Goal: Task Accomplishment & Management: Manage account settings

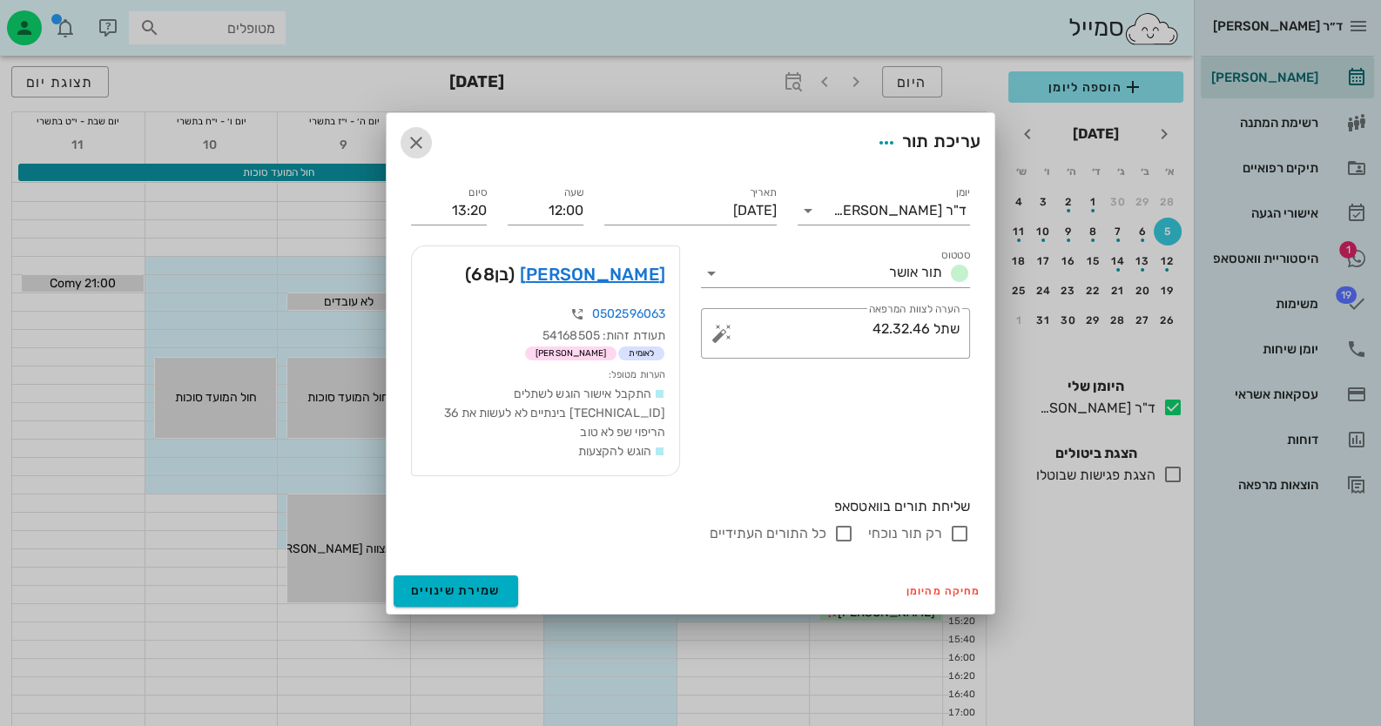
click at [422, 153] on icon "button" at bounding box center [416, 142] width 21 height 21
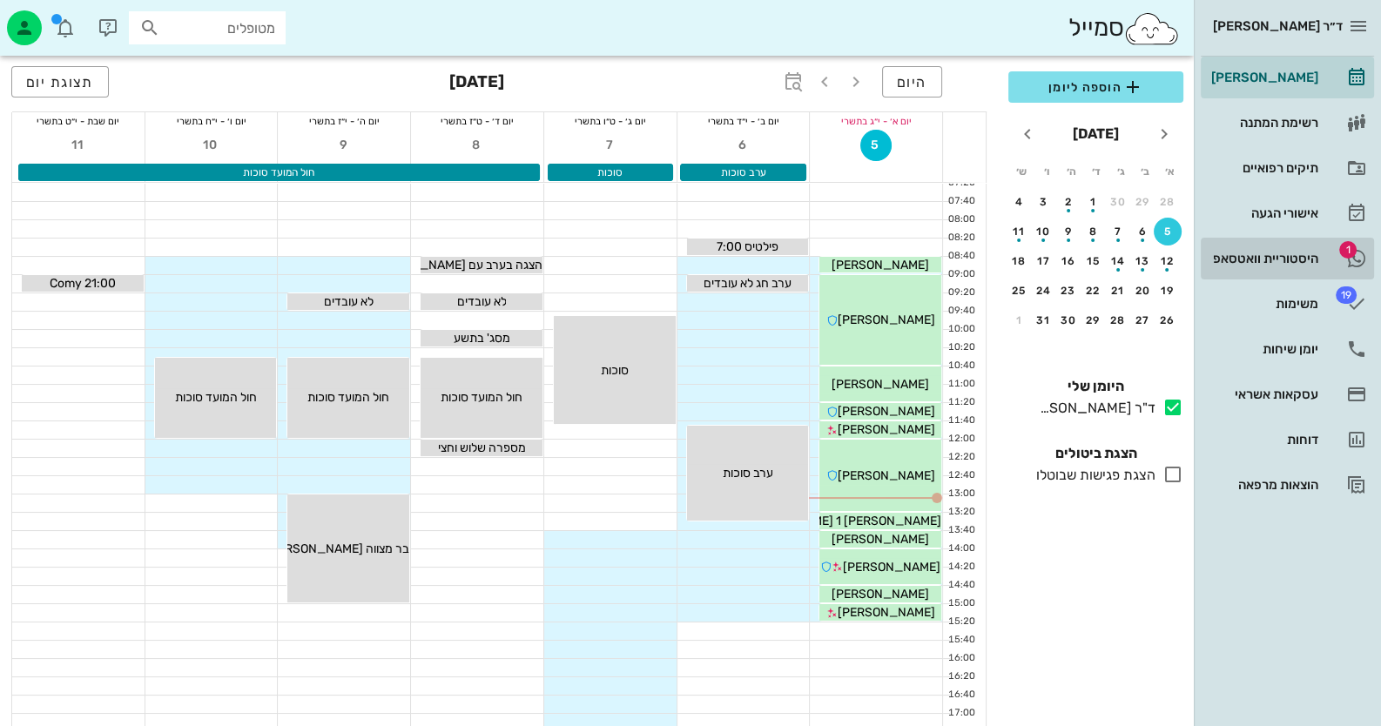
click at [1338, 238] on link "1 היסטוריית וואטסאפ" at bounding box center [1287, 259] width 173 height 42
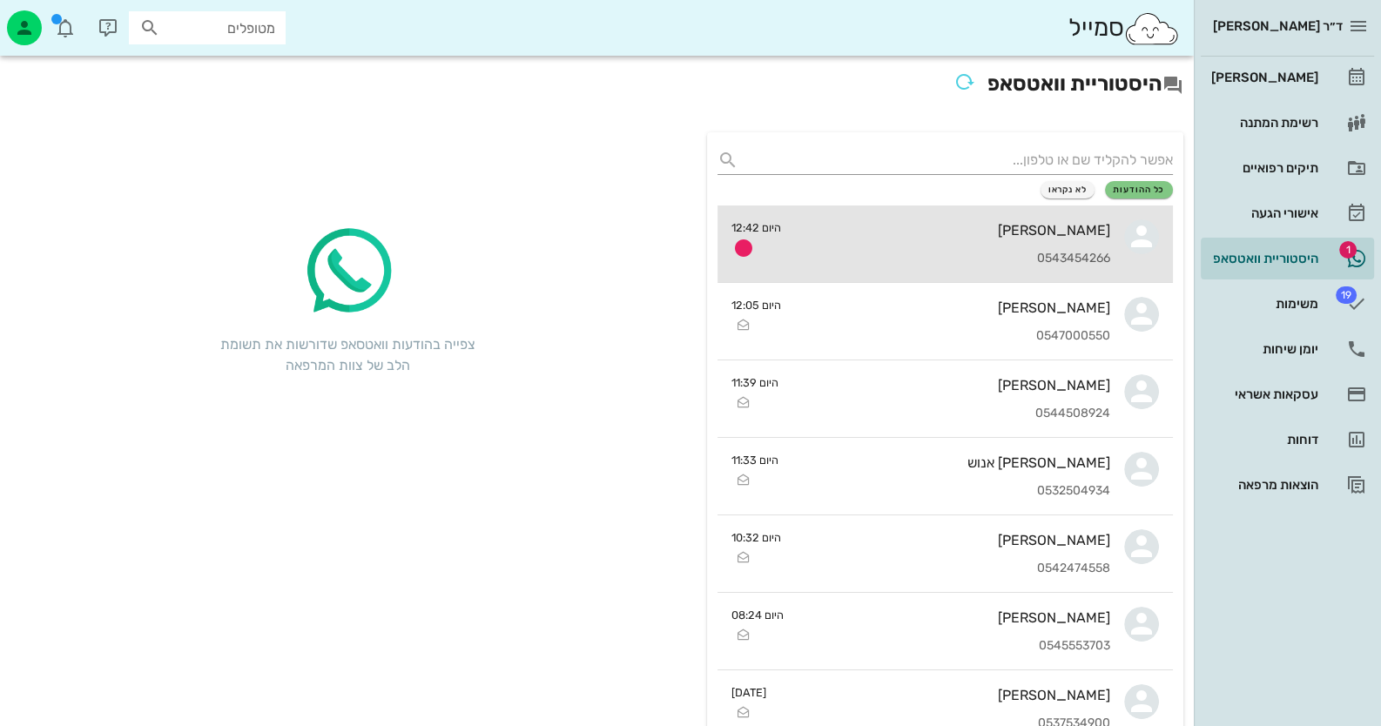
click at [939, 215] on div "[PERSON_NAME] 0543454266" at bounding box center [952, 244] width 315 height 77
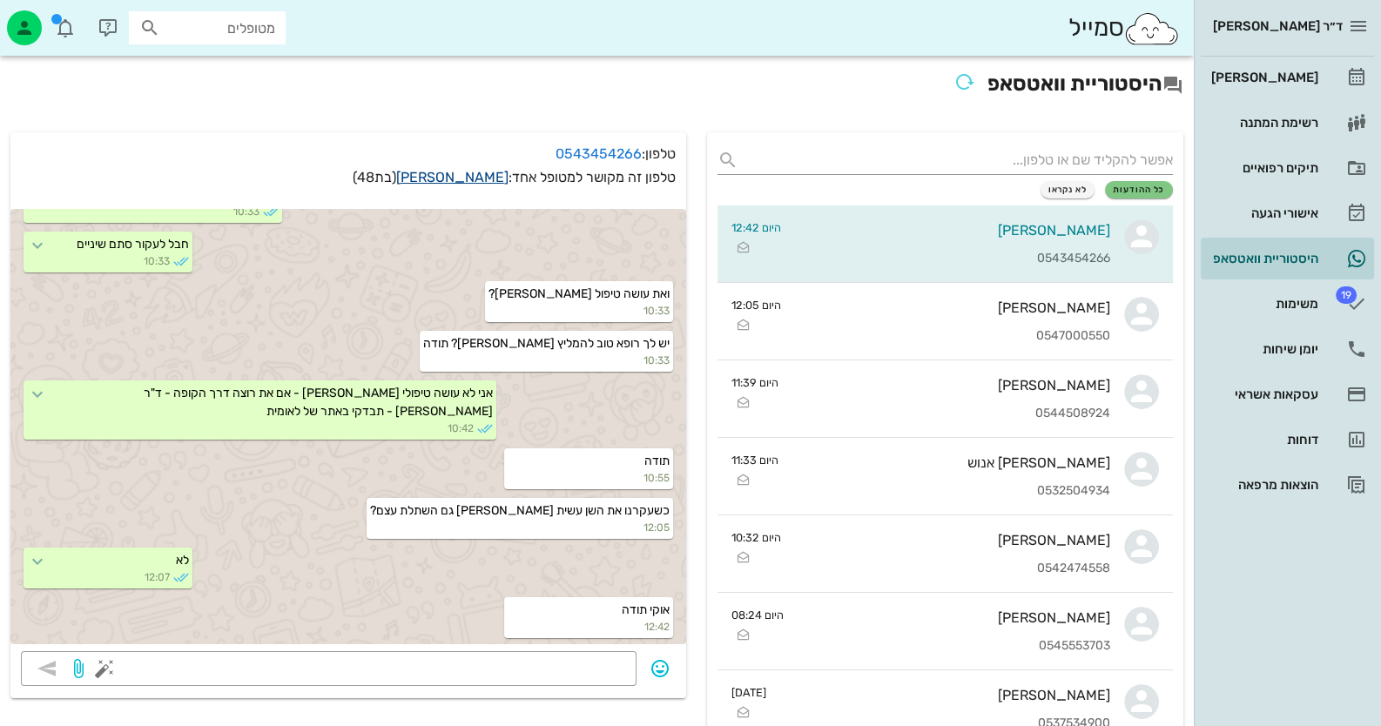
click at [489, 174] on link "[PERSON_NAME]" at bounding box center [452, 177] width 112 height 17
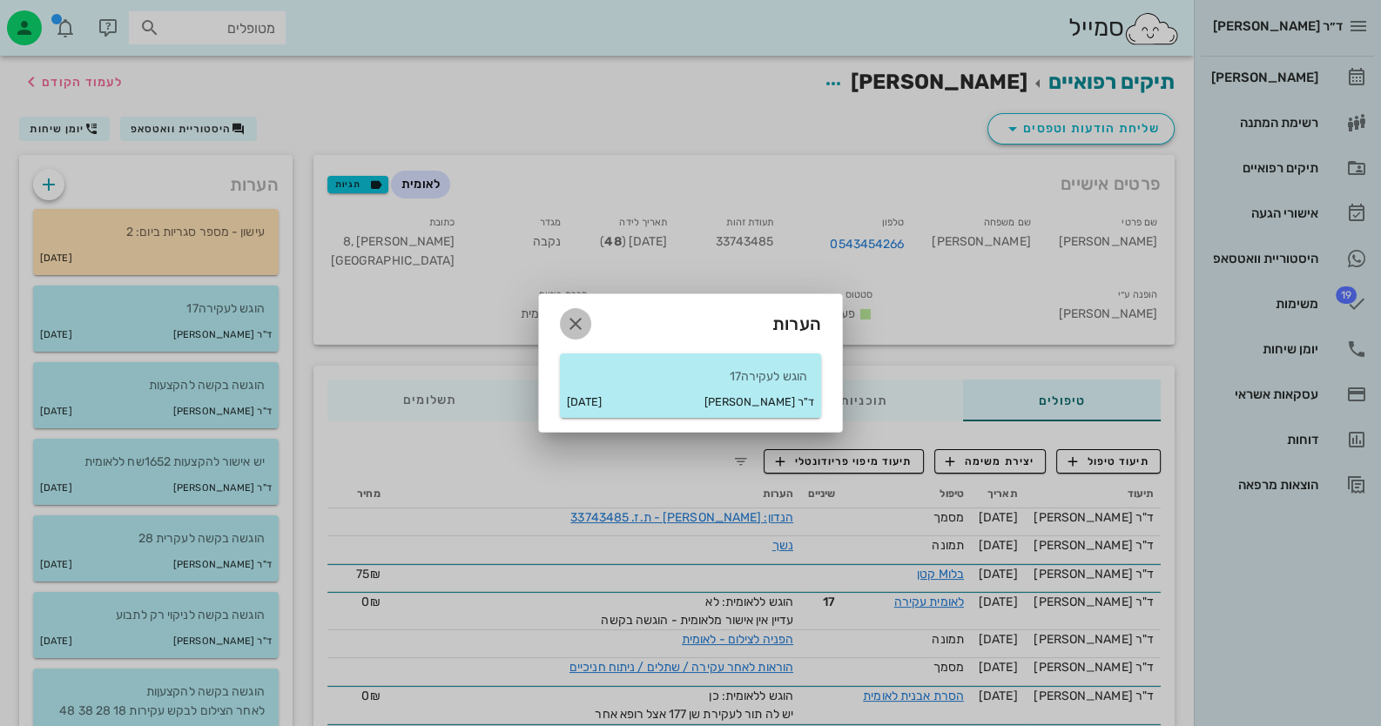
click at [565, 314] on icon "button" at bounding box center [575, 324] width 21 height 21
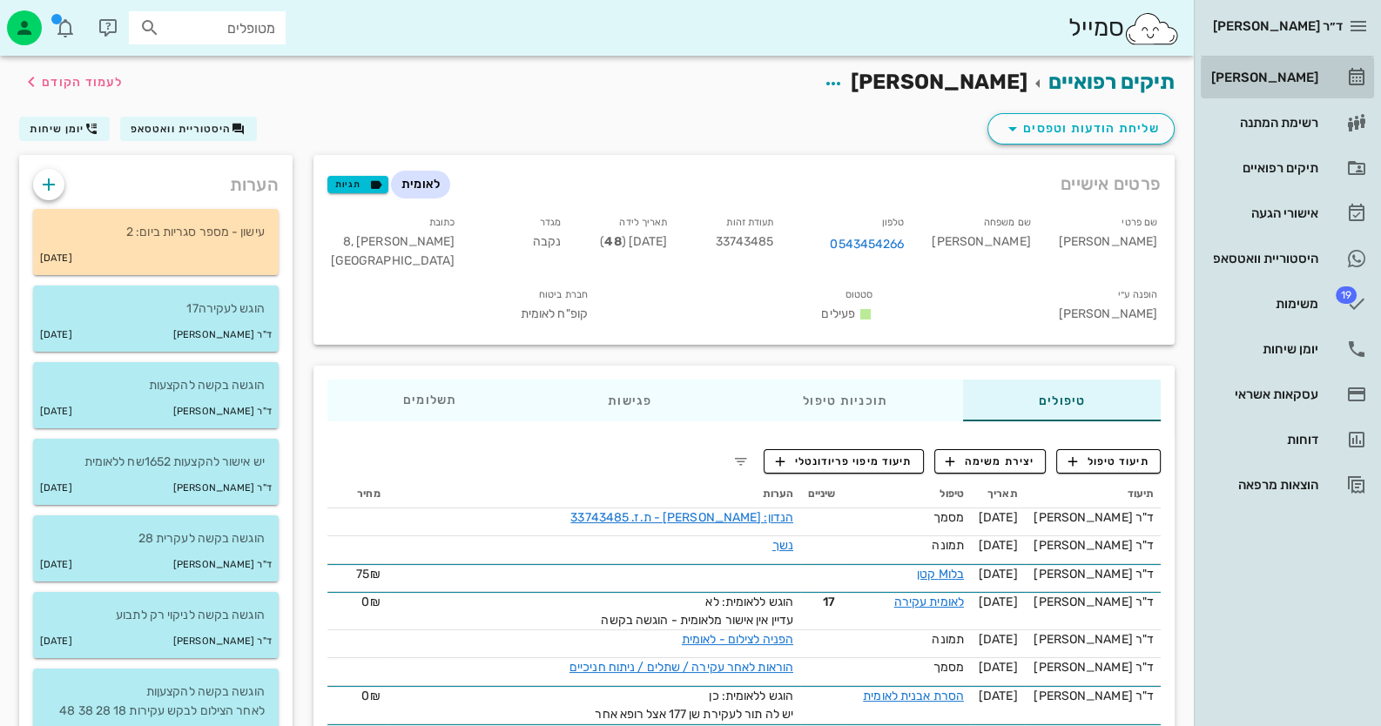
click at [1365, 94] on link "[PERSON_NAME]" at bounding box center [1287, 78] width 173 height 42
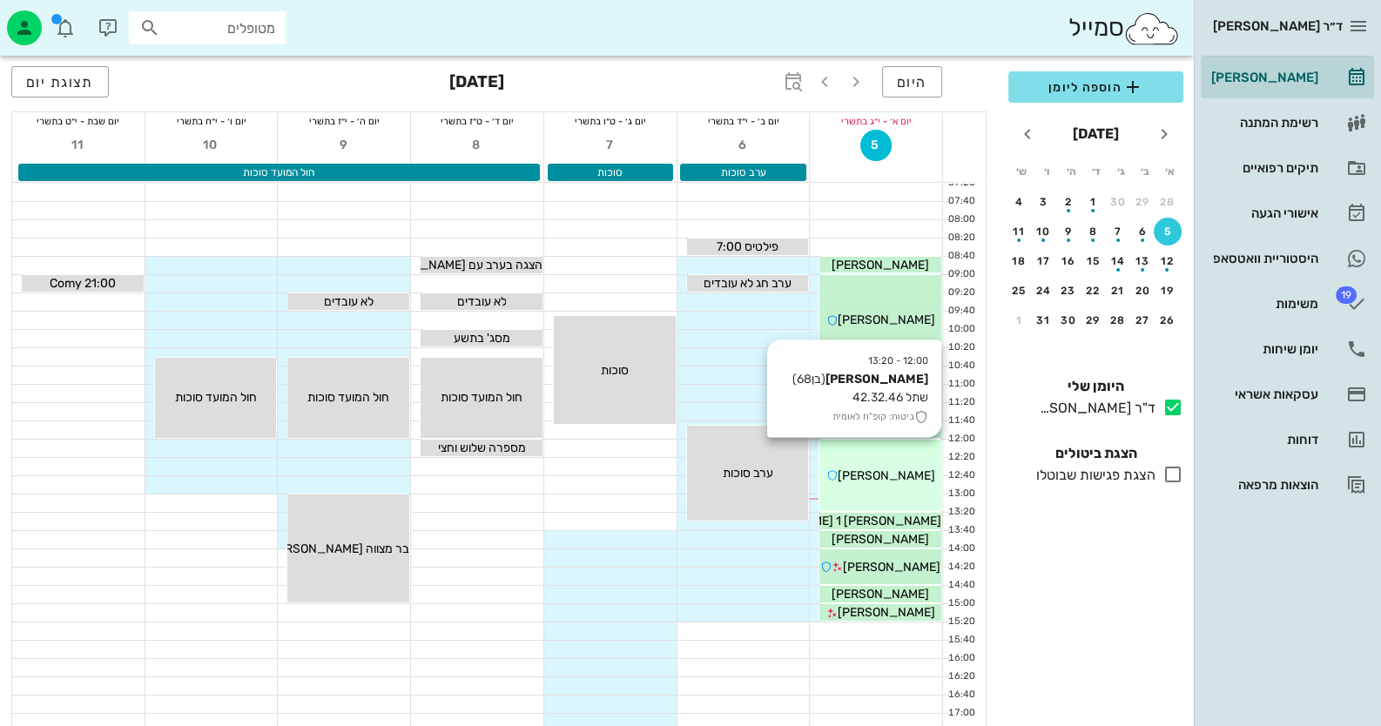
click at [838, 478] on icon at bounding box center [831, 475] width 11 height 11
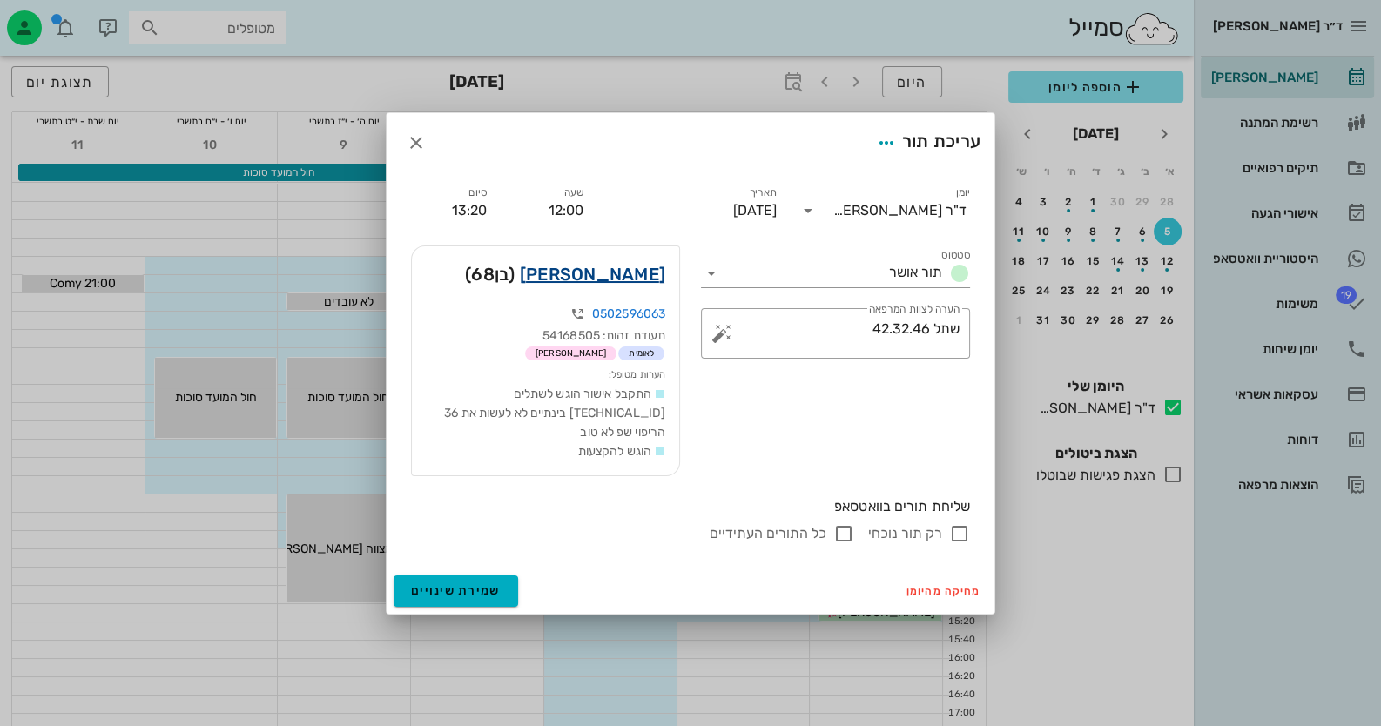
click at [610, 286] on link "[PERSON_NAME]" at bounding box center [592, 274] width 145 height 28
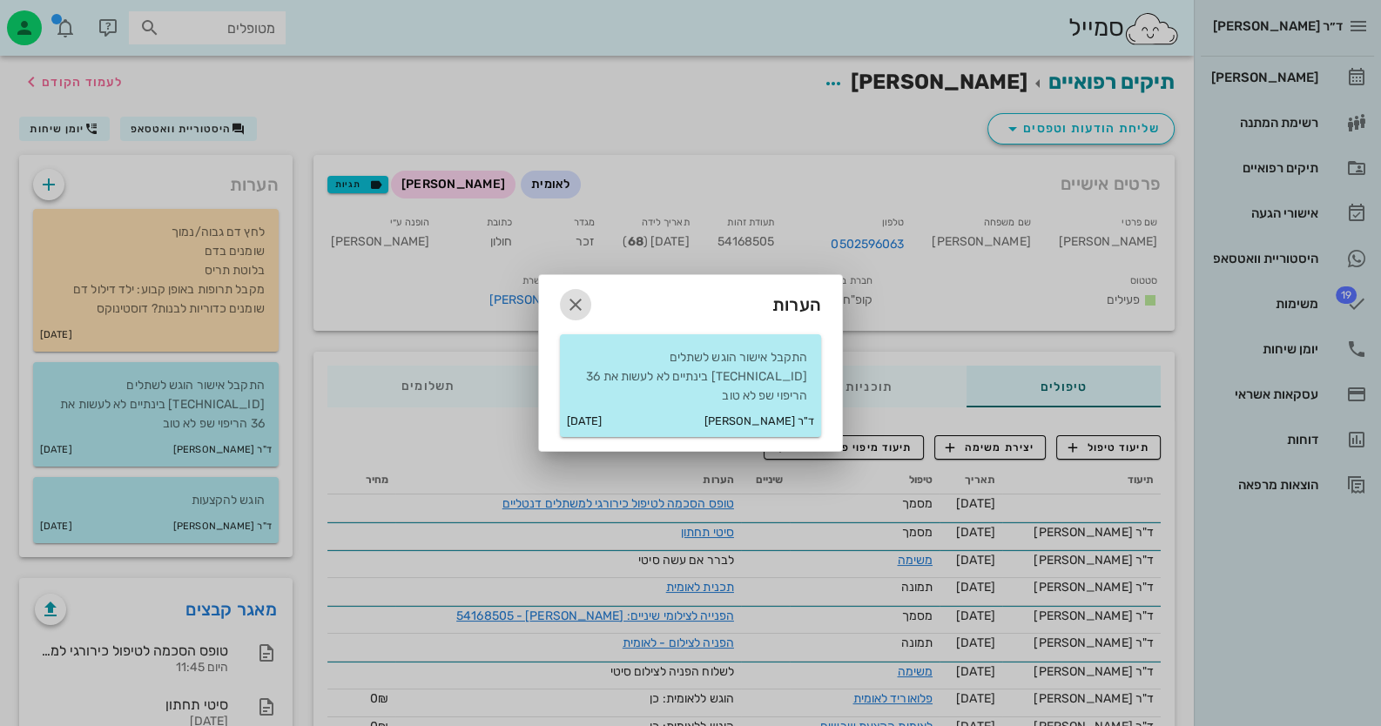
click at [581, 312] on icon "button" at bounding box center [575, 304] width 21 height 21
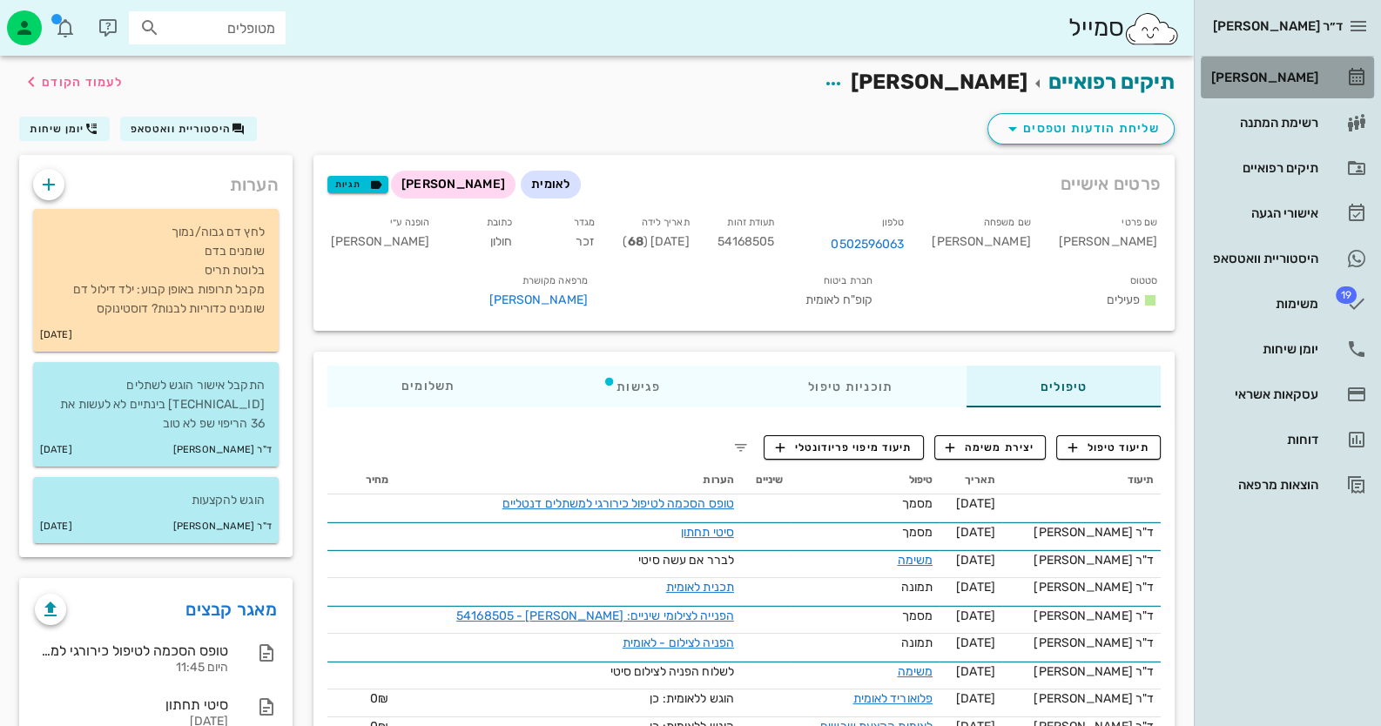
click at [1285, 94] on link "[PERSON_NAME]" at bounding box center [1287, 78] width 173 height 42
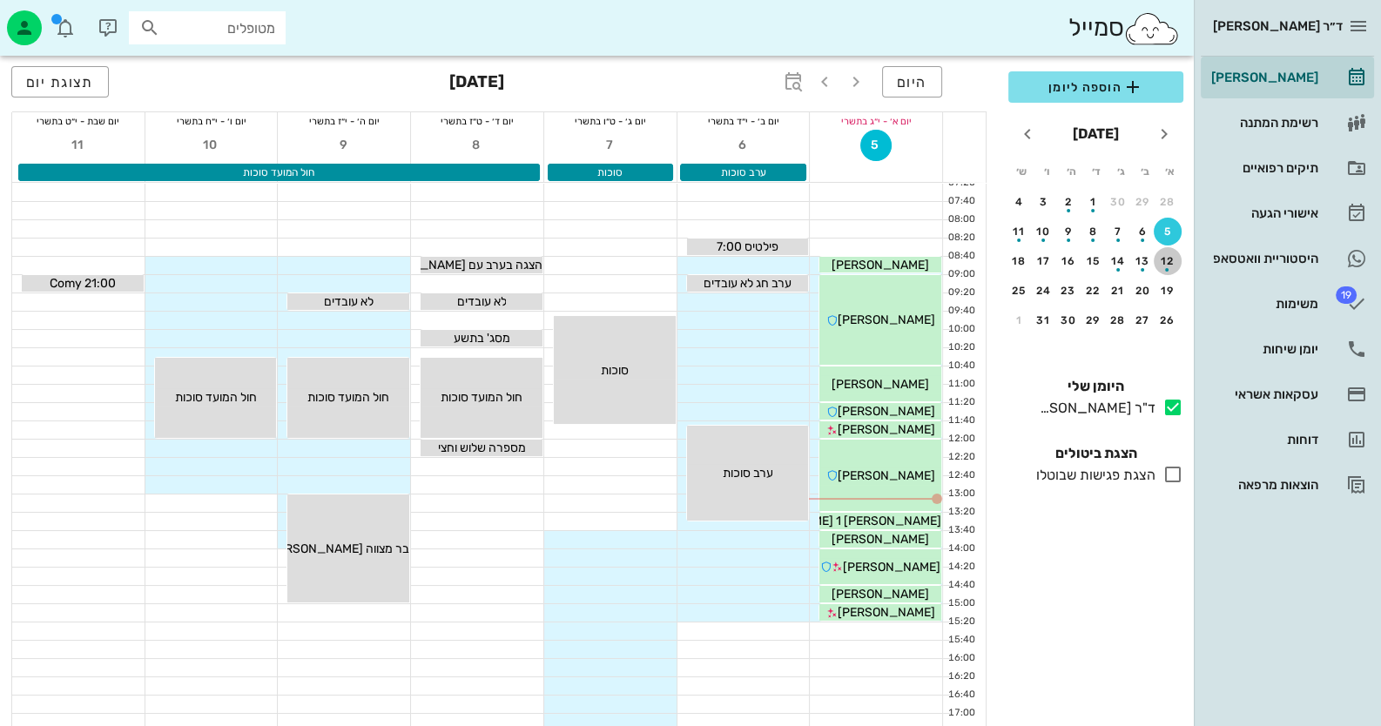
click at [1173, 256] on div "12" at bounding box center [1168, 261] width 28 height 12
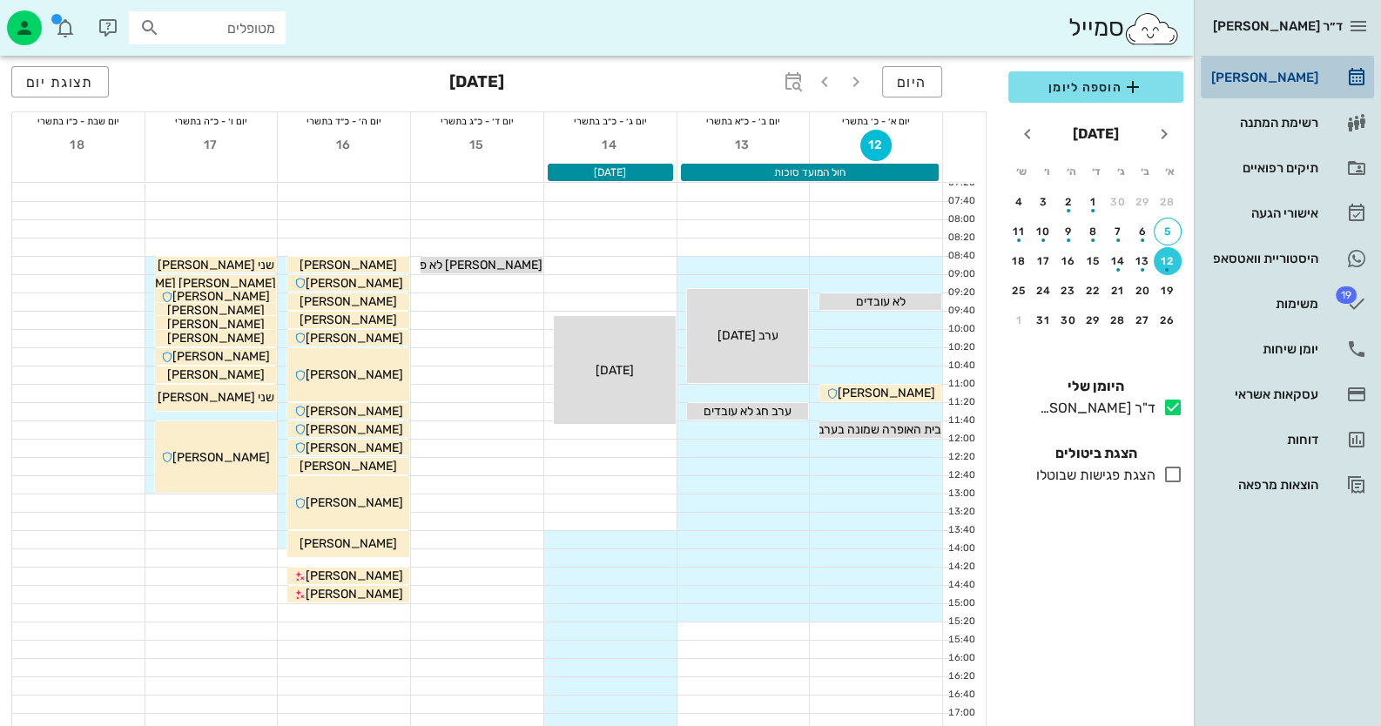
click at [1315, 78] on div "[PERSON_NAME]" at bounding box center [1263, 78] width 111 height 14
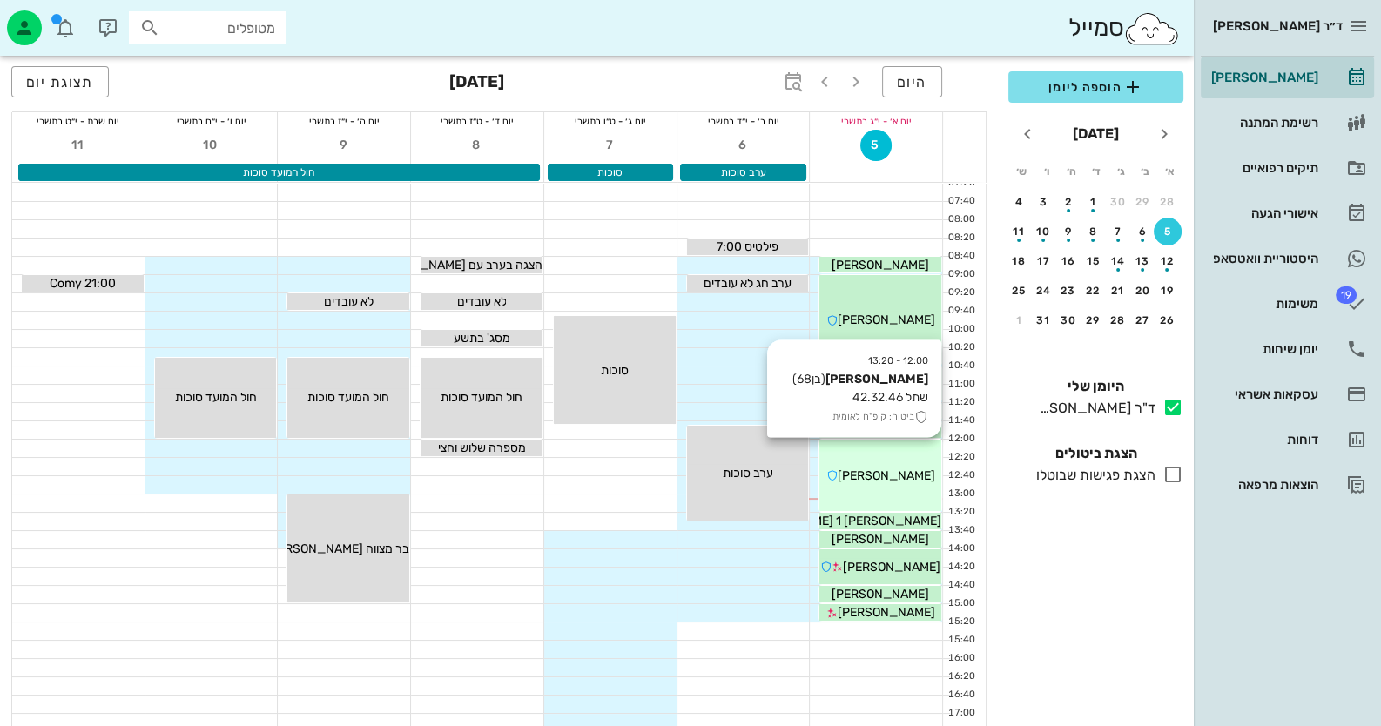
click at [902, 472] on span "[PERSON_NAME]" at bounding box center [887, 476] width 98 height 15
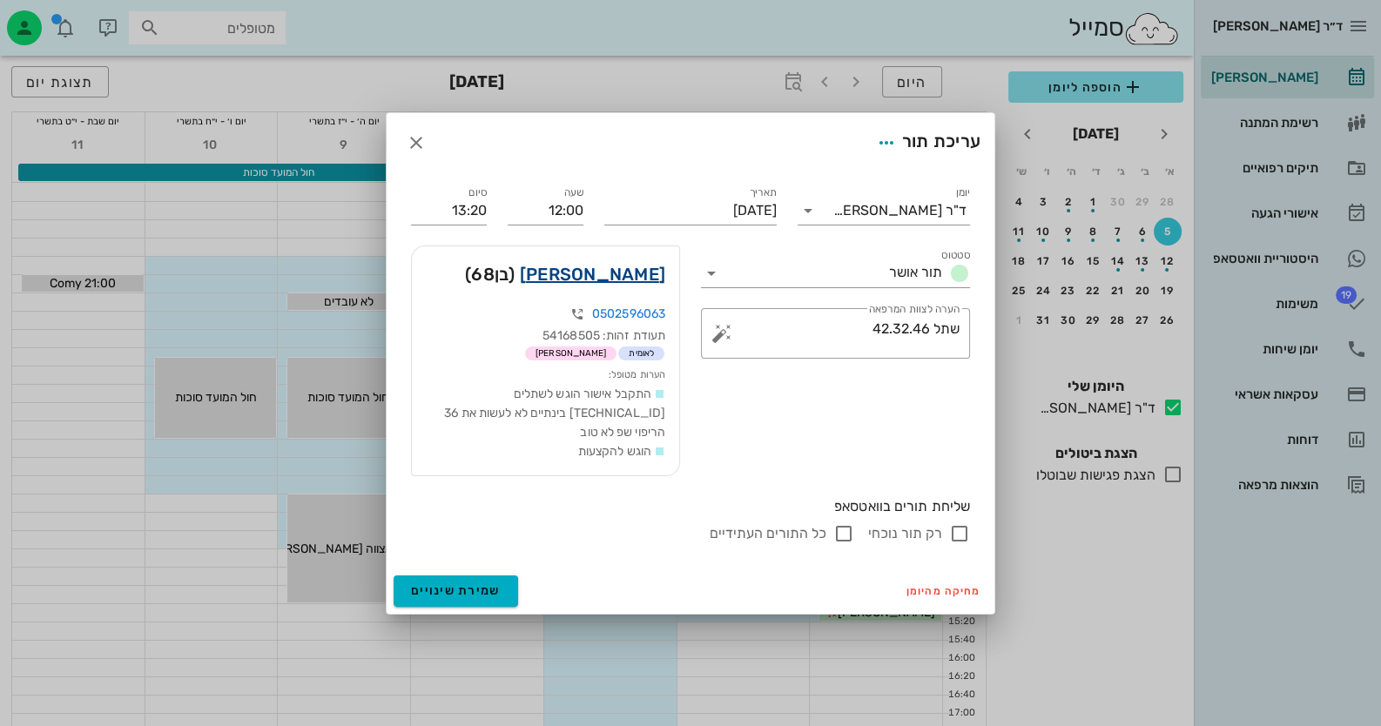
click at [601, 280] on link "[PERSON_NAME]" at bounding box center [592, 274] width 145 height 28
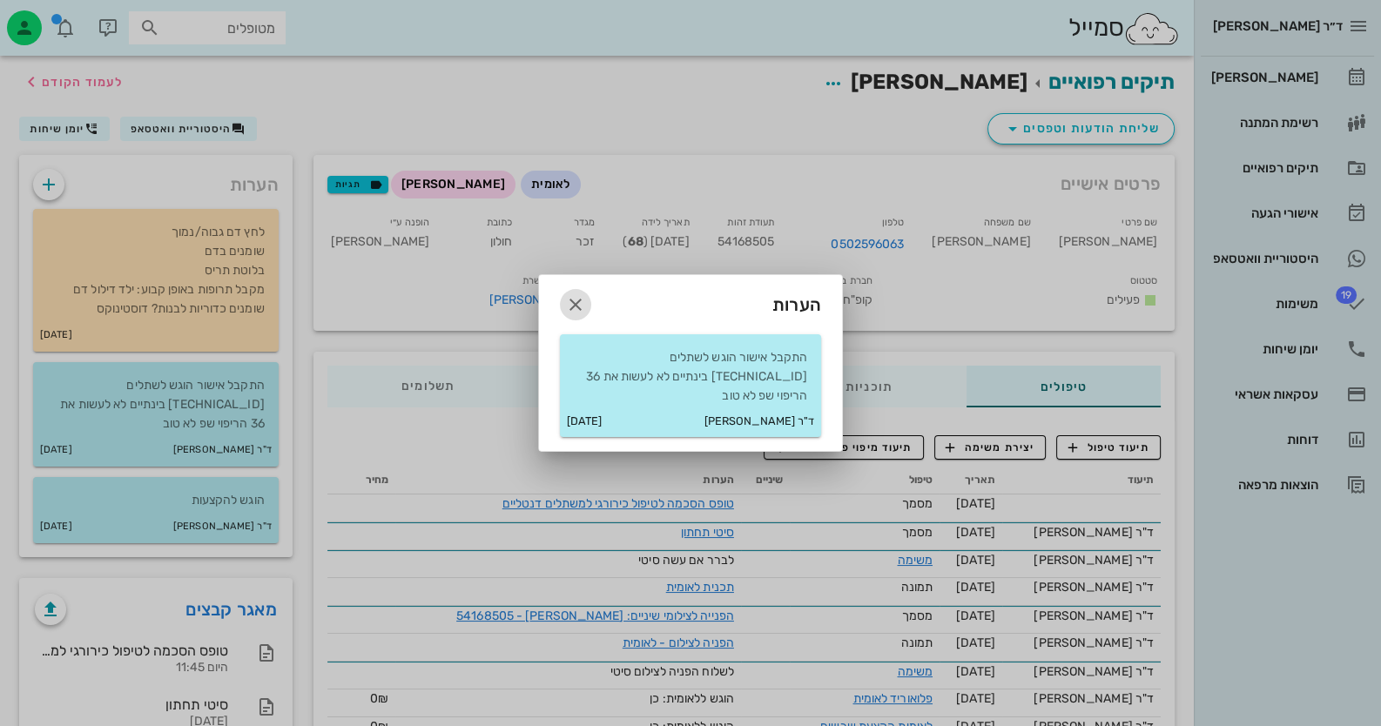
click at [578, 302] on button "button" at bounding box center [575, 304] width 31 height 31
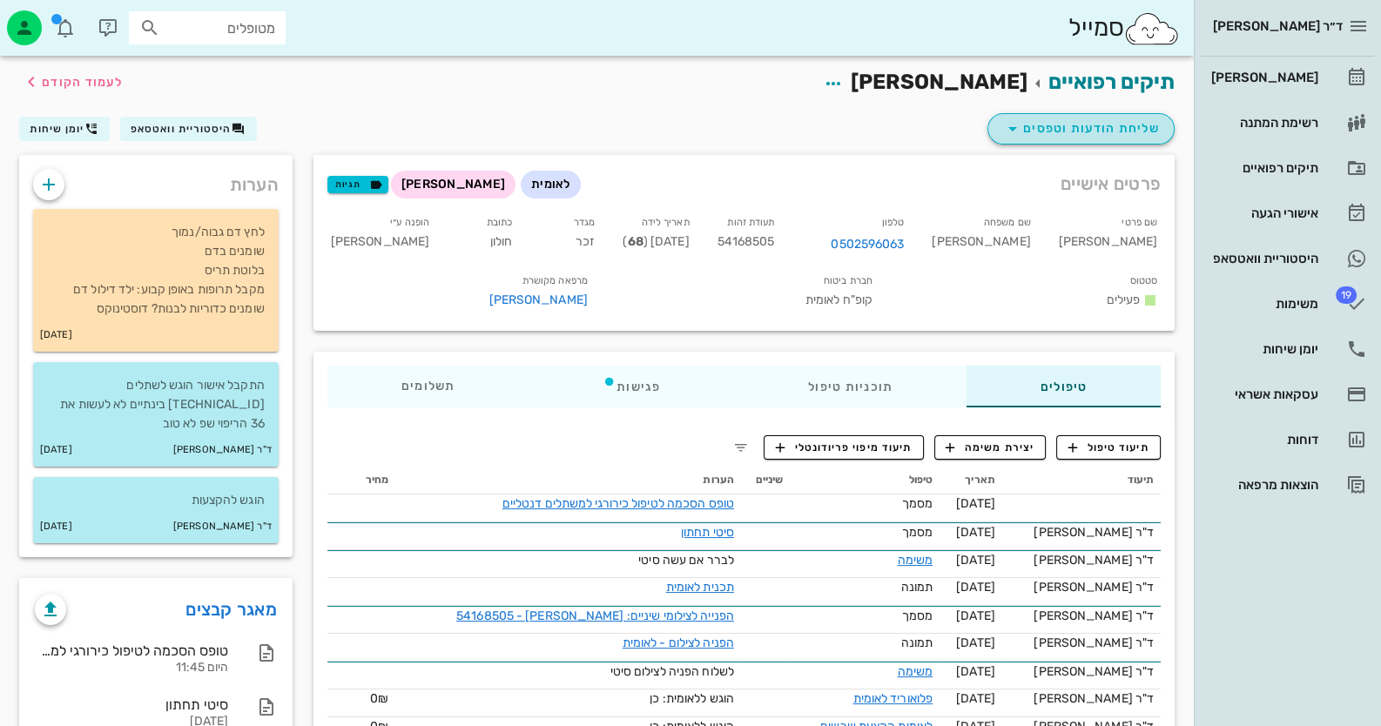
click at [1082, 117] on button "שליחת הודעות וטפסים" at bounding box center [1081, 128] width 187 height 31
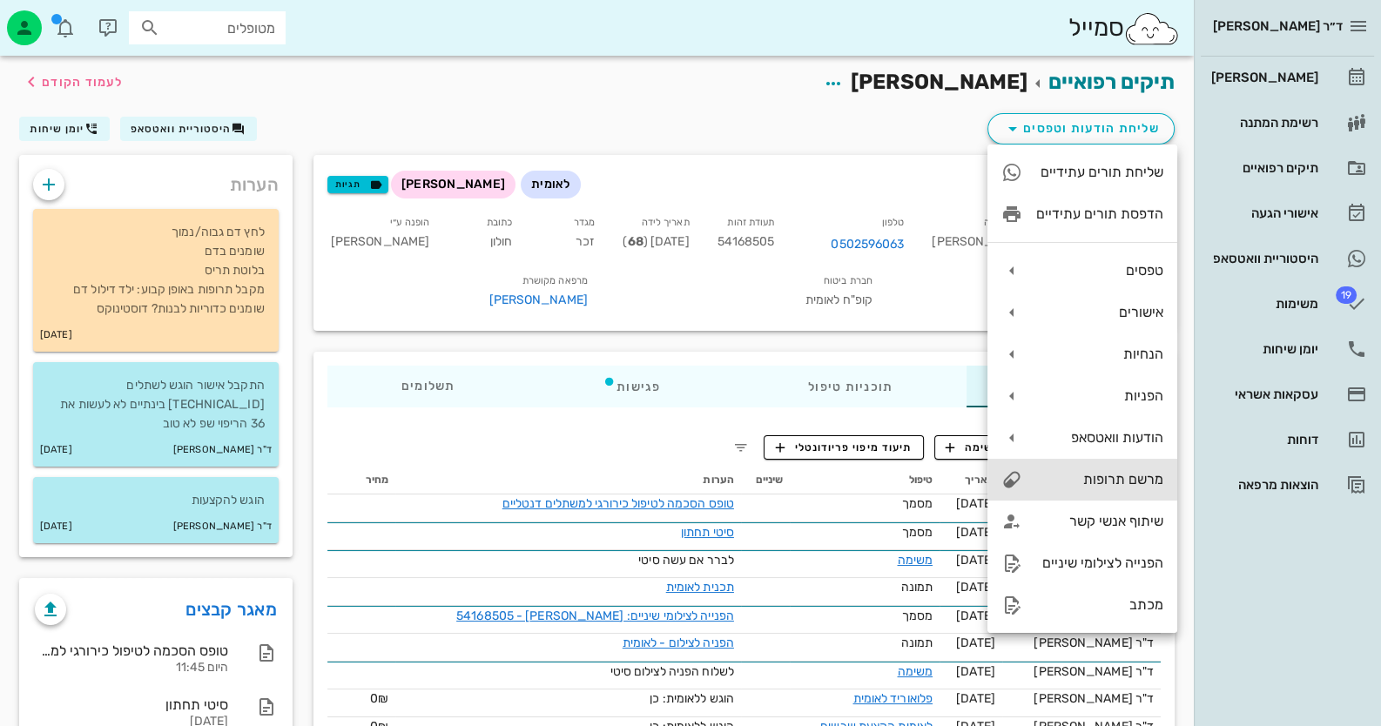
click at [1116, 496] on div "מרשם תרופות" at bounding box center [1083, 480] width 190 height 42
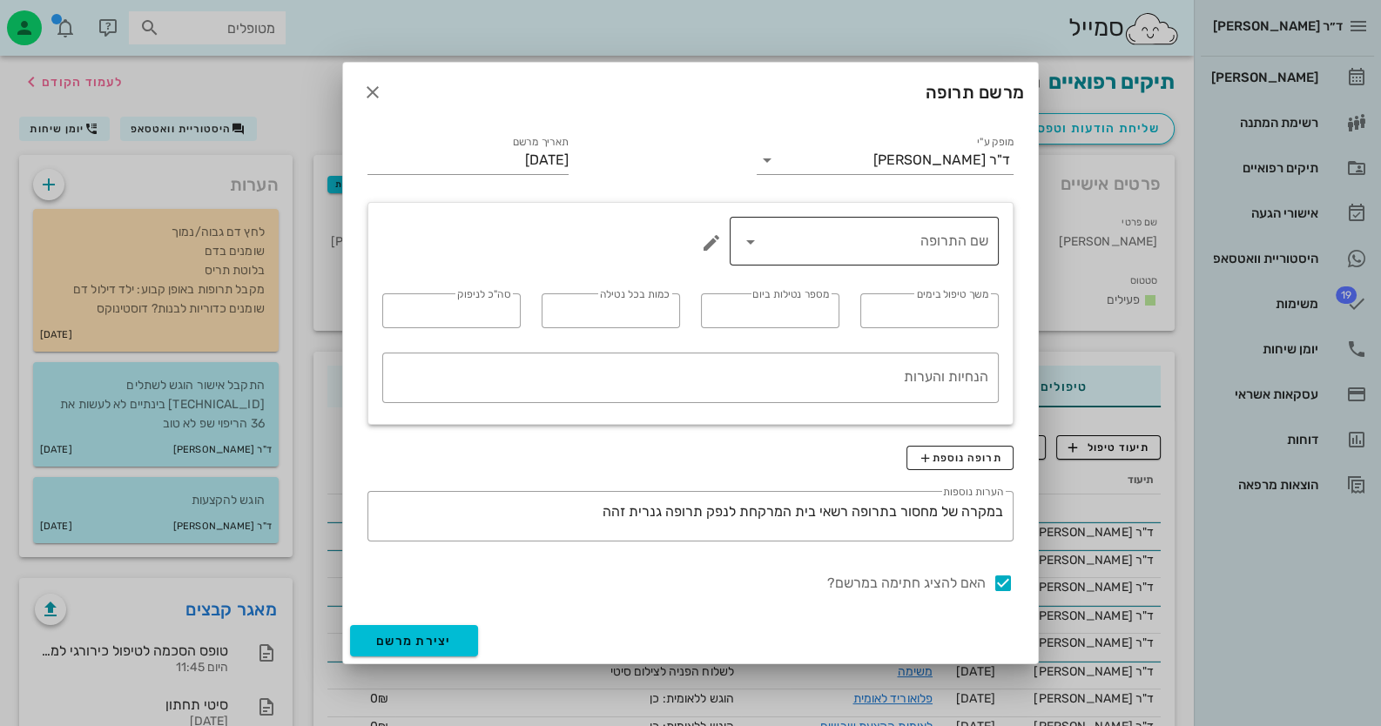
click at [749, 241] on icon at bounding box center [750, 242] width 21 height 21
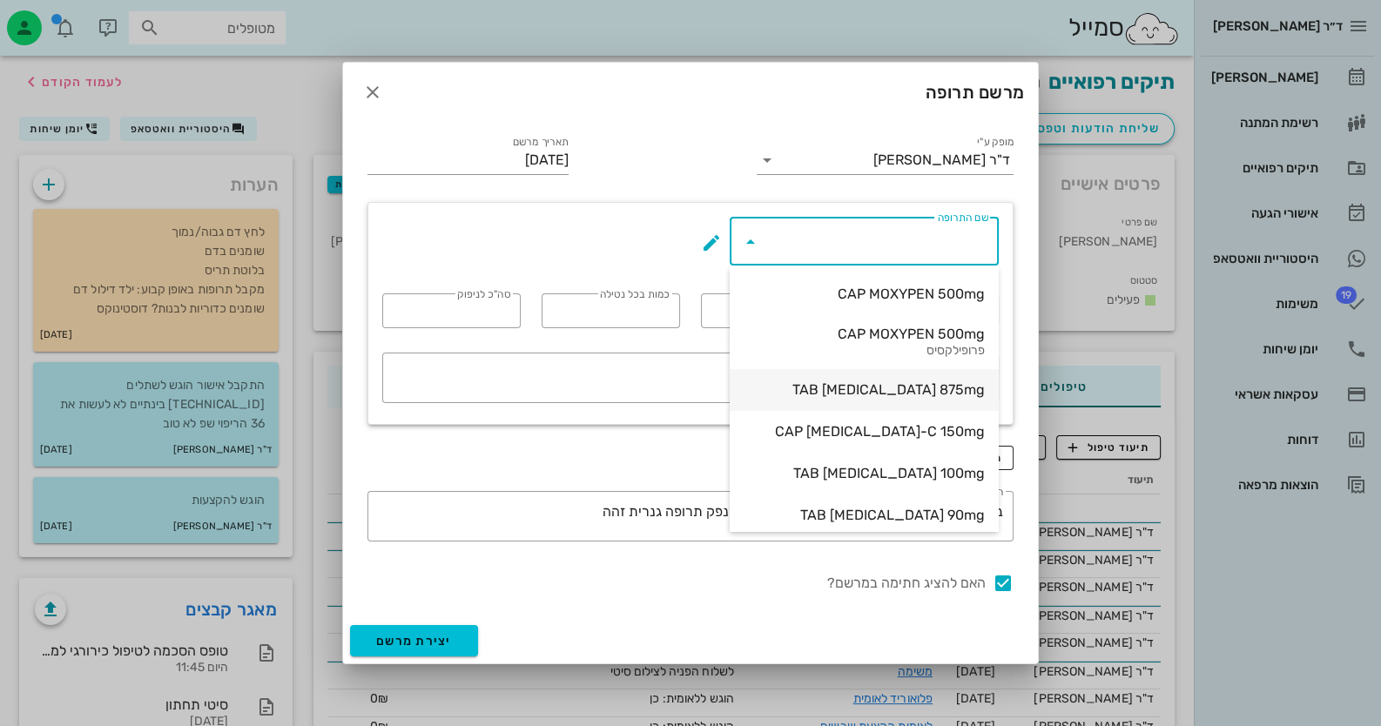
click at [942, 378] on div "TAB [MEDICAL_DATA] 875mg" at bounding box center [864, 389] width 241 height 37
type input "TAB [MEDICAL_DATA] 875mg"
type input "5"
type input "2"
type input "1"
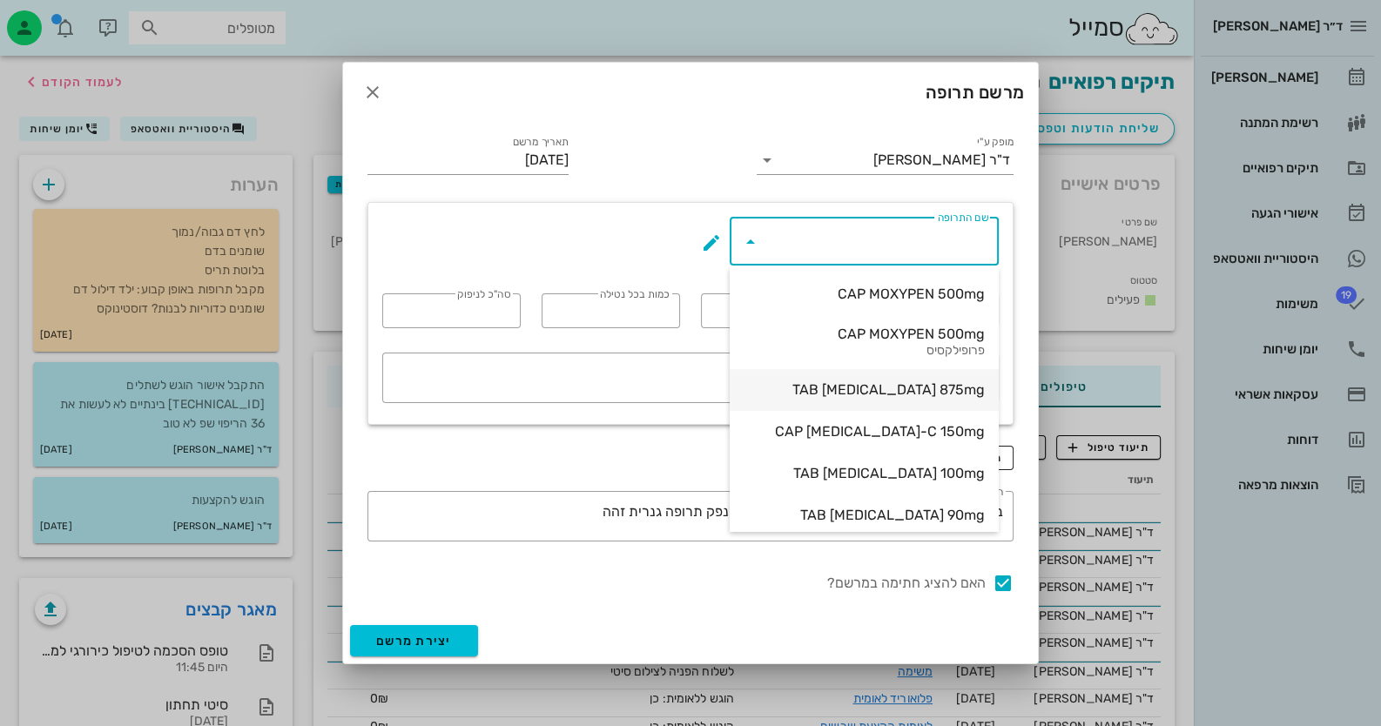
type input "10"
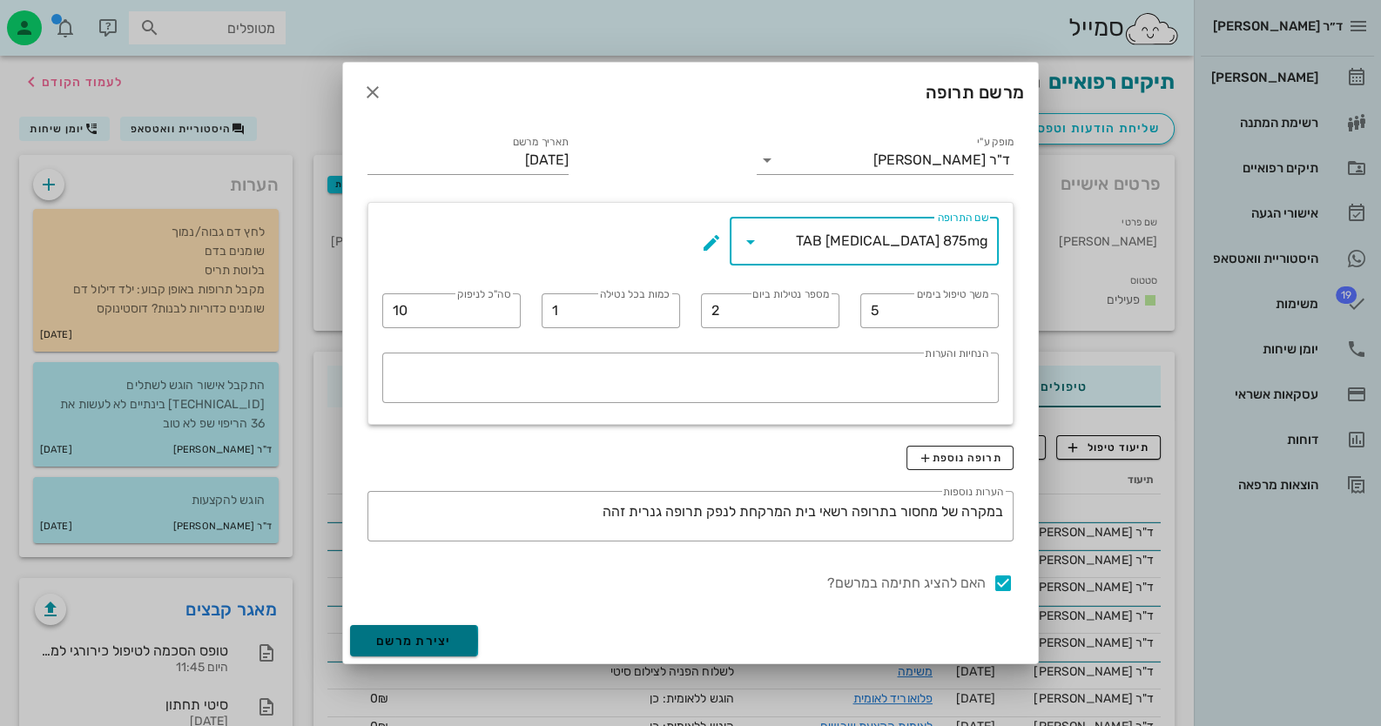
click at [393, 637] on span "יצירת מרשם" at bounding box center [414, 641] width 76 height 15
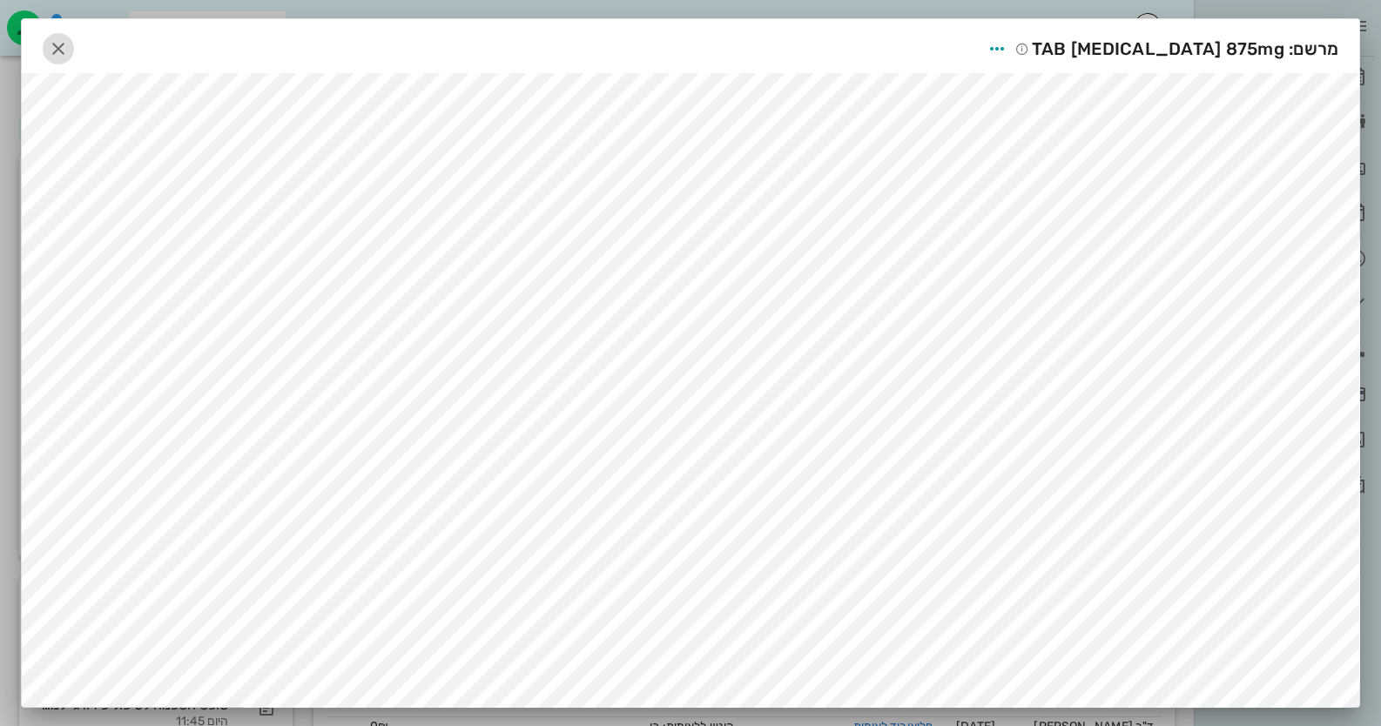
click at [65, 44] on icon "button" at bounding box center [58, 48] width 21 height 21
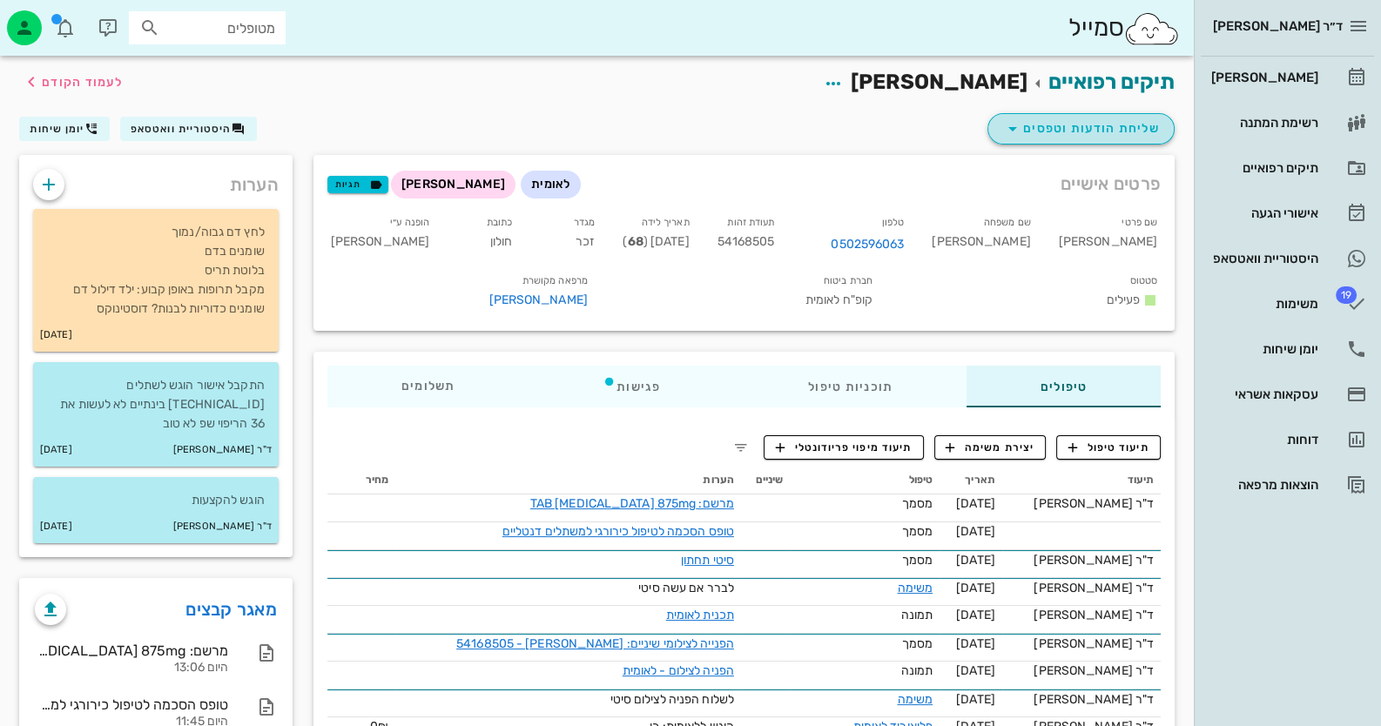
click at [1146, 133] on span "שליחת הודעות וטפסים" at bounding box center [1081, 128] width 158 height 21
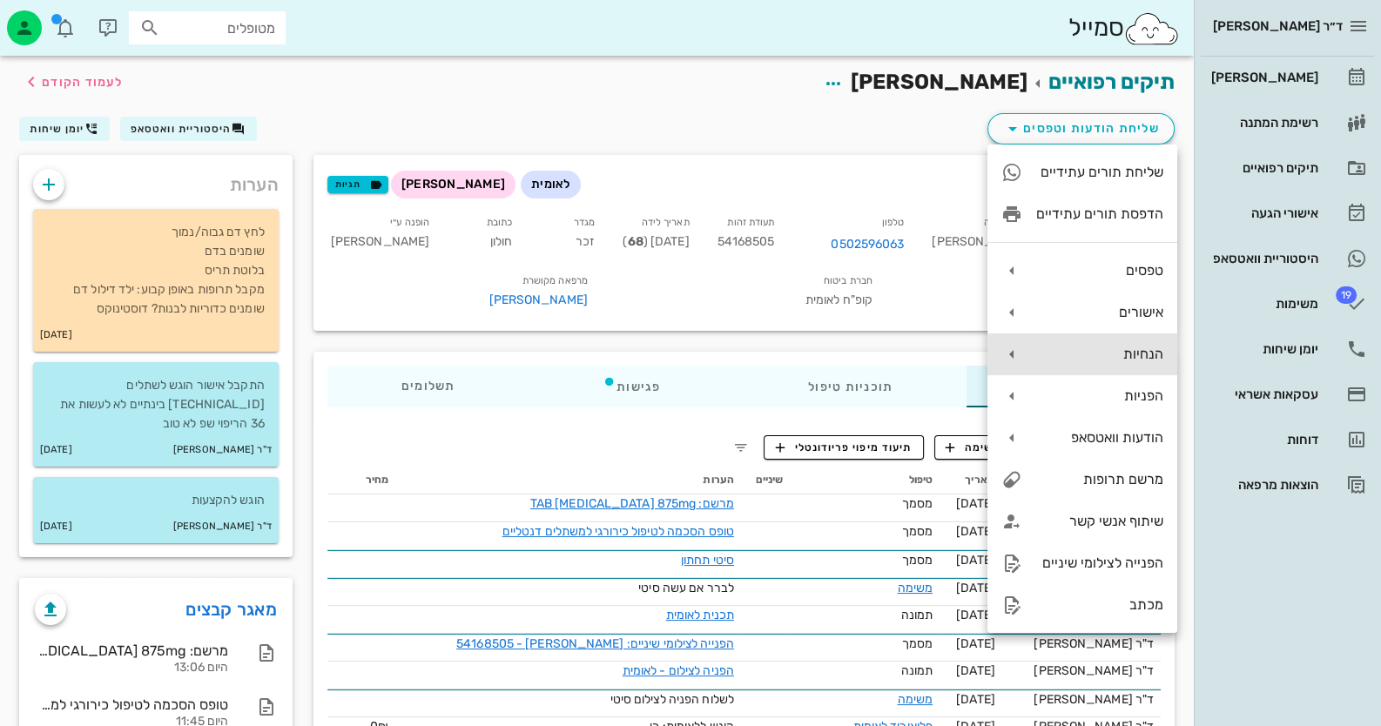
click at [1142, 344] on div "הנחיות" at bounding box center [1083, 355] width 190 height 42
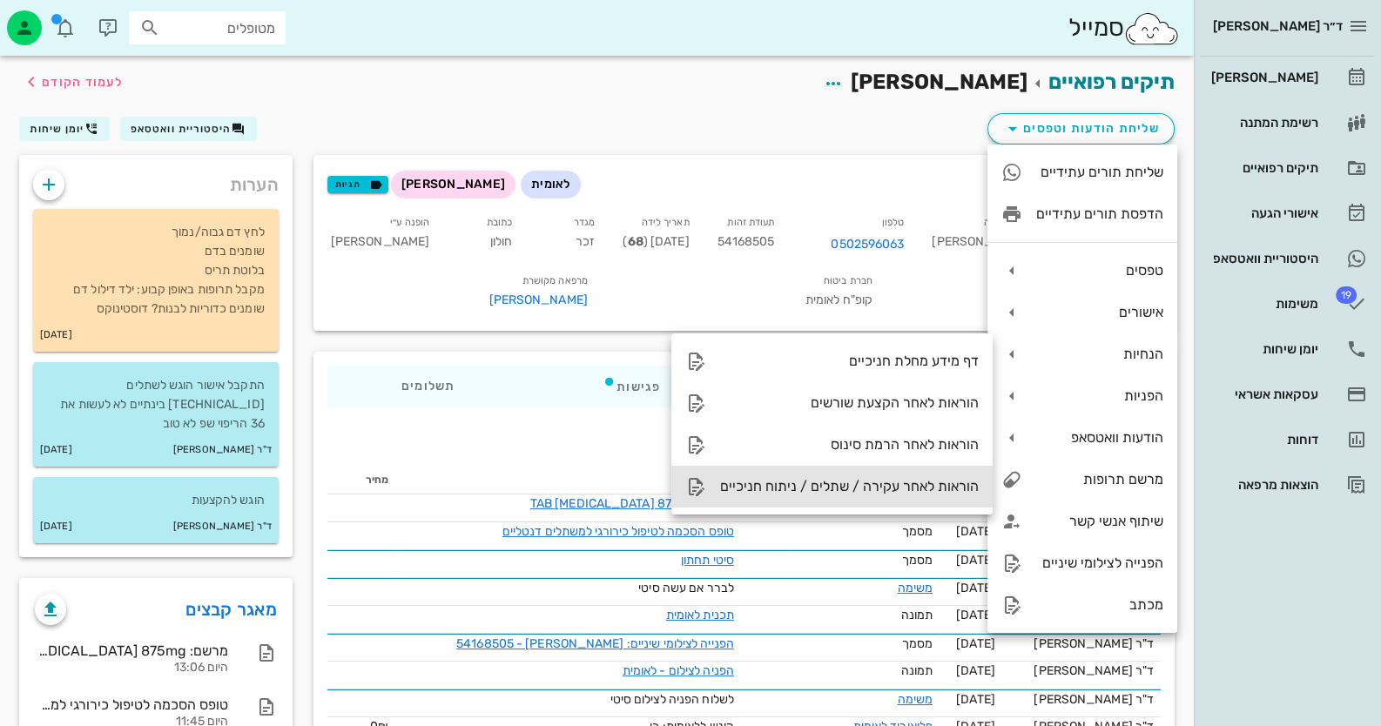
click at [858, 482] on div "הוראות לאחר עקירה / שתלים / ניתוח חניכיים" at bounding box center [849, 486] width 259 height 17
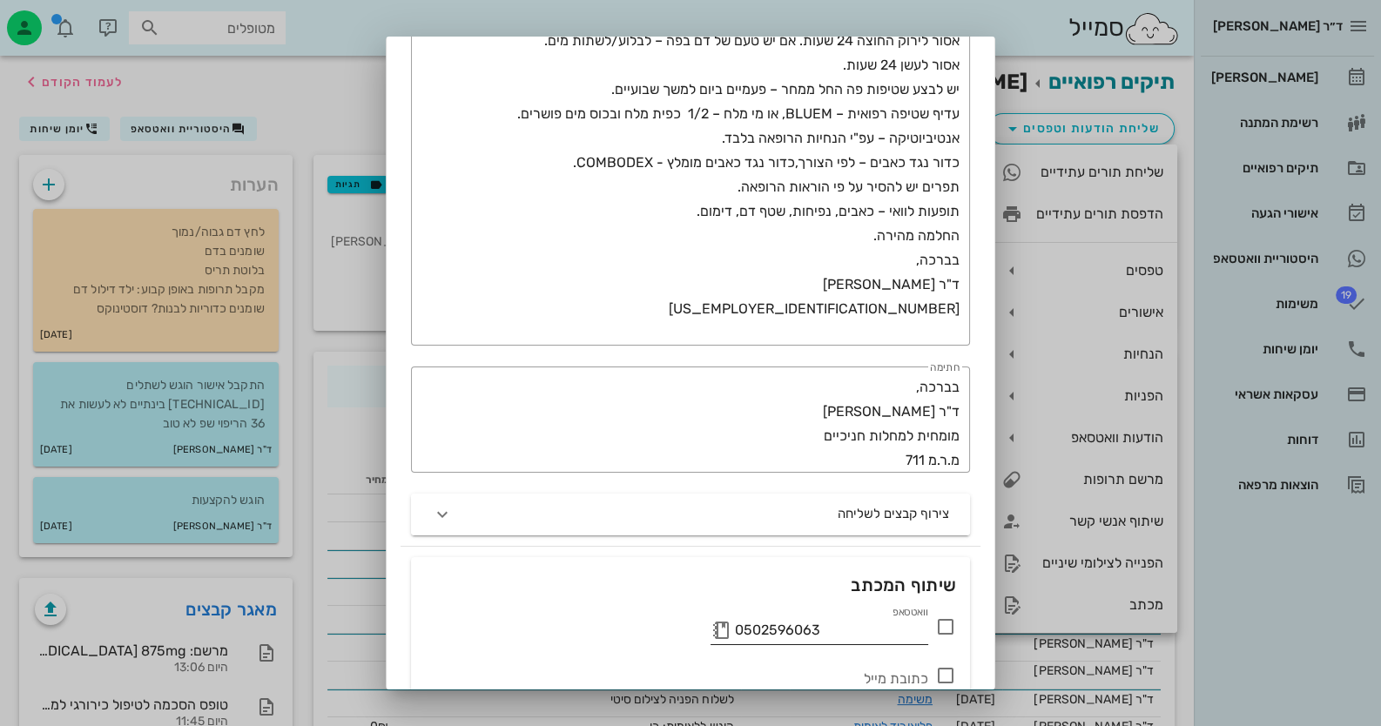
scroll to position [424, 0]
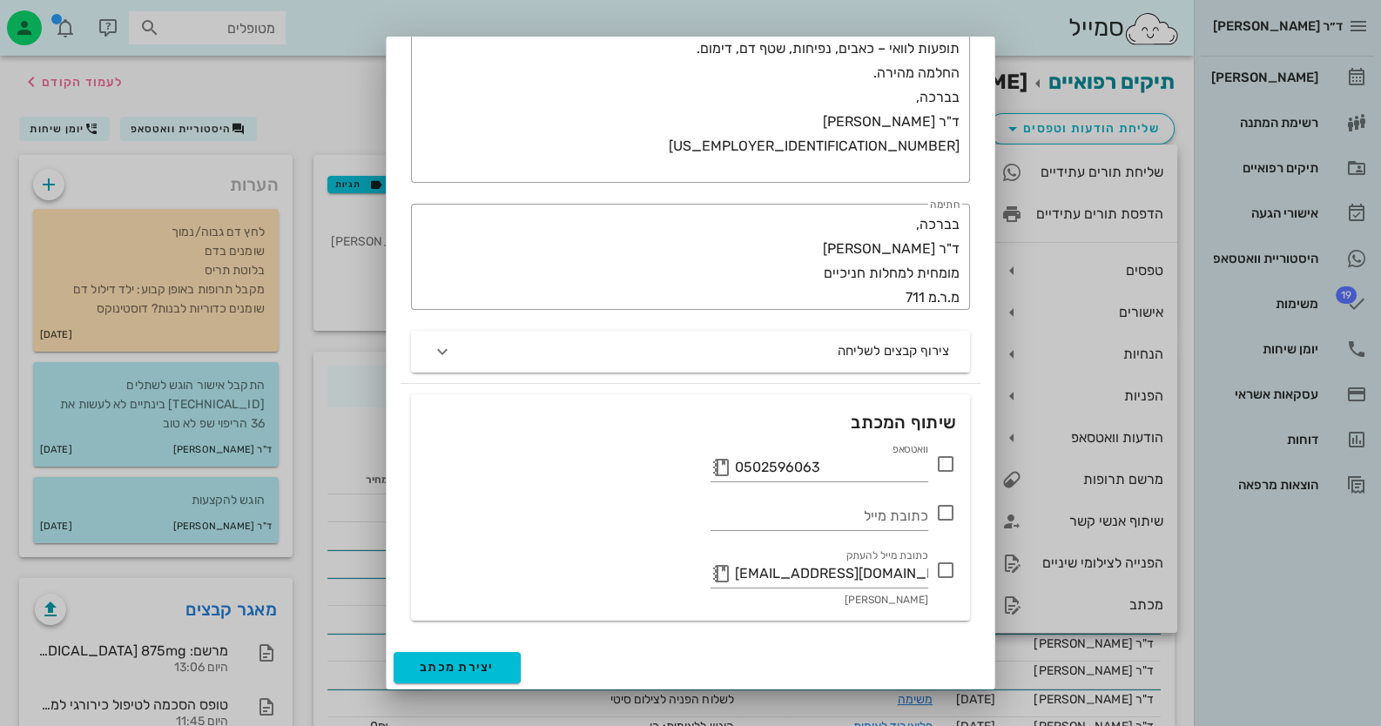
click at [949, 454] on icon at bounding box center [945, 464] width 21 height 21
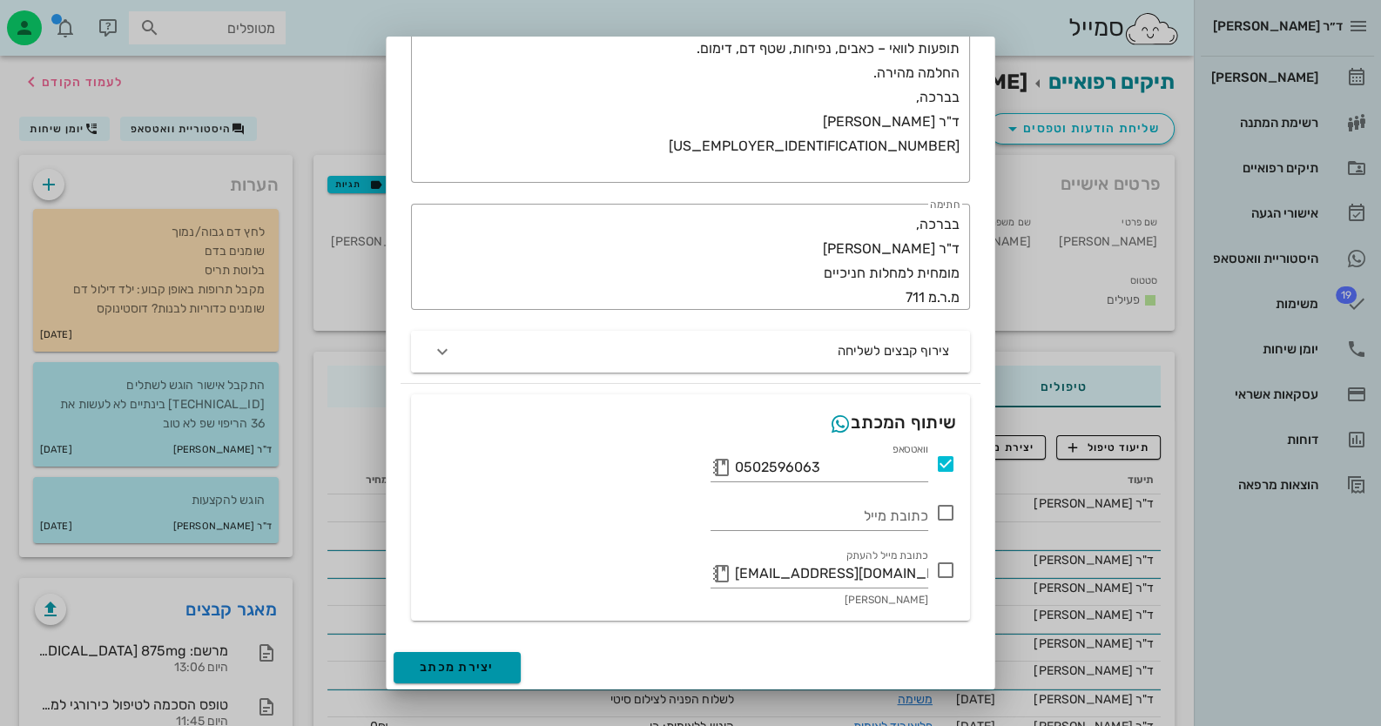
click at [455, 672] on button "יצירת מכתב" at bounding box center [457, 667] width 127 height 31
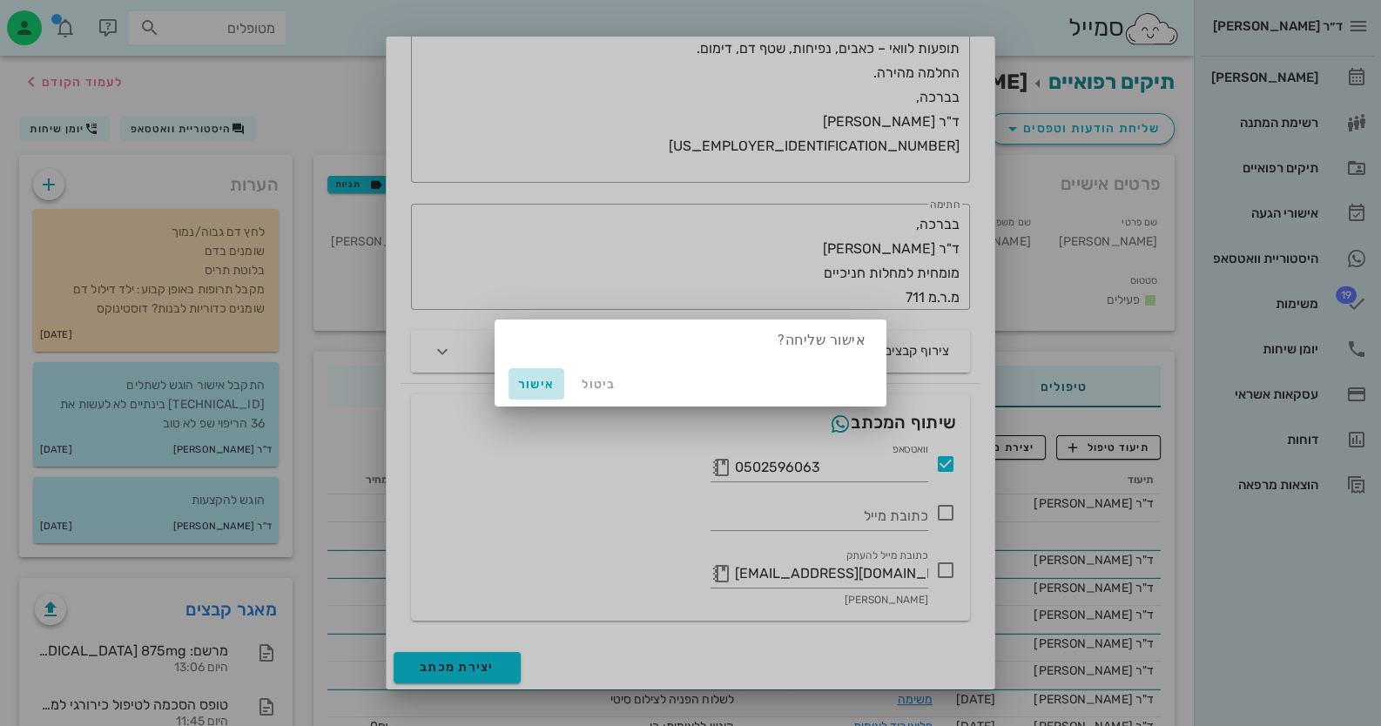
click at [532, 383] on span "אישור" at bounding box center [537, 384] width 42 height 15
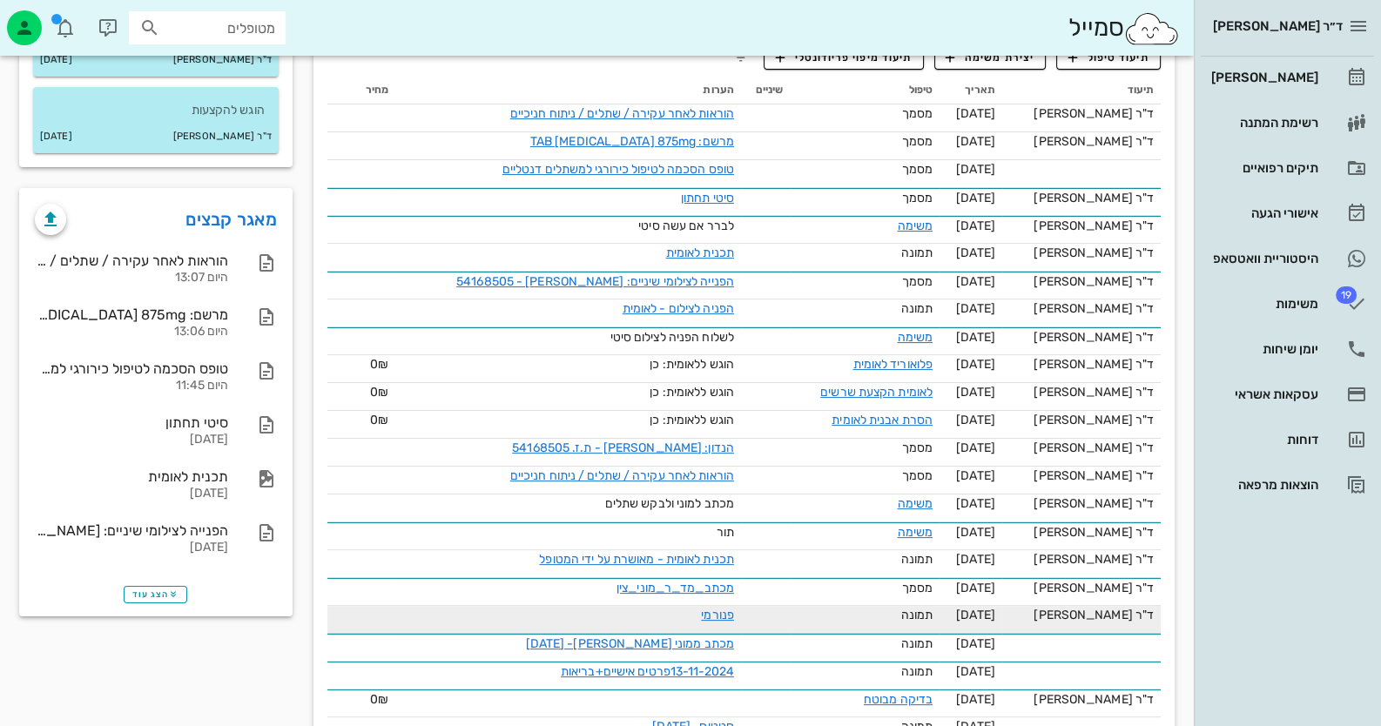
scroll to position [477, 0]
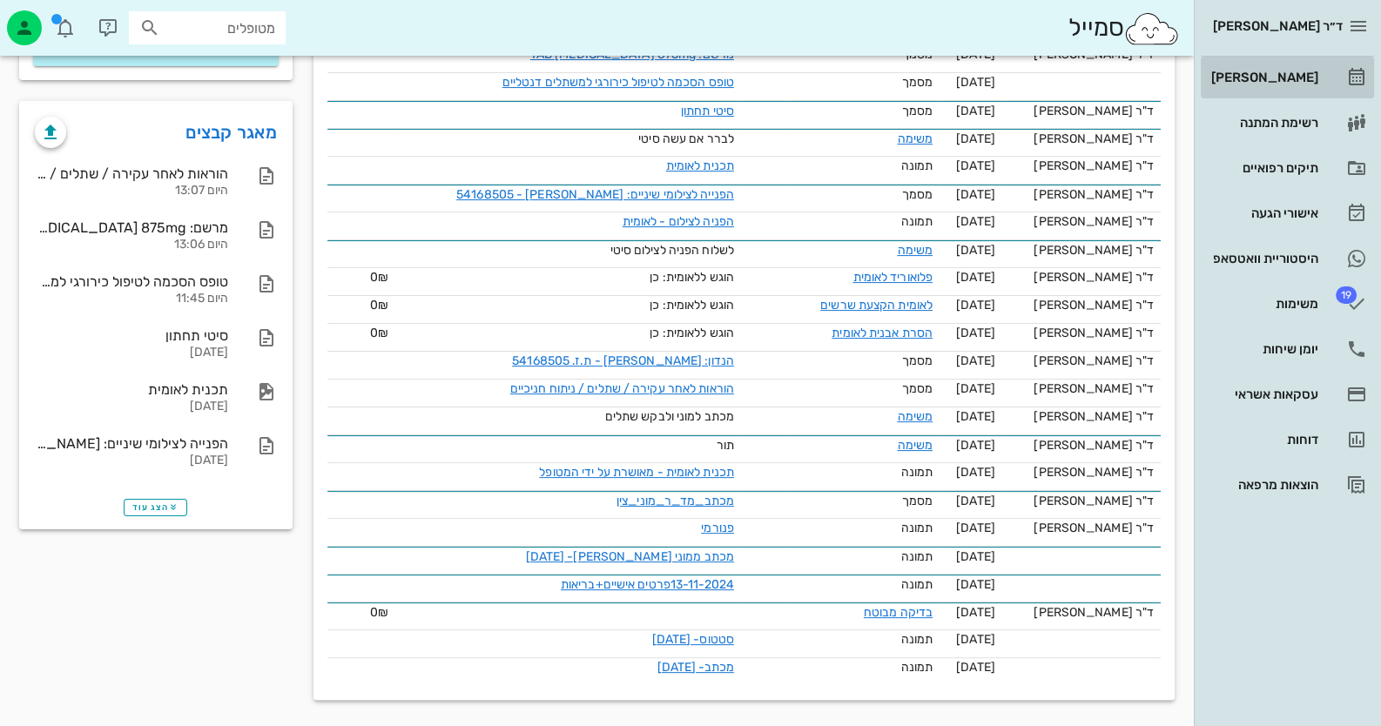
click at [1350, 89] on link "[PERSON_NAME]" at bounding box center [1287, 78] width 173 height 42
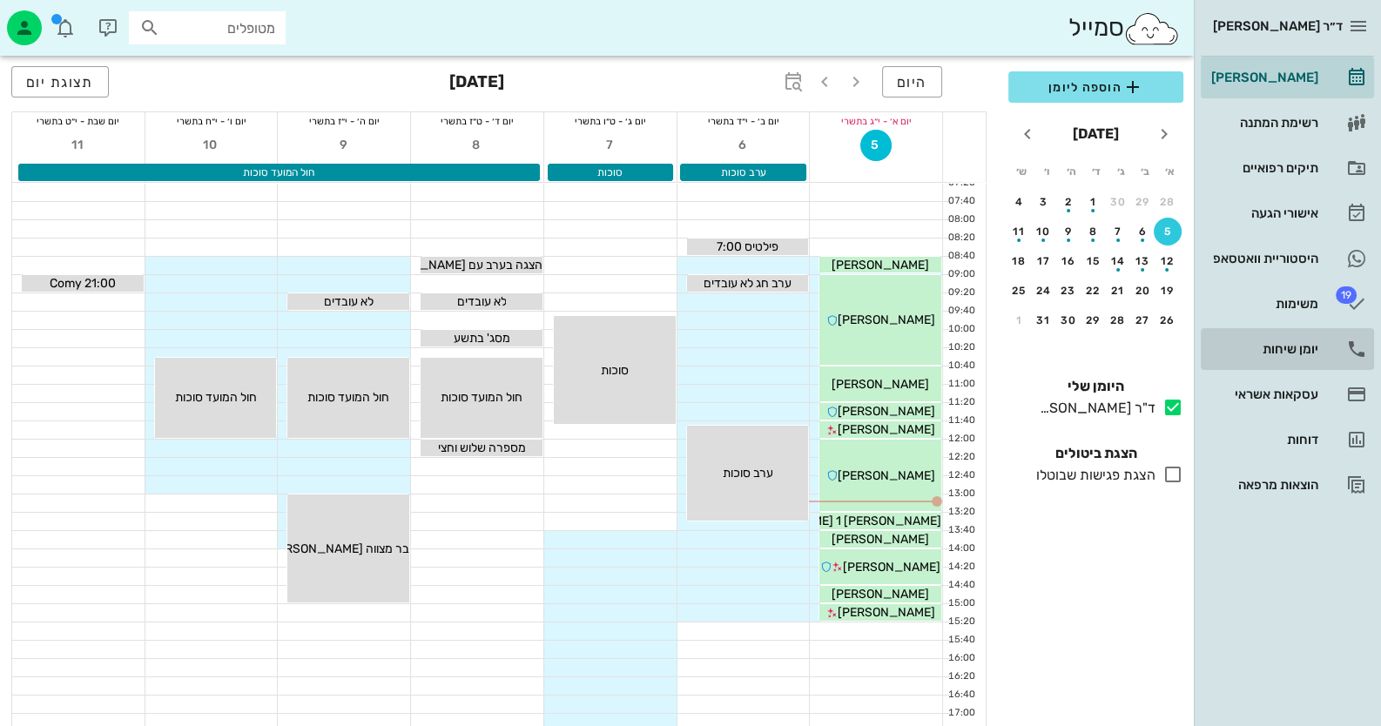
click at [1345, 361] on link "יומן שיחות" at bounding box center [1287, 349] width 173 height 42
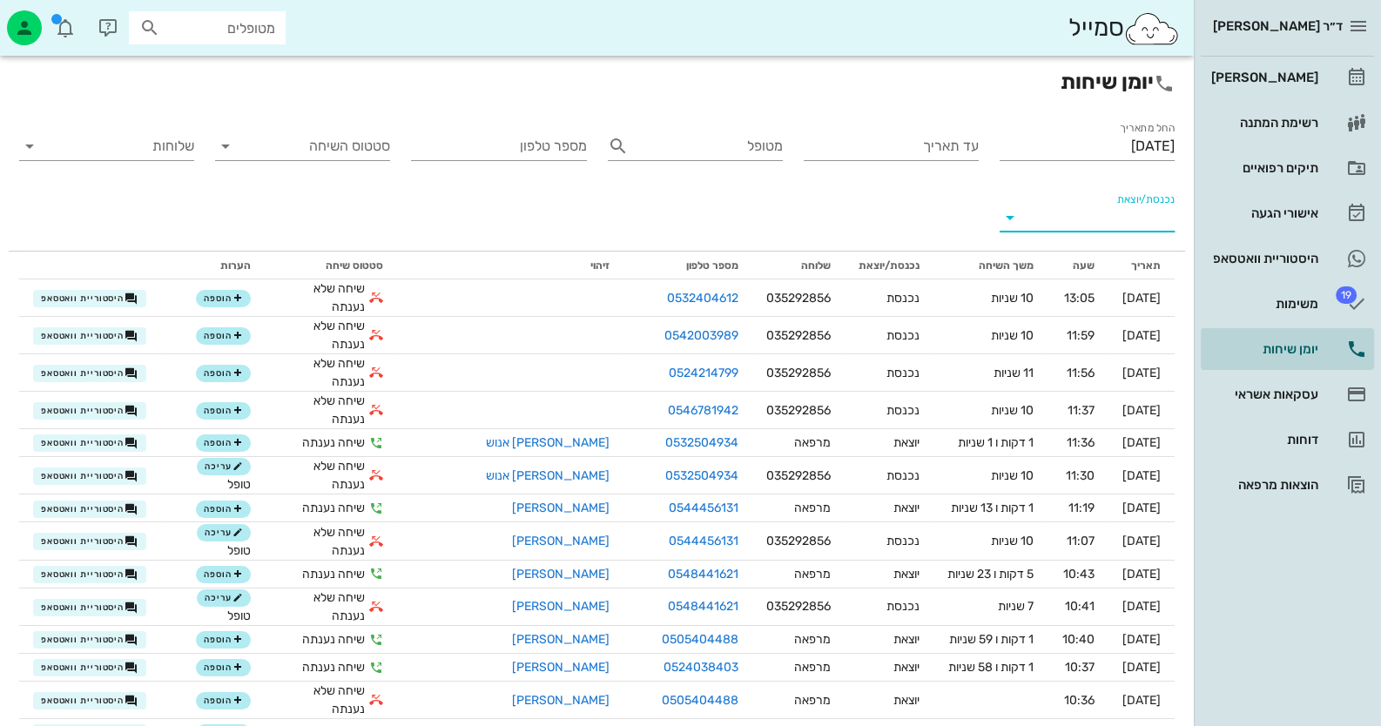
click at [1091, 221] on input "נכנסת/יוצאת" at bounding box center [1101, 218] width 147 height 28
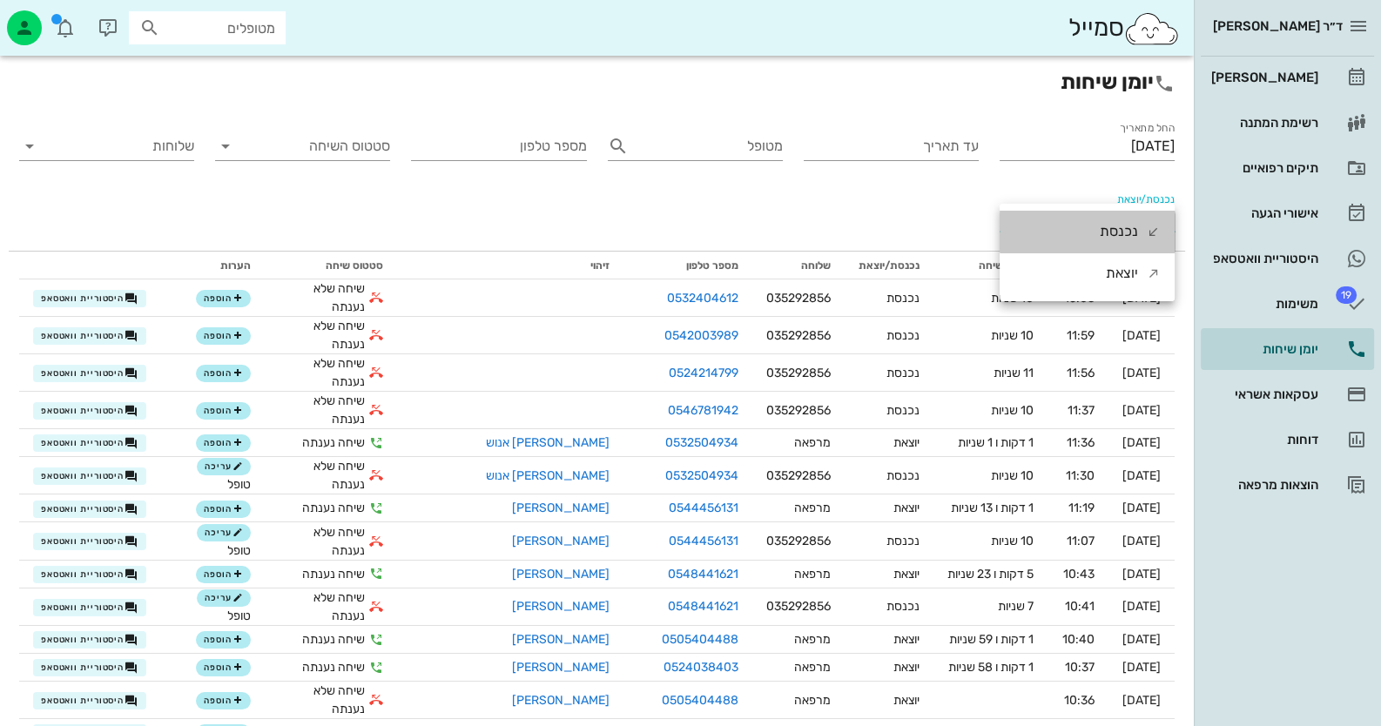
click at [1091, 221] on div "נכנסת" at bounding box center [1087, 232] width 175 height 42
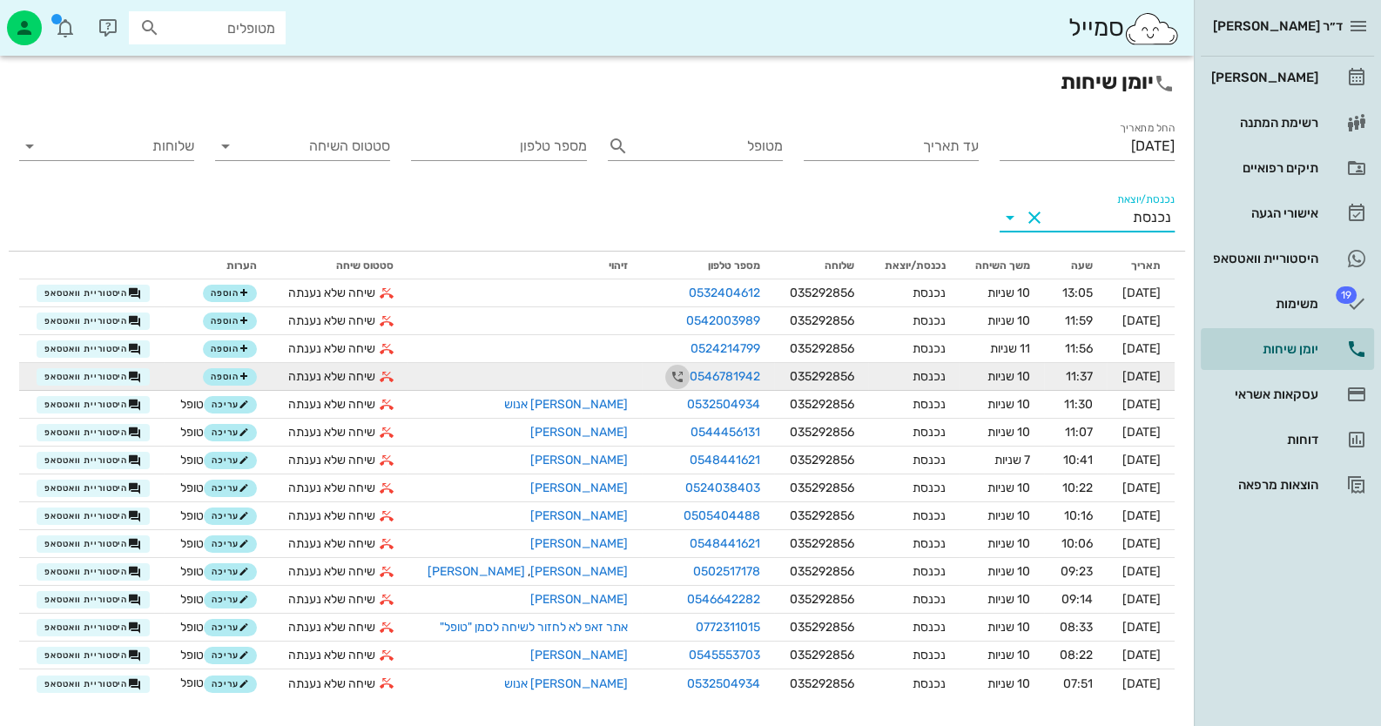
click at [667, 379] on icon "button" at bounding box center [677, 377] width 21 height 21
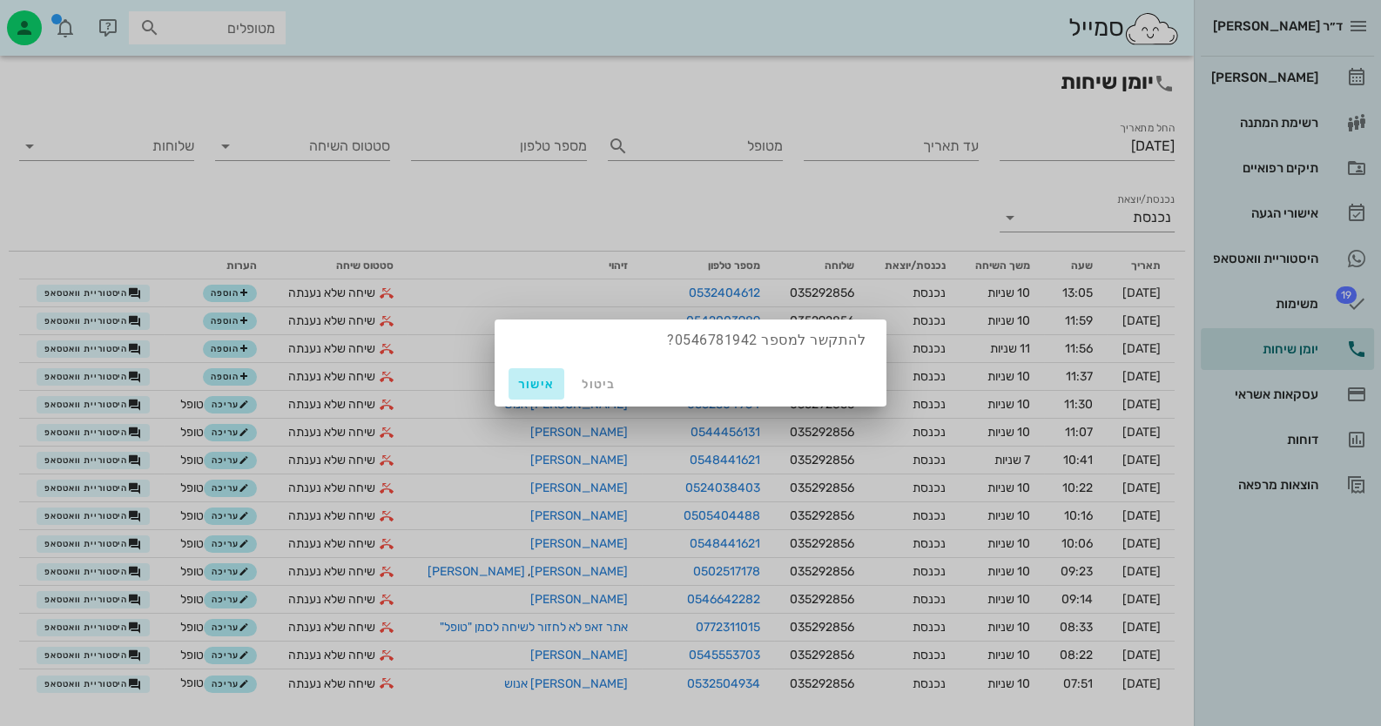
click at [552, 378] on span "אישור" at bounding box center [537, 384] width 42 height 15
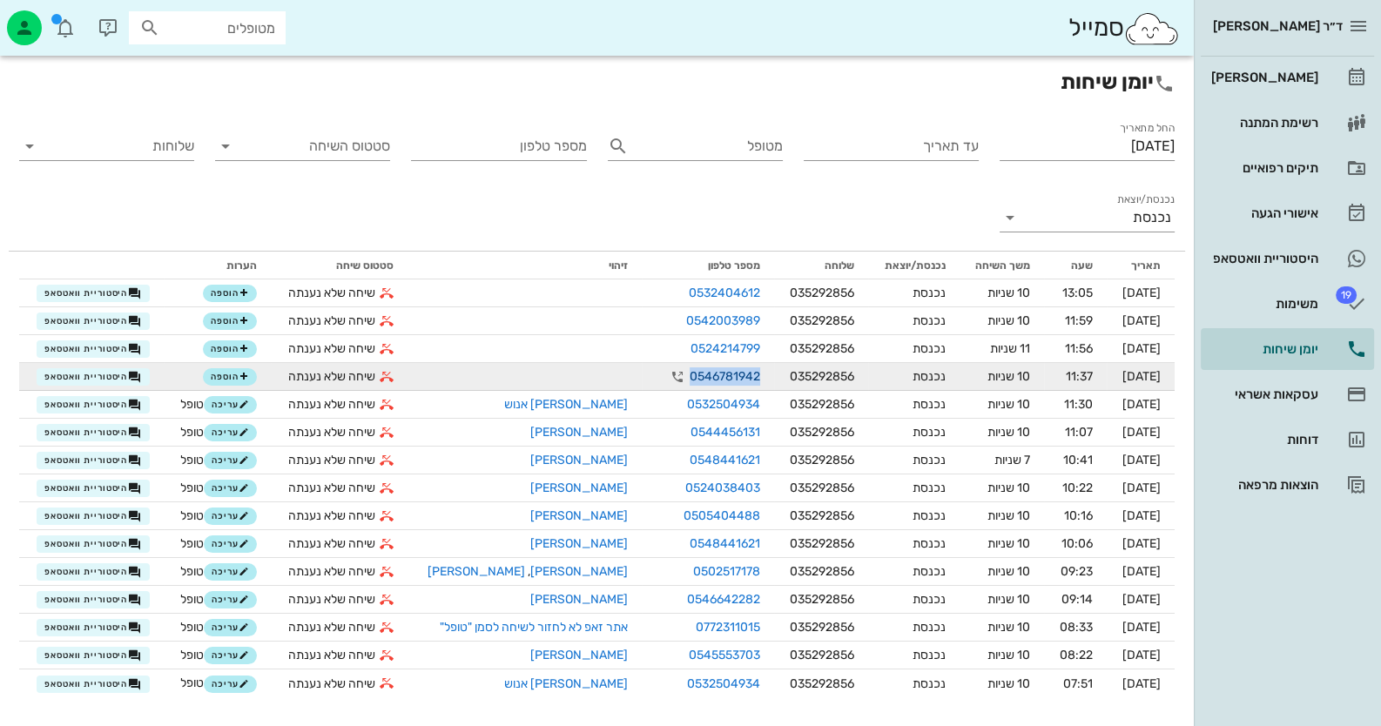
drag, startPoint x: 670, startPoint y: 374, endPoint x: 733, endPoint y: 374, distance: 63.6
click at [733, 374] on link "0546781942" at bounding box center [725, 376] width 71 height 18
click at [228, 378] on span "הוספה" at bounding box center [230, 377] width 38 height 10
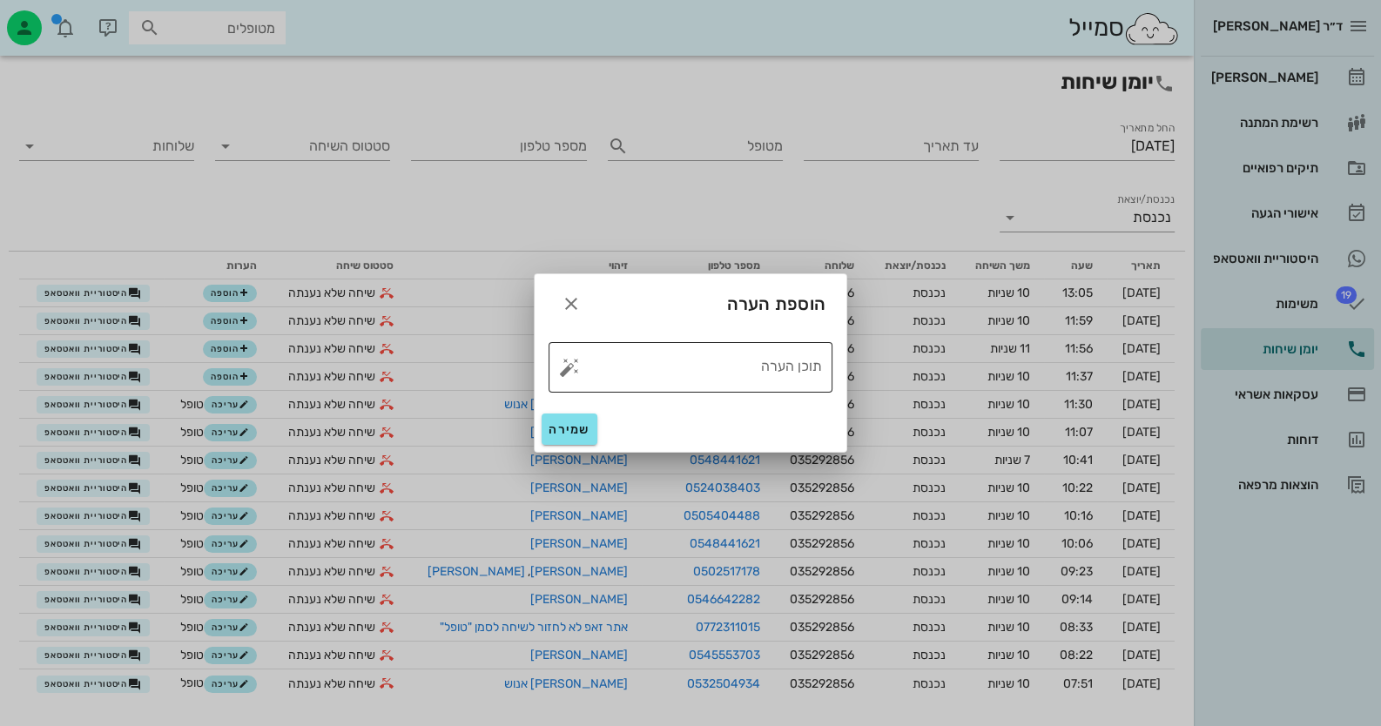
click at [567, 367] on button "button" at bounding box center [569, 367] width 21 height 21
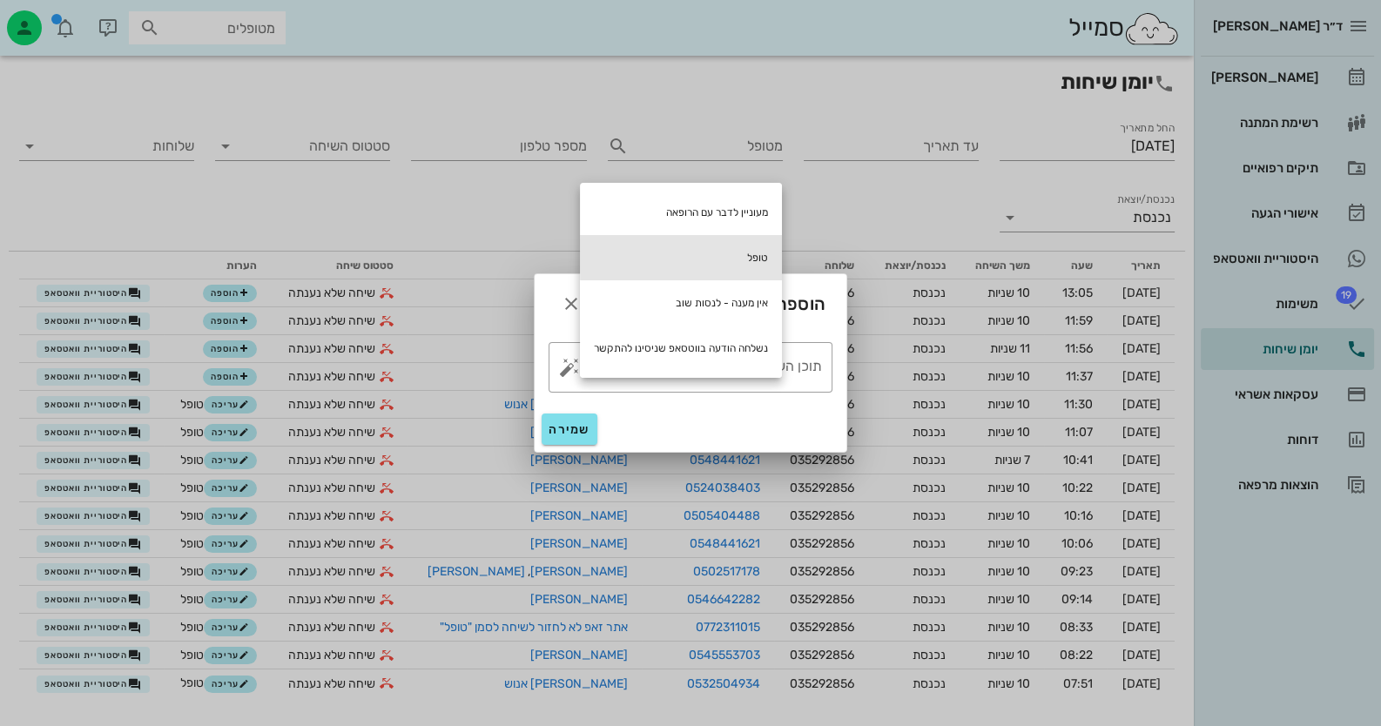
click at [773, 254] on div "טופל" at bounding box center [681, 257] width 202 height 45
type textarea "טופל"
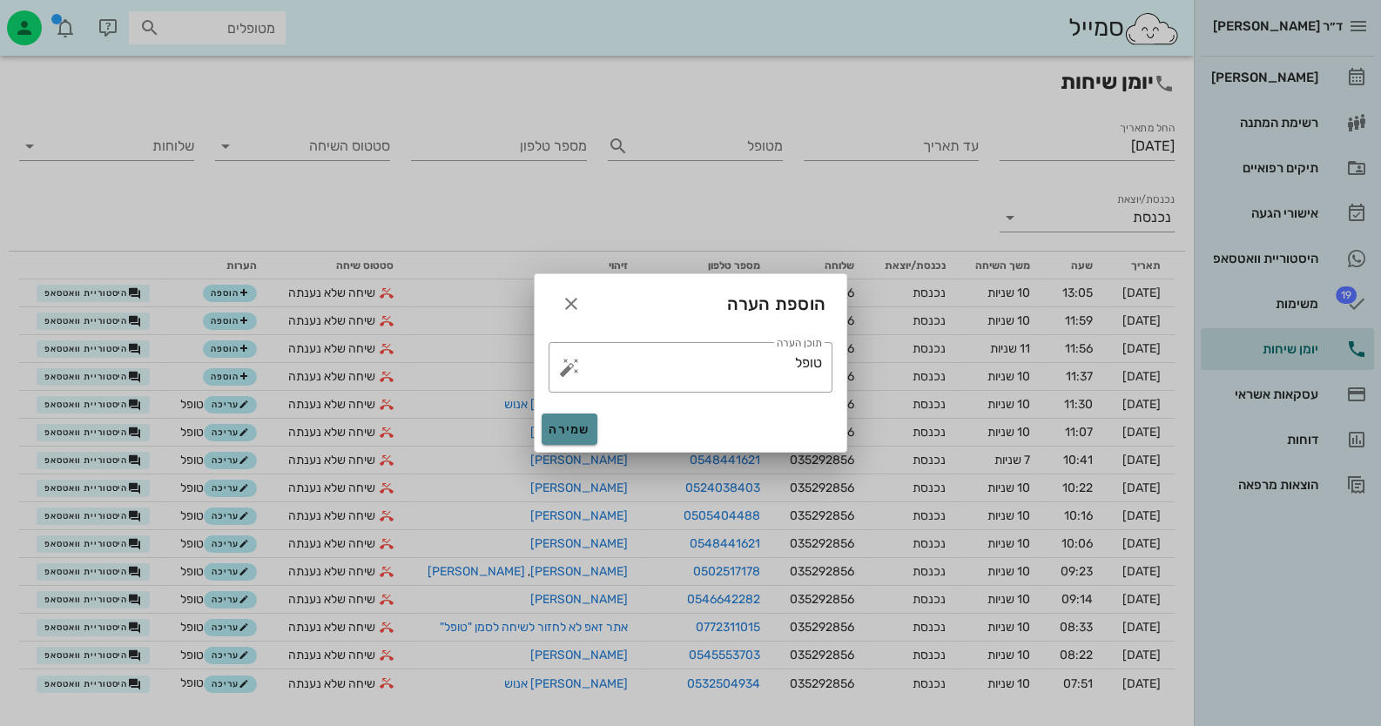
click at [580, 437] on button "שמירה" at bounding box center [570, 429] width 56 height 31
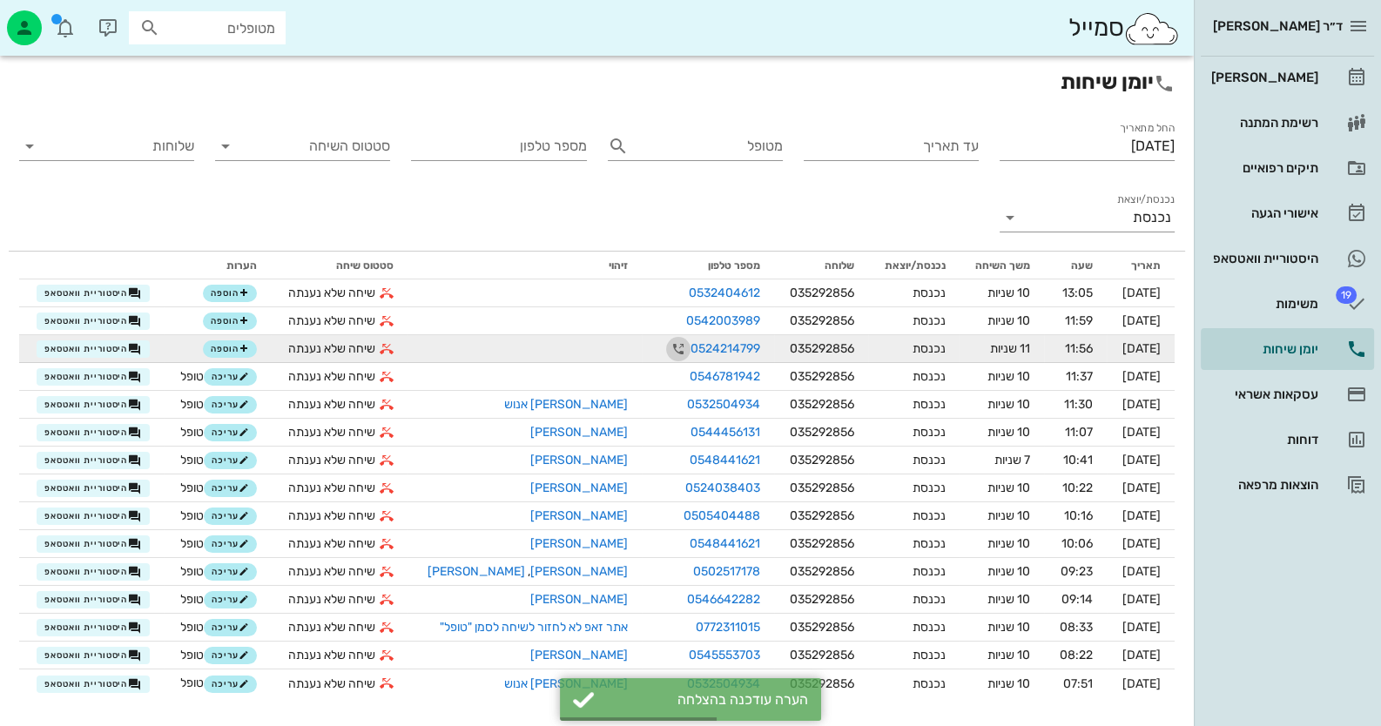
click at [668, 344] on icon "button" at bounding box center [678, 349] width 21 height 21
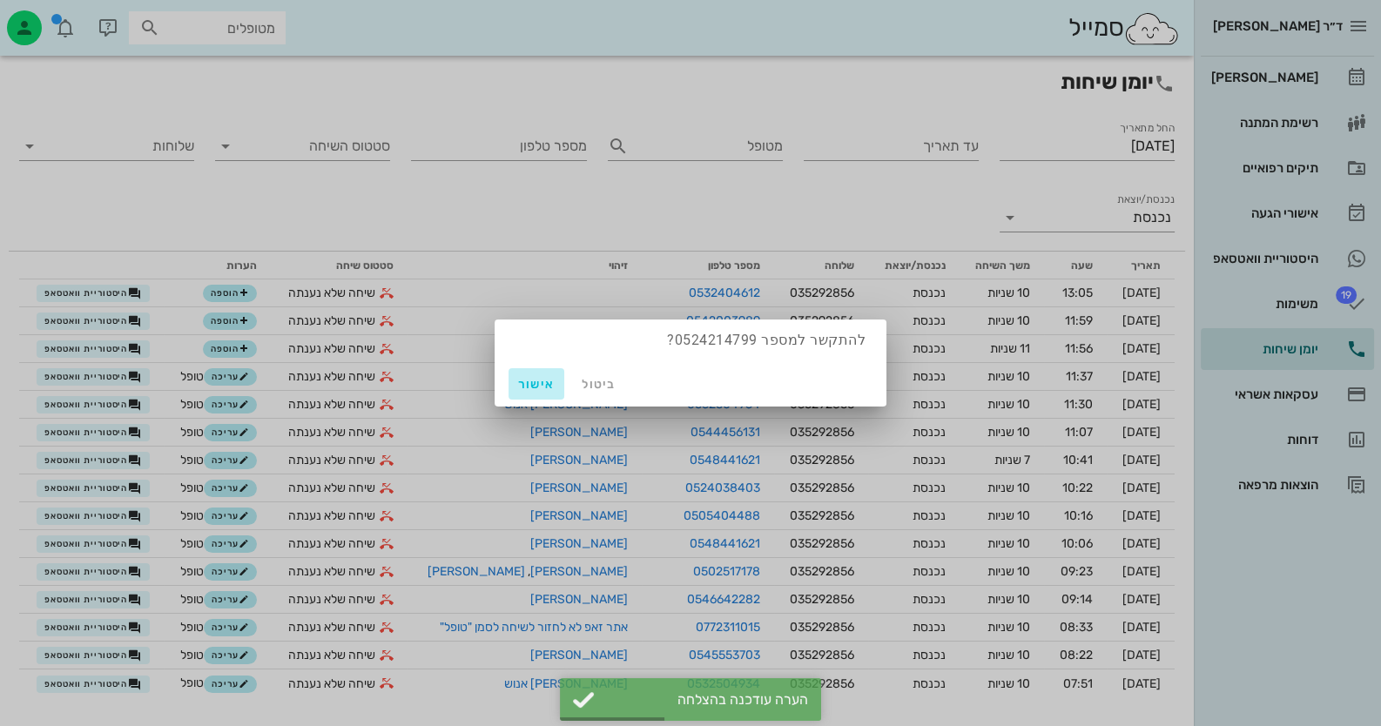
click at [550, 384] on span "אישור" at bounding box center [537, 384] width 42 height 15
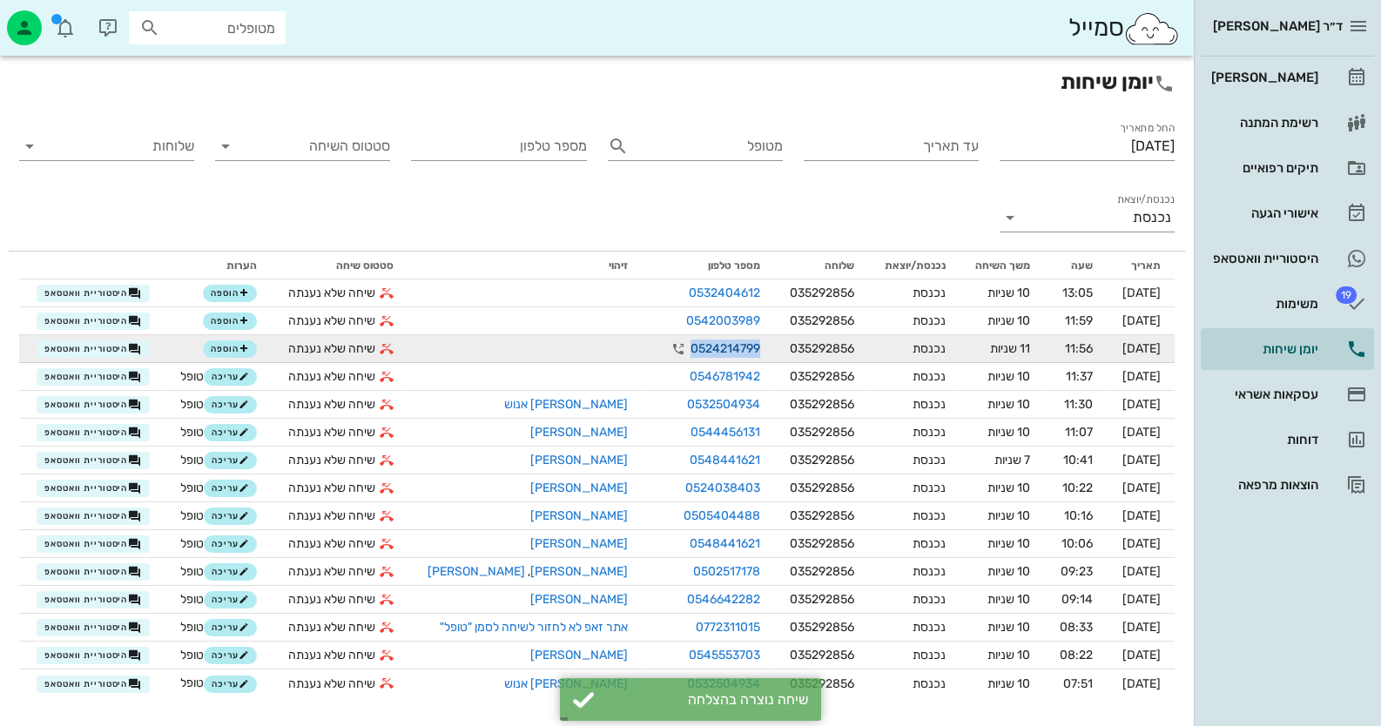
drag, startPoint x: 733, startPoint y: 349, endPoint x: 667, endPoint y: 348, distance: 66.2
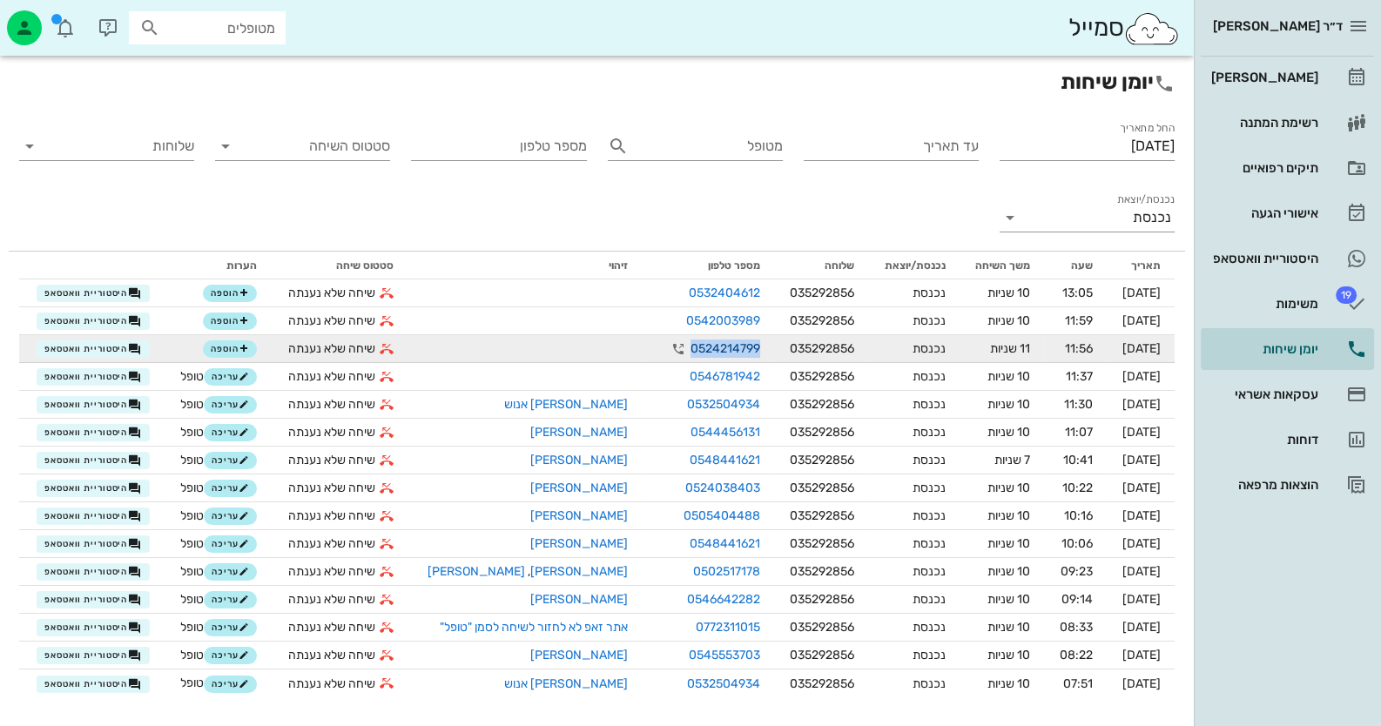
click at [691, 348] on link "0524214799" at bounding box center [726, 349] width 70 height 18
copy link "0524214799"
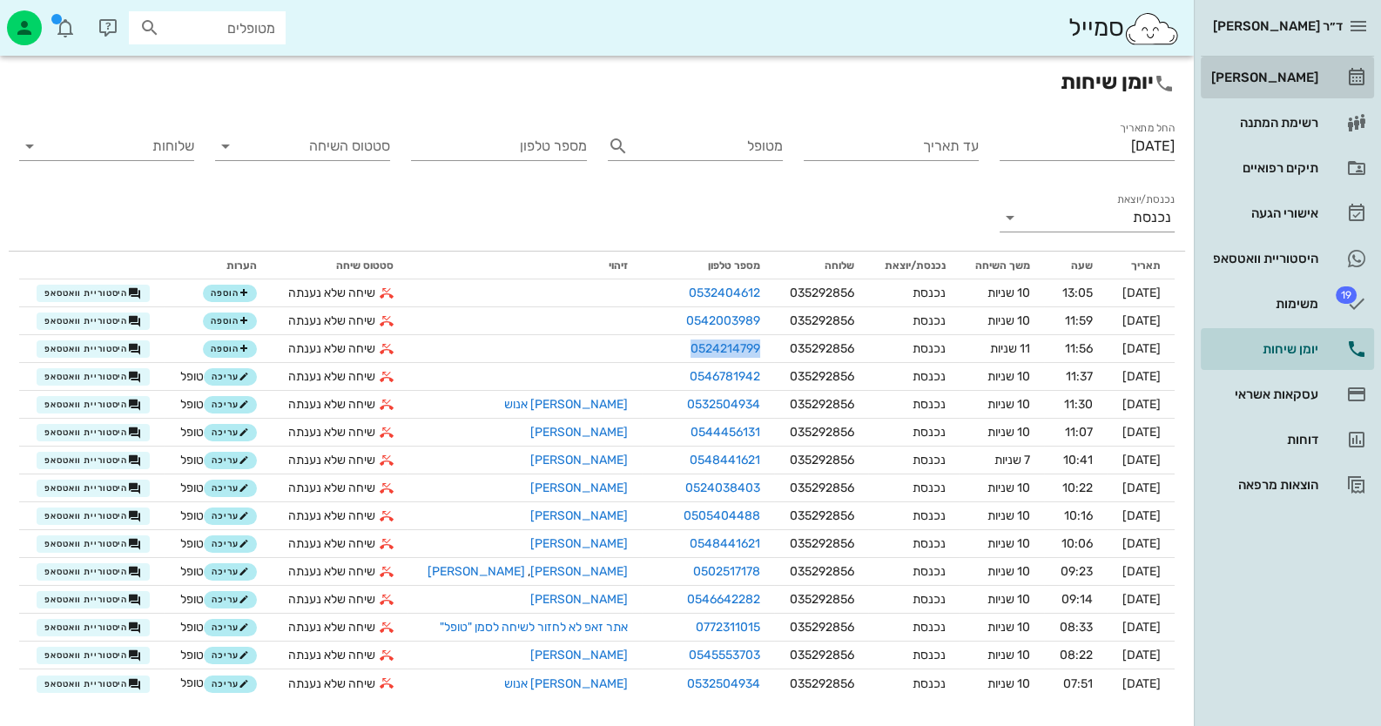
click at [1318, 68] on link "[PERSON_NAME]" at bounding box center [1287, 78] width 173 height 42
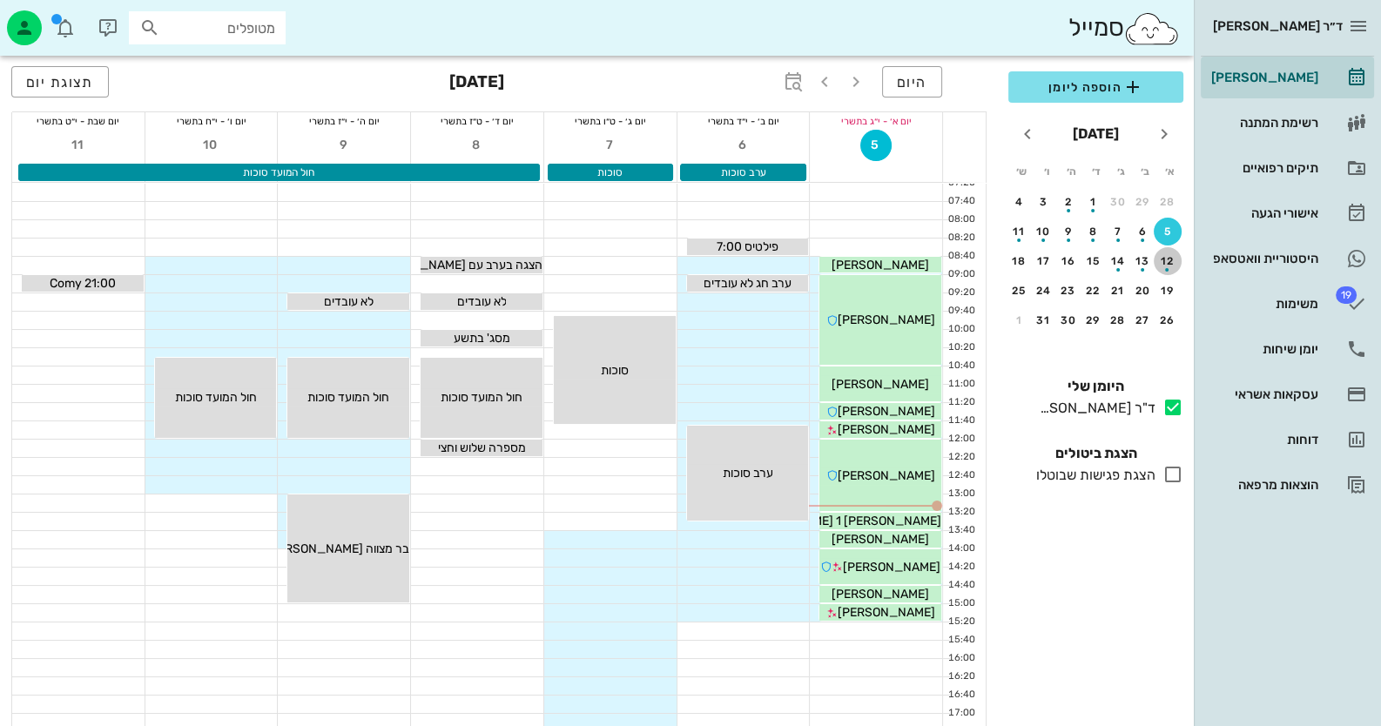
click at [1169, 264] on div "button" at bounding box center [1168, 265] width 28 height 10
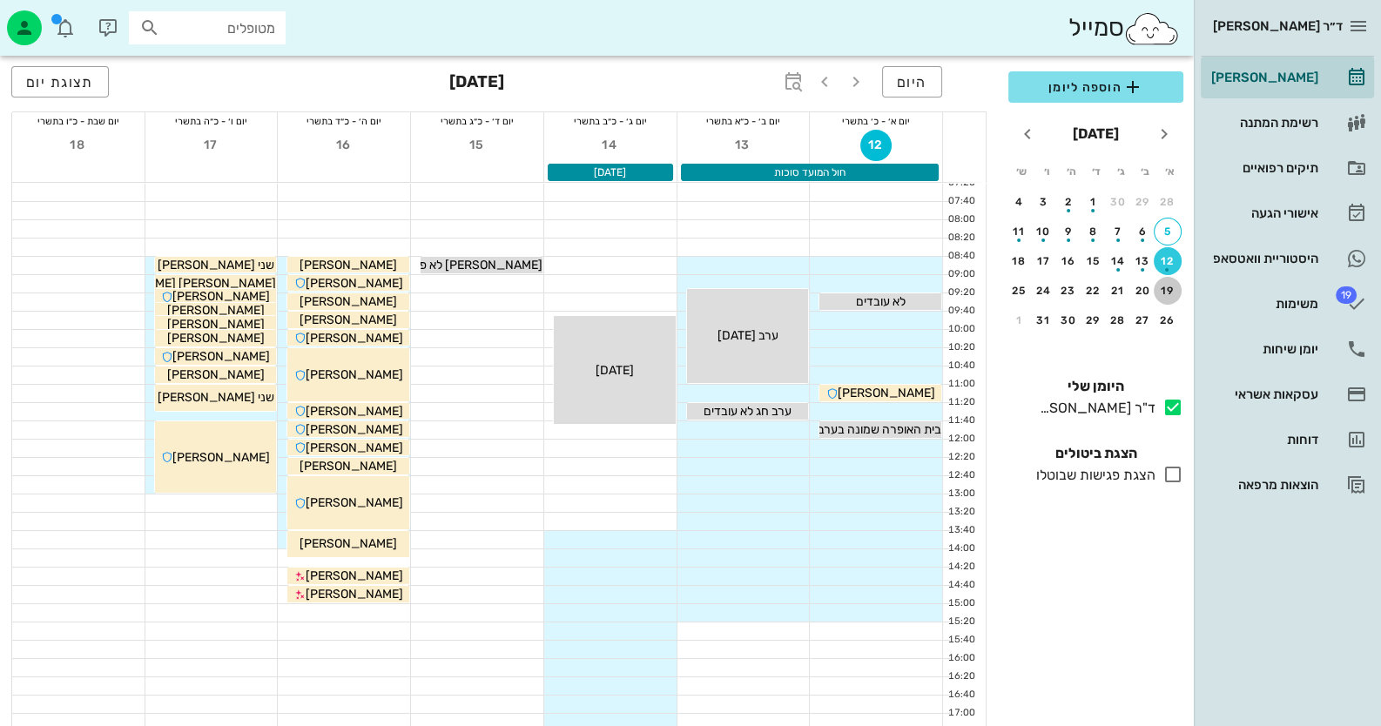
click at [1165, 293] on div "19" at bounding box center [1168, 291] width 28 height 12
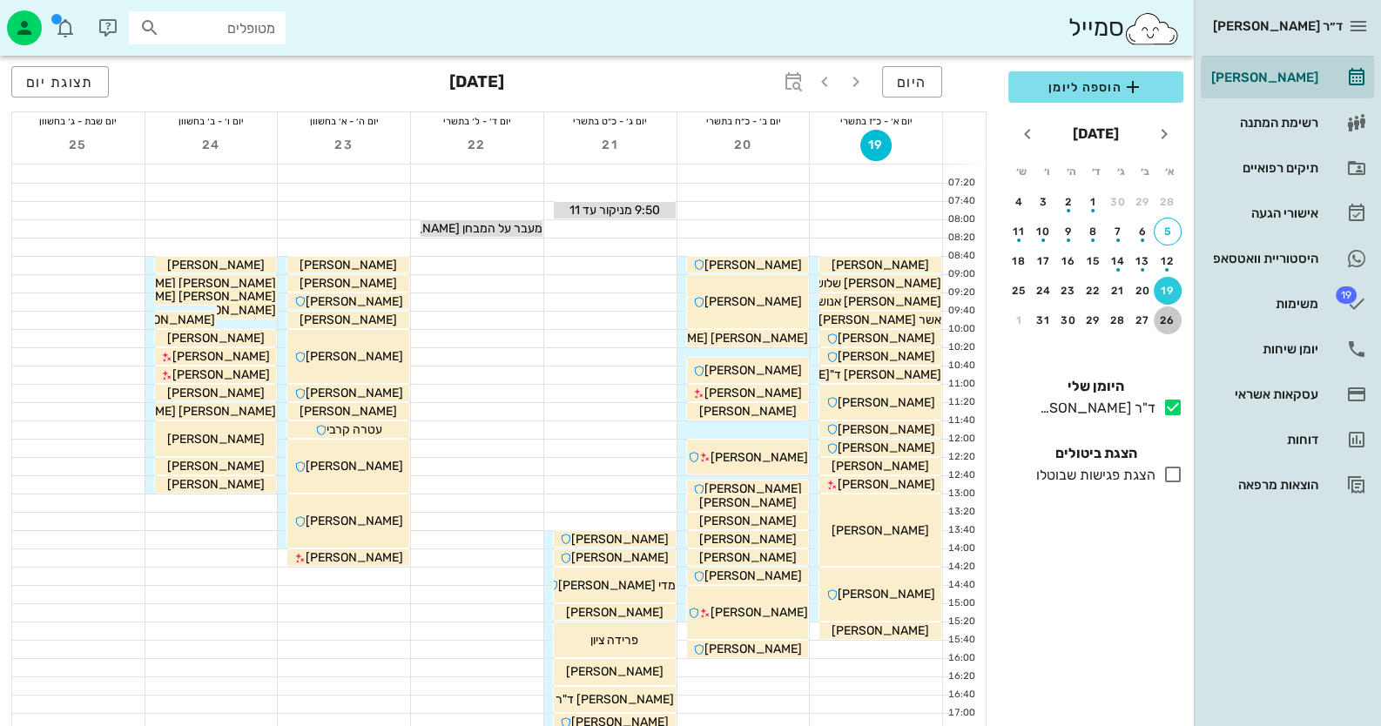
click at [1171, 319] on div "26" at bounding box center [1168, 320] width 28 height 12
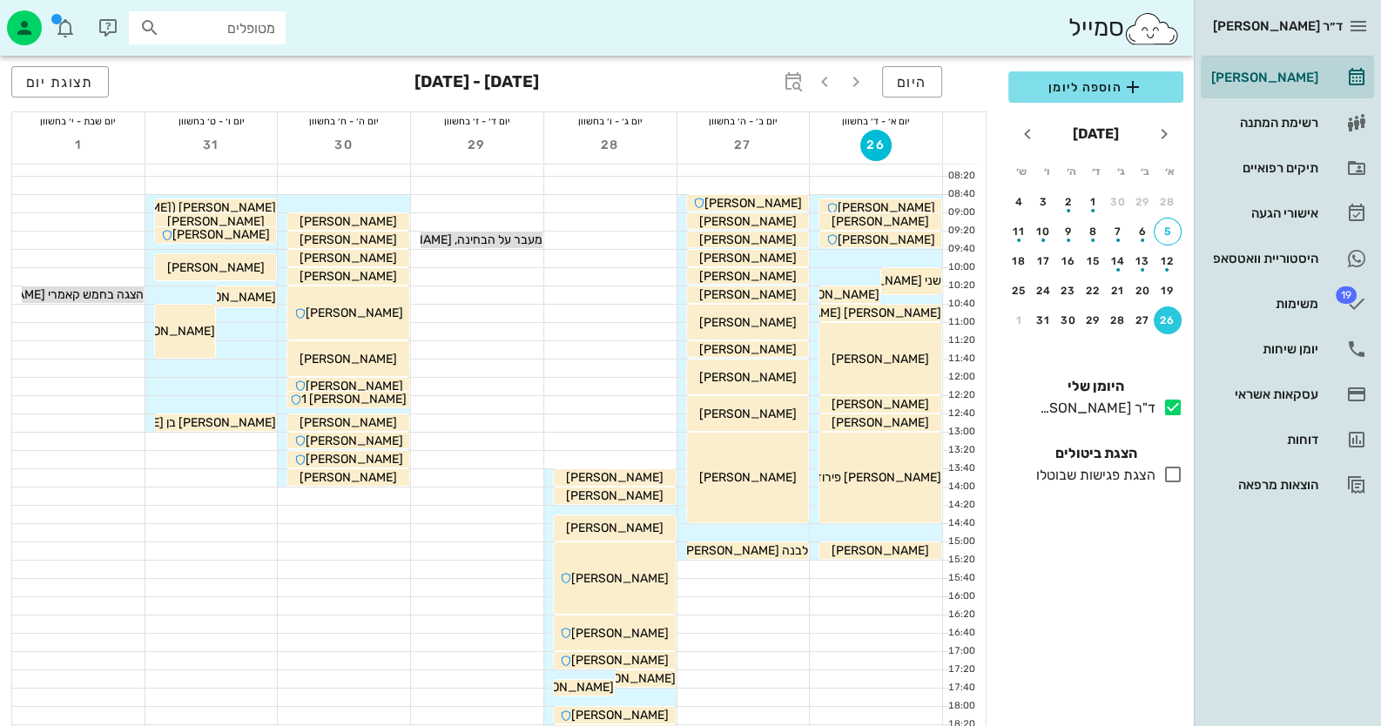
scroll to position [173, 0]
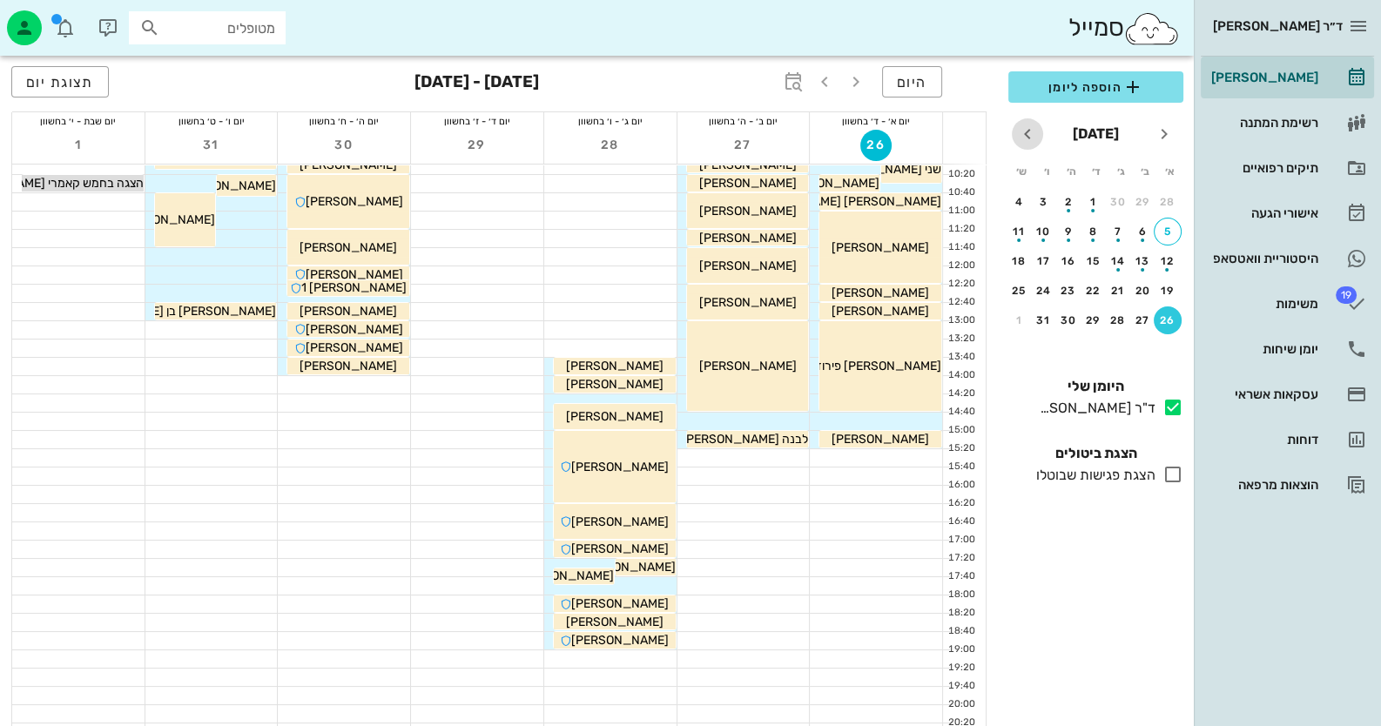
click at [1032, 138] on icon "חודש הבא" at bounding box center [1027, 134] width 21 height 21
click at [1140, 230] on div "3" at bounding box center [1143, 232] width 28 height 12
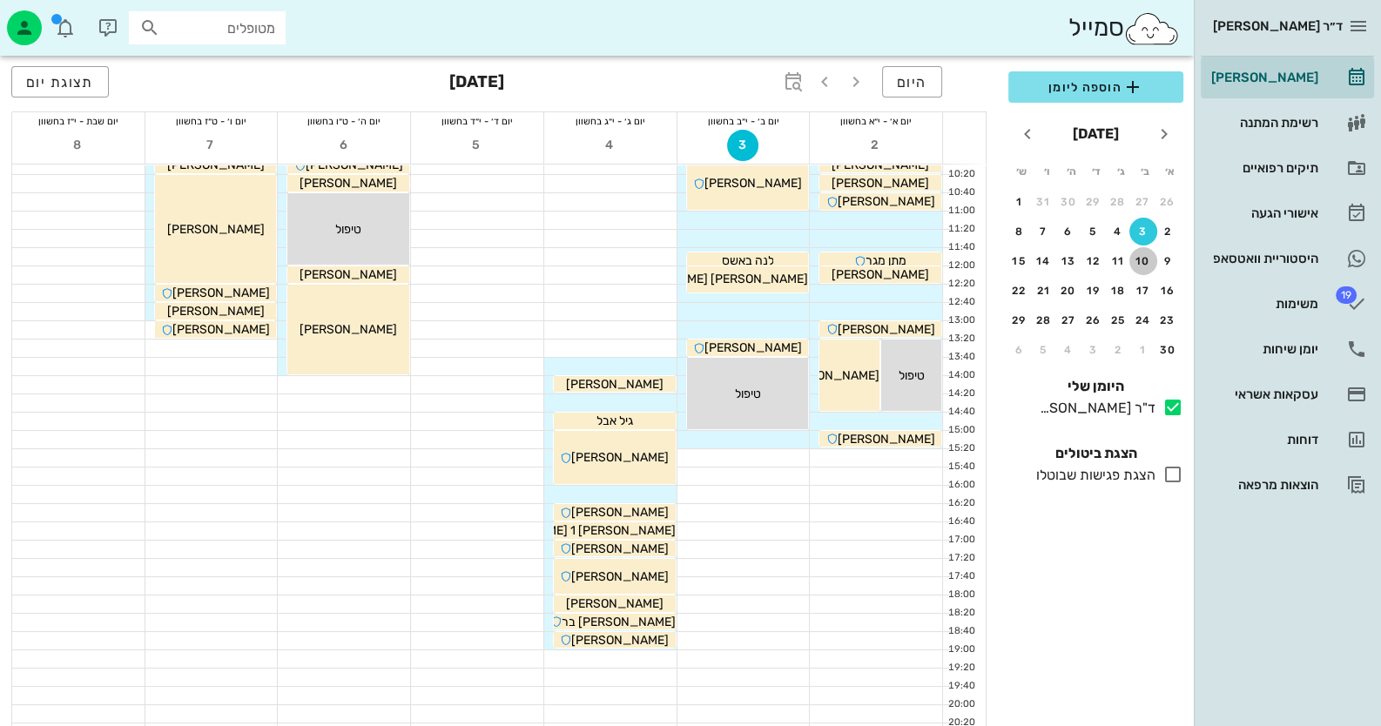
click at [1144, 255] on div "10" at bounding box center [1143, 261] width 28 height 12
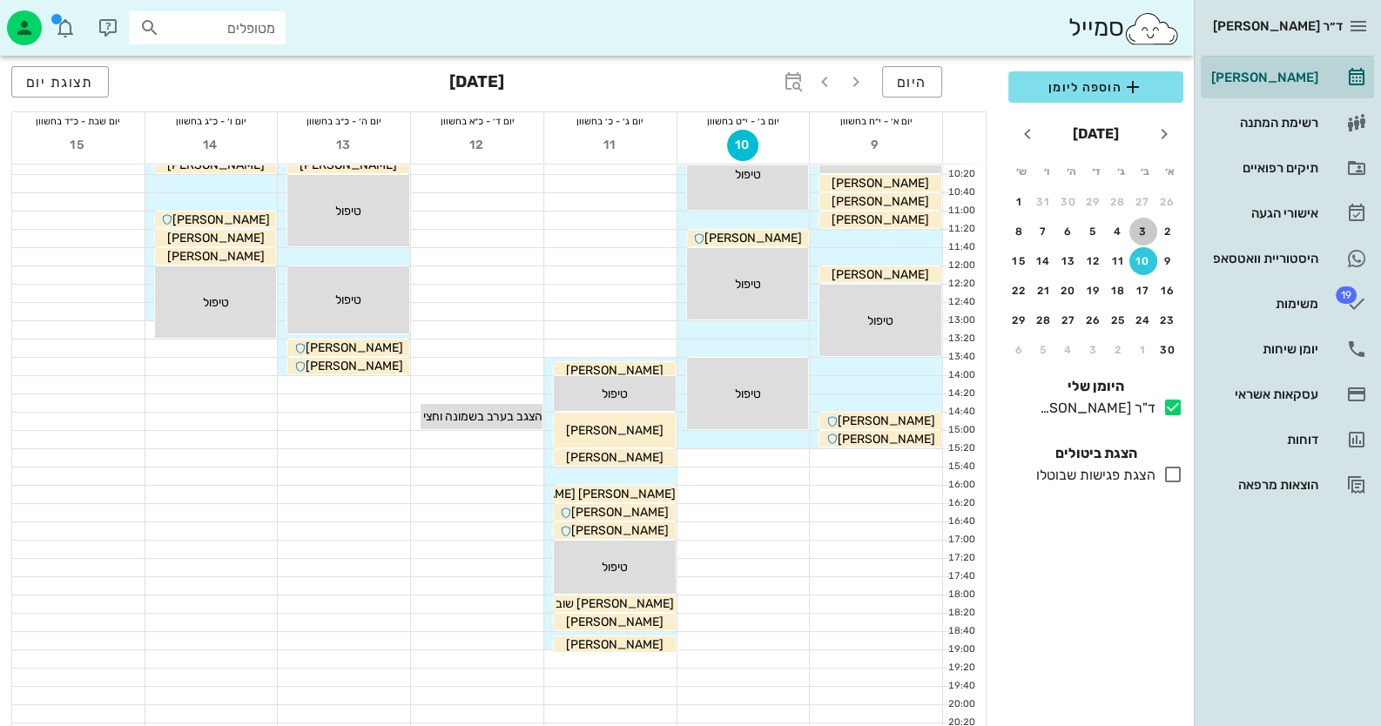
click at [1138, 228] on div "3" at bounding box center [1143, 232] width 28 height 12
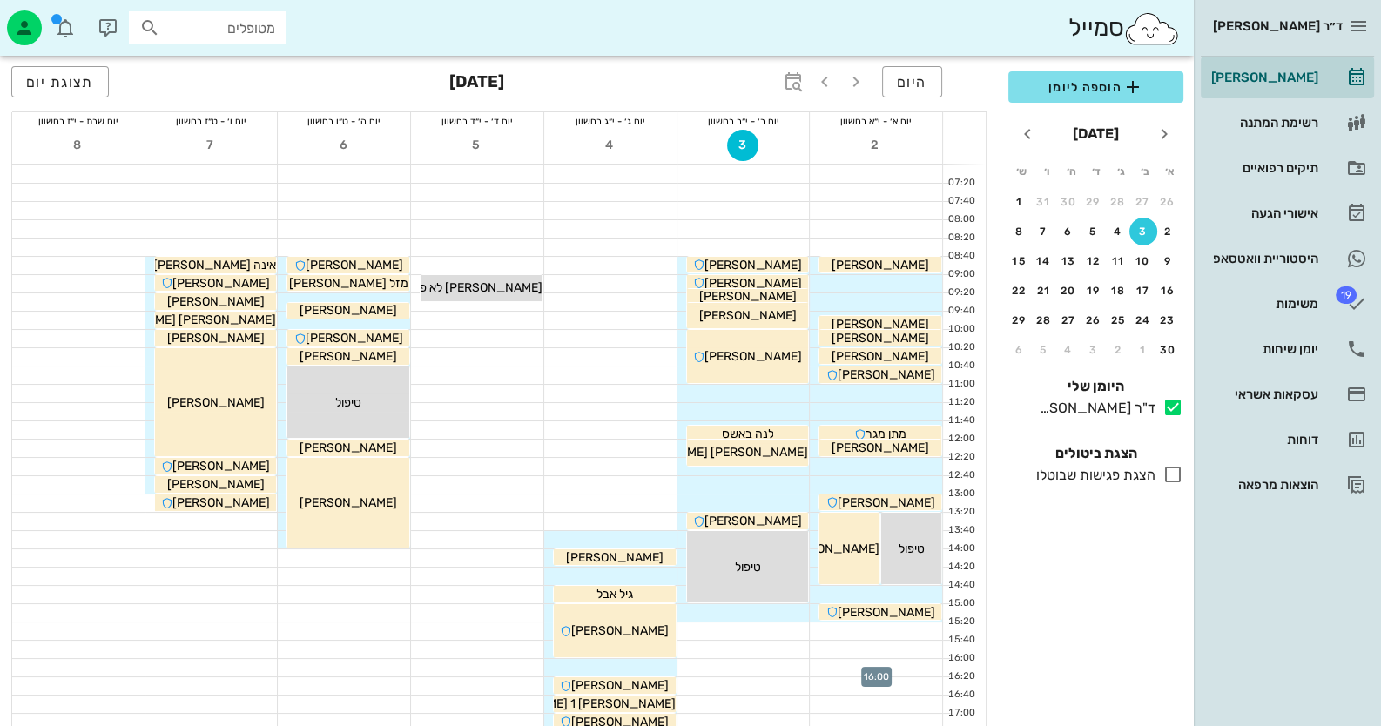
click at [919, 661] on div at bounding box center [876, 667] width 132 height 17
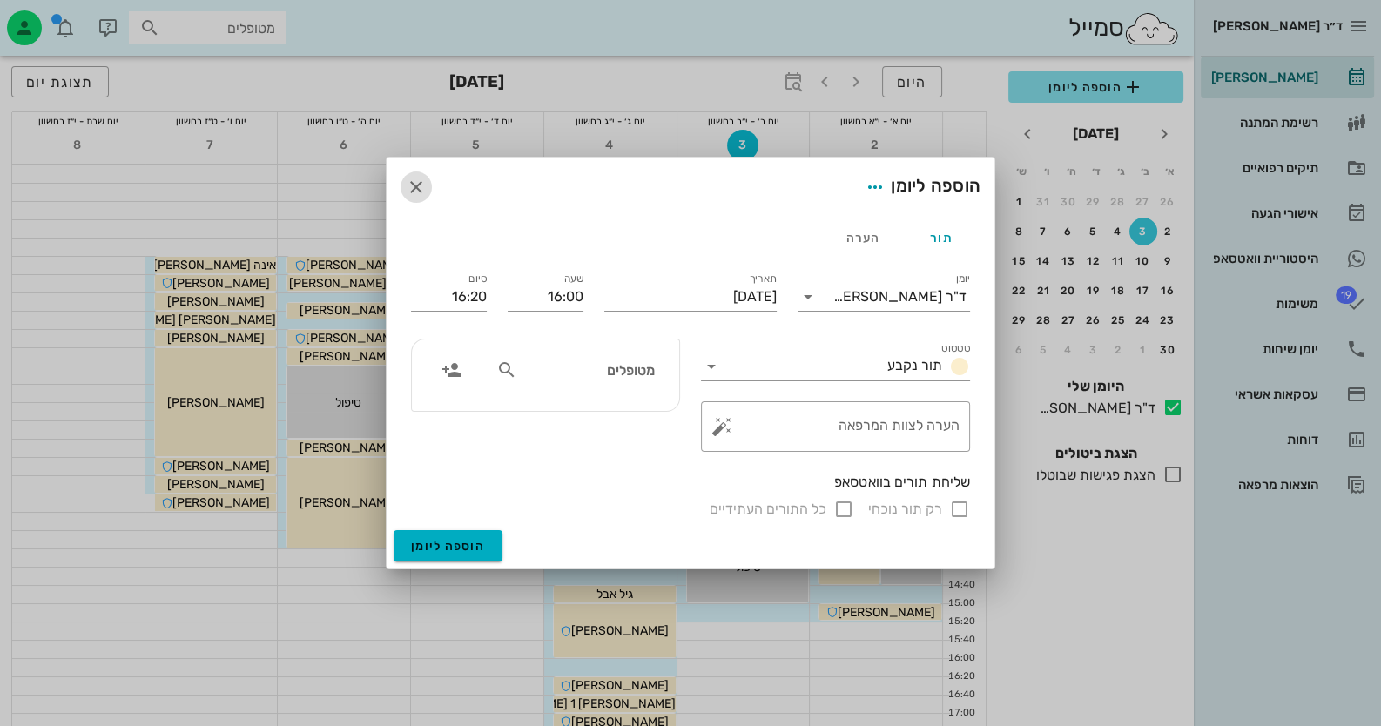
click at [411, 182] on icon "button" at bounding box center [416, 187] width 21 height 21
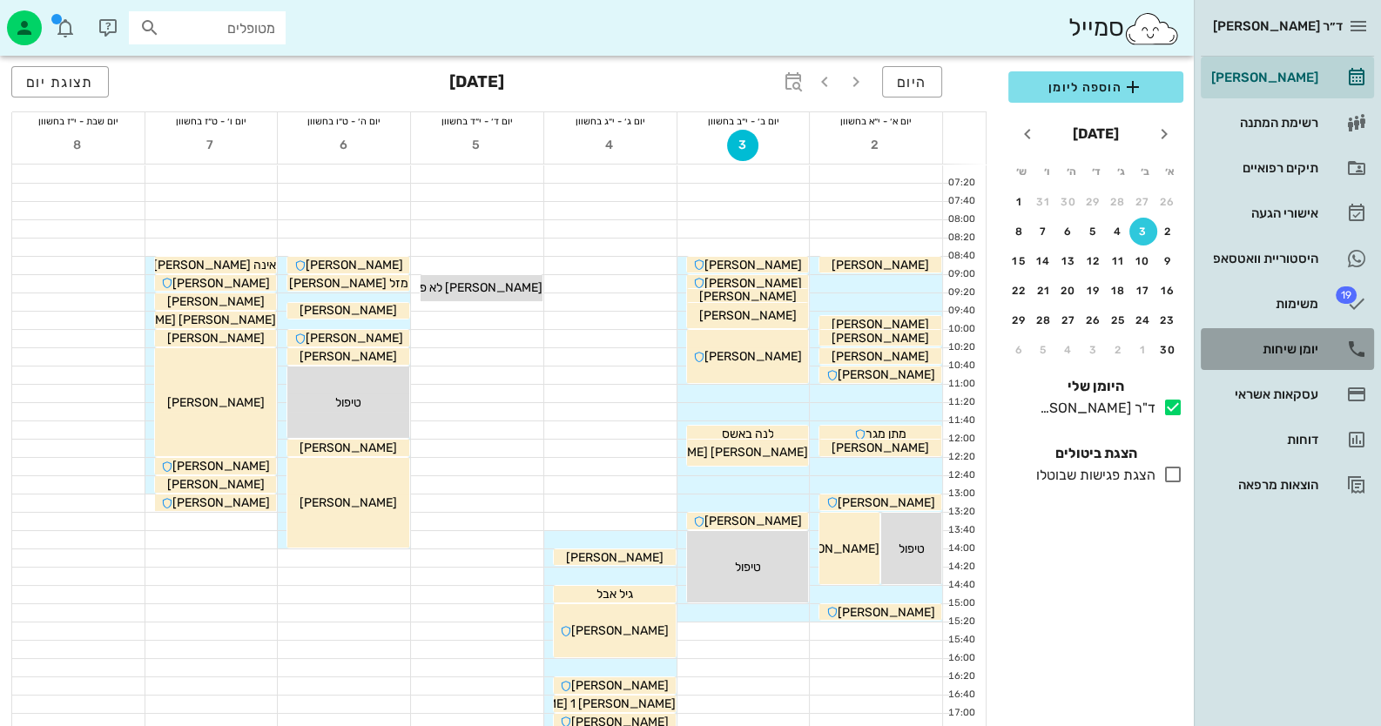
click at [1269, 360] on div "יומן שיחות" at bounding box center [1263, 349] width 111 height 28
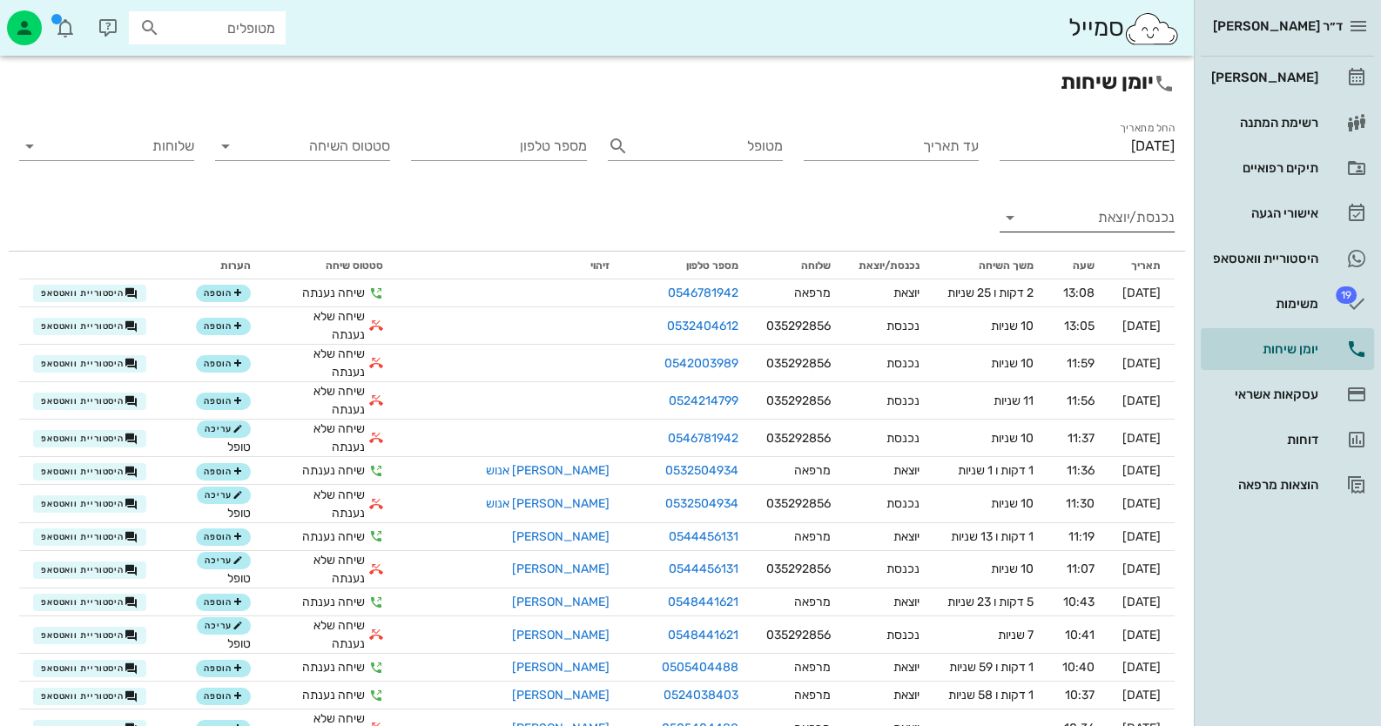
click at [1129, 218] on input "נכנסת/יוצאת" at bounding box center [1101, 218] width 147 height 28
click at [1109, 239] on div "נכנסת" at bounding box center [1119, 232] width 38 height 42
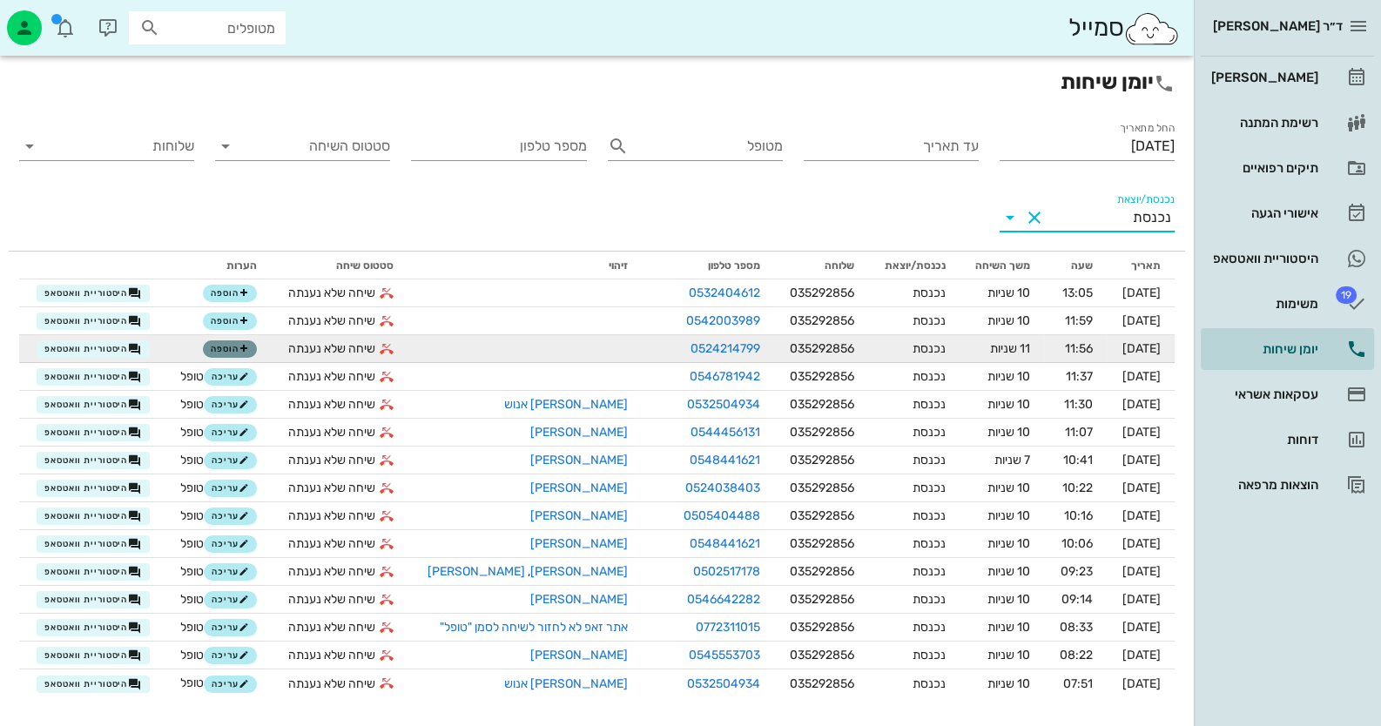
click at [218, 347] on span "הוספה" at bounding box center [230, 349] width 38 height 10
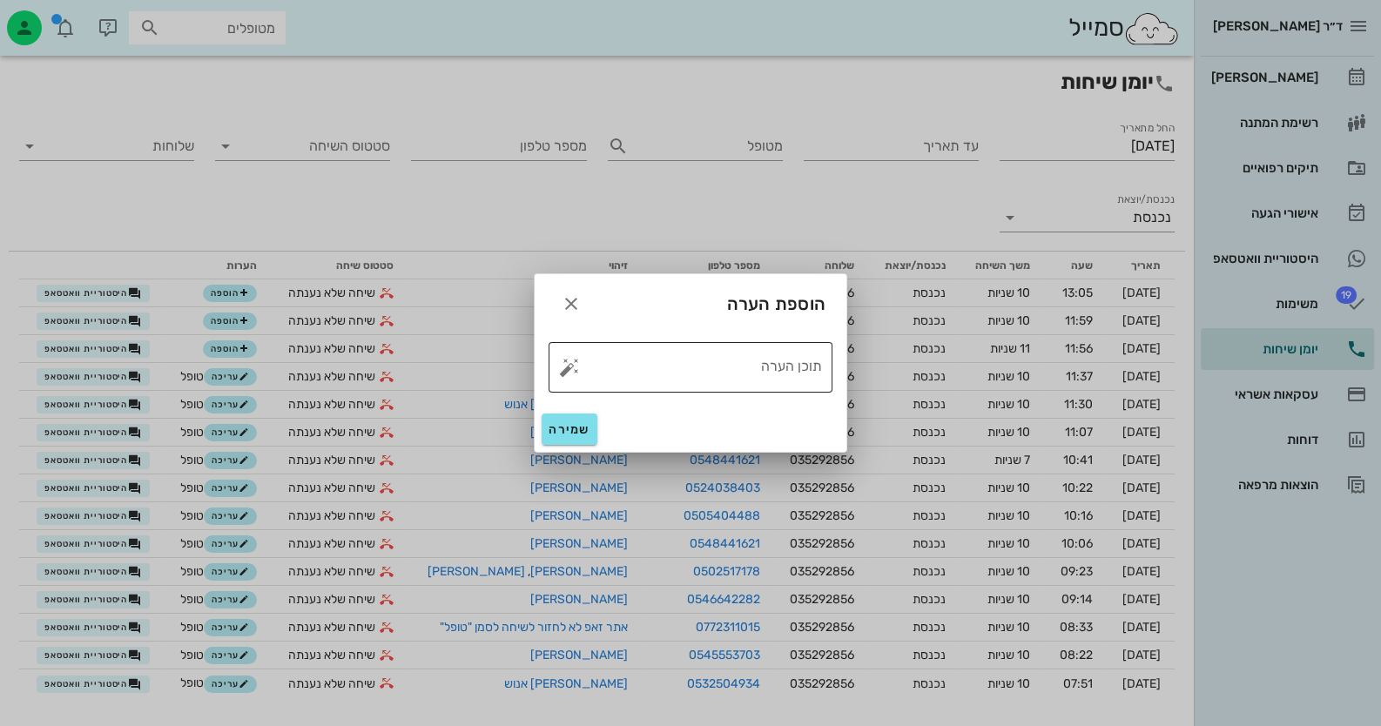
click at [571, 365] on button "button" at bounding box center [569, 367] width 21 height 21
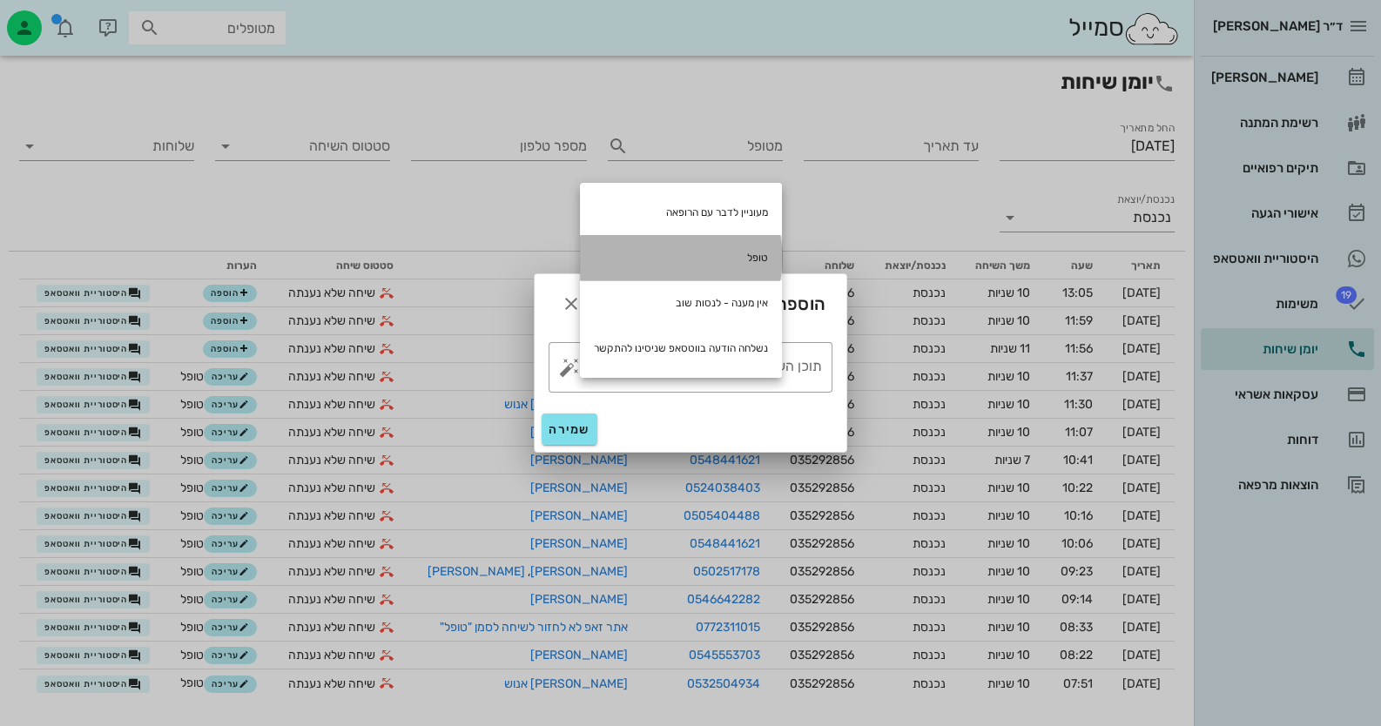
click at [675, 268] on div "טופל" at bounding box center [681, 257] width 202 height 45
type textarea "טופל"
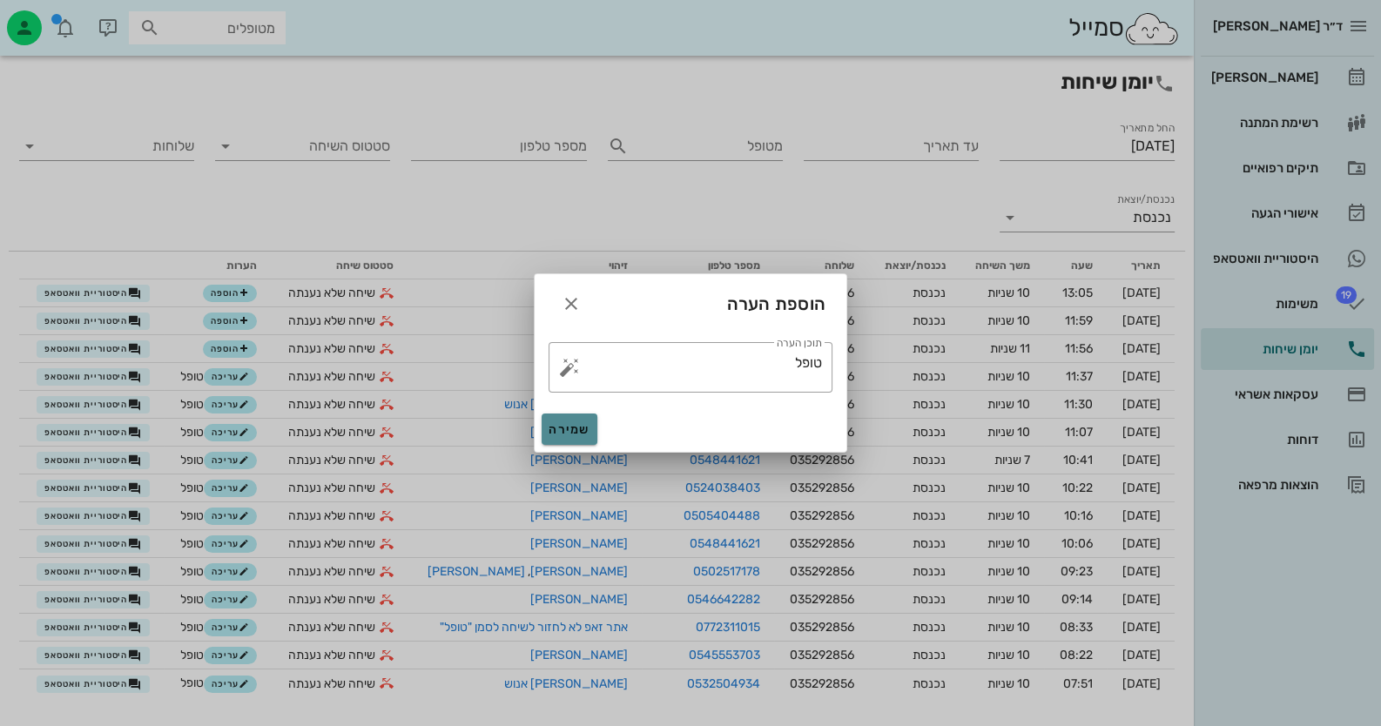
click at [566, 426] on span "שמירה" at bounding box center [570, 429] width 42 height 15
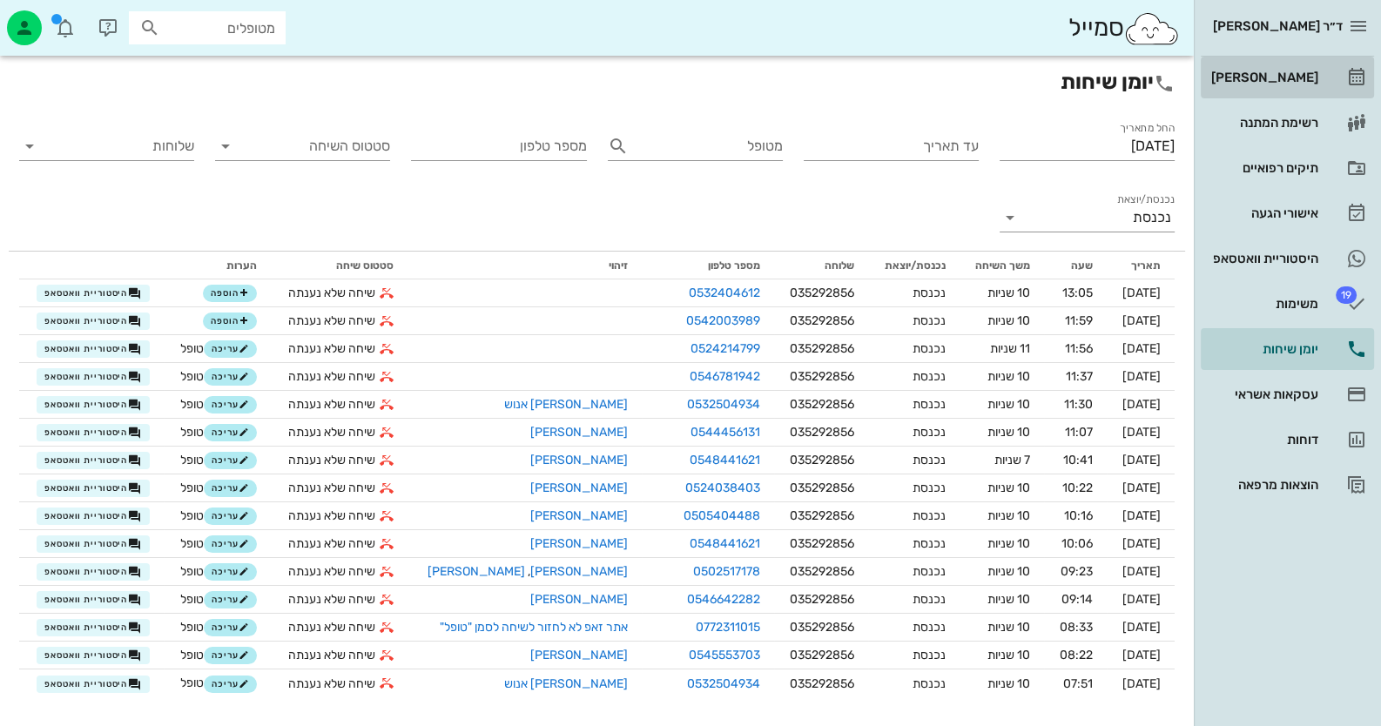
click at [1302, 66] on div "[PERSON_NAME]" at bounding box center [1263, 78] width 111 height 28
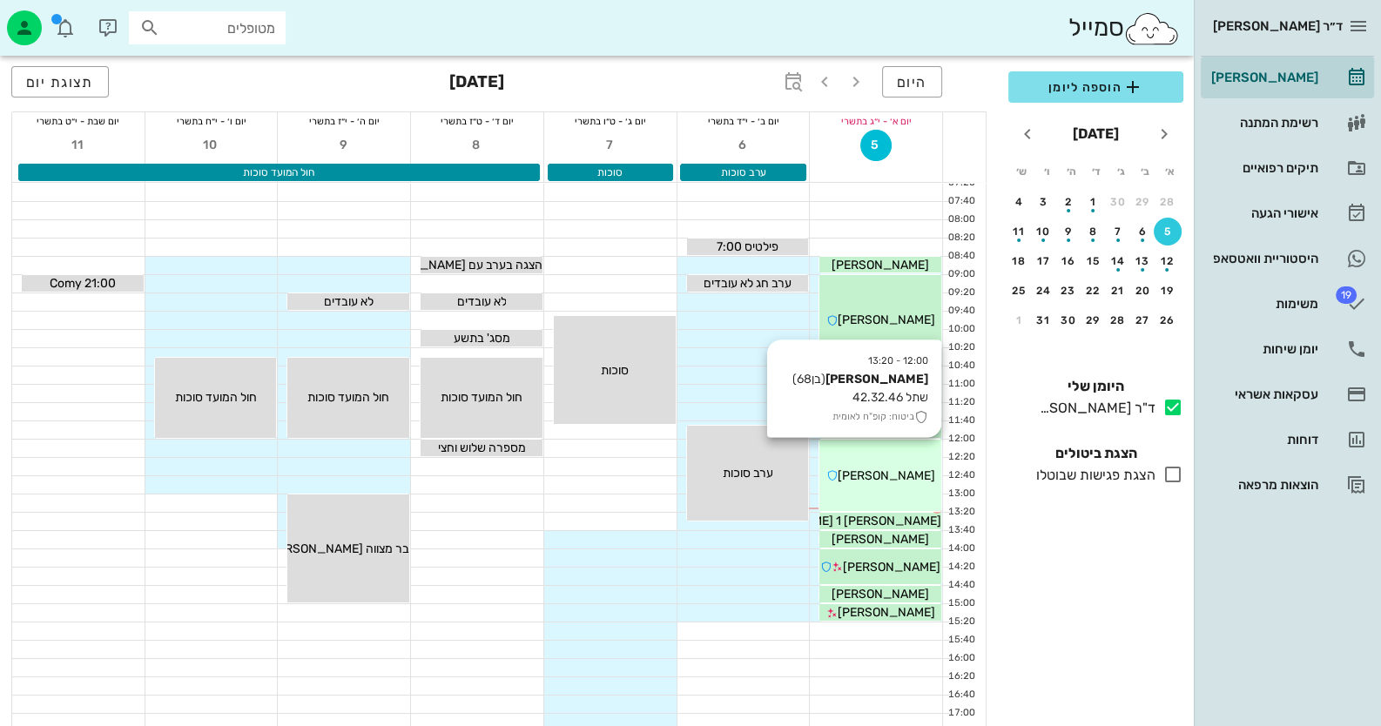
click at [880, 448] on div "12:00 - 13:20 [PERSON_NAME] (בן 68 ) שתל 42.32.46 ביטוח: קופ"ח לאומית [PERSON_N…" at bounding box center [880, 475] width 122 height 71
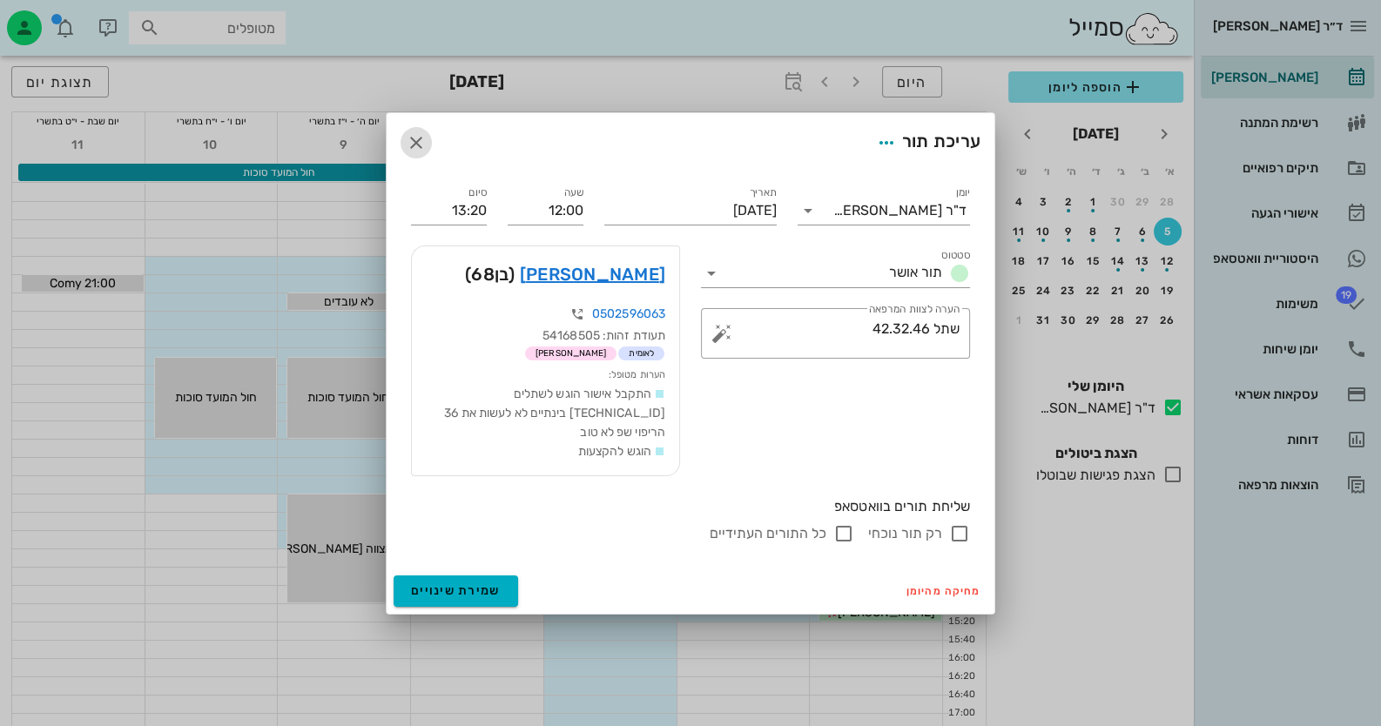
click at [420, 153] on icon "button" at bounding box center [416, 142] width 21 height 21
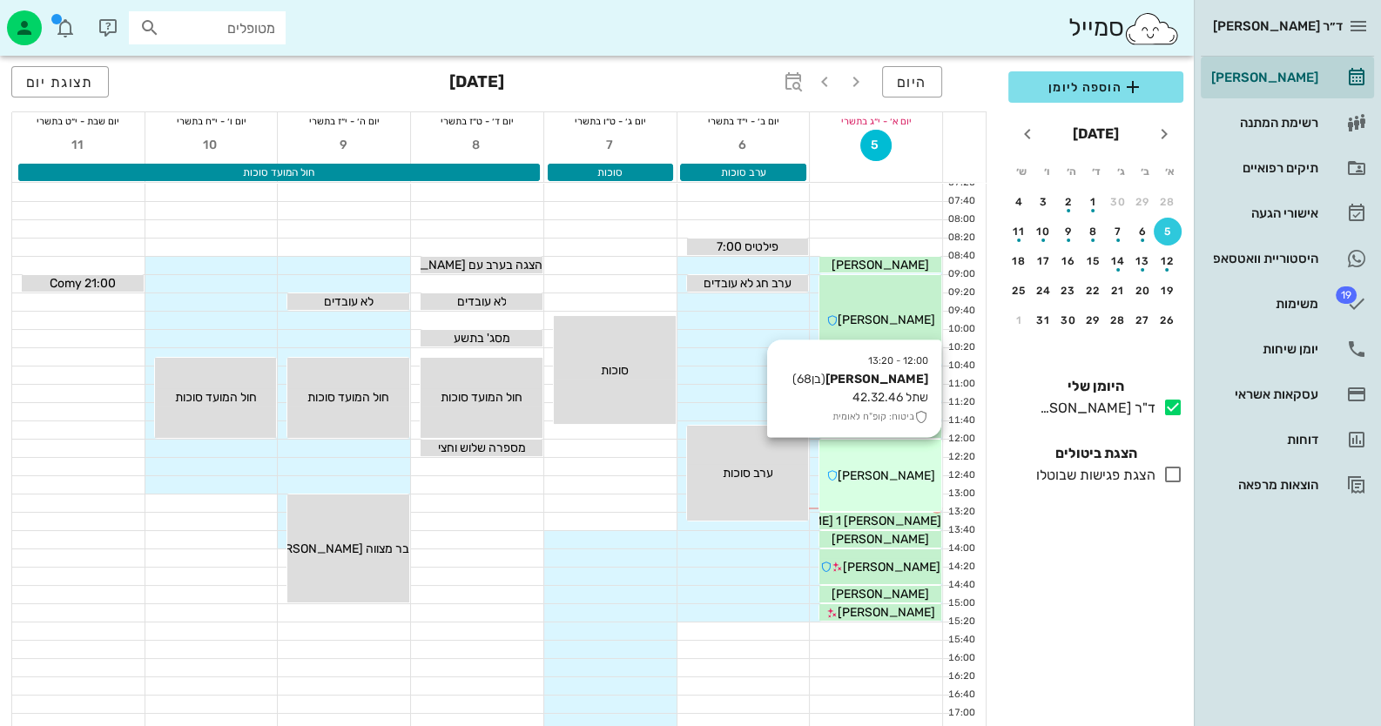
click at [872, 478] on span "[PERSON_NAME]" at bounding box center [887, 476] width 98 height 15
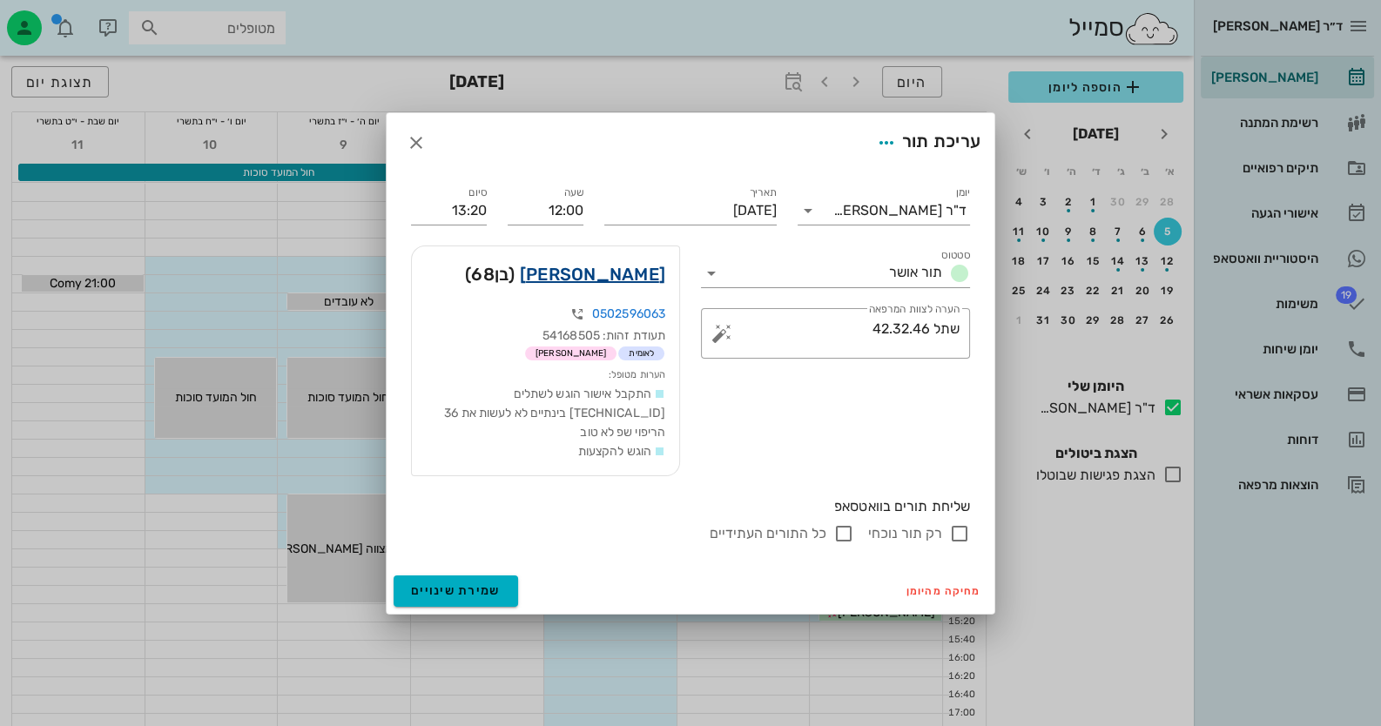
click at [607, 282] on link "[PERSON_NAME]" at bounding box center [592, 274] width 145 height 28
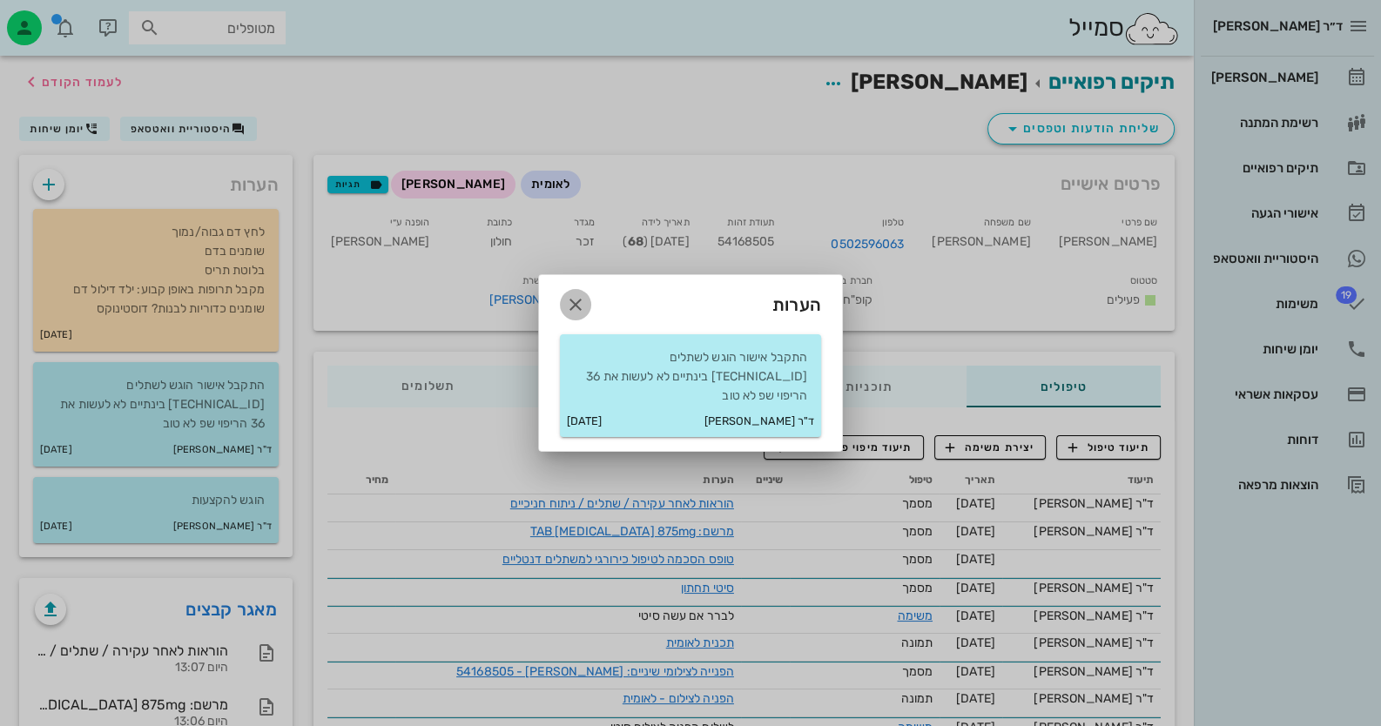
click at [573, 311] on icon "button" at bounding box center [575, 304] width 21 height 21
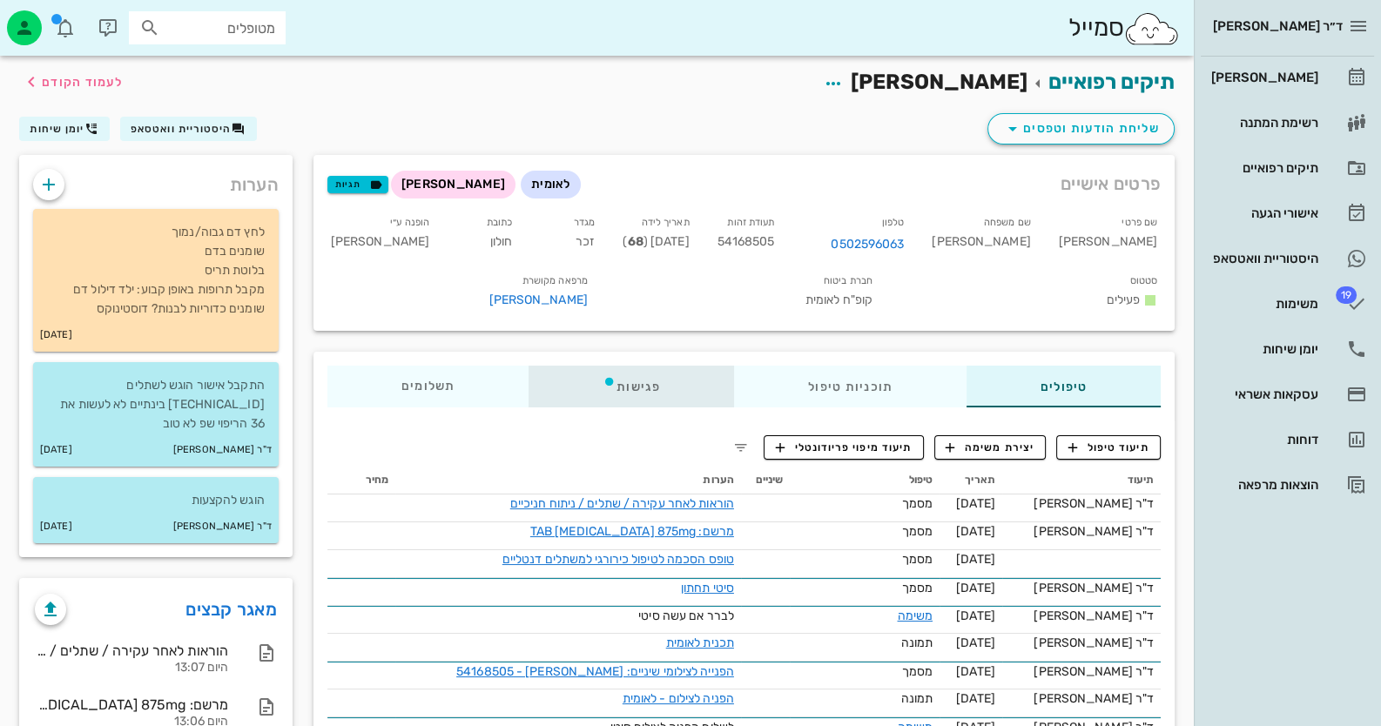
click at [610, 382] on icon at bounding box center [610, 381] width 14 height 14
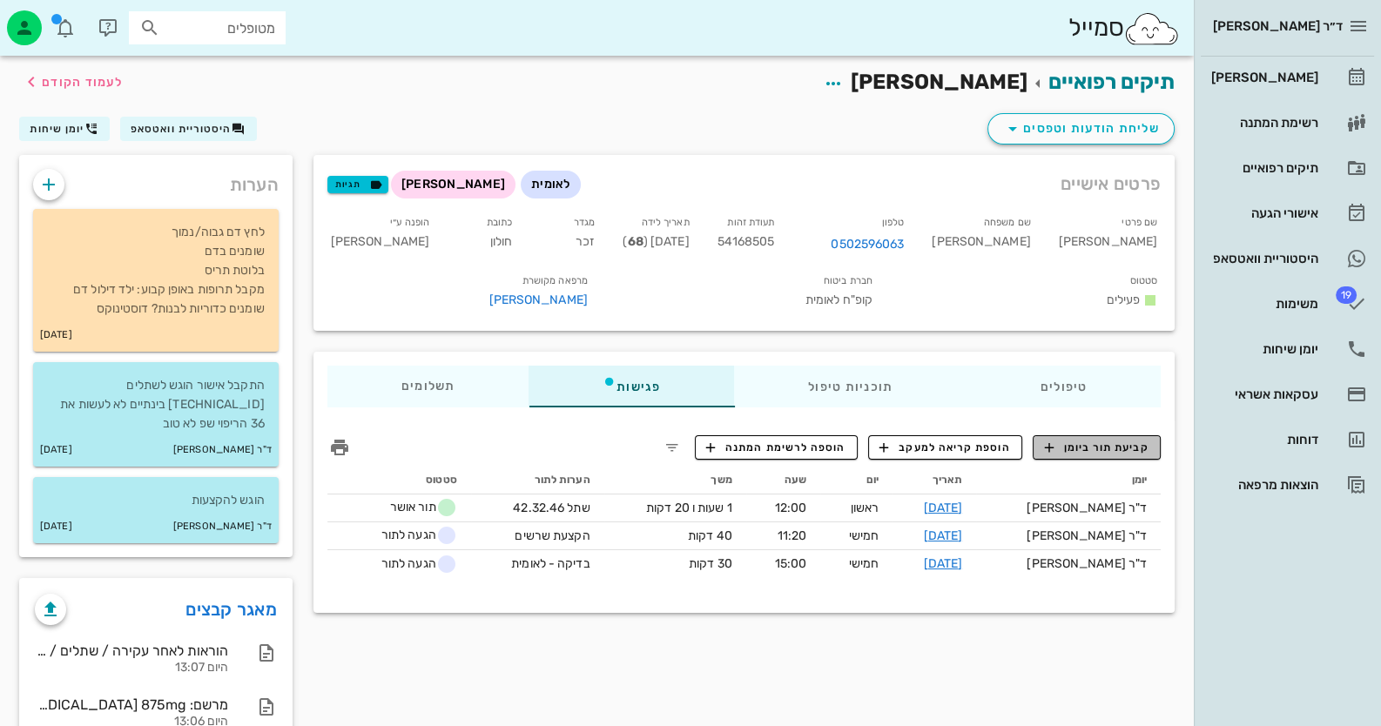
click at [1119, 453] on span "קביעת תור ביומן" at bounding box center [1096, 448] width 105 height 16
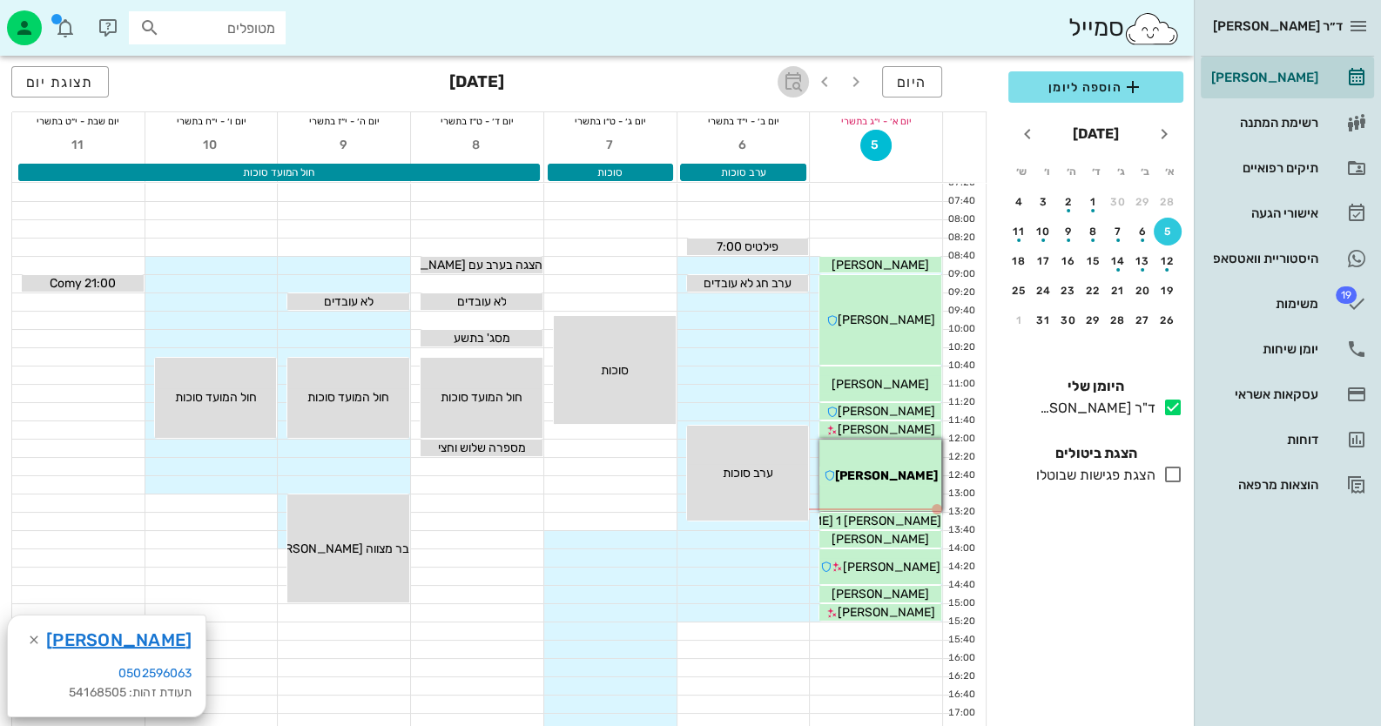
click at [791, 72] on icon "button" at bounding box center [793, 81] width 21 height 21
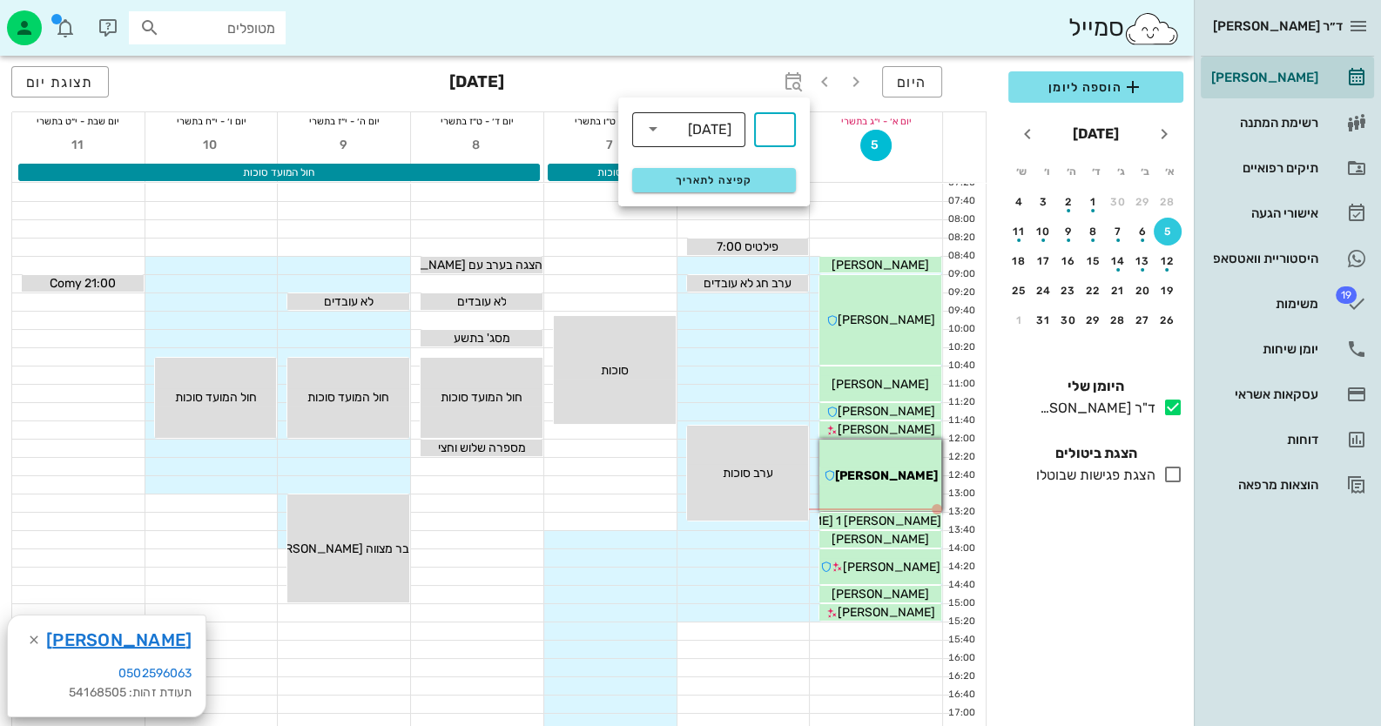
click at [692, 126] on div "[DATE]" at bounding box center [710, 130] width 44 height 16
click at [711, 181] on div "[DATE]" at bounding box center [688, 171] width 85 height 28
click at [775, 138] on input "text" at bounding box center [775, 130] width 21 height 28
type input "2"
click at [747, 187] on button "קפיצה לתאריך" at bounding box center [714, 180] width 164 height 24
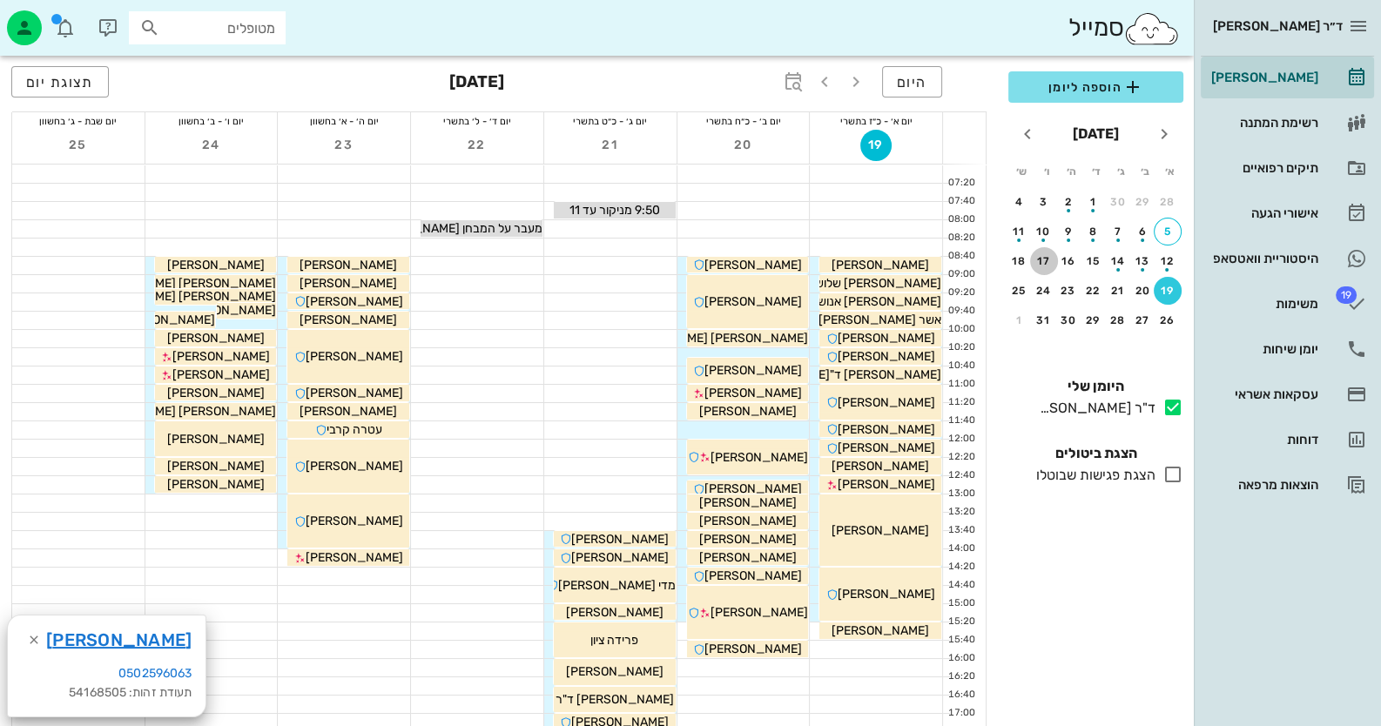
click at [1034, 256] on div "17" at bounding box center [1044, 261] width 28 height 12
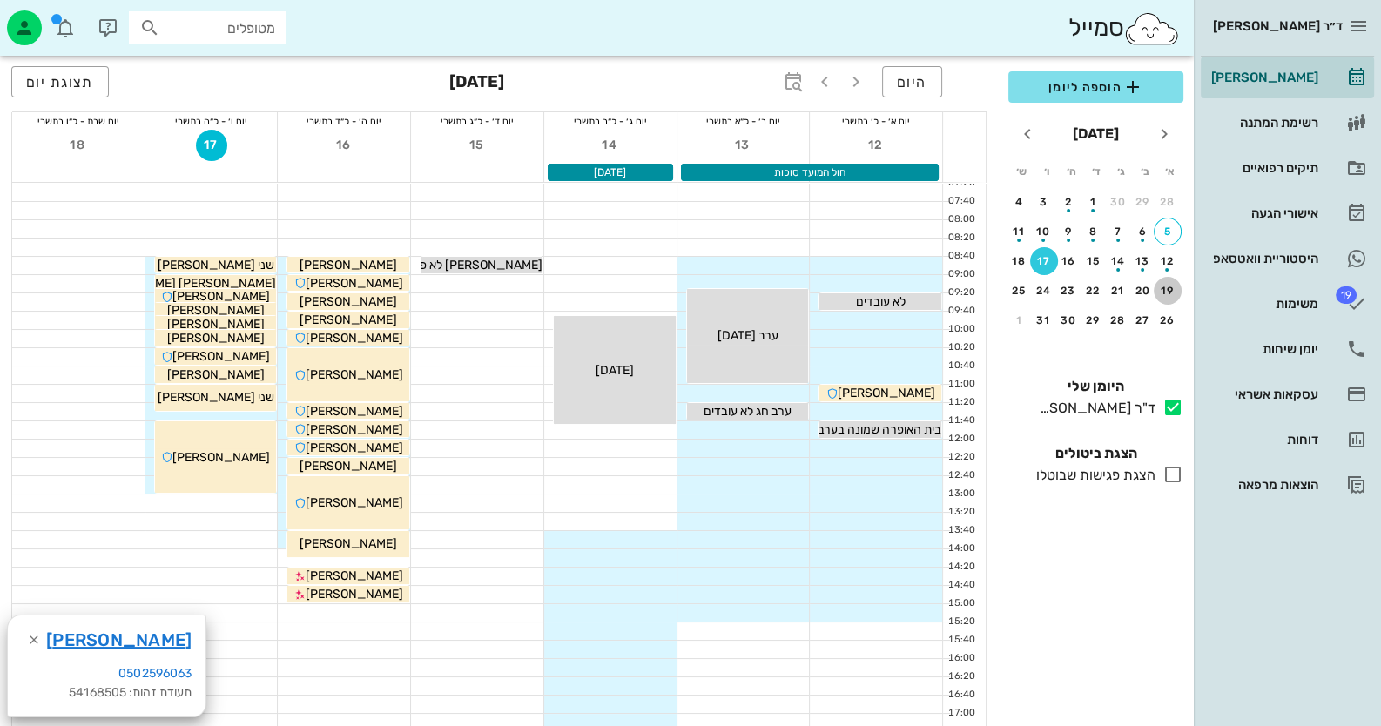
click at [1168, 287] on div "19" at bounding box center [1168, 291] width 28 height 12
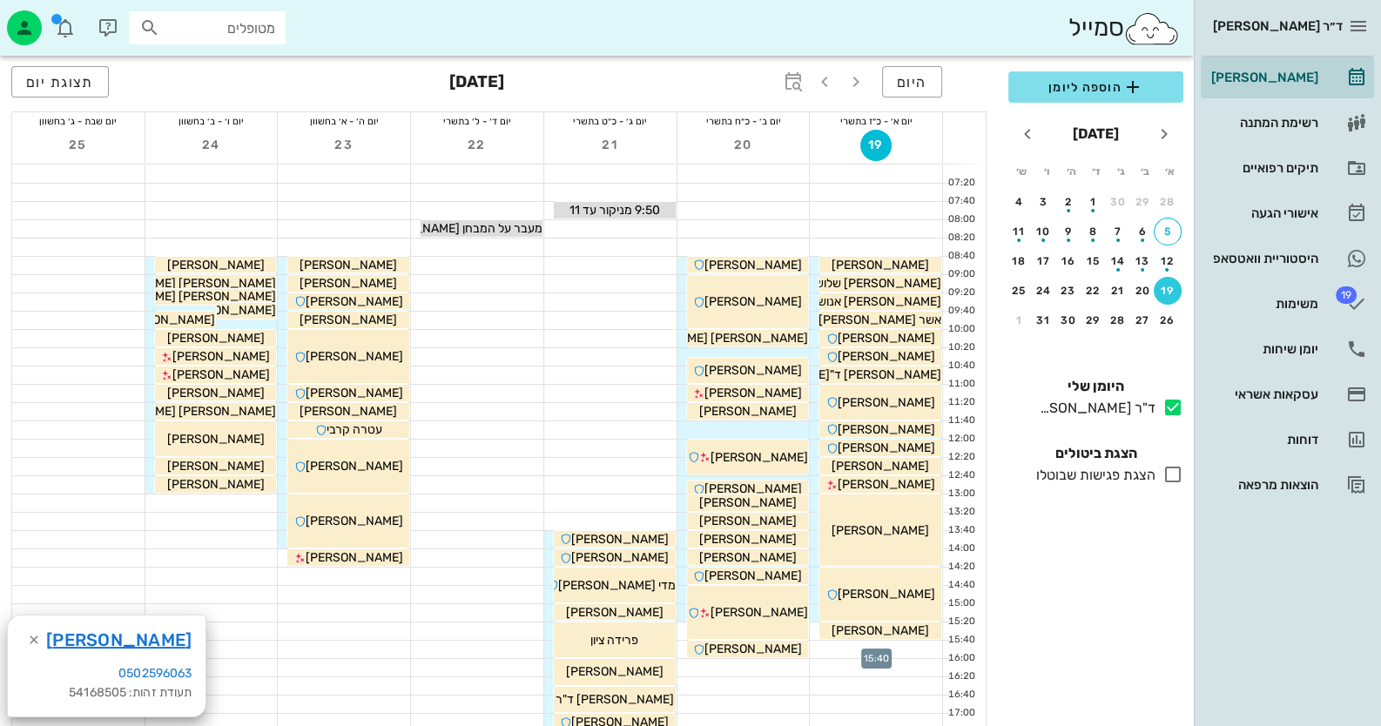
click at [910, 650] on div at bounding box center [876, 649] width 132 height 17
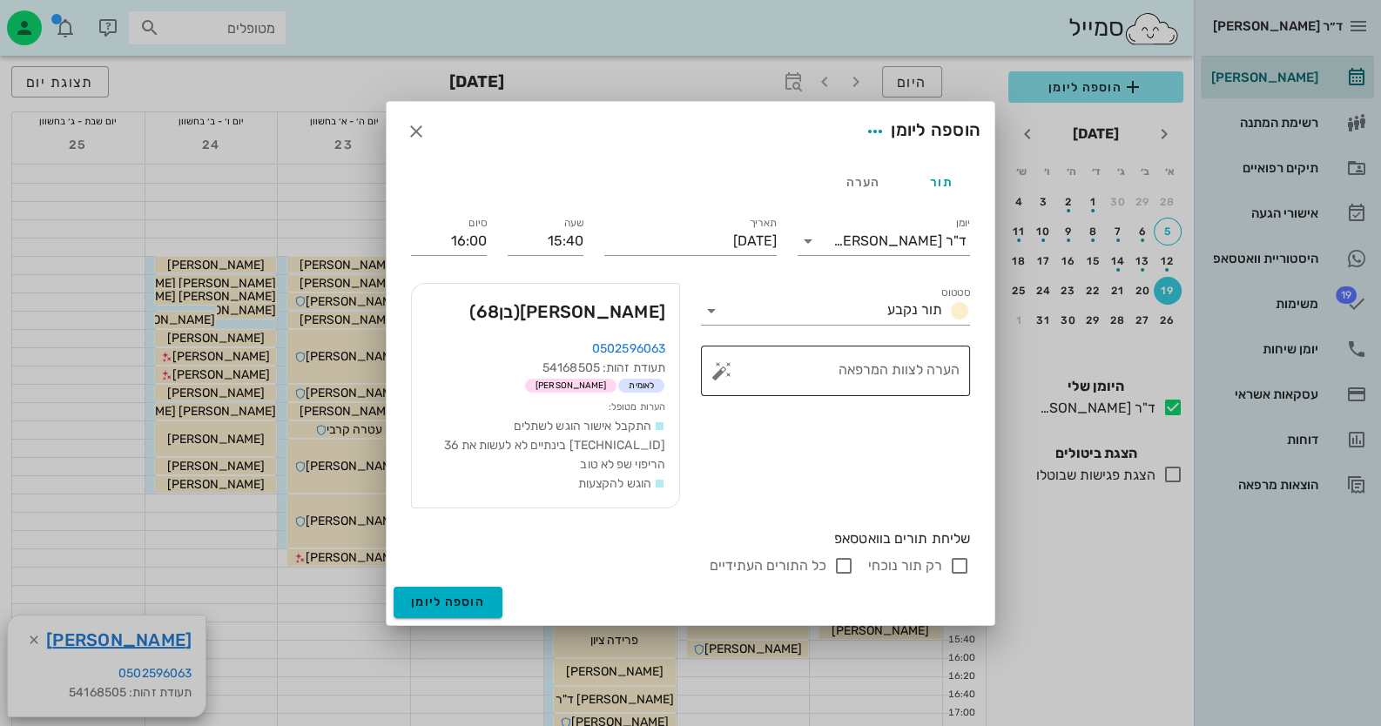
click at [720, 381] on button "button" at bounding box center [721, 371] width 21 height 21
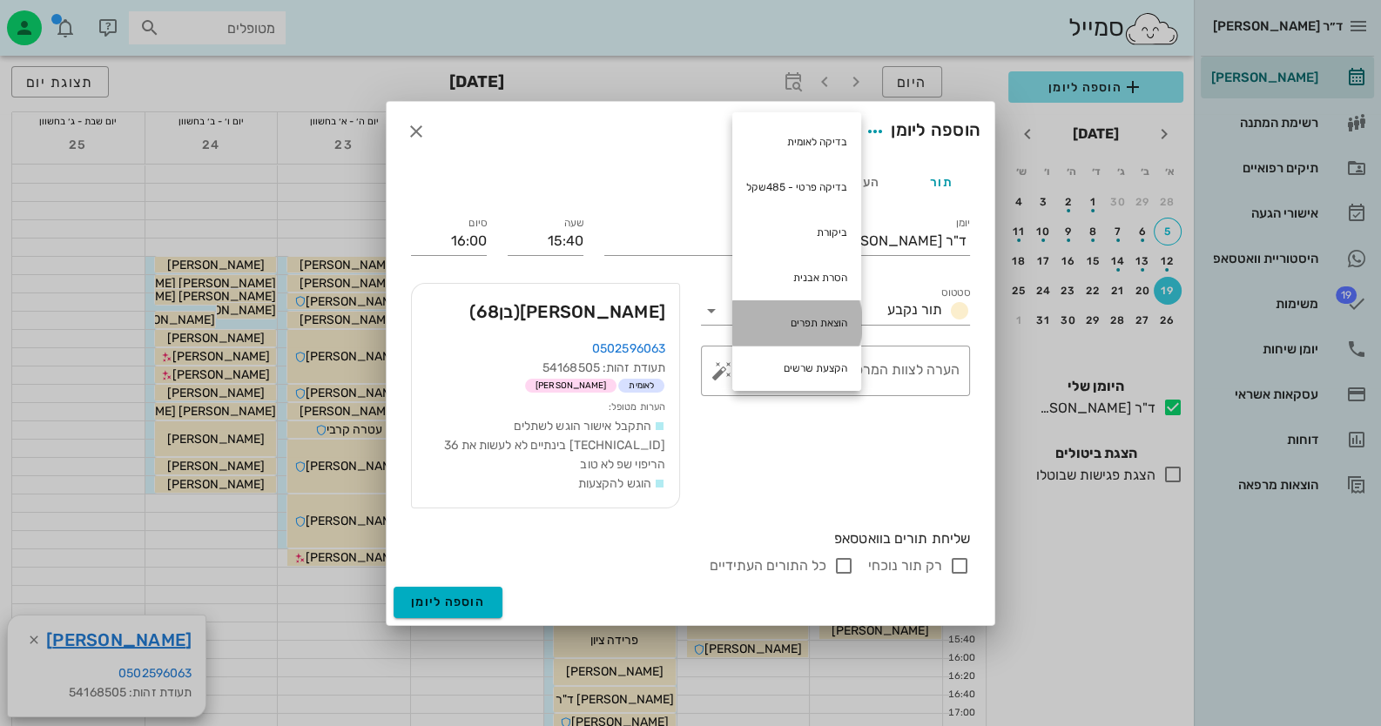
click at [799, 326] on div "הוצאת תפרים" at bounding box center [796, 322] width 129 height 45
type textarea "הוצאת תפרים"
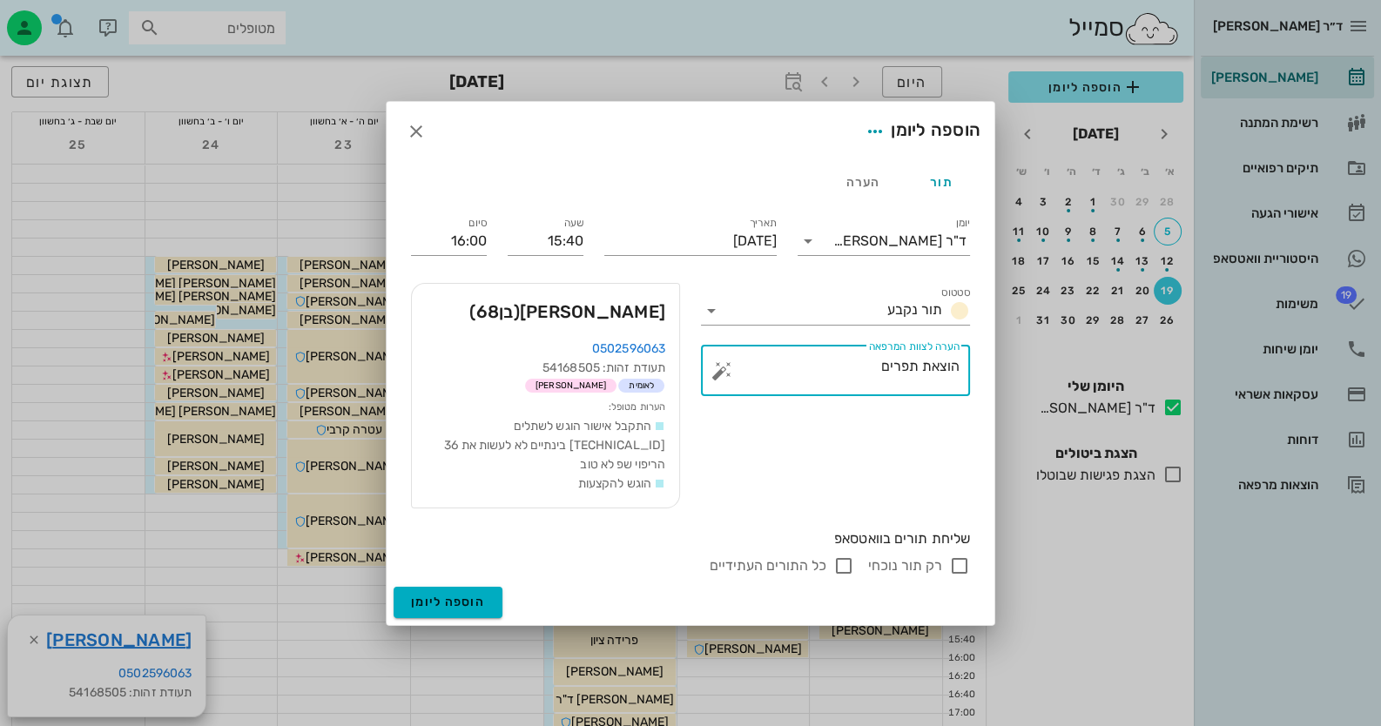
click at [968, 558] on input "רק תור נוכחי" at bounding box center [959, 566] width 21 height 21
checkbox input "false"
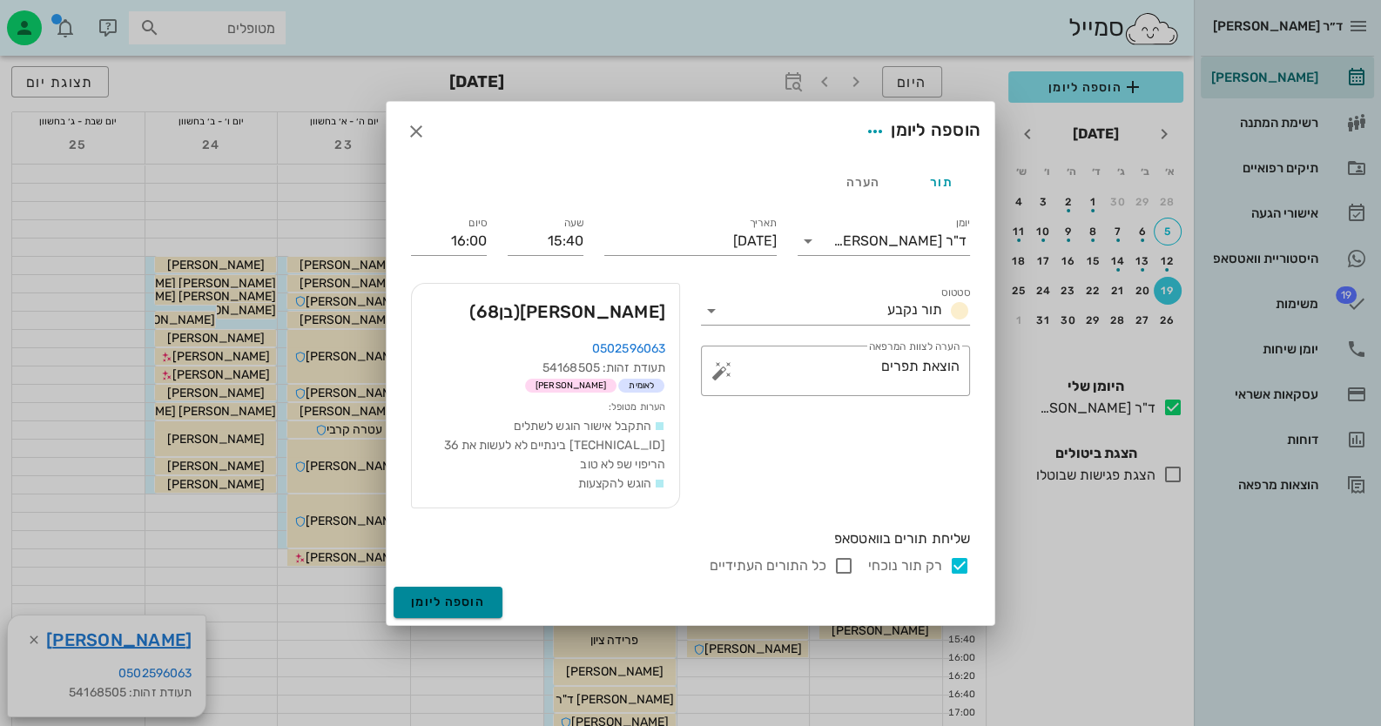
click at [449, 600] on button "הוספה ליומן" at bounding box center [448, 602] width 109 height 31
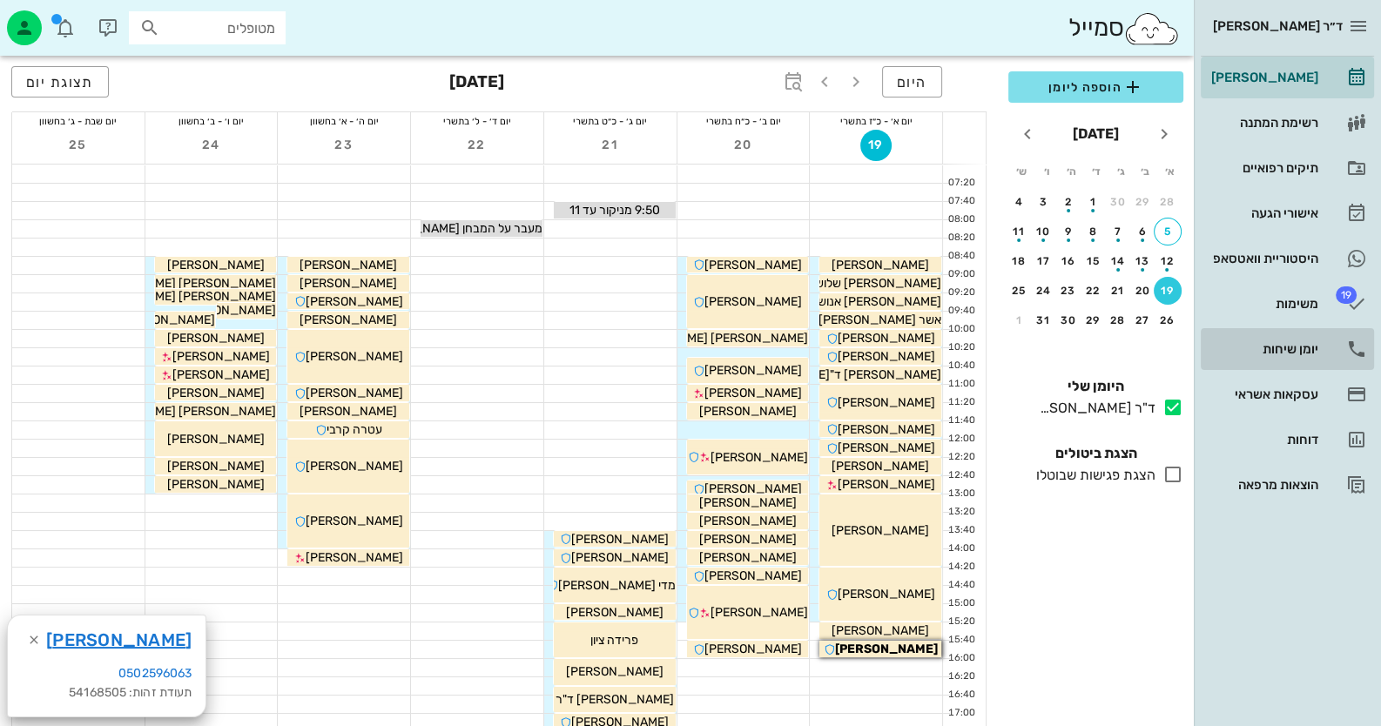
click at [1325, 351] on link "יומן שיחות" at bounding box center [1287, 349] width 173 height 42
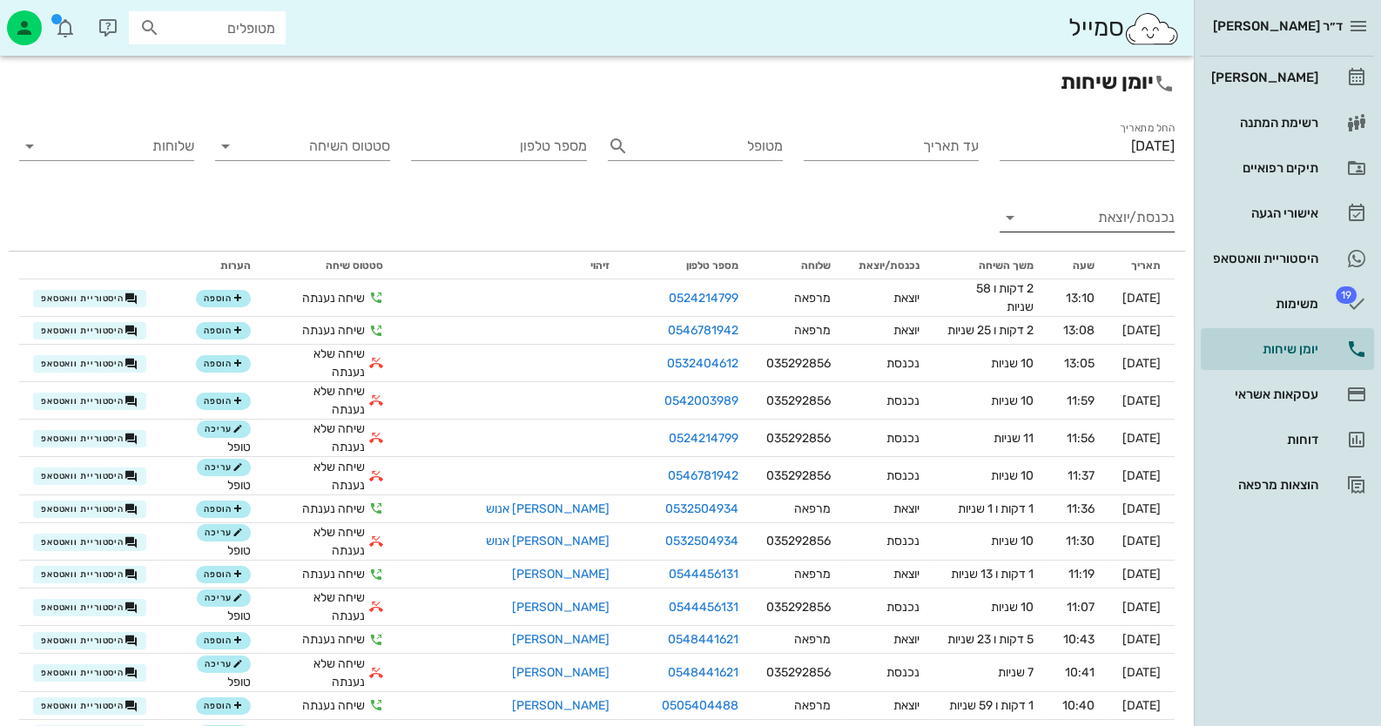
click at [1149, 224] on input "נכנסת/יוצאת" at bounding box center [1101, 218] width 147 height 28
click at [1133, 240] on div "נכנסת" at bounding box center [1119, 232] width 38 height 42
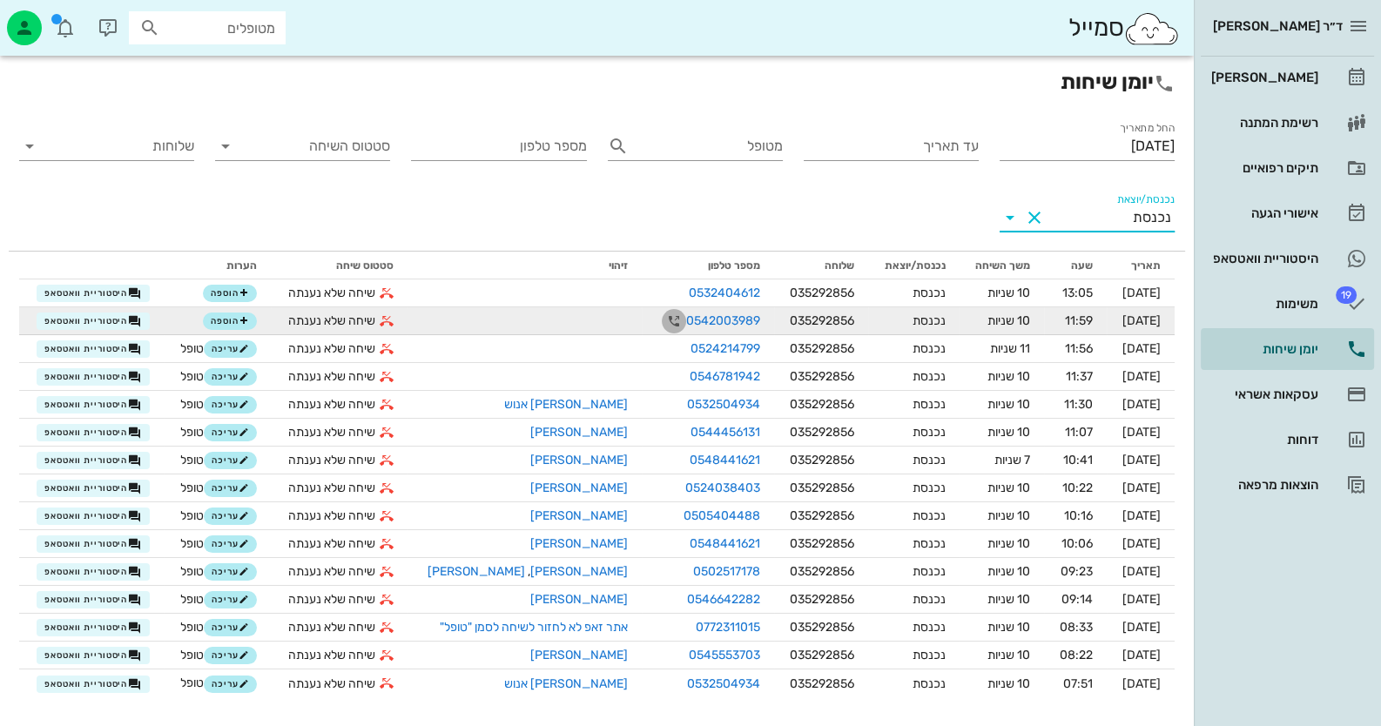
click at [664, 322] on icon "button" at bounding box center [674, 321] width 21 height 21
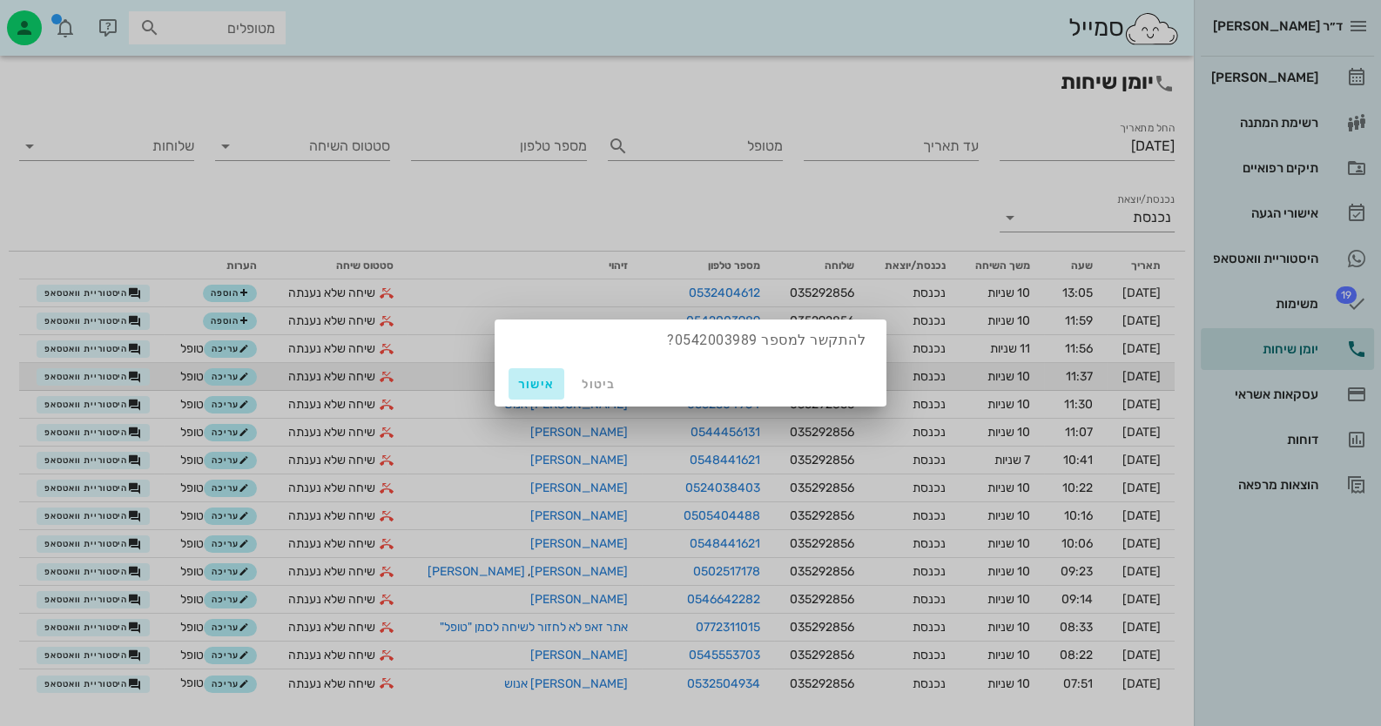
click at [533, 382] on span "אישור" at bounding box center [537, 384] width 42 height 15
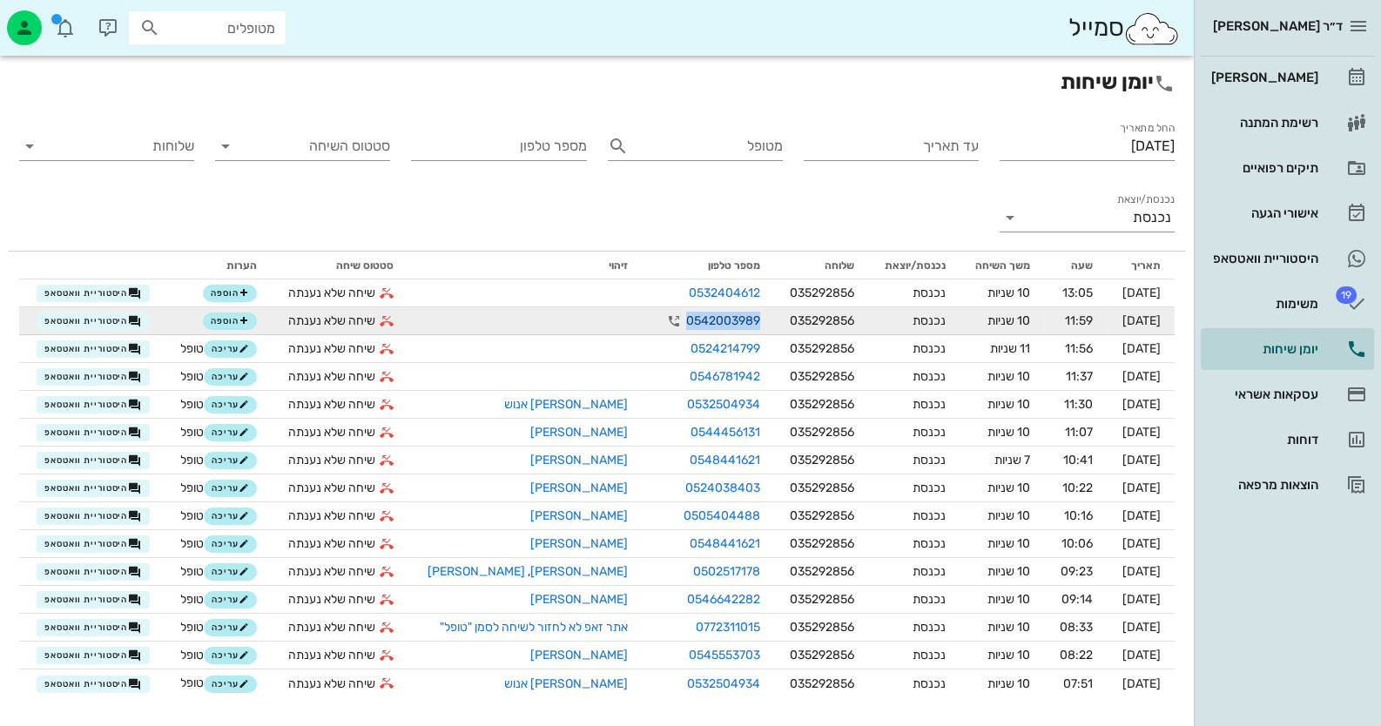
drag, startPoint x: 736, startPoint y: 318, endPoint x: 666, endPoint y: 315, distance: 69.7
click at [686, 315] on link "0542003989" at bounding box center [723, 321] width 74 height 18
drag, startPoint x: 662, startPoint y: 321, endPoint x: 745, endPoint y: 325, distance: 82.8
click at [745, 325] on td "0542003989" at bounding box center [708, 321] width 132 height 28
copy link "0542003989"
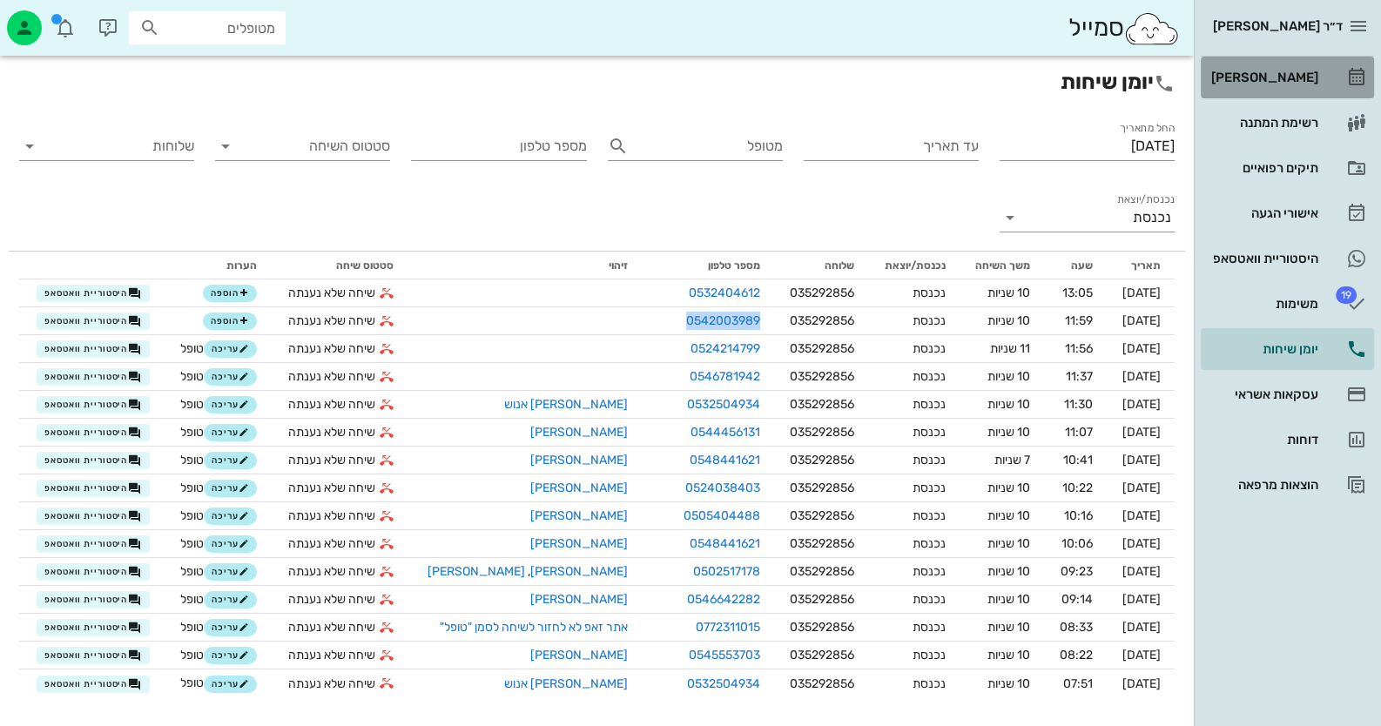
click at [1306, 82] on div "[PERSON_NAME]" at bounding box center [1263, 78] width 111 height 14
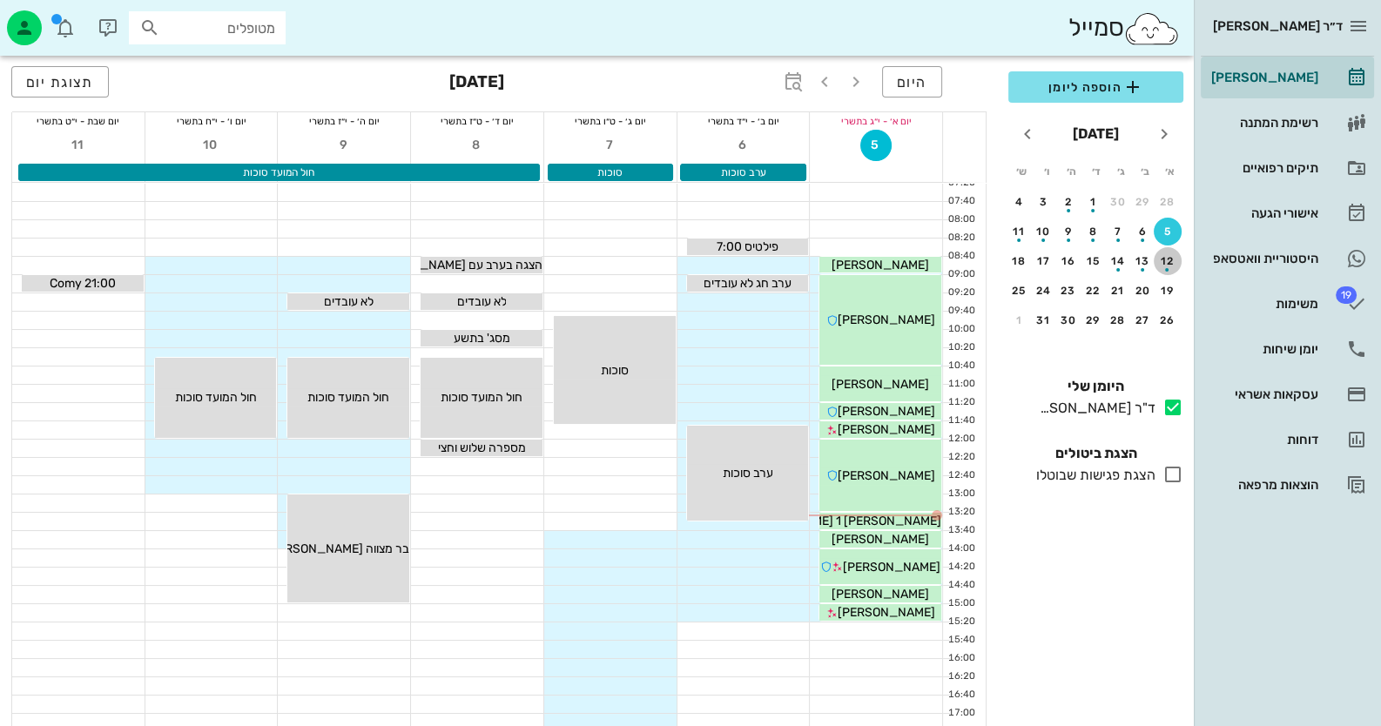
click at [1171, 261] on div "button" at bounding box center [1168, 265] width 28 height 10
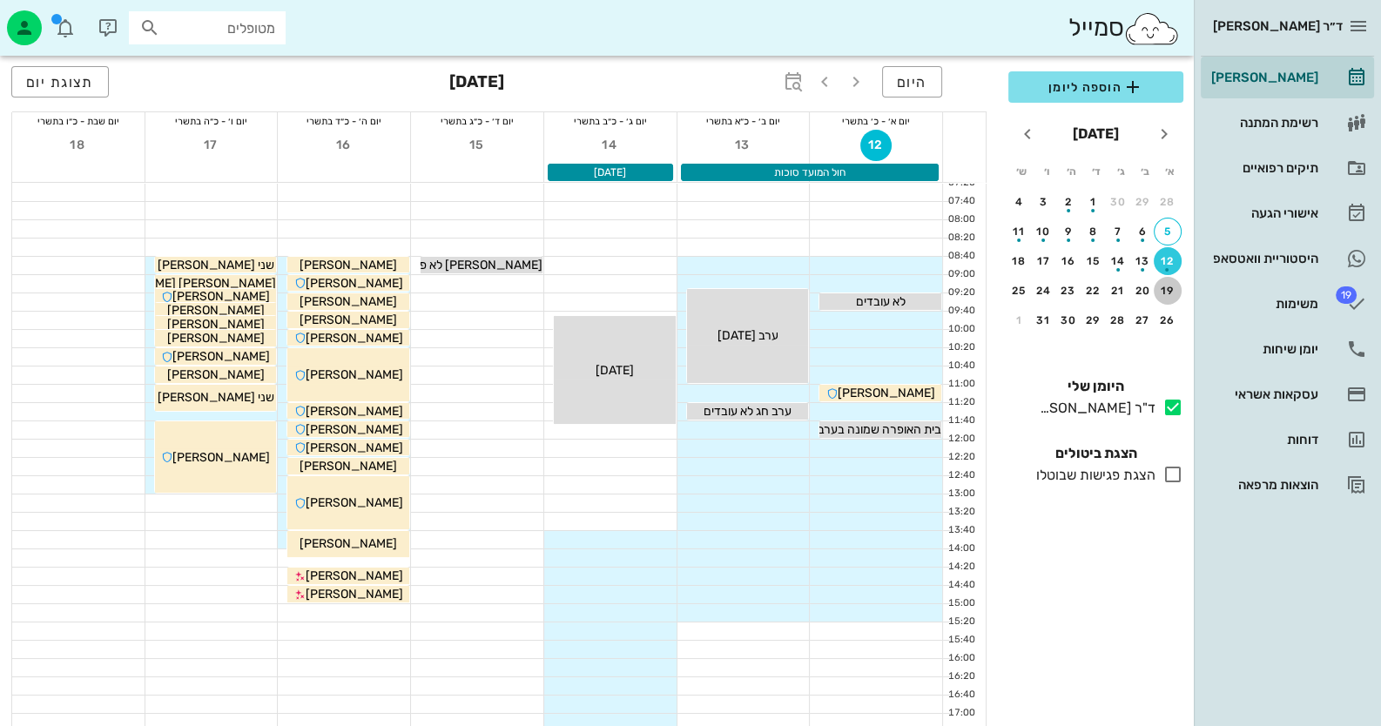
click at [1173, 279] on button "19" at bounding box center [1168, 291] width 28 height 28
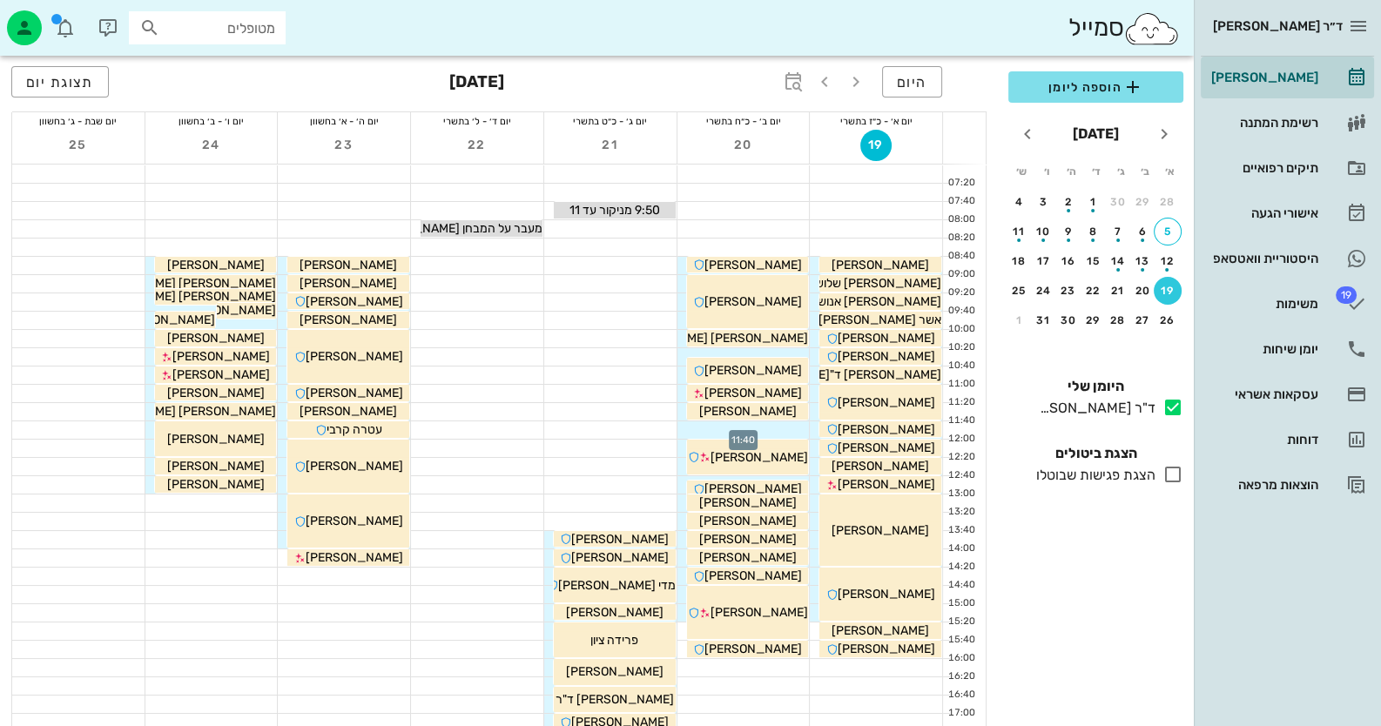
click at [764, 427] on div at bounding box center [744, 429] width 132 height 17
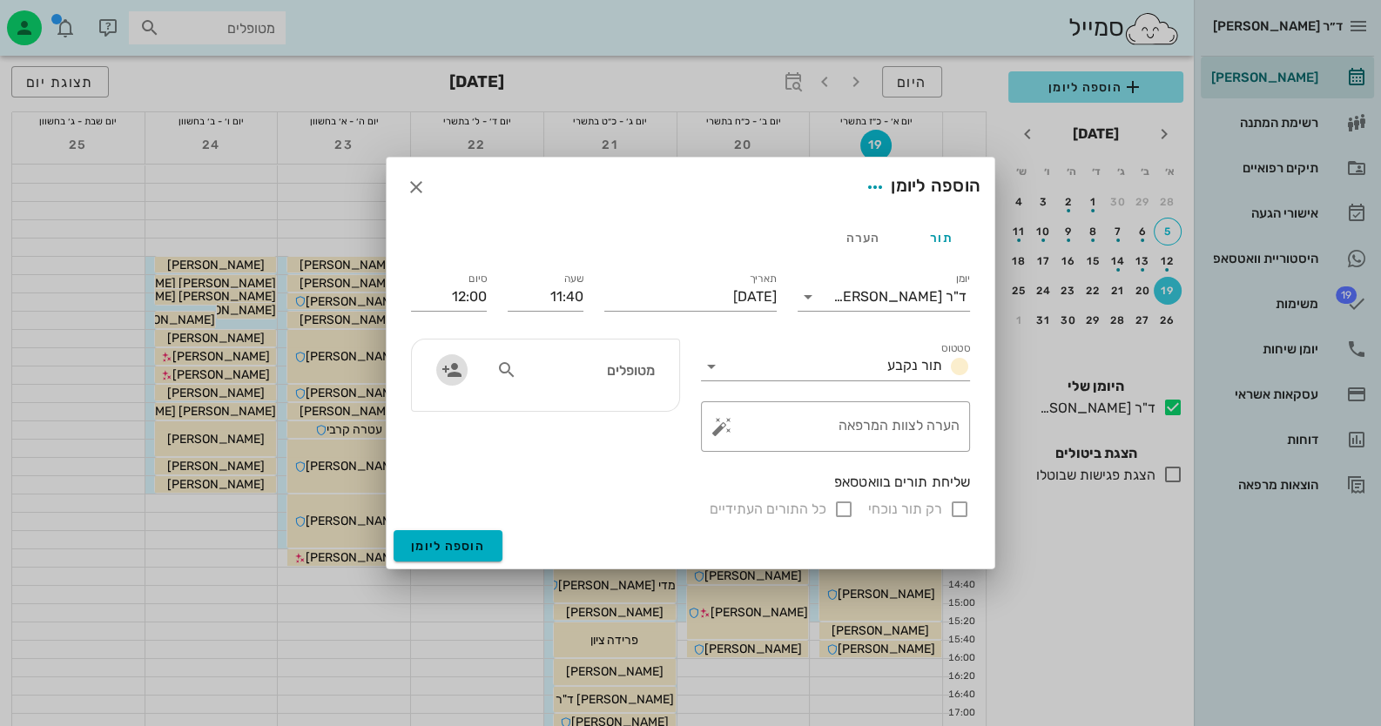
click at [443, 361] on icon "button" at bounding box center [452, 370] width 21 height 21
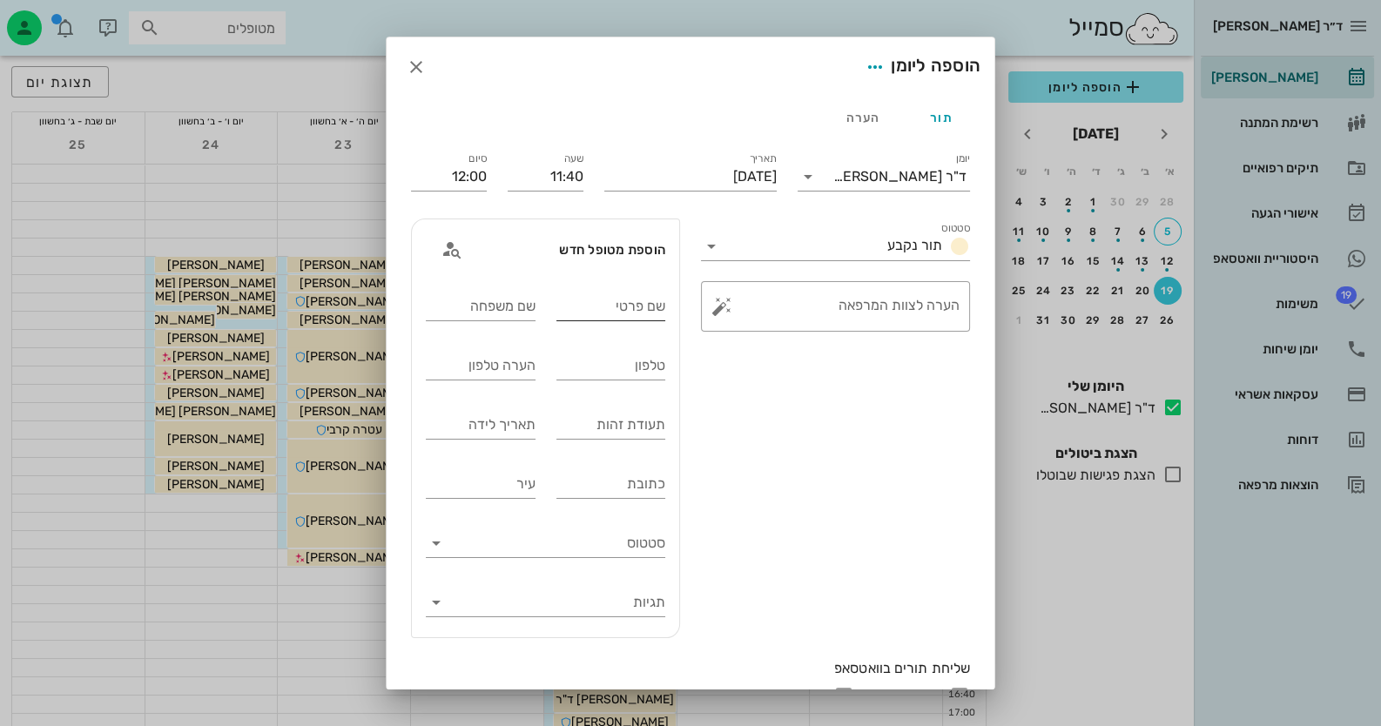
click at [657, 314] on input "שם פרטי" at bounding box center [611, 307] width 110 height 28
type input "קרן"
click at [516, 319] on div "שם משפחה" at bounding box center [481, 307] width 110 height 28
type input "[PERSON_NAME]"
click at [587, 367] on input "טלפון" at bounding box center [611, 366] width 110 height 28
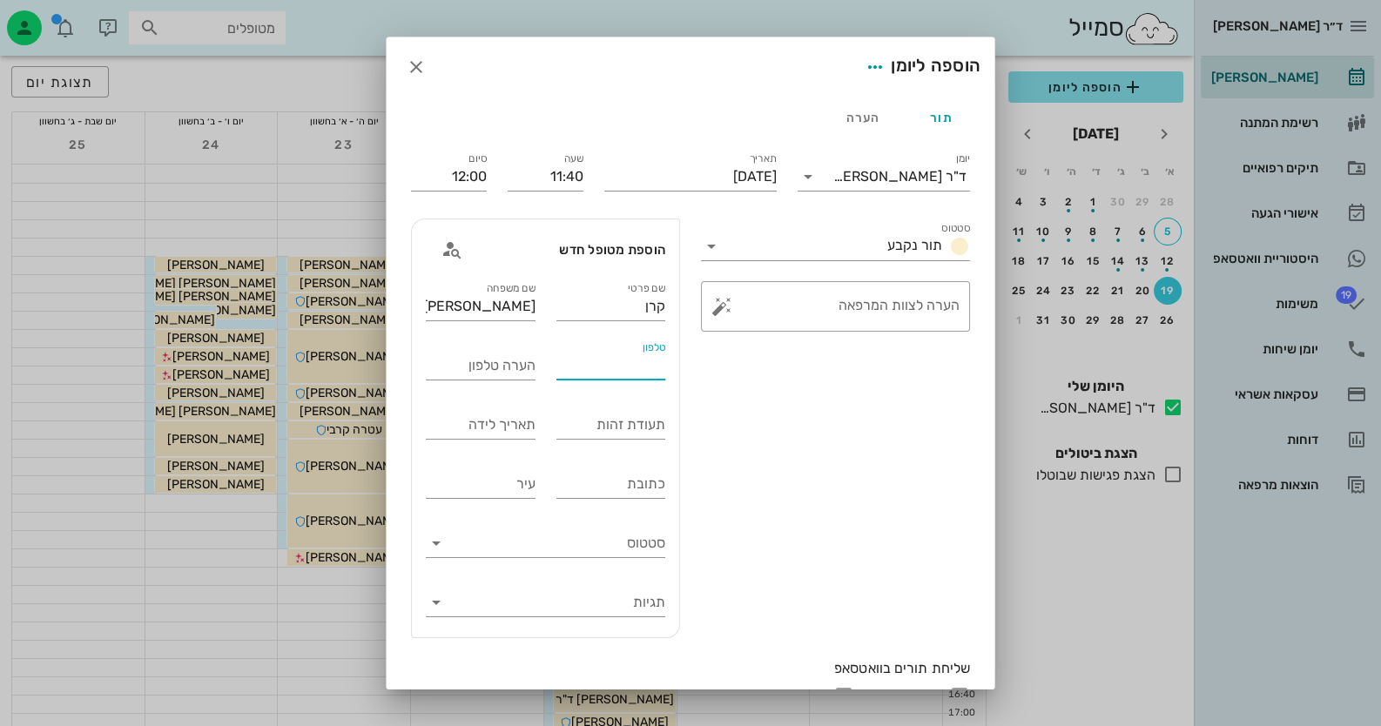
paste input "0542003989"
type input "0542003989"
click at [617, 430] on input "תעודת זהות" at bounding box center [611, 425] width 110 height 28
type input "310737838"
click at [732, 309] on button "button" at bounding box center [721, 306] width 21 height 21
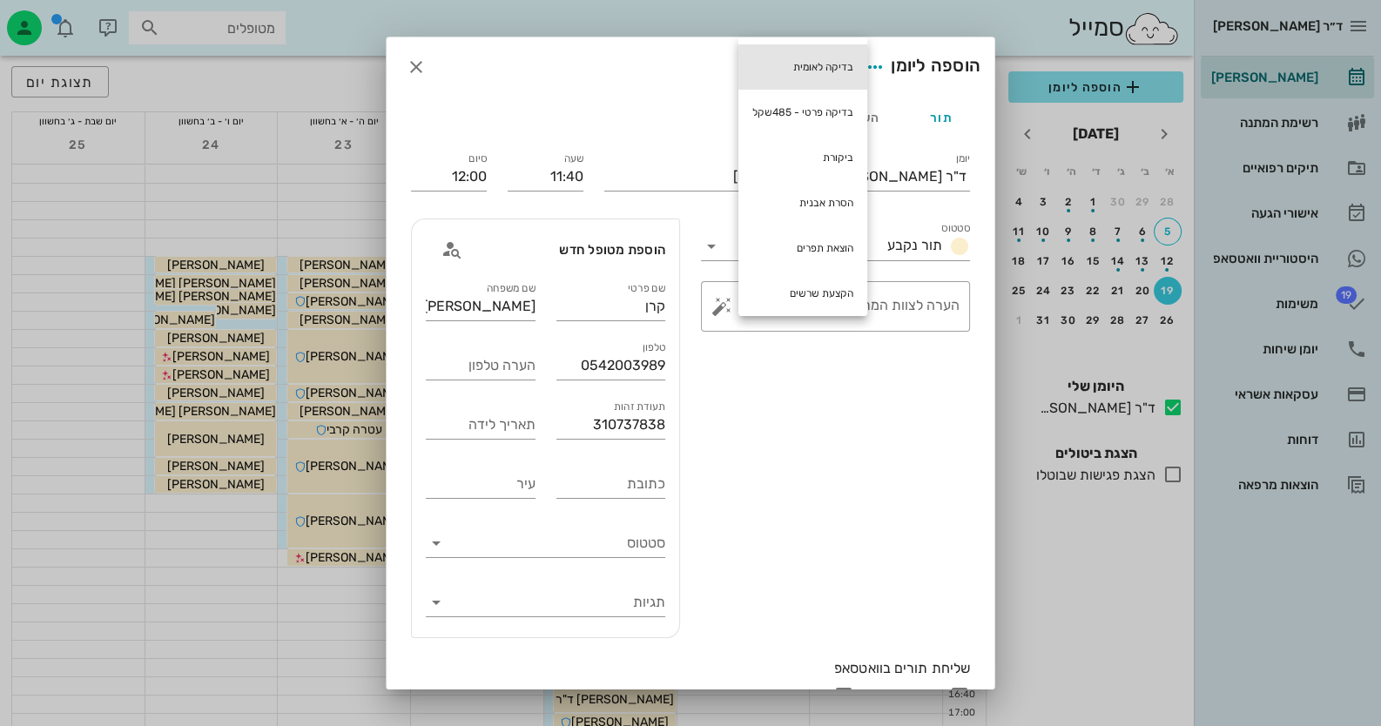
click at [836, 68] on div "בדיקה לאומית" at bounding box center [802, 66] width 129 height 45
type textarea "בדיקה לאומית"
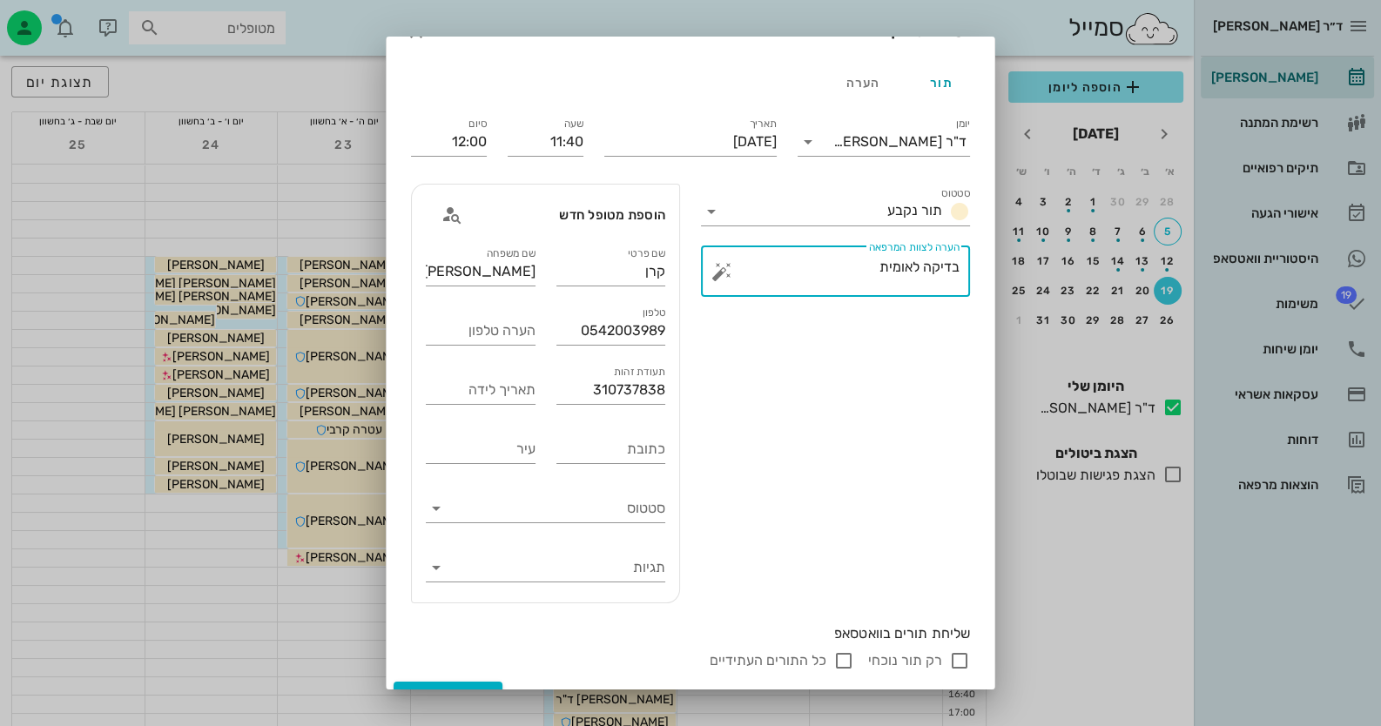
scroll to position [64, 0]
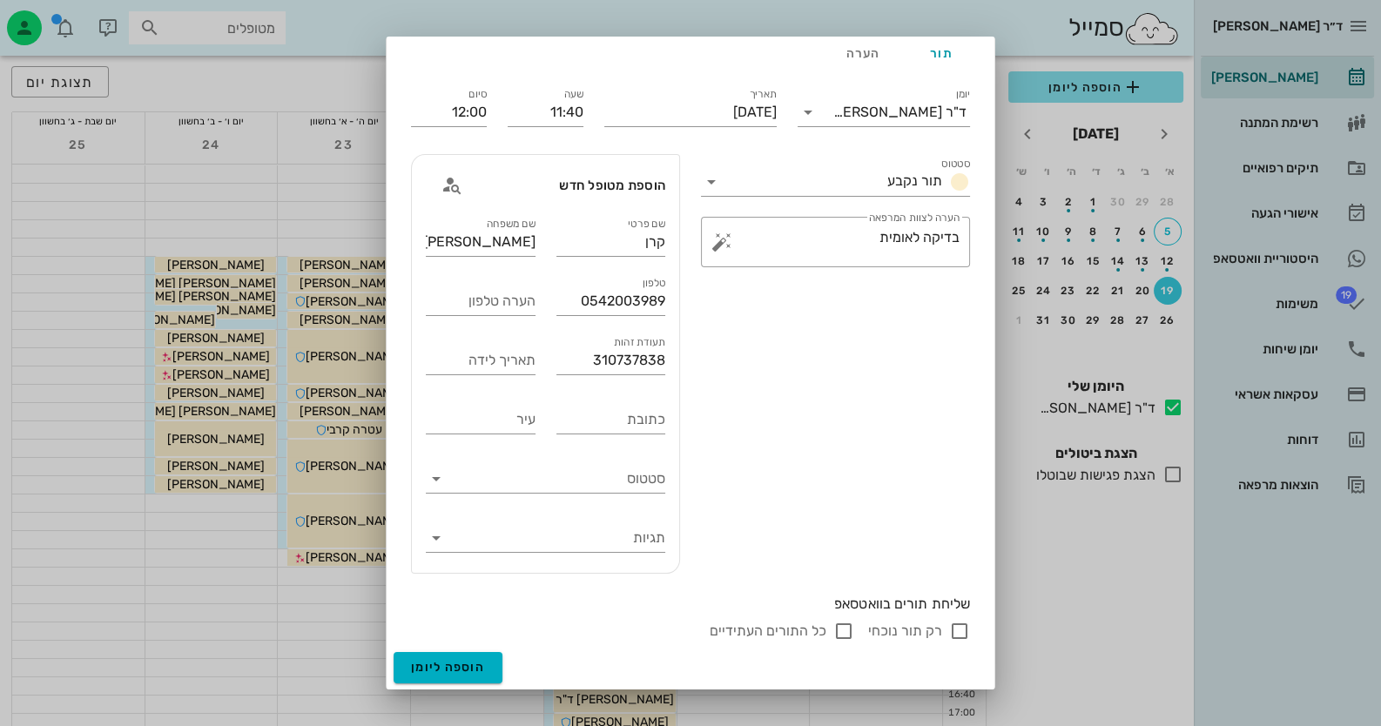
click at [958, 631] on input "רק תור נוכחי" at bounding box center [959, 631] width 21 height 21
checkbox input "false"
click at [499, 669] on button "הוספה ליומן" at bounding box center [448, 667] width 109 height 31
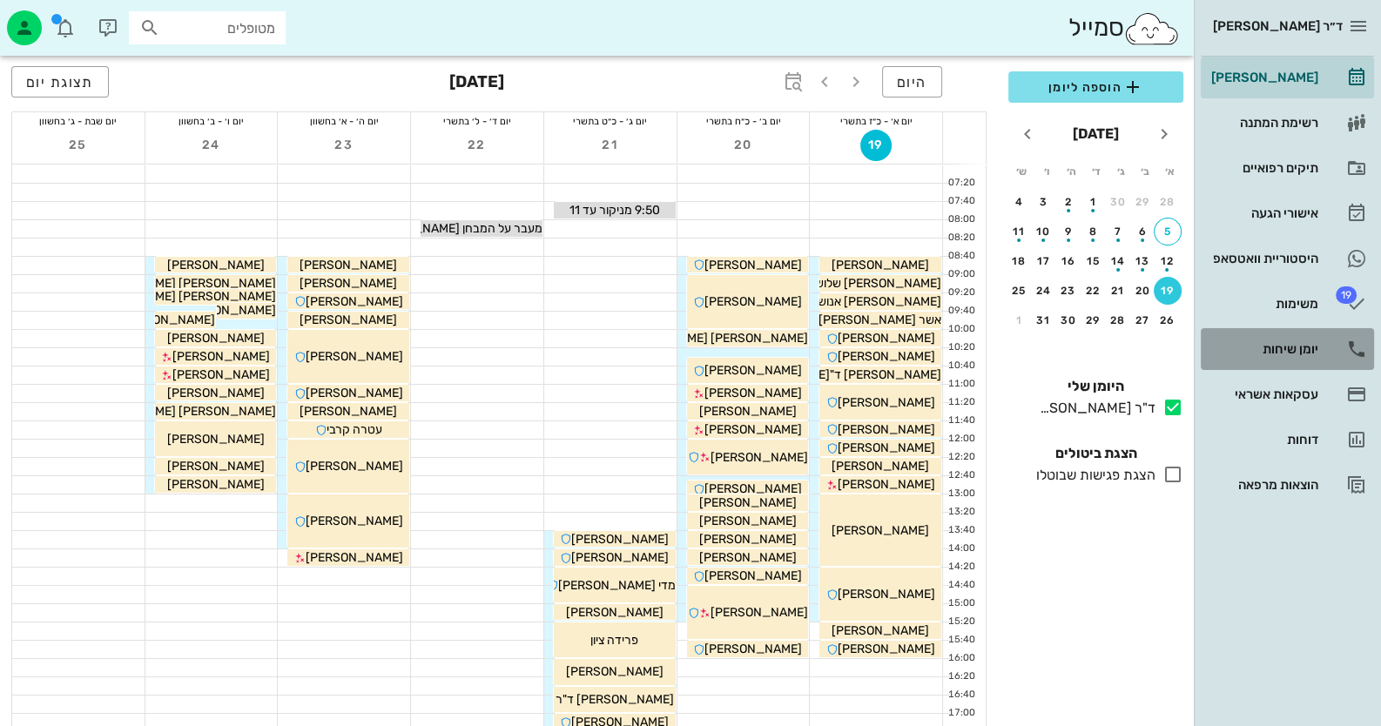
click at [1315, 367] on link "יומן שיחות" at bounding box center [1287, 349] width 173 height 42
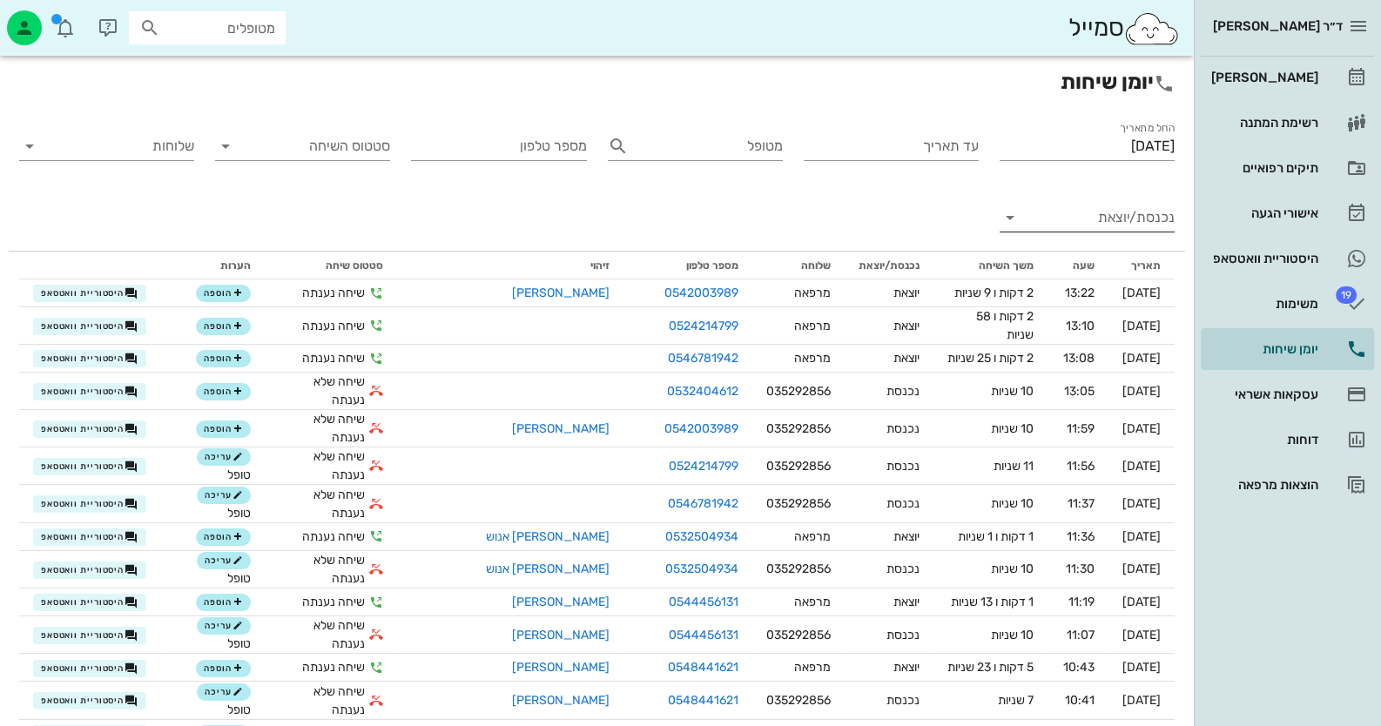
click at [1145, 210] on input "נכנסת/יוצאת" at bounding box center [1101, 218] width 147 height 28
click at [1150, 223] on div "נכנסת" at bounding box center [1130, 232] width 61 height 42
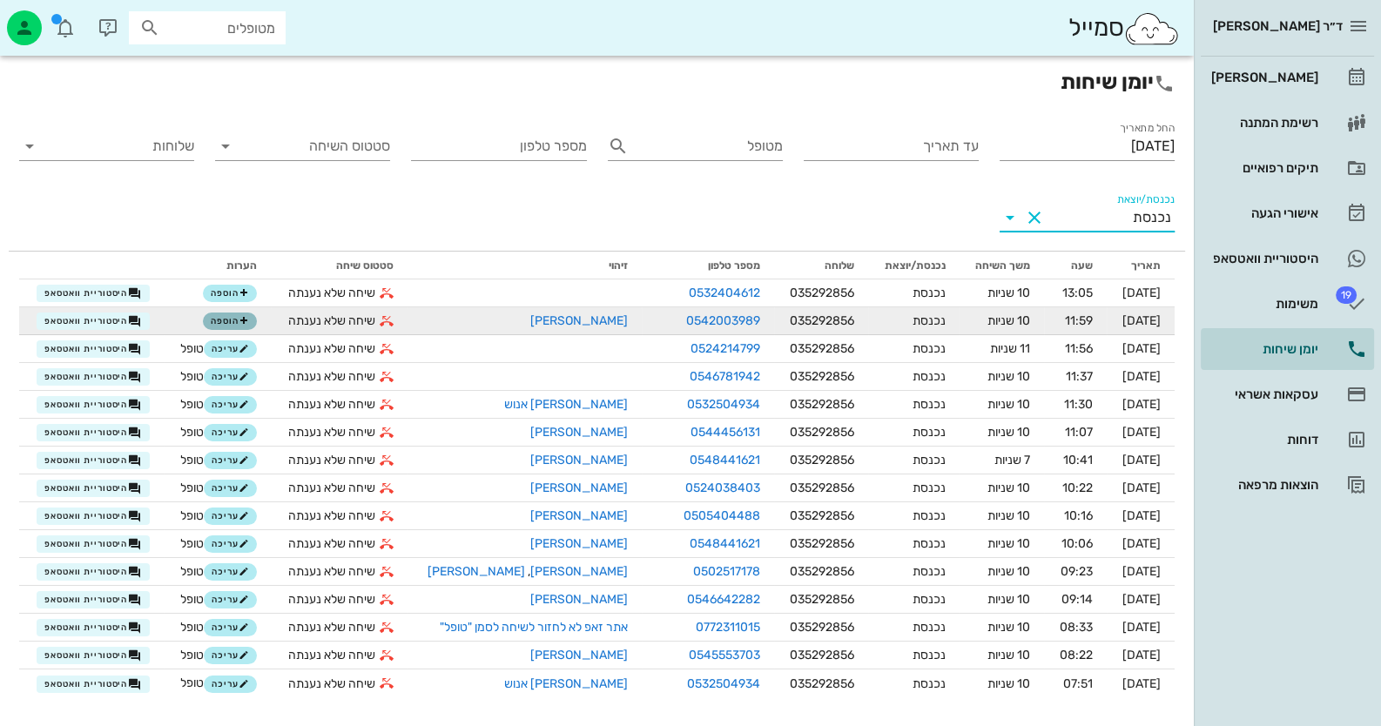
click at [221, 322] on span "הוספה" at bounding box center [230, 321] width 38 height 10
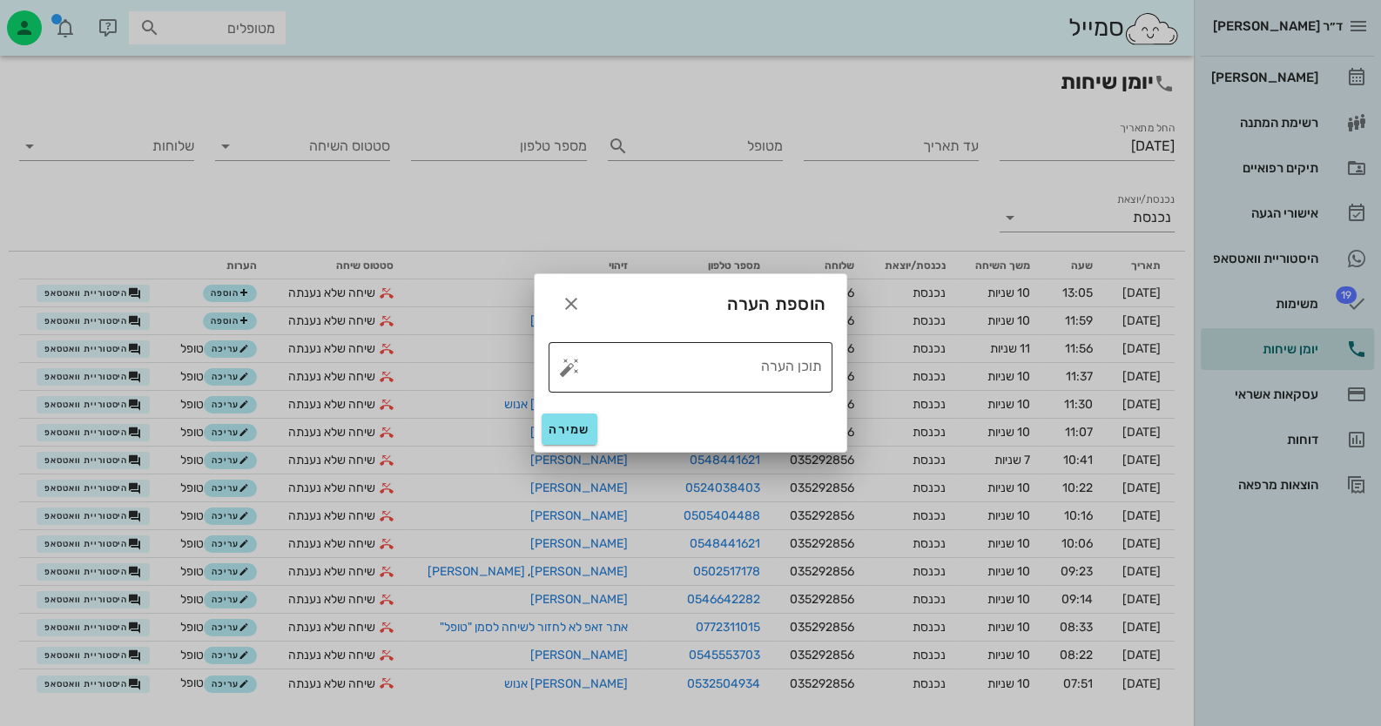
click at [563, 365] on button "button" at bounding box center [569, 367] width 21 height 21
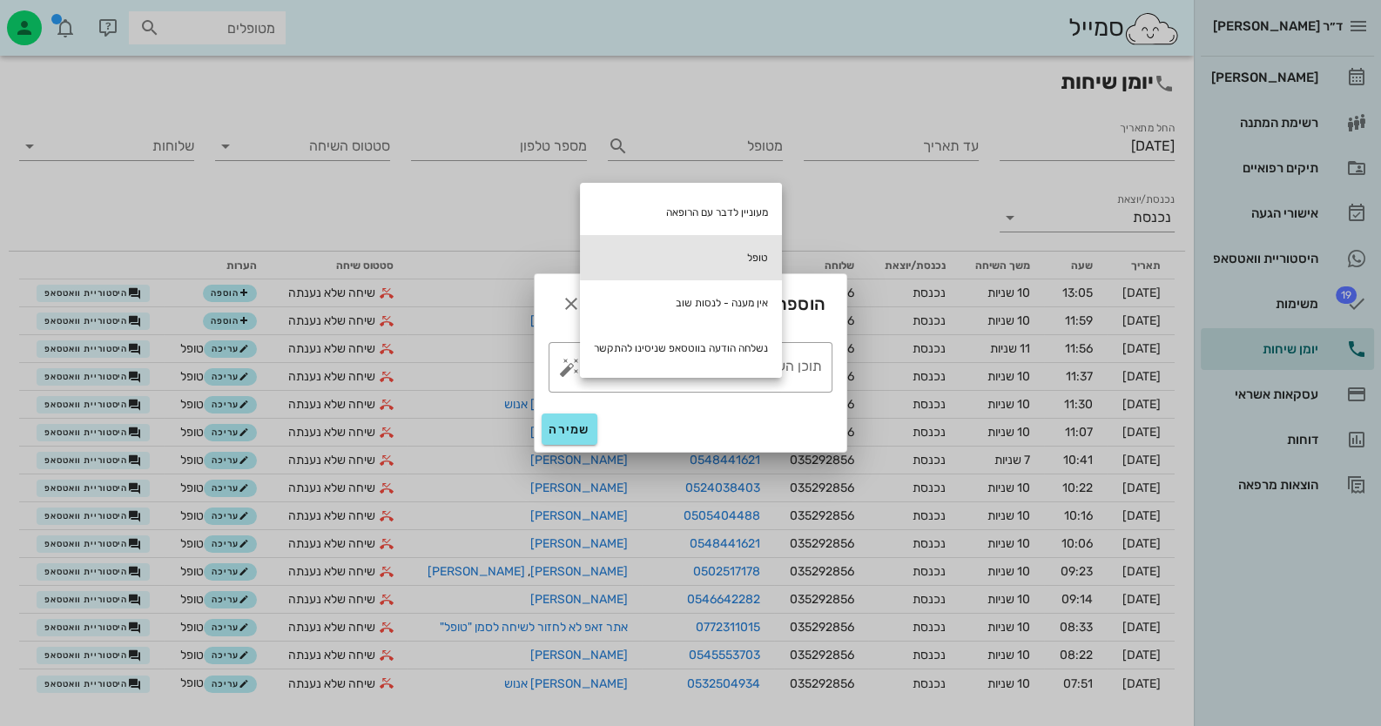
click at [710, 260] on div "טופל" at bounding box center [681, 257] width 202 height 45
type textarea "טופל"
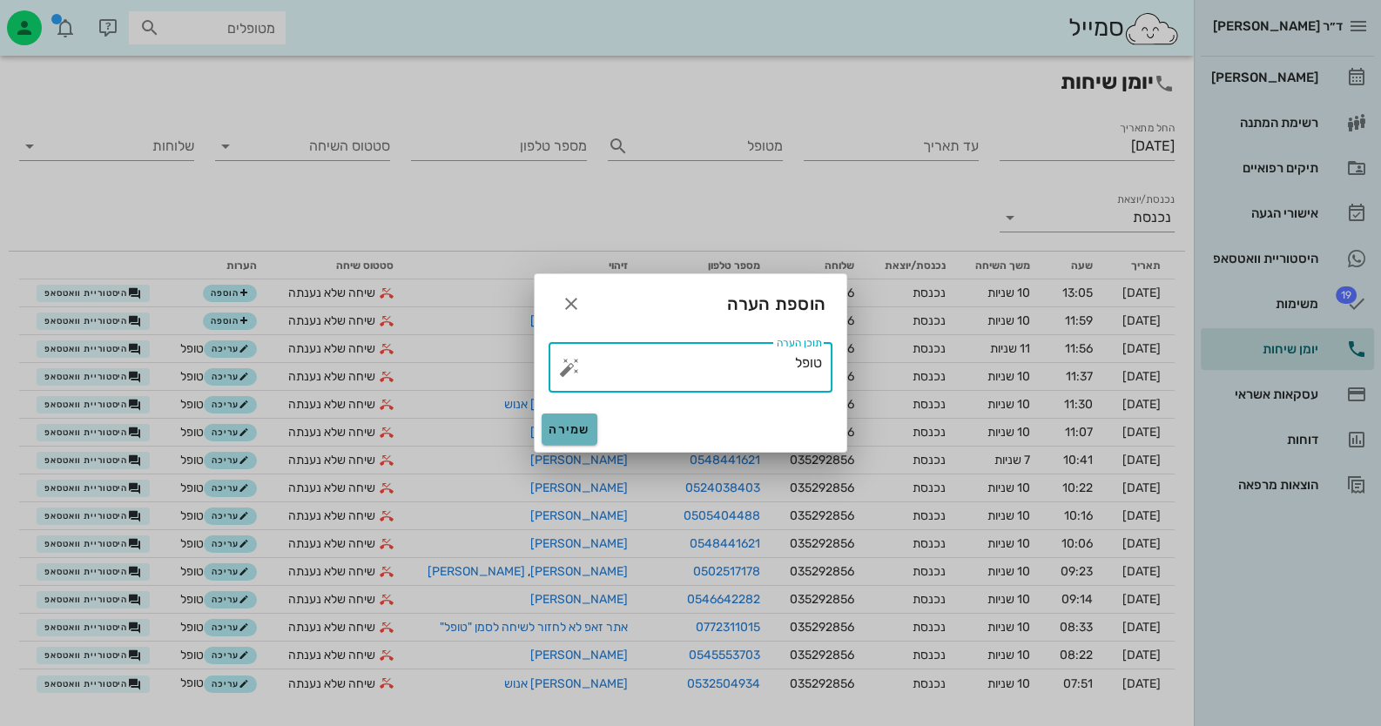
drag, startPoint x: 571, startPoint y: 421, endPoint x: 744, endPoint y: 382, distance: 176.8
click at [572, 422] on span "שמירה" at bounding box center [570, 429] width 42 height 15
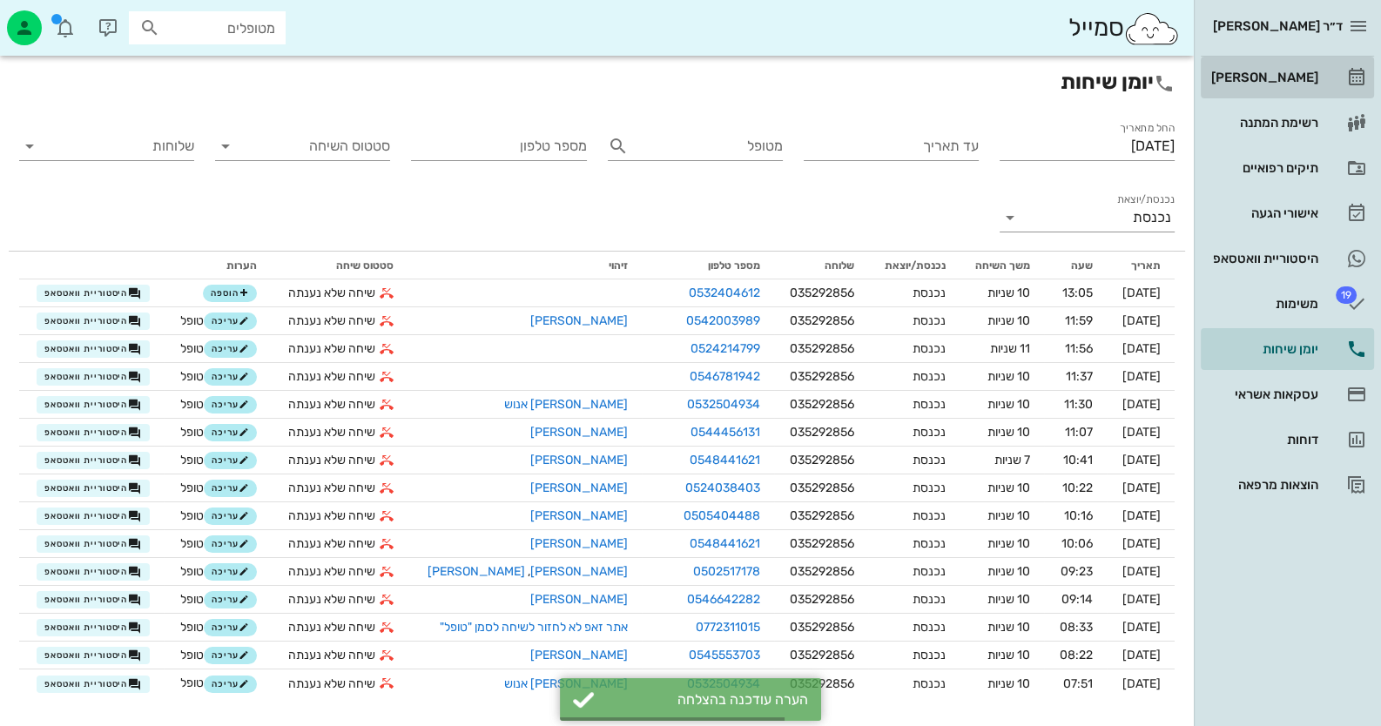
click at [1276, 82] on div "[PERSON_NAME]" at bounding box center [1263, 78] width 111 height 14
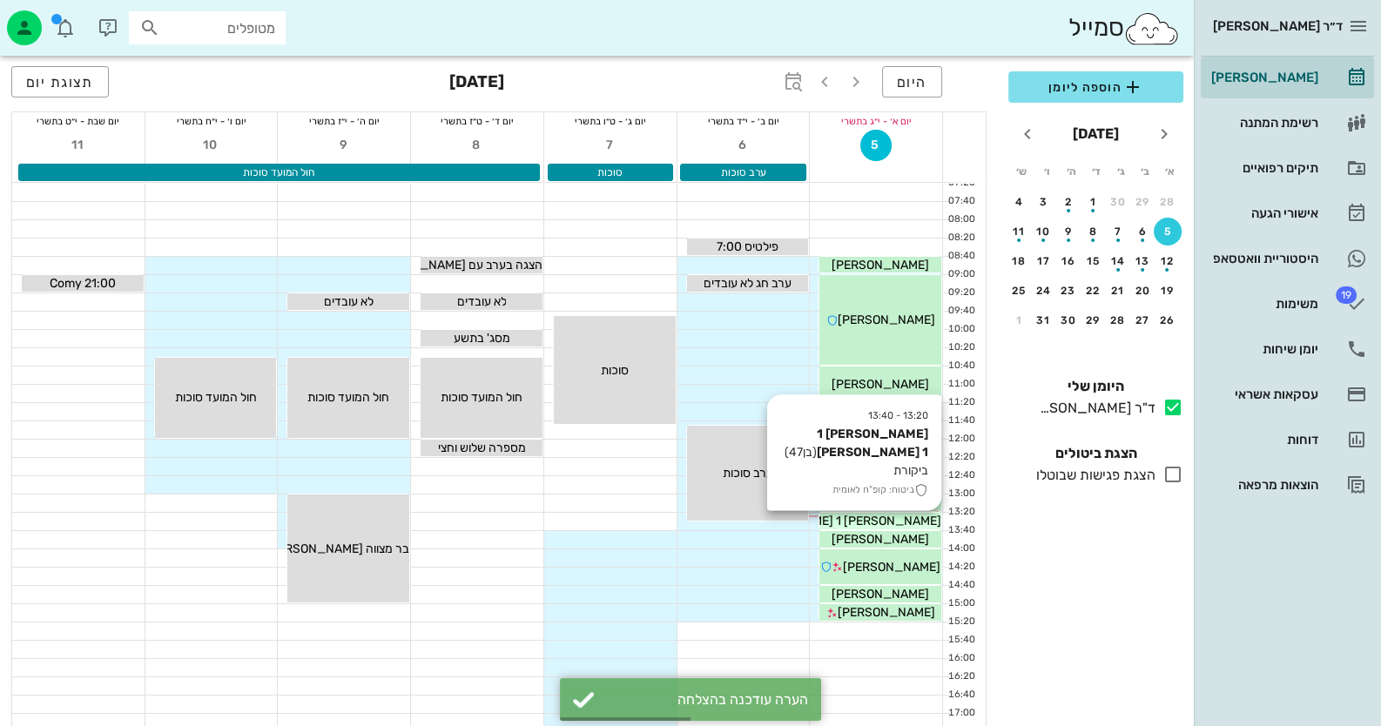
click at [873, 516] on span "[PERSON_NAME] 1 [PERSON_NAME] 1" at bounding box center [834, 521] width 213 height 15
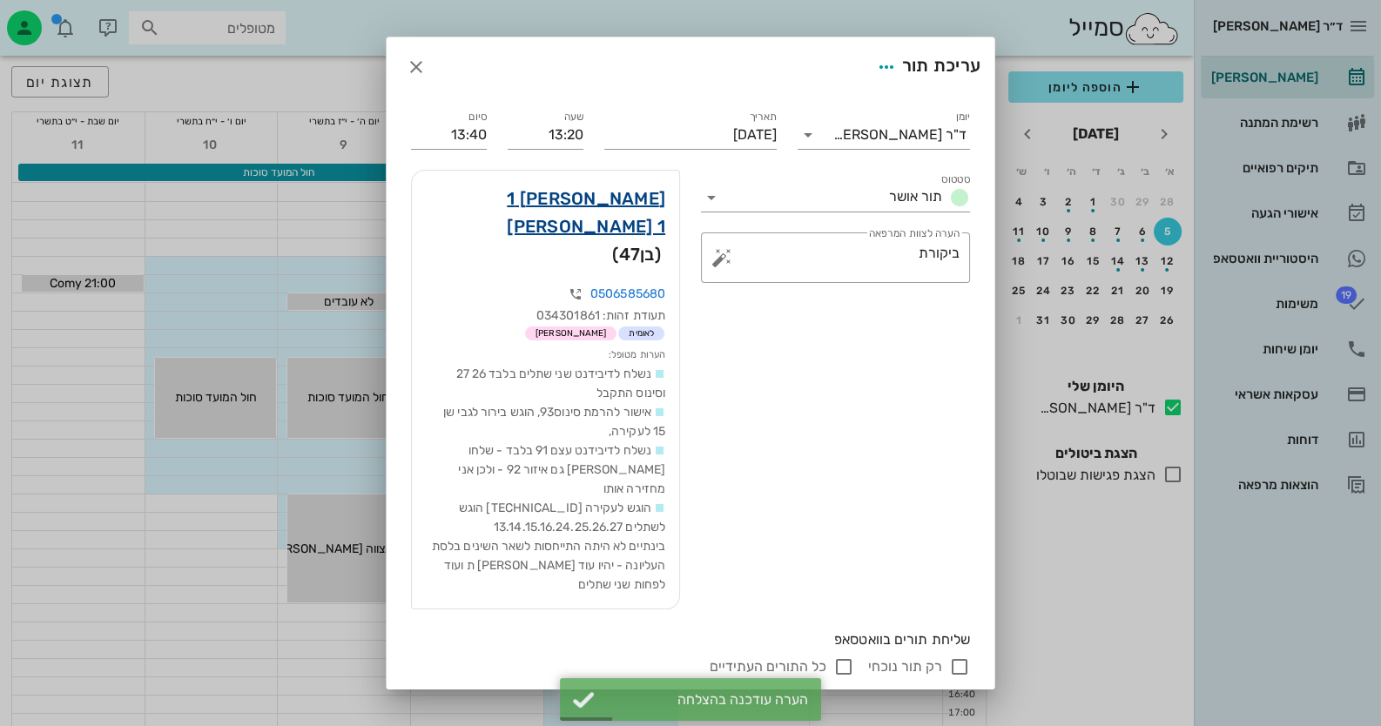
click at [626, 205] on link "[PERSON_NAME] 1 [PERSON_NAME] 1" at bounding box center [545, 213] width 239 height 56
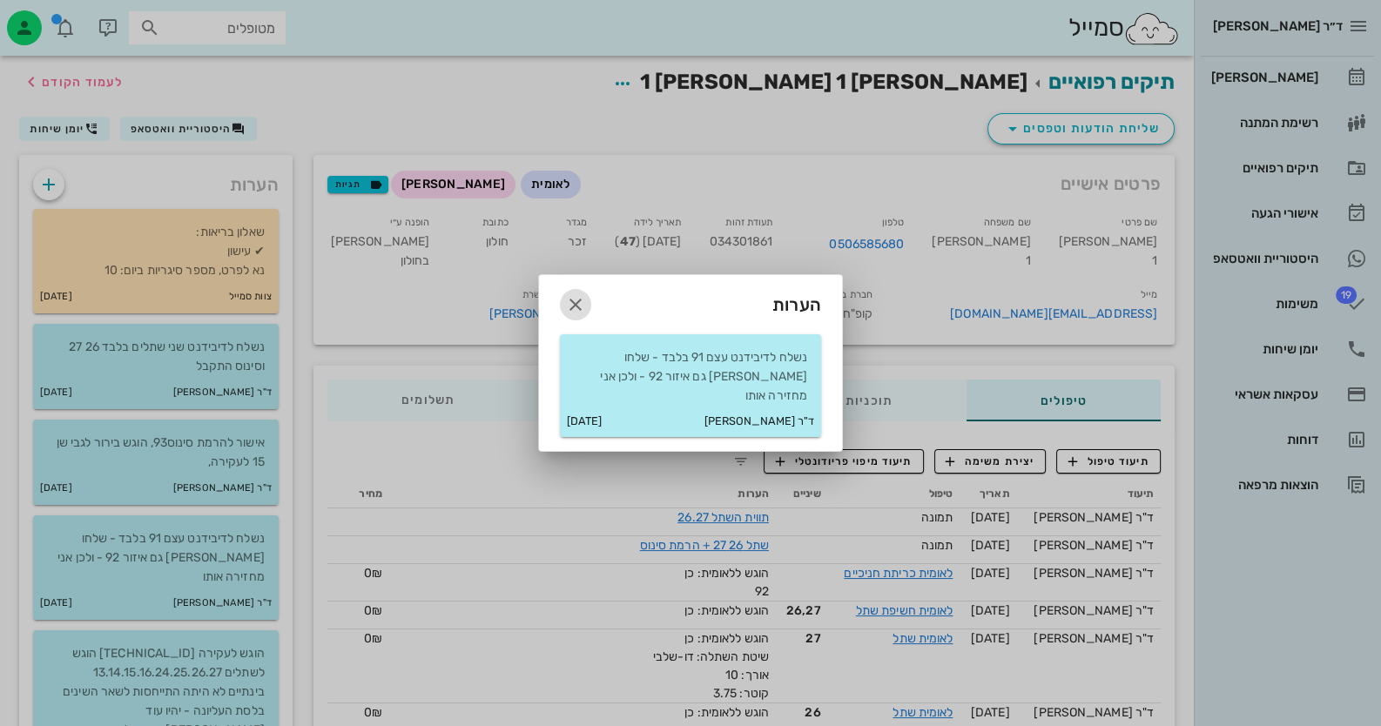
click at [578, 313] on icon "button" at bounding box center [575, 304] width 21 height 21
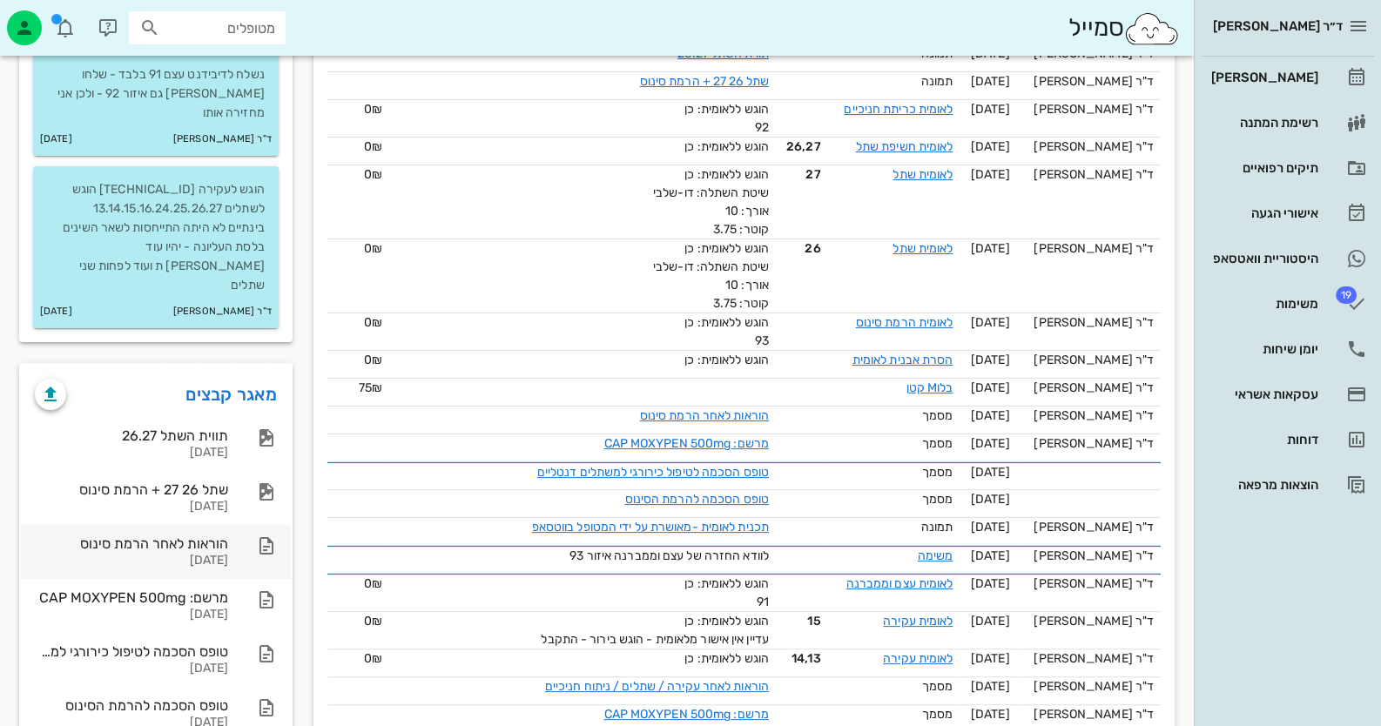
scroll to position [523, 0]
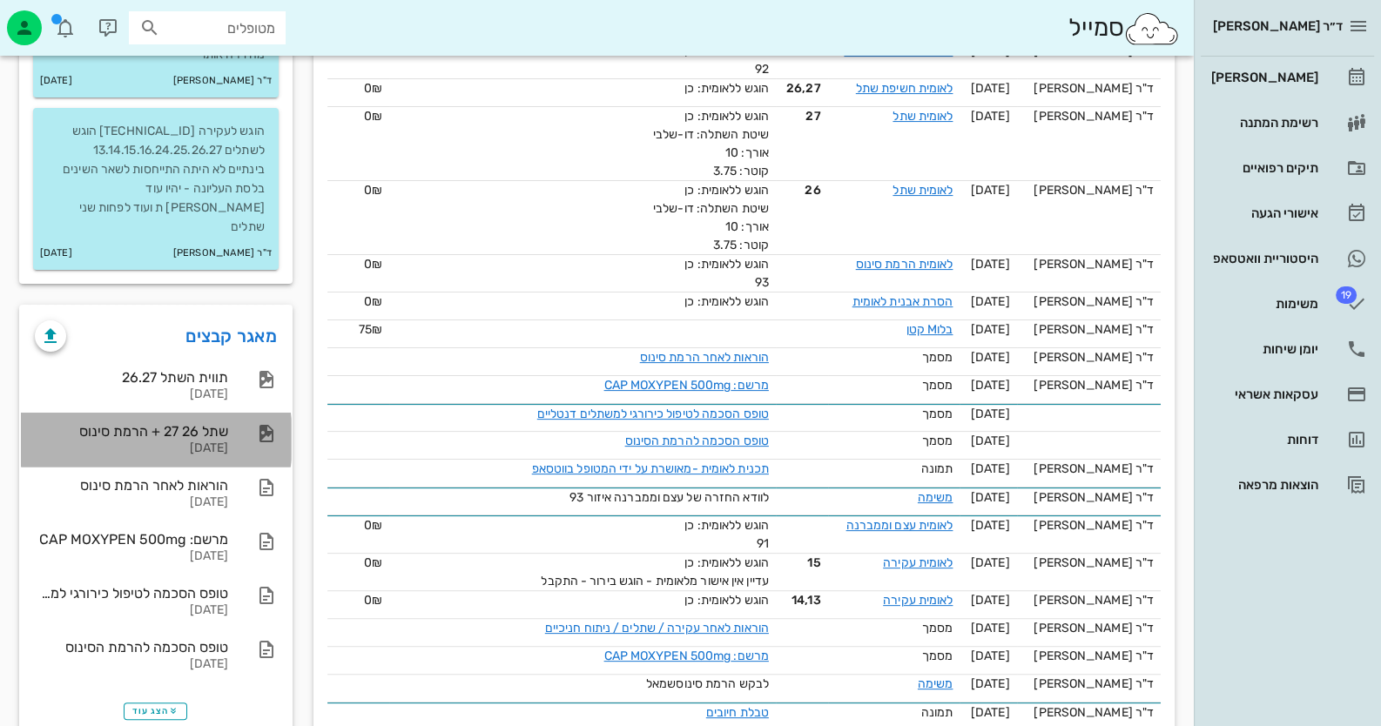
click at [215, 423] on div "שתל 26 27 + הרמת סינוס" at bounding box center [131, 431] width 193 height 17
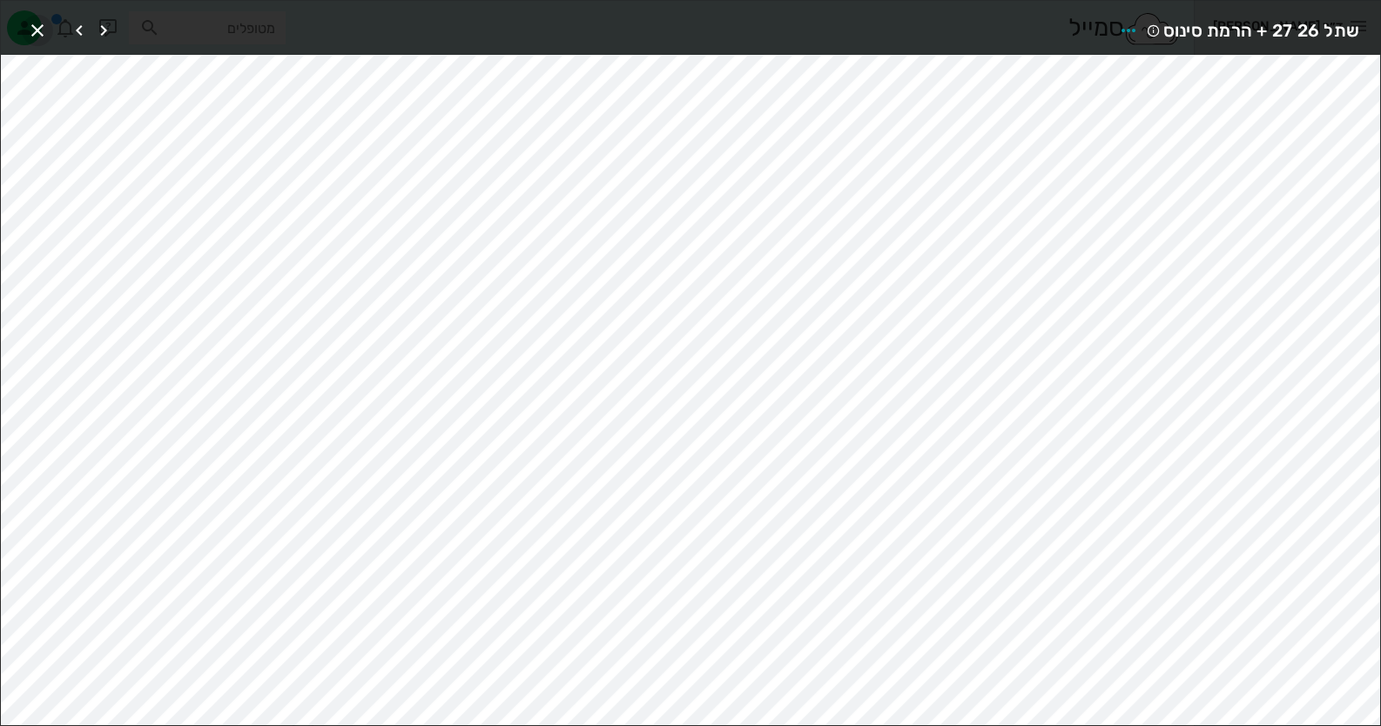
click at [33, 35] on icon "button" at bounding box center [37, 30] width 21 height 21
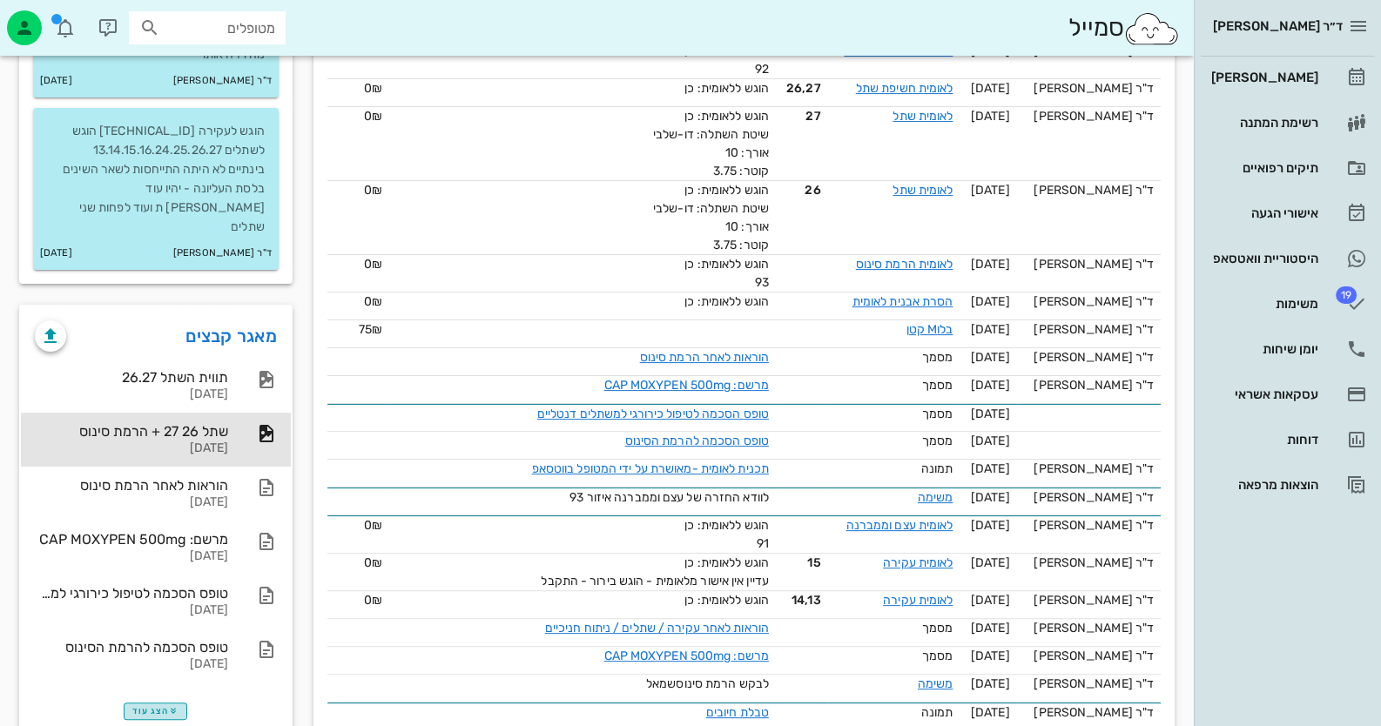
click at [158, 706] on span "הצג עוד" at bounding box center [155, 711] width 46 height 10
click at [251, 322] on link "מאגר קבצים" at bounding box center [230, 336] width 91 height 28
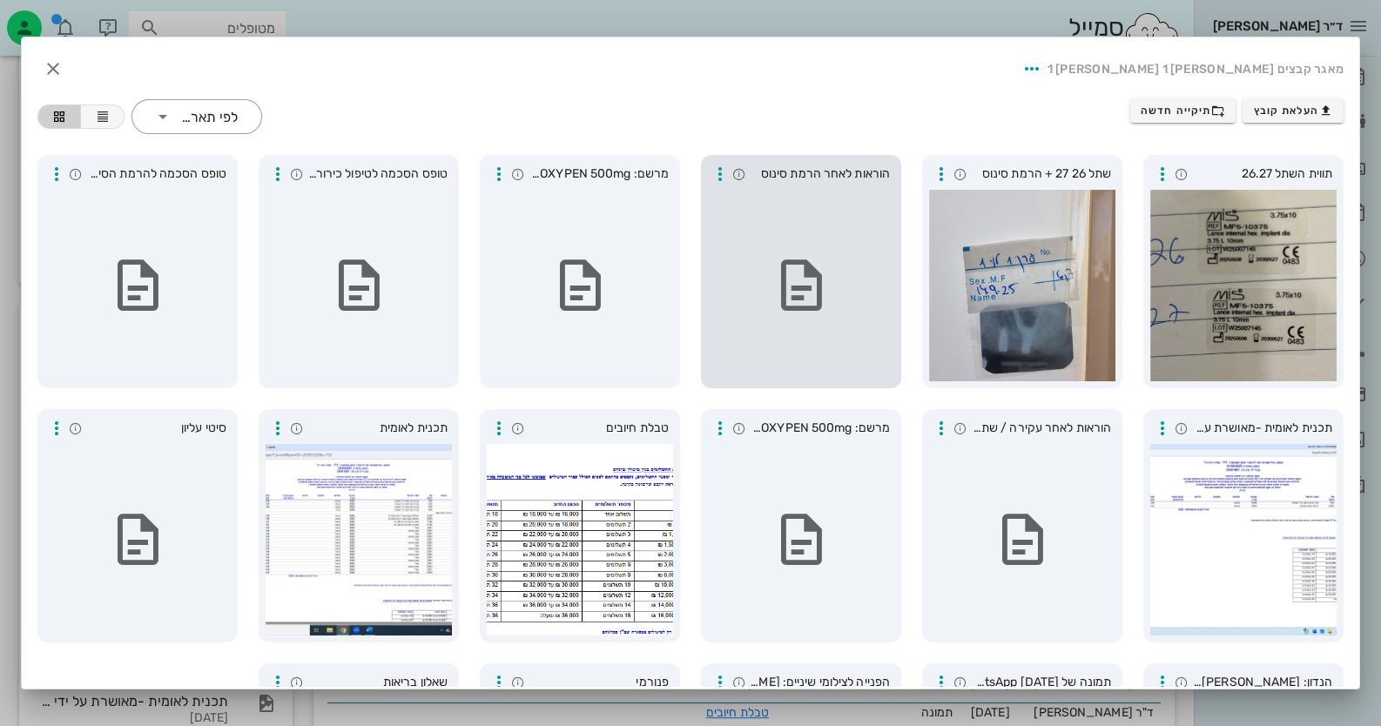
click at [822, 173] on span "הוראות לאחר הרמת סינוס" at bounding box center [820, 174] width 139 height 19
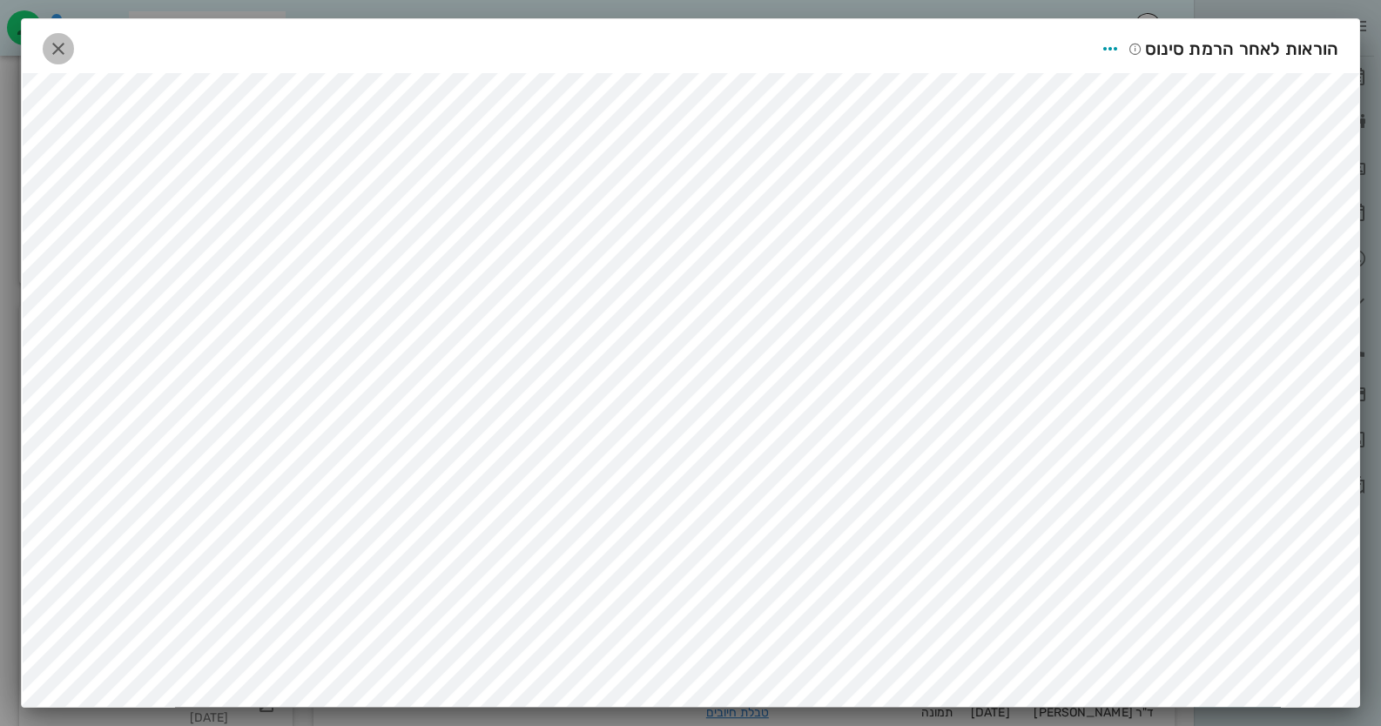
click at [57, 42] on icon "button" at bounding box center [58, 48] width 21 height 21
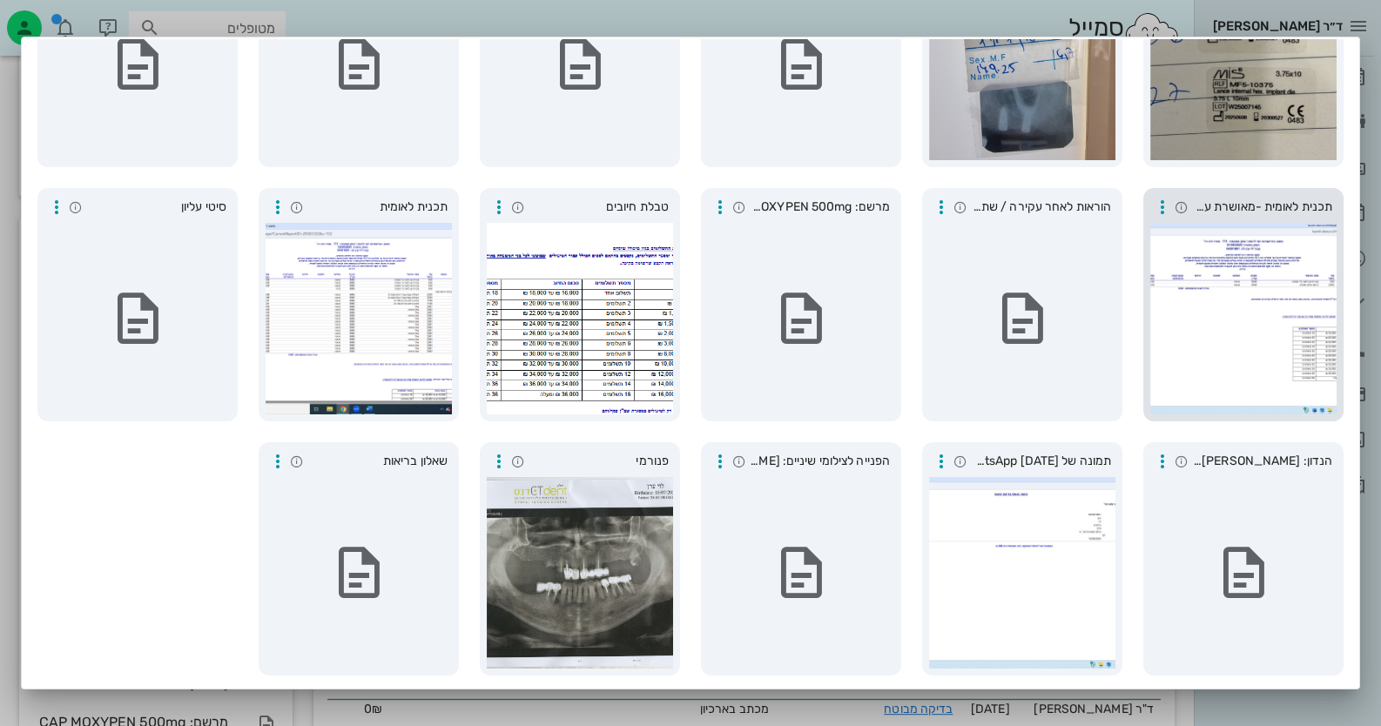
scroll to position [47, 0]
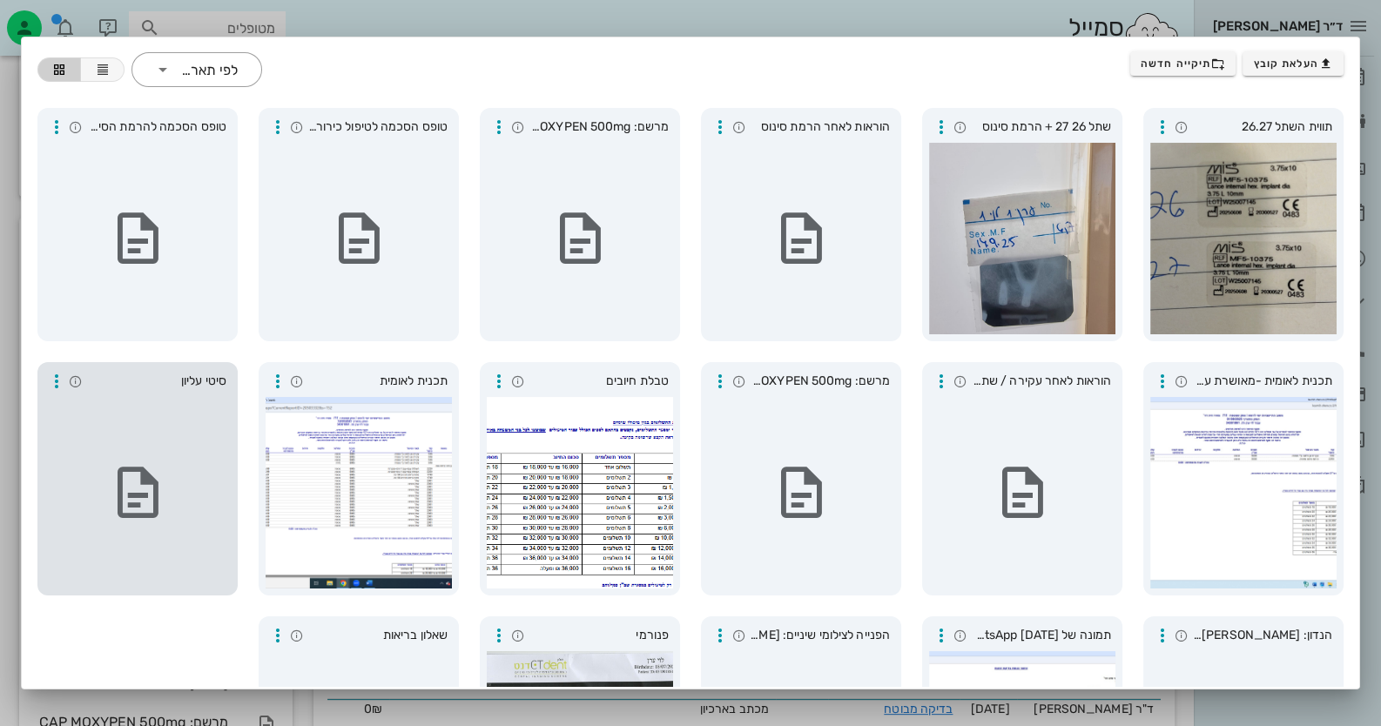
click at [200, 380] on span "סיטי עליון" at bounding box center [156, 381] width 139 height 19
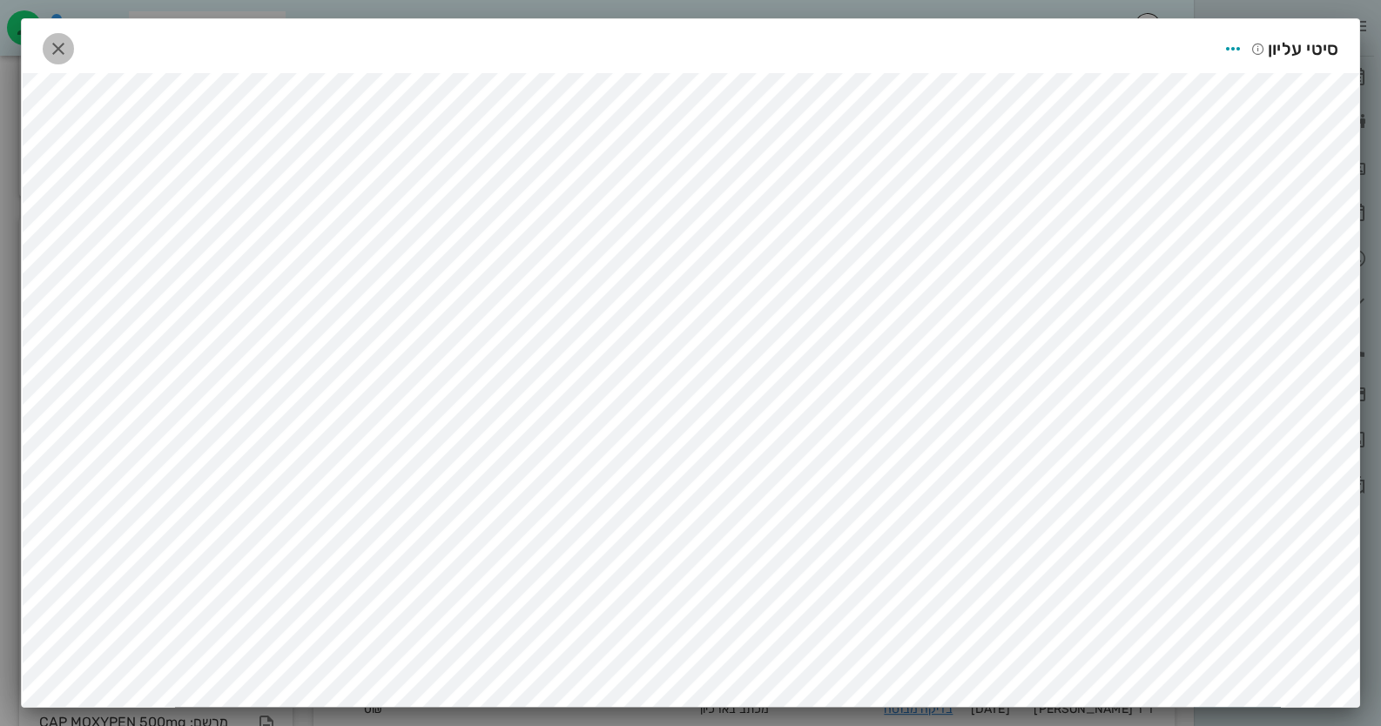
click at [57, 47] on icon "button" at bounding box center [58, 48] width 21 height 21
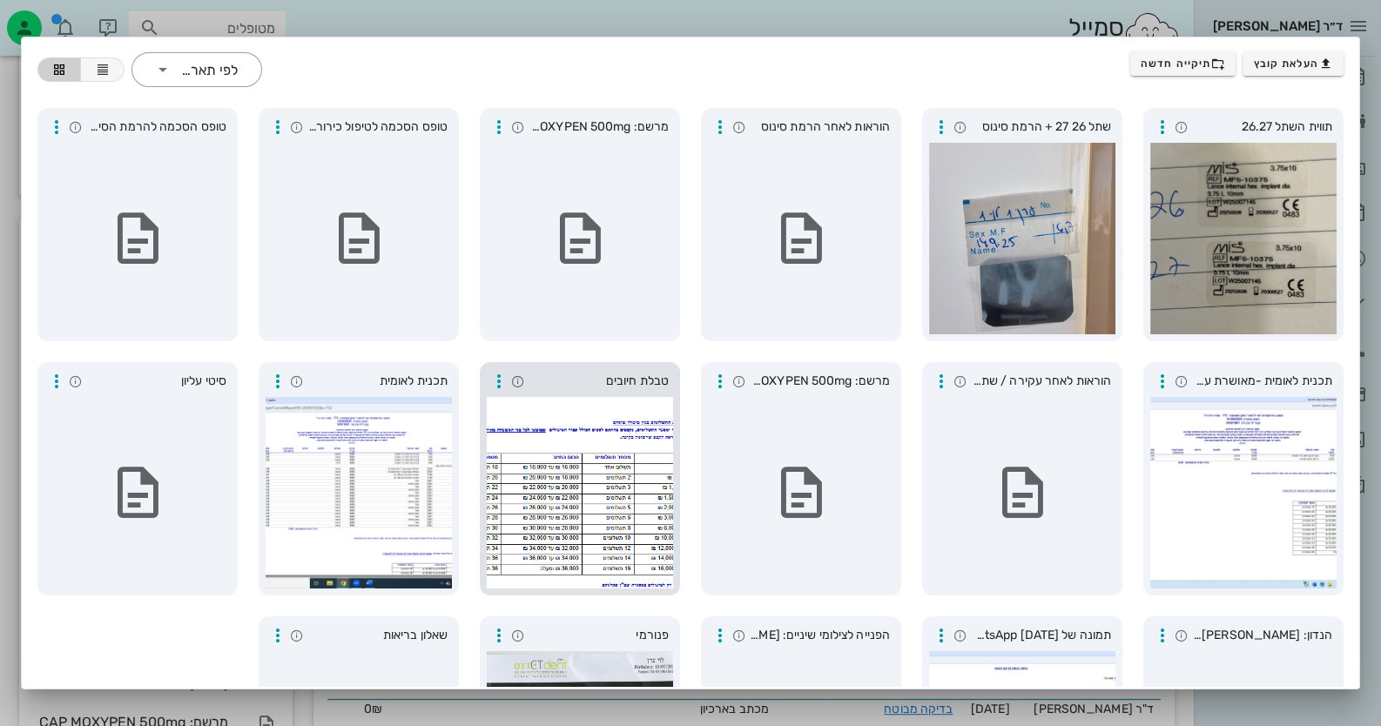
click at [540, 428] on div at bounding box center [580, 493] width 186 height 192
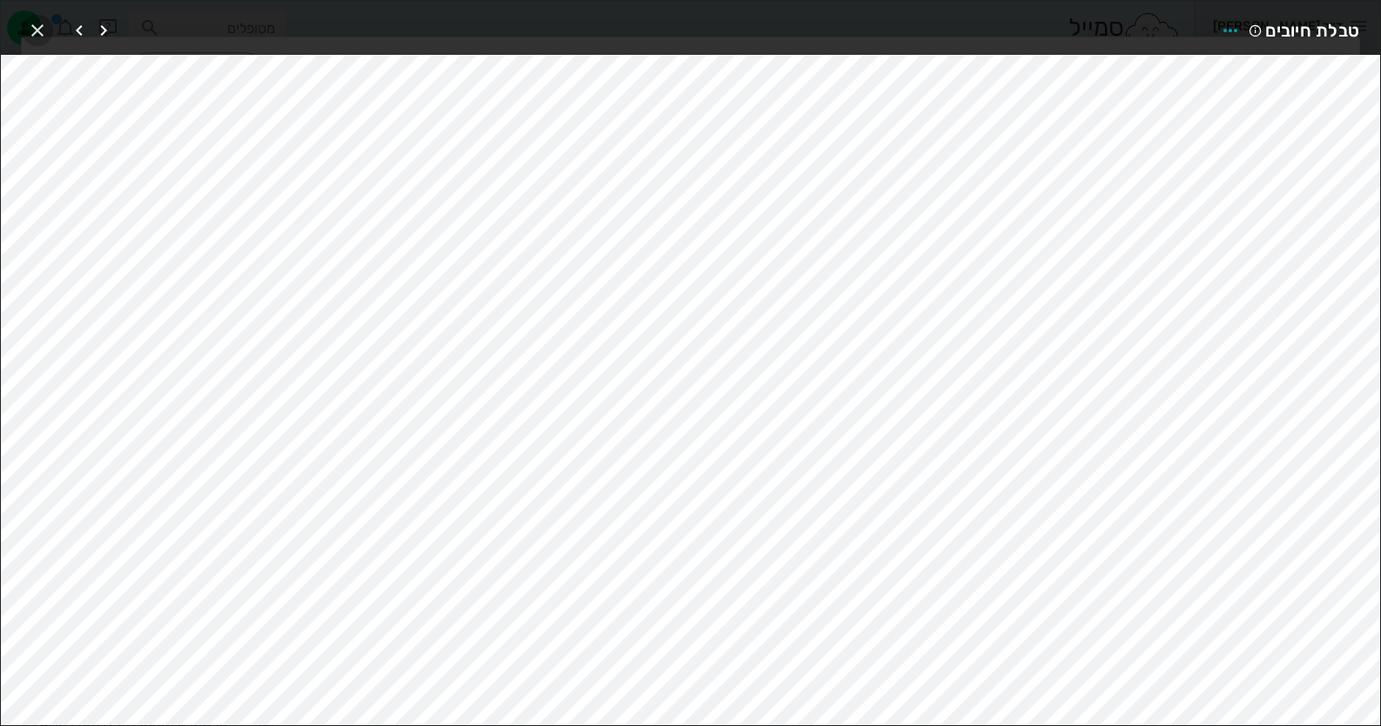
drag, startPoint x: 37, startPoint y: 24, endPoint x: 51, endPoint y: 25, distance: 14.9
click at [37, 24] on icon "button" at bounding box center [37, 30] width 21 height 21
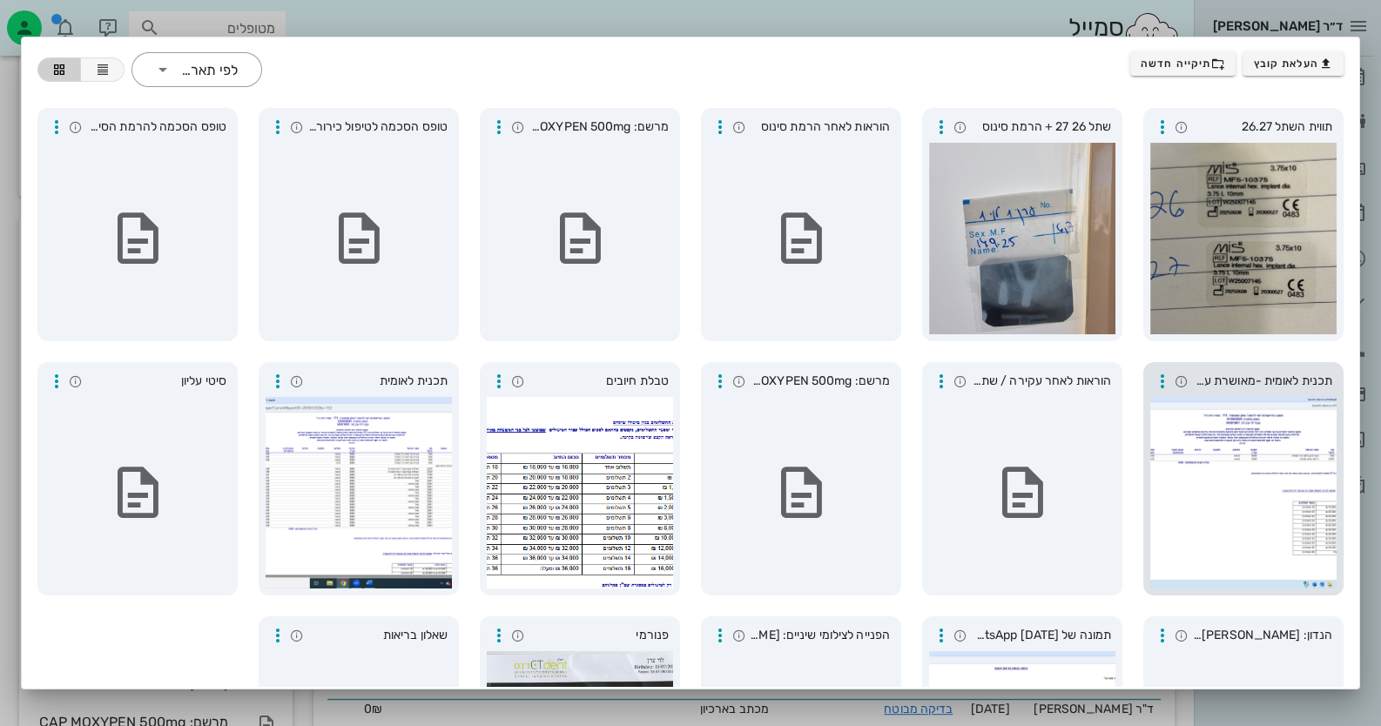
click at [1279, 496] on div at bounding box center [1243, 493] width 186 height 192
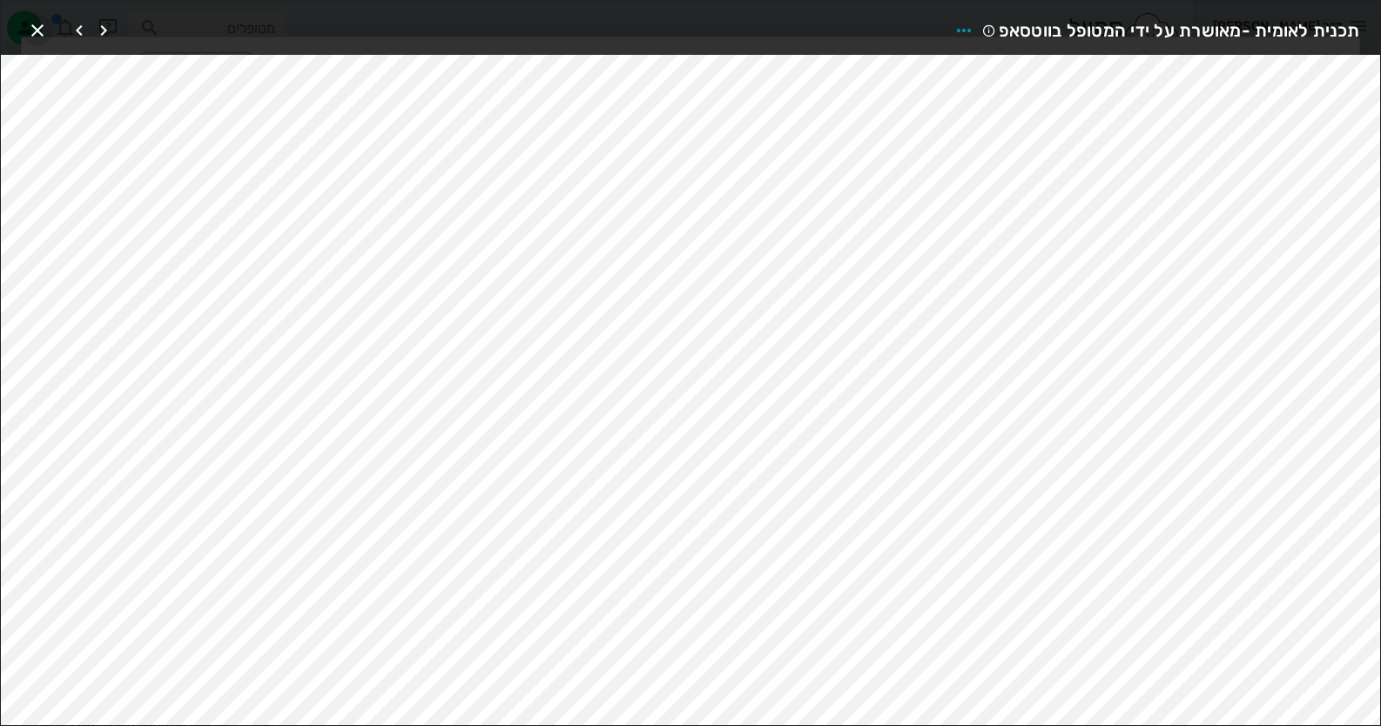
click at [40, 21] on icon "button" at bounding box center [37, 30] width 21 height 21
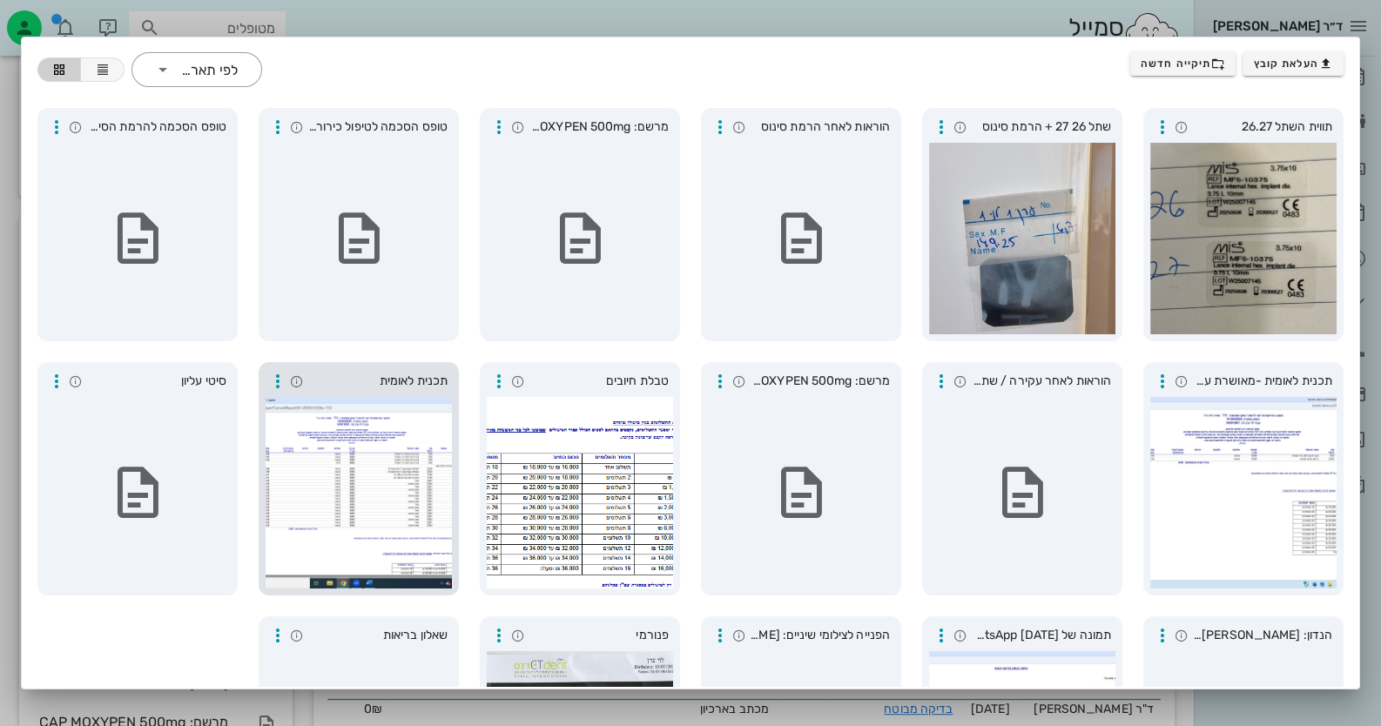
click at [358, 449] on div at bounding box center [359, 493] width 186 height 192
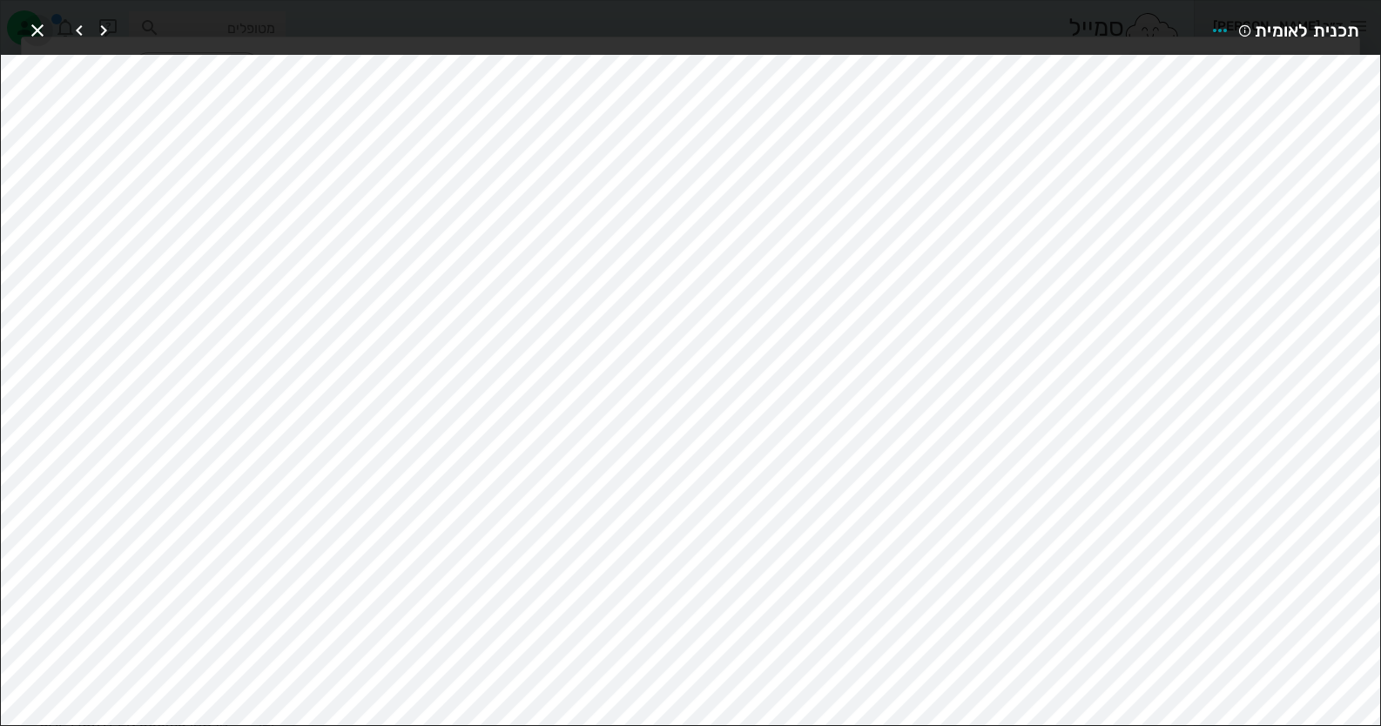
click at [33, 25] on icon "button" at bounding box center [37, 30] width 21 height 21
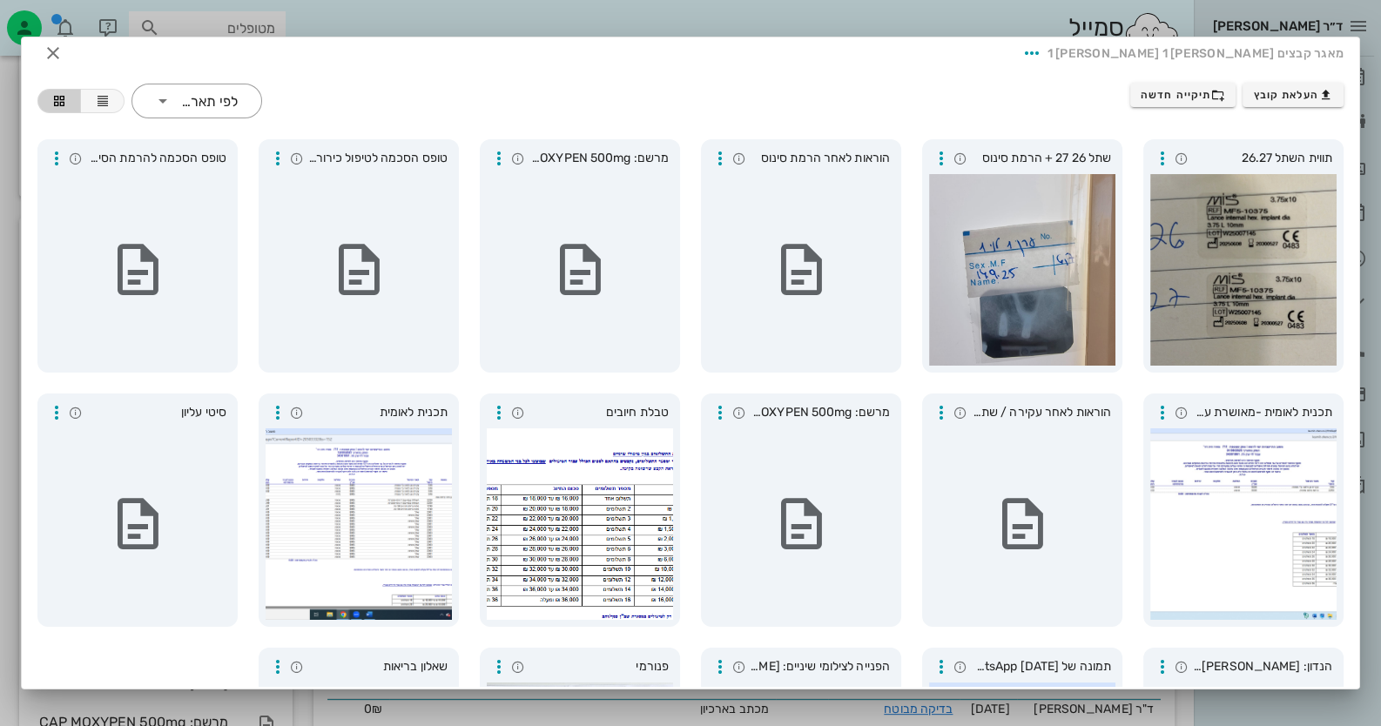
scroll to position [0, 0]
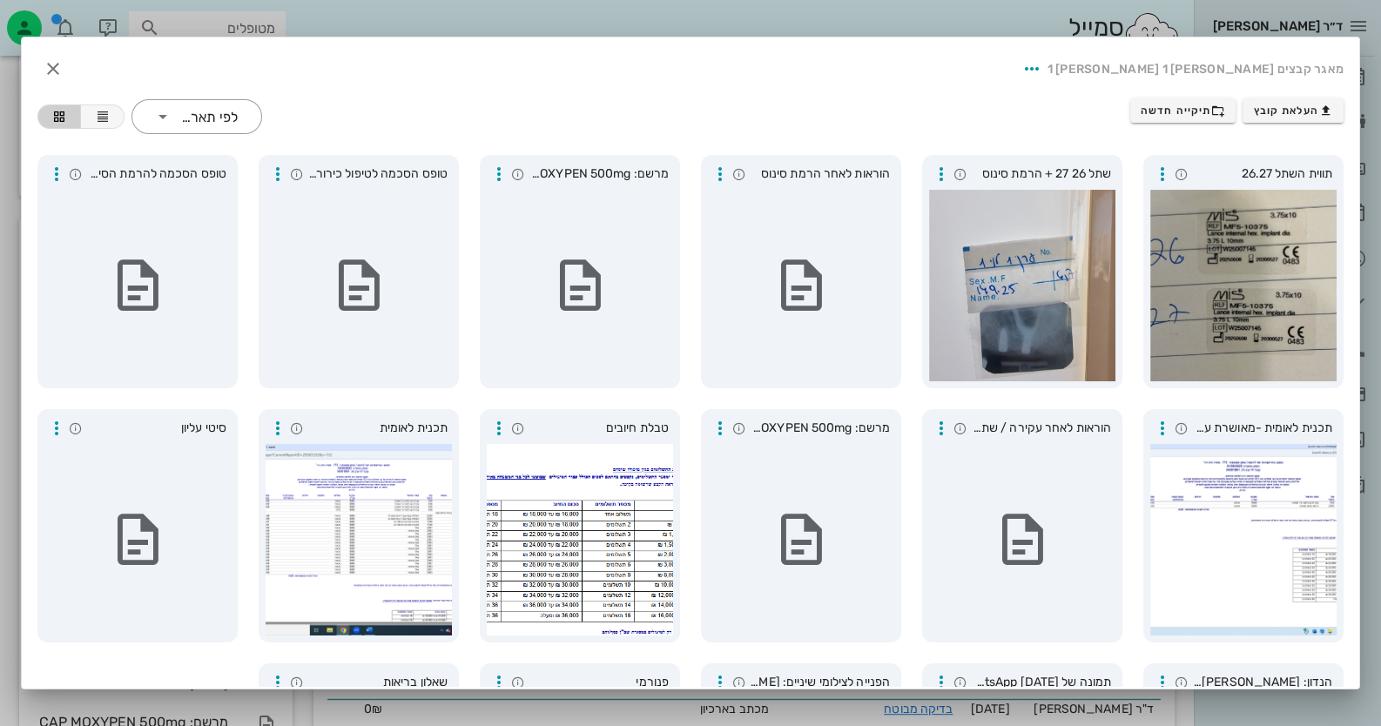
click at [756, 63] on div "מאגר קבצים [PERSON_NAME] 1 [PERSON_NAME] 1" at bounding box center [691, 68] width 1334 height 59
click at [59, 59] on icon "button" at bounding box center [53, 68] width 21 height 21
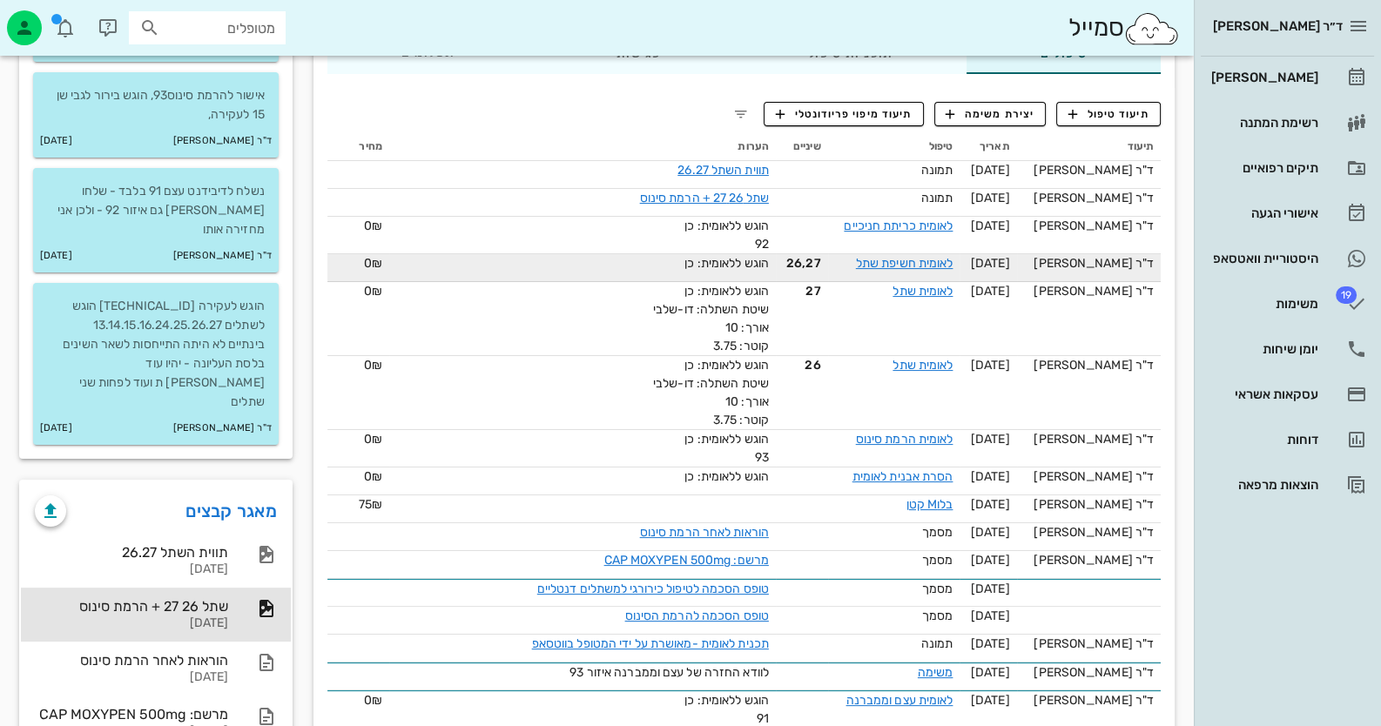
scroll to position [261, 0]
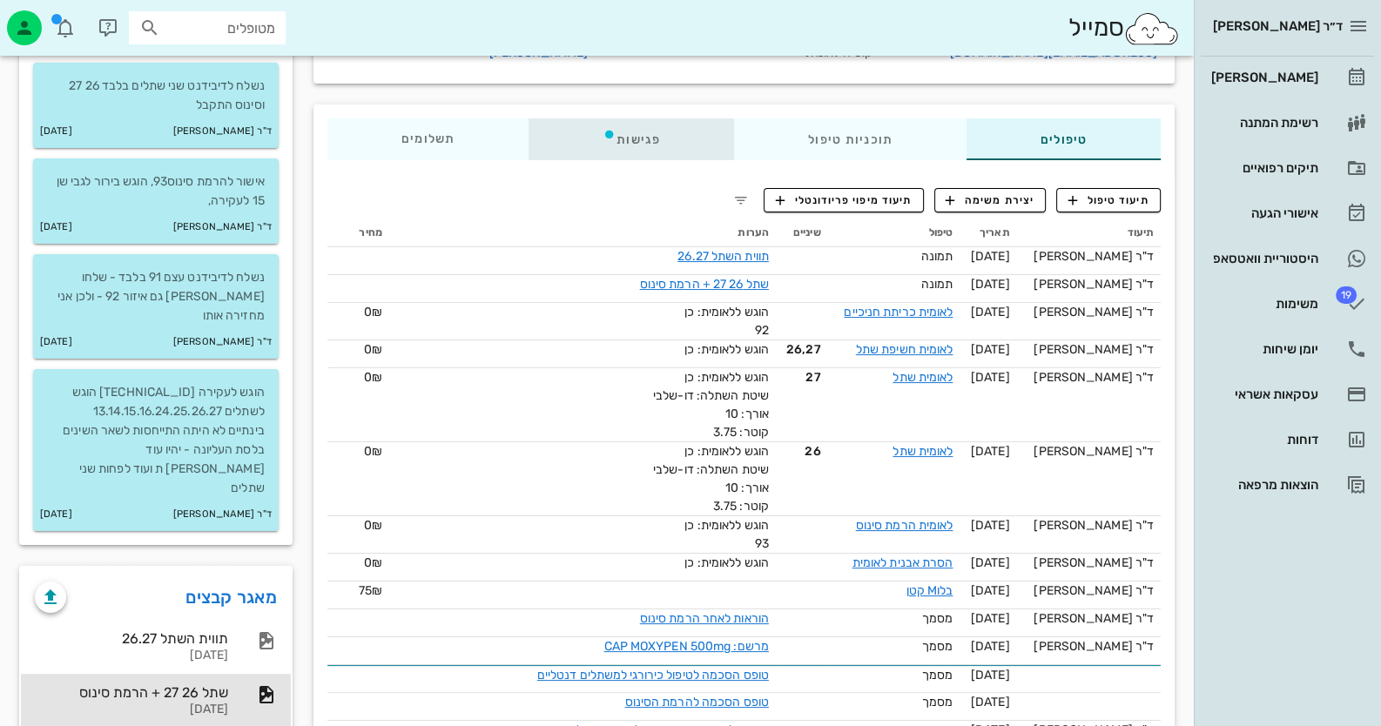
click at [644, 147] on div "פגישות" at bounding box center [632, 139] width 206 height 42
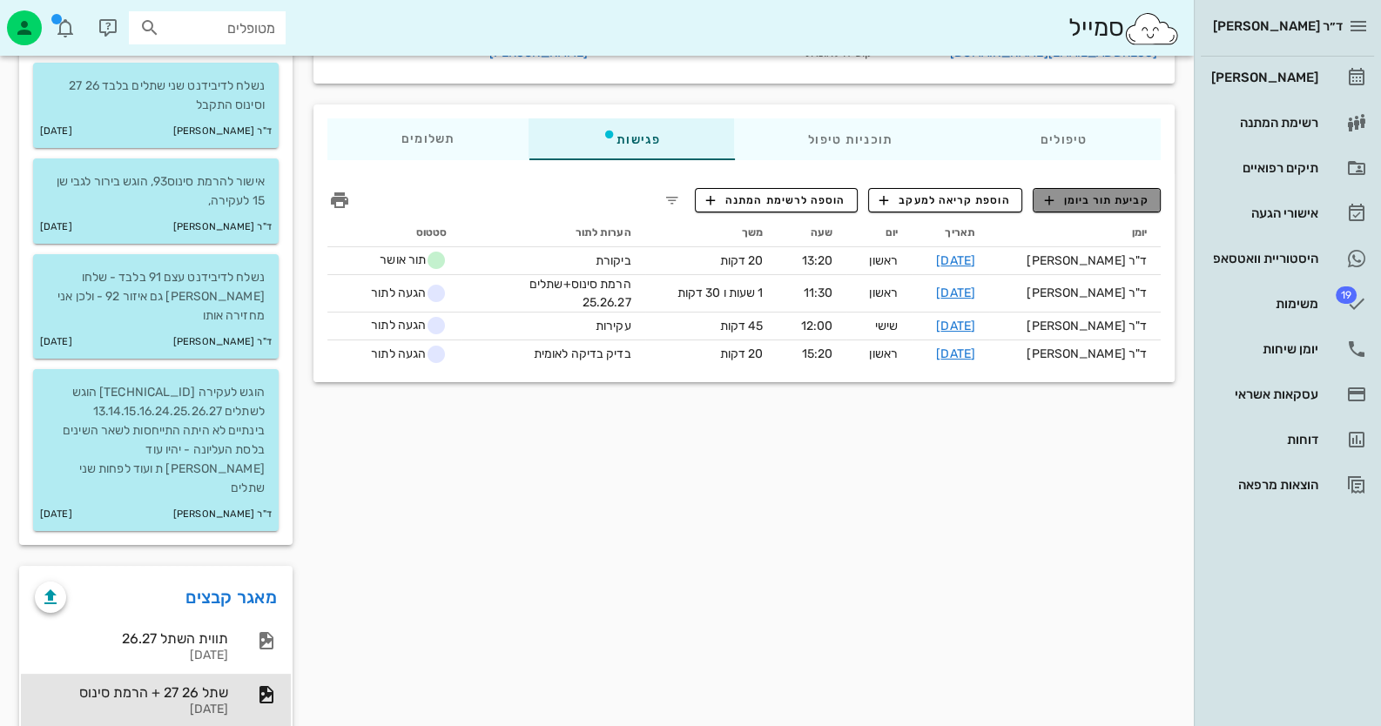
click at [1113, 208] on span "קביעת תור ביומן" at bounding box center [1096, 200] width 105 height 16
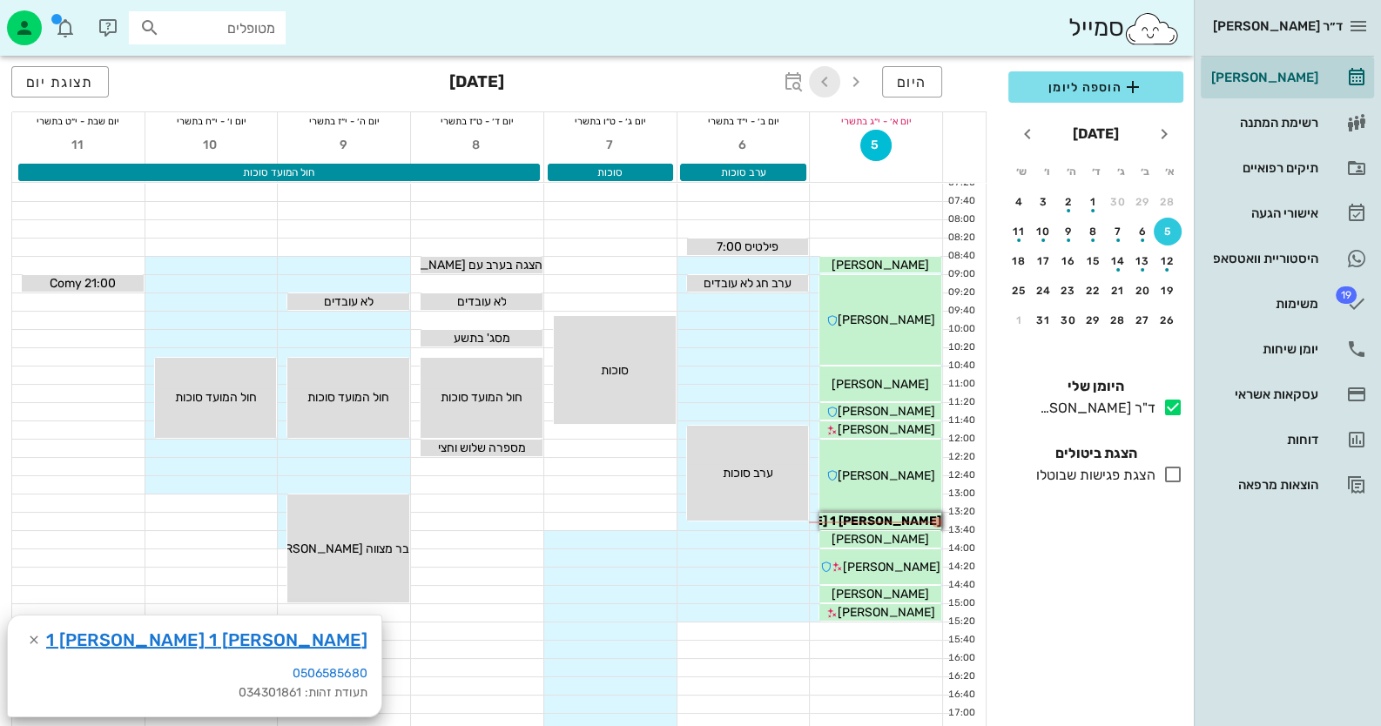
click at [819, 85] on icon "button" at bounding box center [824, 81] width 21 height 21
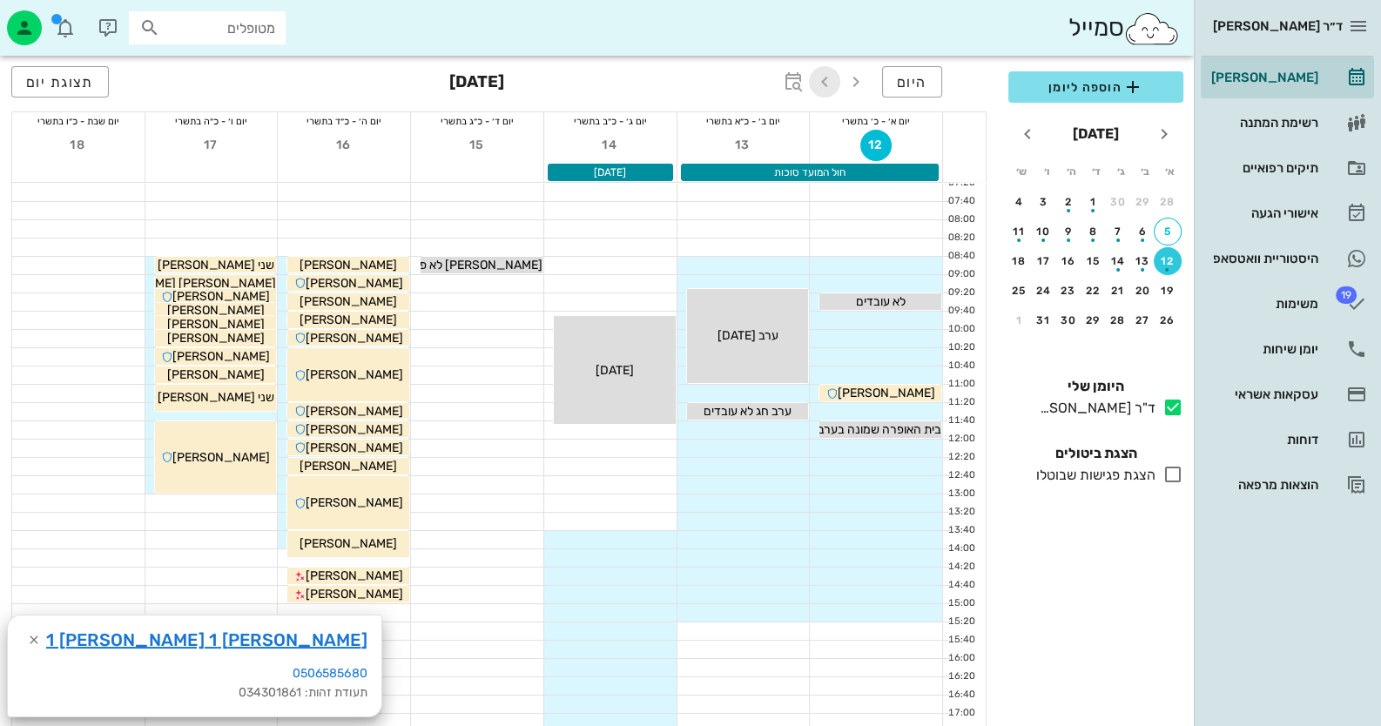
click at [819, 85] on icon "button" at bounding box center [824, 81] width 21 height 21
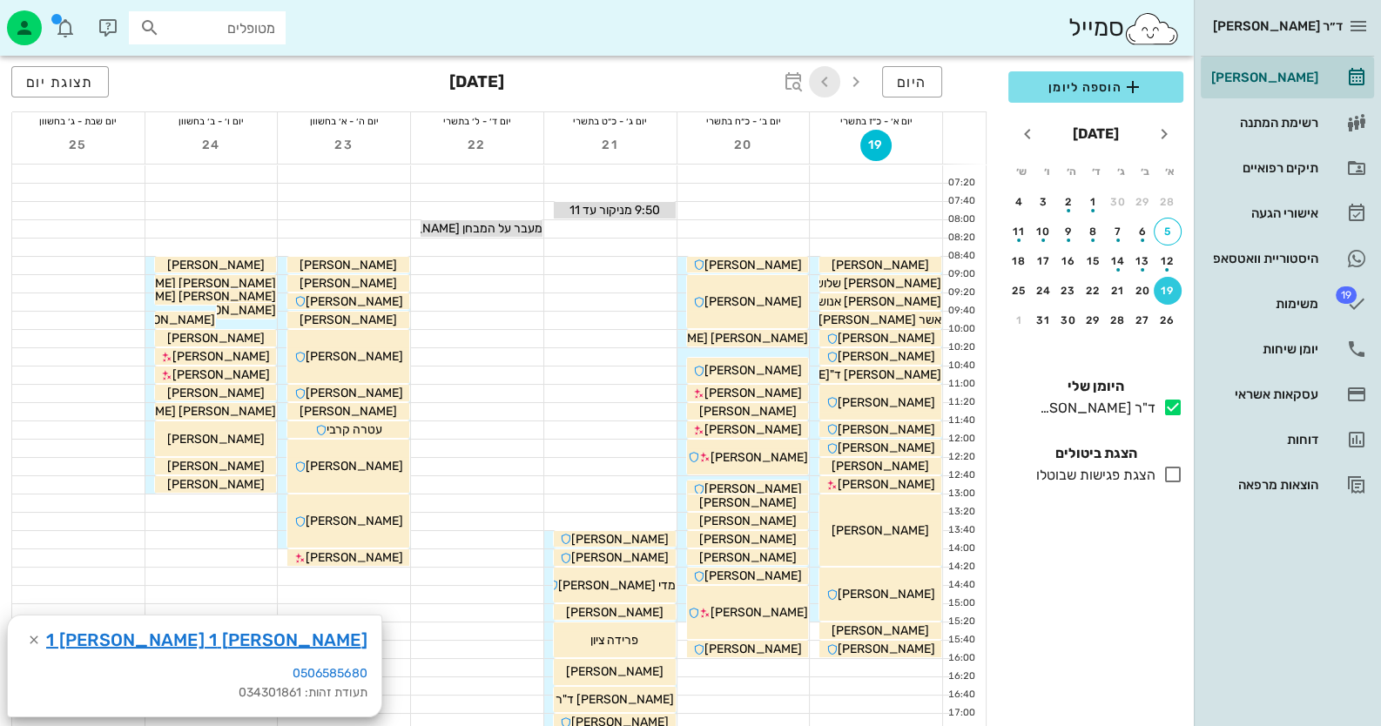
click at [819, 85] on icon "button" at bounding box center [824, 81] width 21 height 21
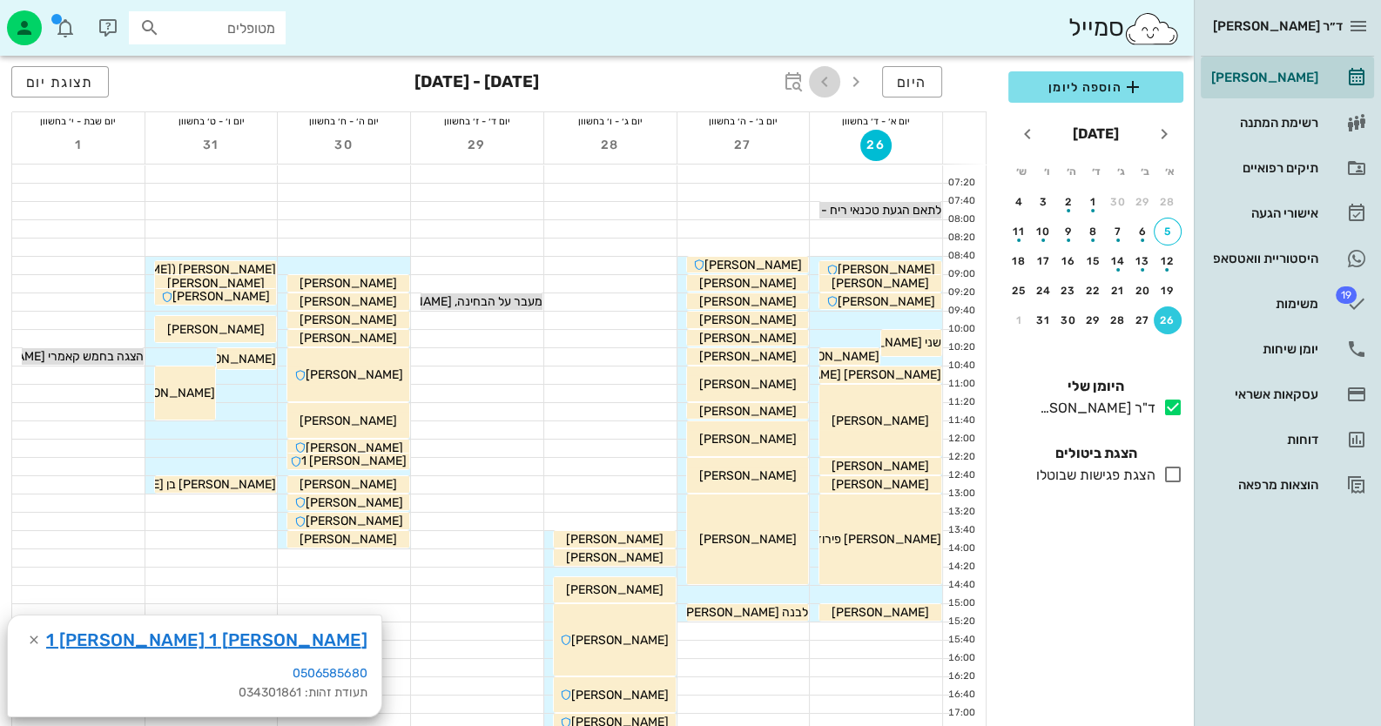
click at [819, 85] on icon "button" at bounding box center [824, 81] width 21 height 21
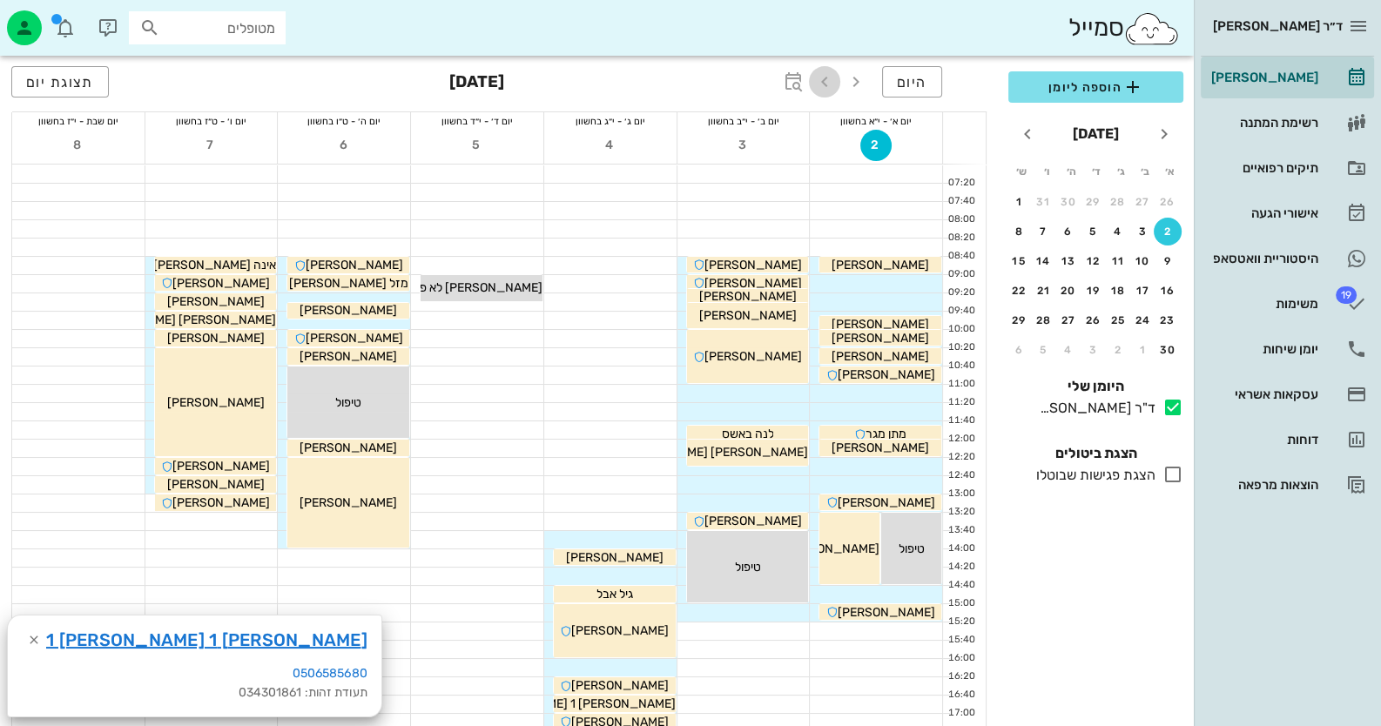
click at [819, 85] on icon "button" at bounding box center [824, 81] width 21 height 21
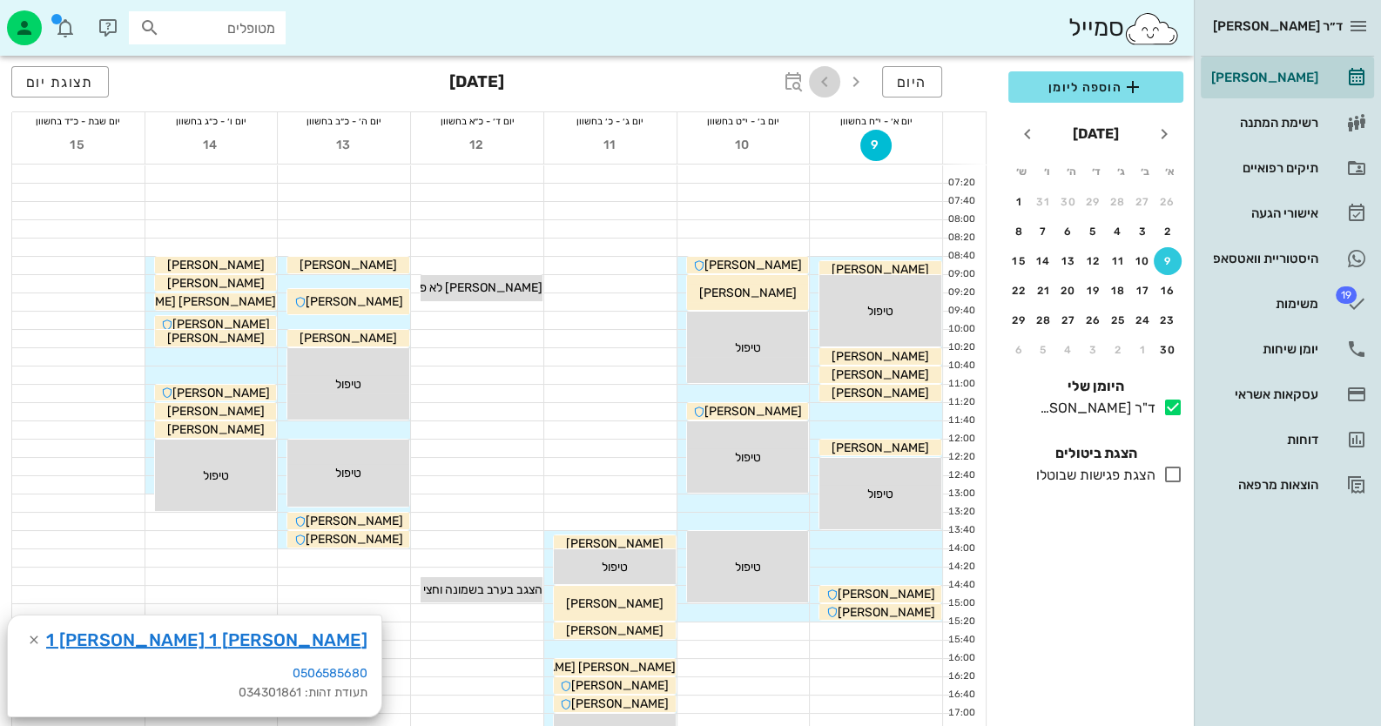
click at [819, 80] on icon "button" at bounding box center [824, 81] width 21 height 21
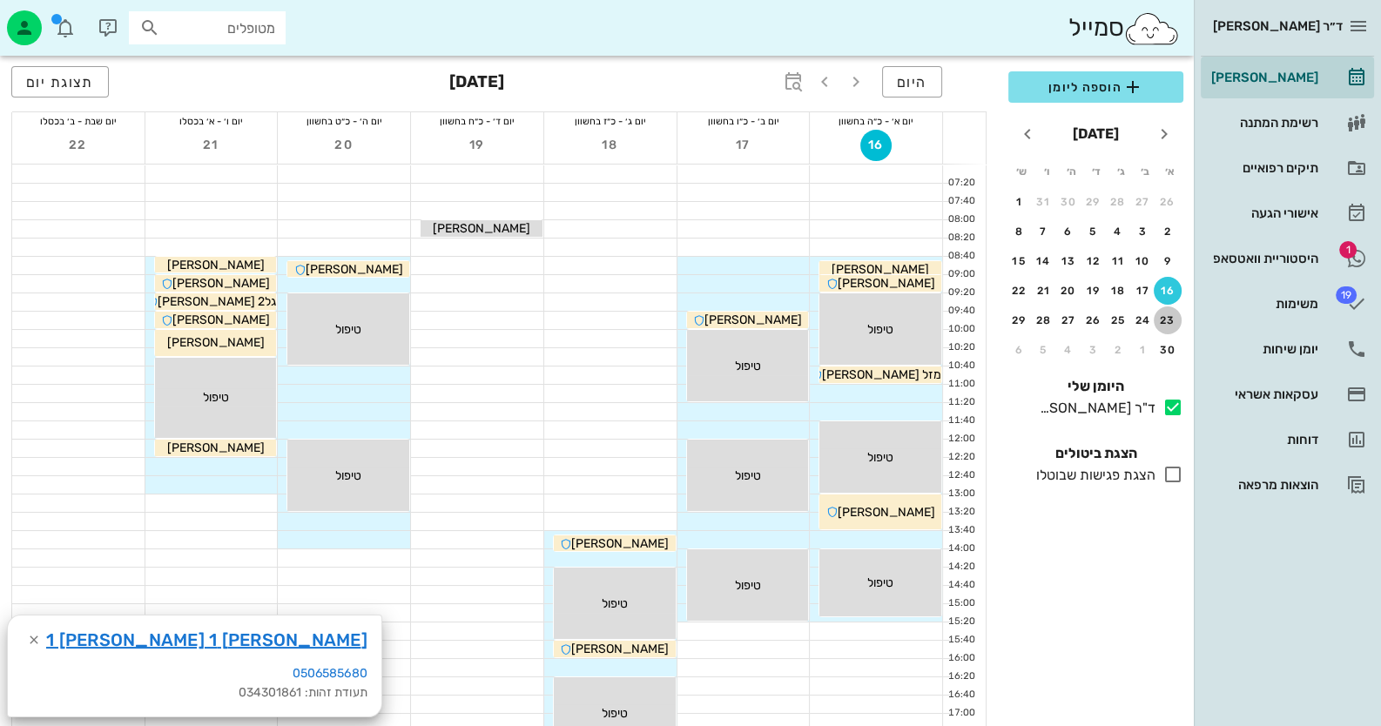
click at [1166, 318] on div "23" at bounding box center [1168, 320] width 28 height 12
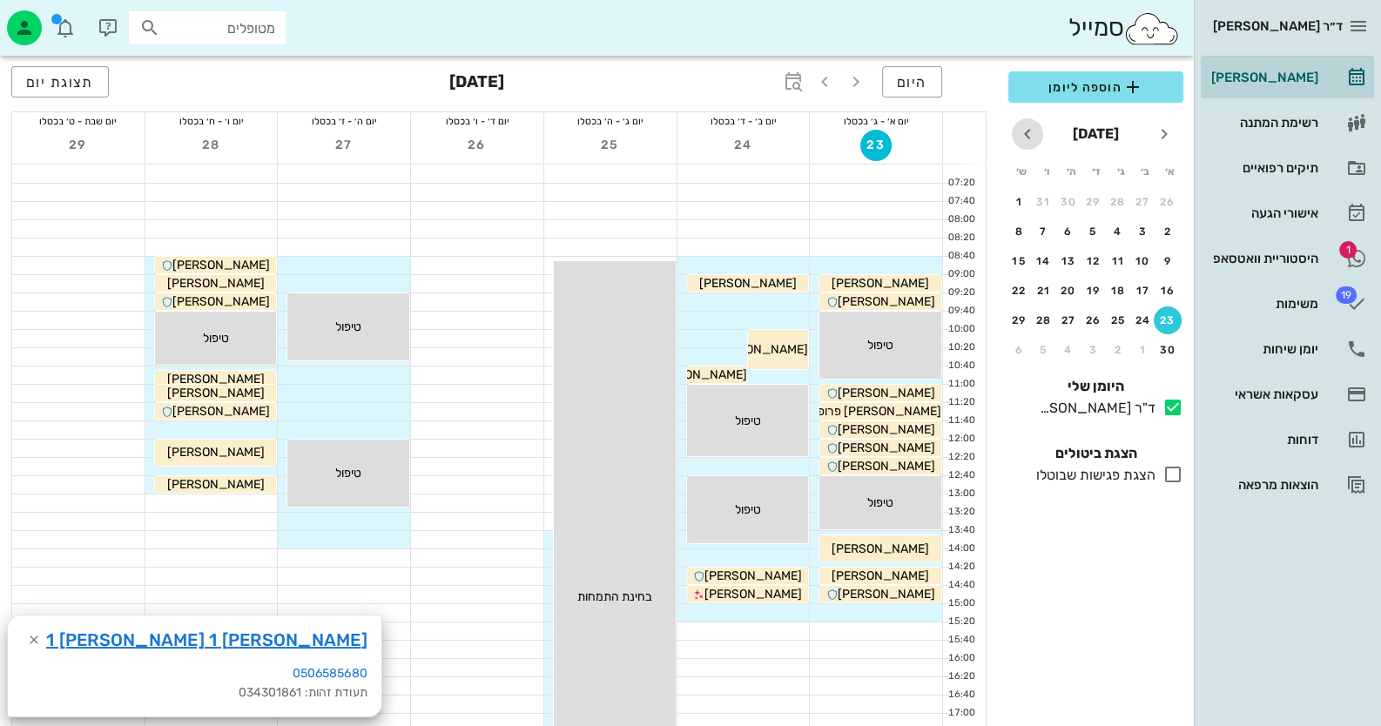
click at [1032, 134] on icon "חודש הבא" at bounding box center [1027, 134] width 21 height 21
click at [1170, 233] on div "7" at bounding box center [1168, 232] width 28 height 12
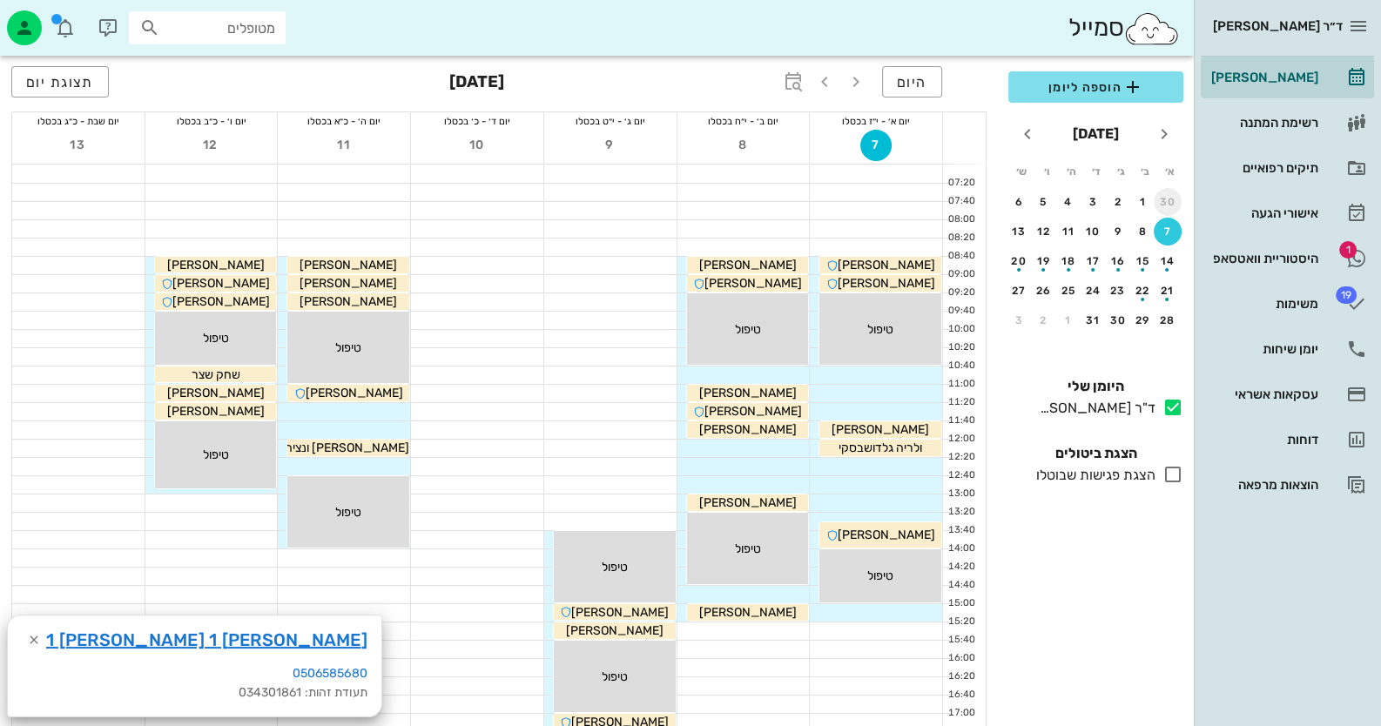
click at [1169, 196] on div "30" at bounding box center [1168, 202] width 28 height 12
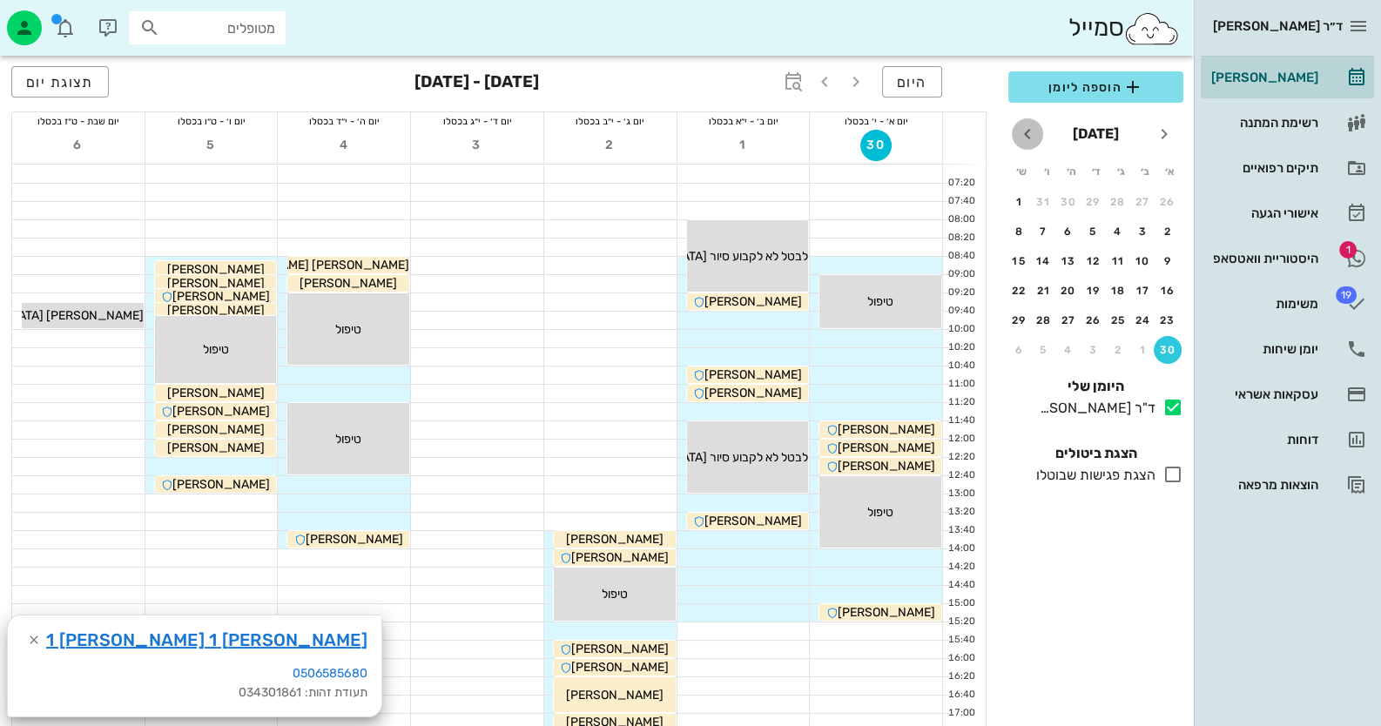
click at [1022, 136] on icon "חודש הבא" at bounding box center [1027, 134] width 21 height 21
click at [1170, 197] on div "30" at bounding box center [1168, 202] width 28 height 12
click at [920, 81] on span "היום" at bounding box center [912, 82] width 30 height 17
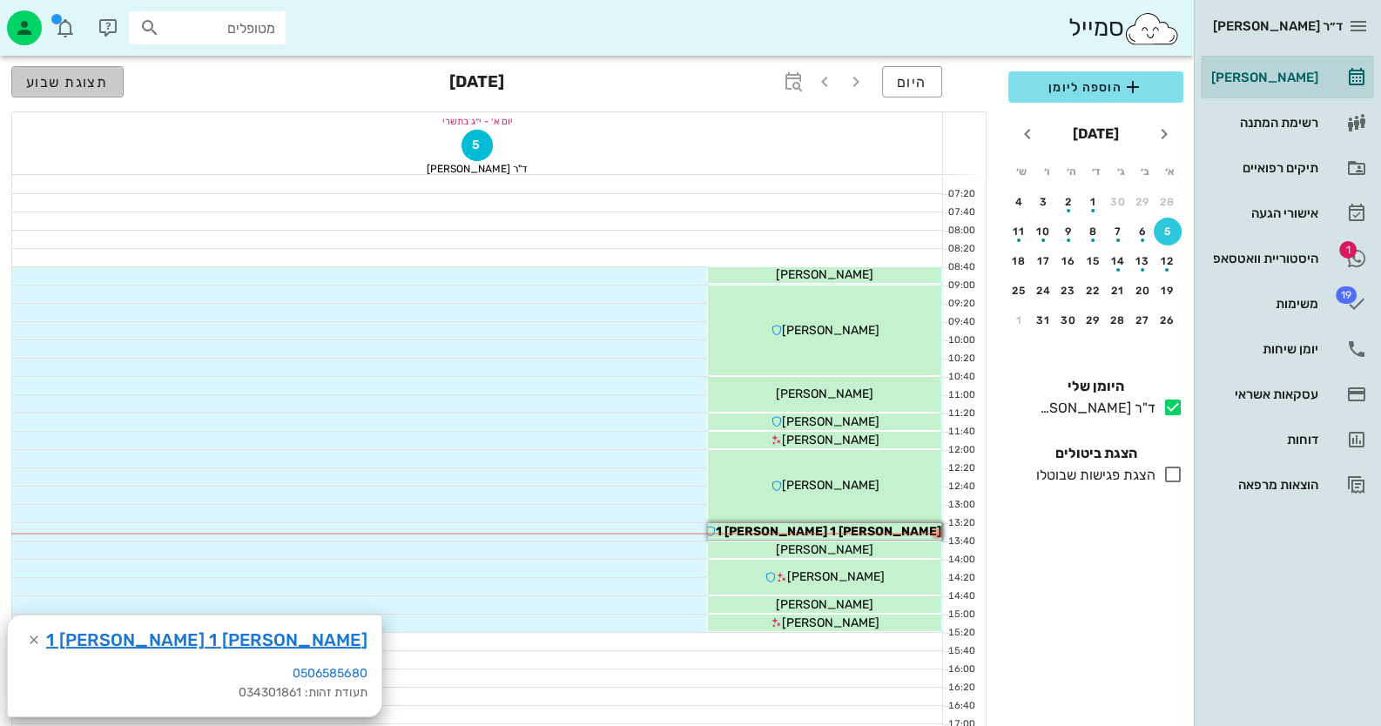
click at [53, 78] on span "תצוגת שבוע" at bounding box center [67, 82] width 83 height 17
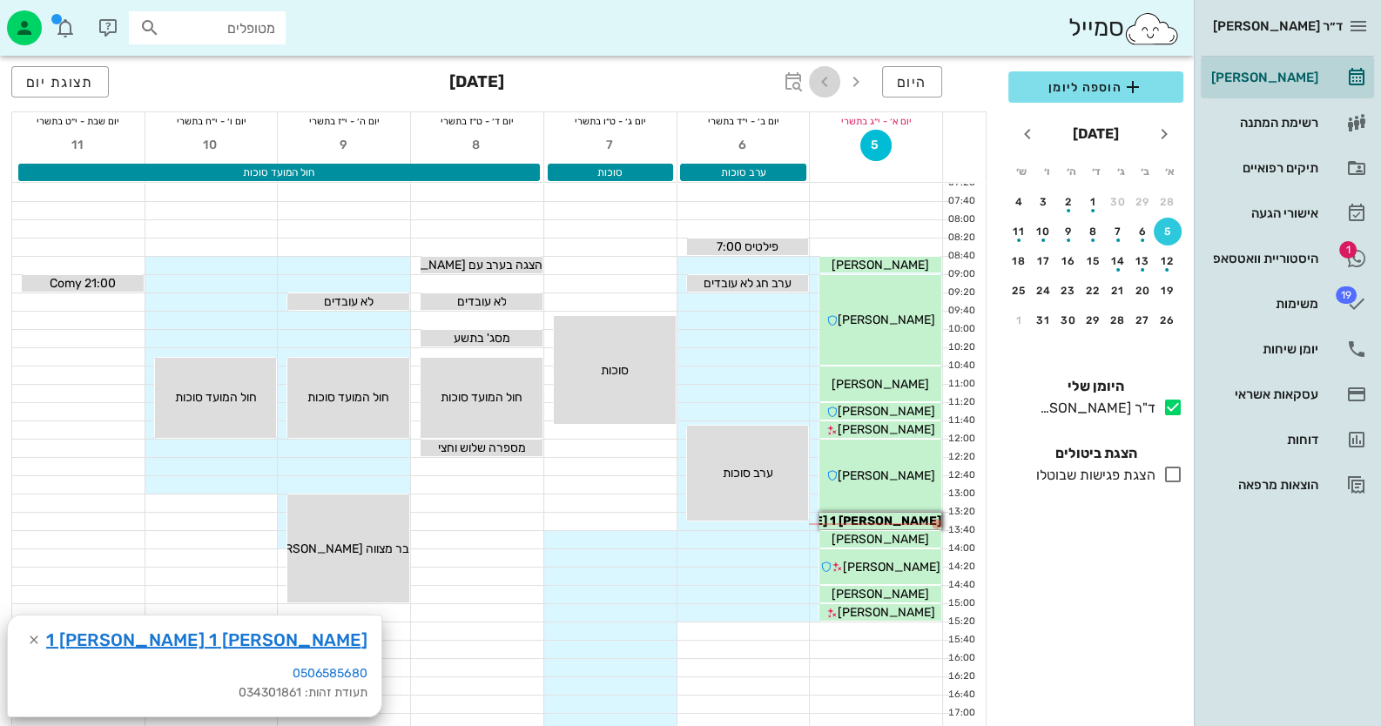
click at [826, 76] on icon "button" at bounding box center [824, 81] width 21 height 21
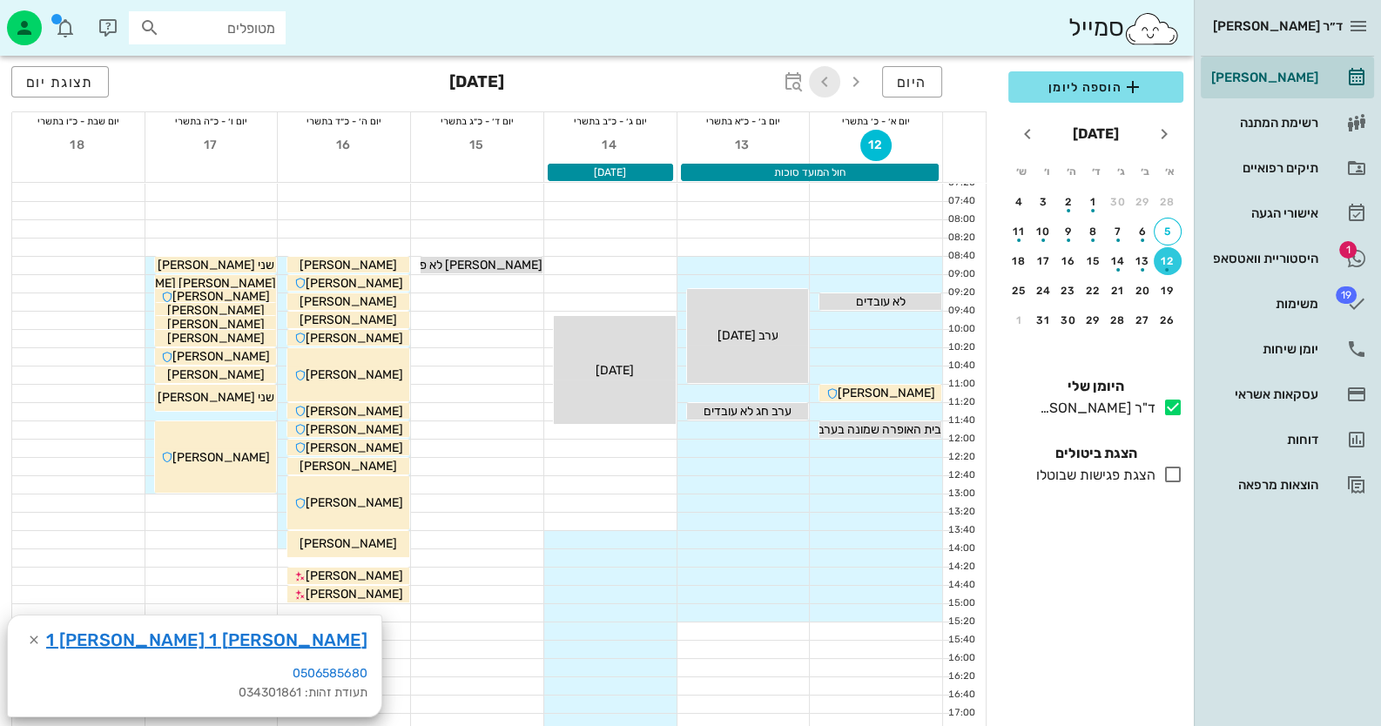
click at [826, 76] on icon "button" at bounding box center [824, 81] width 21 height 21
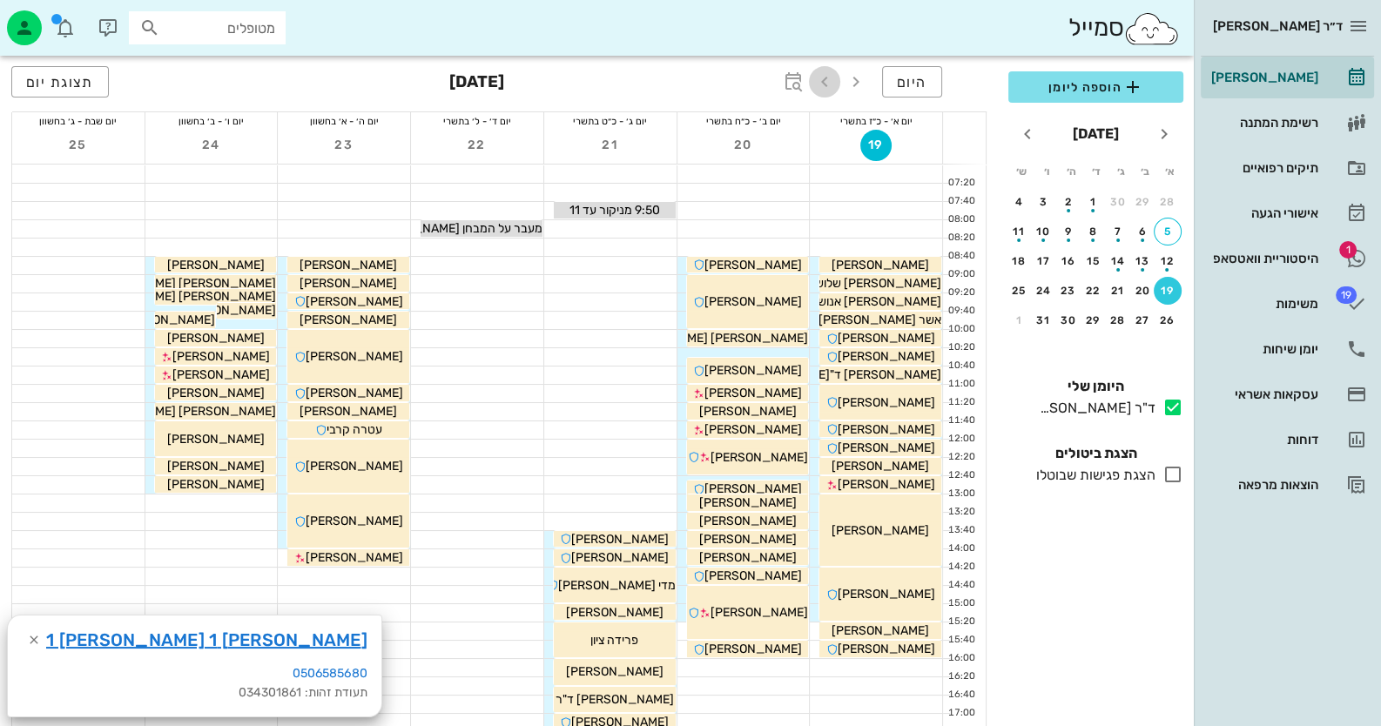
click at [826, 76] on icon "button" at bounding box center [824, 81] width 21 height 21
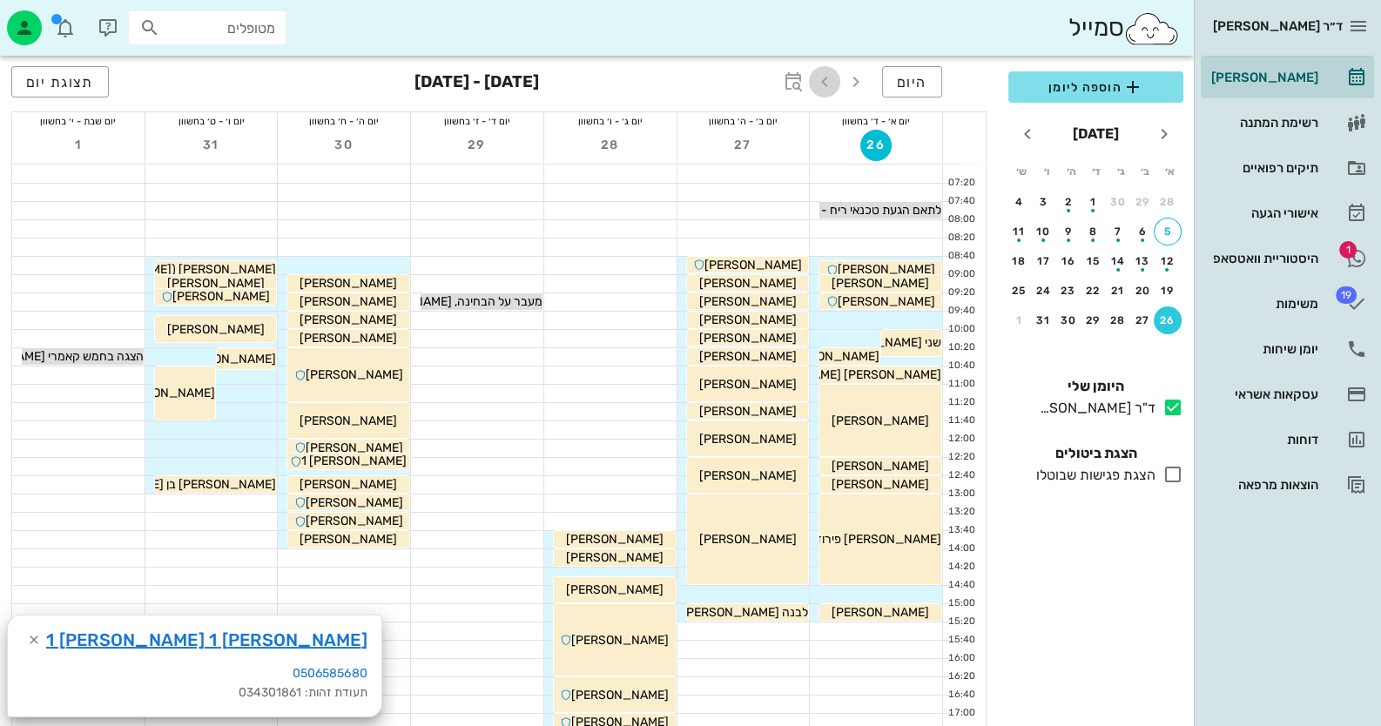
click at [826, 78] on icon "button" at bounding box center [824, 81] width 21 height 21
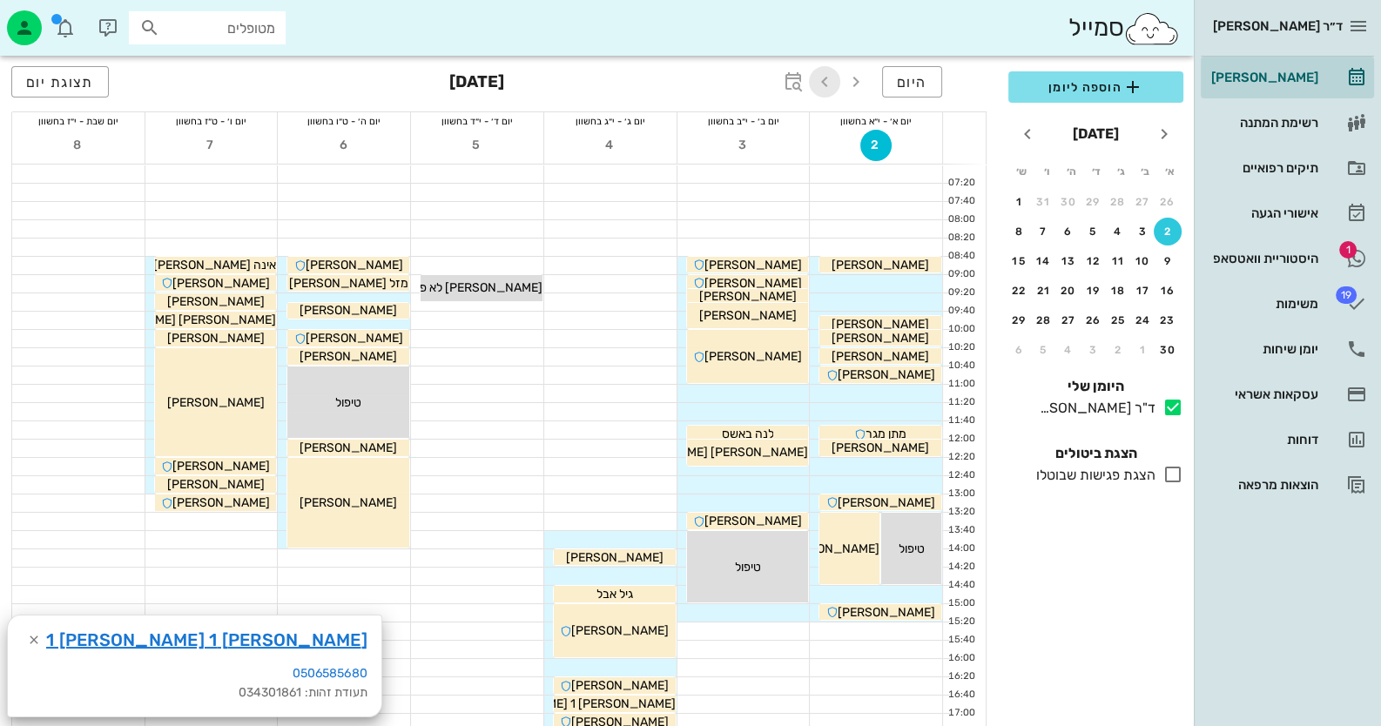
click at [826, 78] on icon "button" at bounding box center [824, 81] width 21 height 21
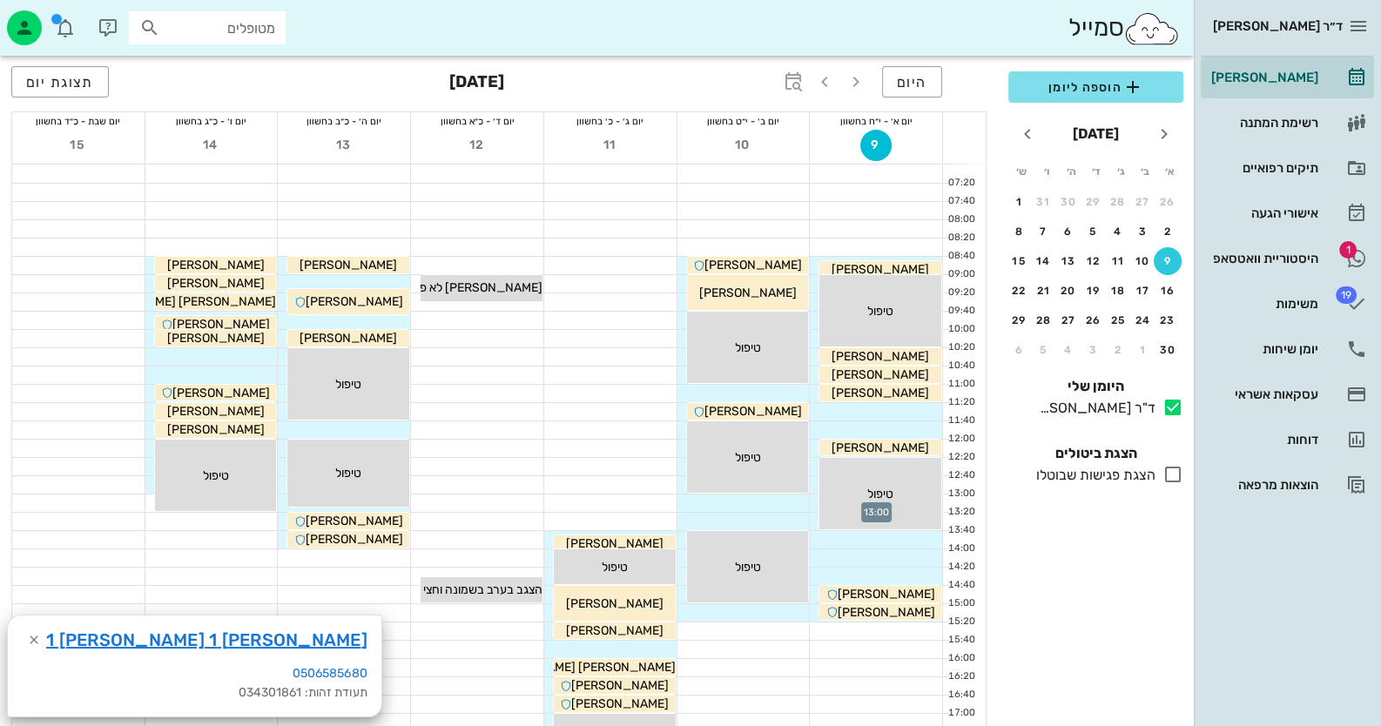
click at [818, 501] on div at bounding box center [876, 503] width 132 height 17
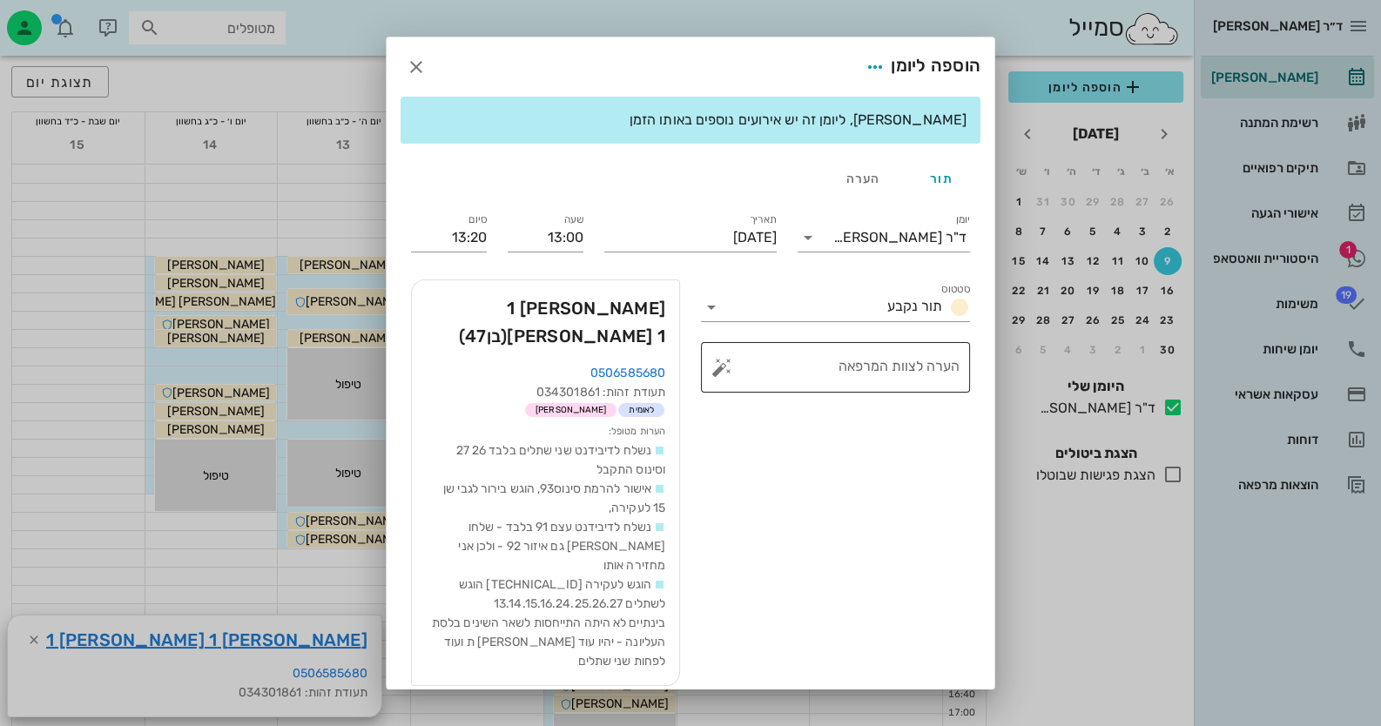
click at [775, 357] on textarea "הערה לצוות המרפאה" at bounding box center [842, 372] width 234 height 42
type textarea "שתלים 14.15.16"
click at [482, 234] on input "13:20" at bounding box center [449, 238] width 76 height 28
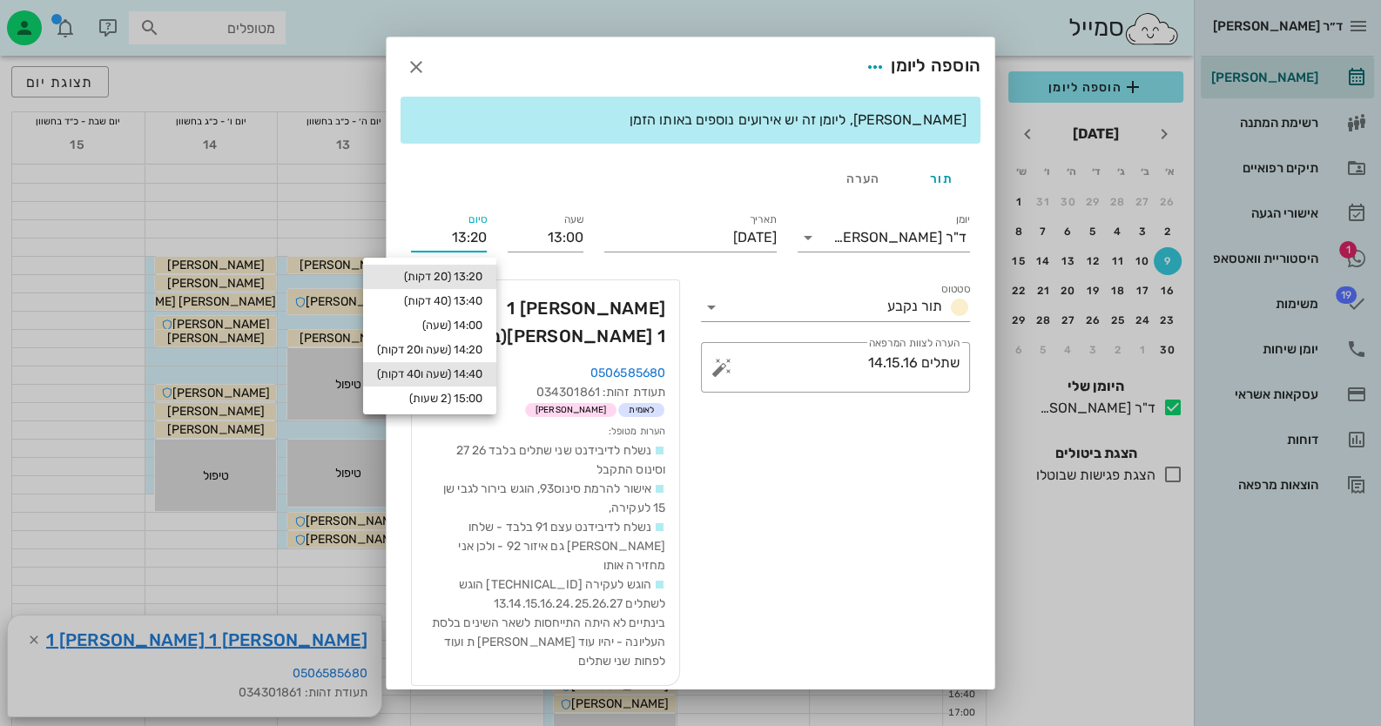
click at [455, 365] on div "14:40 (שעה ו40 דקות)" at bounding box center [429, 374] width 133 height 24
type input "14:40"
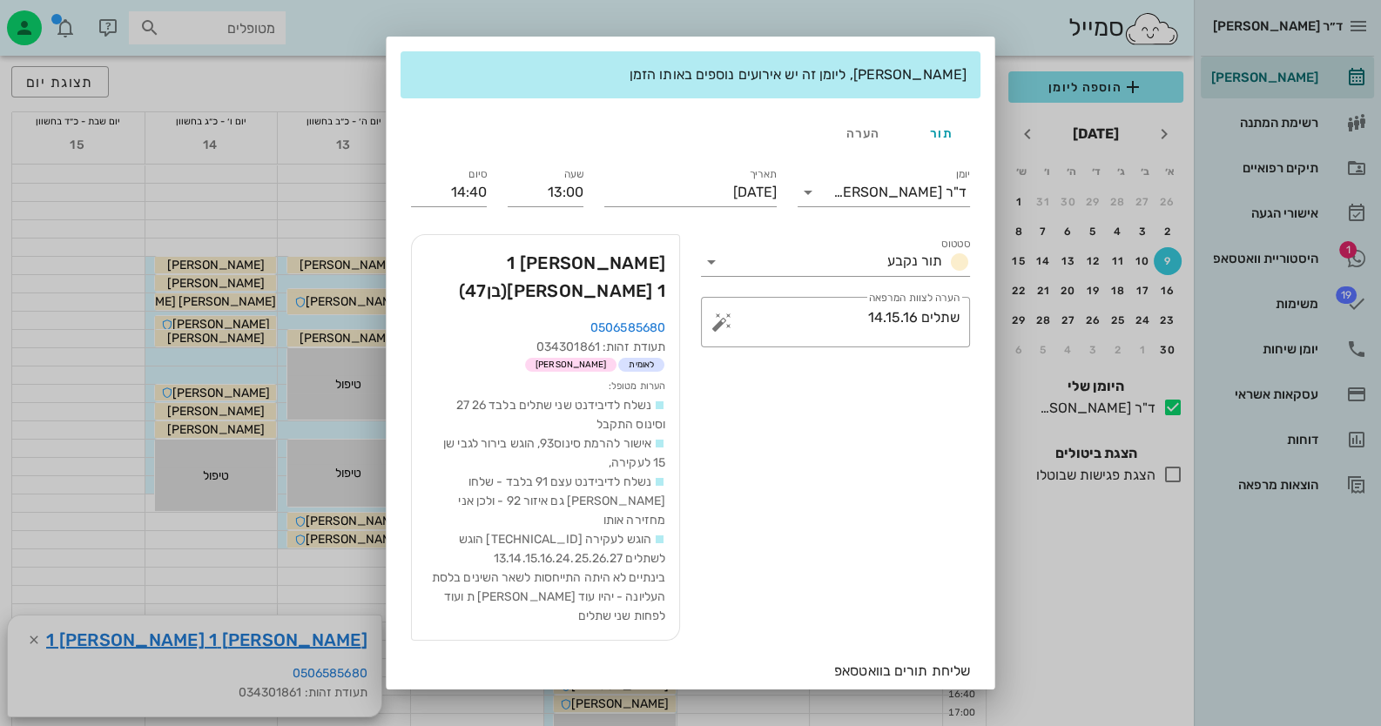
scroll to position [65, 0]
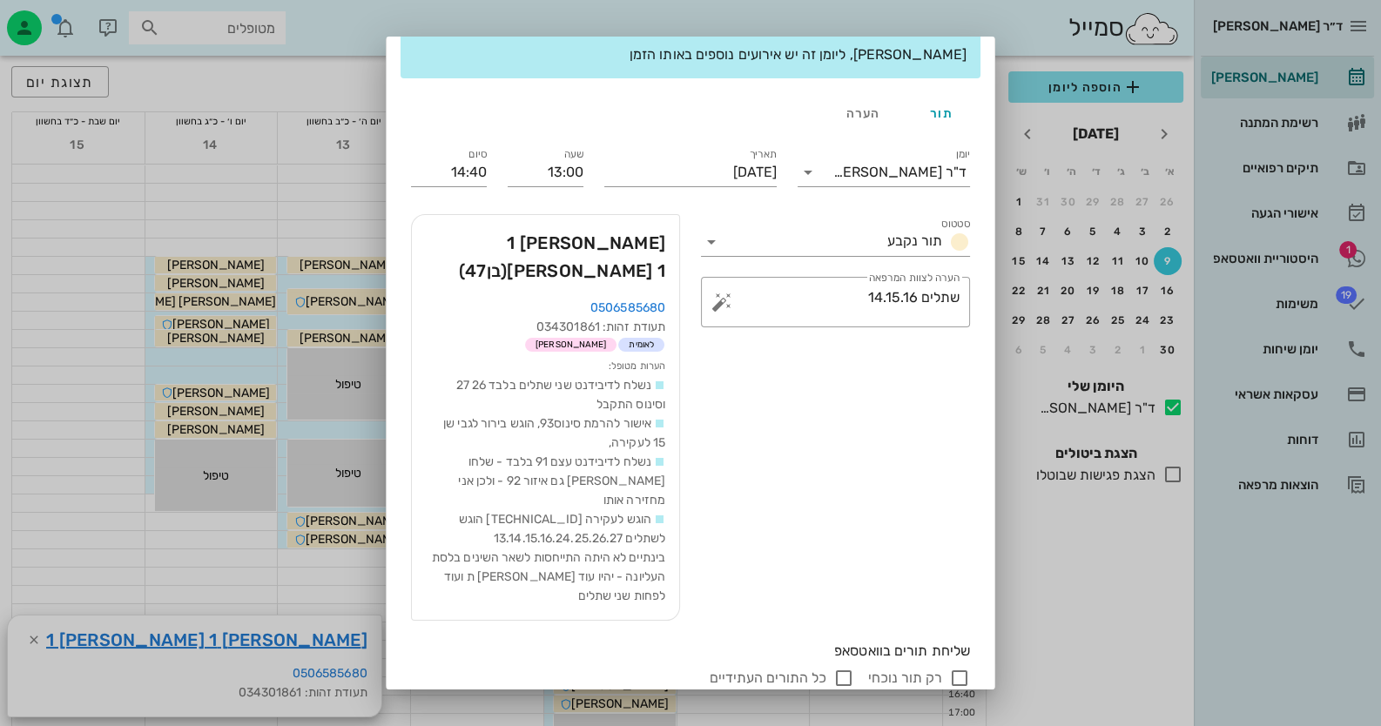
click at [954, 668] on input "רק תור נוכחי" at bounding box center [959, 678] width 21 height 21
checkbox input "false"
click at [466, 707] on span "הוספה ליומן" at bounding box center [448, 714] width 74 height 15
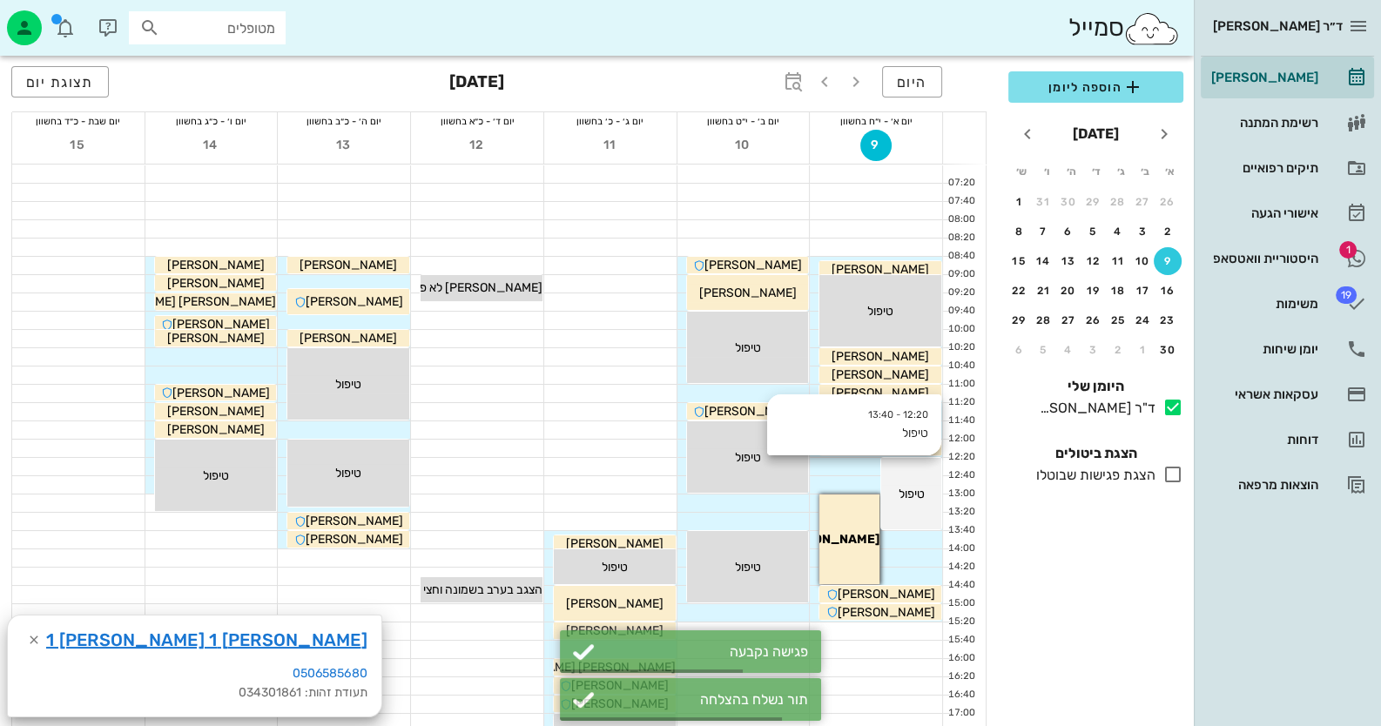
click at [924, 504] on div "12:20 - 13:40 טיפול טיפול" at bounding box center [911, 493] width 60 height 71
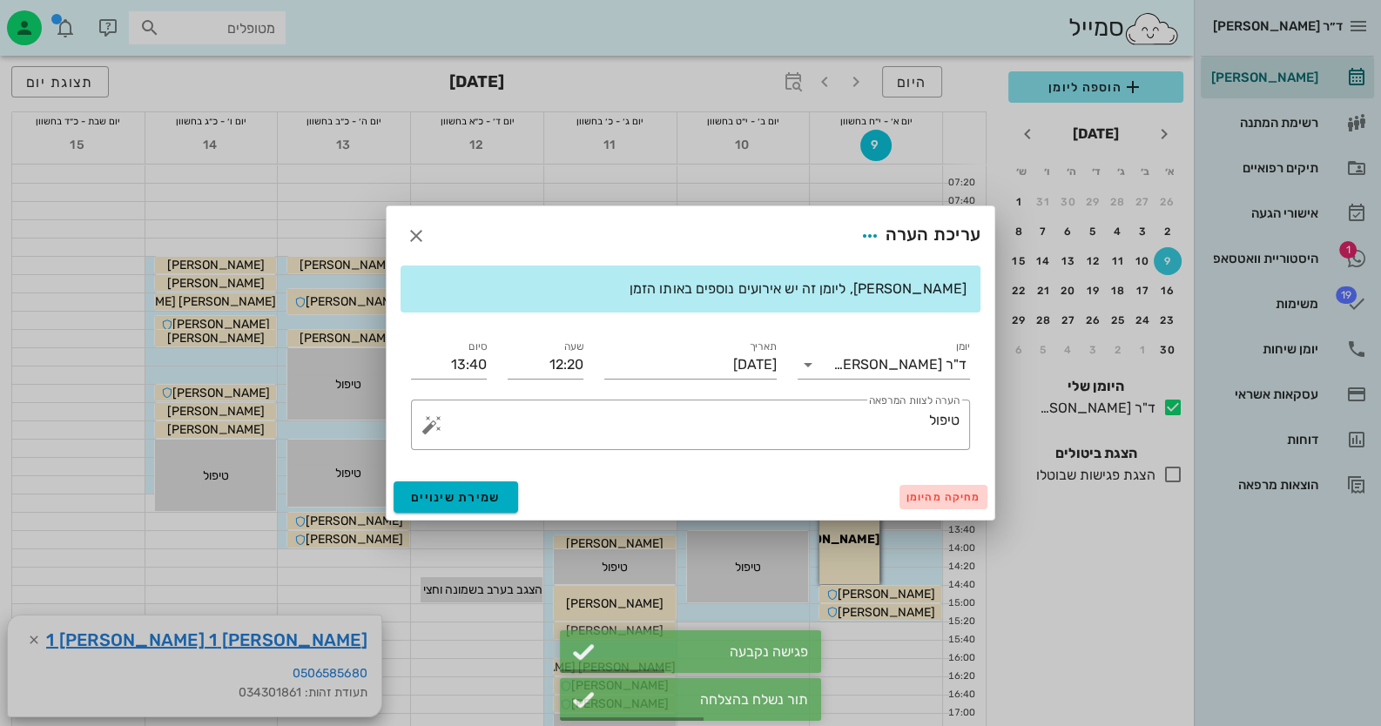
click at [926, 496] on span "מחיקה מהיומן" at bounding box center [944, 497] width 74 height 12
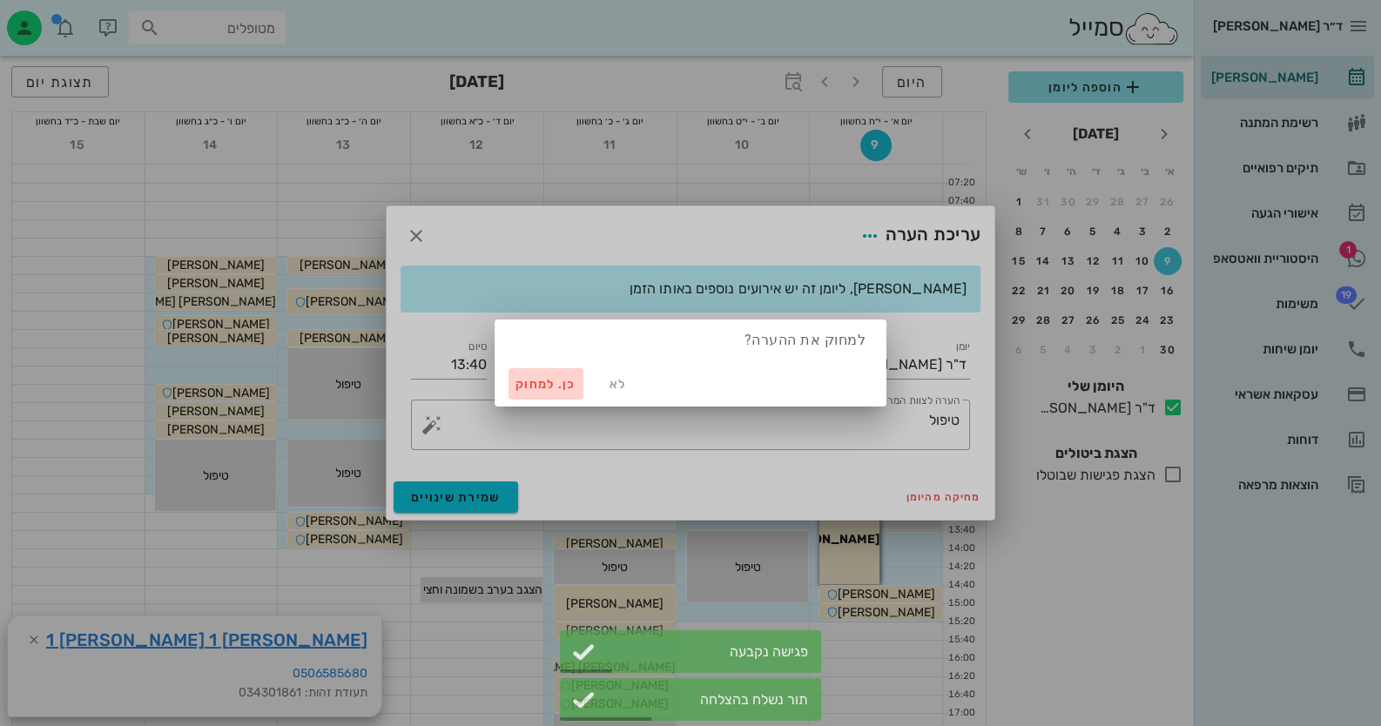
click at [542, 384] on span "כן. למחוק" at bounding box center [546, 384] width 61 height 15
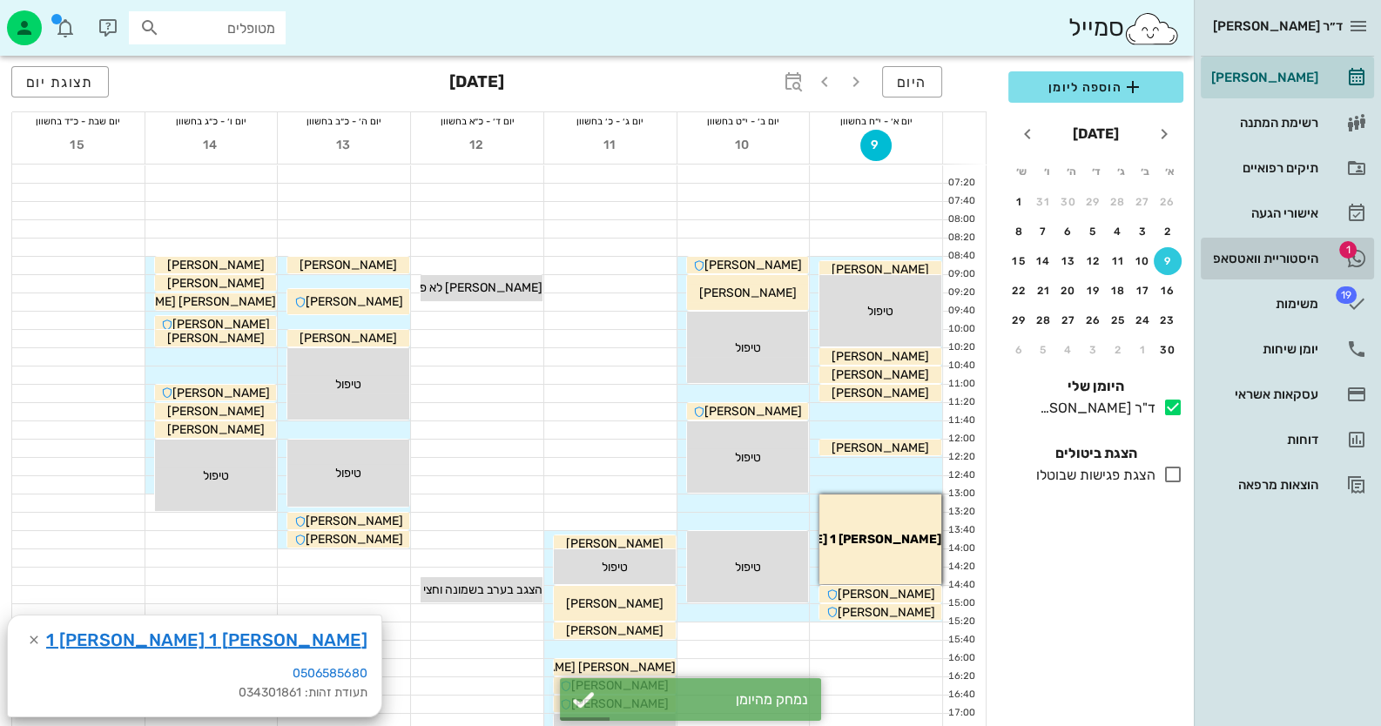
click at [1266, 274] on link "1 היסטוריית וואטסאפ" at bounding box center [1287, 259] width 173 height 42
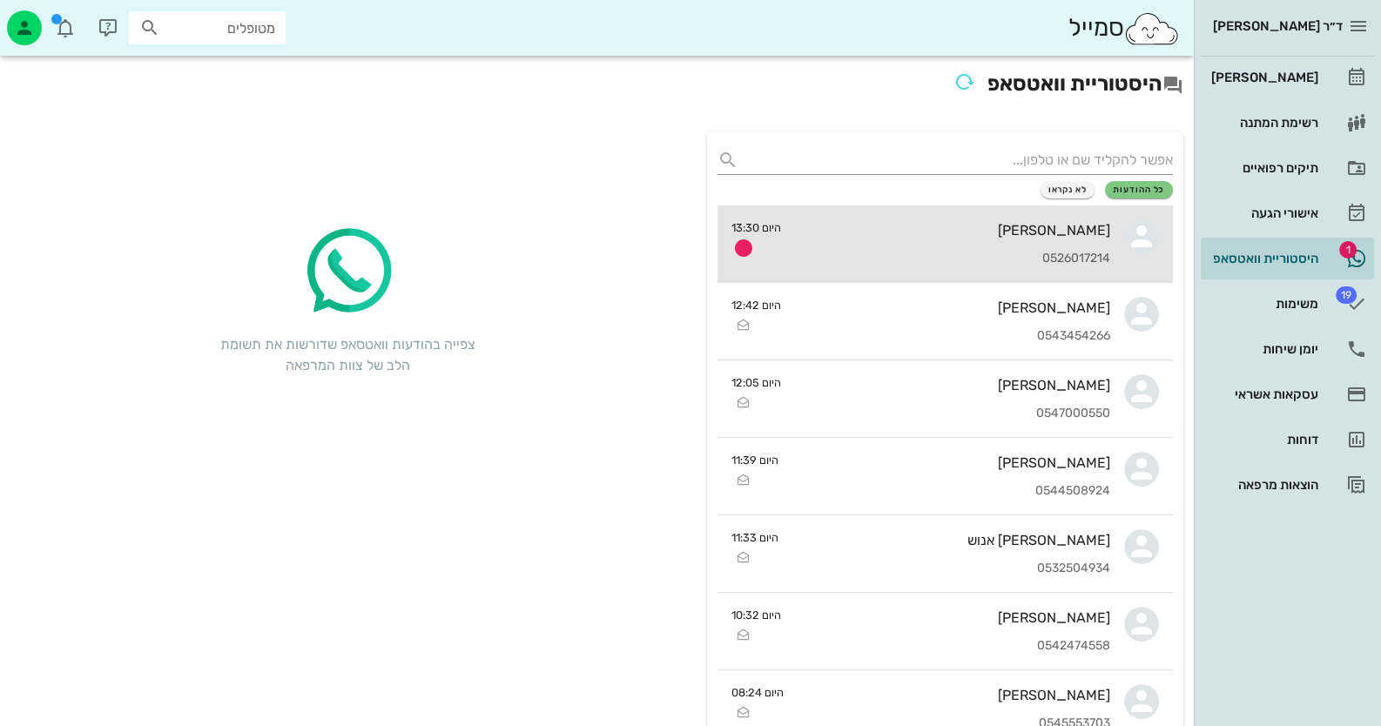
click at [866, 211] on div "[PERSON_NAME] 0526017214" at bounding box center [952, 244] width 315 height 77
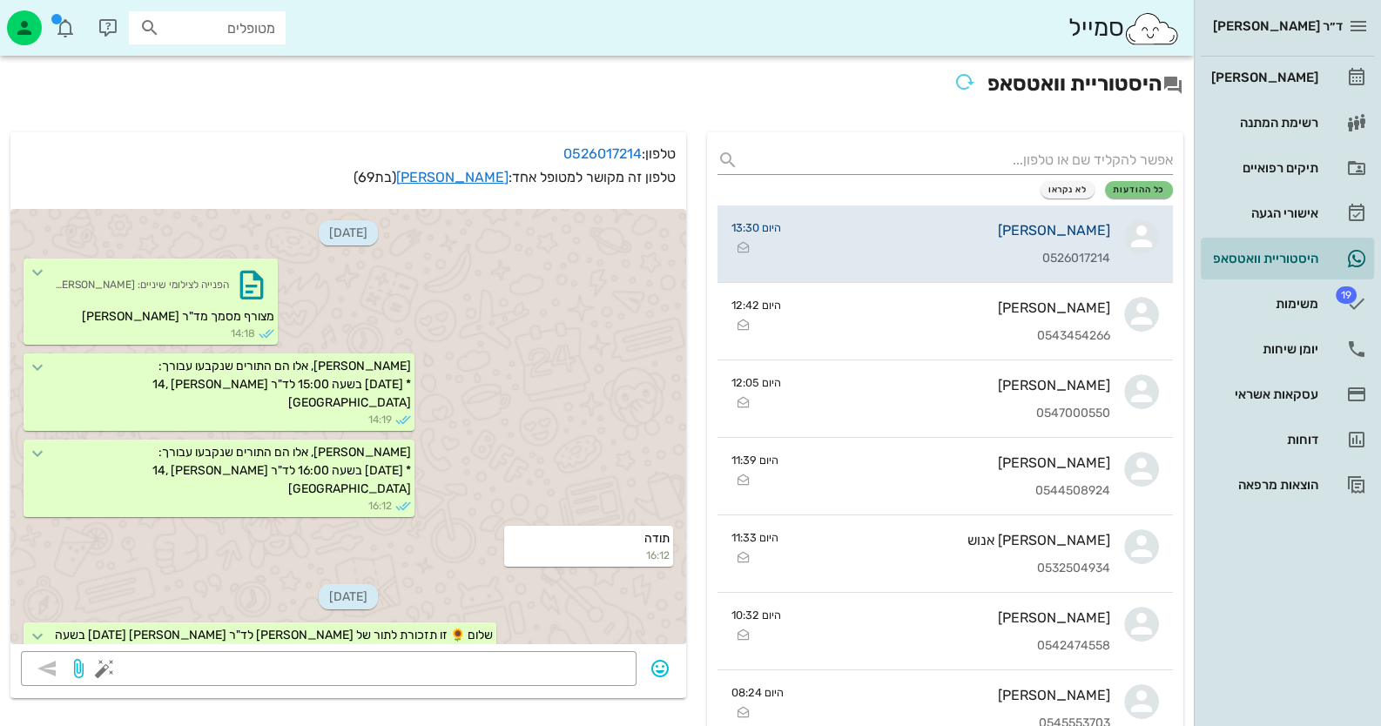
scroll to position [2343, 0]
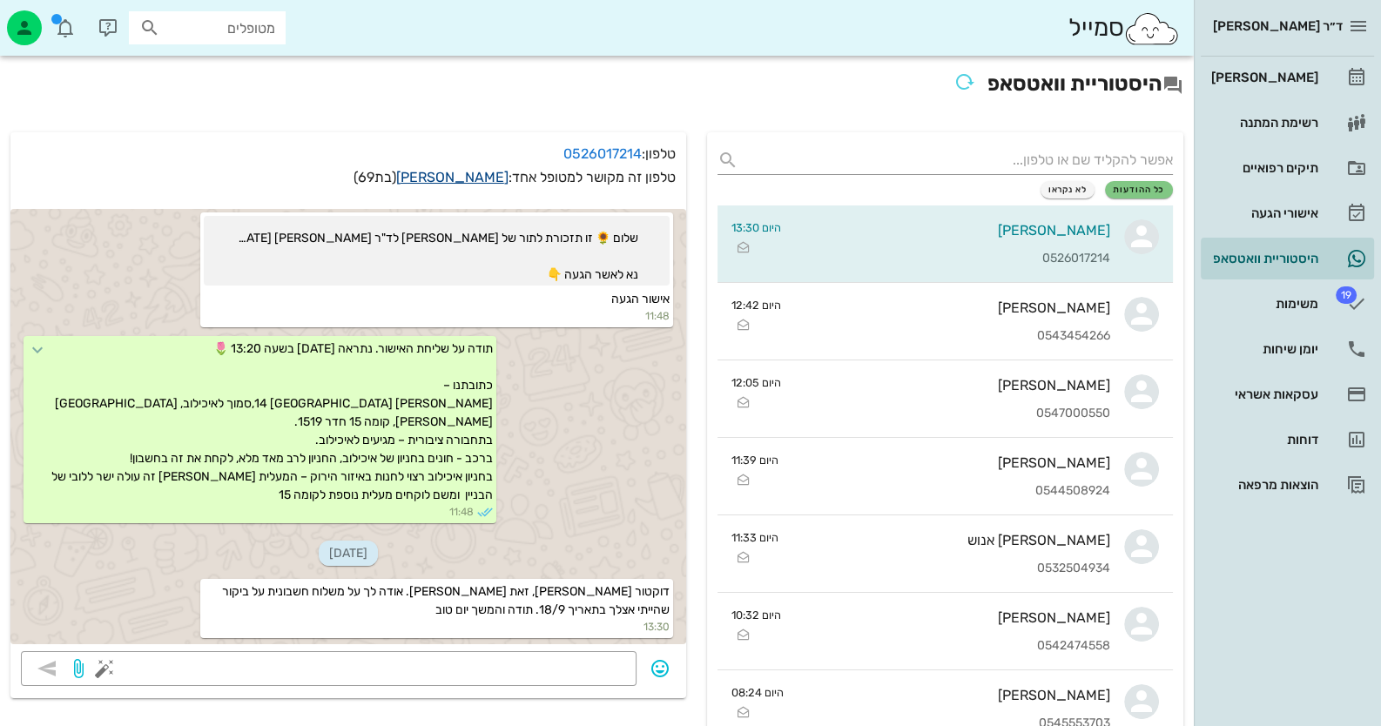
click at [496, 176] on link "[PERSON_NAME]" at bounding box center [452, 177] width 112 height 17
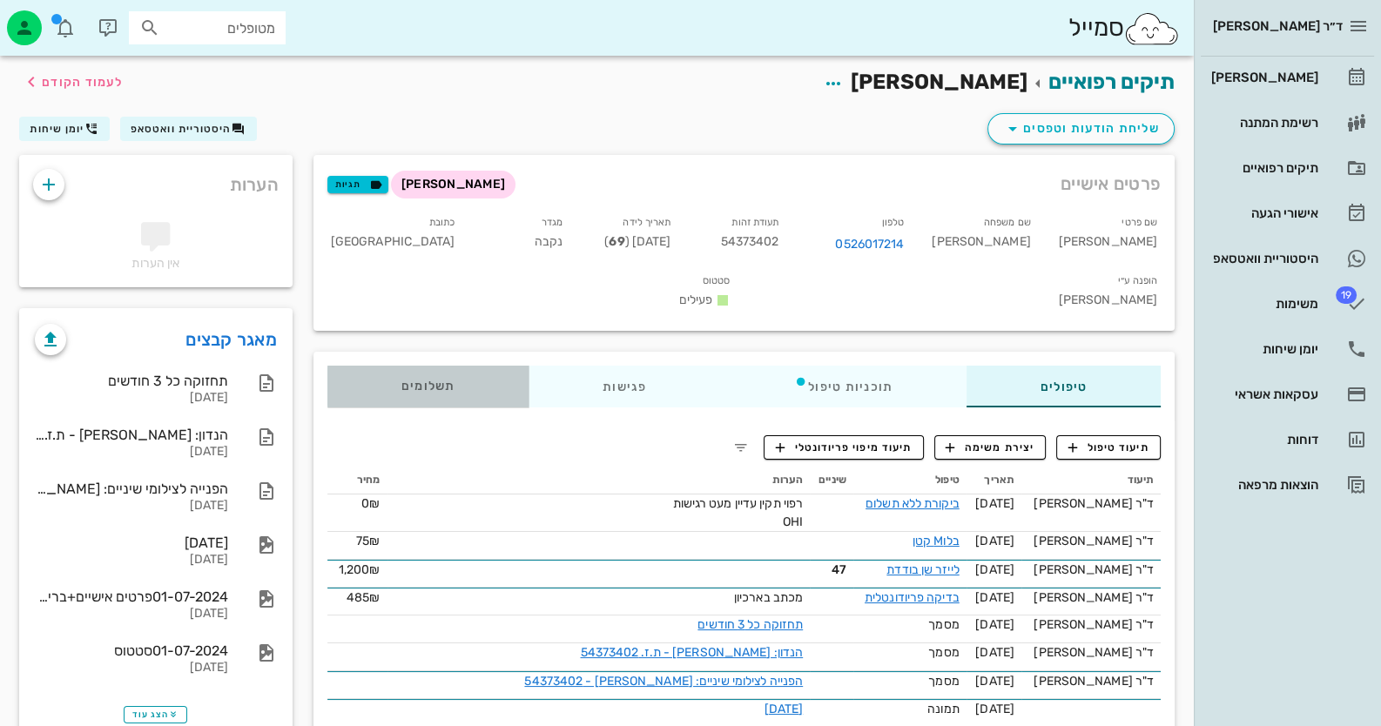
click at [418, 366] on div "תשלומים 0₪" at bounding box center [427, 387] width 201 height 42
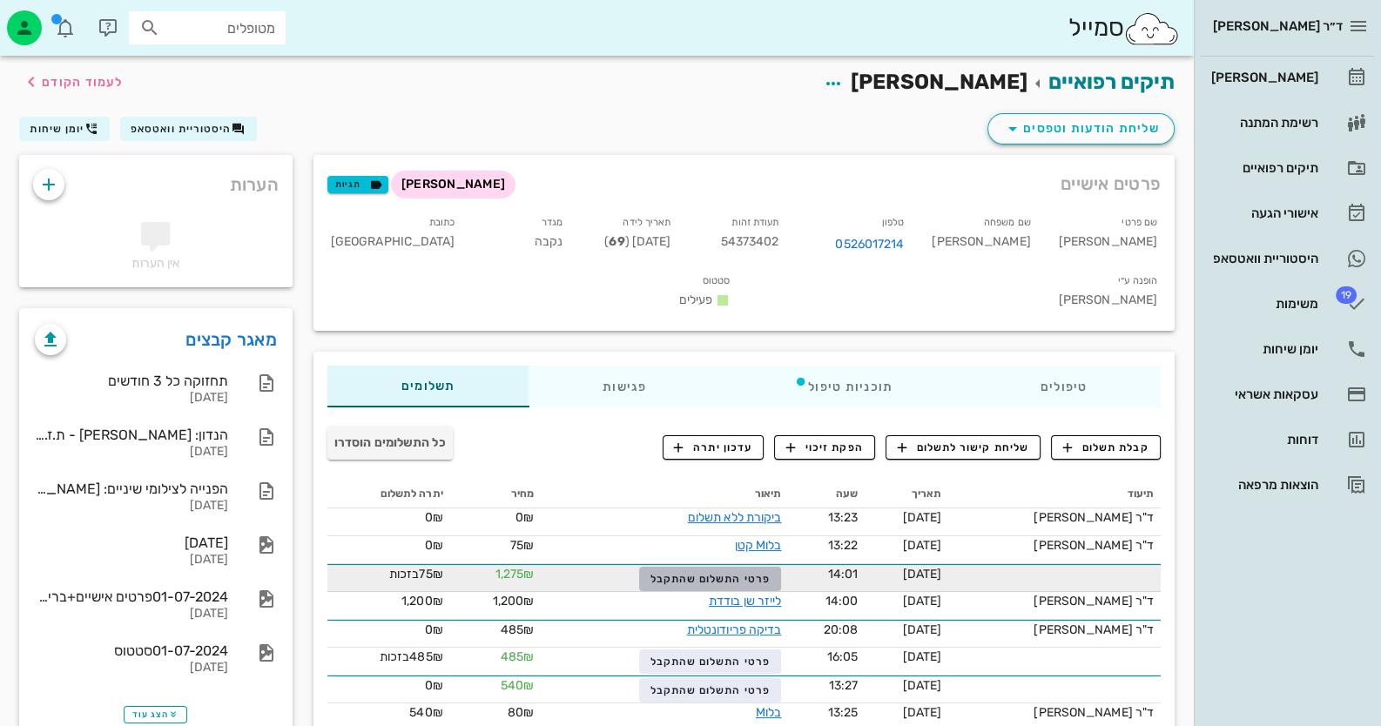
click at [746, 567] on button "פרטי התשלום שהתקבל" at bounding box center [710, 579] width 142 height 24
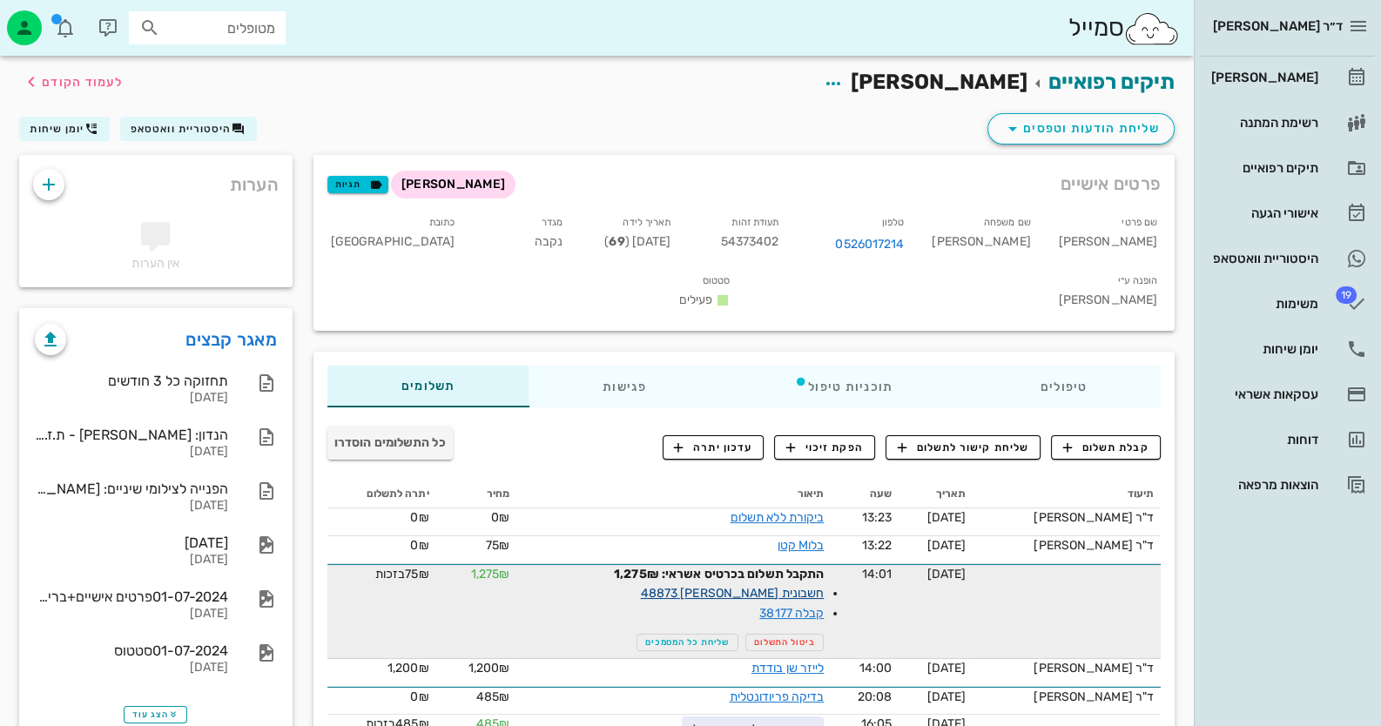
click at [799, 586] on link "חשבונית [PERSON_NAME] 48873" at bounding box center [733, 593] width 184 height 15
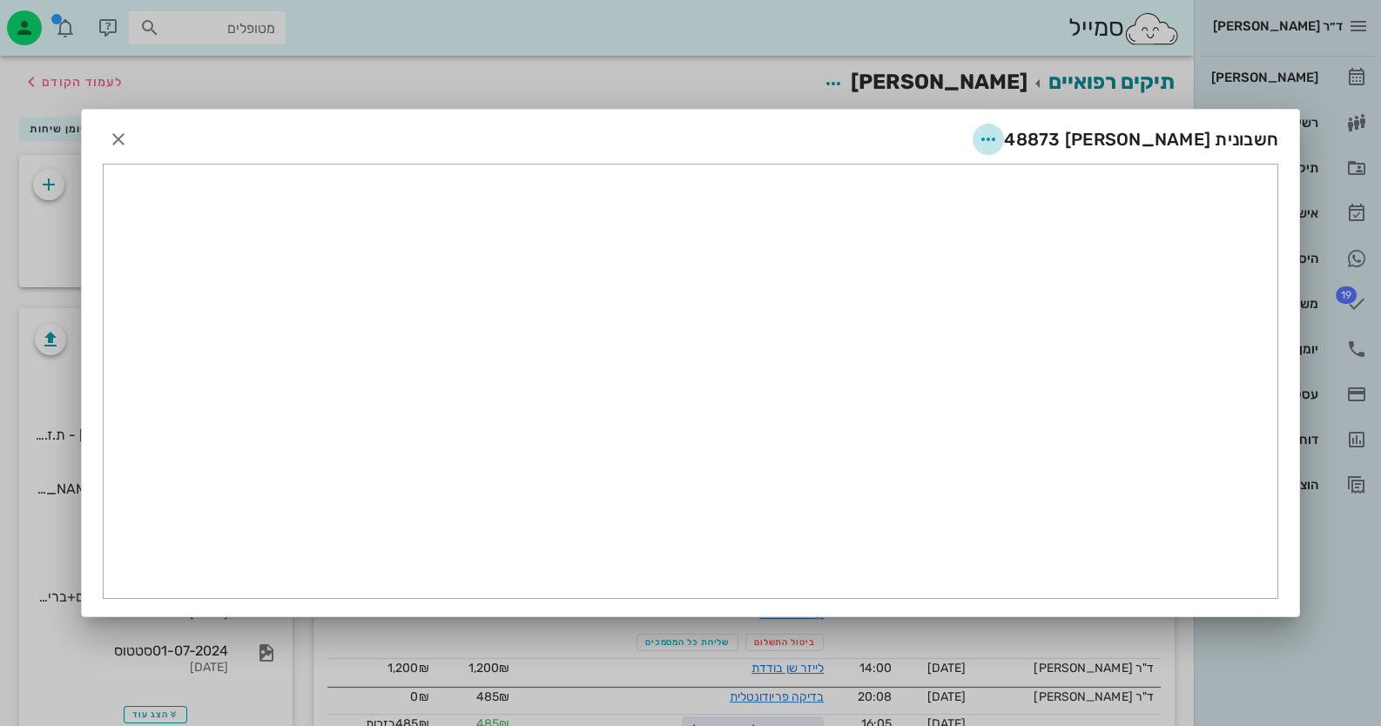
click at [999, 145] on icon "button" at bounding box center [988, 139] width 21 height 21
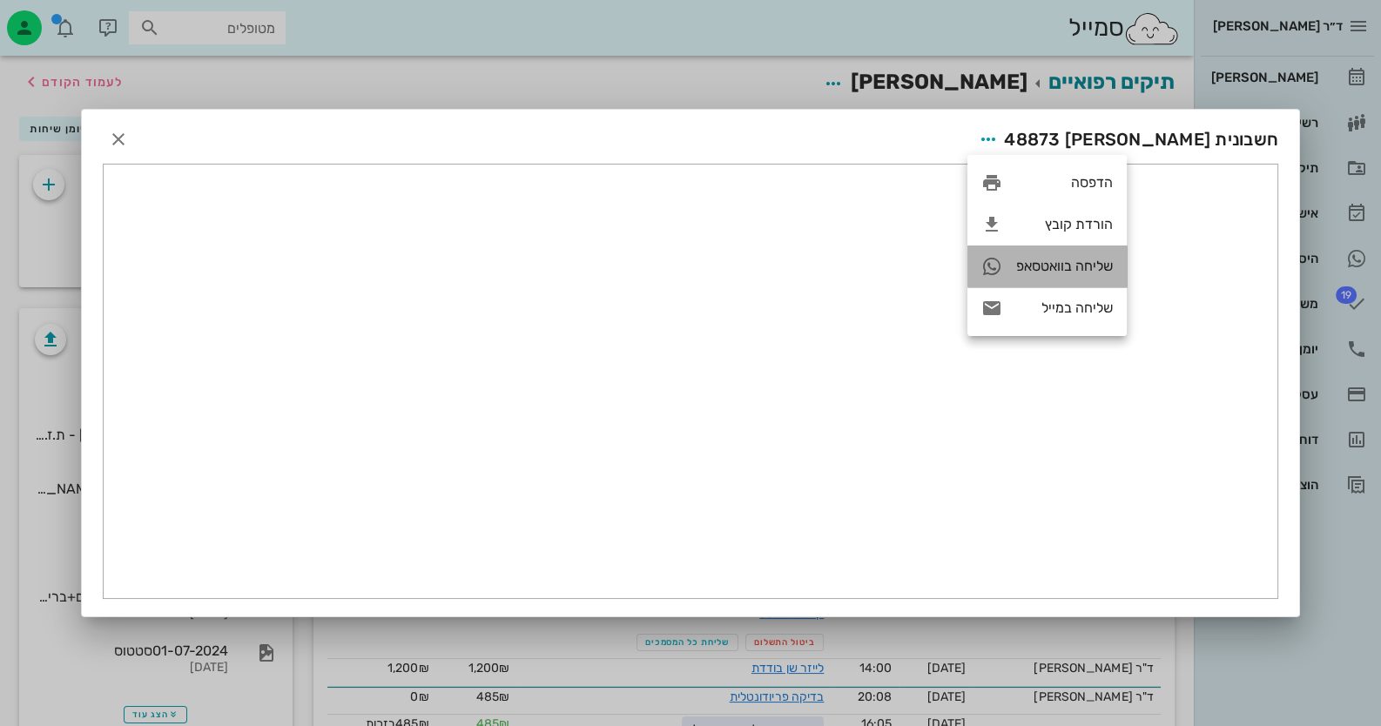
click at [1062, 264] on div "שליחה בוואטסאפ" at bounding box center [1064, 266] width 97 height 17
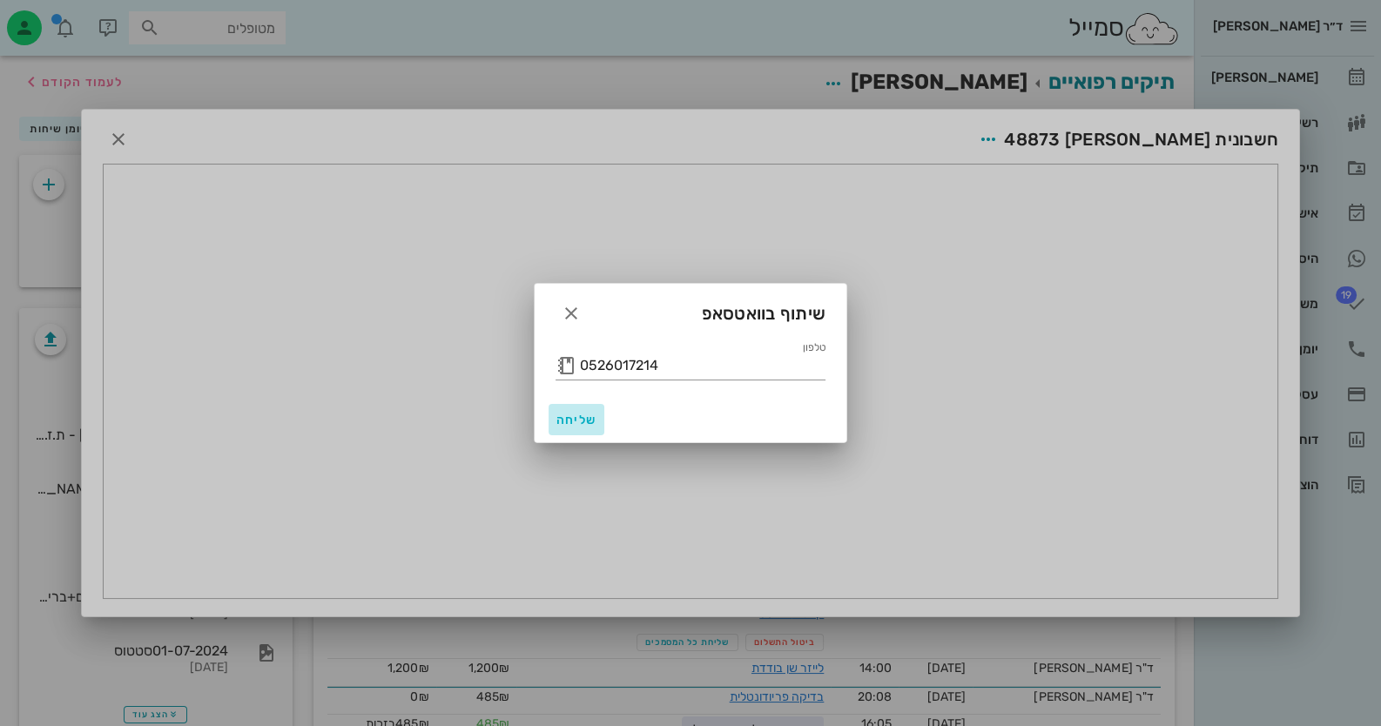
click at [579, 425] on span "שליחה" at bounding box center [577, 420] width 42 height 15
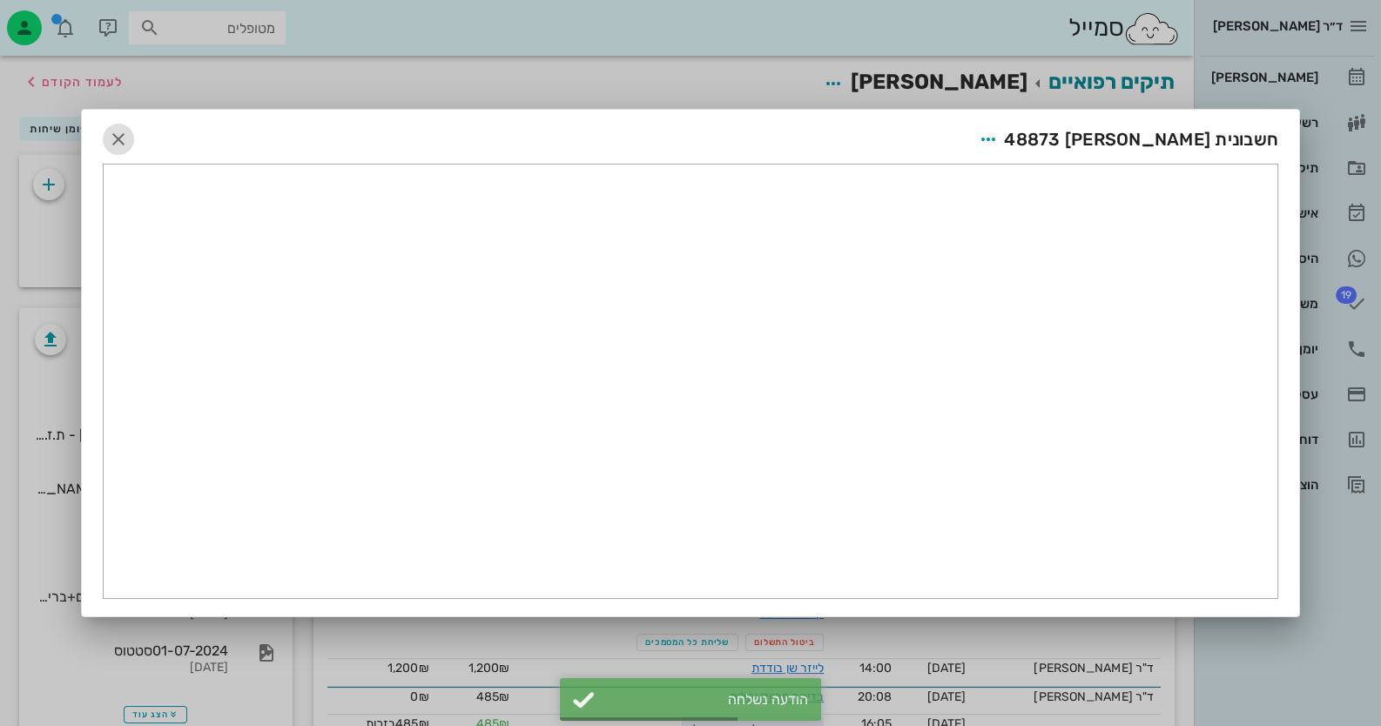
click at [122, 144] on icon "button" at bounding box center [118, 139] width 21 height 21
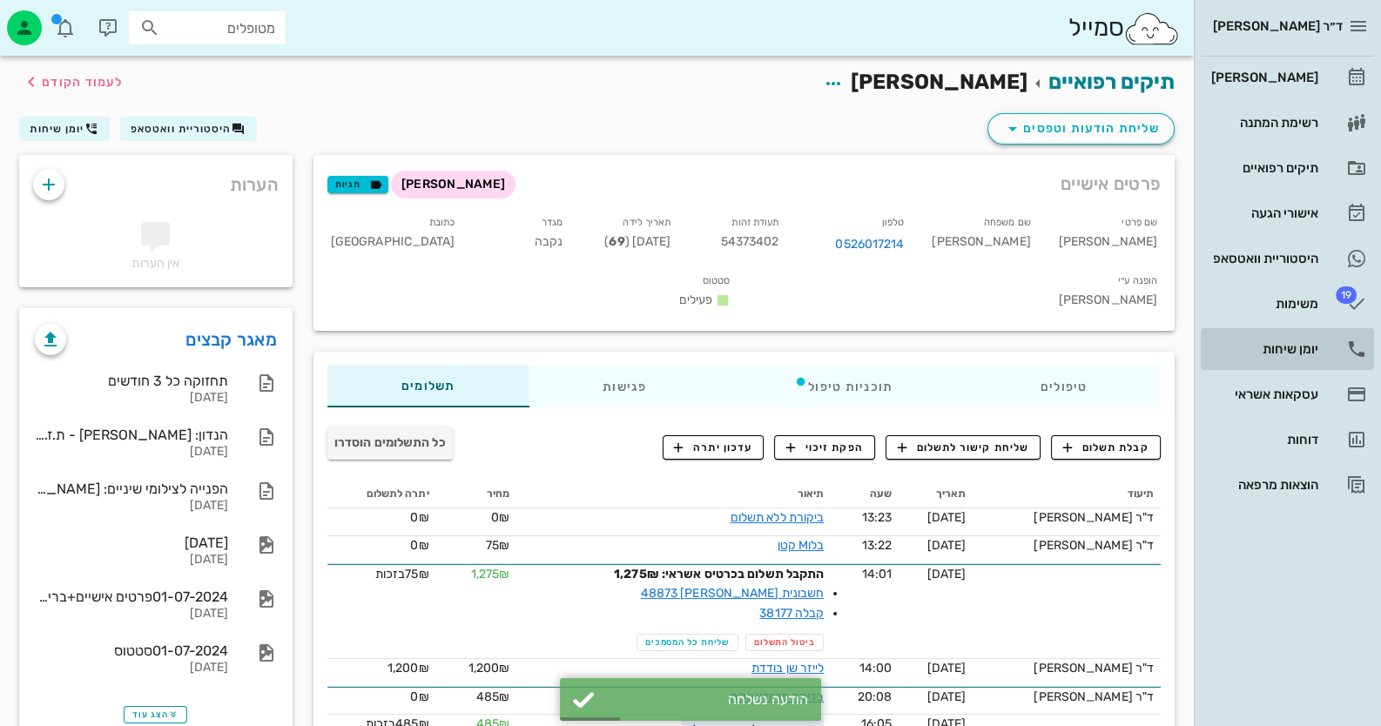
click at [1335, 341] on link "יומן שיחות" at bounding box center [1287, 349] width 173 height 42
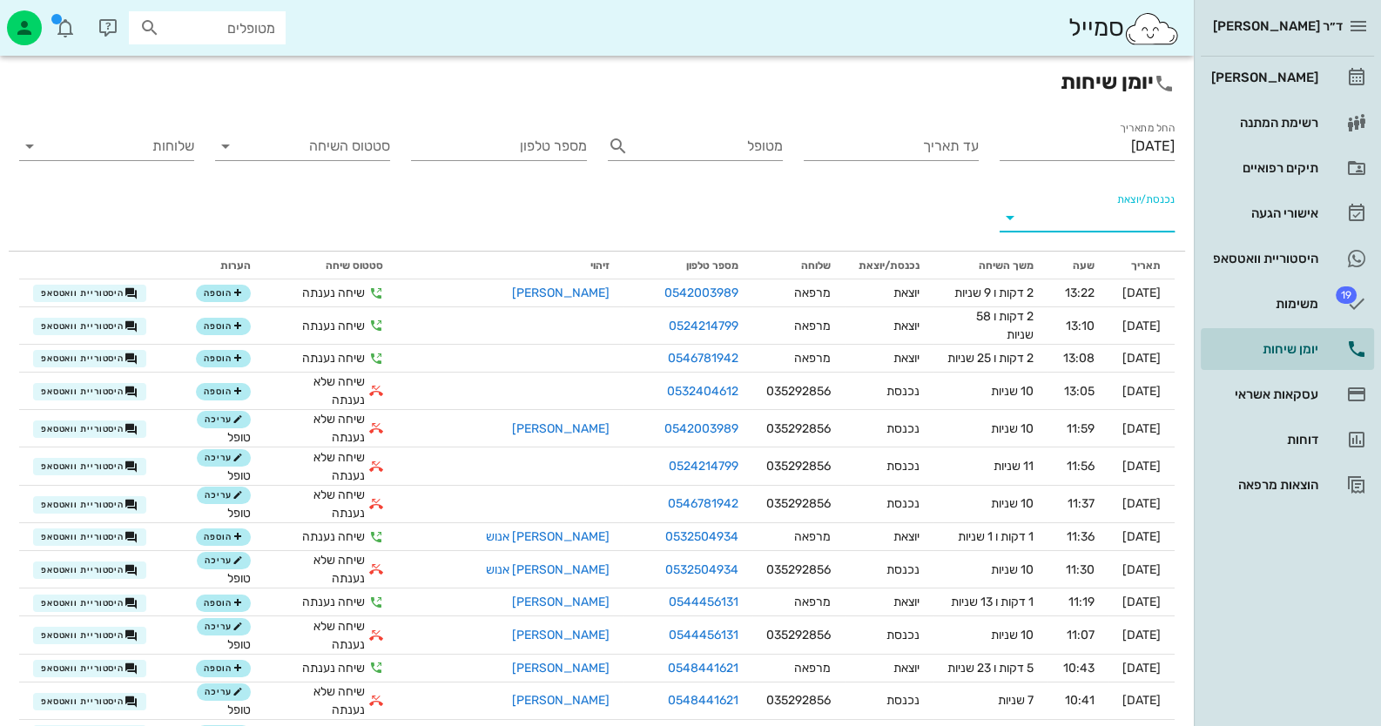
click at [1114, 221] on input "נכנסת/יוצאת" at bounding box center [1101, 218] width 147 height 28
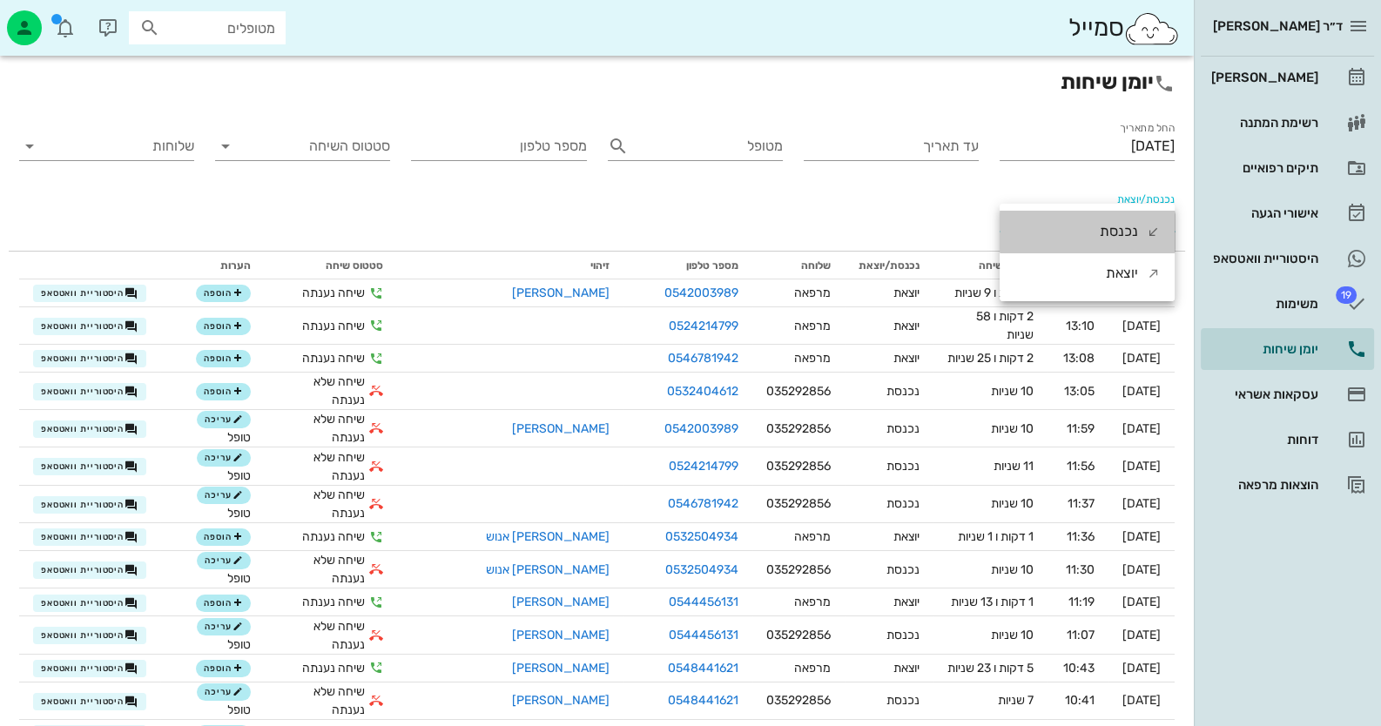
click at [1114, 221] on div "נכנסת" at bounding box center [1119, 232] width 38 height 42
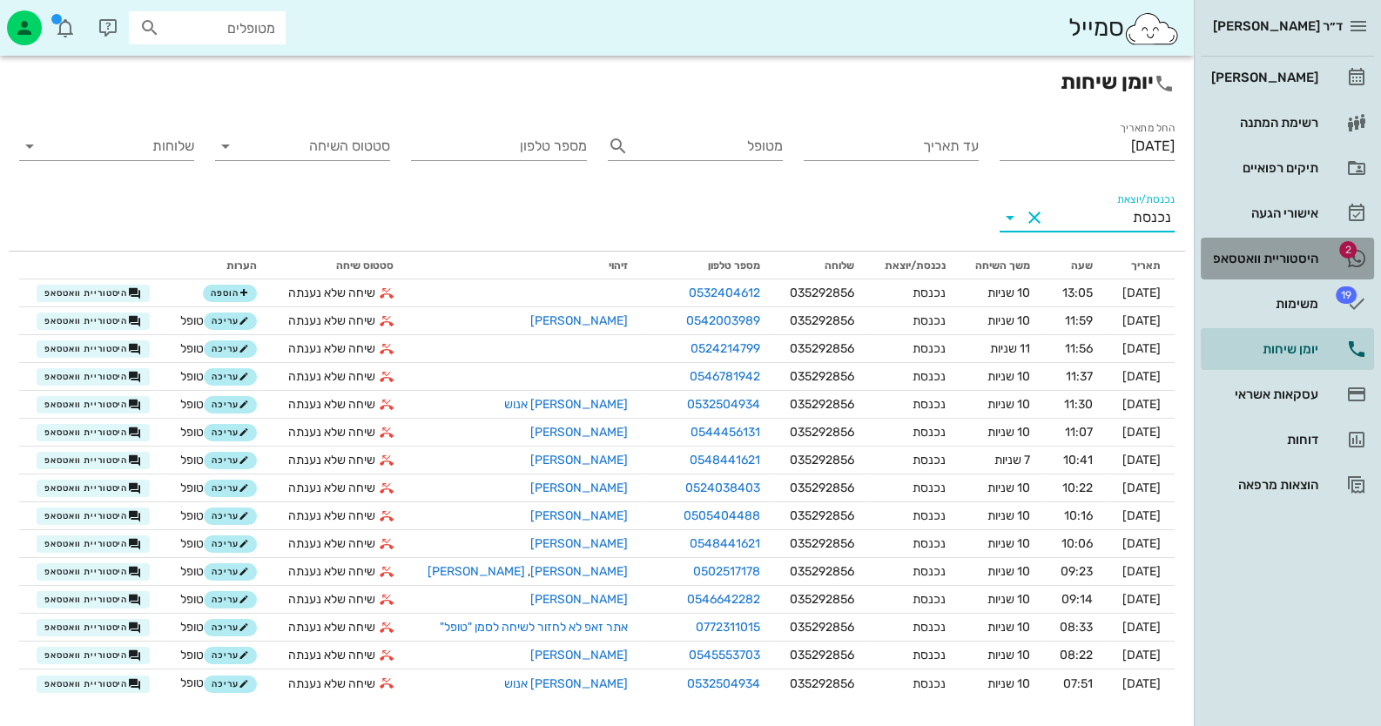
click at [1272, 248] on div "היסטוריית וואטסאפ" at bounding box center [1263, 259] width 111 height 28
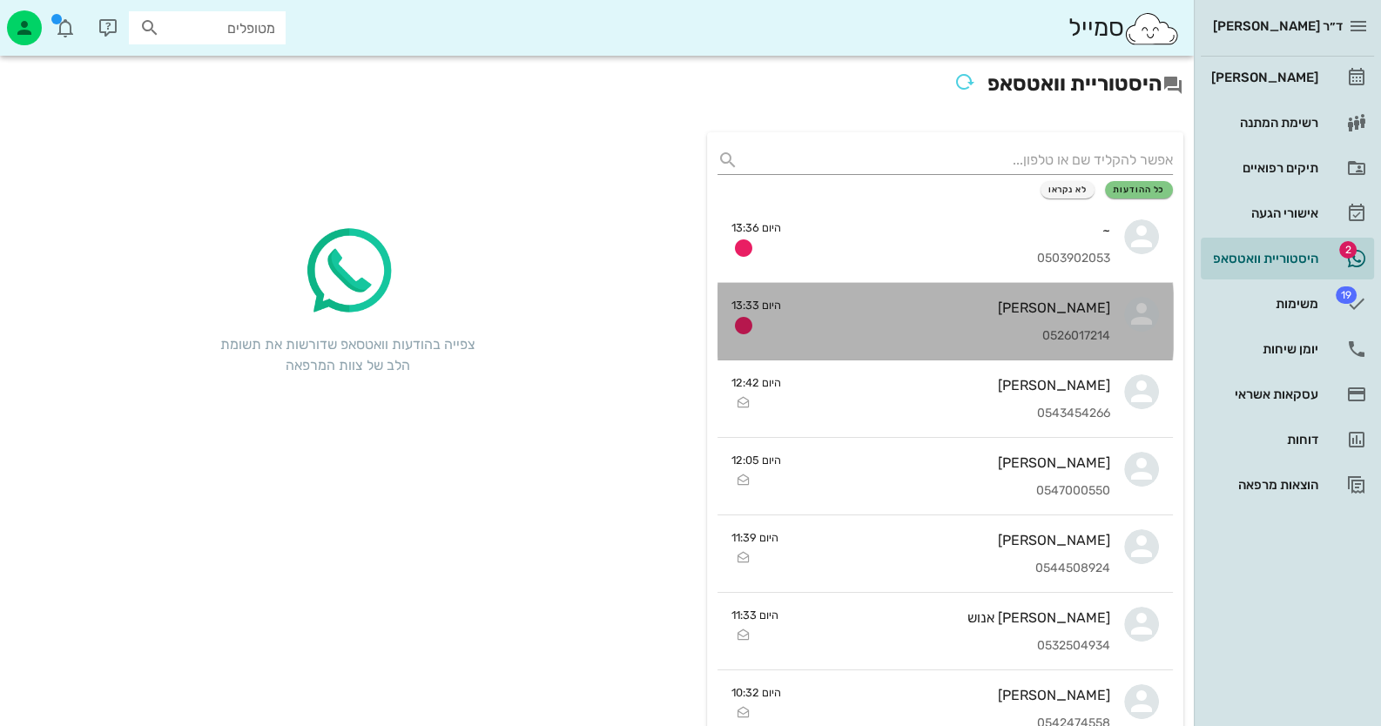
click at [1077, 342] on div "0526017214" at bounding box center [952, 336] width 315 height 15
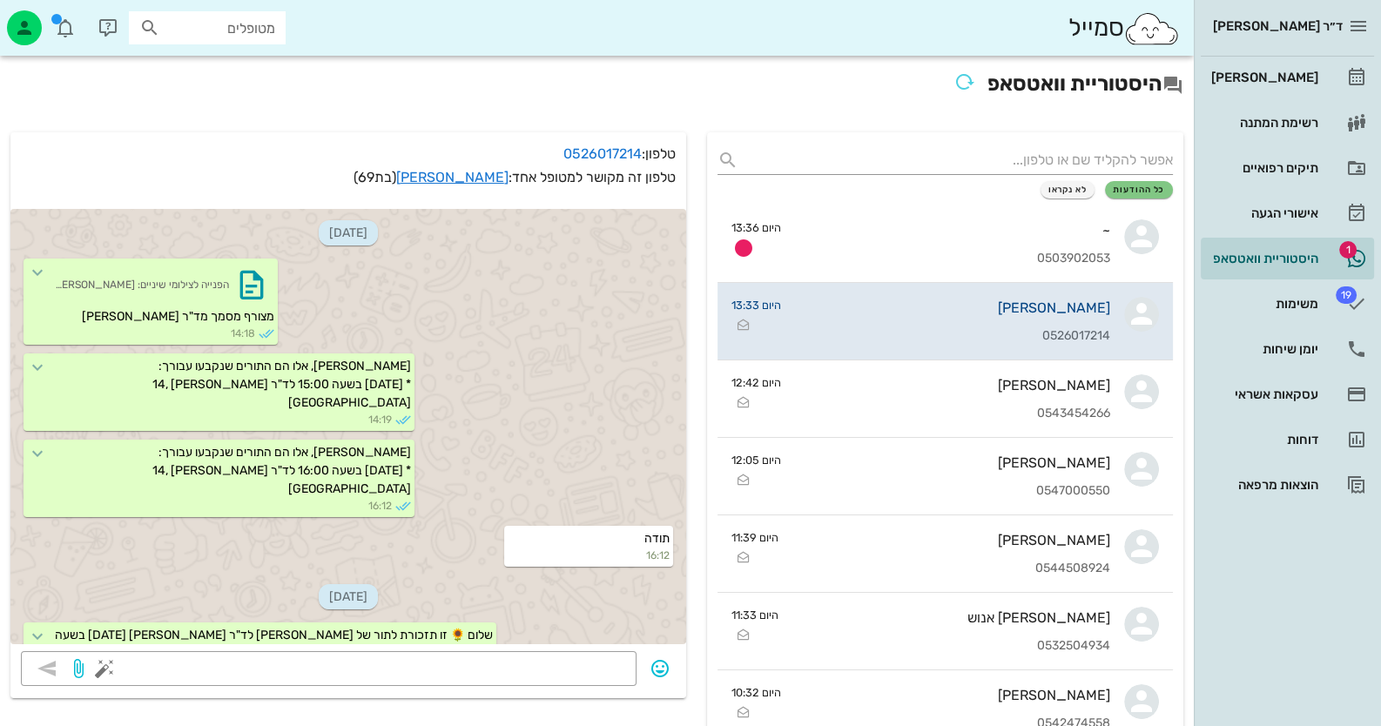
scroll to position [2489, 0]
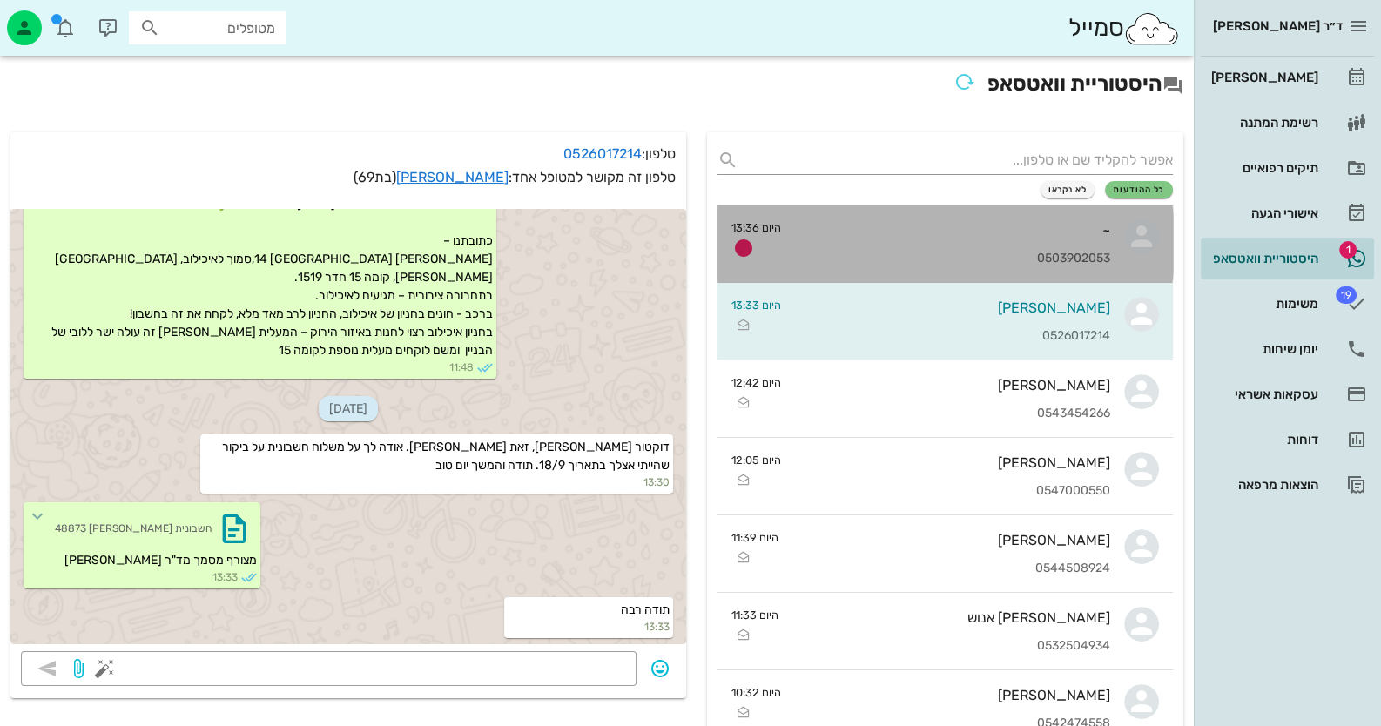
click at [1075, 256] on div "0503902053" at bounding box center [952, 259] width 315 height 15
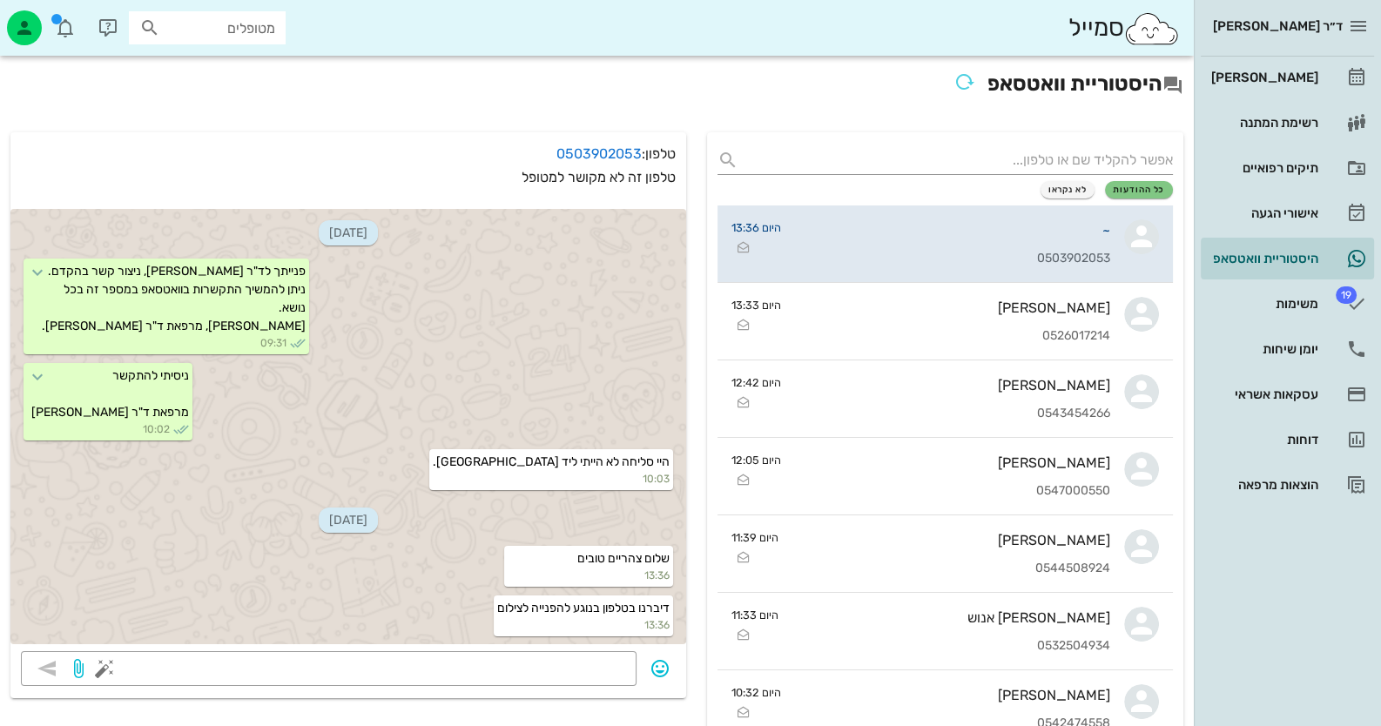
scroll to position [47, 0]
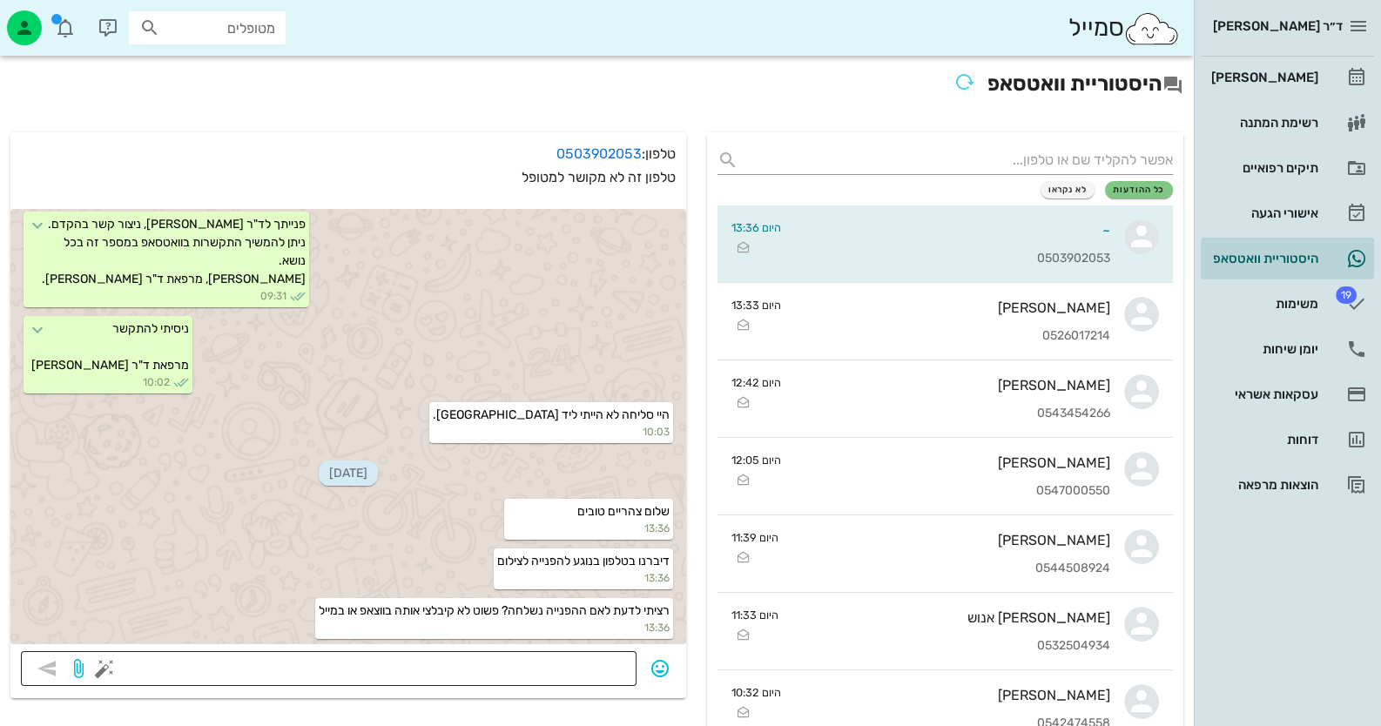
drag, startPoint x: 541, startPoint y: 670, endPoint x: 563, endPoint y: 667, distance: 22.8
click at [542, 670] on textarea at bounding box center [367, 671] width 518 height 28
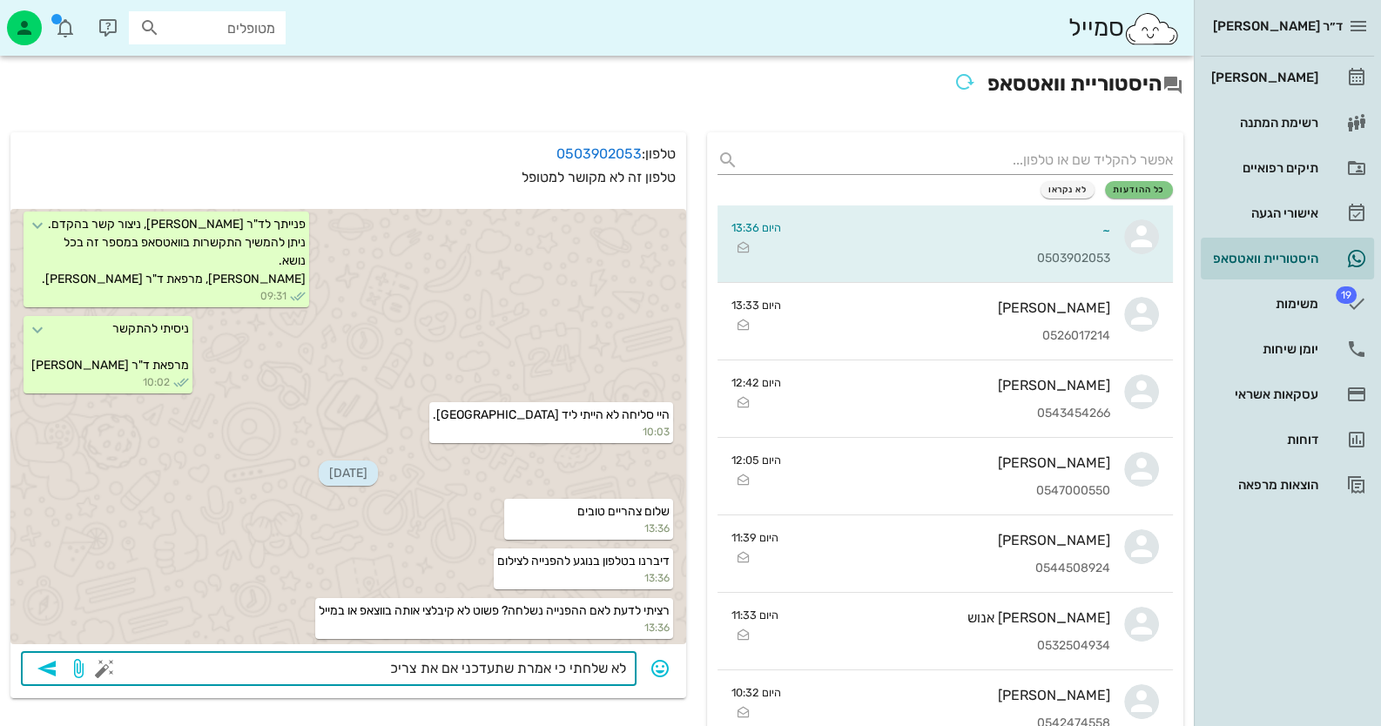
type textarea "לא שלחתי כי אמרת שתעדכני אם את צריכה"
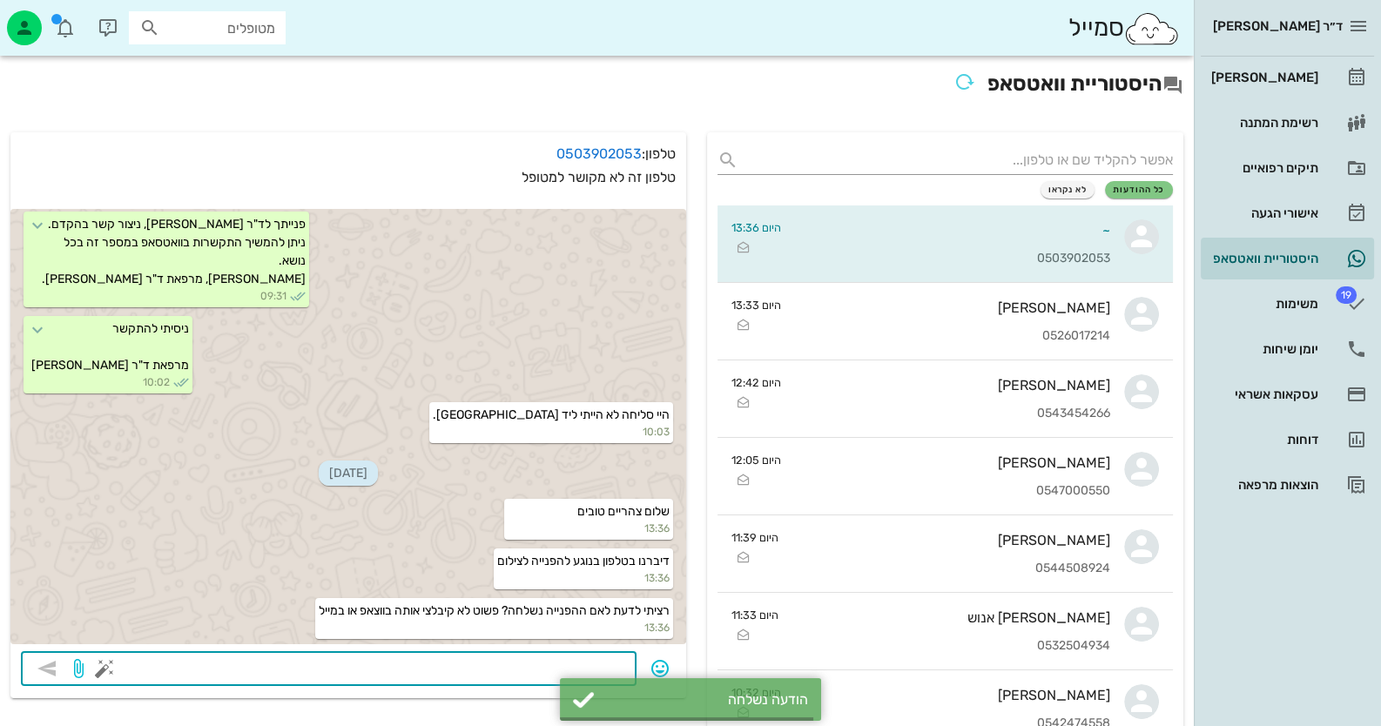
scroll to position [97, 0]
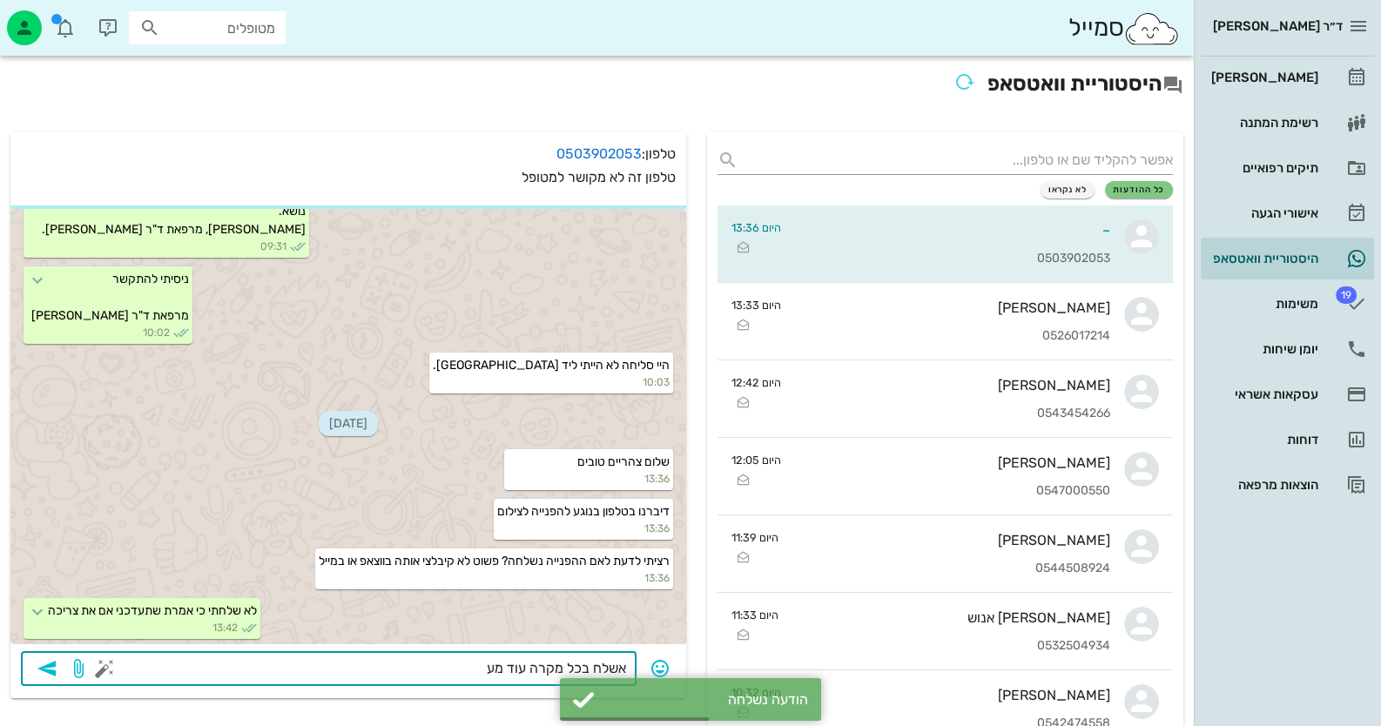
type textarea "אשלח בכל מקרה עוד מעט"
click at [52, 666] on icon "button" at bounding box center [47, 668] width 21 height 21
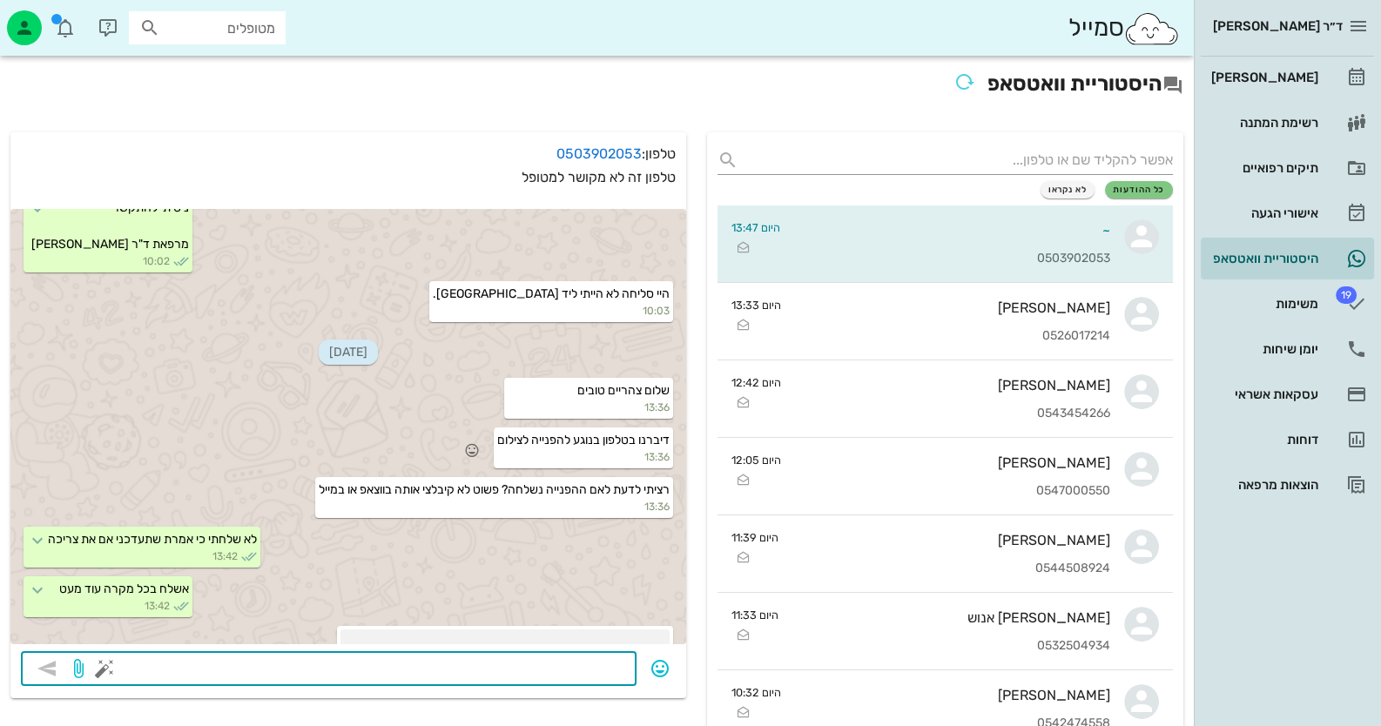
scroll to position [145, 0]
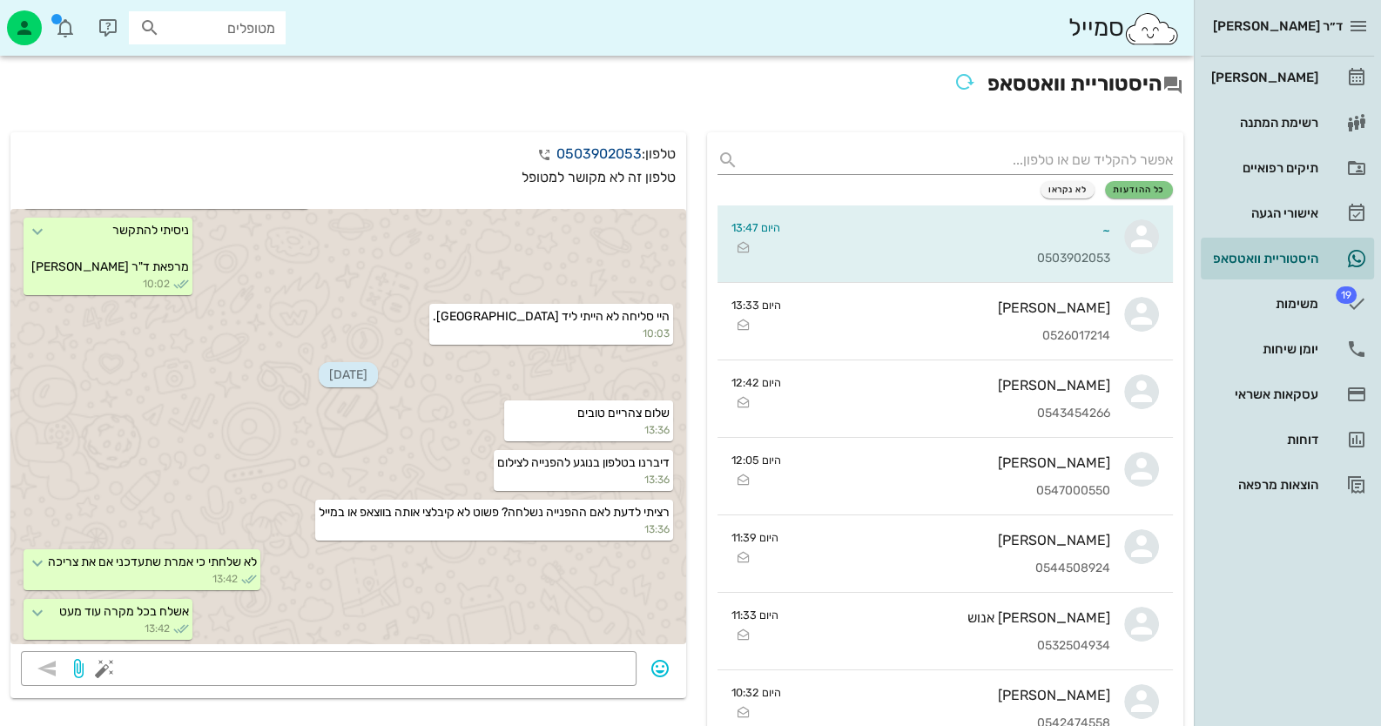
click at [570, 152] on link "0503902053" at bounding box center [598, 153] width 85 height 17
click at [1312, 85] on div "[PERSON_NAME]" at bounding box center [1263, 78] width 111 height 28
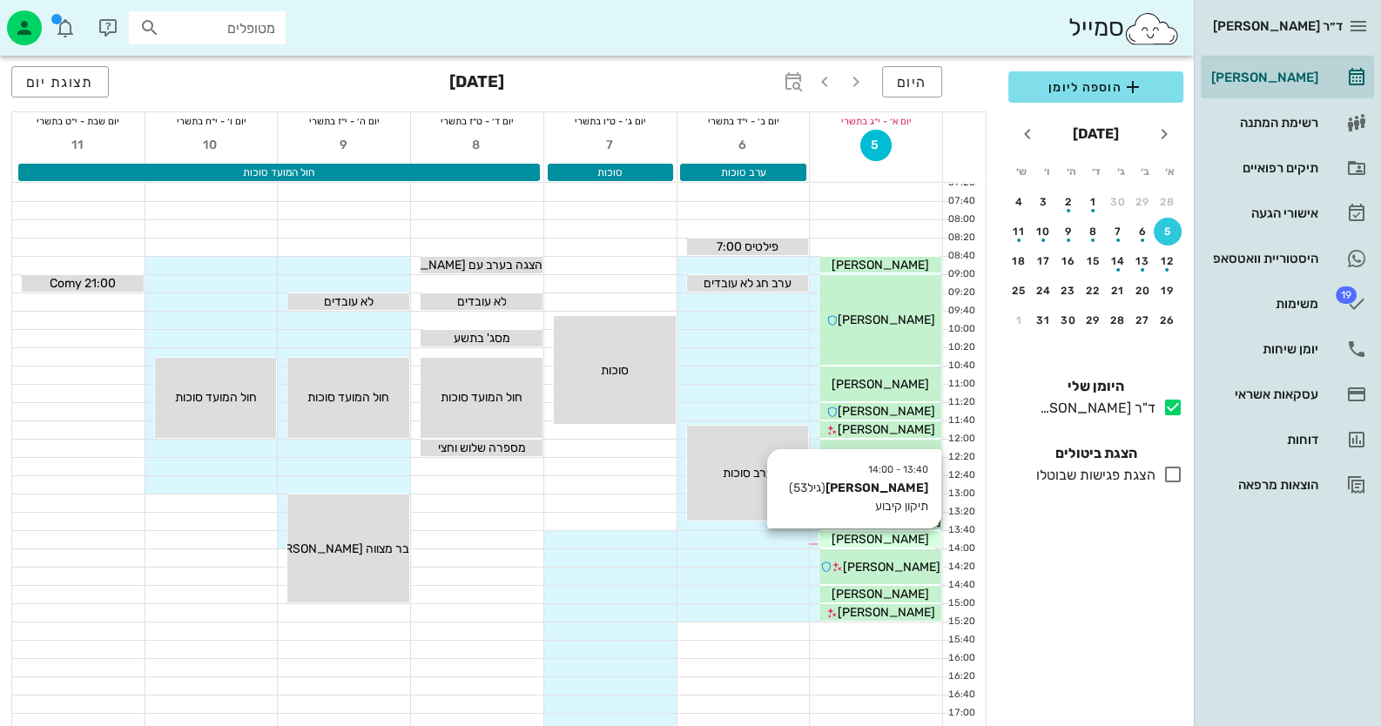
click at [892, 538] on span "[PERSON_NAME]" at bounding box center [881, 539] width 98 height 15
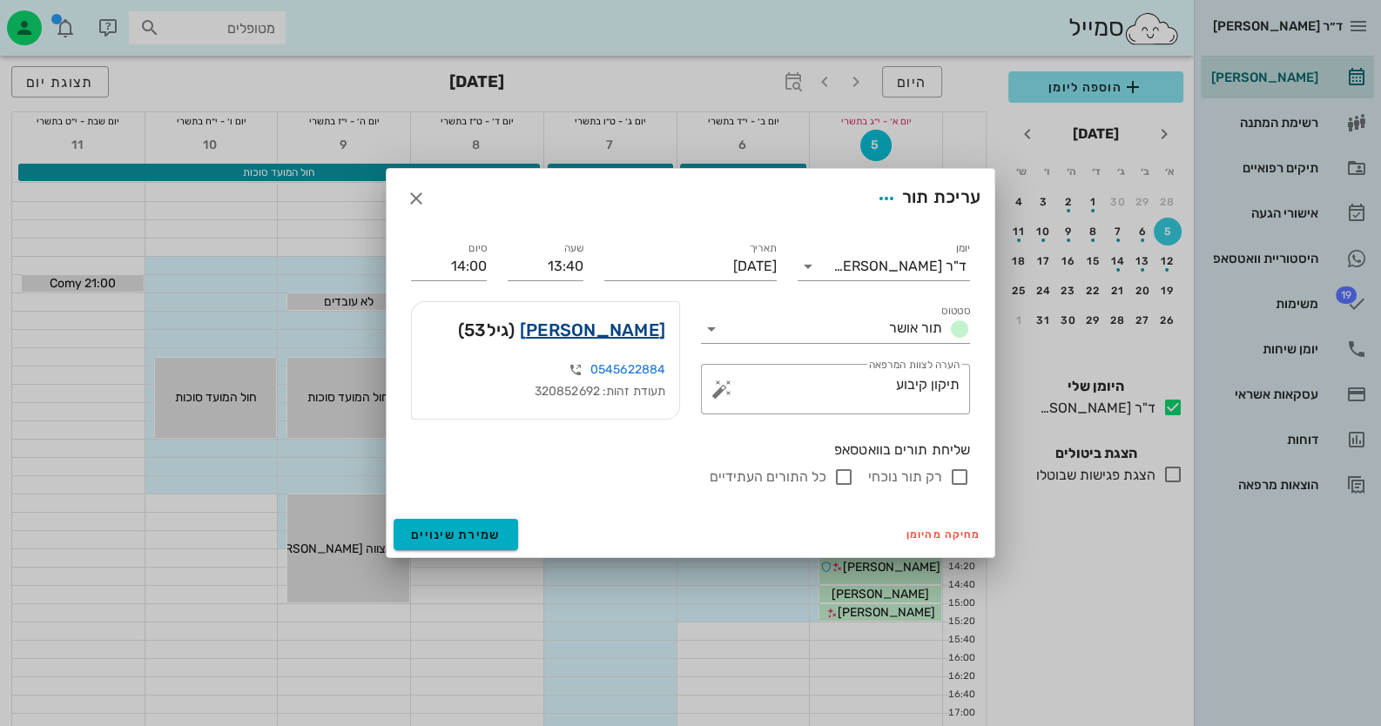
click at [633, 325] on link "[PERSON_NAME]" at bounding box center [592, 330] width 145 height 28
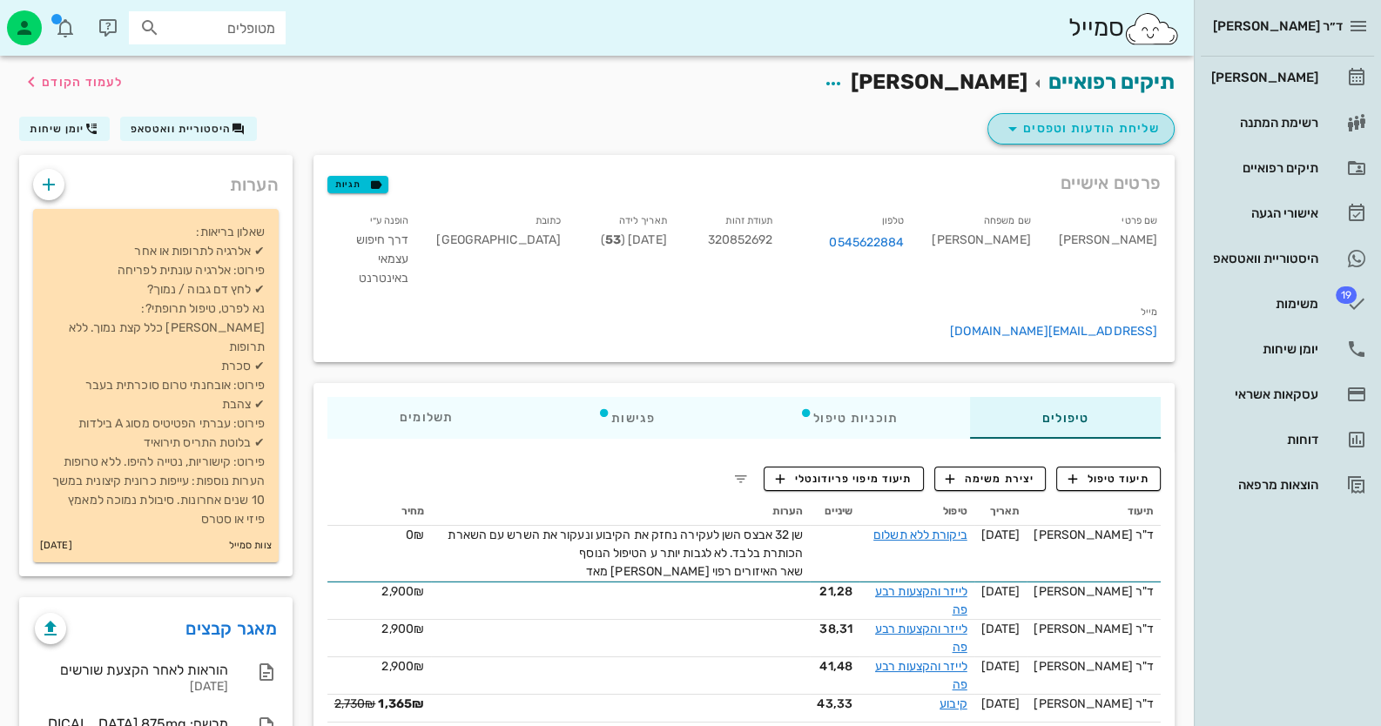
click at [1138, 132] on span "שליחת הודעות וטפסים" at bounding box center [1081, 128] width 158 height 21
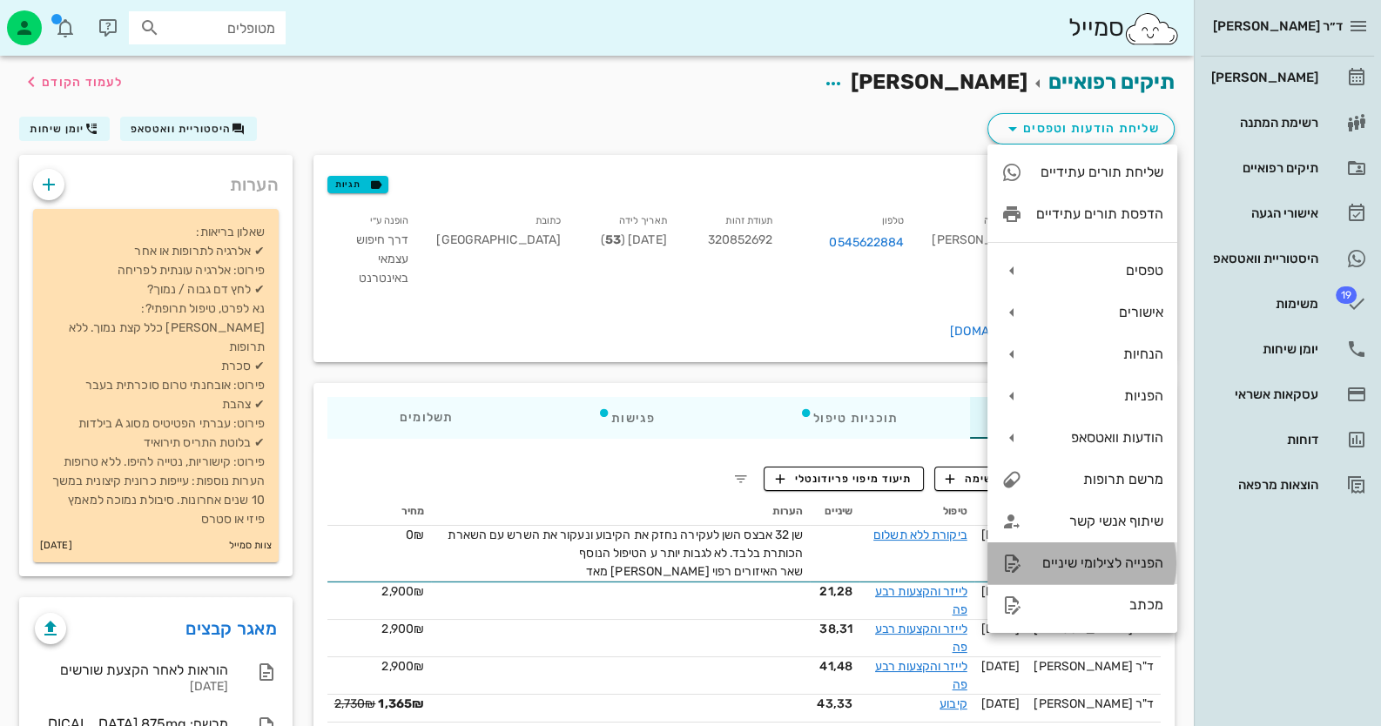
click at [1132, 555] on div "הפנייה לצילומי שיניים" at bounding box center [1099, 563] width 127 height 17
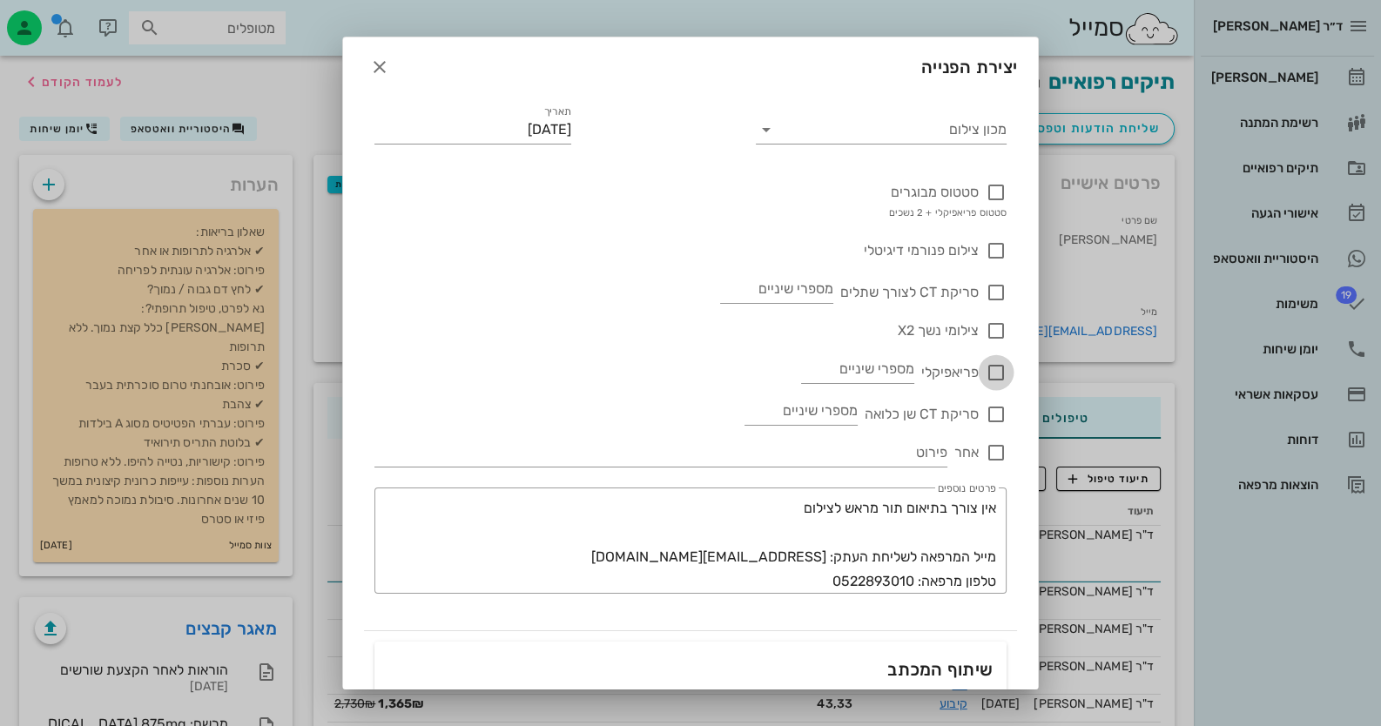
click at [996, 371] on div at bounding box center [996, 373] width 30 height 30
checkbox input "true"
click at [797, 369] on div "פריאפיקלי מספרי שיניים" at bounding box center [690, 362] width 632 height 42
click at [822, 382] on div "מספרי שיניים" at bounding box center [857, 369] width 113 height 28
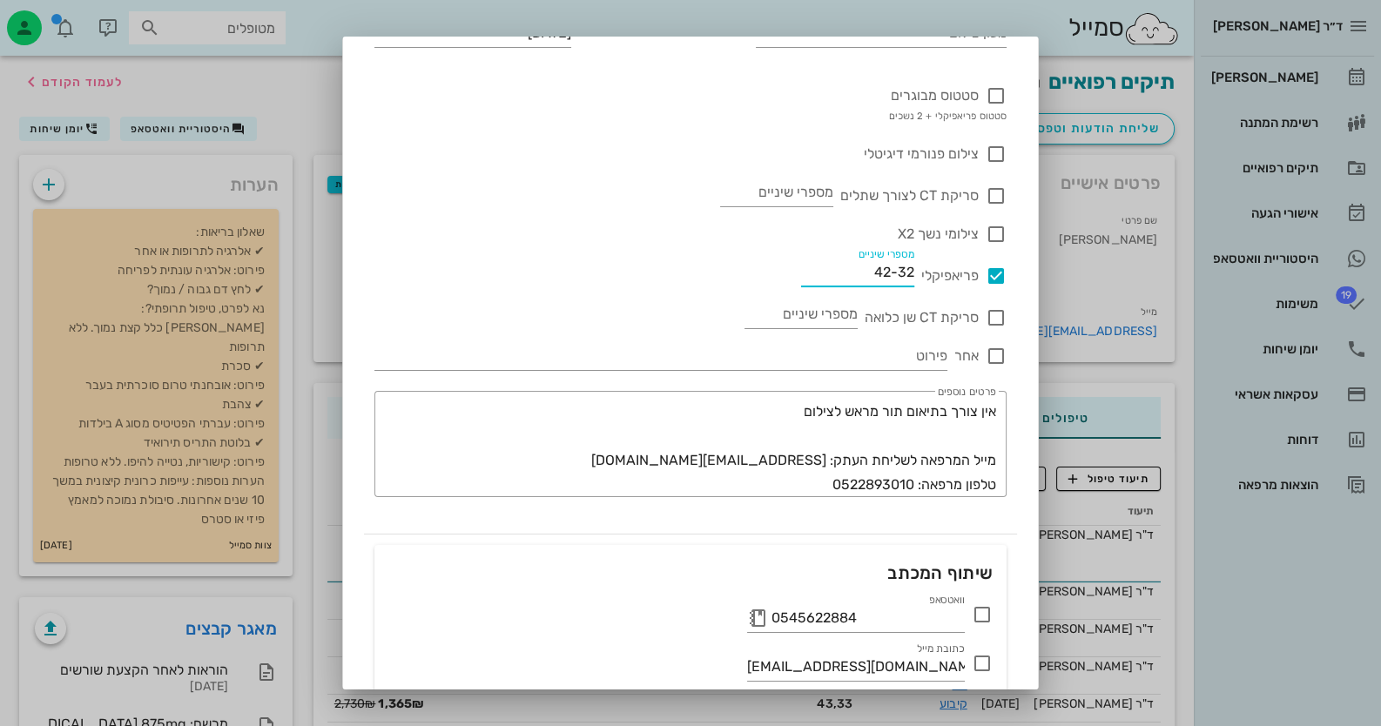
scroll to position [173, 0]
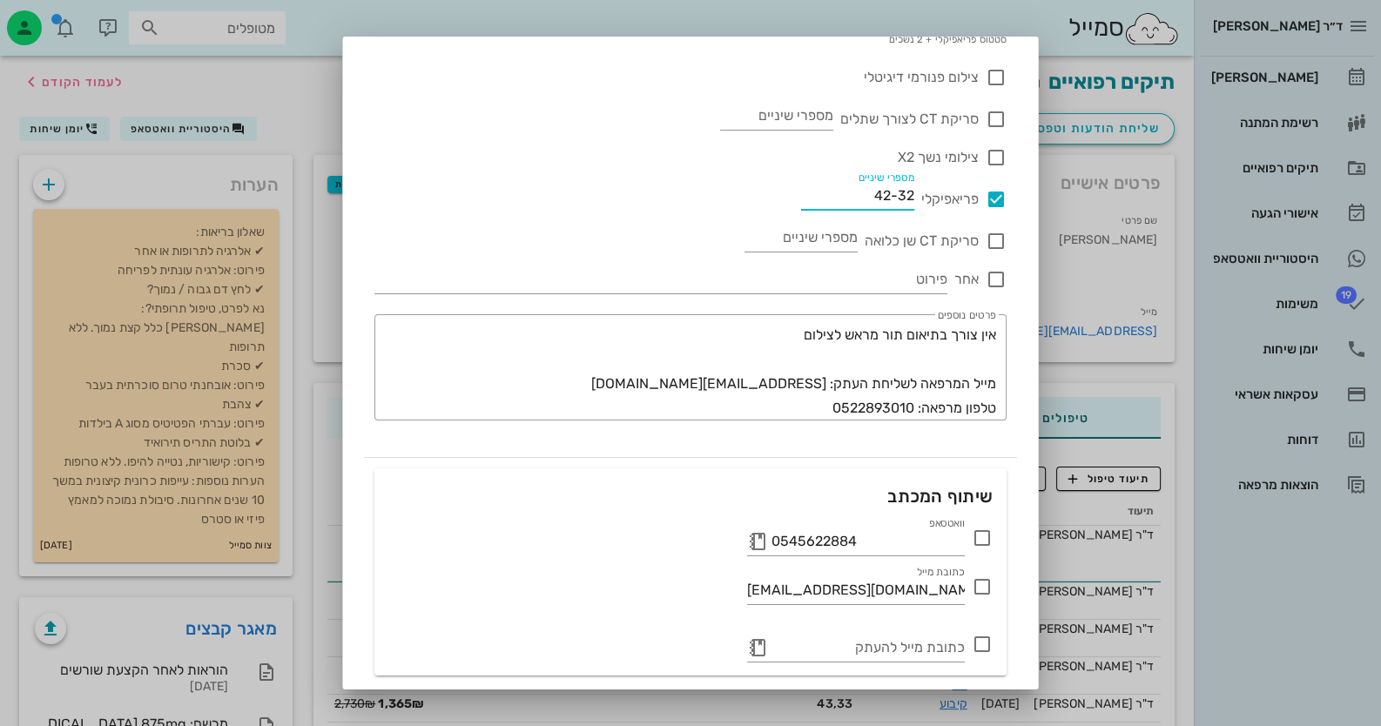
type input "42-32"
click at [976, 545] on icon at bounding box center [982, 538] width 21 height 21
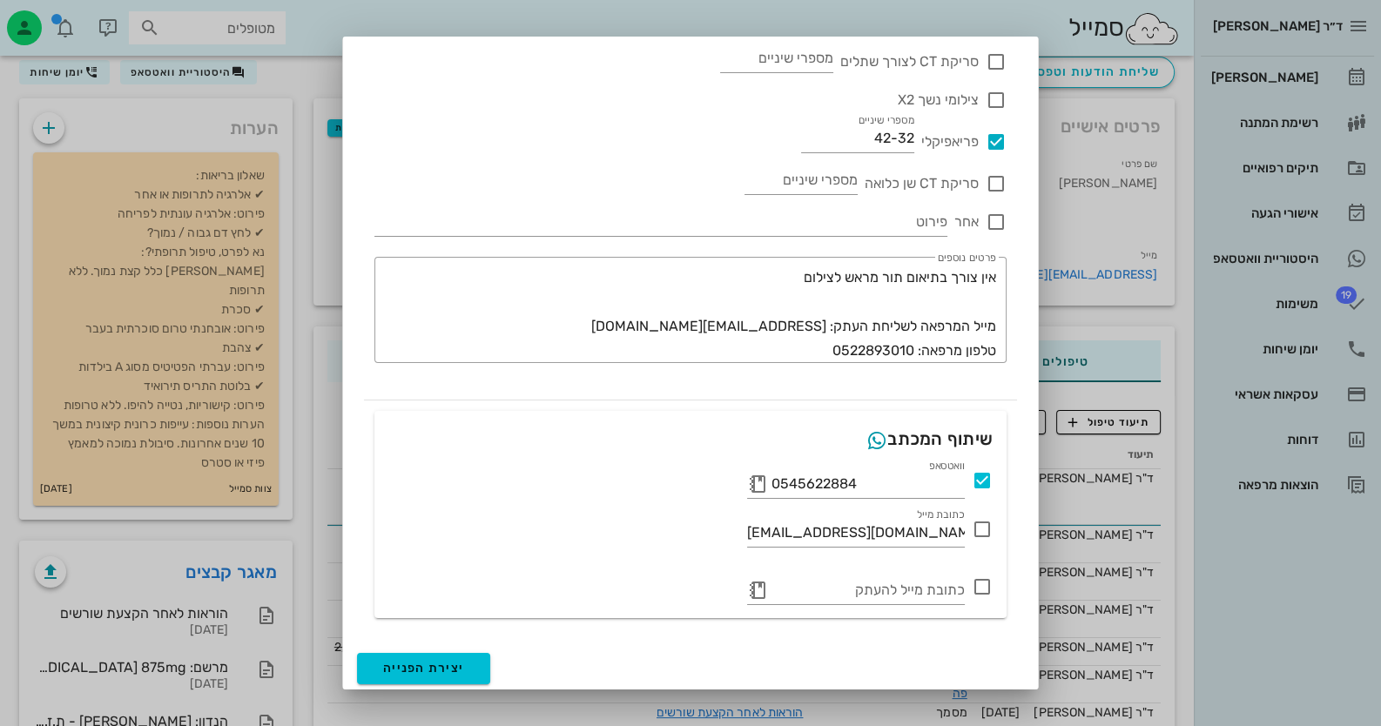
scroll to position [86, 0]
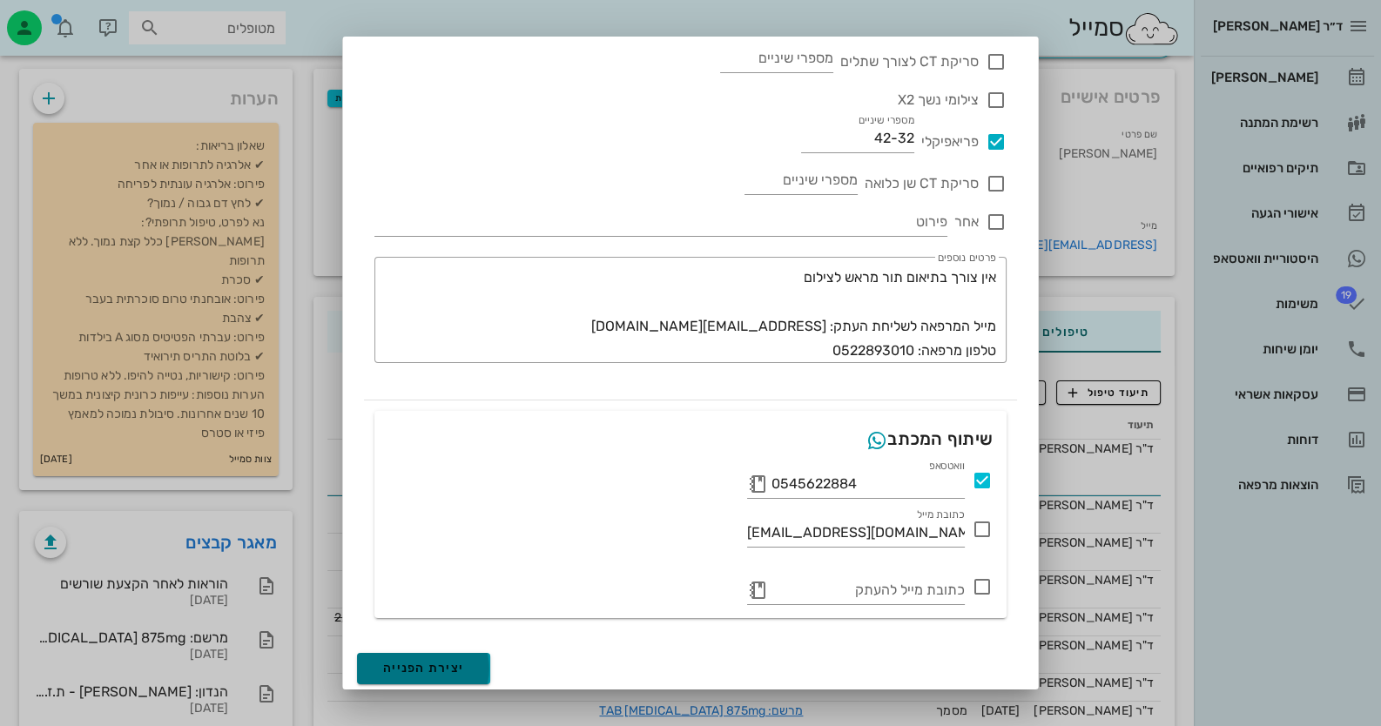
click at [401, 666] on span "יצירת הפנייה" at bounding box center [423, 668] width 81 height 15
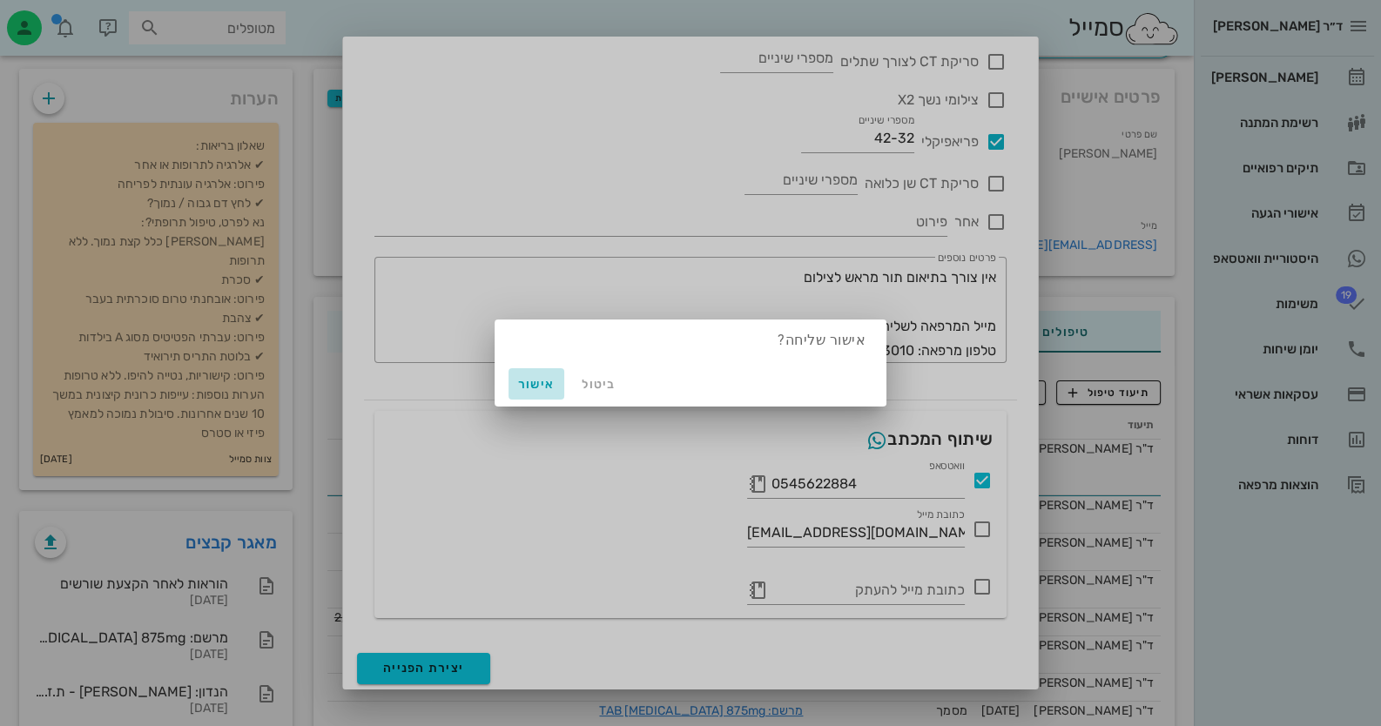
click at [543, 387] on span "אישור" at bounding box center [537, 384] width 42 height 15
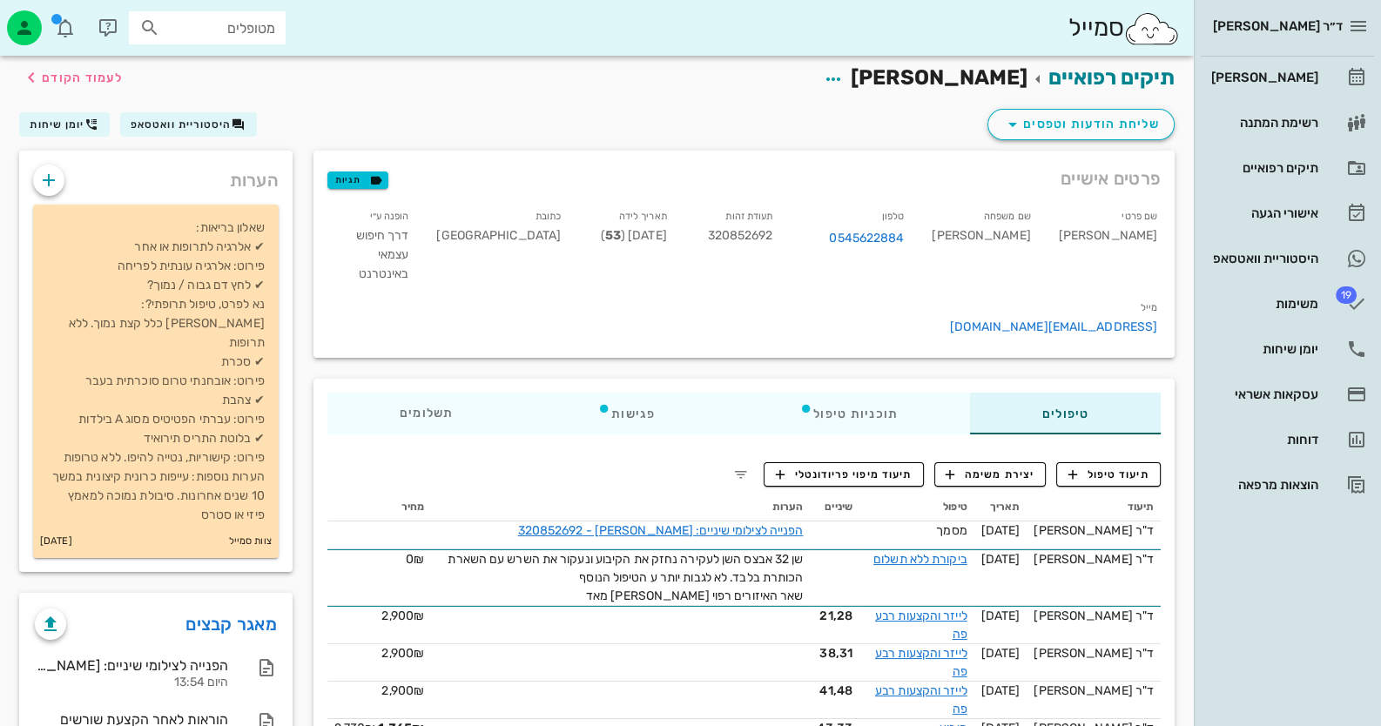
scroll to position [0, 0]
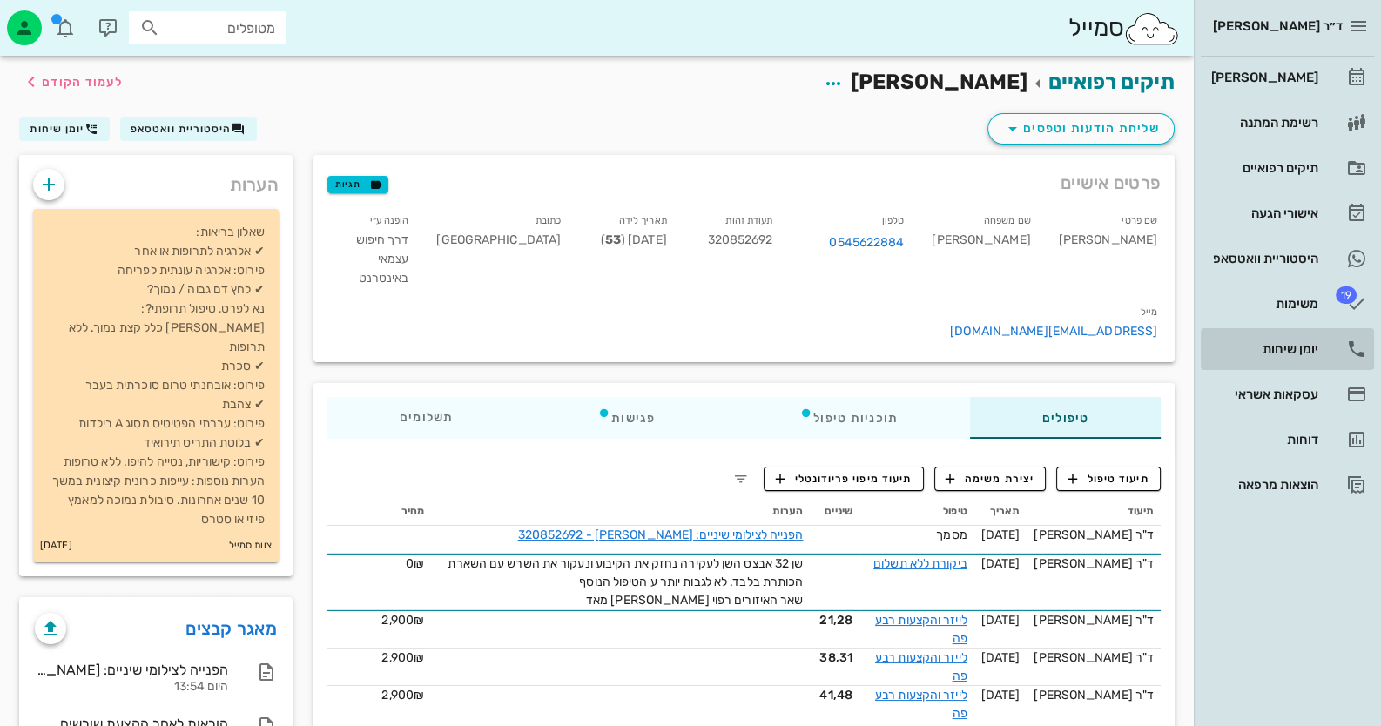
click at [1328, 331] on link "יומן שיחות" at bounding box center [1287, 349] width 173 height 42
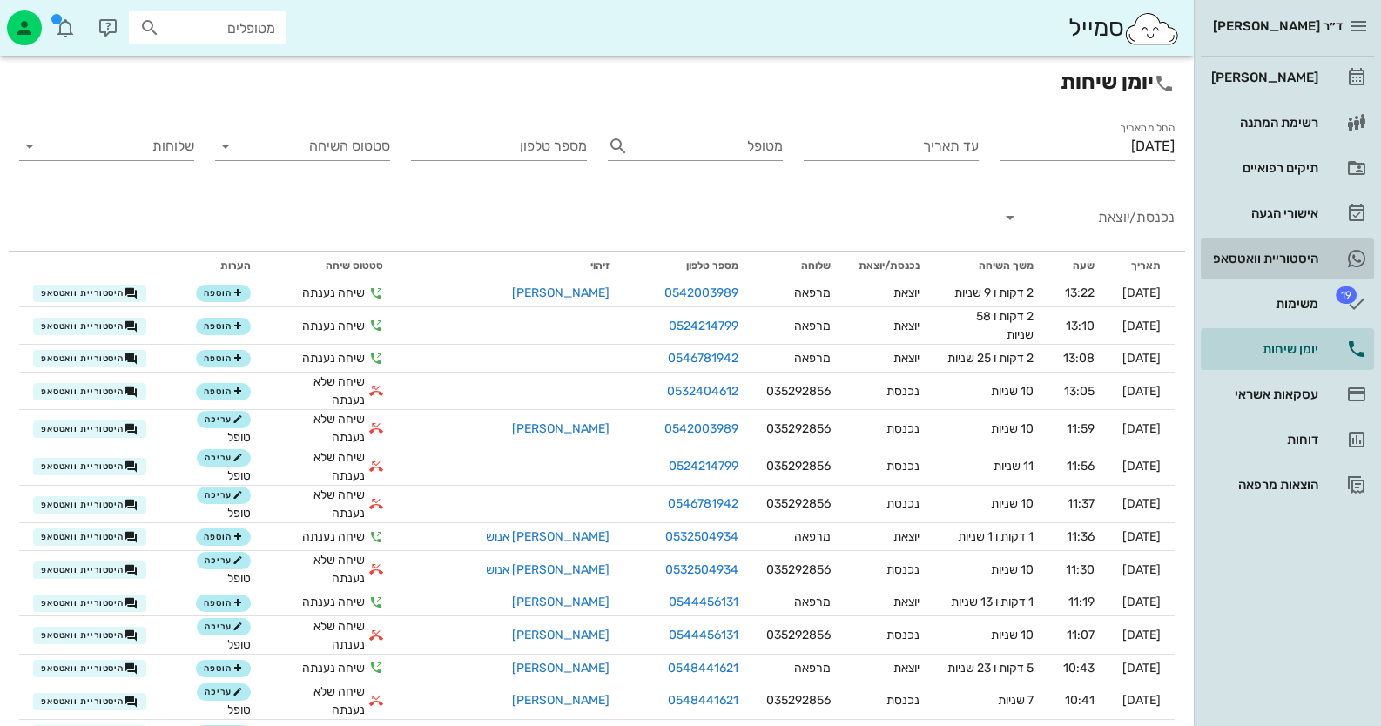
click at [1280, 268] on div "היסטוריית וואטסאפ" at bounding box center [1263, 259] width 111 height 28
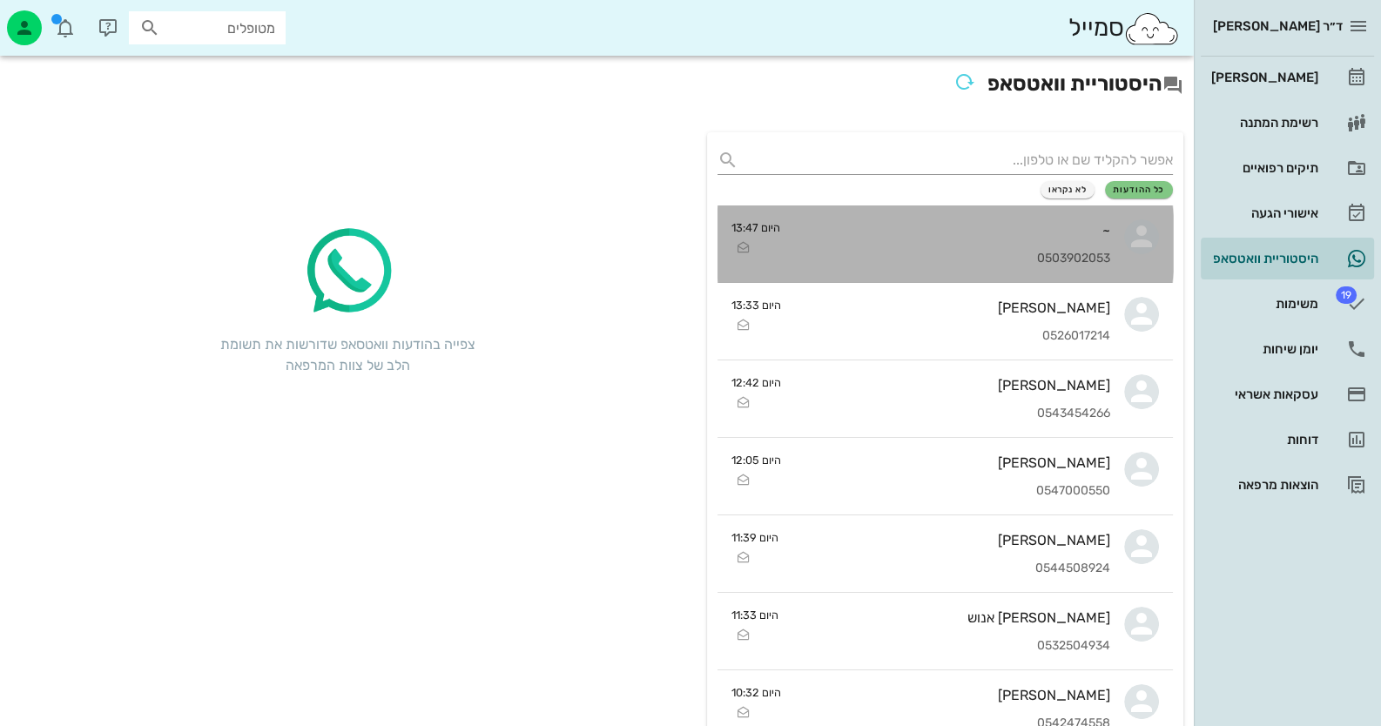
click at [1067, 263] on div "0503902053" at bounding box center [952, 259] width 316 height 15
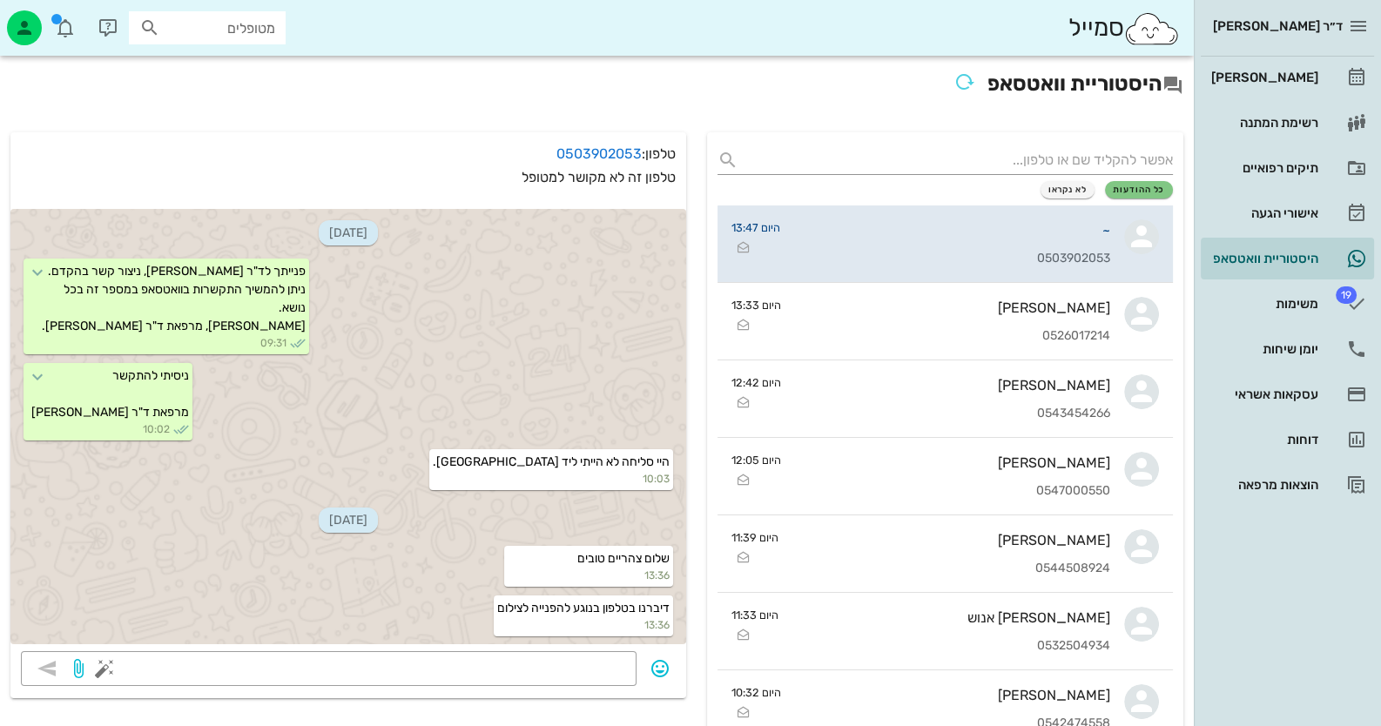
scroll to position [320, 0]
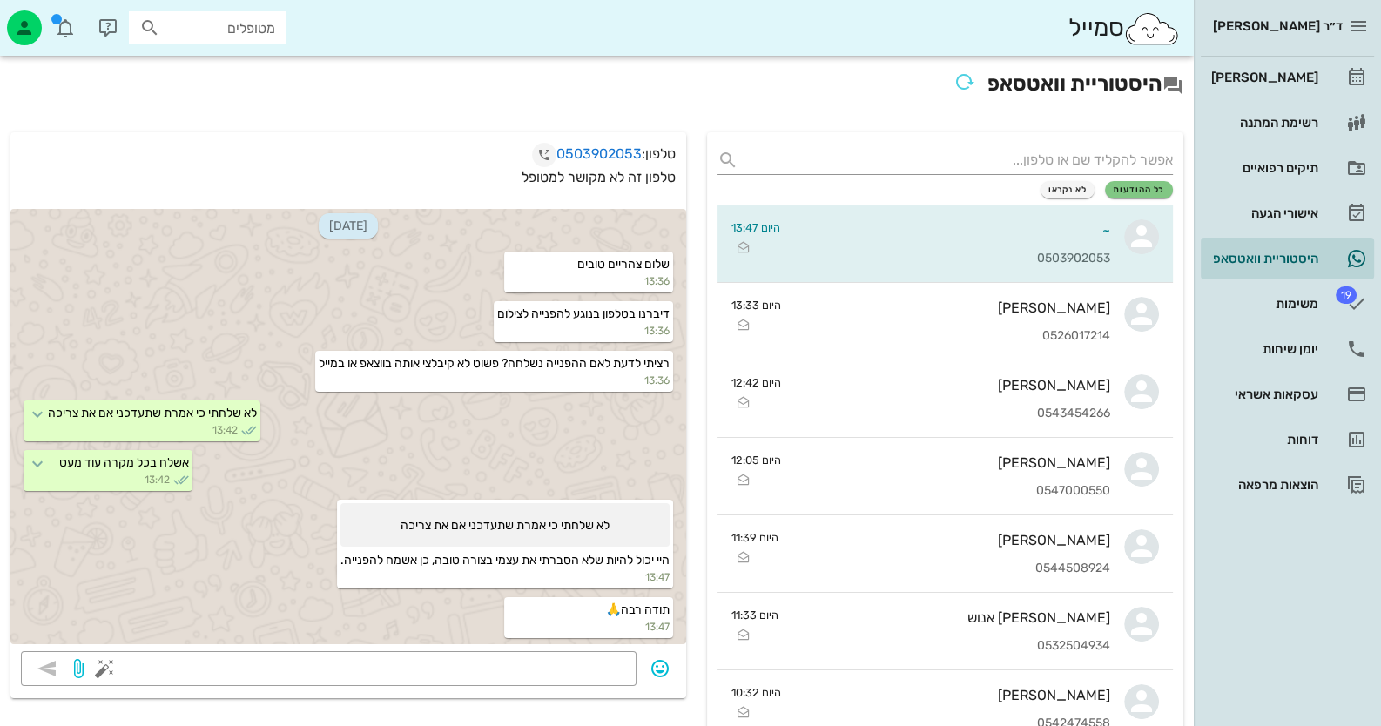
drag, startPoint x: 638, startPoint y: 152, endPoint x: 537, endPoint y: 143, distance: 101.4
click at [537, 143] on p "טלפון: 0503902053" at bounding box center [348, 155] width 655 height 24
copy link "0503902053"
click at [1332, 356] on link "יומן שיחות" at bounding box center [1287, 349] width 173 height 42
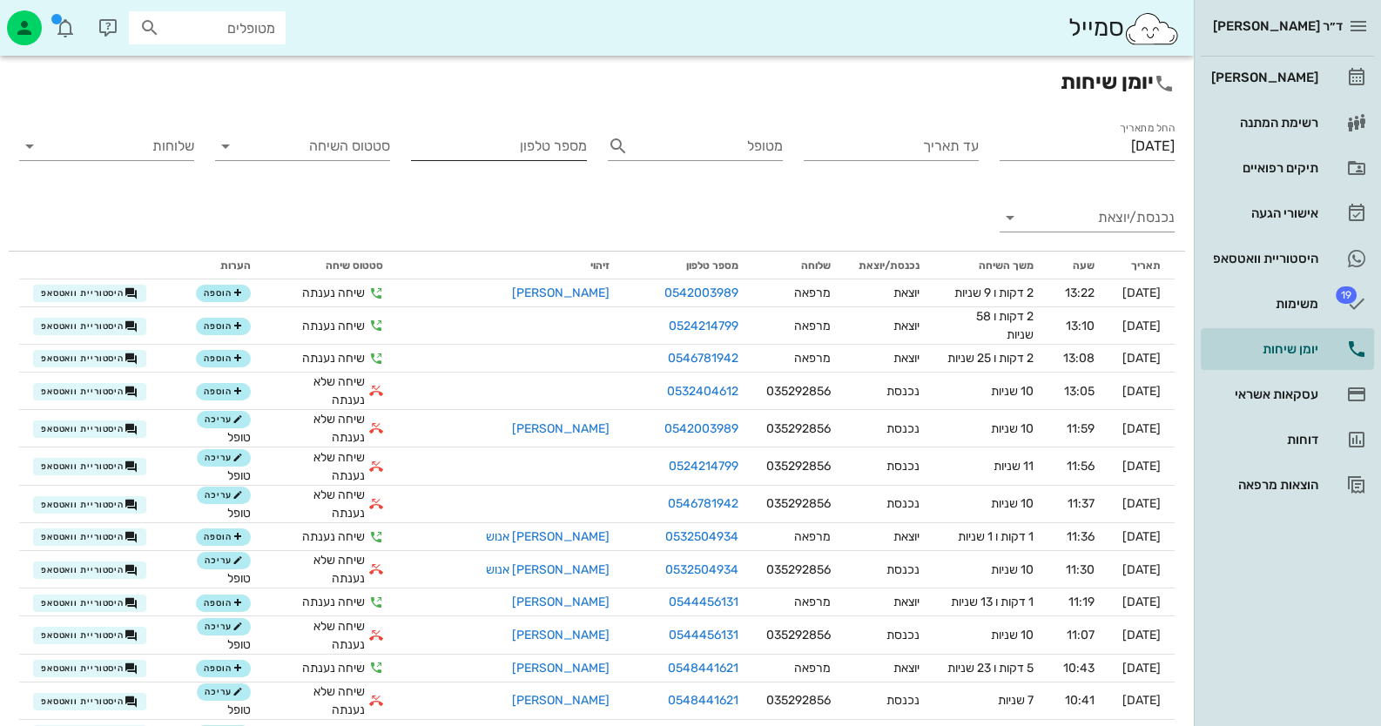
click at [576, 144] on div "מספר טלפון" at bounding box center [498, 146] width 175 height 28
paste input "0503902053"
type input "0503902053"
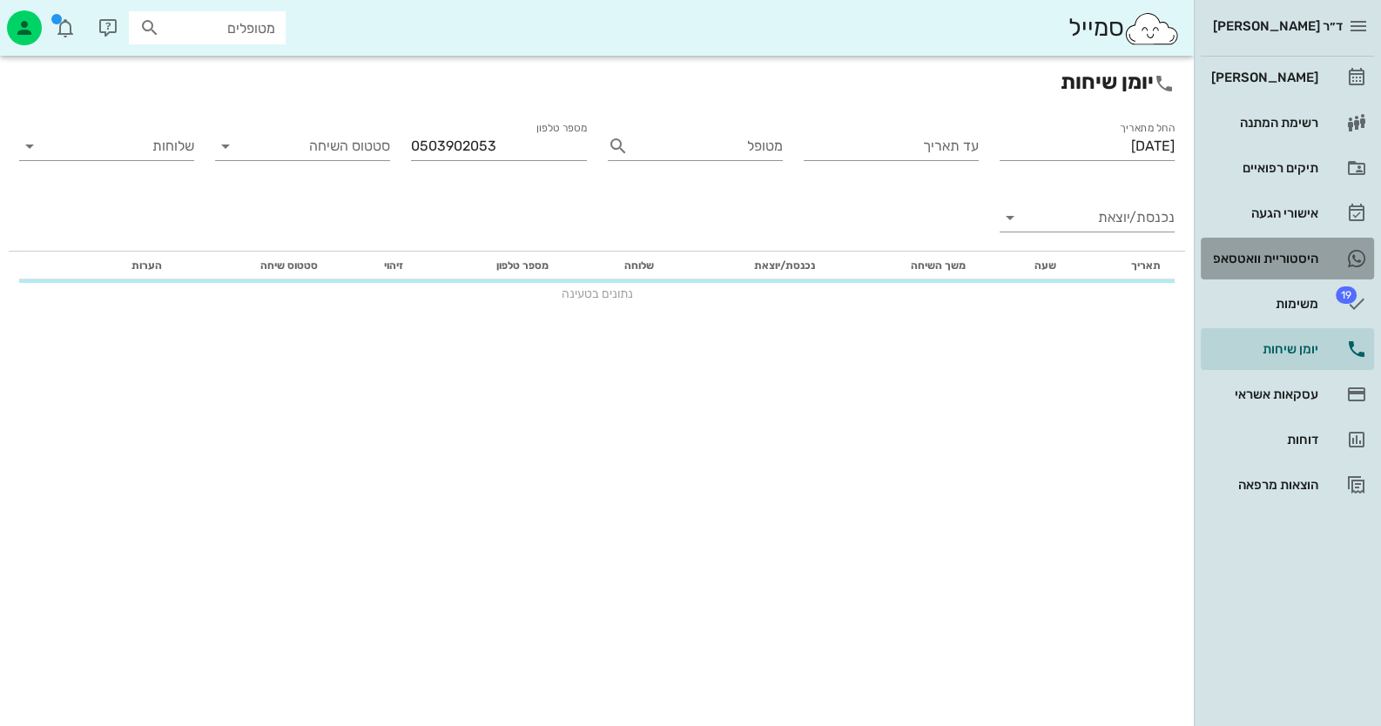
click at [1317, 263] on div "היסטוריית וואטסאפ" at bounding box center [1263, 259] width 111 height 14
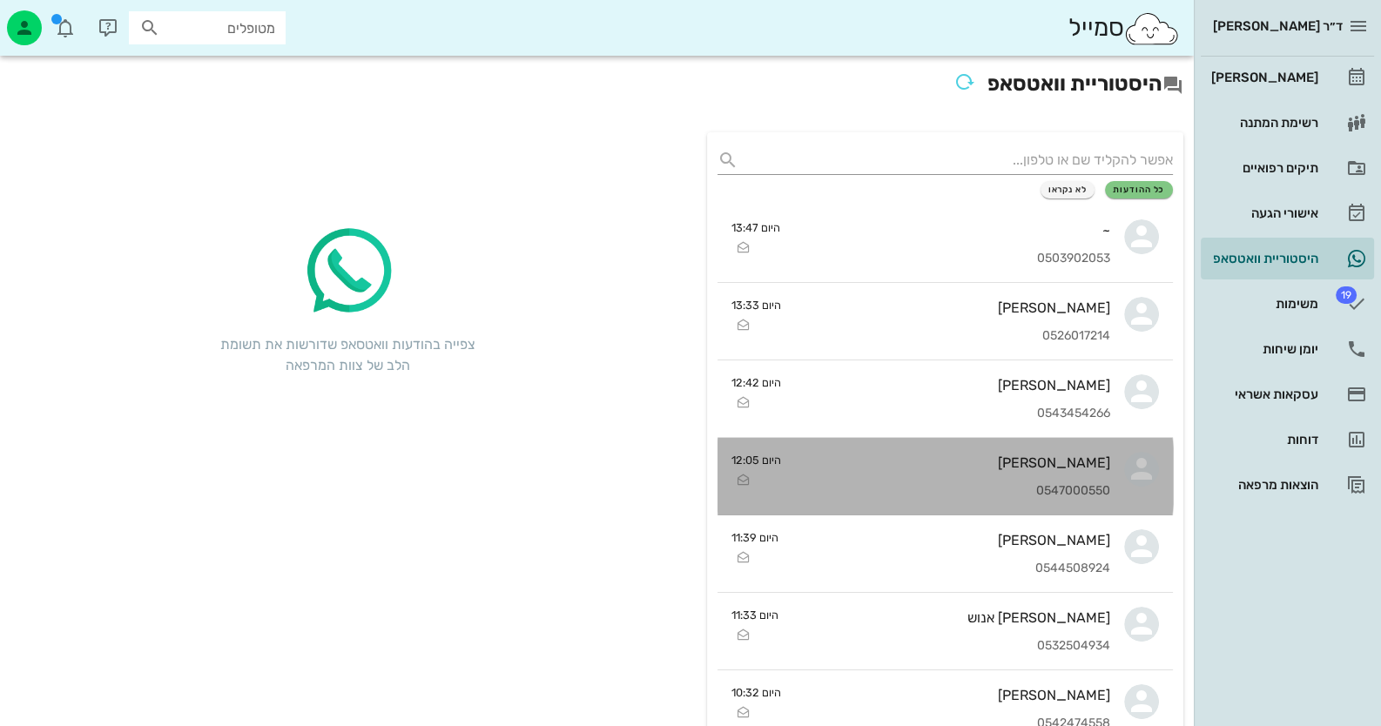
click at [1083, 469] on div "[PERSON_NAME]" at bounding box center [952, 463] width 315 height 17
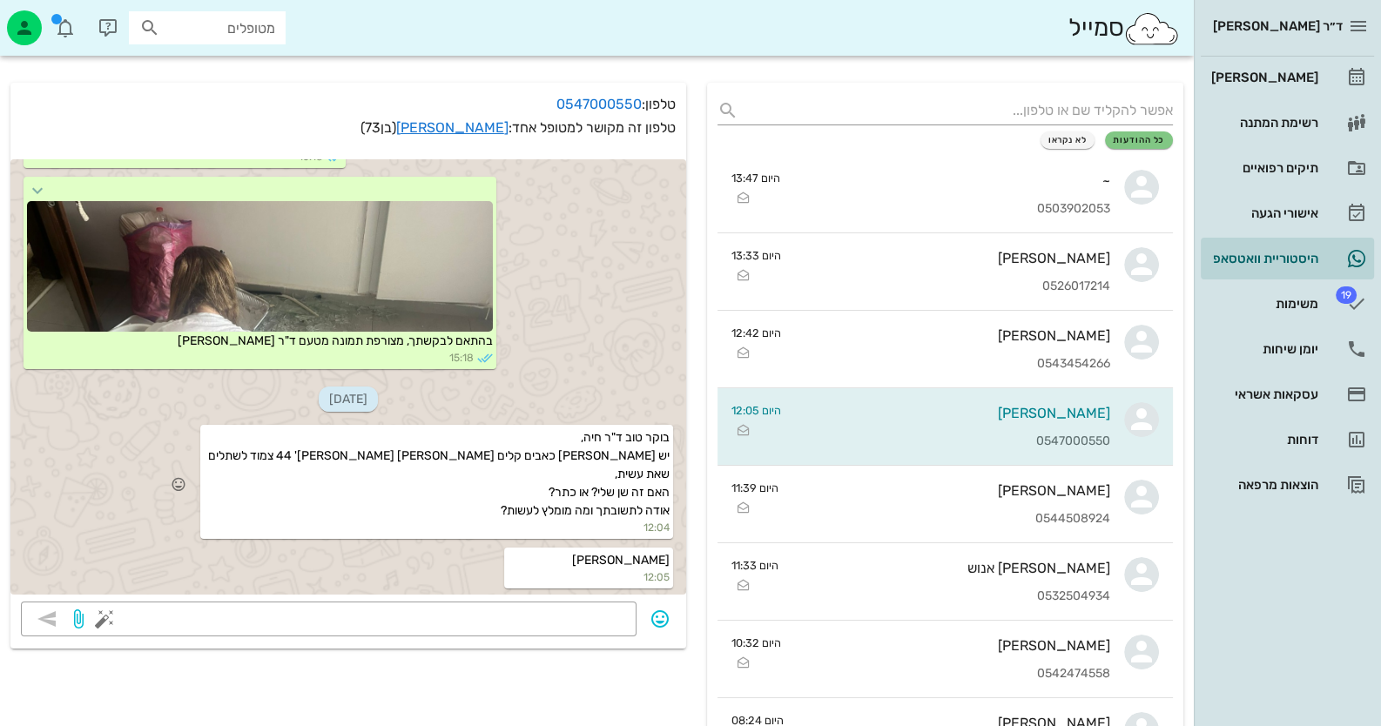
scroll to position [86, 0]
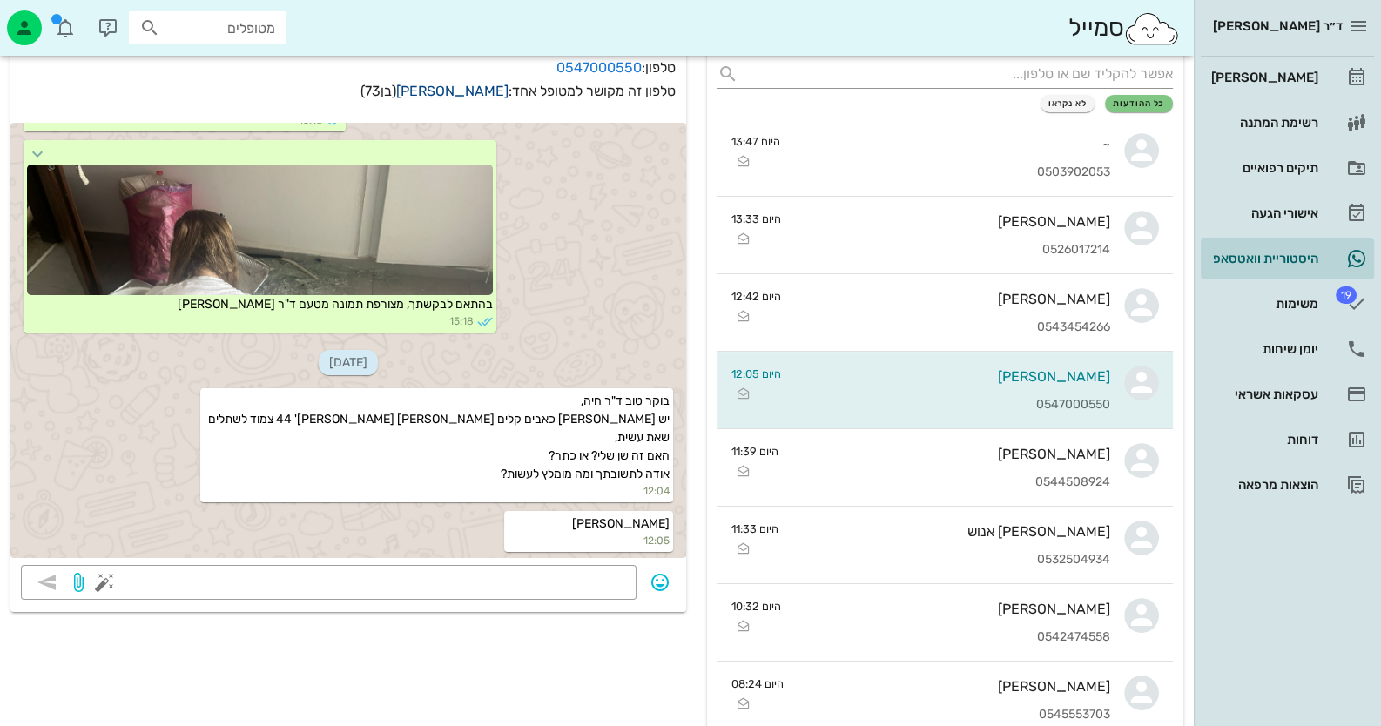
click at [484, 89] on link "[PERSON_NAME]" at bounding box center [452, 91] width 112 height 17
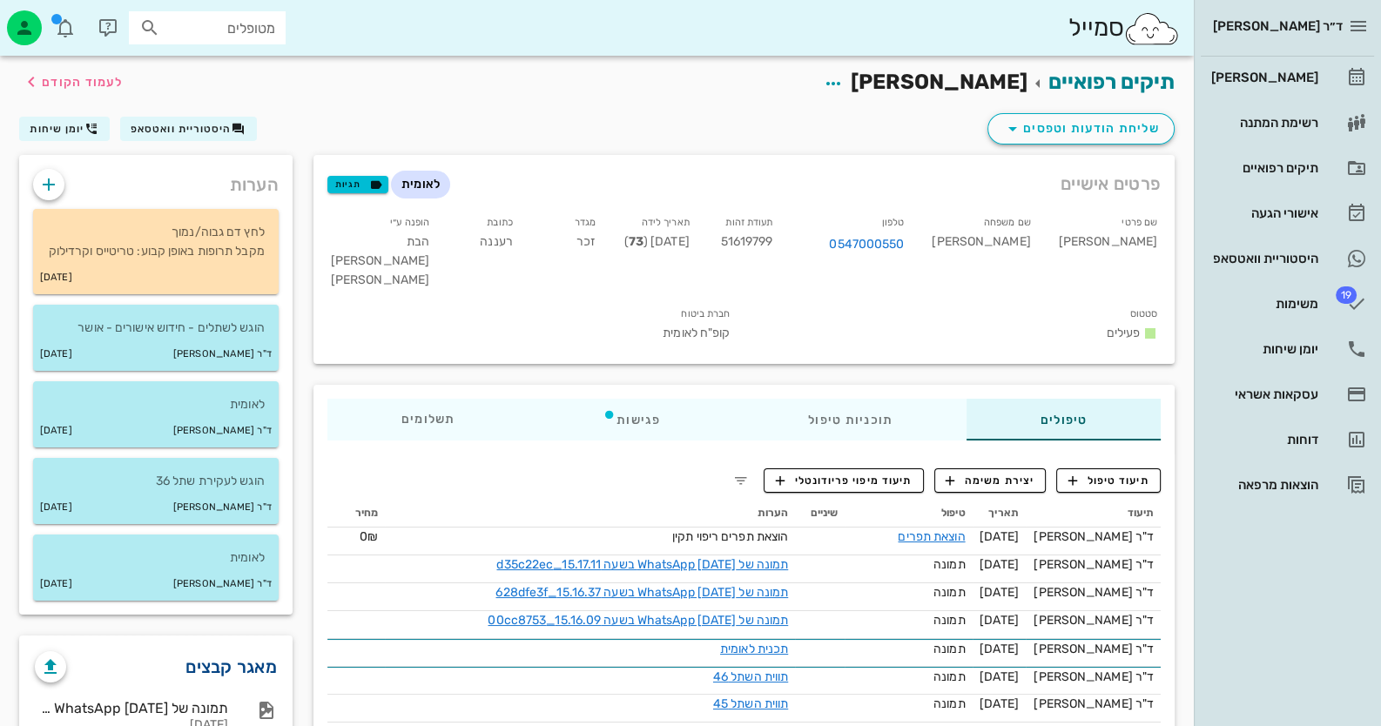
click at [266, 681] on link "מאגר קבצים" at bounding box center [230, 667] width 91 height 28
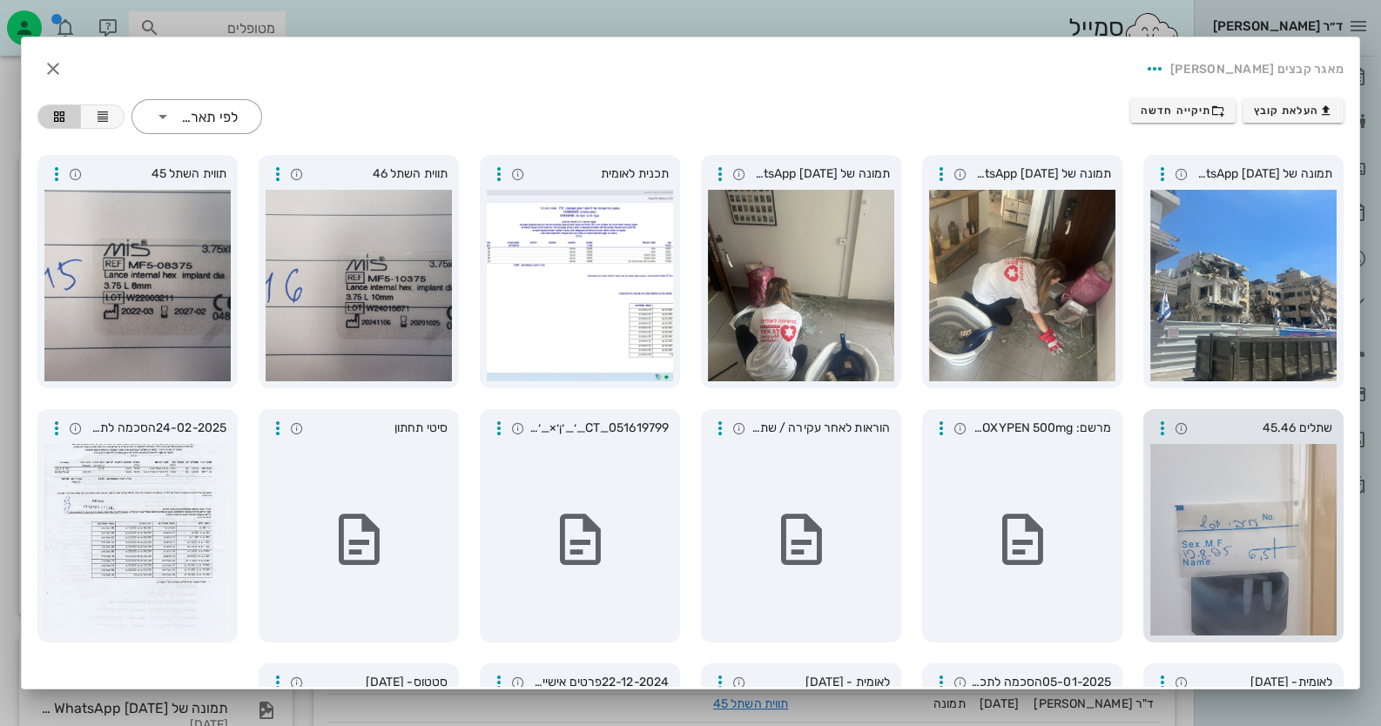
click at [1290, 570] on div at bounding box center [1243, 540] width 186 height 192
click at [64, 60] on icon "button" at bounding box center [53, 68] width 21 height 21
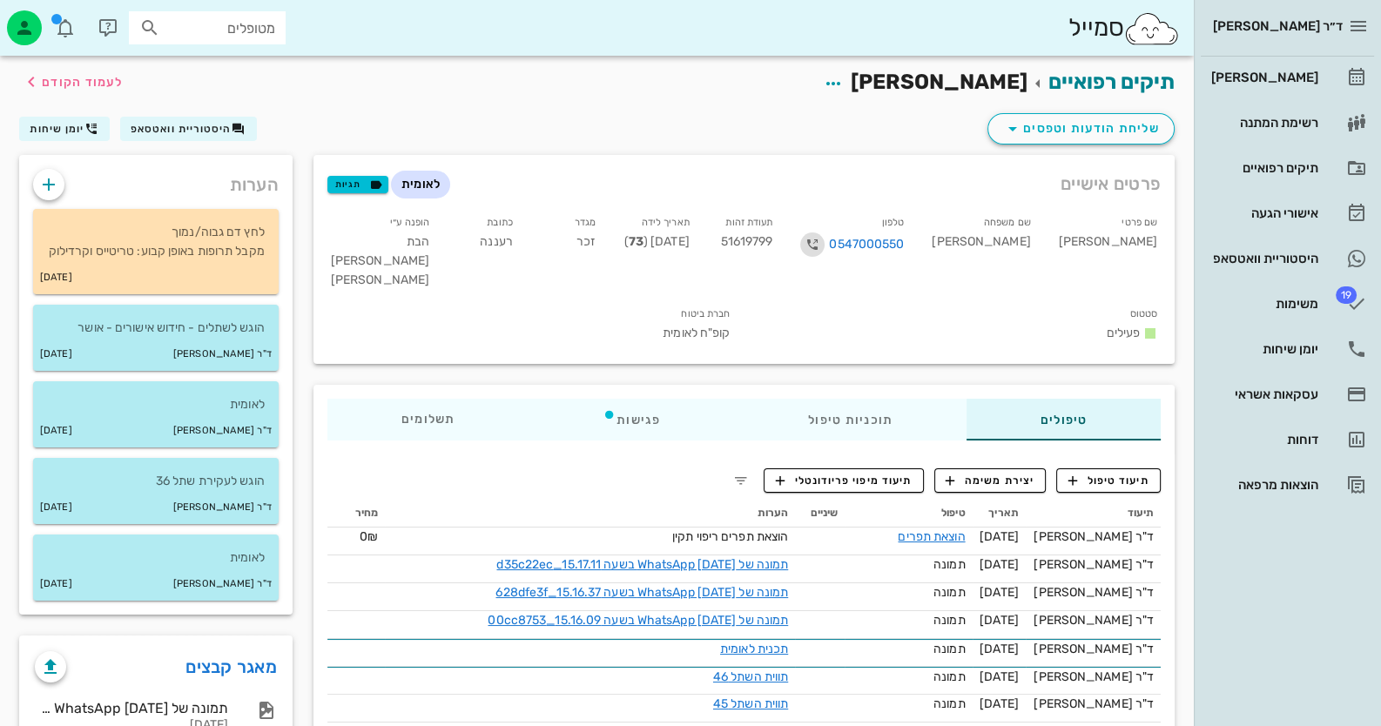
click at [823, 243] on icon "button" at bounding box center [812, 244] width 21 height 21
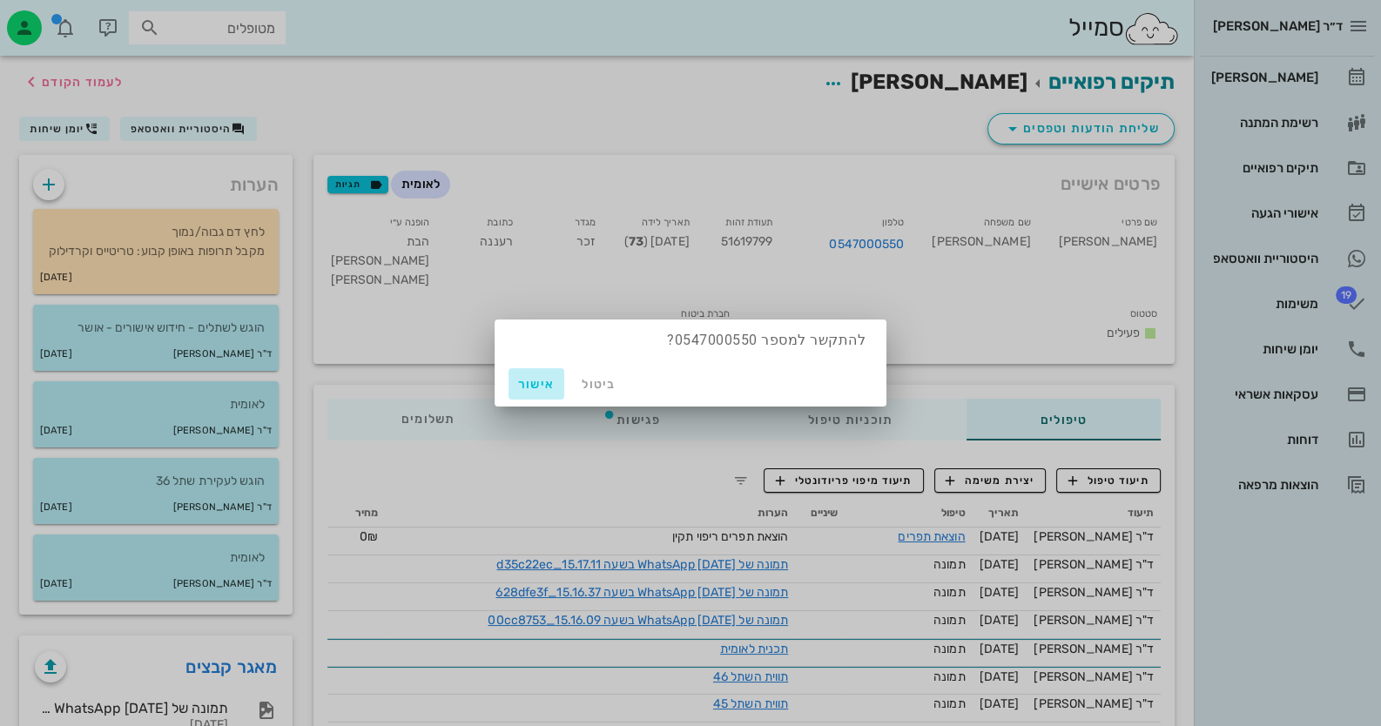
click at [517, 386] on span "אישור" at bounding box center [537, 384] width 42 height 15
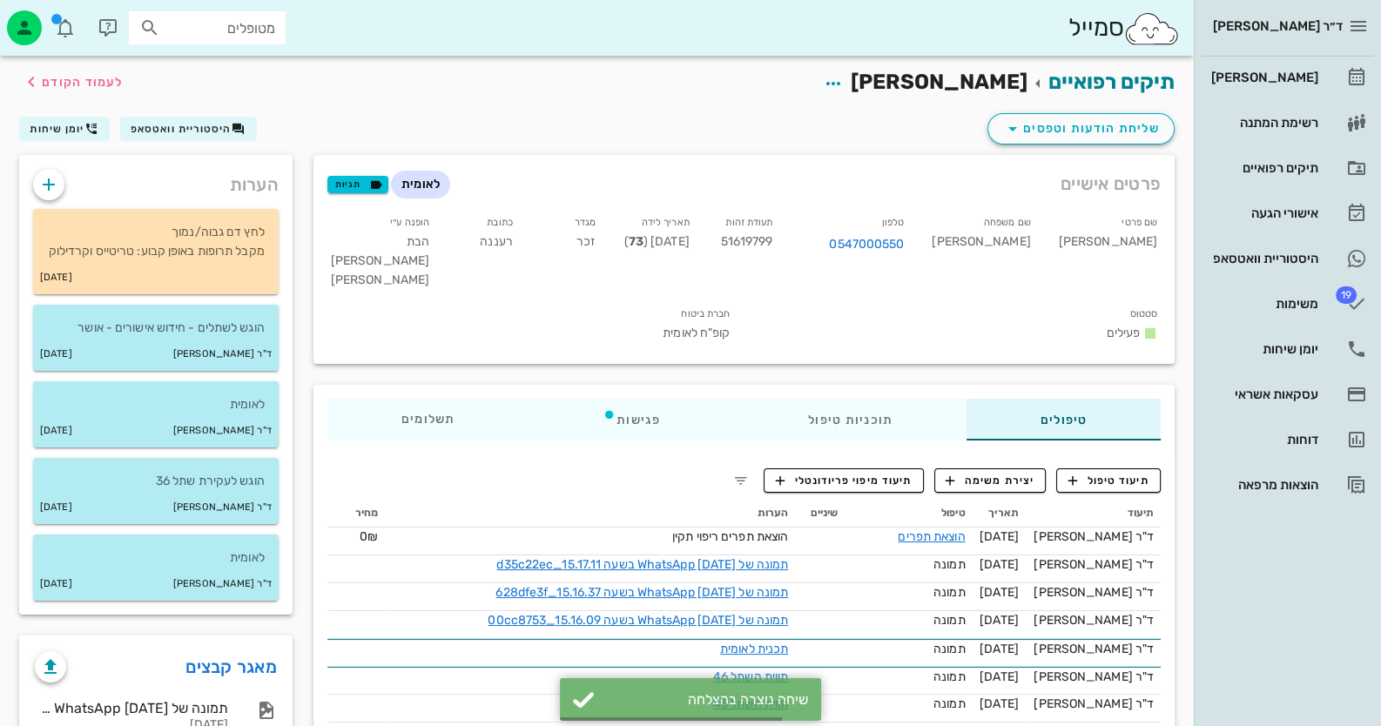
click at [675, 408] on div "טיפולים תוכניות טיפול פגישות תשלומים 0₪" at bounding box center [744, 420] width 861 height 70
click at [677, 404] on div "פגישות" at bounding box center [632, 420] width 206 height 42
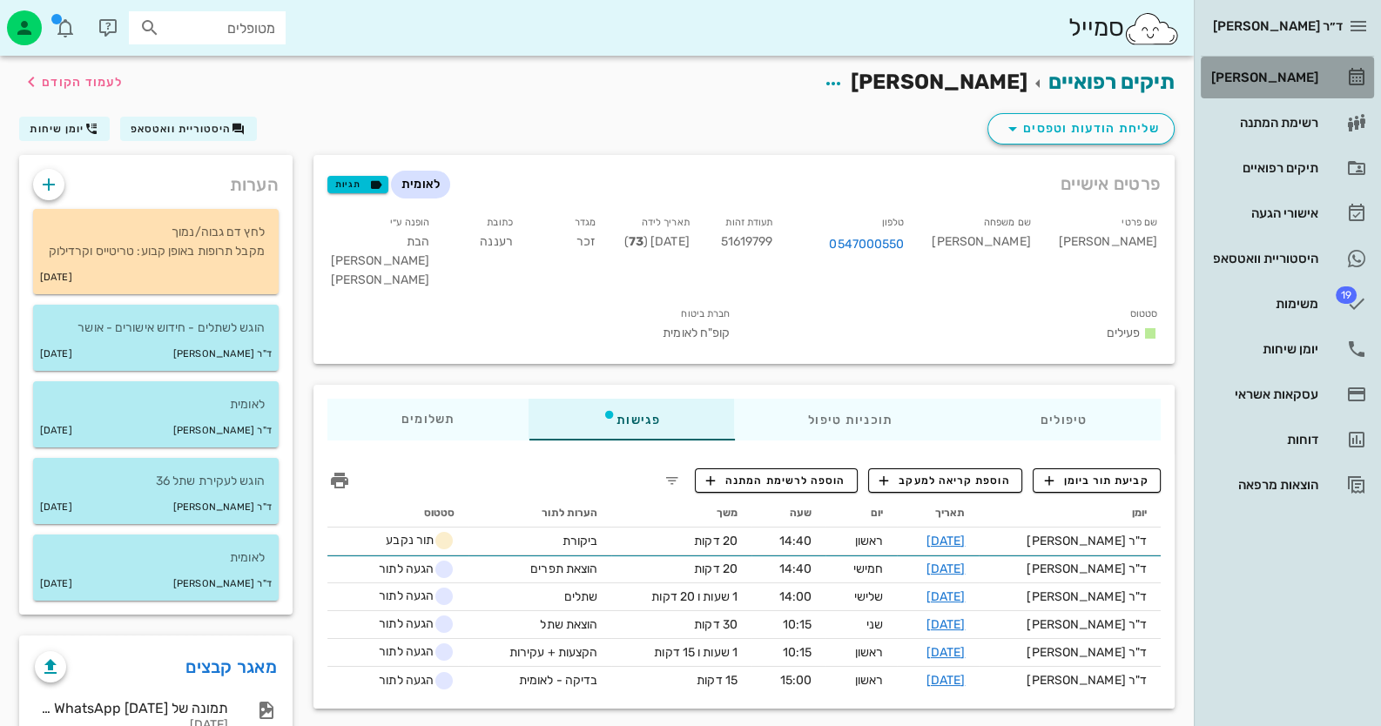
click at [1360, 95] on link "[PERSON_NAME]" at bounding box center [1287, 78] width 173 height 42
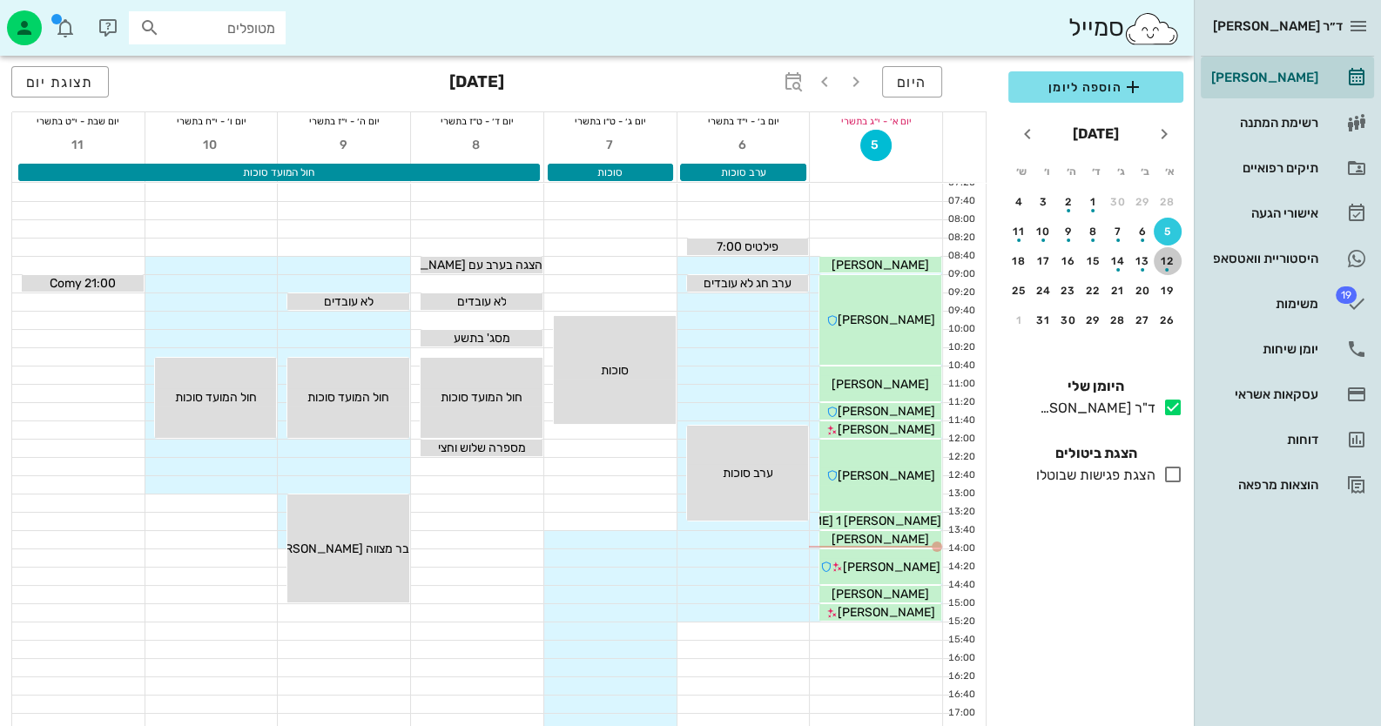
click at [1175, 266] on div "button" at bounding box center [1168, 265] width 28 height 10
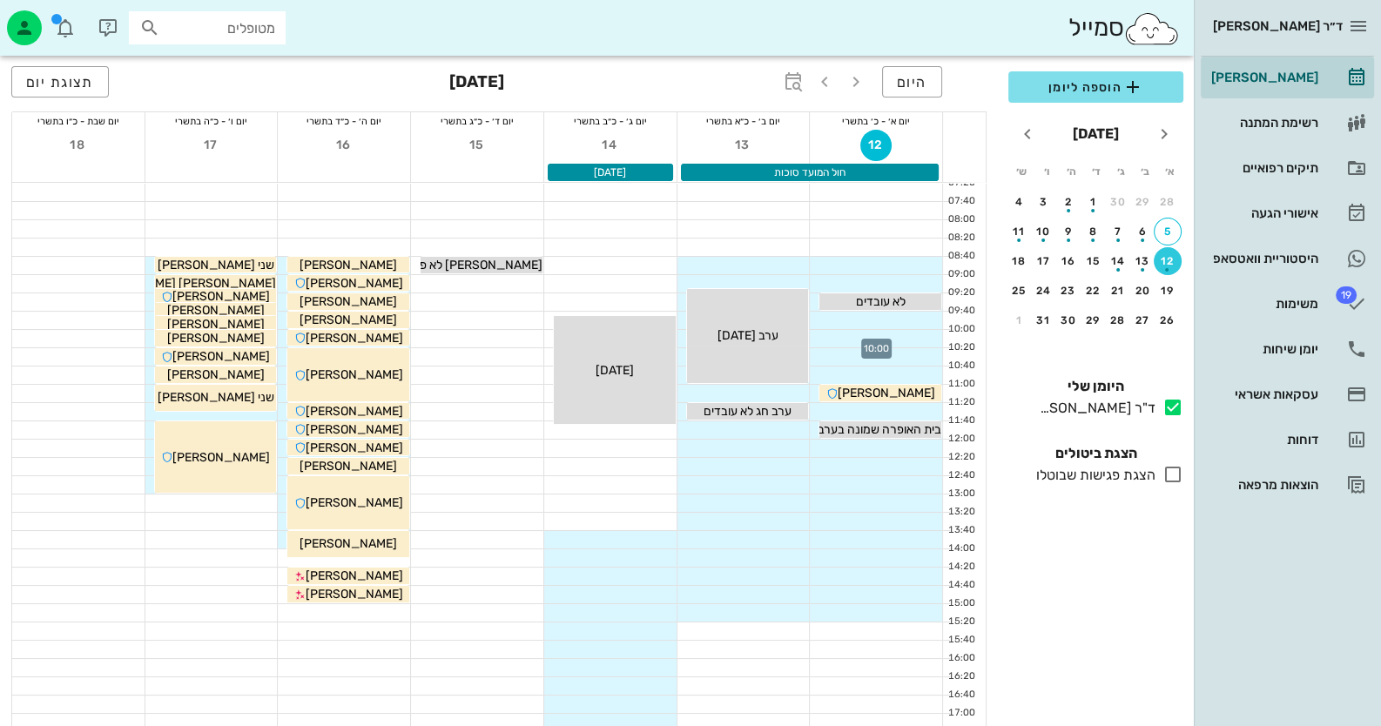
click at [923, 336] on div at bounding box center [876, 338] width 132 height 17
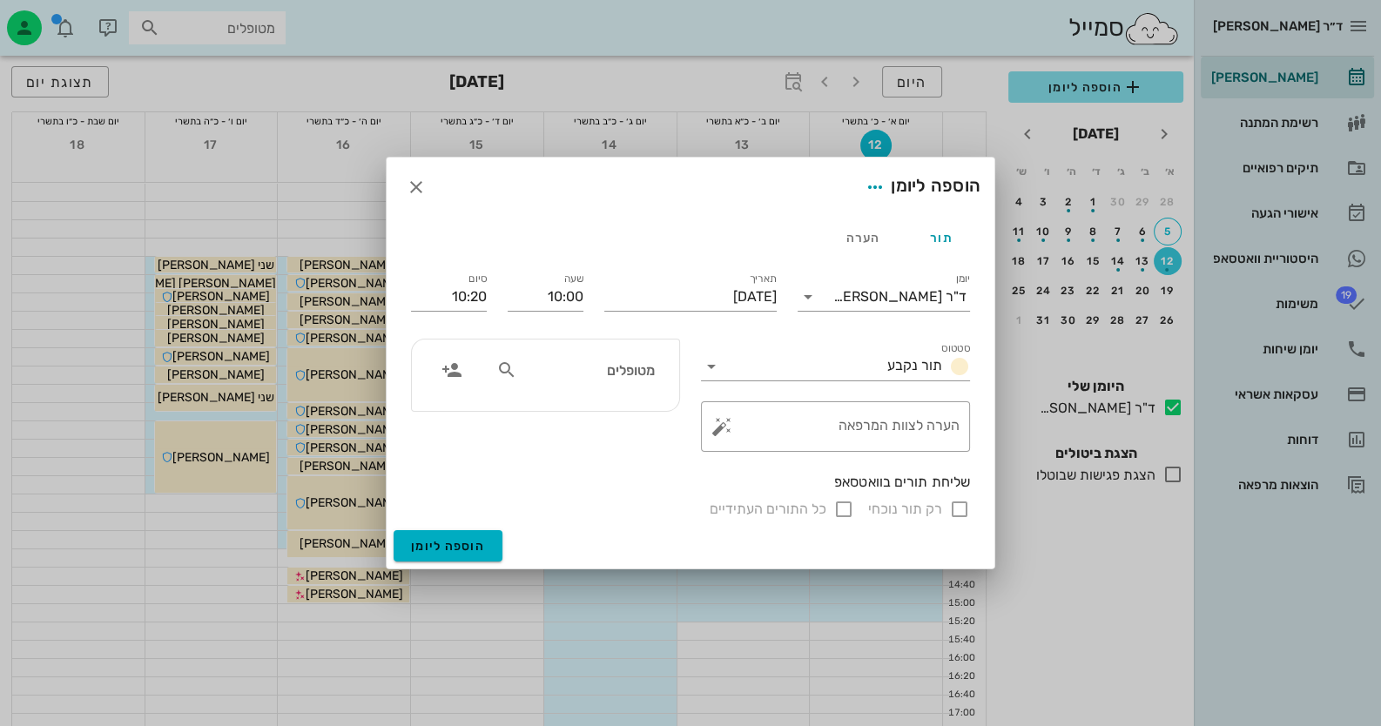
click at [618, 383] on div "מטופלים" at bounding box center [575, 370] width 179 height 33
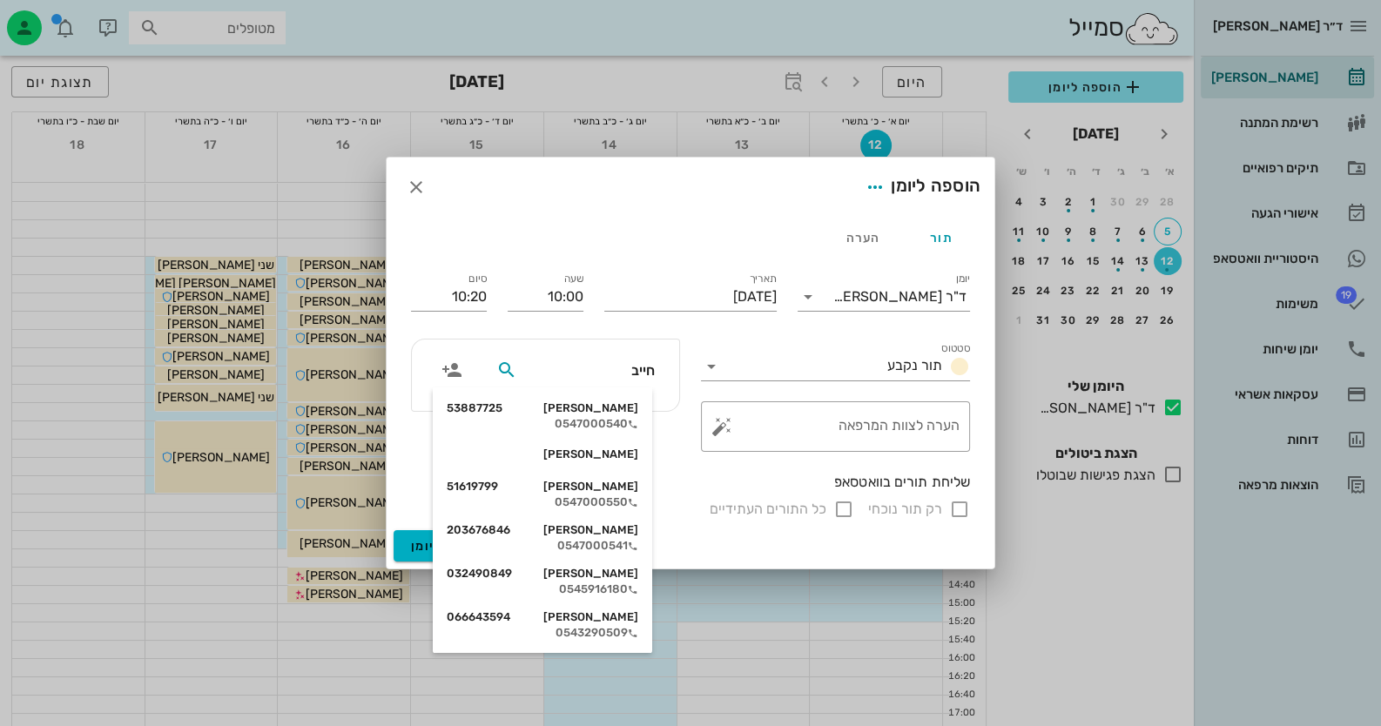
type input "[PERSON_NAME]"
click at [623, 500] on div "0547000550" at bounding box center [543, 503] width 192 height 14
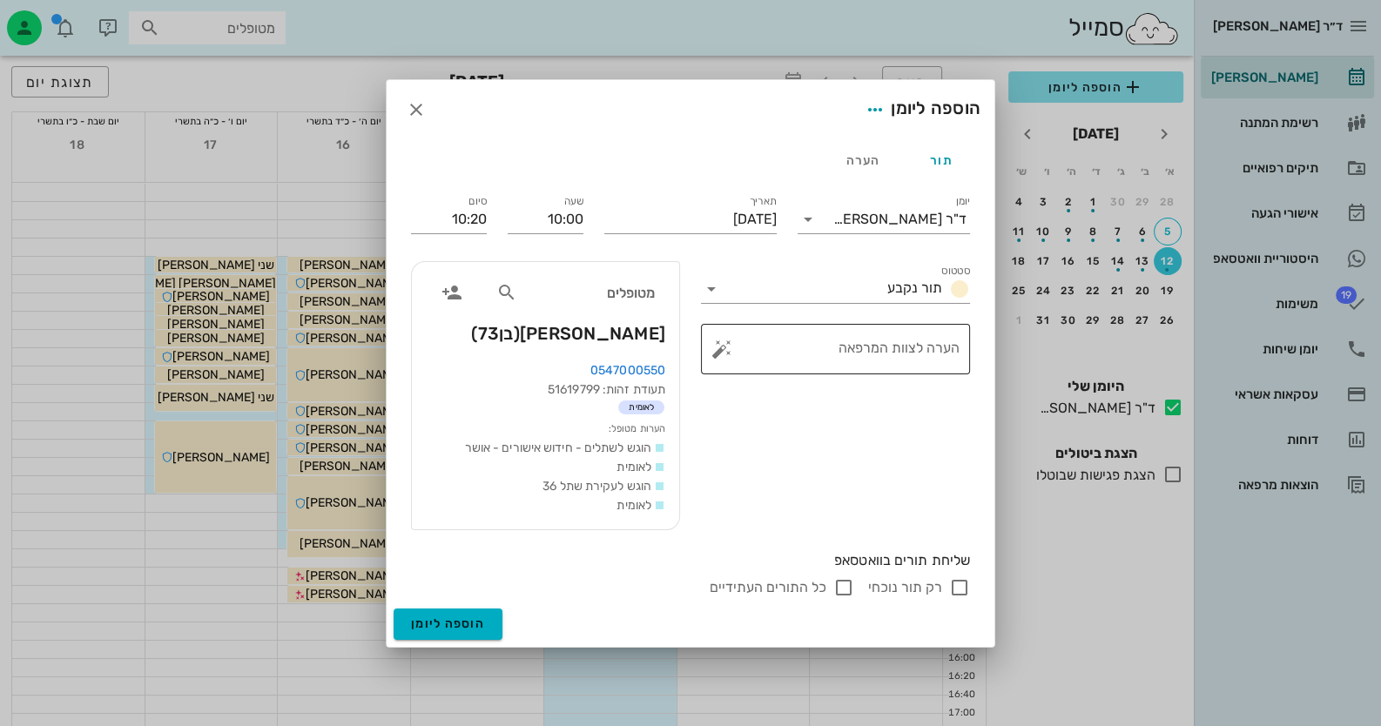
click at [742, 347] on textarea "הערה לצוות המרפאה" at bounding box center [842, 354] width 234 height 42
type textarea "כאבים"
click at [958, 592] on input "רק תור נוכחי" at bounding box center [959, 587] width 21 height 21
checkbox input "false"
click at [473, 621] on span "הוספה ליומן" at bounding box center [448, 624] width 74 height 15
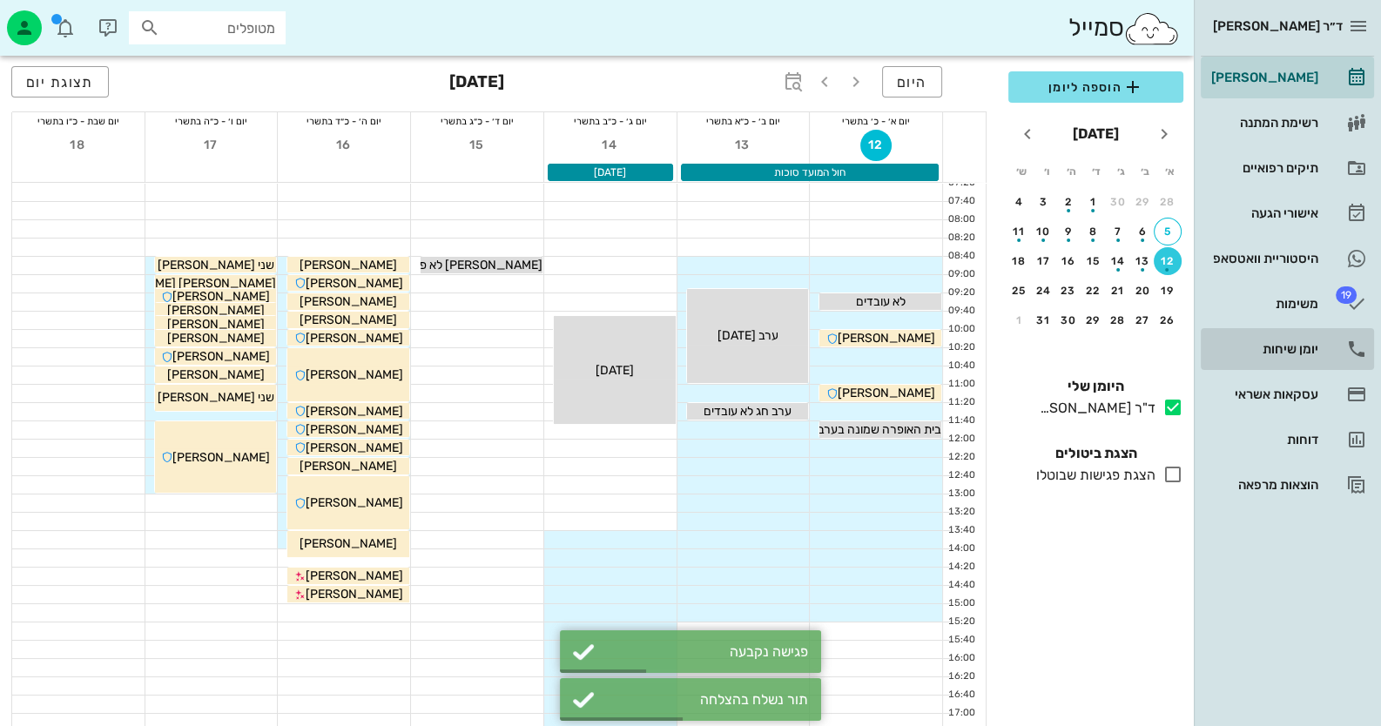
click at [1315, 341] on div "יומן שיחות" at bounding box center [1263, 349] width 111 height 28
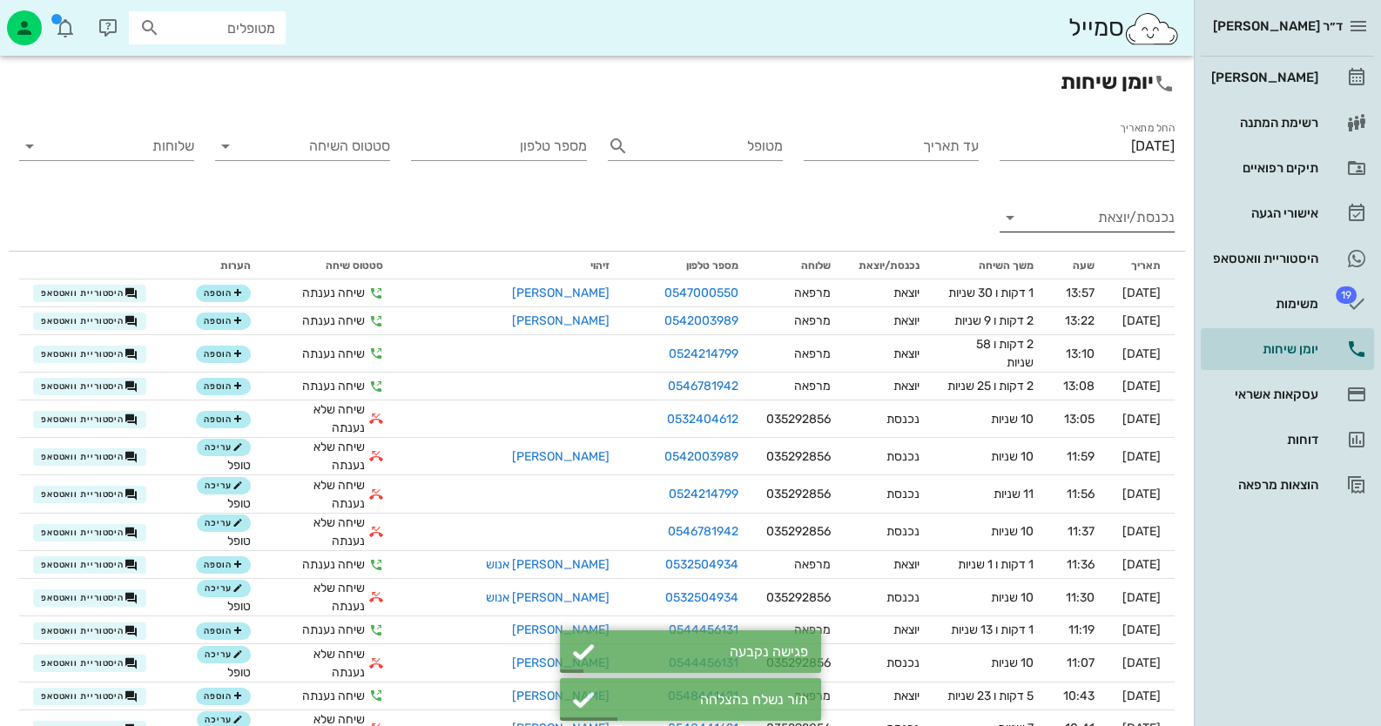
click at [1116, 205] on input "נכנסת/יוצאת" at bounding box center [1101, 218] width 147 height 28
click at [1116, 205] on div "נכנסת יוצאת" at bounding box center [1087, 253] width 175 height 98
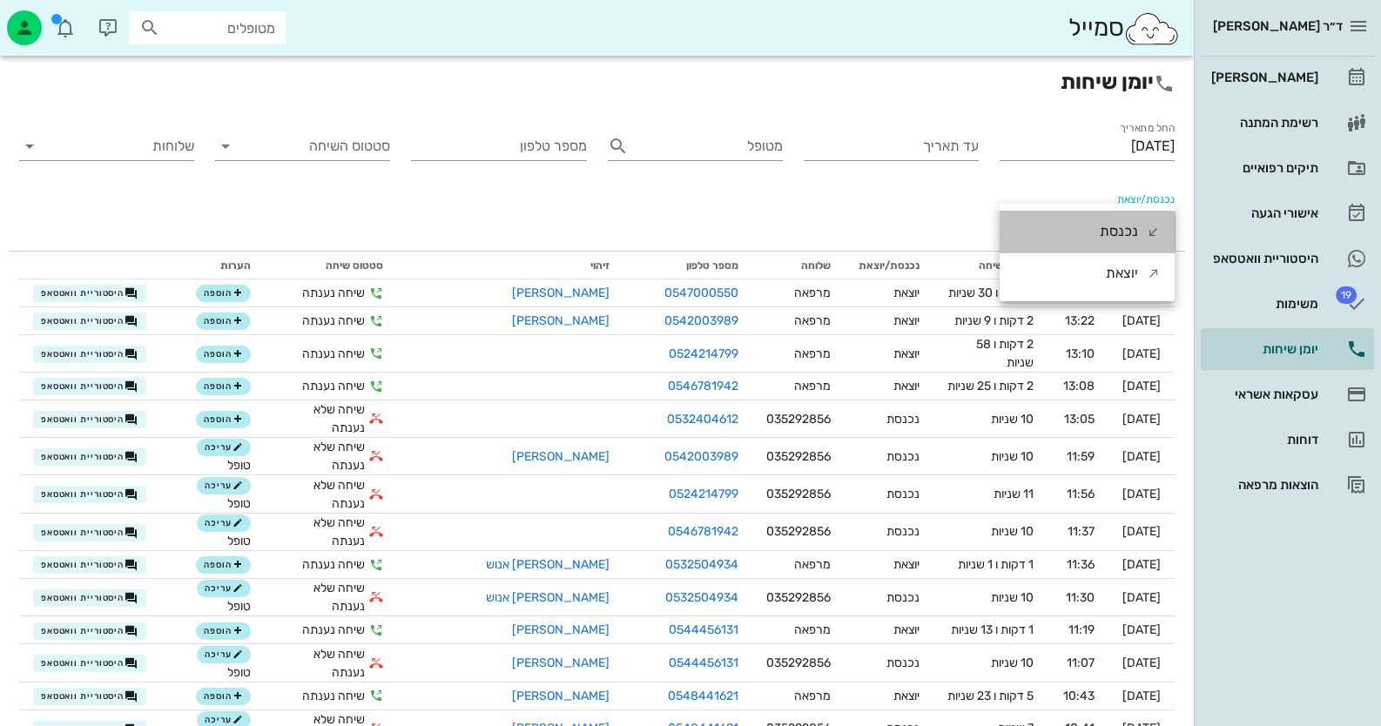
click at [1118, 233] on div "נכנסת" at bounding box center [1119, 232] width 38 height 42
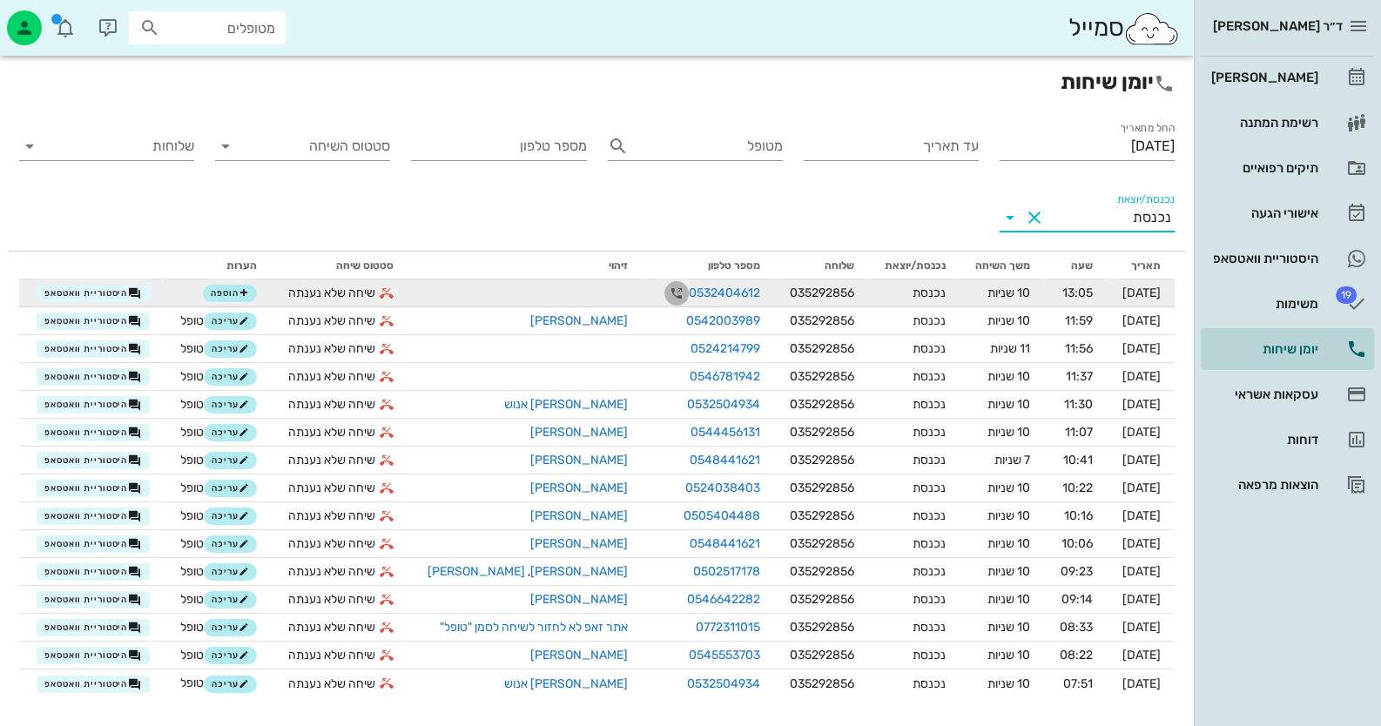
click at [666, 291] on icon "button" at bounding box center [676, 293] width 21 height 21
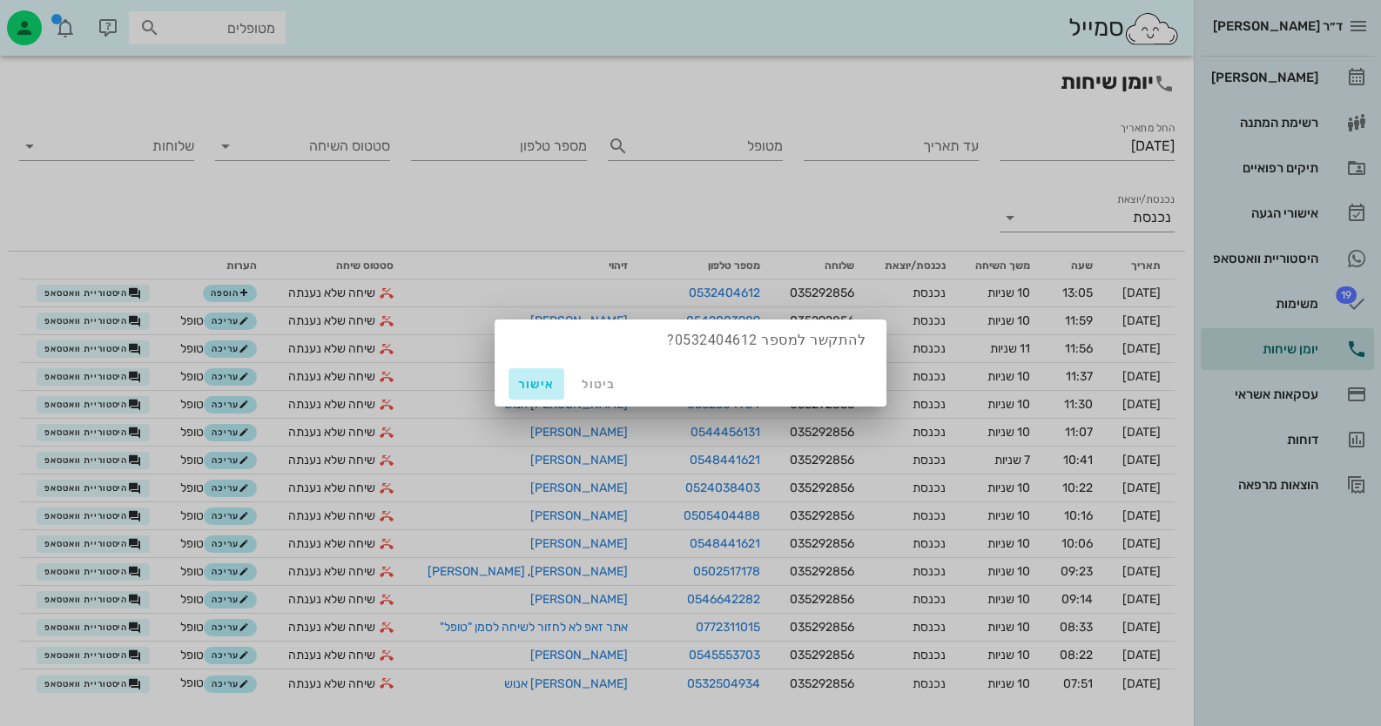
click at [532, 389] on span "אישור" at bounding box center [537, 384] width 42 height 15
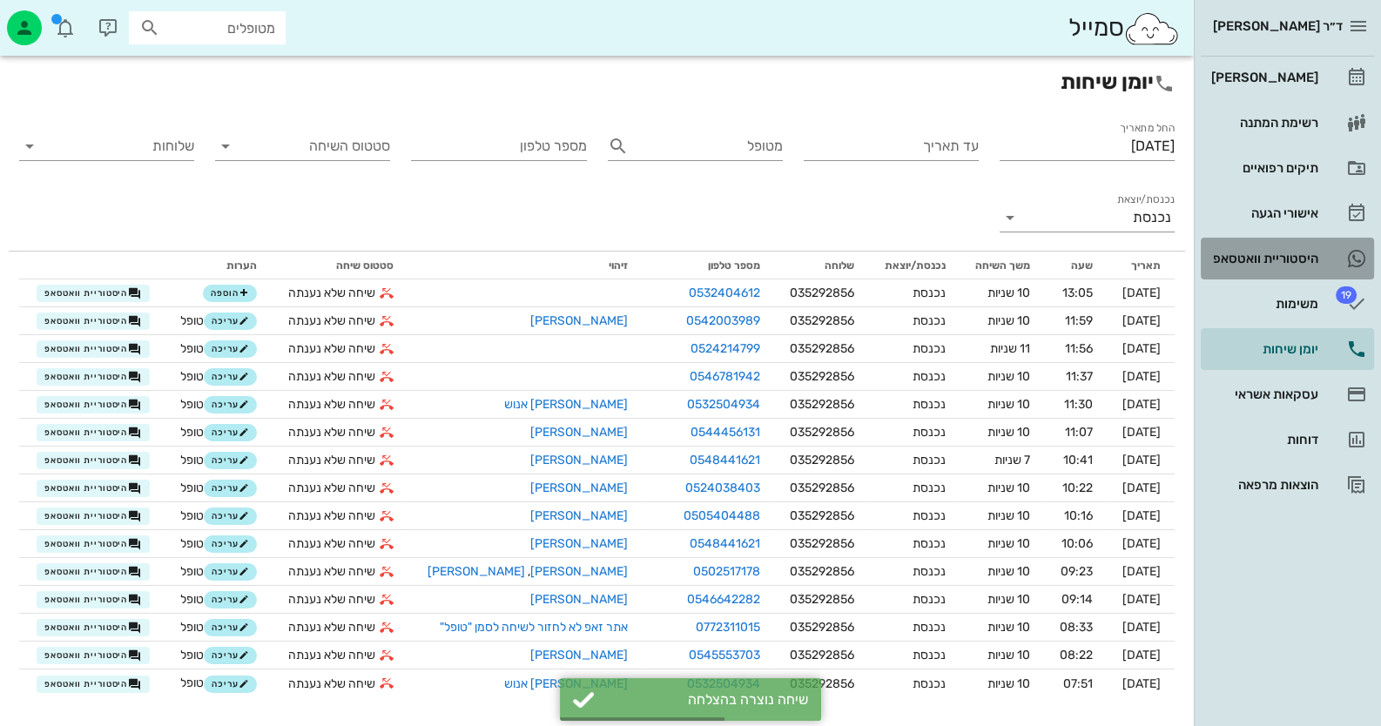
click at [1313, 264] on div "היסטוריית וואטסאפ" at bounding box center [1263, 259] width 111 height 14
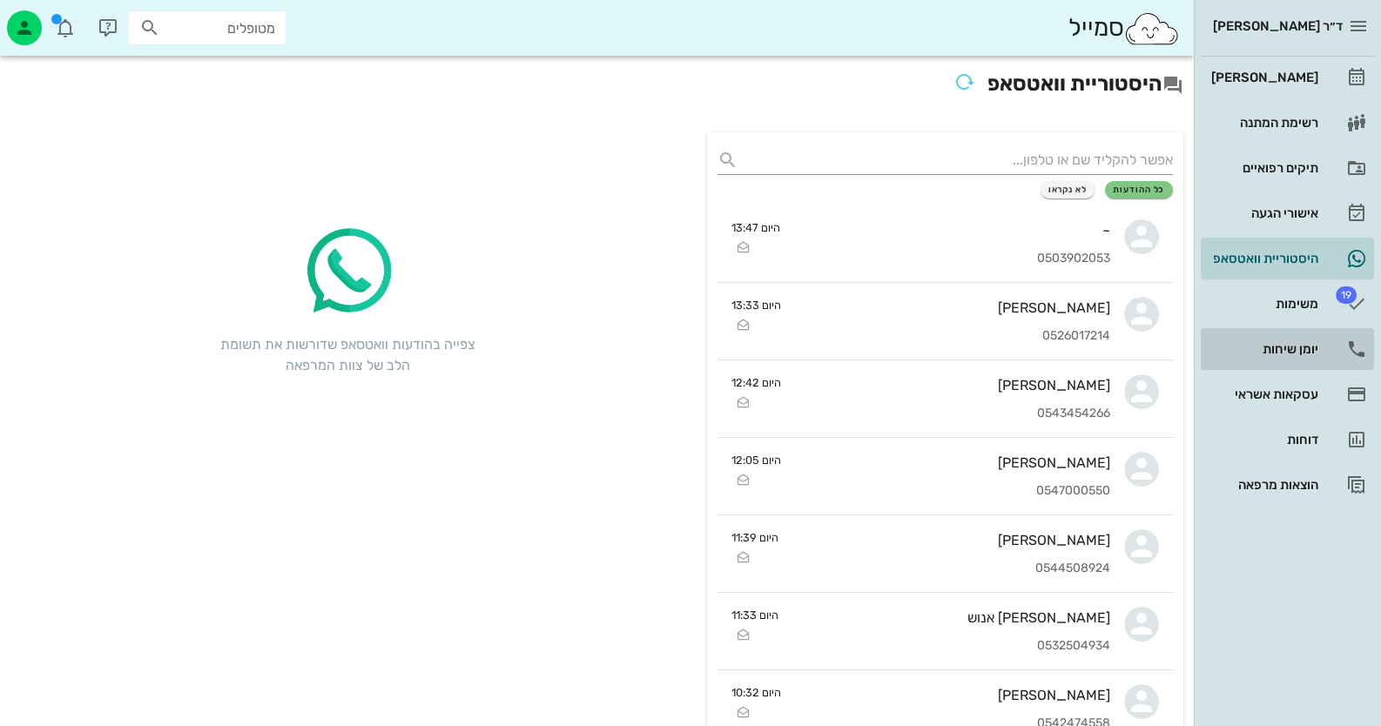
click at [1326, 338] on link "יומן שיחות" at bounding box center [1287, 349] width 173 height 42
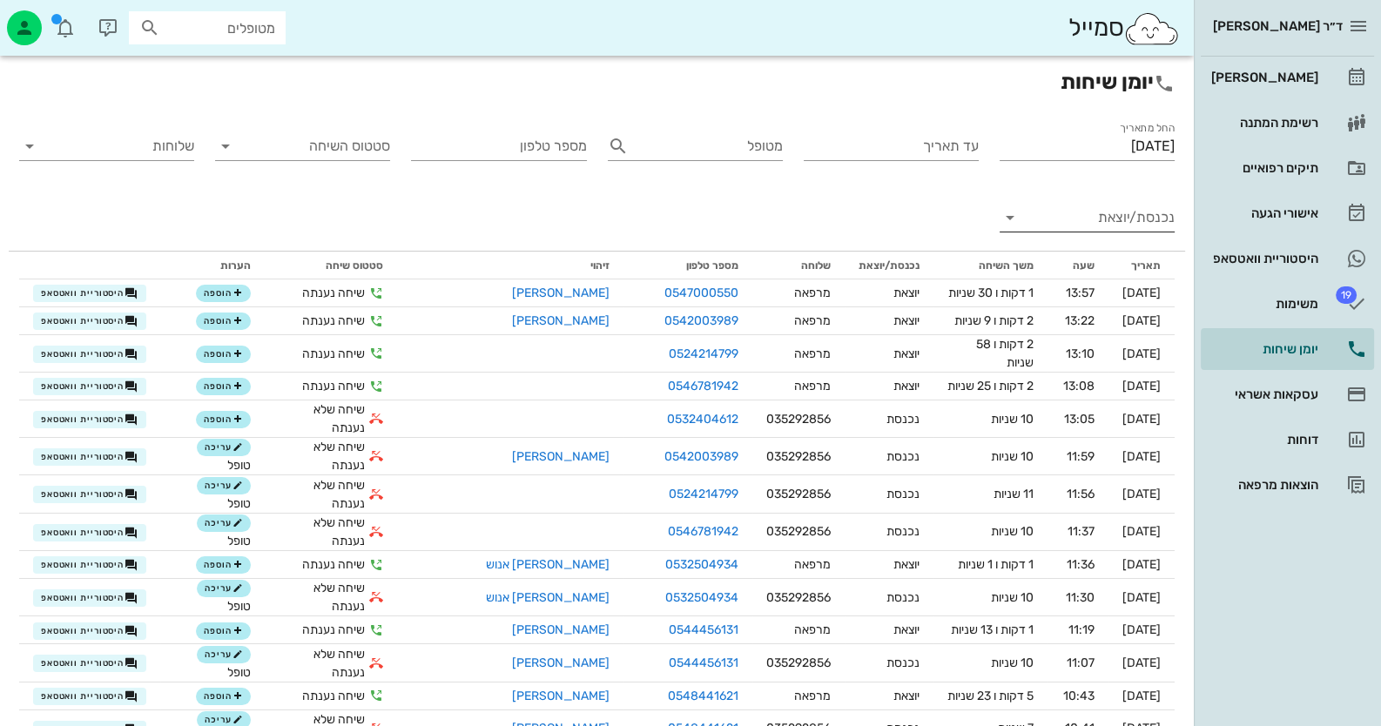
click at [1122, 221] on input "נכנסת/יוצאת" at bounding box center [1101, 218] width 147 height 28
click at [1128, 239] on div "נכנסת" at bounding box center [1119, 232] width 38 height 42
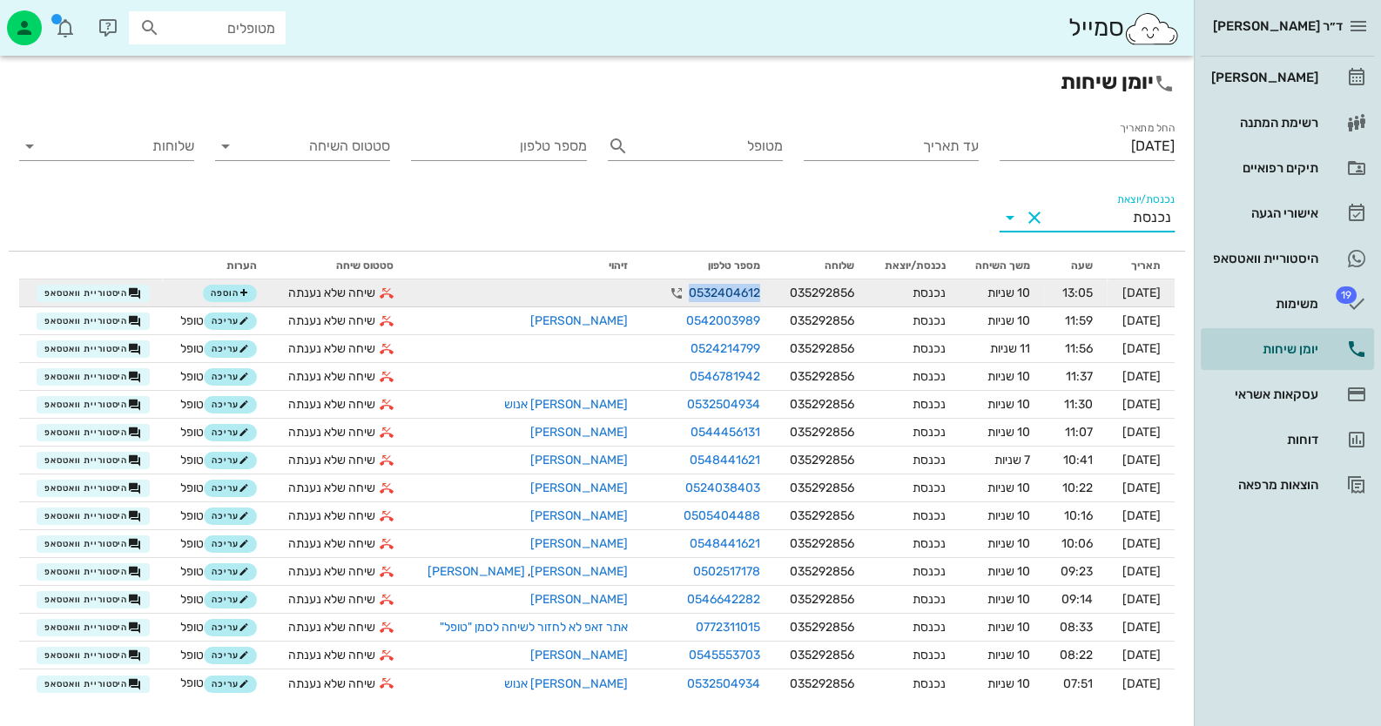
drag, startPoint x: 734, startPoint y: 295, endPoint x: 665, endPoint y: 295, distance: 68.8
click at [689, 295] on link "0532404612" at bounding box center [724, 293] width 71 height 18
copy link "0532404612"
click at [232, 300] on button "הוספה" at bounding box center [230, 293] width 54 height 17
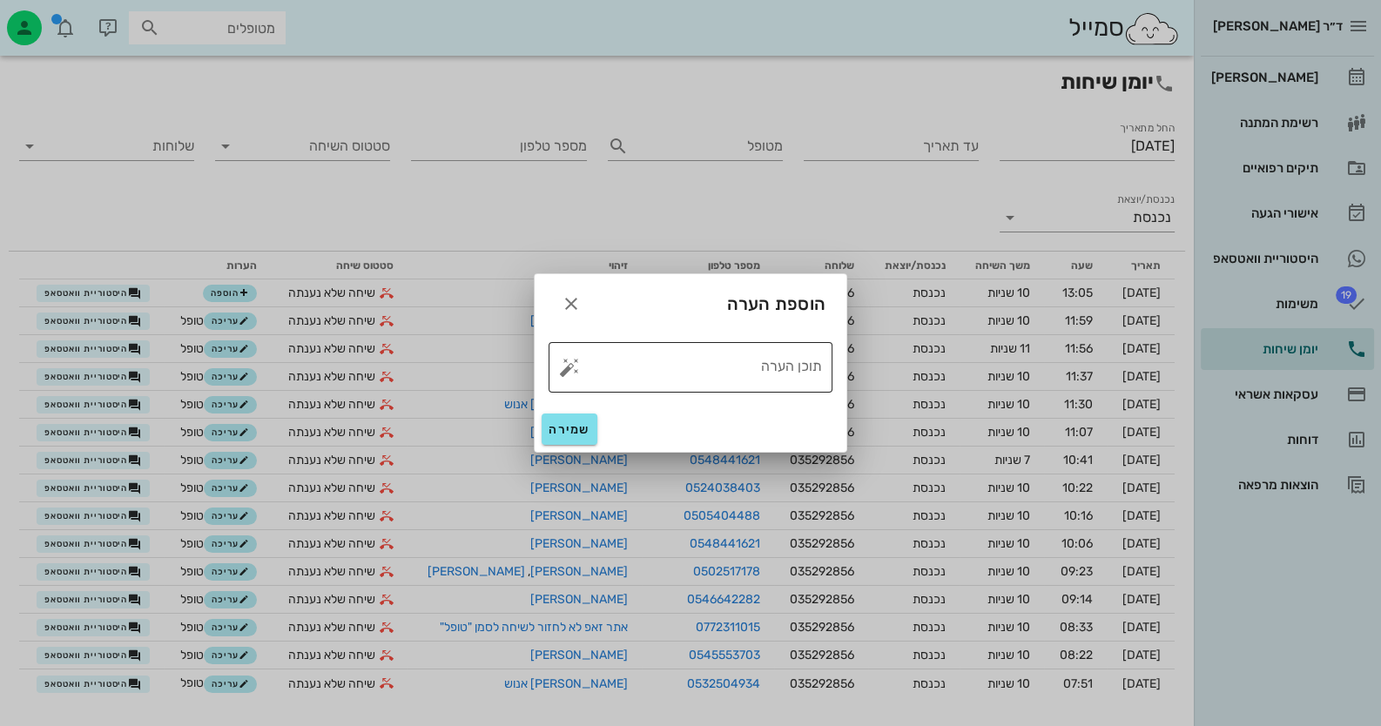
click at [562, 371] on button "button" at bounding box center [569, 367] width 21 height 21
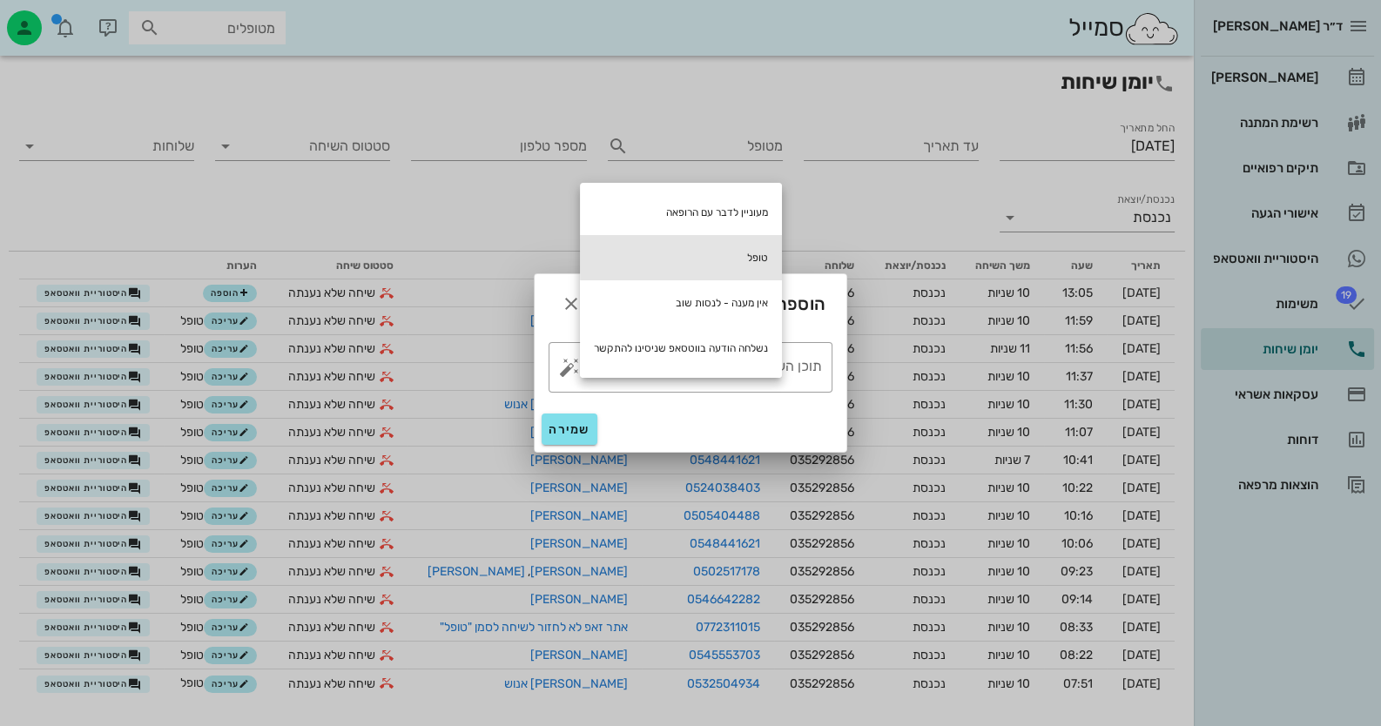
click at [701, 268] on div "טופל" at bounding box center [681, 257] width 202 height 45
type textarea "טופל"
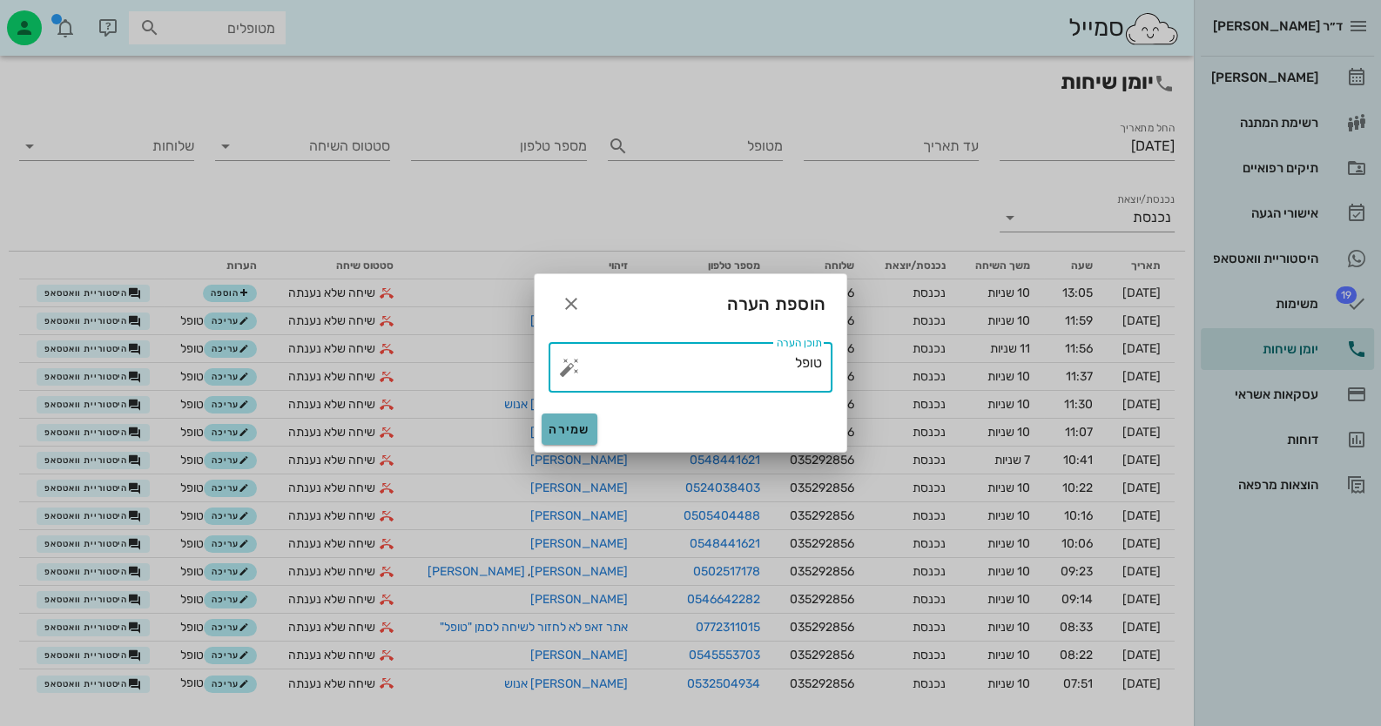
click at [576, 426] on span "שמירה" at bounding box center [570, 429] width 42 height 15
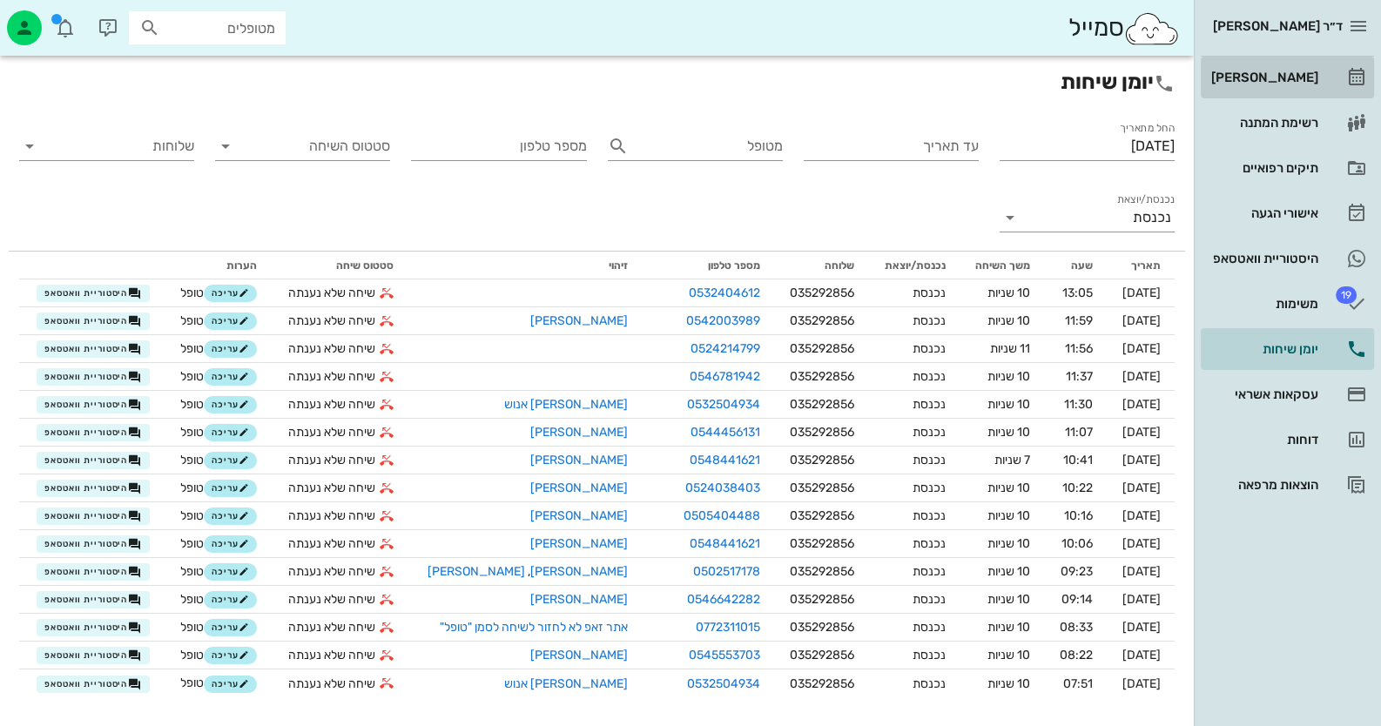
click at [1347, 80] on icon at bounding box center [1356, 77] width 21 height 21
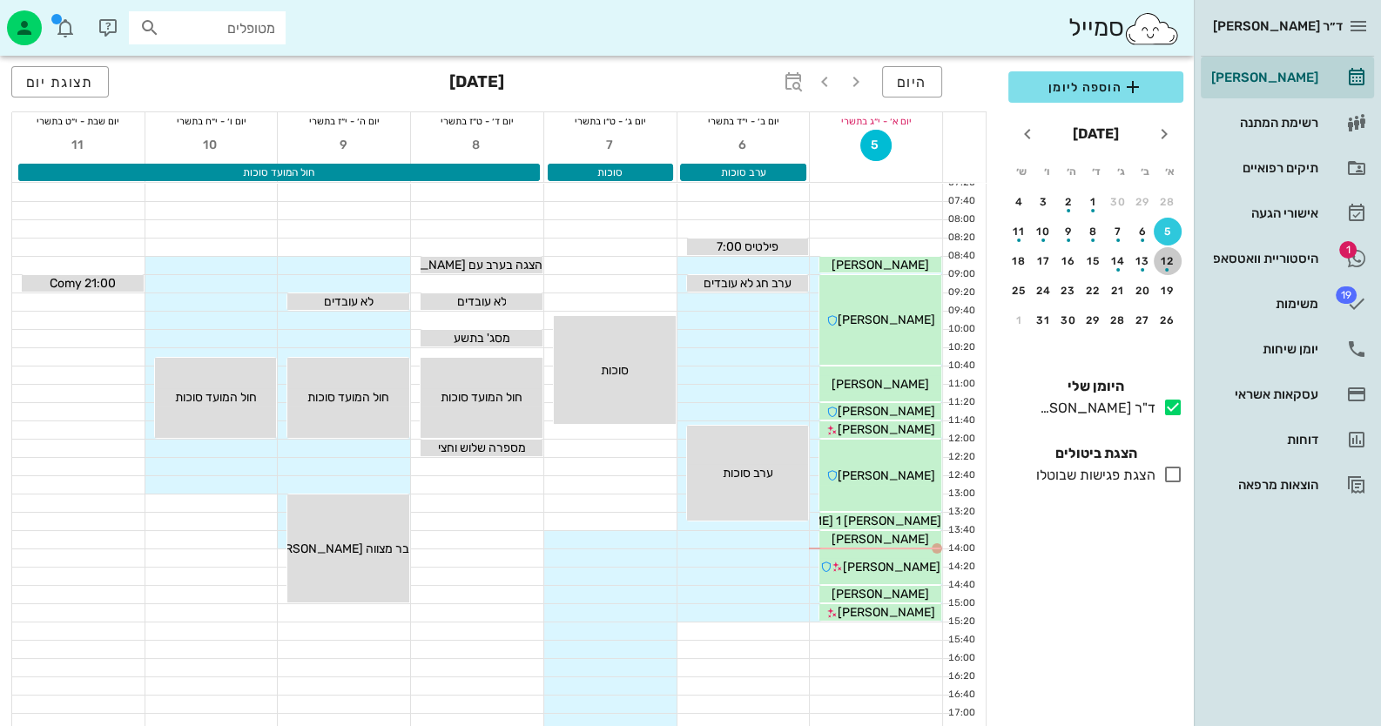
click at [1161, 260] on div "button" at bounding box center [1168, 265] width 28 height 10
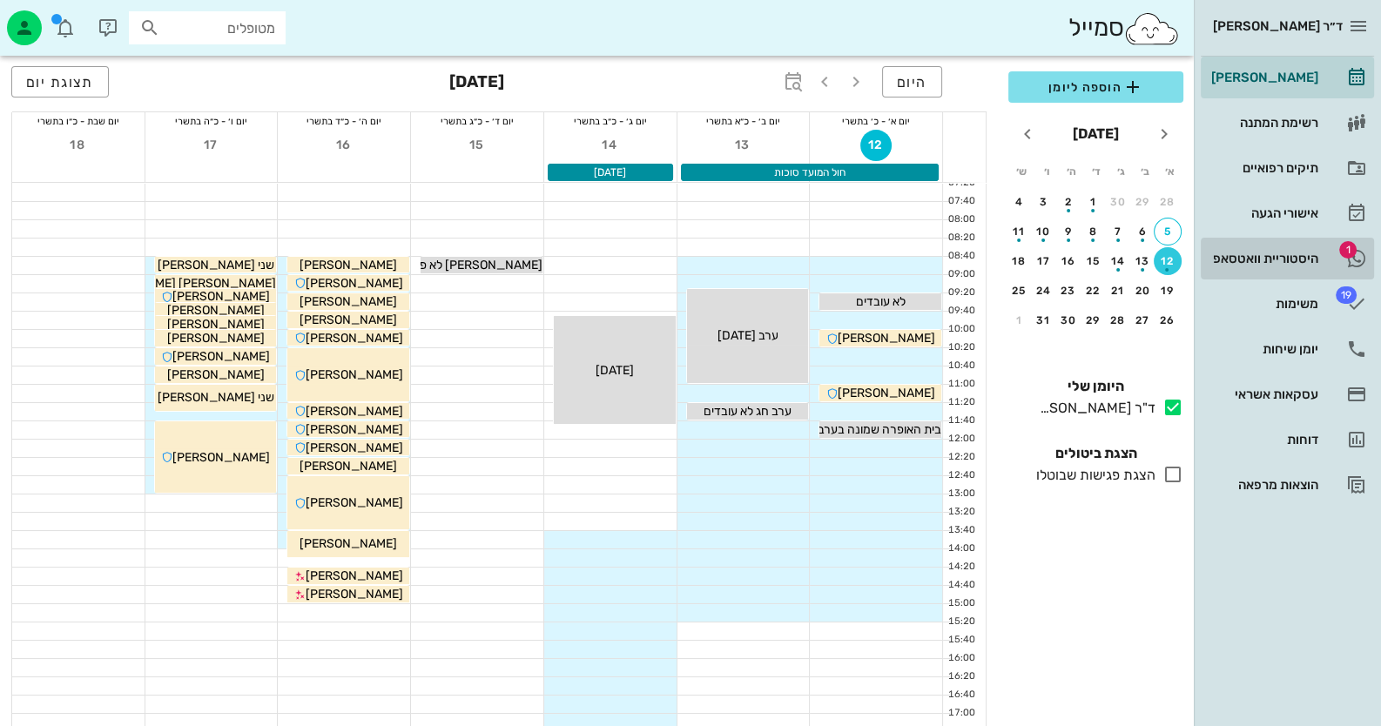
click at [1224, 258] on div "היסטוריית וואטסאפ" at bounding box center [1263, 259] width 111 height 14
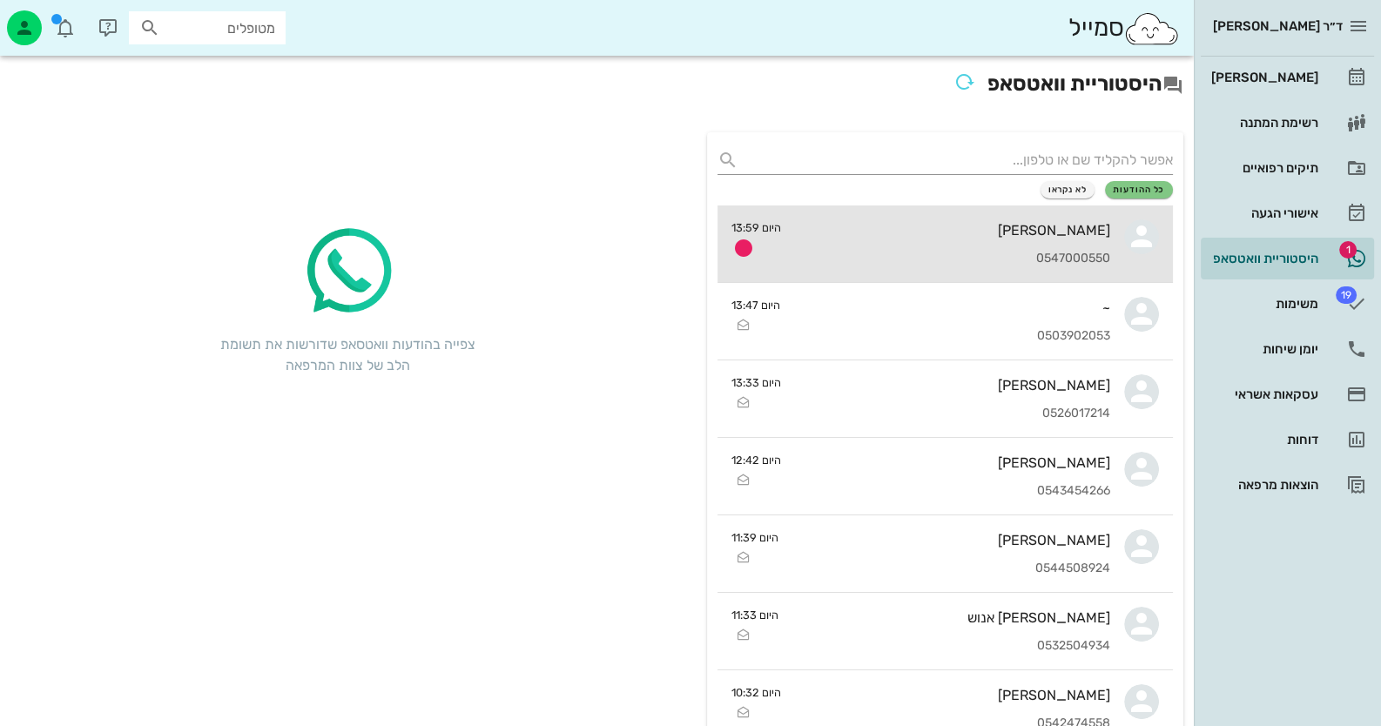
click at [941, 248] on div "[PERSON_NAME] 0547000550" at bounding box center [952, 244] width 315 height 77
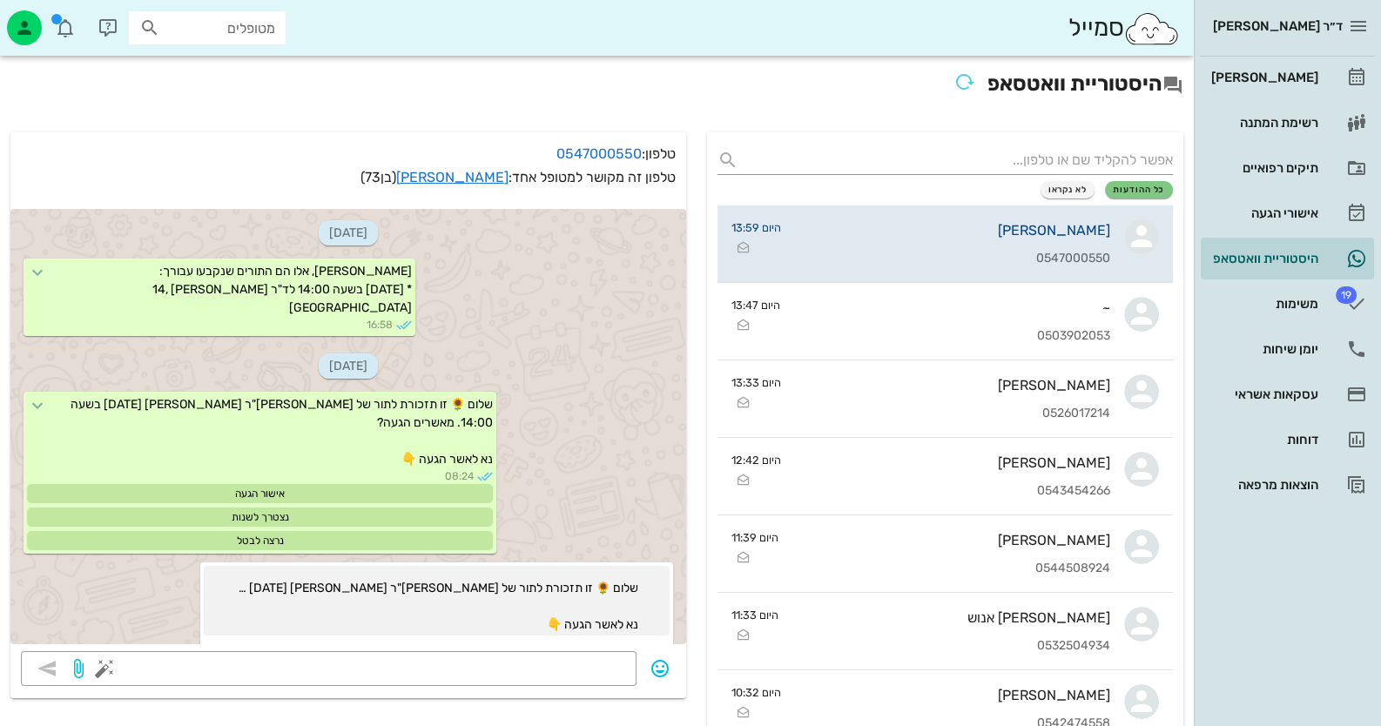
scroll to position [3732, 0]
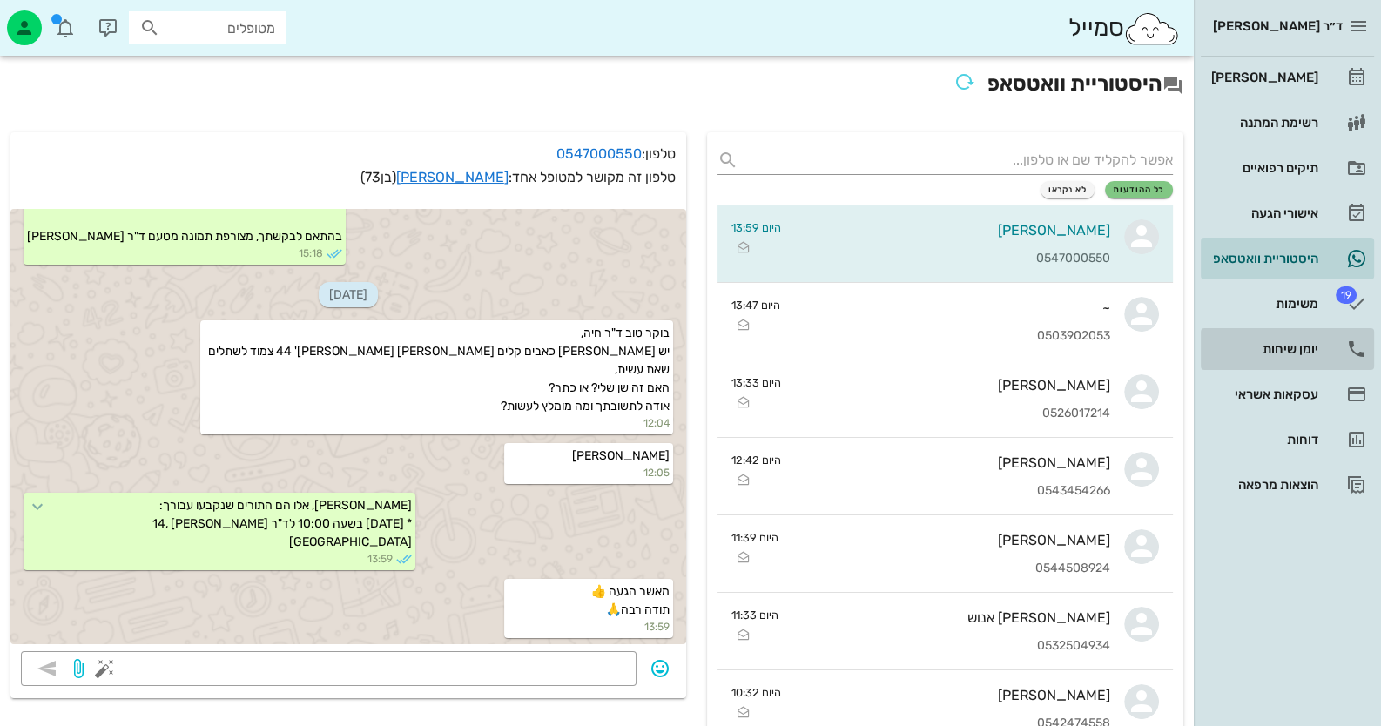
click at [1312, 343] on div "יומן שיחות" at bounding box center [1263, 349] width 111 height 14
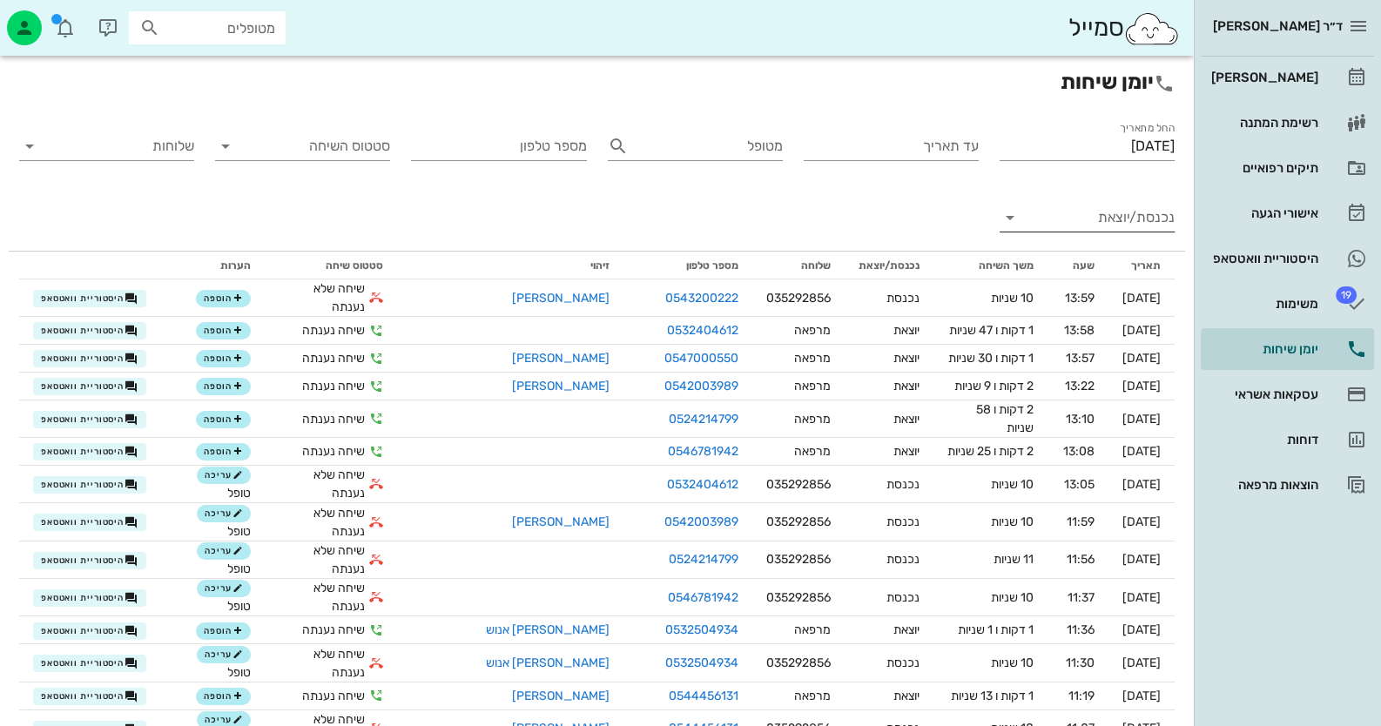
click at [1100, 225] on input "נכנסת/יוצאת" at bounding box center [1101, 218] width 147 height 28
click at [1100, 225] on div "נכנסת" at bounding box center [1087, 232] width 175 height 42
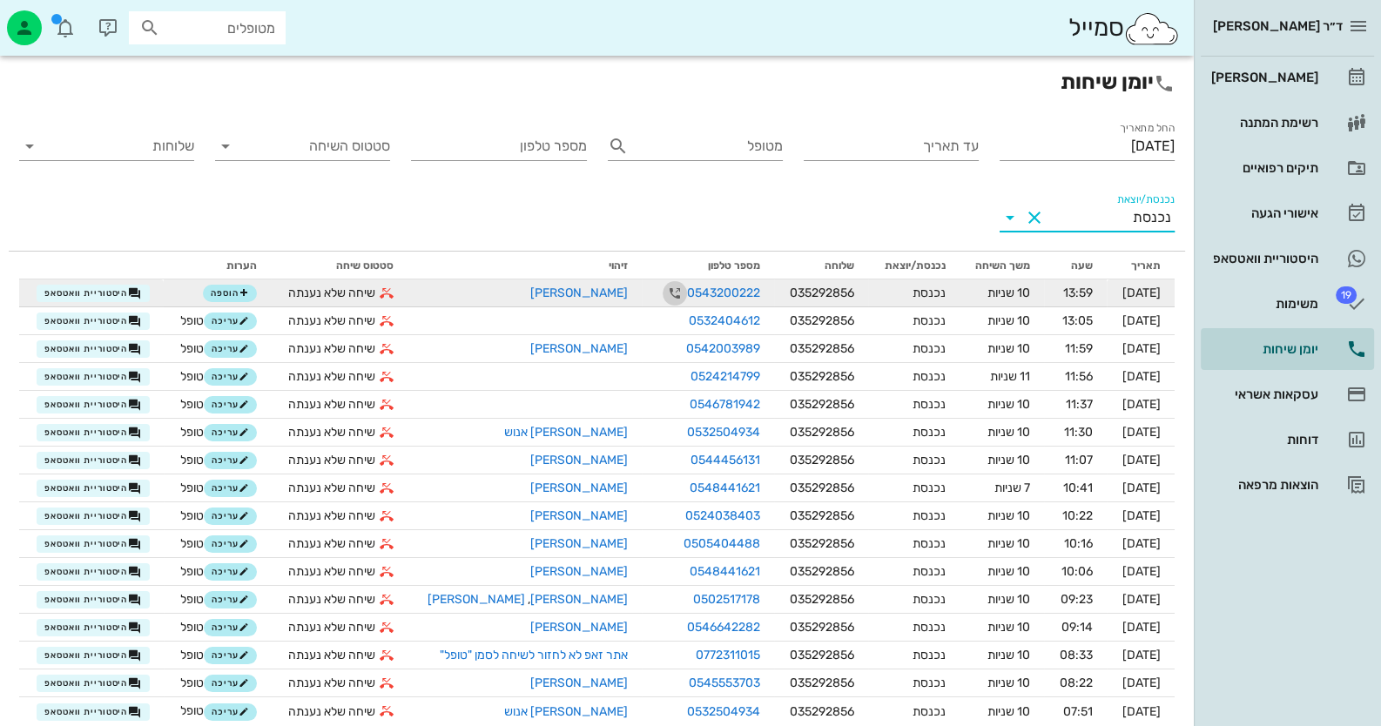
click at [664, 290] on icon "button" at bounding box center [674, 293] width 21 height 21
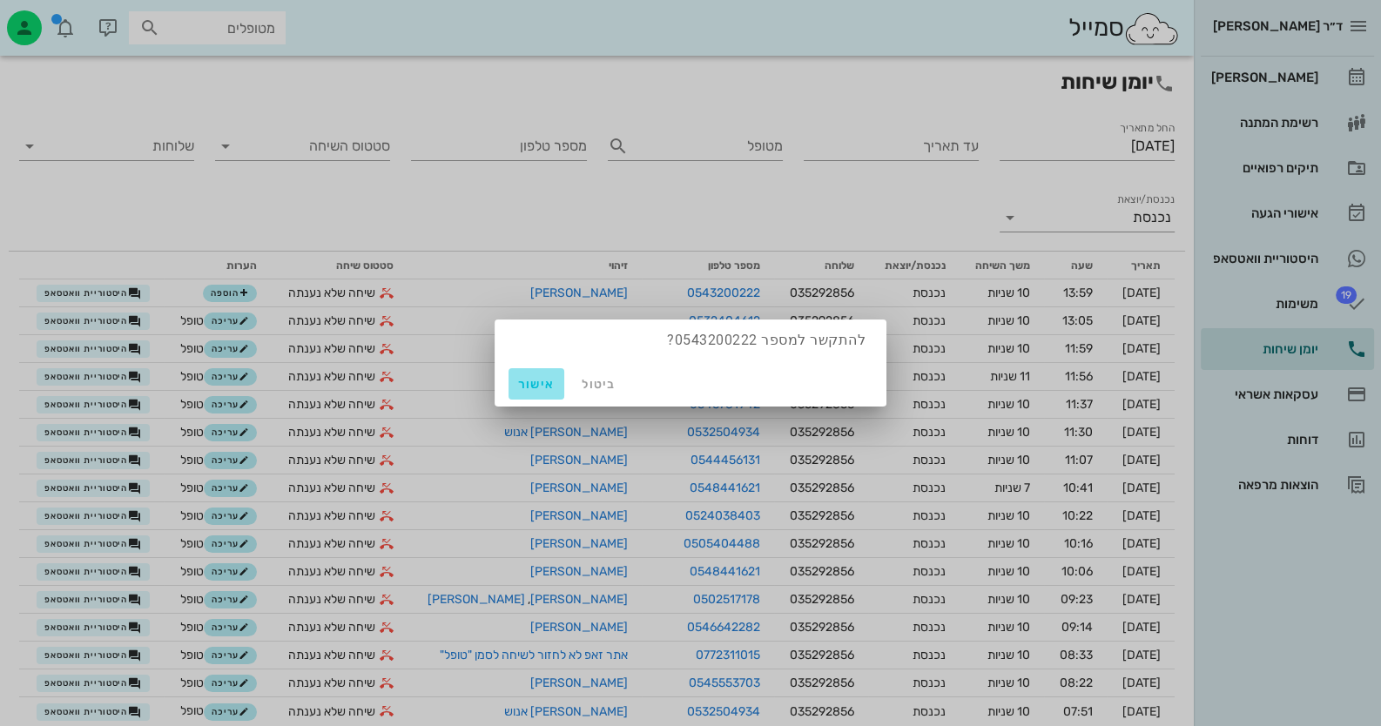
click at [518, 399] on button "אישור" at bounding box center [537, 383] width 56 height 31
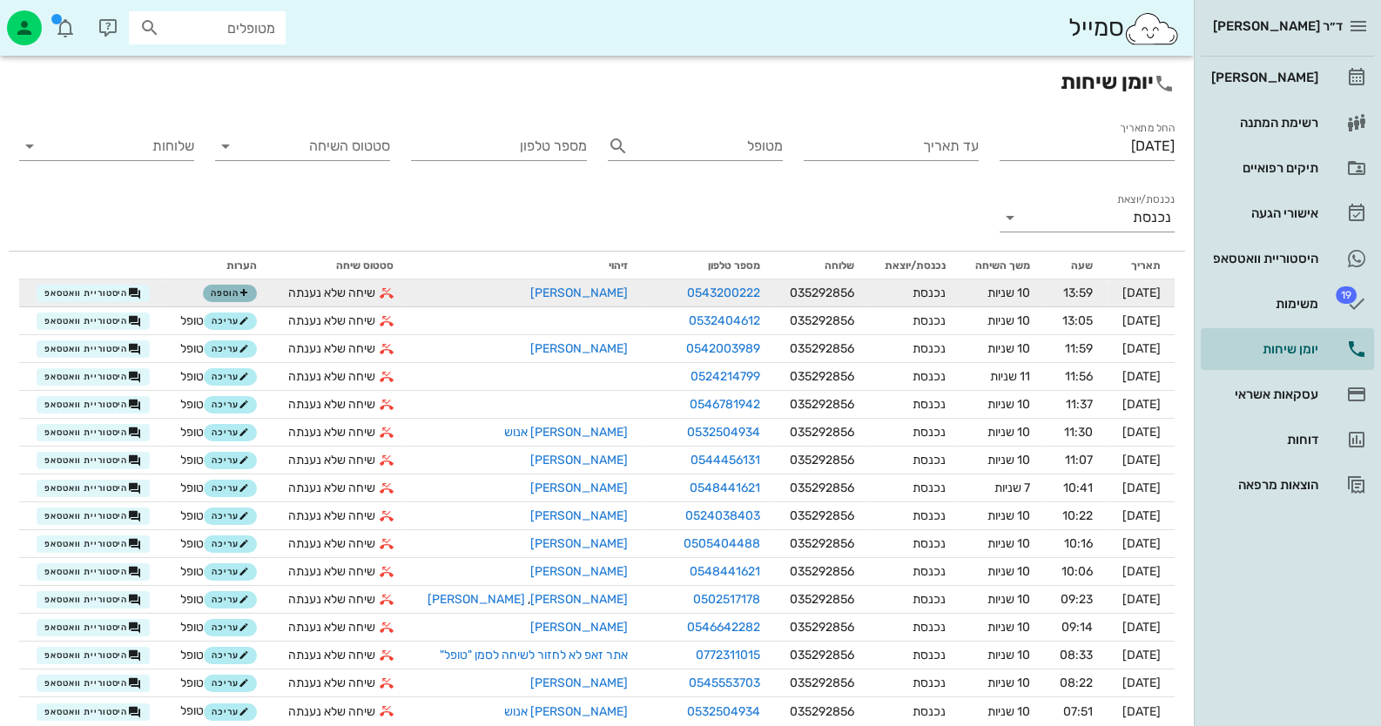
click at [239, 298] on icon "button" at bounding box center [244, 293] width 10 height 10
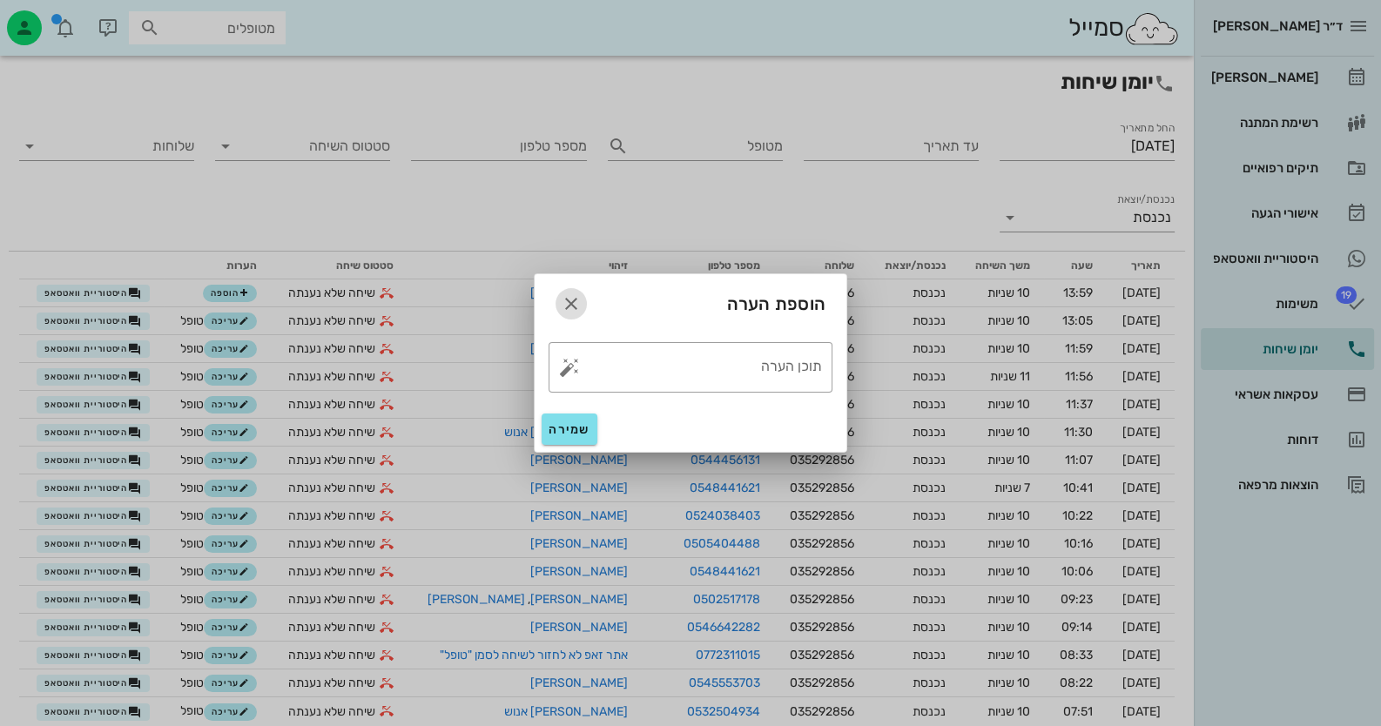
click at [575, 312] on icon "button" at bounding box center [571, 303] width 21 height 21
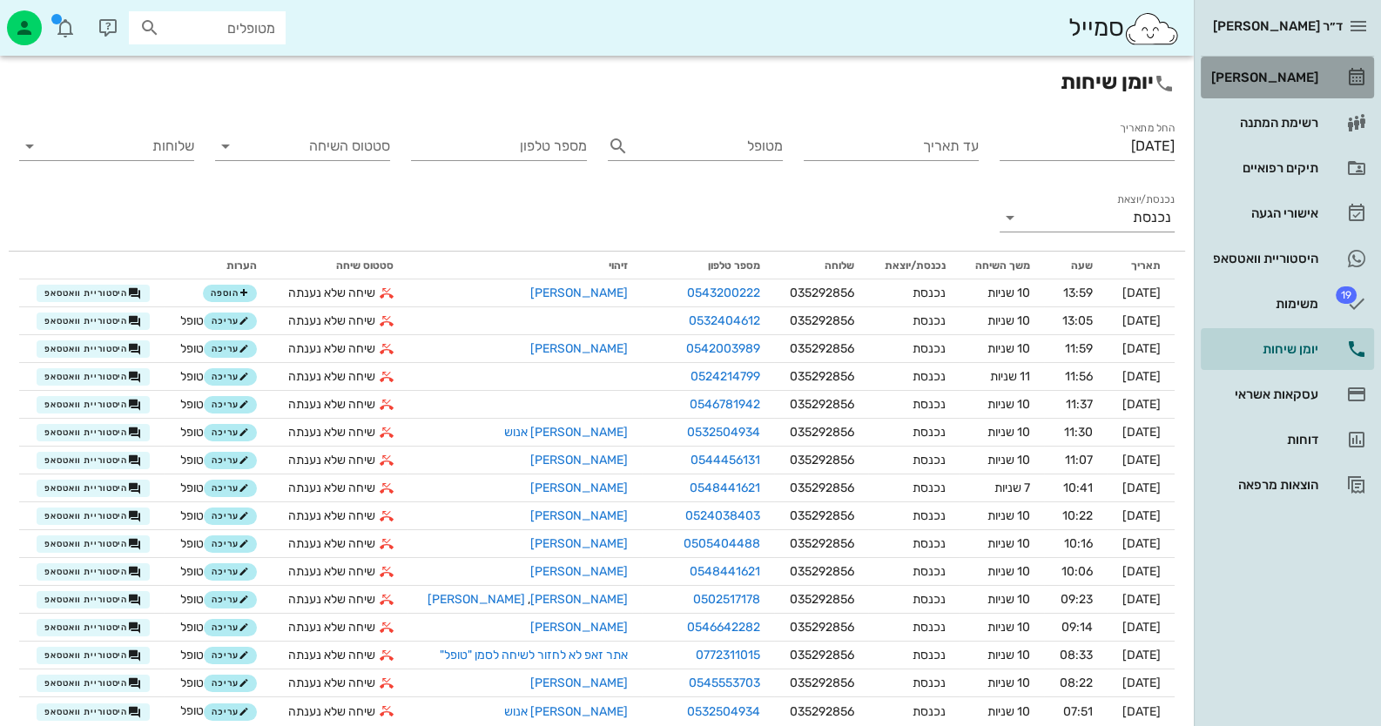
click at [1344, 69] on link "[PERSON_NAME]" at bounding box center [1287, 78] width 173 height 42
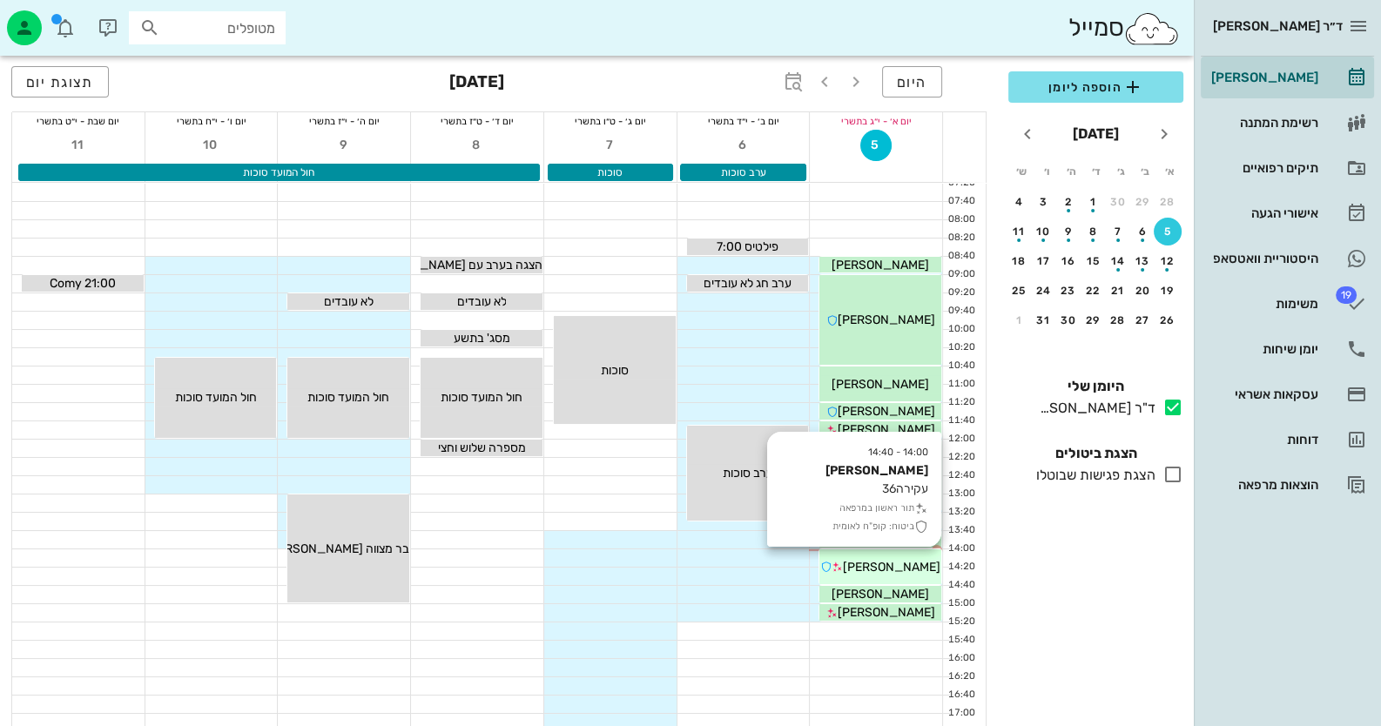
click at [843, 562] on icon at bounding box center [837, 567] width 11 height 11
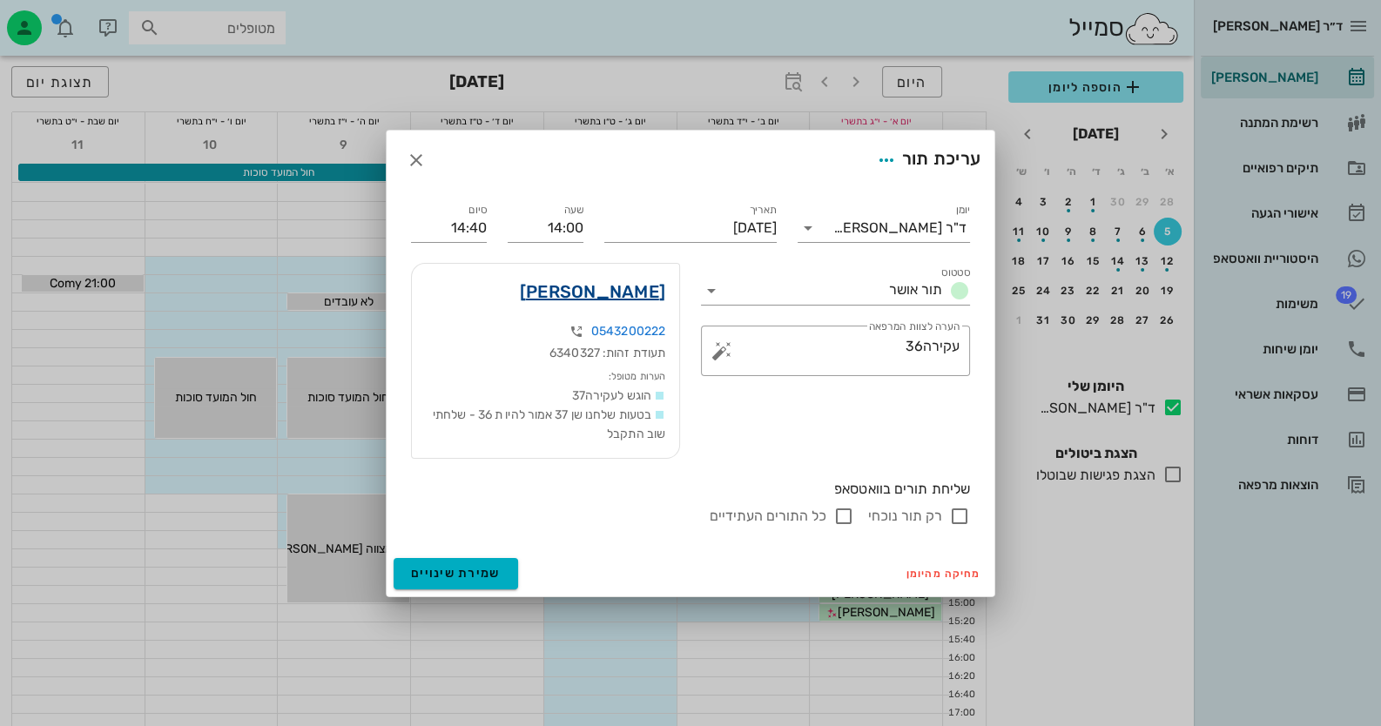
click at [619, 293] on link "[PERSON_NAME]" at bounding box center [592, 292] width 145 height 28
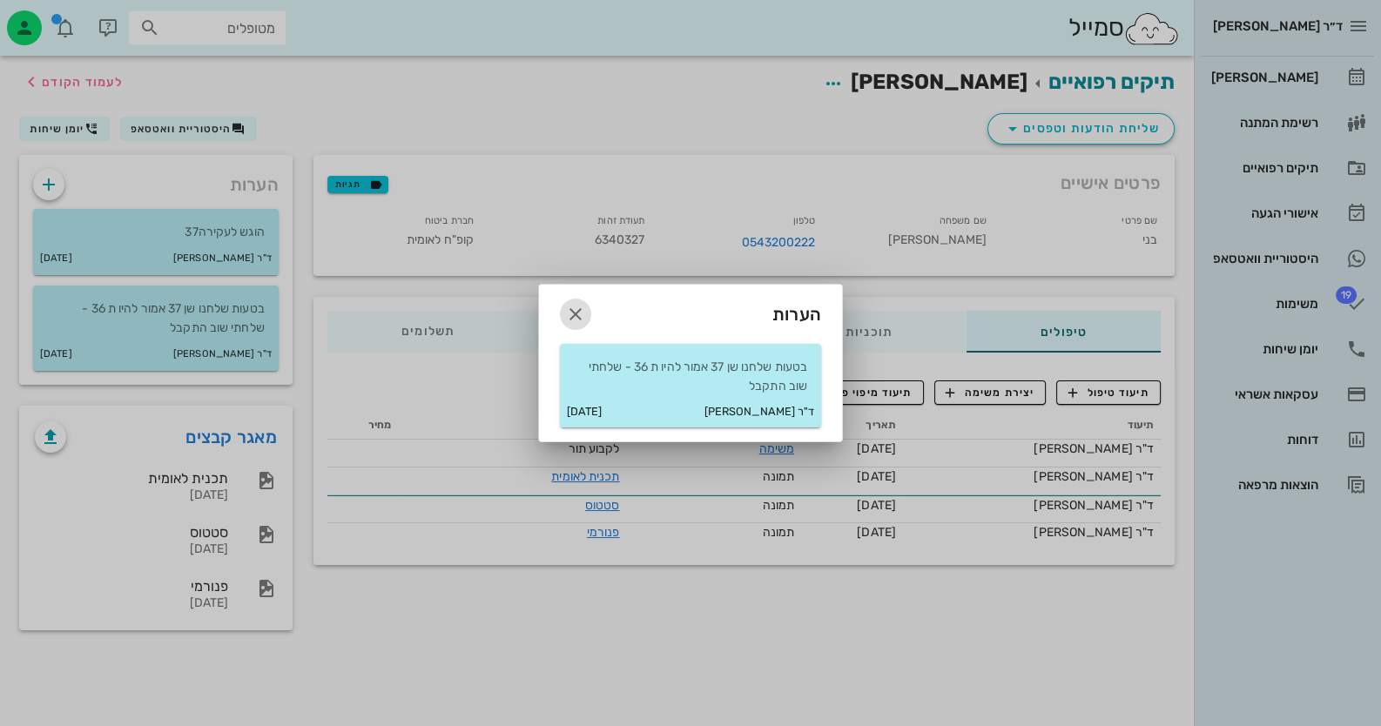
click at [563, 304] on span "button" at bounding box center [575, 314] width 31 height 21
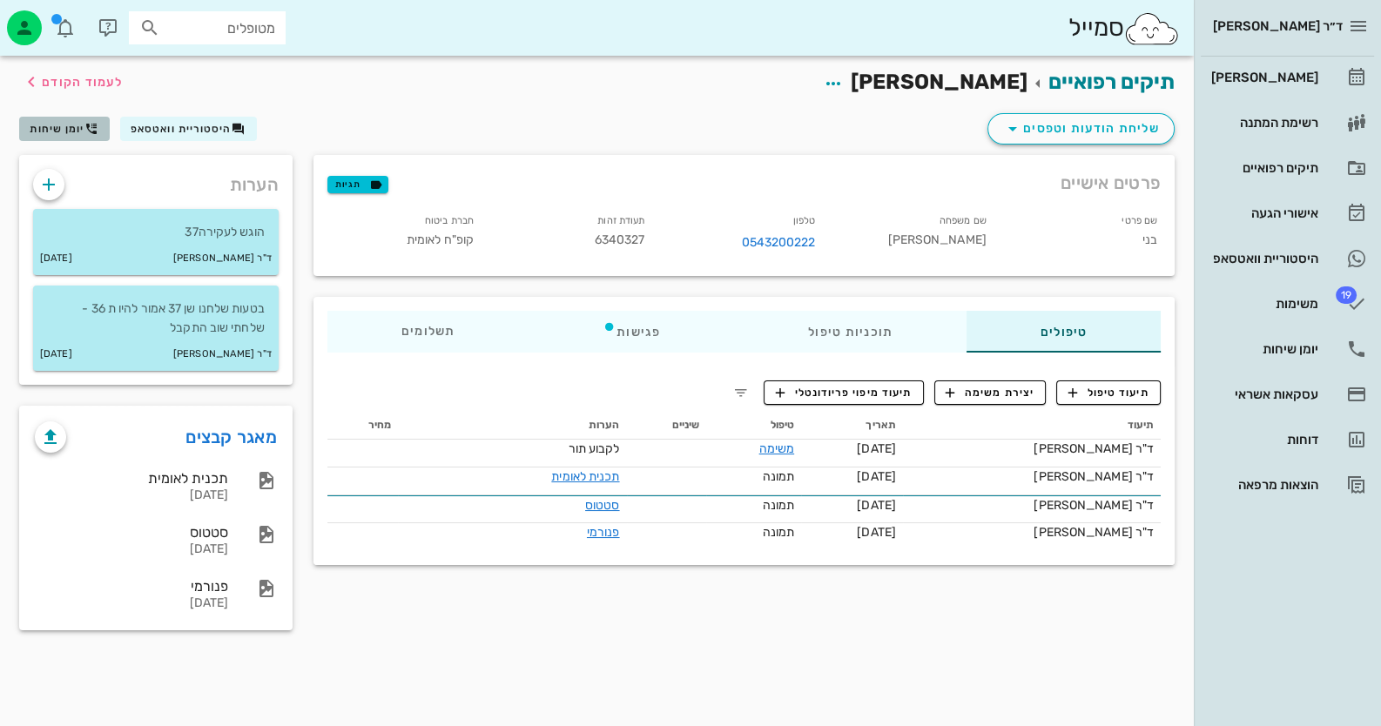
click at [70, 127] on span "יומן שיחות" at bounding box center [57, 129] width 55 height 12
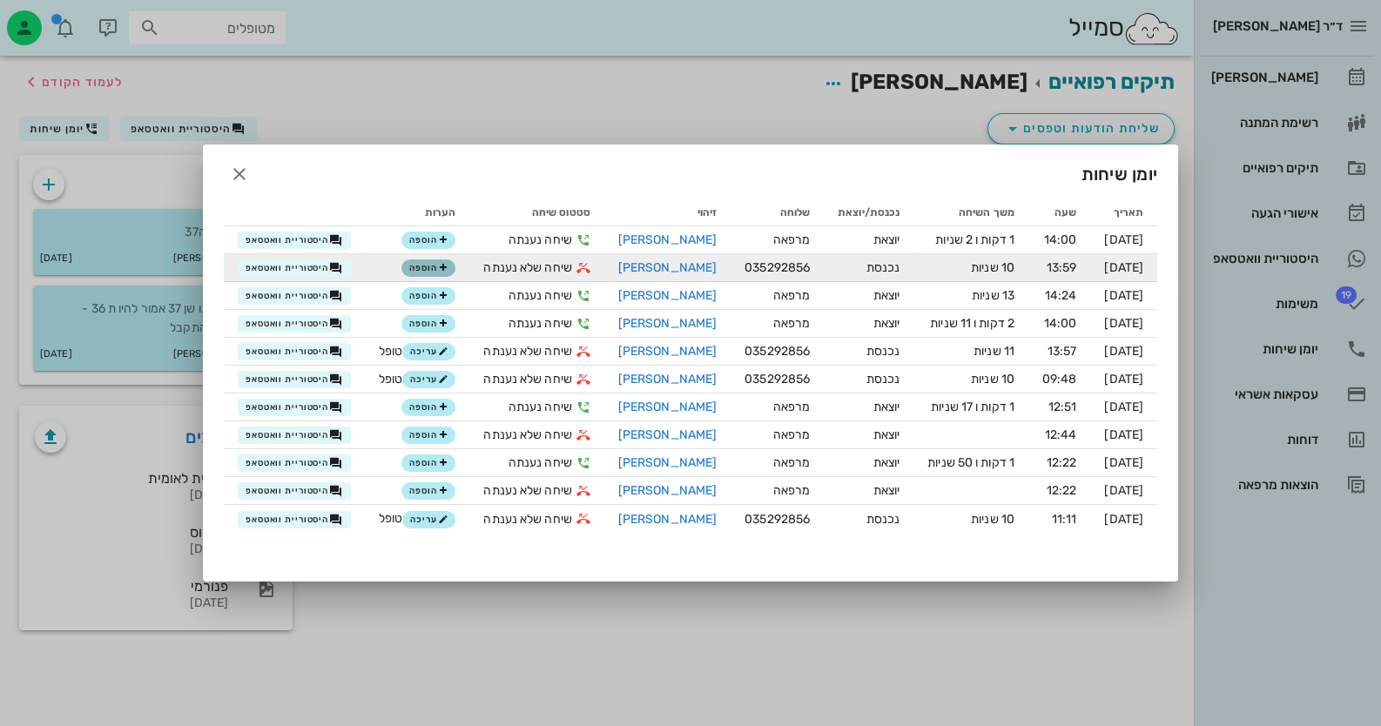
click at [448, 265] on icon "button" at bounding box center [443, 268] width 10 height 10
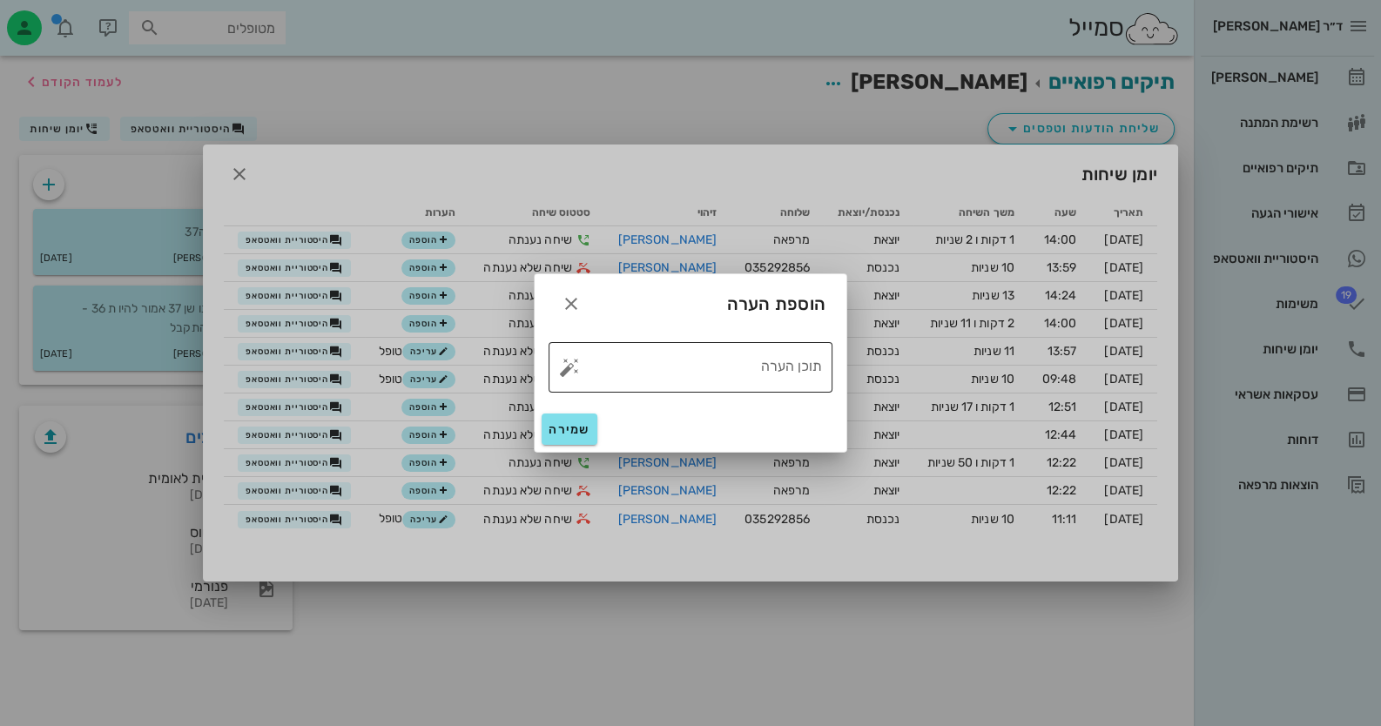
click at [573, 366] on button "button" at bounding box center [569, 367] width 21 height 21
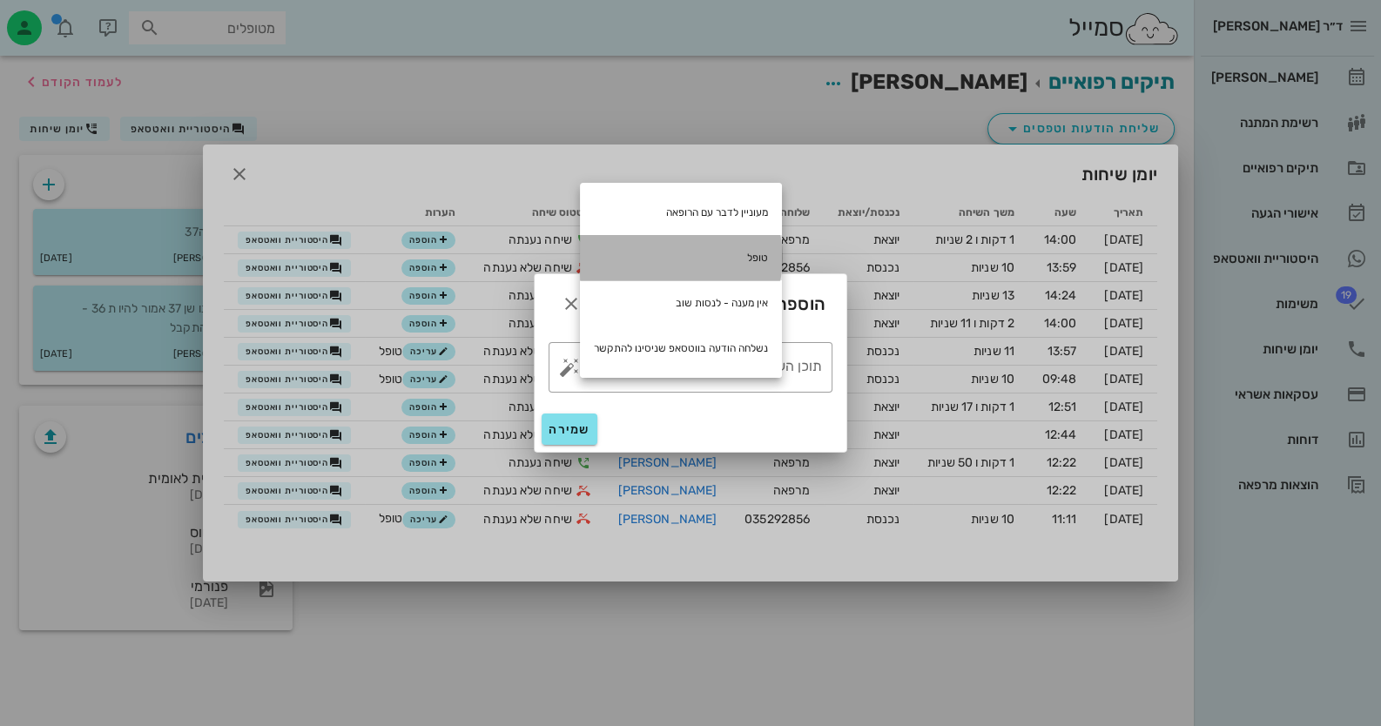
click at [752, 245] on div "טופל" at bounding box center [681, 257] width 202 height 45
type textarea "טופל"
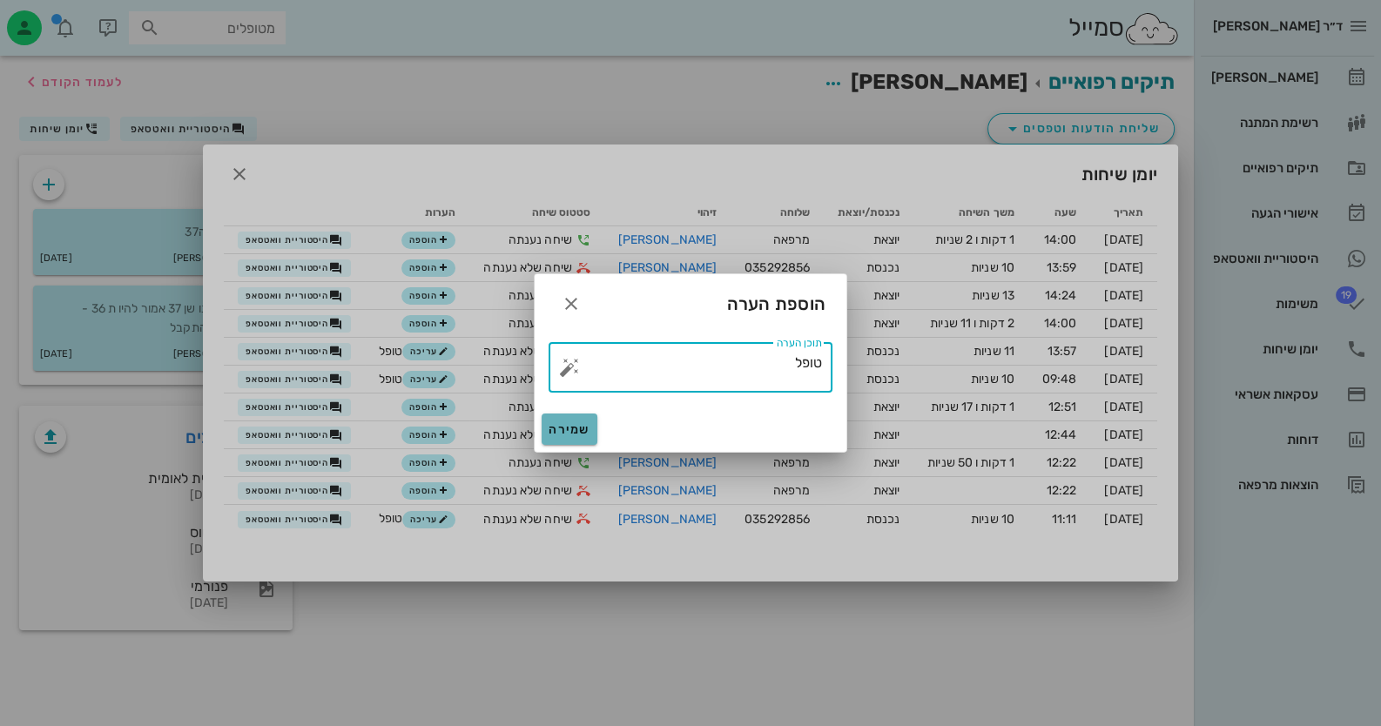
click at [590, 431] on span "שמירה" at bounding box center [570, 429] width 42 height 15
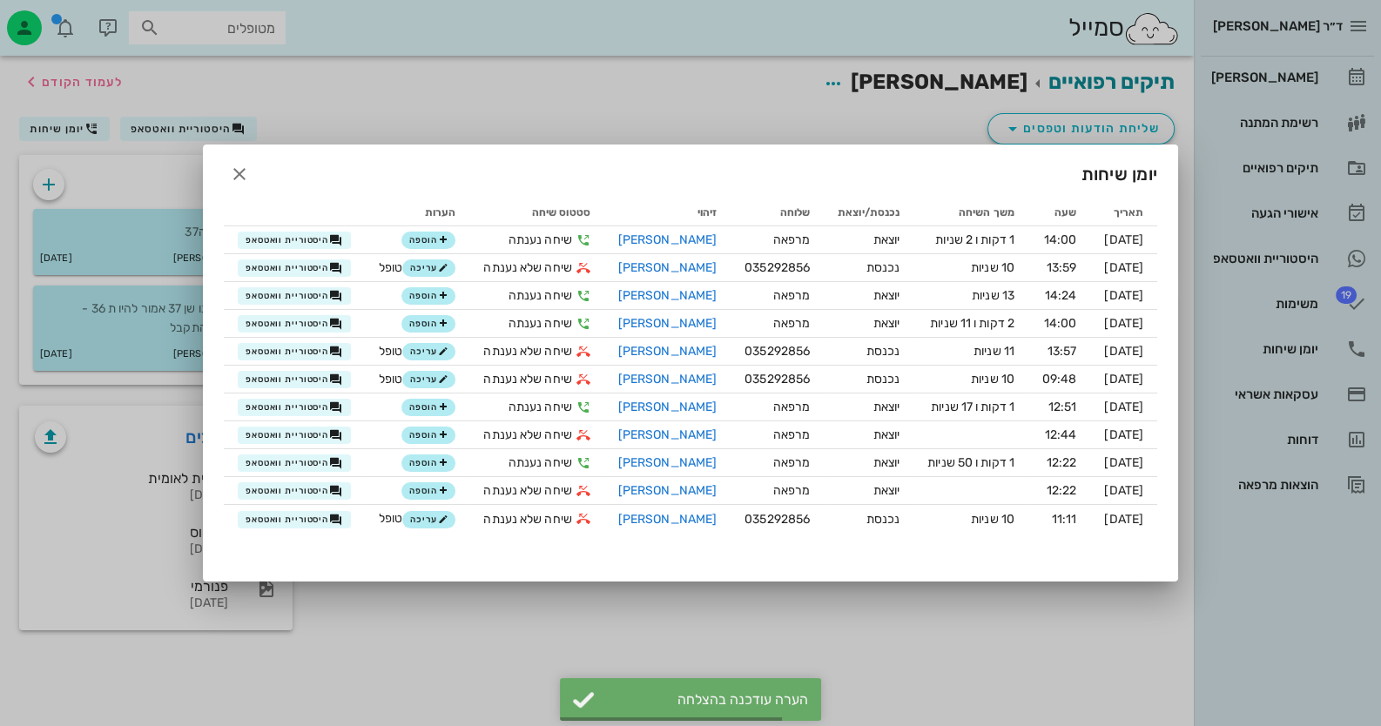
click at [1302, 343] on div at bounding box center [690, 363] width 1381 height 726
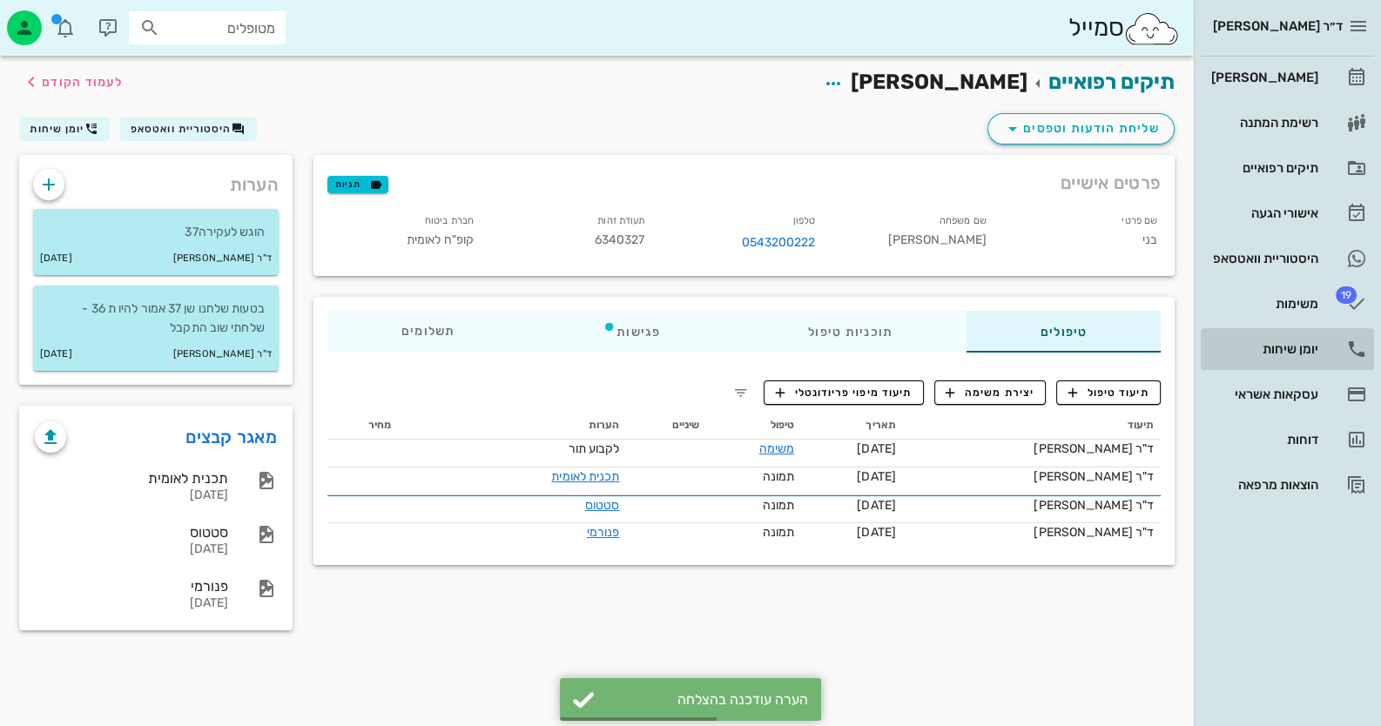
click at [1307, 343] on div "יומן שיחות" at bounding box center [1263, 349] width 111 height 14
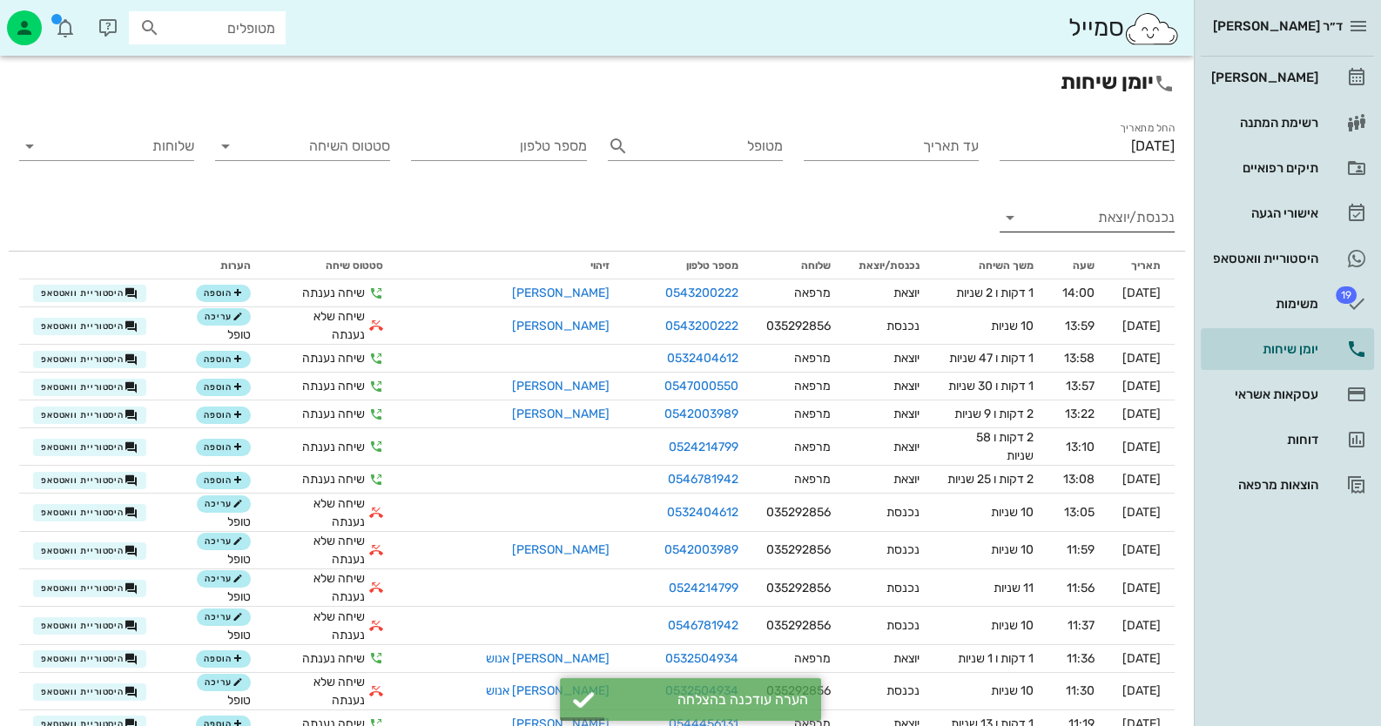
click at [1150, 226] on input "נכנסת/יוצאת" at bounding box center [1101, 218] width 147 height 28
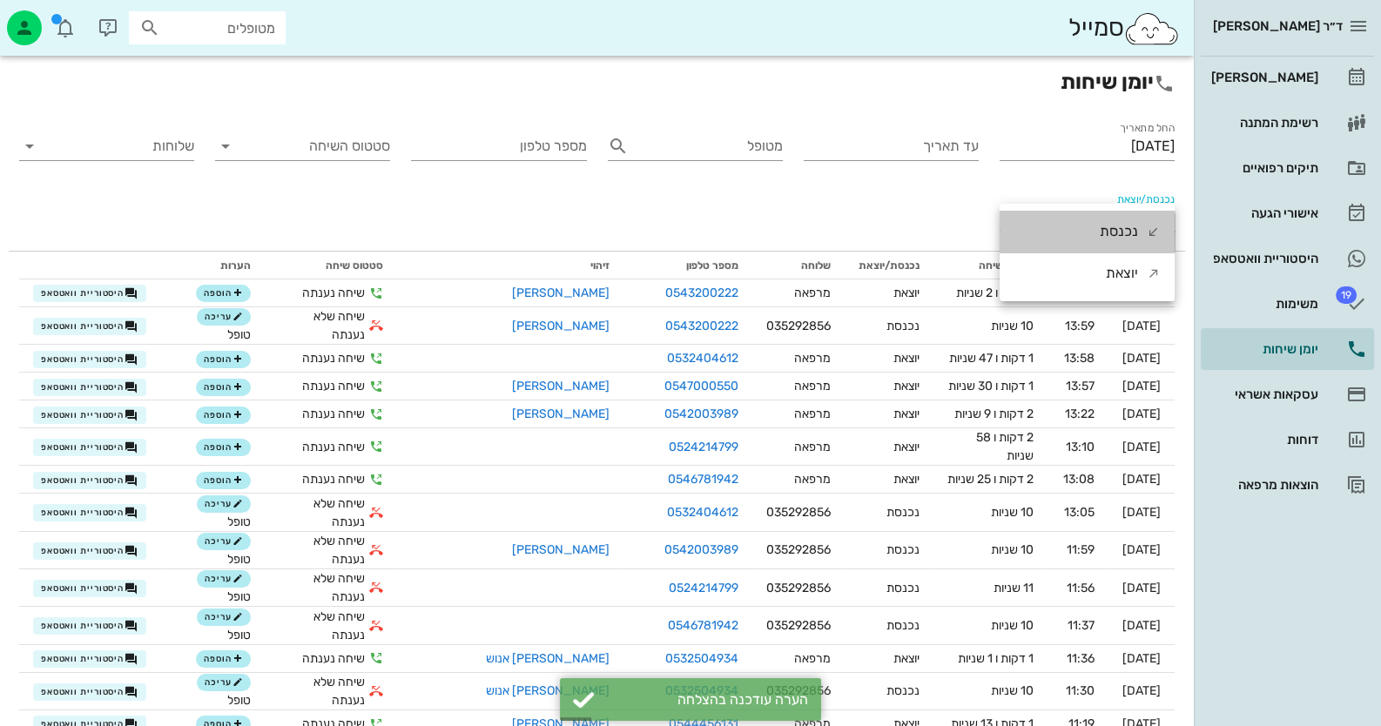
click at [1150, 226] on icon at bounding box center [1154, 232] width 14 height 14
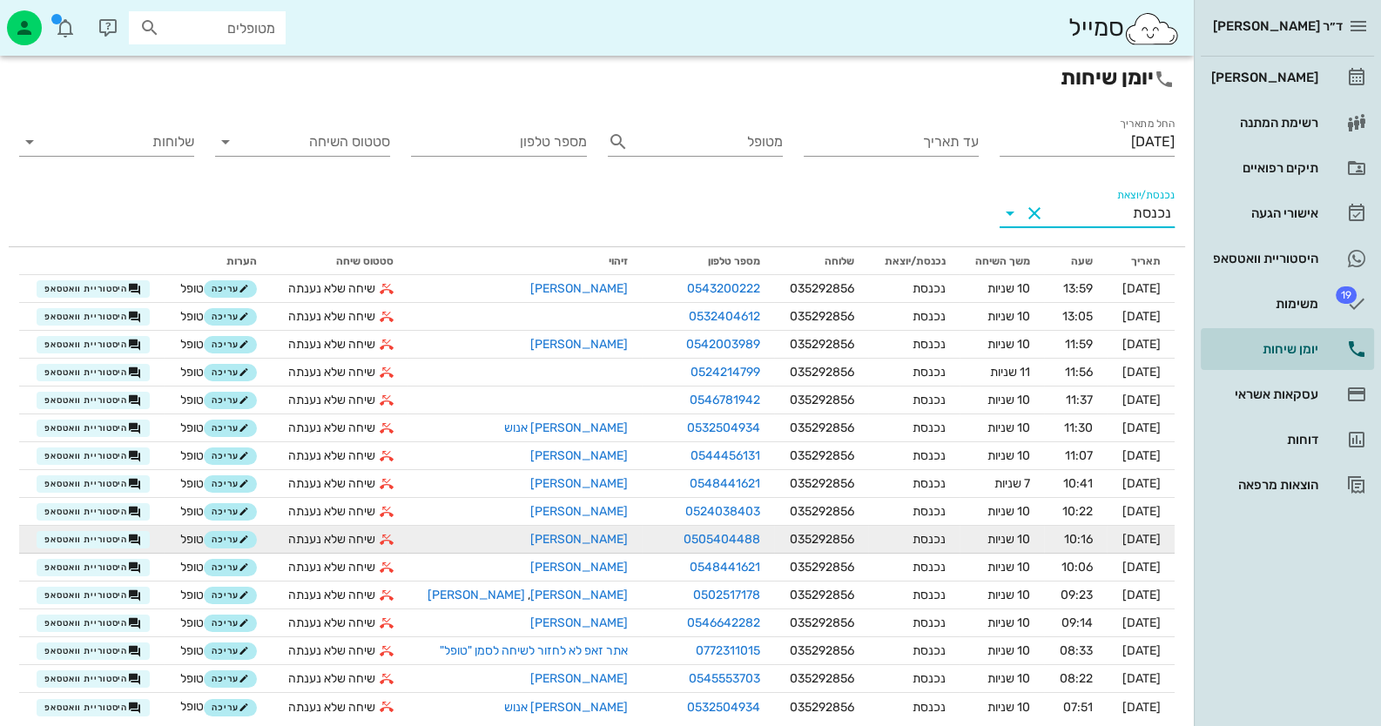
scroll to position [40, 0]
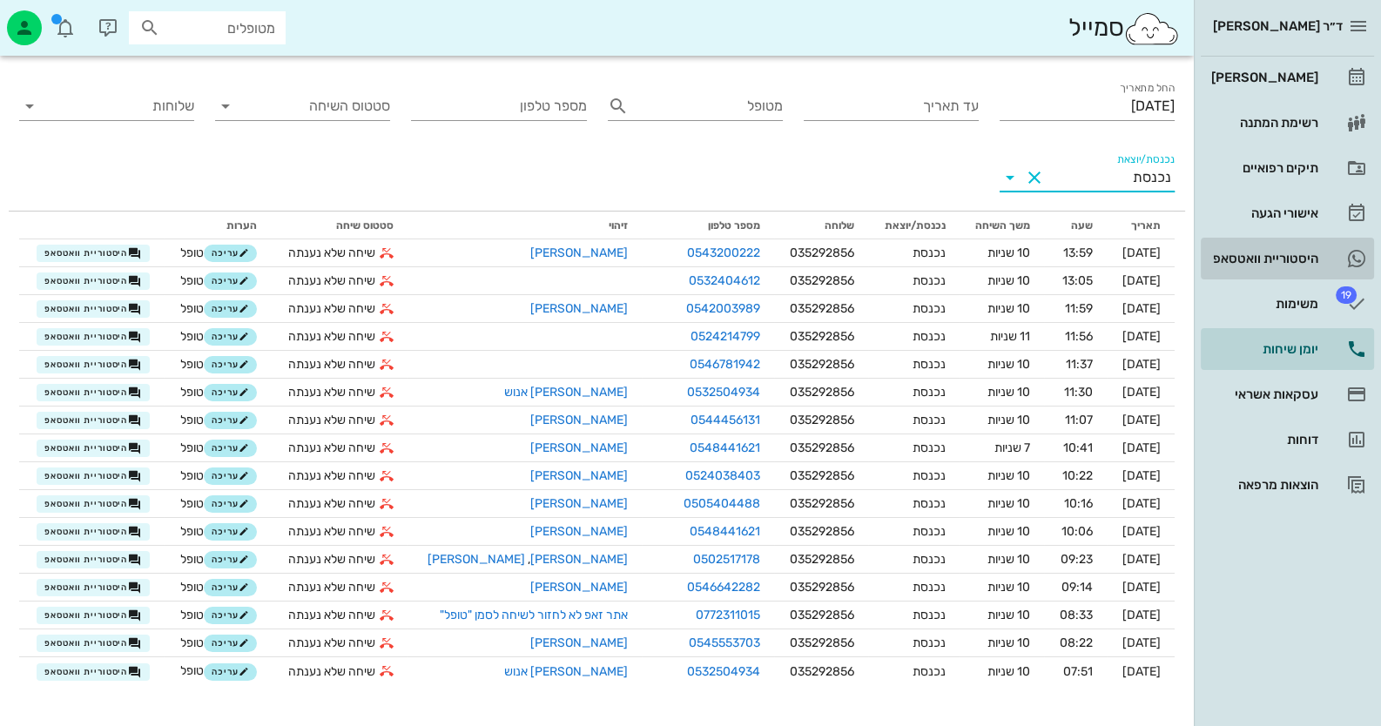
click at [1325, 248] on link "היסטוריית וואטסאפ" at bounding box center [1287, 259] width 173 height 42
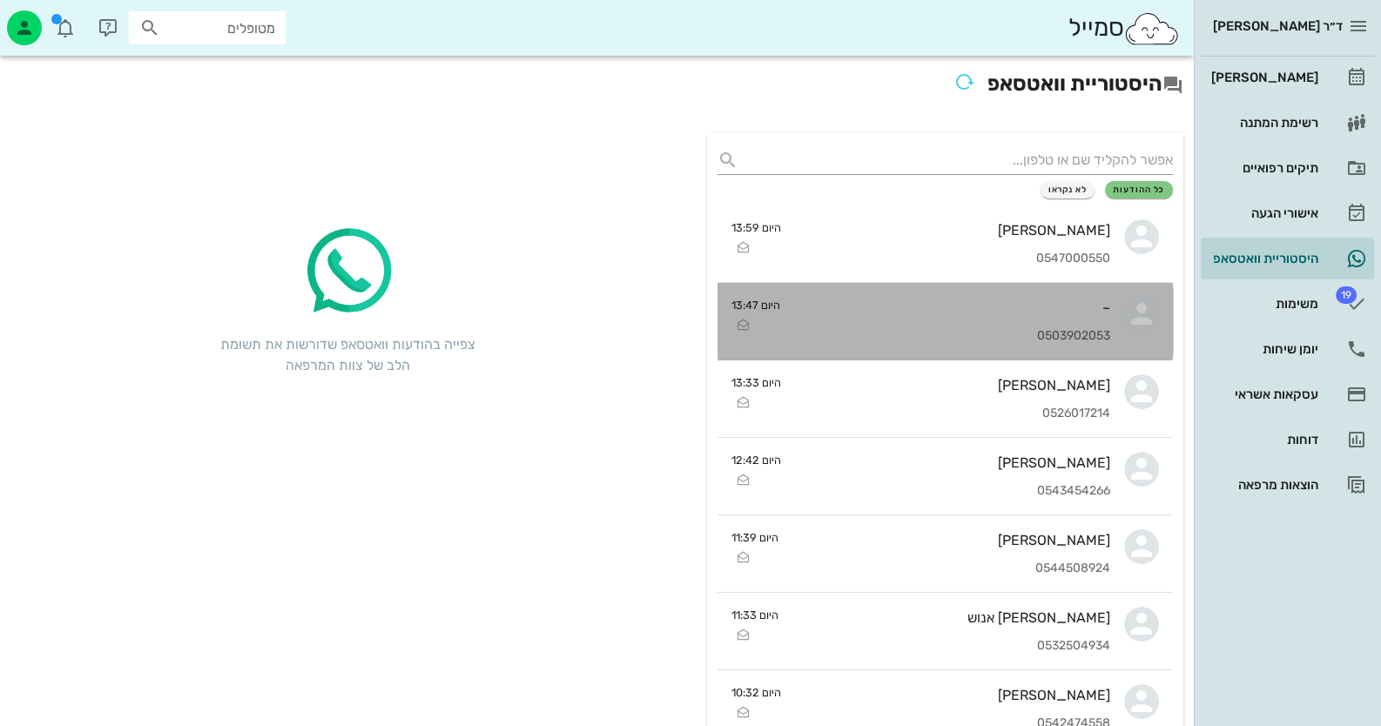
click at [1059, 327] on div "~ 0503902053" at bounding box center [952, 321] width 316 height 77
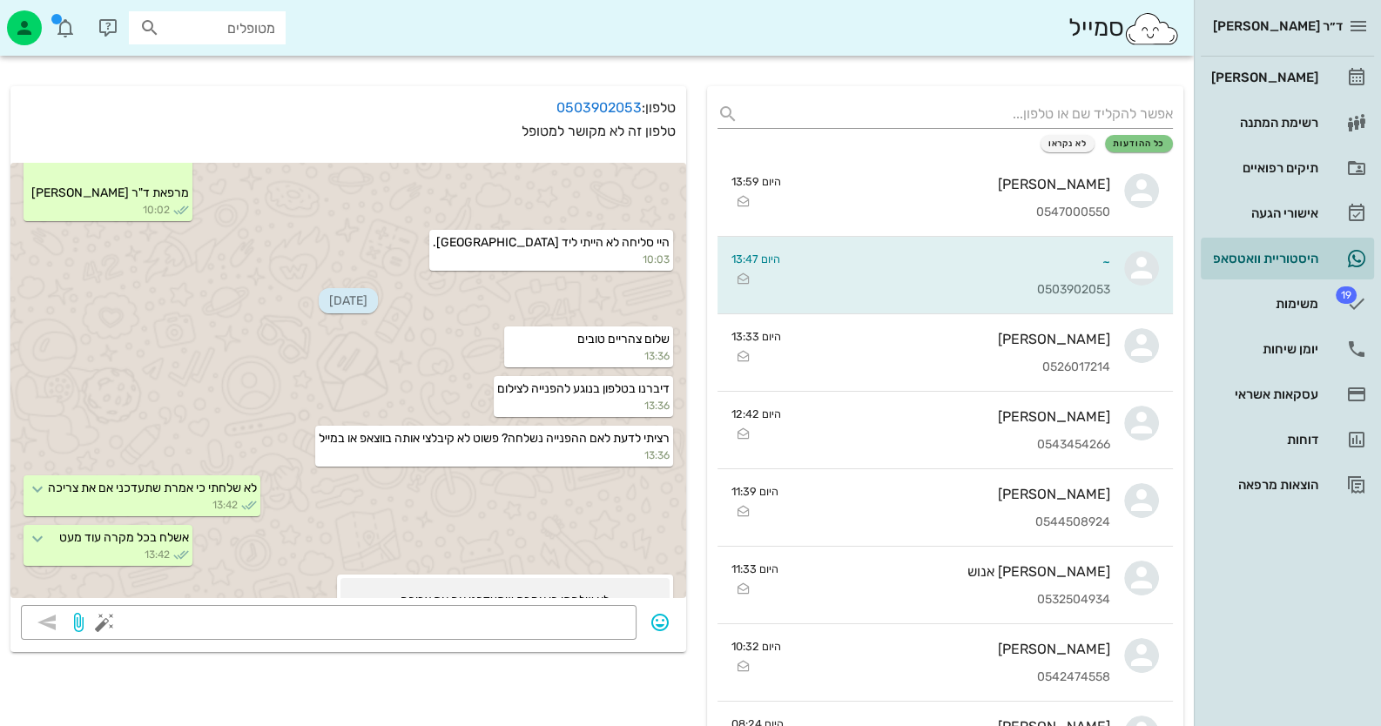
scroll to position [25, 0]
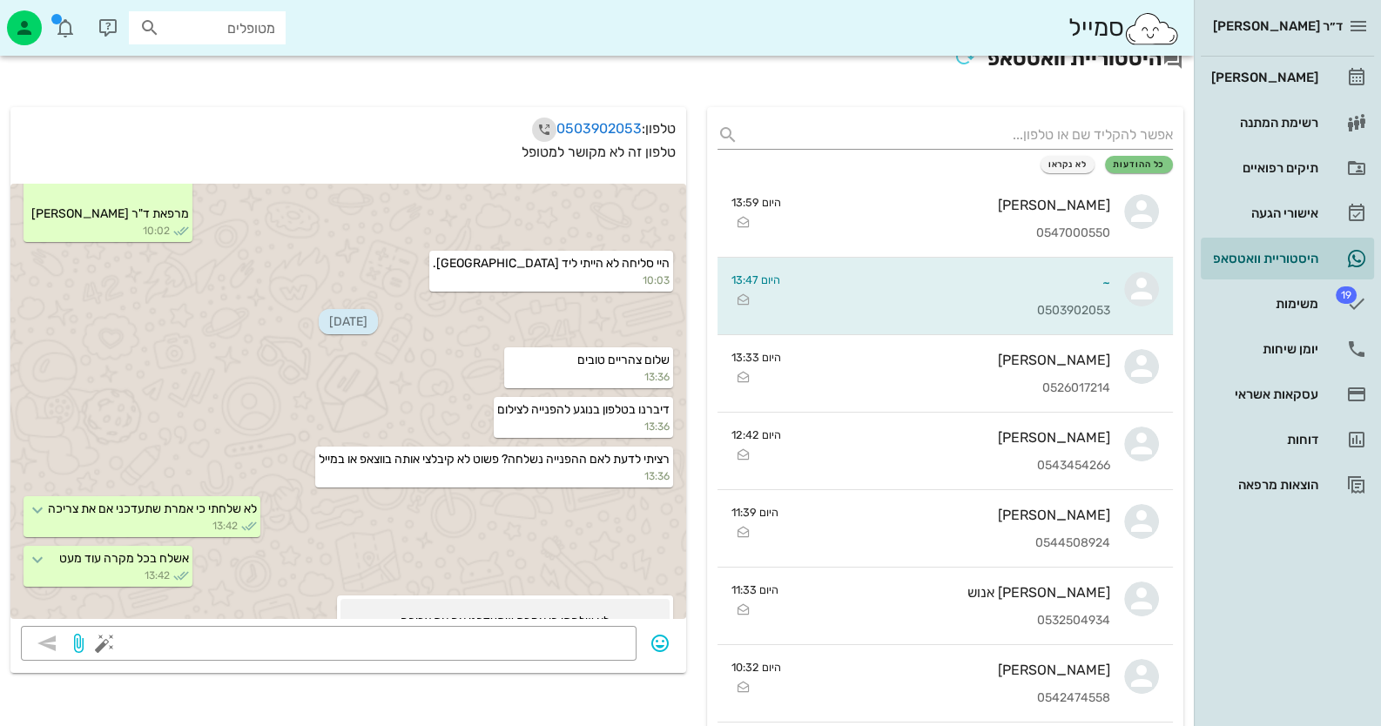
click at [537, 127] on icon "button" at bounding box center [544, 129] width 21 height 21
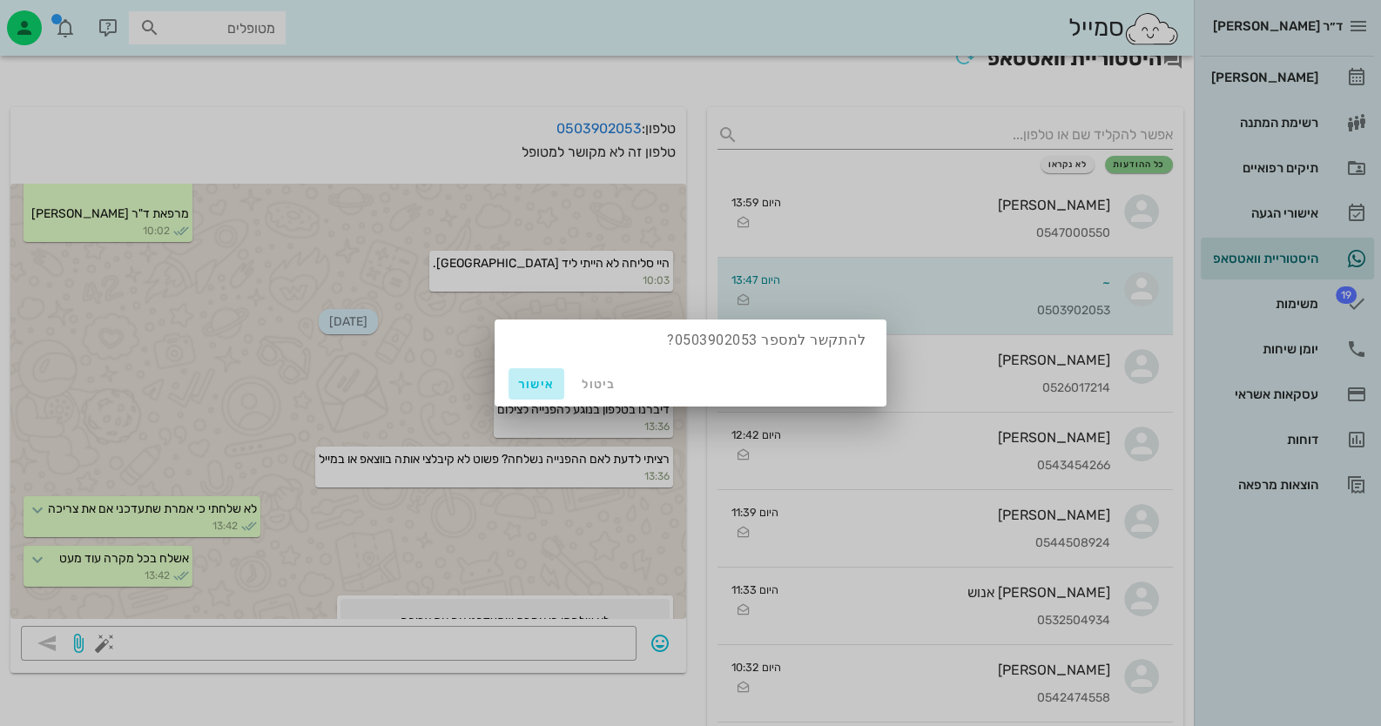
click at [531, 374] on button "אישור" at bounding box center [537, 383] width 56 height 31
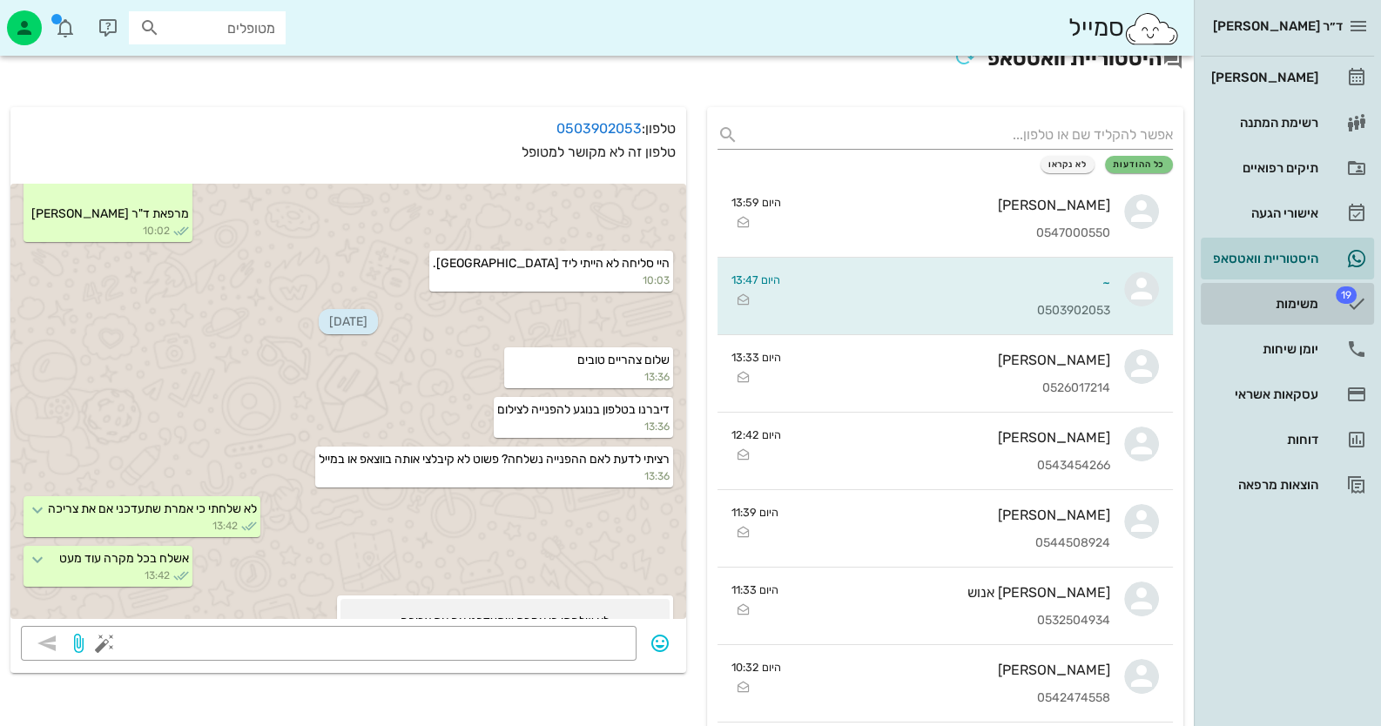
click at [1312, 291] on div "משימות" at bounding box center [1263, 304] width 111 height 28
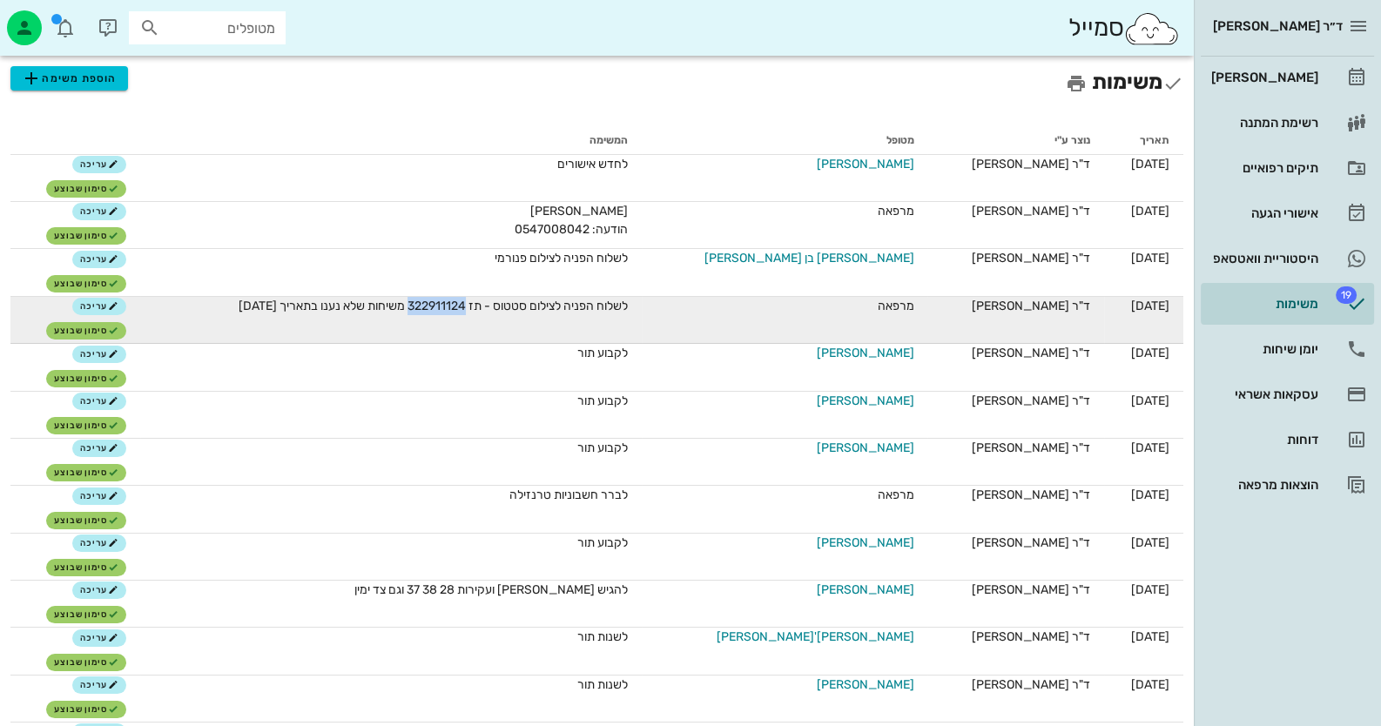
drag, startPoint x: 571, startPoint y: 303, endPoint x: 515, endPoint y: 304, distance: 56.6
click at [515, 304] on span "לשלוח הפניה לצילום סטטוס - תז 322911124 משיחות שלא נענו בתאריך [DATE]" at bounding box center [433, 306] width 389 height 15
copy span "322911124"
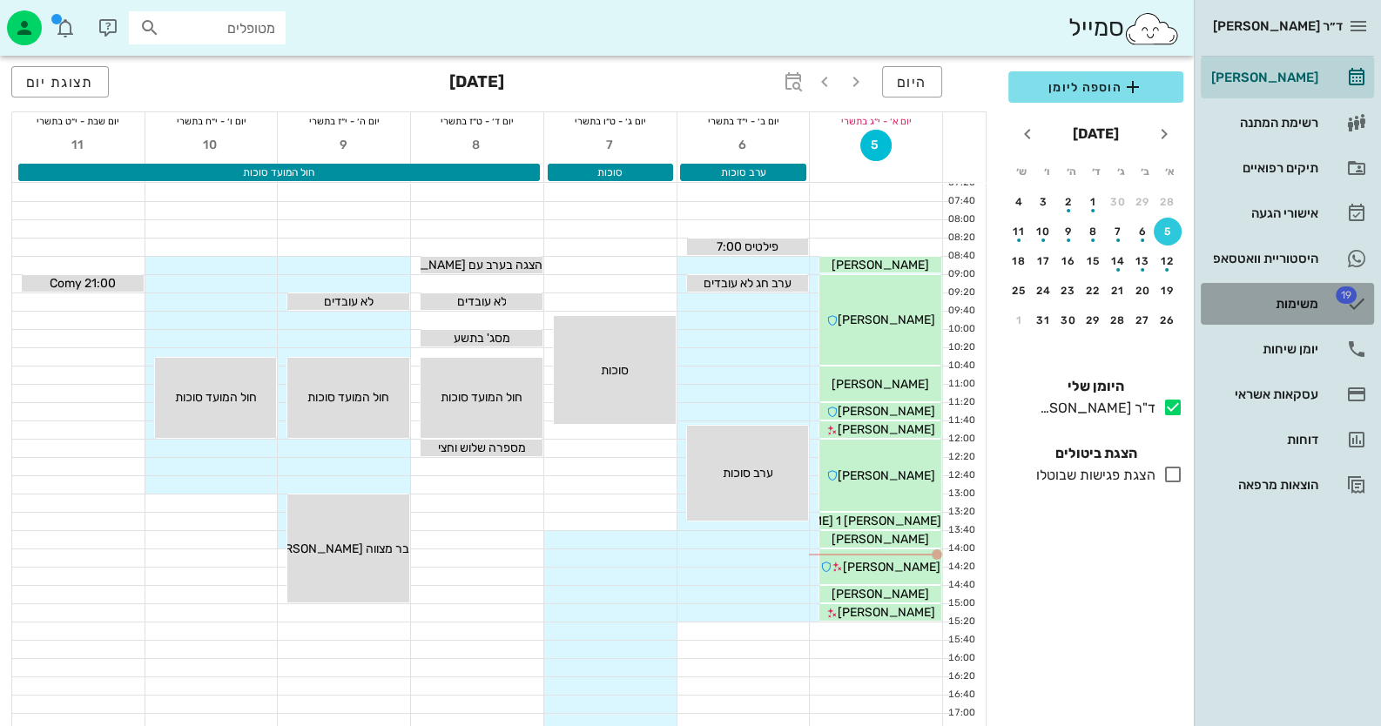
click at [1276, 305] on div "משימות" at bounding box center [1263, 304] width 111 height 14
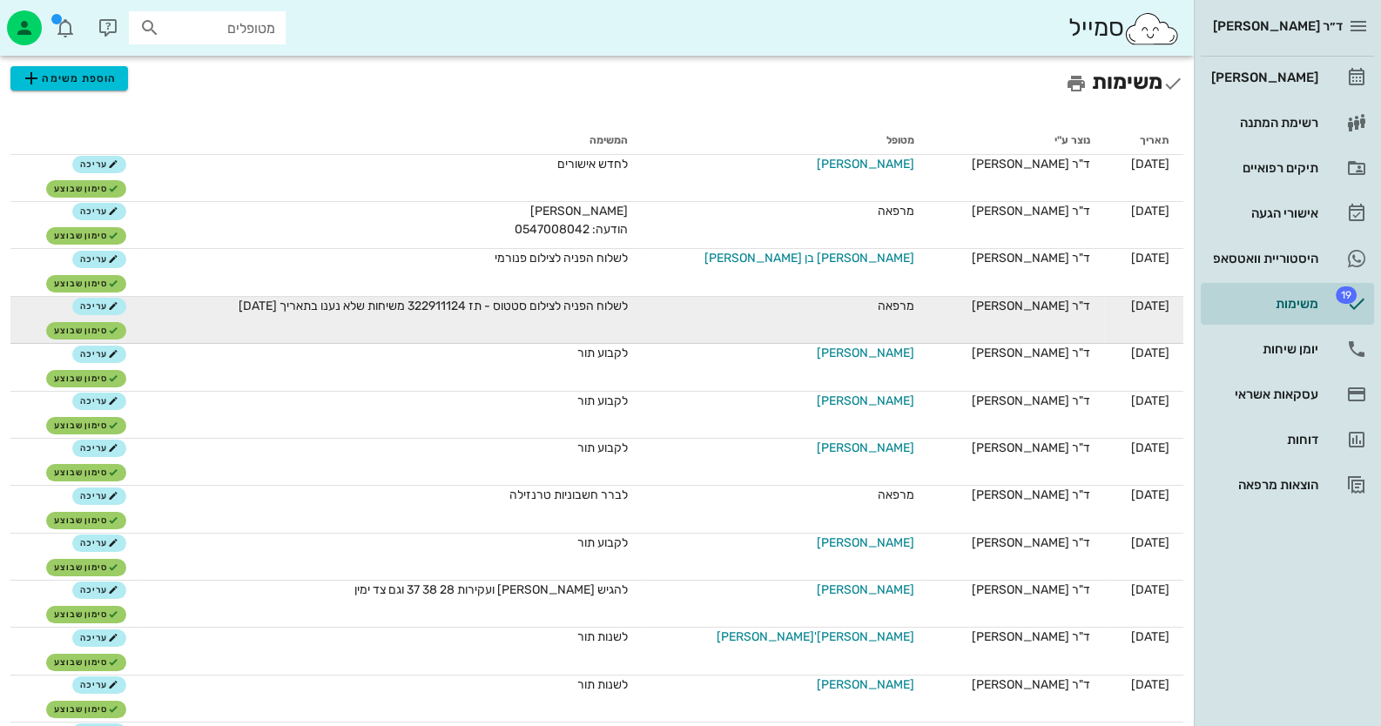
click at [529, 307] on span "לשלוח הפניה לצילום סטטוס - תז 322911124 משיחות שלא נענו בתאריך [DATE]" at bounding box center [433, 306] width 389 height 15
click at [513, 306] on span "לשלוח הפניה לצילום סטטוס - תז 322911124 משיחות שלא נענו בתאריך [DATE]" at bounding box center [433, 306] width 389 height 15
drag, startPoint x: 516, startPoint y: 304, endPoint x: 570, endPoint y: 307, distance: 54.1
click at [570, 307] on span "לשלוח הפניה לצילום סטטוס - תז 322911124 משיחות שלא נענו בתאריך [DATE]" at bounding box center [433, 306] width 389 height 15
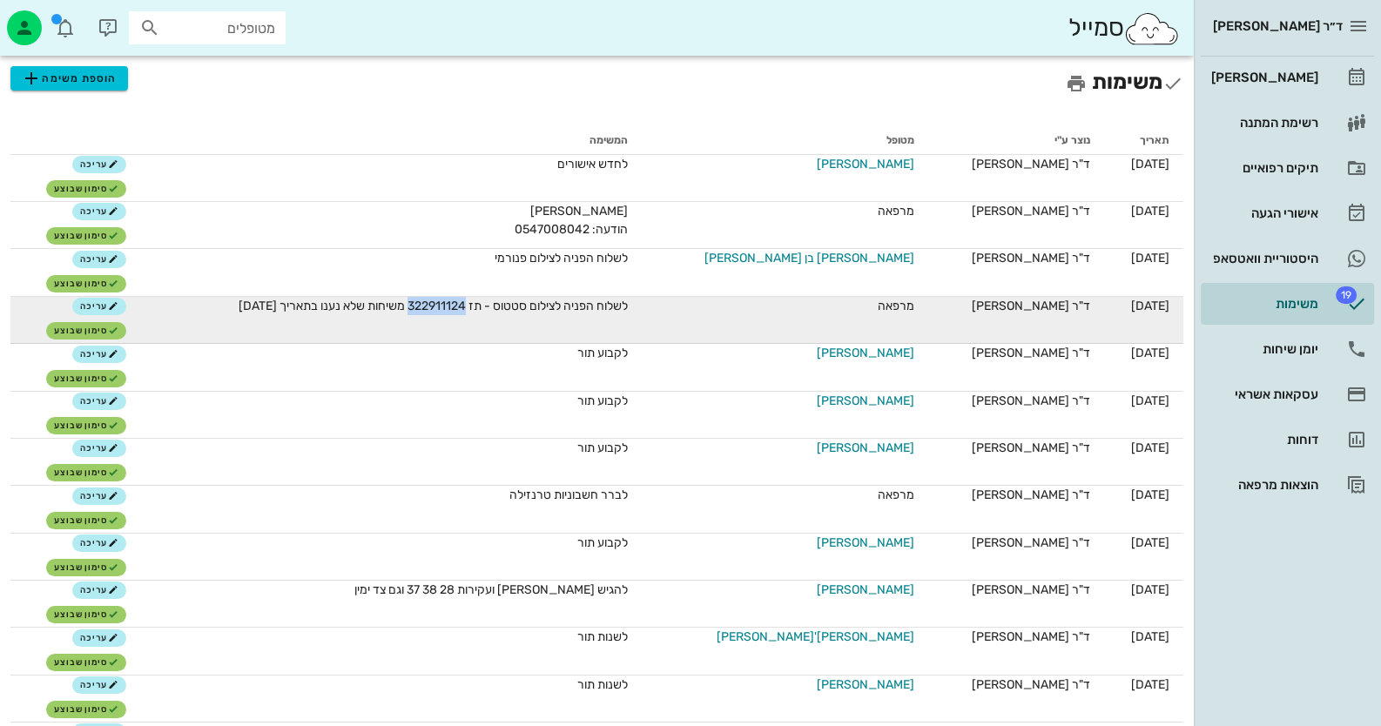
copy span "322911124"
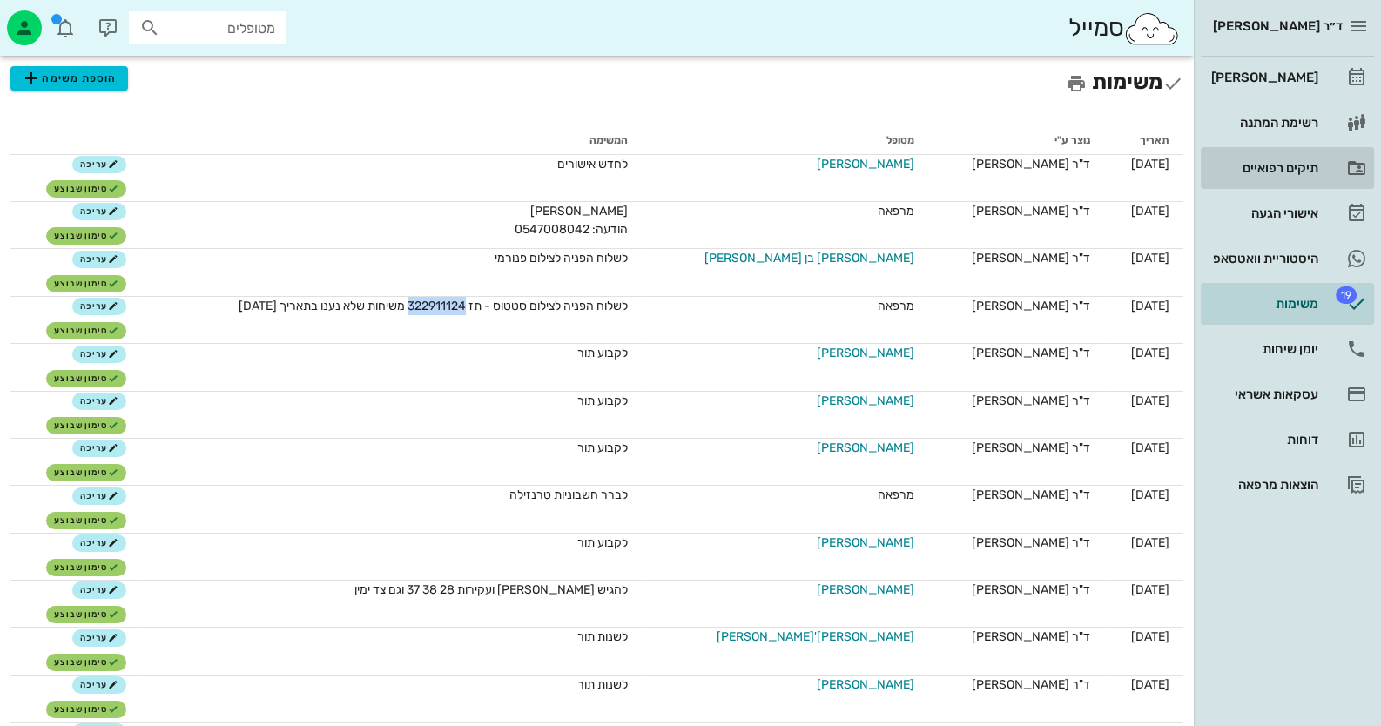
click at [1296, 176] on div "תיקים רפואיים" at bounding box center [1263, 168] width 111 height 28
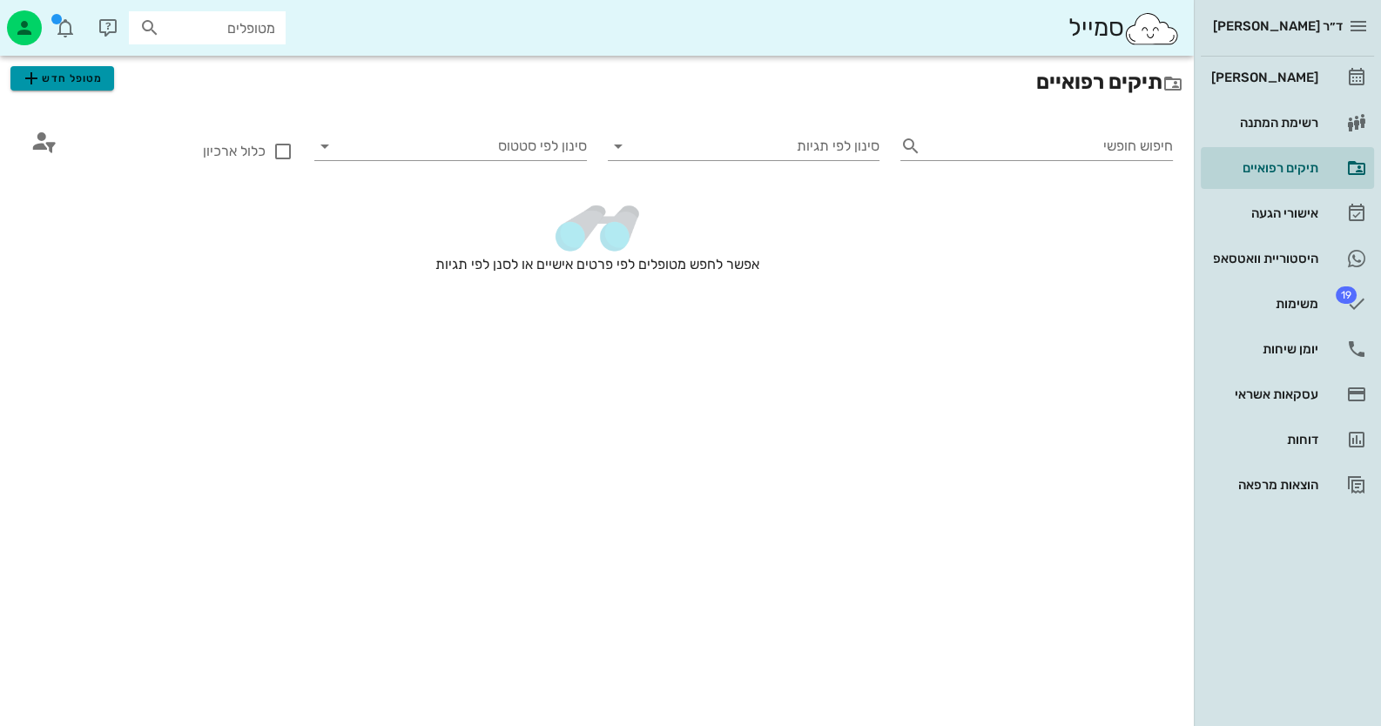
click at [57, 86] on span "מטופל חדש" at bounding box center [62, 78] width 82 height 21
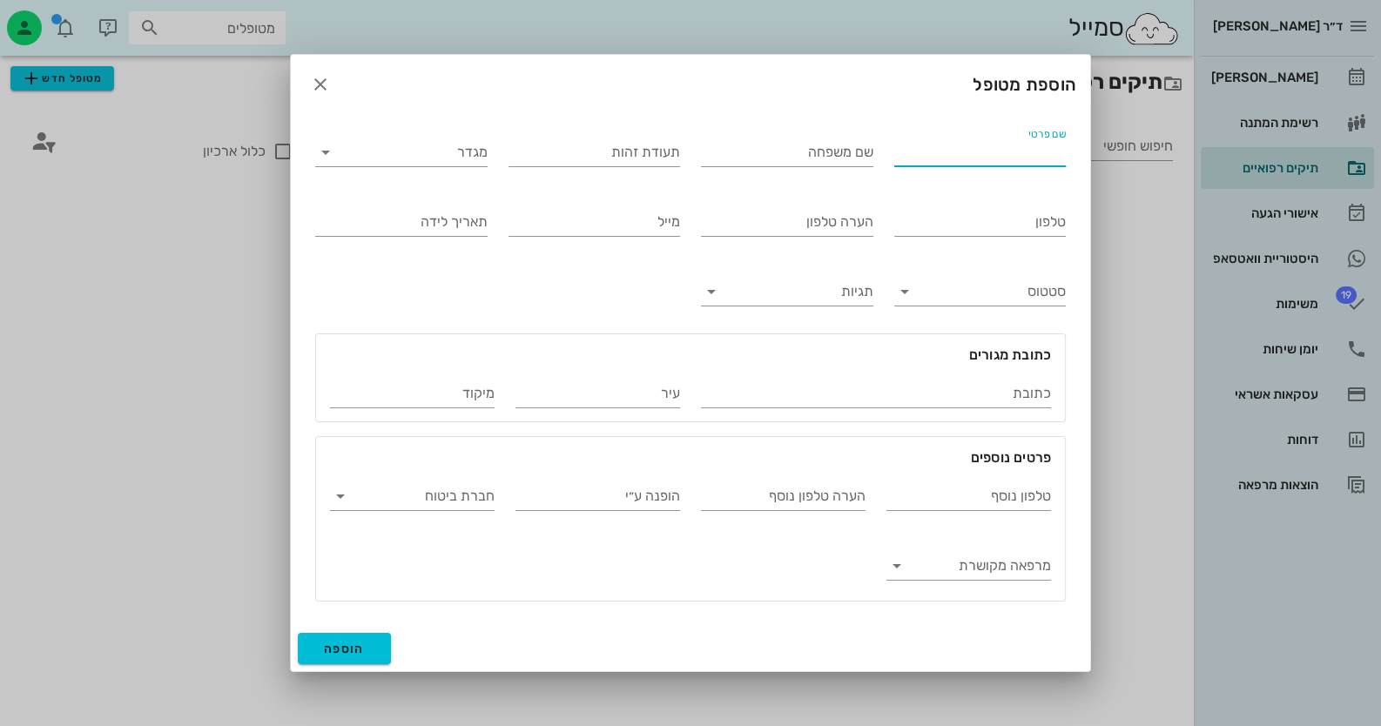
click at [1052, 165] on input "שם פרטי" at bounding box center [980, 152] width 172 height 28
type input "תומר"
type input "רווח"
click at [652, 154] on input "תעודת זהות" at bounding box center [595, 152] width 172 height 28
paste input "322911124"
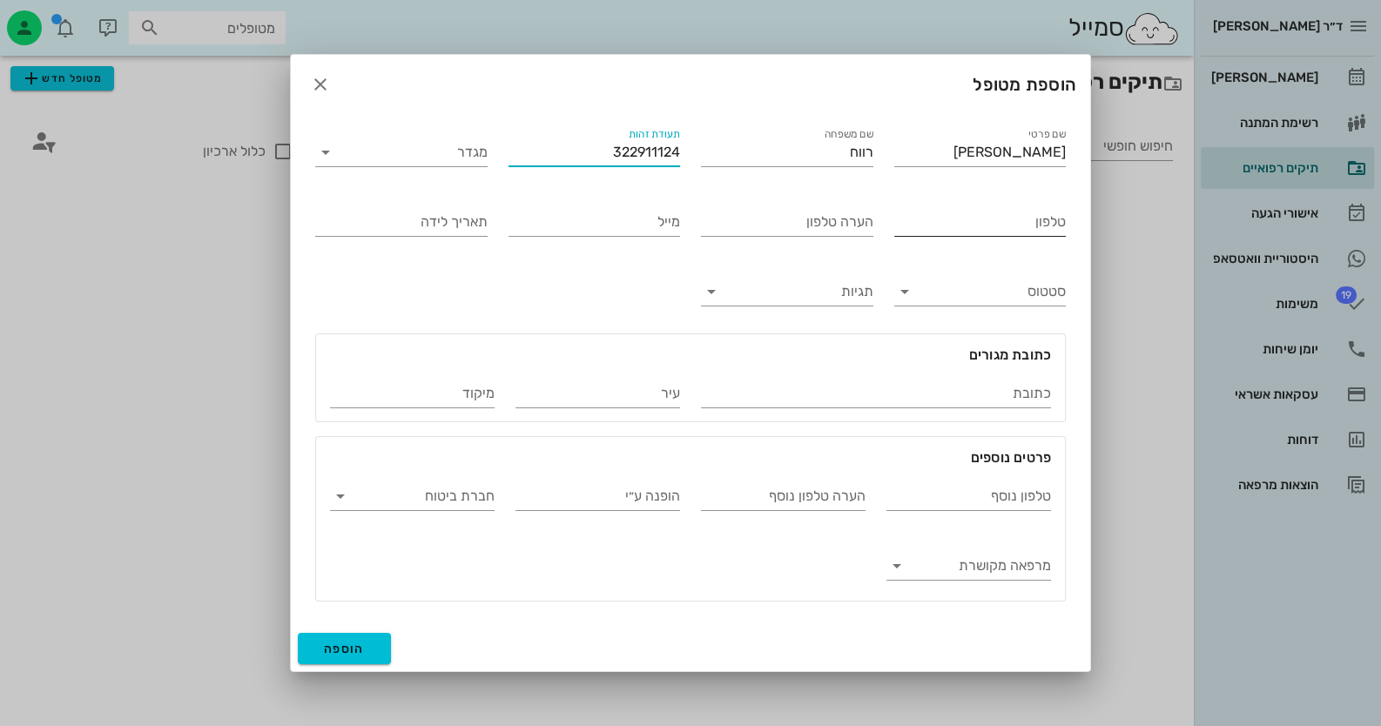
type input "322911124"
click at [1043, 231] on input "טלפון" at bounding box center [980, 222] width 172 height 28
click at [1311, 354] on div at bounding box center [690, 363] width 1381 height 726
click at [331, 644] on span "הוספה" at bounding box center [344, 649] width 41 height 15
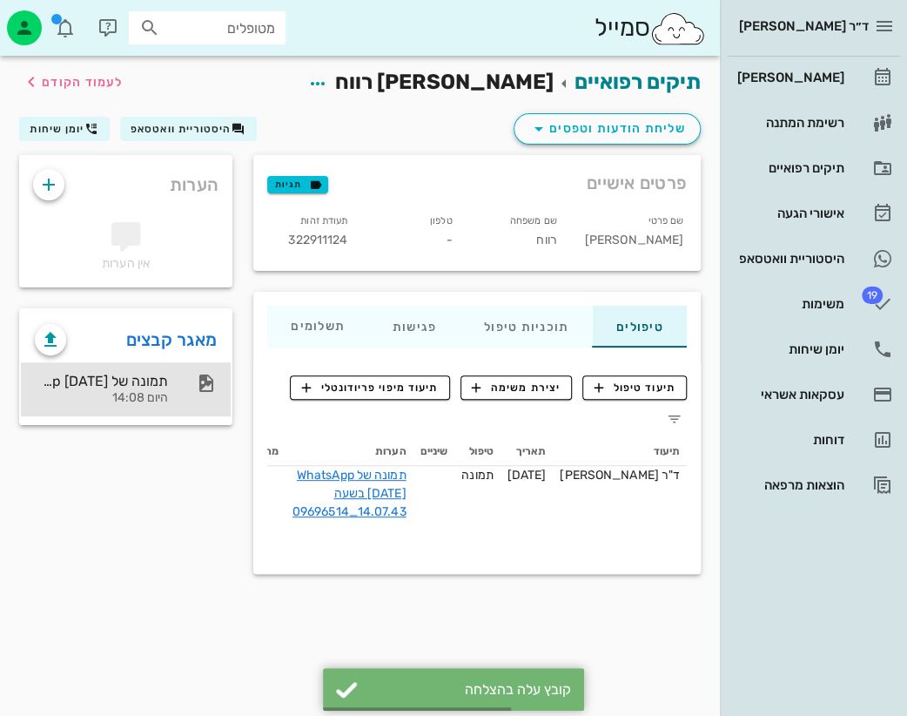
click at [140, 391] on div "היום 14:08" at bounding box center [101, 398] width 133 height 15
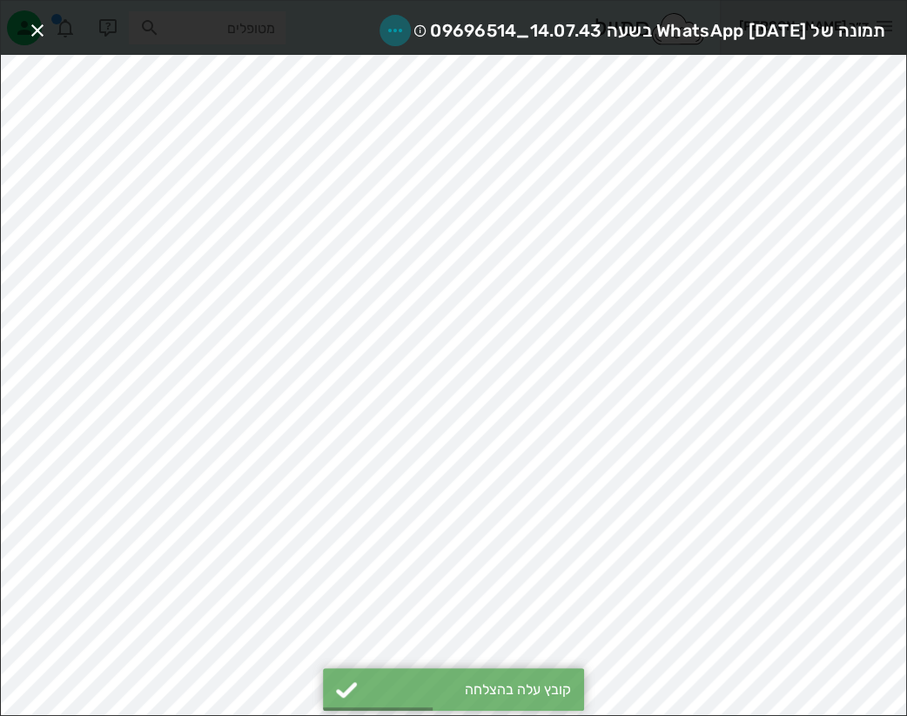
click at [385, 20] on icon "button" at bounding box center [395, 30] width 21 height 21
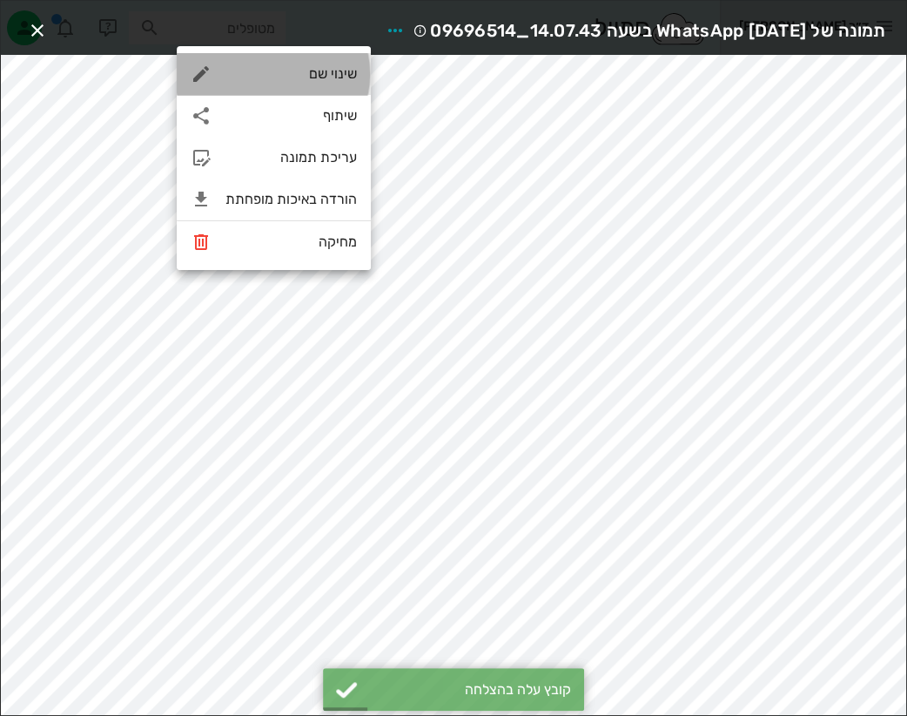
click at [324, 70] on div "שינוי שם" at bounding box center [291, 73] width 131 height 17
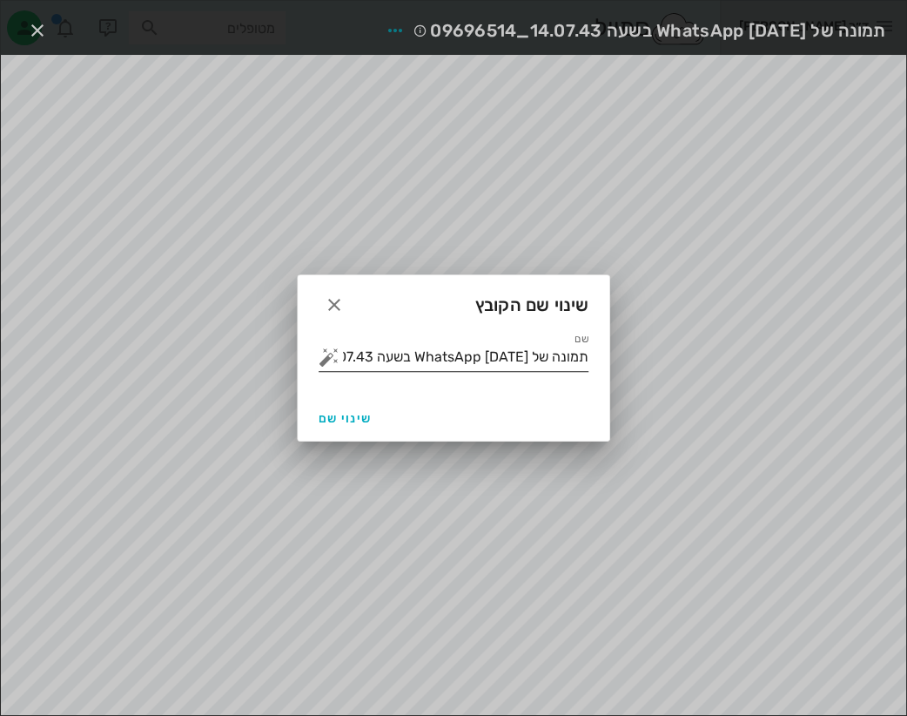
click at [323, 364] on button "button" at bounding box center [329, 357] width 21 height 21
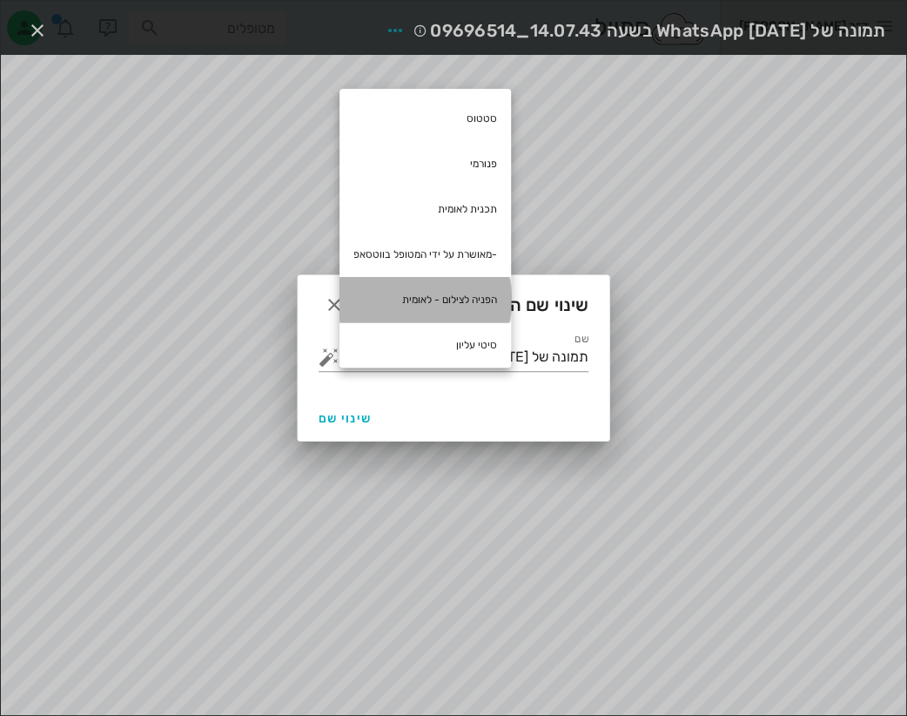
click at [450, 298] on div "הפניה לצילום - לאומית" at bounding box center [426, 299] width 172 height 45
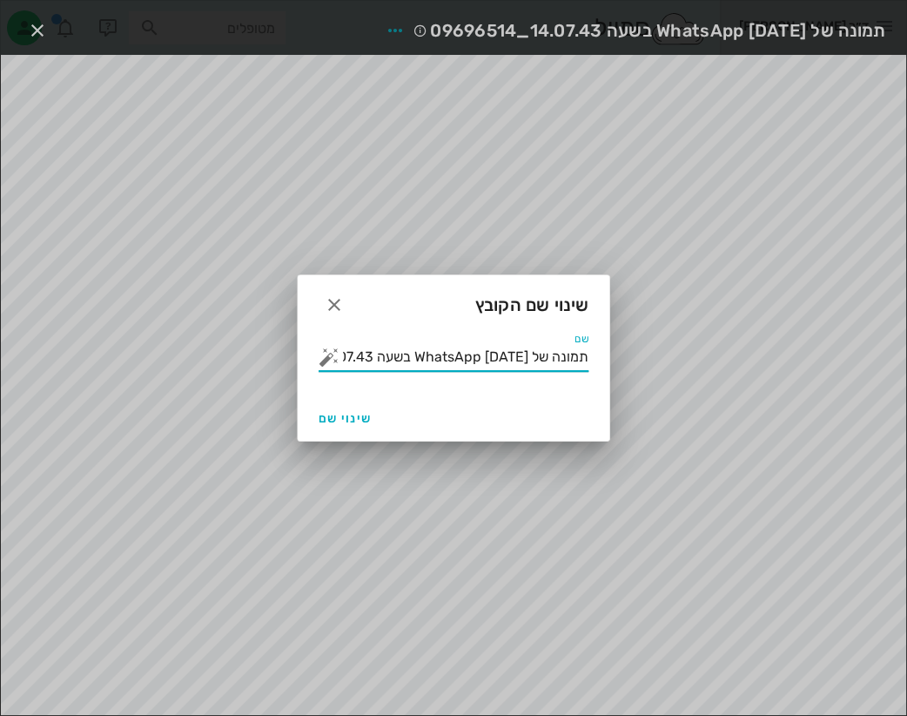
drag, startPoint x: 470, startPoint y: 355, endPoint x: 602, endPoint y: 366, distance: 131.9
click at [602, 366] on div "שם תמונה של WhatsApp 2025-10-05 בשעה 14.07.43_09696514 הפניה לצילום - לאומית" at bounding box center [454, 364] width 312 height 63
type input "הפניה לצילום - לאומית"
click at [360, 403] on button "שינוי שם" at bounding box center [345, 417] width 67 height 31
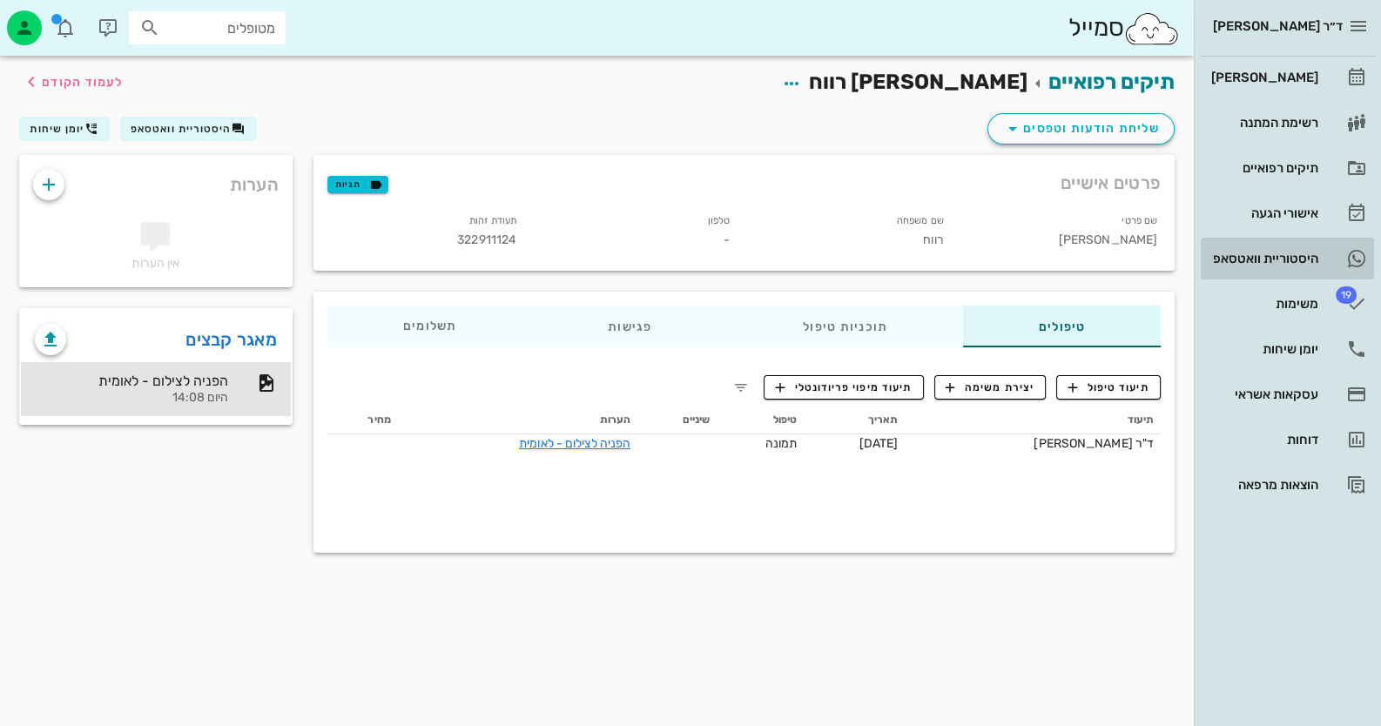
click at [1305, 238] on link "היסטוריית וואטסאפ" at bounding box center [1287, 259] width 173 height 42
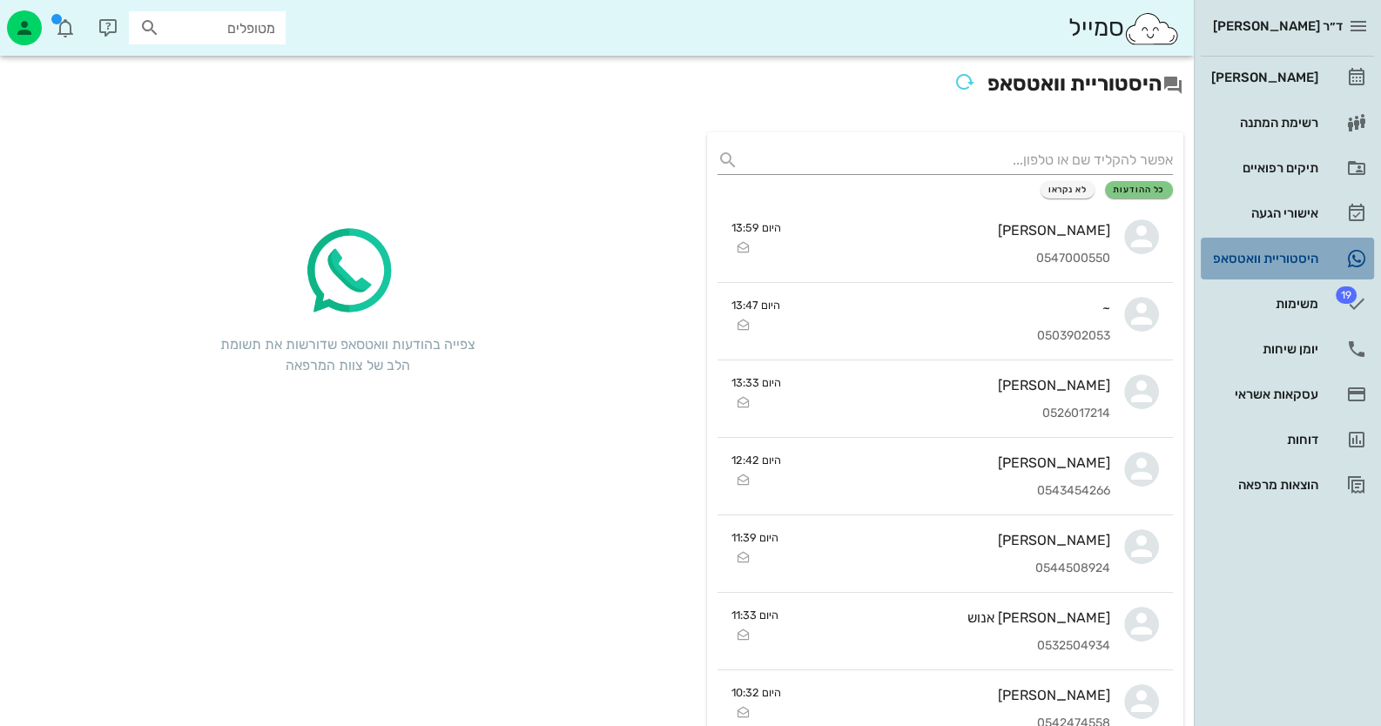
click at [1306, 243] on link "היסטוריית וואטסאפ" at bounding box center [1287, 259] width 173 height 42
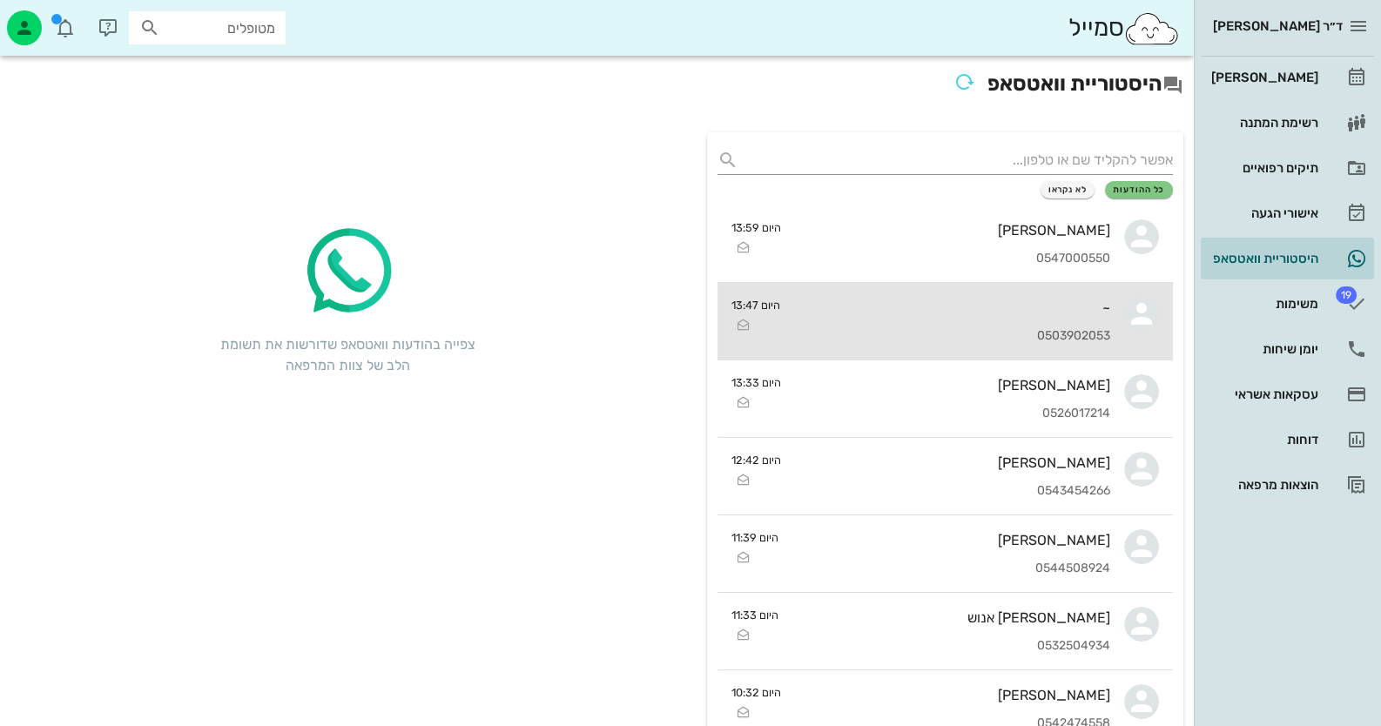
click at [1108, 334] on div "0503902053" at bounding box center [952, 336] width 316 height 15
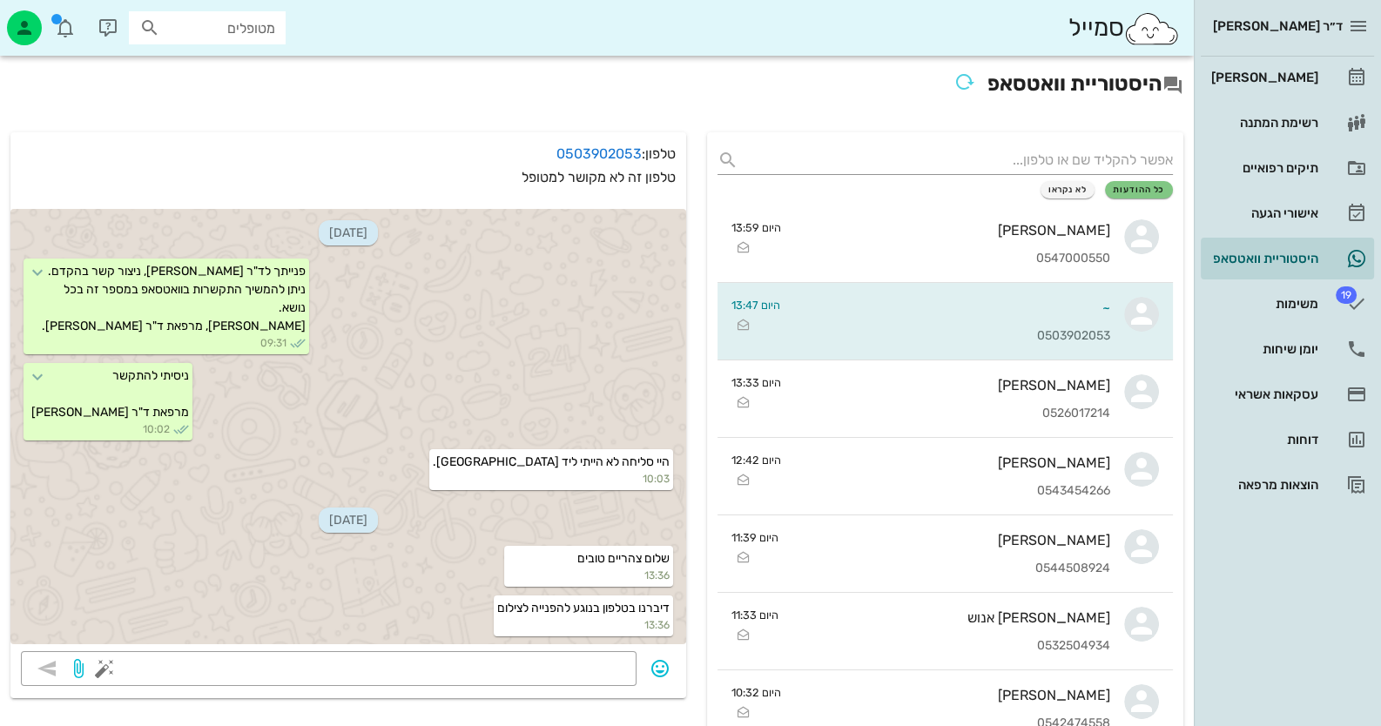
scroll to position [320, 0]
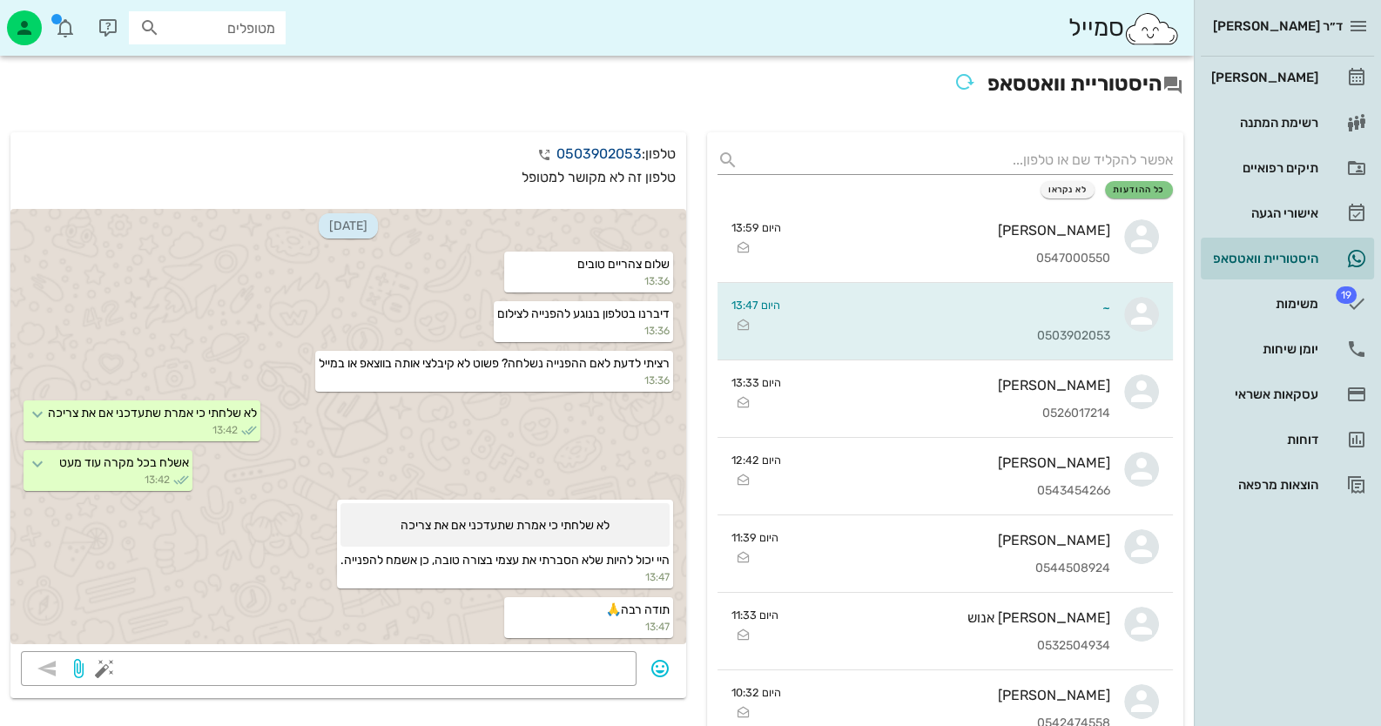
drag, startPoint x: 549, startPoint y: 152, endPoint x: 556, endPoint y: 156, distance: 9.0
click at [556, 156] on link "0503902053" at bounding box center [598, 153] width 85 height 17
drag, startPoint x: 635, startPoint y: 154, endPoint x: 554, endPoint y: 158, distance: 81.1
click at [556, 158] on link "0503902053" at bounding box center [598, 153] width 85 height 17
copy link "0503902053"
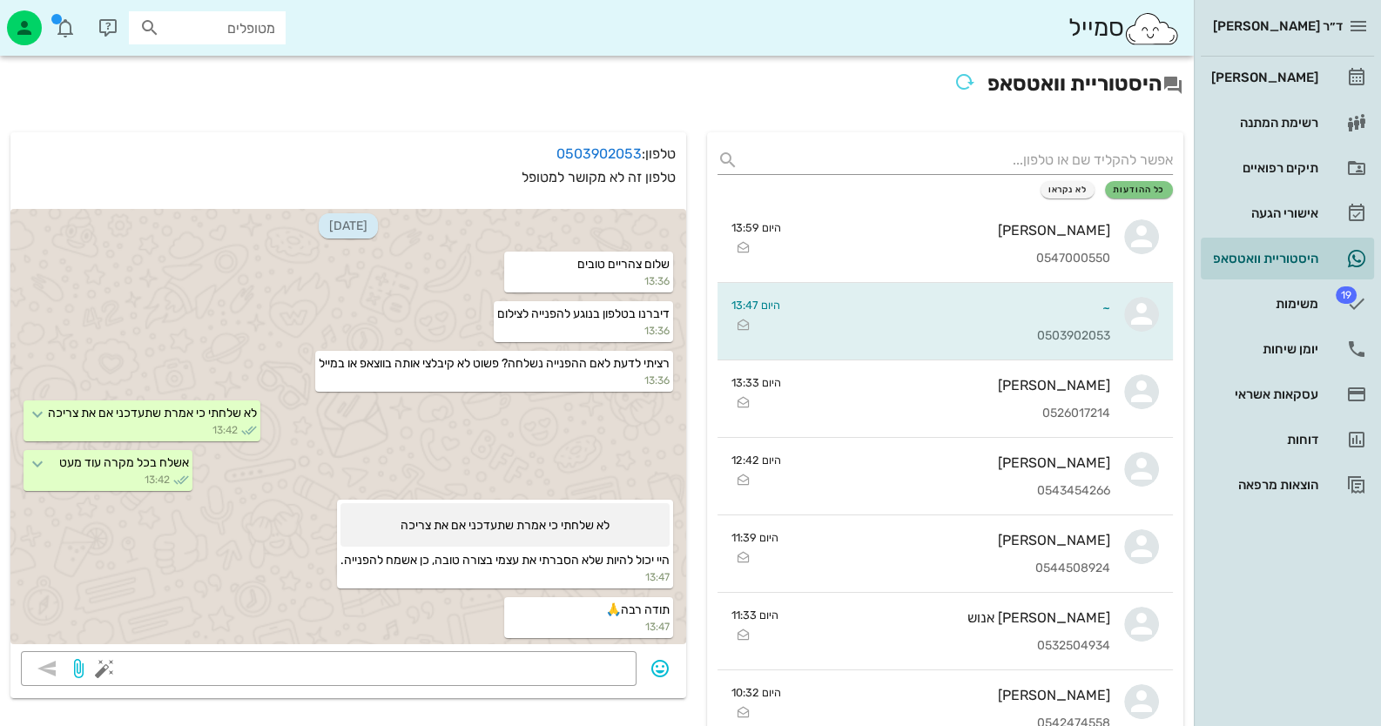
click at [215, 30] on input "מטופלים" at bounding box center [219, 28] width 111 height 23
type input "תומר"
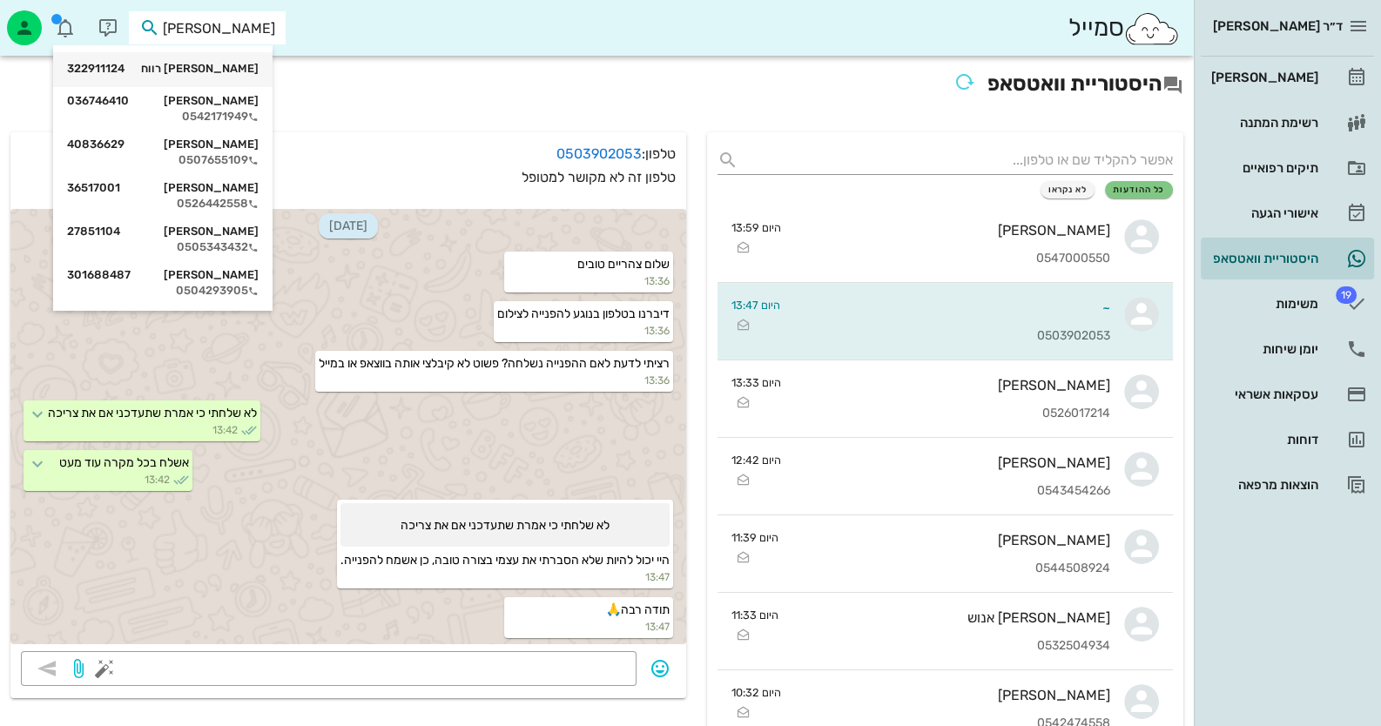
click at [240, 64] on div "תומר רווח 322911124" at bounding box center [163, 69] width 192 height 14
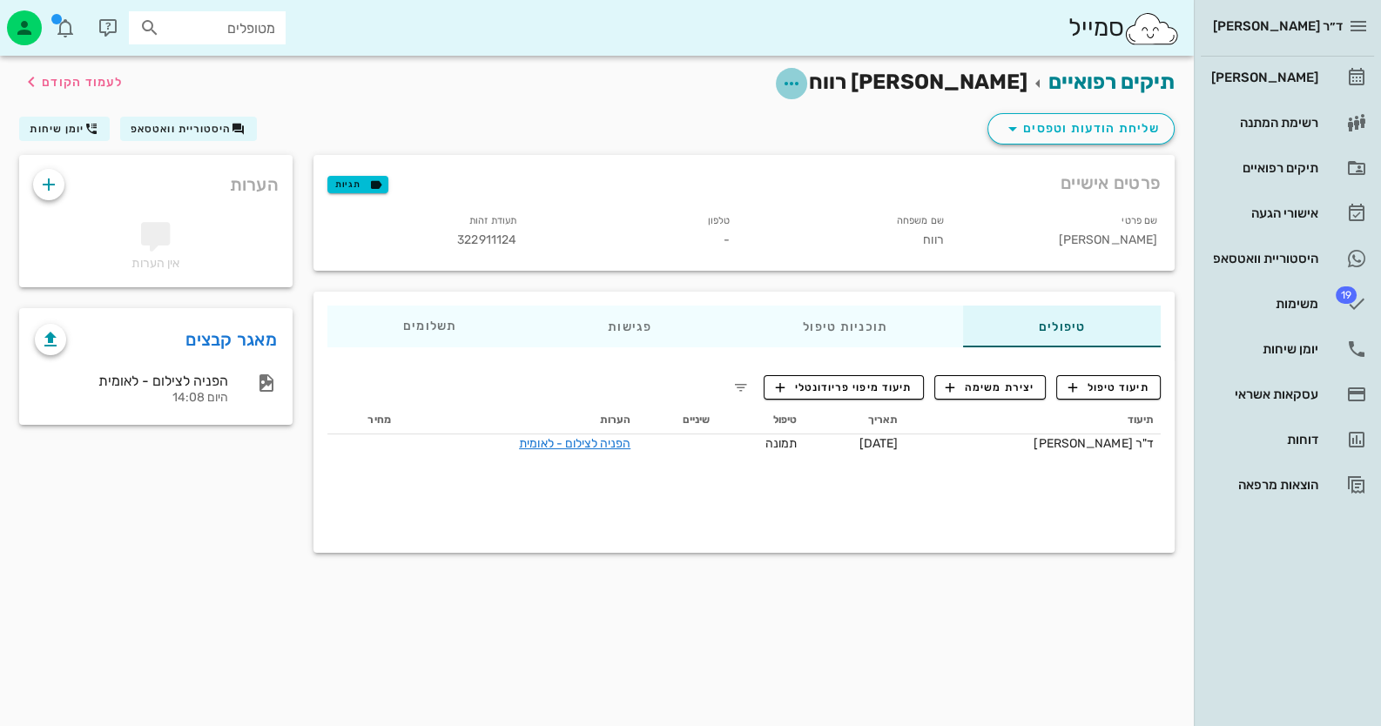
click at [802, 81] on icon "button" at bounding box center [791, 83] width 21 height 21
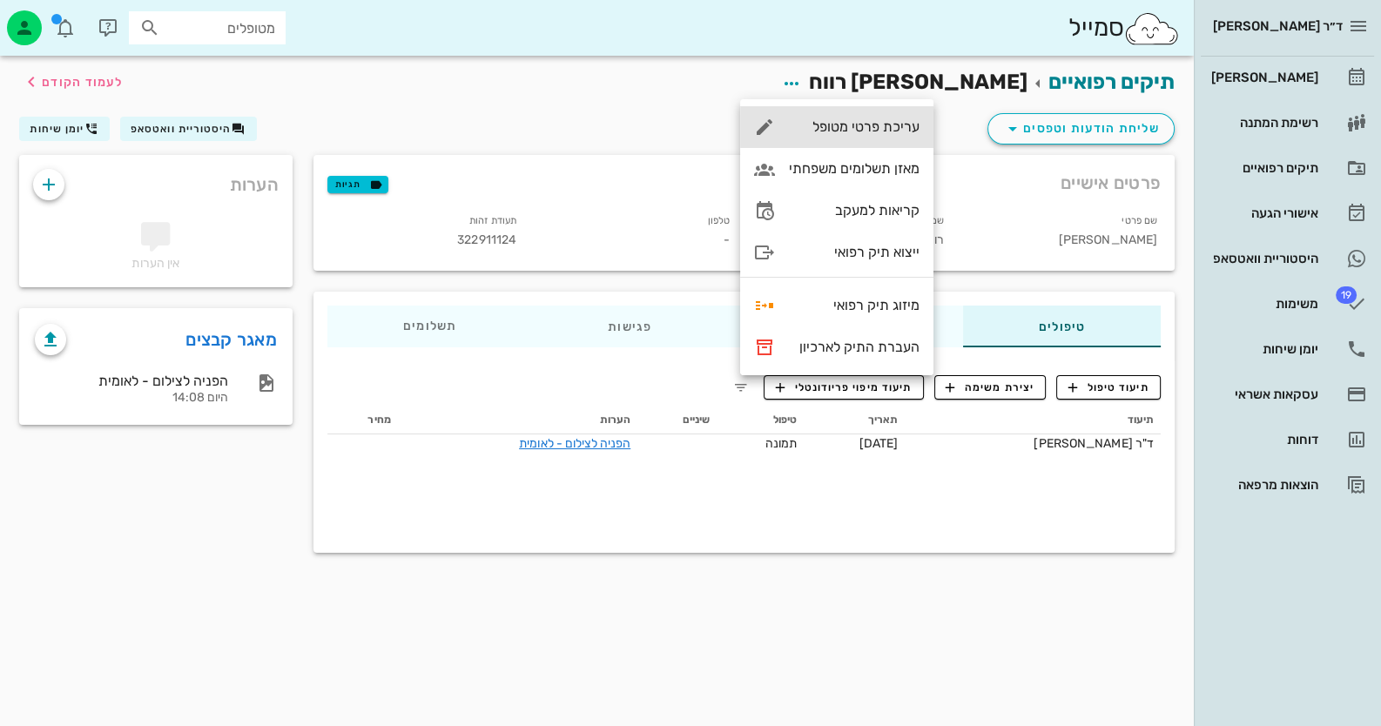
click at [898, 125] on div "עריכת פרטי מטופל" at bounding box center [854, 126] width 131 height 17
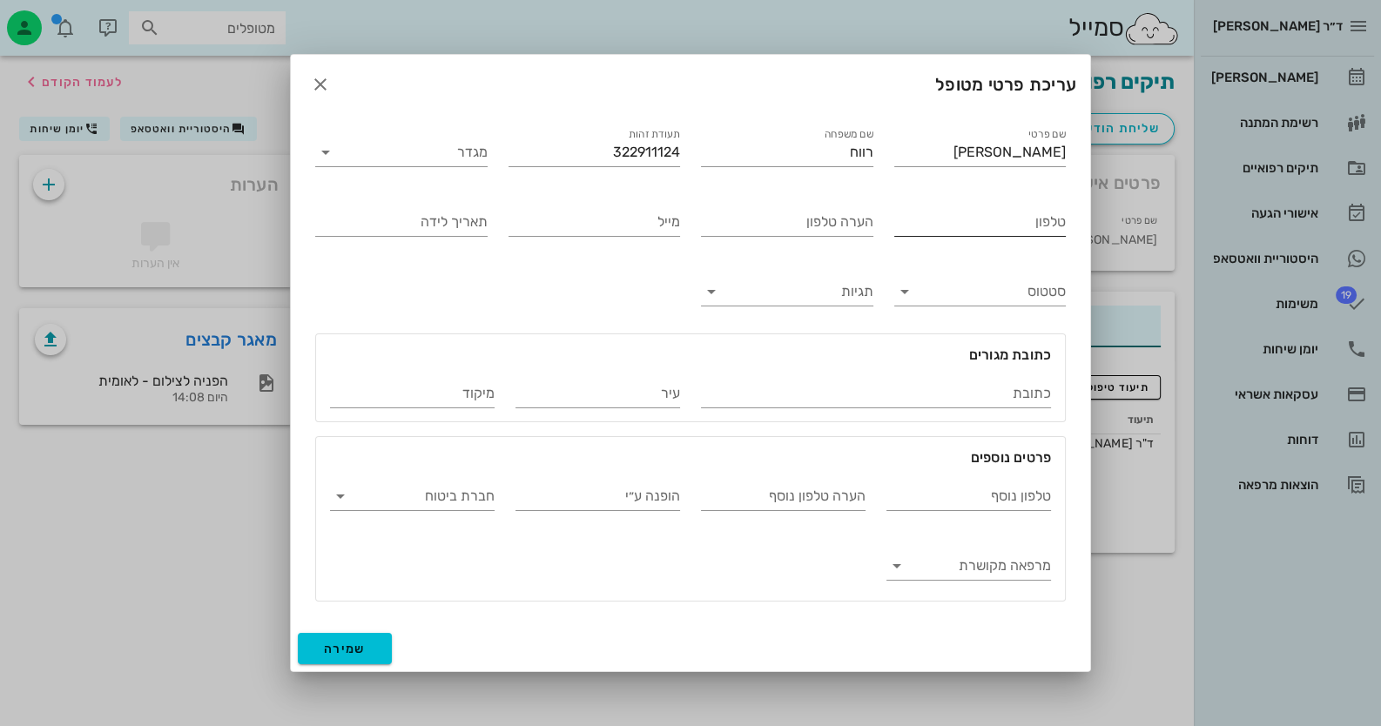
click at [1025, 229] on input "טלפון" at bounding box center [980, 222] width 172 height 28
paste input "0503902053"
type input "0503902053"
click at [370, 638] on button "שמירה" at bounding box center [345, 648] width 94 height 31
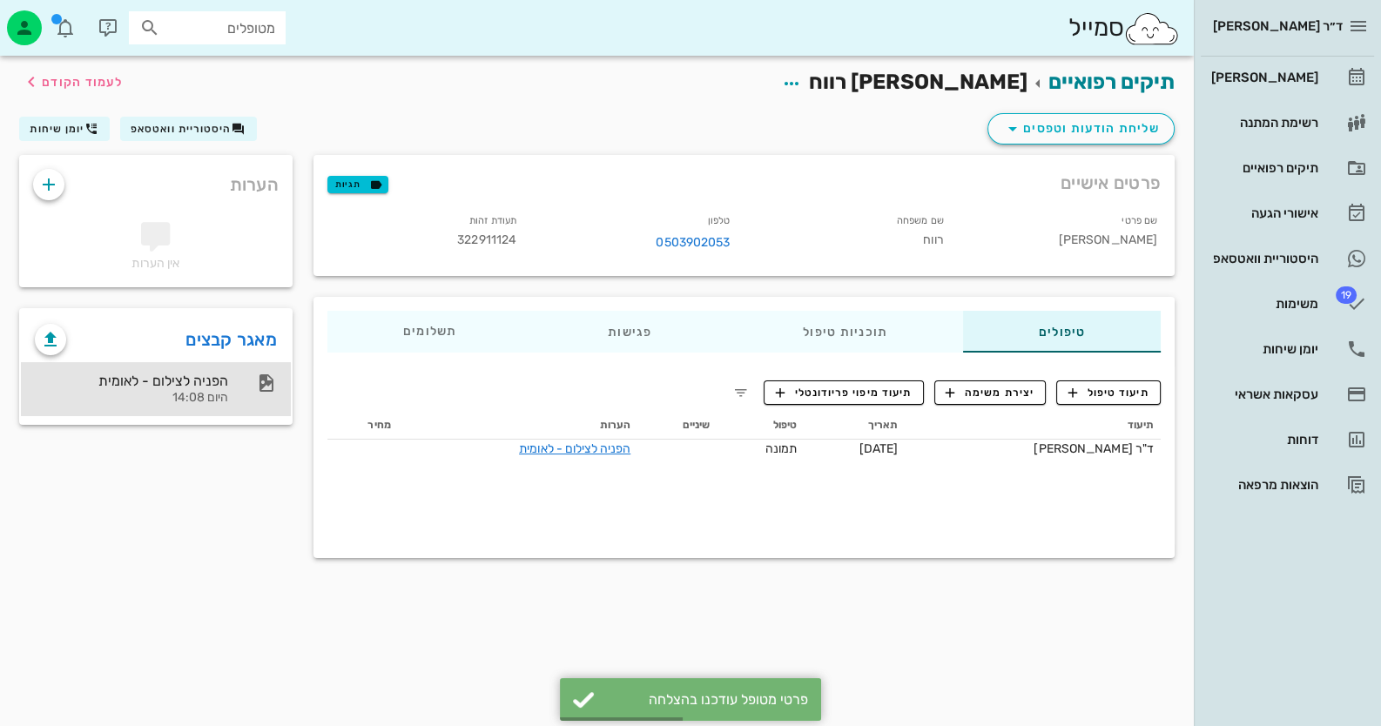
click at [206, 394] on div "היום 14:08" at bounding box center [131, 398] width 193 height 15
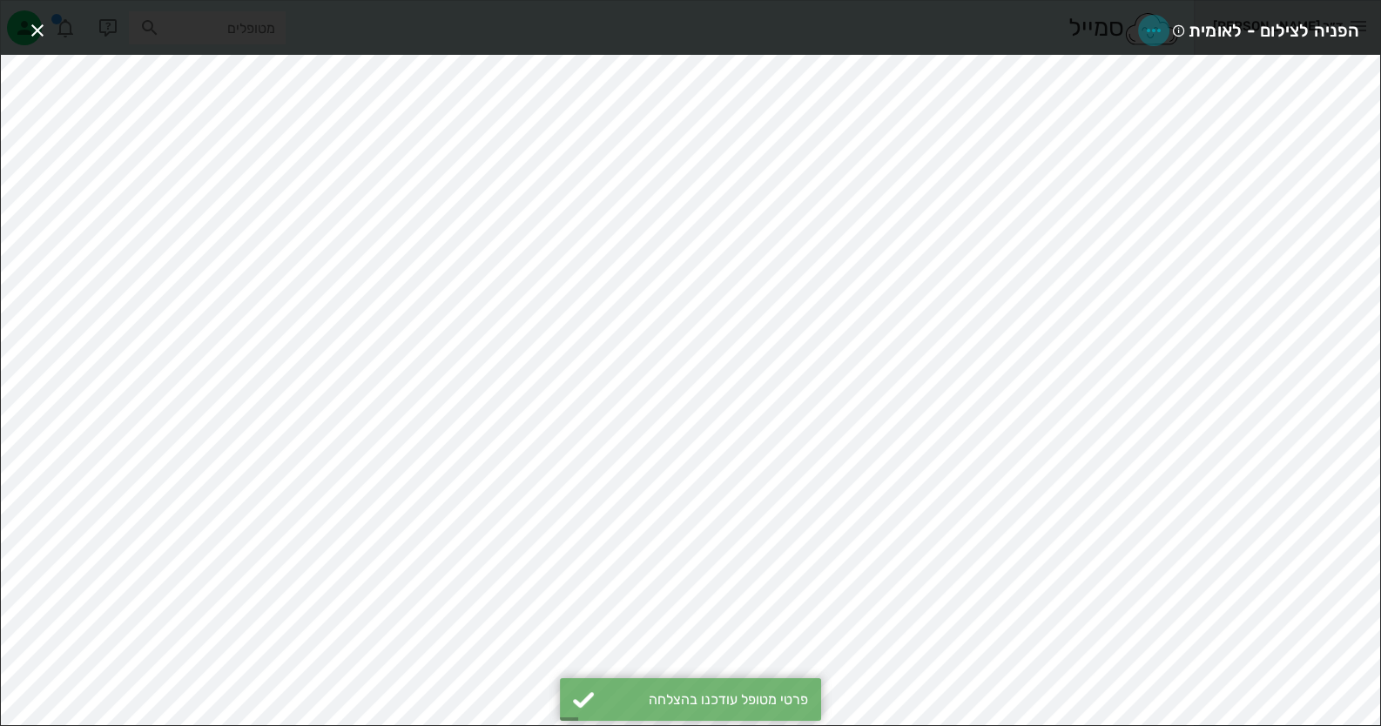
click at [1162, 24] on icon "button" at bounding box center [1153, 30] width 21 height 21
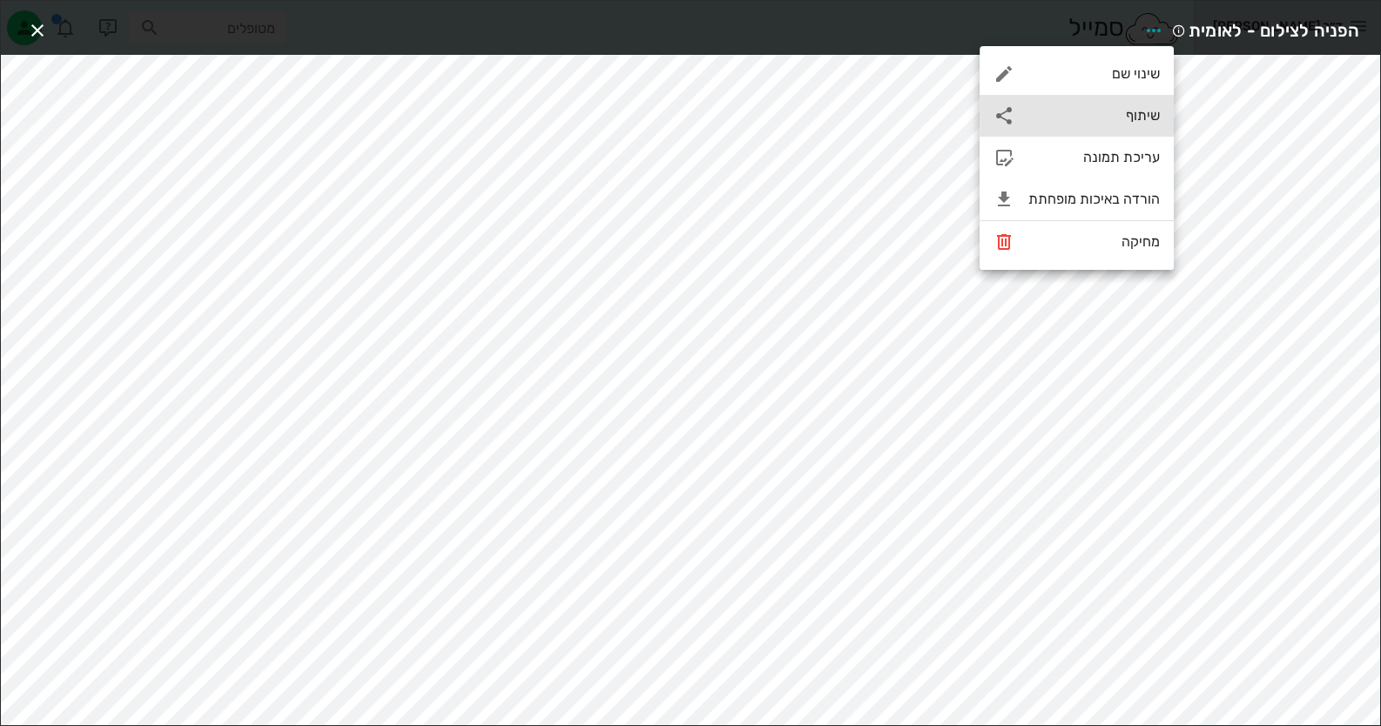
click at [1139, 104] on div "שיתוף" at bounding box center [1077, 116] width 194 height 42
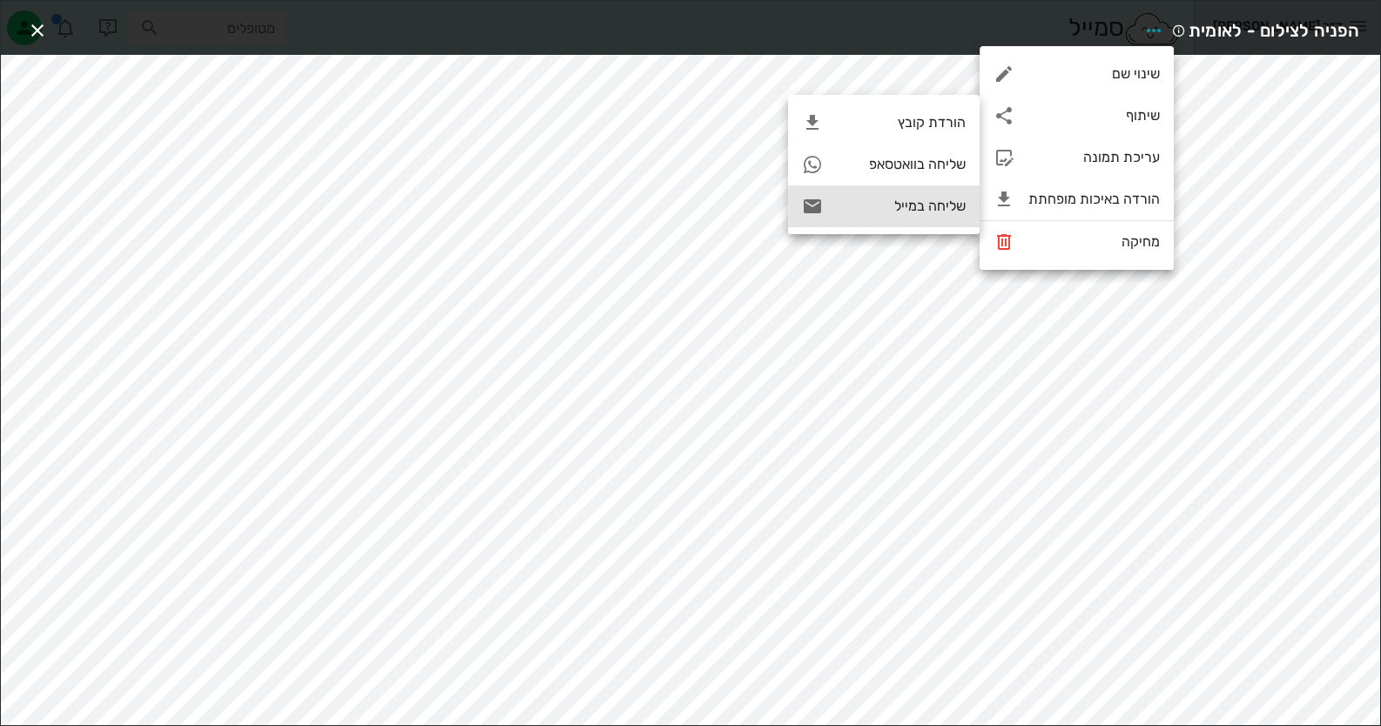
click at [935, 202] on div "שליחה במייל" at bounding box center [901, 206] width 129 height 17
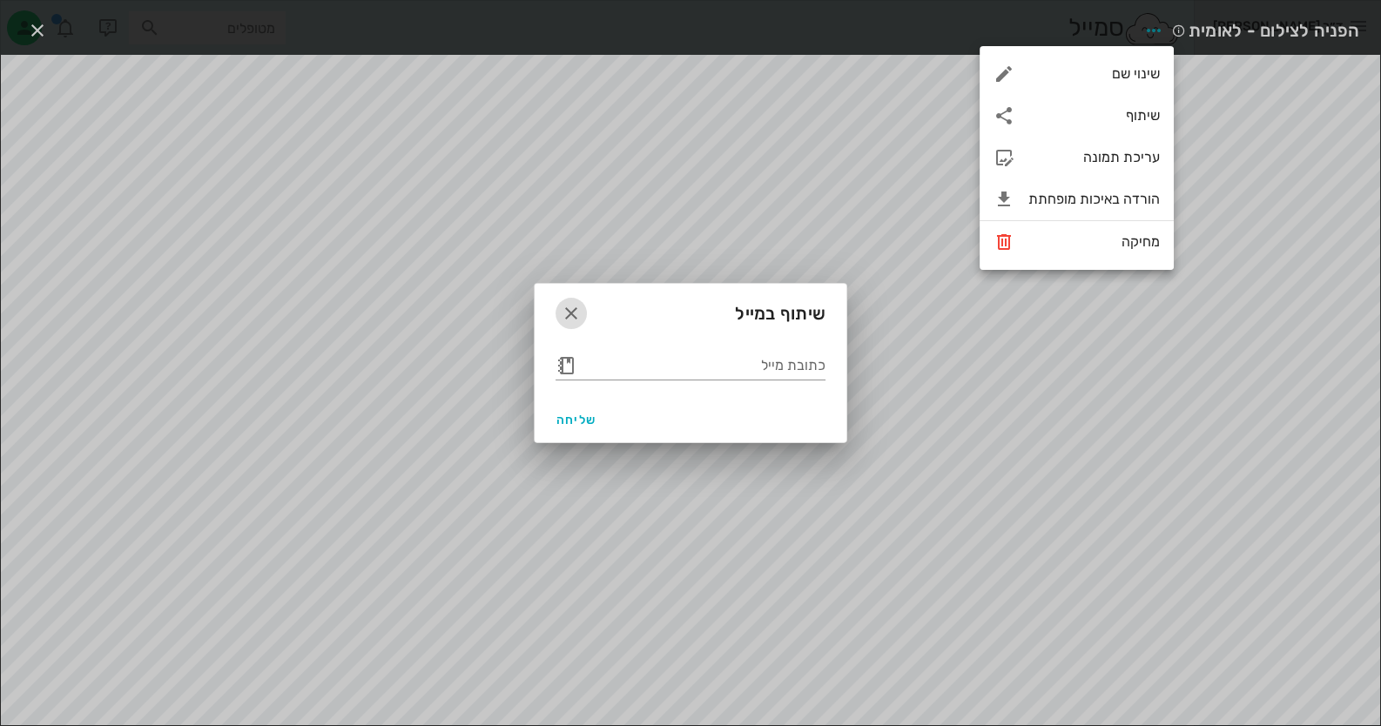
click at [576, 312] on icon "button" at bounding box center [571, 313] width 21 height 21
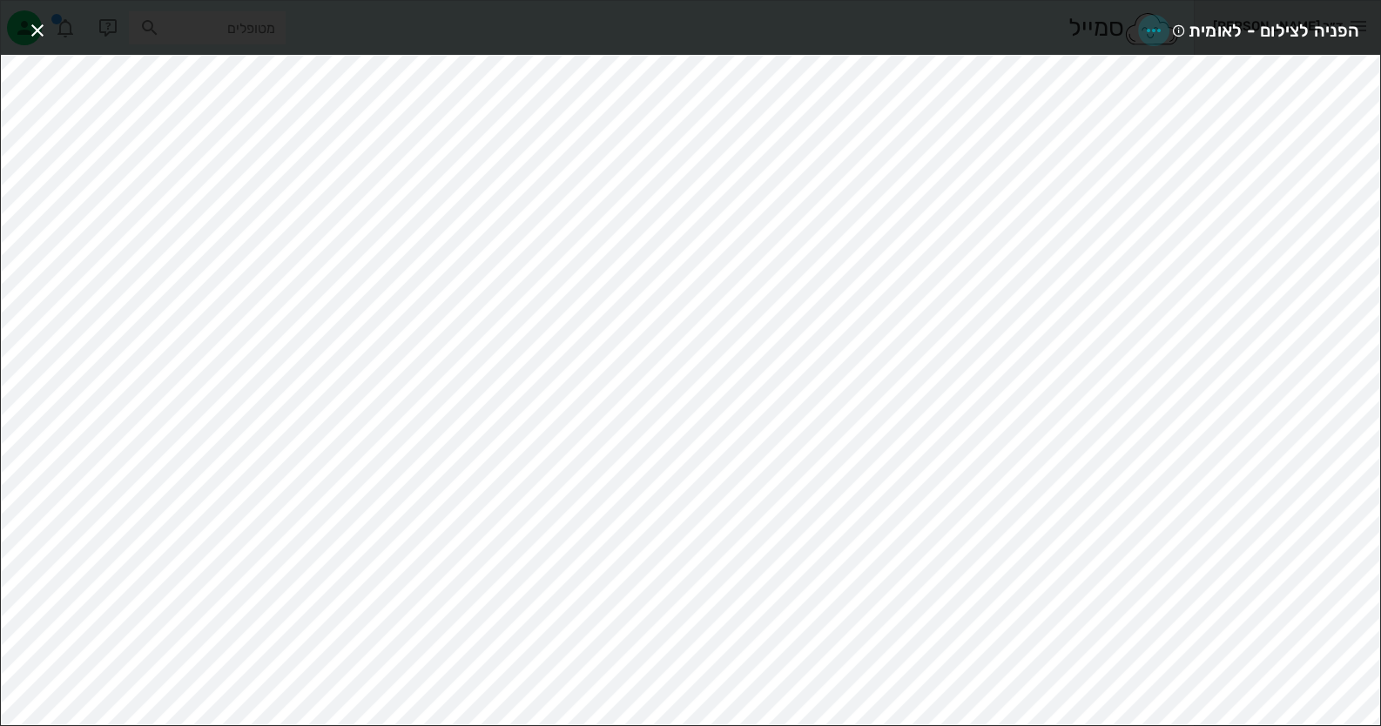
click at [1162, 24] on icon "button" at bounding box center [1153, 30] width 21 height 21
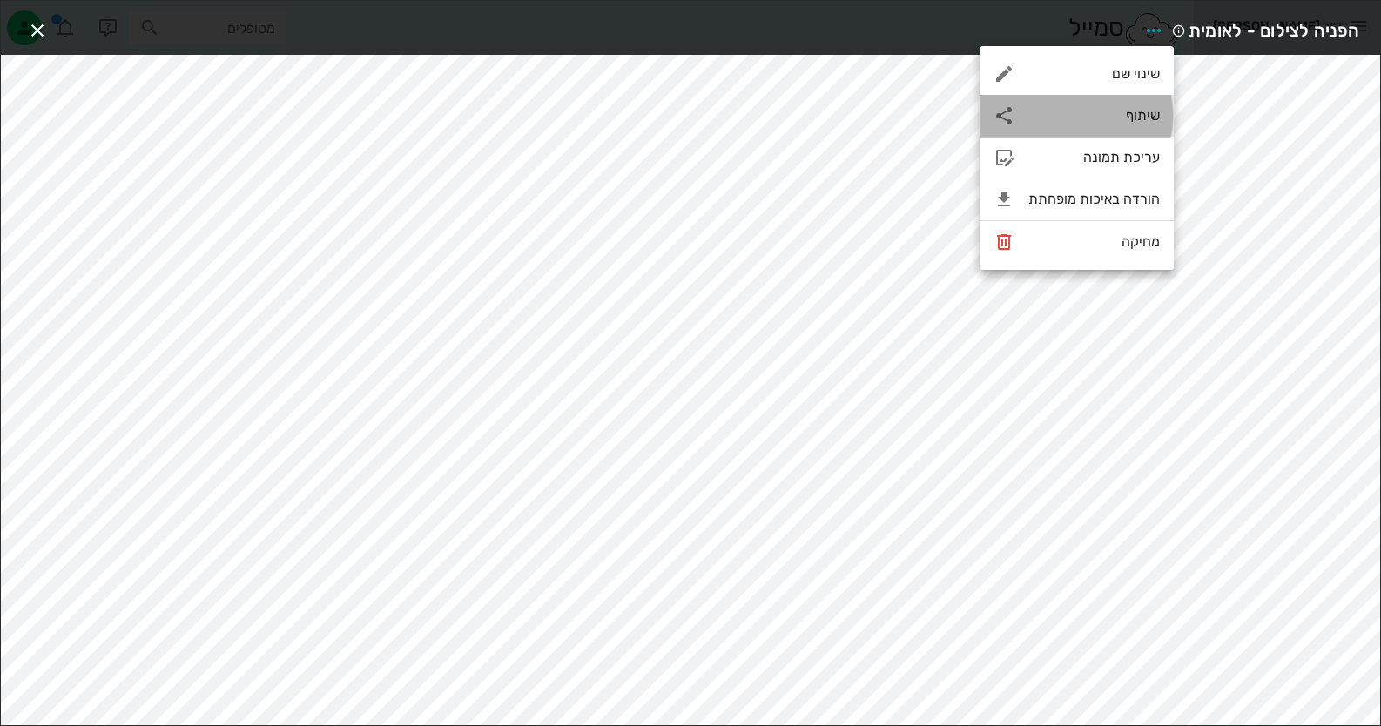
click at [1134, 125] on div "שיתוף" at bounding box center [1077, 116] width 194 height 42
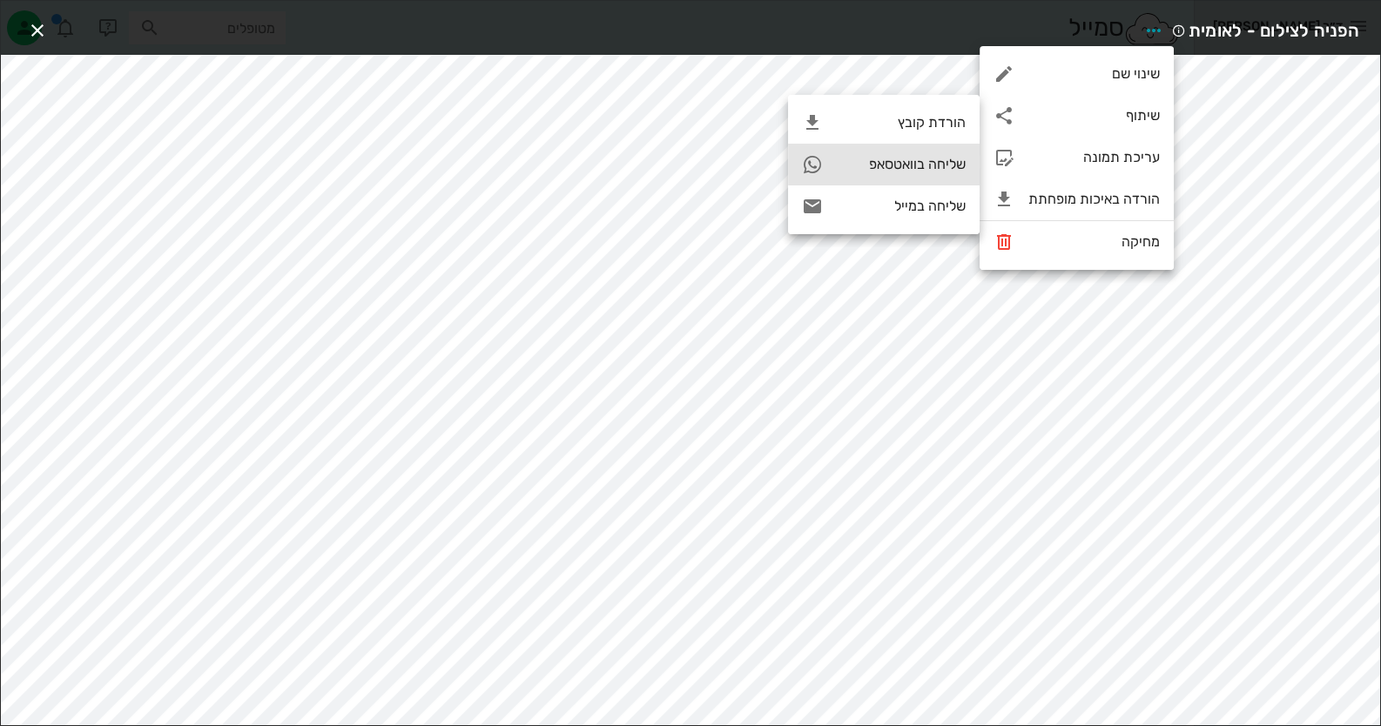
click at [873, 170] on div "שליחה בוואטסאפ" at bounding box center [901, 164] width 129 height 17
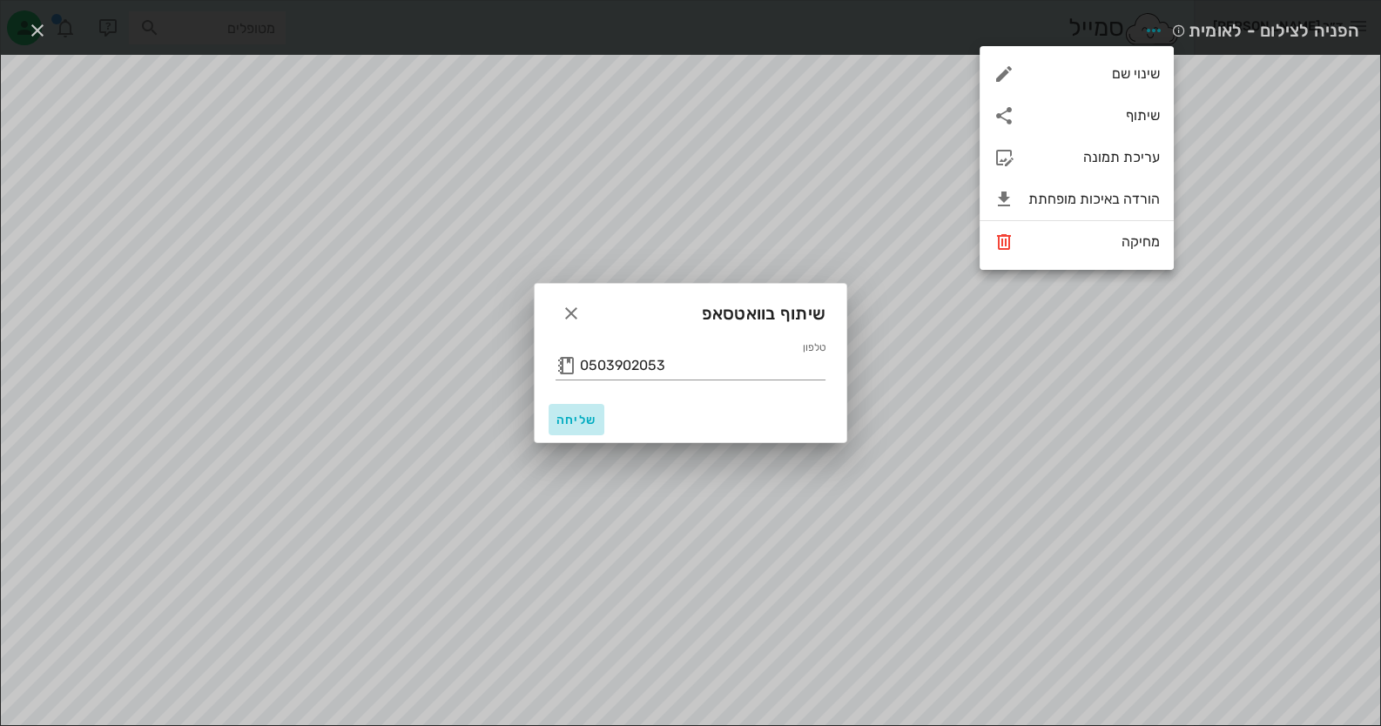
click at [578, 421] on span "שליחה" at bounding box center [577, 420] width 42 height 15
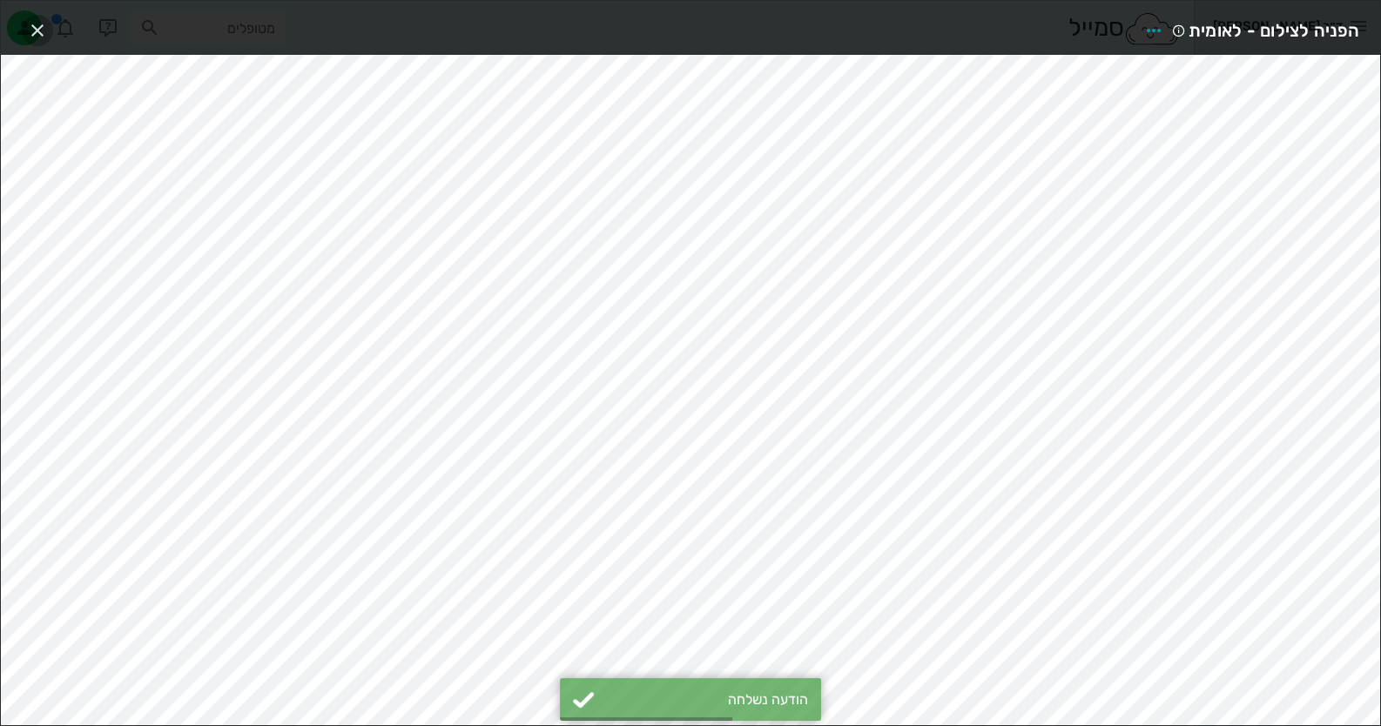
click at [42, 30] on icon "button" at bounding box center [37, 30] width 21 height 21
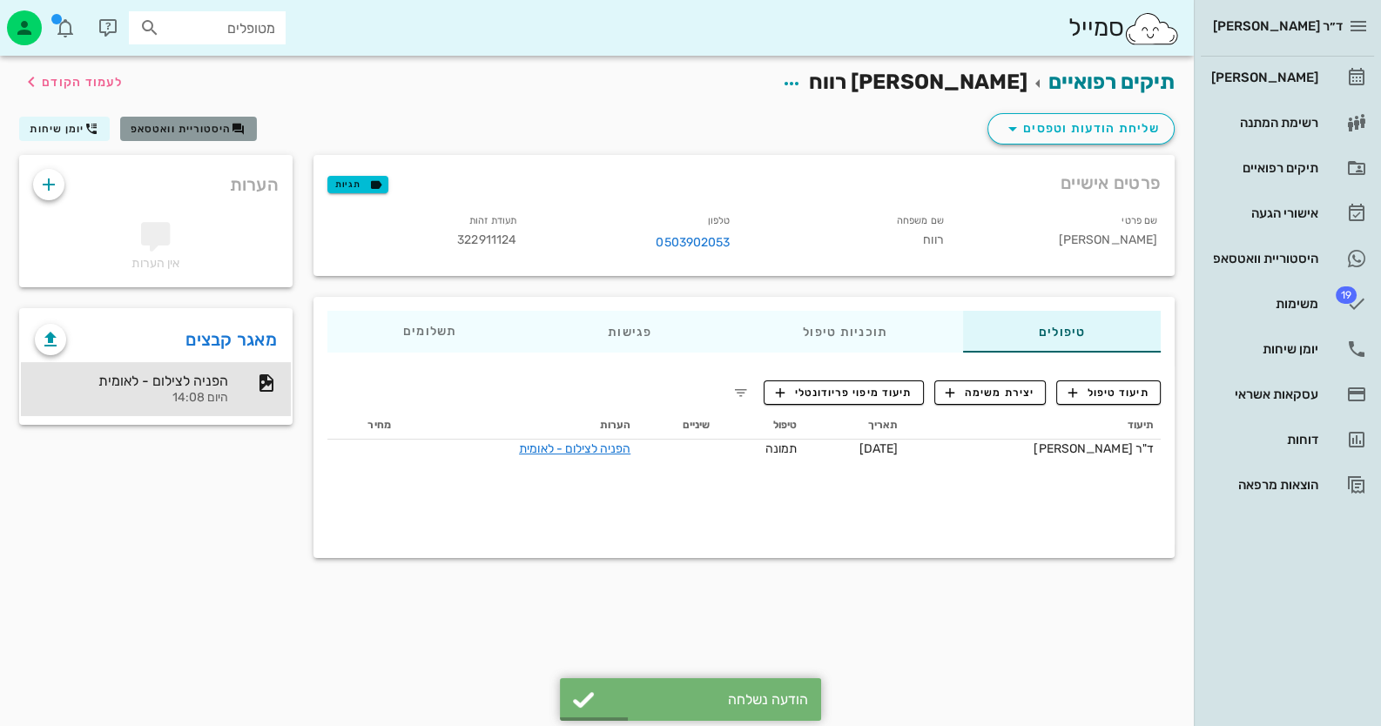
click at [196, 138] on button "היסטוריית וואטסאפ" at bounding box center [188, 129] width 137 height 24
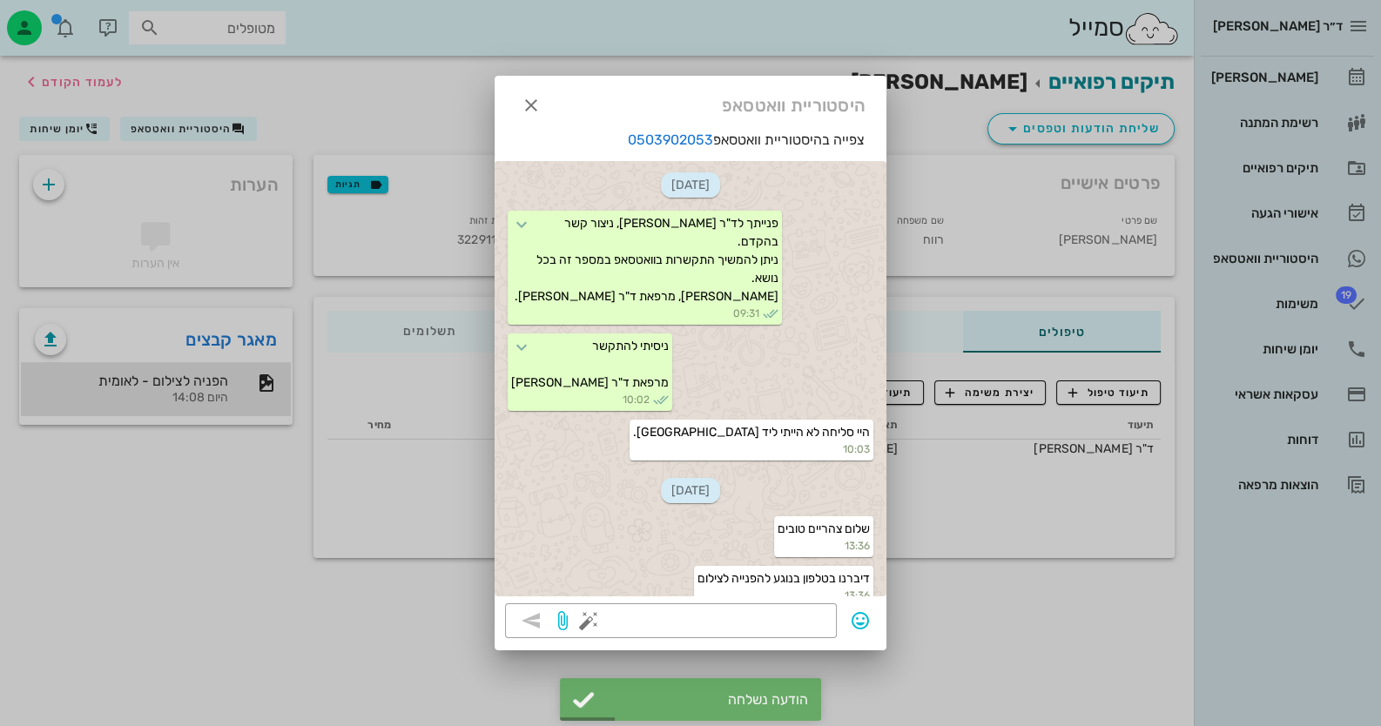
scroll to position [594, 0]
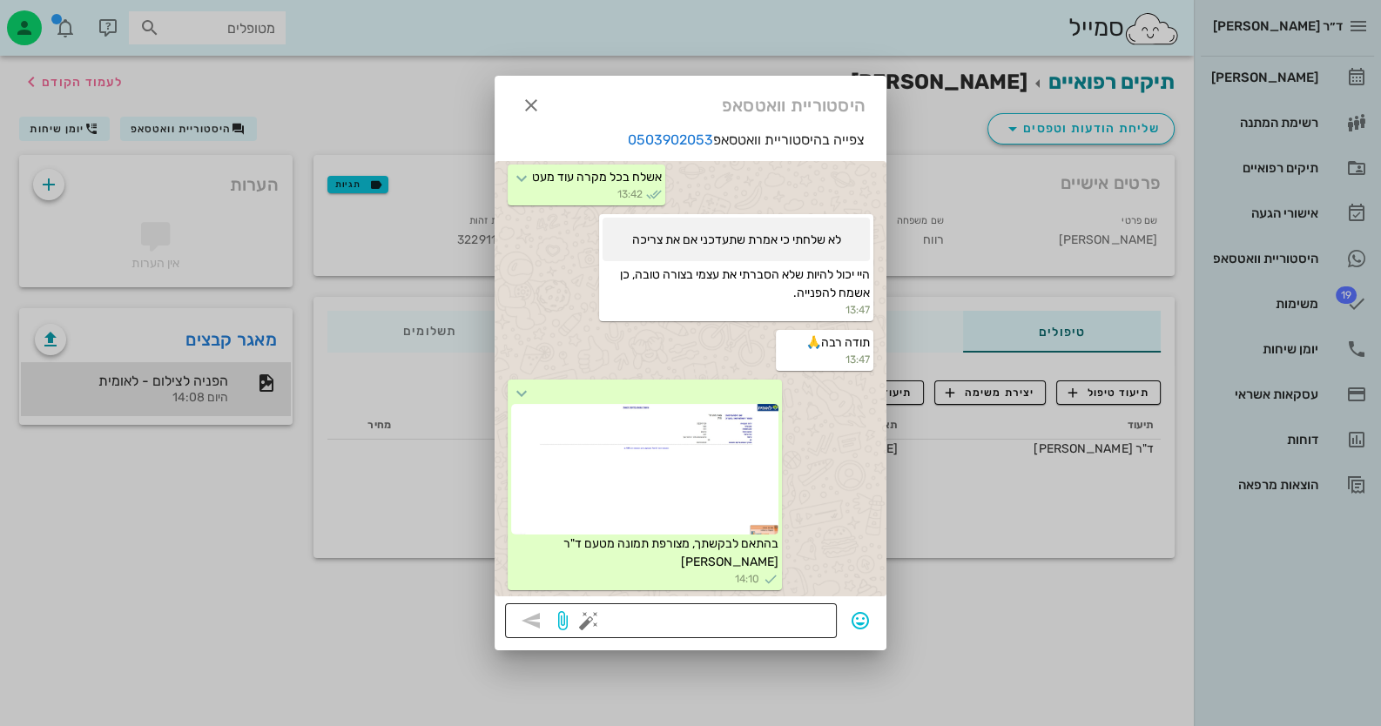
click at [594, 618] on button "button" at bounding box center [588, 620] width 21 height 21
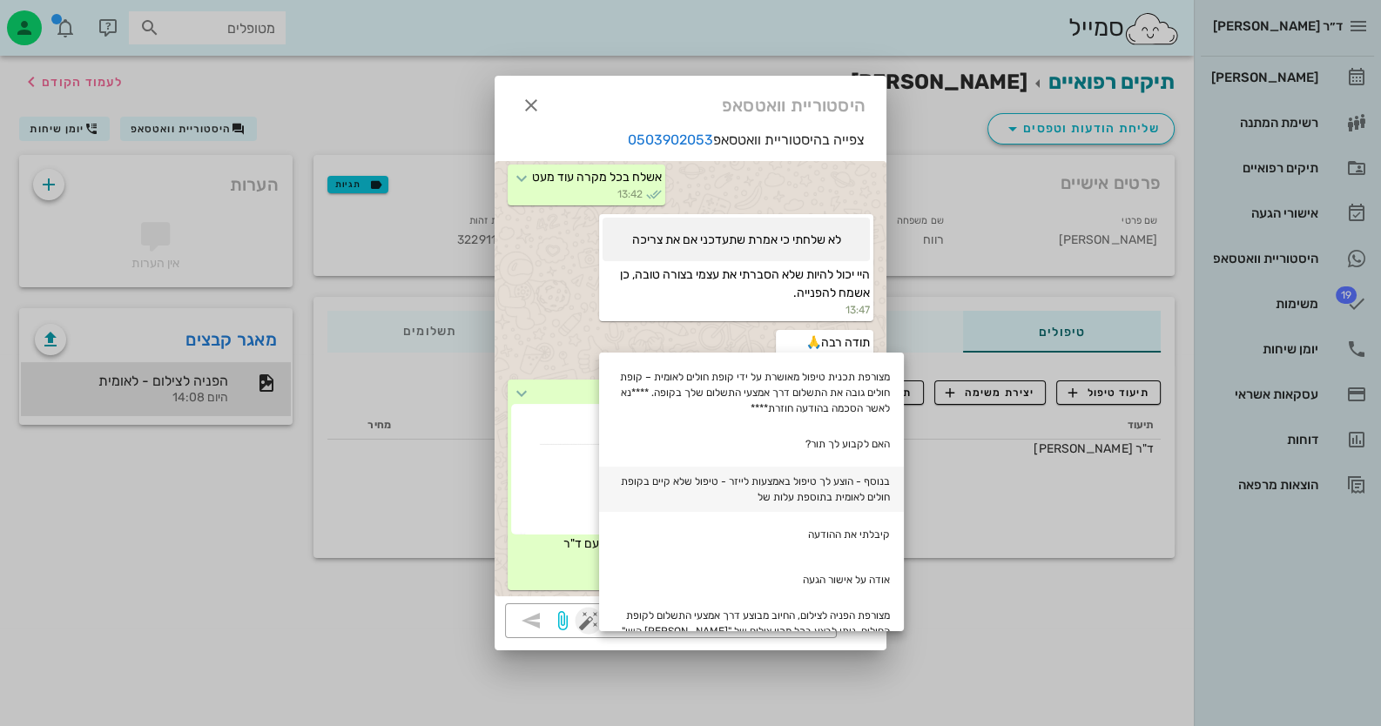
scroll to position [173, 0]
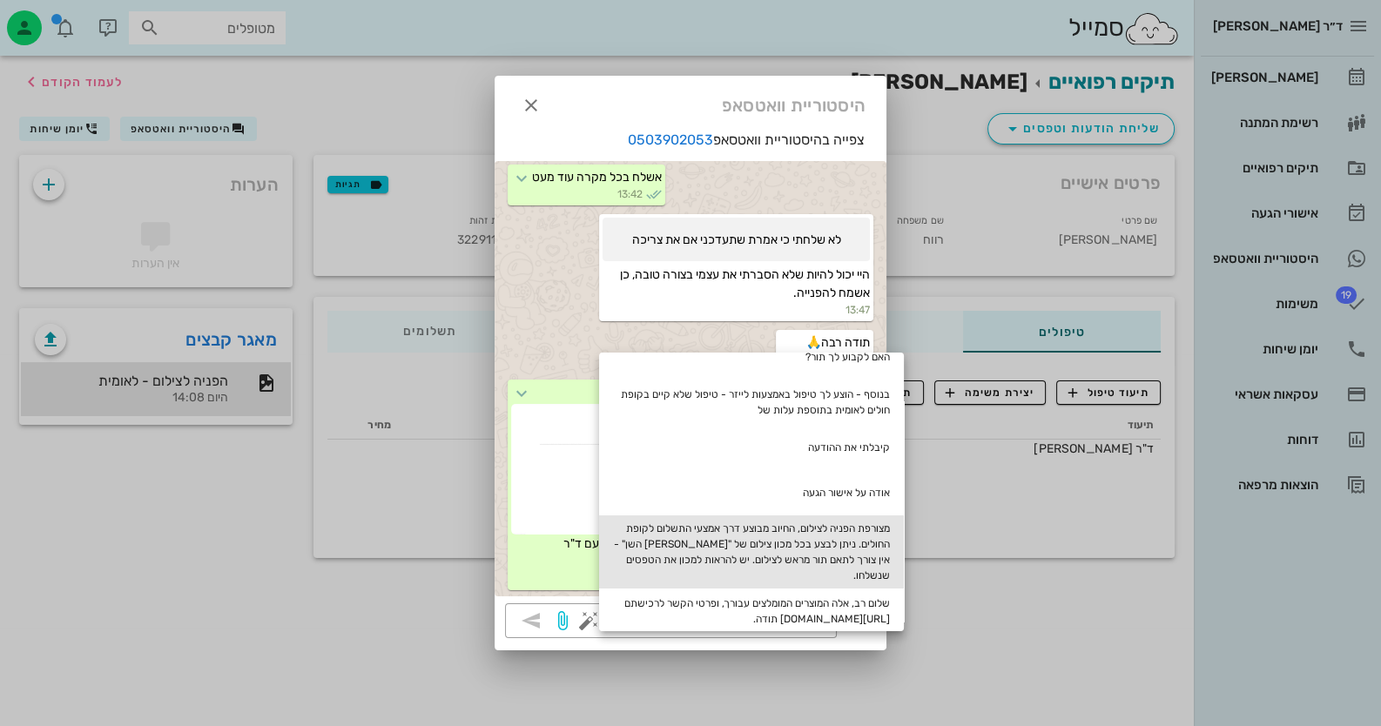
click at [860, 536] on div "מצורפת הפניה לצילום, החיוב מבוצע דרך אמצעי התשלום לקופת החולים. ניתן לבצע בכל מ…" at bounding box center [751, 552] width 305 height 73
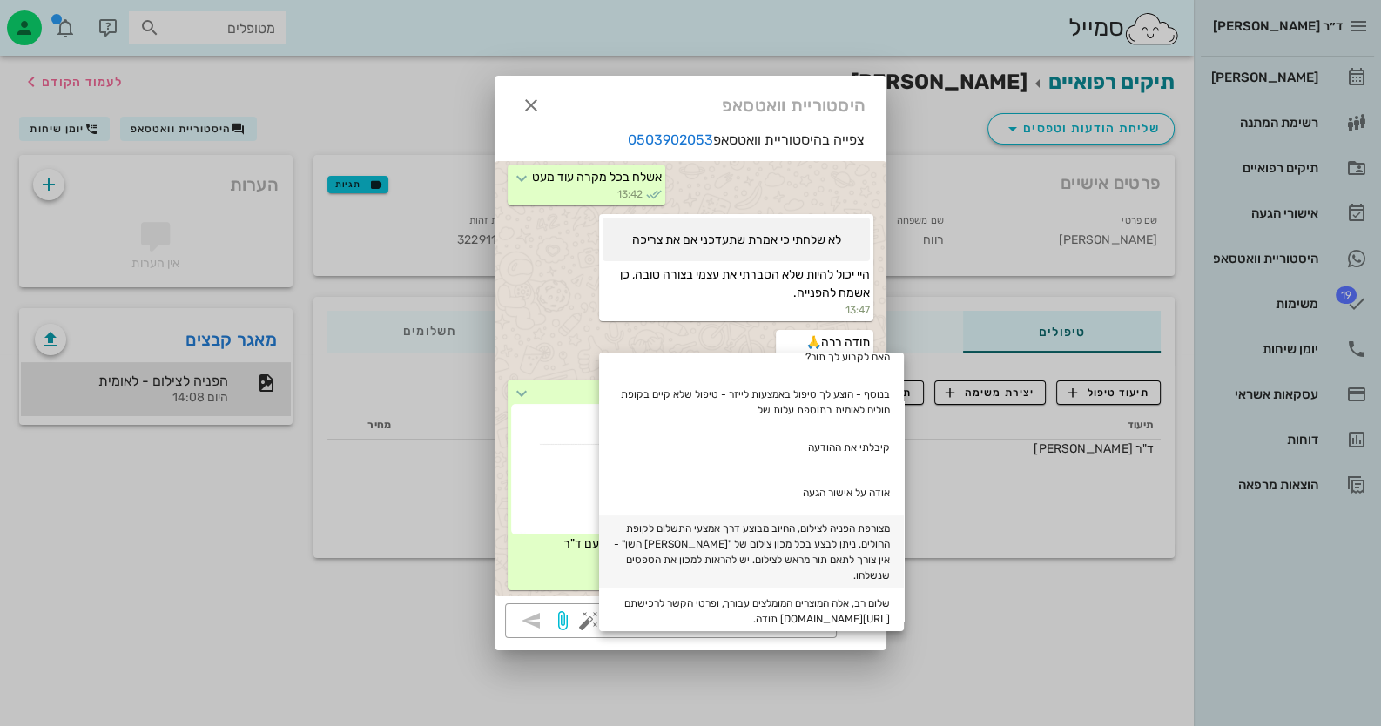
type textarea "מצורפת הפניה לצילום, החיוב מבוצע דרך אמצעי התשלום לקופת החולים. ניתן לבצע בכל מ…"
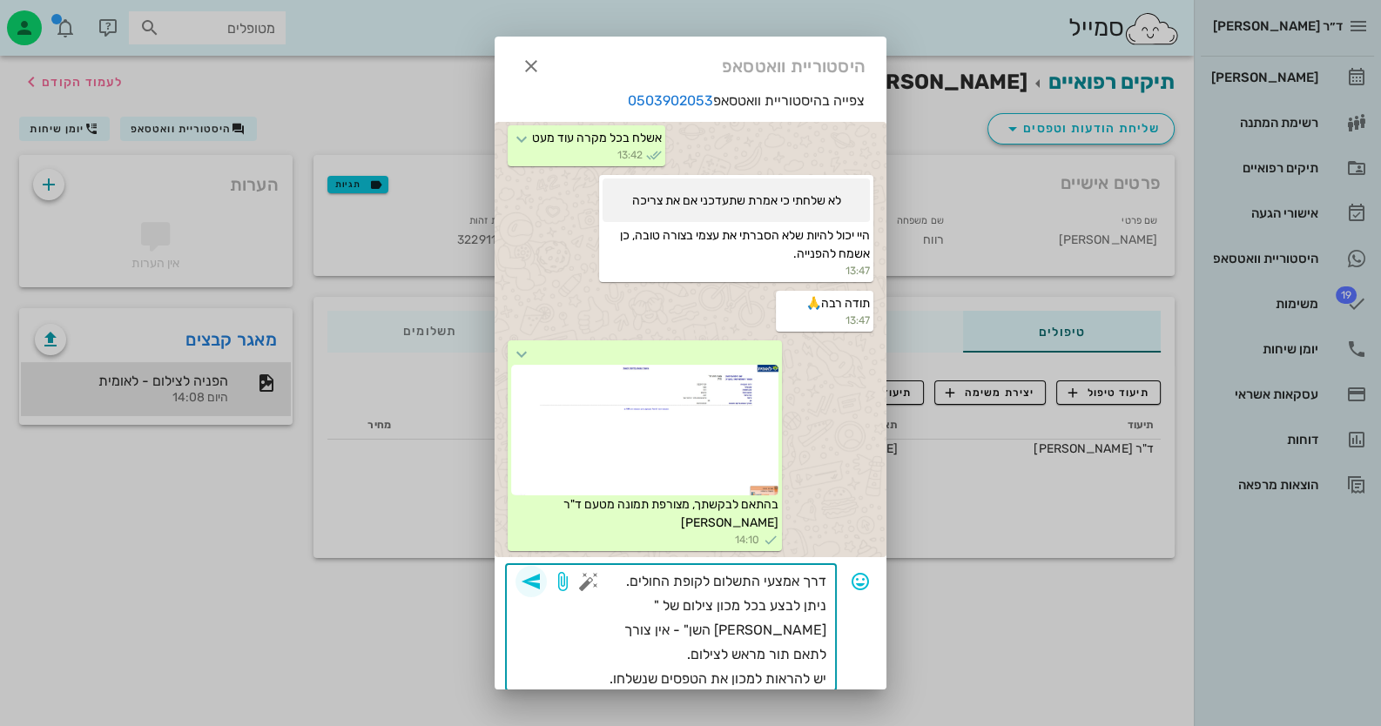
click at [542, 578] on icon "button" at bounding box center [531, 581] width 21 height 21
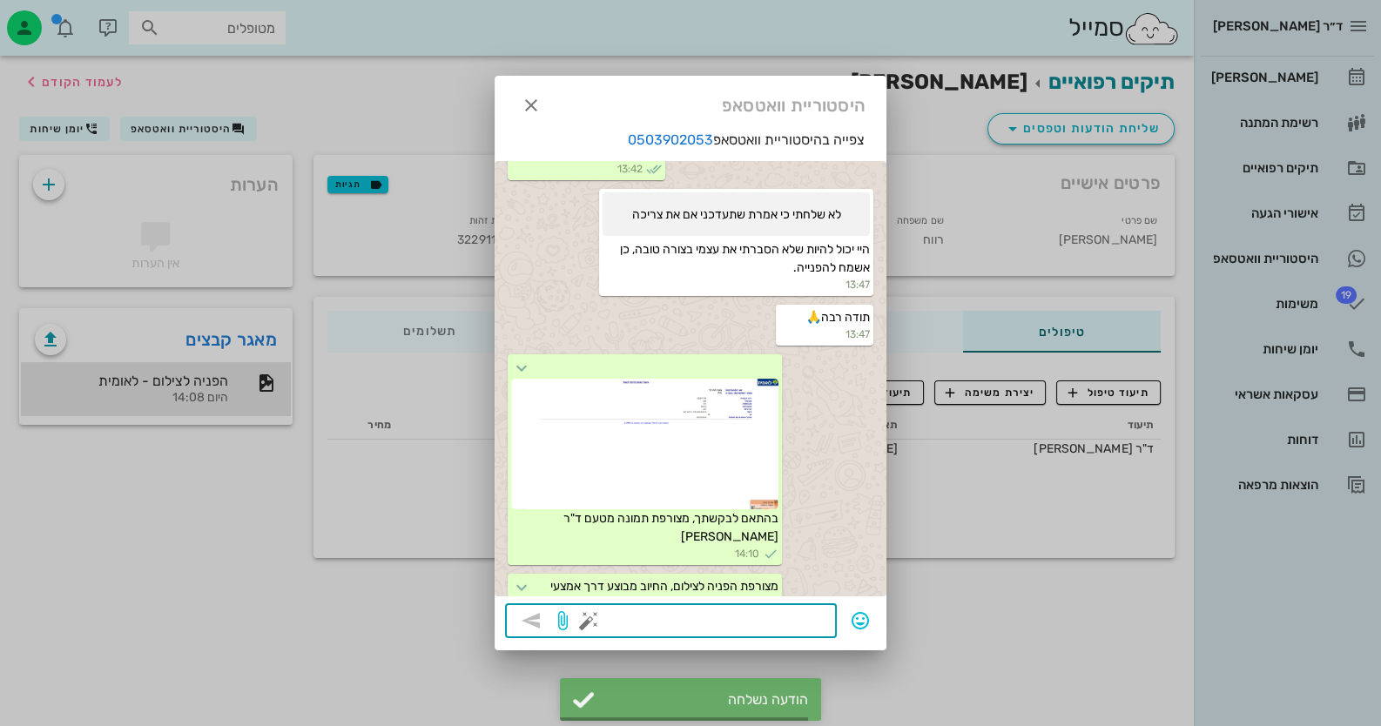
scroll to position [717, 0]
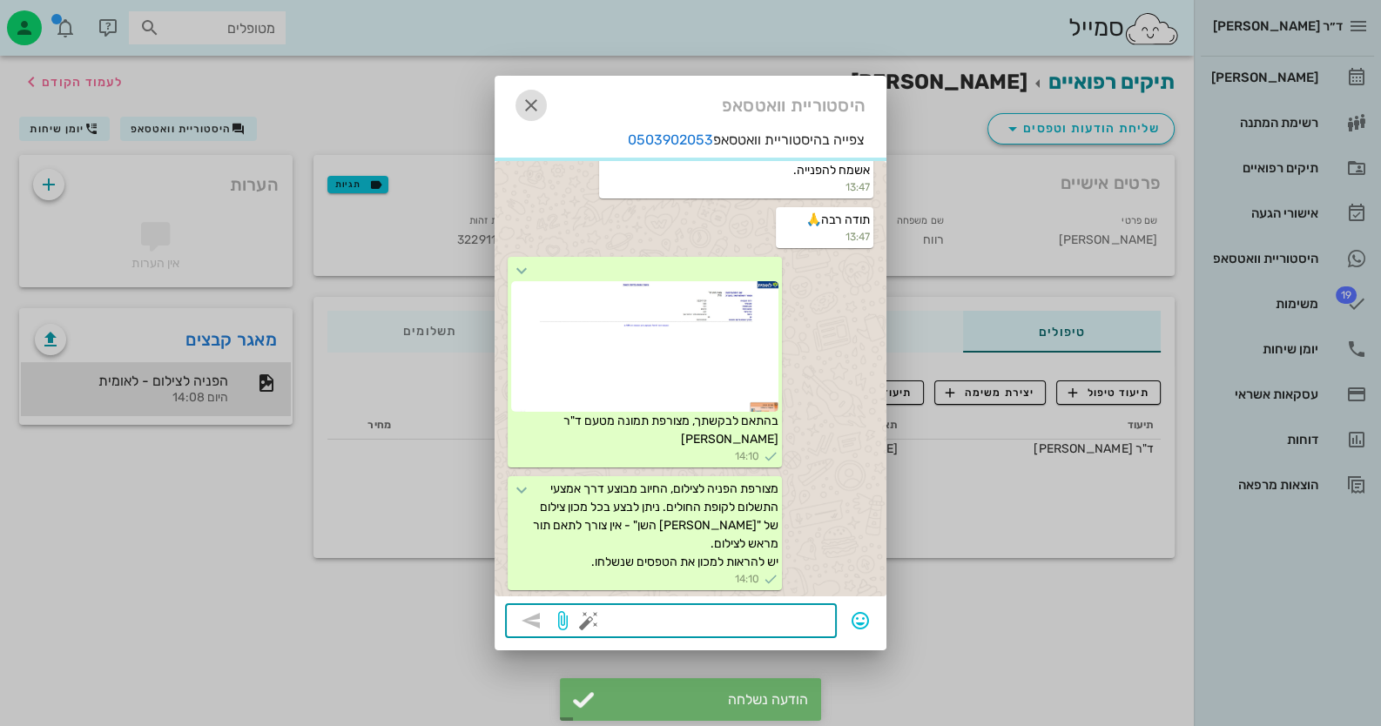
click at [525, 91] on button "button" at bounding box center [531, 105] width 31 height 31
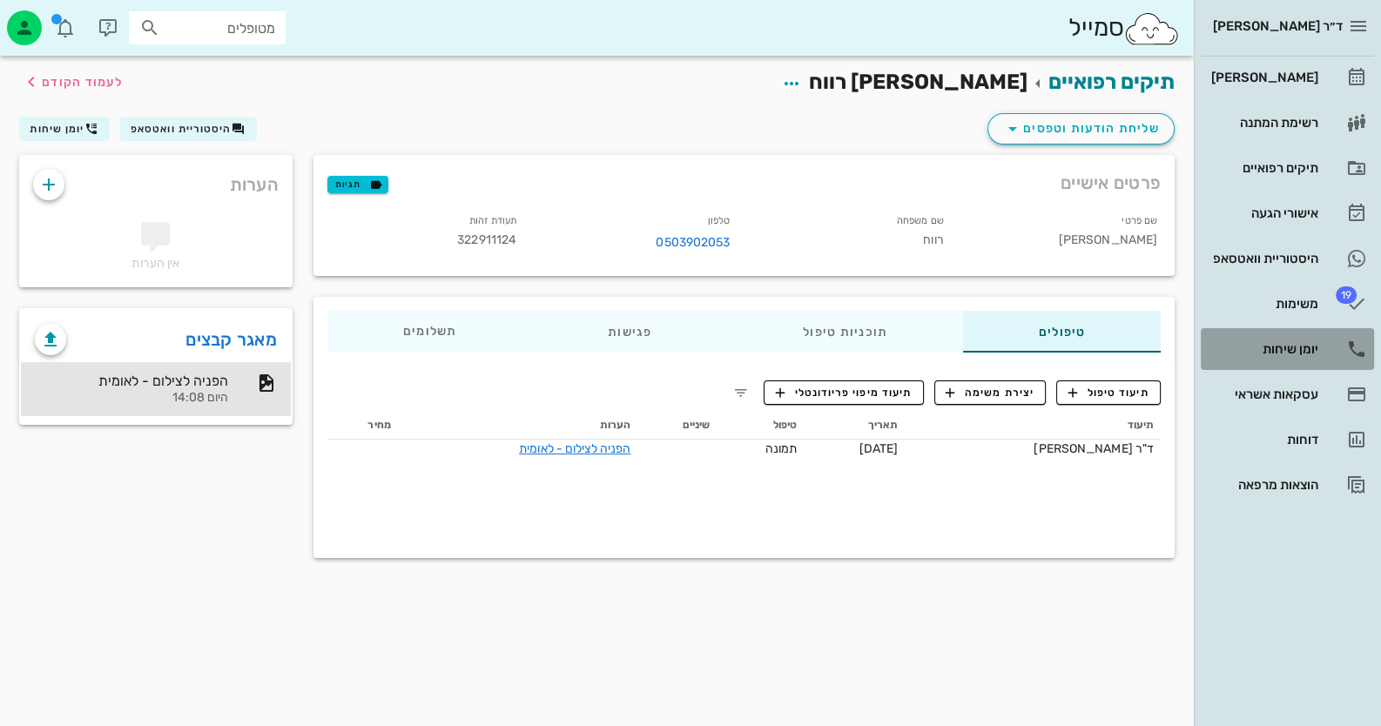
click at [1319, 333] on link "יומן שיחות" at bounding box center [1287, 349] width 173 height 42
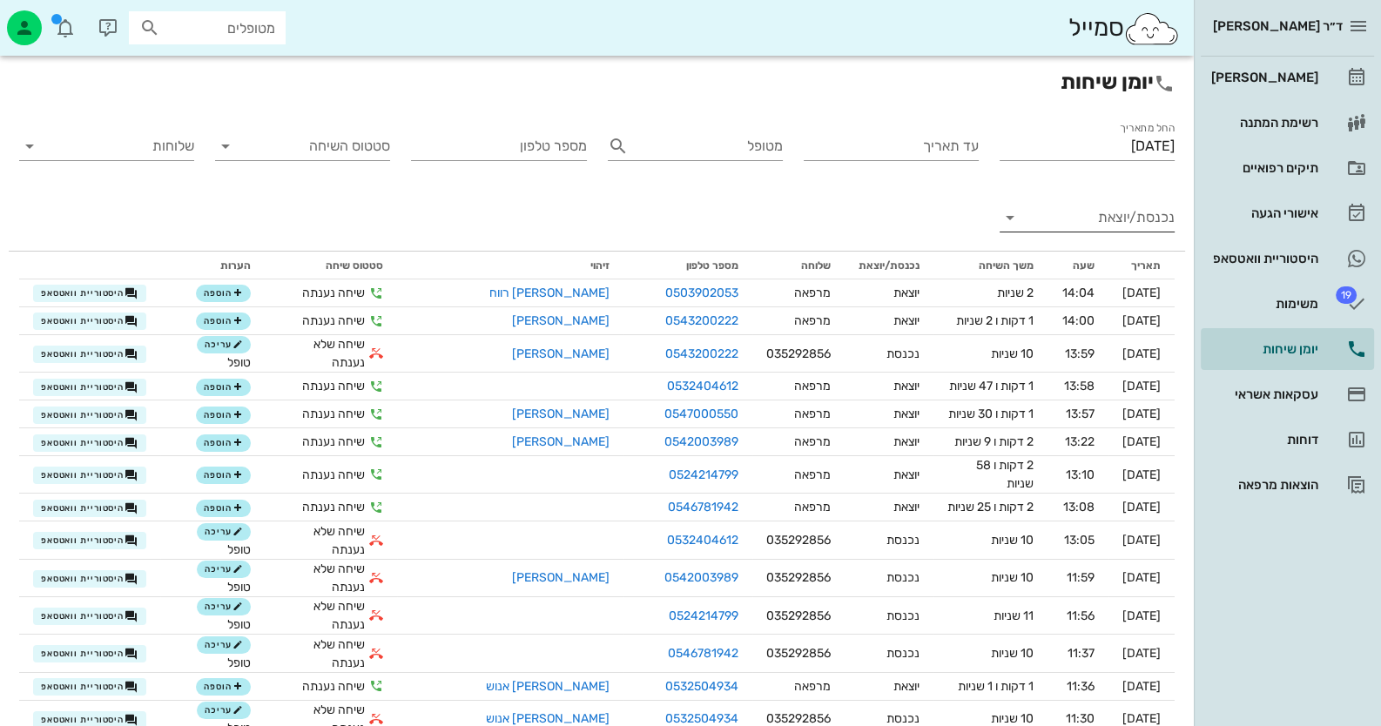
click at [1145, 219] on input "נכנסת/יוצאת" at bounding box center [1101, 218] width 147 height 28
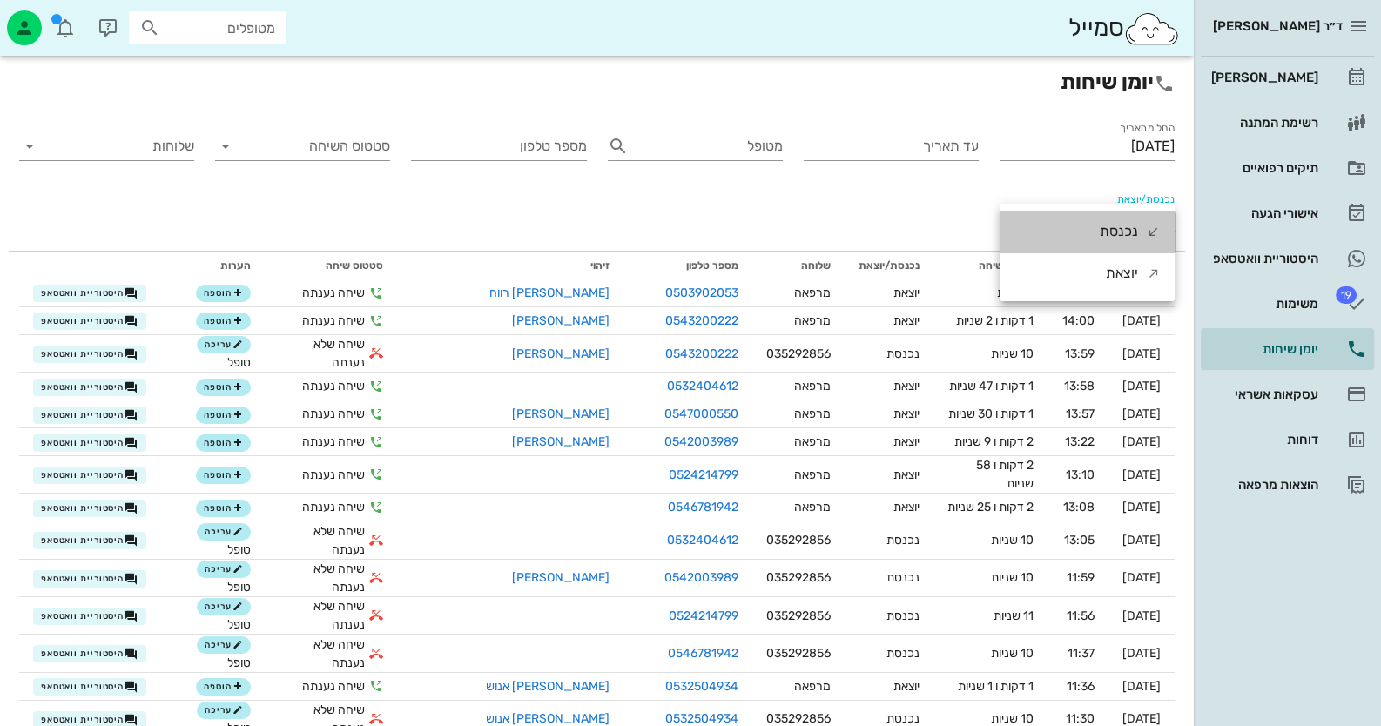
click at [1145, 219] on div "נכנסת" at bounding box center [1130, 232] width 61 height 42
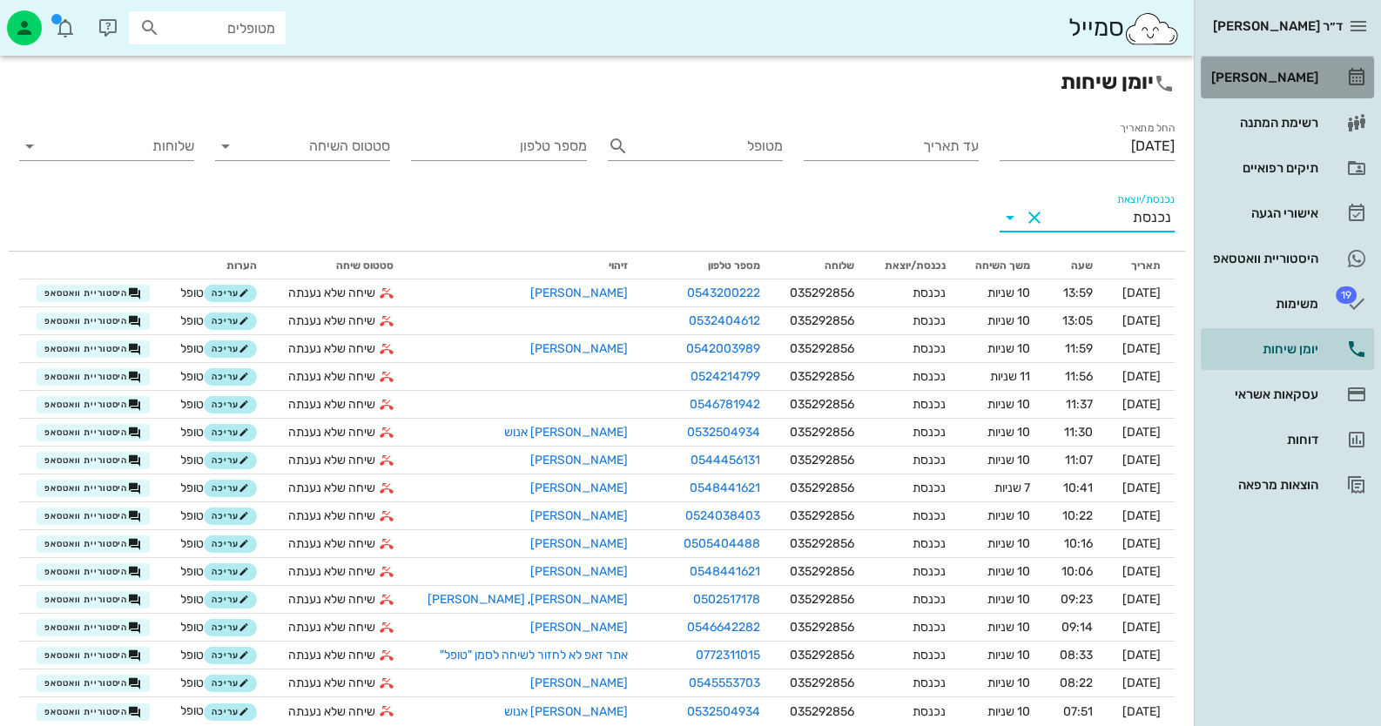
click at [1258, 88] on div "[PERSON_NAME]" at bounding box center [1263, 78] width 111 height 28
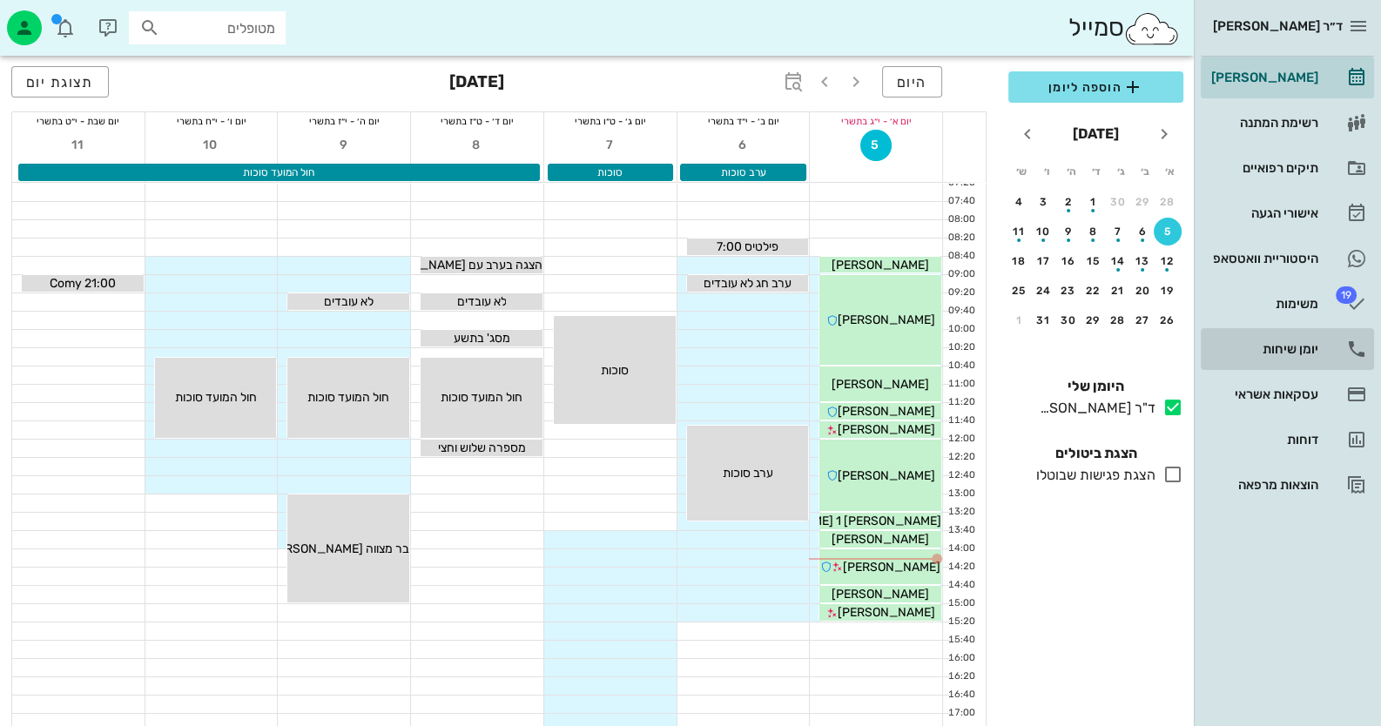
click at [1278, 335] on div "יומן שיחות" at bounding box center [1263, 349] width 111 height 28
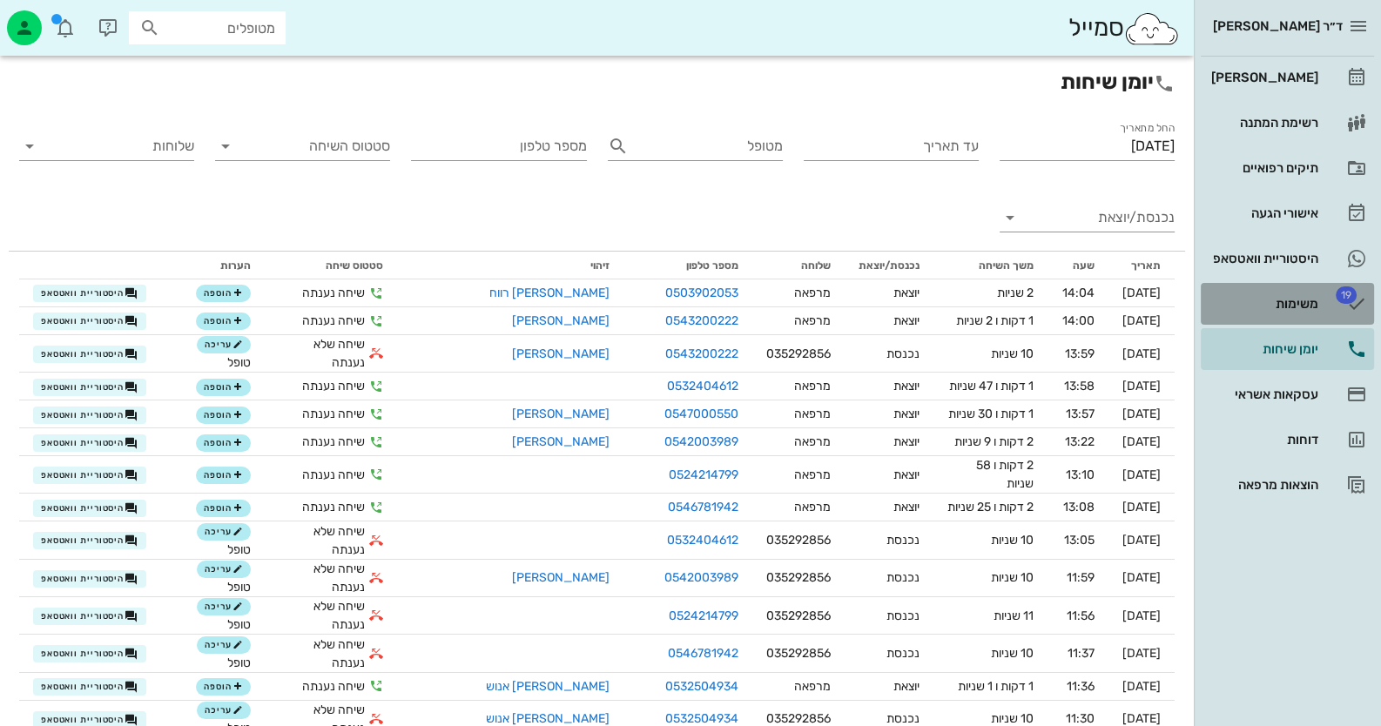
click at [1284, 308] on div "משימות" at bounding box center [1263, 304] width 111 height 14
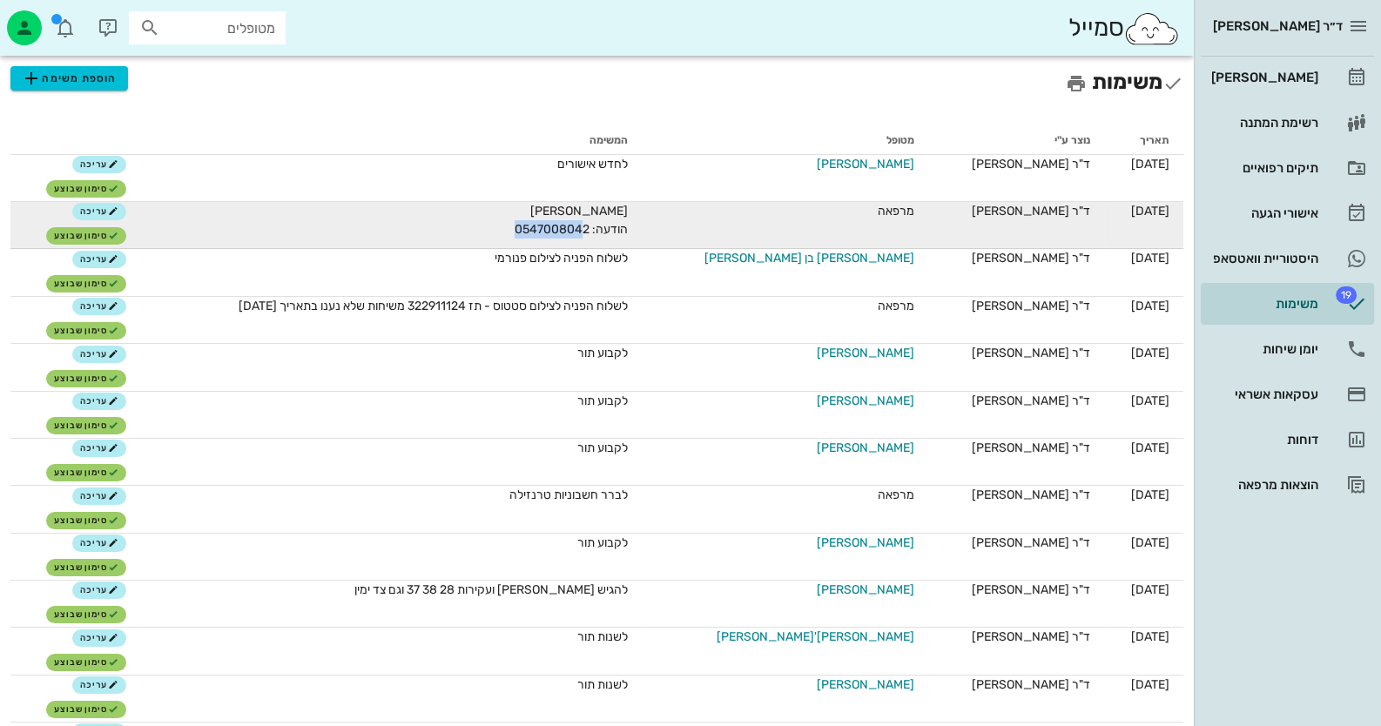
drag, startPoint x: 696, startPoint y: 229, endPoint x: 585, endPoint y: 226, distance: 110.7
click at [585, 226] on div "[PERSON_NAME] הודעה: 0547008042" at bounding box center [432, 220] width 392 height 37
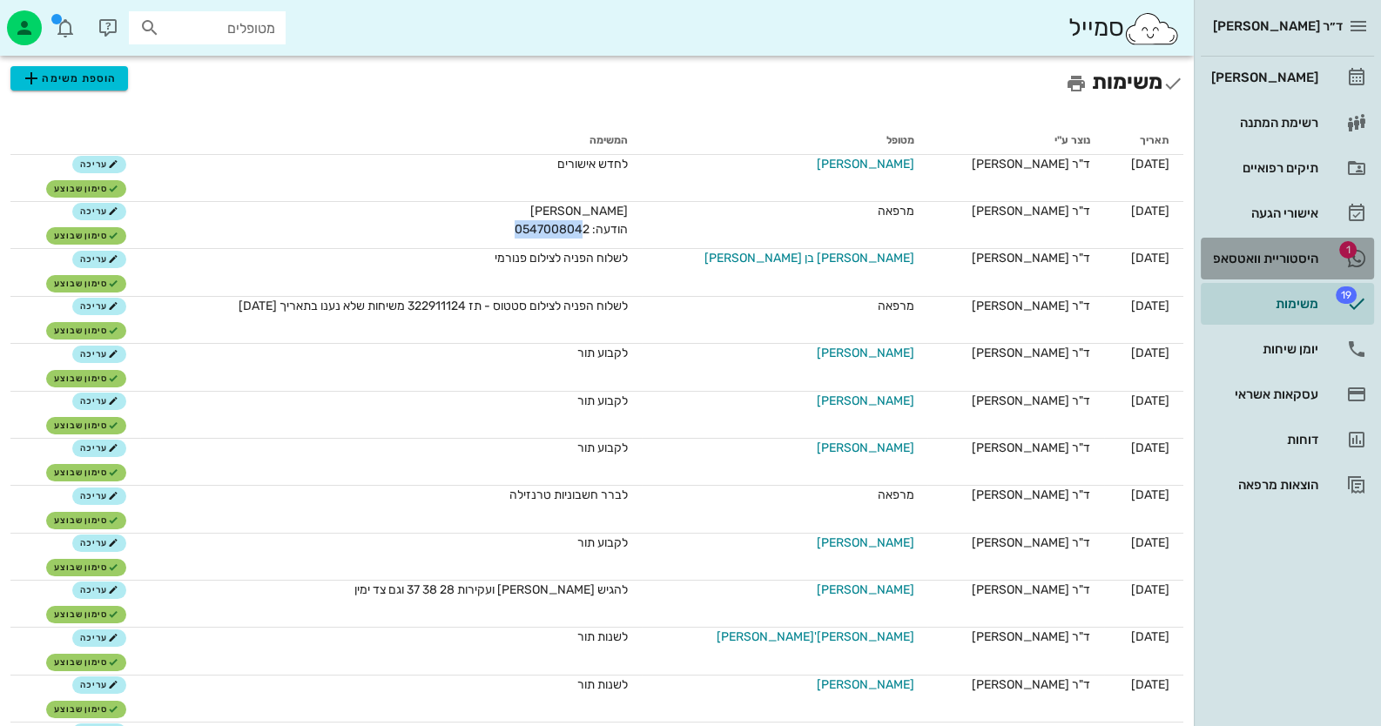
click at [1243, 269] on div "היסטוריית וואטסאפ" at bounding box center [1263, 259] width 111 height 28
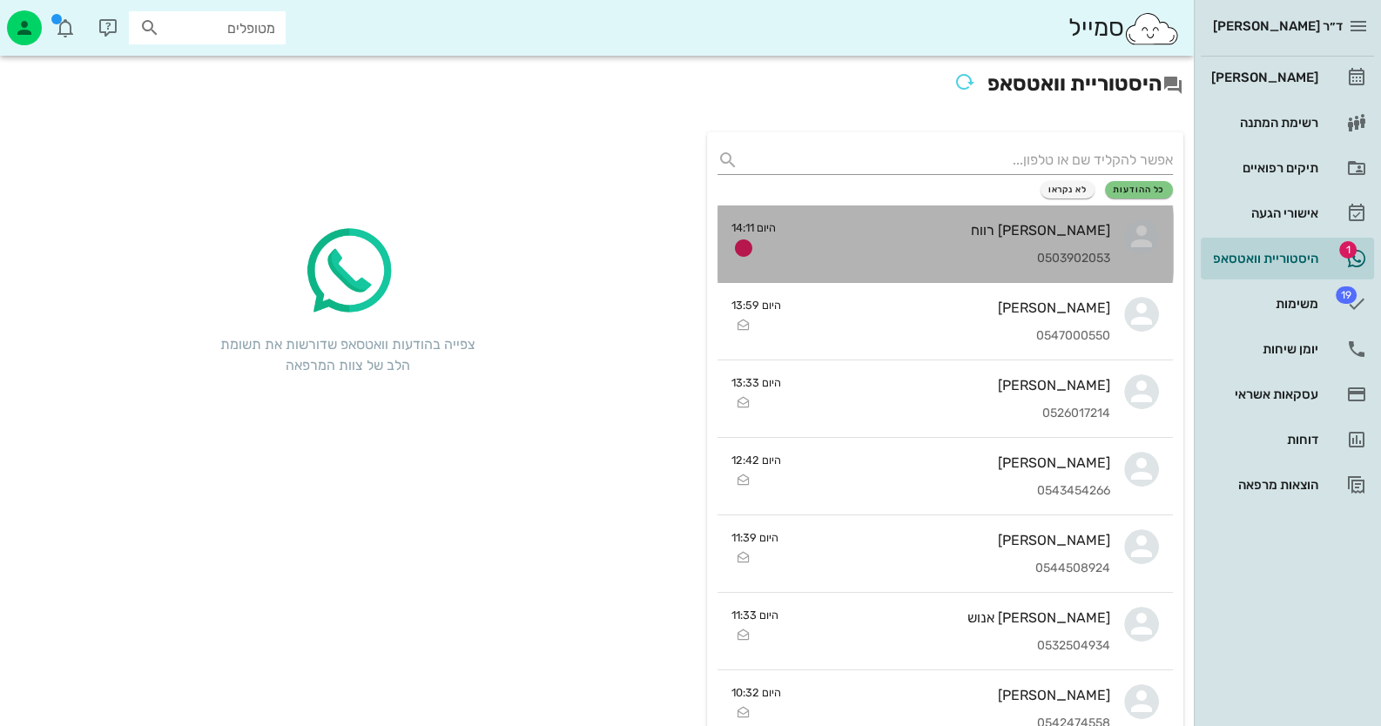
click at [1015, 209] on div "תומר רווח 0503902053" at bounding box center [950, 244] width 320 height 77
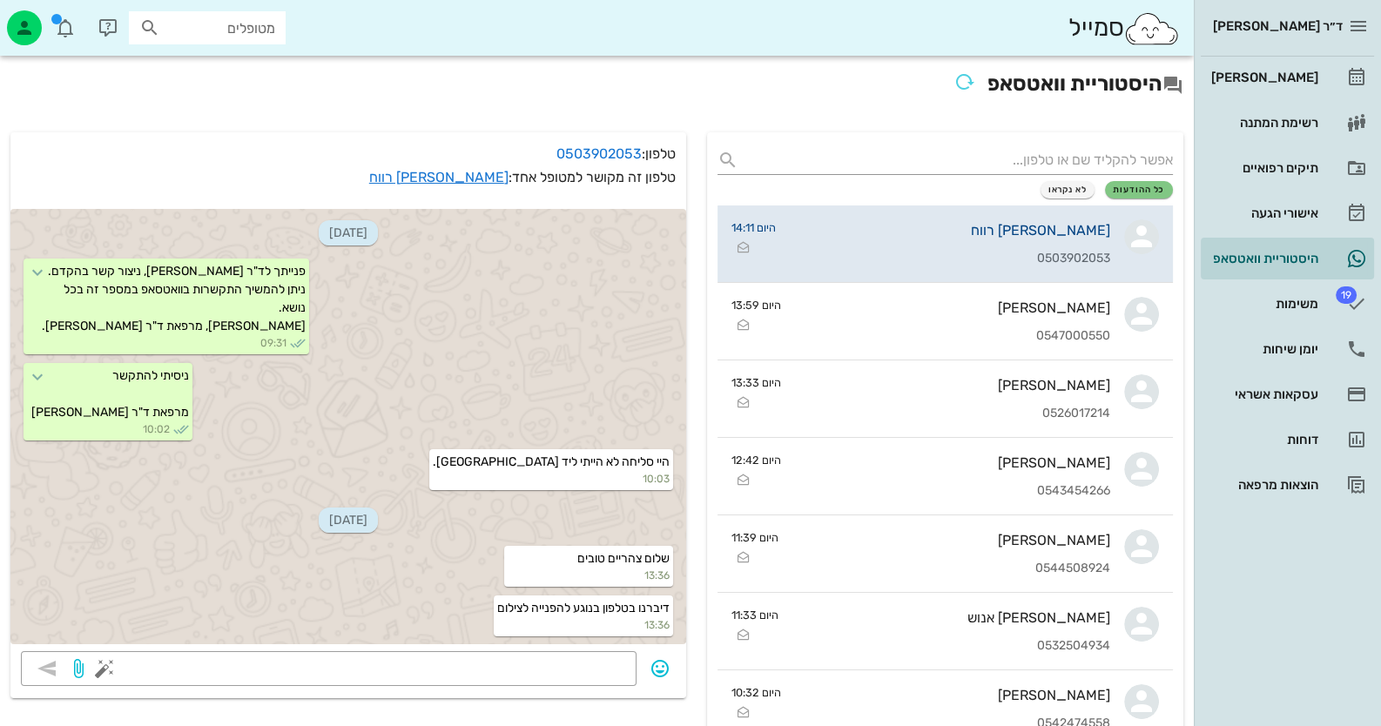
scroll to position [657, 0]
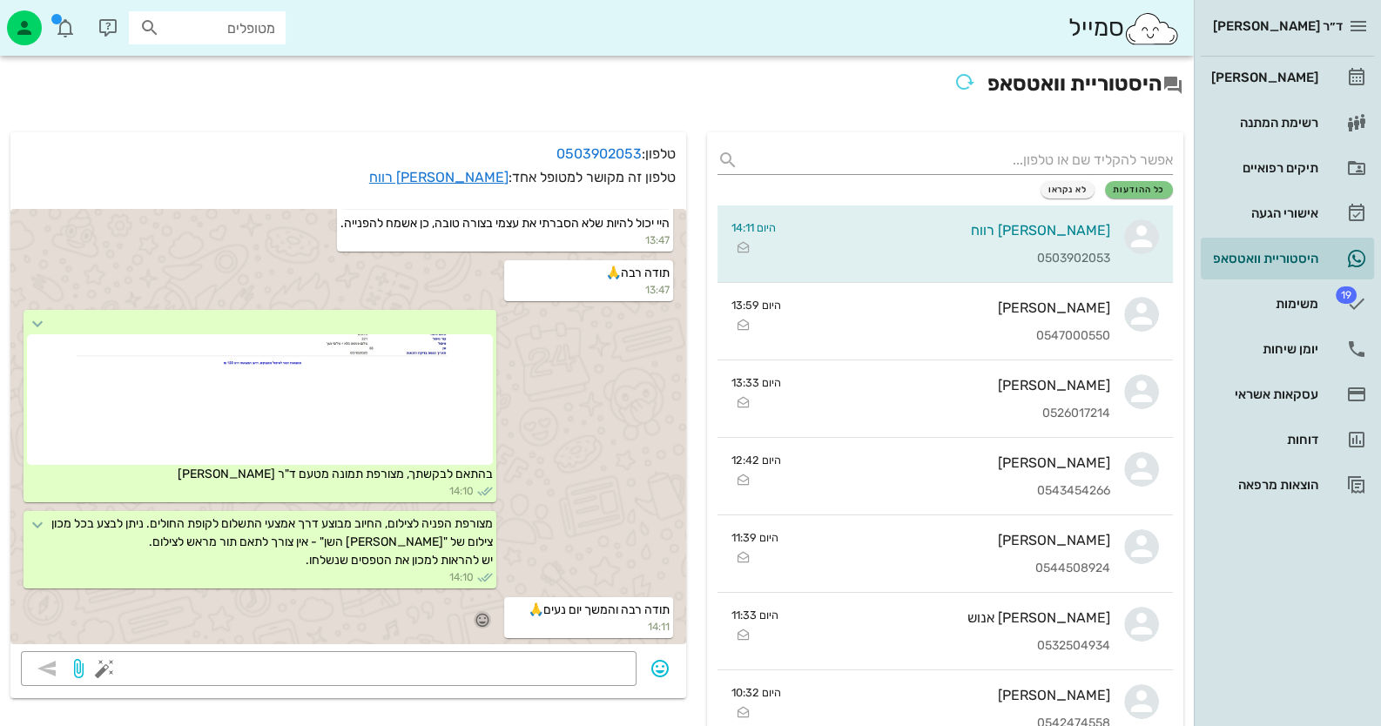
click at [490, 618] on icon "button" at bounding box center [483, 620] width 16 height 16
click at [469, 595] on div "👍" at bounding box center [468, 593] width 31 height 33
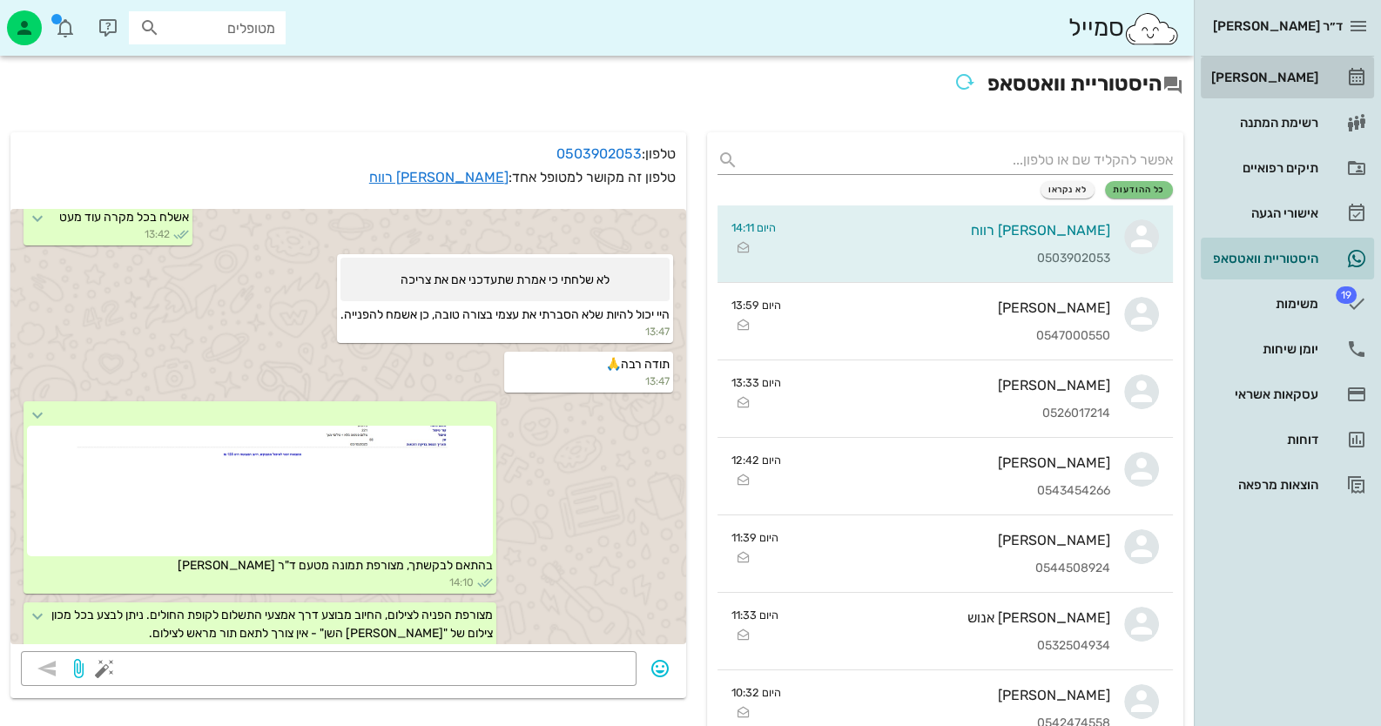
click at [1285, 71] on div "[PERSON_NAME]" at bounding box center [1263, 78] width 111 height 14
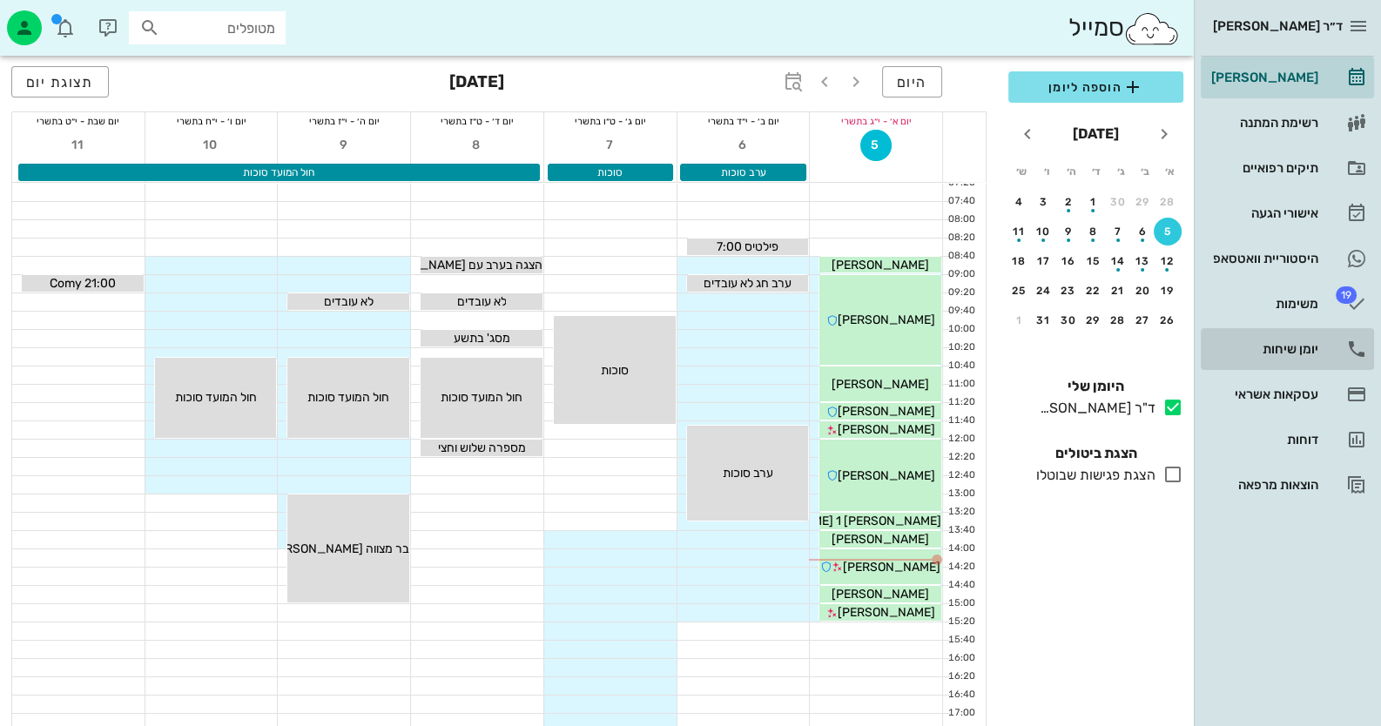
click at [1298, 361] on div "יומן שיחות" at bounding box center [1263, 349] width 111 height 28
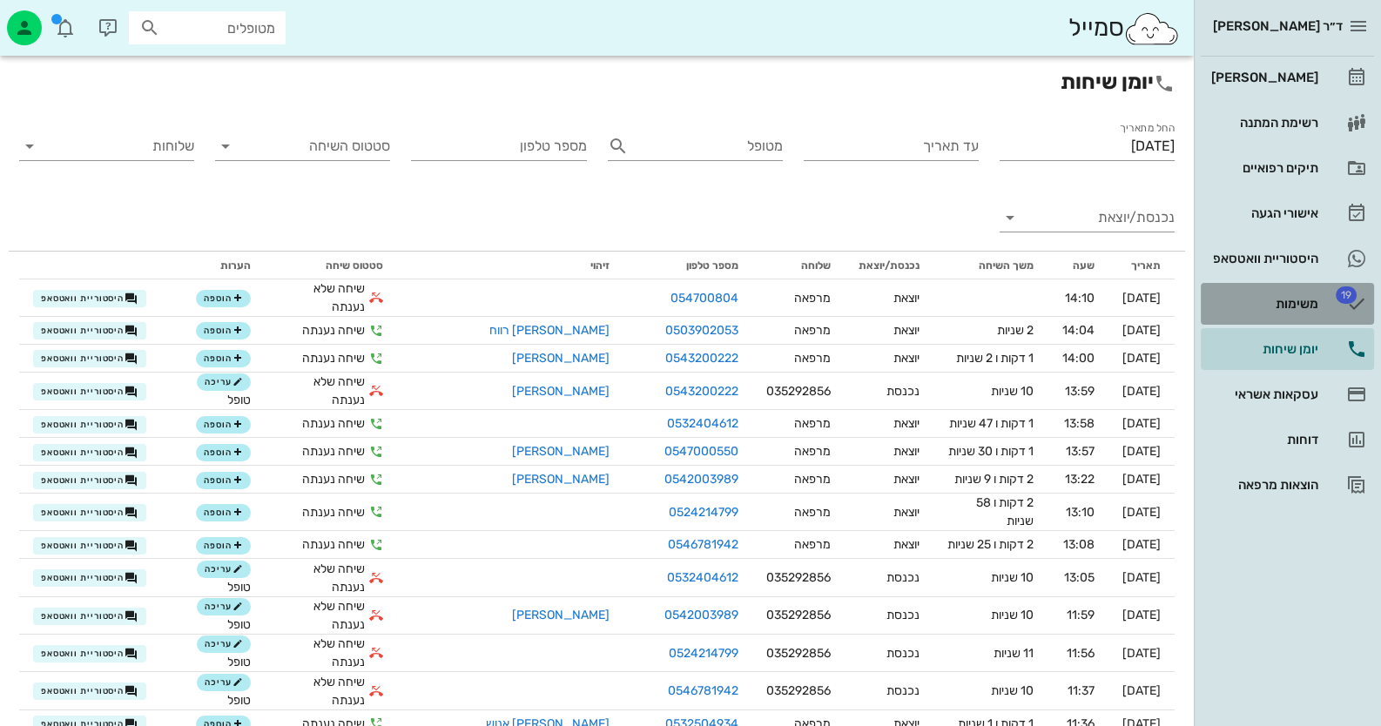
click at [1316, 297] on div "משימות" at bounding box center [1263, 304] width 111 height 14
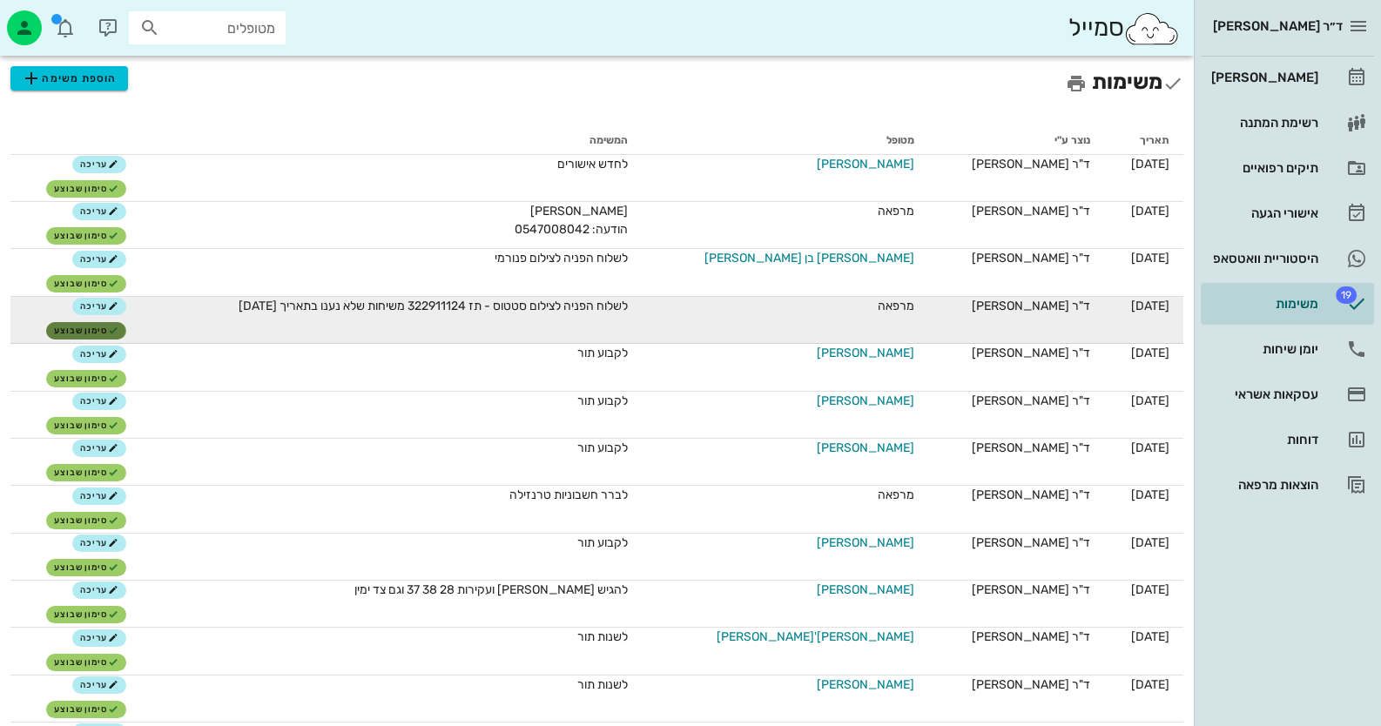
click at [96, 328] on span "סימון שבוצע" at bounding box center [86, 331] width 64 height 10
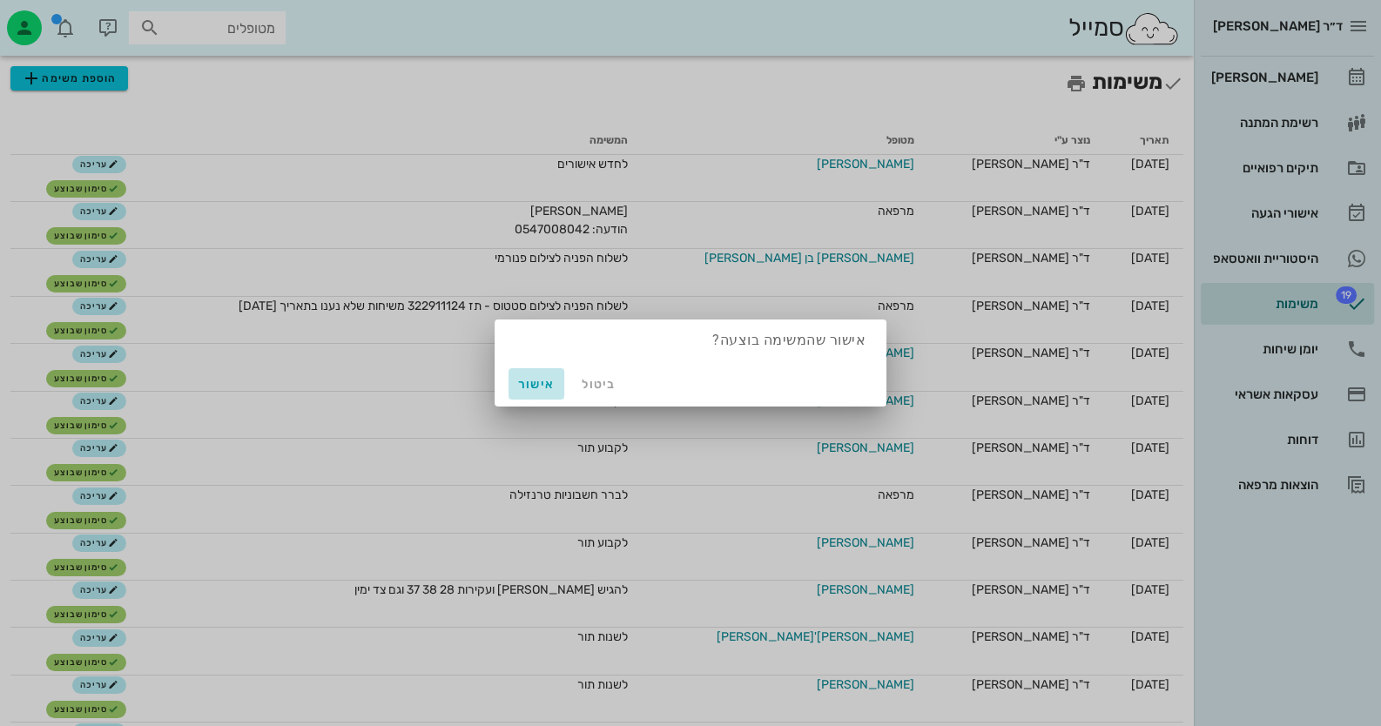
click at [542, 383] on span "אישור" at bounding box center [537, 384] width 42 height 15
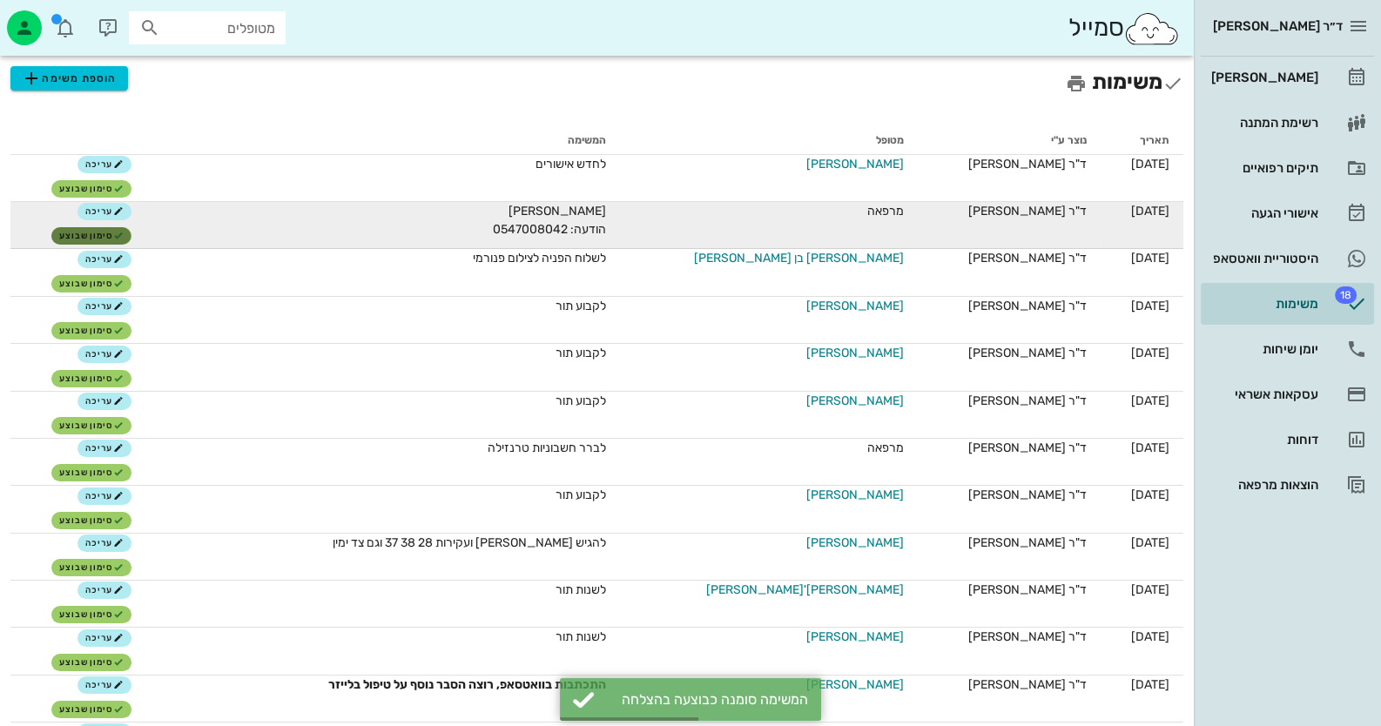
click at [103, 231] on span "סימון שבוצע" at bounding box center [91, 236] width 64 height 10
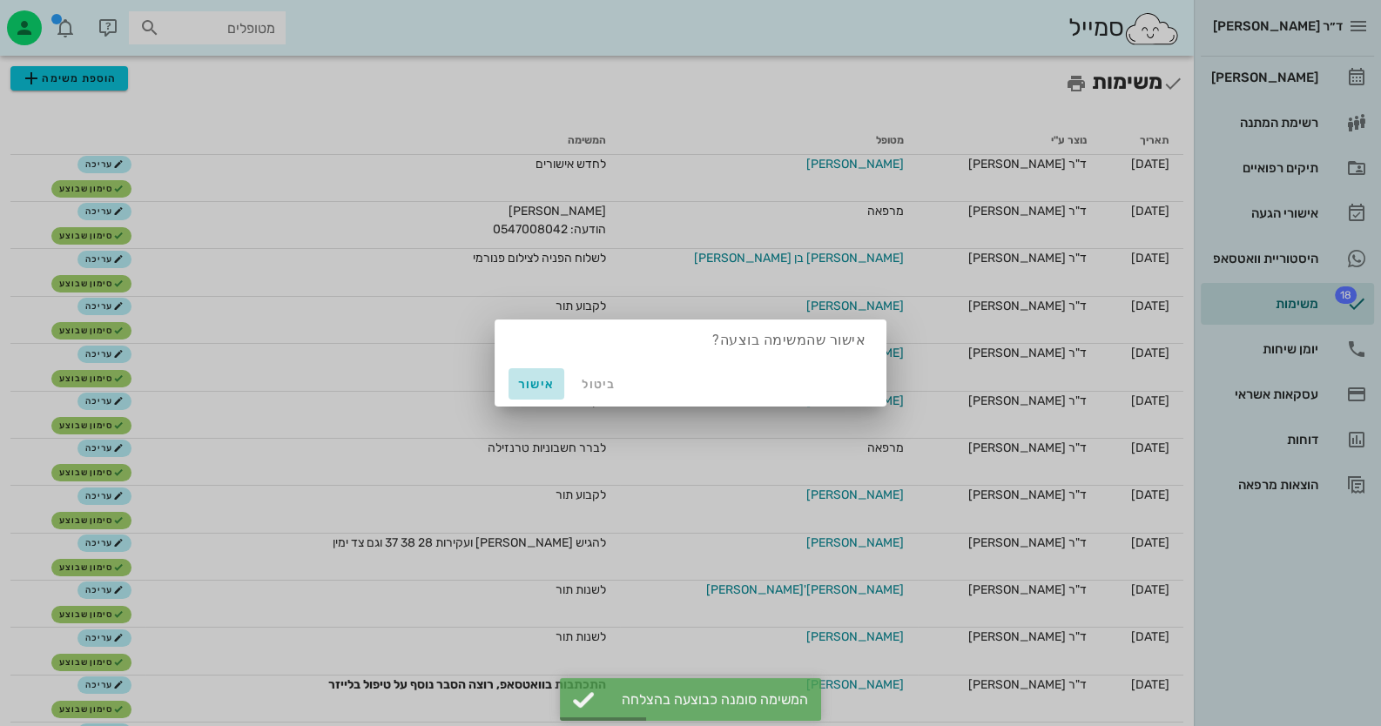
click at [529, 387] on span "אישור" at bounding box center [537, 384] width 42 height 15
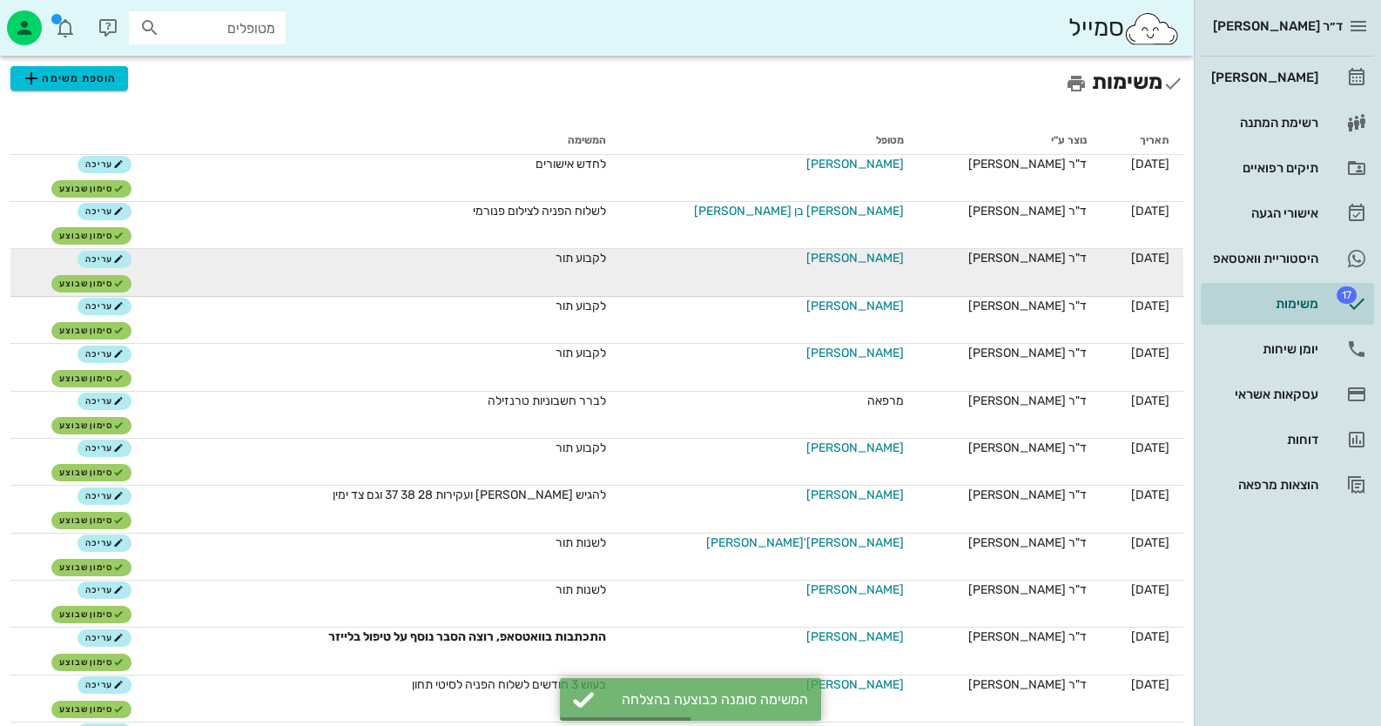
click at [836, 256] on span "[PERSON_NAME]" at bounding box center [855, 258] width 98 height 18
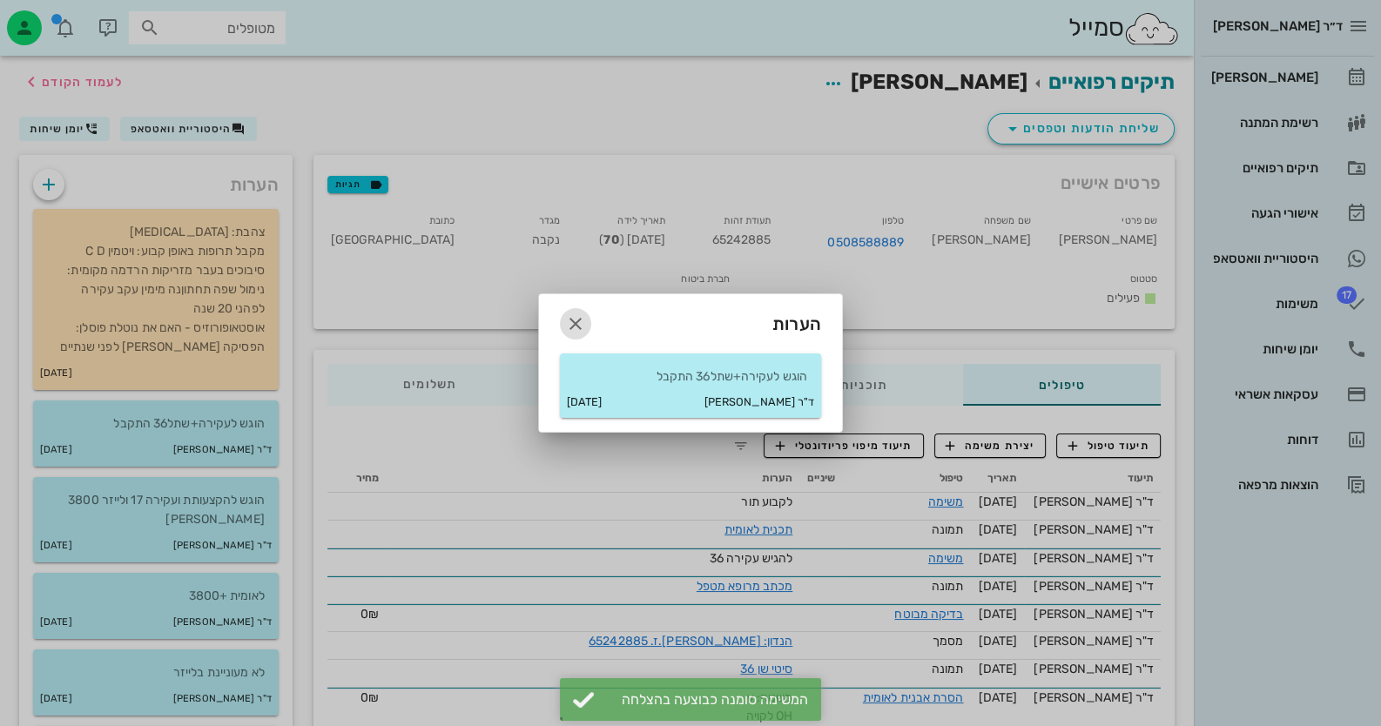
click at [579, 325] on icon "button" at bounding box center [575, 324] width 21 height 21
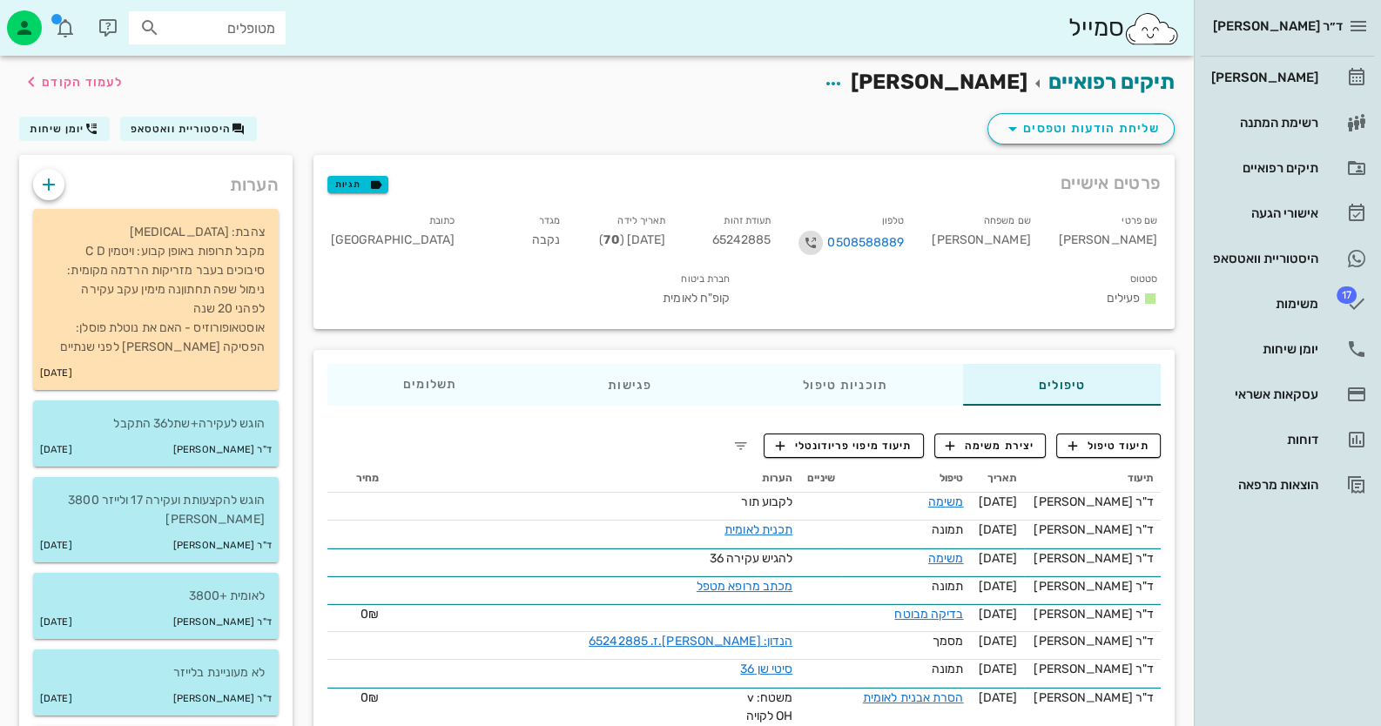
click at [821, 242] on icon "button" at bounding box center [810, 243] width 21 height 21
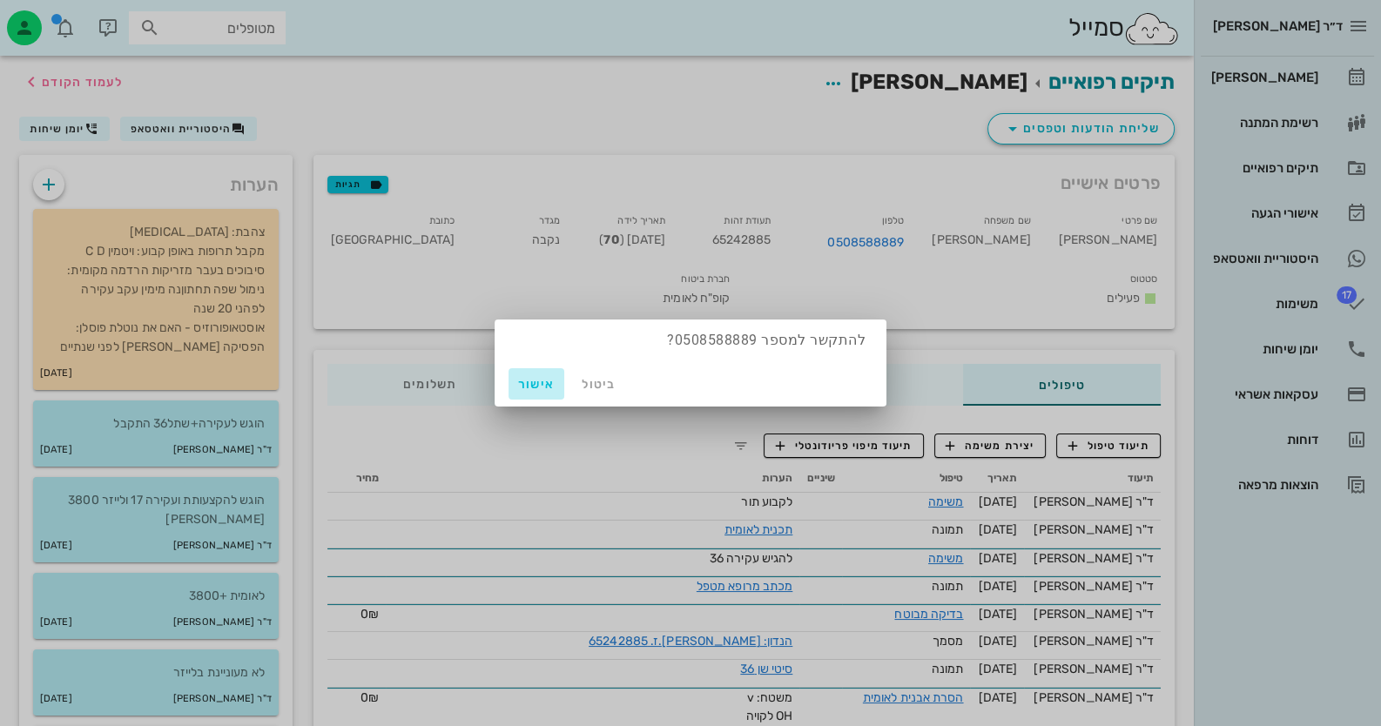
click at [533, 386] on span "אישור" at bounding box center [537, 384] width 42 height 15
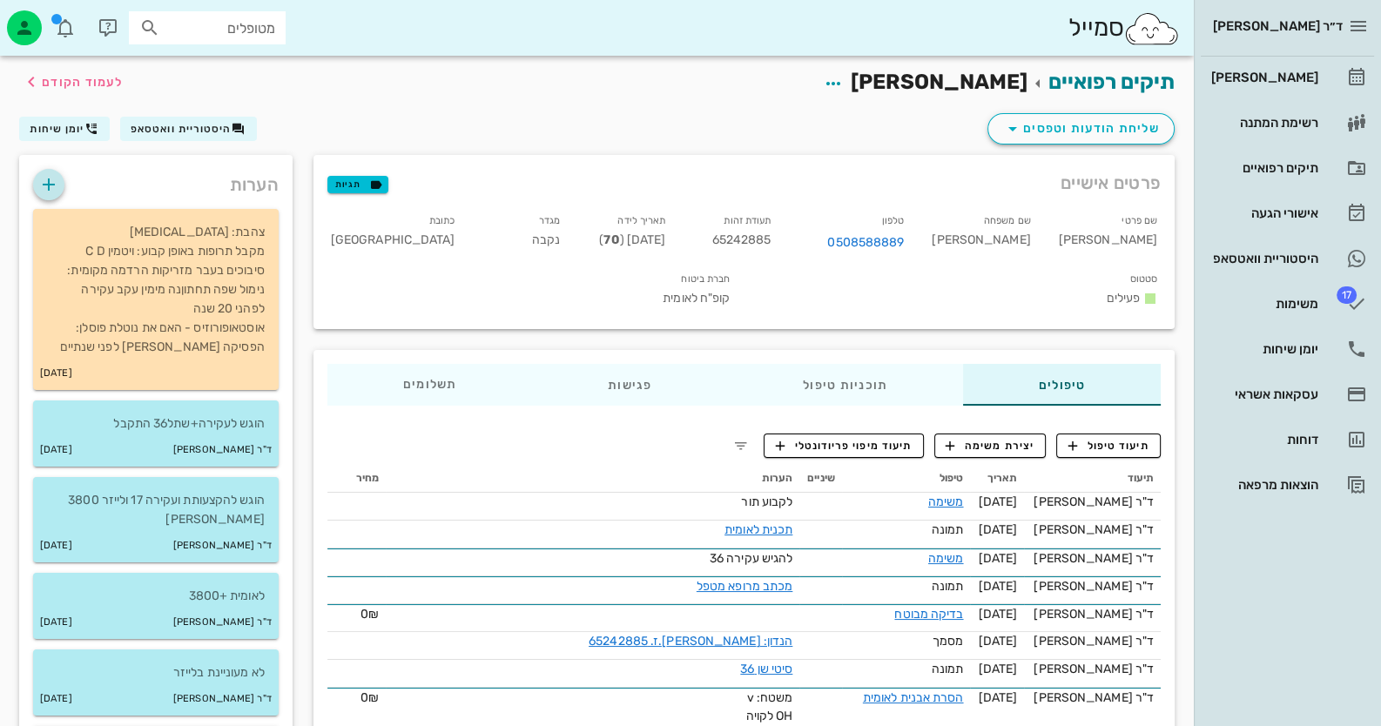
click at [44, 178] on icon "button" at bounding box center [48, 184] width 21 height 21
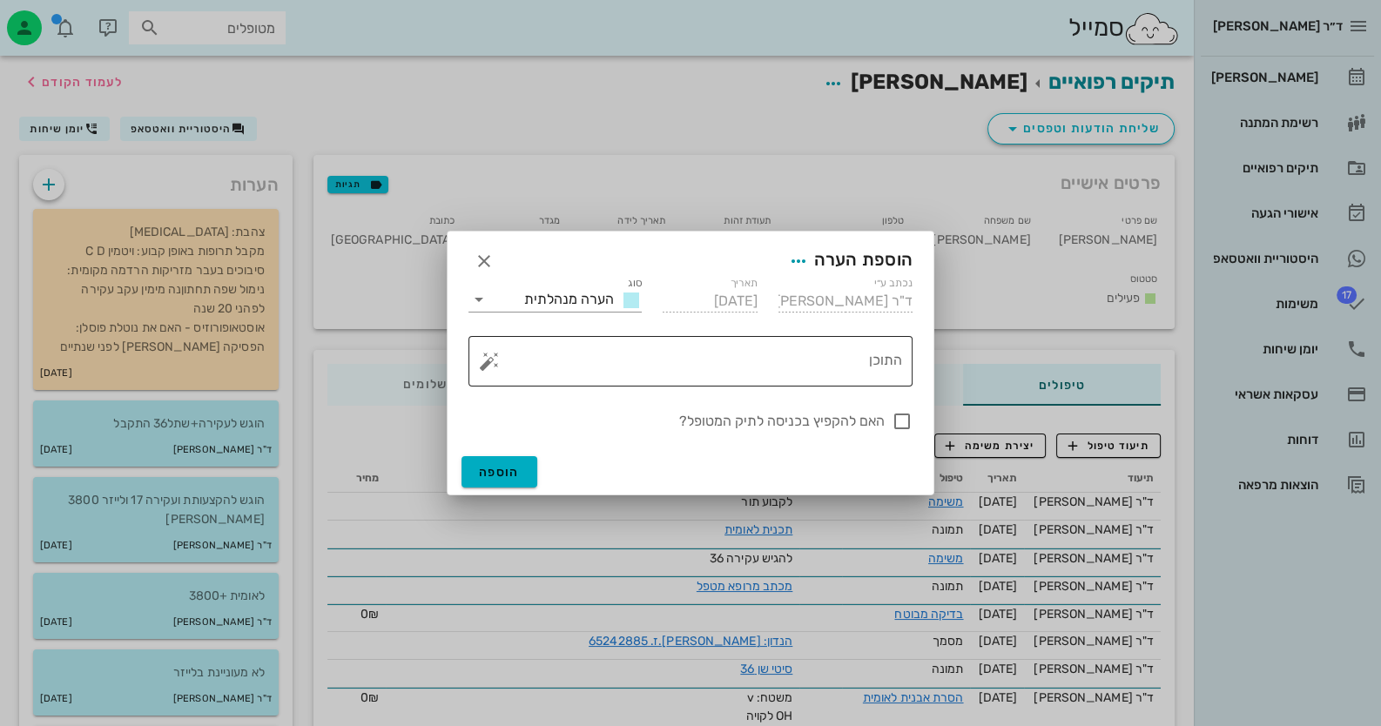
click at [492, 365] on button "button" at bounding box center [489, 361] width 21 height 21
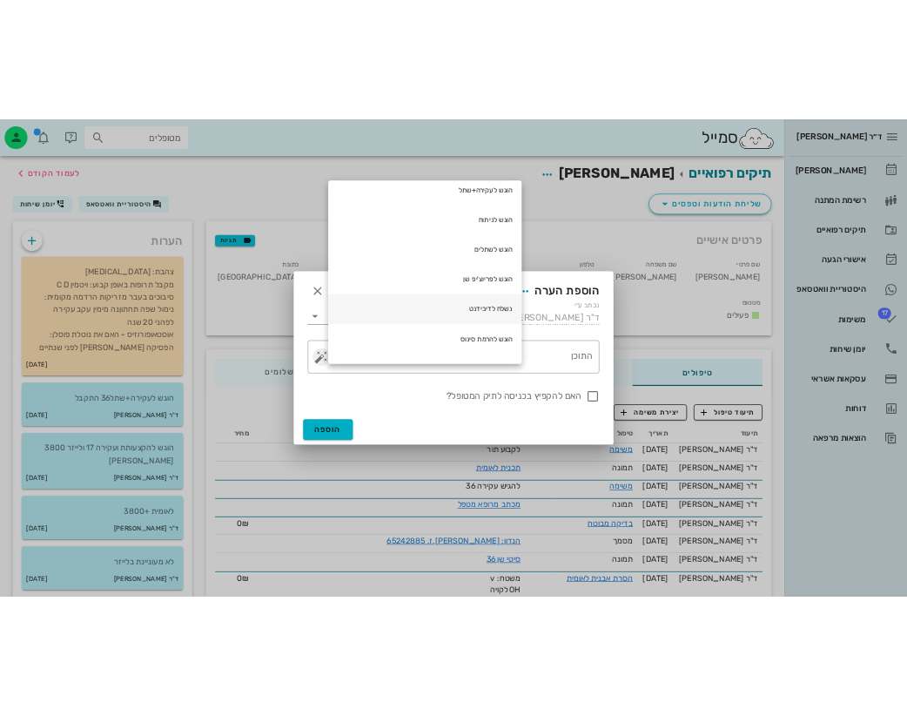
scroll to position [347, 0]
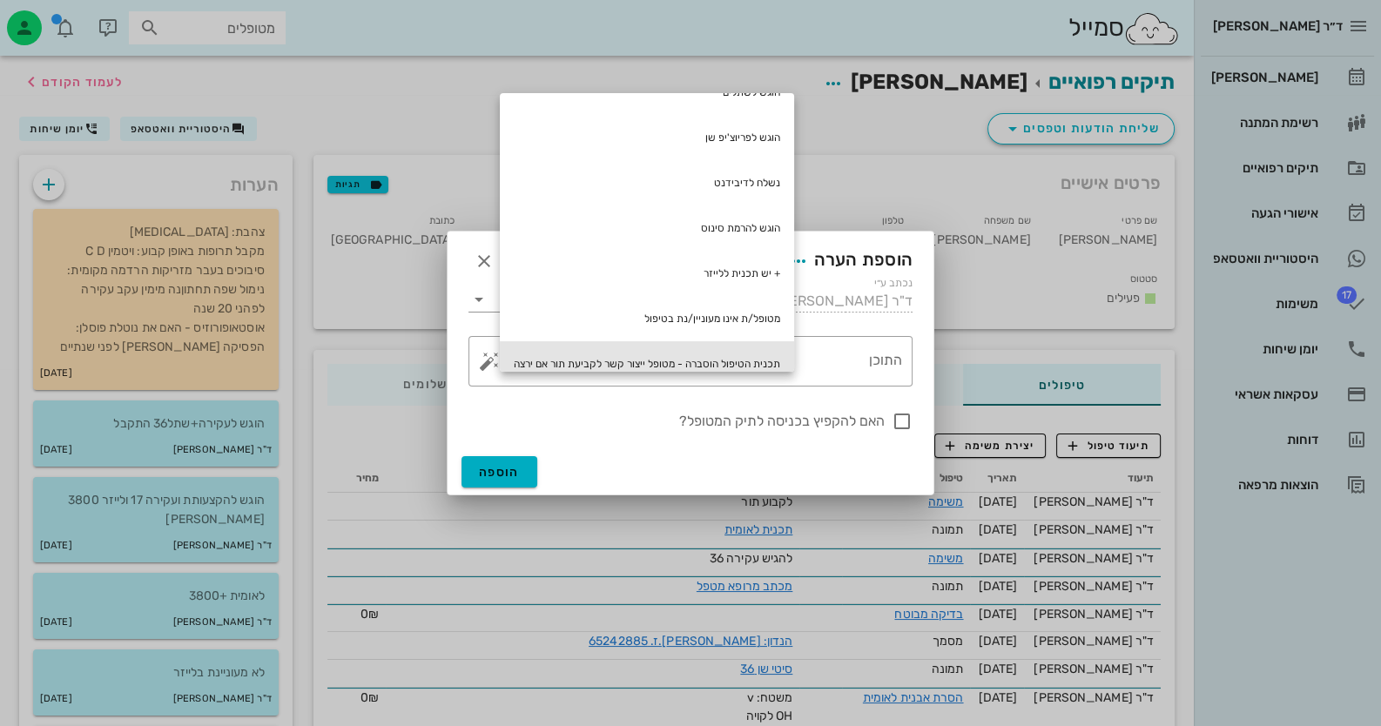
click at [642, 360] on div "תכנית הטיפול הוסברה - מטופל ייצור קשר לקביעת תור אם ירצה" at bounding box center [647, 363] width 294 height 45
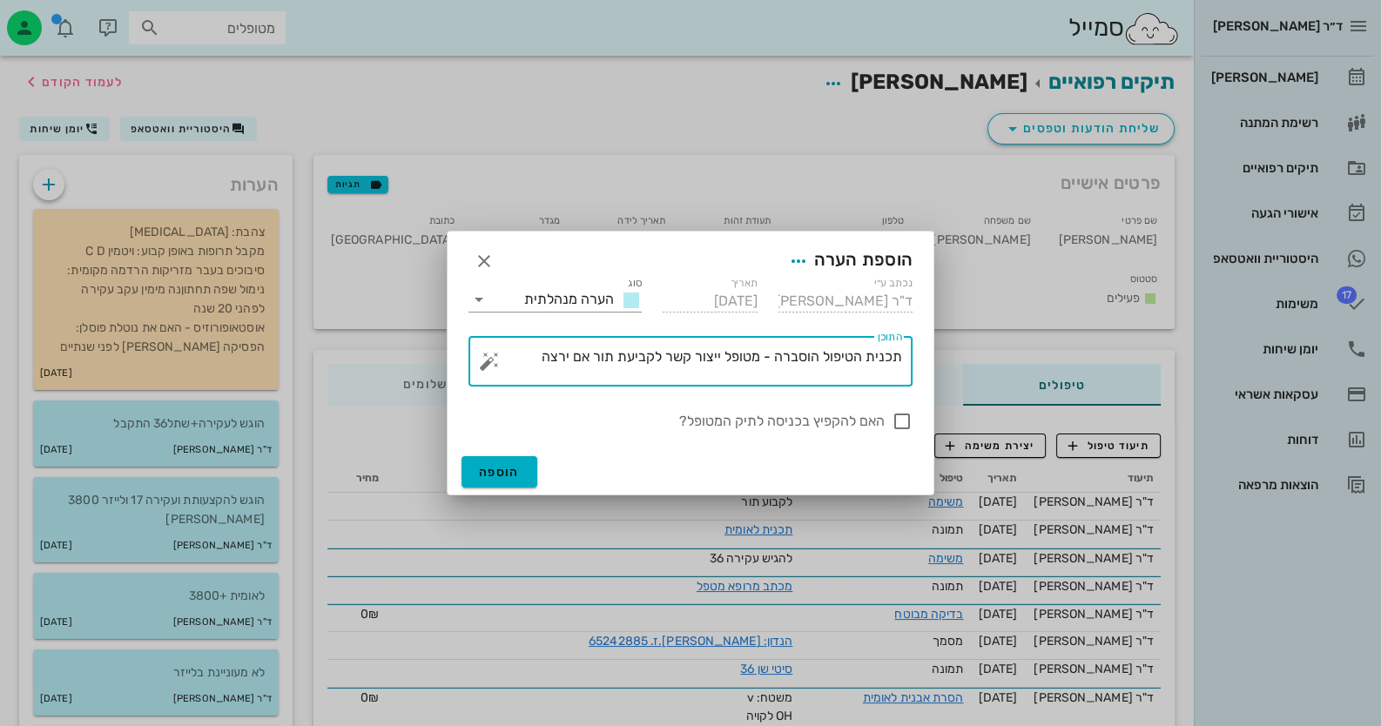
click at [570, 354] on textarea "תכנית הטיפול הוסברה - מטופל ייצור קשר לקביעת תור אם ירצה" at bounding box center [697, 366] width 409 height 42
type textarea "תכנית הטיפול הוסברה - מטופל ייצור קשר לקביעת תור אם תרצה"
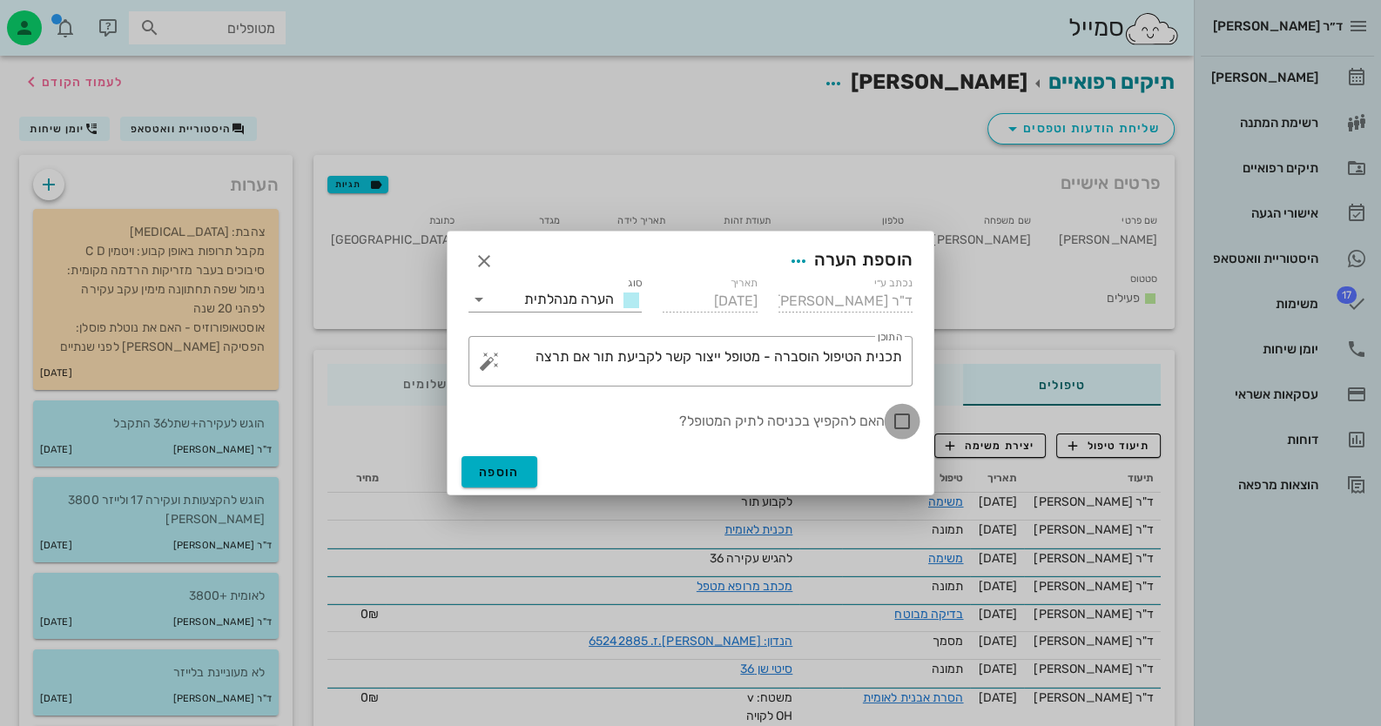
click at [906, 429] on div at bounding box center [902, 422] width 30 height 30
checkbox input "true"
click at [534, 461] on button "הוספה" at bounding box center [500, 471] width 76 height 31
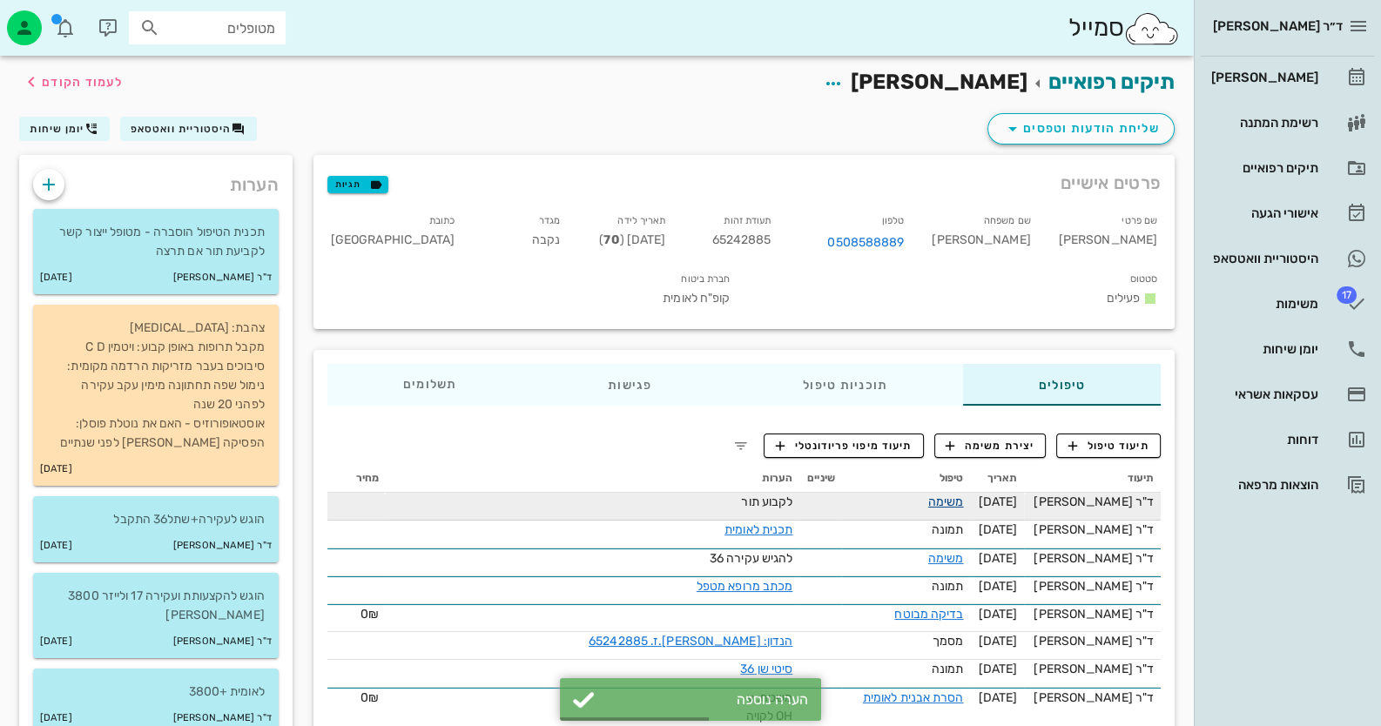
click at [964, 495] on link "משימה" at bounding box center [946, 502] width 36 height 15
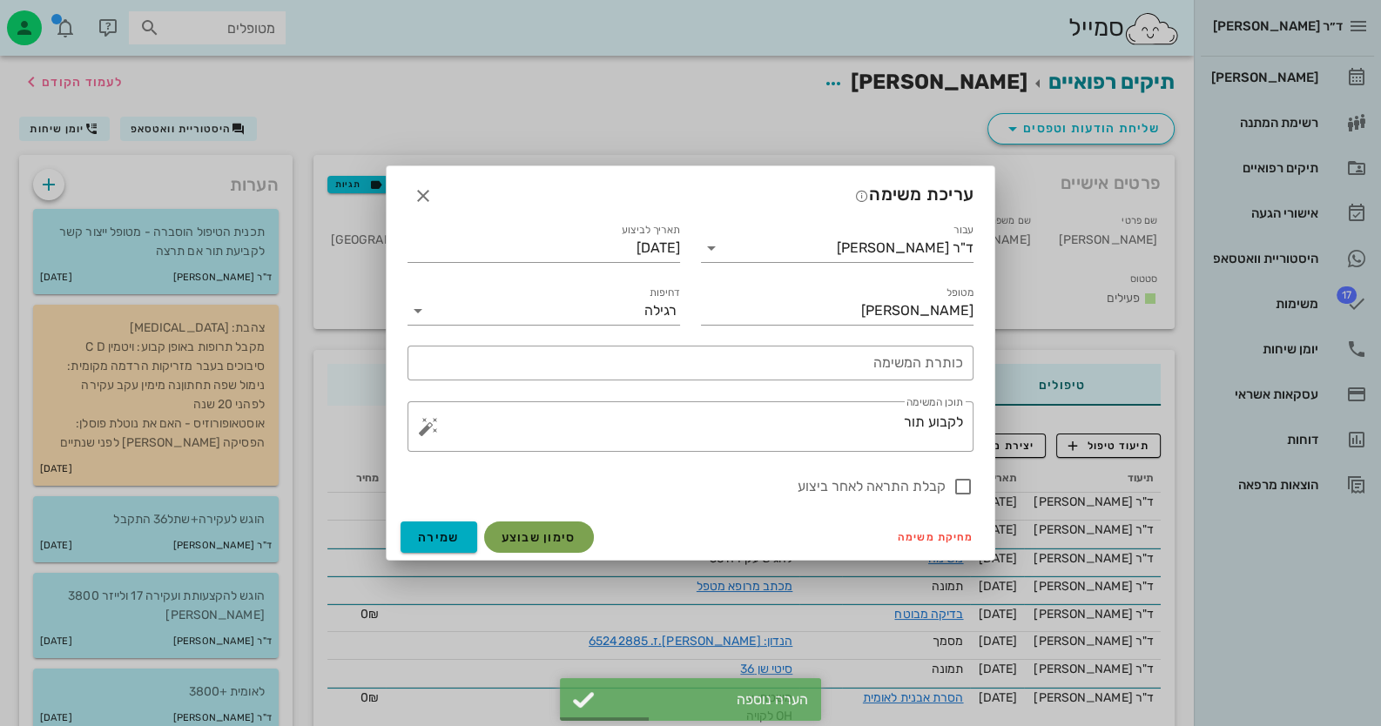
click at [560, 548] on button "סימון שבוצע" at bounding box center [539, 537] width 110 height 31
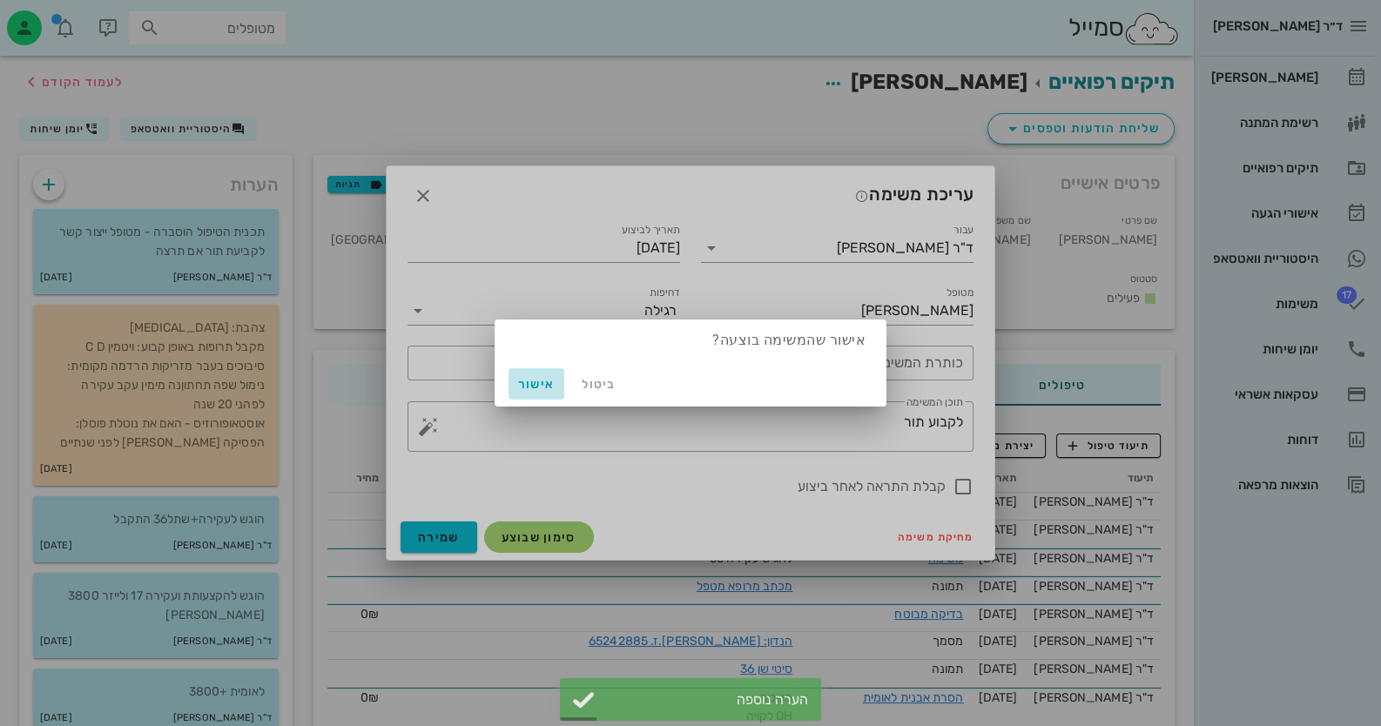
click at [537, 387] on span "אישור" at bounding box center [537, 384] width 42 height 15
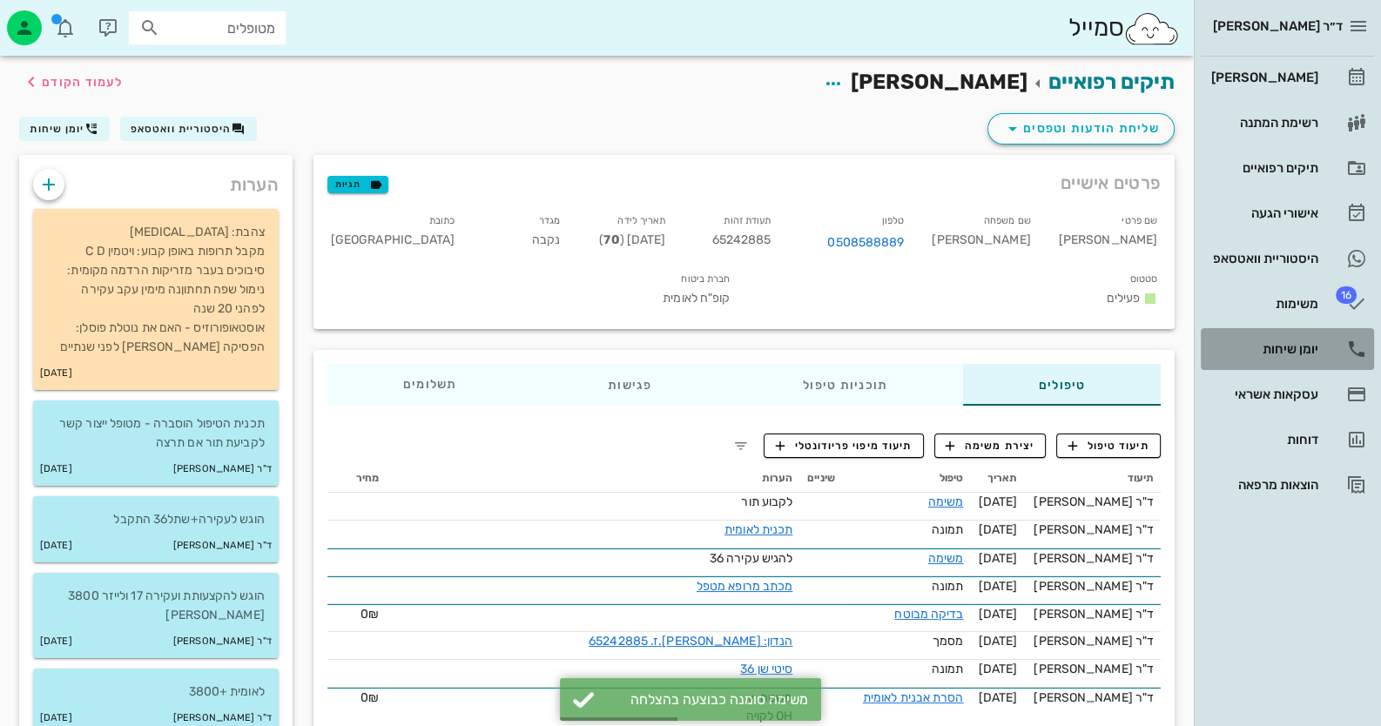
click at [1336, 339] on link "יומן שיחות" at bounding box center [1287, 349] width 173 height 42
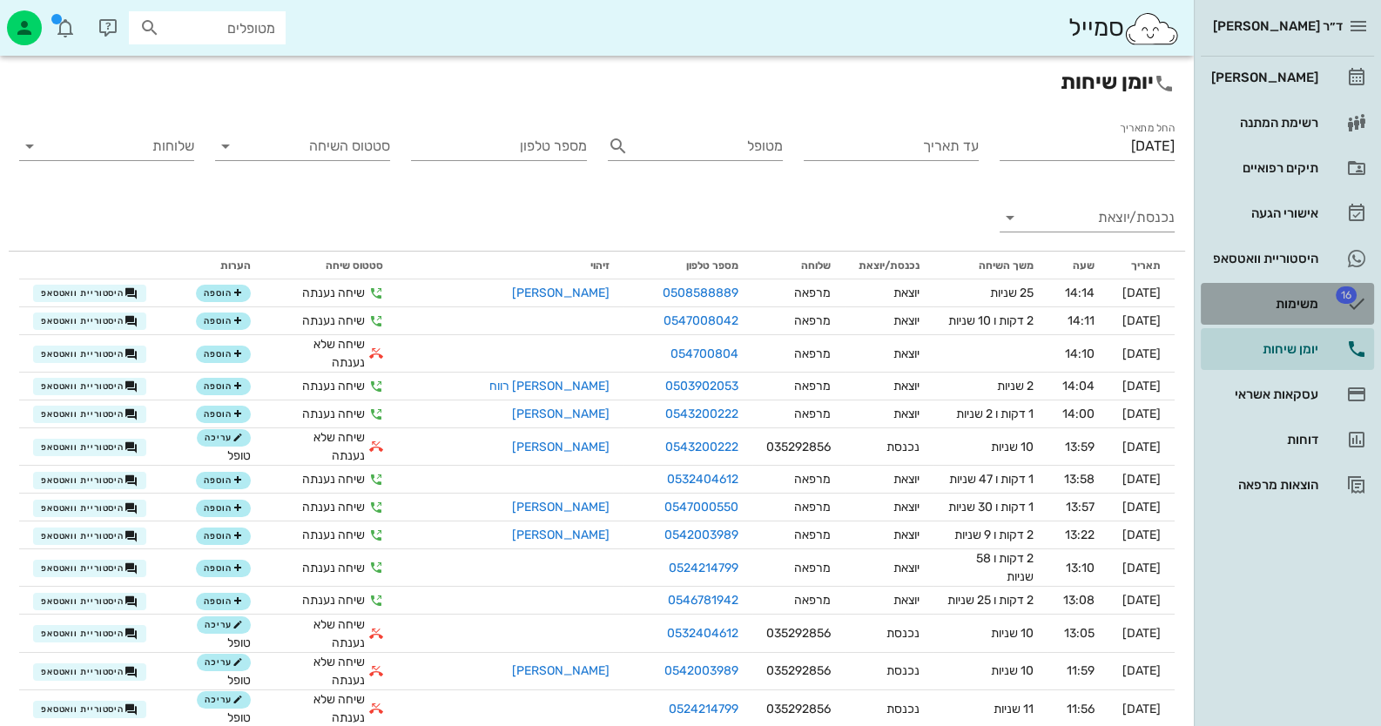
click at [1322, 287] on link "16 משימות" at bounding box center [1287, 304] width 173 height 42
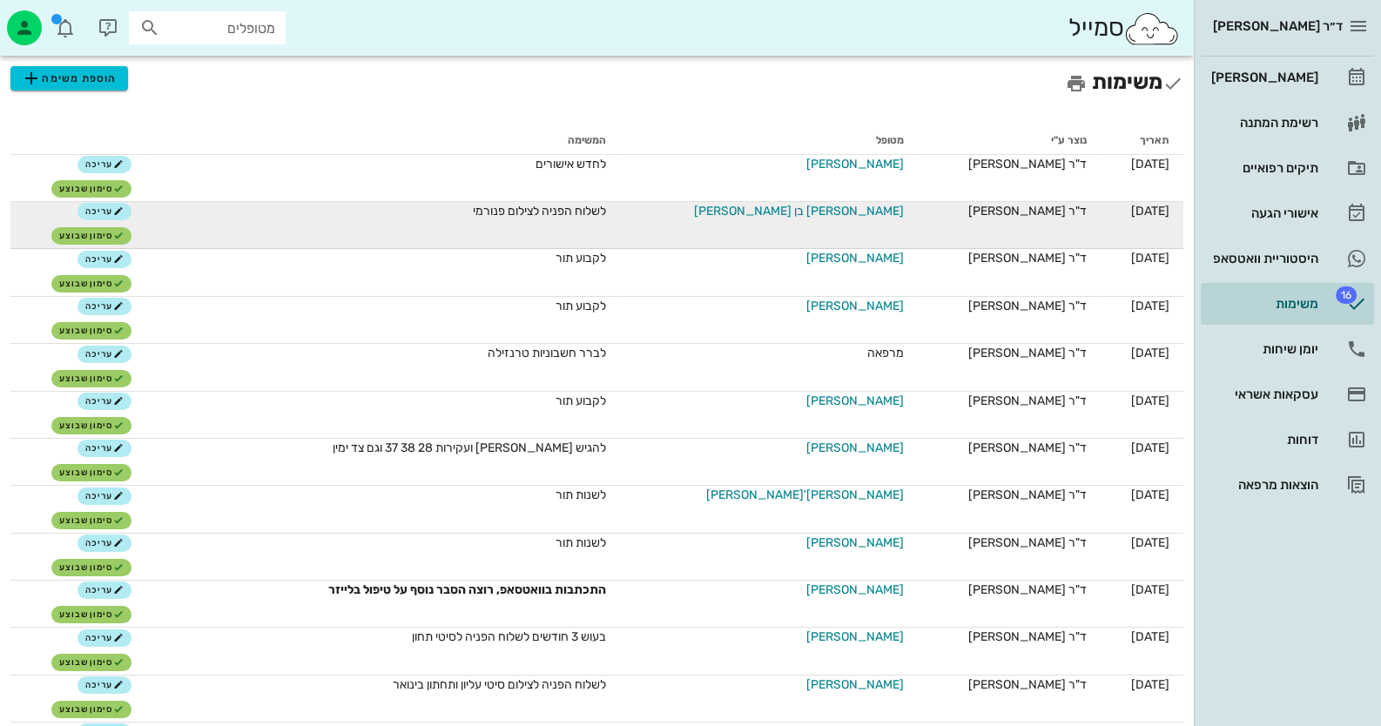
click at [822, 208] on span "[PERSON_NAME] בן [PERSON_NAME]" at bounding box center [799, 211] width 210 height 18
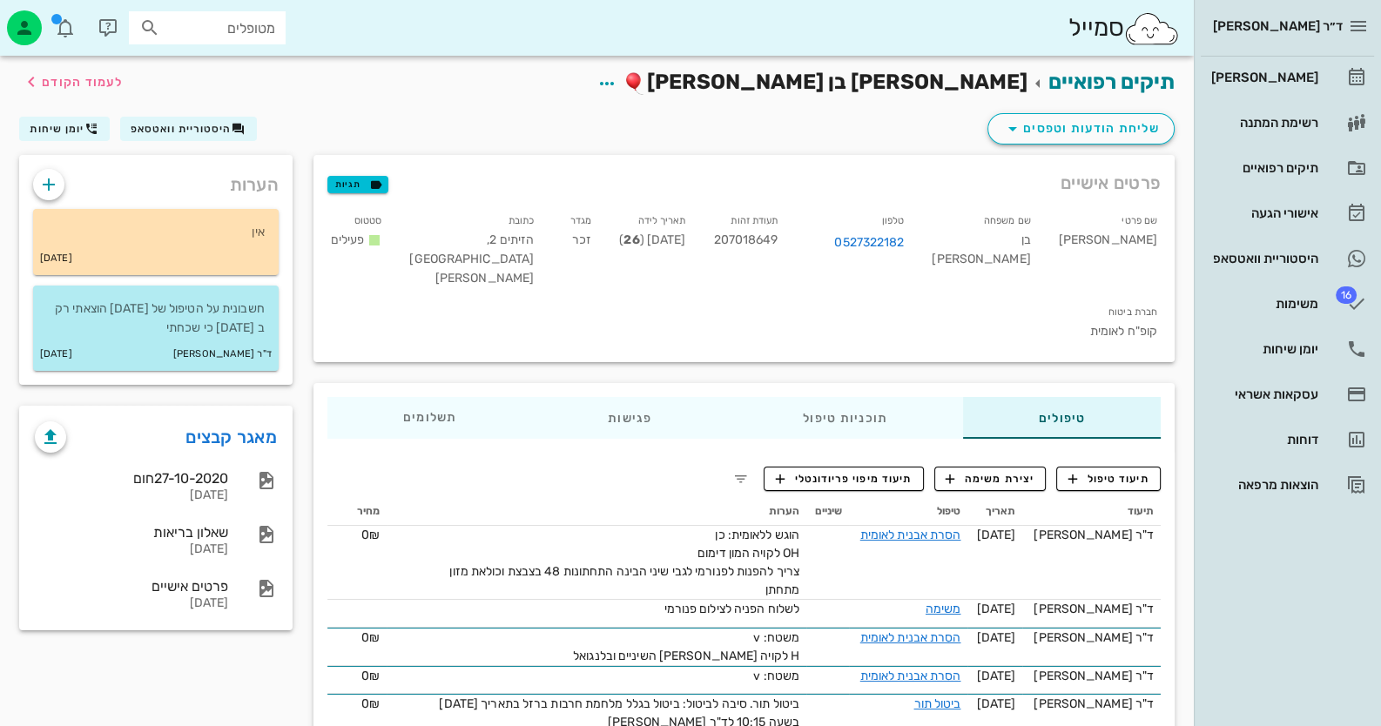
click at [778, 239] on span "207018649" at bounding box center [745, 240] width 64 height 15
copy span "207018649"
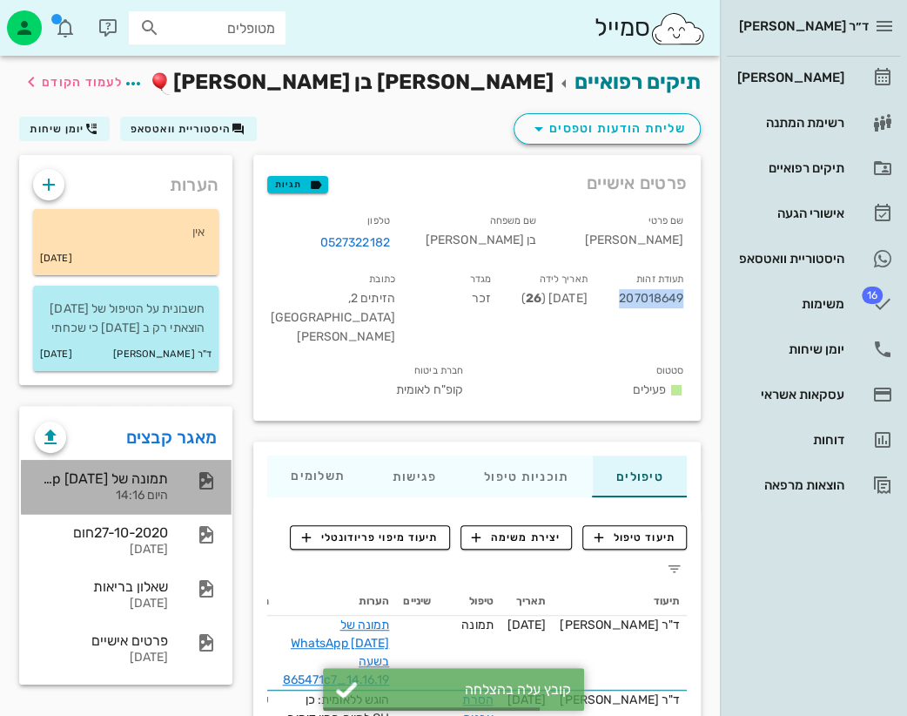
click at [131, 503] on div "היום 14:16" at bounding box center [101, 496] width 133 height 15
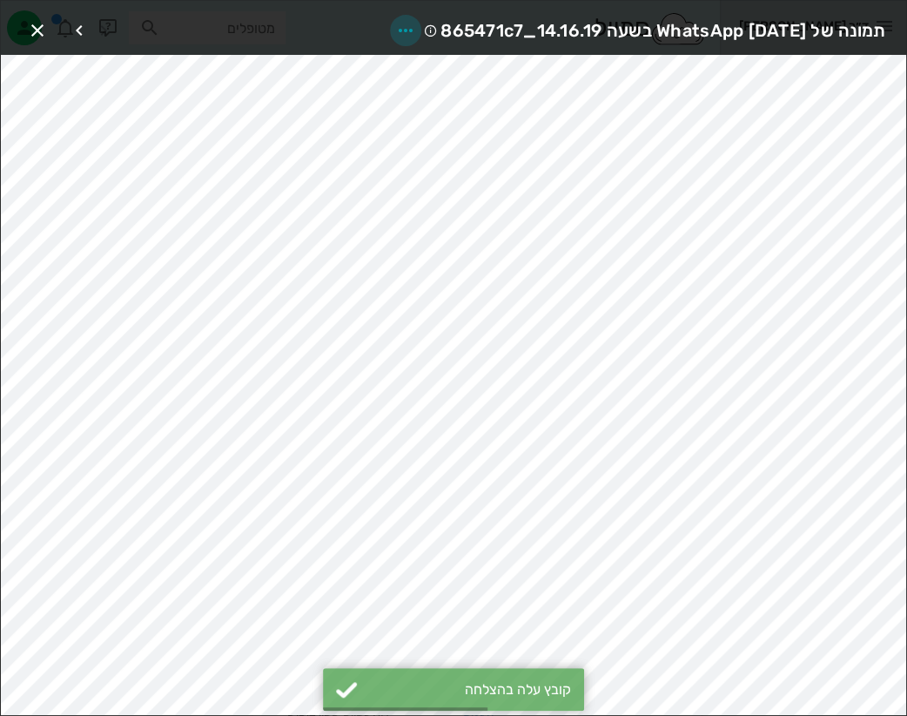
click at [395, 25] on icon "button" at bounding box center [405, 30] width 21 height 21
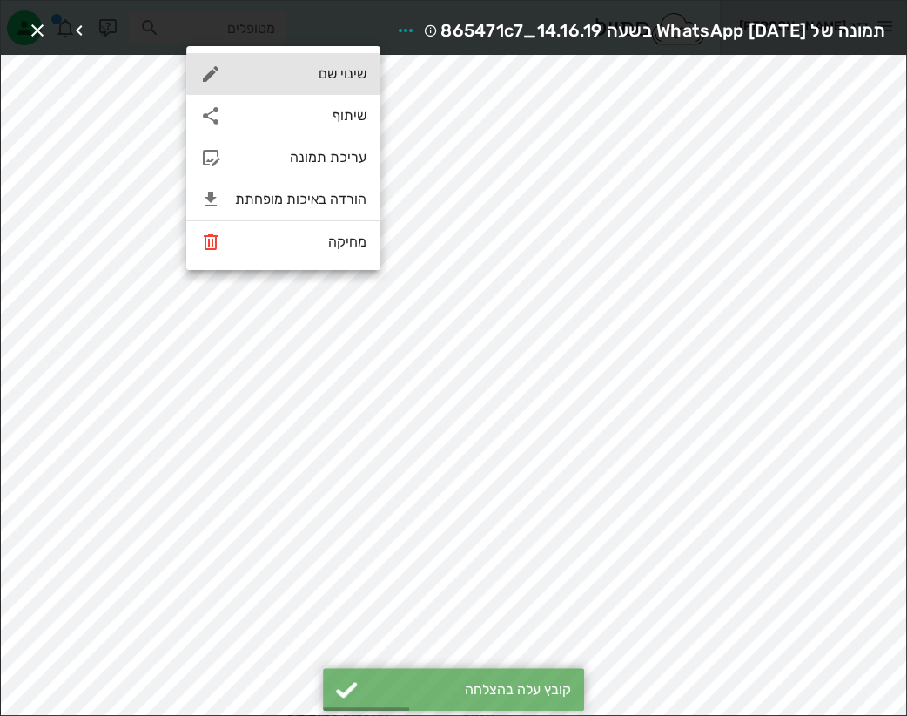
click at [353, 85] on div "שינוי שם" at bounding box center [283, 74] width 194 height 42
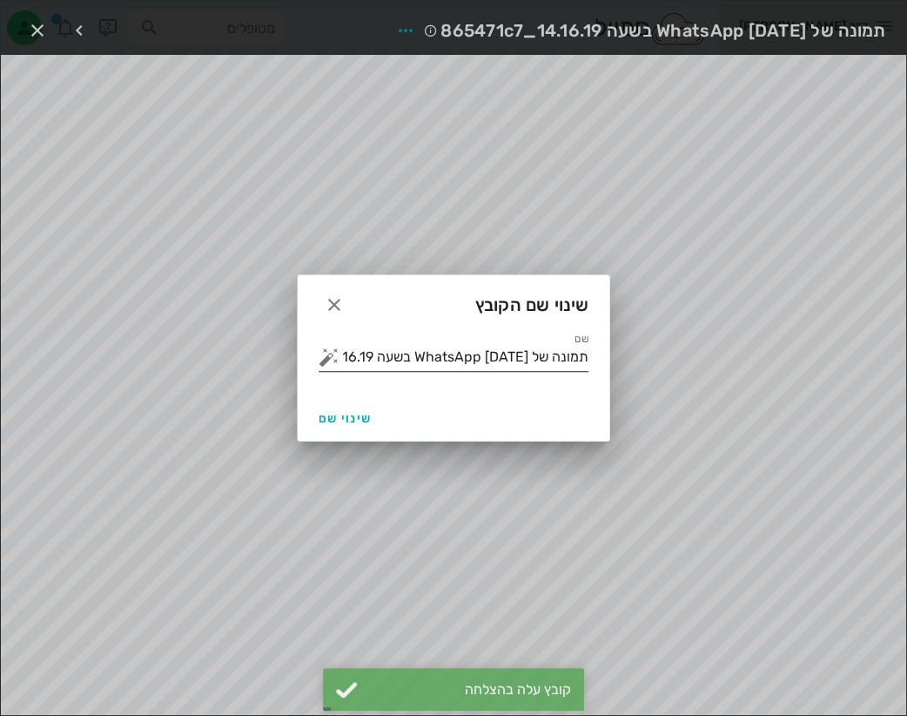
click at [326, 353] on button "button" at bounding box center [329, 357] width 21 height 21
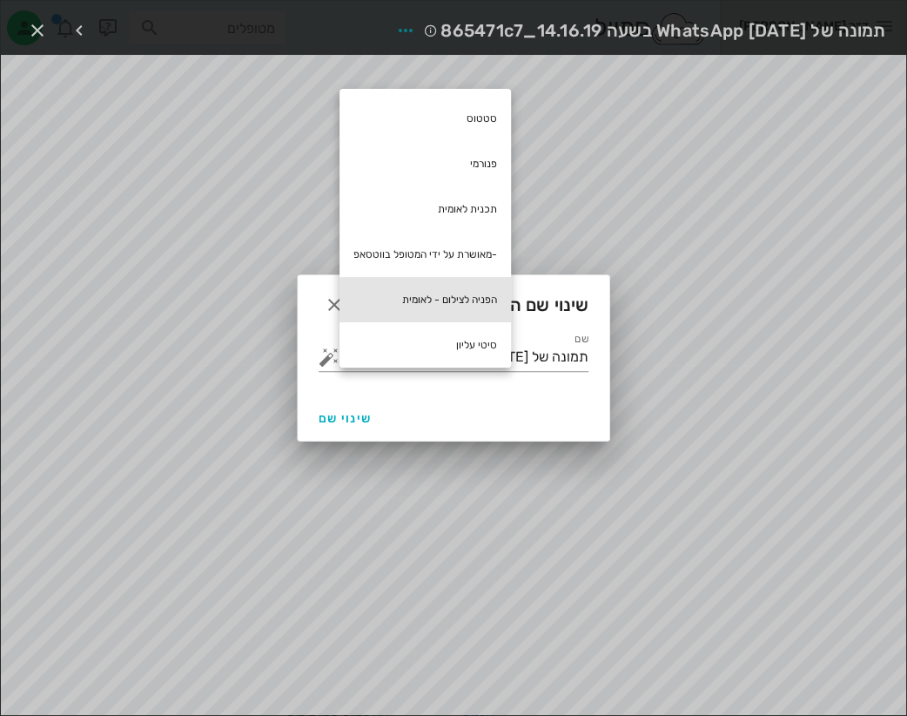
click at [420, 288] on div "הפניה לצילום - לאומית" at bounding box center [426, 299] width 172 height 45
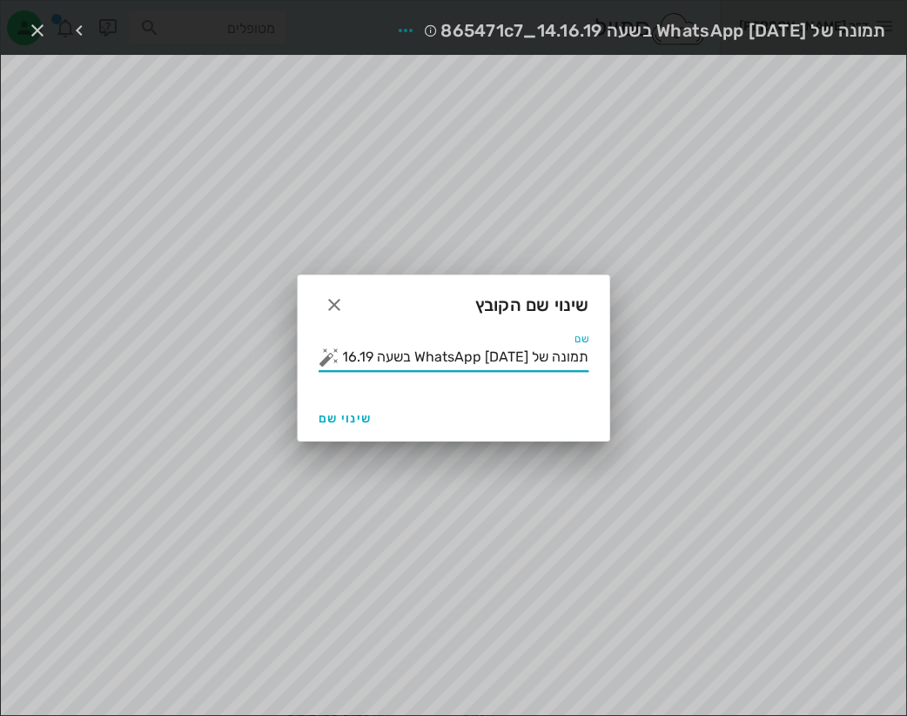
drag, startPoint x: 473, startPoint y: 360, endPoint x: 602, endPoint y: 386, distance: 131.5
click at [602, 386] on div "שם תמונה של WhatsApp 2025-10-05 בשעה 14.16.19_865471c7 הפניה לצילום - לאומית" at bounding box center [454, 364] width 312 height 63
type input "הפניה לצילום - לאומית"
click at [369, 419] on span "שינוי שם" at bounding box center [345, 418] width 53 height 15
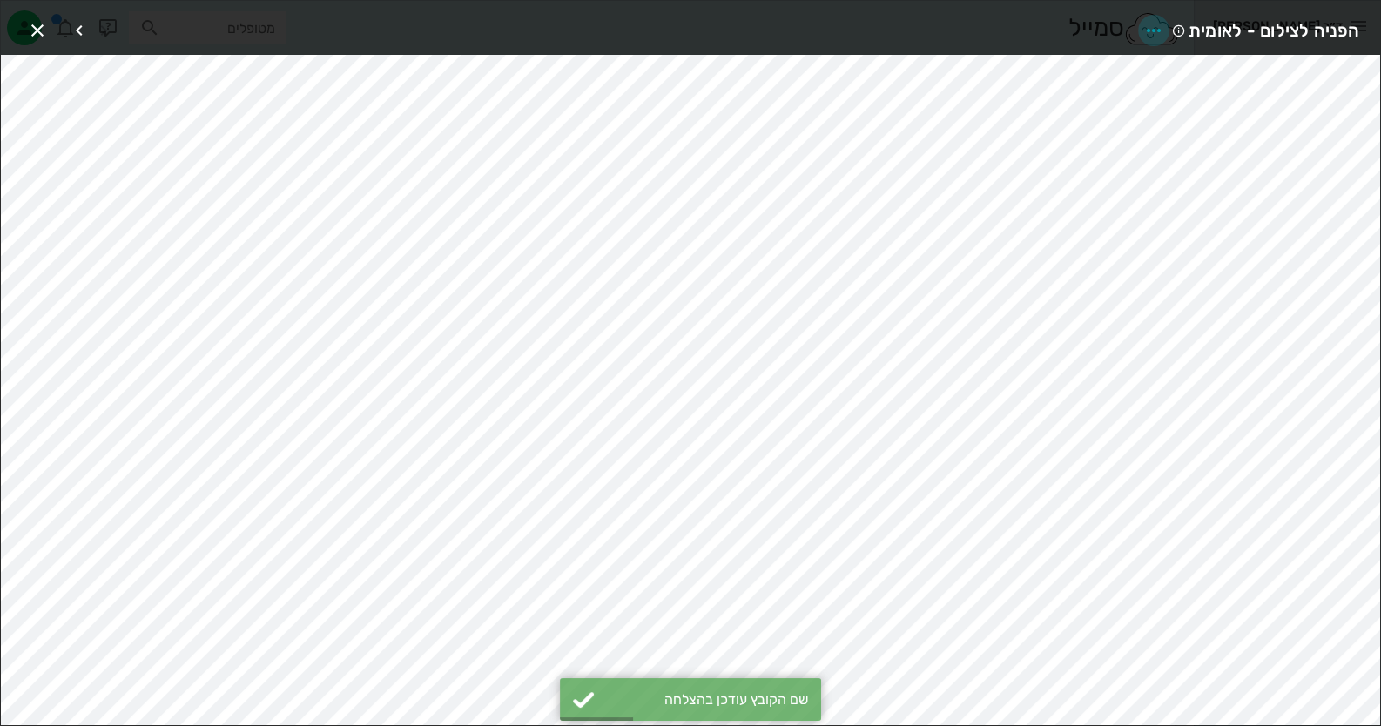
click at [1152, 24] on icon "button" at bounding box center [1153, 30] width 21 height 21
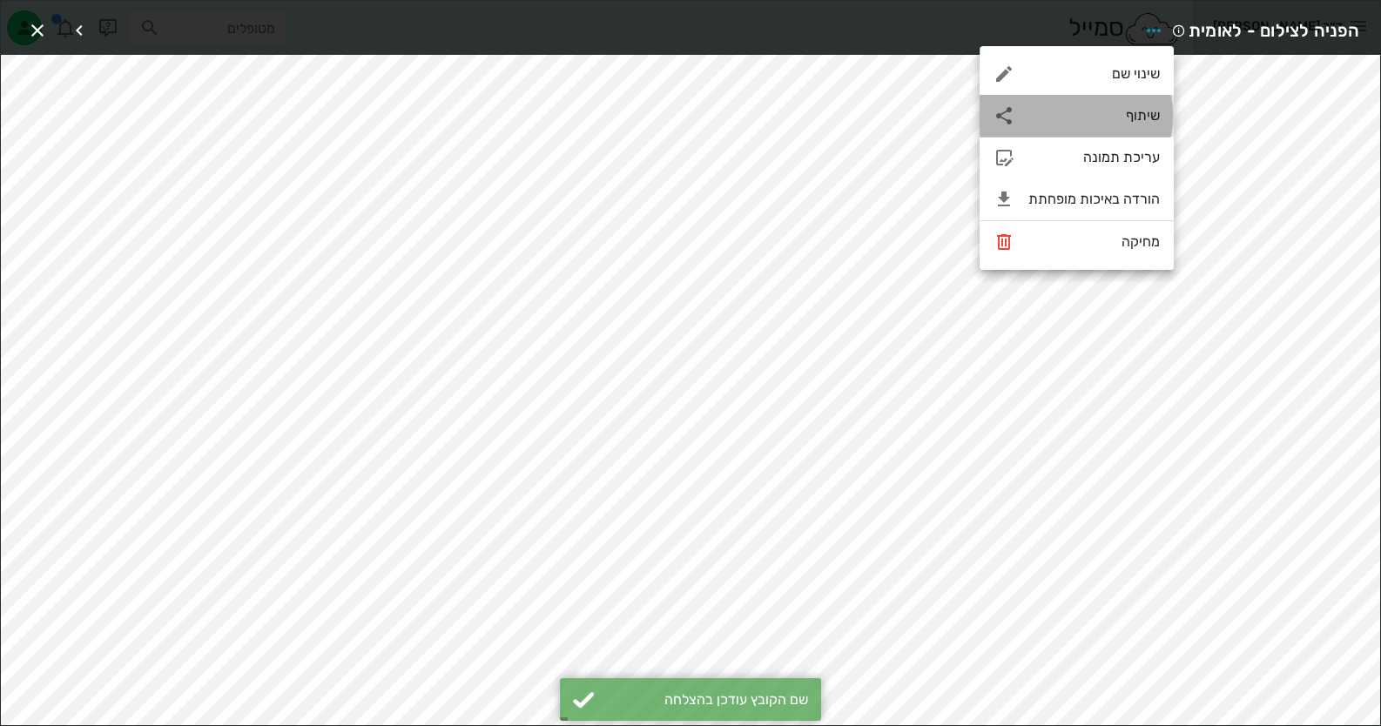
click at [1117, 105] on div "שיתוף" at bounding box center [1077, 116] width 194 height 42
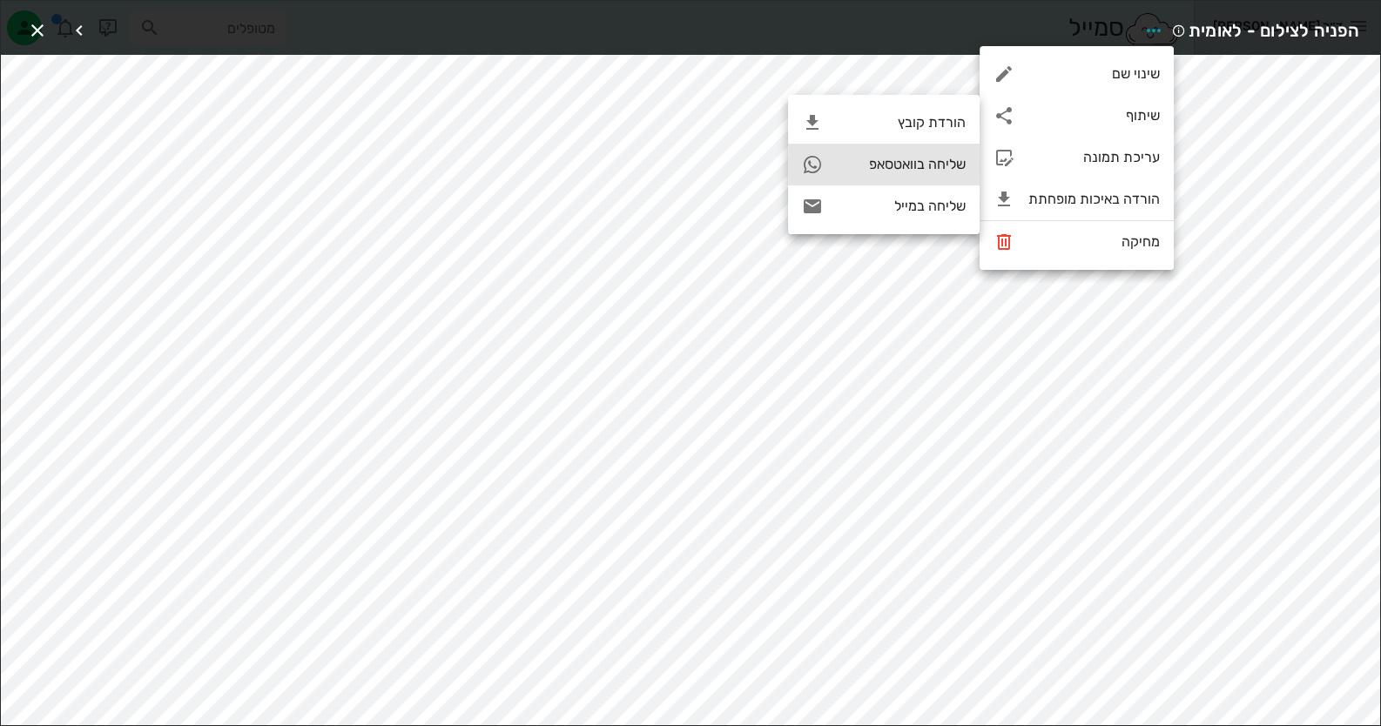
click at [939, 174] on div "שליחה בוואטסאפ" at bounding box center [884, 165] width 192 height 42
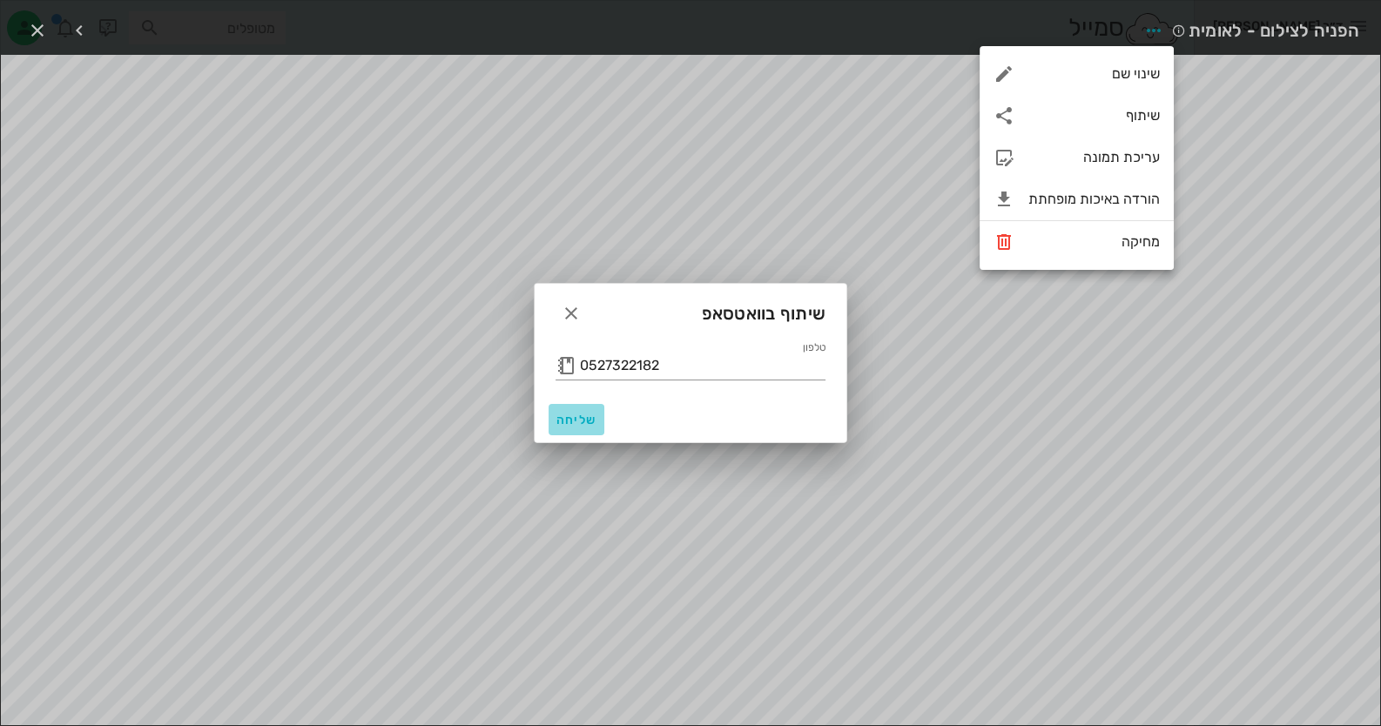
click at [572, 409] on button "שליחה" at bounding box center [577, 419] width 56 height 31
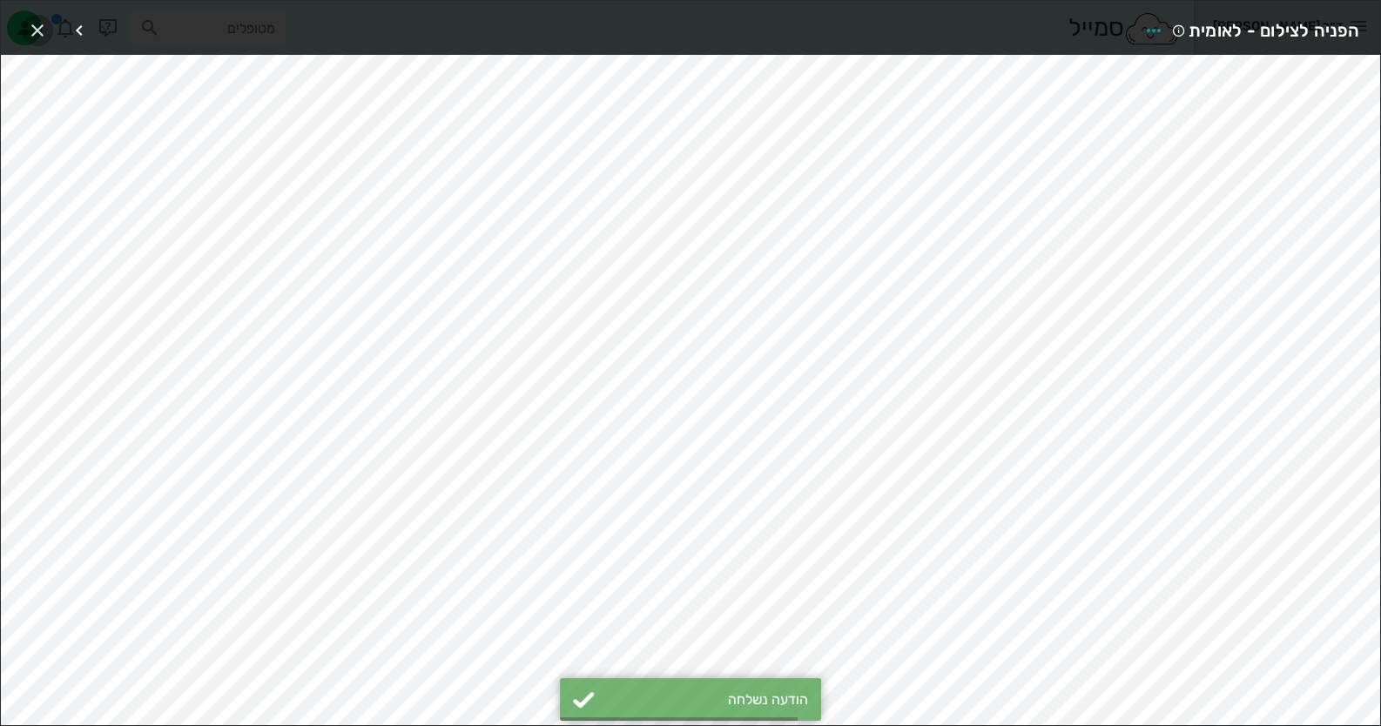
click at [30, 28] on icon "button" at bounding box center [37, 30] width 21 height 21
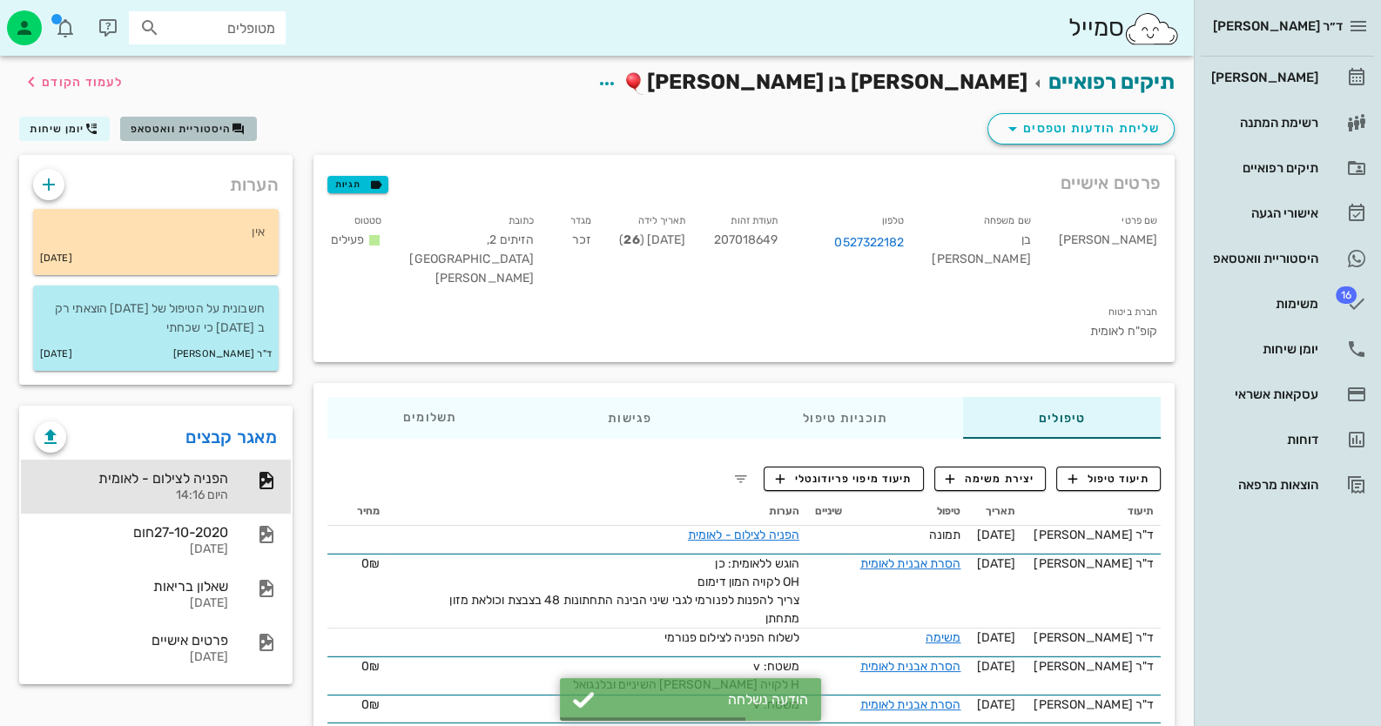
click at [219, 127] on span "היסטוריית וואטסאפ" at bounding box center [181, 129] width 101 height 12
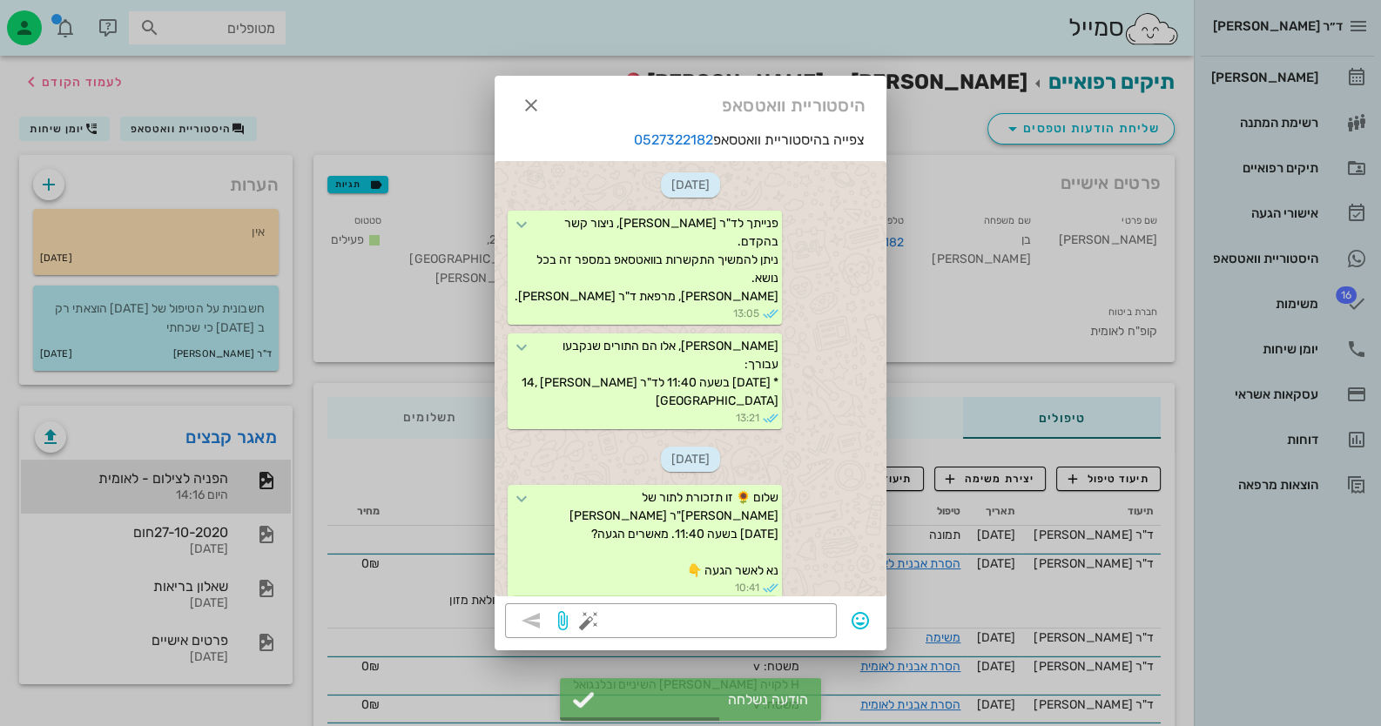
scroll to position [849, 0]
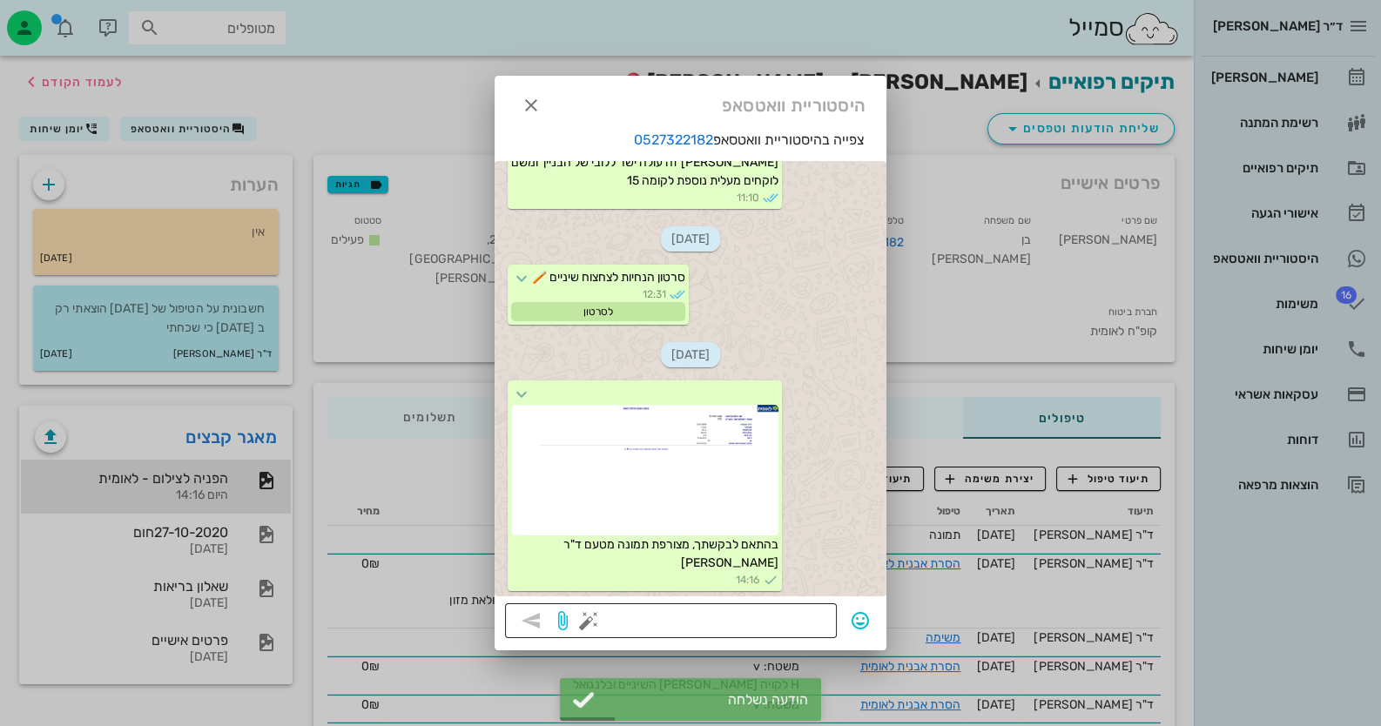
click at [583, 628] on button "button" at bounding box center [588, 620] width 21 height 21
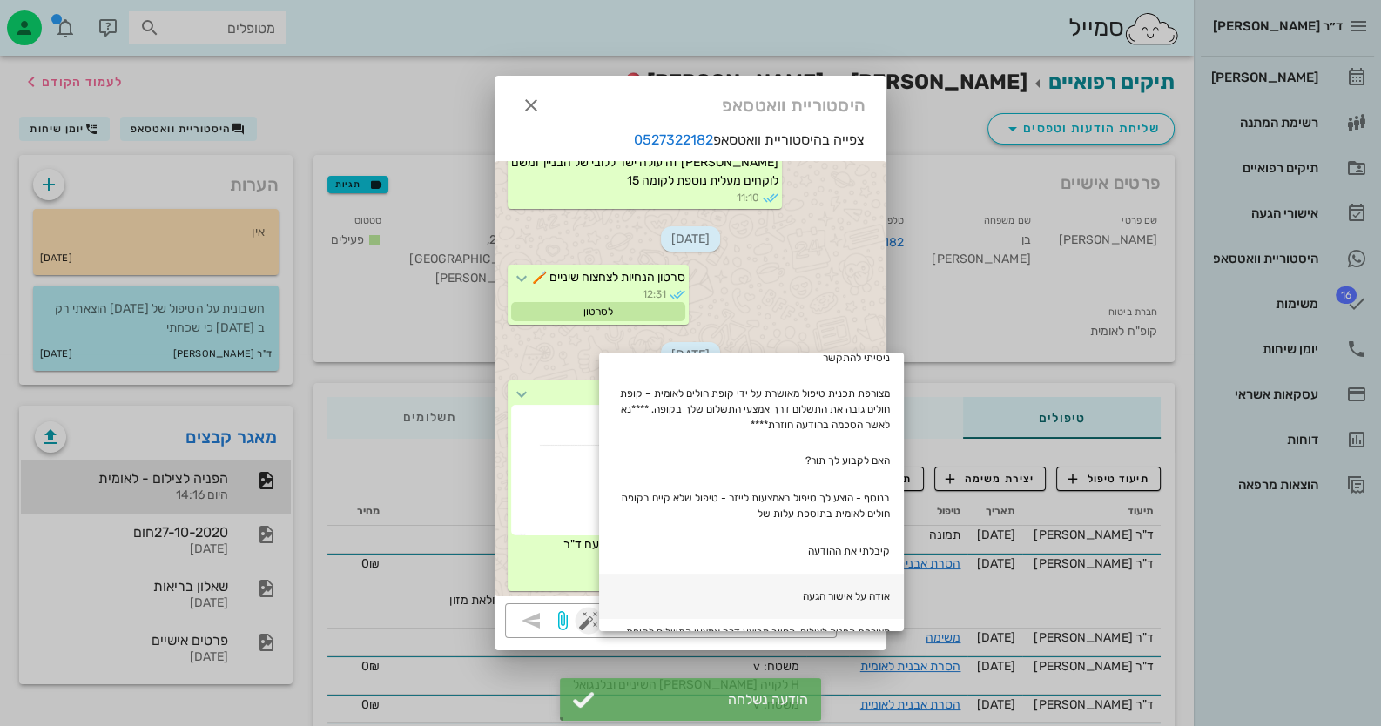
scroll to position [173, 0]
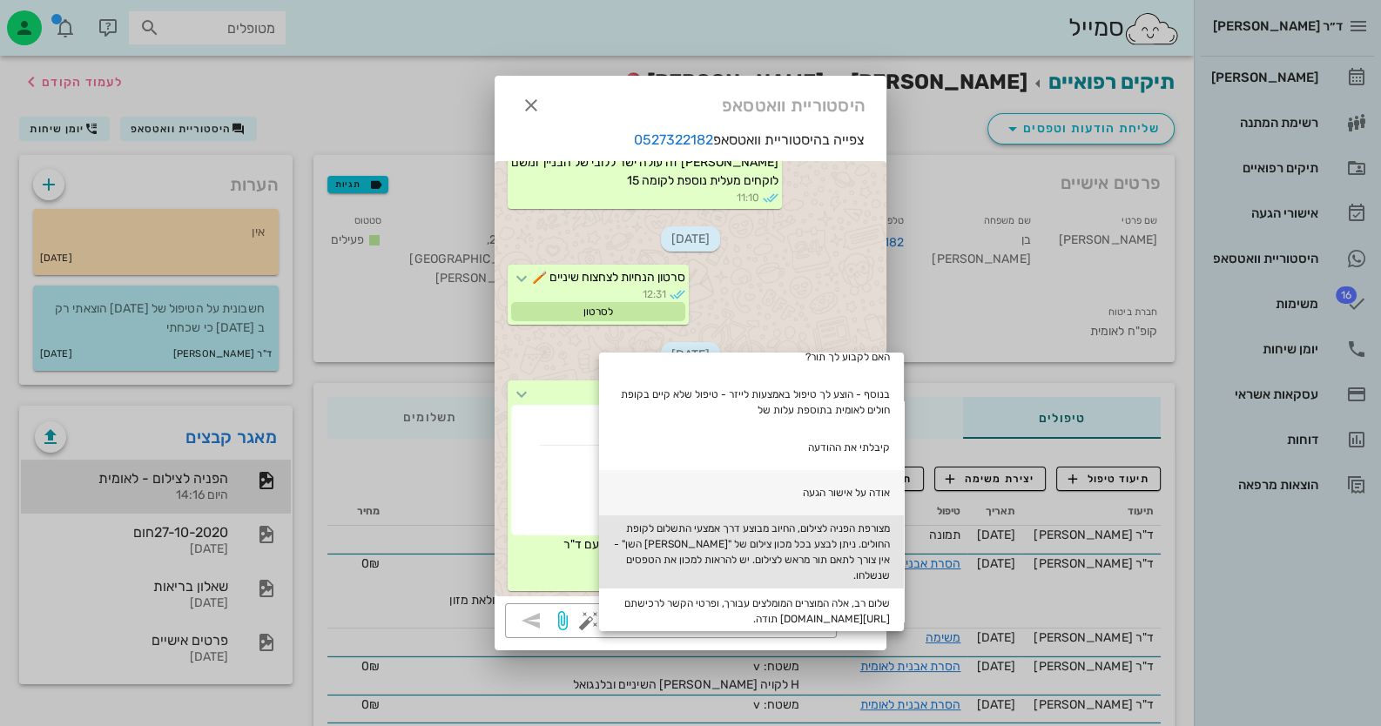
click at [738, 527] on div "מצורפת הפניה לצילום, החיוב מבוצע דרך אמצעי התשלום לקופת החולים. ניתן לבצע בכל מ…" at bounding box center [751, 552] width 305 height 73
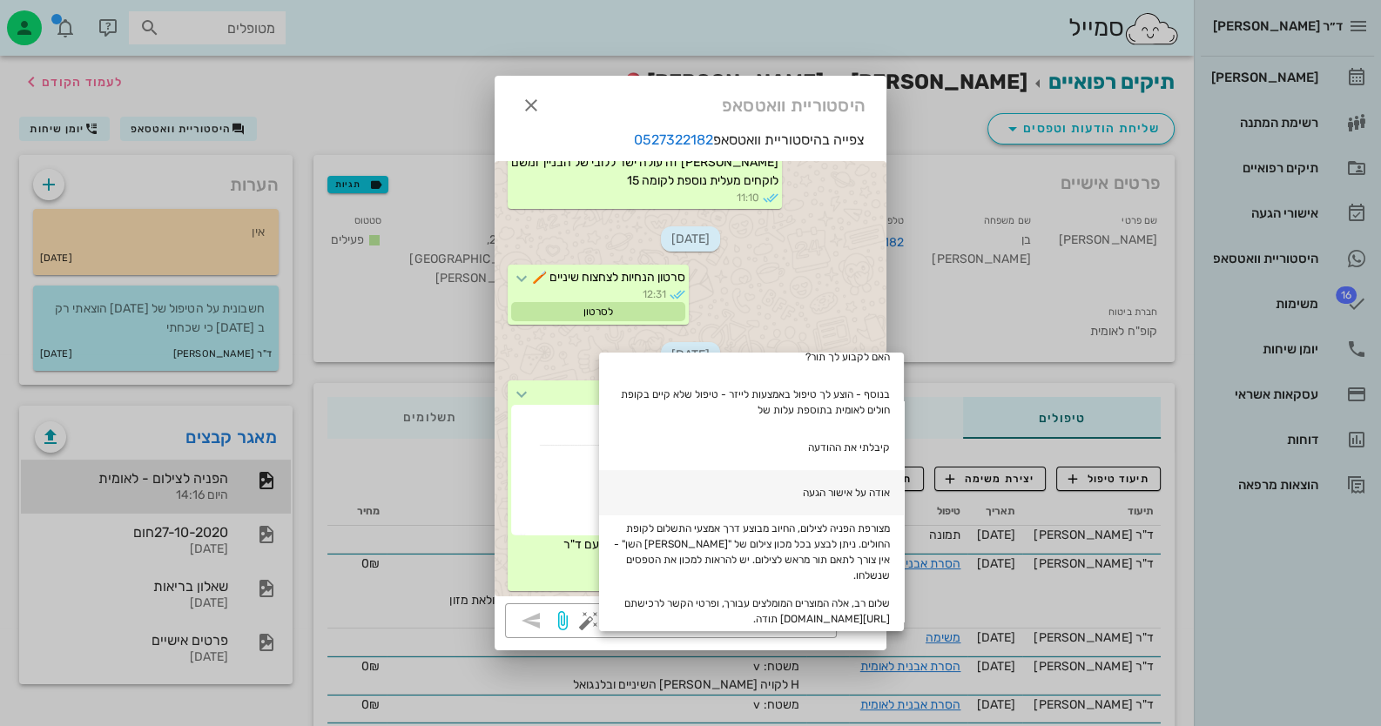
type textarea "מצורפת הפניה לצילום, החיוב מבוצע דרך אמצעי התשלום לקופת החולים. ניתן לבצע בכל מ…"
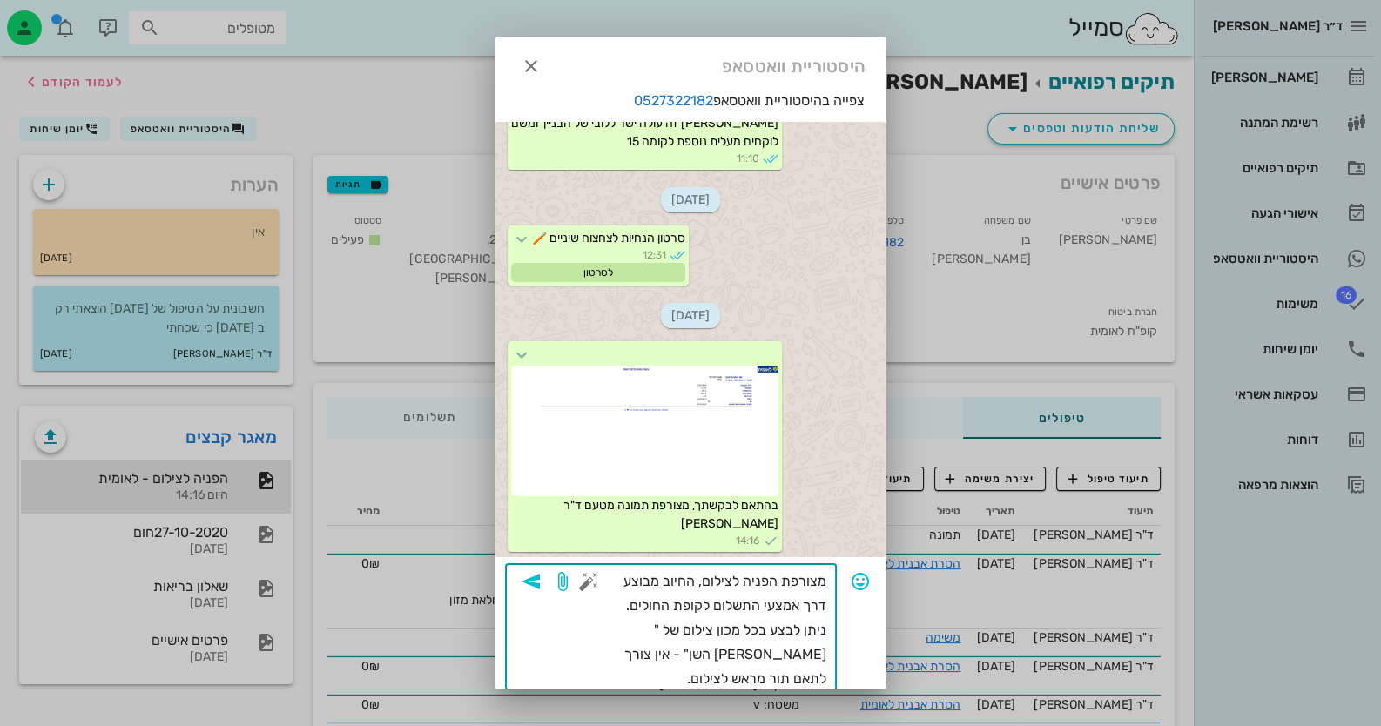
scroll to position [48, 0]
click at [547, 575] on span "button" at bounding box center [531, 581] width 31 height 21
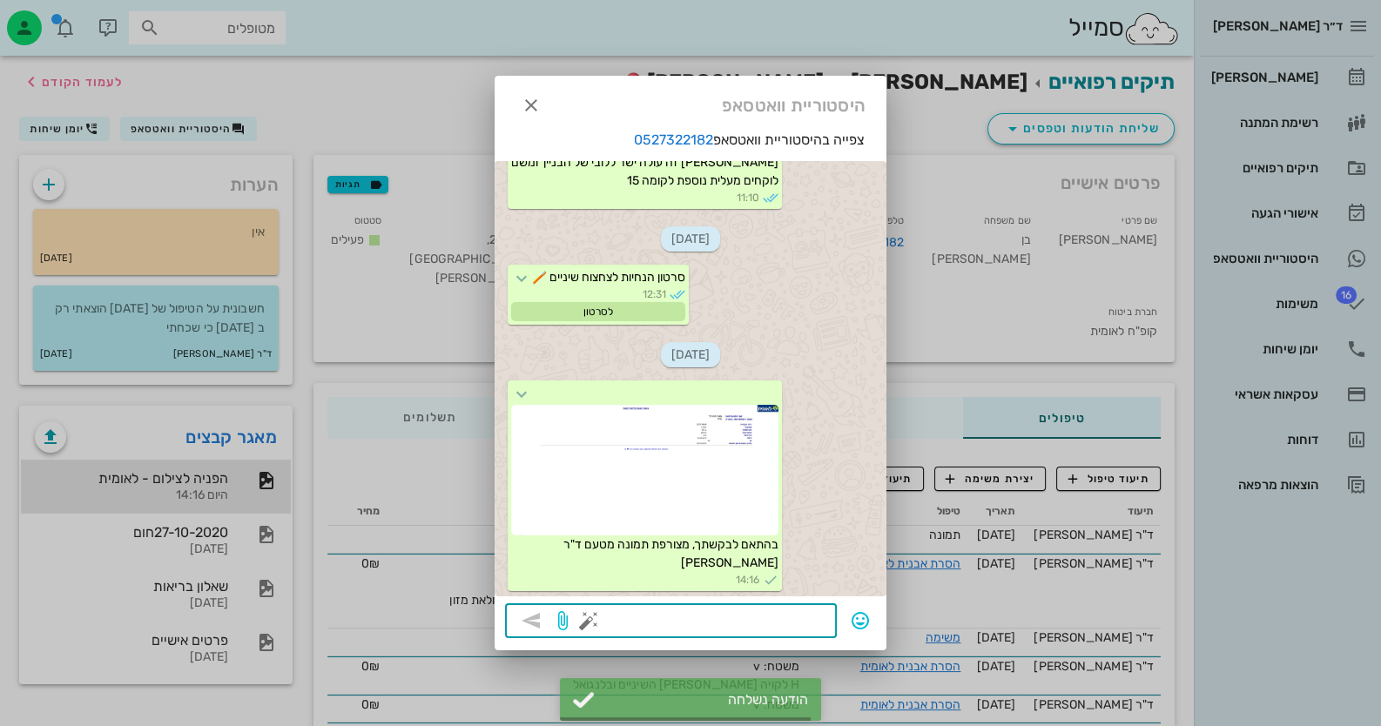
scroll to position [990, 0]
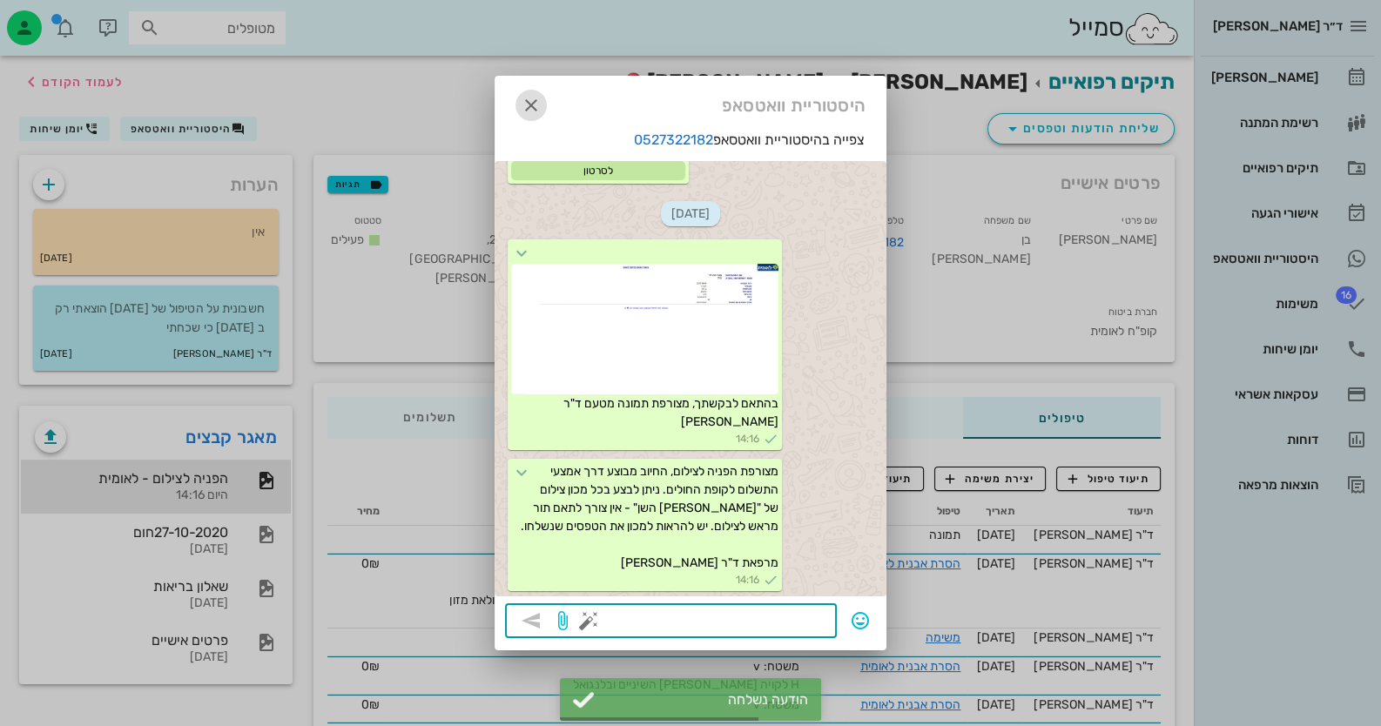
click at [522, 95] on icon "button" at bounding box center [531, 105] width 21 height 21
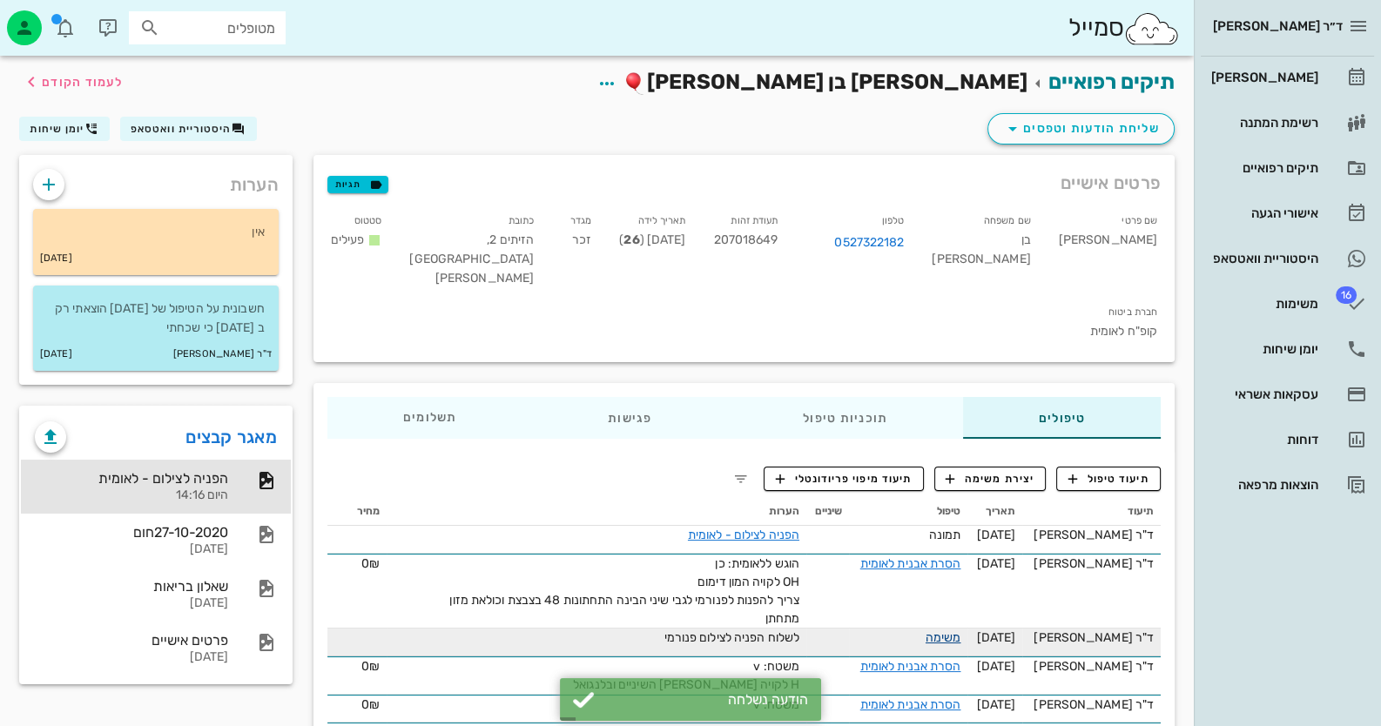
click at [961, 630] on link "משימה" at bounding box center [944, 637] width 36 height 15
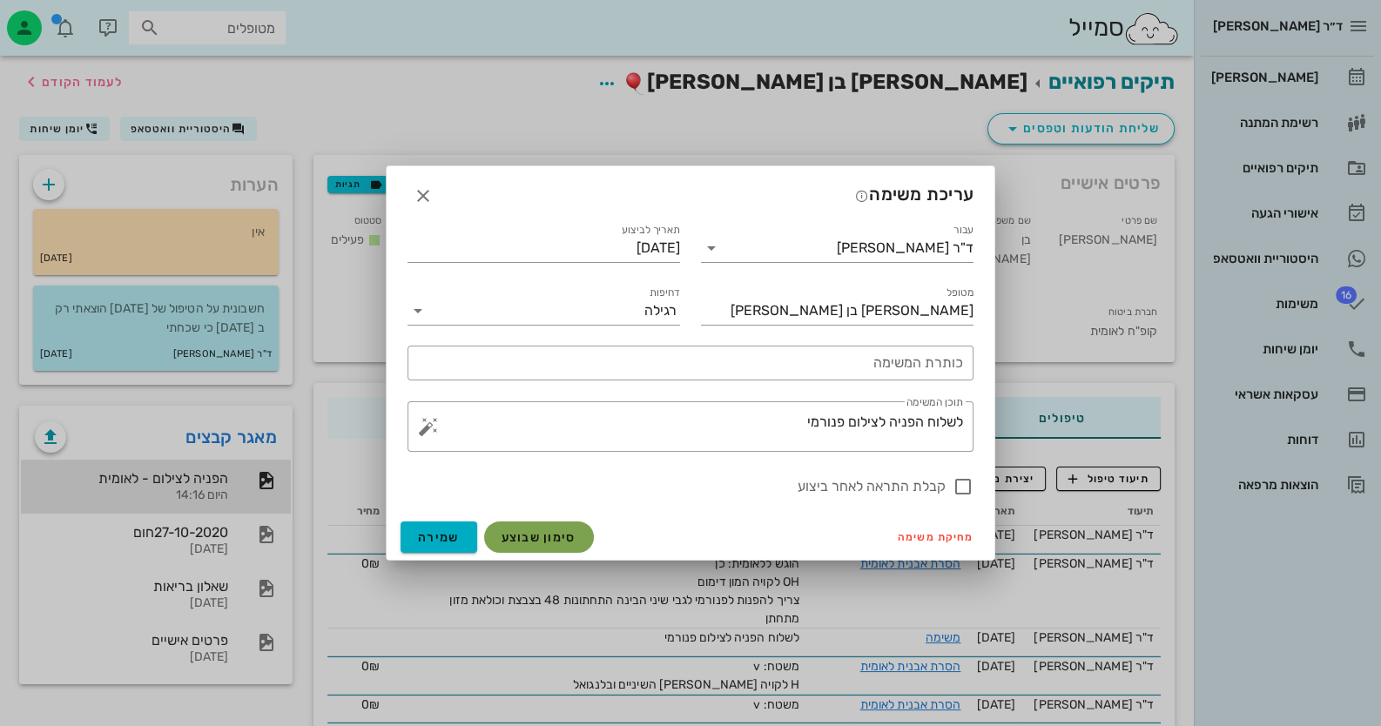
click at [571, 533] on span "סימון שבוצע" at bounding box center [539, 537] width 75 height 15
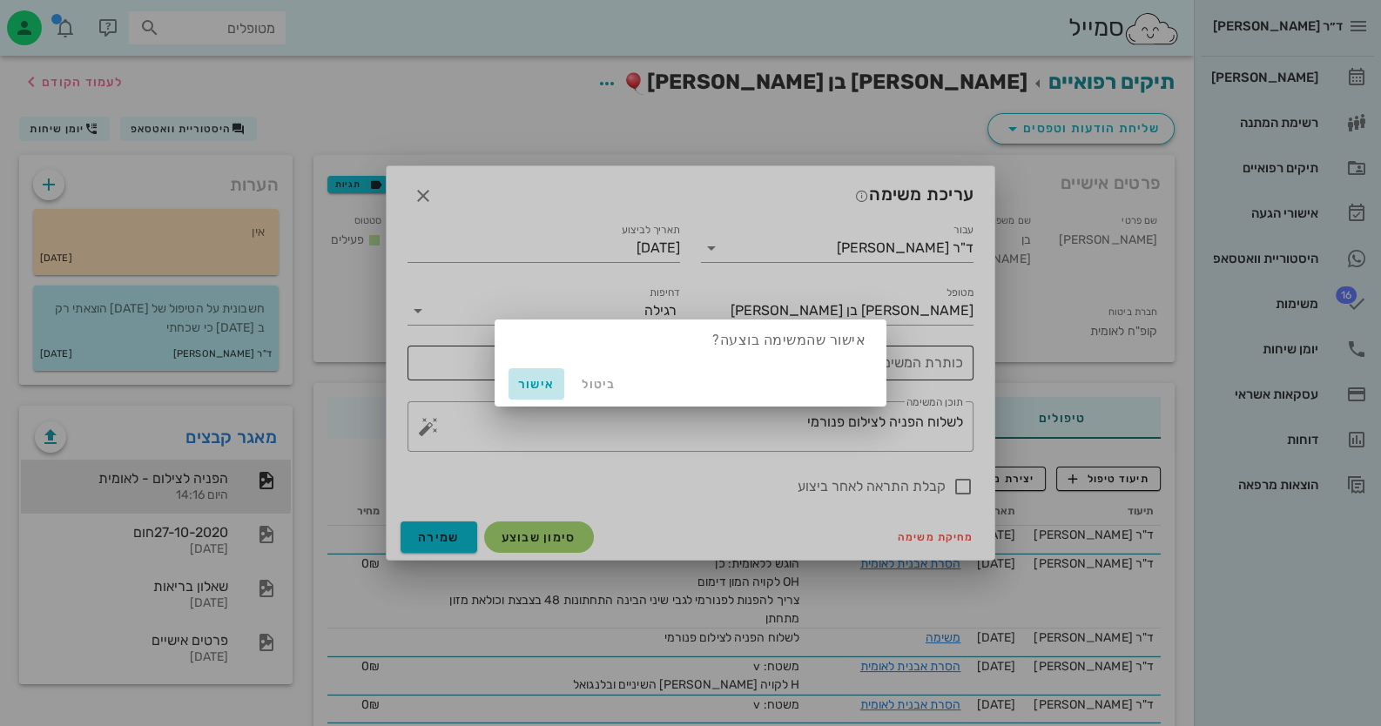
click at [536, 377] on span "אישור" at bounding box center [537, 384] width 42 height 15
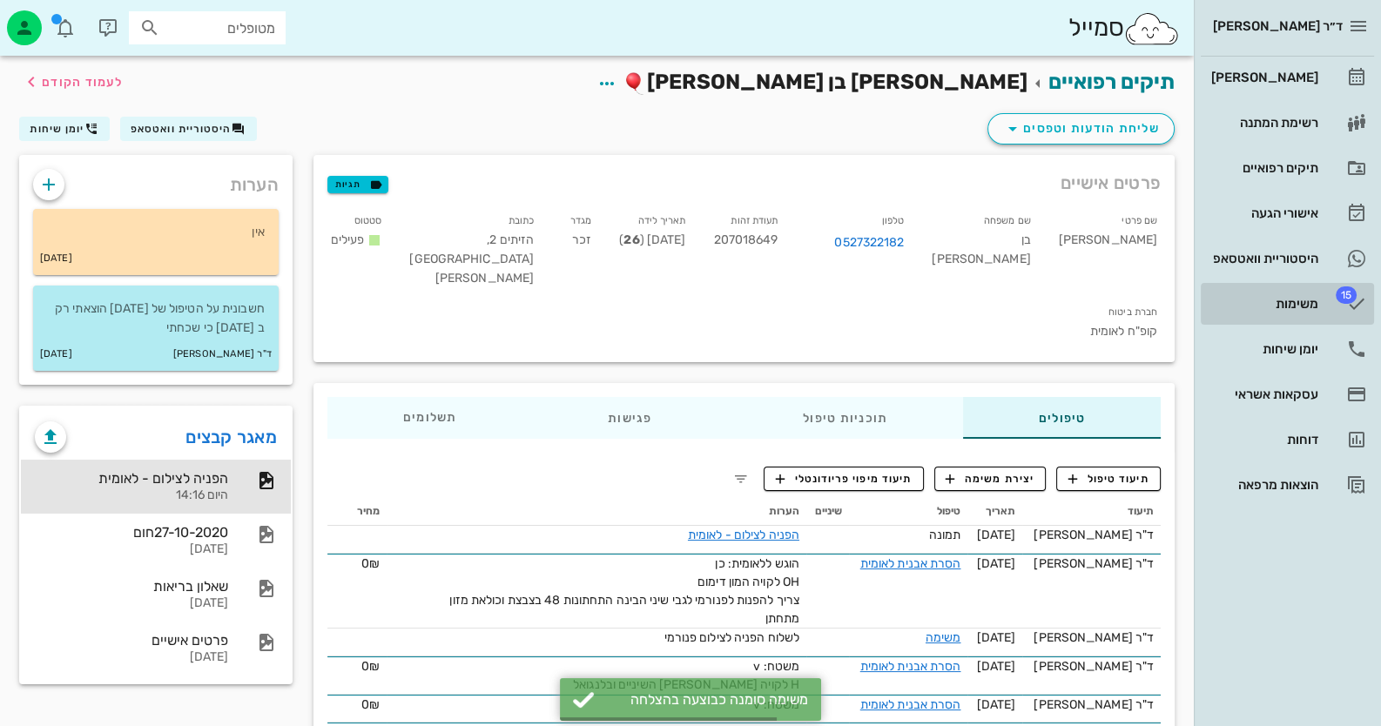
click at [1299, 303] on div "משימות" at bounding box center [1263, 304] width 111 height 14
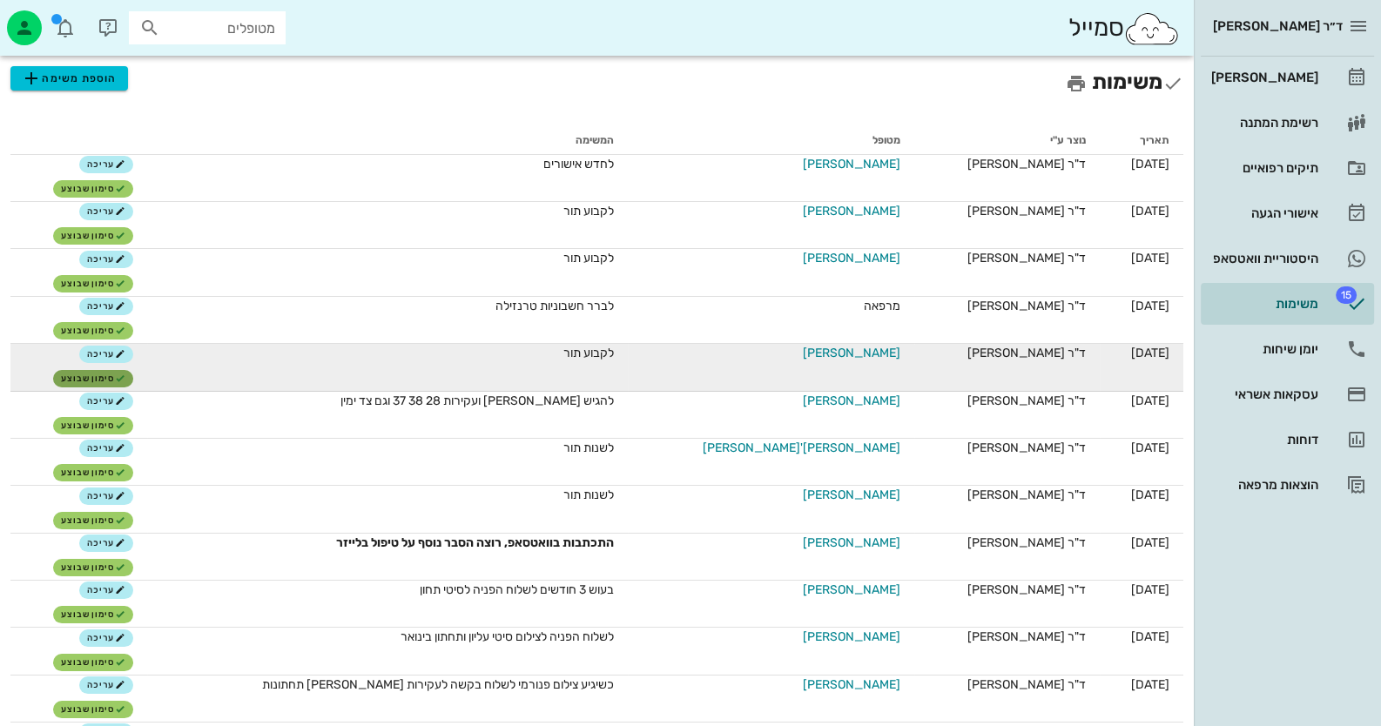
click at [114, 378] on span "סימון שבוצע" at bounding box center [93, 379] width 64 height 10
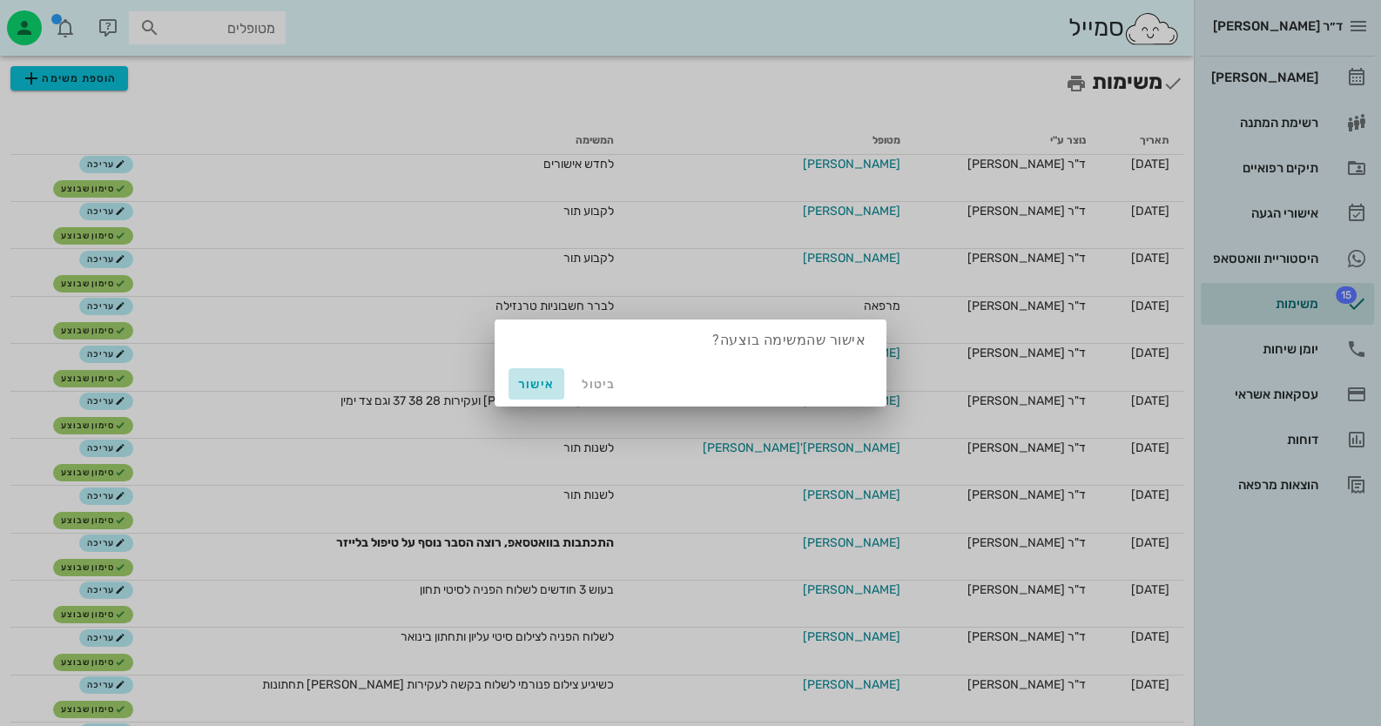
click at [558, 381] on button "אישור" at bounding box center [537, 383] width 56 height 31
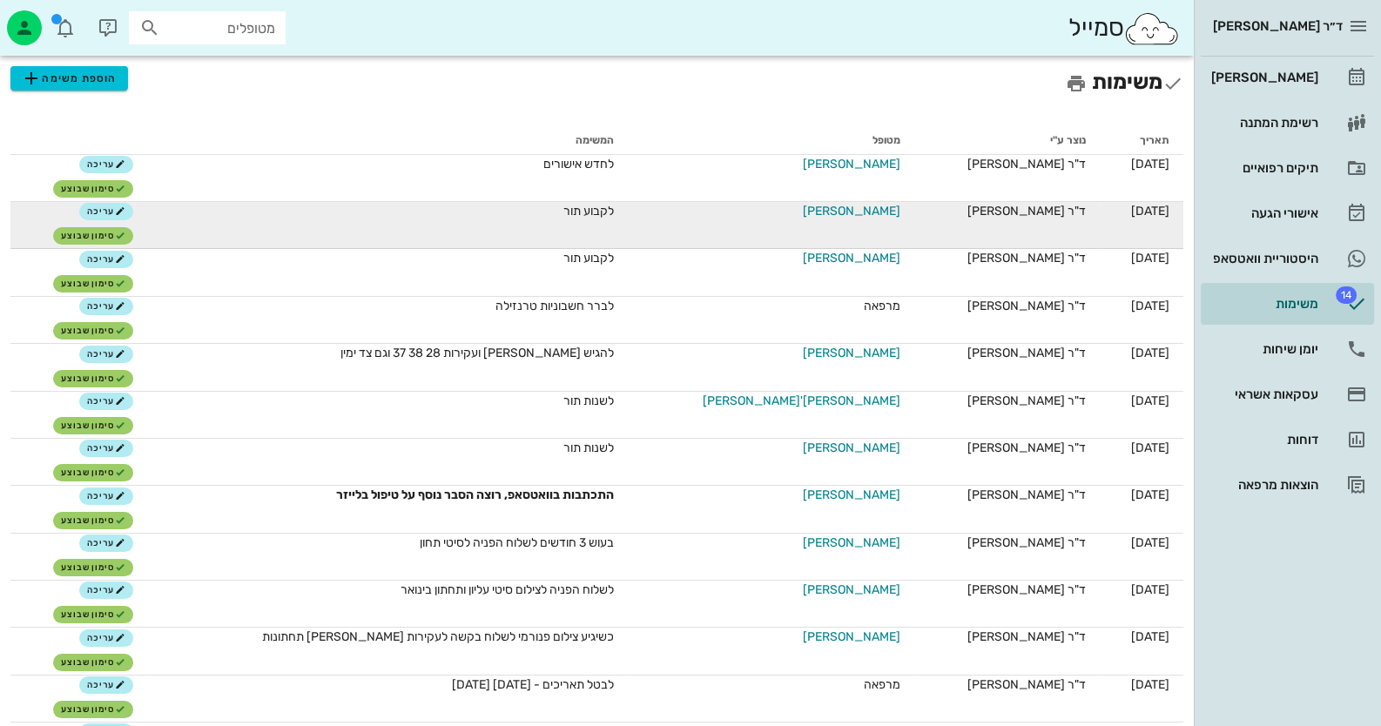
click at [823, 213] on span "[PERSON_NAME]" at bounding box center [852, 211] width 98 height 18
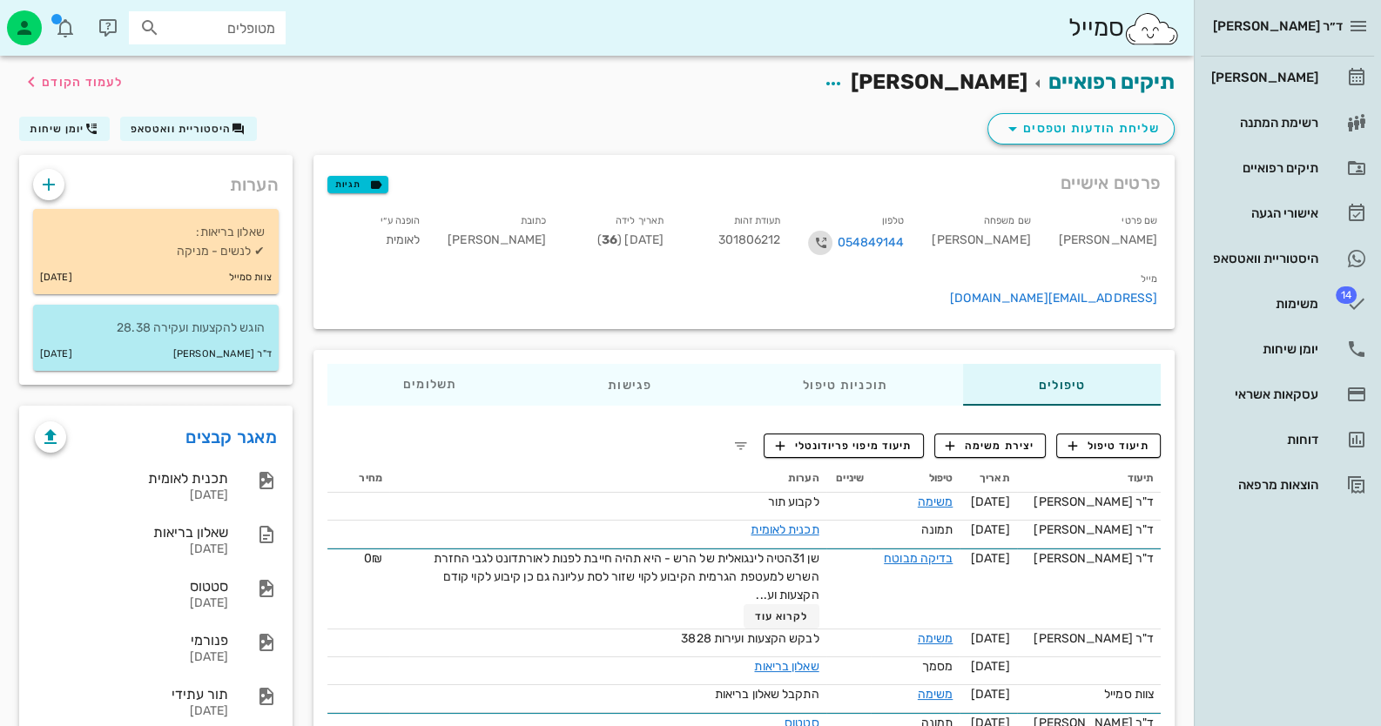
click at [831, 244] on icon "button" at bounding box center [820, 243] width 21 height 21
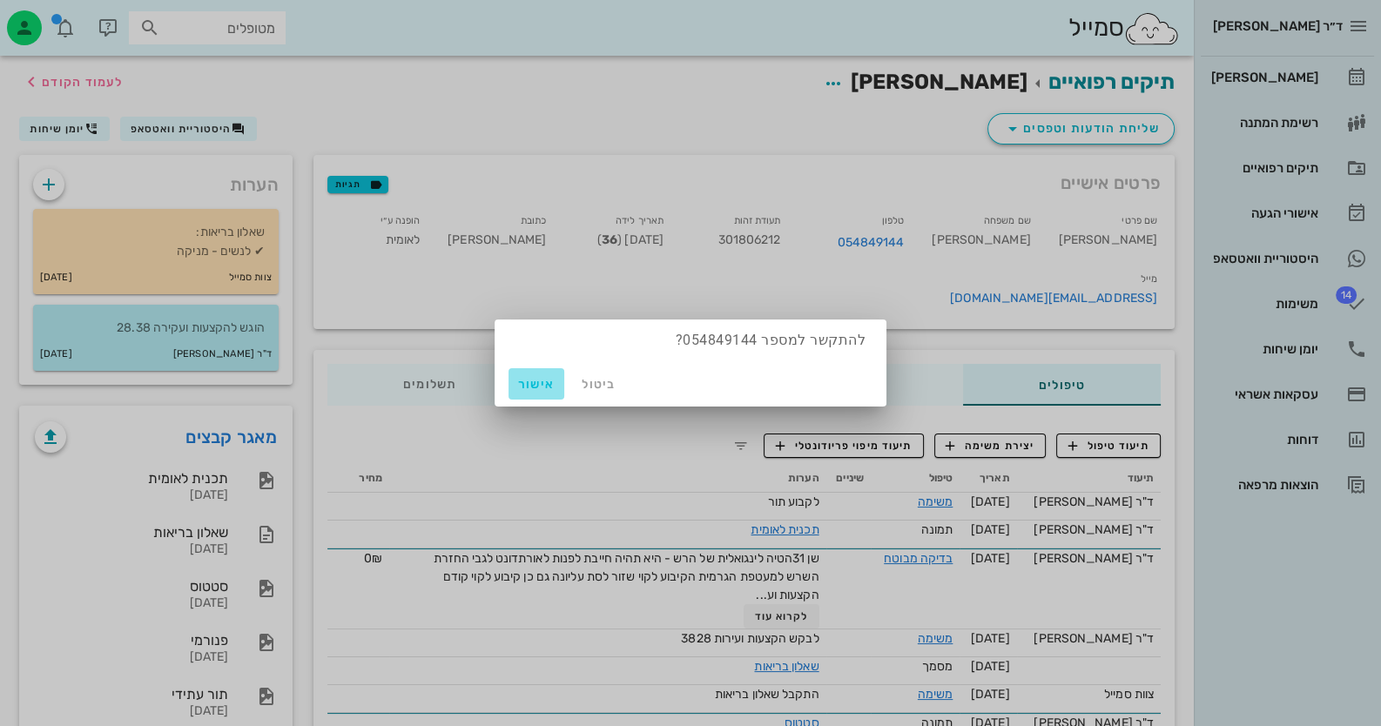
click at [529, 384] on span "אישור" at bounding box center [537, 384] width 42 height 15
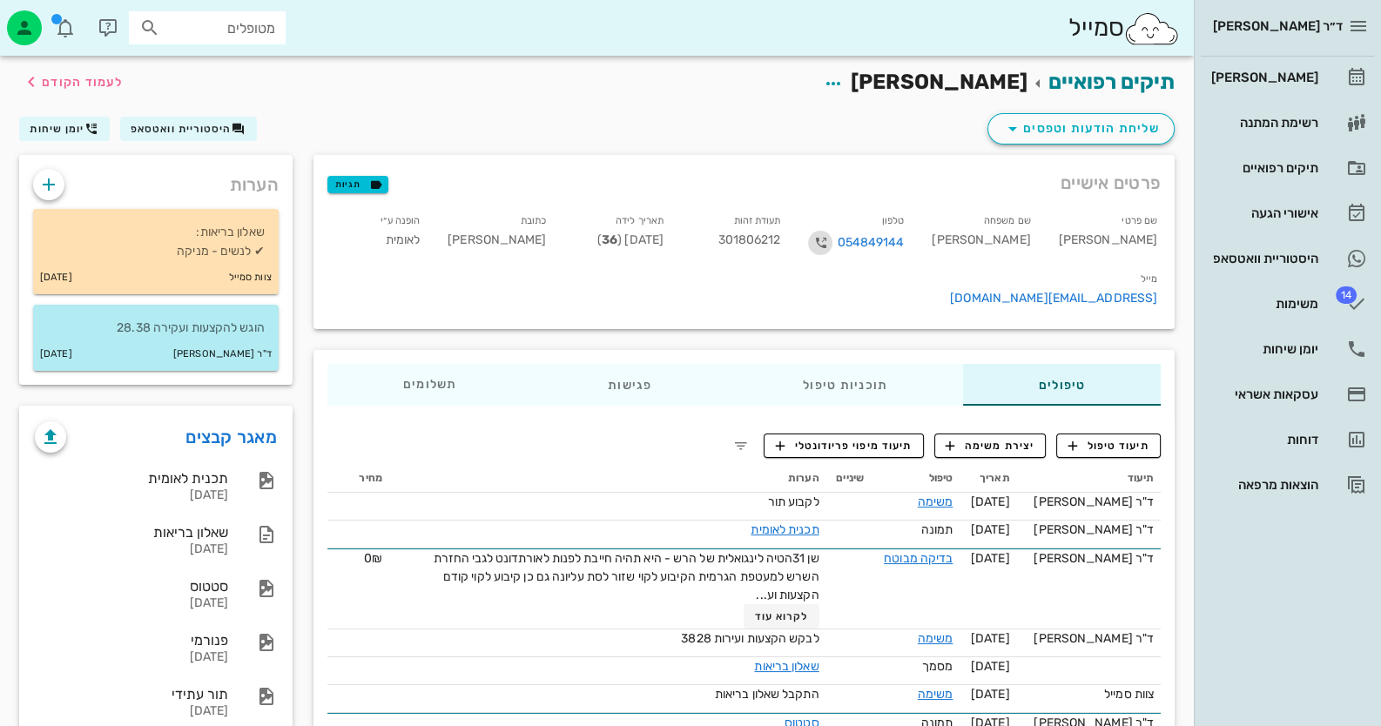
click at [831, 243] on icon "button" at bounding box center [820, 243] width 21 height 21
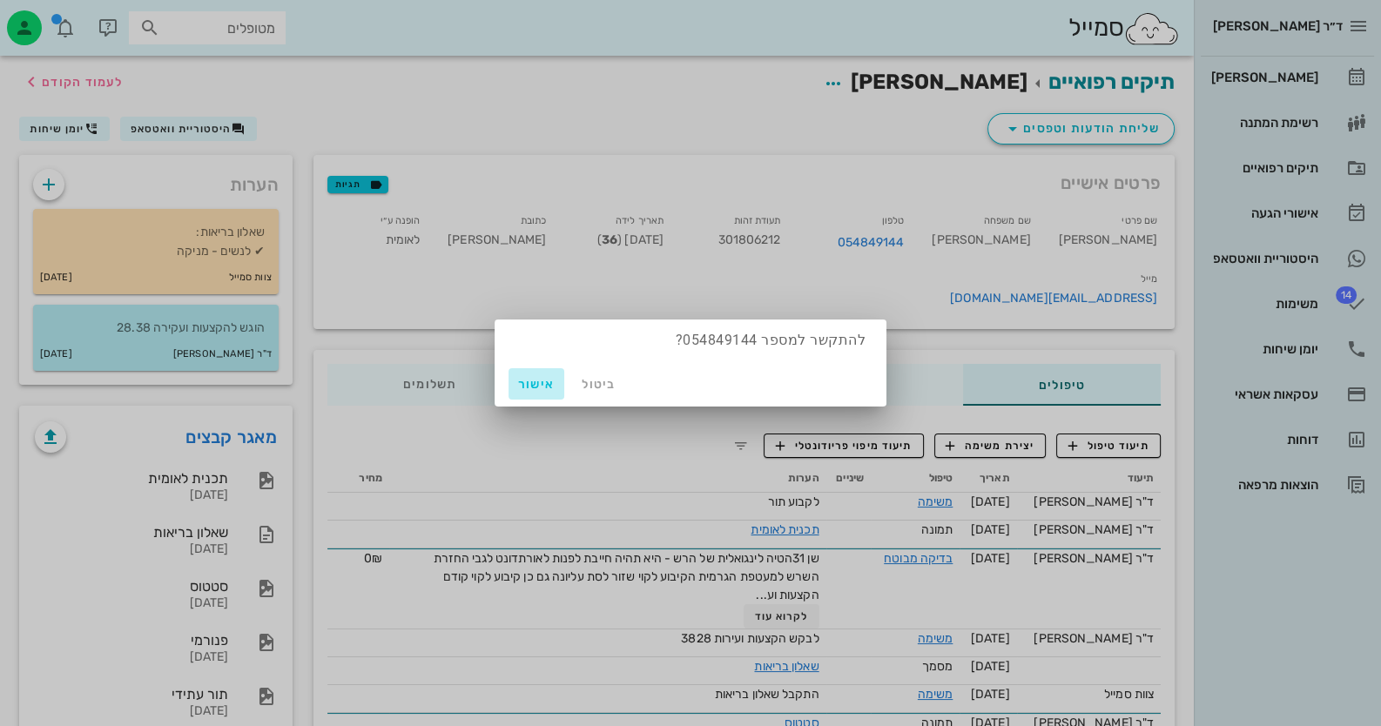
click at [549, 379] on span "אישור" at bounding box center [537, 384] width 42 height 15
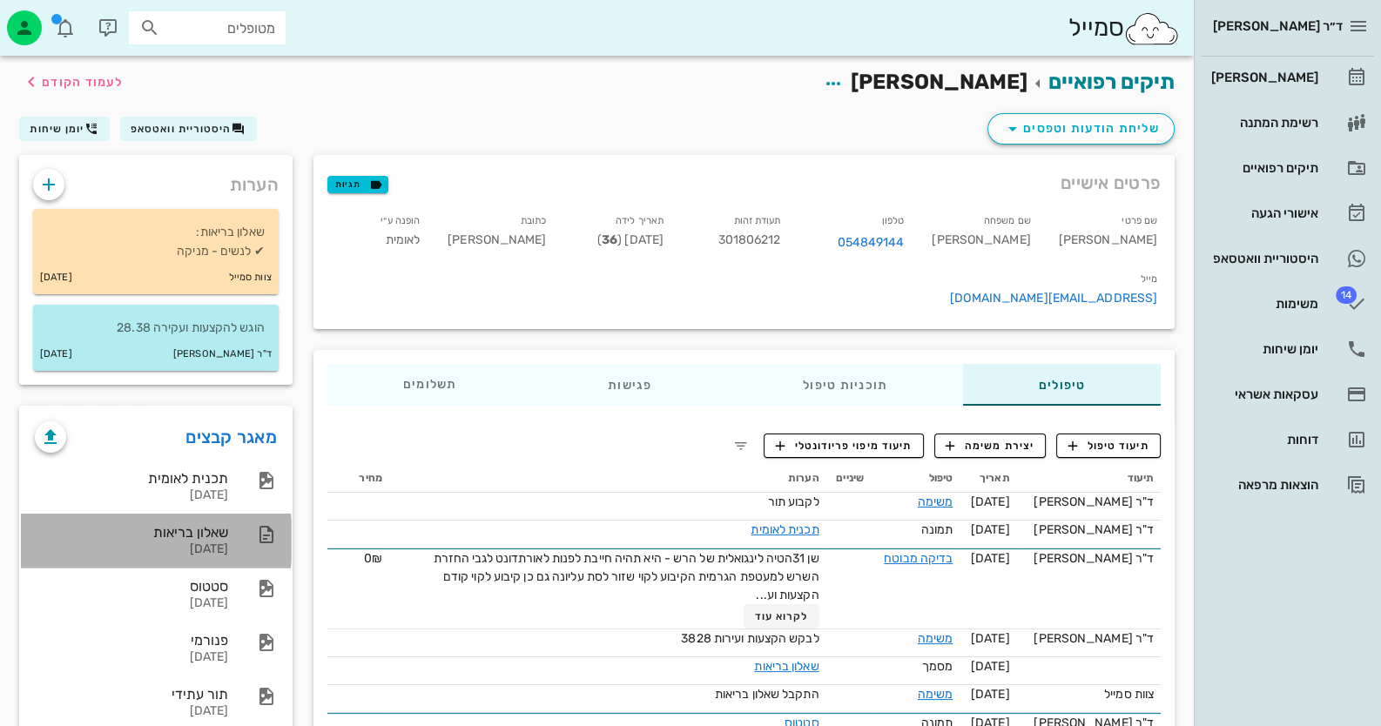
click at [232, 551] on div "שאלון בריאות 28-09-2025" at bounding box center [156, 541] width 270 height 54
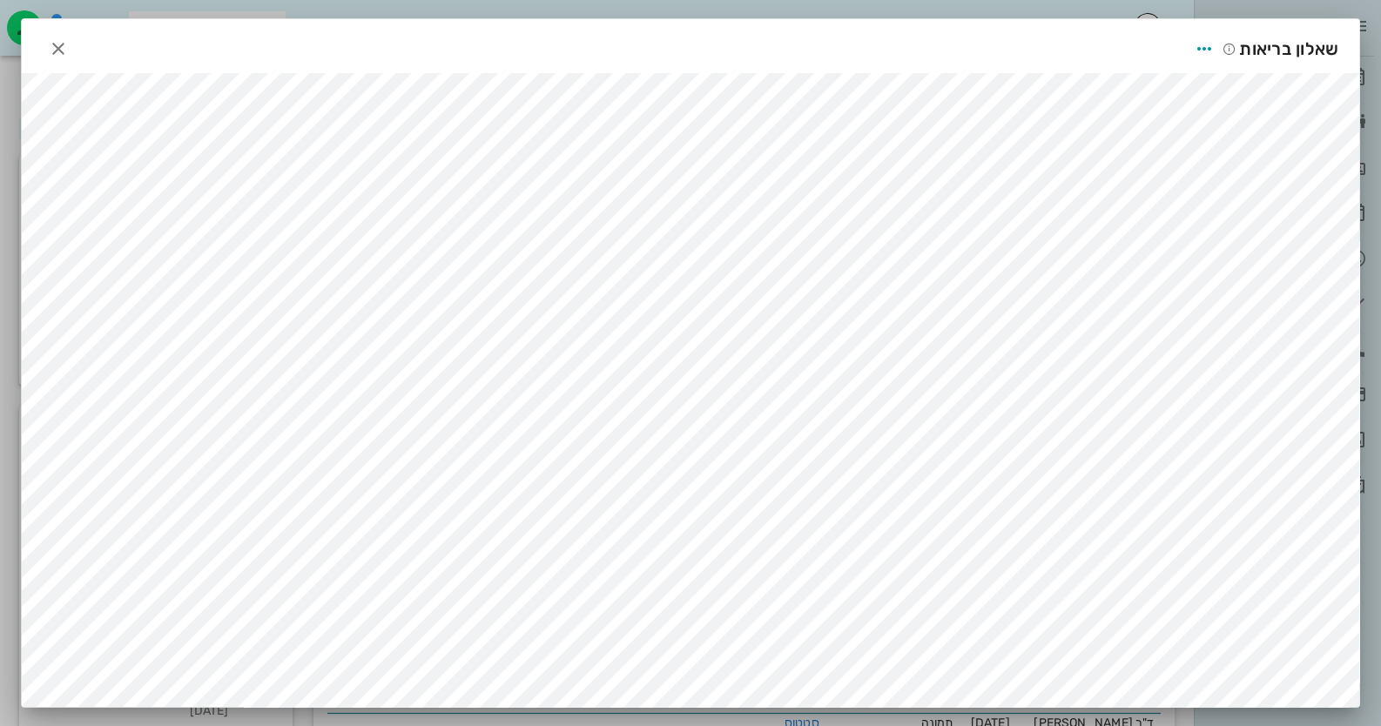
click at [81, 47] on div "שאלון בריאות" at bounding box center [691, 46] width 1338 height 54
click at [60, 47] on icon "button" at bounding box center [58, 48] width 21 height 21
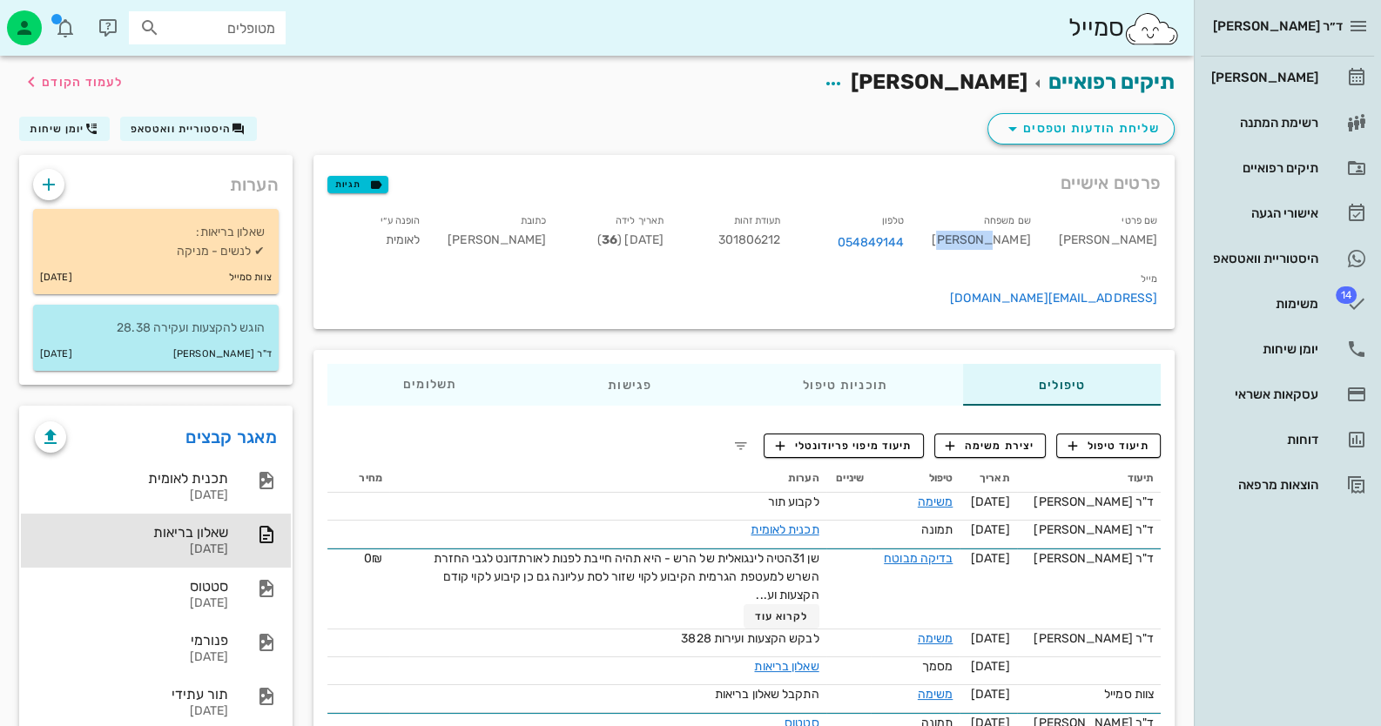
drag, startPoint x: 1065, startPoint y: 236, endPoint x: 1024, endPoint y: 239, distance: 41.0
click at [1024, 239] on div "שם משפחה ליכטנשטיין" at bounding box center [981, 236] width 126 height 58
click at [171, 129] on span "היסטוריית וואטסאפ" at bounding box center [181, 129] width 101 height 12
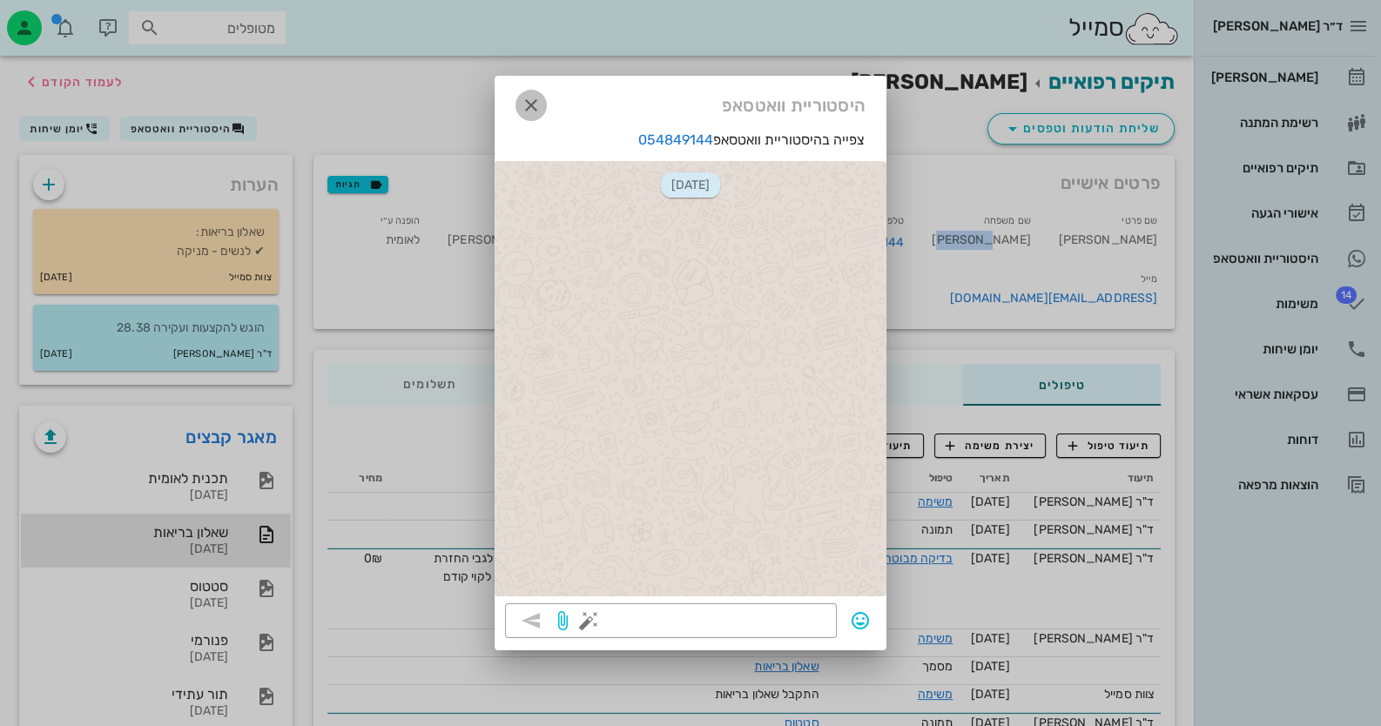
click at [518, 101] on span "button" at bounding box center [531, 105] width 31 height 21
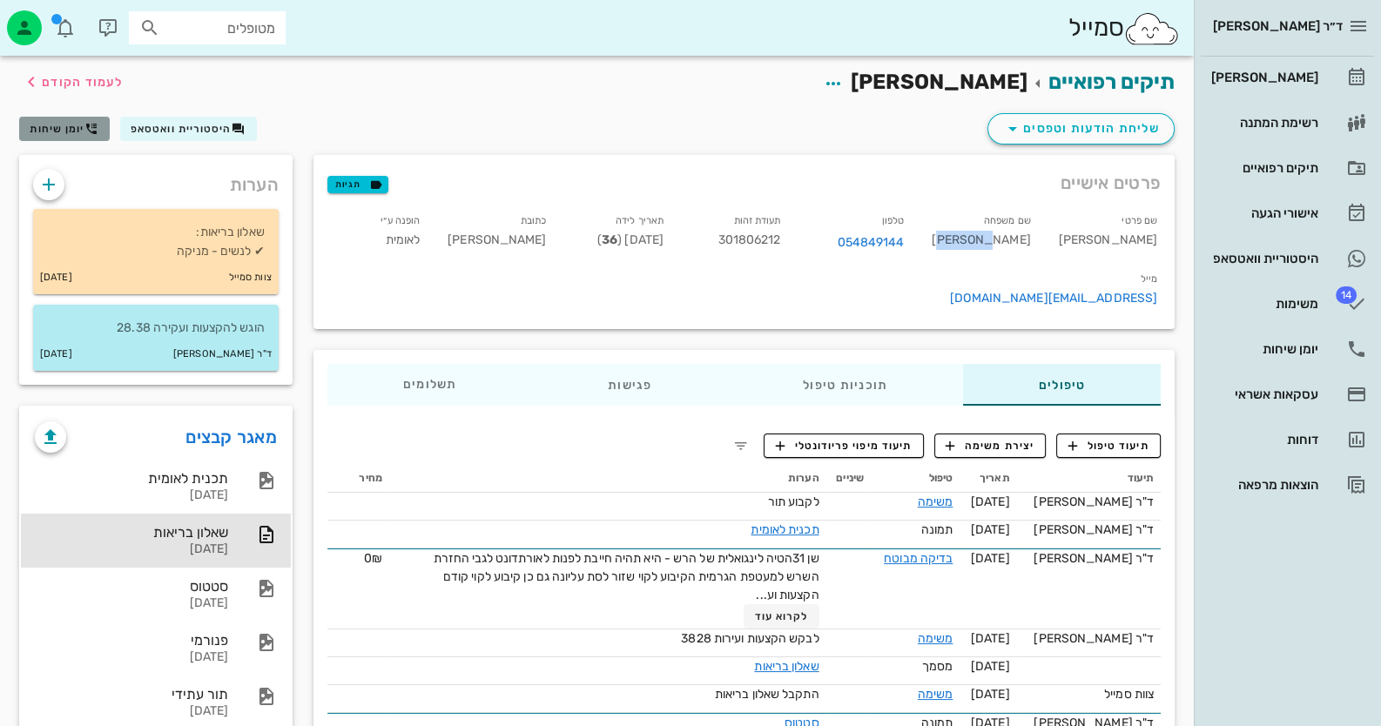
click at [83, 123] on span "יומן שיחות" at bounding box center [57, 129] width 55 height 12
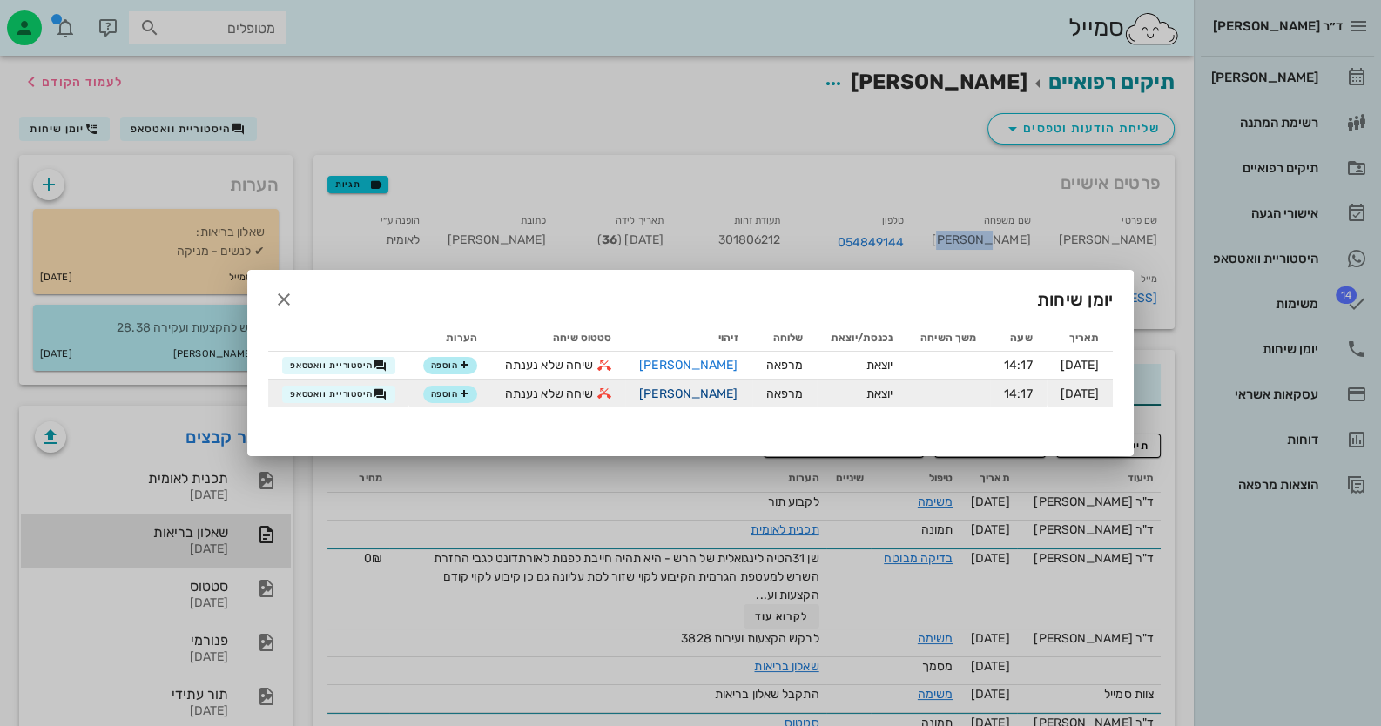
click at [698, 394] on link "[PERSON_NAME]" at bounding box center [688, 394] width 98 height 15
click at [688, 395] on link "[PERSON_NAME]" at bounding box center [688, 394] width 98 height 15
click at [435, 396] on span "הוספה" at bounding box center [450, 394] width 38 height 10
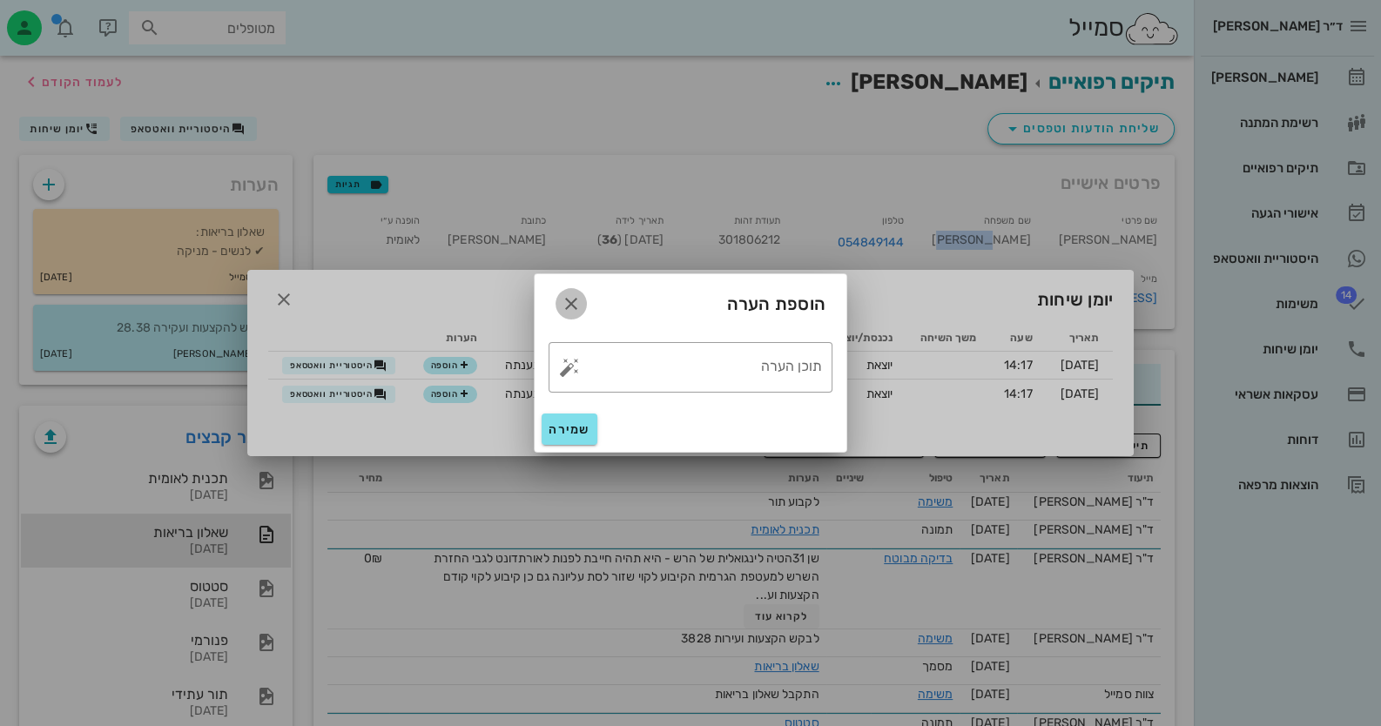
click at [571, 302] on icon "button" at bounding box center [571, 303] width 21 height 21
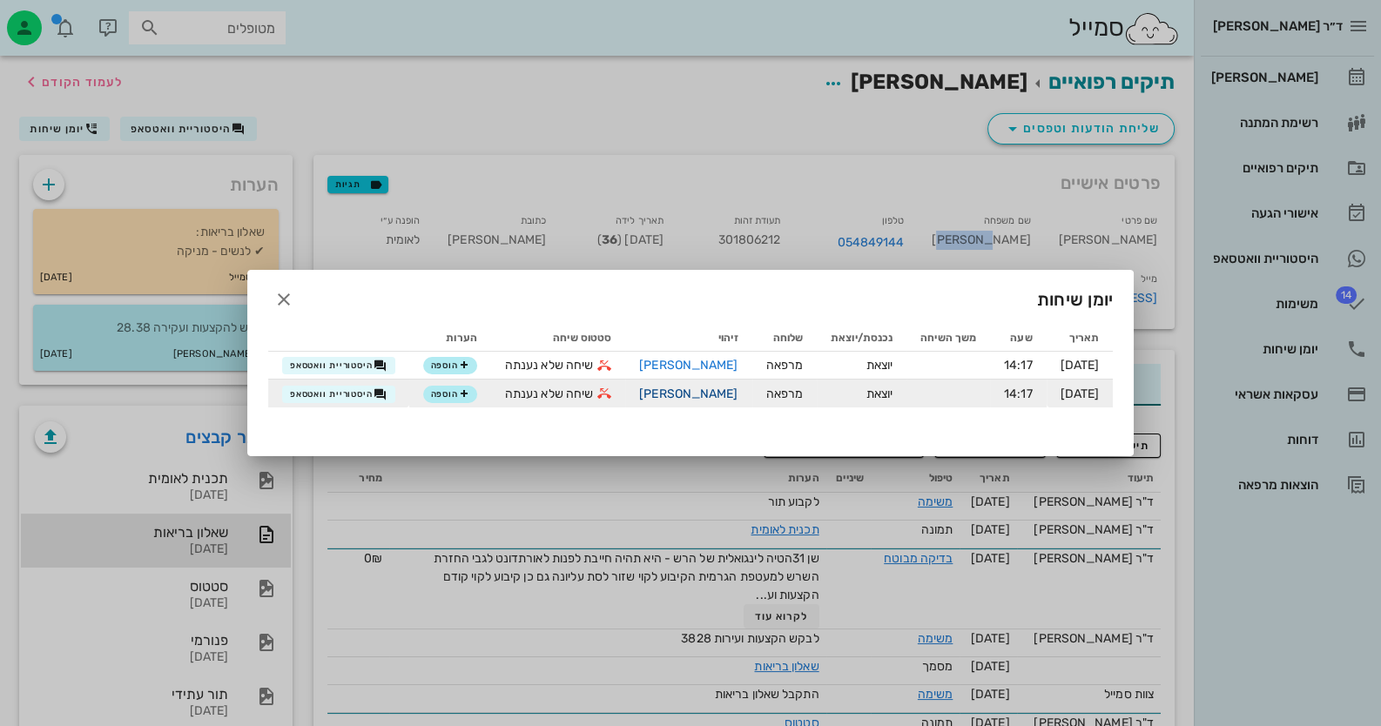
click at [701, 395] on link "[PERSON_NAME]" at bounding box center [688, 394] width 98 height 15
click at [649, 394] on link "[PERSON_NAME]" at bounding box center [688, 394] width 98 height 15
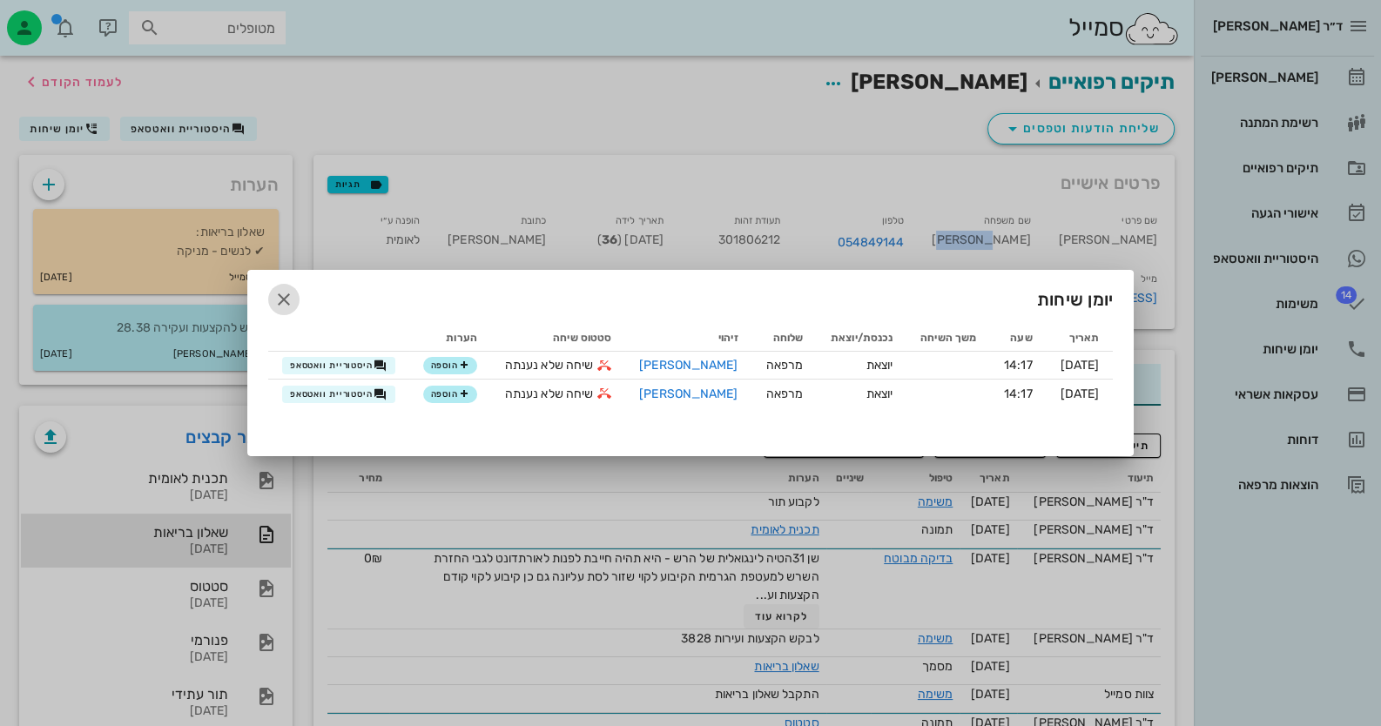
click at [279, 300] on icon "button" at bounding box center [283, 299] width 21 height 21
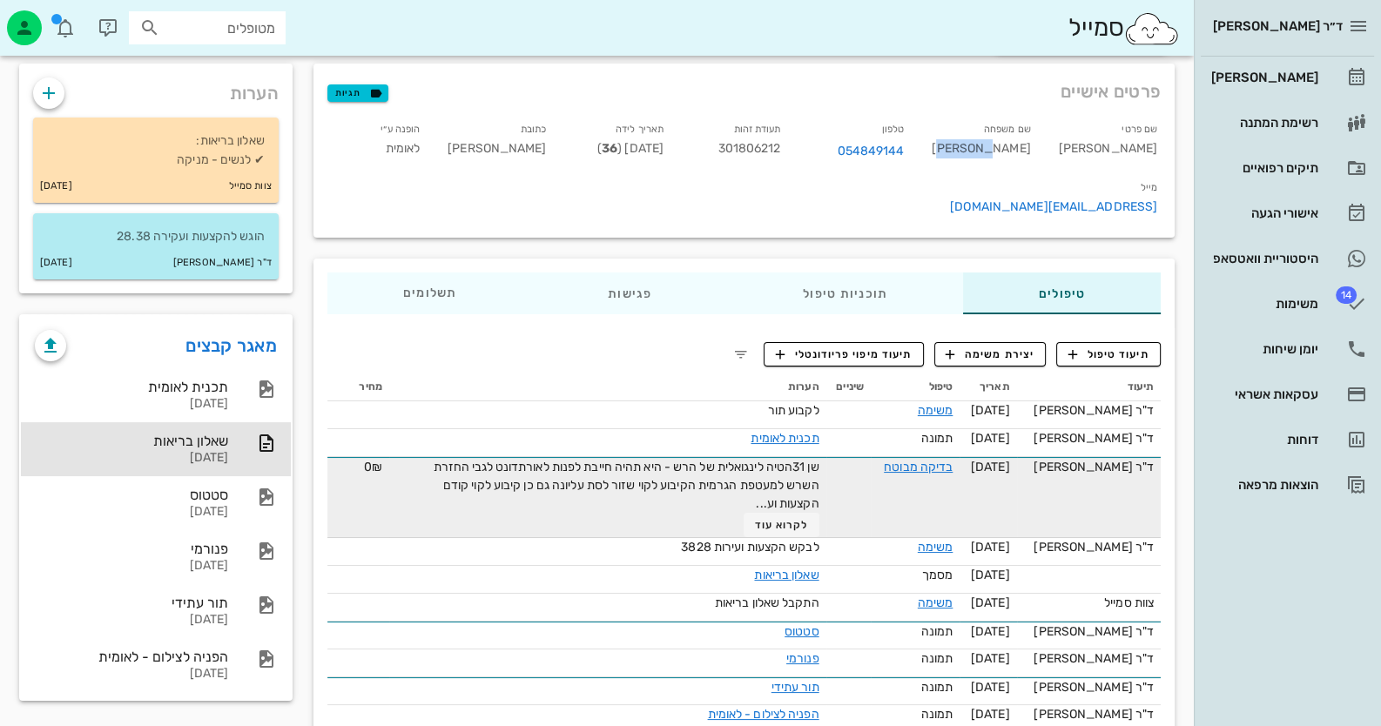
scroll to position [92, 0]
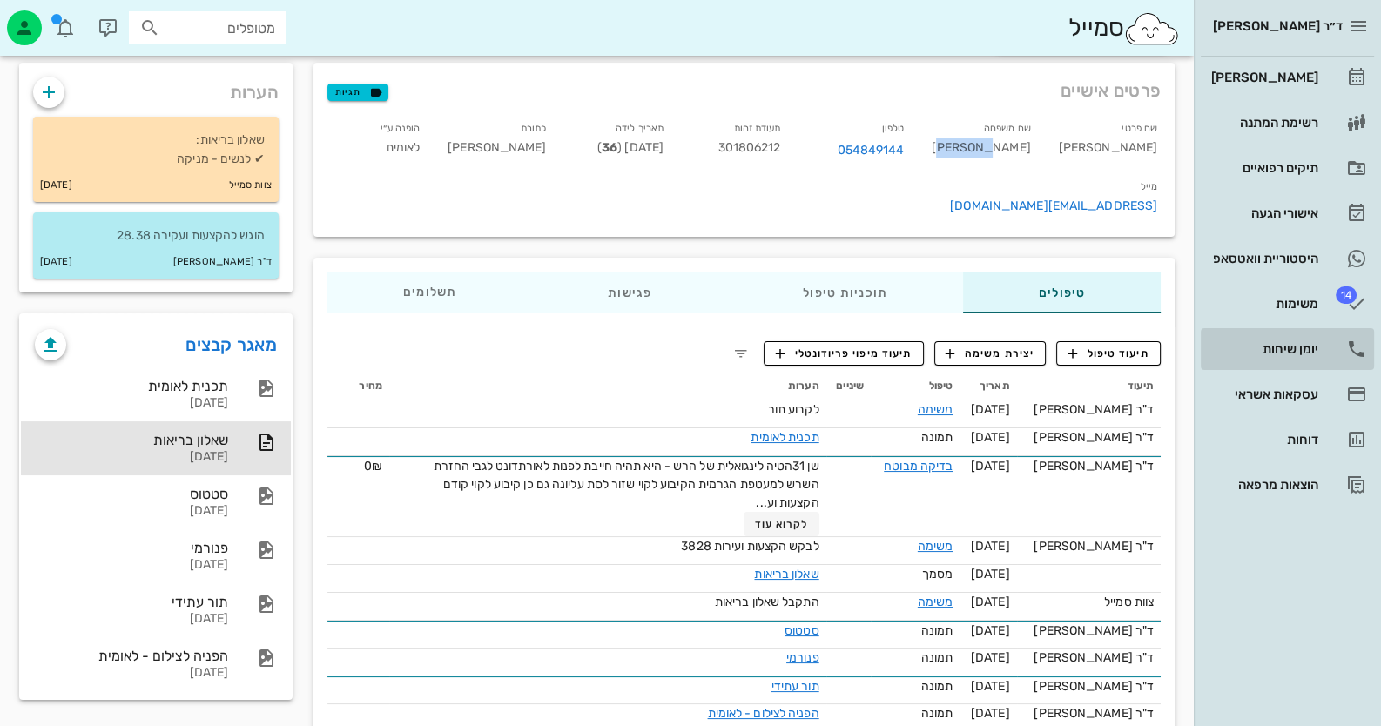
click at [1312, 360] on div "יומן שיחות" at bounding box center [1263, 349] width 111 height 28
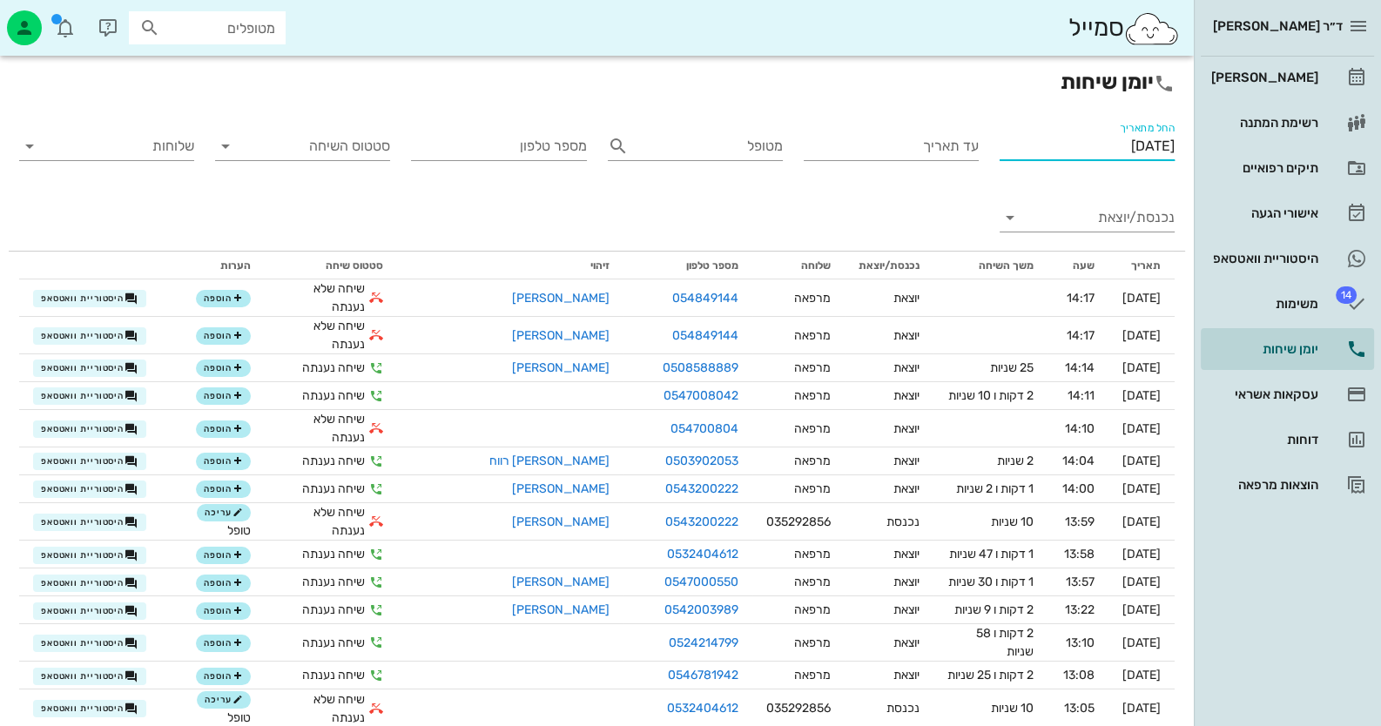
click at [1090, 158] on input "[DATE]" at bounding box center [1087, 146] width 175 height 28
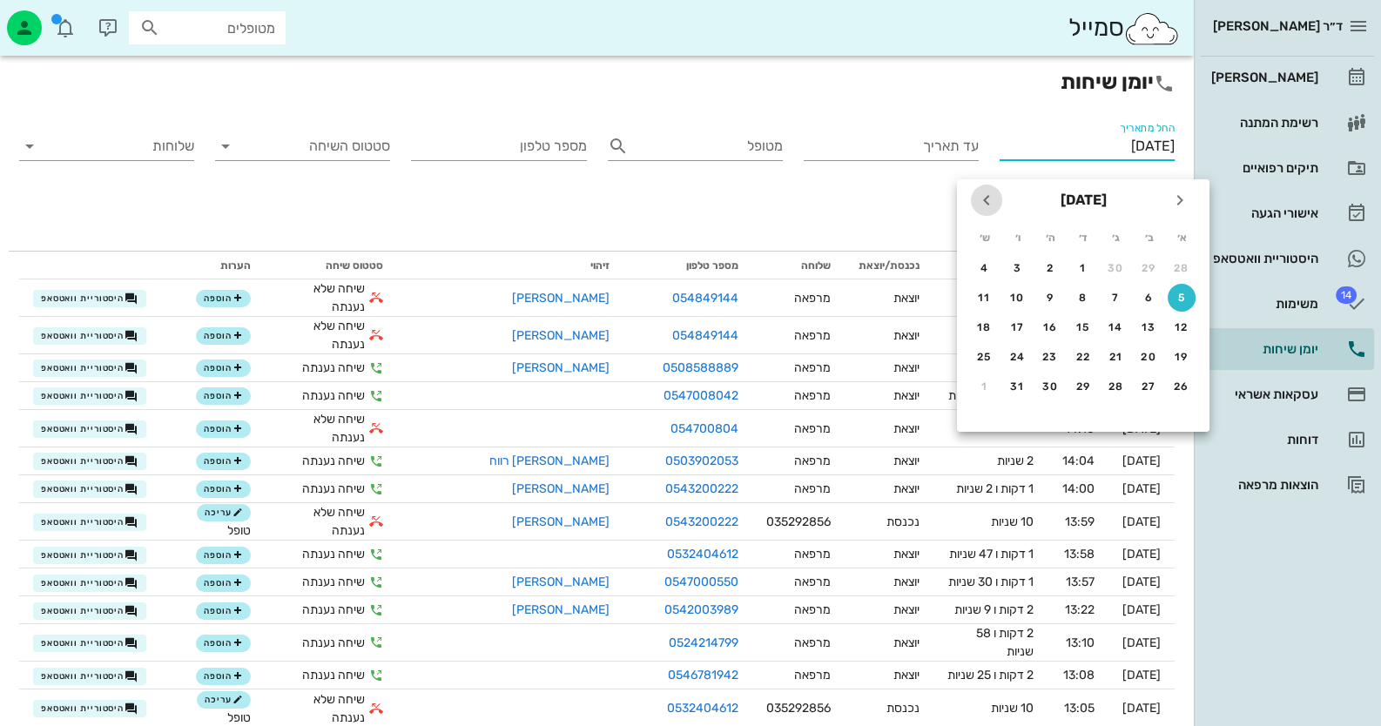
click at [989, 199] on icon "חודש הבא" at bounding box center [986, 200] width 21 height 21
click at [1180, 190] on icon "חודש שעבר" at bounding box center [1180, 200] width 21 height 21
click at [1182, 334] on button "14" at bounding box center [1182, 328] width 28 height 28
type input "14/09/2025"
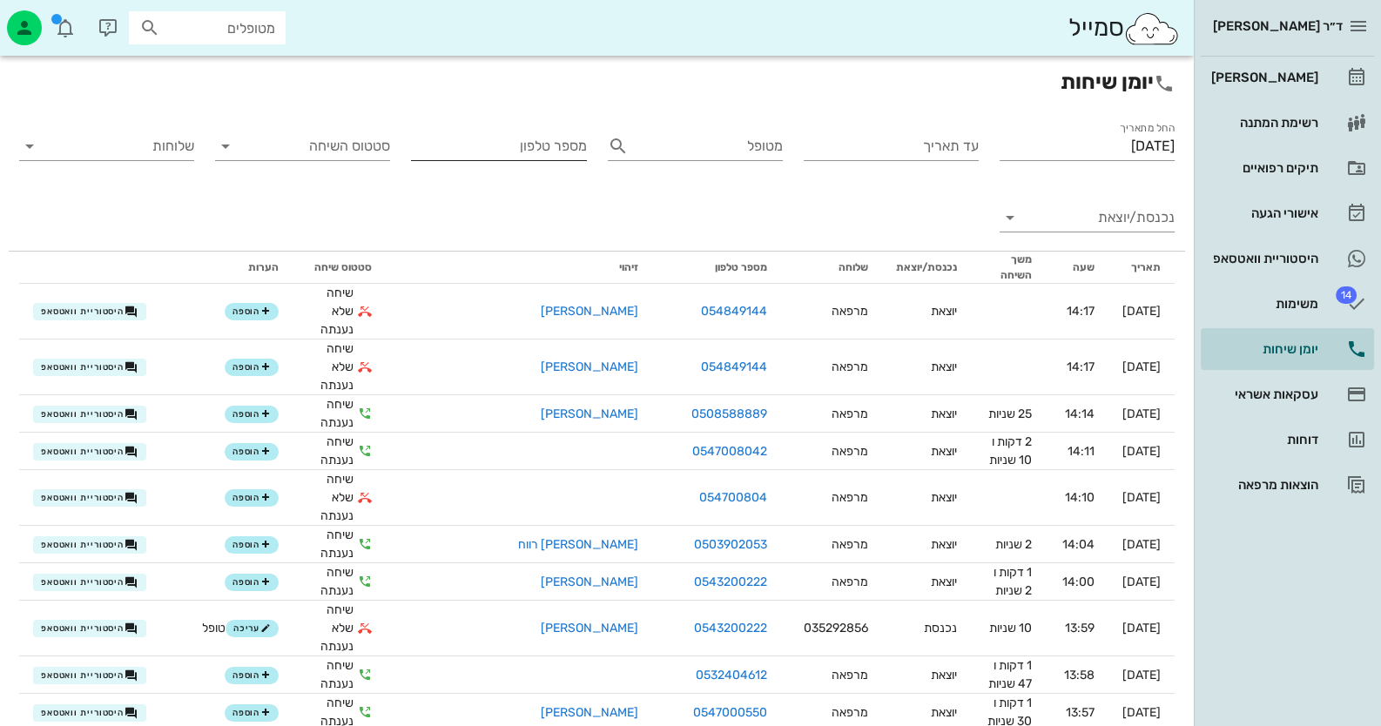
click at [546, 155] on input "מספר טלפון" at bounding box center [498, 146] width 175 height 28
type input "045849"
click at [623, 145] on icon at bounding box center [618, 146] width 21 height 21
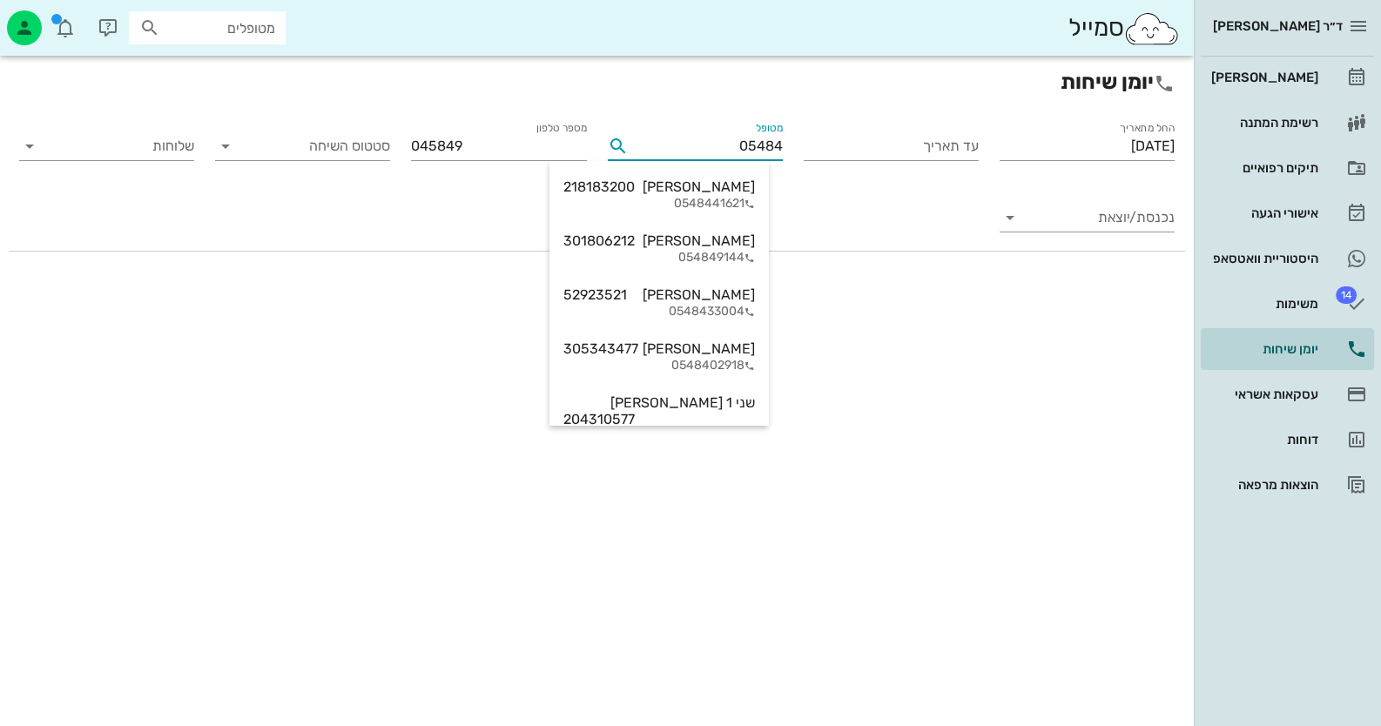
type input "054849"
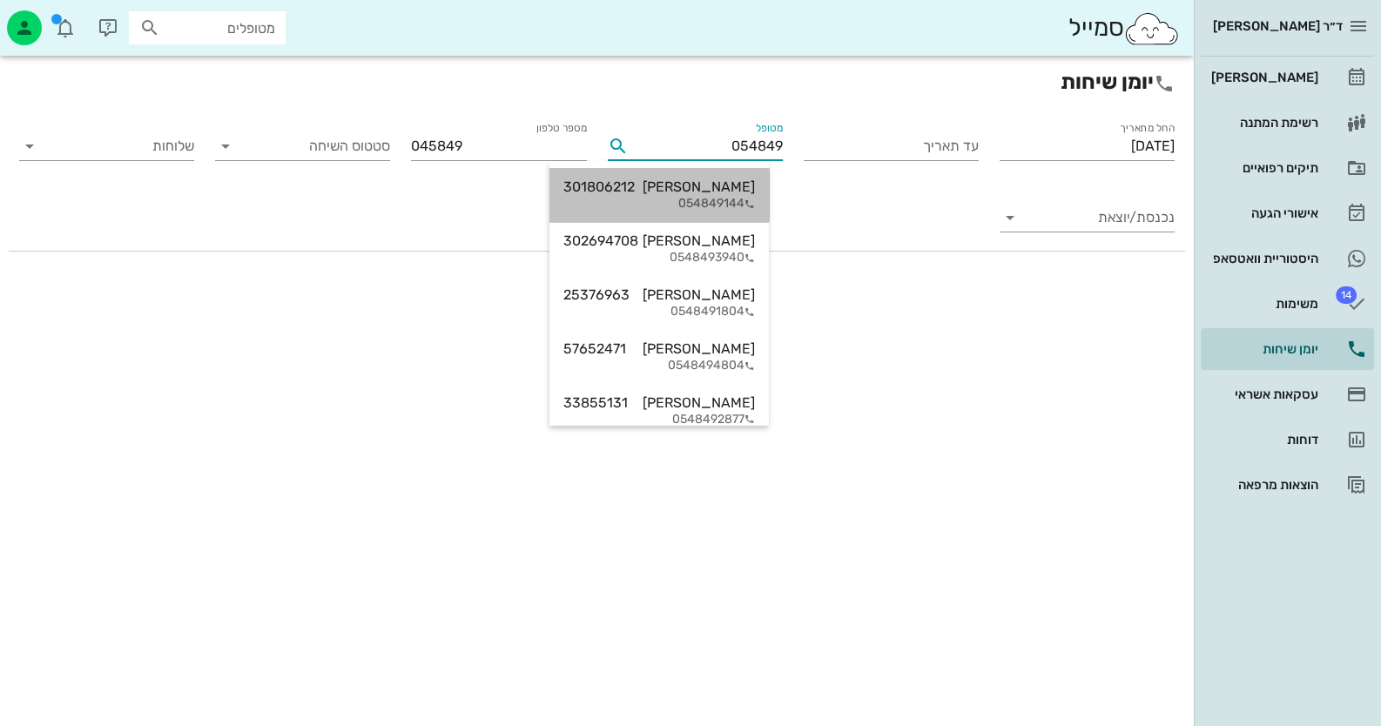
click at [755, 181] on div "דבורה ליכטנשטיין 301806212" at bounding box center [659, 187] width 192 height 17
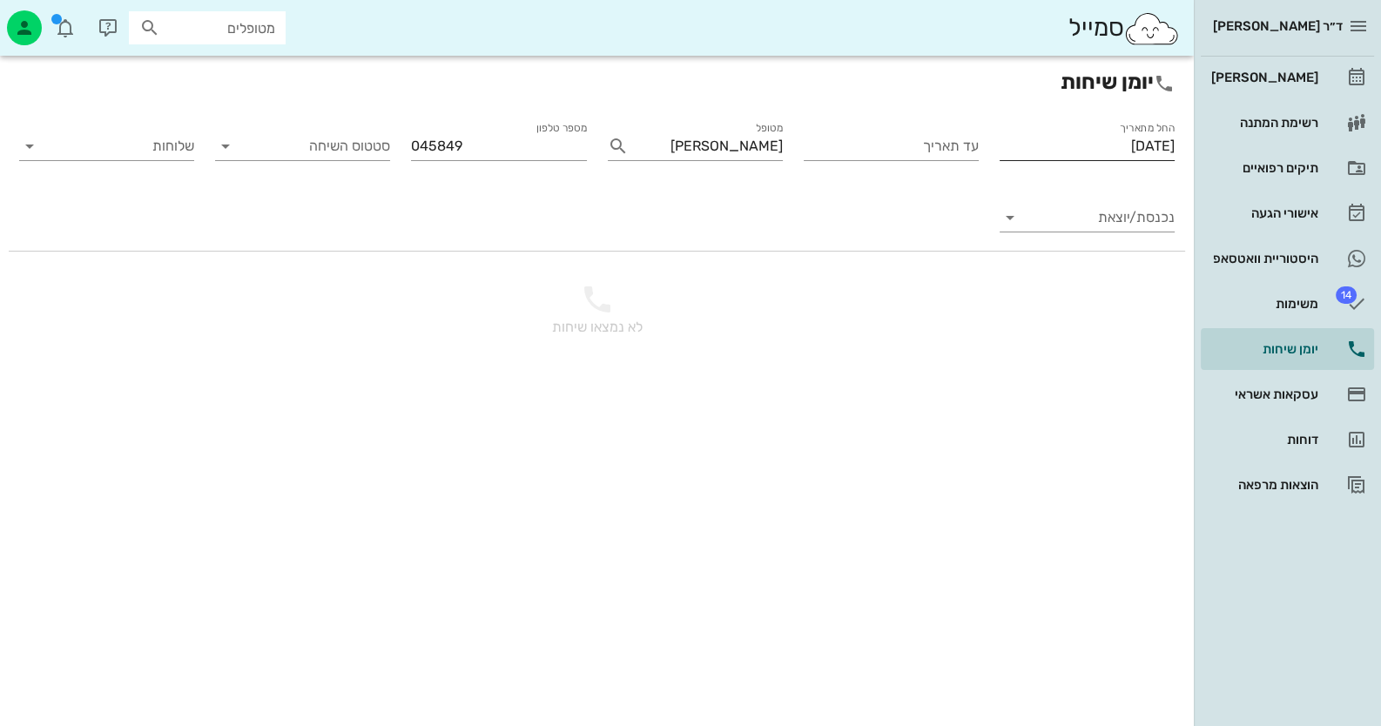
click at [1144, 152] on input "14/09/2025" at bounding box center [1087, 146] width 175 height 28
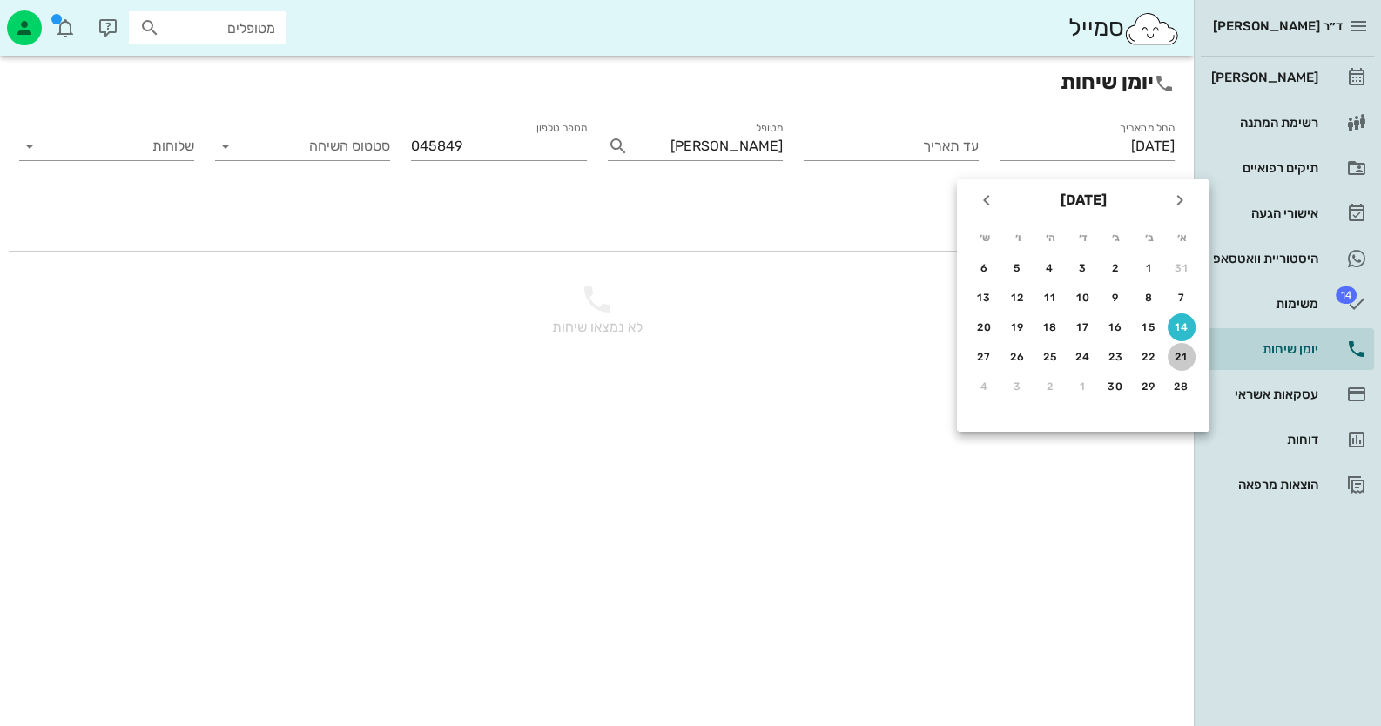
click at [1178, 347] on button "21" at bounding box center [1182, 357] width 28 height 28
type input "21/09/2025"
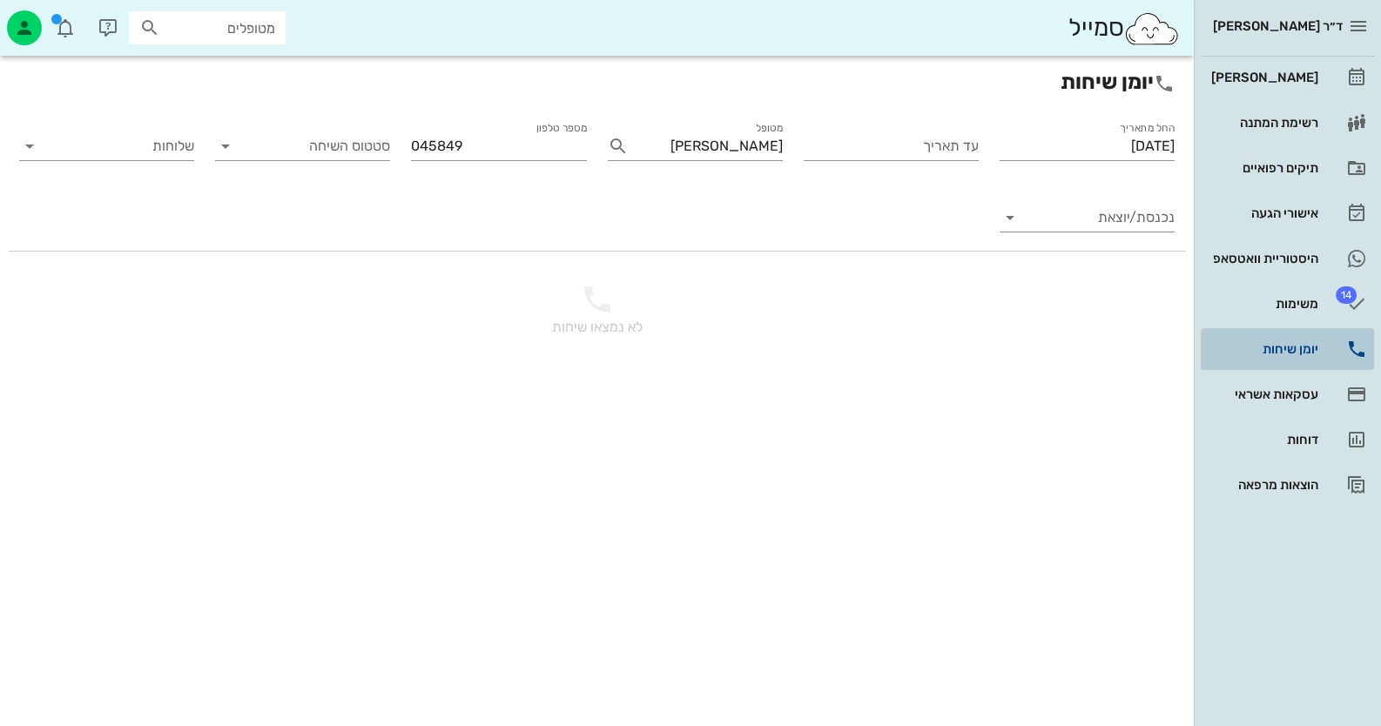
click at [1308, 349] on div "יומן שיחות" at bounding box center [1263, 349] width 111 height 14
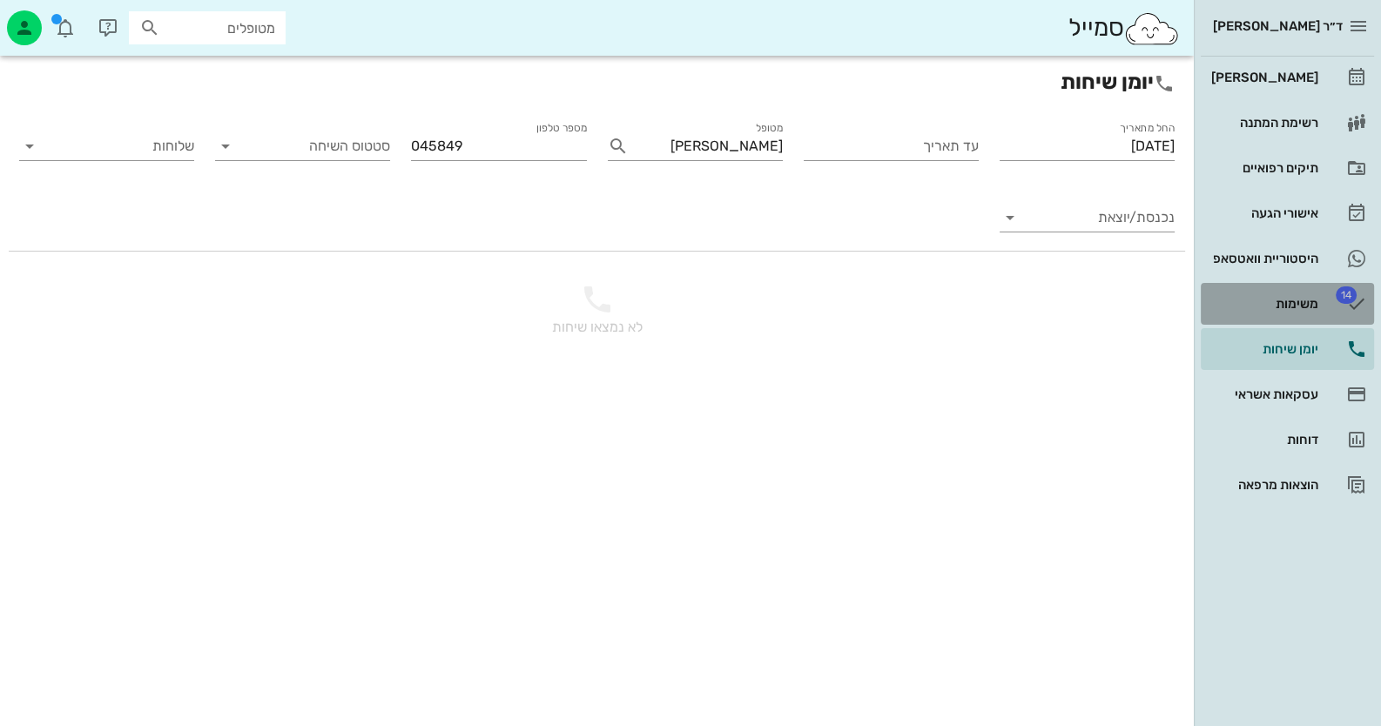
click at [1314, 302] on div "משימות" at bounding box center [1263, 304] width 111 height 14
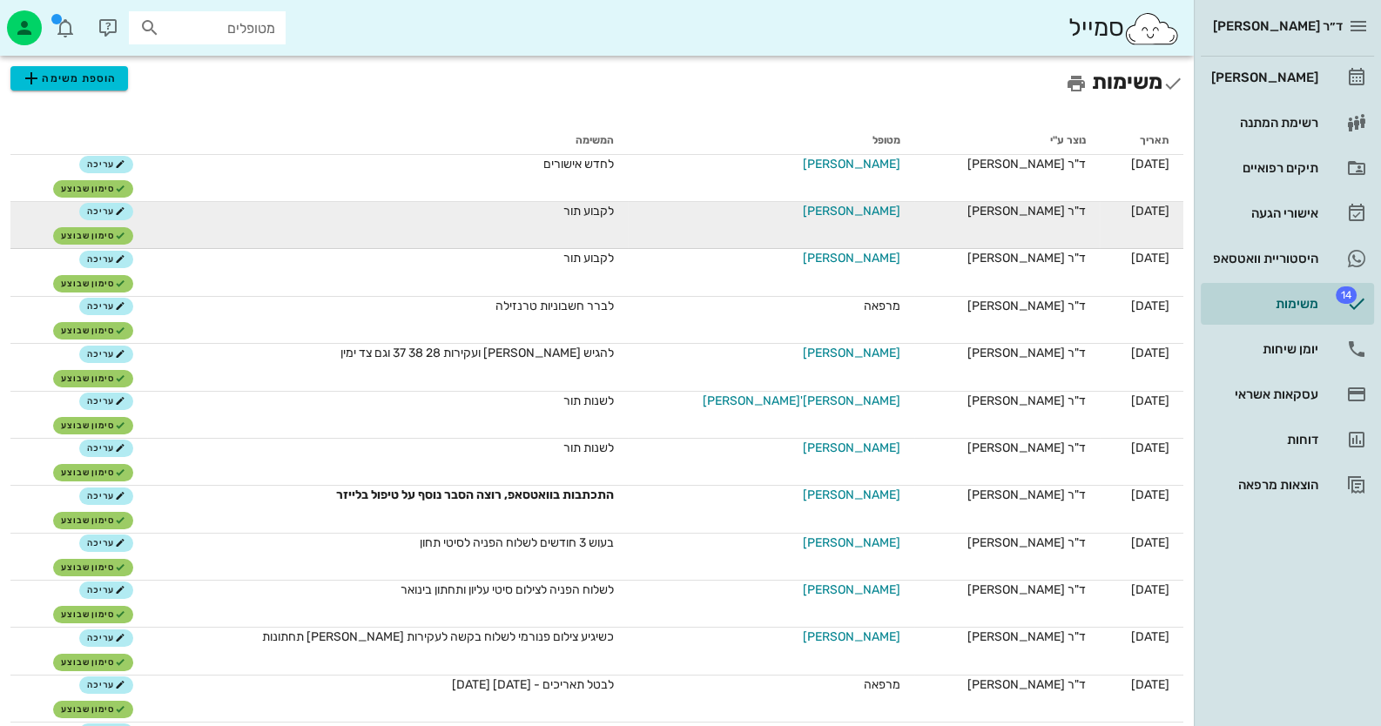
click at [817, 215] on span "[PERSON_NAME]" at bounding box center [852, 211] width 98 height 18
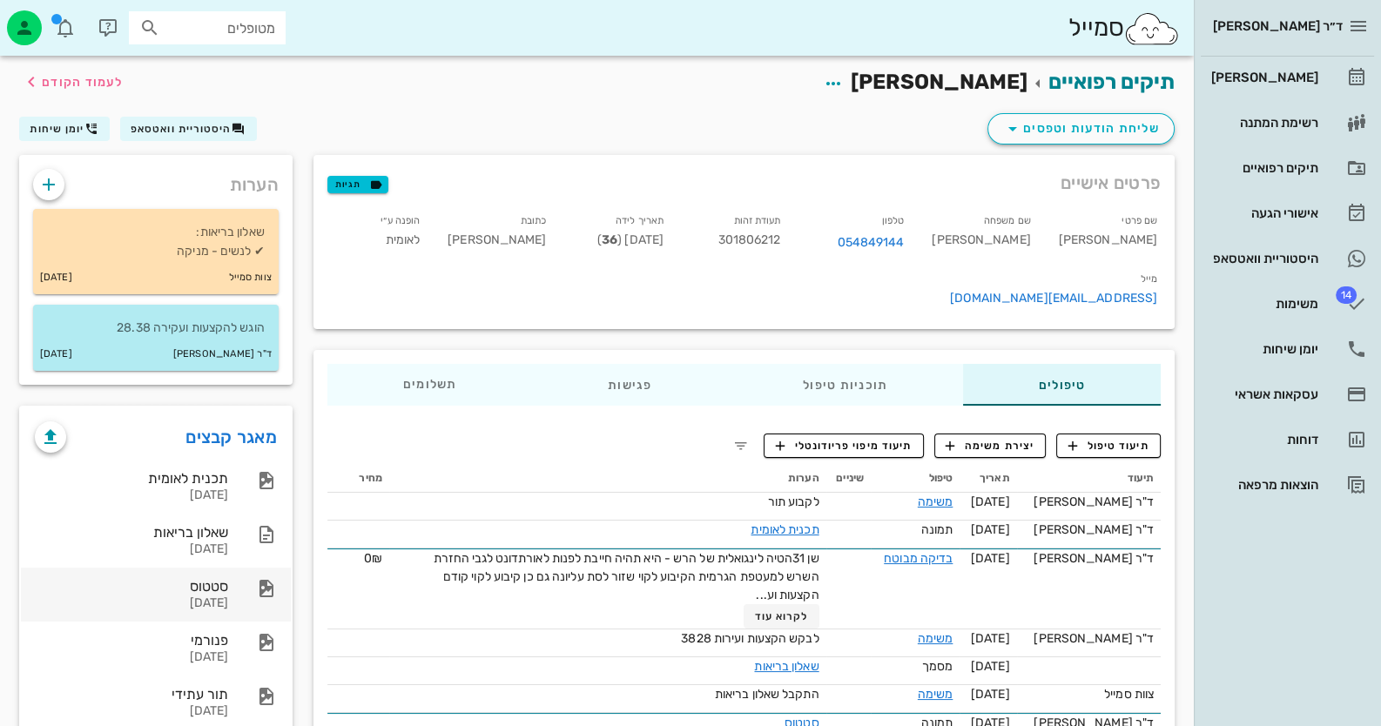
scroll to position [92, 0]
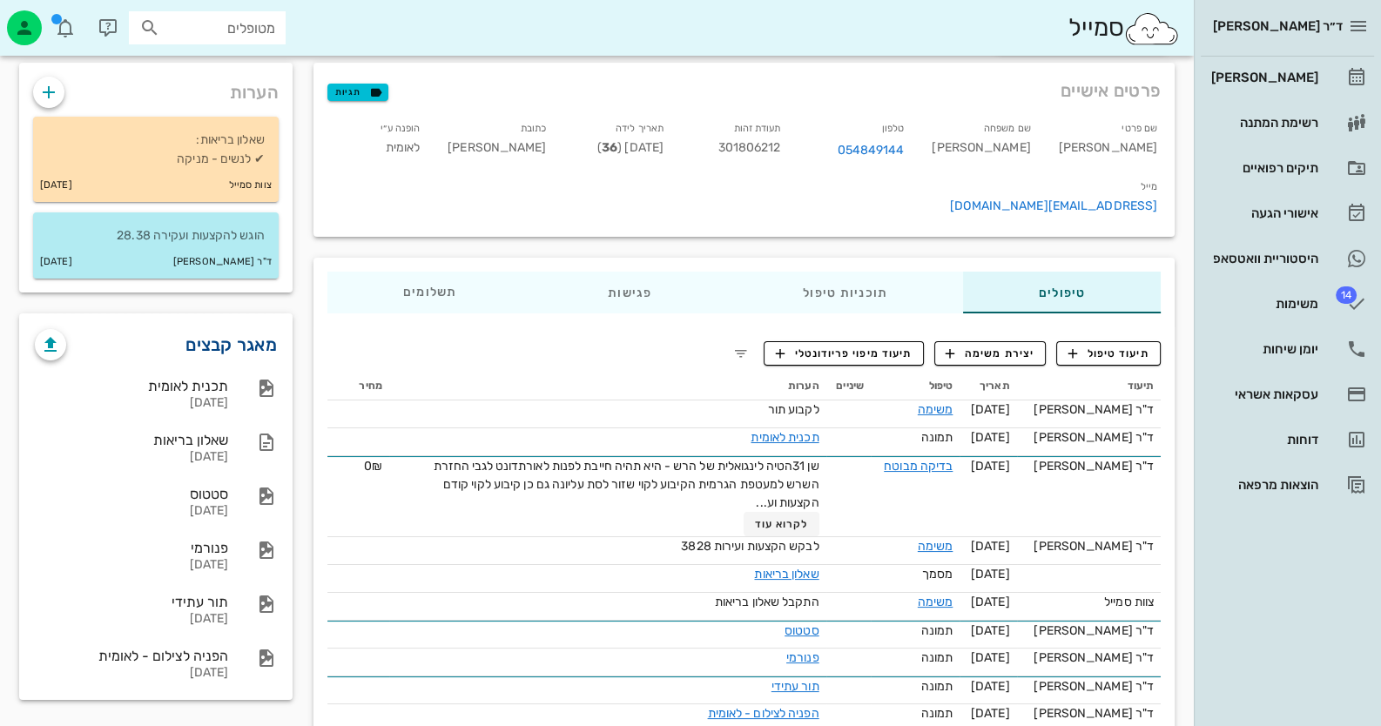
click at [230, 347] on link "מאגר קבצים" at bounding box center [230, 345] width 91 height 28
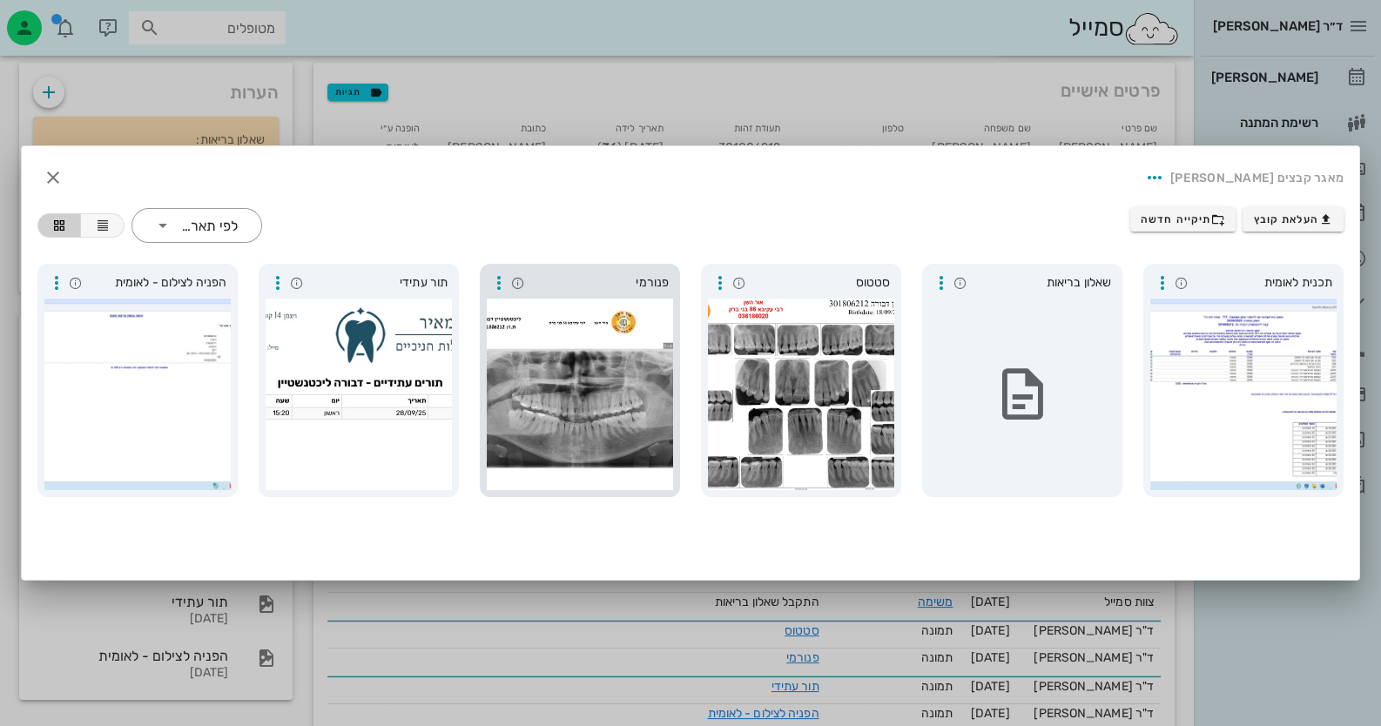
click at [595, 405] on div at bounding box center [580, 395] width 186 height 192
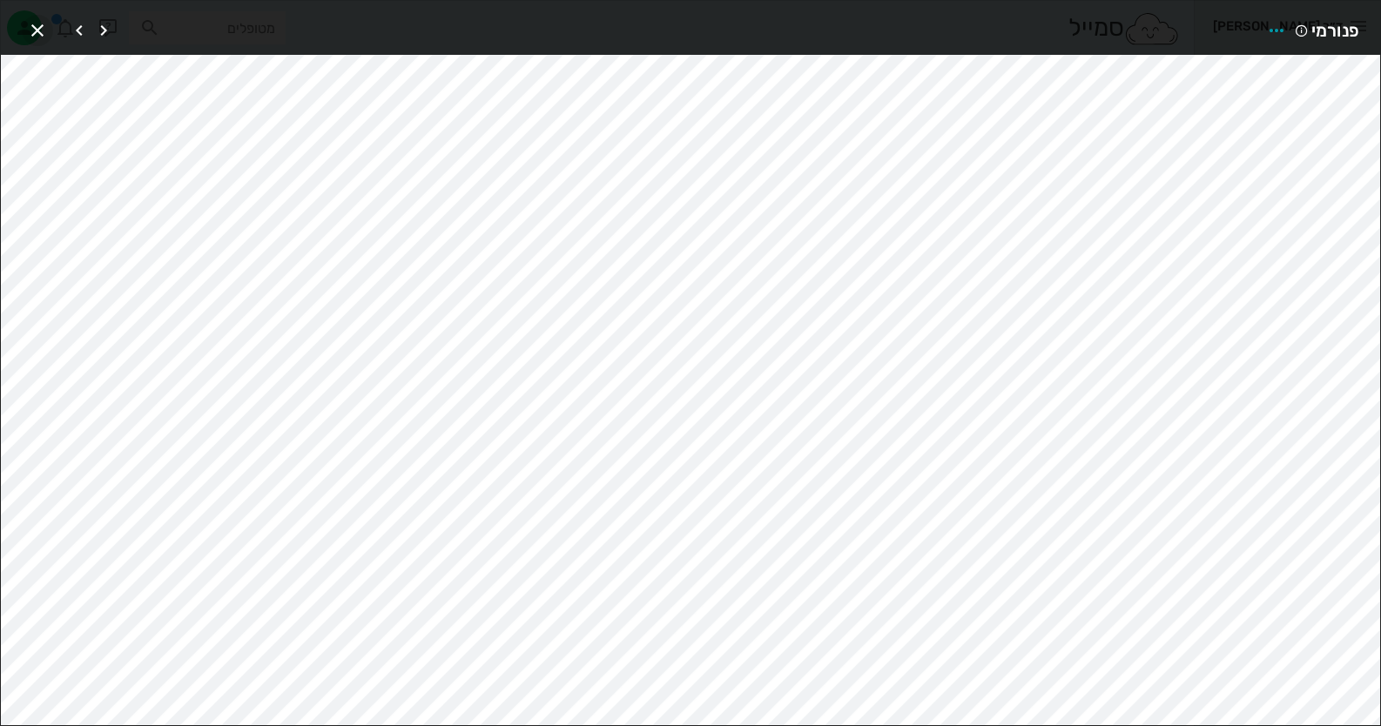
click at [42, 34] on icon "button" at bounding box center [37, 30] width 21 height 21
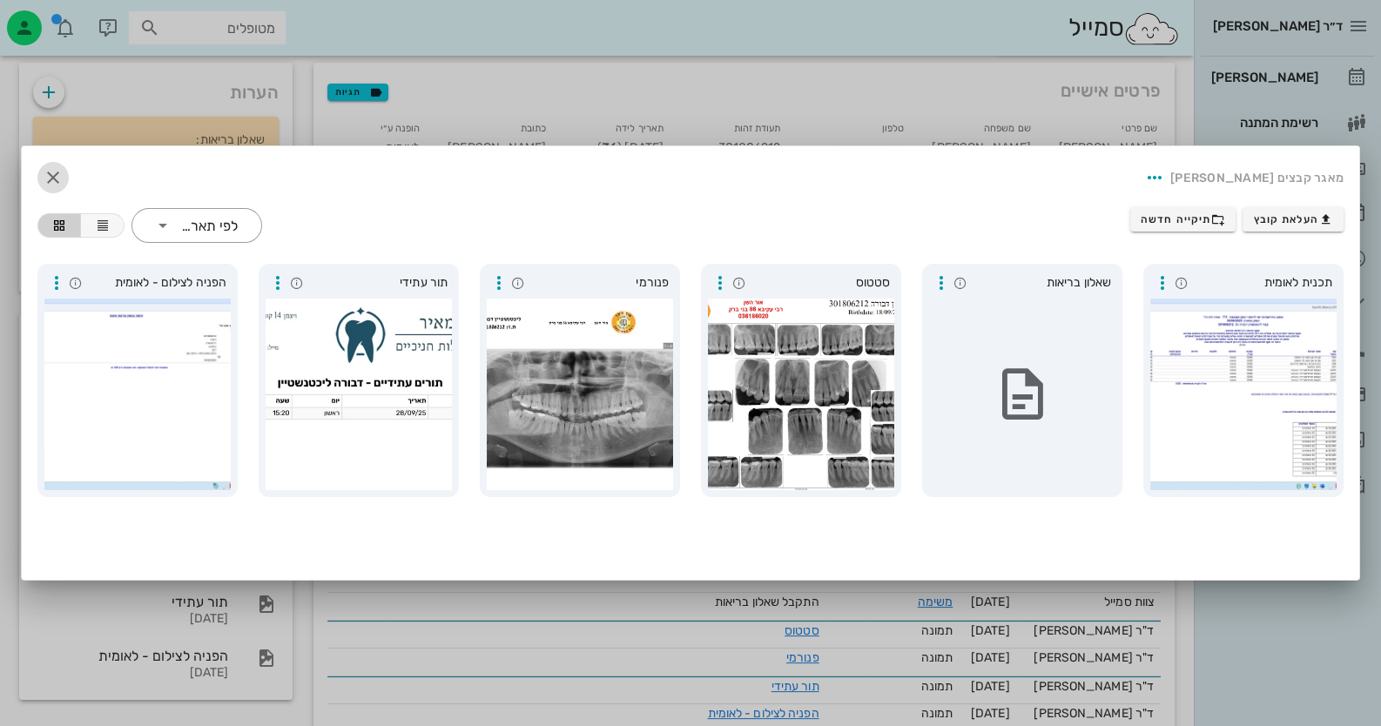
click at [43, 171] on icon "button" at bounding box center [53, 177] width 21 height 21
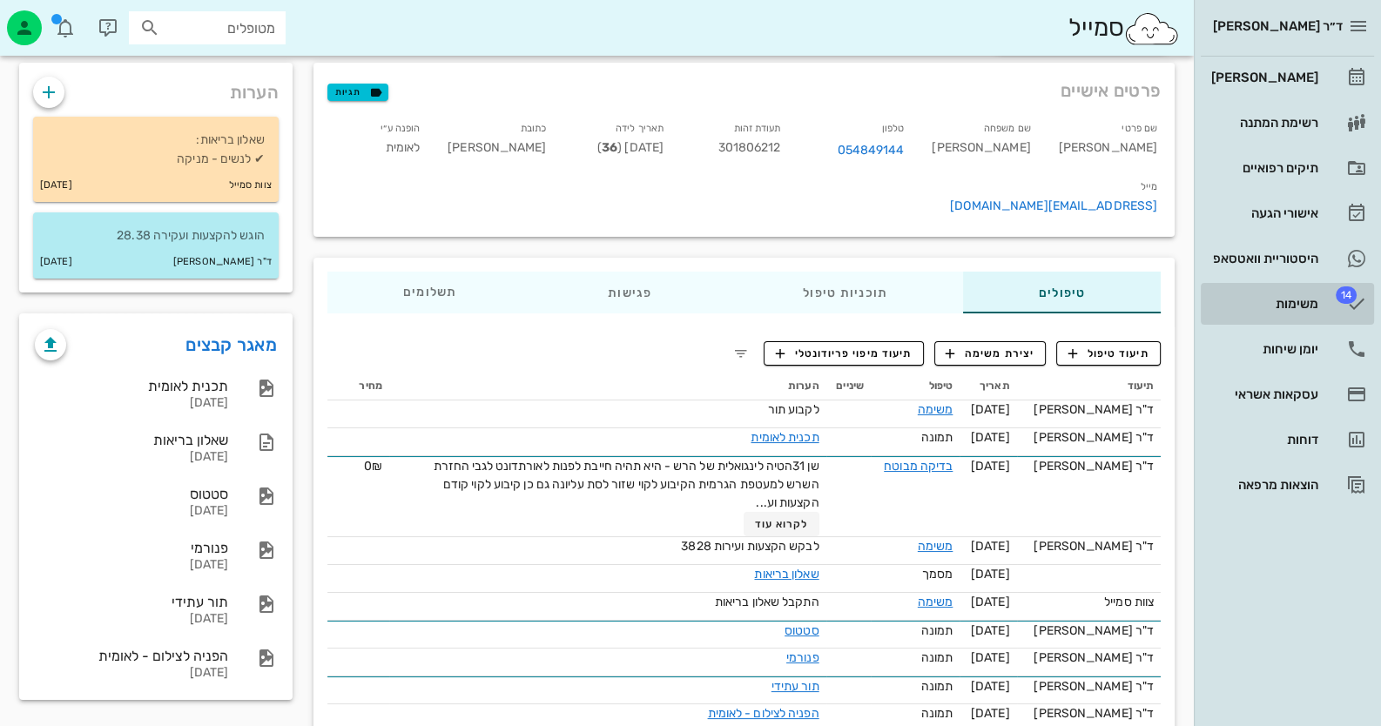
click at [1266, 318] on link "14 משימות" at bounding box center [1287, 304] width 173 height 42
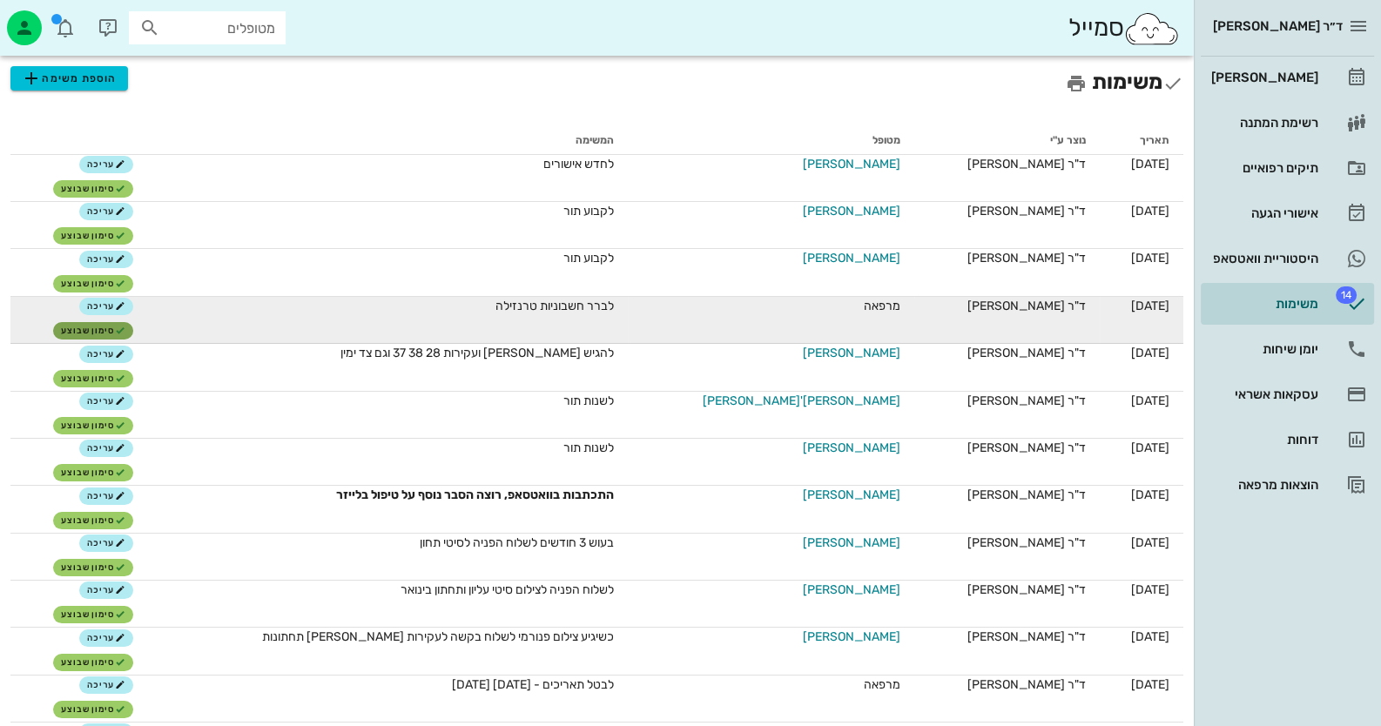
click at [125, 326] on span "סימון שבוצע" at bounding box center [93, 331] width 64 height 10
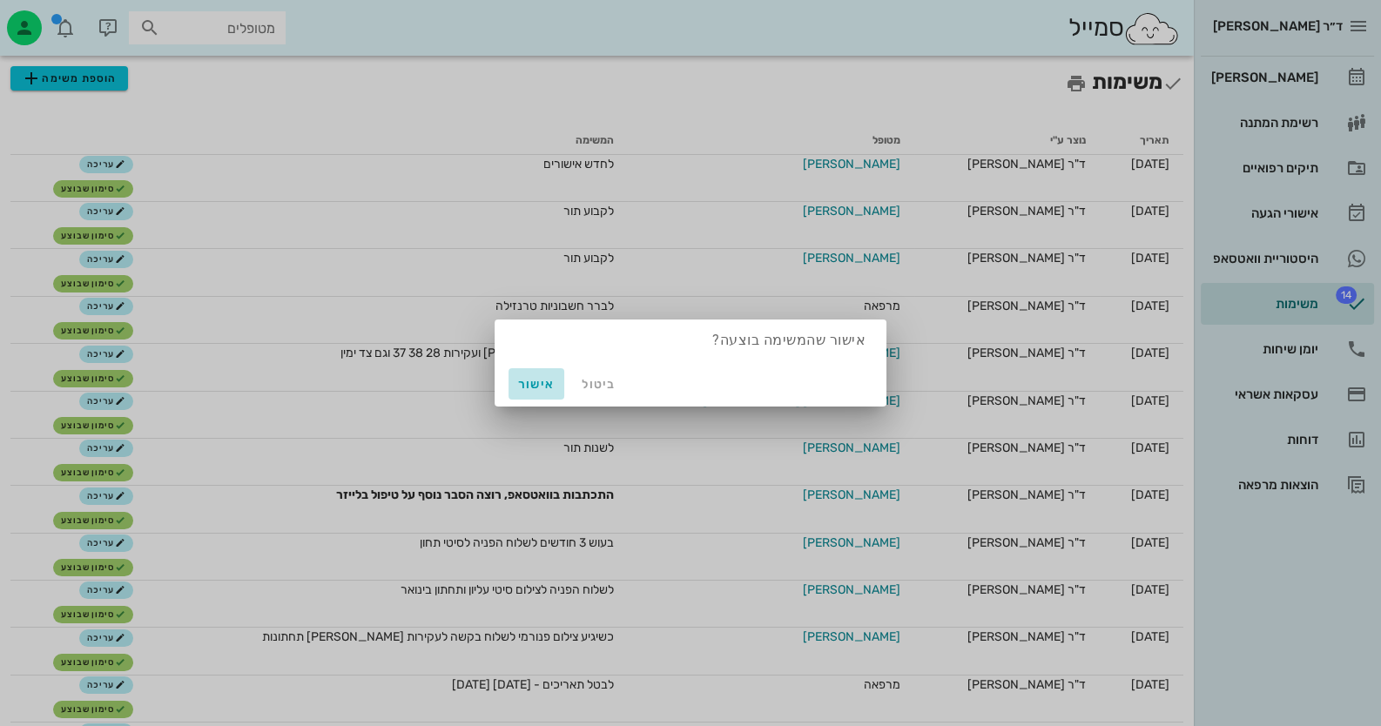
click at [529, 387] on span "אישור" at bounding box center [537, 384] width 42 height 15
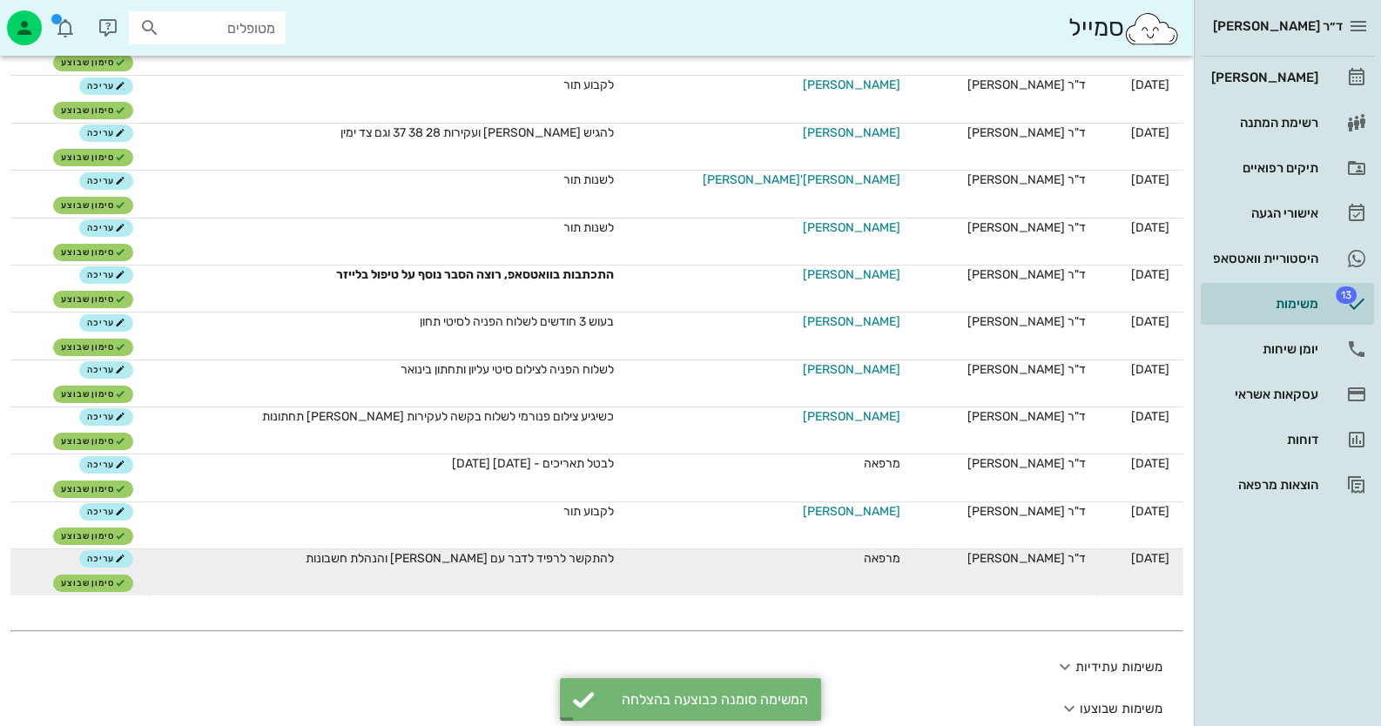
scroll to position [173, 0]
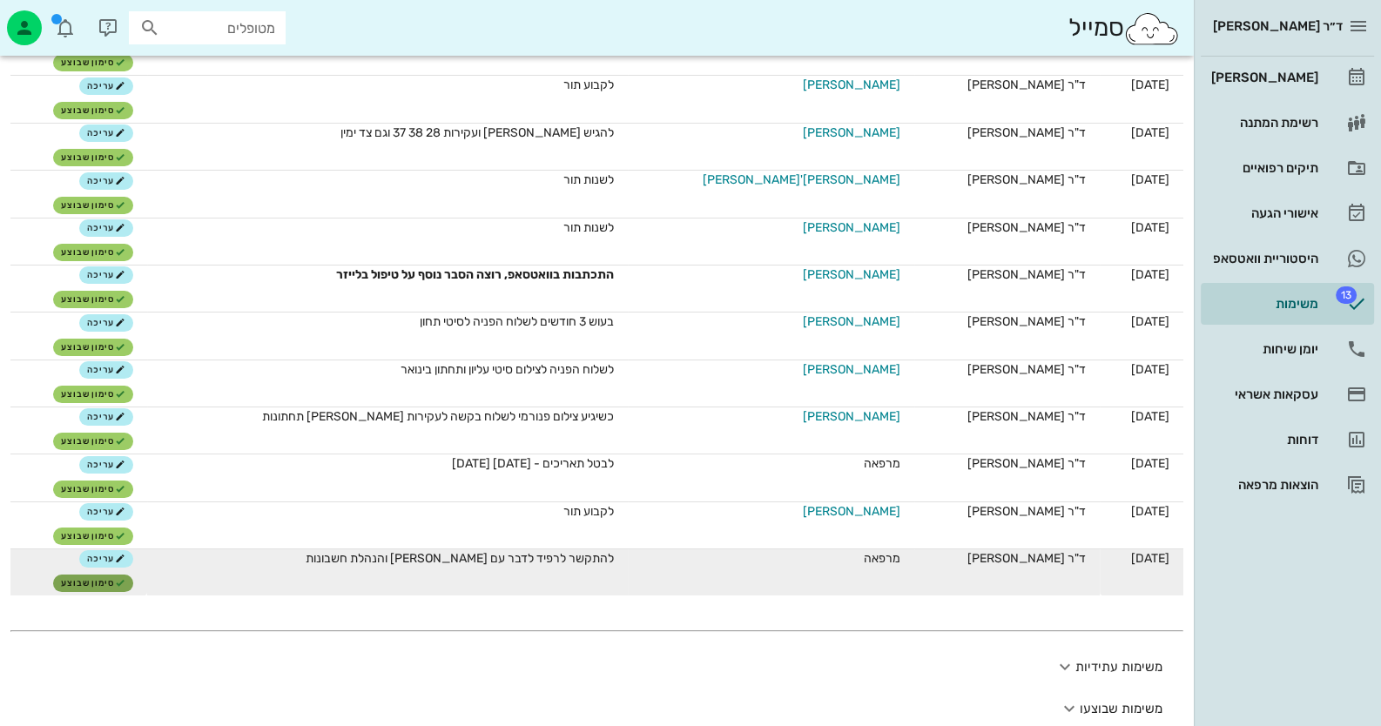
click at [122, 581] on span "סימון שבוצע" at bounding box center [93, 583] width 64 height 10
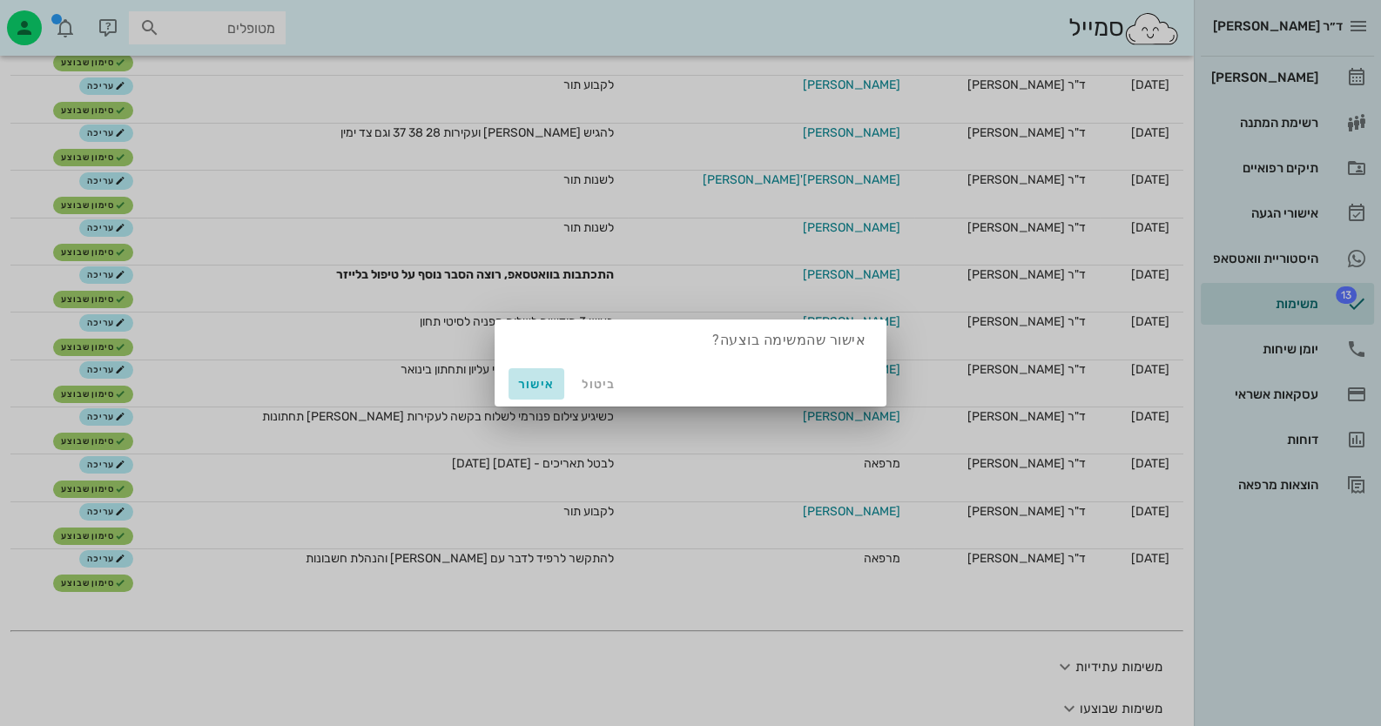
click at [536, 383] on span "אישור" at bounding box center [537, 384] width 42 height 15
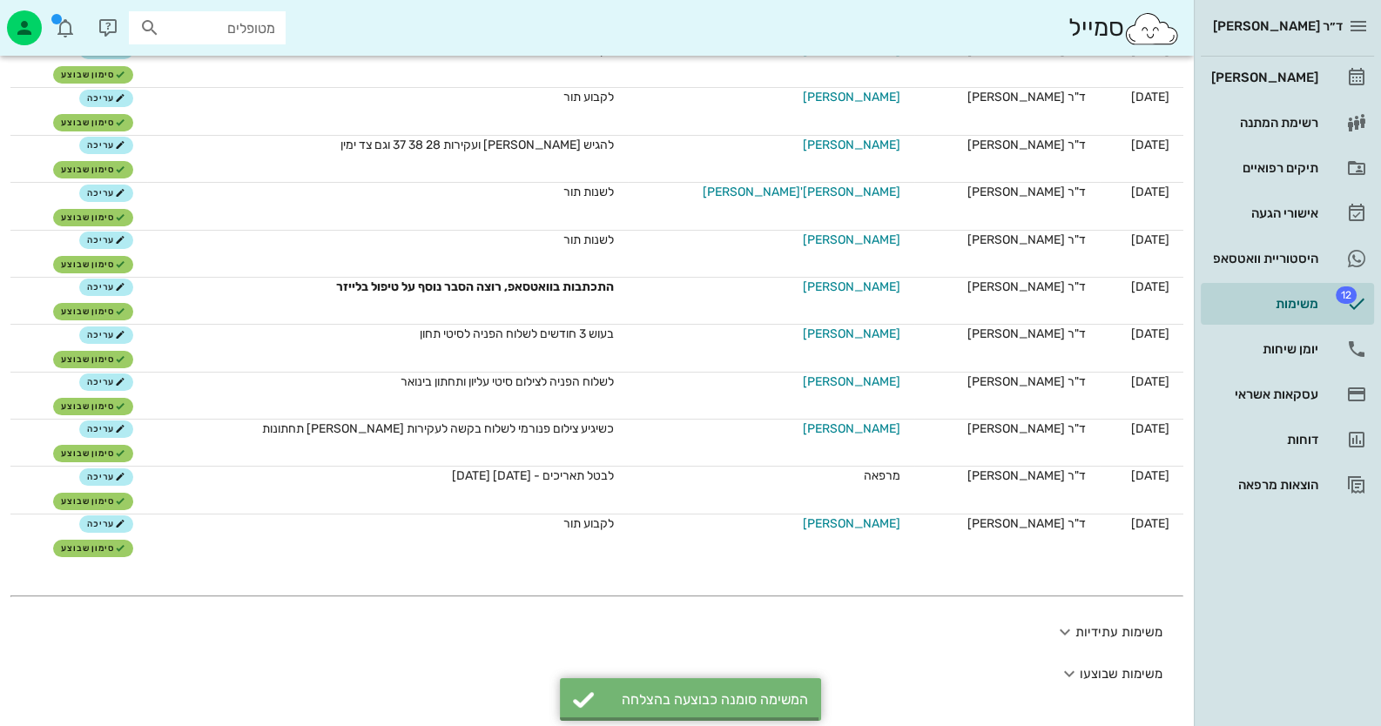
scroll to position [158, 0]
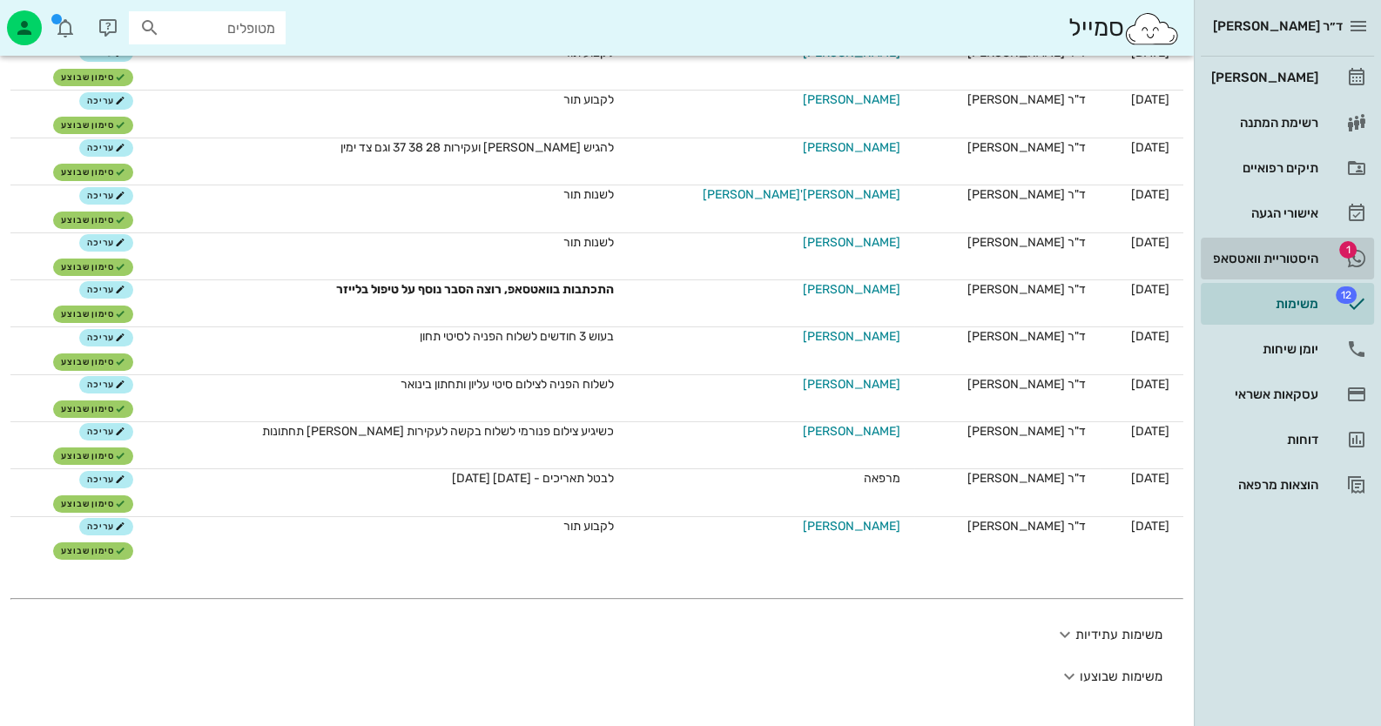
click at [1298, 247] on div "היסטוריית וואטסאפ" at bounding box center [1263, 259] width 111 height 28
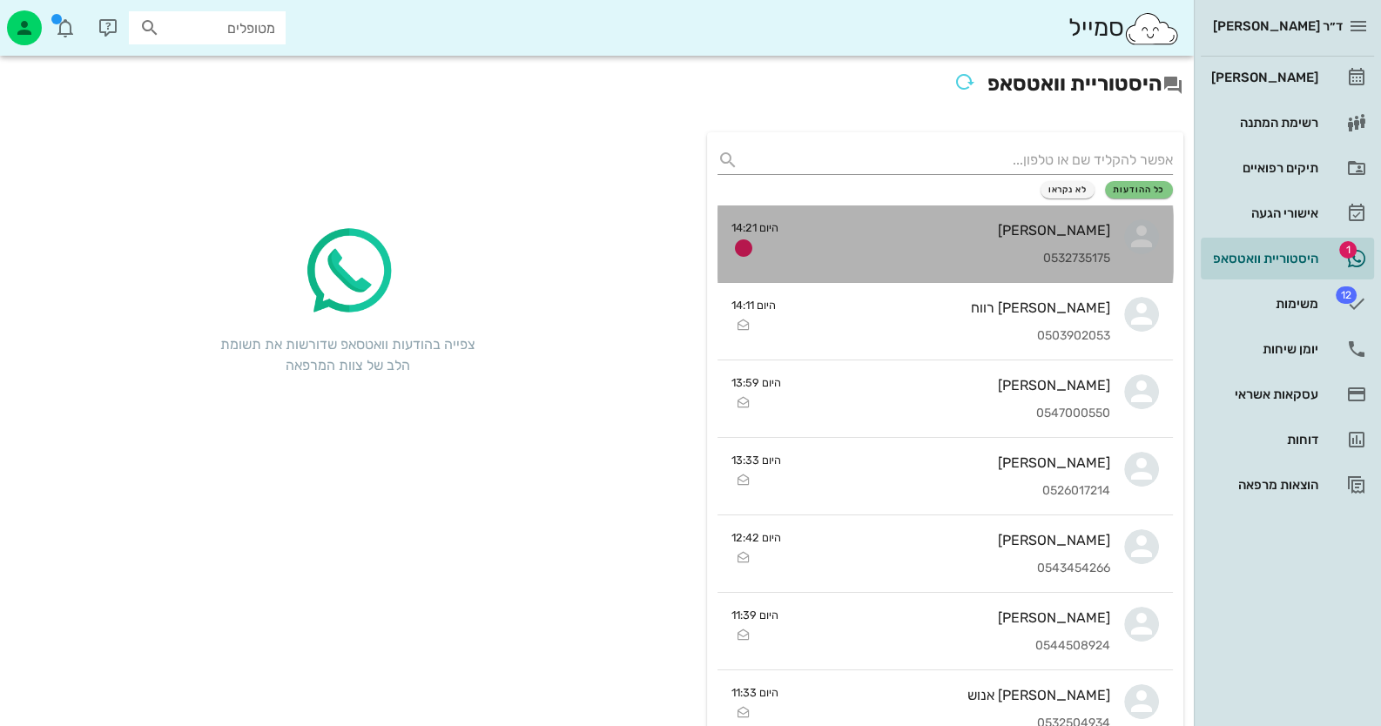
click at [751, 219] on small "היום 14:21" at bounding box center [755, 227] width 47 height 17
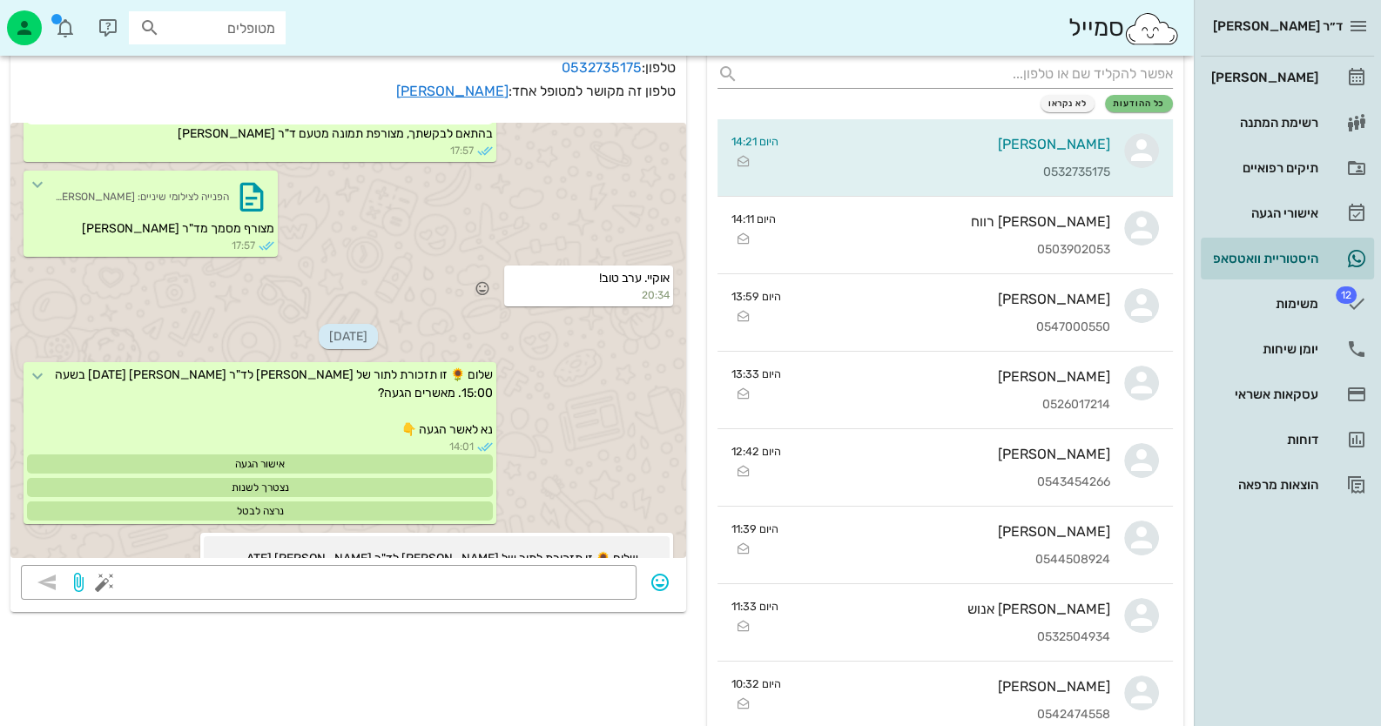
scroll to position [307, 0]
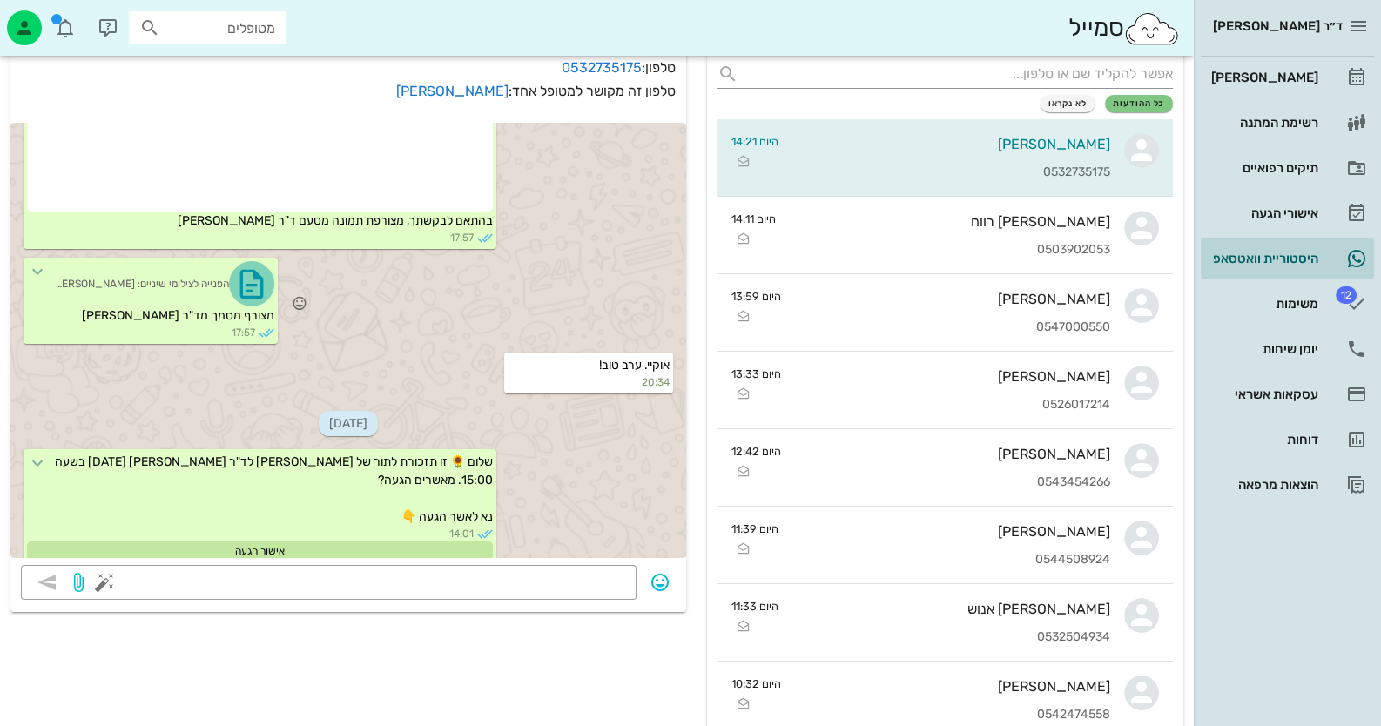
click at [255, 298] on icon "button" at bounding box center [252, 284] width 28 height 28
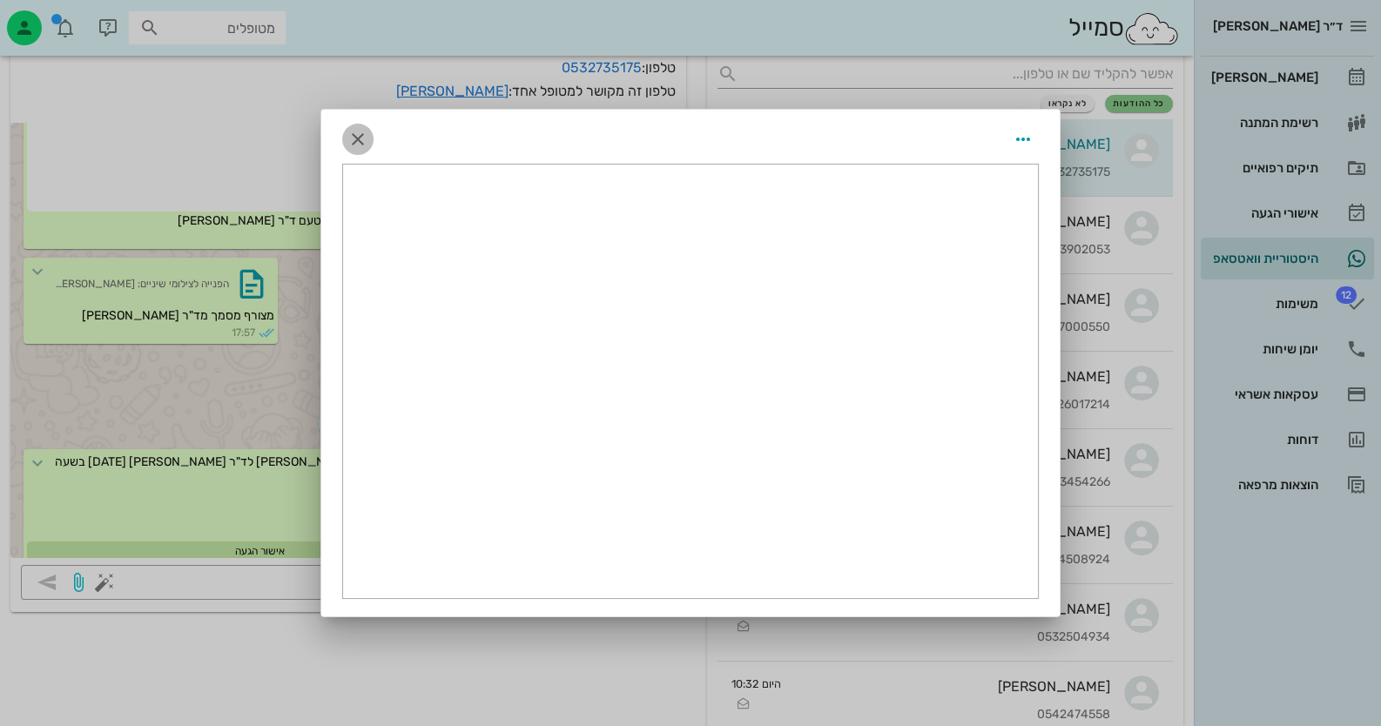
click at [349, 140] on icon "button" at bounding box center [357, 139] width 21 height 21
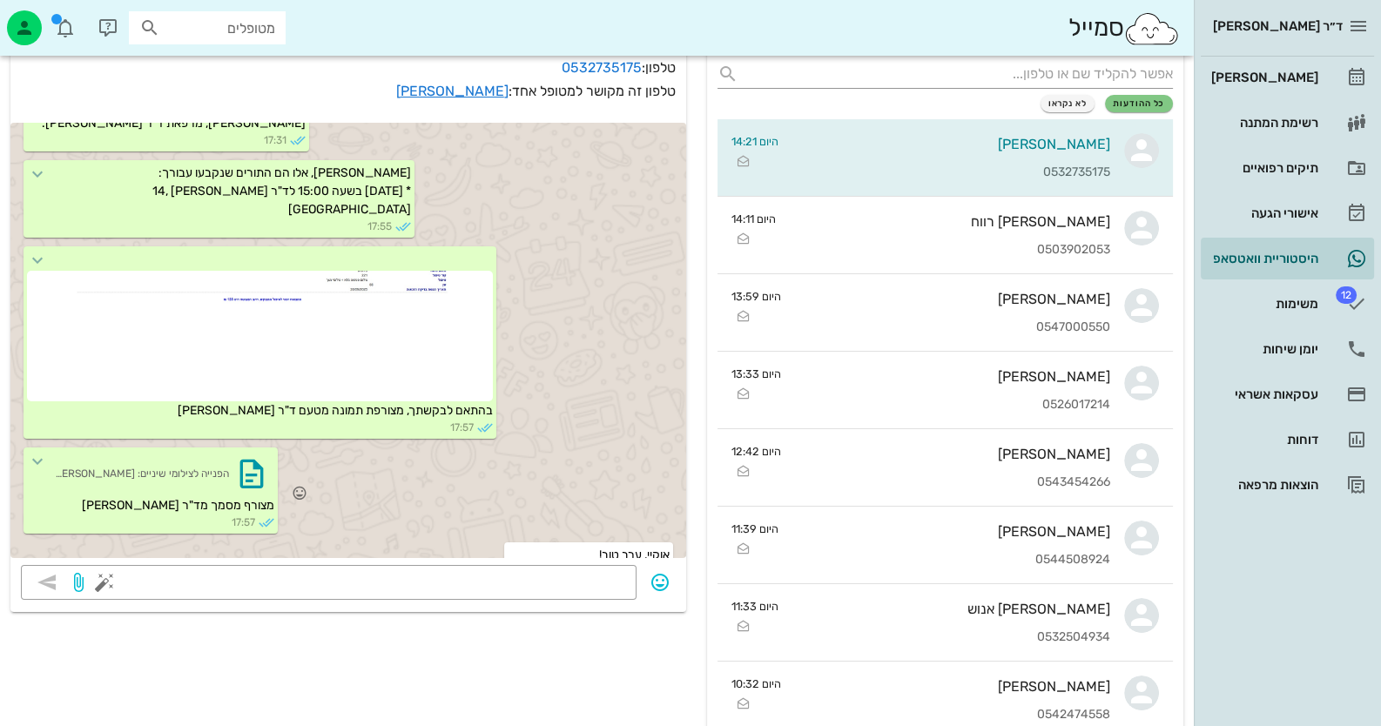
scroll to position [173, 0]
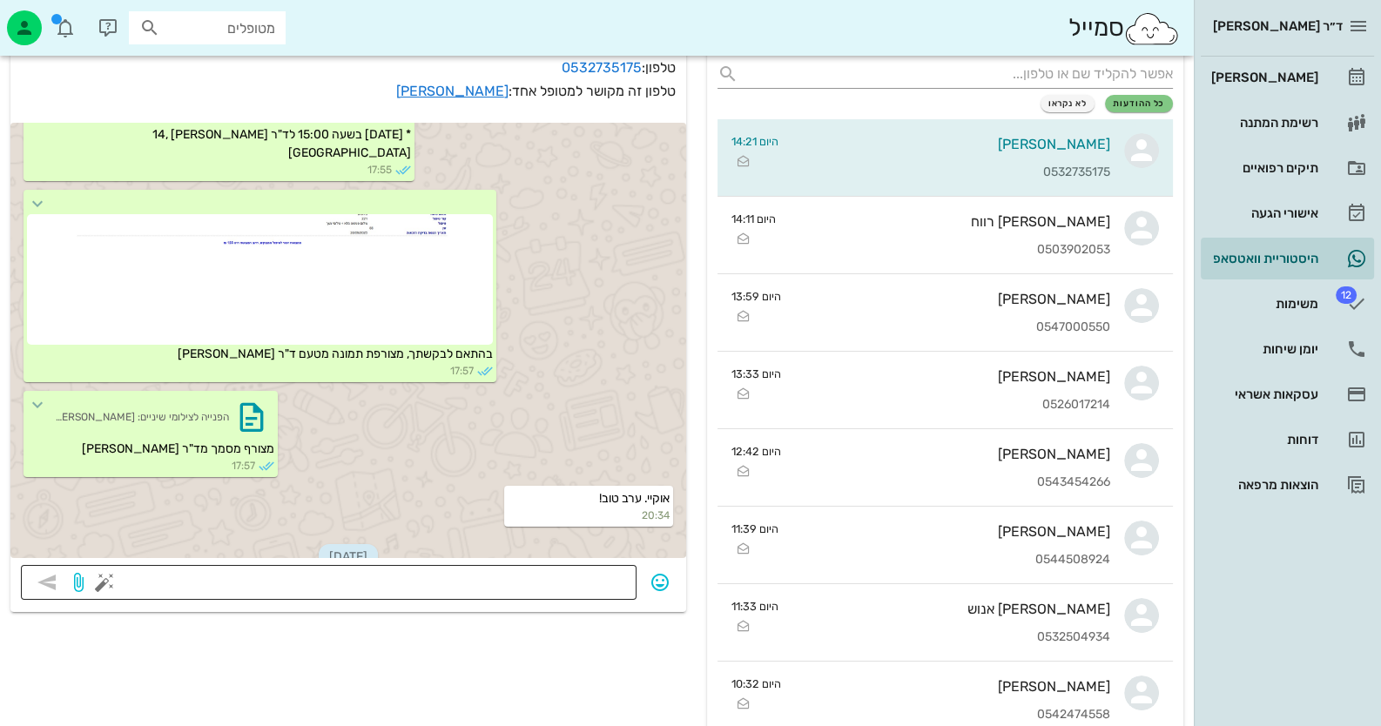
click at [611, 589] on textarea at bounding box center [367, 584] width 518 height 28
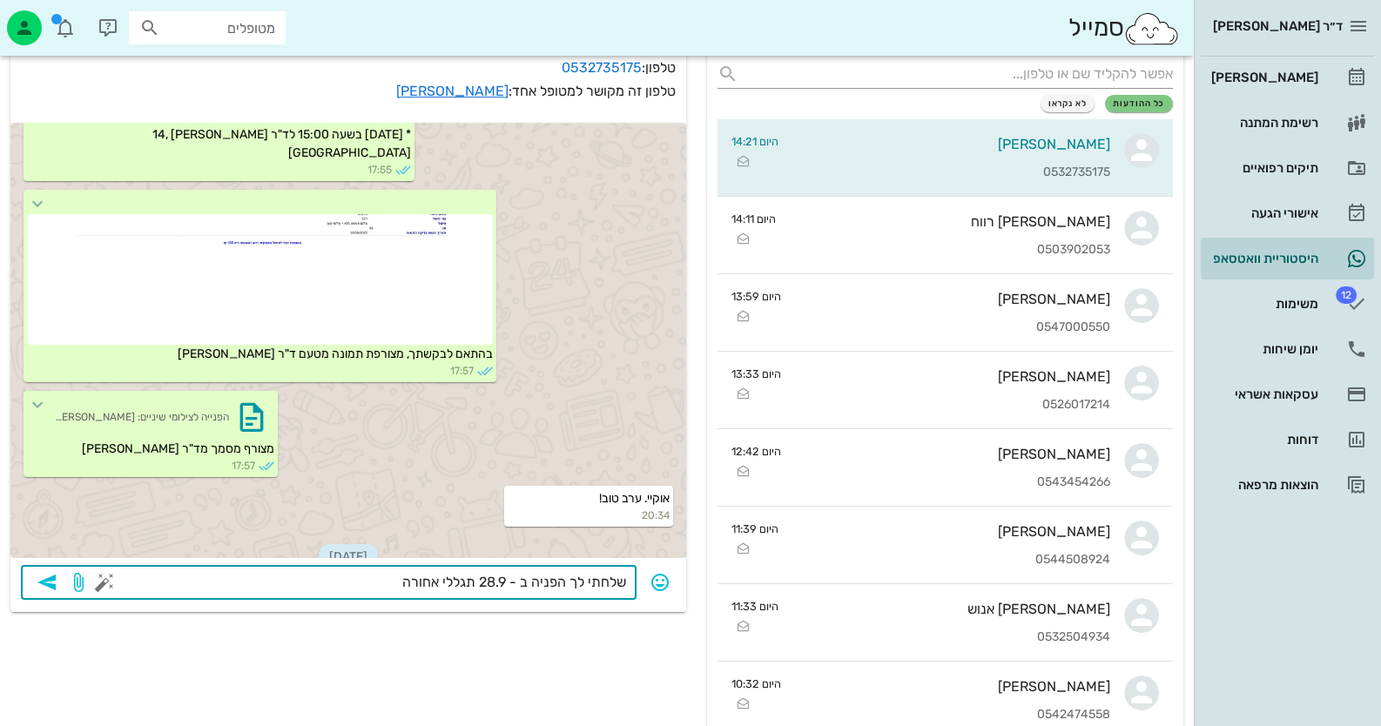
type textarea "שלחתי לך הפניה ב - 28.9 תגללי אחורה"
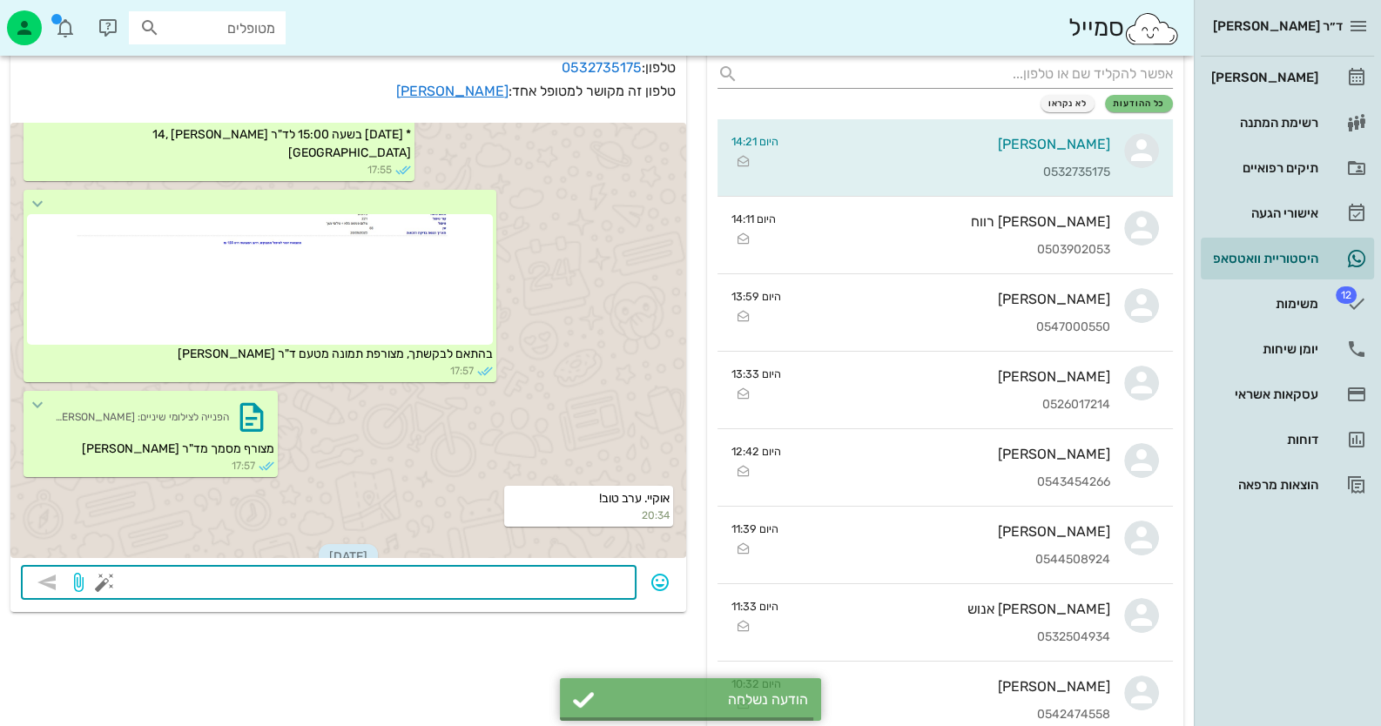
scroll to position [1140, 0]
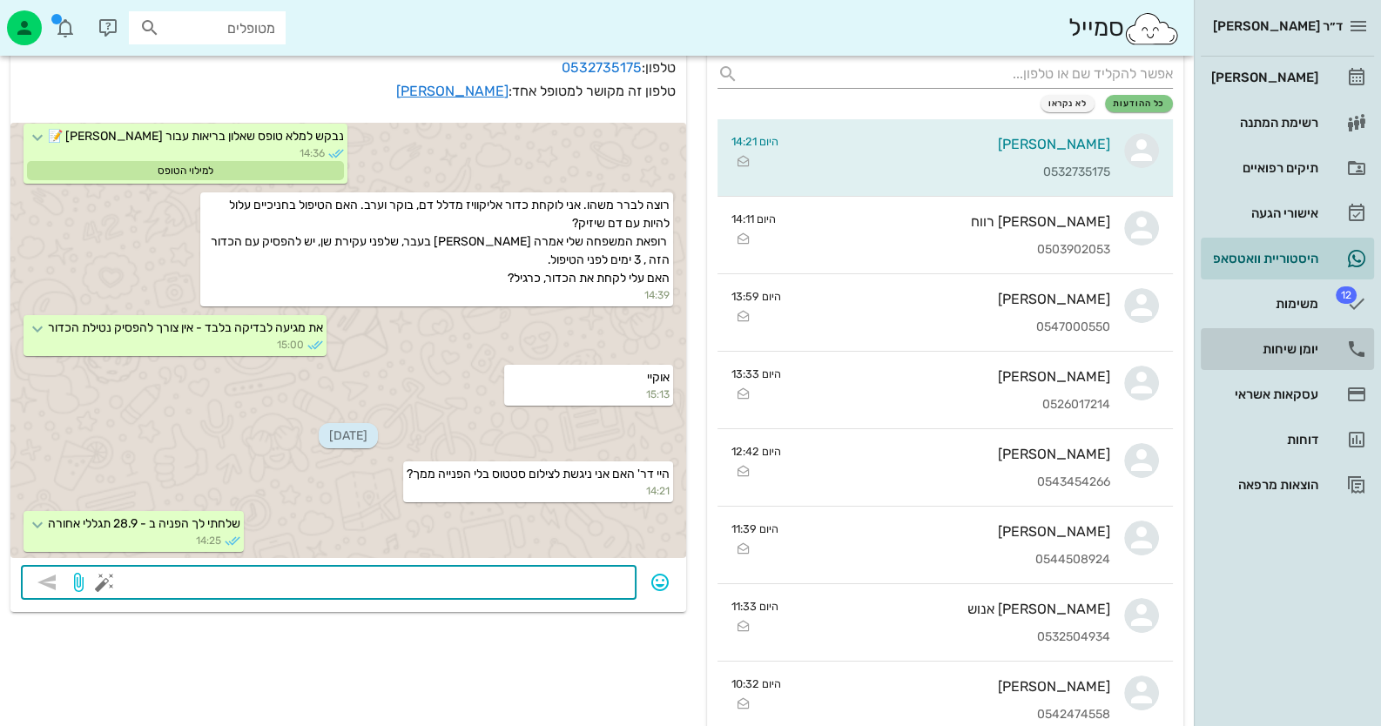
click at [1337, 361] on link "יומן שיחות" at bounding box center [1287, 349] width 173 height 42
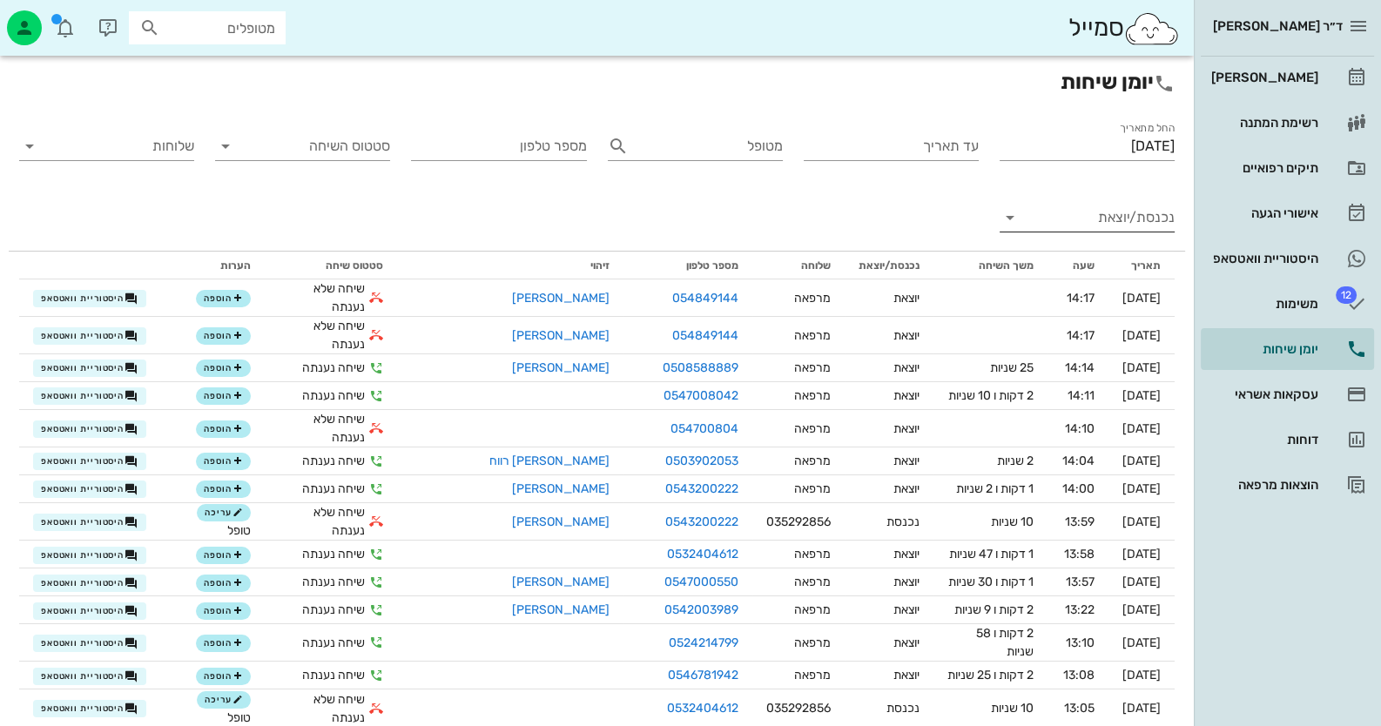
click at [1148, 222] on input "נכנסת/יוצאת" at bounding box center [1101, 218] width 147 height 28
click at [0, 0] on div "נכנסת" at bounding box center [0, 0] width 0 height 0
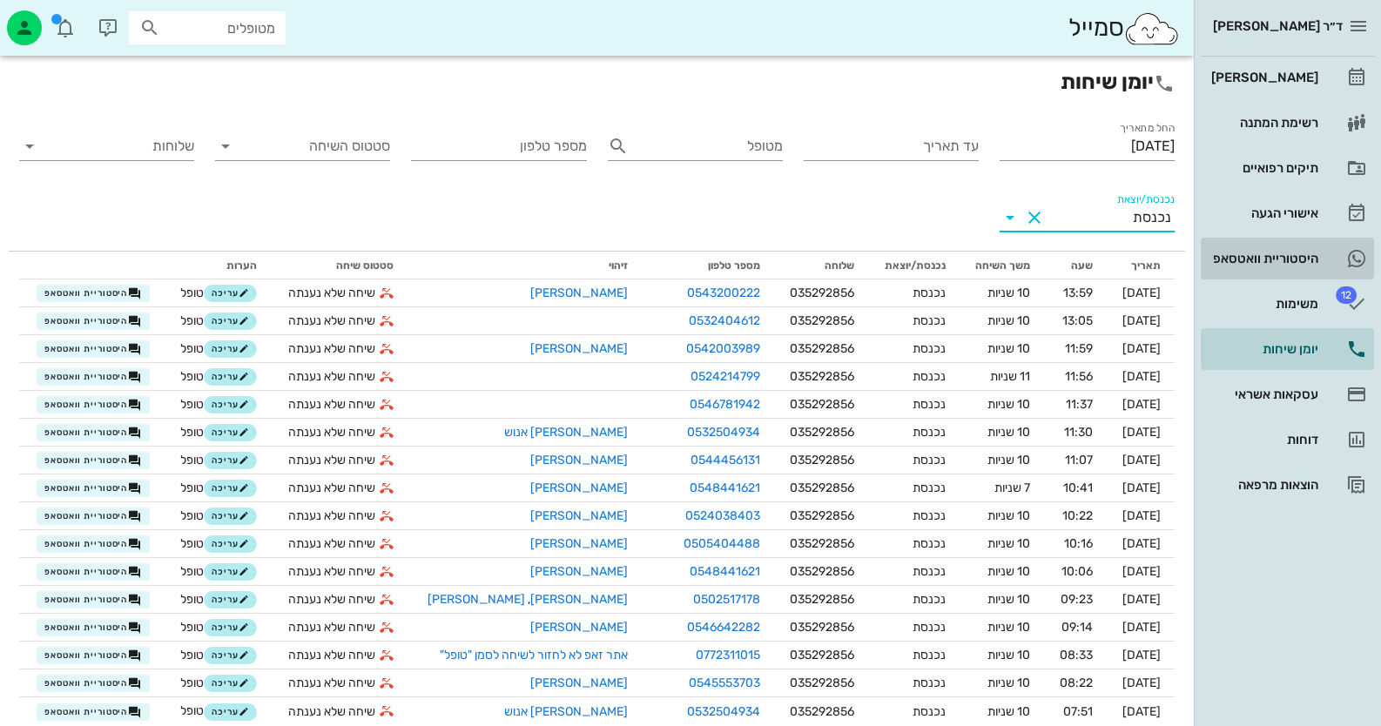
click at [1316, 261] on div "היסטוריית וואטסאפ" at bounding box center [1263, 259] width 111 height 14
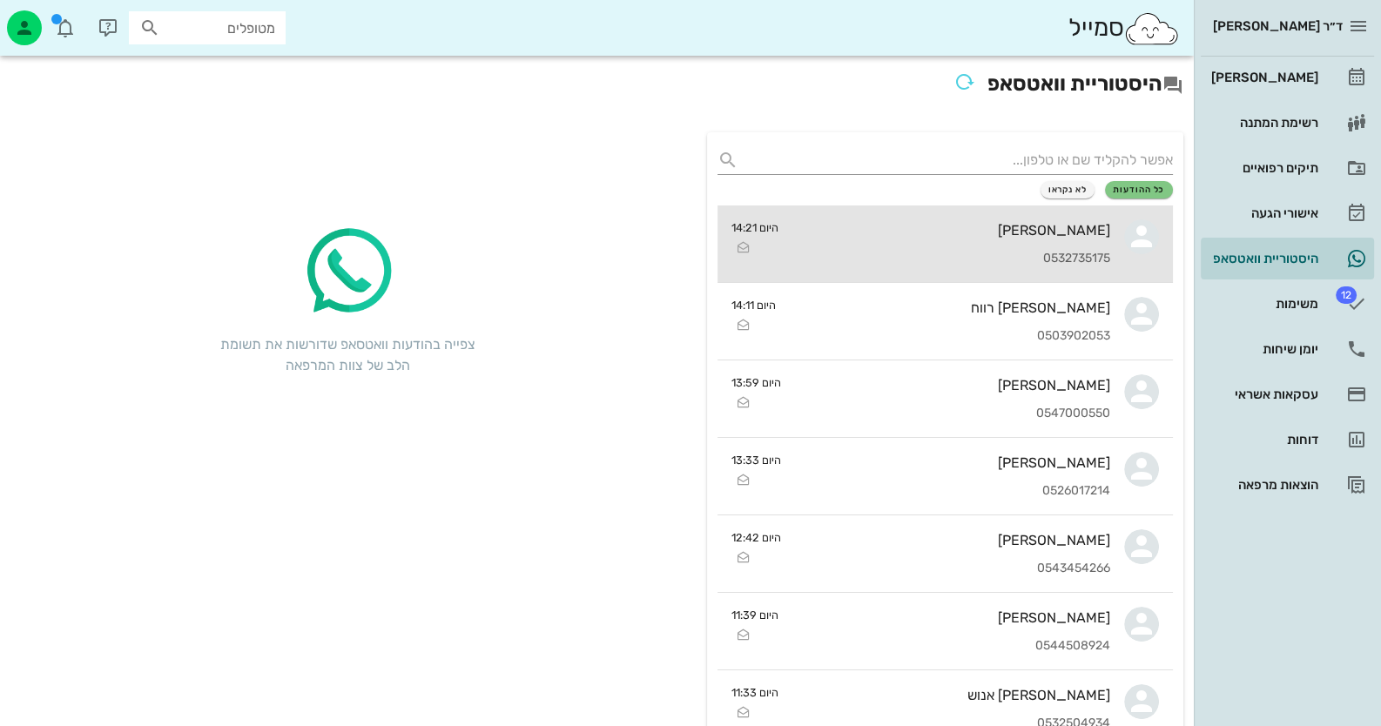
click at [1015, 234] on div "[PERSON_NAME]" at bounding box center [951, 230] width 318 height 17
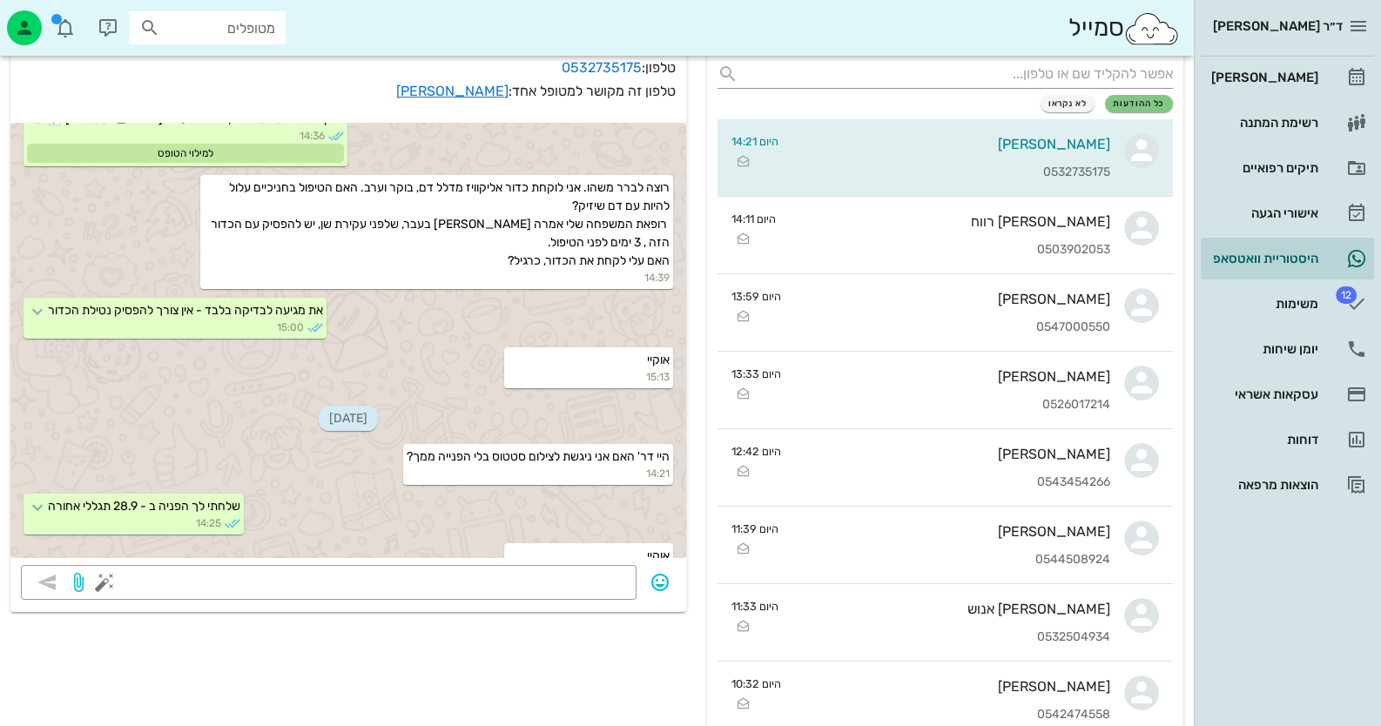
scroll to position [1190, 0]
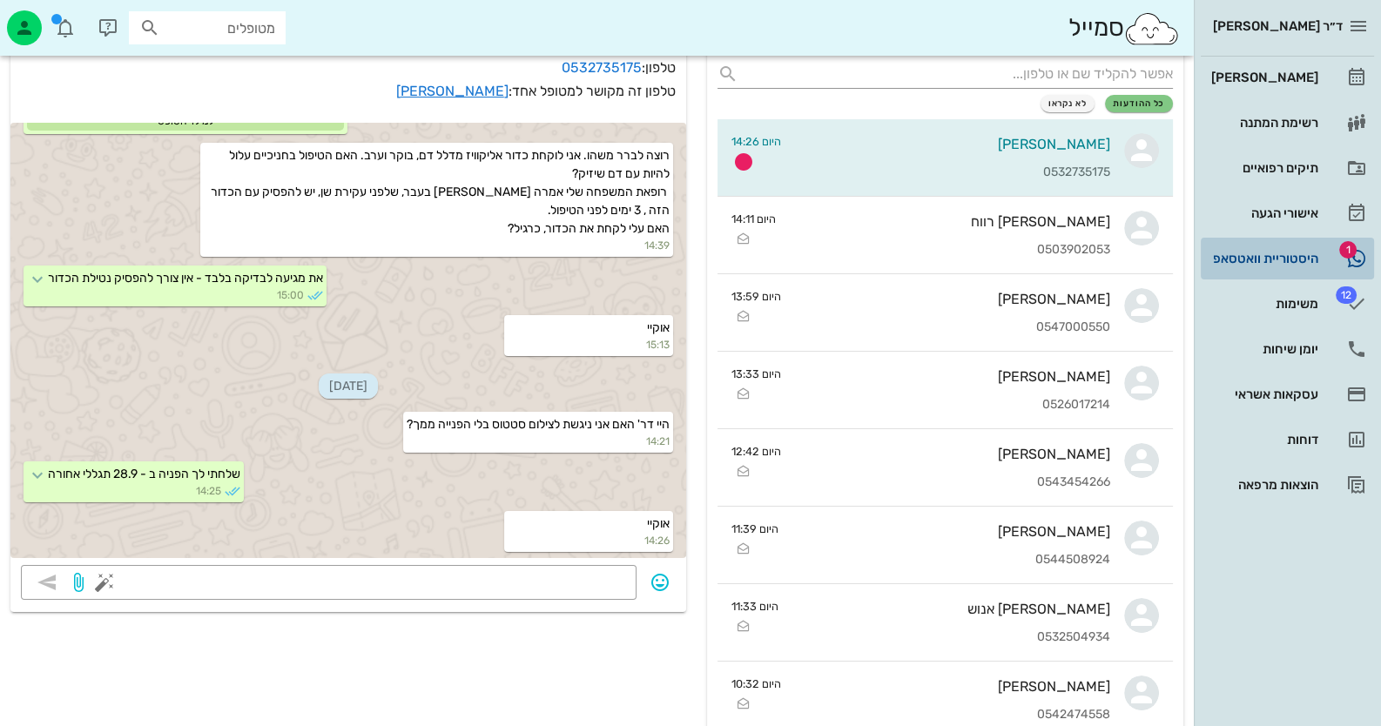
click at [1297, 247] on div "היסטוריית וואטסאפ" at bounding box center [1263, 259] width 111 height 28
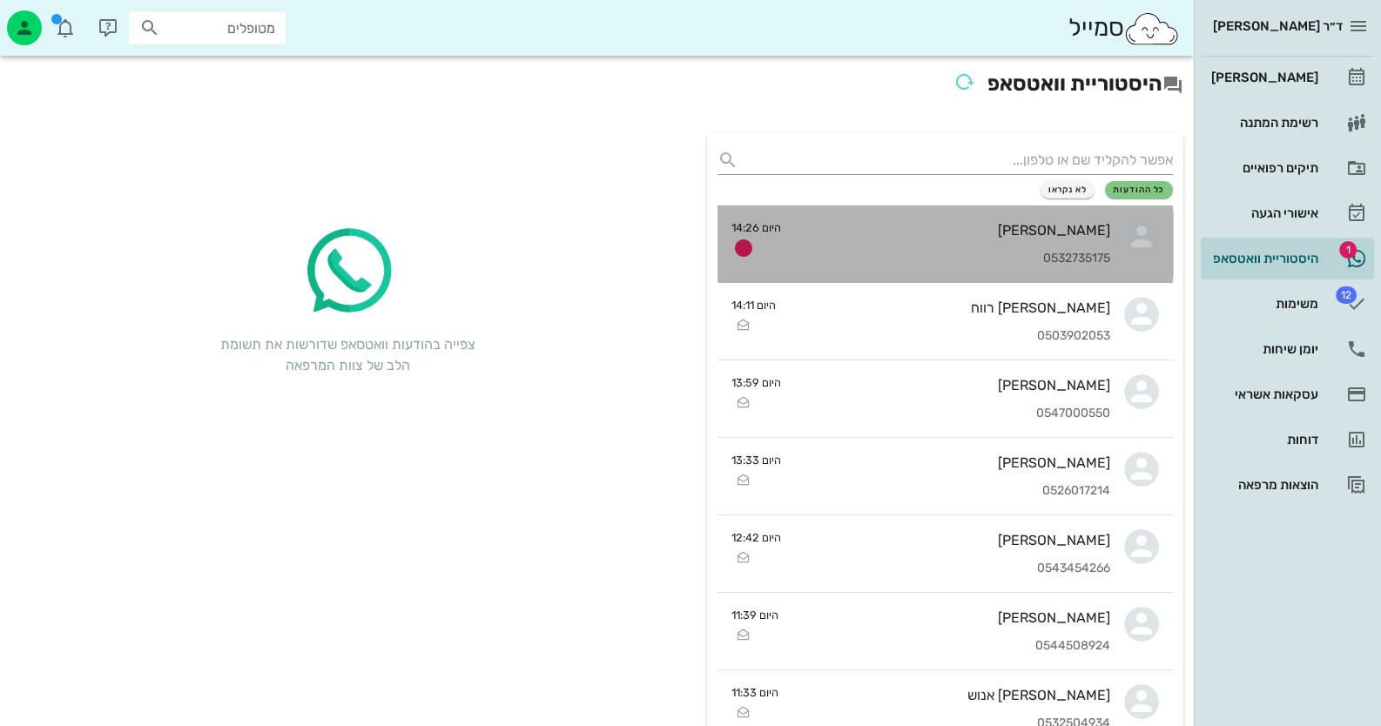
click at [1154, 235] on icon at bounding box center [1141, 236] width 35 height 35
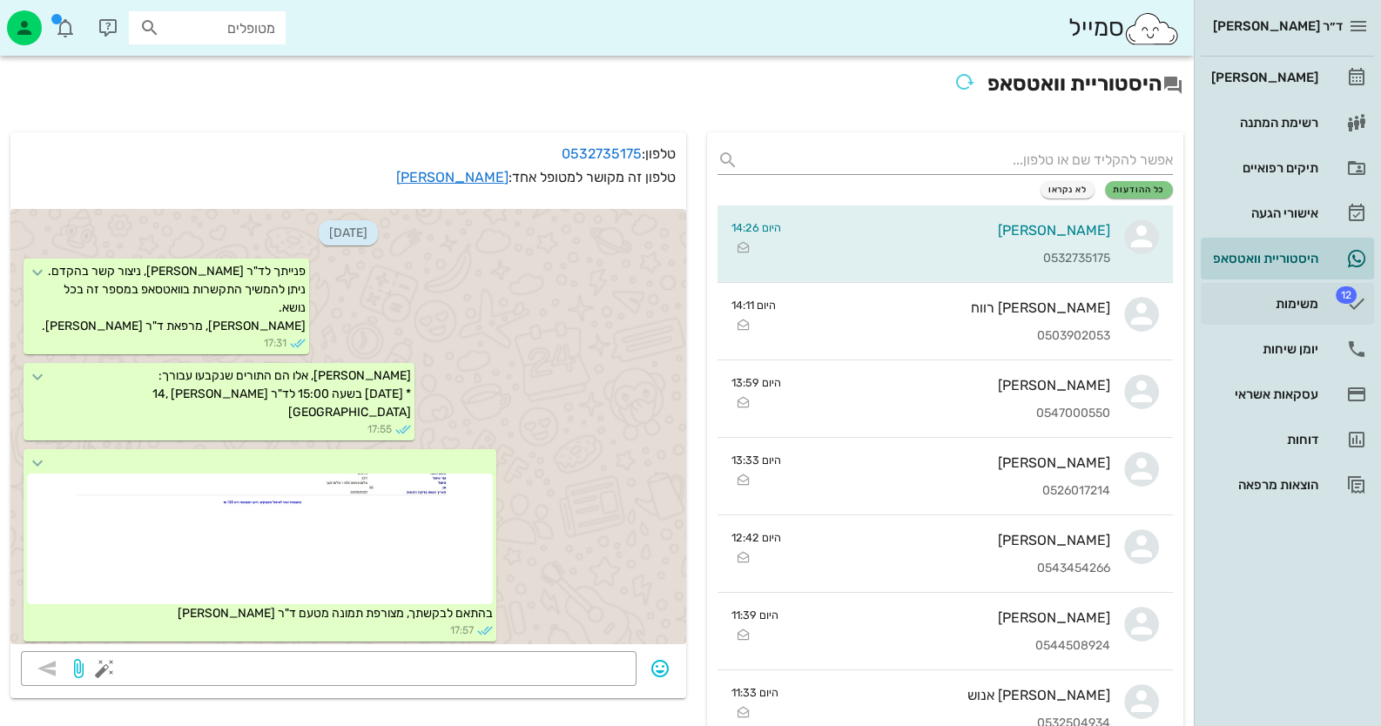
scroll to position [1190, 0]
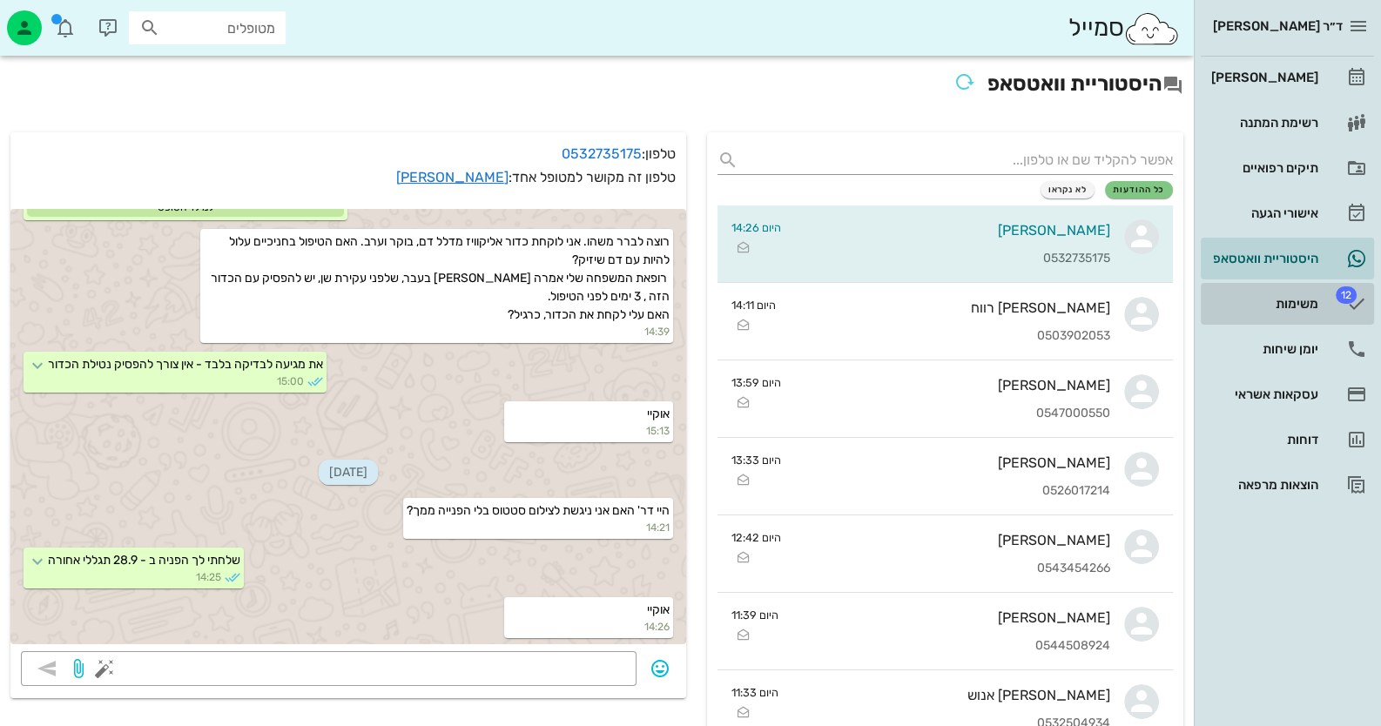
click at [1294, 308] on div "משימות" at bounding box center [1263, 304] width 111 height 14
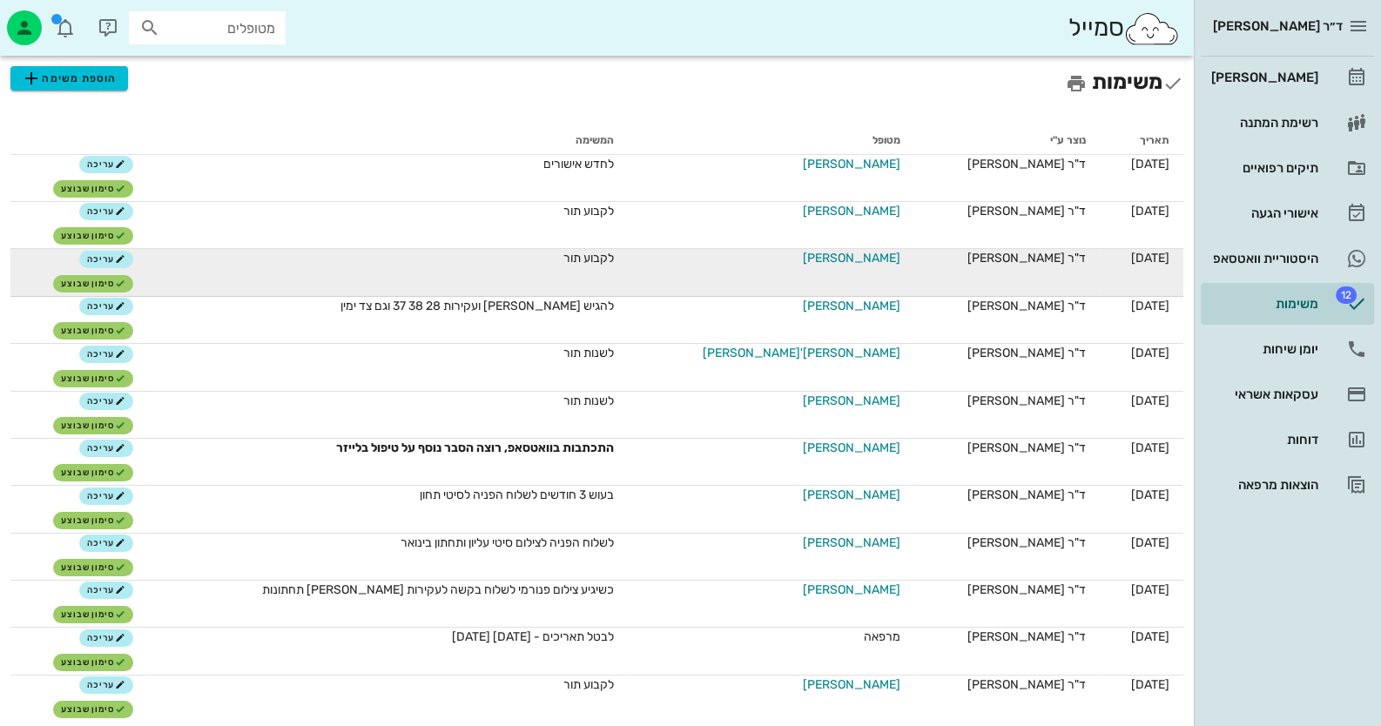
click at [845, 253] on span "[PERSON_NAME]" at bounding box center [852, 258] width 98 height 18
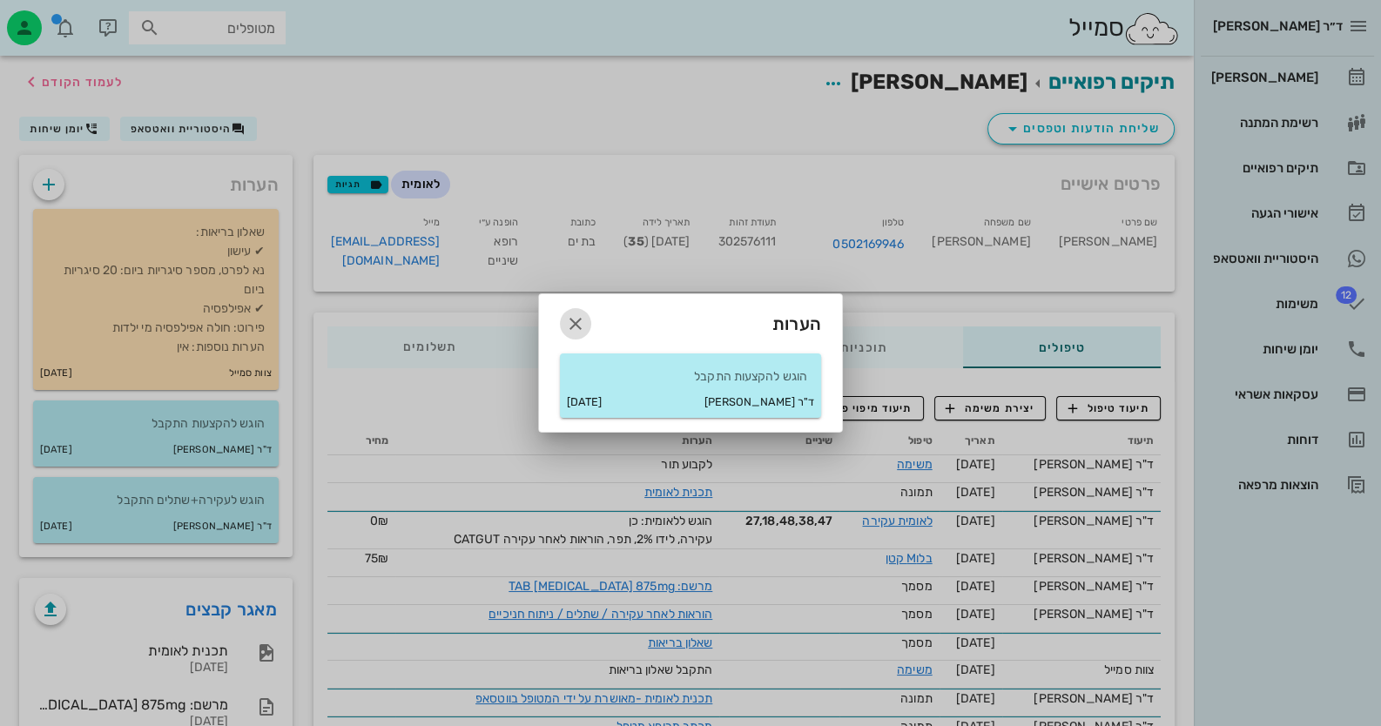
click at [577, 324] on icon "button" at bounding box center [575, 324] width 21 height 21
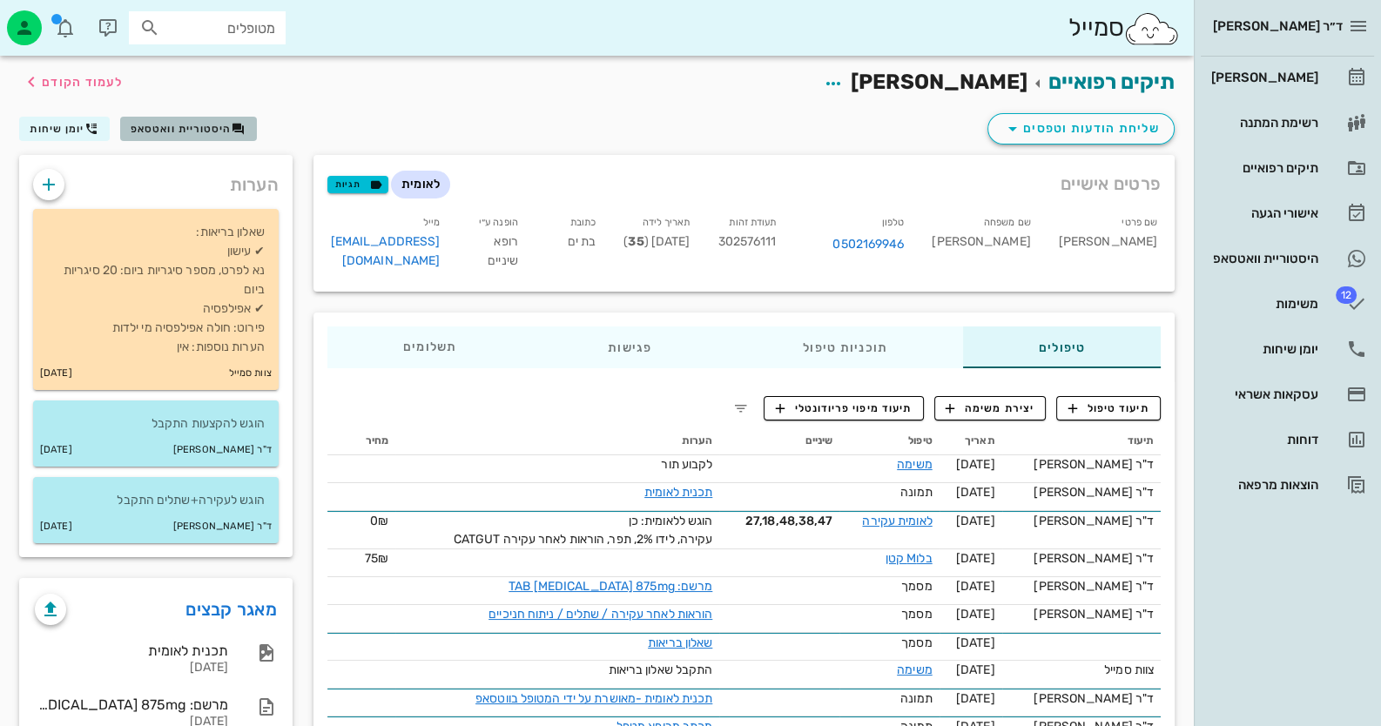
click at [218, 122] on span "היסטוריית וואטסאפ" at bounding box center [188, 129] width 115 height 14
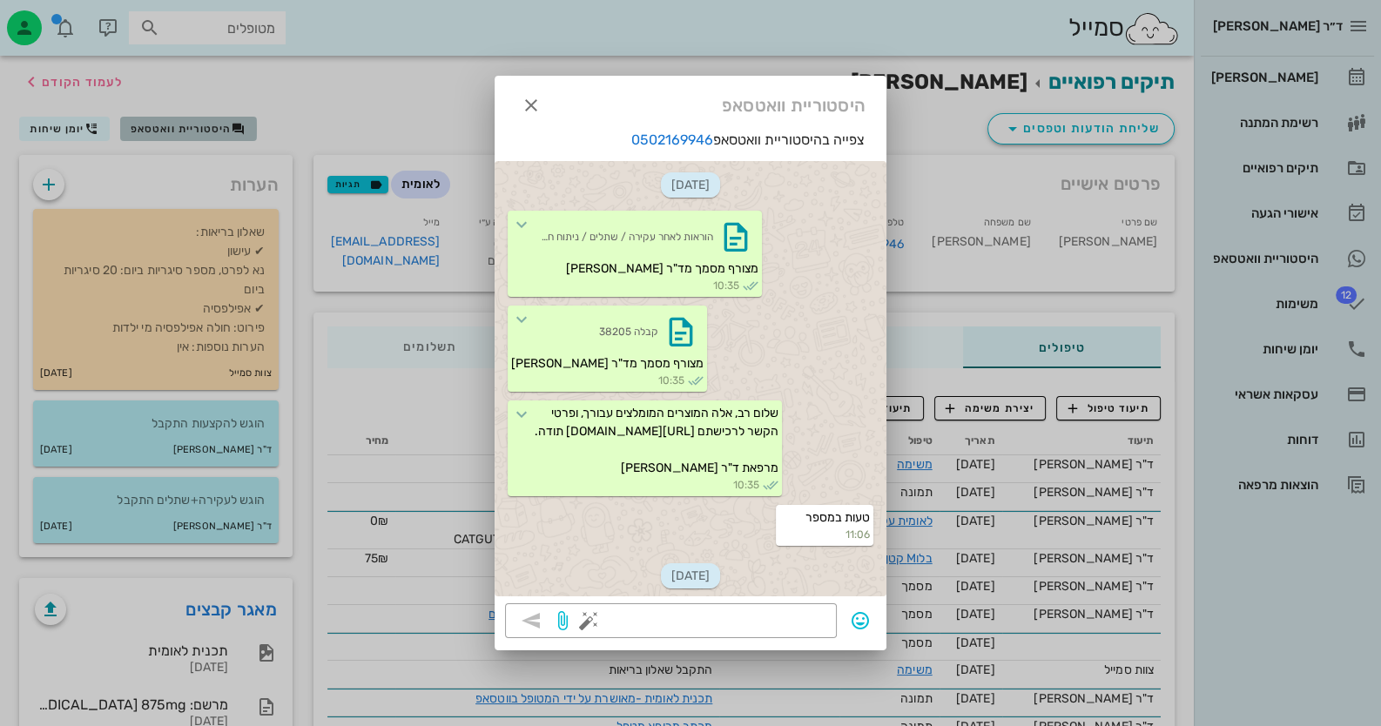
scroll to position [514, 0]
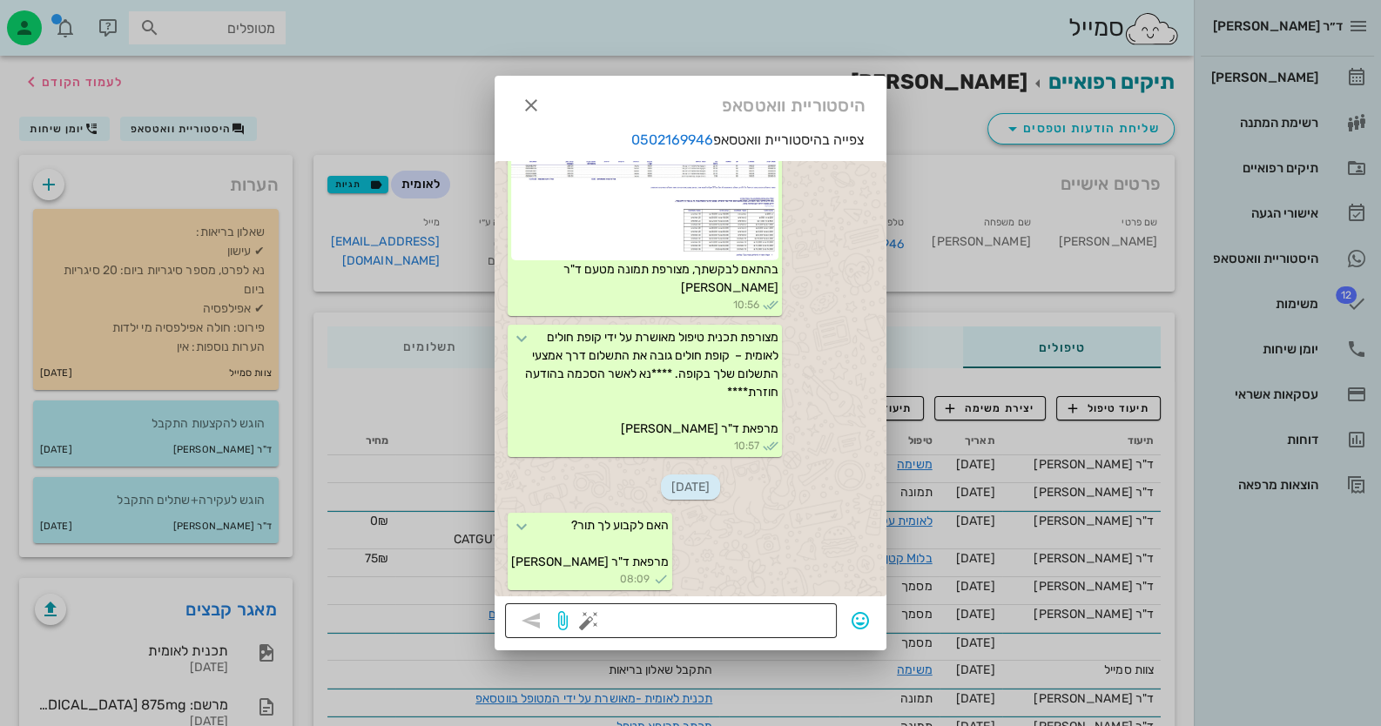
click at [588, 623] on button "button" at bounding box center [588, 620] width 21 height 21
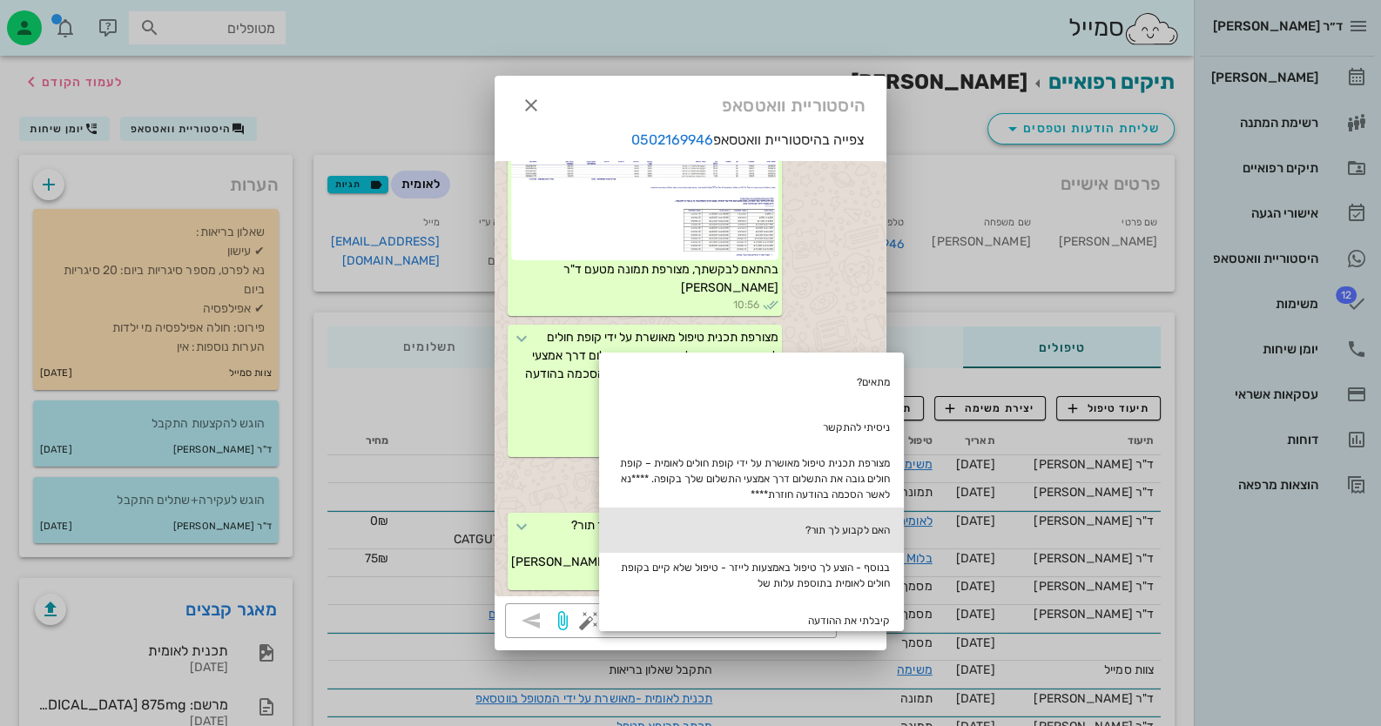
click at [833, 514] on div "האם לקבוע לך תור?" at bounding box center [751, 530] width 305 height 45
type textarea "האם לקבוע לך תור?"
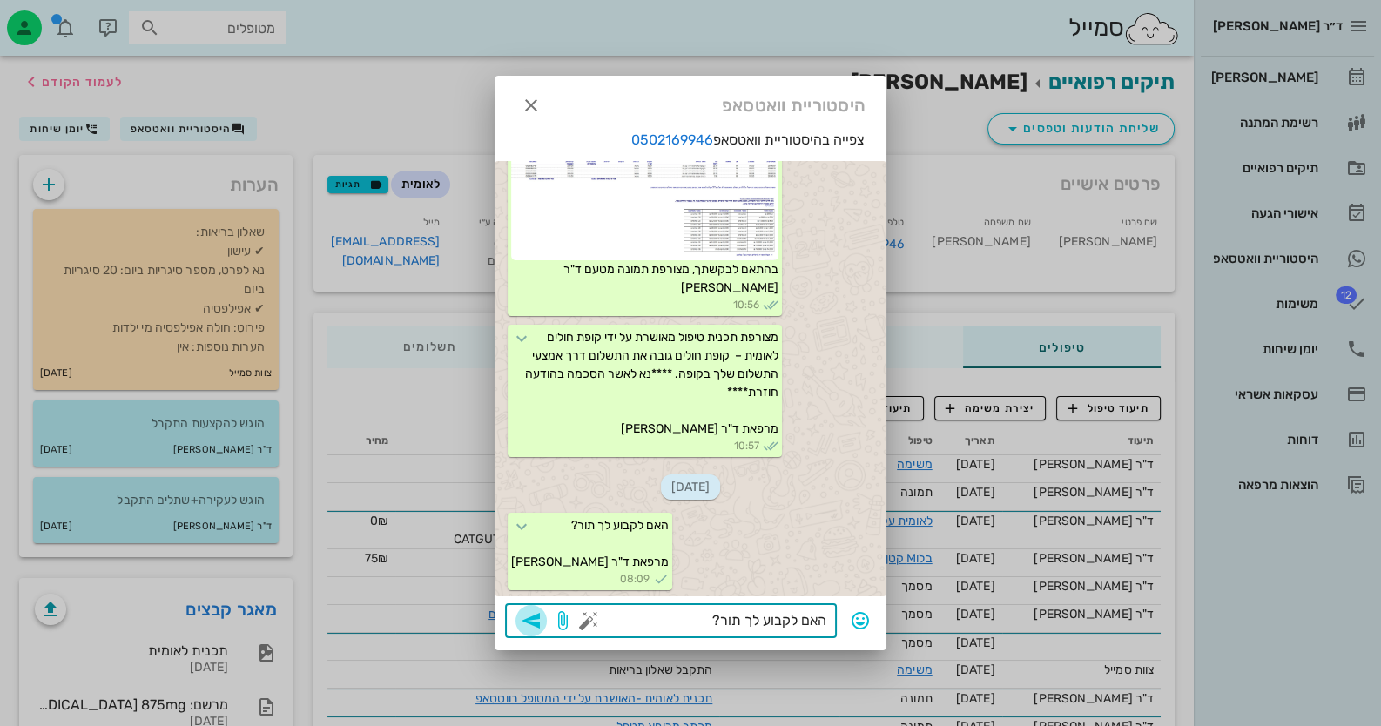
click at [536, 617] on icon "button" at bounding box center [531, 620] width 21 height 21
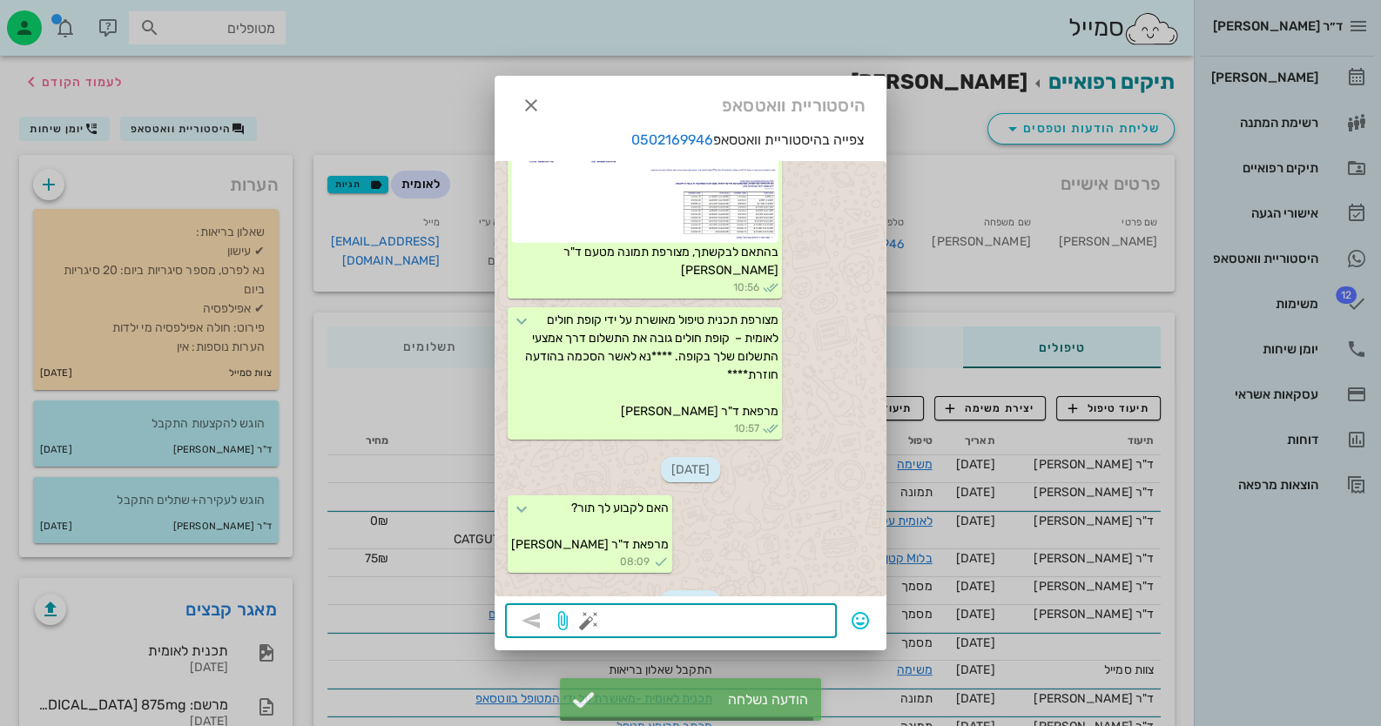
scroll to position [647, 0]
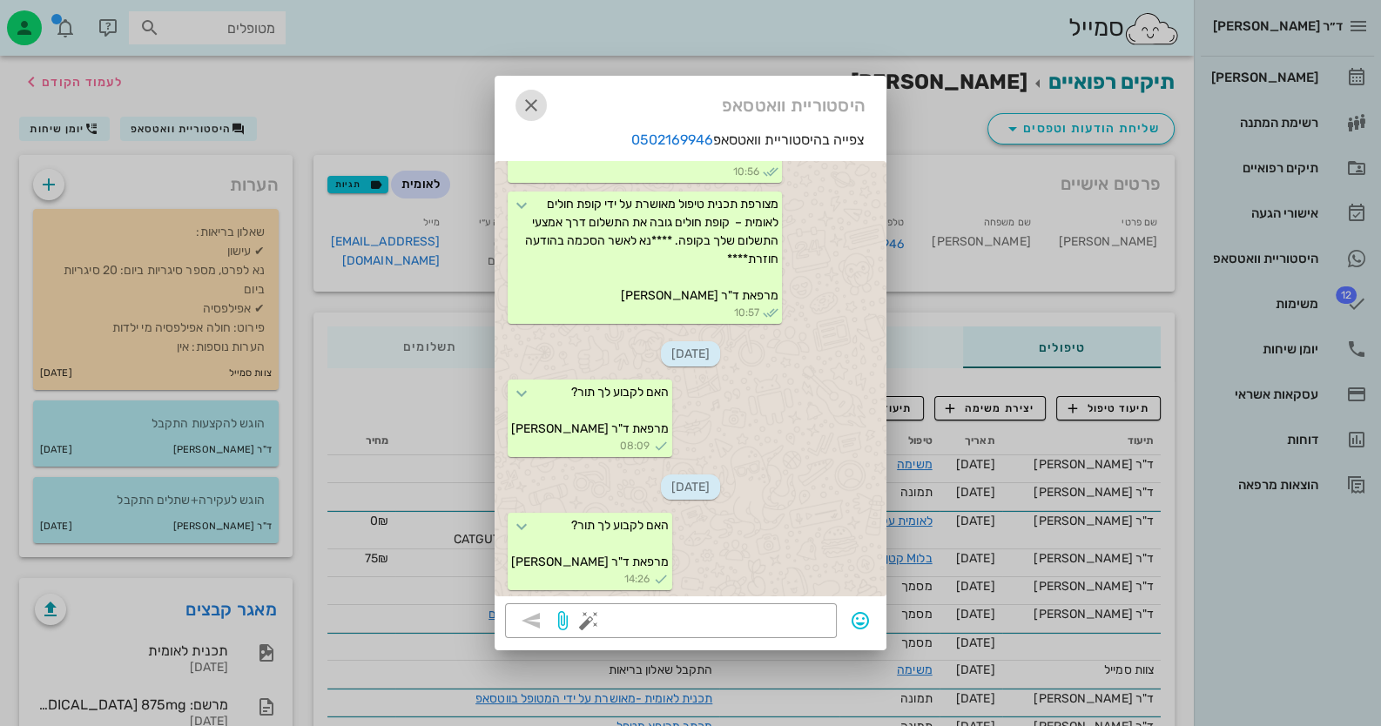
click at [541, 98] on icon "button" at bounding box center [531, 105] width 21 height 21
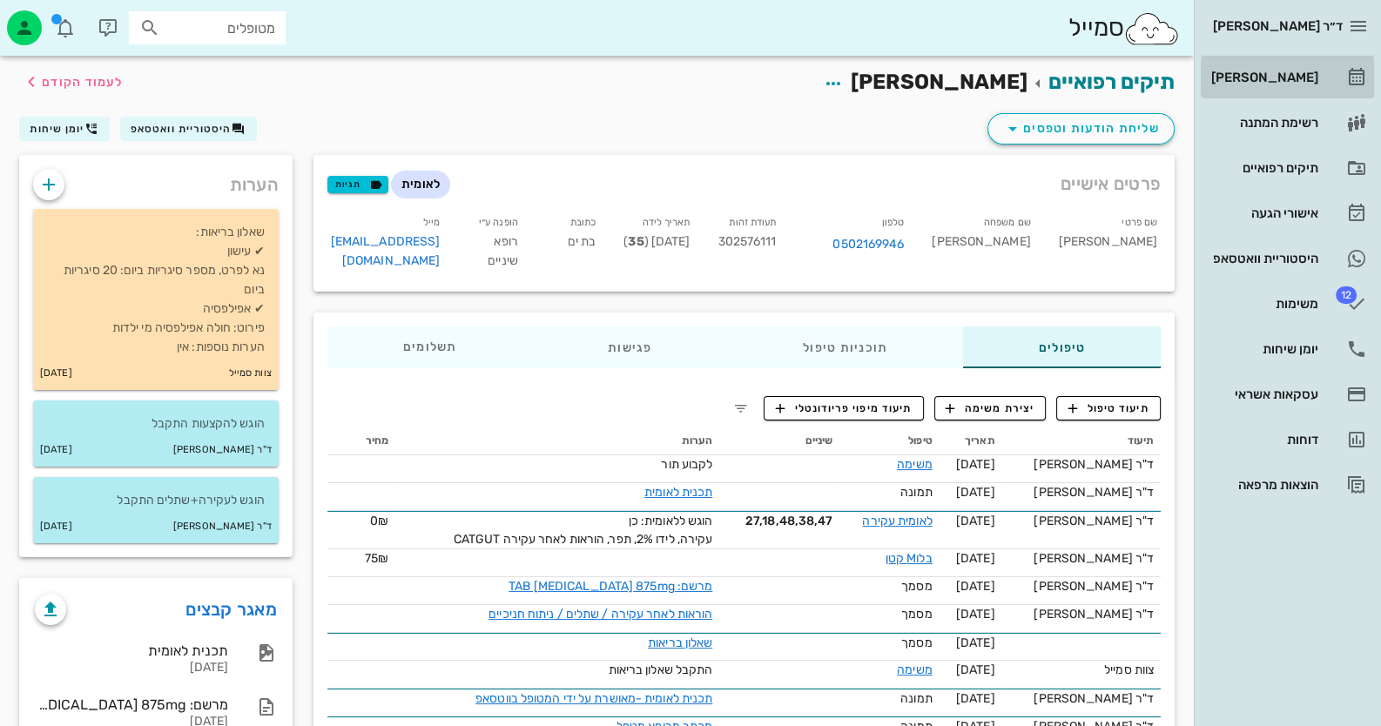
click at [1338, 83] on link "[PERSON_NAME]" at bounding box center [1287, 78] width 173 height 42
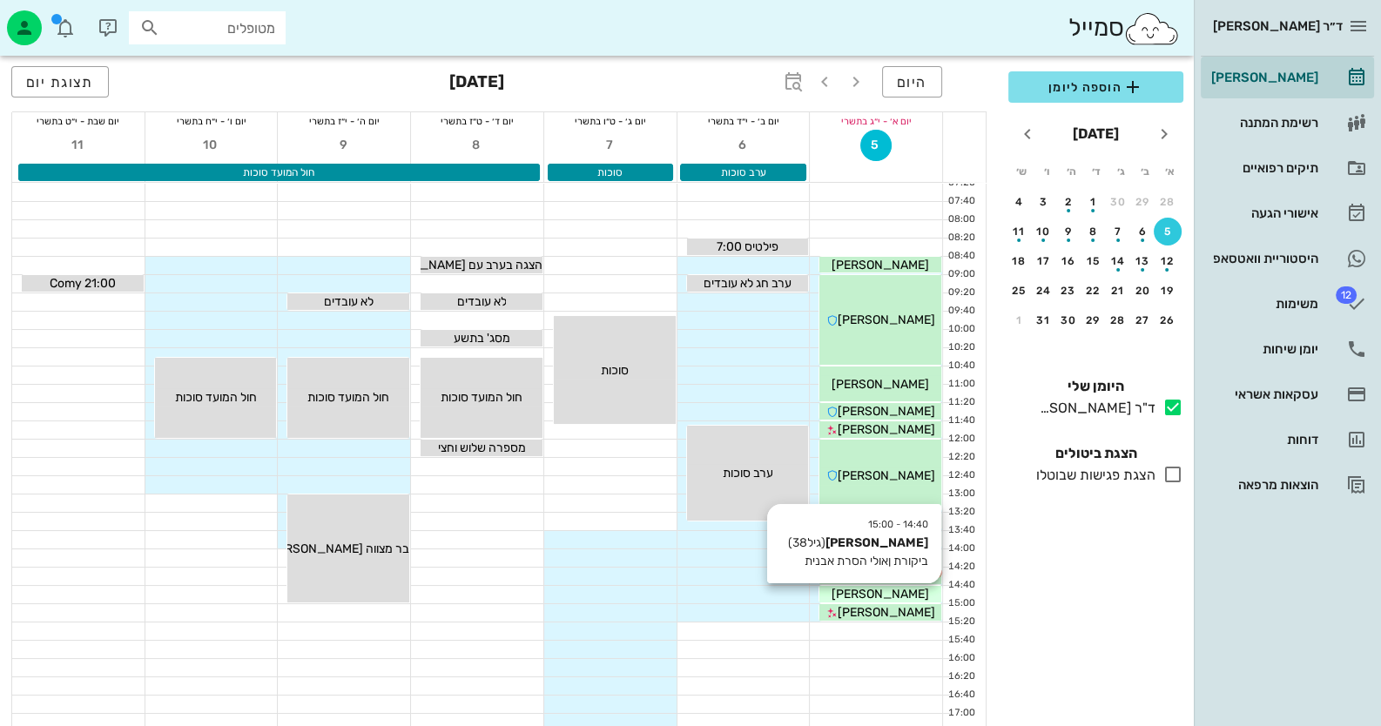
click at [899, 600] on span "[PERSON_NAME]" at bounding box center [881, 594] width 98 height 15
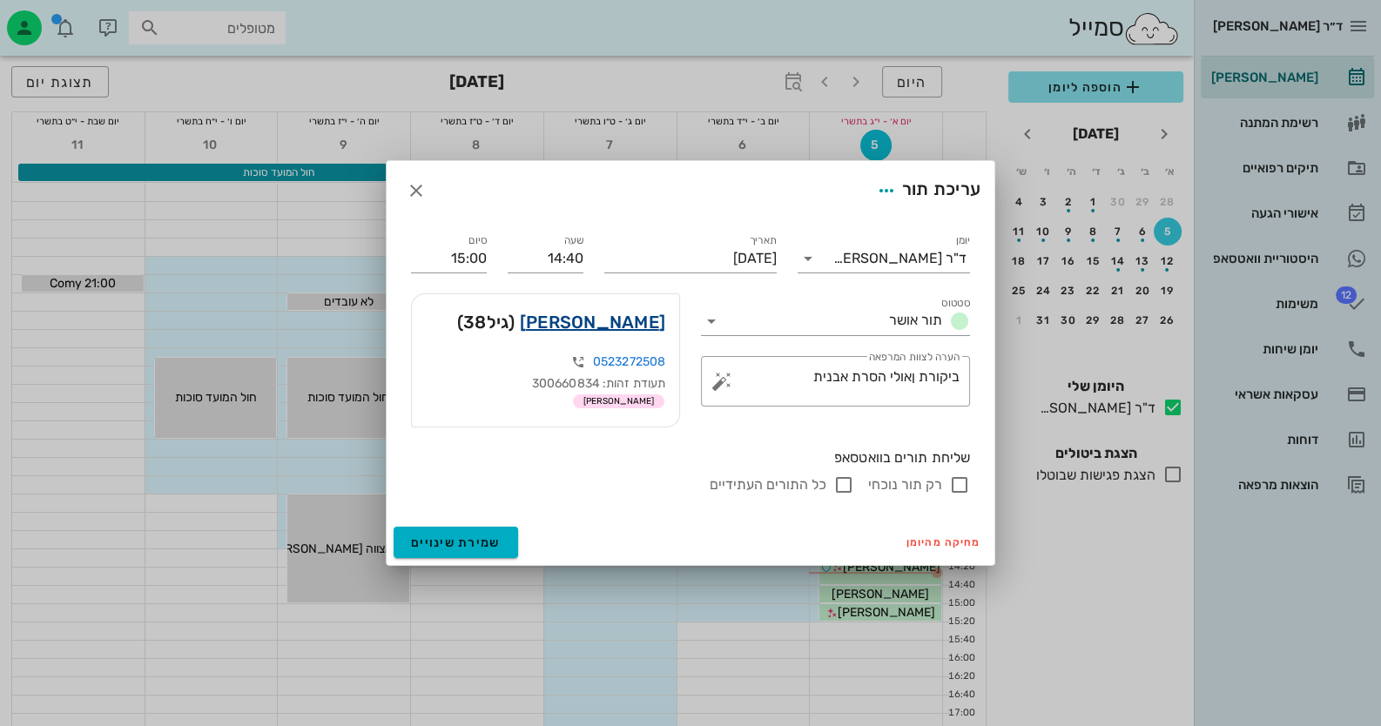
click at [647, 327] on link "ליאור יוגב" at bounding box center [592, 322] width 145 height 28
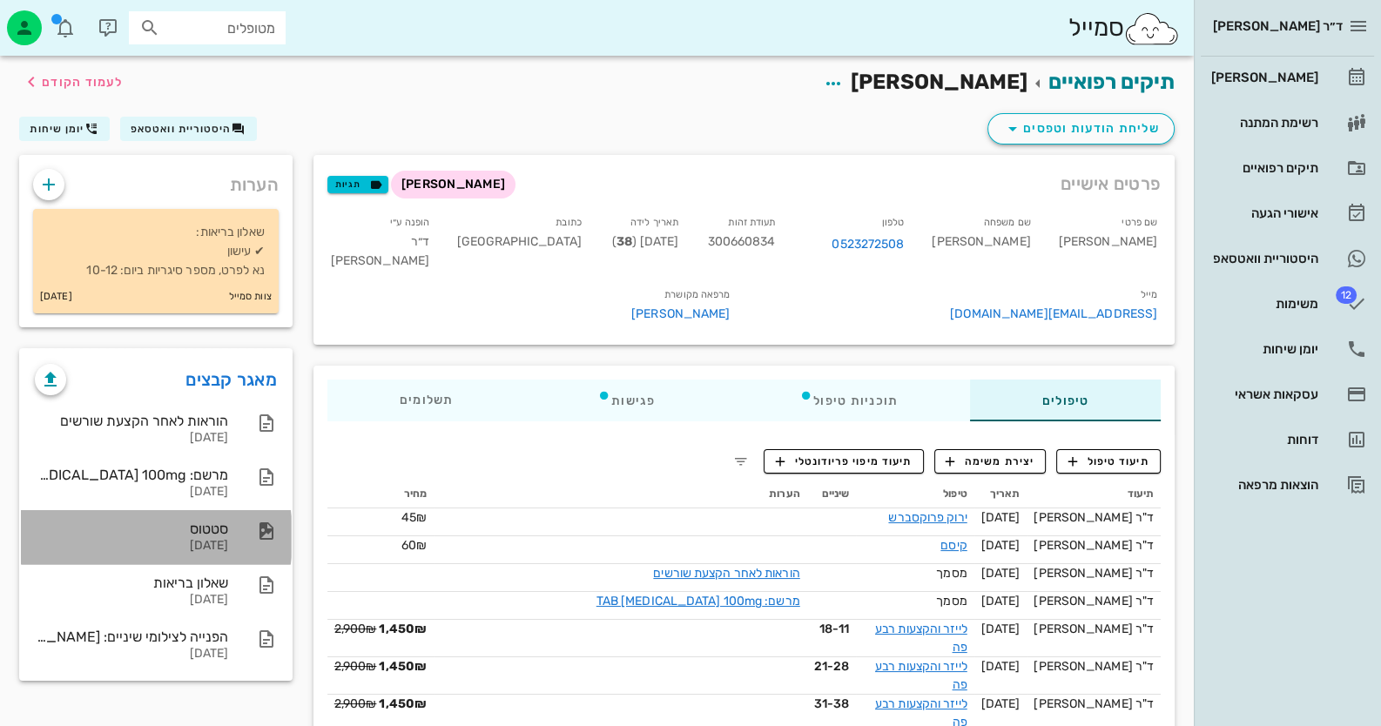
click at [224, 522] on div "סטטוס" at bounding box center [131, 529] width 193 height 17
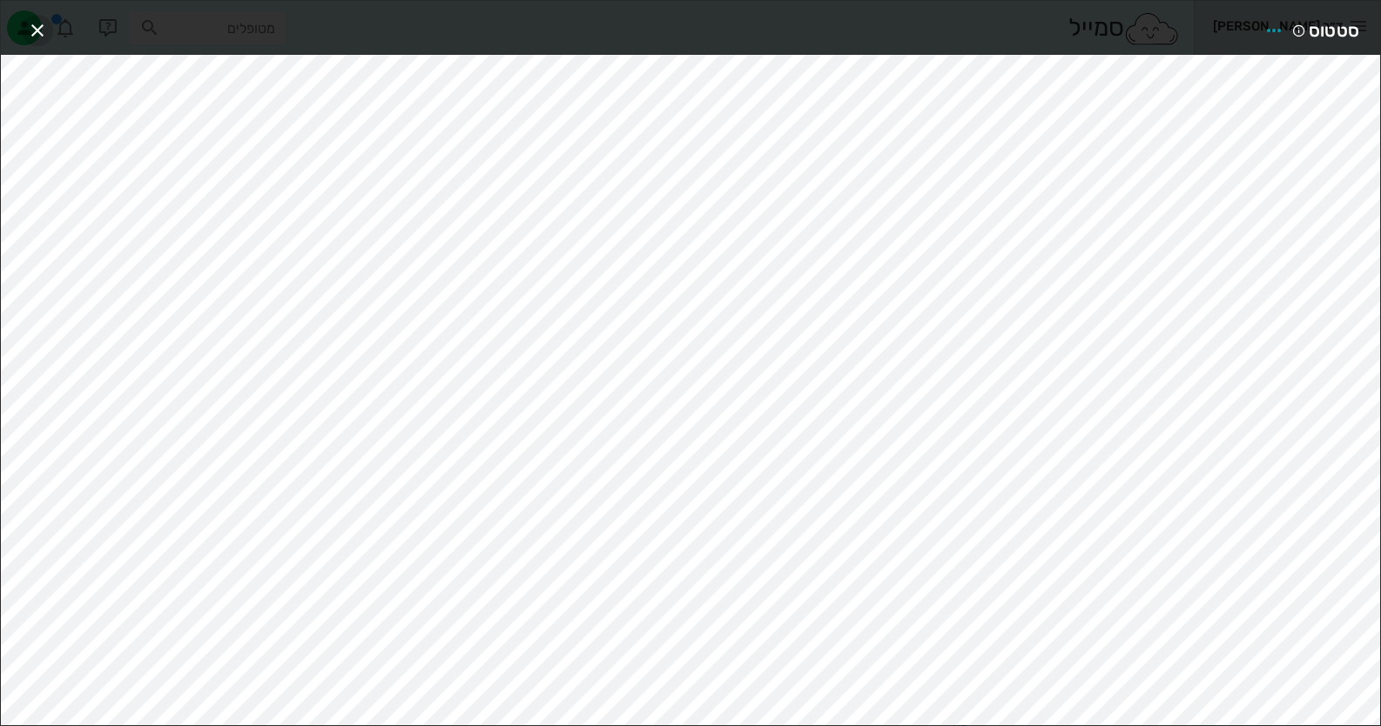
click at [49, 30] on span "button" at bounding box center [37, 30] width 31 height 21
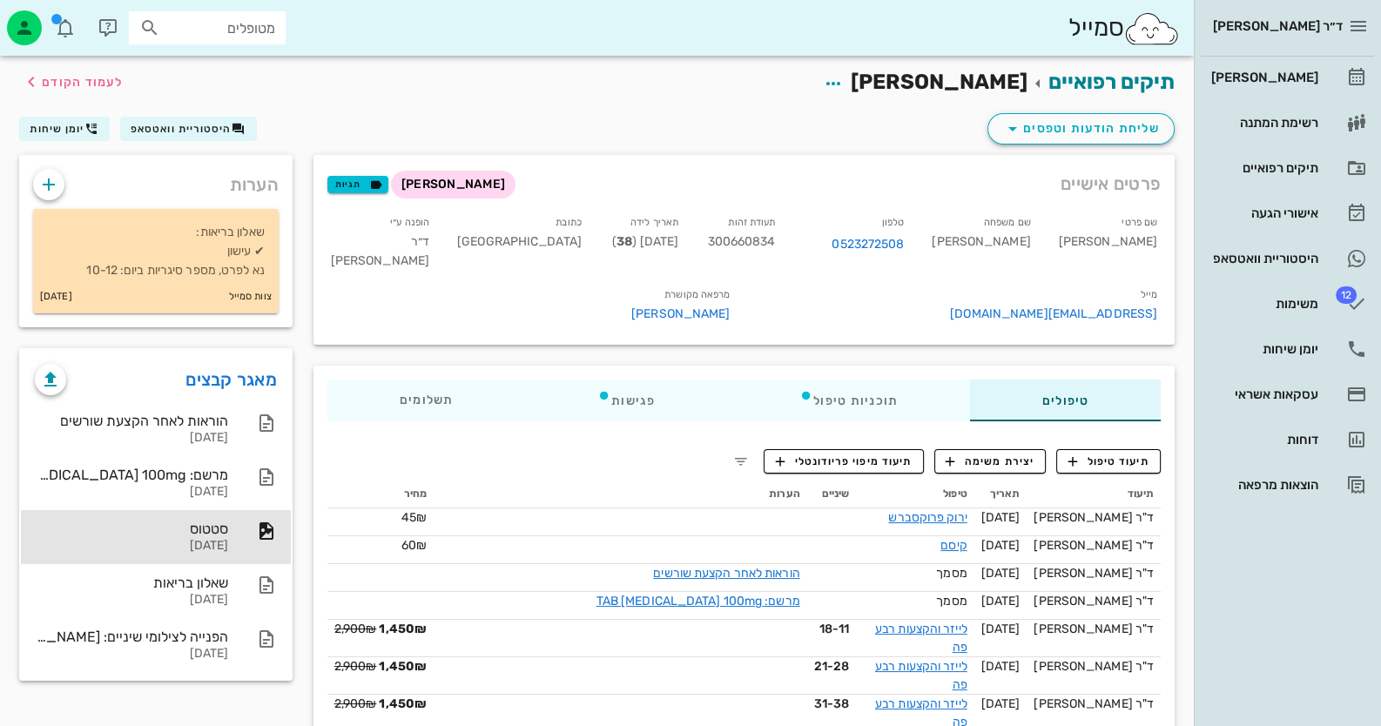
click at [1276, 678] on div "ד״ר חיה מאיר יומן מרפאה רשימת המתנה תיקים רפואיים אישורי הגעה היסטוריית וואטסאפ…" at bounding box center [1287, 363] width 187 height 726
click at [1305, 591] on div "ד״ר חיה מאיר יומן מרפאה רשימת המתנה תיקים רפואיים אישורי הגעה היסטוריית וואטסאפ…" at bounding box center [1287, 363] width 187 height 726
click at [1241, 257] on div "היסטוריית וואטסאפ" at bounding box center [1263, 259] width 111 height 14
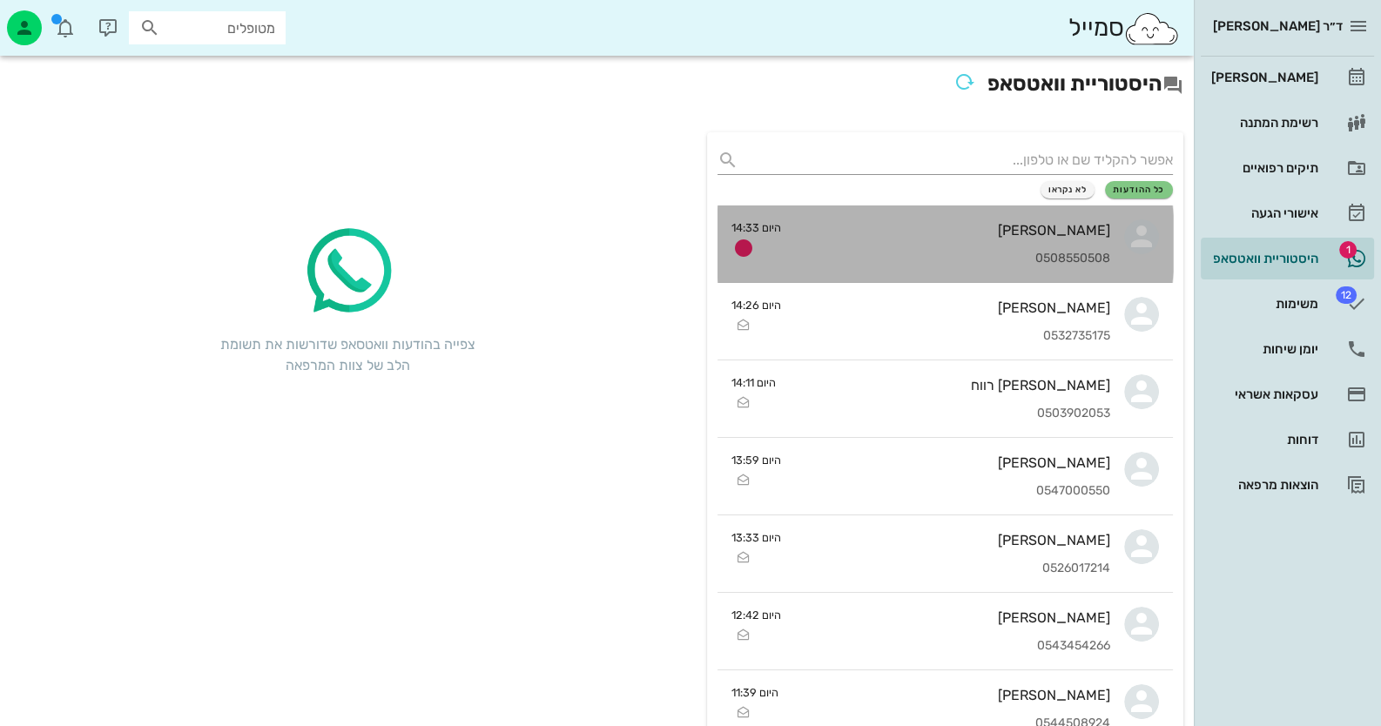
click at [1048, 254] on div "0508550508" at bounding box center [952, 259] width 315 height 15
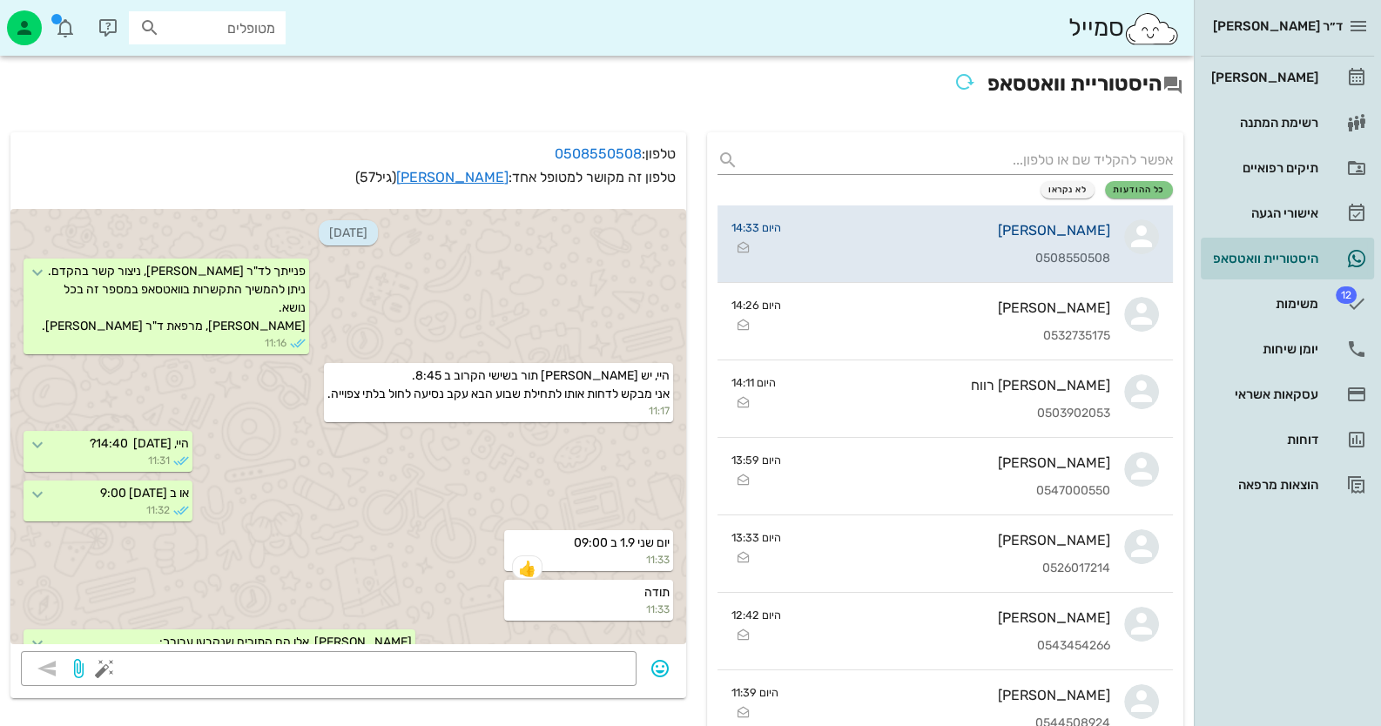
scroll to position [1026, 0]
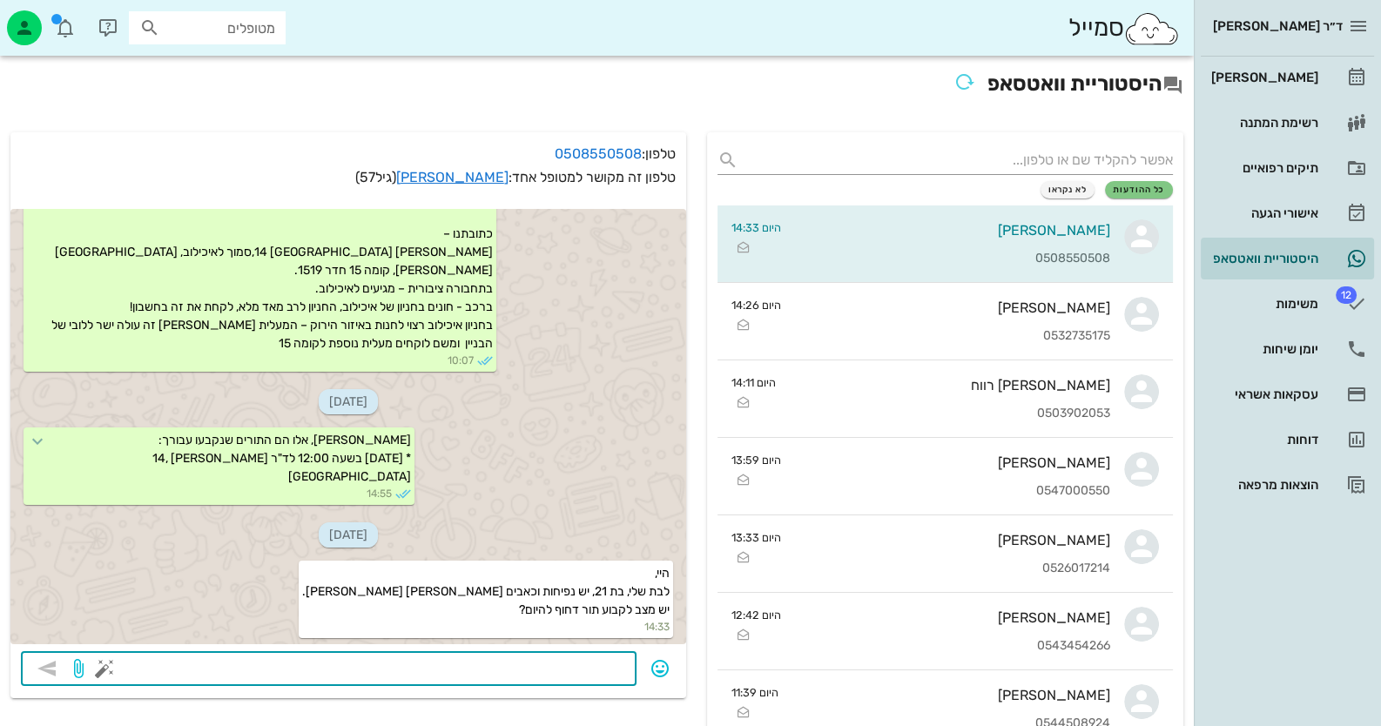
click at [556, 657] on textarea at bounding box center [367, 671] width 518 height 28
click at [603, 670] on textarea "אני אן עד השעה 16:00" at bounding box center [367, 671] width 518 height 28
click at [462, 666] on textarea "אני כאן עד השעה 16:00" at bounding box center [367, 671] width 518 height 28
type textarea "אני כאן עד השעה 16:00 אם תספיקו"
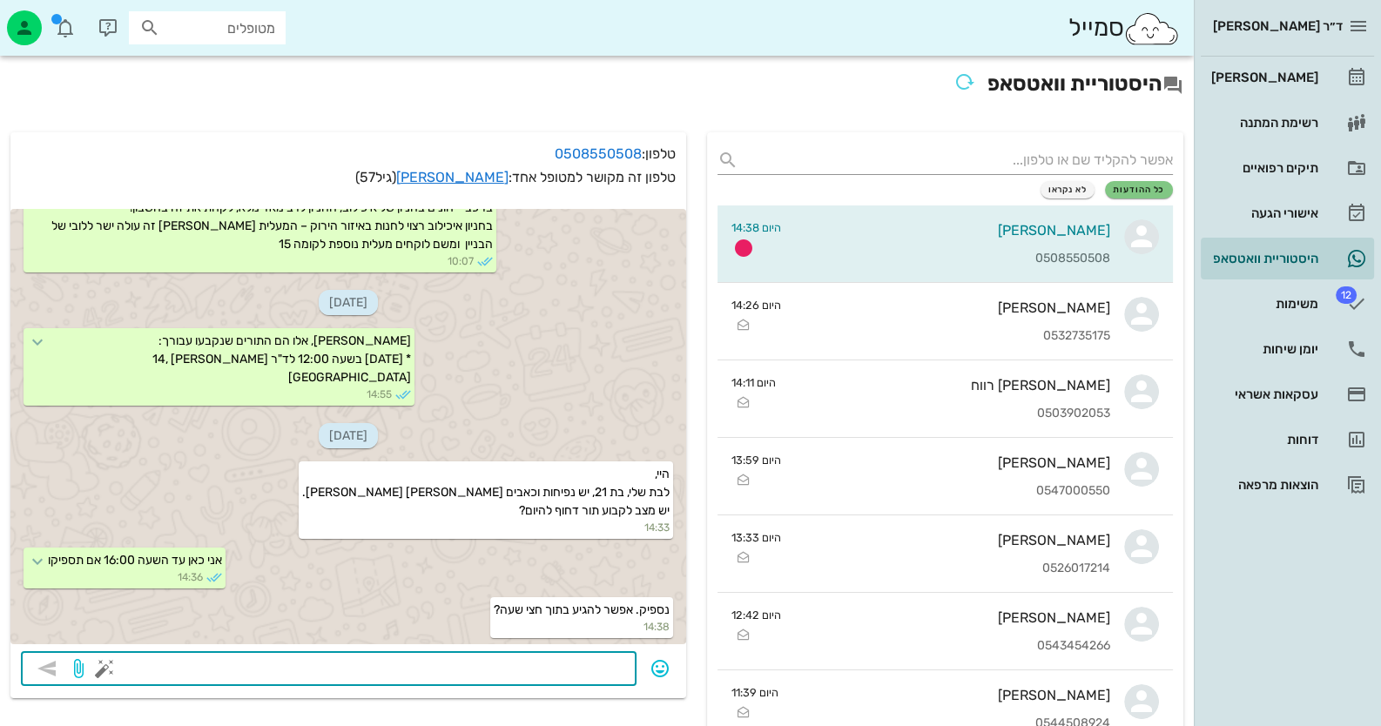
scroll to position [1125, 0]
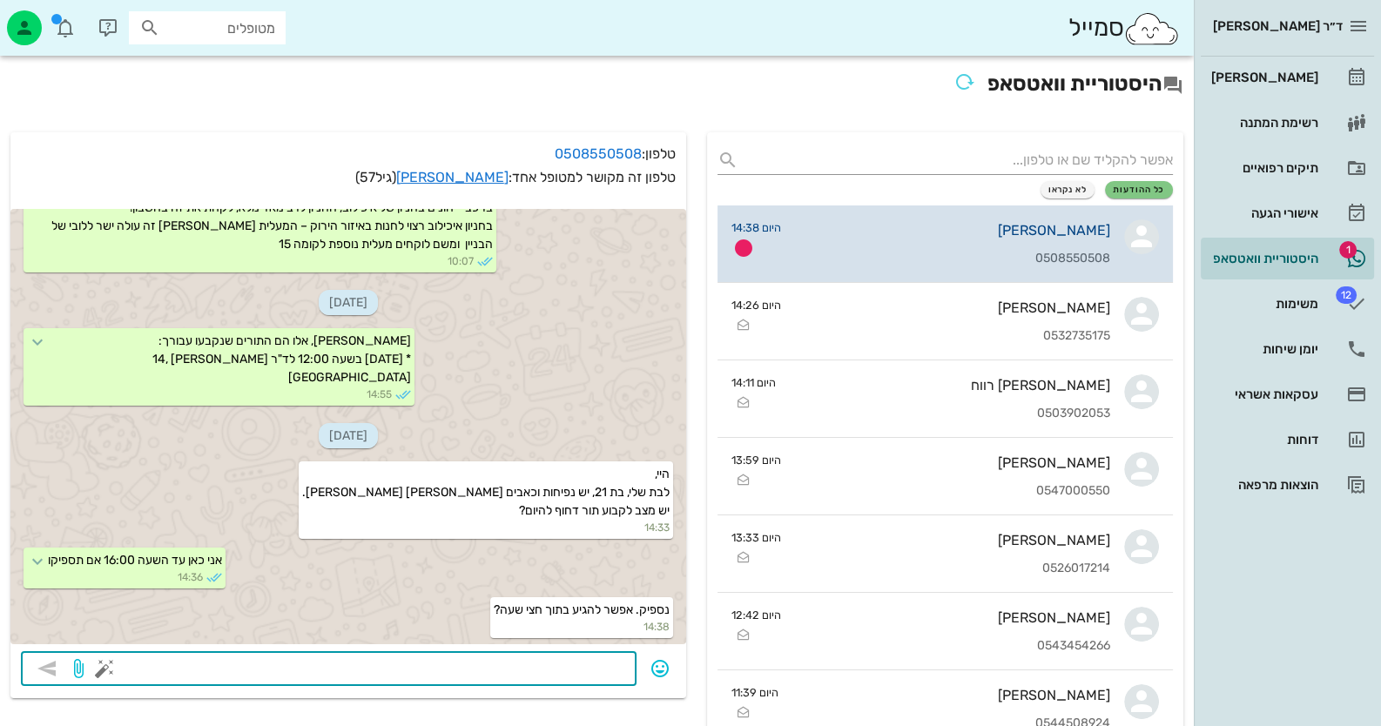
click at [817, 220] on div "עמי כהן 0508550508" at bounding box center [952, 244] width 315 height 77
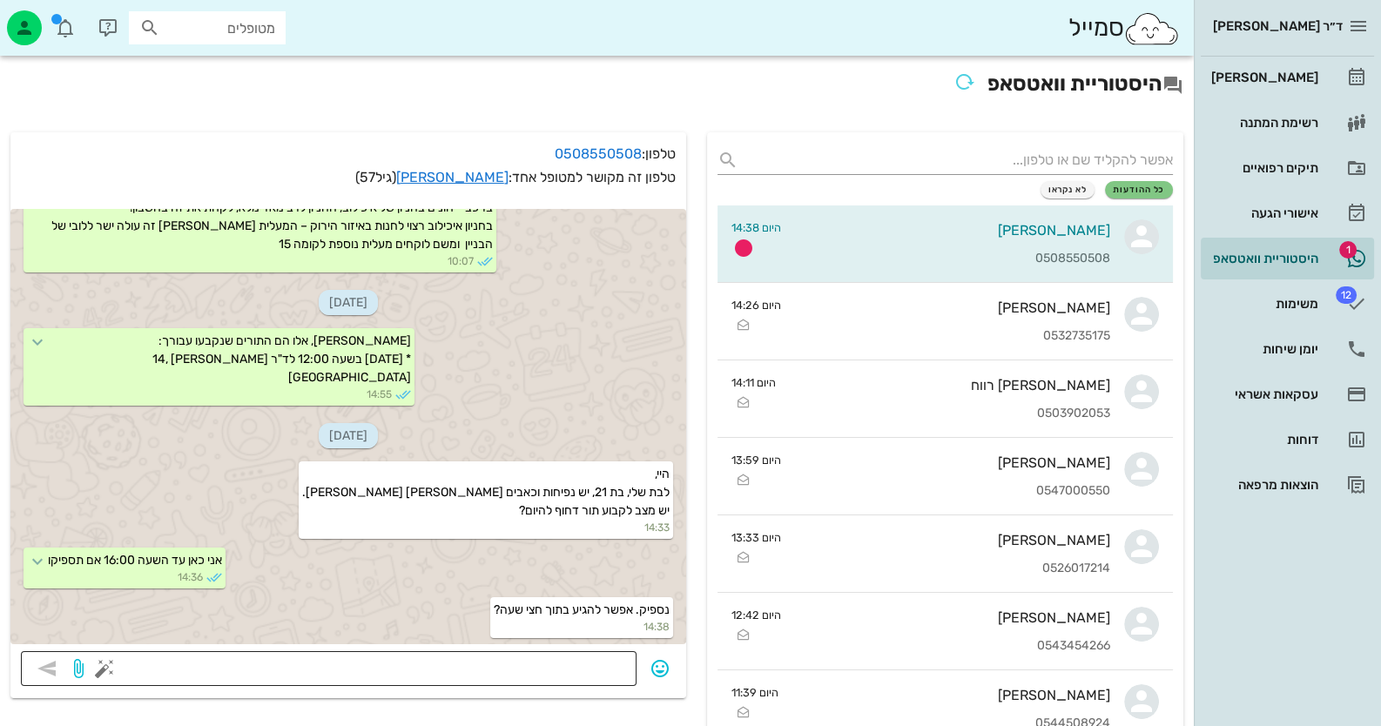
click at [598, 652] on div at bounding box center [367, 668] width 518 height 35
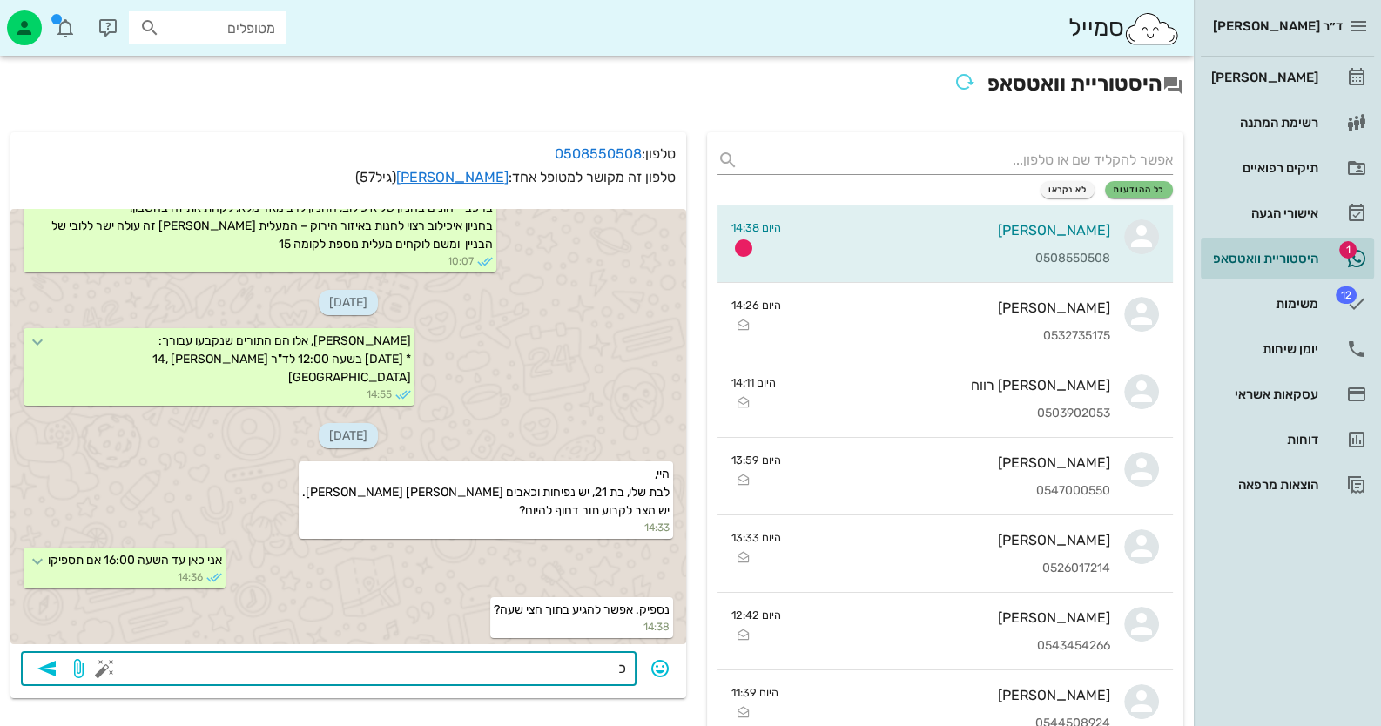
type textarea "כן"
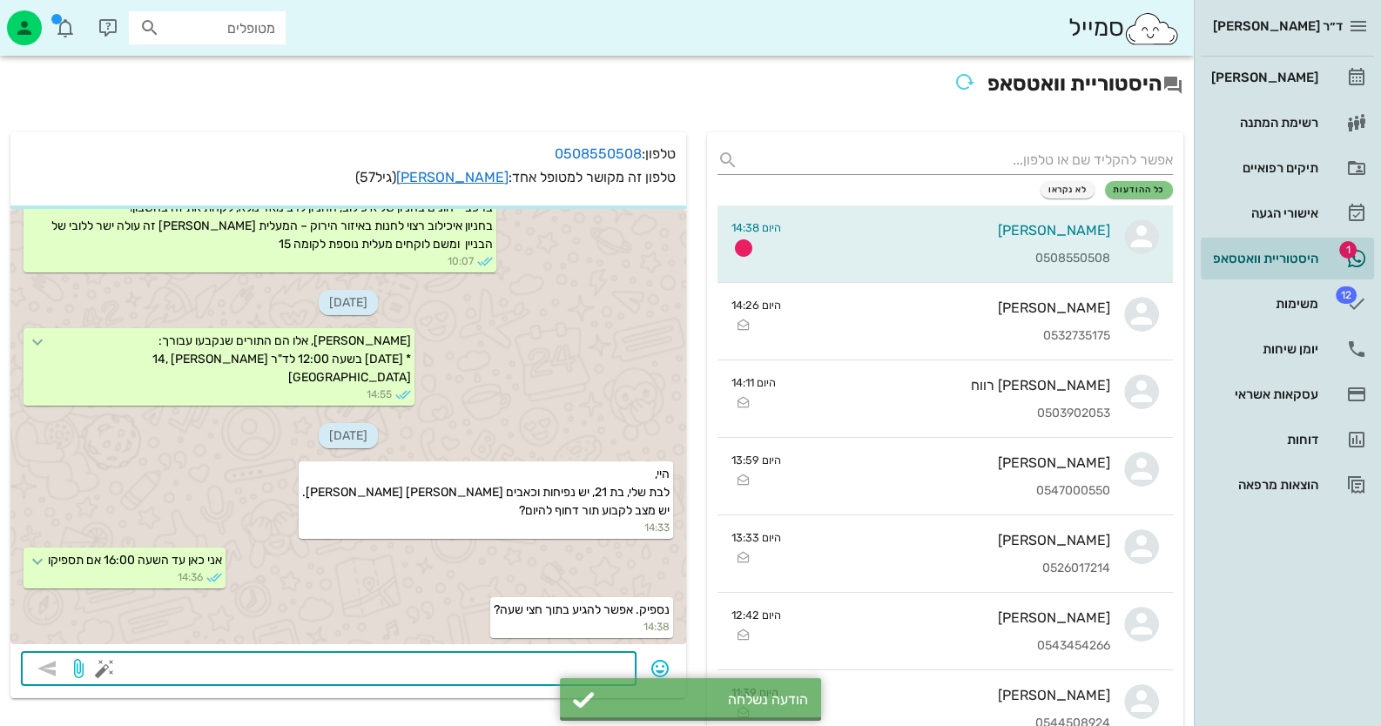
scroll to position [1175, 0]
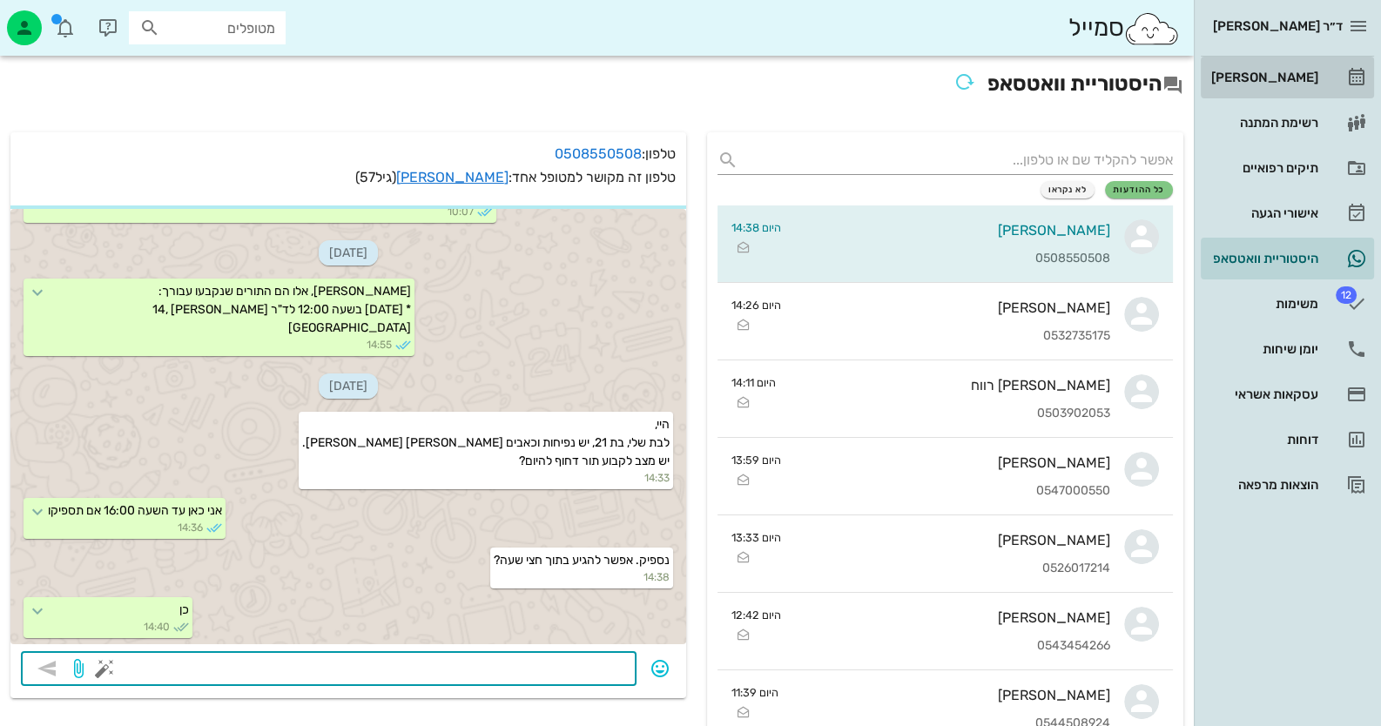
click at [1252, 95] on link "[PERSON_NAME]" at bounding box center [1287, 78] width 173 height 42
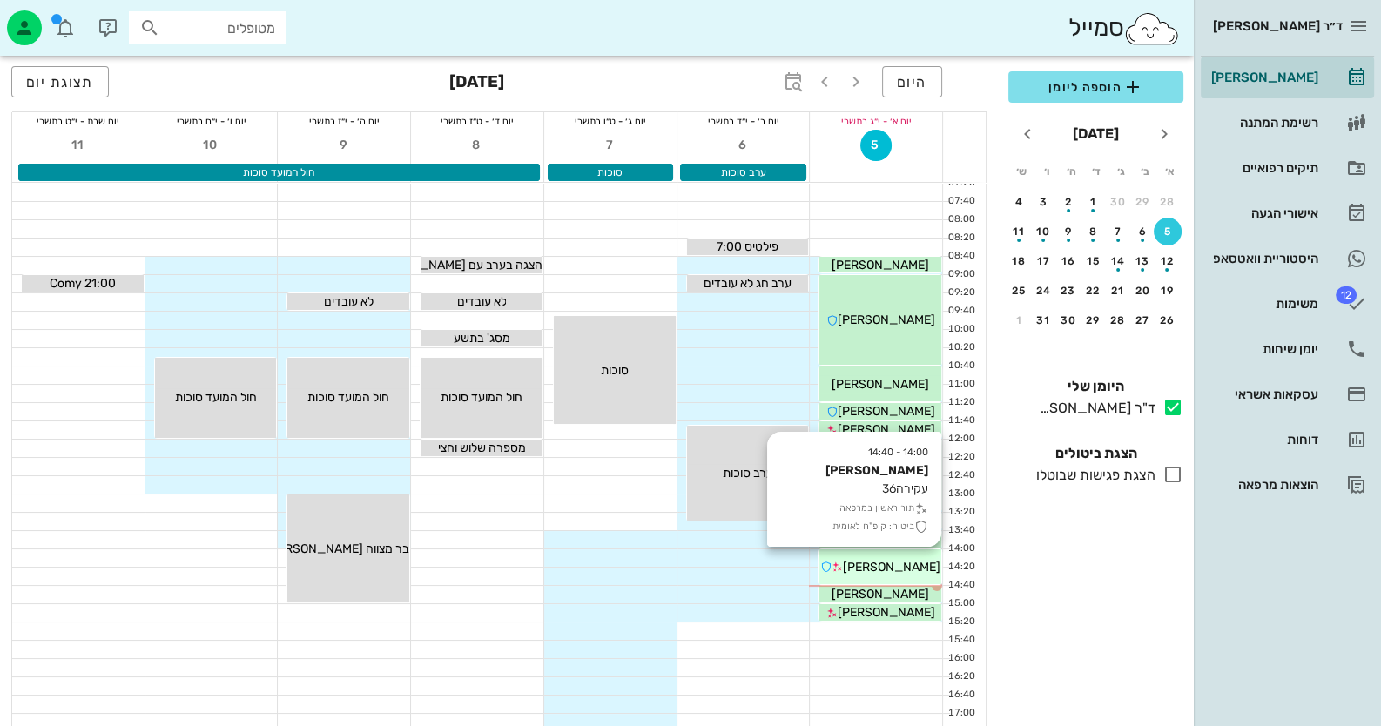
click at [899, 563] on span "[PERSON_NAME]" at bounding box center [892, 567] width 98 height 15
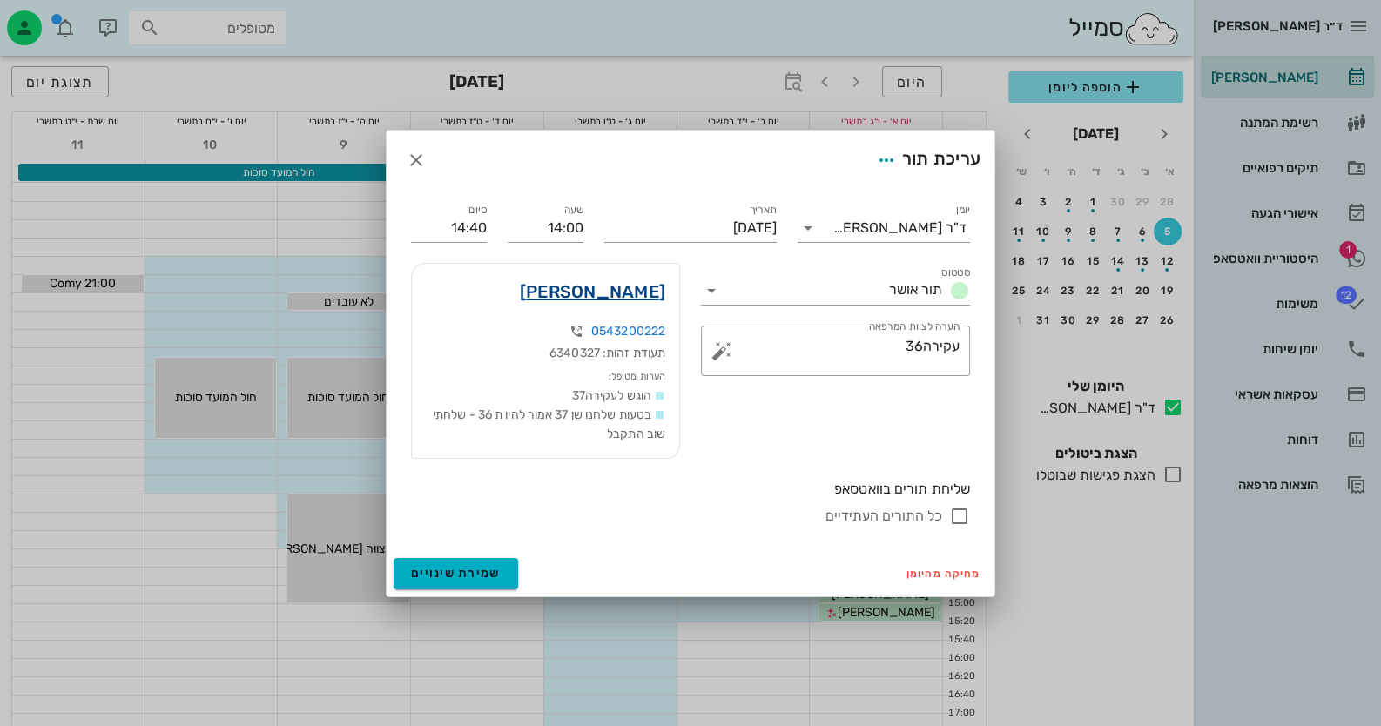
click at [639, 282] on link "[PERSON_NAME]" at bounding box center [592, 292] width 145 height 28
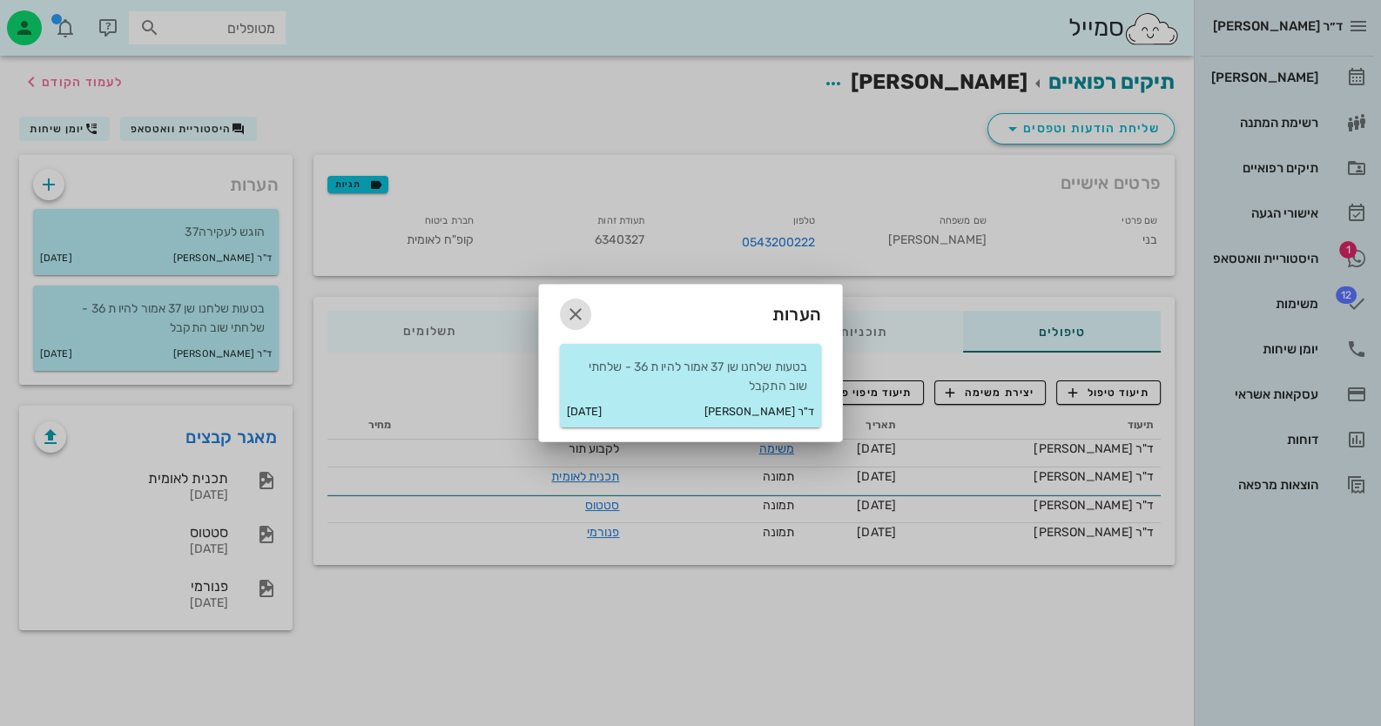
click at [588, 308] on span "button" at bounding box center [575, 314] width 31 height 21
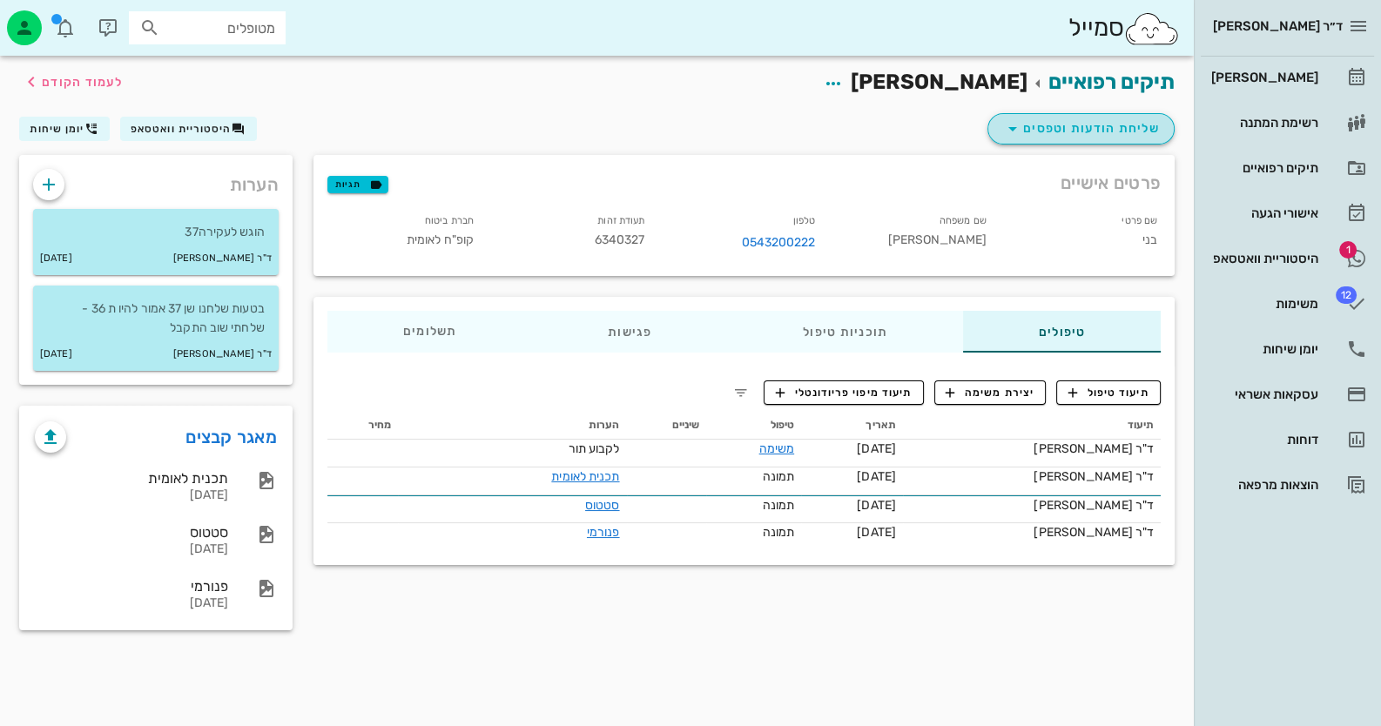
click at [1096, 131] on span "שליחת הודעות וטפסים" at bounding box center [1081, 128] width 158 height 21
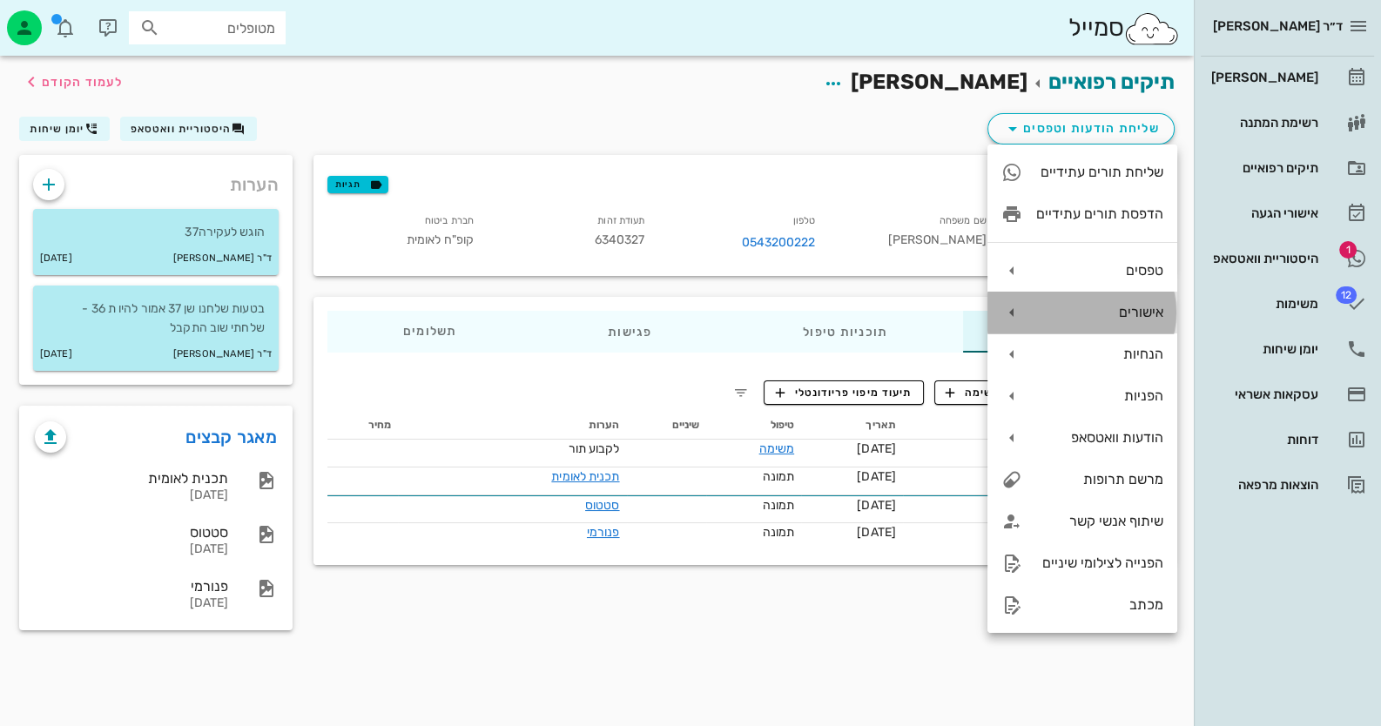
click at [1141, 321] on div "אישורים" at bounding box center [1083, 313] width 190 height 42
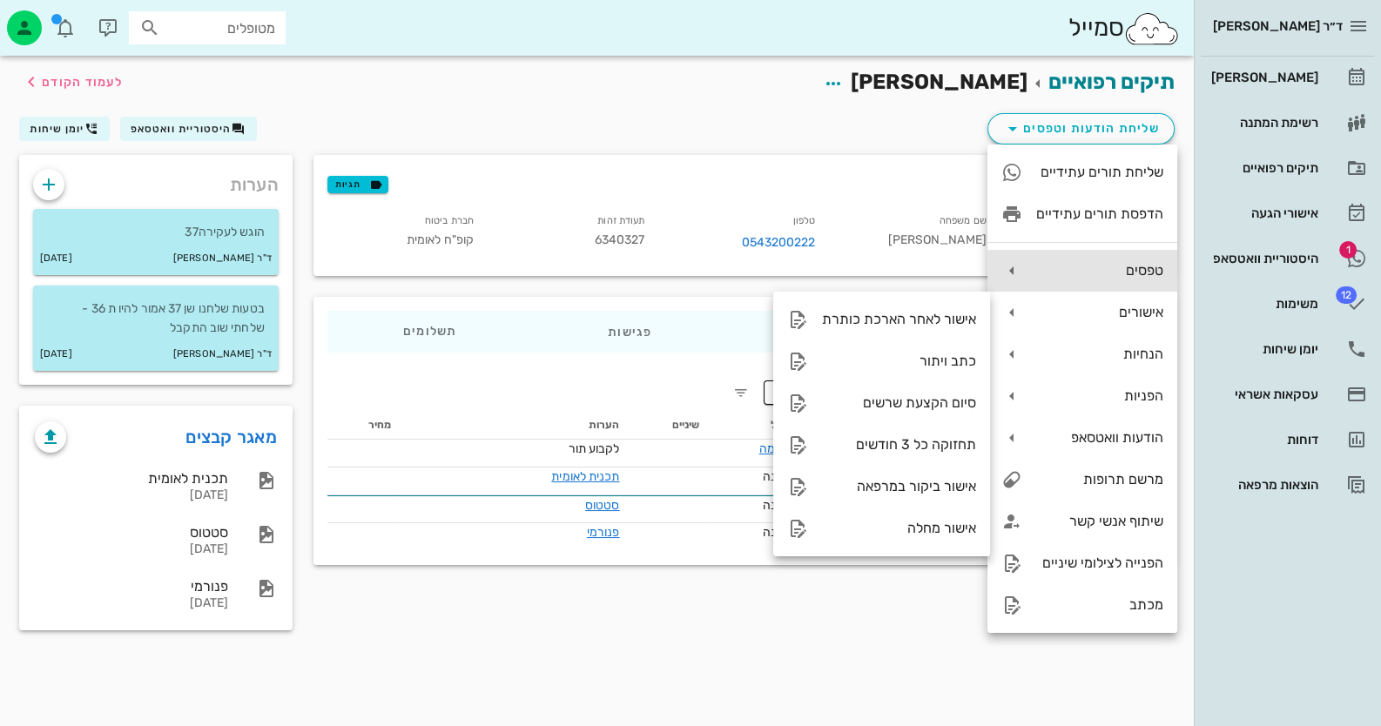
click at [1141, 265] on div "טפסים" at bounding box center [1099, 270] width 127 height 17
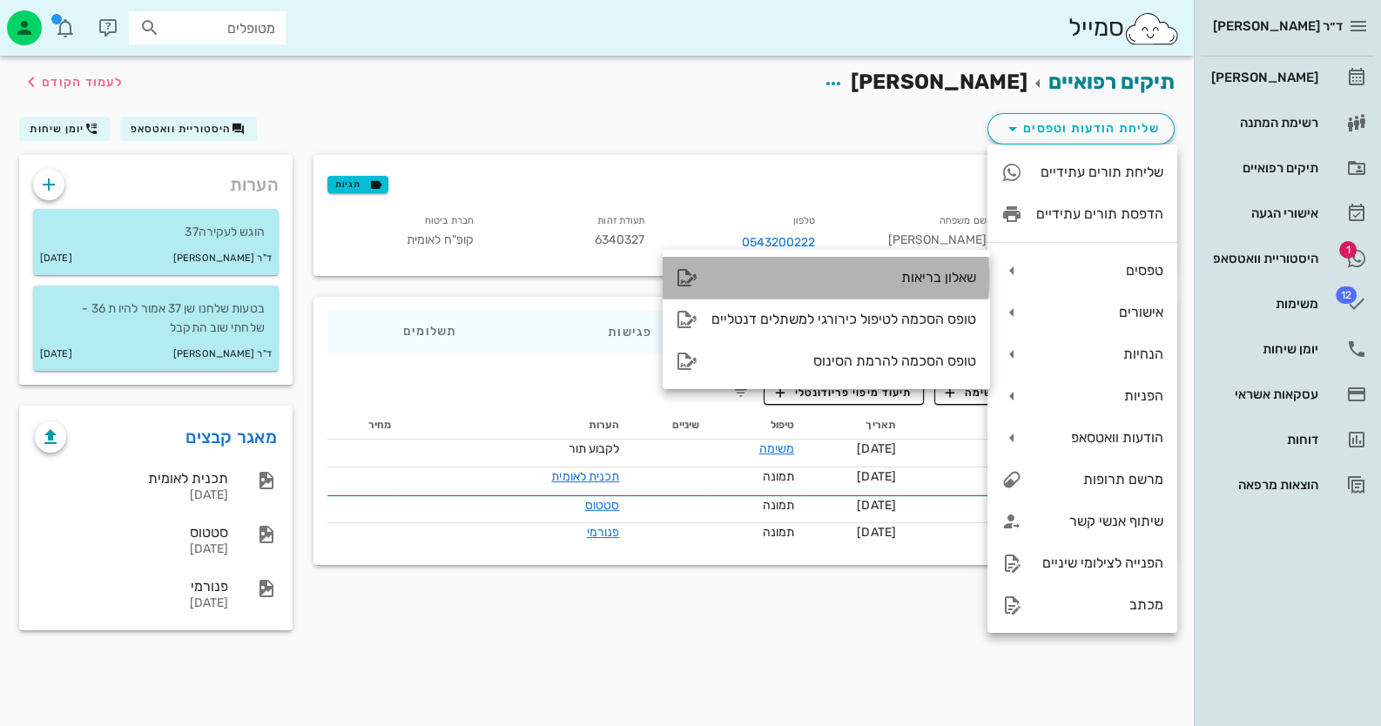
click at [904, 273] on div "שאלון בריאות" at bounding box center [843, 277] width 265 height 17
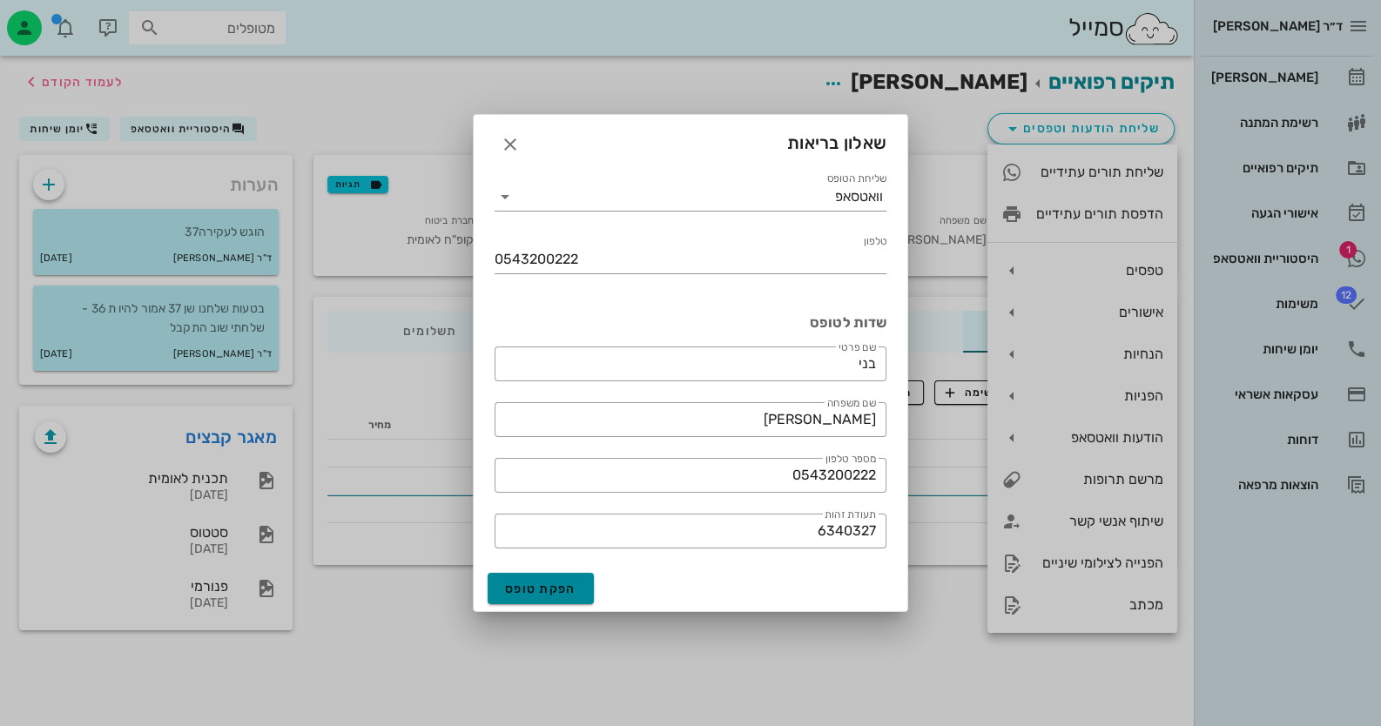
click at [549, 582] on span "הפקת טופס" at bounding box center [540, 589] width 71 height 15
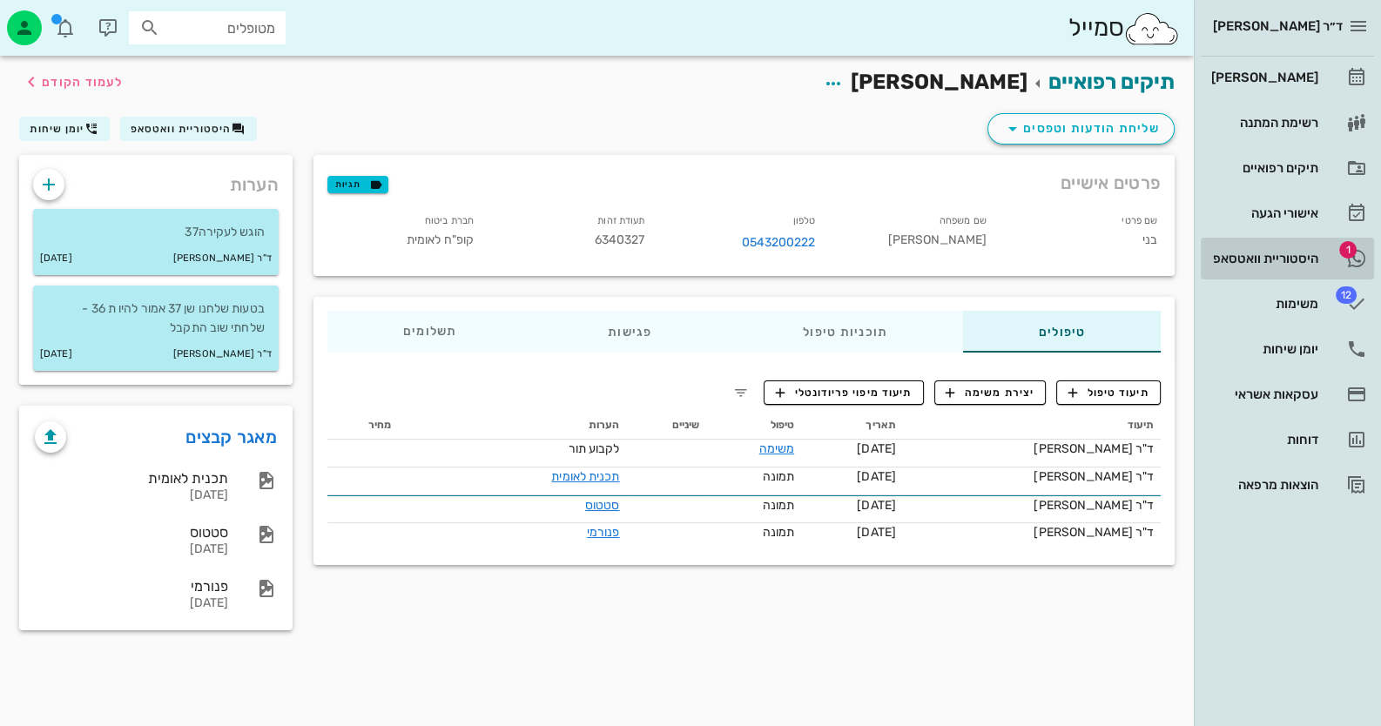
click at [1253, 257] on div "היסטוריית וואטסאפ" at bounding box center [1263, 259] width 111 height 14
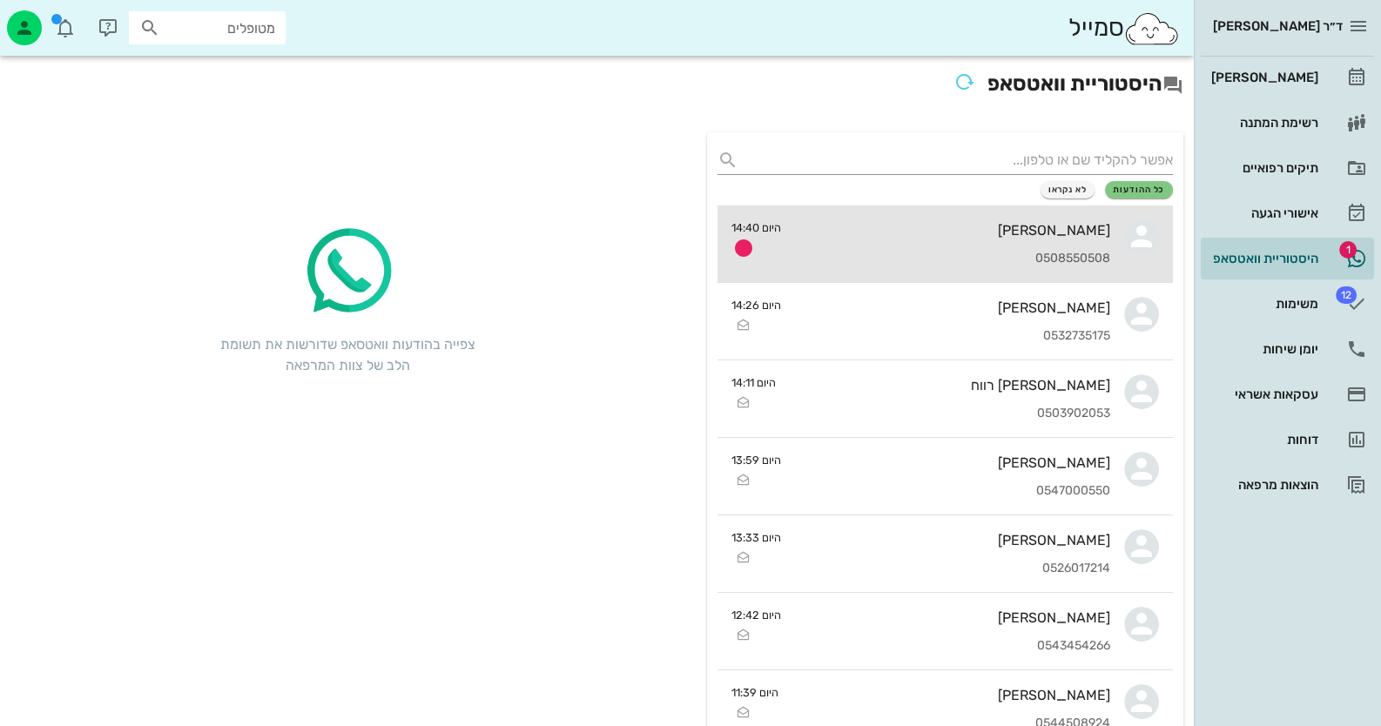
click at [1117, 246] on link "עמי כהן 0508550508 היום 14:40" at bounding box center [945, 245] width 455 height 78
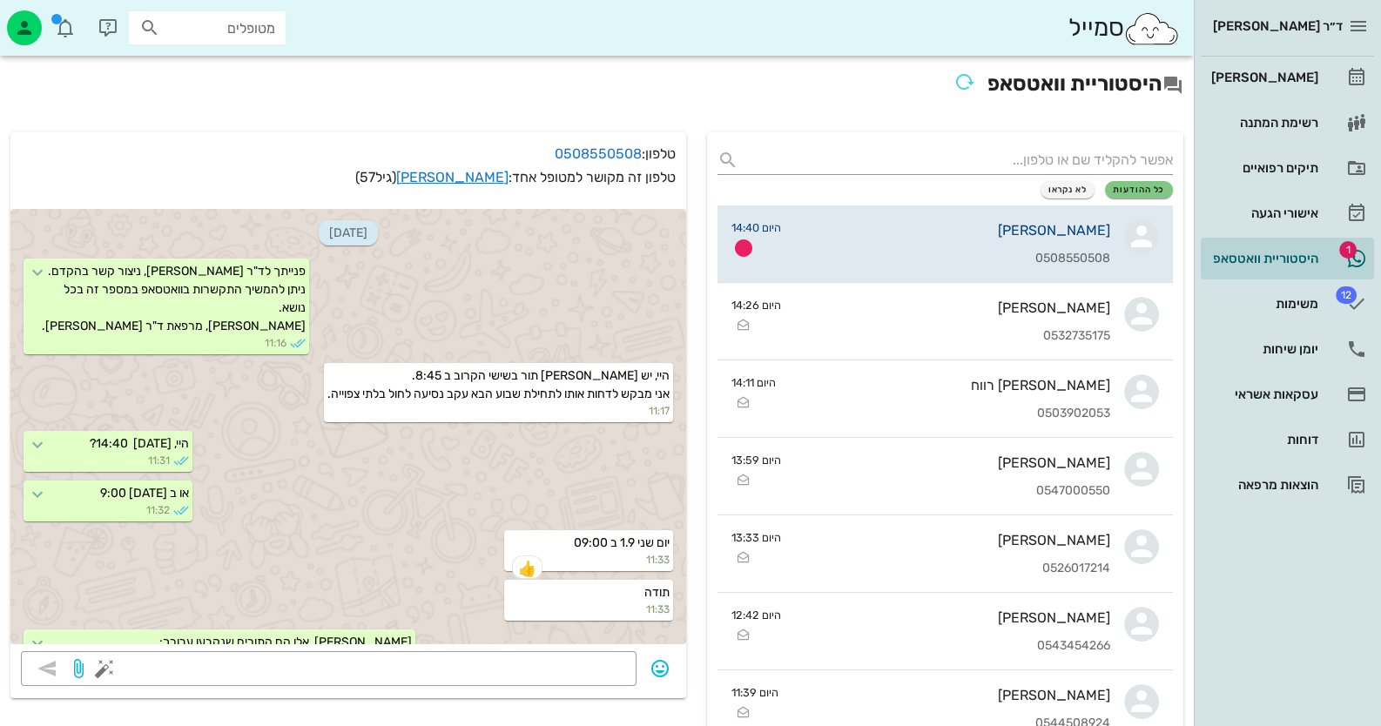
scroll to position [1224, 0]
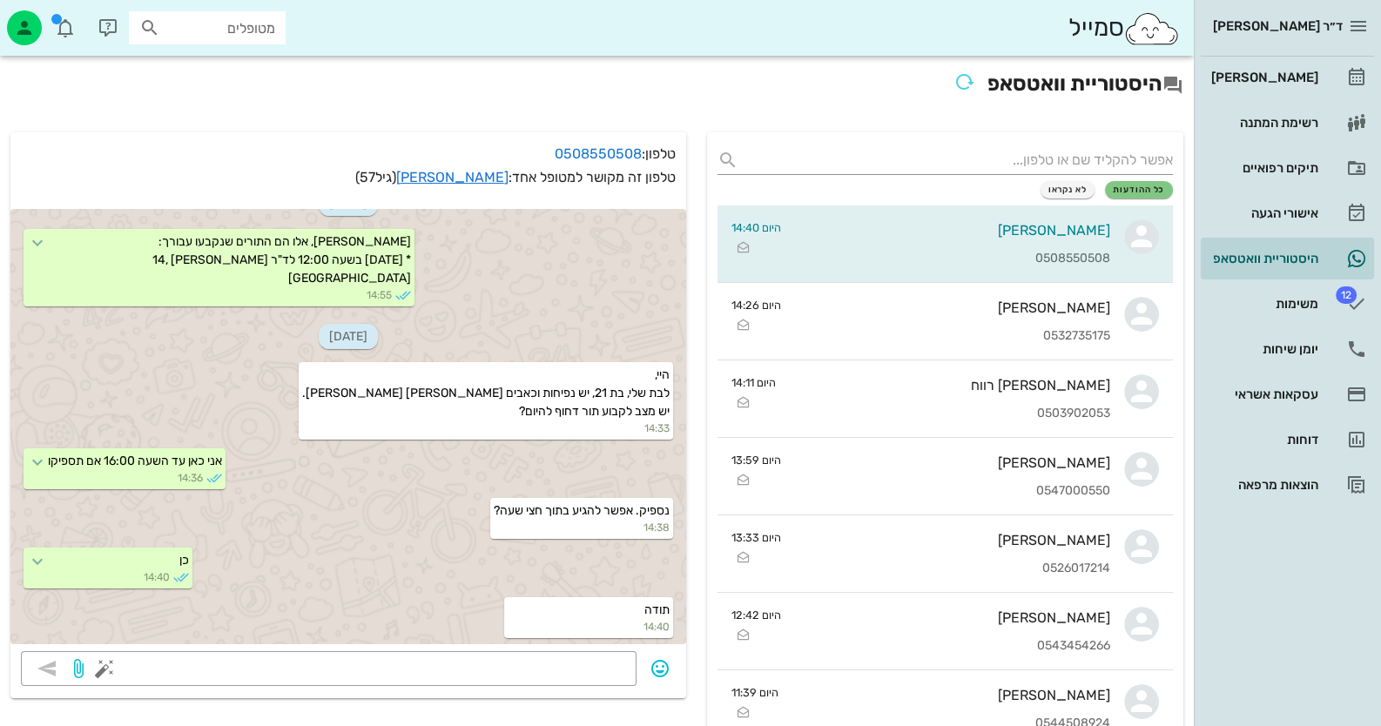
click at [1298, 56] on hr at bounding box center [1287, 56] width 173 height 1
click at [1293, 76] on div "[PERSON_NAME]" at bounding box center [1263, 78] width 111 height 14
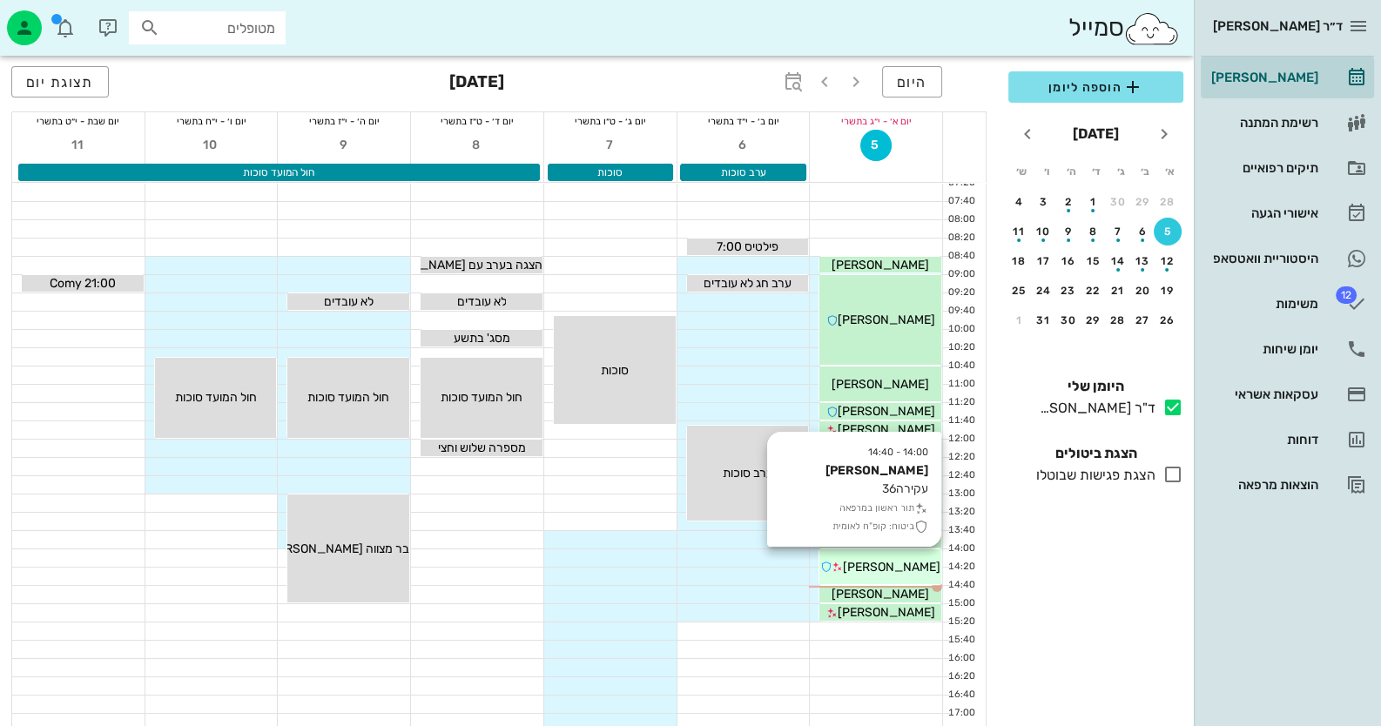
click at [882, 563] on span "[PERSON_NAME]" at bounding box center [892, 567] width 98 height 15
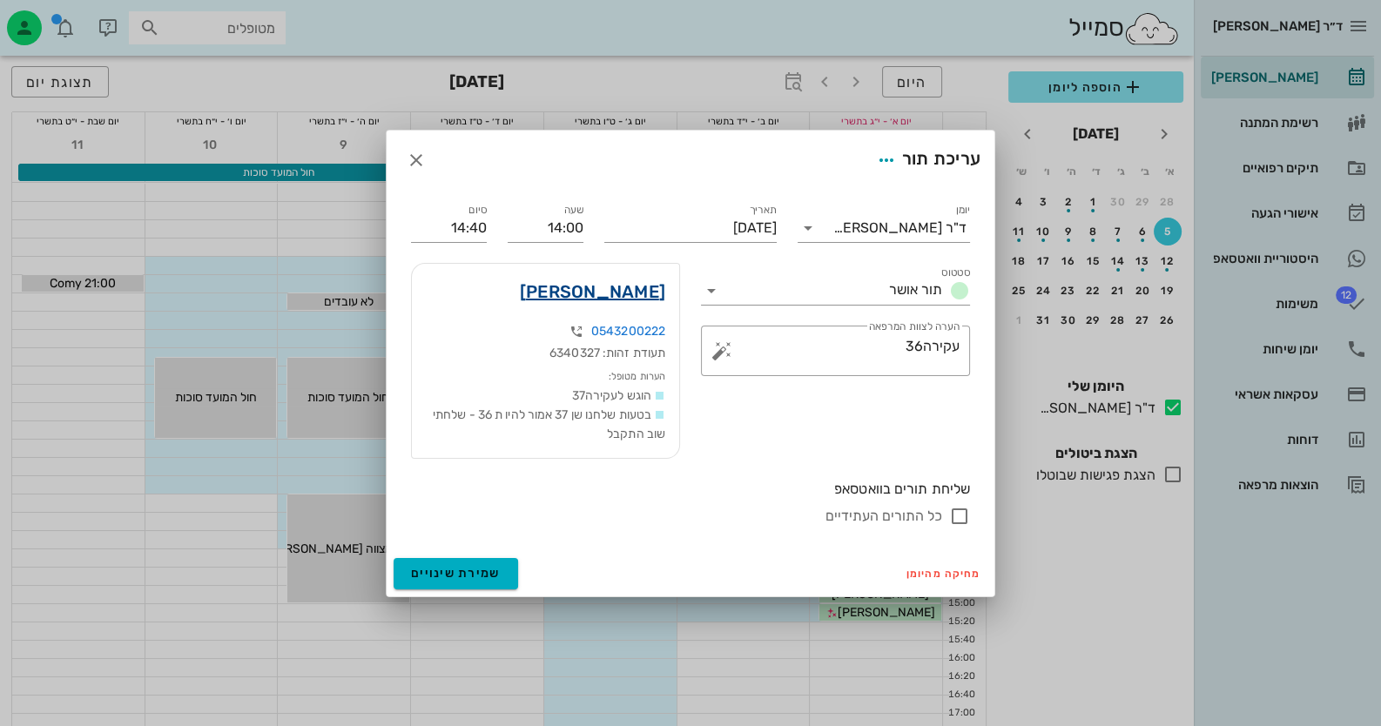
click at [650, 296] on link "[PERSON_NAME]" at bounding box center [592, 292] width 145 height 28
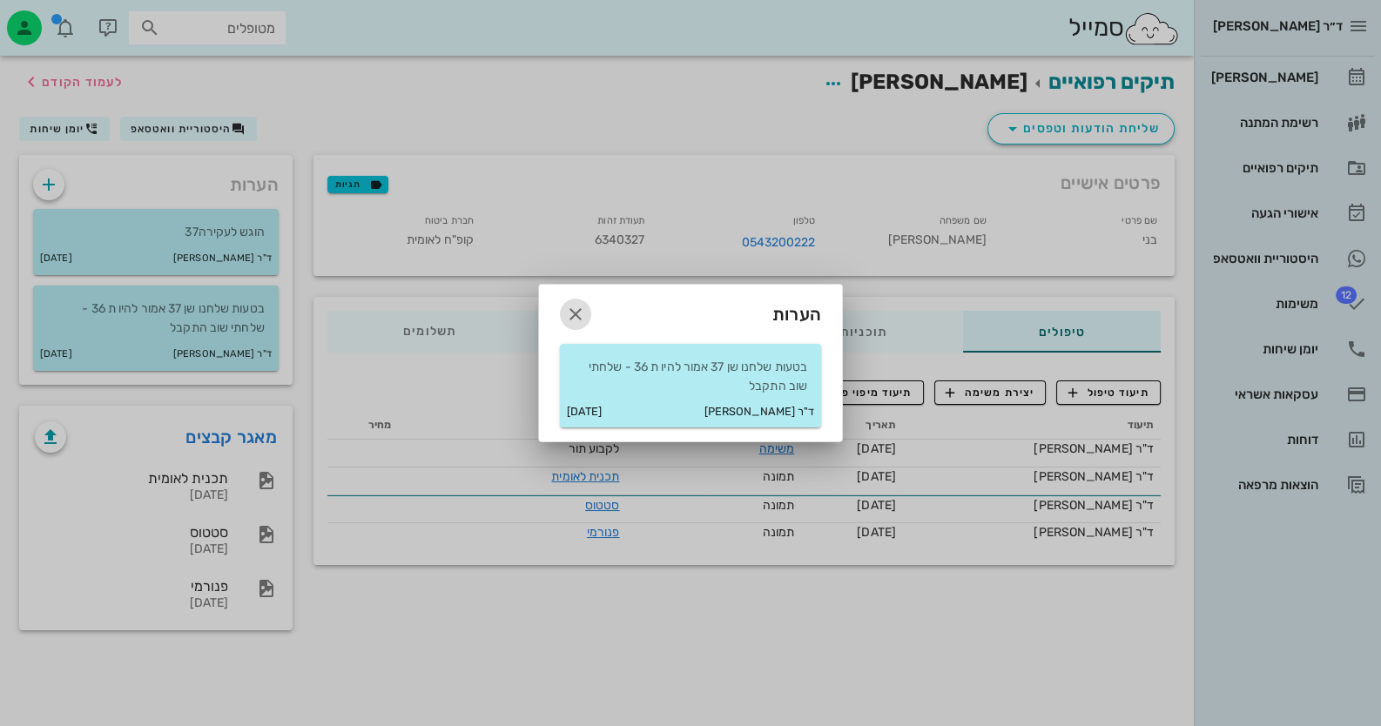
click at [577, 308] on icon "button" at bounding box center [575, 314] width 21 height 21
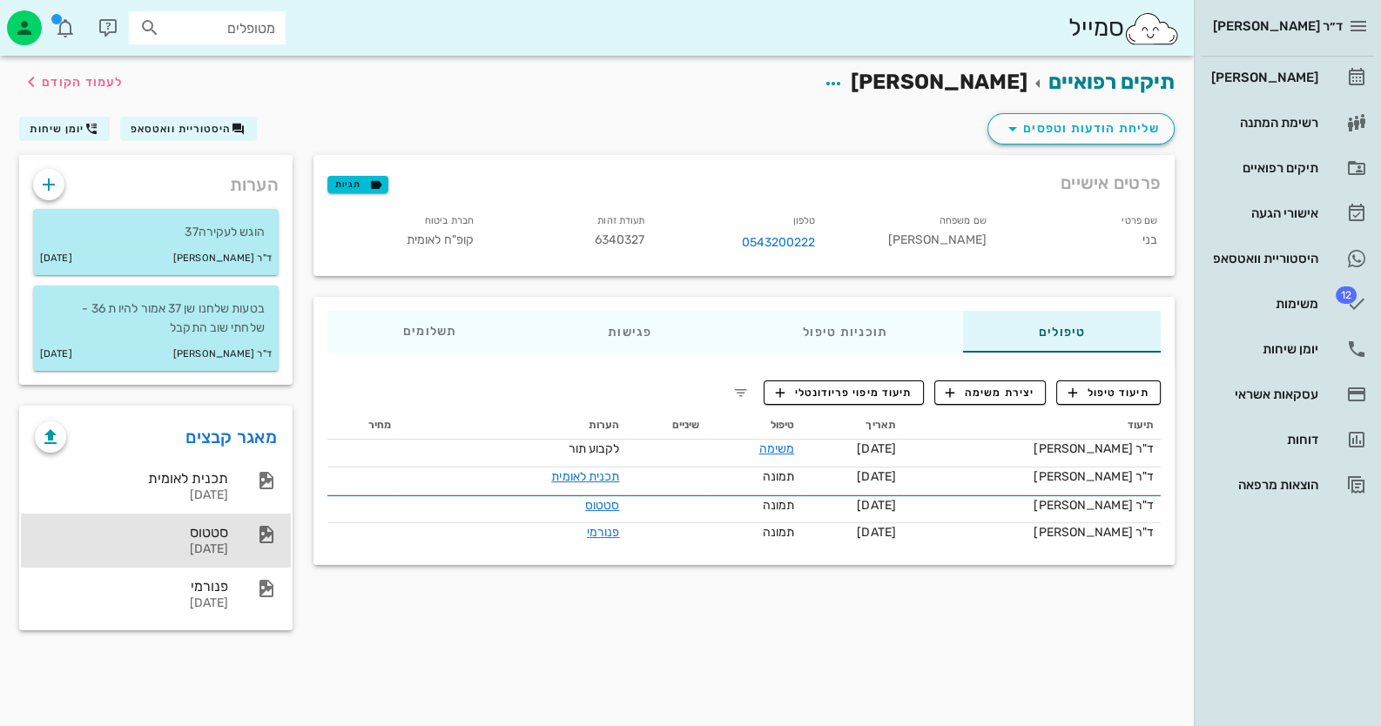
click at [205, 517] on div "סטטוס 20-09-2025" at bounding box center [131, 541] width 193 height 54
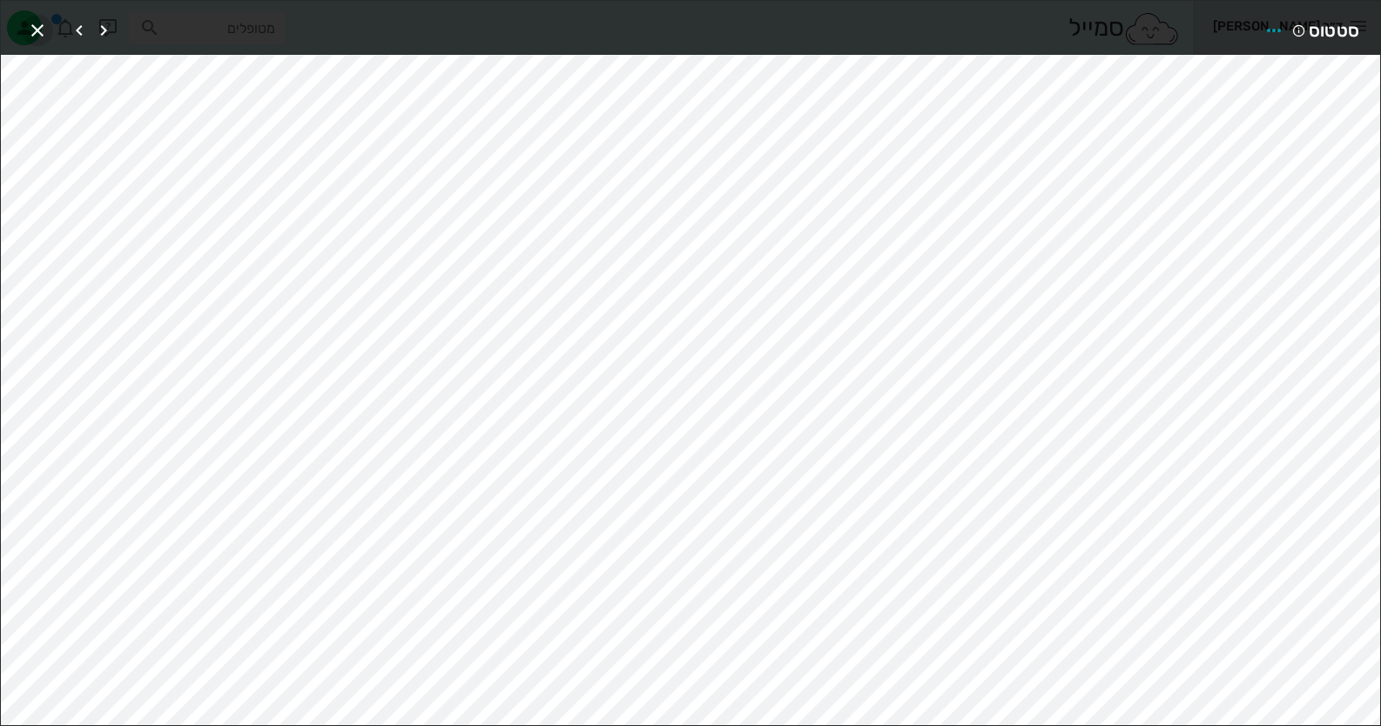
click at [37, 20] on icon "button" at bounding box center [37, 30] width 21 height 21
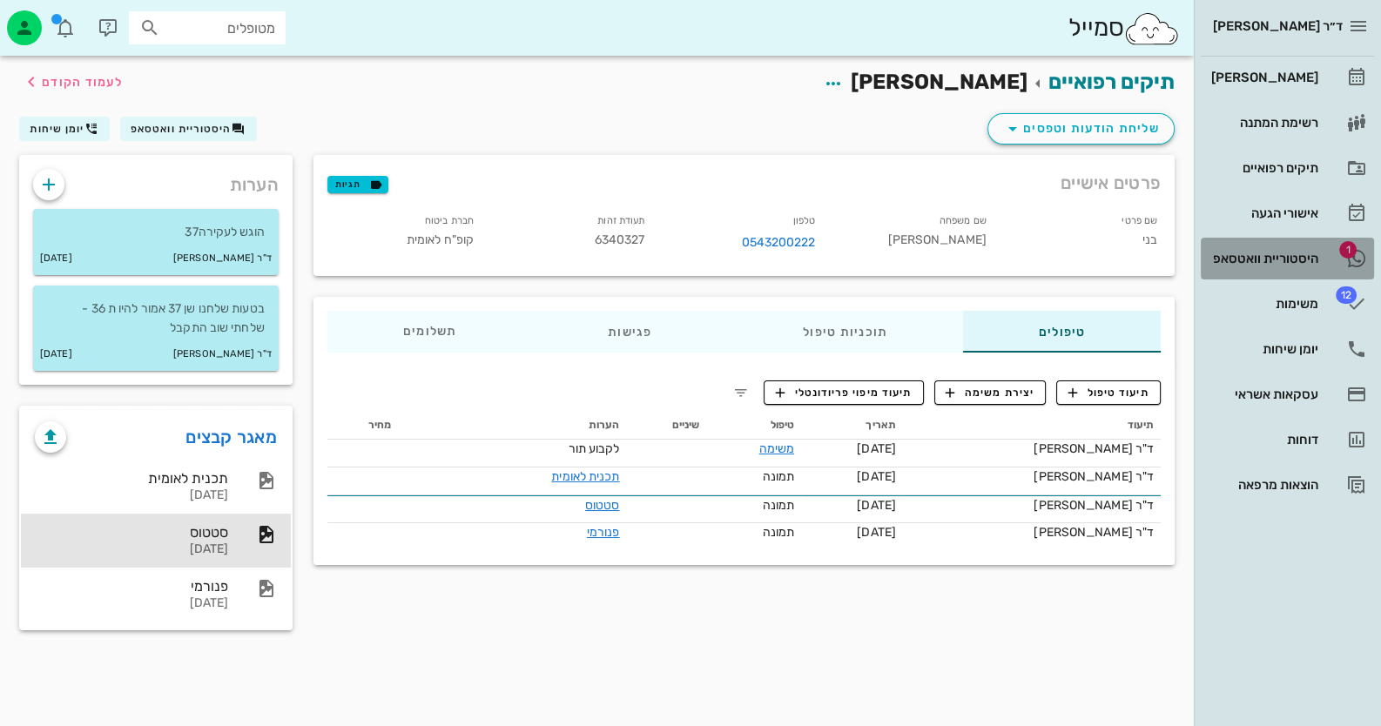
click at [1286, 257] on div "היסטוריית וואטסאפ" at bounding box center [1263, 259] width 111 height 14
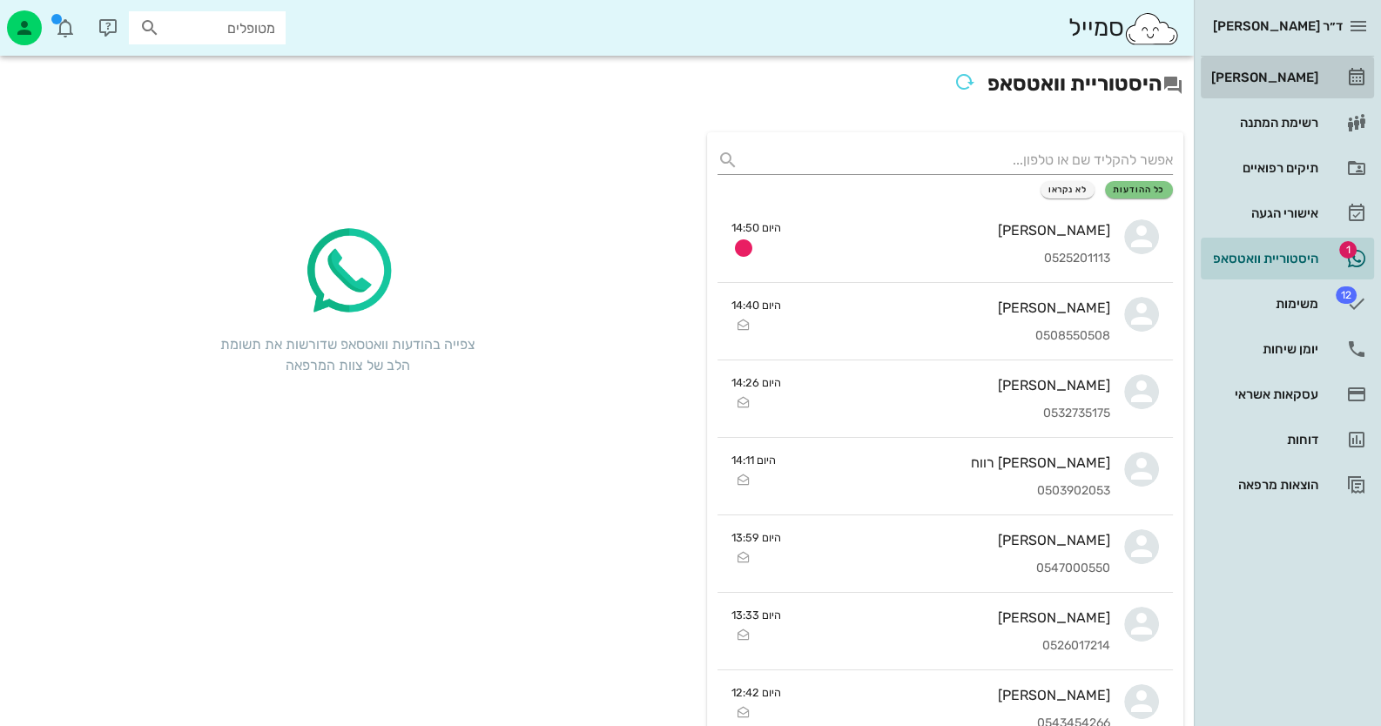
click at [1258, 80] on div "[PERSON_NAME]" at bounding box center [1263, 78] width 111 height 14
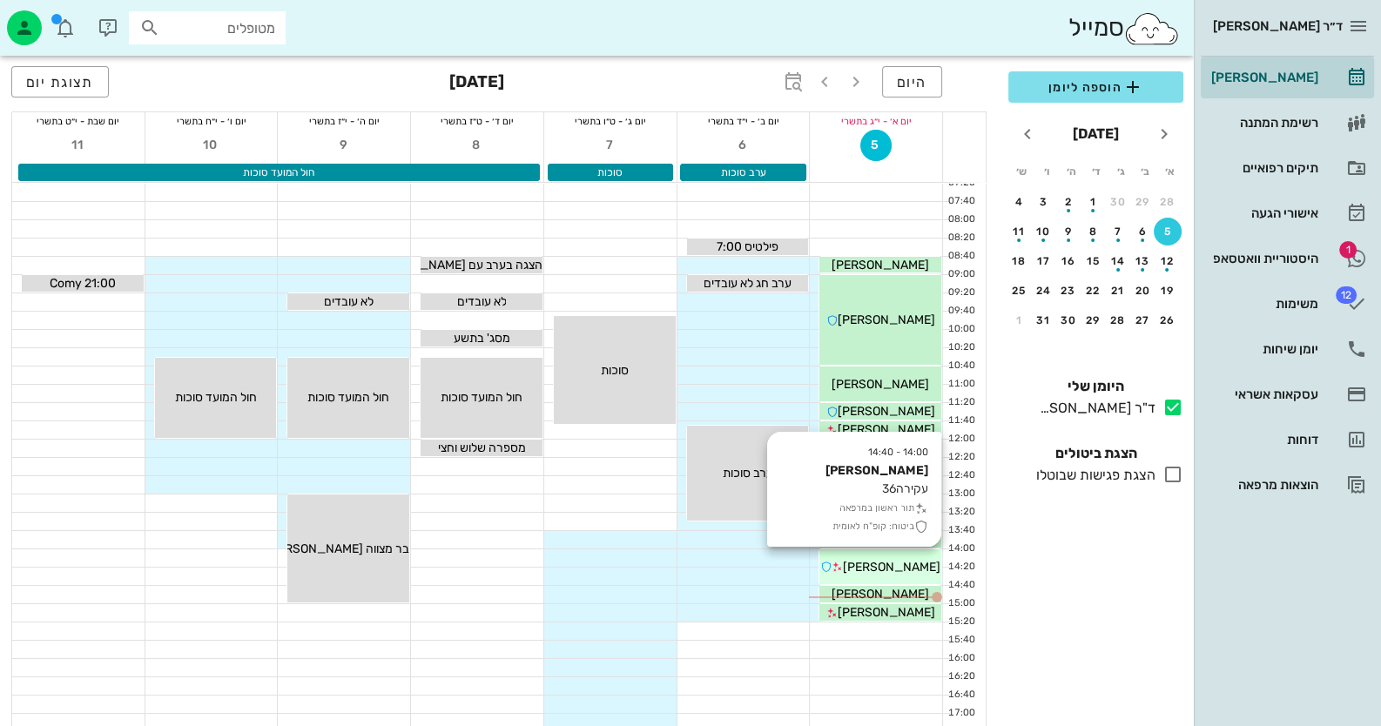
click at [911, 568] on div "[PERSON_NAME]" at bounding box center [880, 567] width 122 height 18
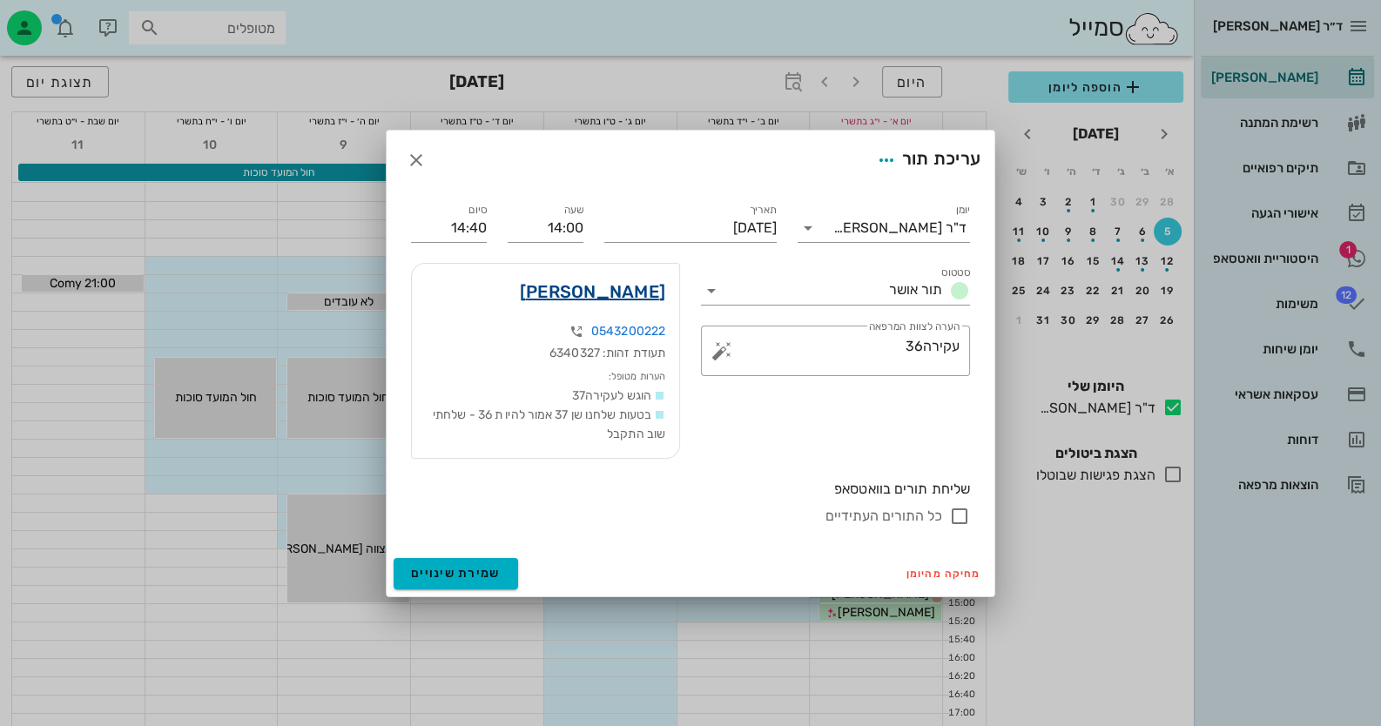
click at [643, 287] on link "[PERSON_NAME]" at bounding box center [592, 292] width 145 height 28
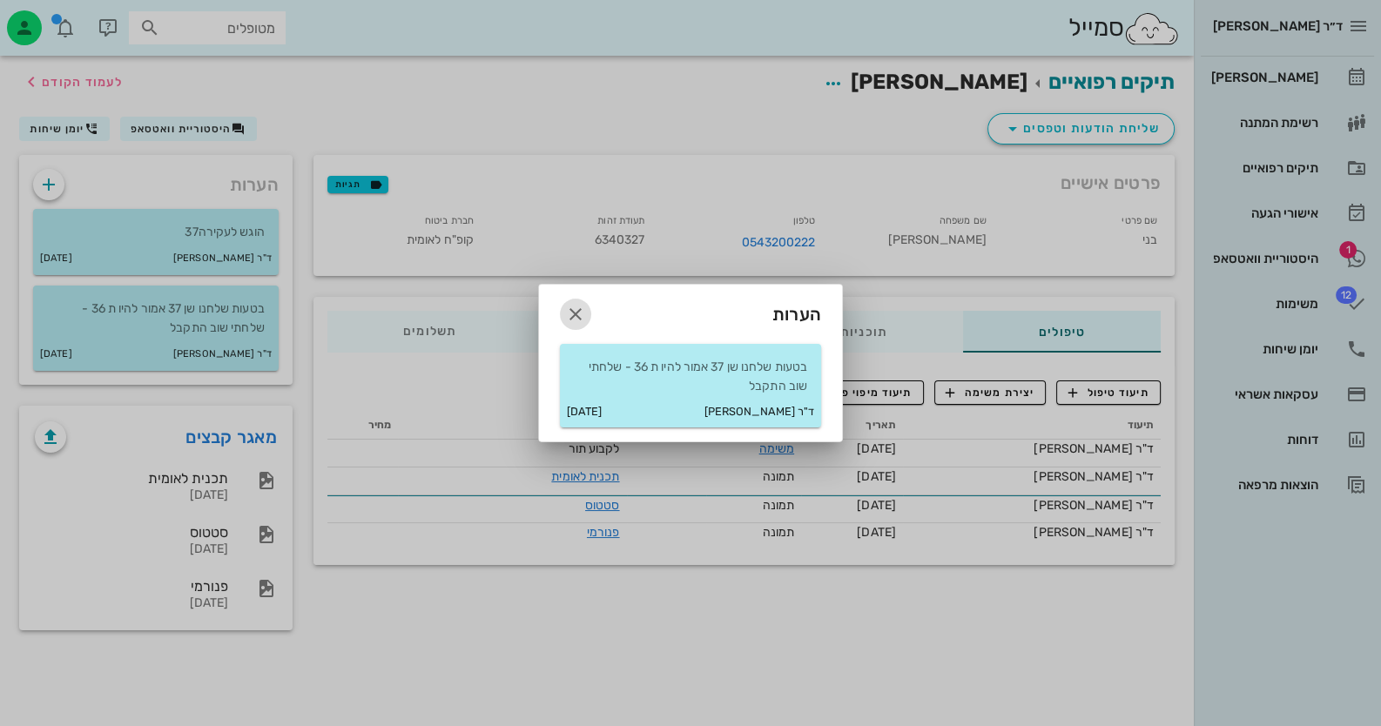
click at [567, 317] on icon "button" at bounding box center [575, 314] width 21 height 21
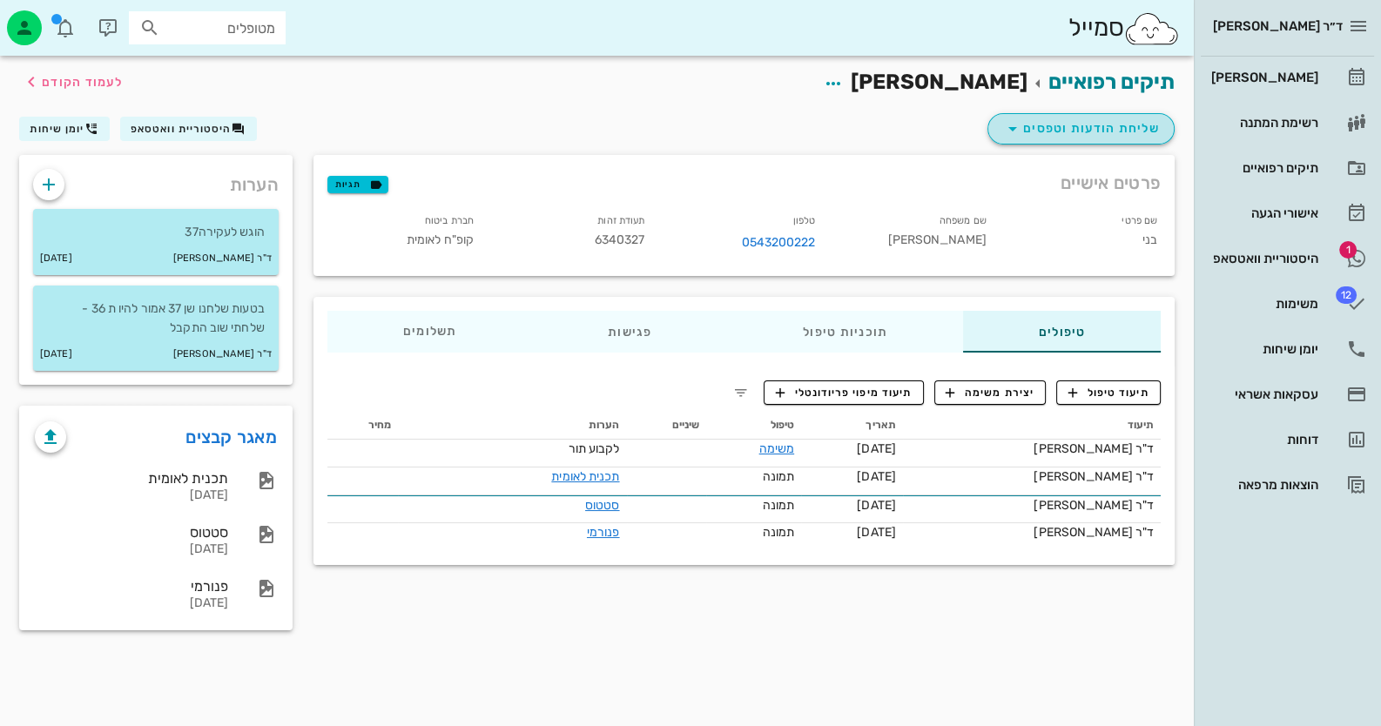
click at [1011, 136] on icon "button" at bounding box center [1012, 128] width 21 height 21
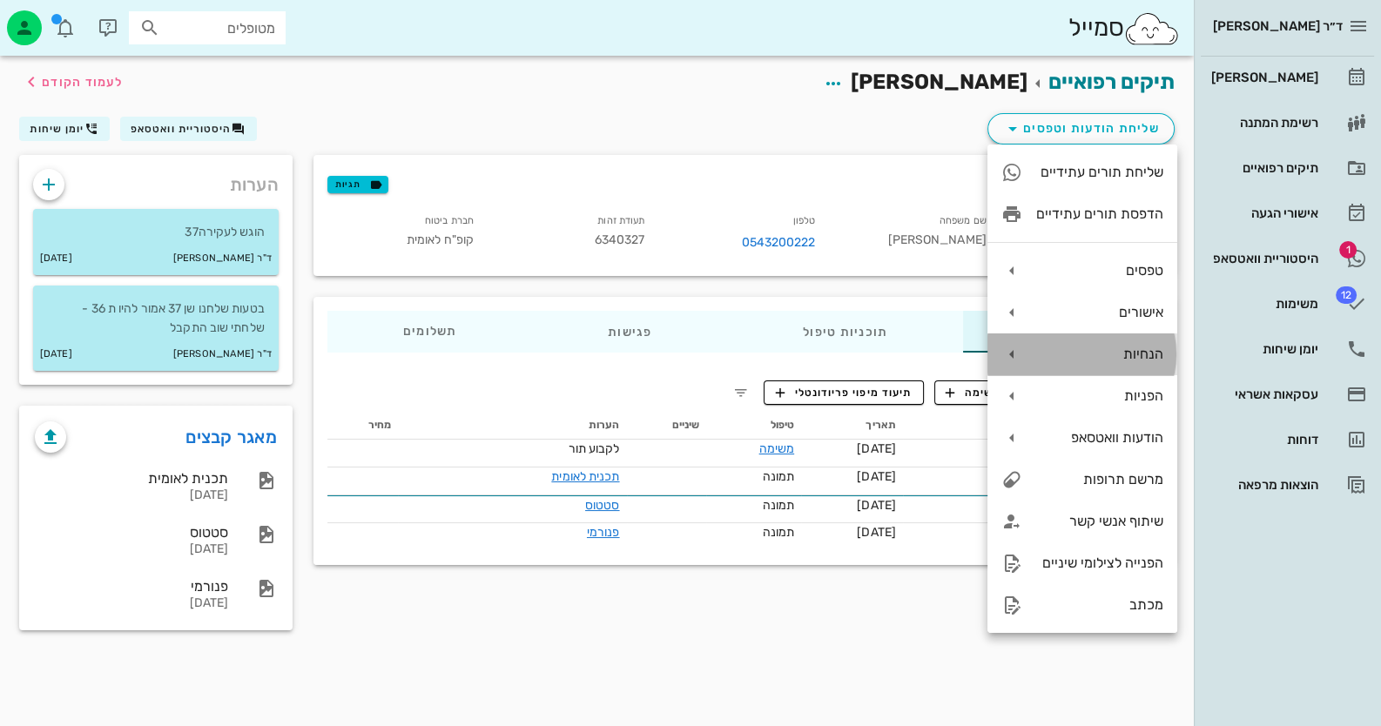
click at [1140, 352] on div "הנחיות" at bounding box center [1099, 354] width 127 height 17
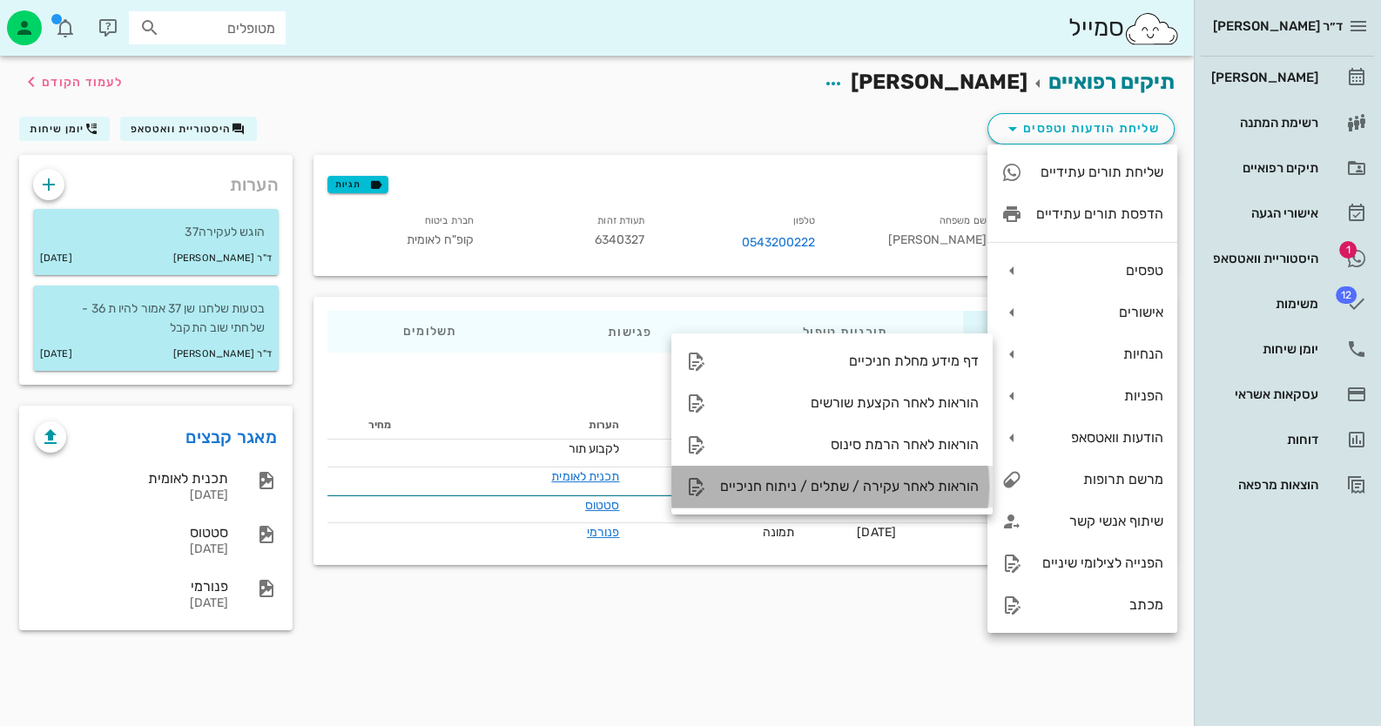
click at [909, 496] on div "הוראות לאחר עקירה / שתלים / ניתוח חניכיים" at bounding box center [831, 487] width 321 height 42
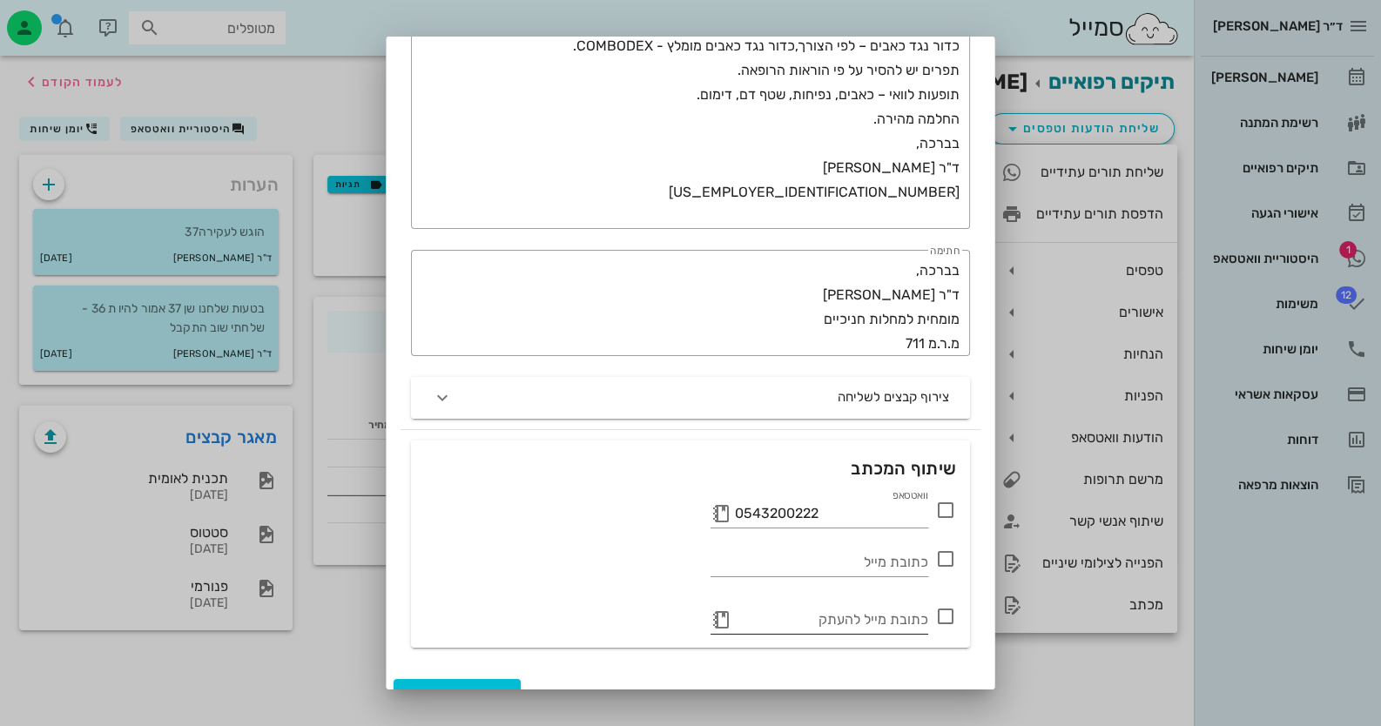
scroll to position [404, 0]
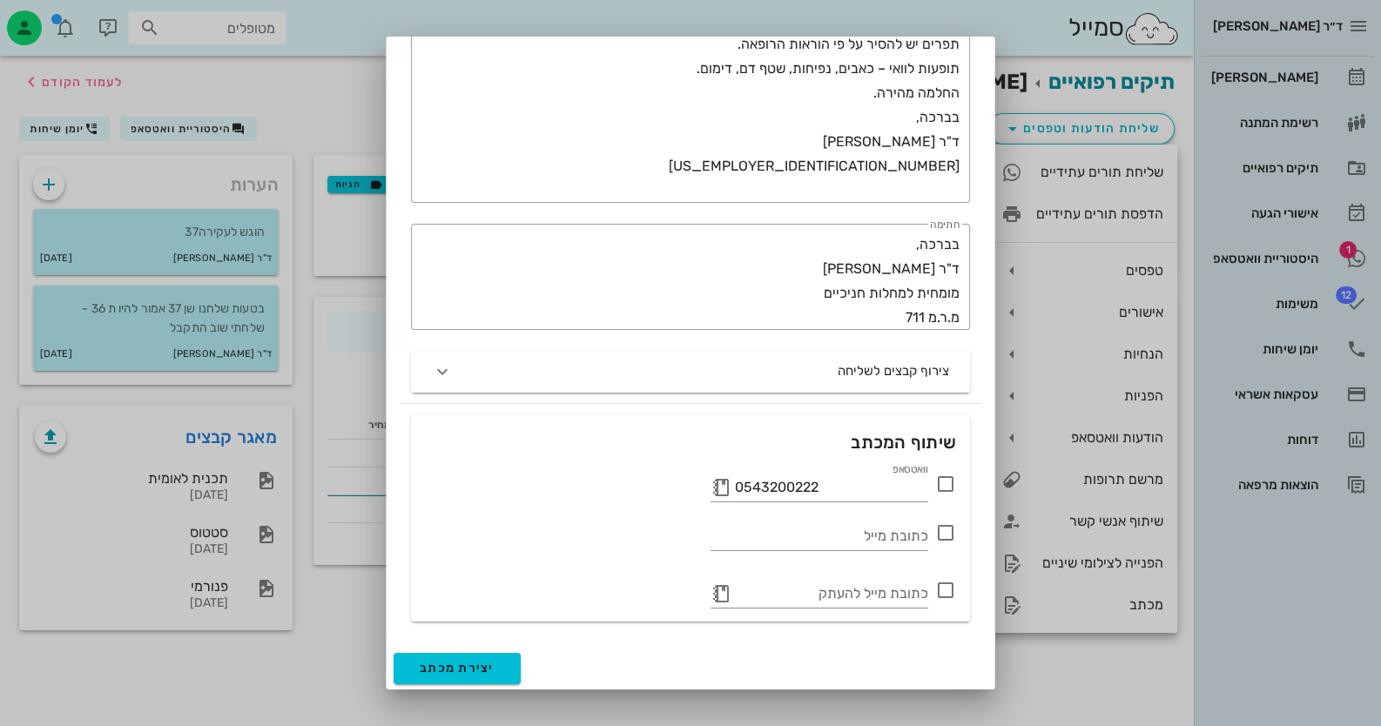
click at [948, 486] on icon at bounding box center [945, 484] width 21 height 21
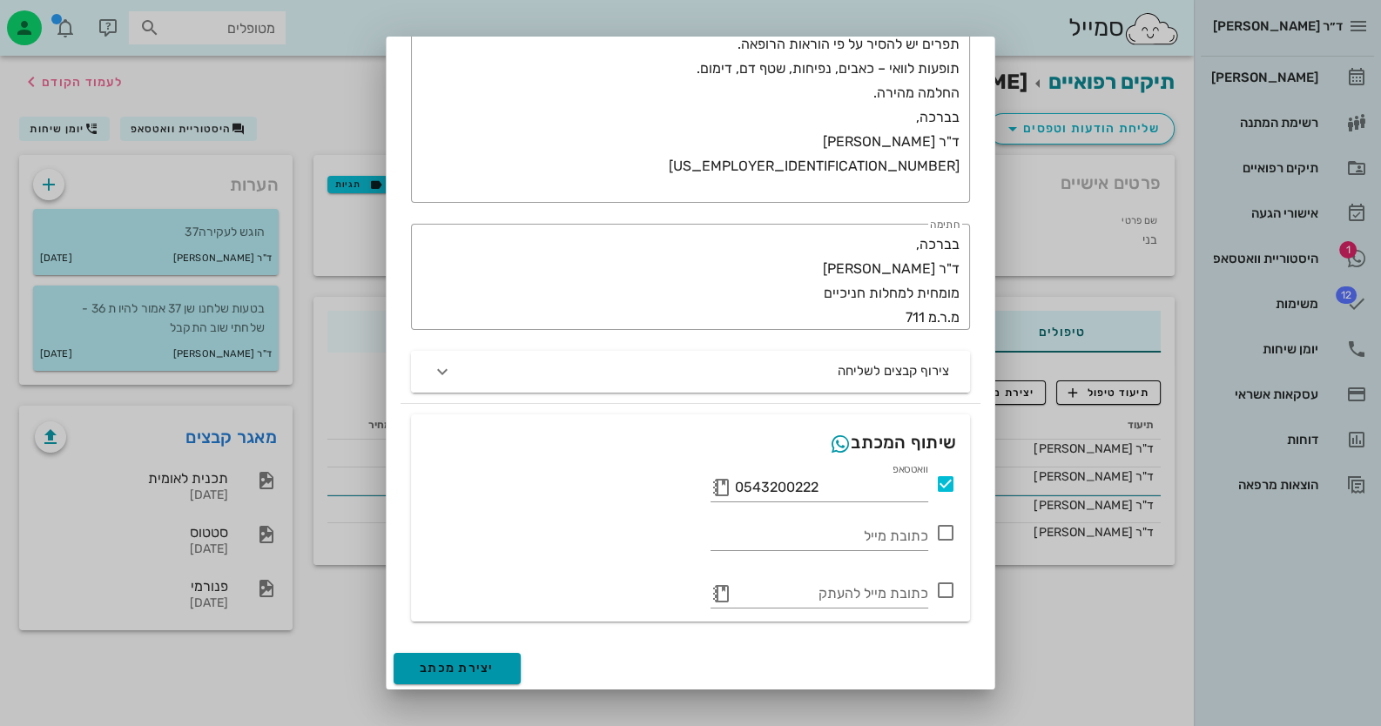
click at [495, 664] on span "יצירת מכתב" at bounding box center [457, 668] width 75 height 15
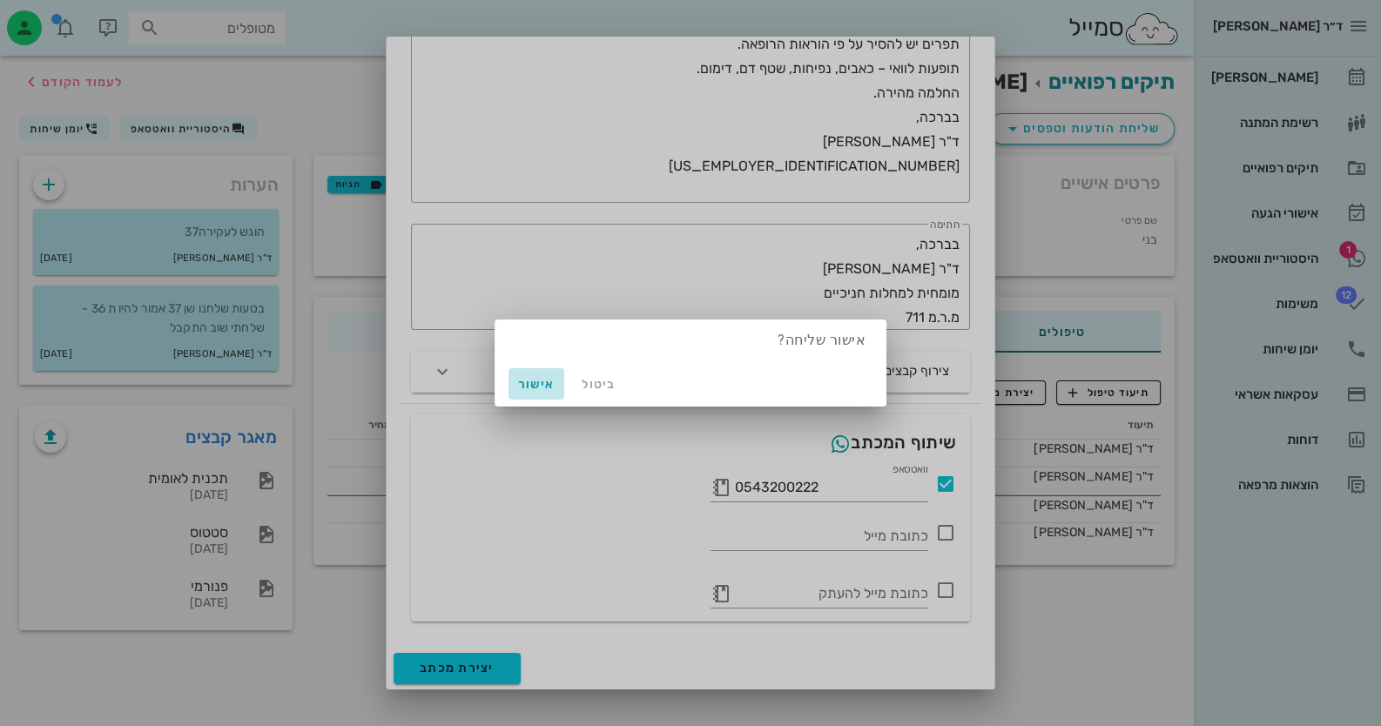
click at [551, 373] on button "אישור" at bounding box center [537, 383] width 56 height 31
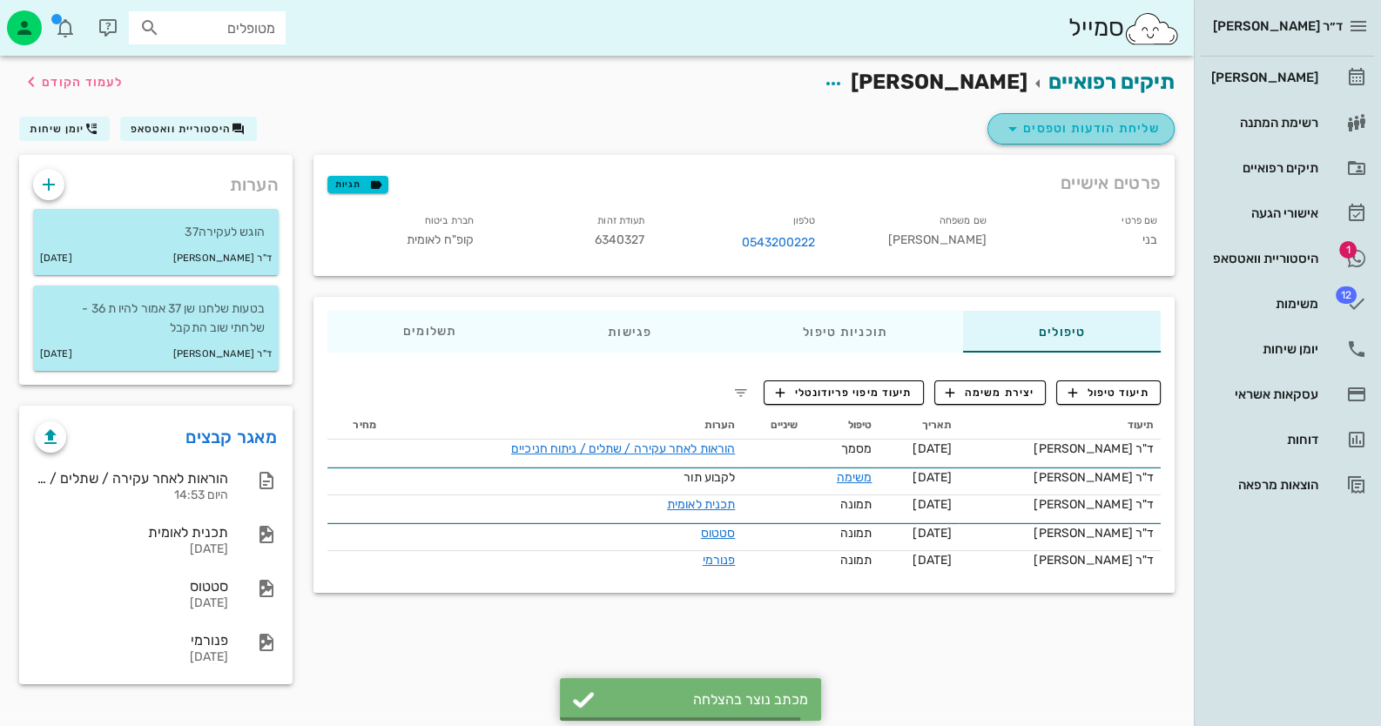
click at [1120, 113] on button "שליחת הודעות וטפסים" at bounding box center [1081, 128] width 187 height 31
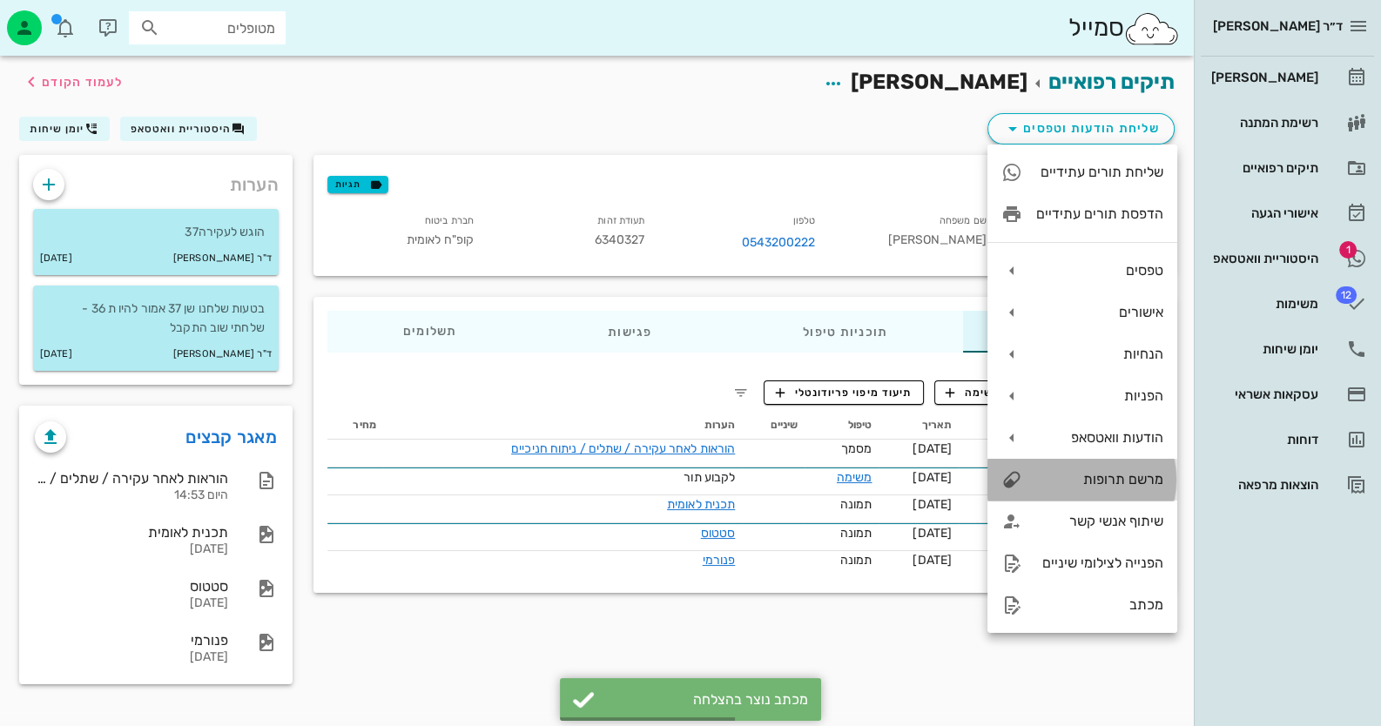
click at [1148, 461] on div "מרשם תרופות" at bounding box center [1083, 480] width 190 height 42
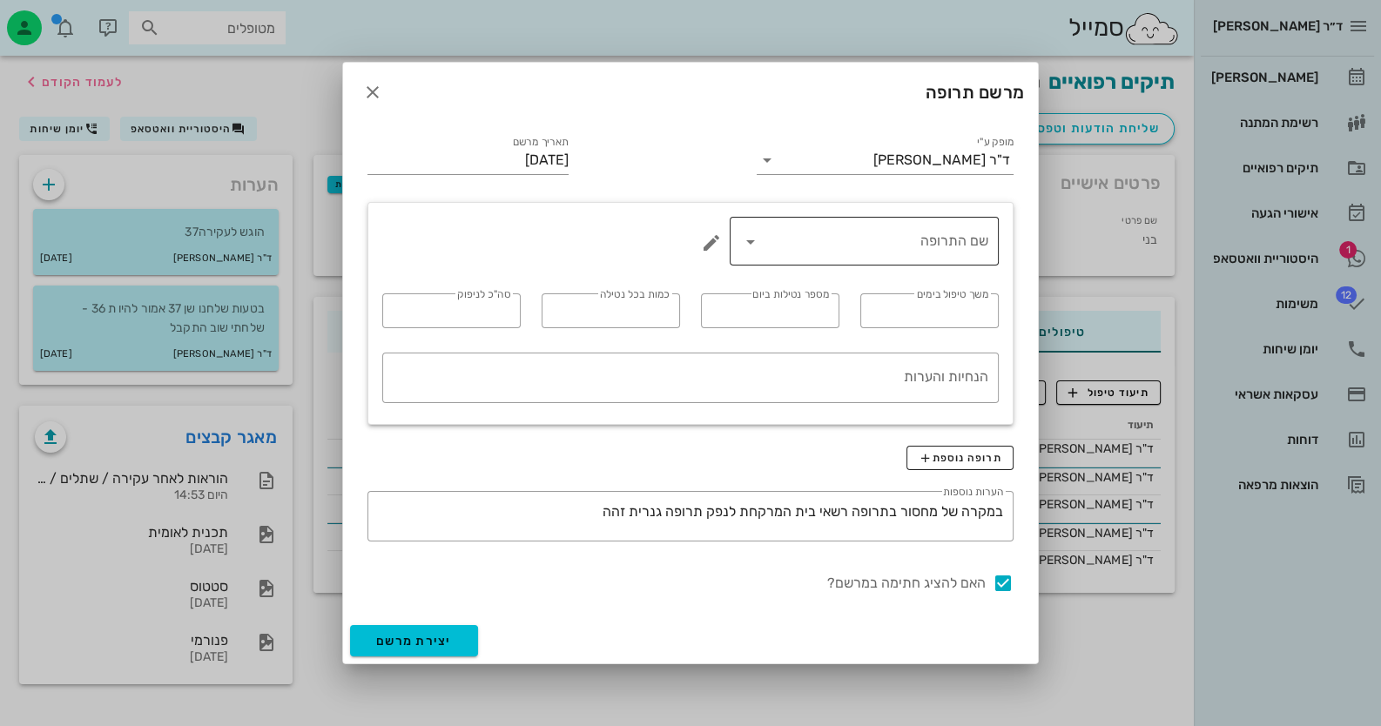
click at [860, 242] on input "שם התרופה" at bounding box center [877, 241] width 224 height 28
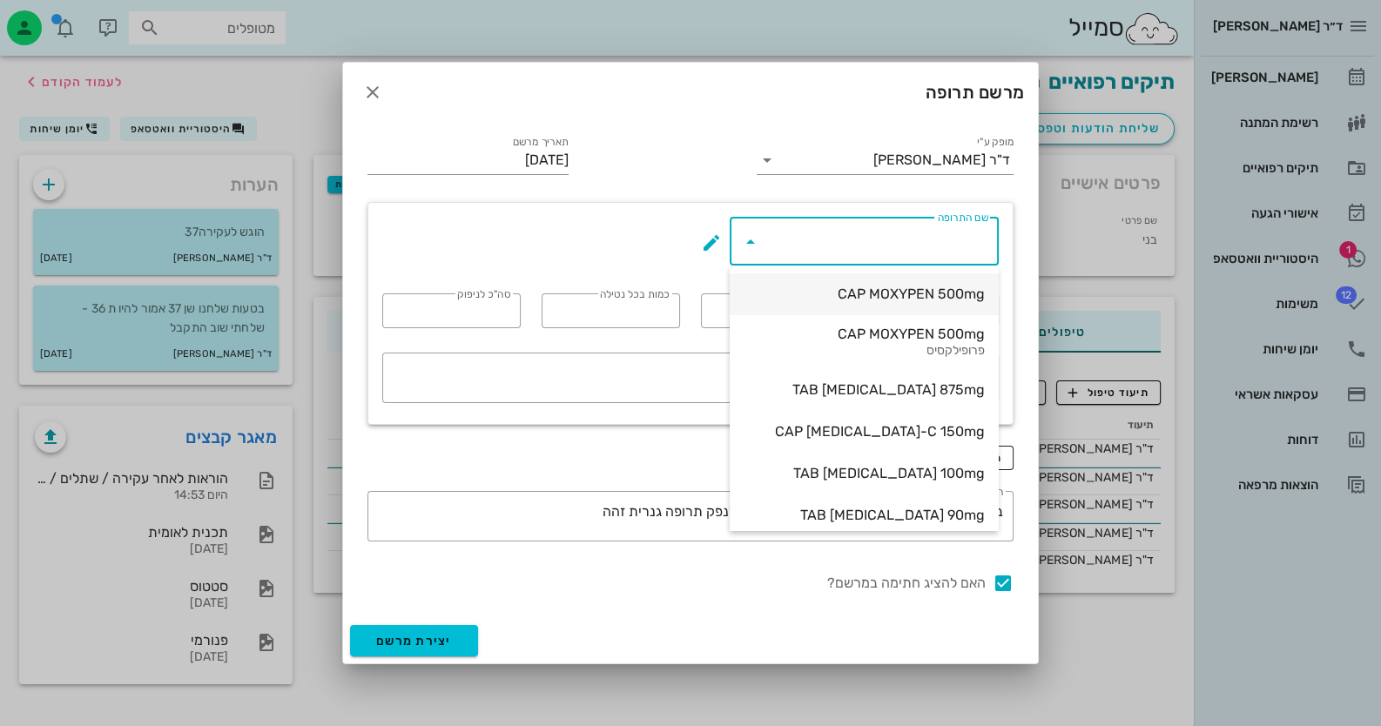
click at [930, 307] on div "CAP MOXYPEN 500mg" at bounding box center [864, 293] width 241 height 37
type input "CAP MOXYPEN 500mg"
type input "5"
type input "3"
type input "1"
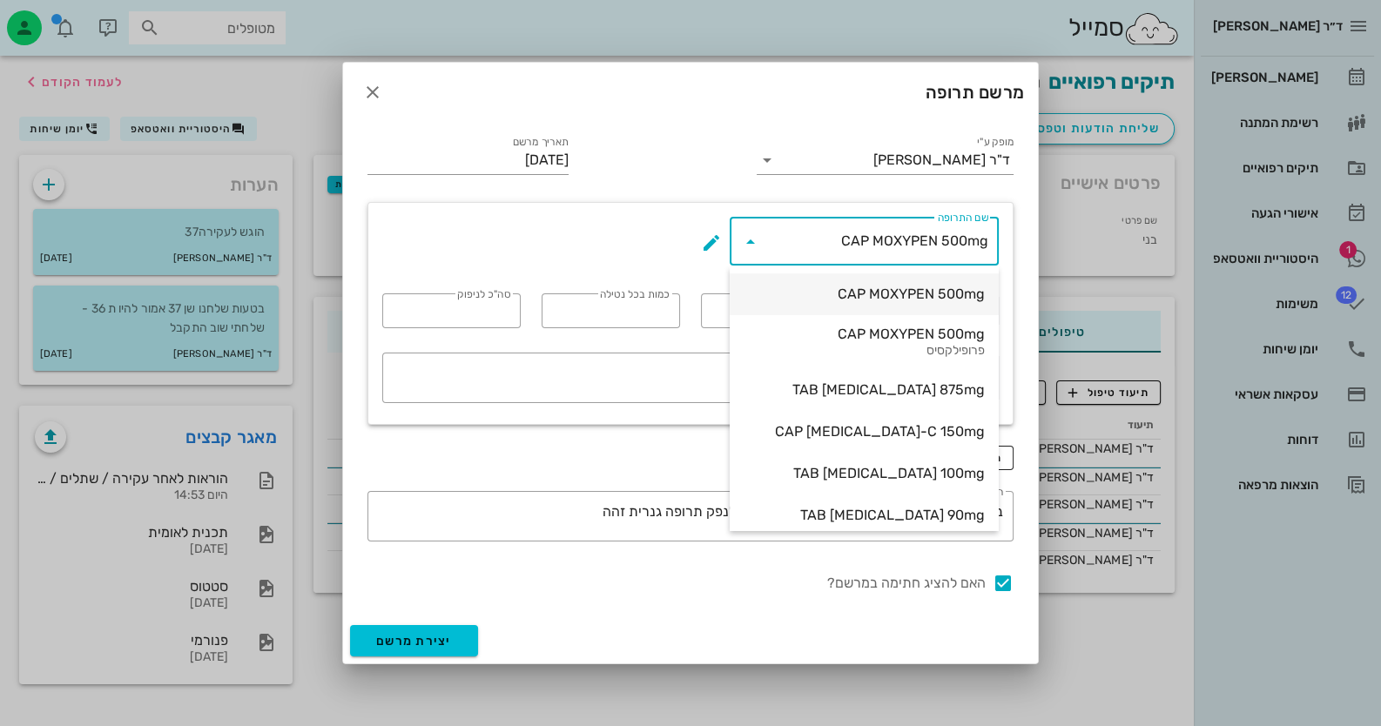
type input "15"
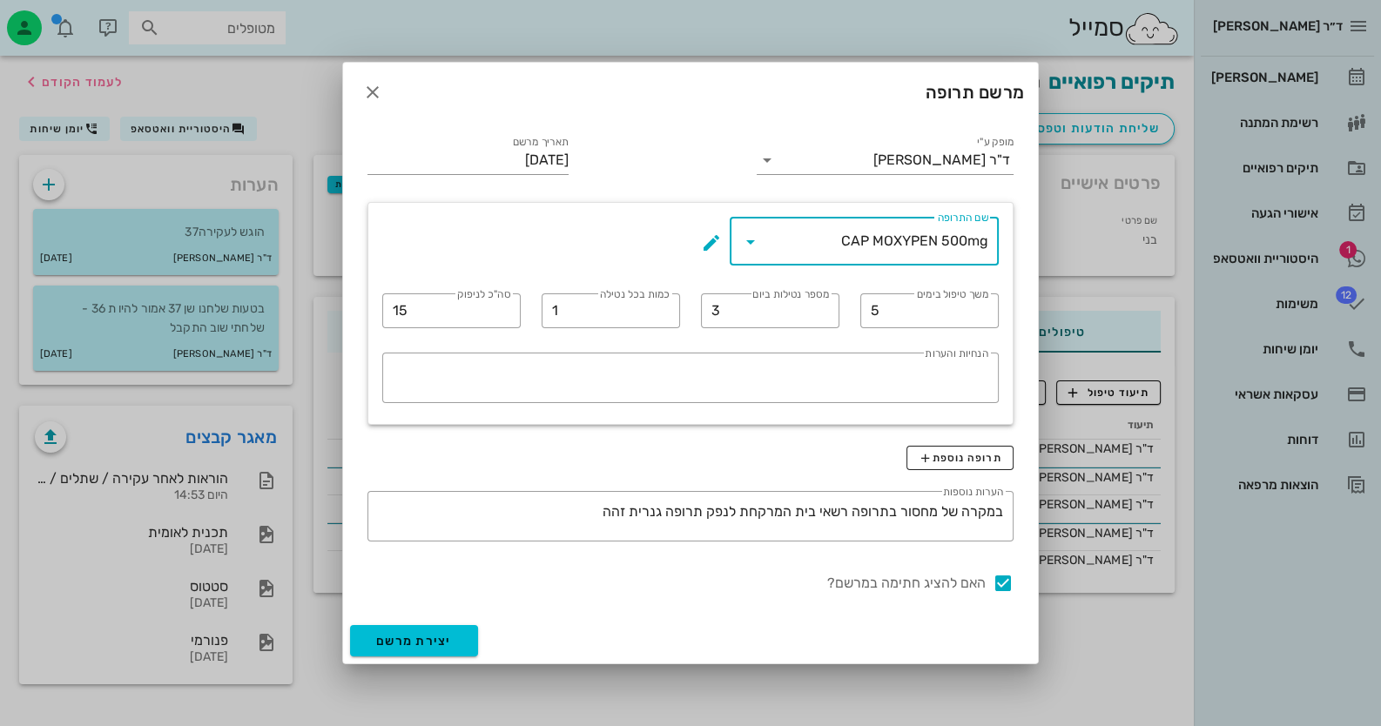
click at [393, 657] on div "יצירת מרשם" at bounding box center [690, 640] width 695 height 45
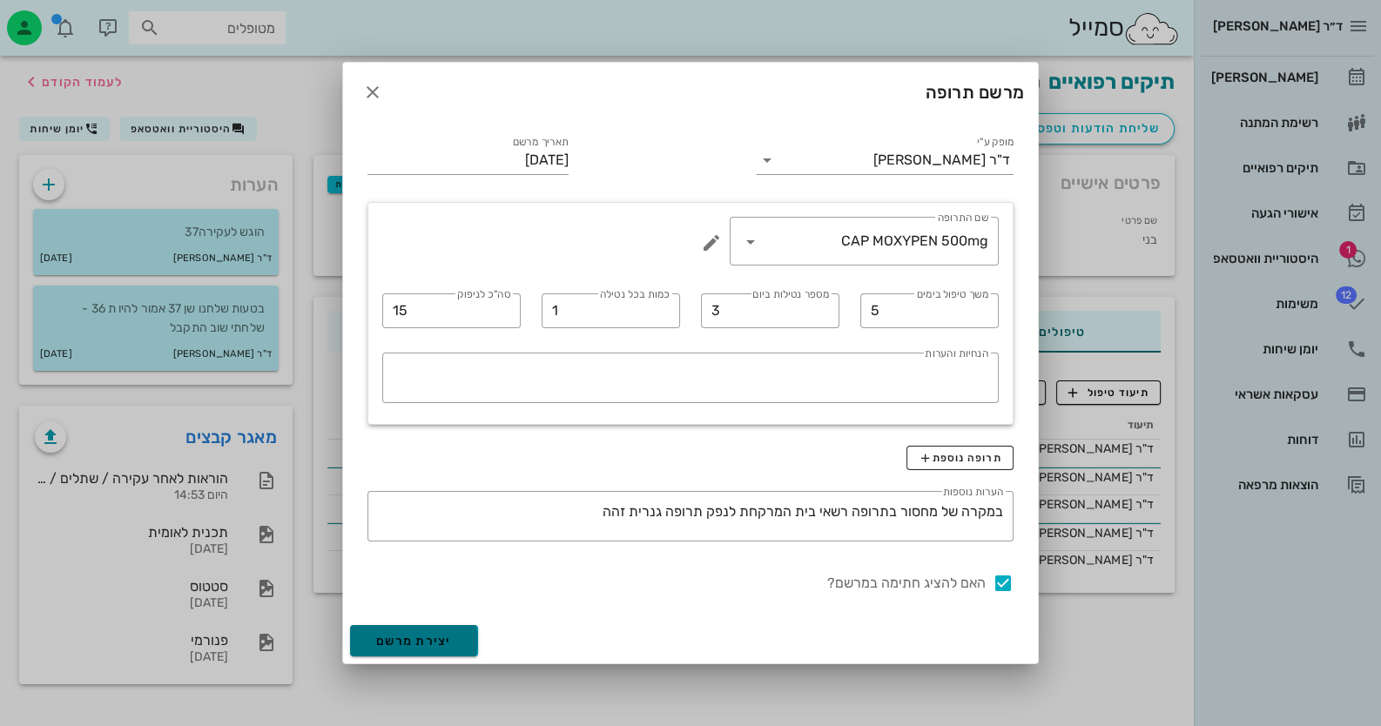
click at [400, 648] on button "יצירת מרשם" at bounding box center [414, 640] width 128 height 31
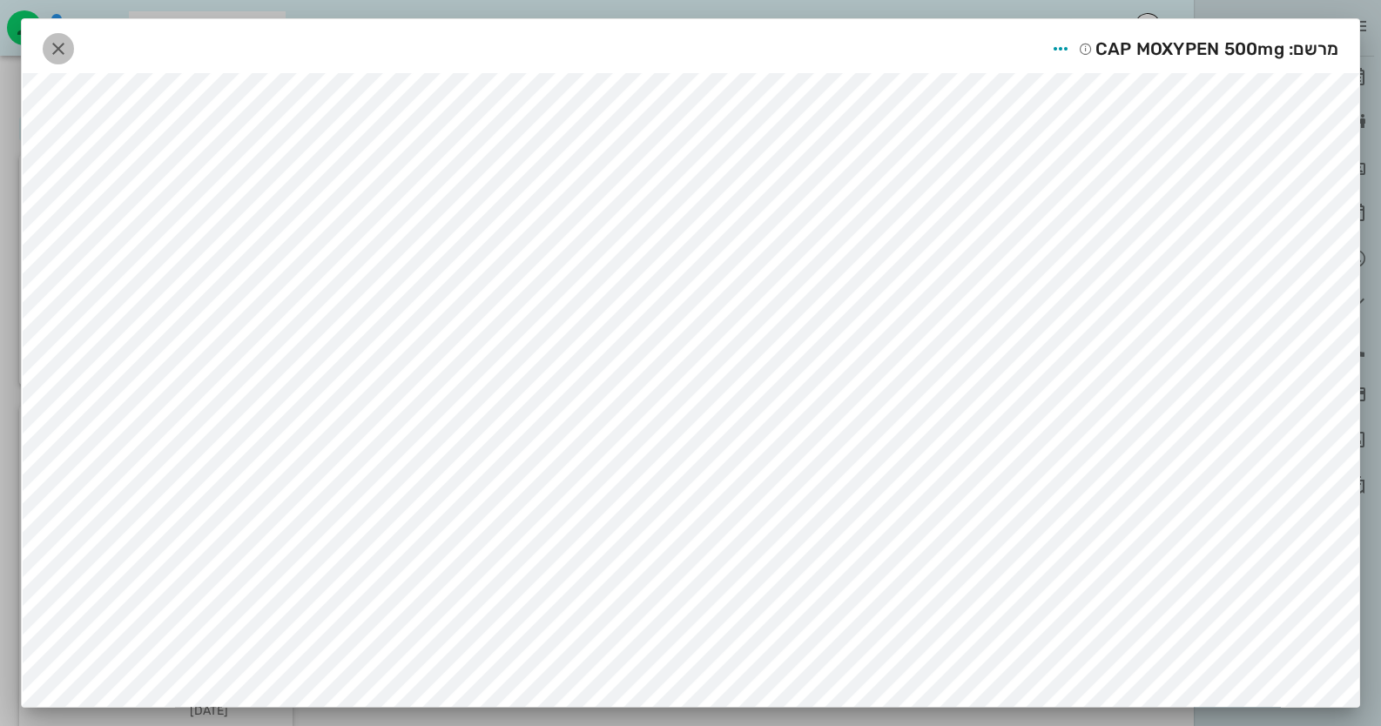
click at [67, 51] on icon "button" at bounding box center [58, 48] width 21 height 21
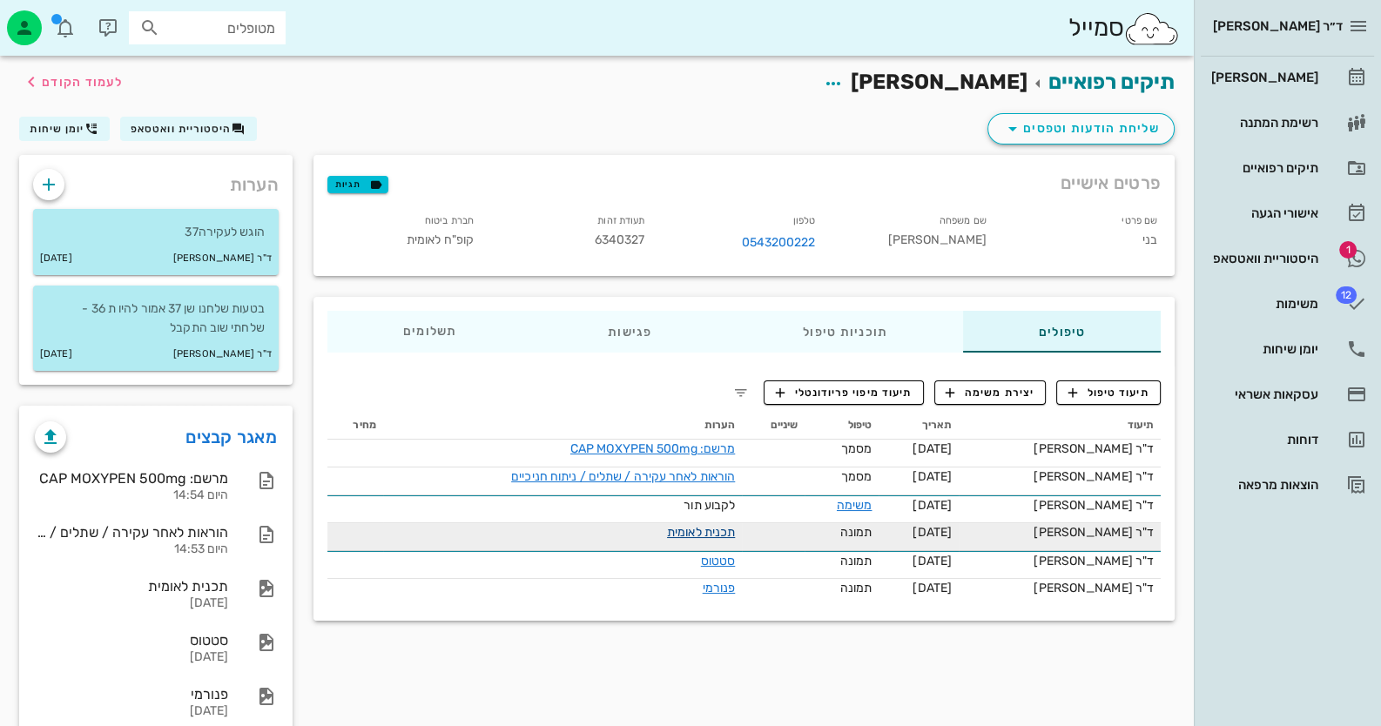
click at [716, 527] on link "תכנית לאומית" at bounding box center [701, 532] width 68 height 15
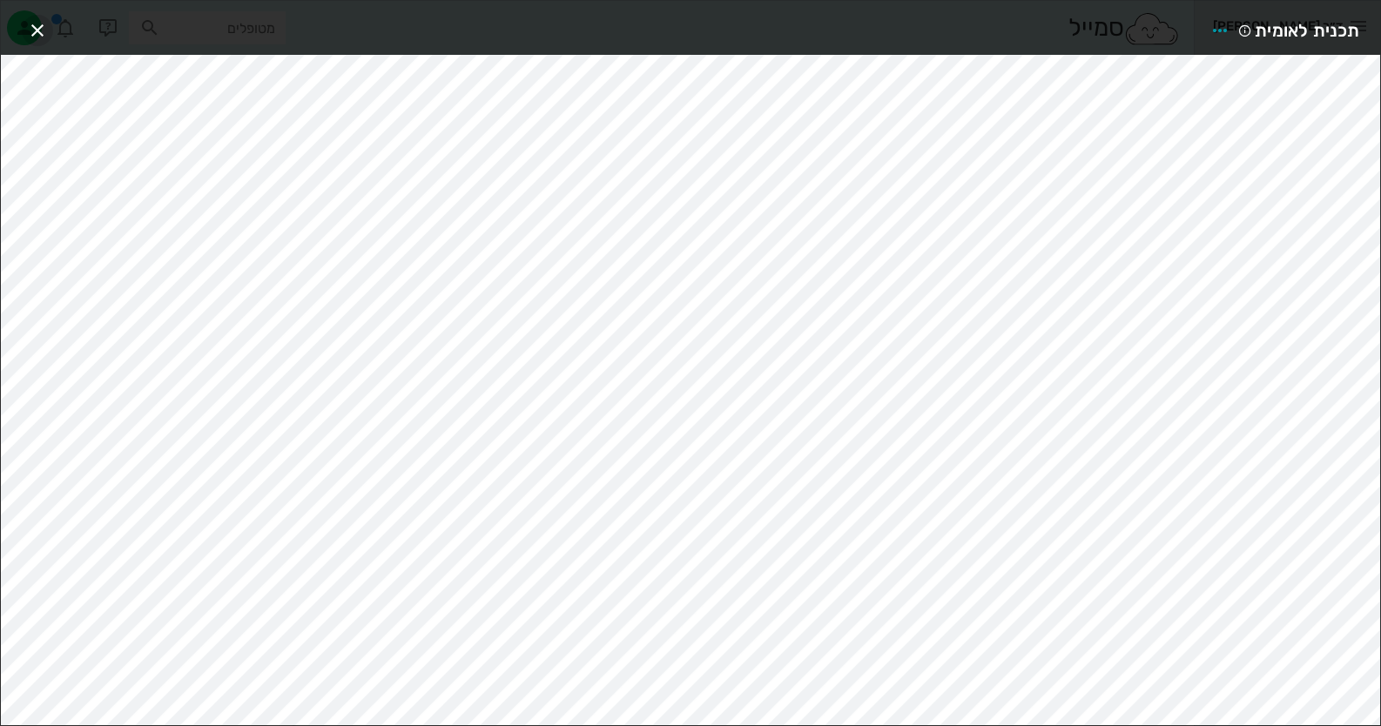
click at [34, 24] on icon "button" at bounding box center [37, 30] width 21 height 21
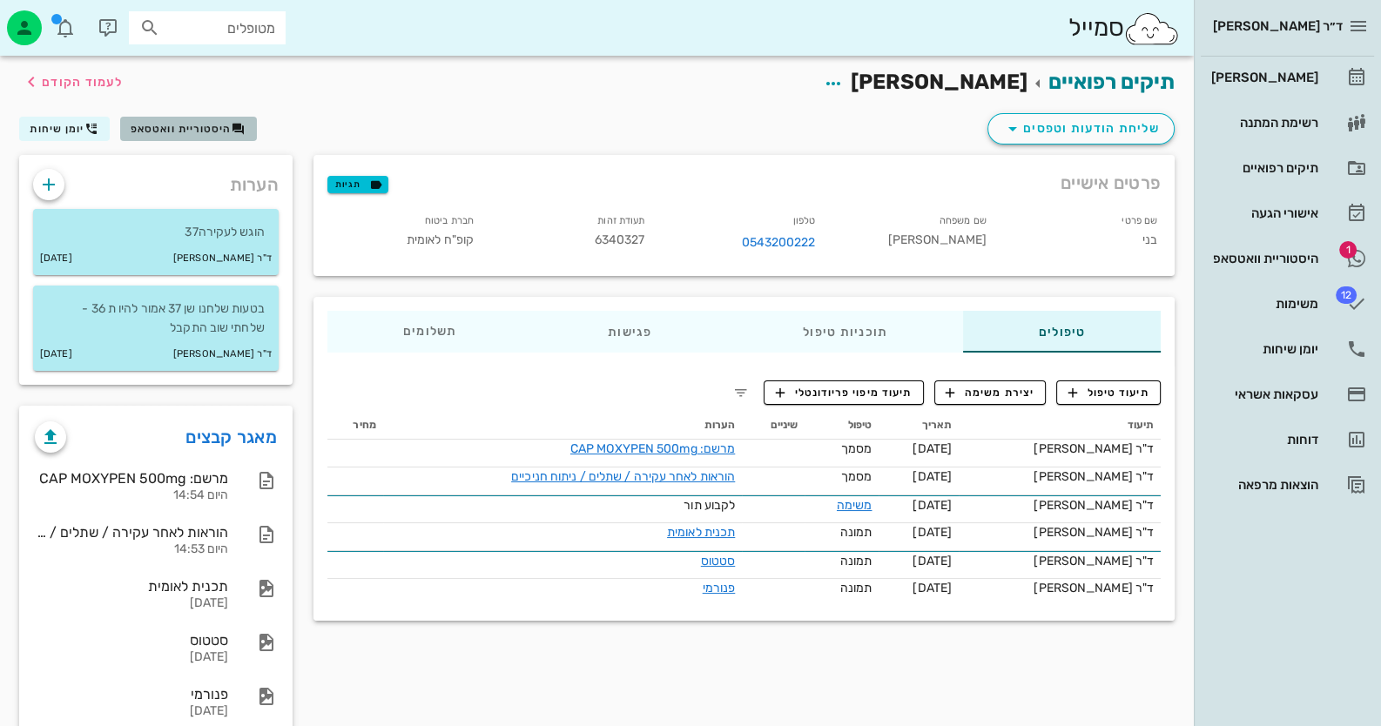
click at [214, 137] on button "היסטוריית וואטסאפ" at bounding box center [188, 129] width 137 height 24
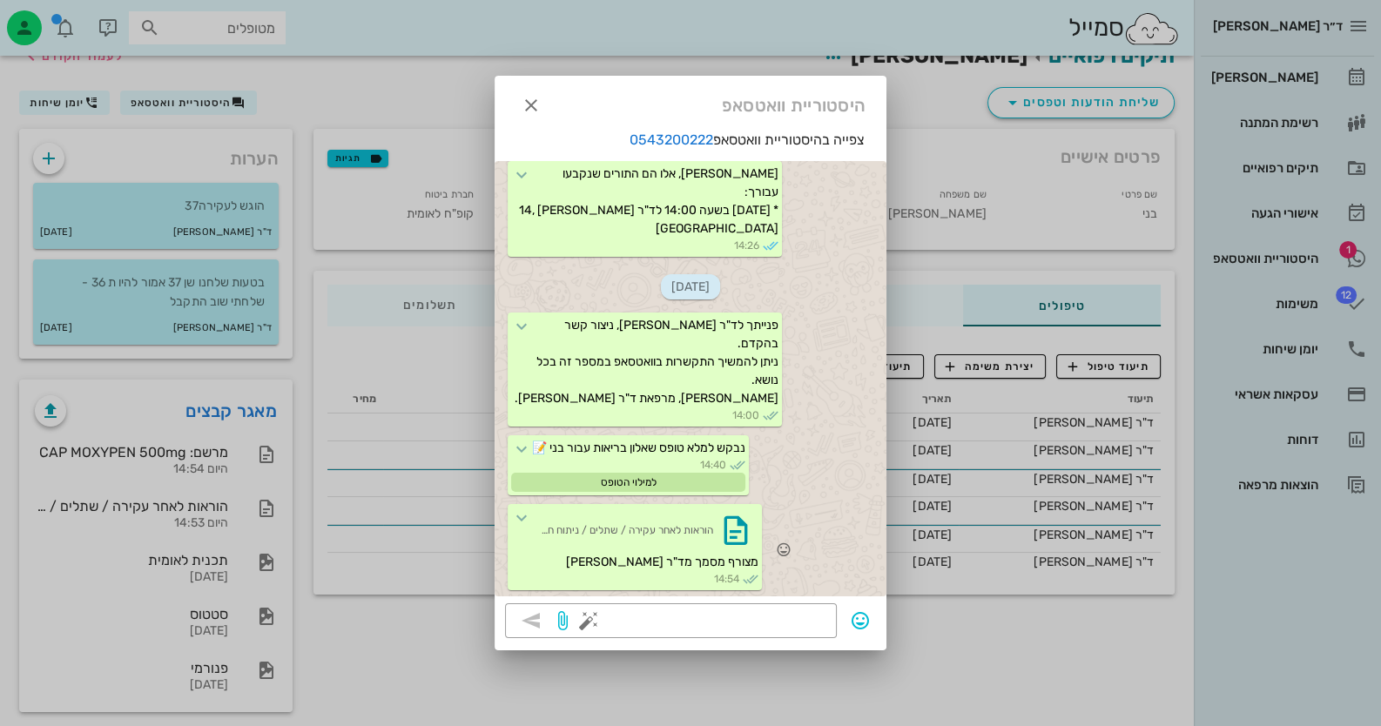
scroll to position [38, 0]
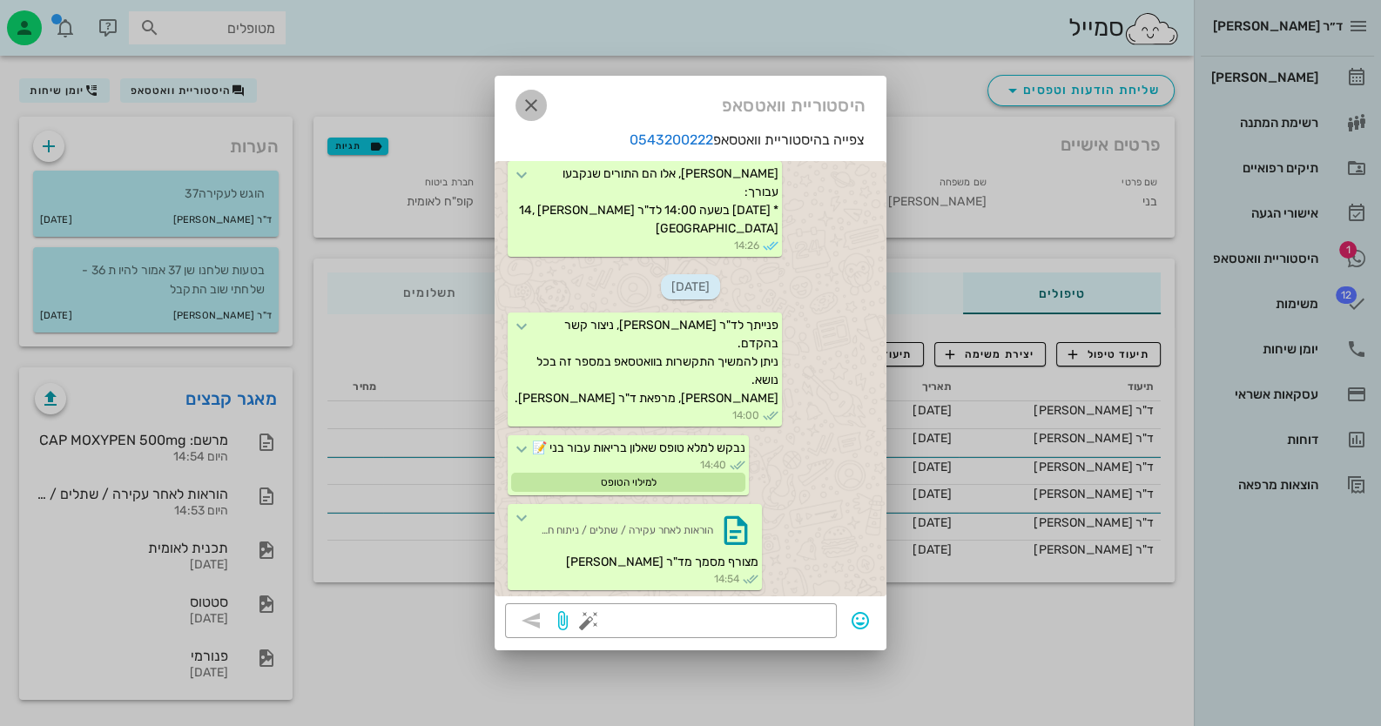
click at [536, 99] on icon "button" at bounding box center [531, 105] width 21 height 21
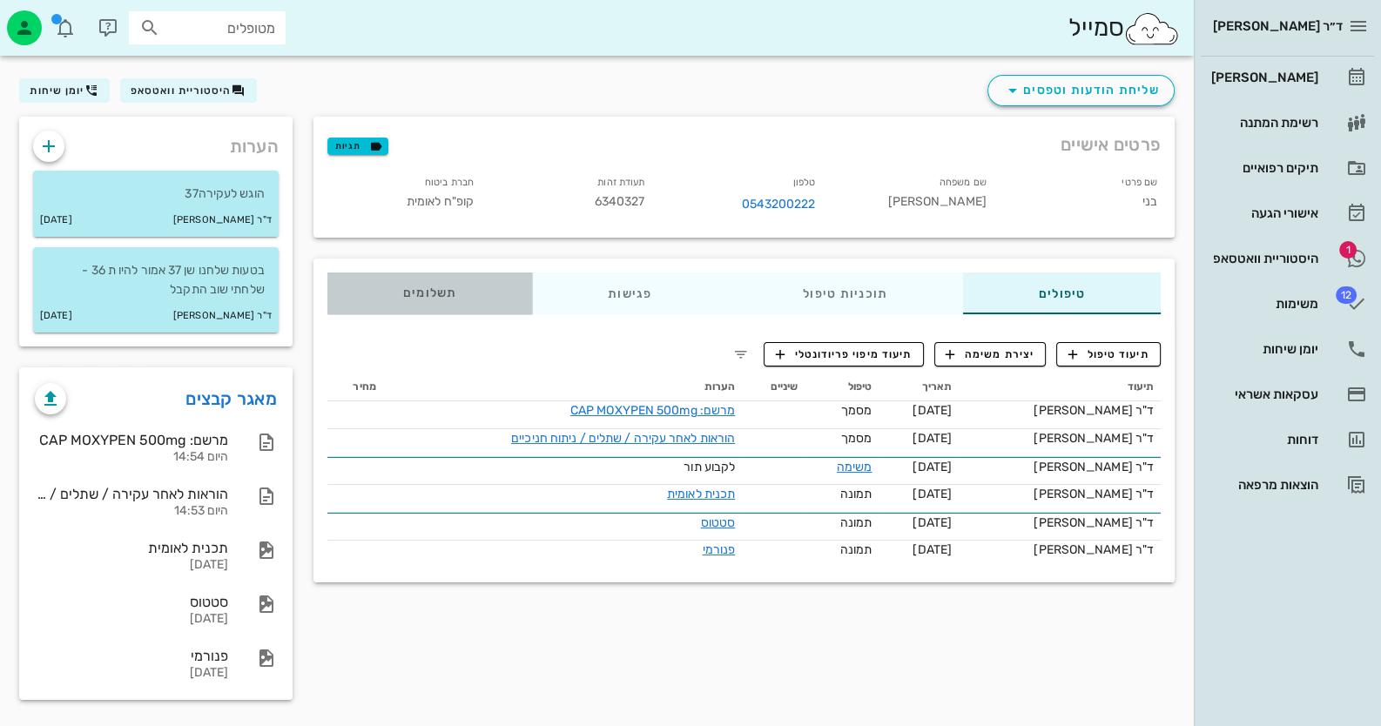
click at [428, 307] on div "תשלומים 0₪" at bounding box center [429, 294] width 205 height 42
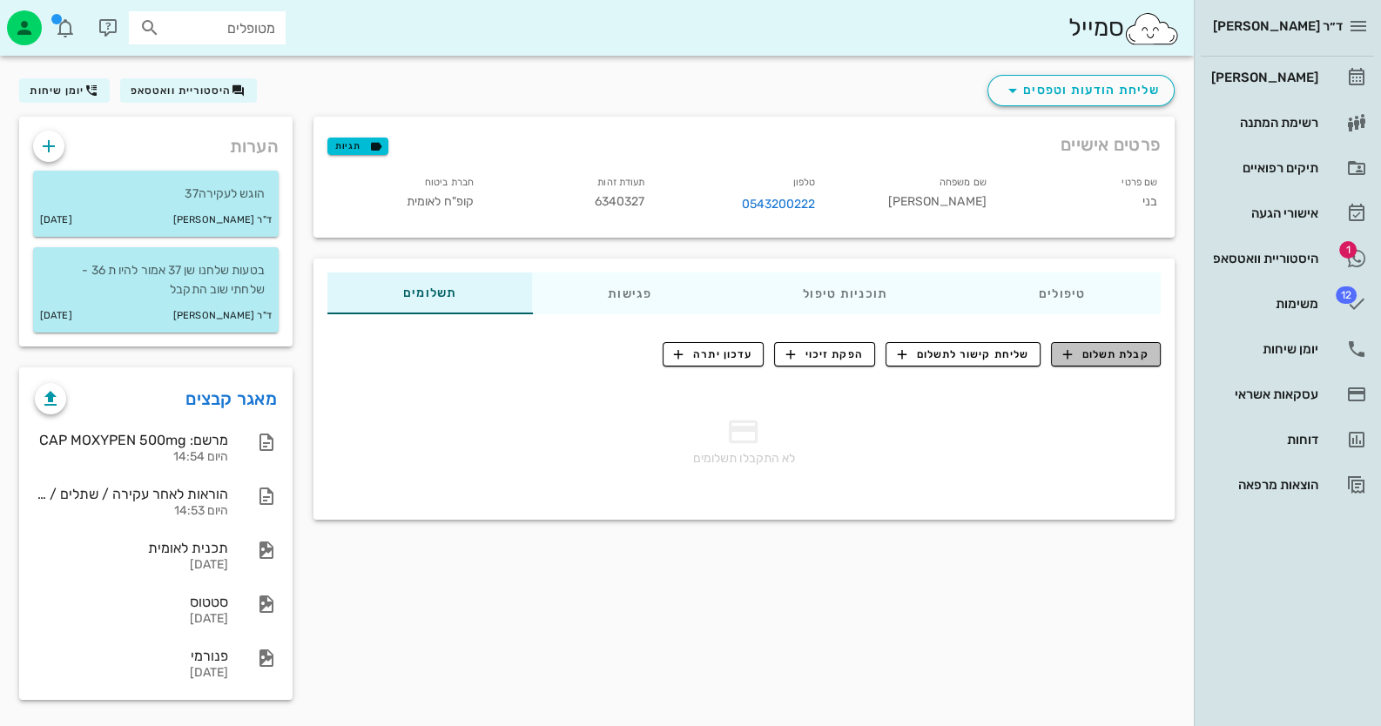
click at [1110, 351] on span "קבלת תשלום" at bounding box center [1106, 355] width 86 height 16
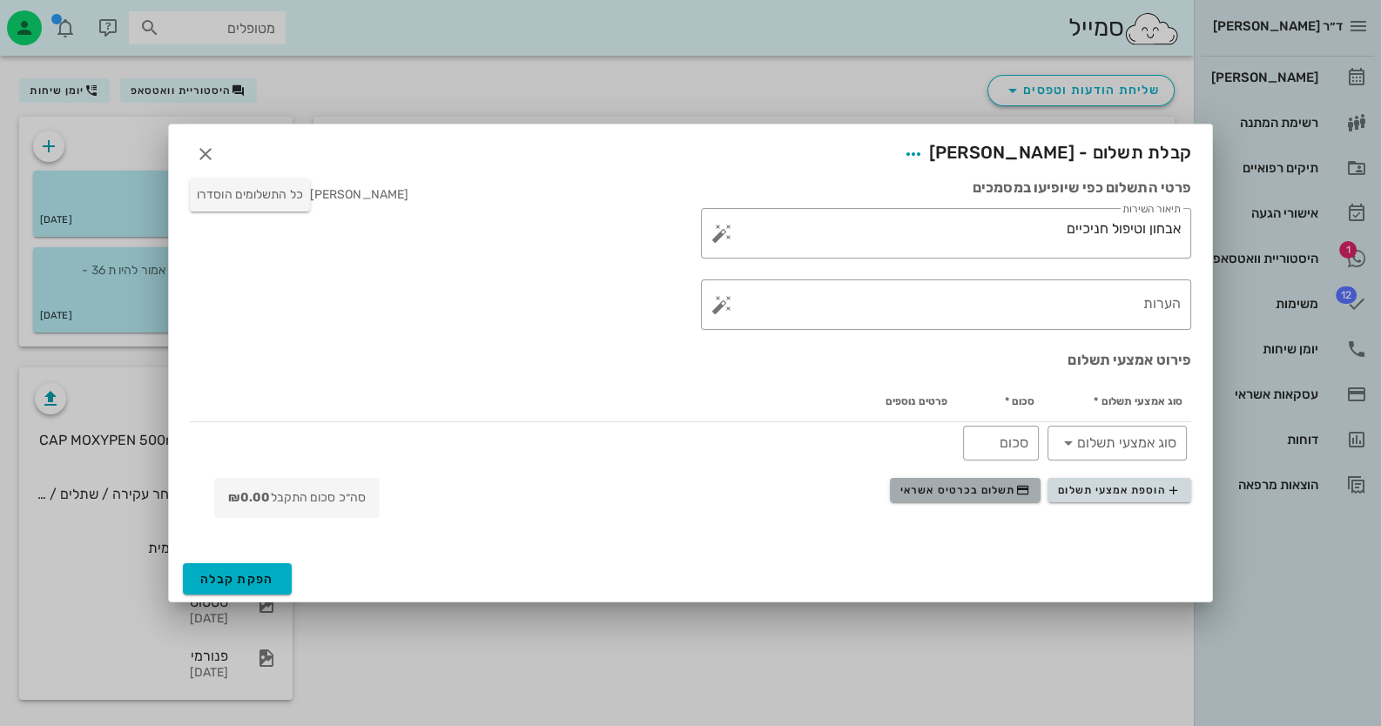
click at [963, 487] on span "תשלום בכרטיס אשראי" at bounding box center [964, 490] width 129 height 14
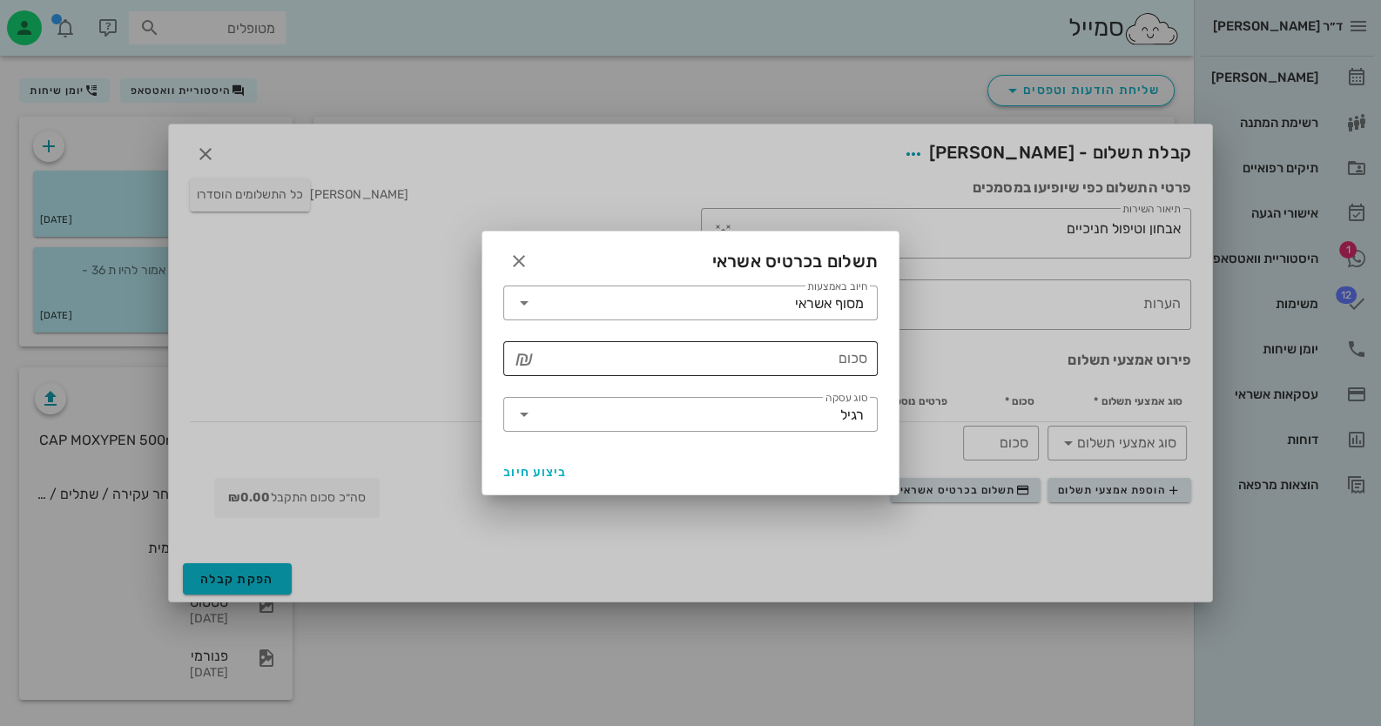
click at [797, 361] on input "סכום" at bounding box center [702, 359] width 329 height 28
type input "75"
click at [547, 455] on div "ביצוע חיוב" at bounding box center [690, 471] width 416 height 45
click at [544, 463] on button "ביצוע חיוב" at bounding box center [535, 471] width 78 height 31
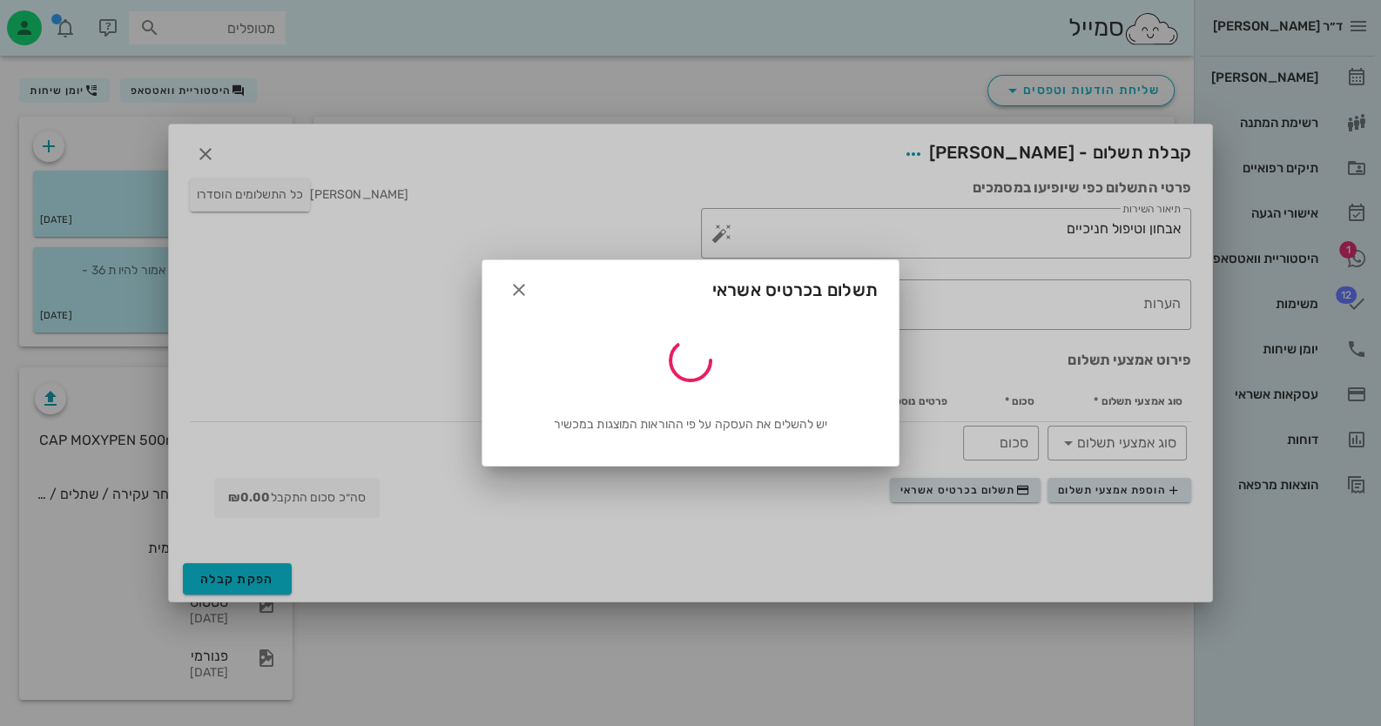
type input "75"
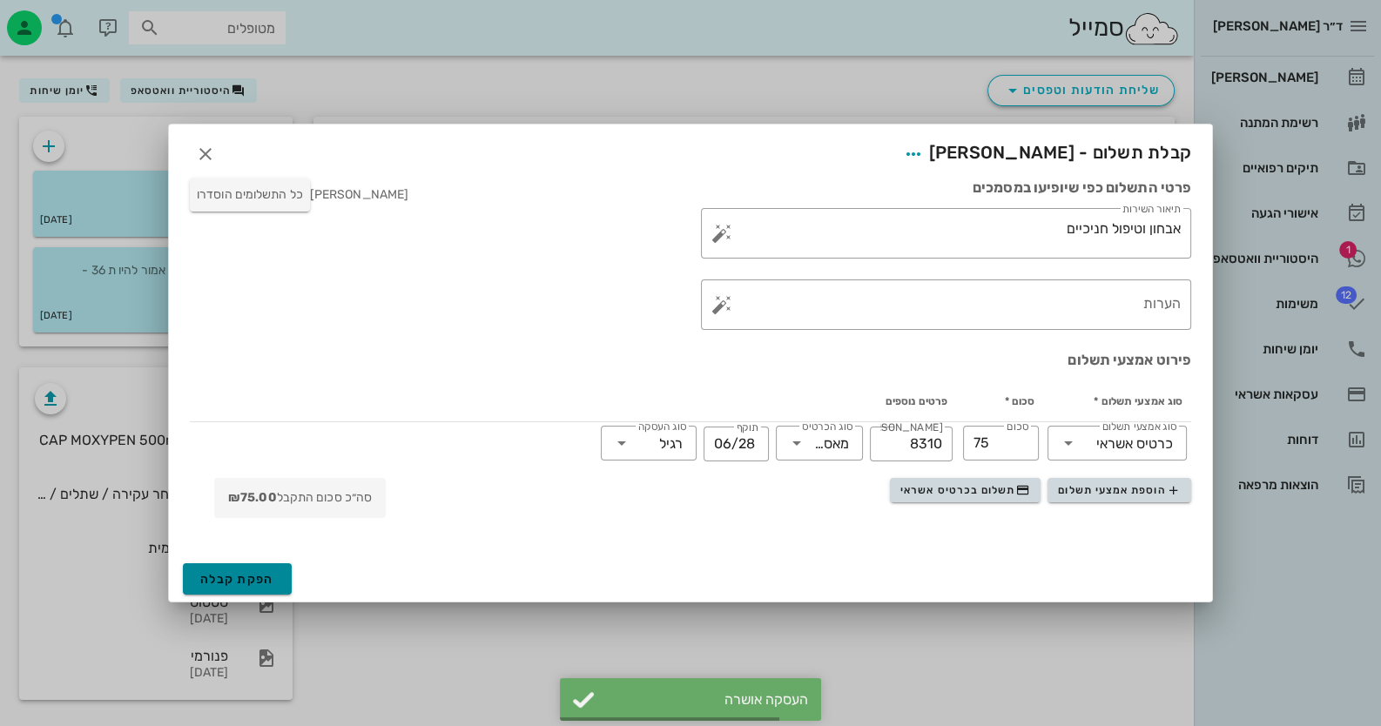
click at [279, 585] on button "הפקת קבלה" at bounding box center [237, 578] width 109 height 31
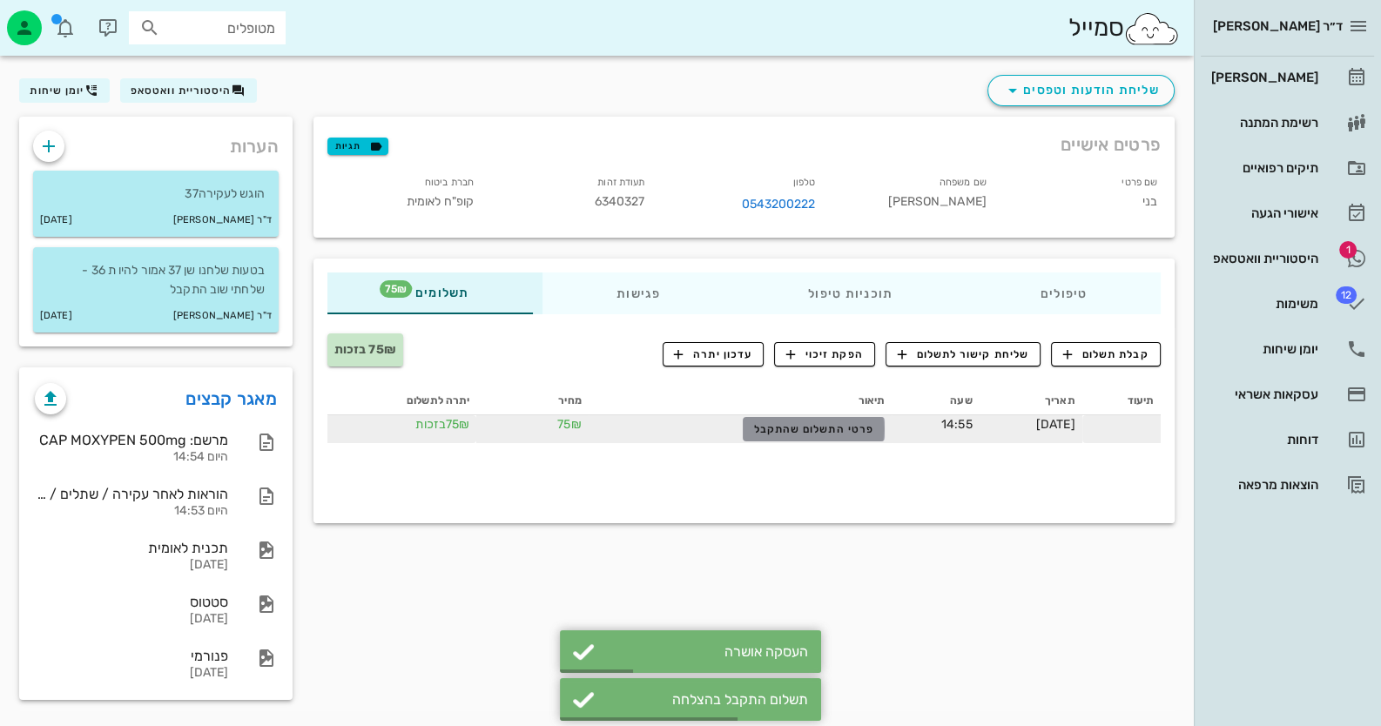
click at [786, 439] on button "פרטי התשלום שהתקבל" at bounding box center [814, 429] width 142 height 24
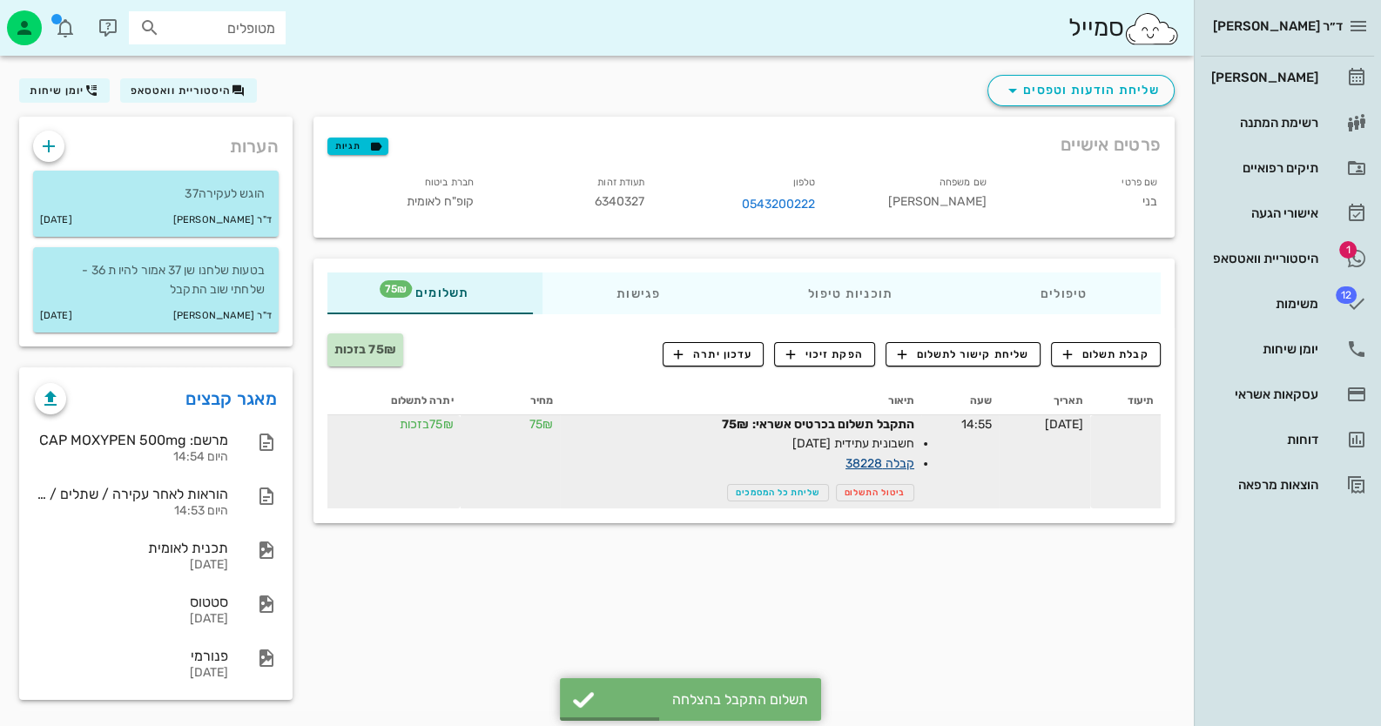
click at [861, 462] on link "קבלה 38228" at bounding box center [880, 463] width 69 height 15
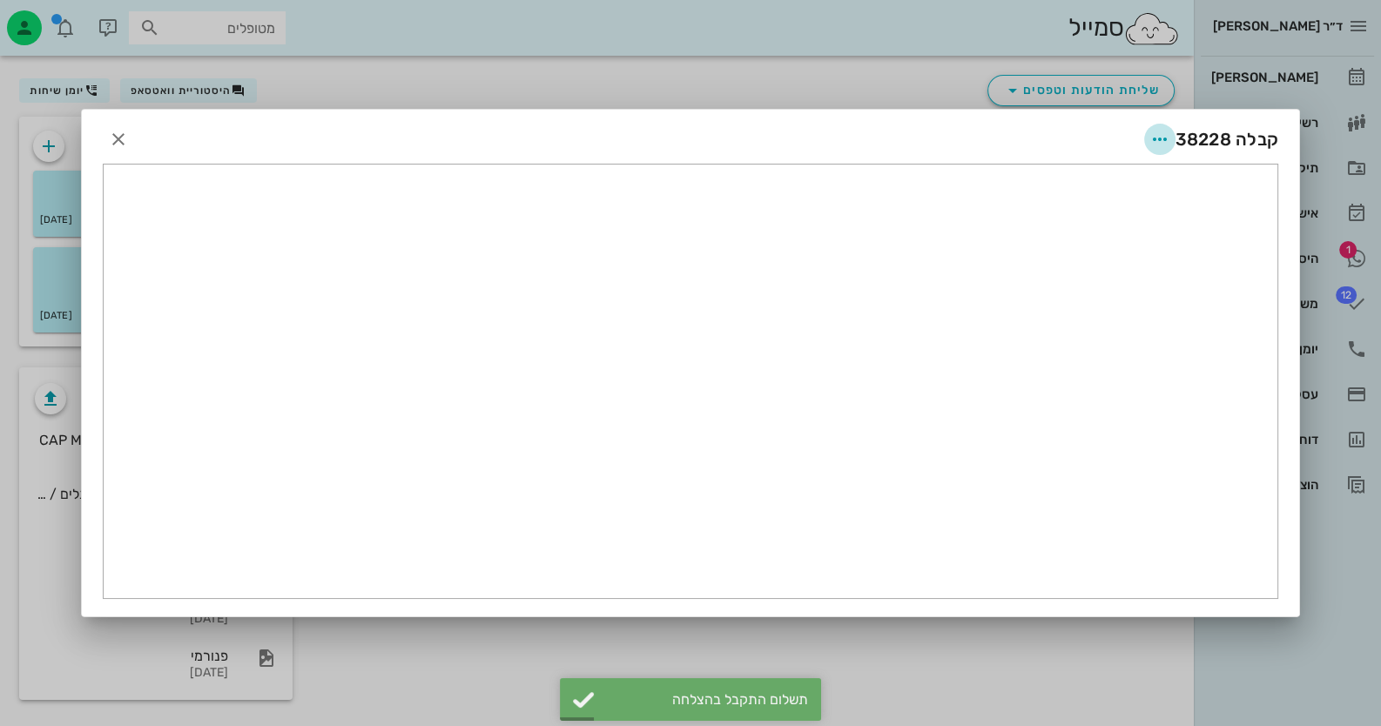
click at [1155, 139] on icon "button" at bounding box center [1160, 139] width 21 height 21
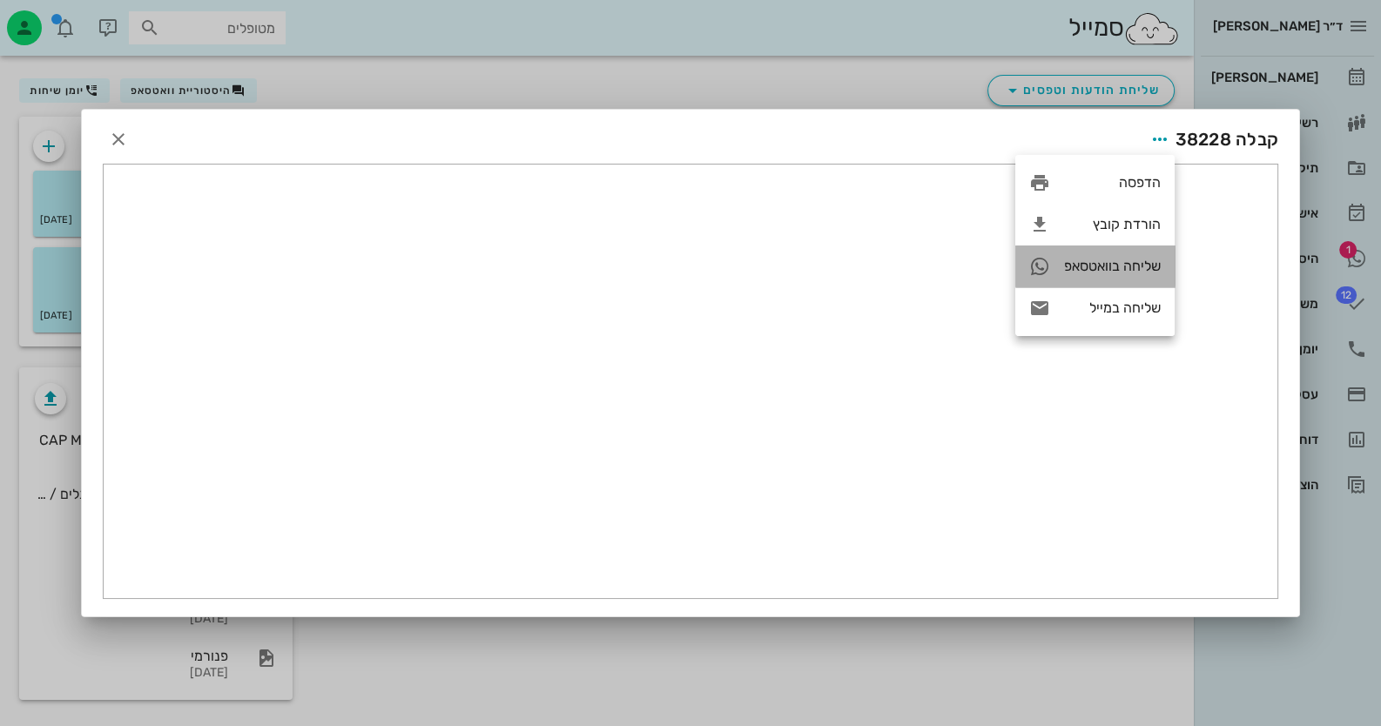
click at [1120, 273] on div "שליחה בוואטסאפ" at bounding box center [1112, 266] width 97 height 17
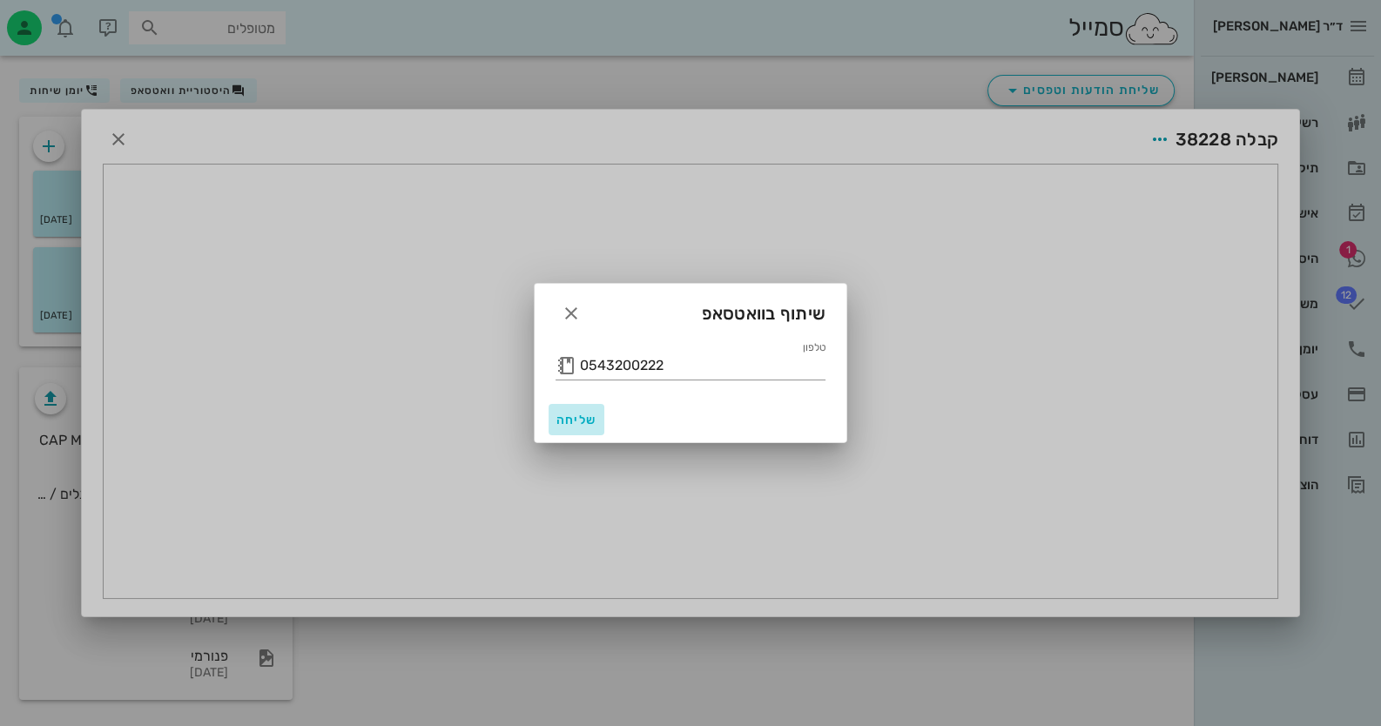
click at [578, 422] on span "שליחה" at bounding box center [577, 420] width 42 height 15
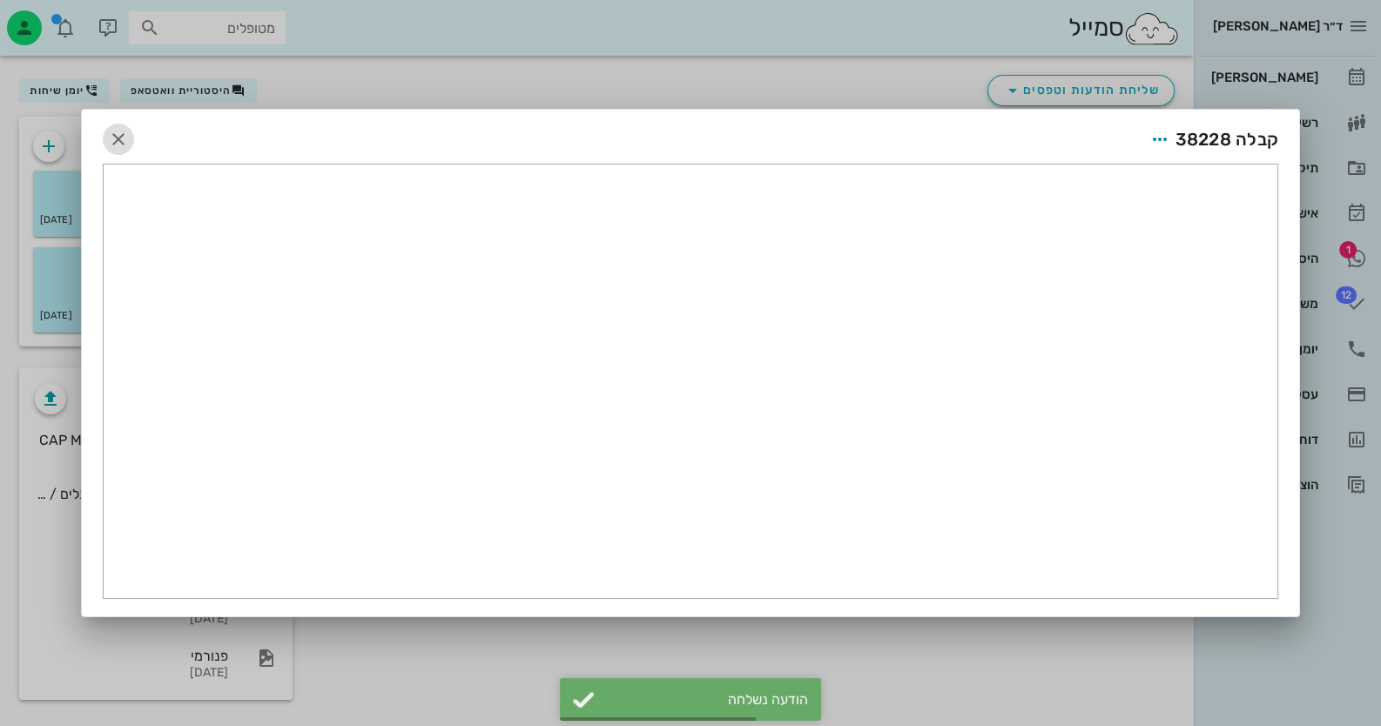
click at [105, 138] on span "button" at bounding box center [118, 139] width 31 height 21
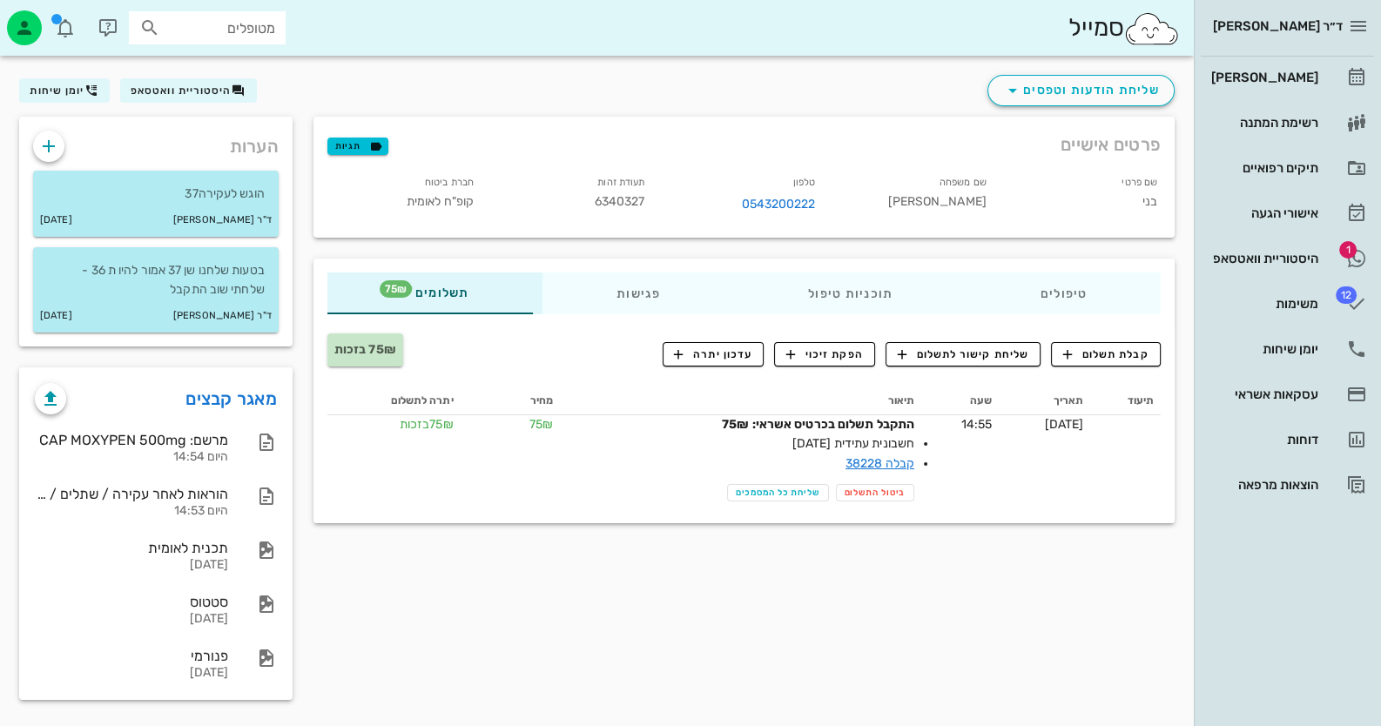
click at [220, 106] on div "הערות הוגש לעקירה37 ד"ר חיה מאיר 30-09-2025 בטעות שלחנו שן 37 אמור להיו ת 36 - …" at bounding box center [156, 231] width 294 height 251
click at [221, 99] on button "היסטוריית וואטסאפ" at bounding box center [188, 90] width 137 height 24
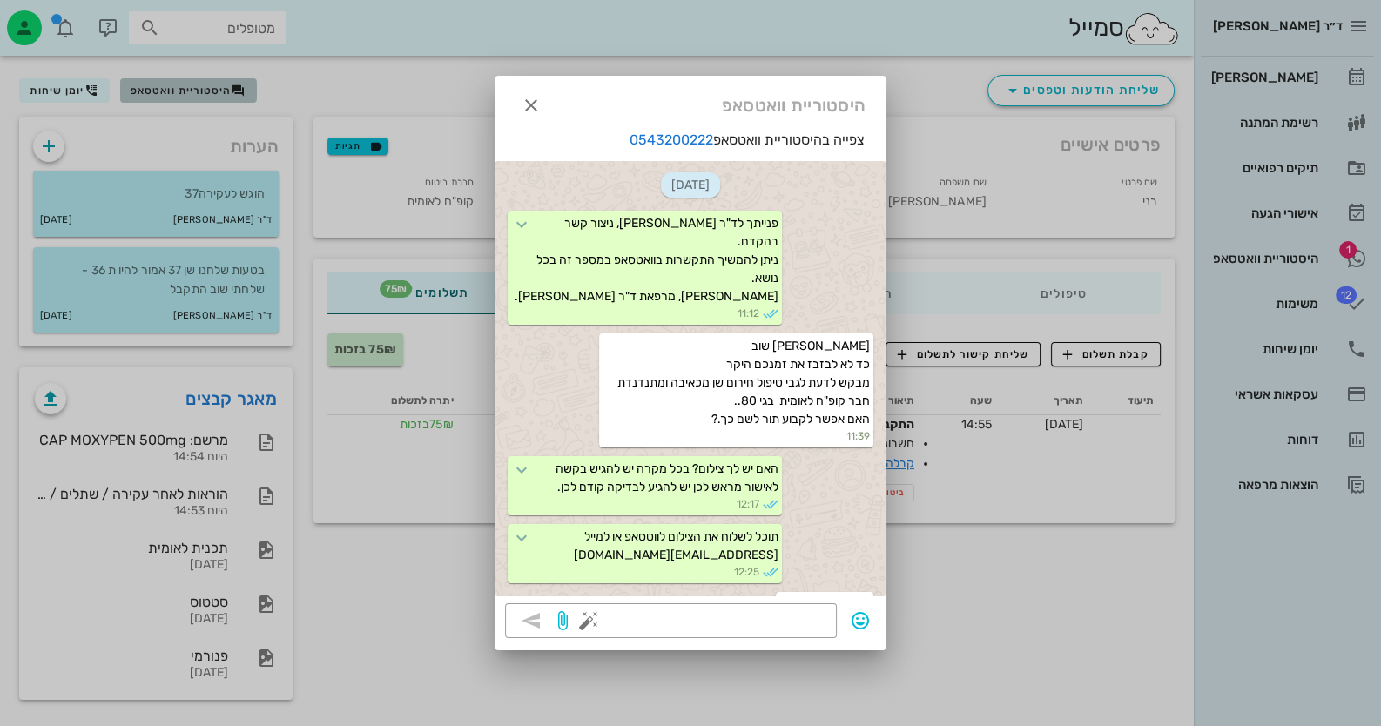
scroll to position [1776, 0]
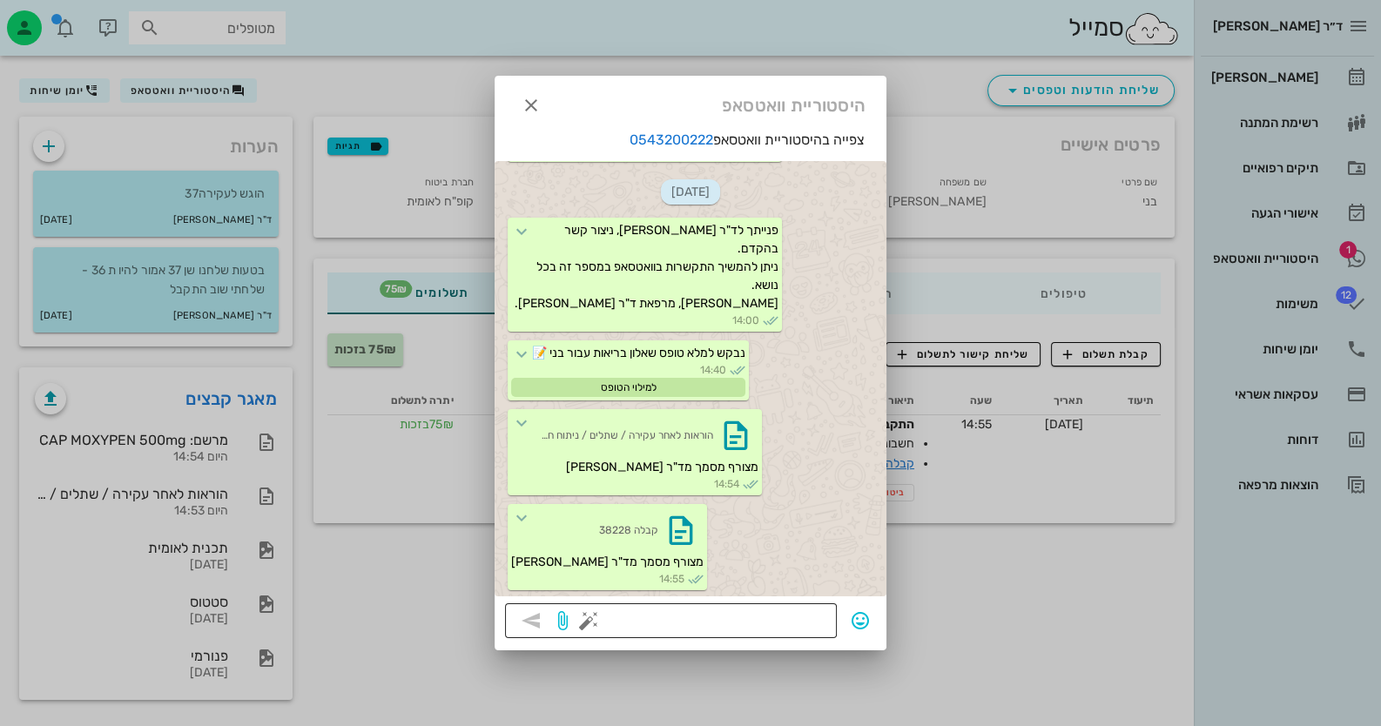
click at [801, 614] on textarea at bounding box center [709, 623] width 234 height 28
type textarea "ד"ר מיכאל ברקו, ד"ר פת"
click at [538, 612] on icon "button" at bounding box center [531, 620] width 21 height 21
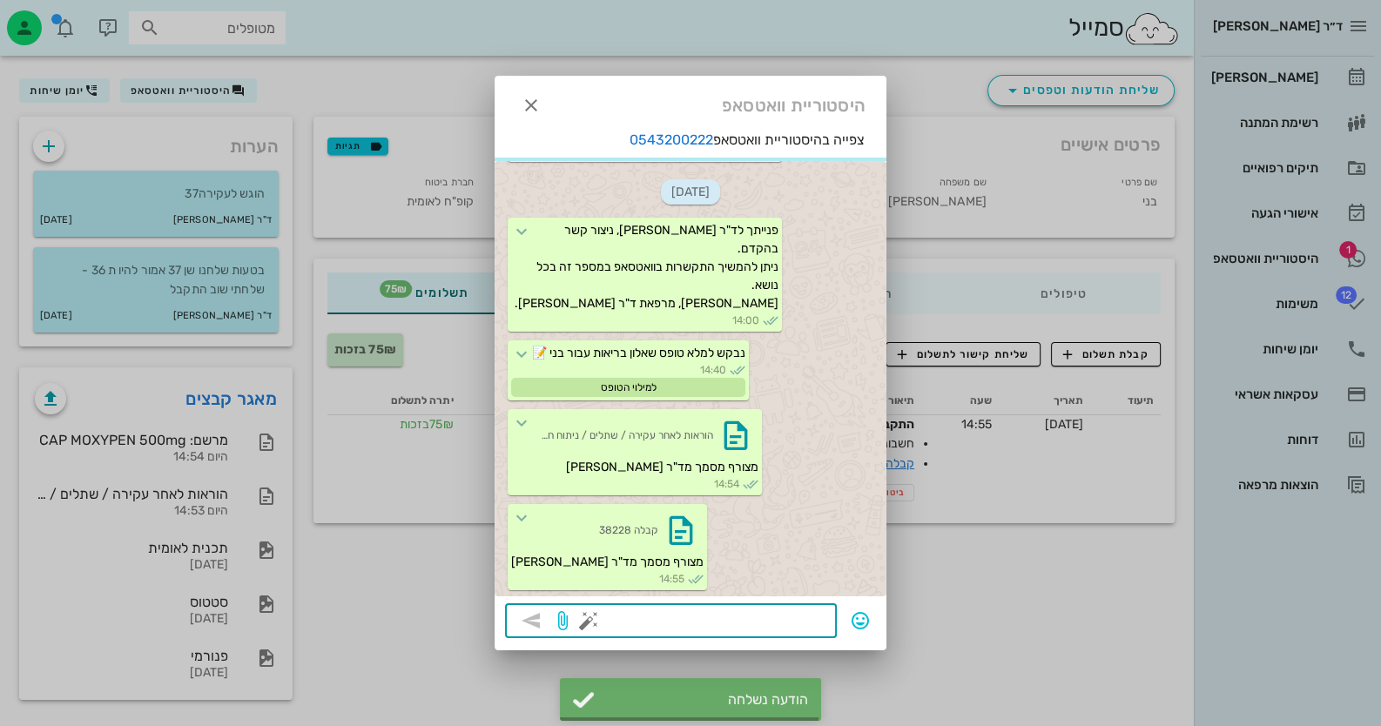
scroll to position [1863, 0]
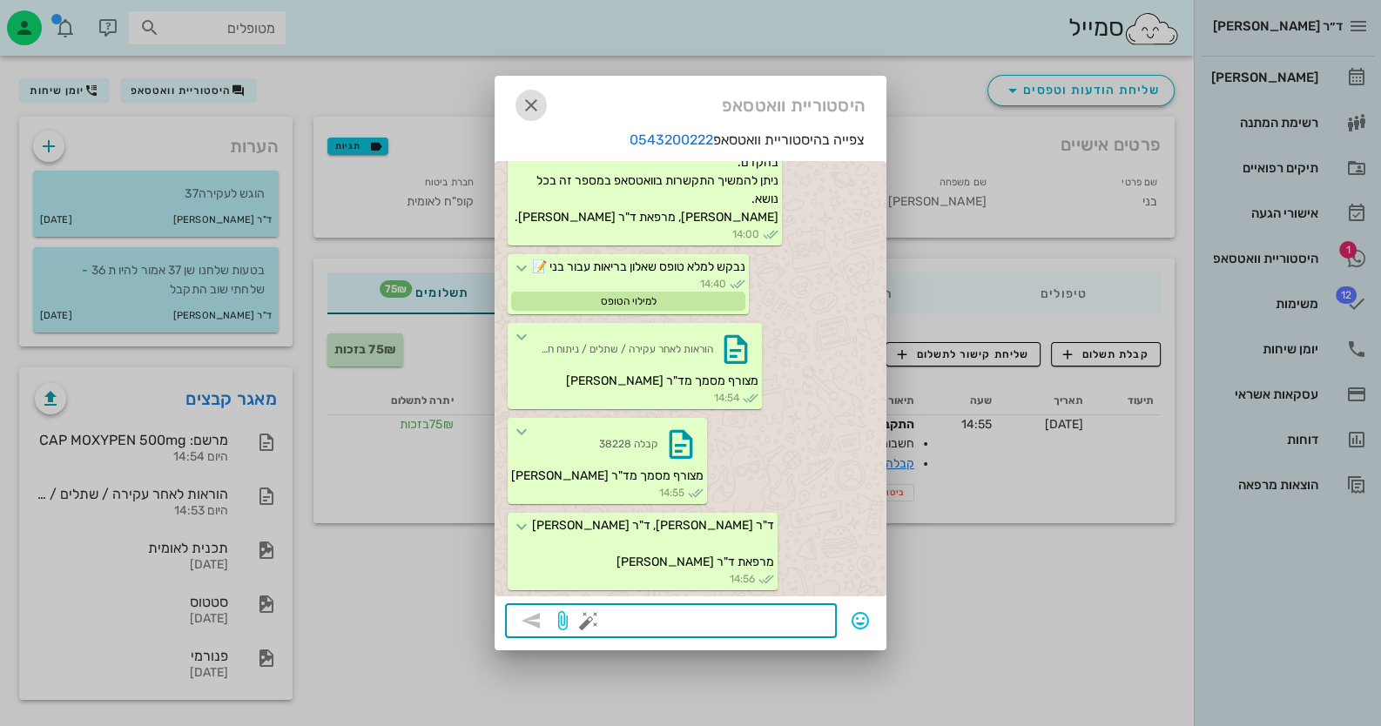
click at [521, 108] on icon "button" at bounding box center [531, 105] width 21 height 21
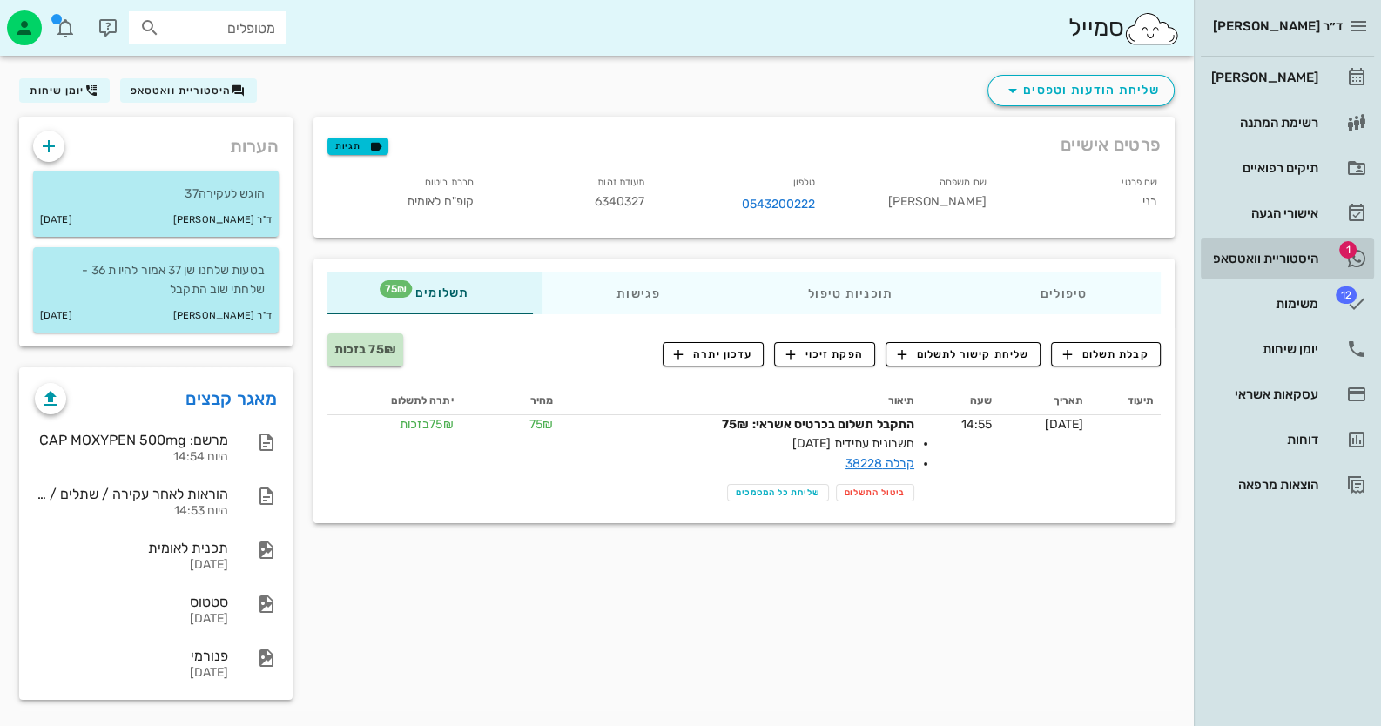
click at [1354, 261] on icon at bounding box center [1356, 258] width 21 height 21
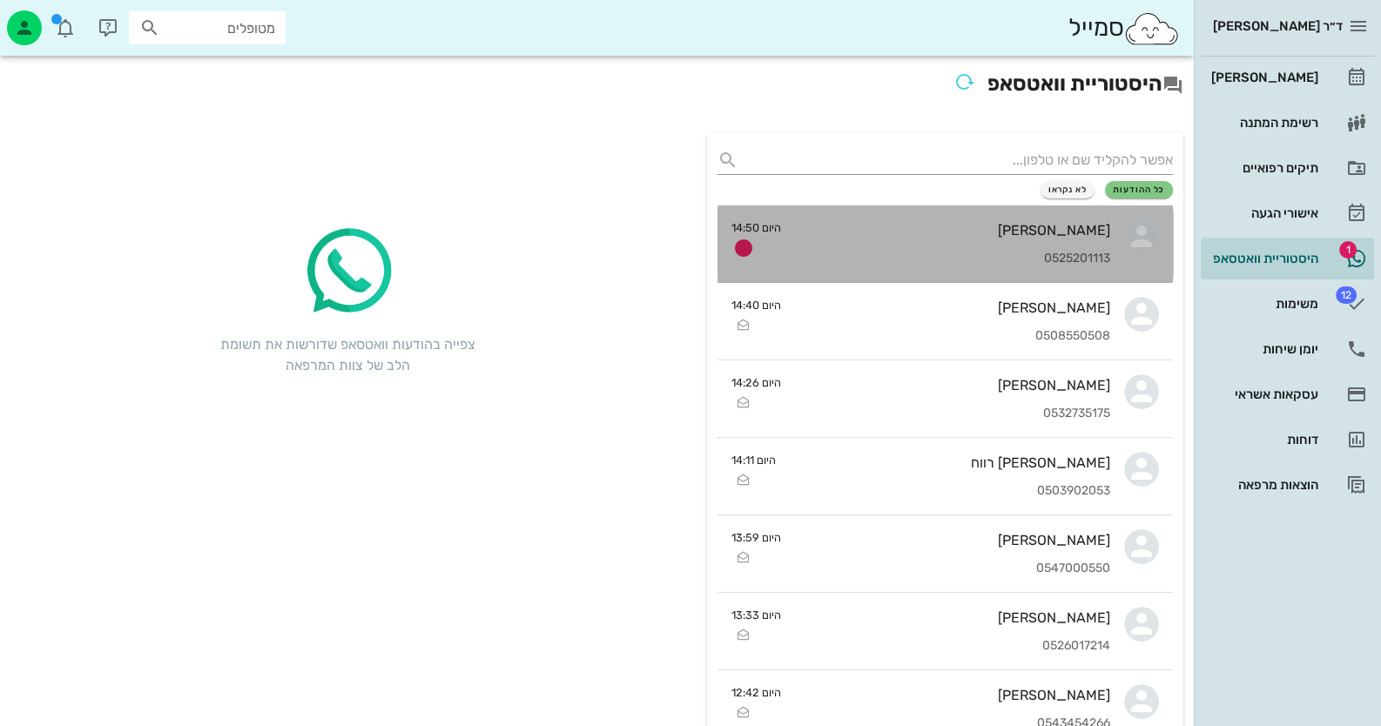
click at [854, 254] on div "0525201113" at bounding box center [952, 259] width 315 height 15
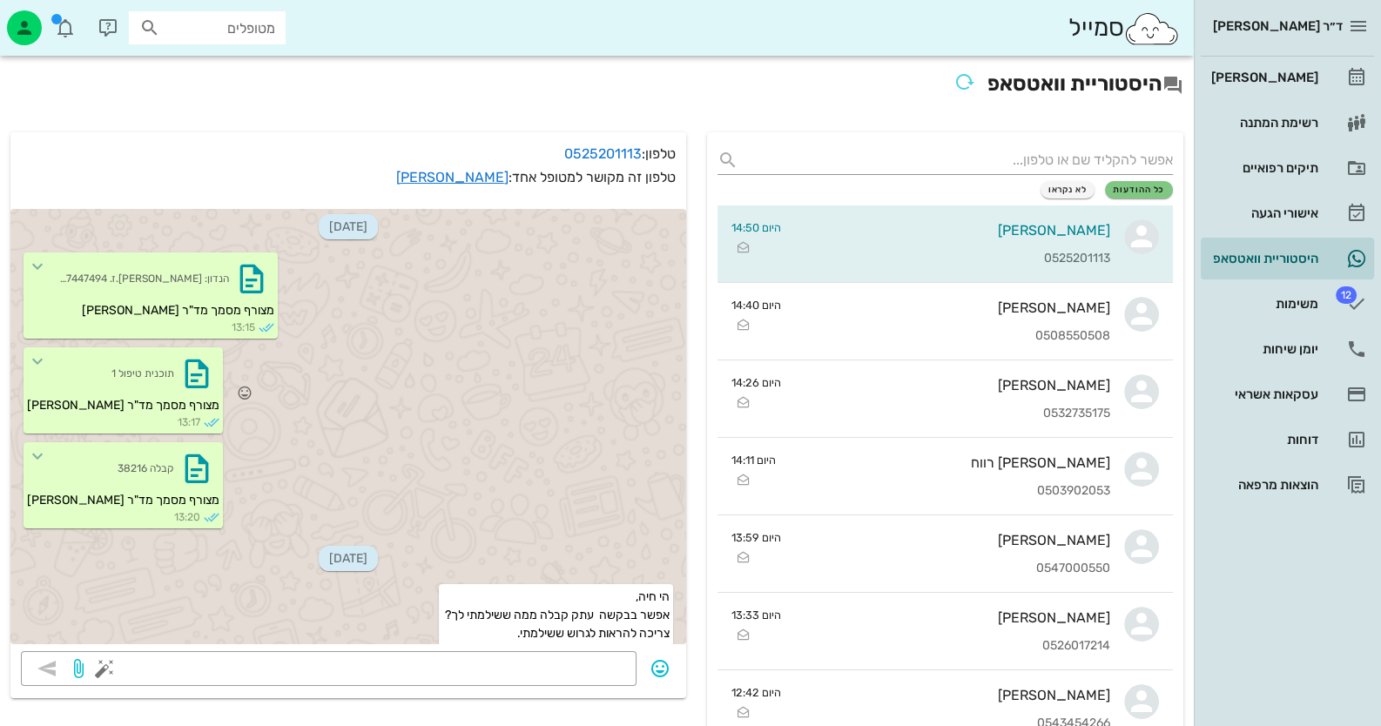
scroll to position [975, 0]
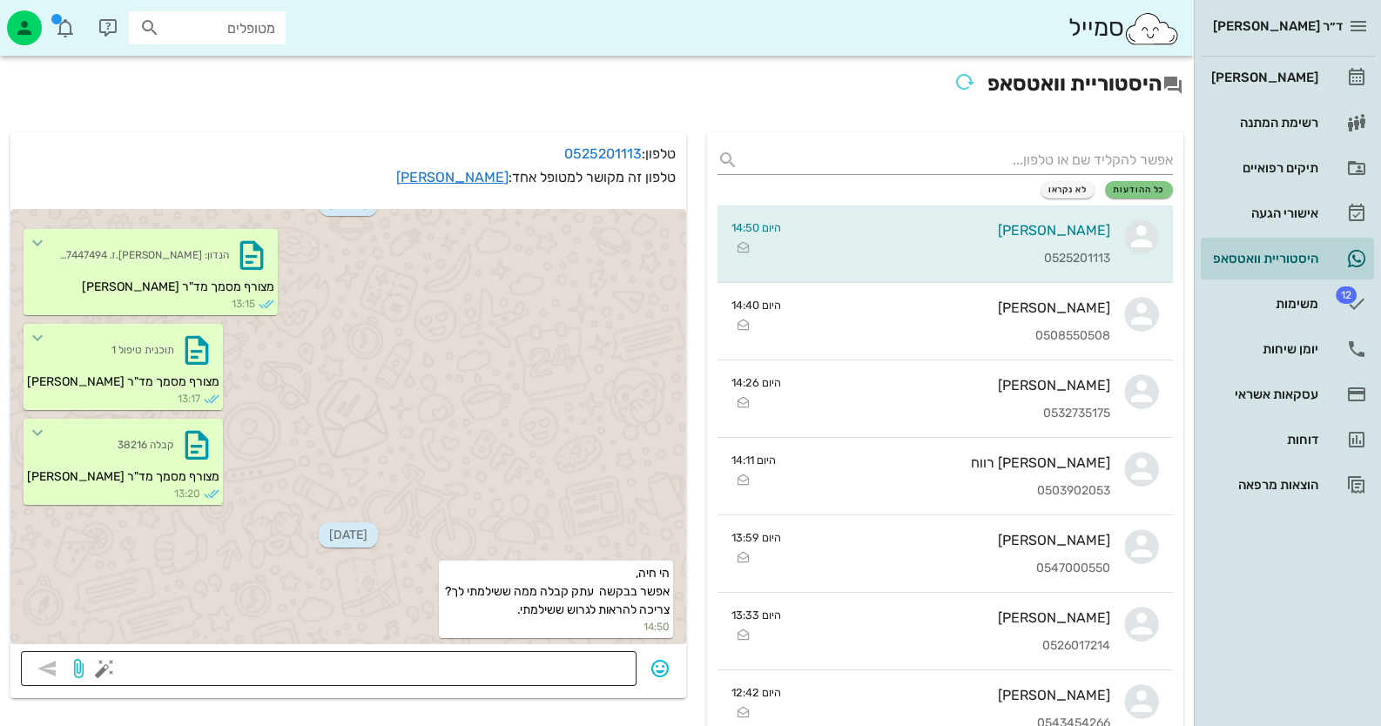
click at [623, 653] on div at bounding box center [367, 668] width 518 height 35
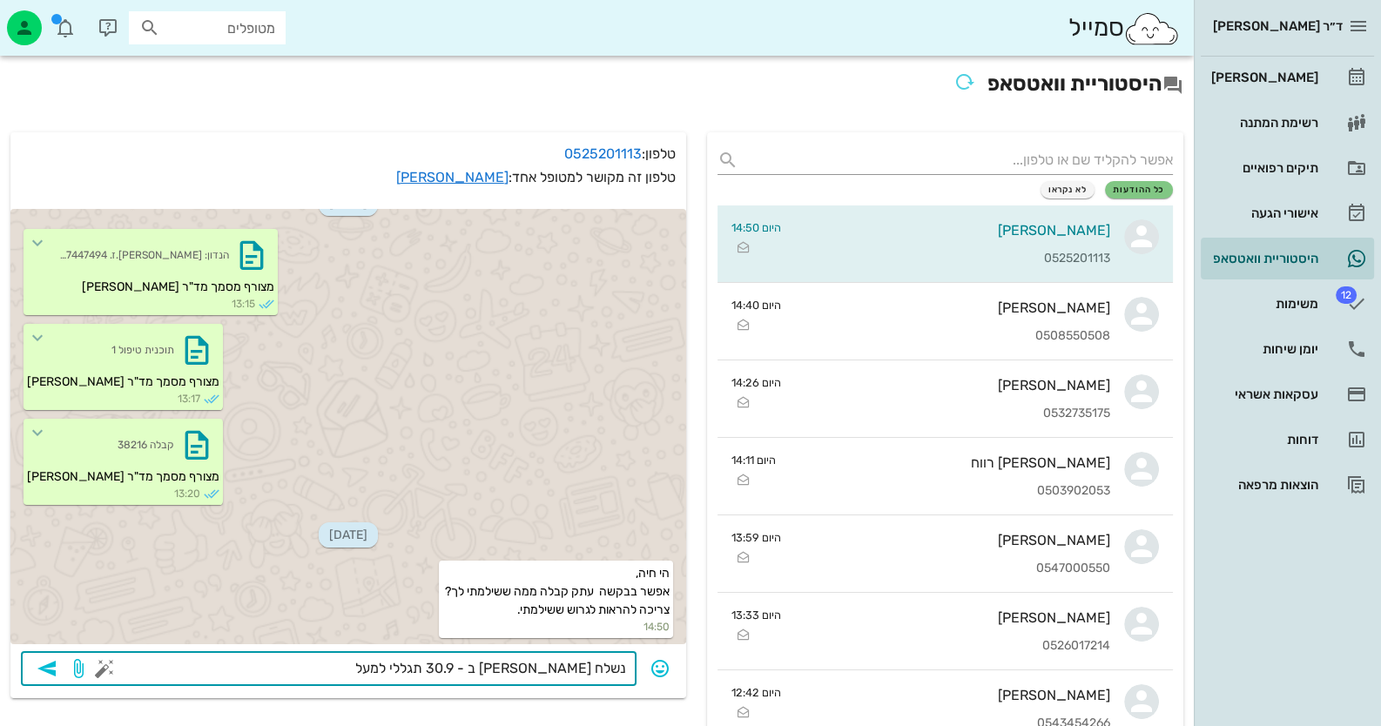
type textarea "נשלח אלייך ב - 30.9 תגללי למעלה"
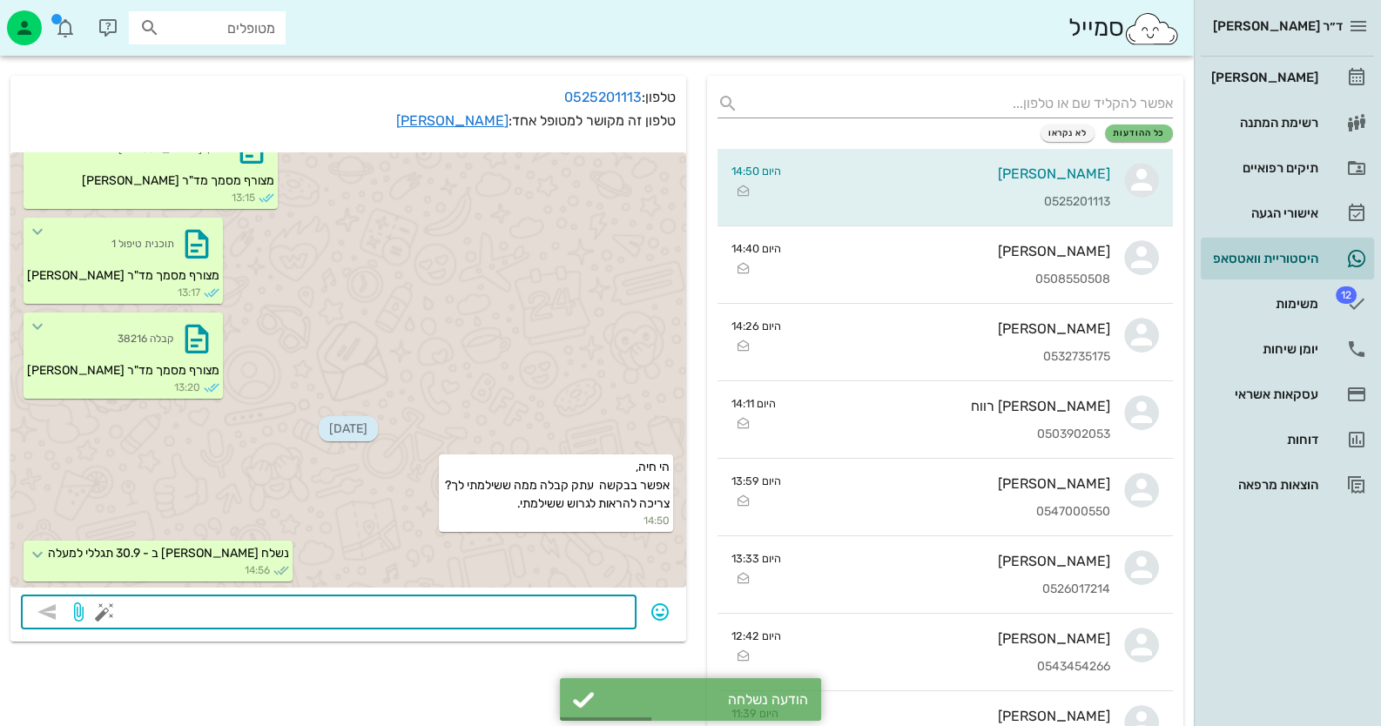
scroll to position [173, 0]
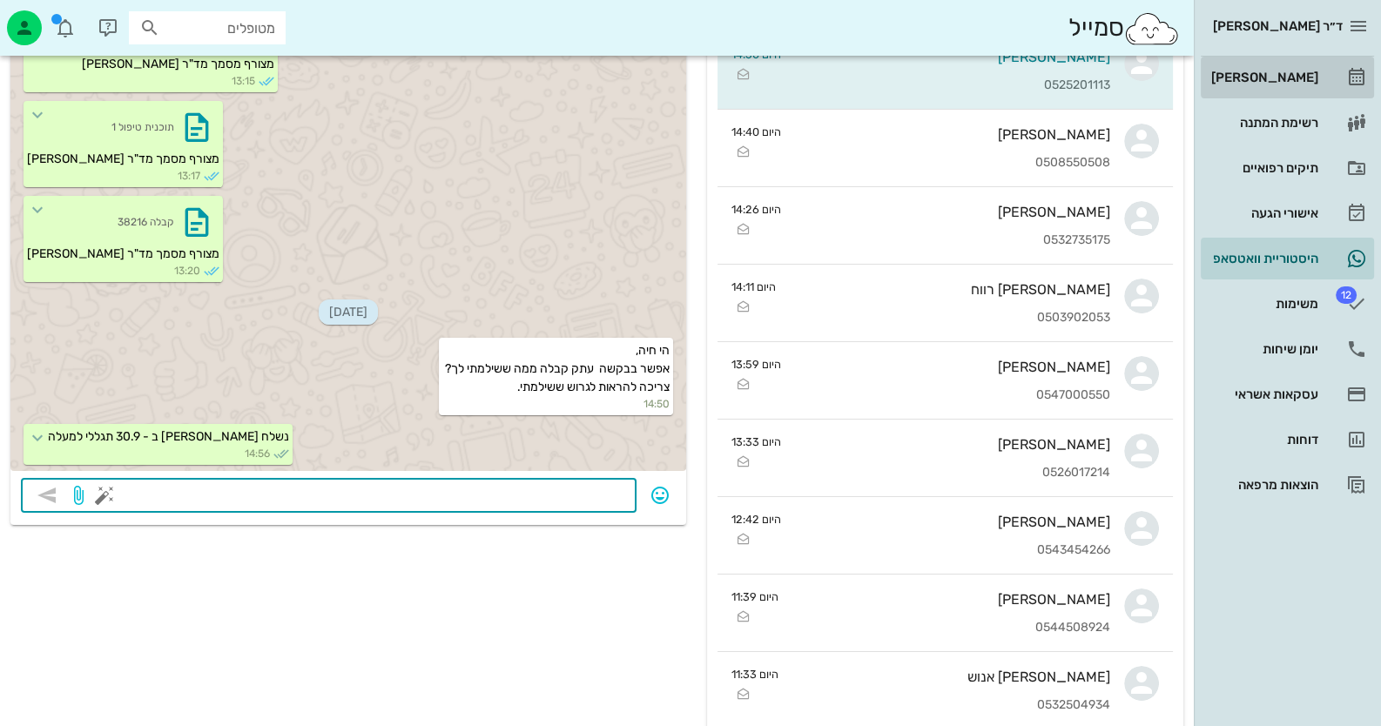
click at [1318, 58] on link "[PERSON_NAME]" at bounding box center [1287, 78] width 173 height 42
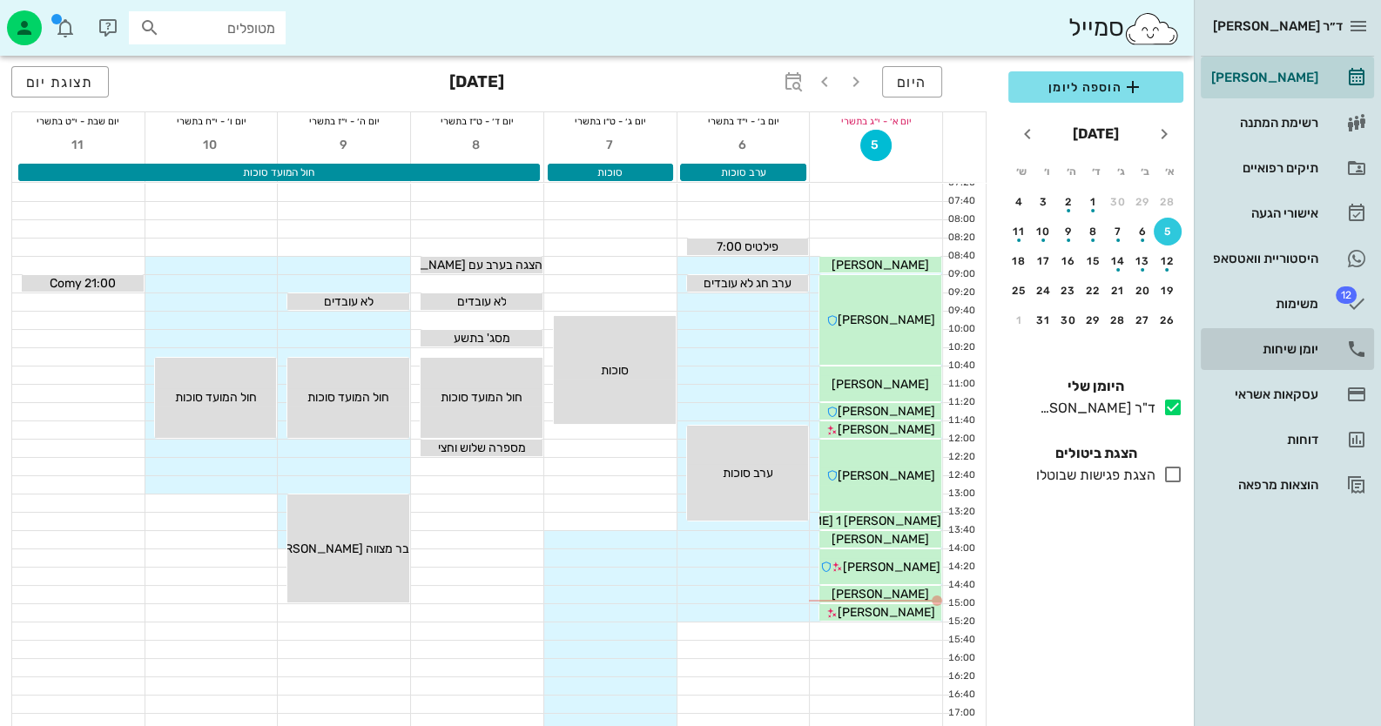
click at [1302, 347] on div "יומן שיחות" at bounding box center [1263, 349] width 111 height 14
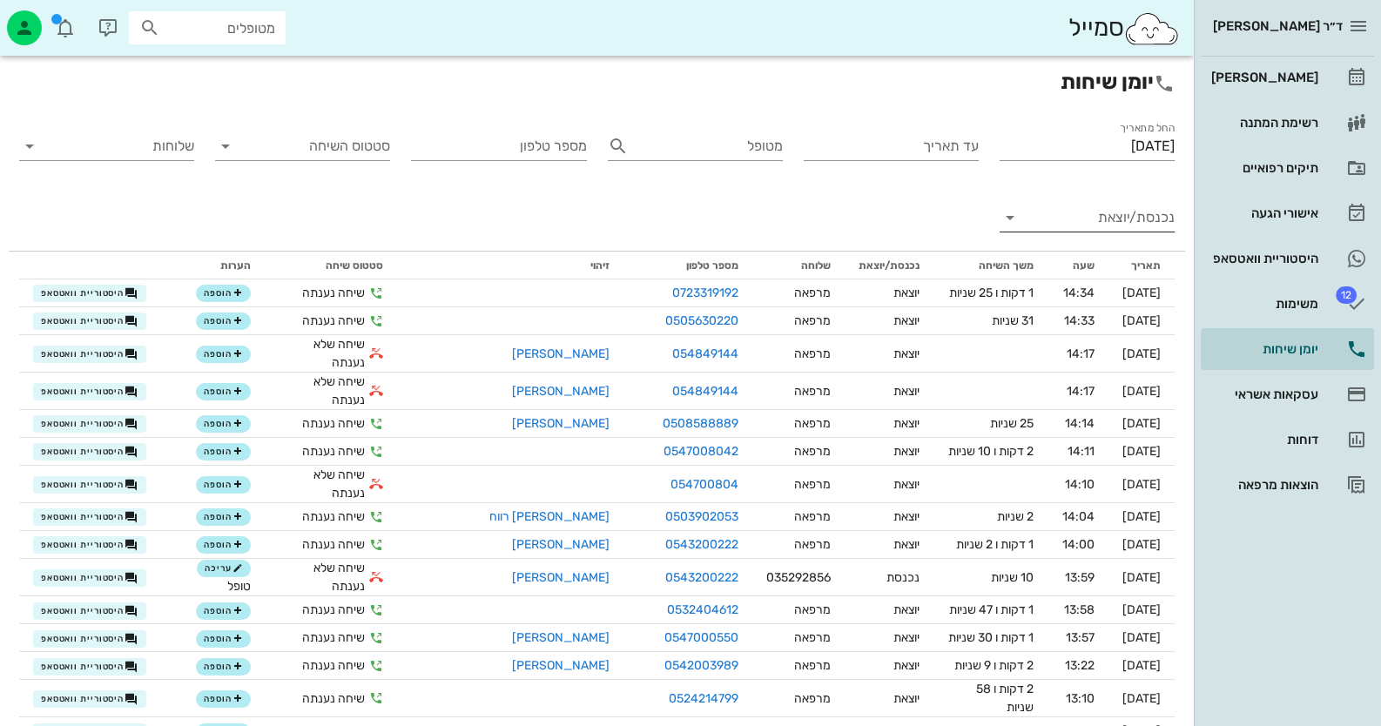
click at [1064, 221] on input "נכנסת/יוצאת" at bounding box center [1101, 218] width 147 height 28
click at [1064, 221] on div "נכנסת" at bounding box center [1087, 232] width 175 height 42
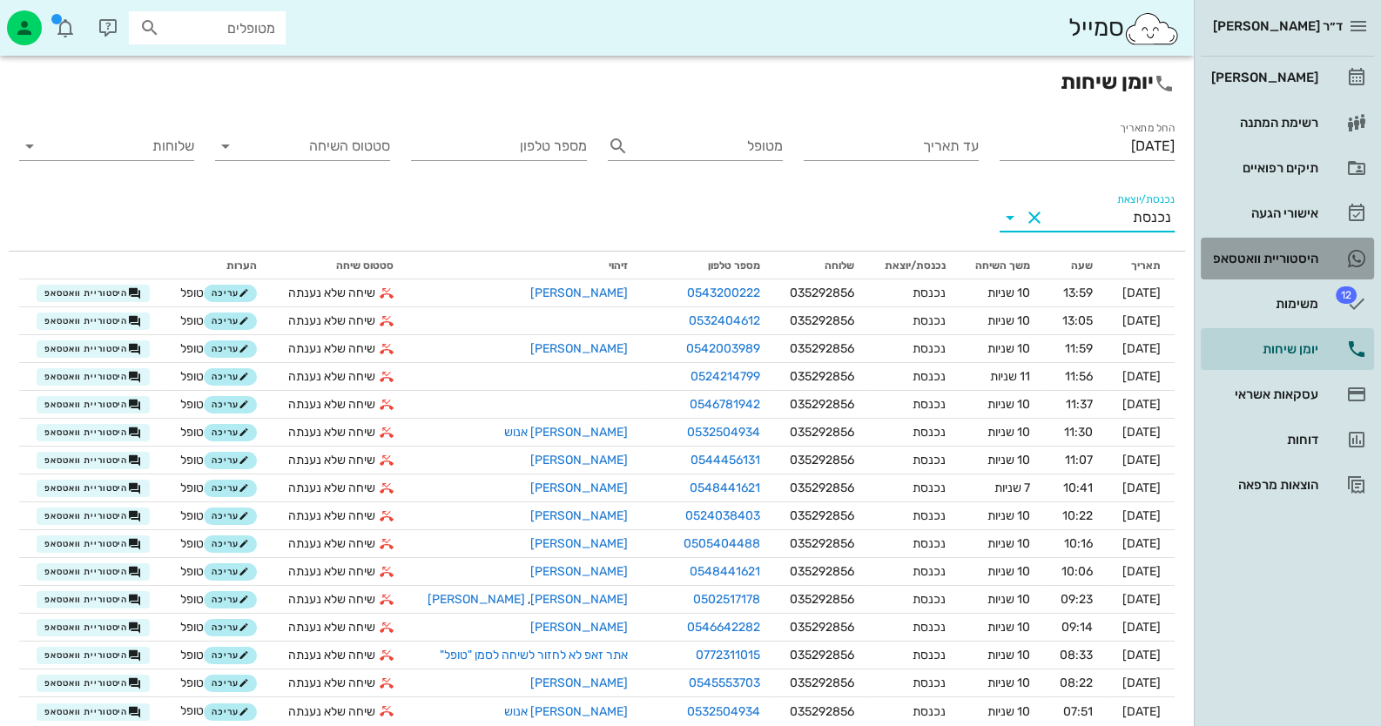
click at [1306, 254] on div "היסטוריית וואטסאפ" at bounding box center [1263, 259] width 111 height 14
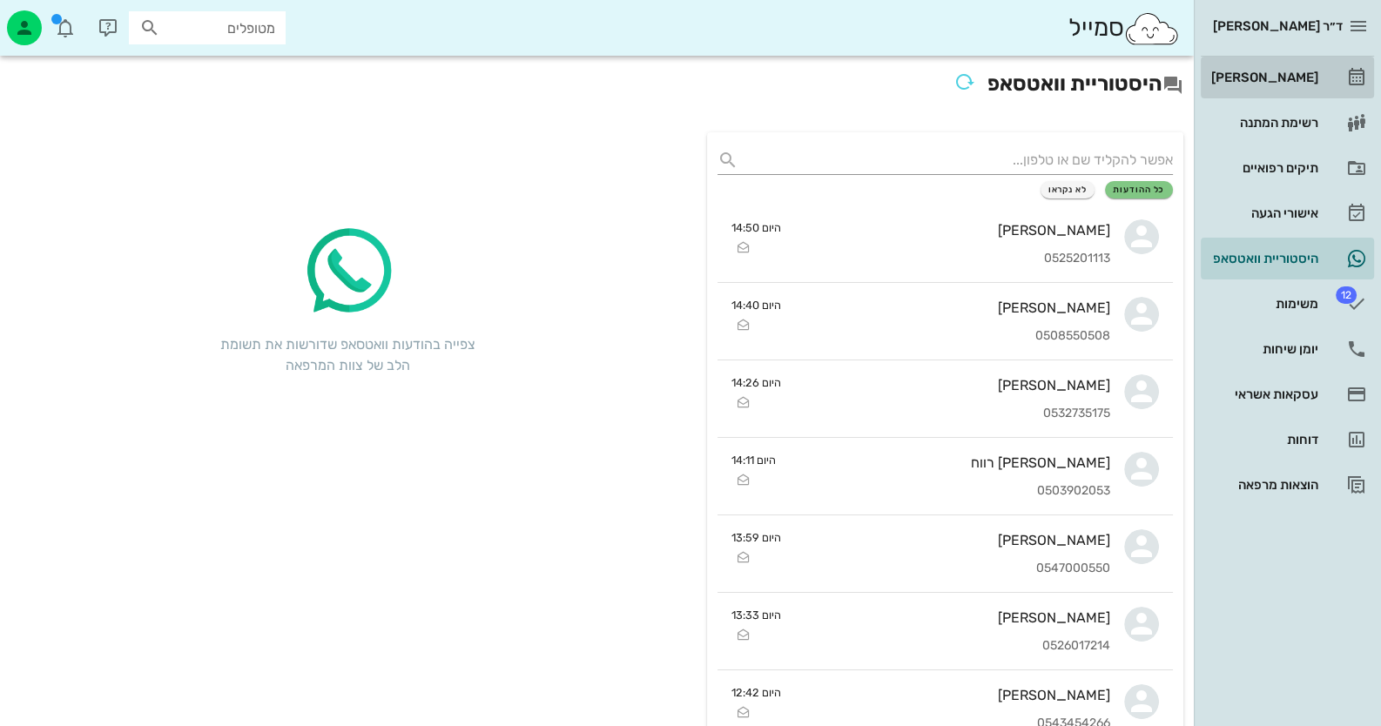
click at [1306, 80] on div "[PERSON_NAME]" at bounding box center [1263, 78] width 111 height 14
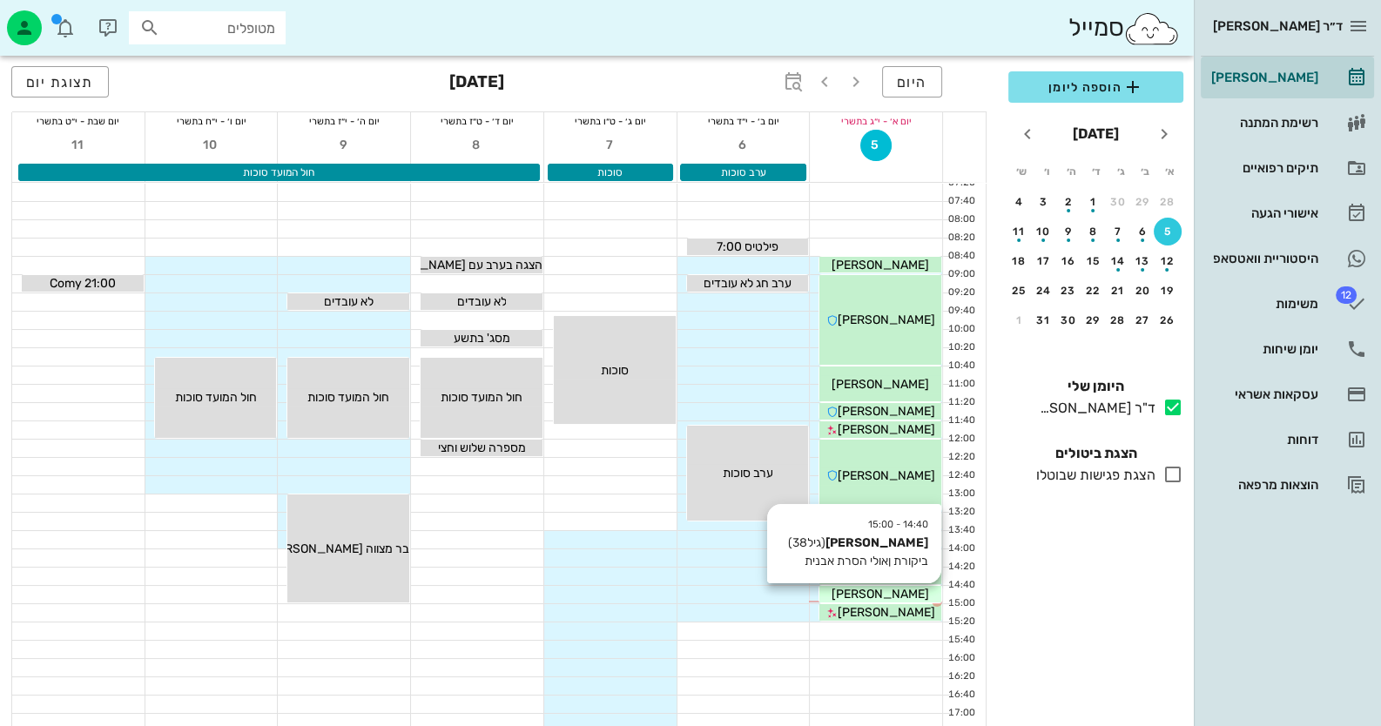
click at [909, 587] on div "[PERSON_NAME]" at bounding box center [880, 594] width 122 height 18
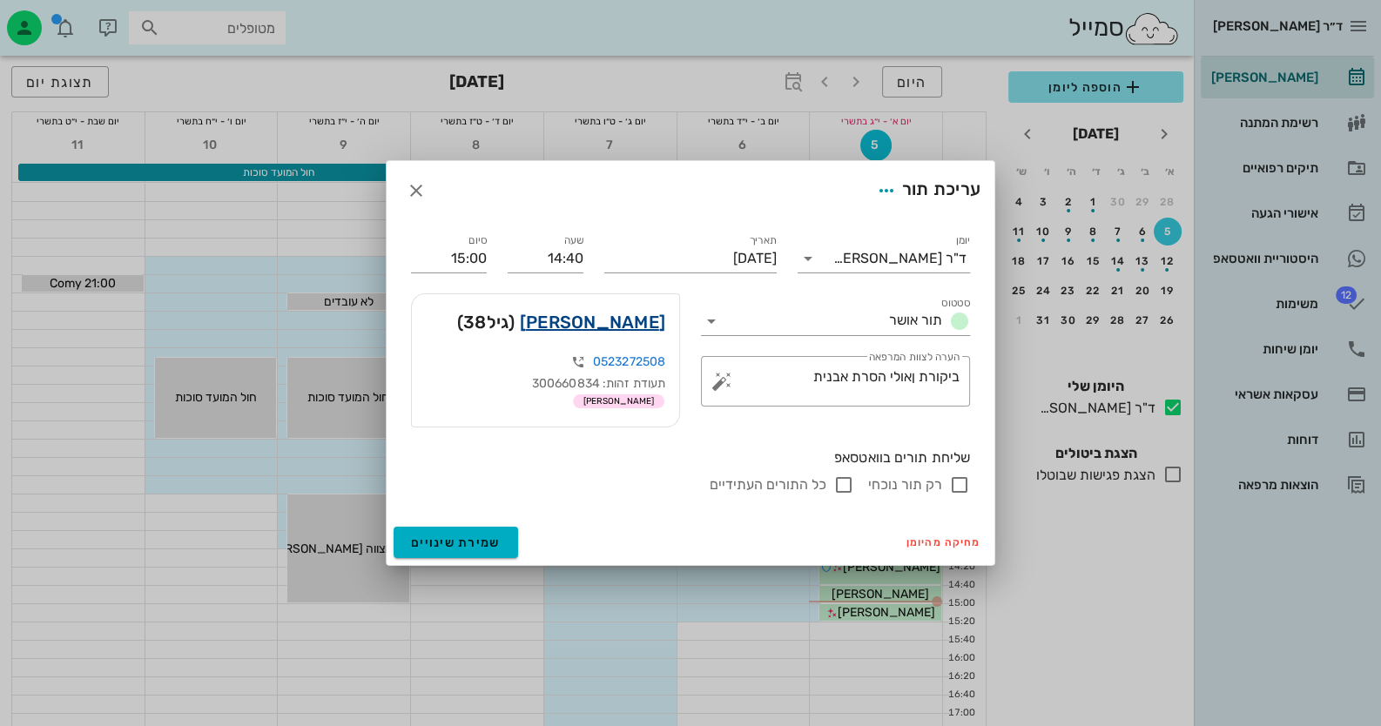
click at [636, 321] on link "ליאור יוגב" at bounding box center [592, 322] width 145 height 28
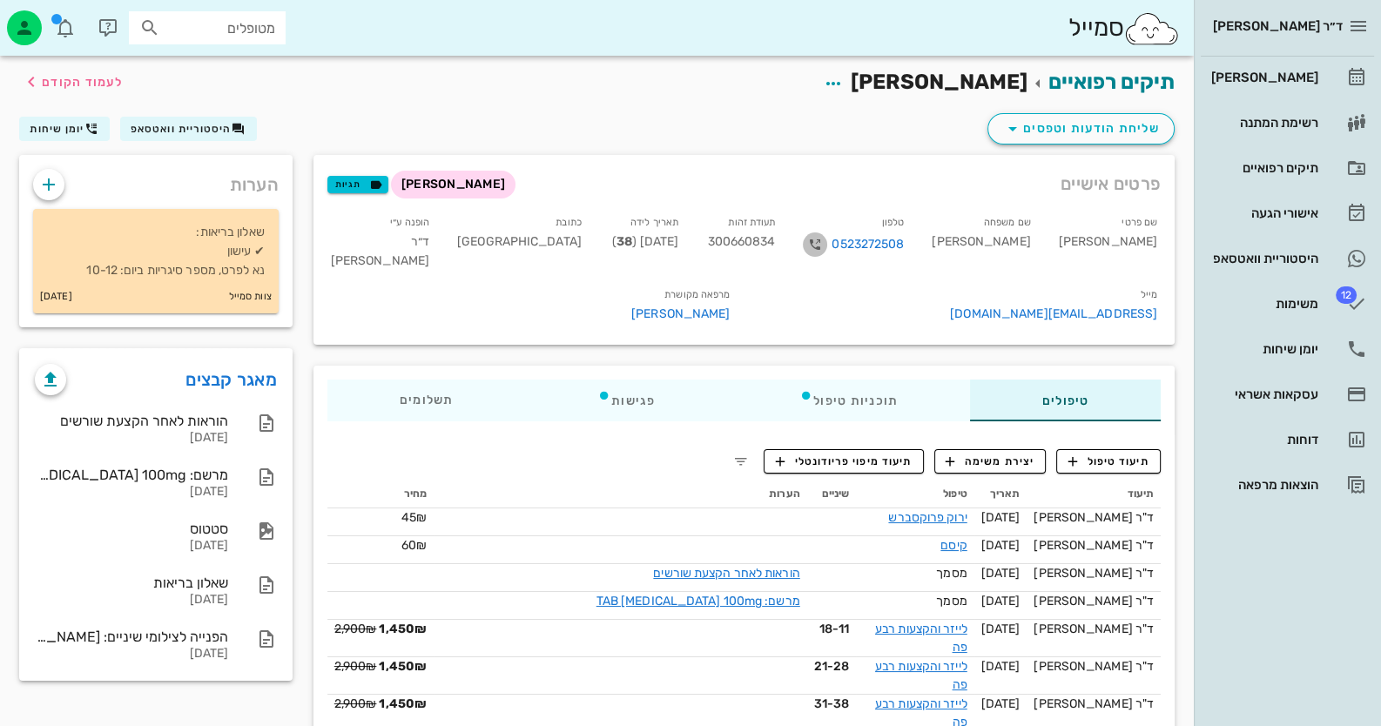
click at [826, 241] on icon "button" at bounding box center [815, 244] width 21 height 21
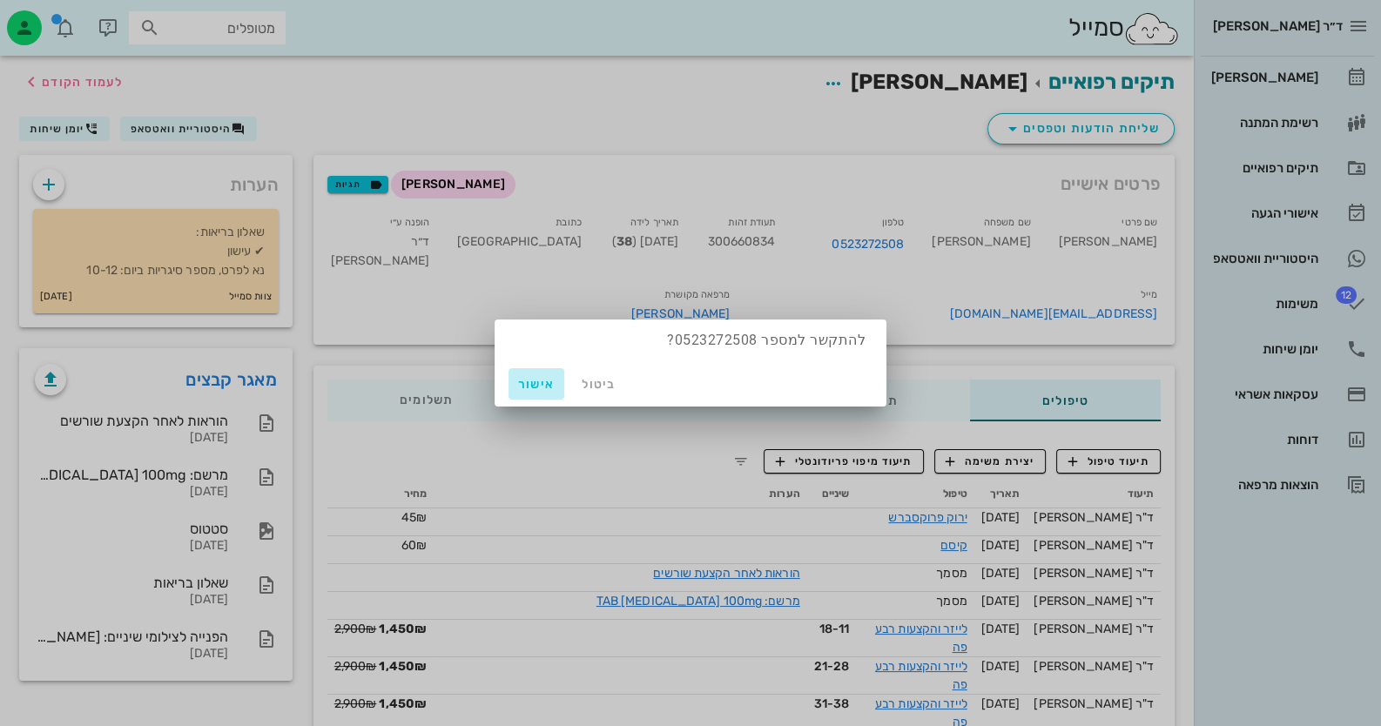
click at [544, 378] on span "אישור" at bounding box center [537, 384] width 42 height 15
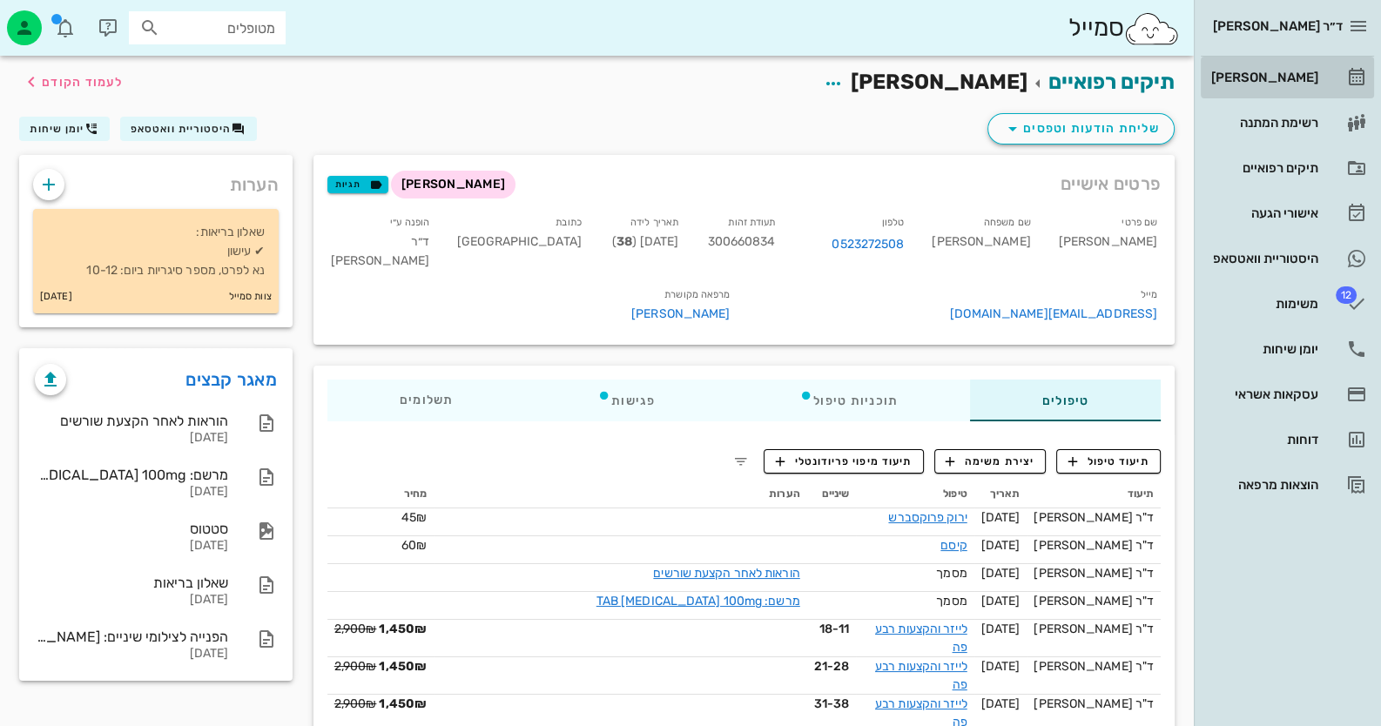
click at [1308, 73] on div "[PERSON_NAME]" at bounding box center [1263, 78] width 111 height 14
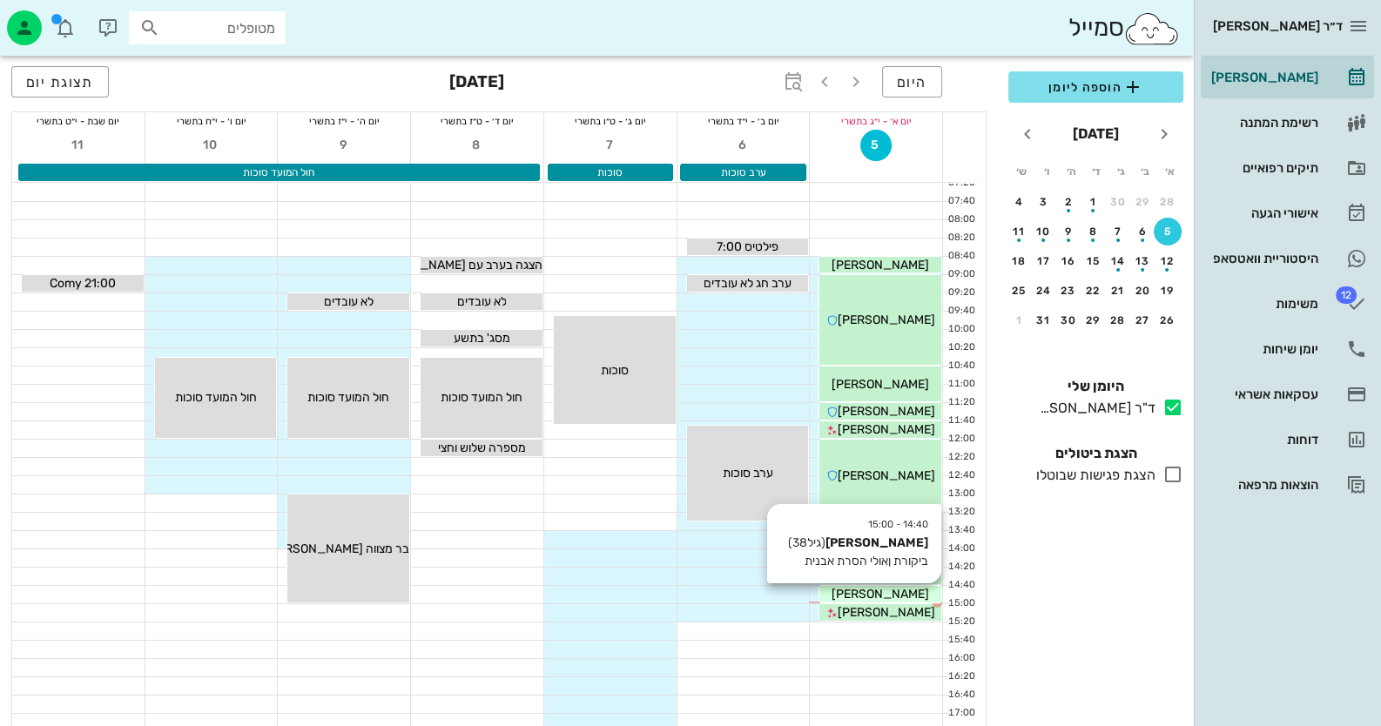
click at [897, 589] on span "[PERSON_NAME]" at bounding box center [881, 594] width 98 height 15
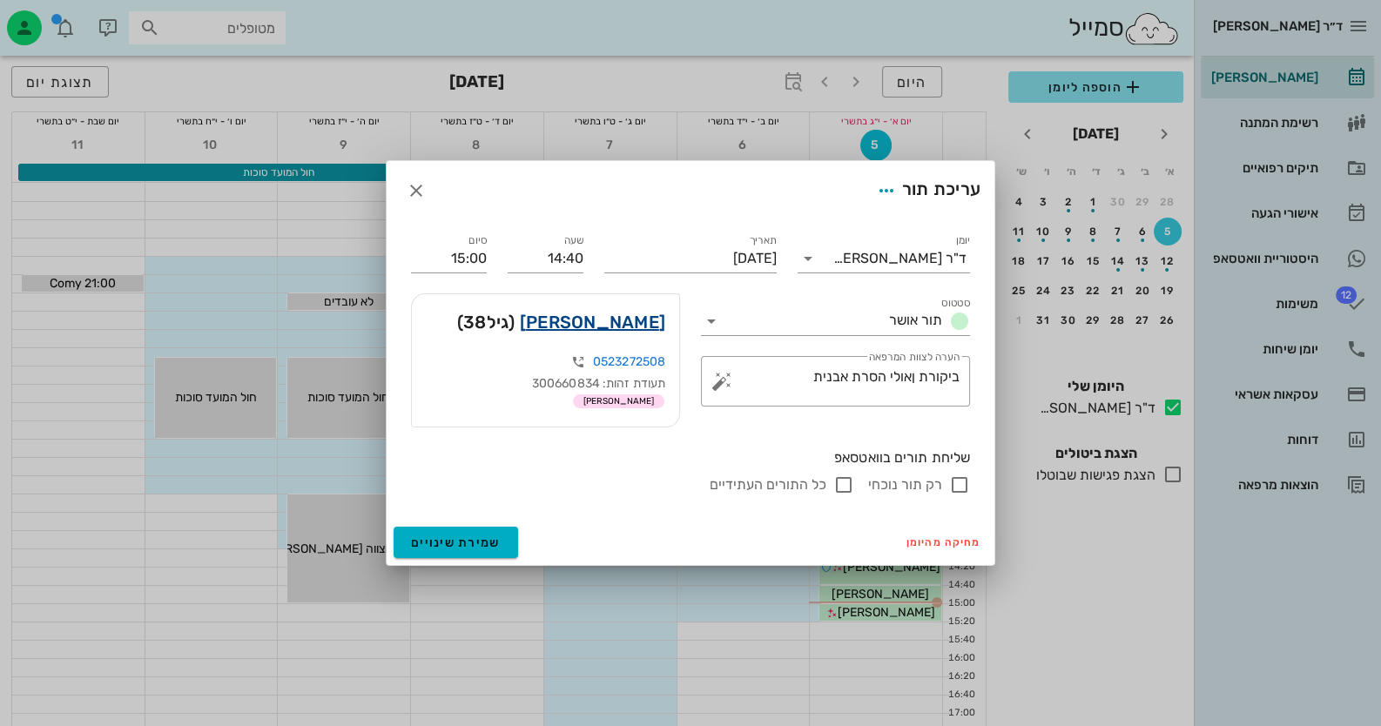
click at [630, 326] on link "ליאור יוגב" at bounding box center [592, 322] width 145 height 28
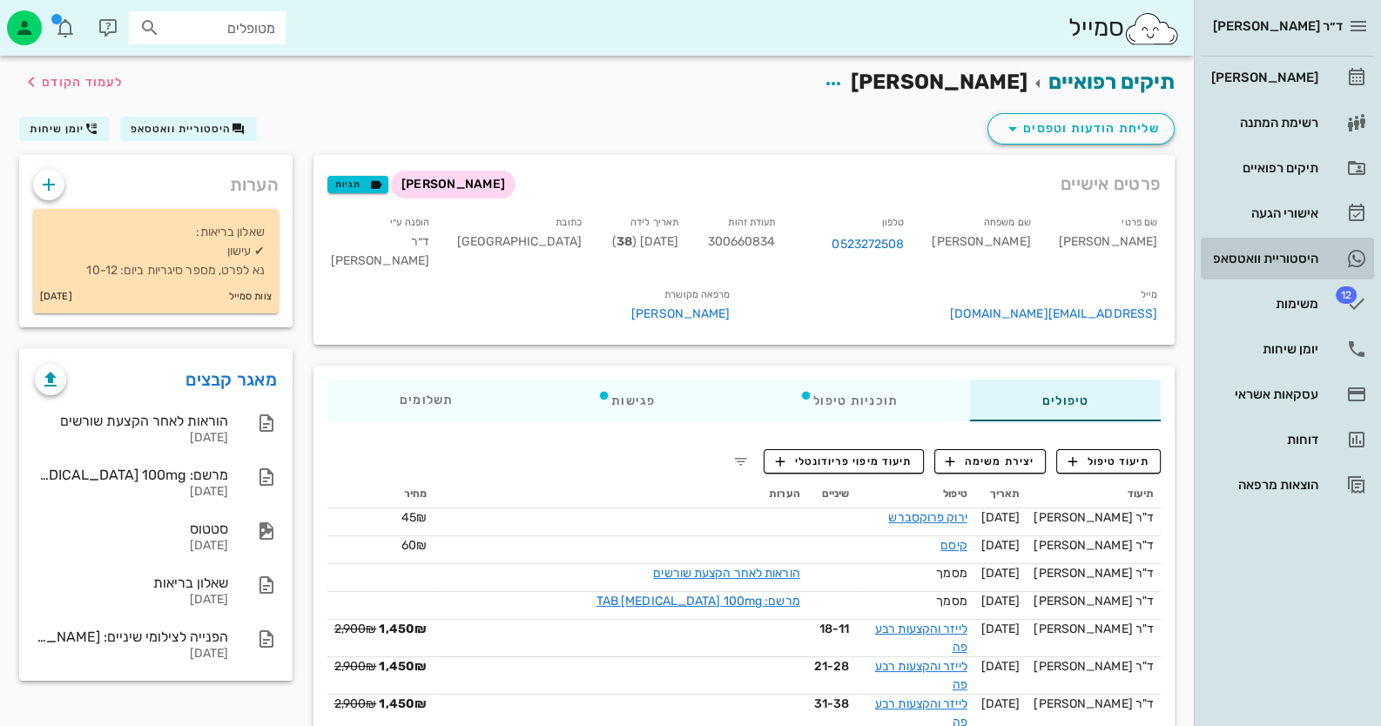
click at [1302, 266] on div "היסטוריית וואטסאפ" at bounding box center [1263, 259] width 111 height 28
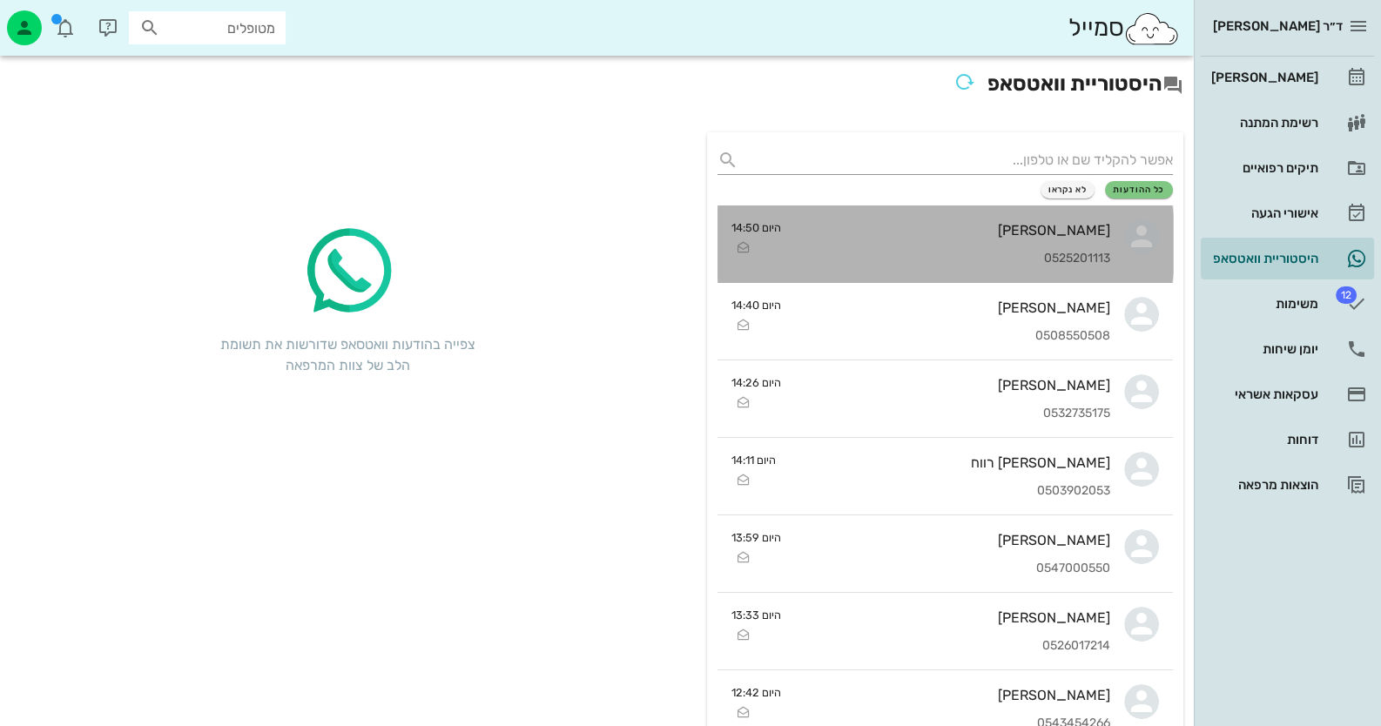
click at [1108, 247] on div "מרים פרידמן 0525201113" at bounding box center [952, 244] width 315 height 77
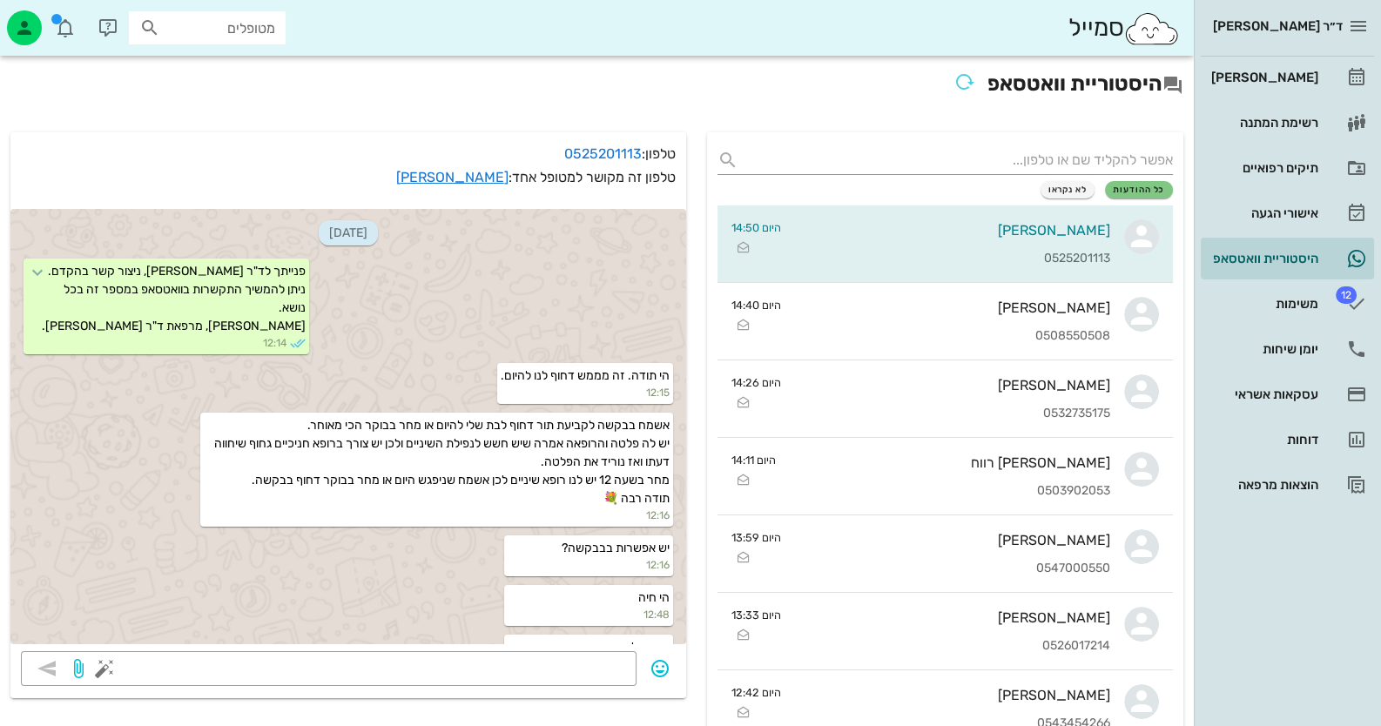
scroll to position [1025, 0]
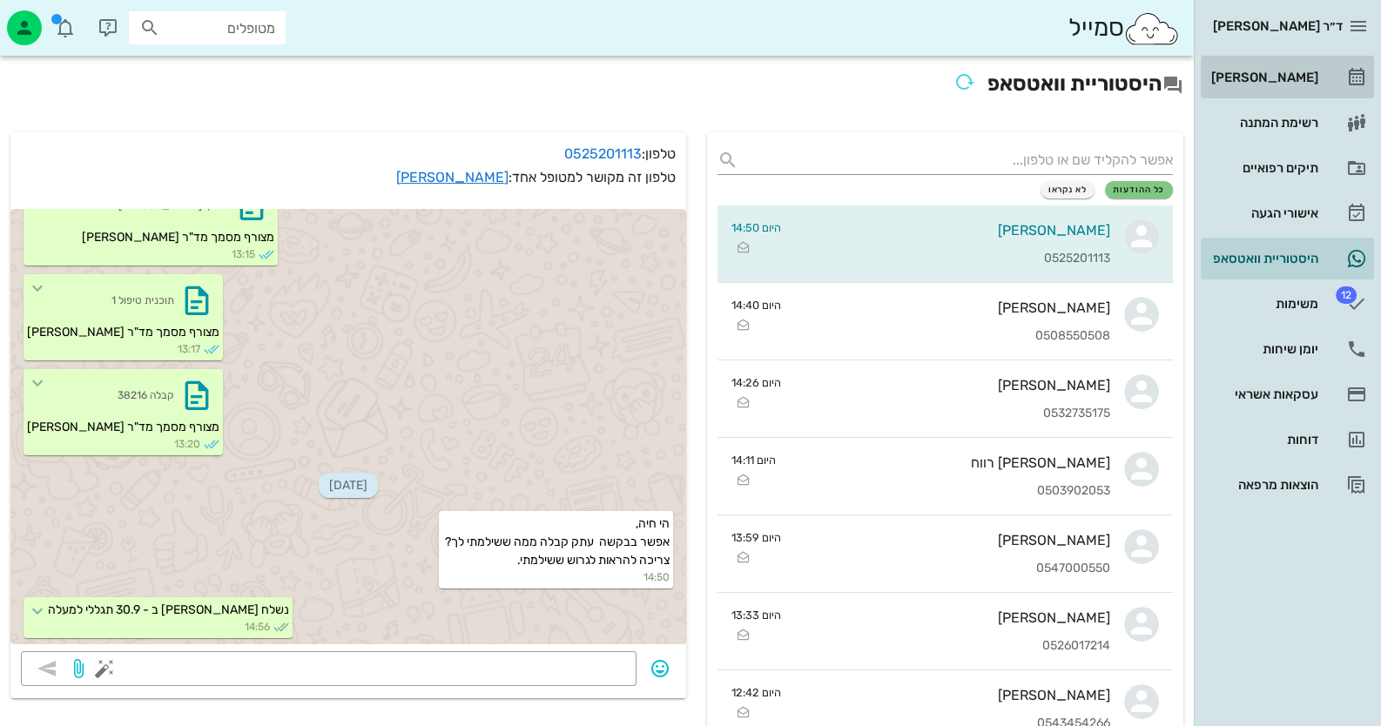
click at [1323, 77] on link "[PERSON_NAME]" at bounding box center [1287, 78] width 173 height 42
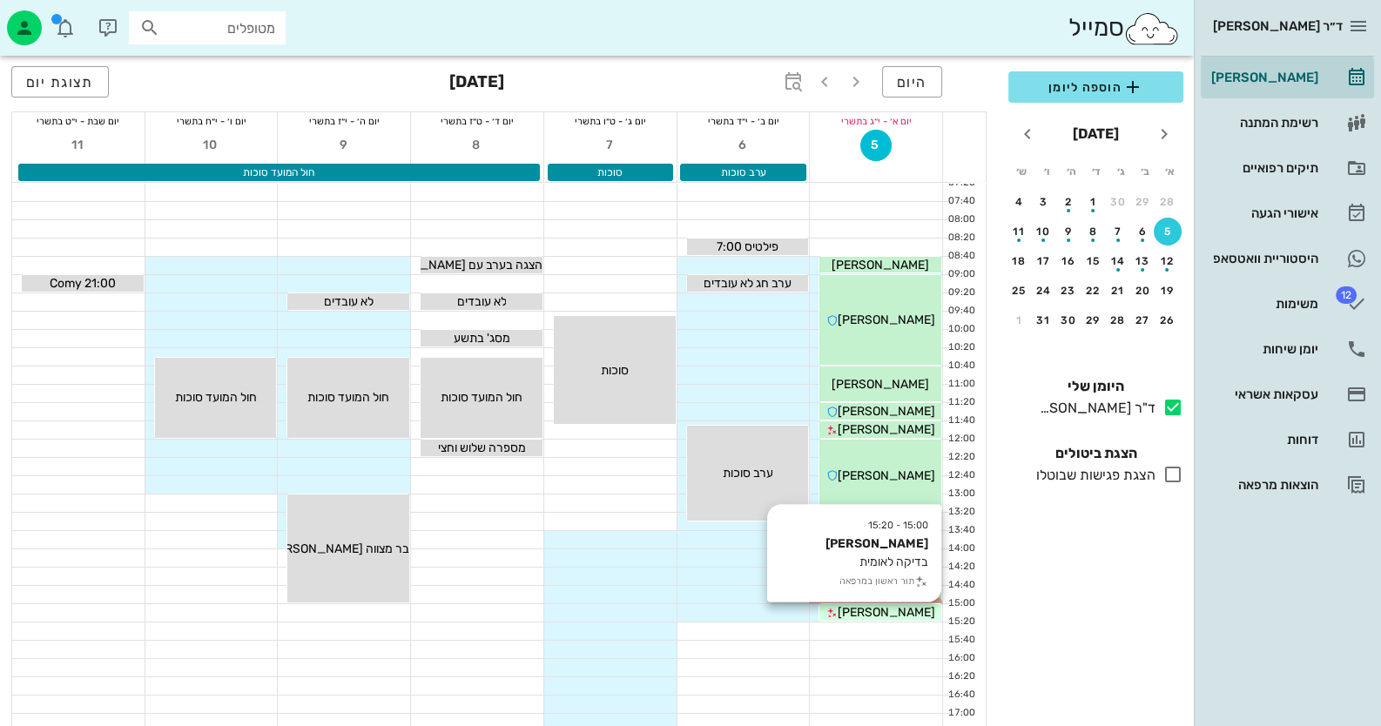
click at [838, 611] on icon at bounding box center [831, 613] width 11 height 11
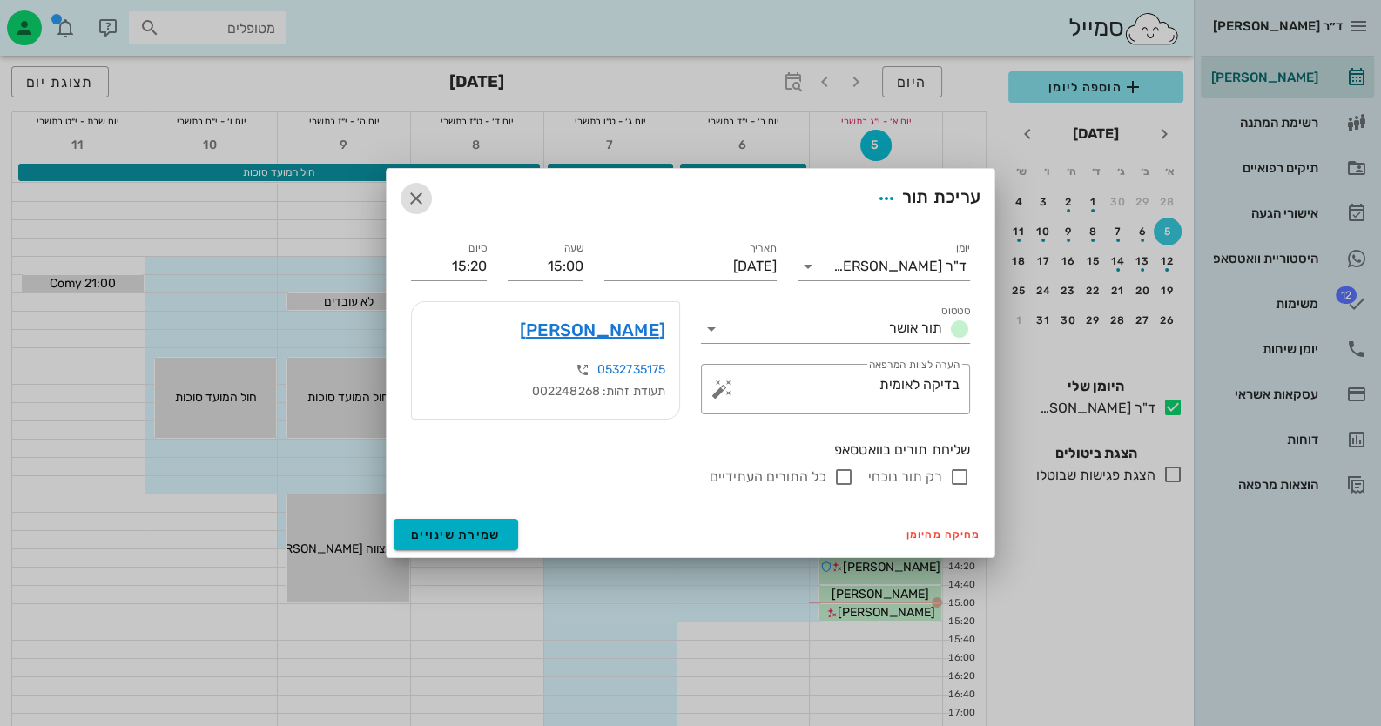
click at [414, 195] on icon "button" at bounding box center [416, 198] width 21 height 21
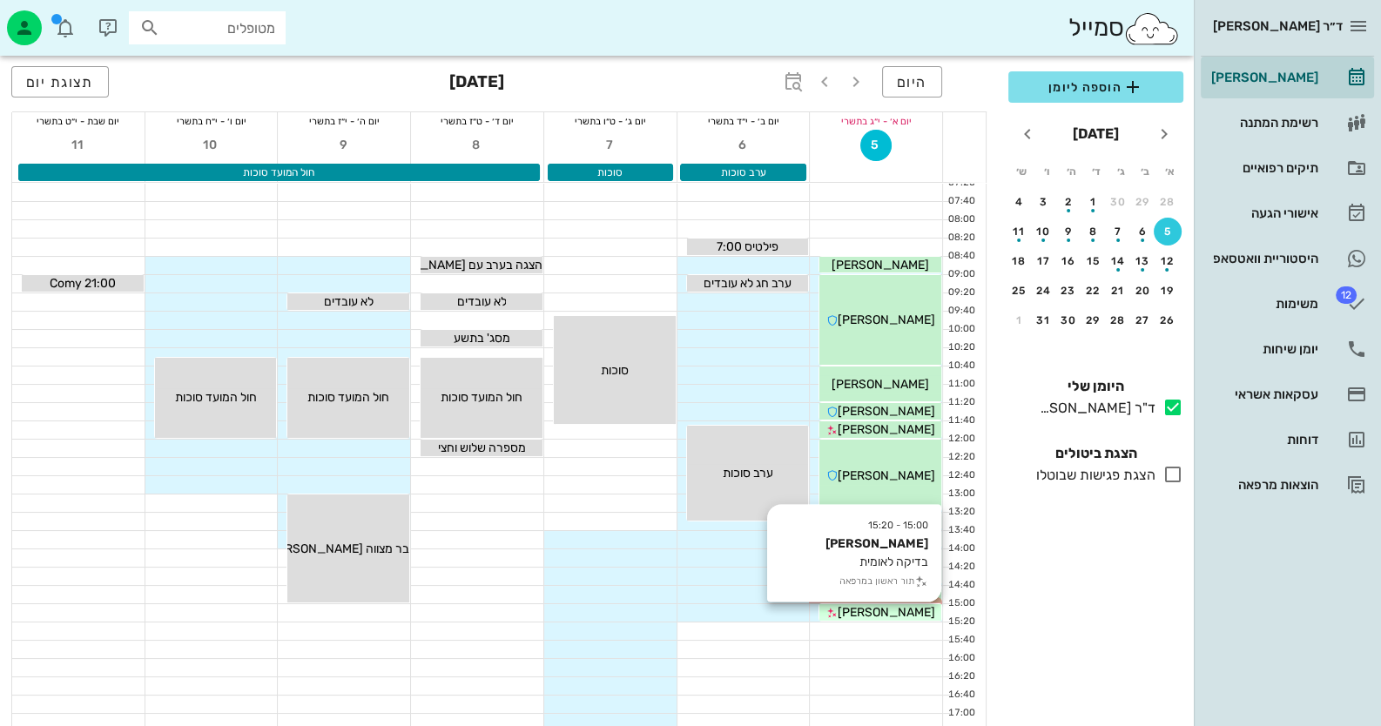
click at [892, 611] on span "[PERSON_NAME]" at bounding box center [887, 612] width 98 height 15
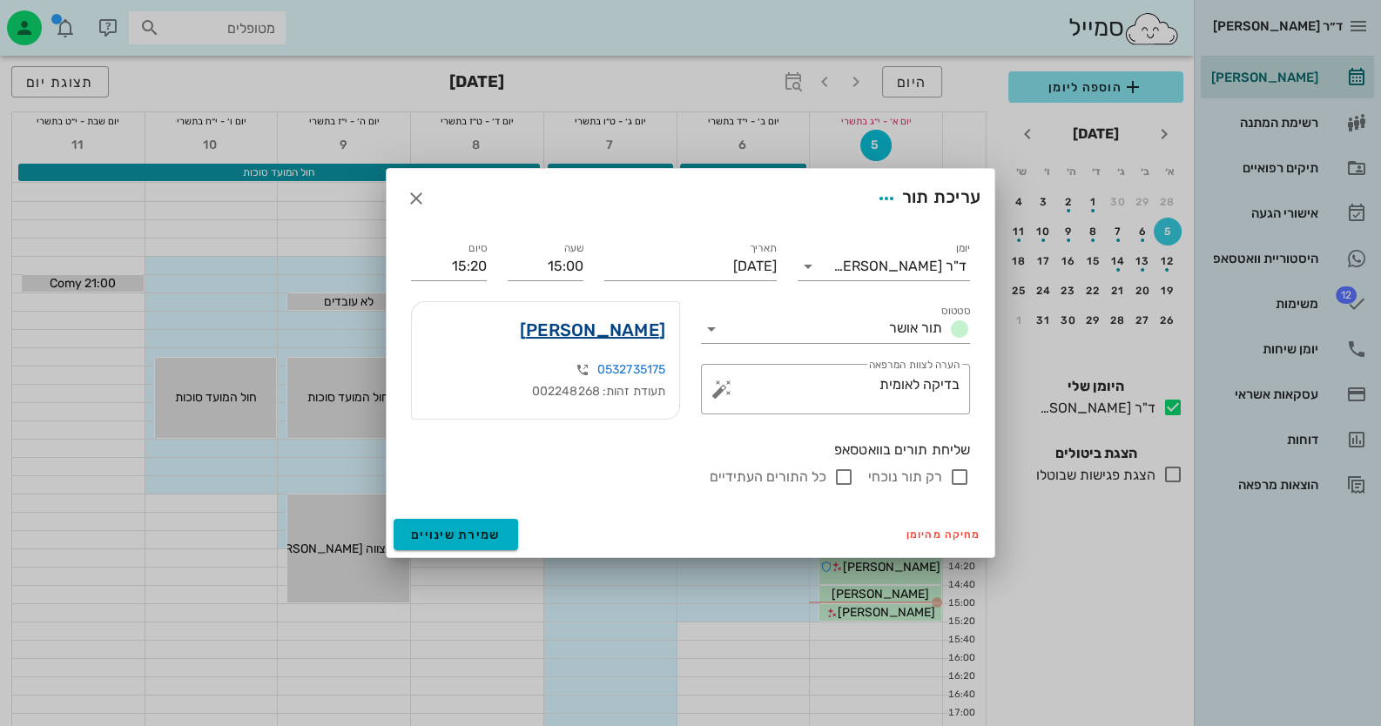
click at [628, 323] on link "זהבה הבר" at bounding box center [592, 330] width 145 height 28
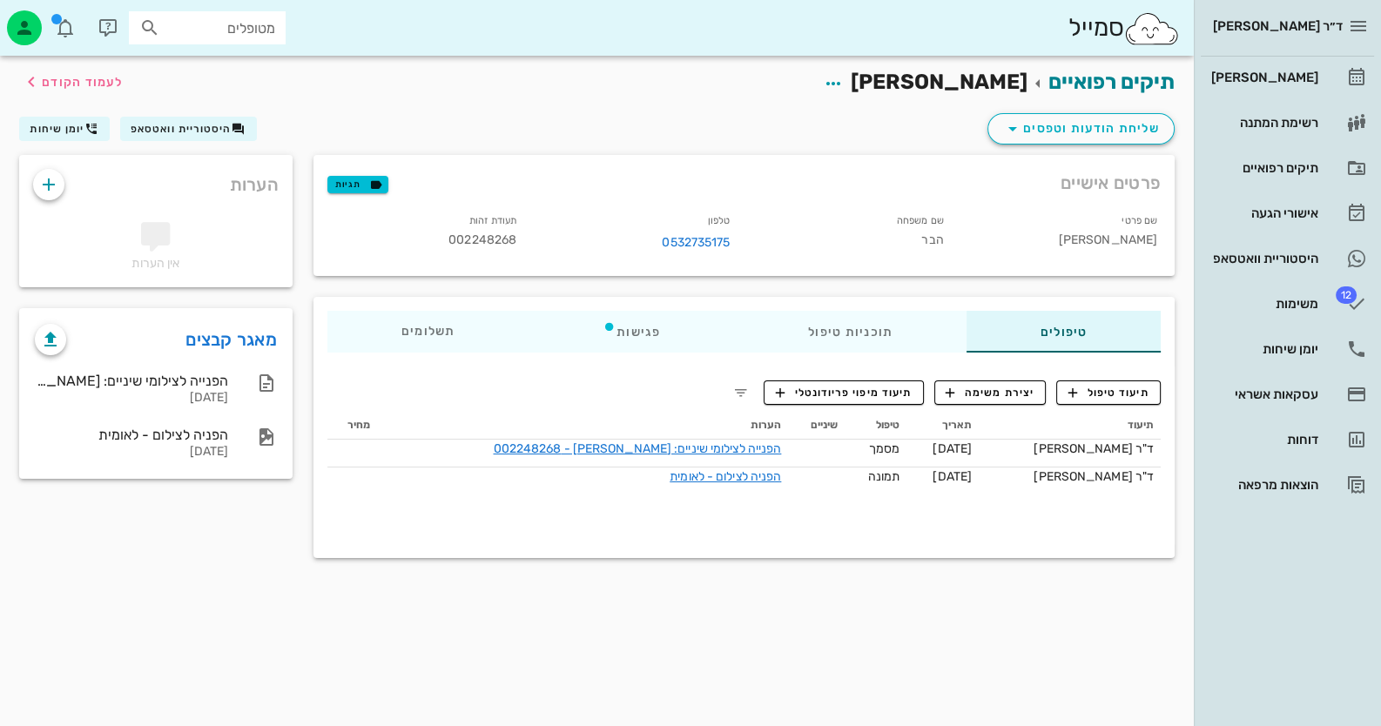
click at [280, 340] on div "מאגר קבצים" at bounding box center [156, 332] width 270 height 45
click at [270, 343] on link "מאגר קבצים" at bounding box center [230, 340] width 91 height 28
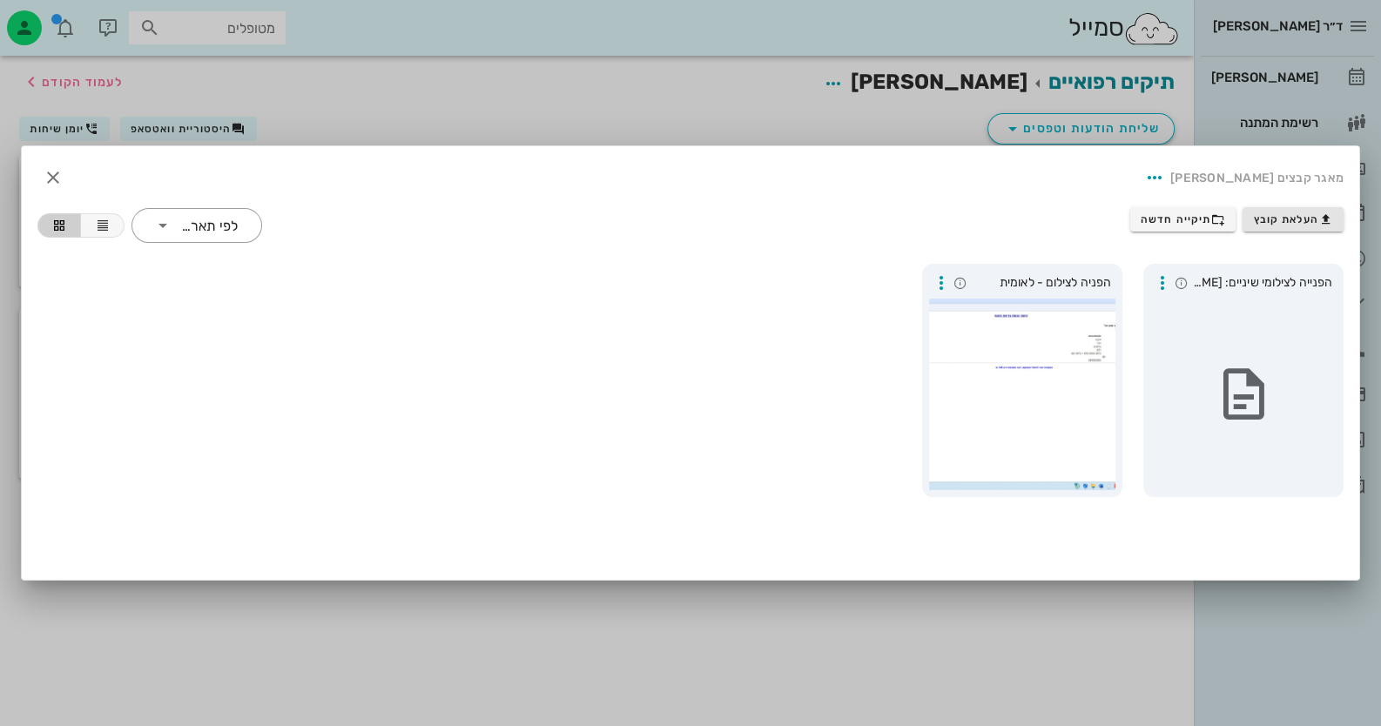
click at [1306, 208] on div "העלאת קובץ תיקייה חדשה ​ לפי תאריך" at bounding box center [690, 225] width 1327 height 57
click at [1306, 212] on span "העלאת קובץ" at bounding box center [1293, 219] width 79 height 14
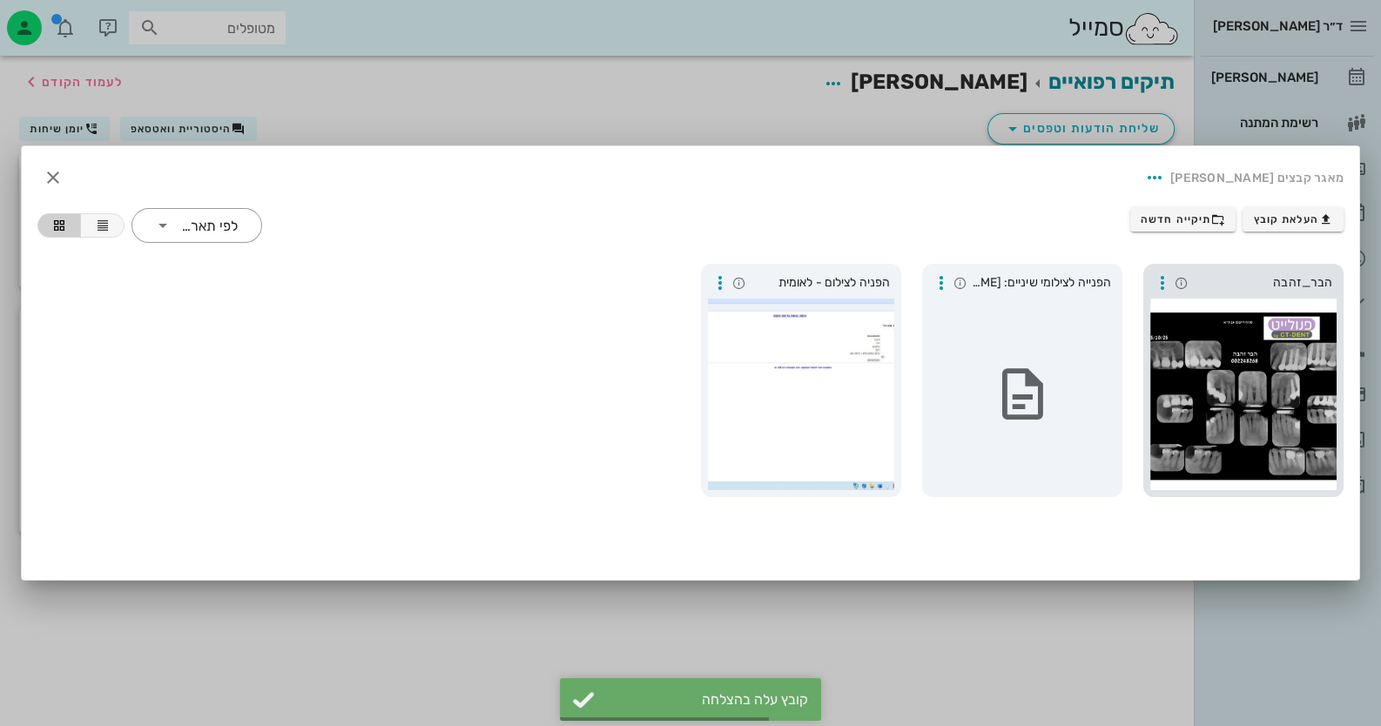
click at [1300, 378] on div at bounding box center [1243, 395] width 186 height 192
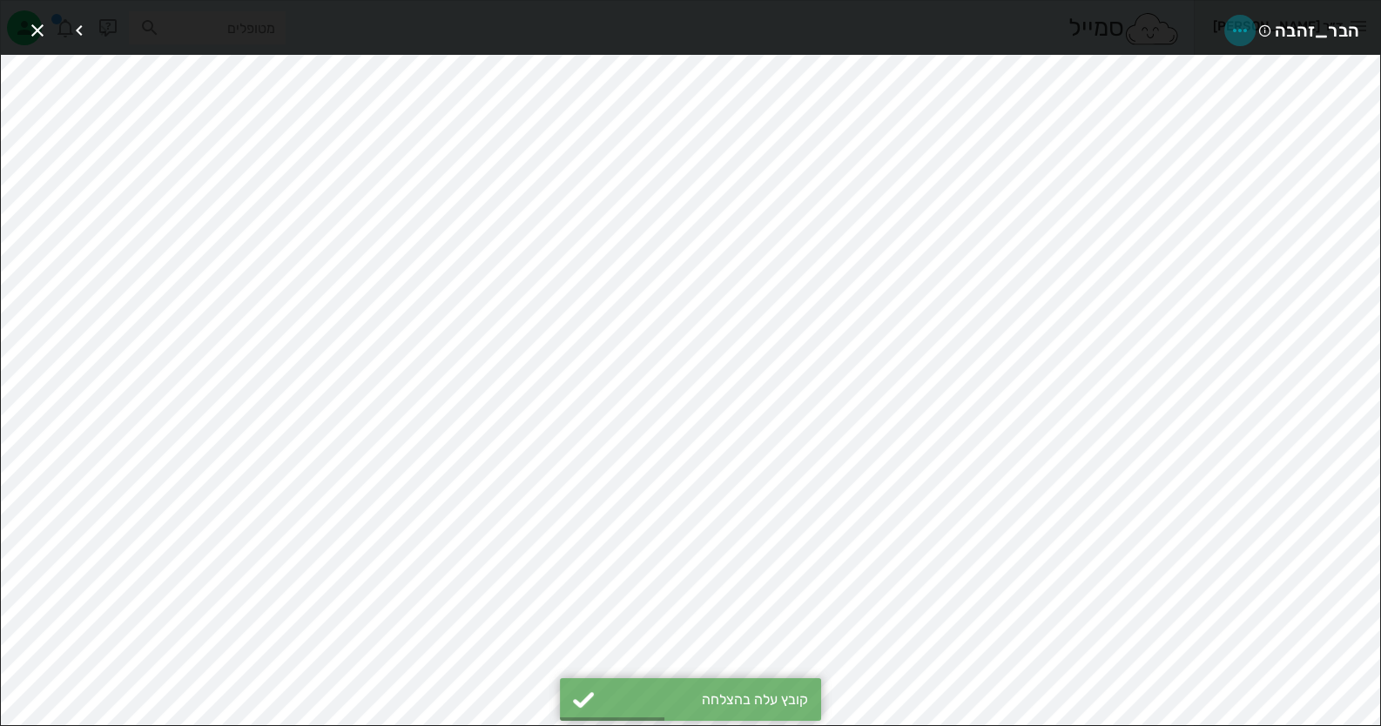
click at [1239, 24] on icon "button" at bounding box center [1240, 30] width 21 height 21
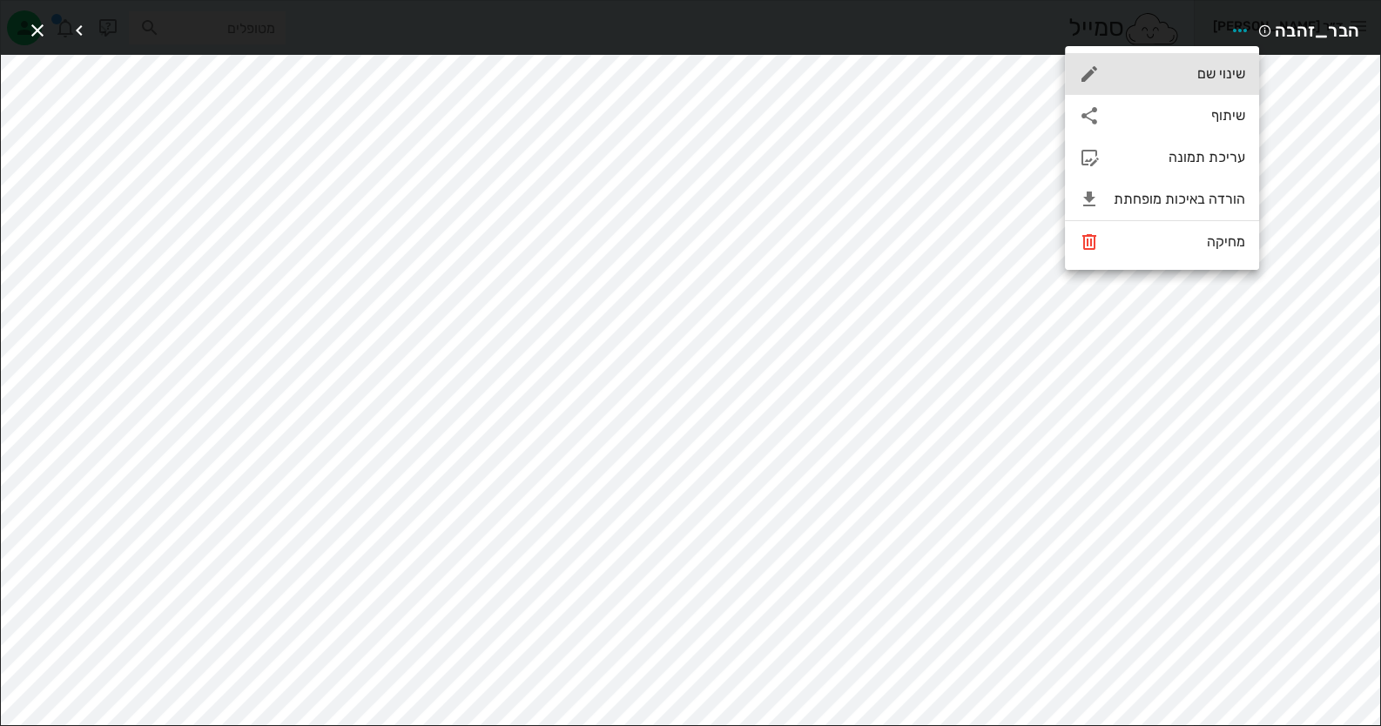
click at [1200, 78] on div "שינוי שם" at bounding box center [1179, 73] width 131 height 17
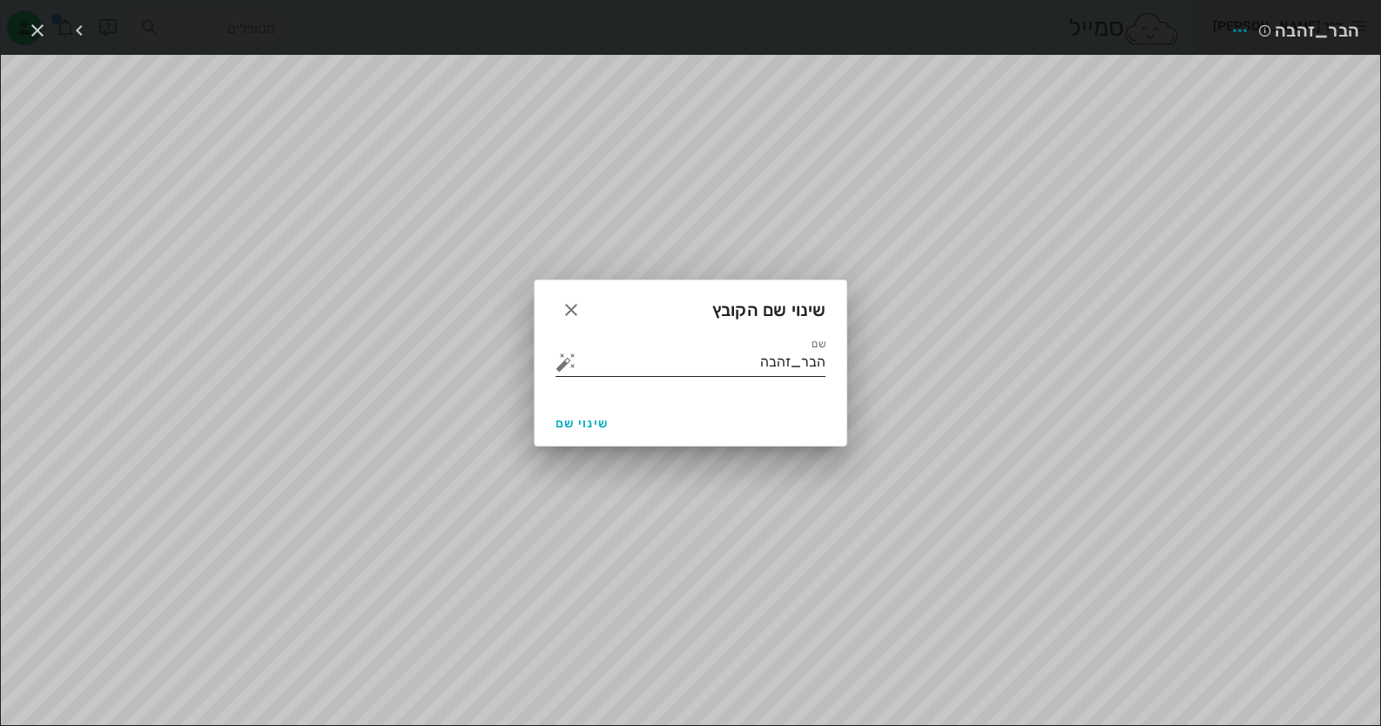
click at [563, 367] on button "button" at bounding box center [566, 362] width 21 height 21
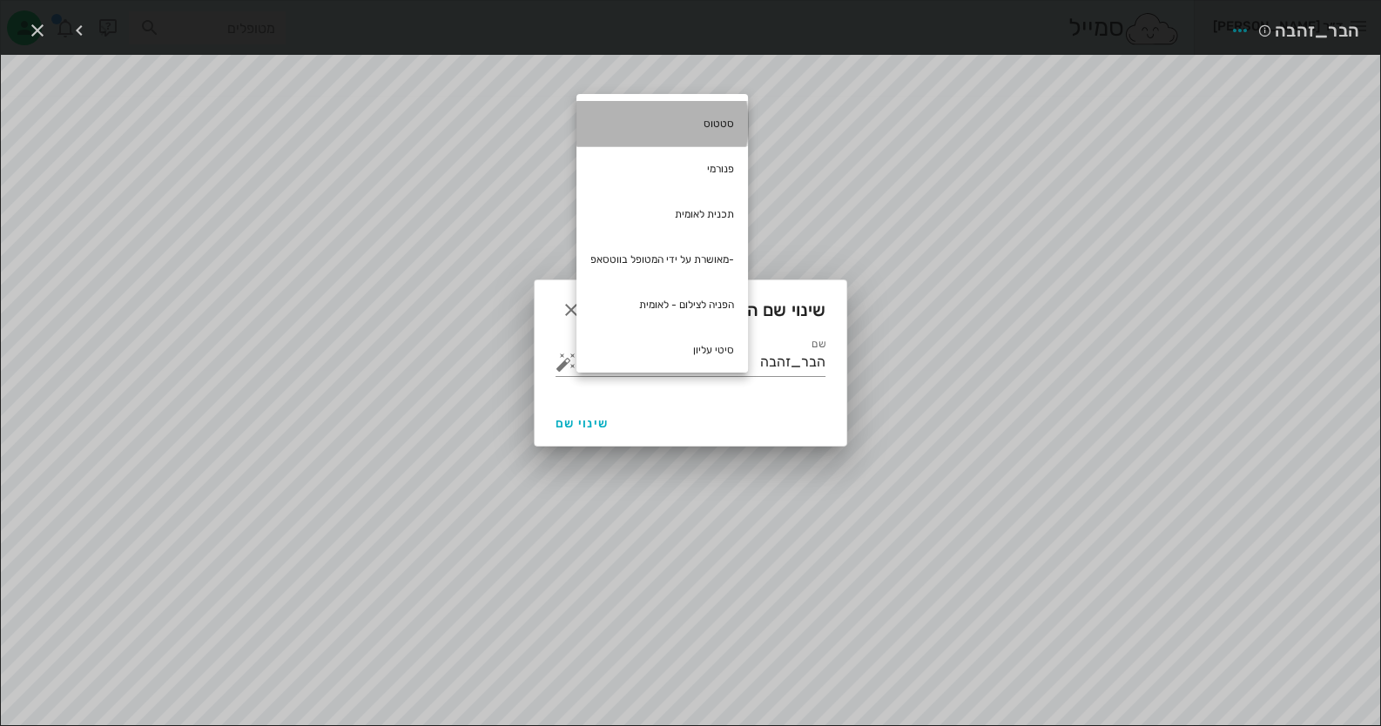
click at [722, 137] on div "סטטוס" at bounding box center [663, 123] width 172 height 45
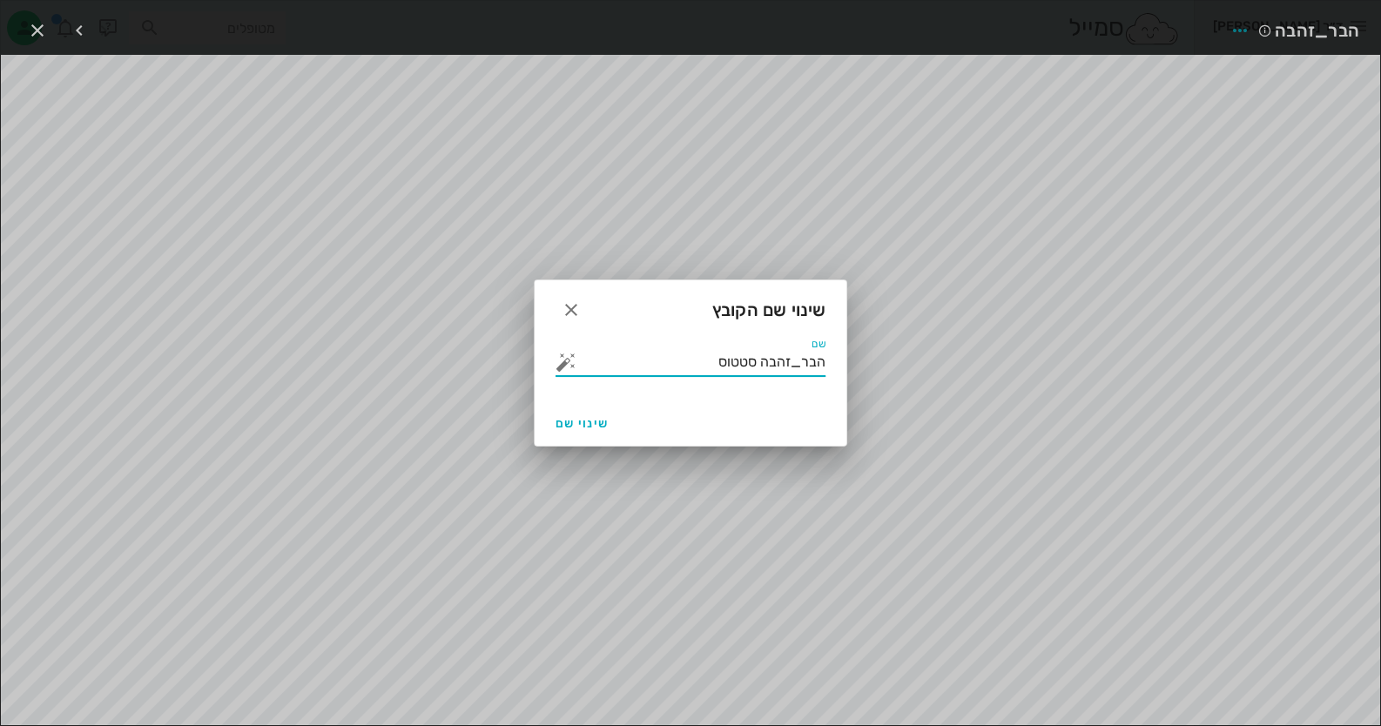
drag, startPoint x: 760, startPoint y: 365, endPoint x: 1060, endPoint y: 365, distance: 299.6
click at [1058, 365] on div "ד״ר חיה מאיר יומן מרפאה רשימת המתנה תיקים רפואיים אישורי הגעה היסטוריית וואטסאפ…" at bounding box center [690, 363] width 1381 height 726
type input "סטטוס"
click at [589, 422] on span "שינוי שם" at bounding box center [582, 423] width 53 height 15
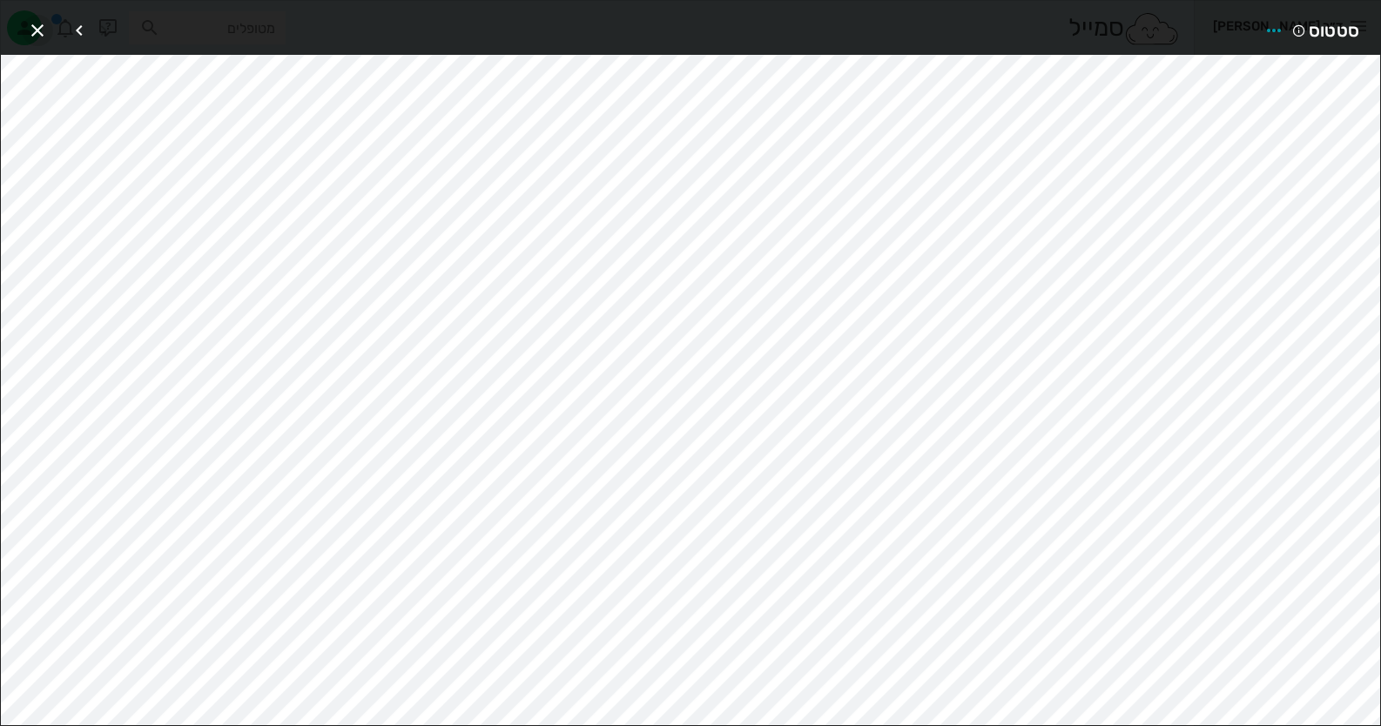
click at [28, 22] on icon "button" at bounding box center [37, 30] width 21 height 21
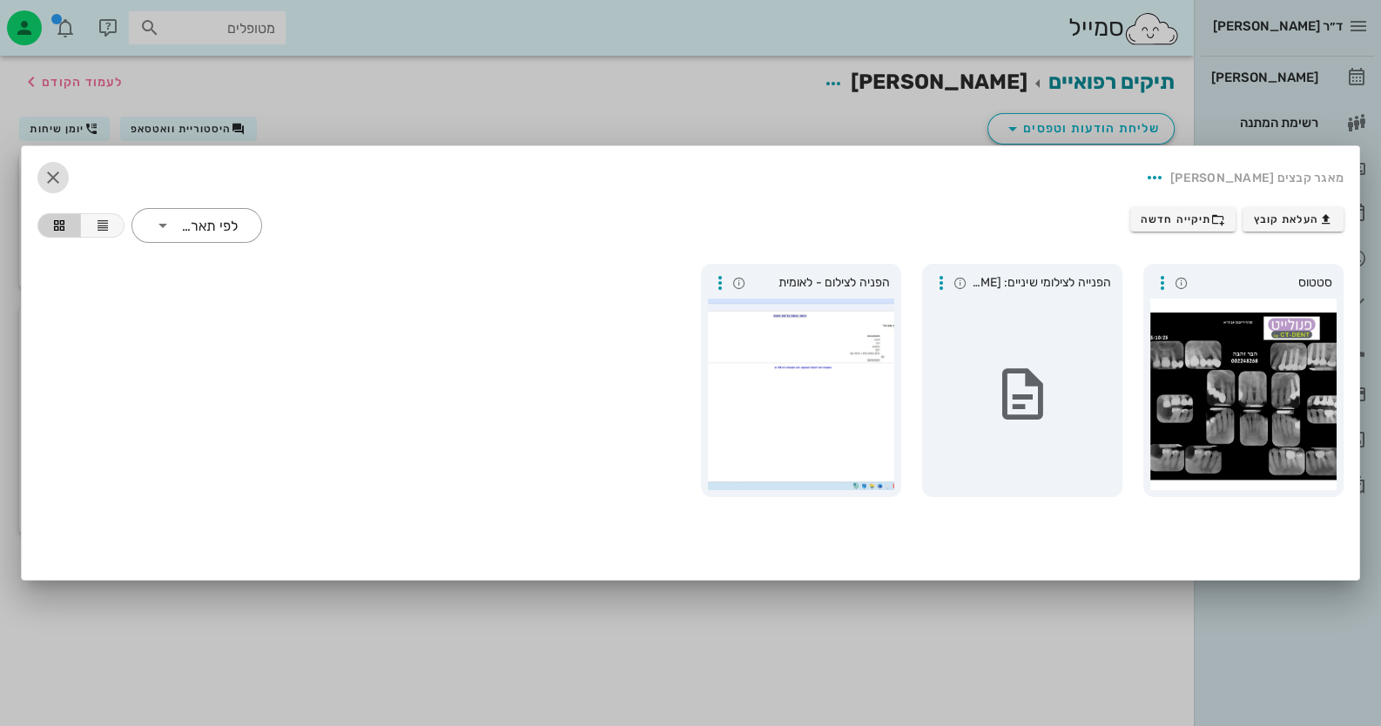
click at [47, 173] on icon "button" at bounding box center [53, 177] width 21 height 21
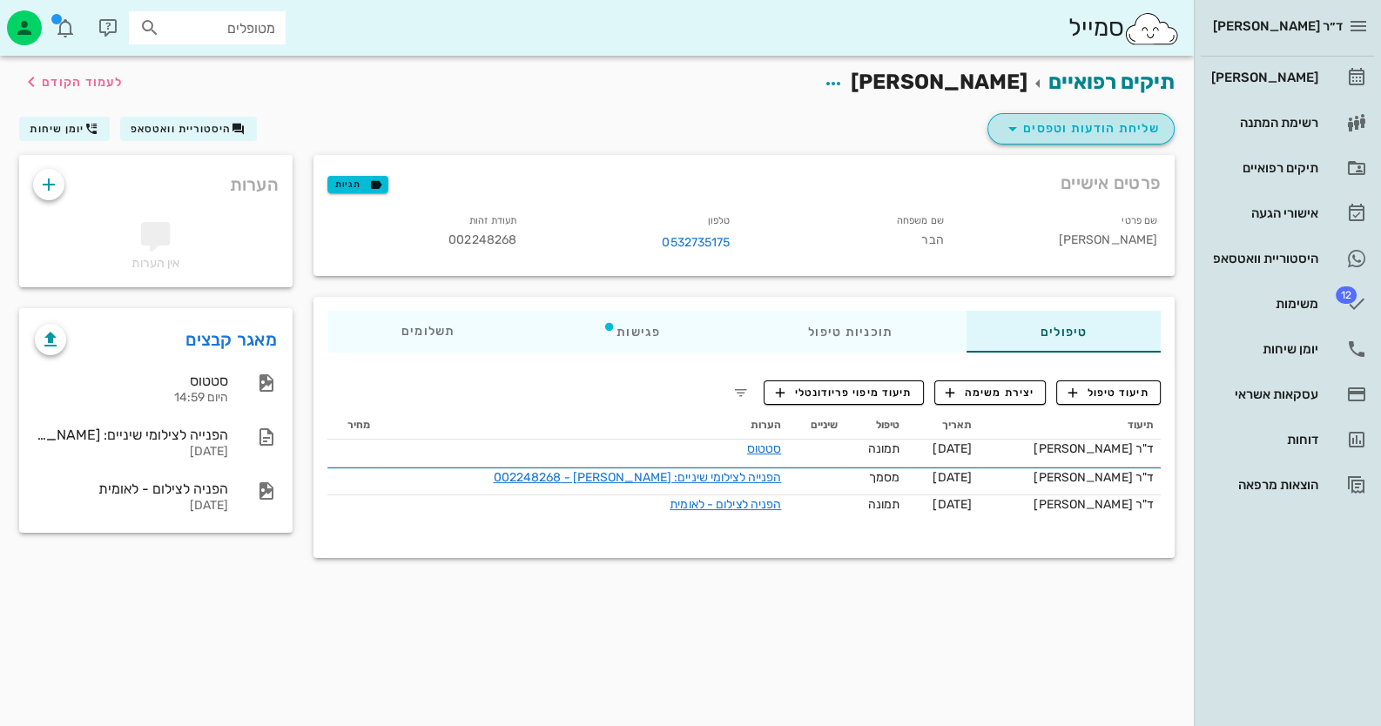
click at [1110, 131] on span "שליחת הודעות וטפסים" at bounding box center [1081, 128] width 158 height 21
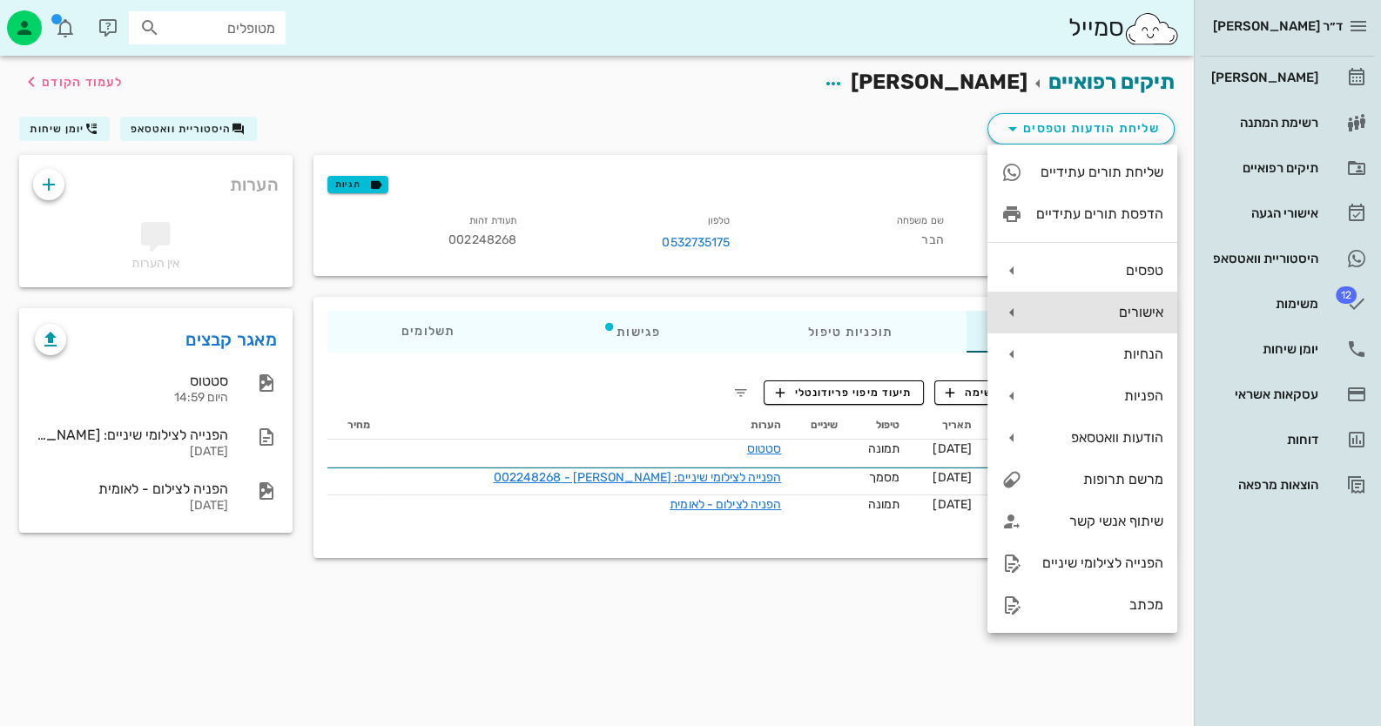
click at [1115, 307] on div "אישורים" at bounding box center [1099, 312] width 127 height 17
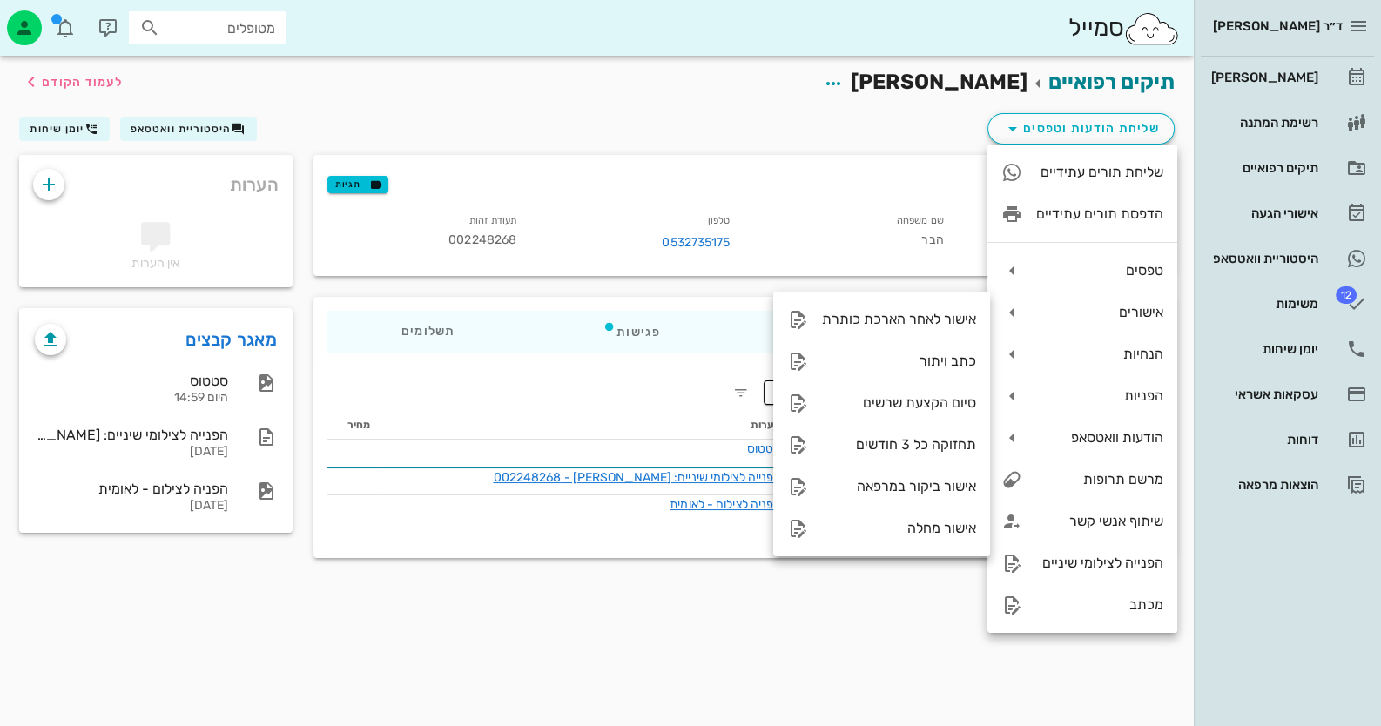
click at [853, 45] on div "סמייל מטופלים" at bounding box center [597, 28] width 1194 height 56
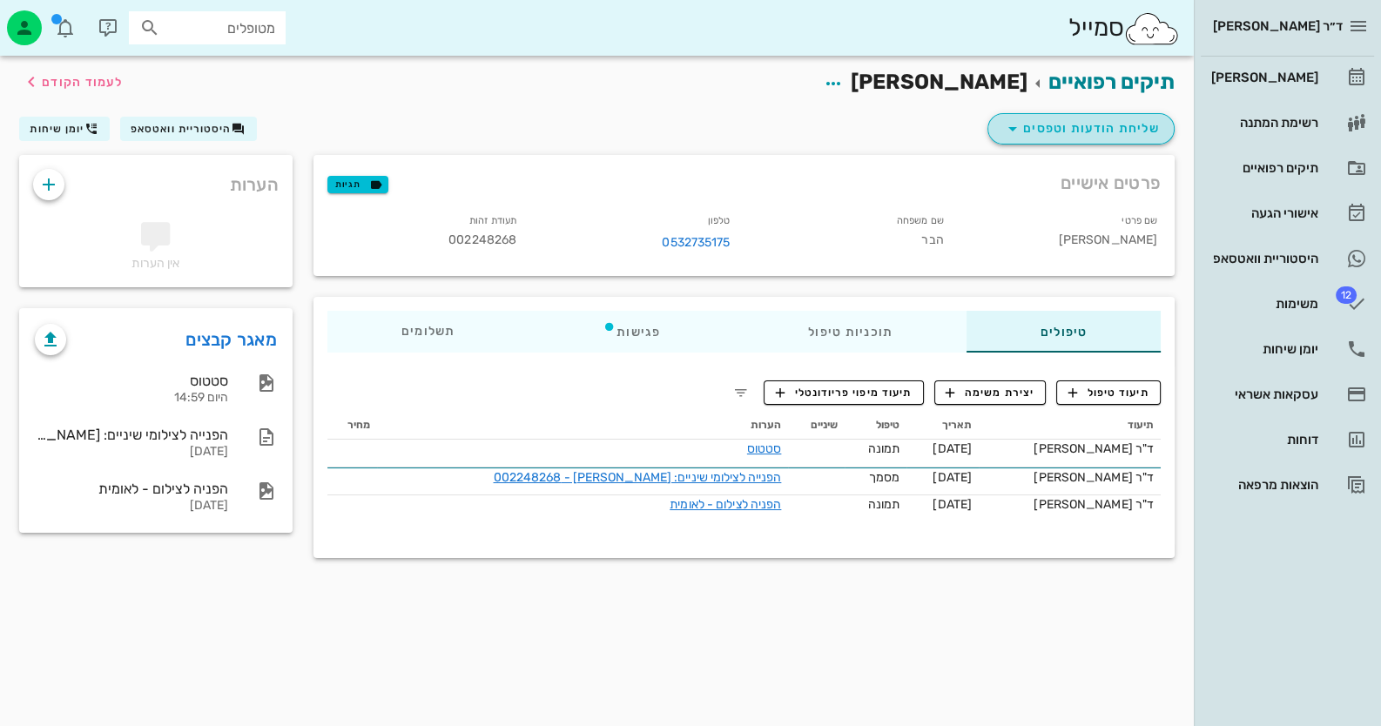
click at [1121, 123] on span "שליחת הודעות וטפסים" at bounding box center [1081, 128] width 158 height 21
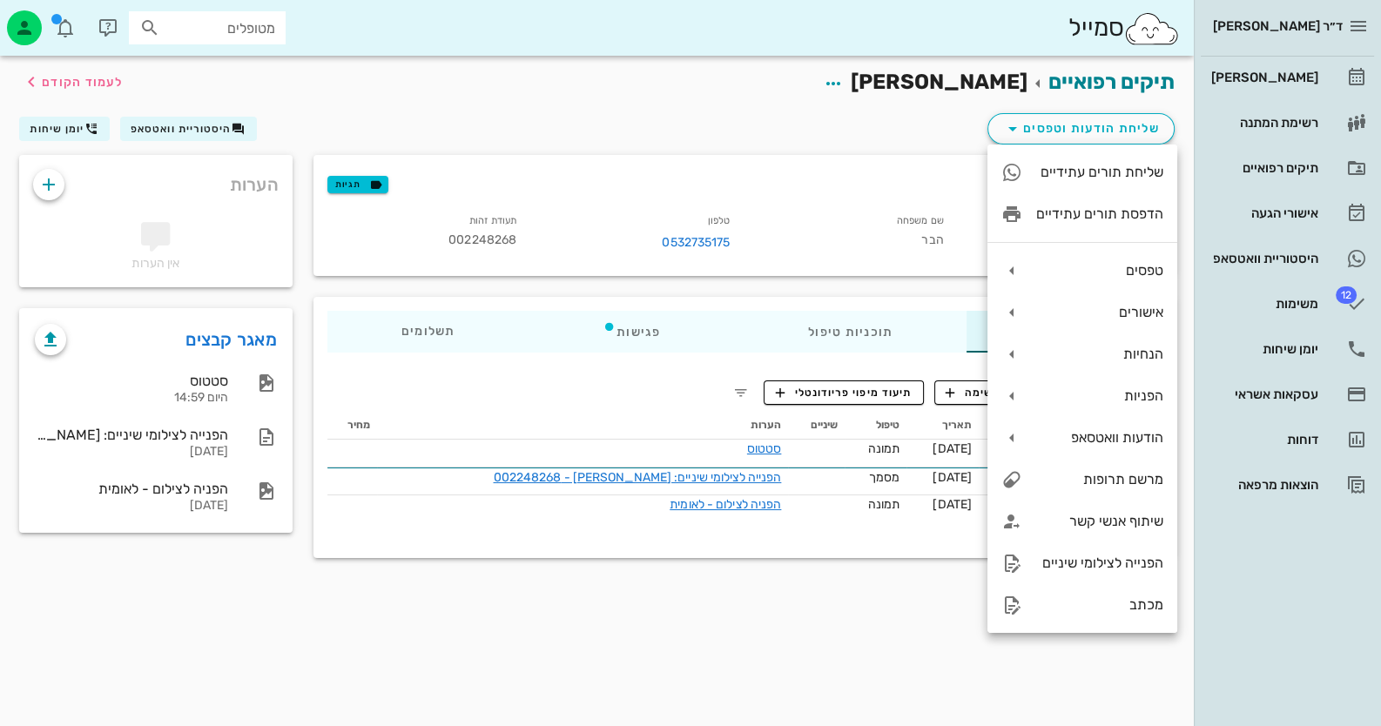
click at [571, 121] on div "שליחת הודעות וטפסים היסטוריית וואטסאפ יומן שיחות" at bounding box center [597, 132] width 1177 height 45
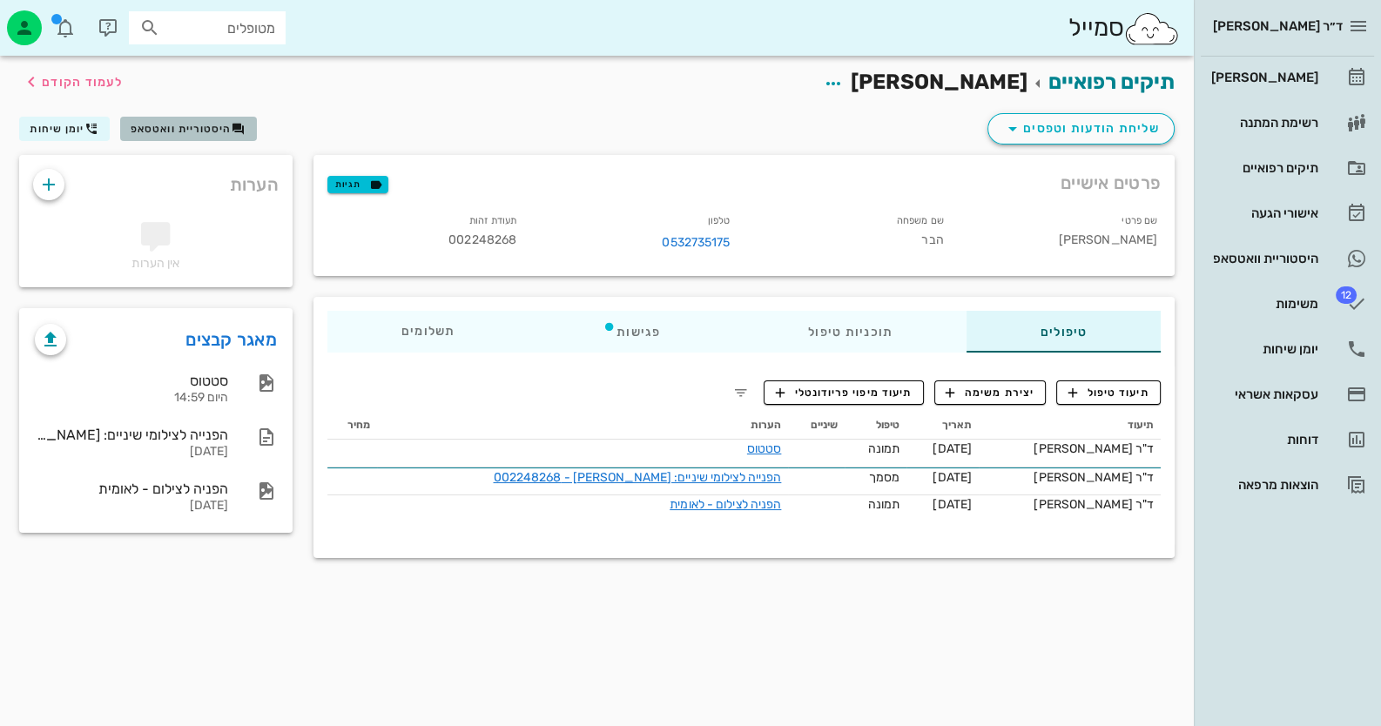
click at [148, 125] on span "היסטוריית וואטסאפ" at bounding box center [181, 129] width 101 height 12
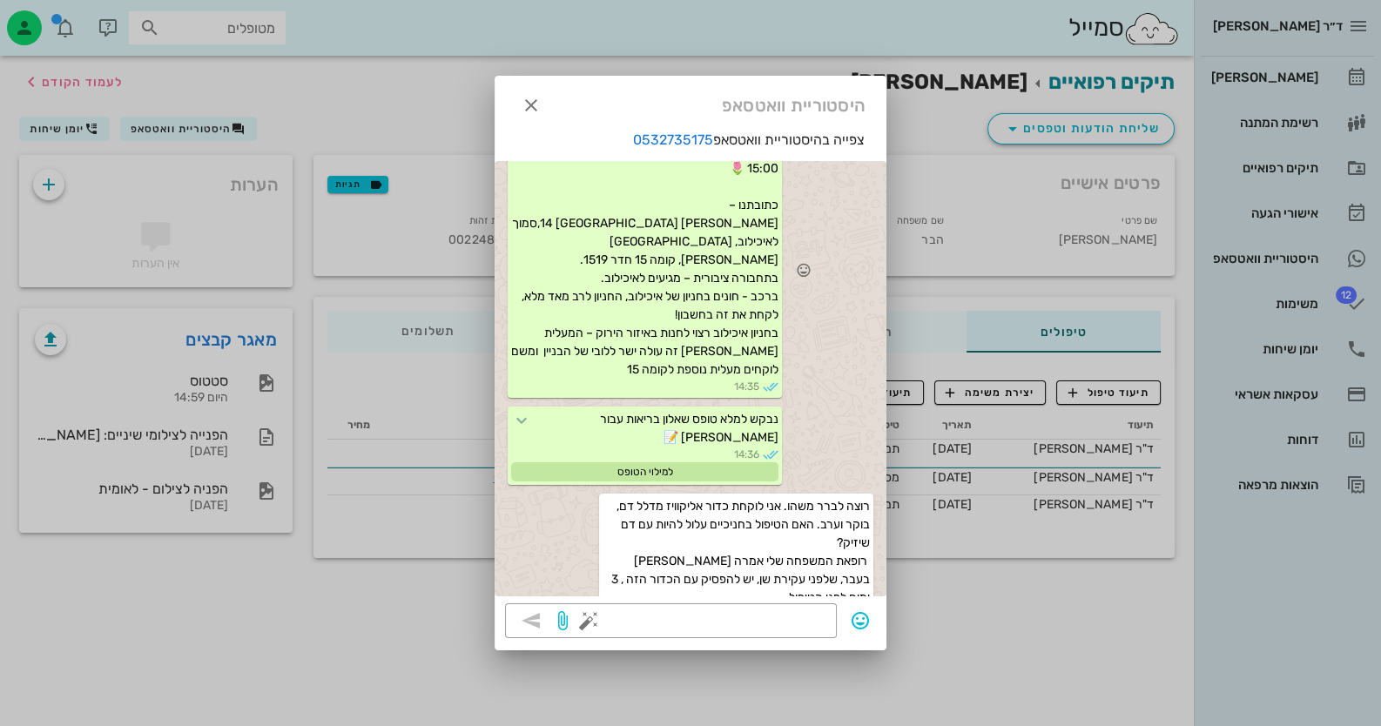
scroll to position [1285, 0]
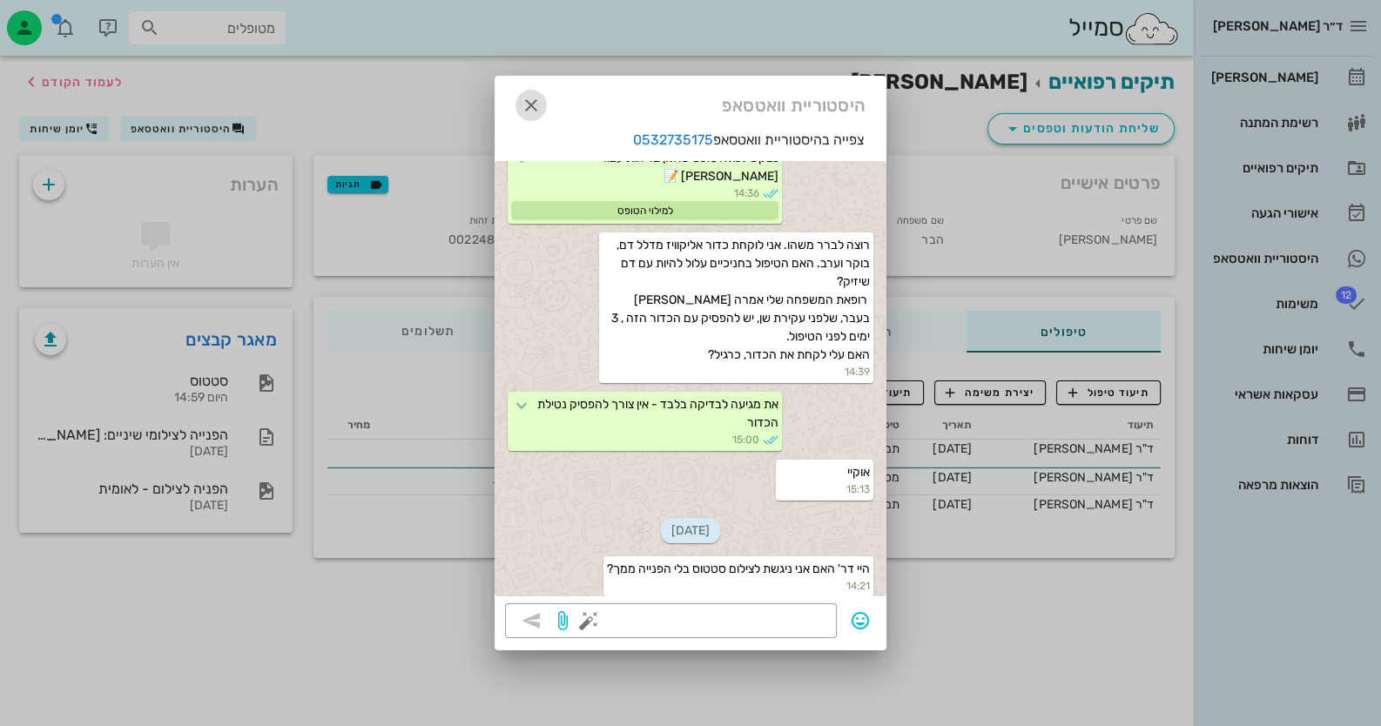
click at [529, 104] on icon "button" at bounding box center [531, 105] width 21 height 21
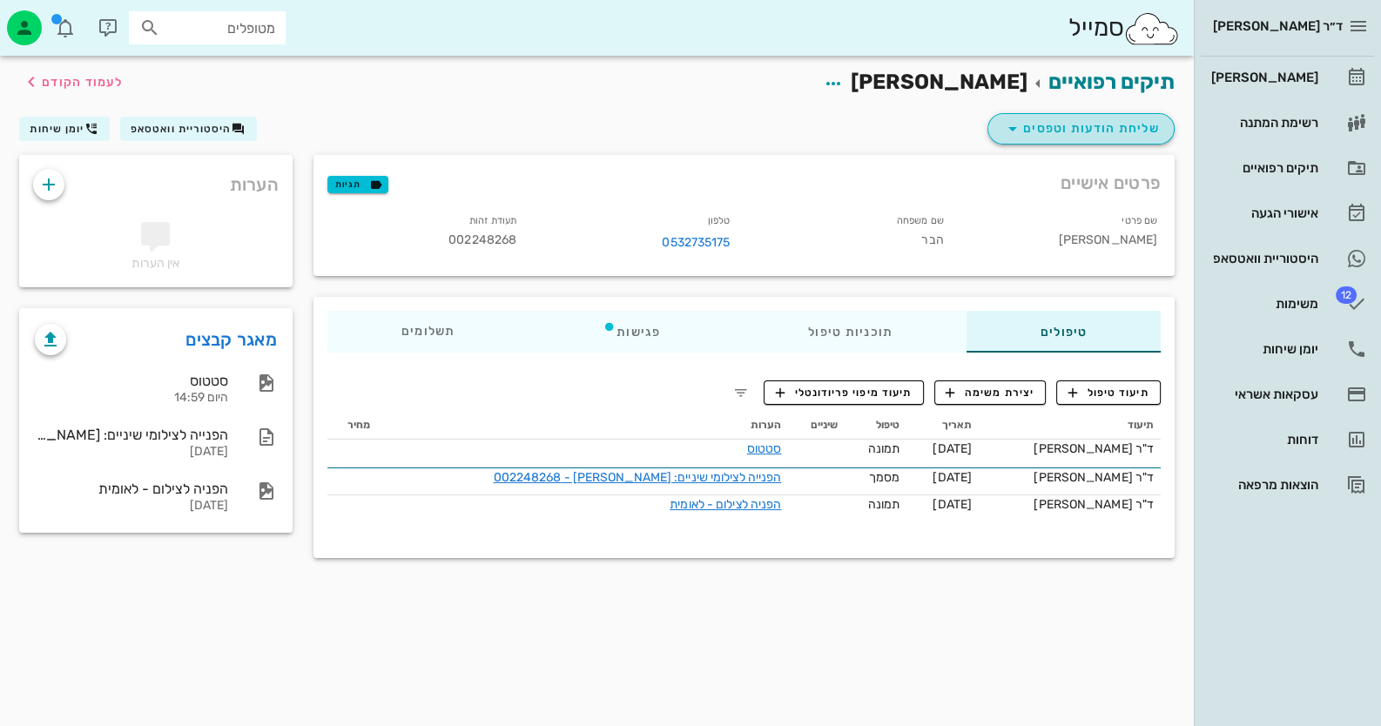
click at [1093, 114] on button "שליחת הודעות וטפסים" at bounding box center [1081, 128] width 187 height 31
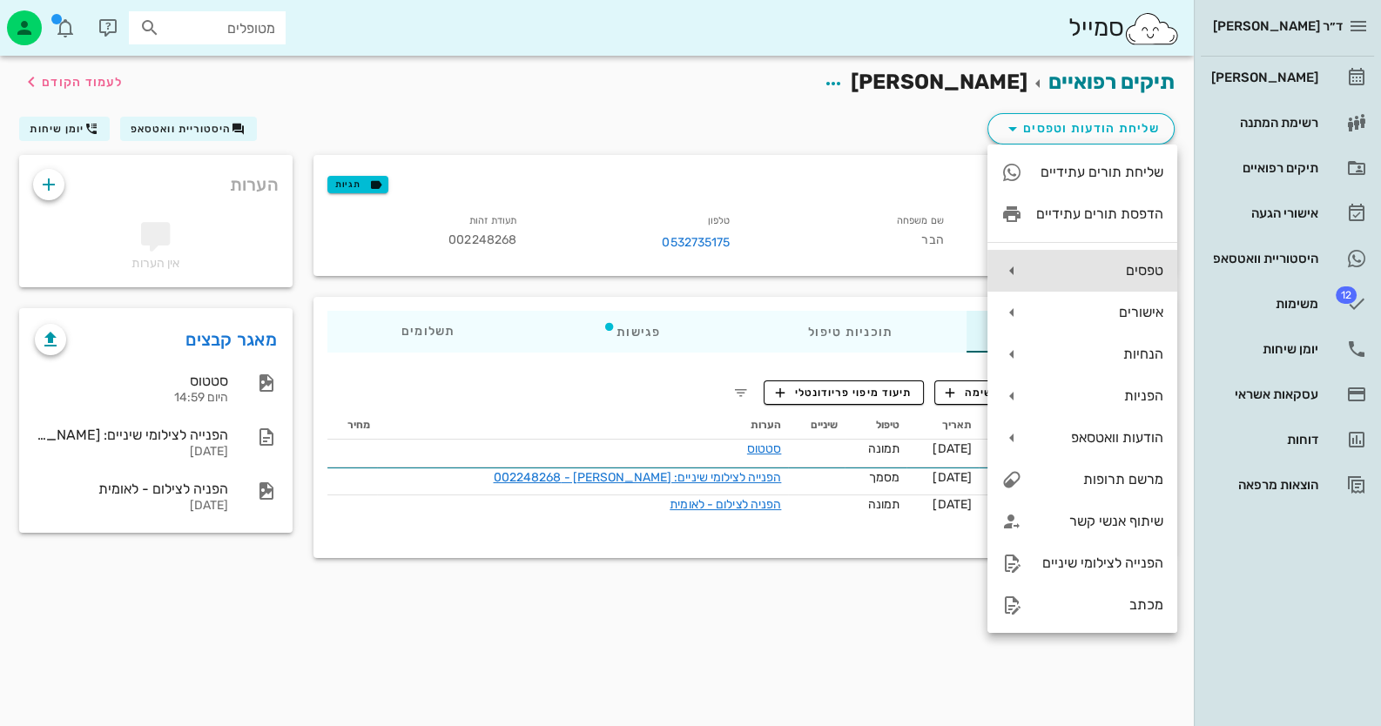
click at [1123, 274] on div "טפסים" at bounding box center [1099, 270] width 127 height 17
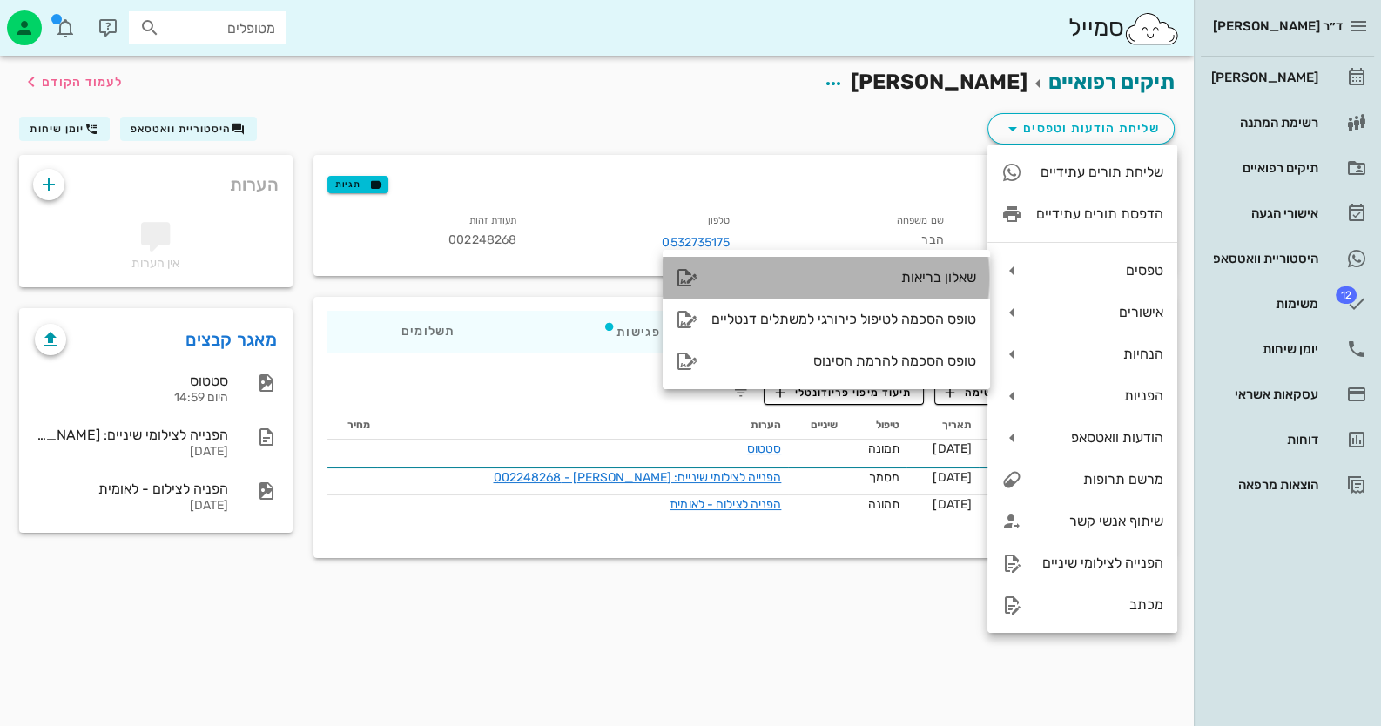
click at [918, 288] on div "שאלון בריאות" at bounding box center [826, 278] width 327 height 42
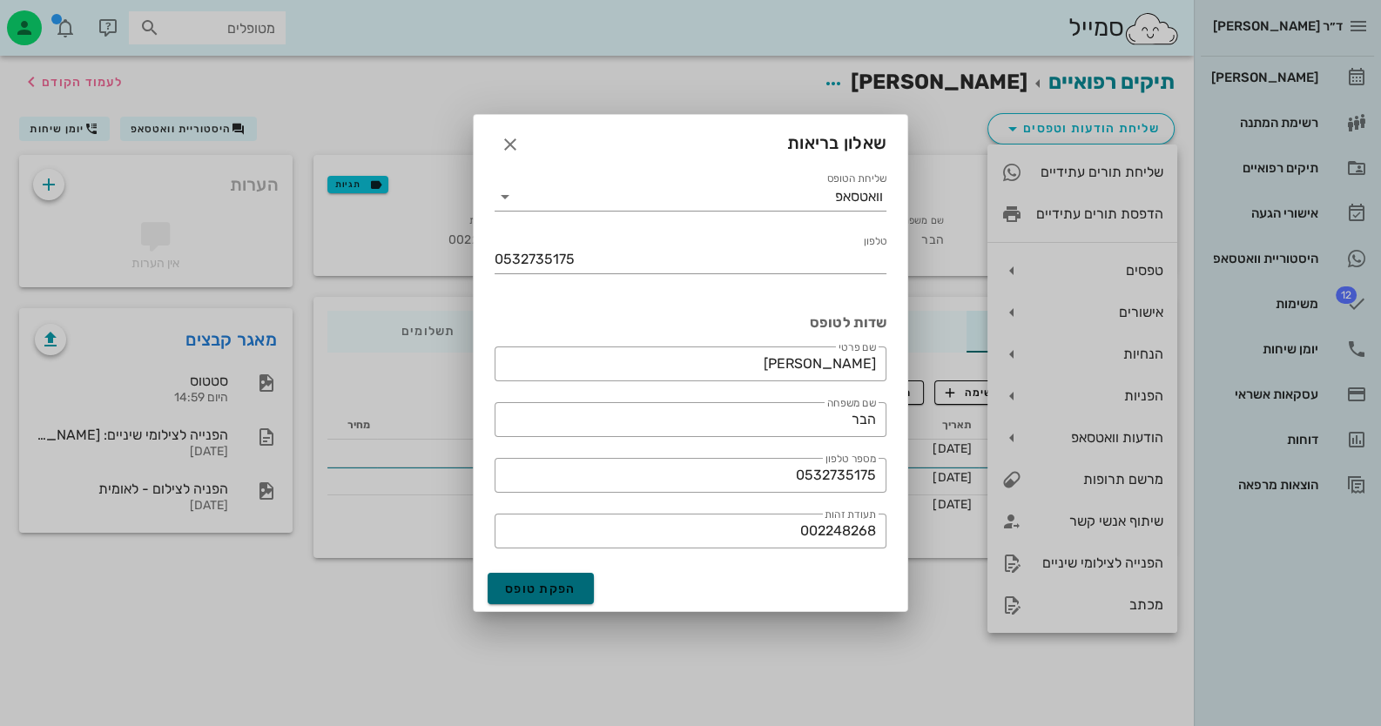
click at [526, 591] on span "הפקת טופס" at bounding box center [540, 589] width 71 height 15
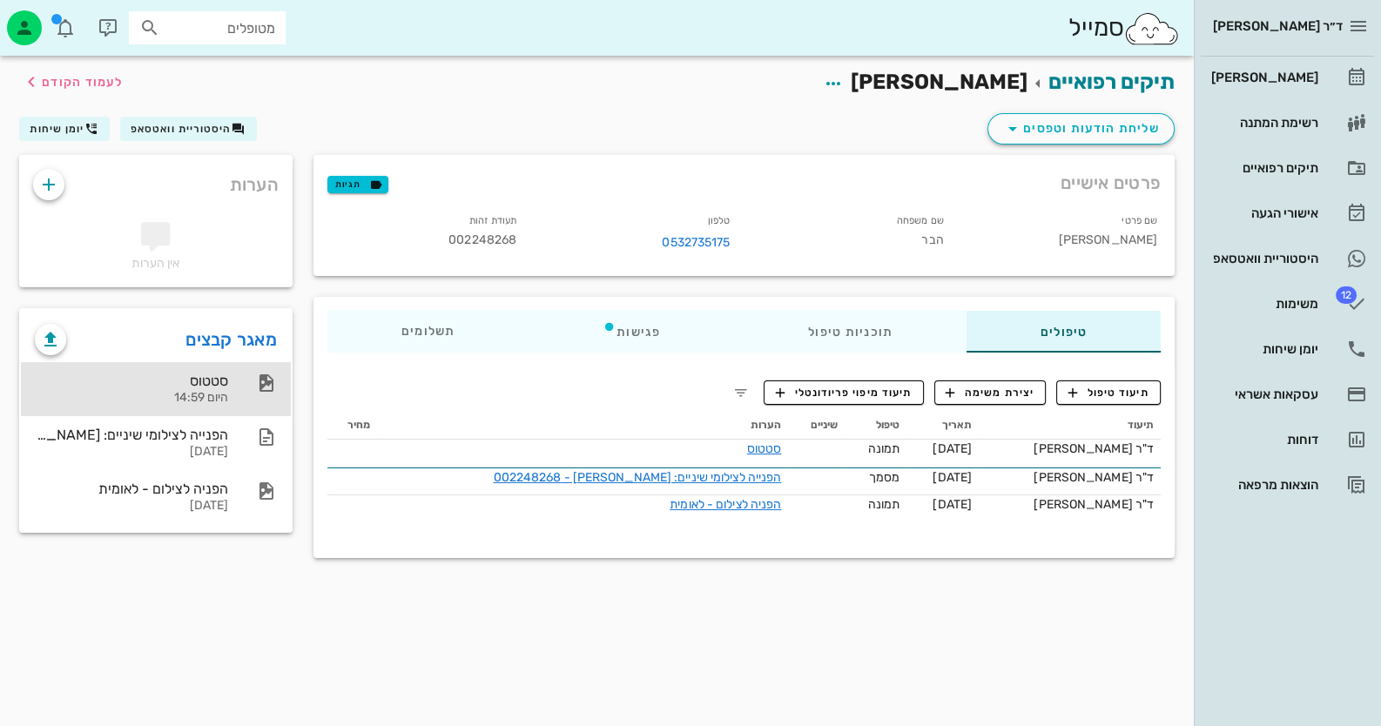
click at [270, 401] on div "סטטוס היום 14:59" at bounding box center [156, 389] width 270 height 54
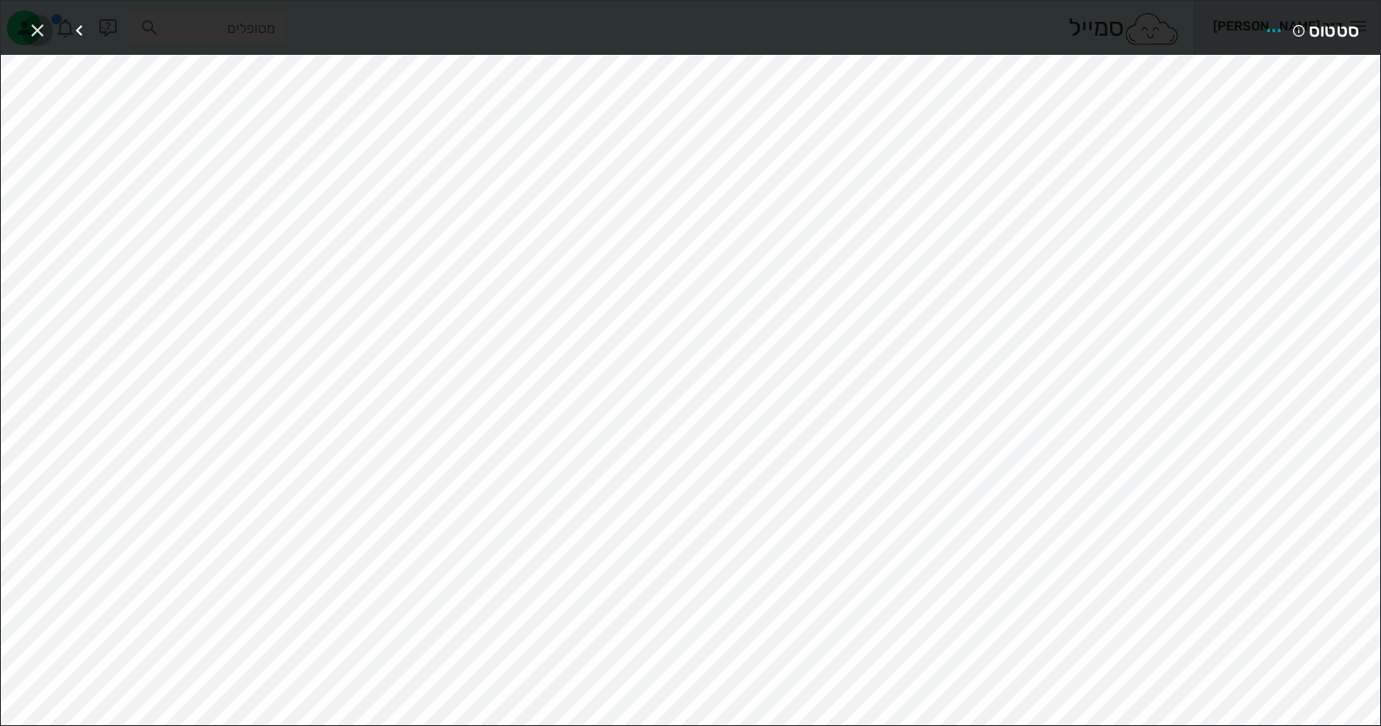
click at [44, 34] on icon "button" at bounding box center [37, 30] width 21 height 21
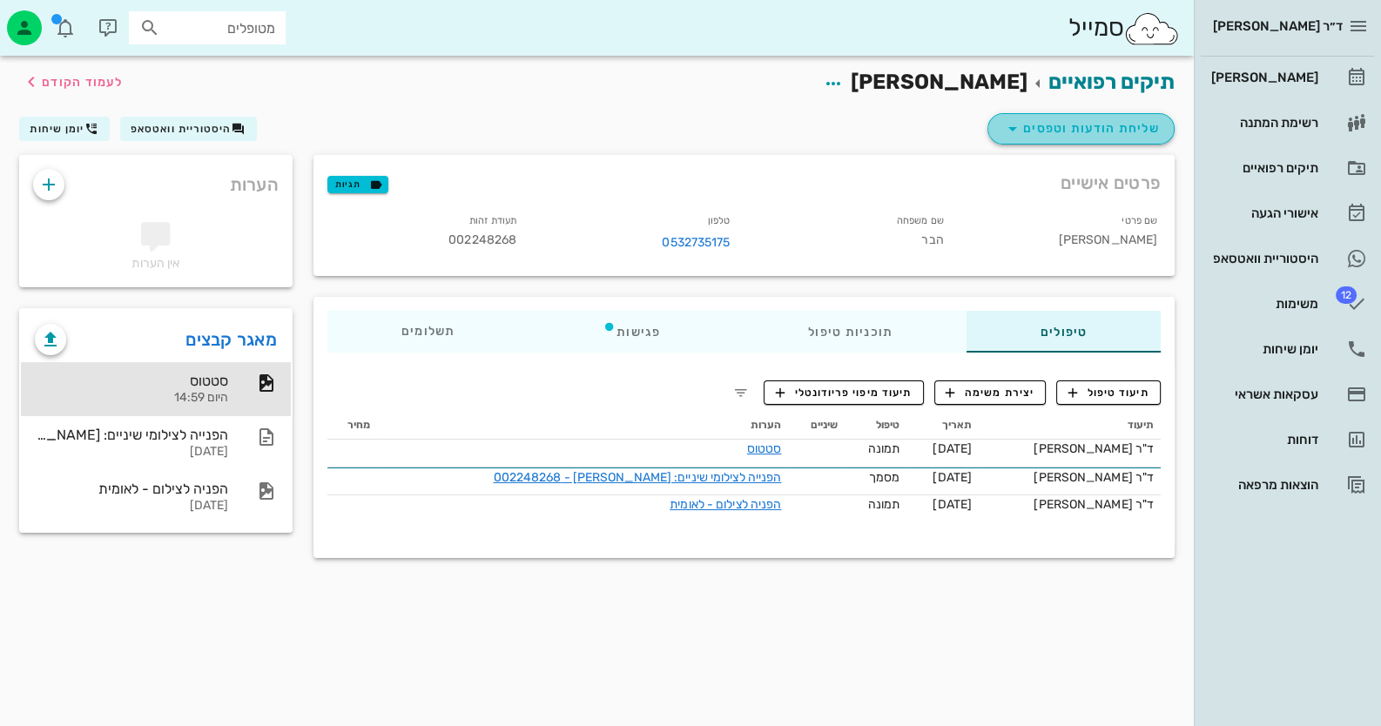
click at [1090, 130] on span "שליחת הודעות וטפסים" at bounding box center [1081, 128] width 158 height 21
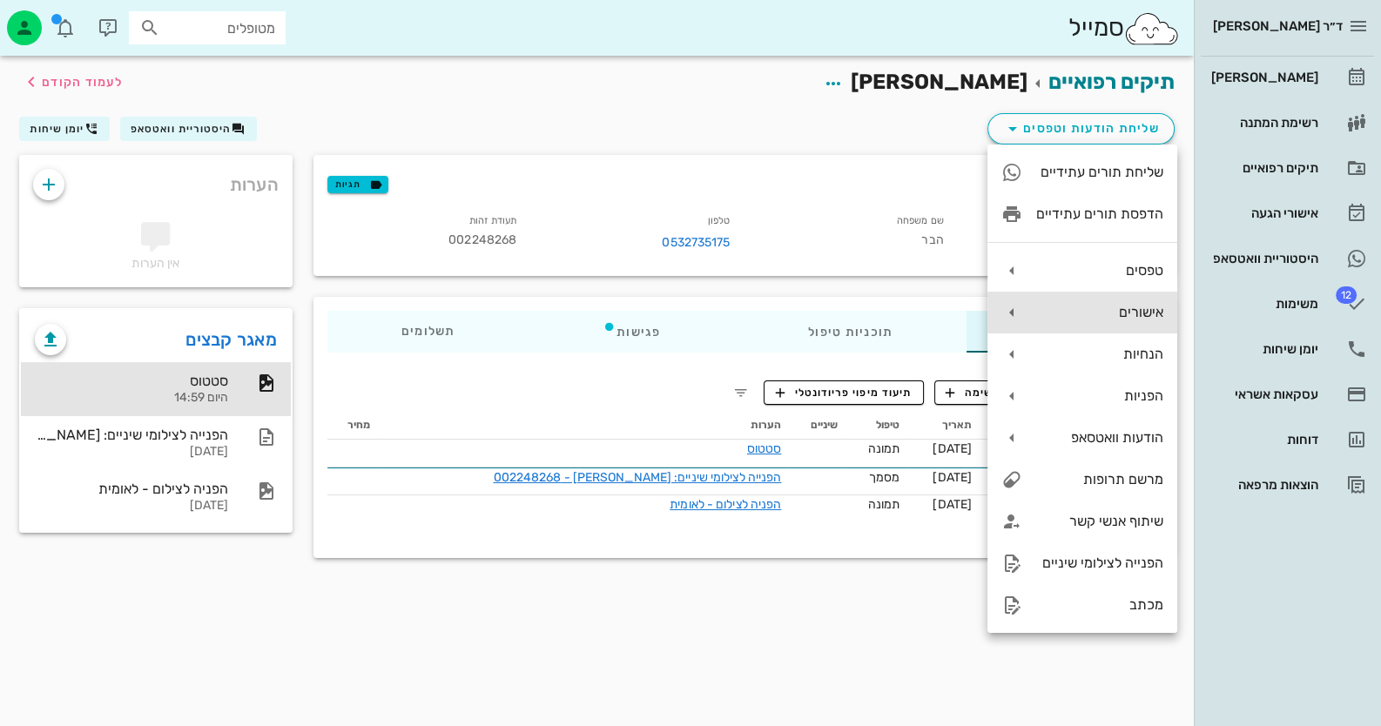
click at [1147, 307] on div "אישורים" at bounding box center [1099, 312] width 127 height 17
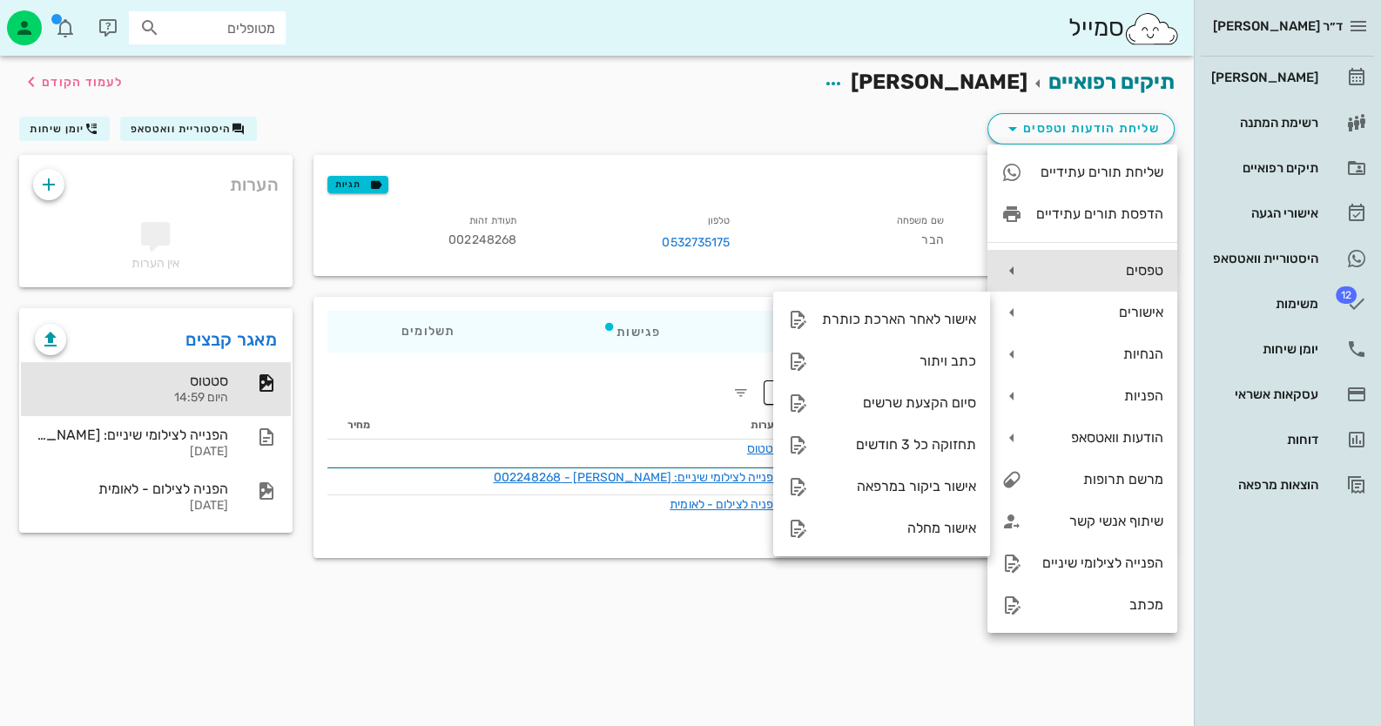
click at [1145, 280] on div "טפסים" at bounding box center [1083, 271] width 190 height 42
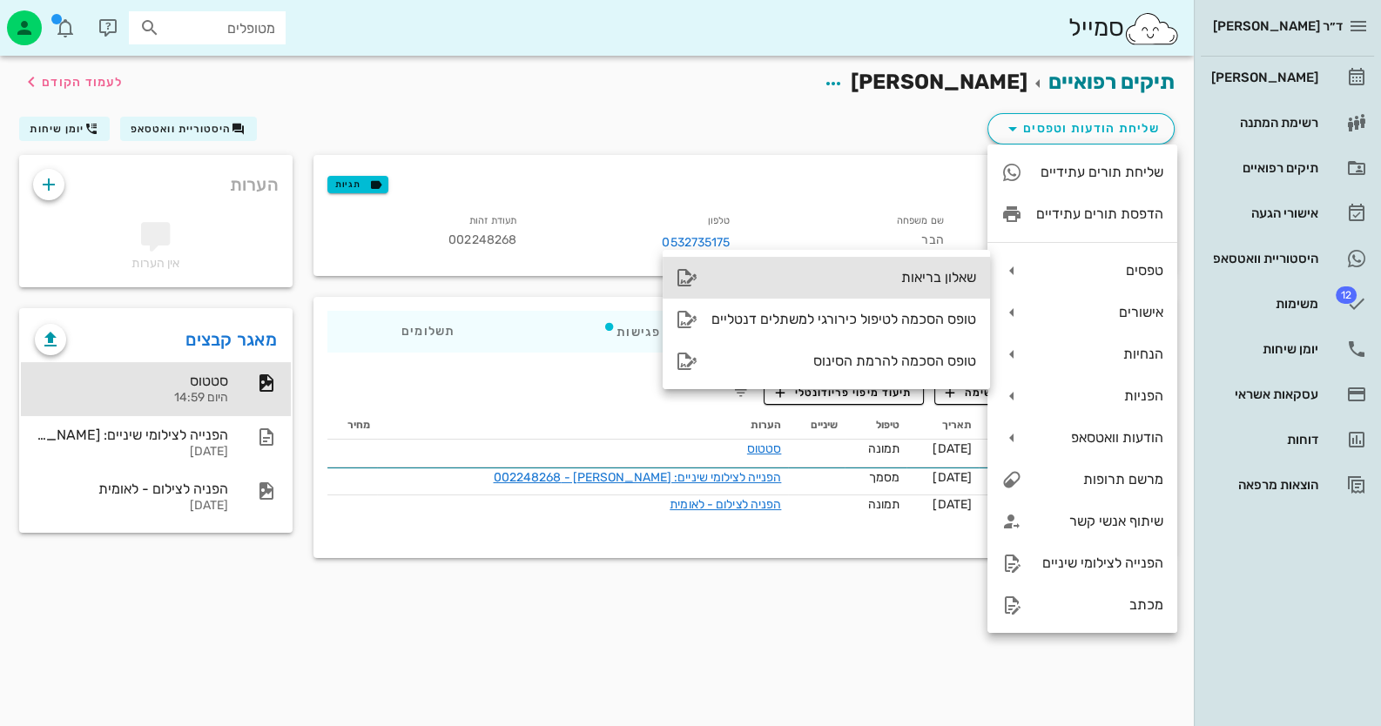
click at [858, 283] on div "שאלון בריאות" at bounding box center [843, 277] width 265 height 17
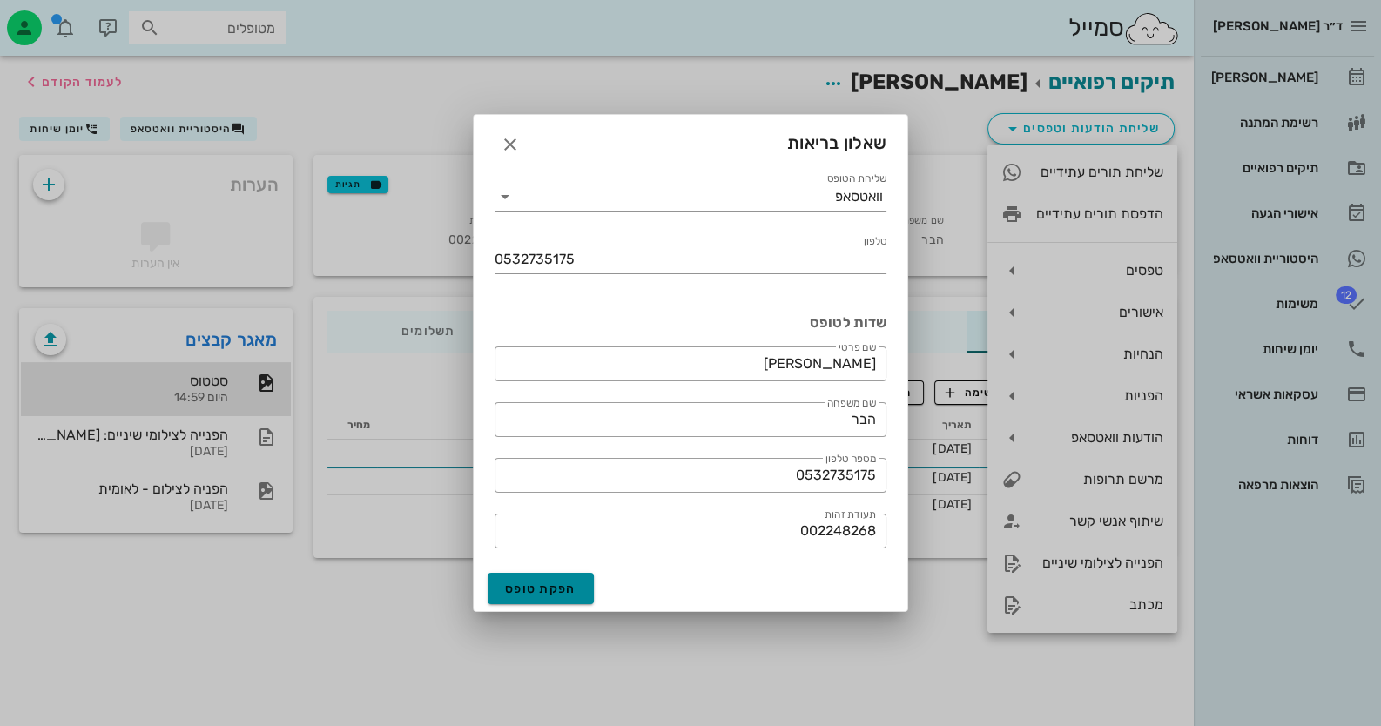
click at [579, 596] on button "הפקת טופס" at bounding box center [541, 588] width 106 height 31
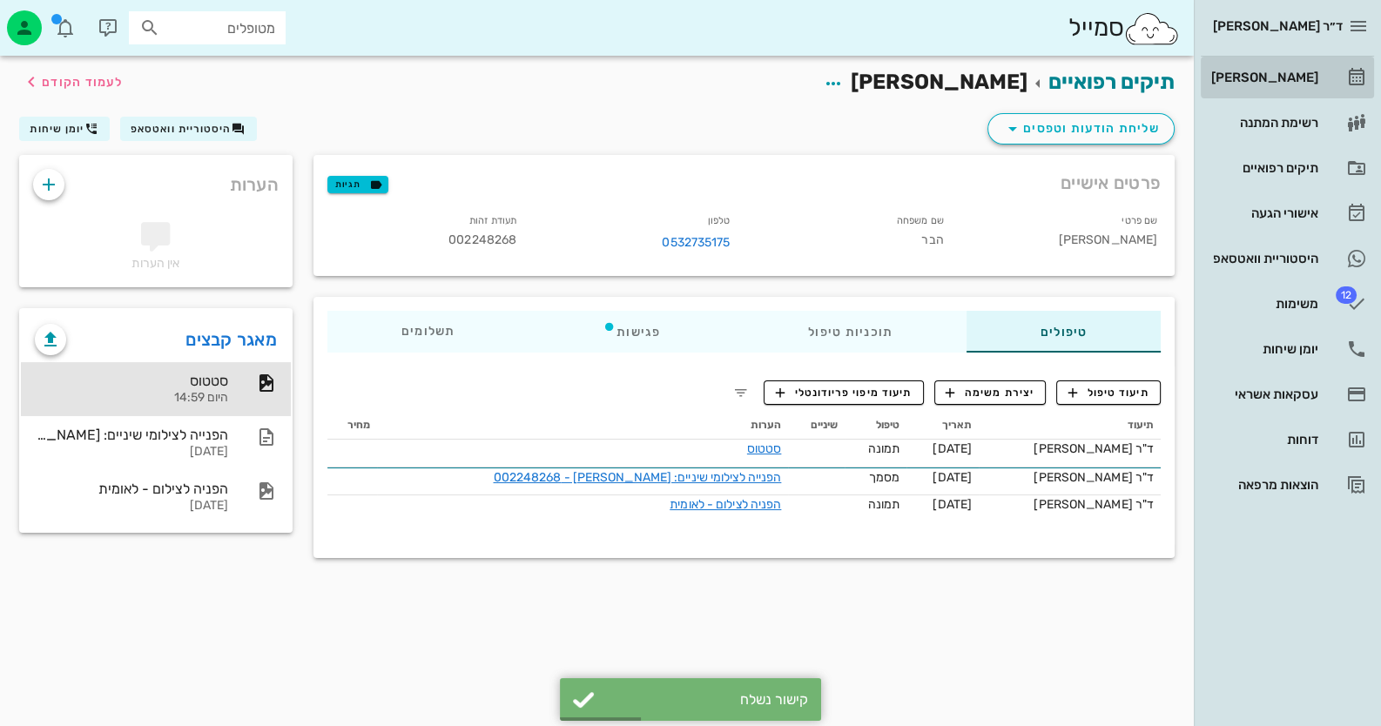
click at [1322, 82] on link "[PERSON_NAME]" at bounding box center [1287, 78] width 173 height 42
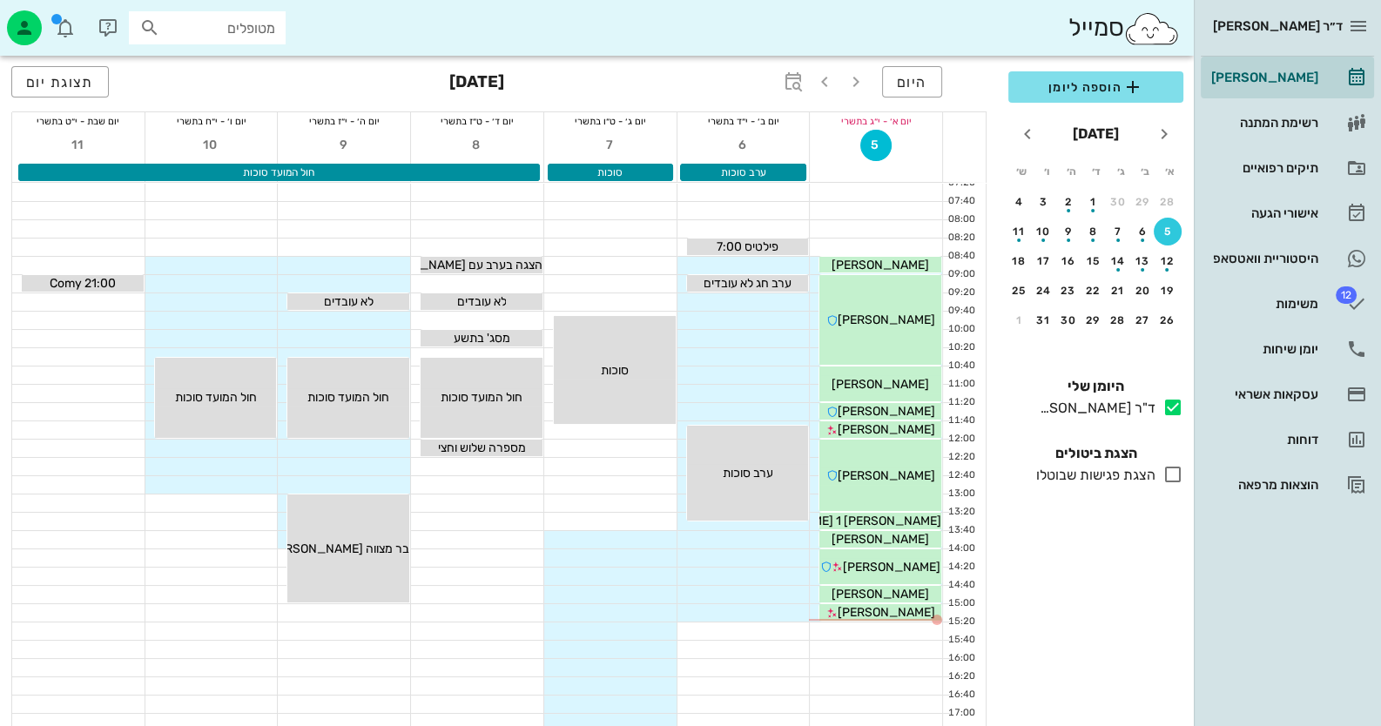
click at [923, 629] on div at bounding box center [876, 631] width 132 height 17
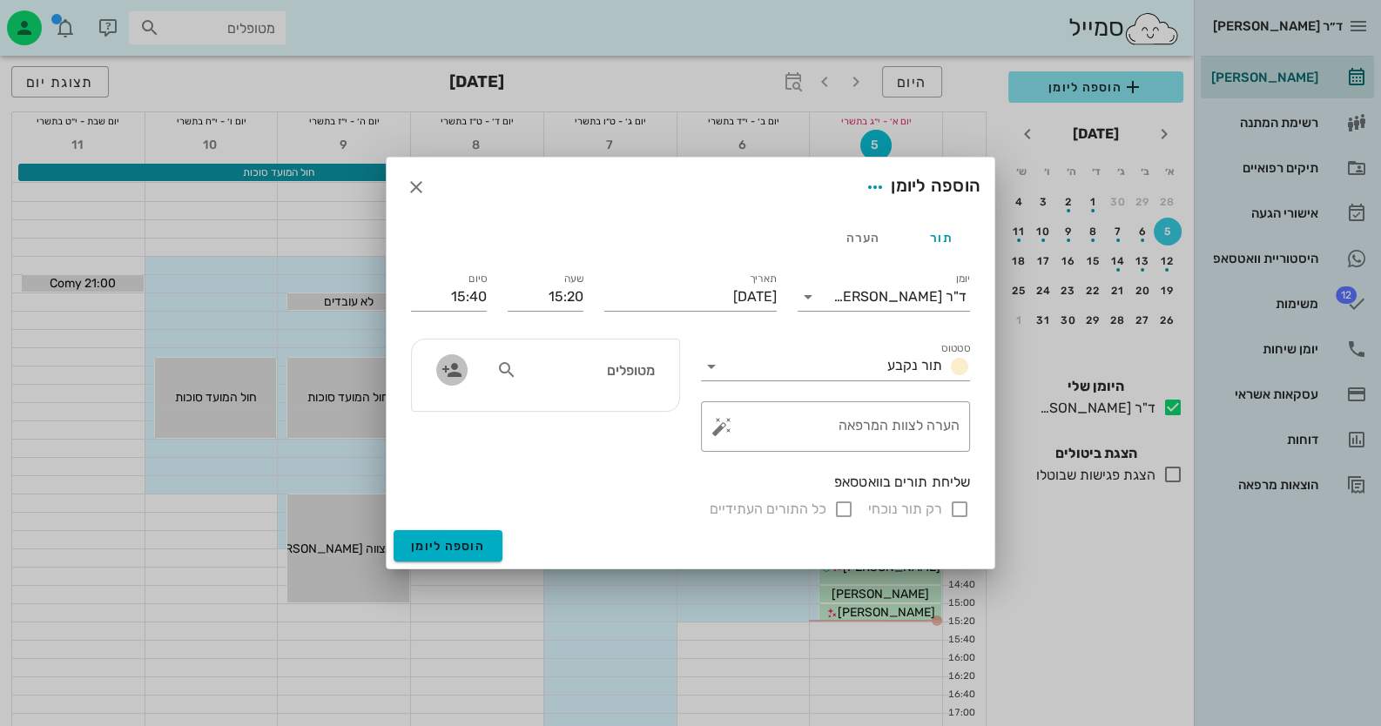
click at [450, 367] on icon "button" at bounding box center [452, 370] width 21 height 21
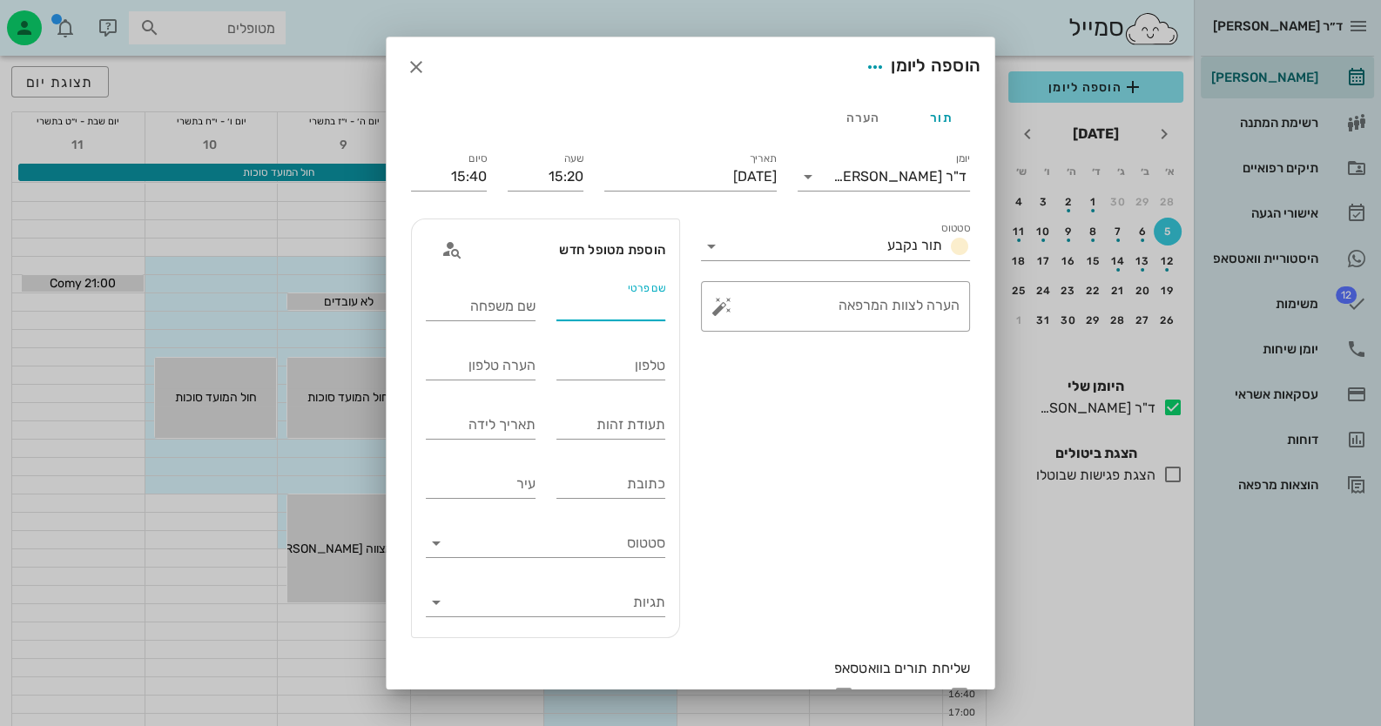
click at [649, 306] on input "שם פרטי" at bounding box center [611, 307] width 110 height 28
type input "נועה"
click at [493, 312] on input "שם משפחה" at bounding box center [481, 307] width 110 height 28
type input "כהן"
click at [662, 307] on input "נועה" at bounding box center [611, 307] width 110 height 28
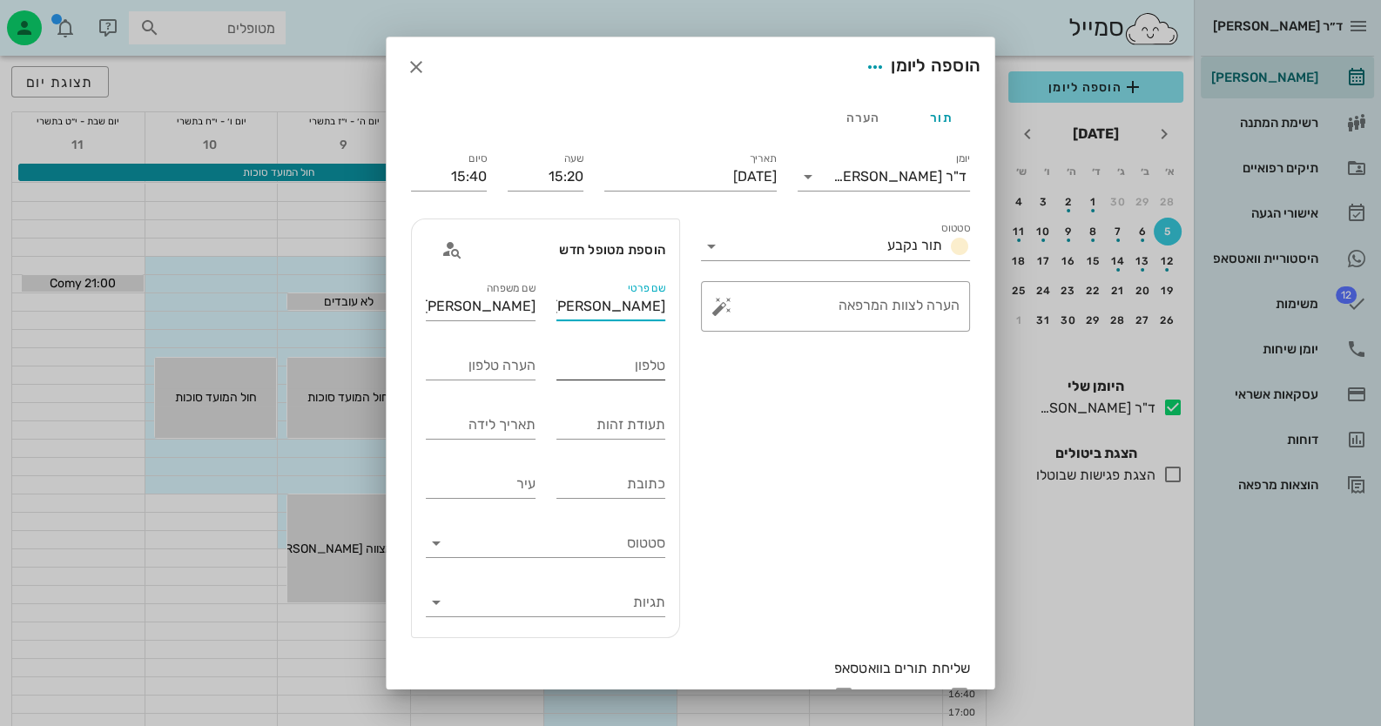
type input "נעה"
click at [595, 362] on input "טלפון" at bounding box center [611, 366] width 110 height 28
type input "0508550615"
click at [639, 432] on input "תעודת זהות" at bounding box center [611, 425] width 110 height 28
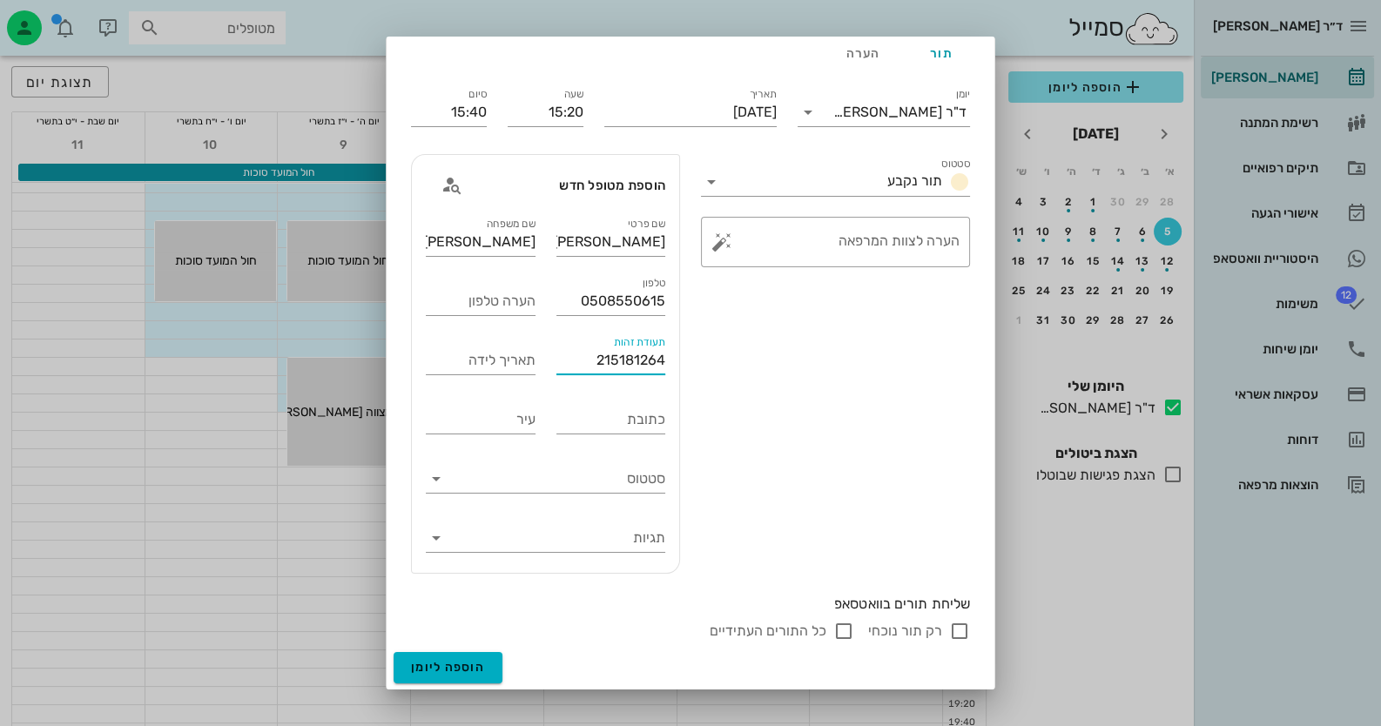
scroll to position [173, 0]
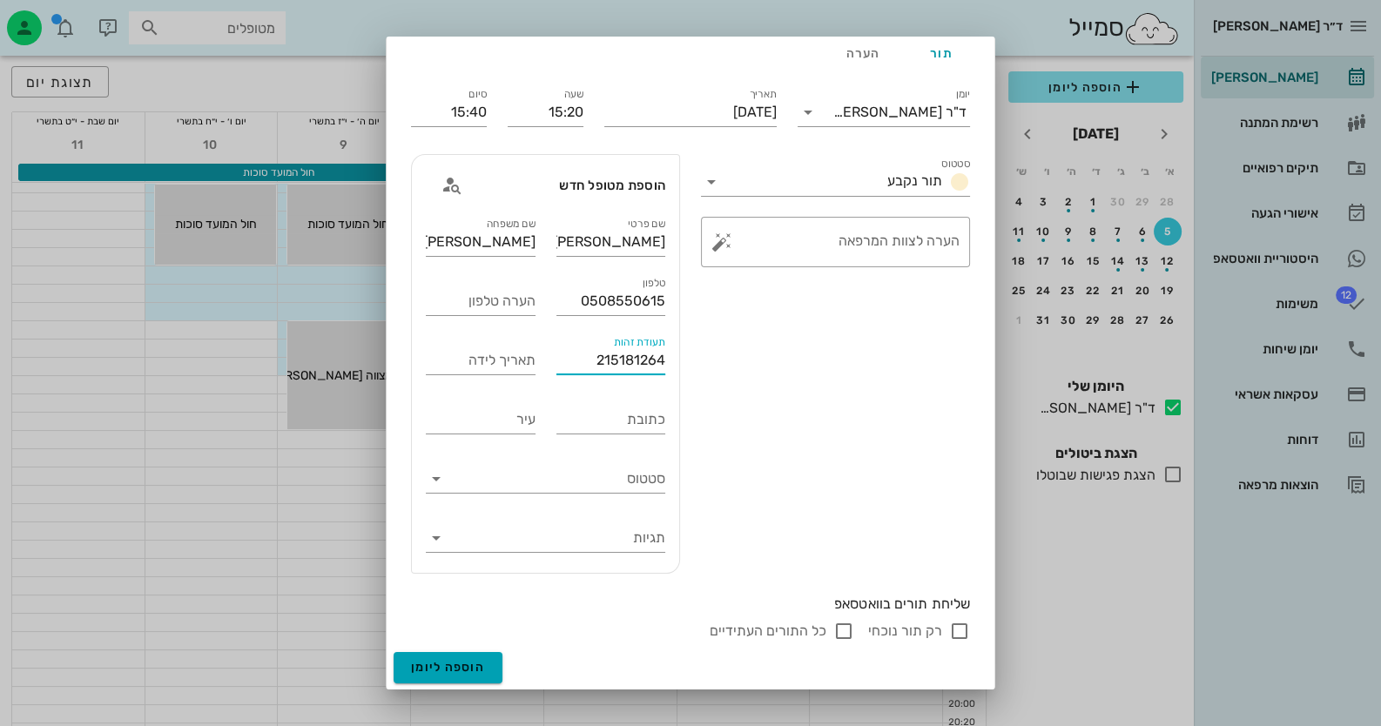
type input "215181264"
click at [470, 669] on span "הוספה ליומן" at bounding box center [448, 667] width 74 height 15
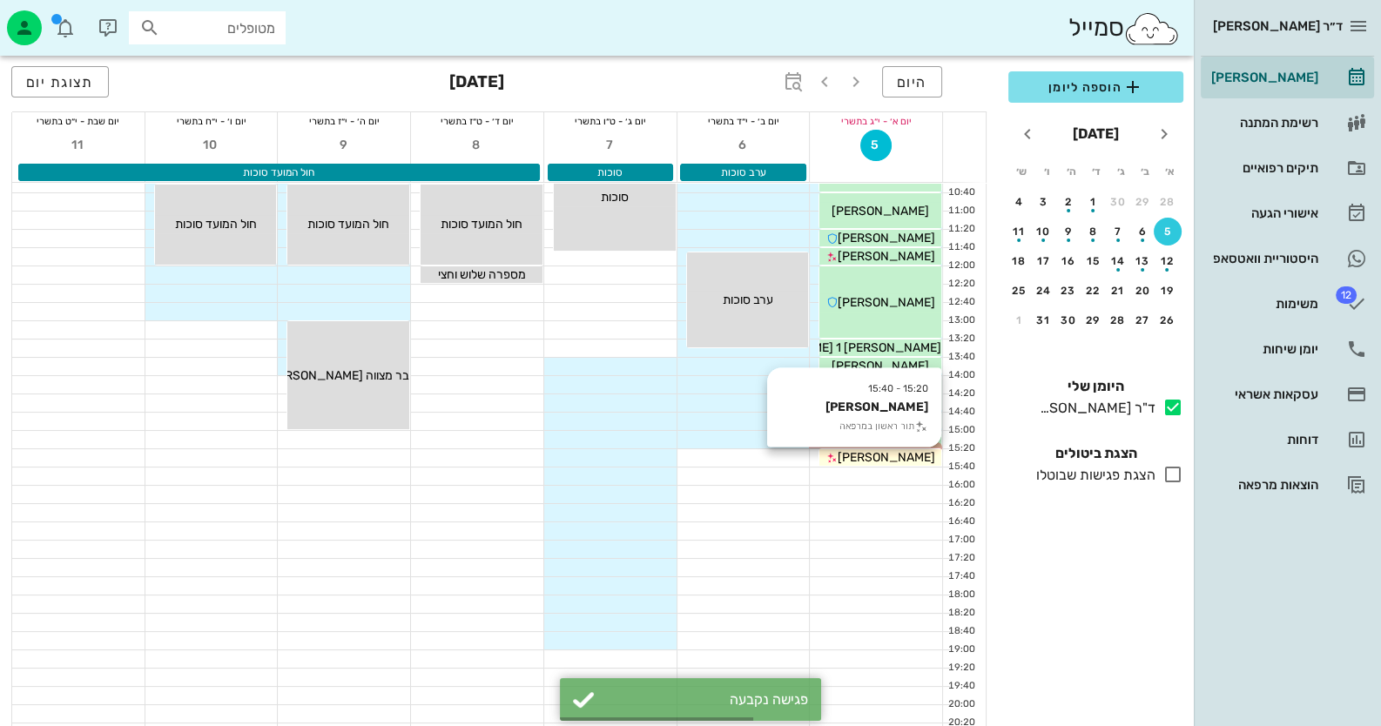
click at [885, 461] on span "נעה כהן" at bounding box center [887, 457] width 98 height 15
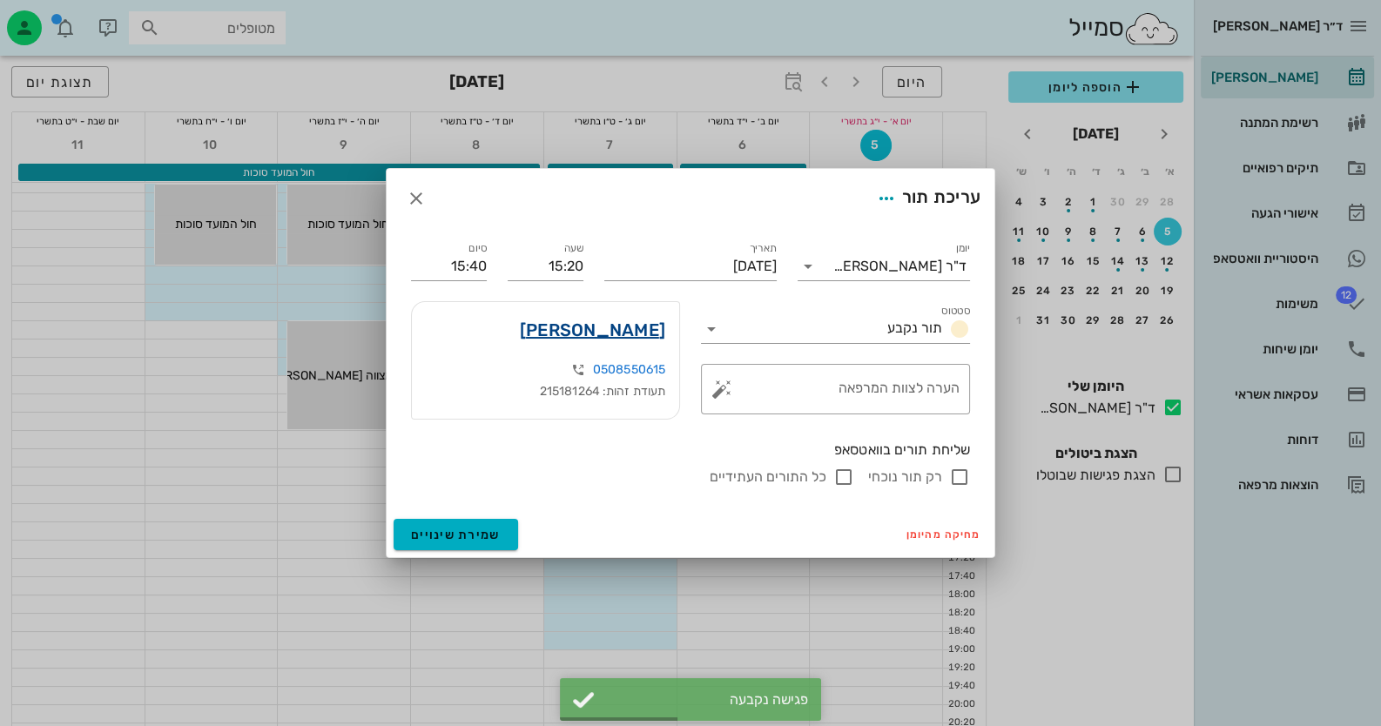
click at [619, 323] on link "נעה כהן" at bounding box center [592, 330] width 145 height 28
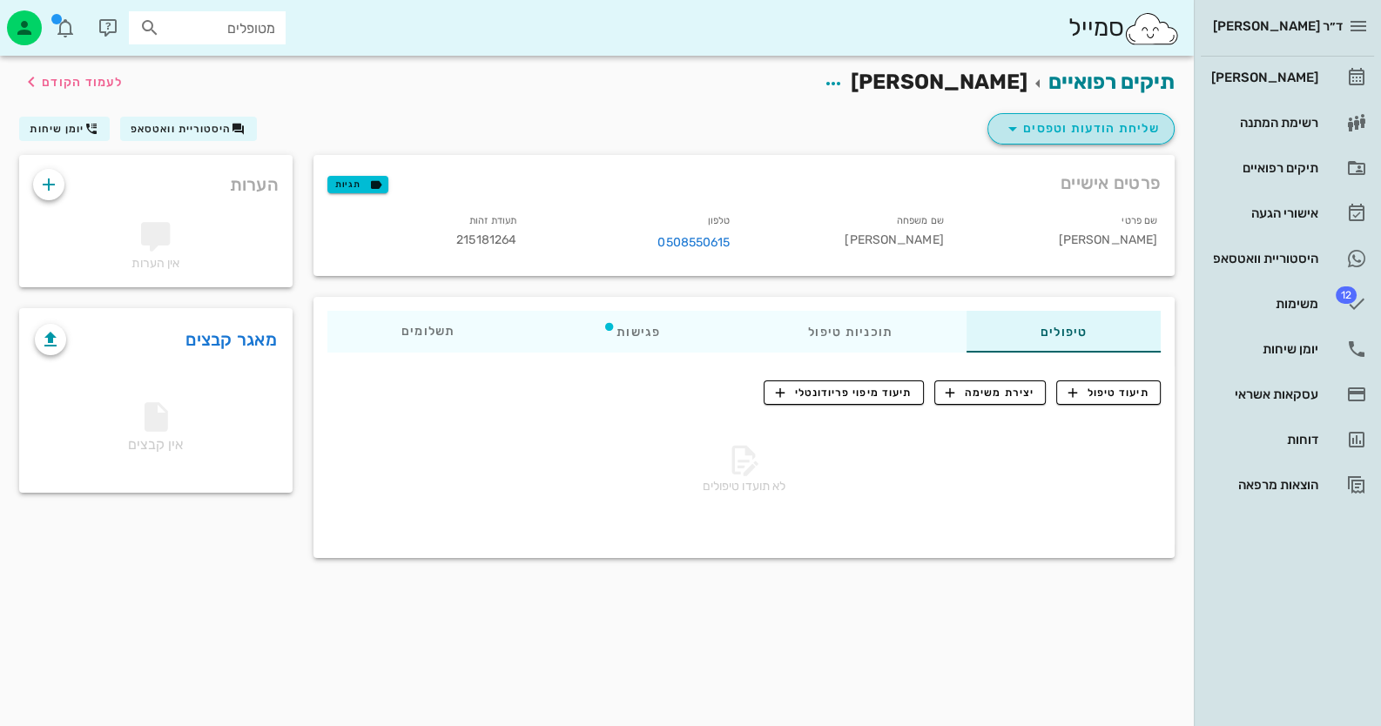
click at [1151, 130] on span "שליחת הודעות וטפסים" at bounding box center [1081, 128] width 158 height 21
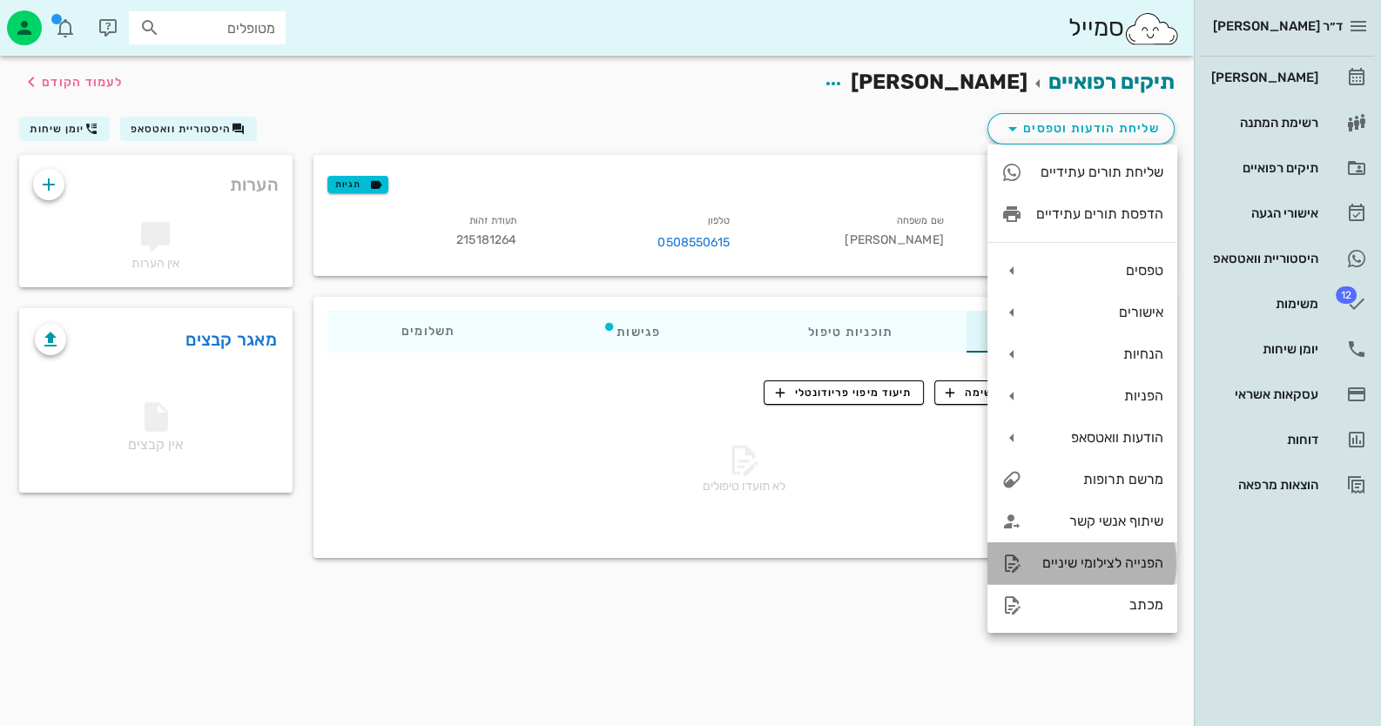
click at [1141, 565] on div "הפנייה לצילומי שיניים" at bounding box center [1099, 563] width 127 height 17
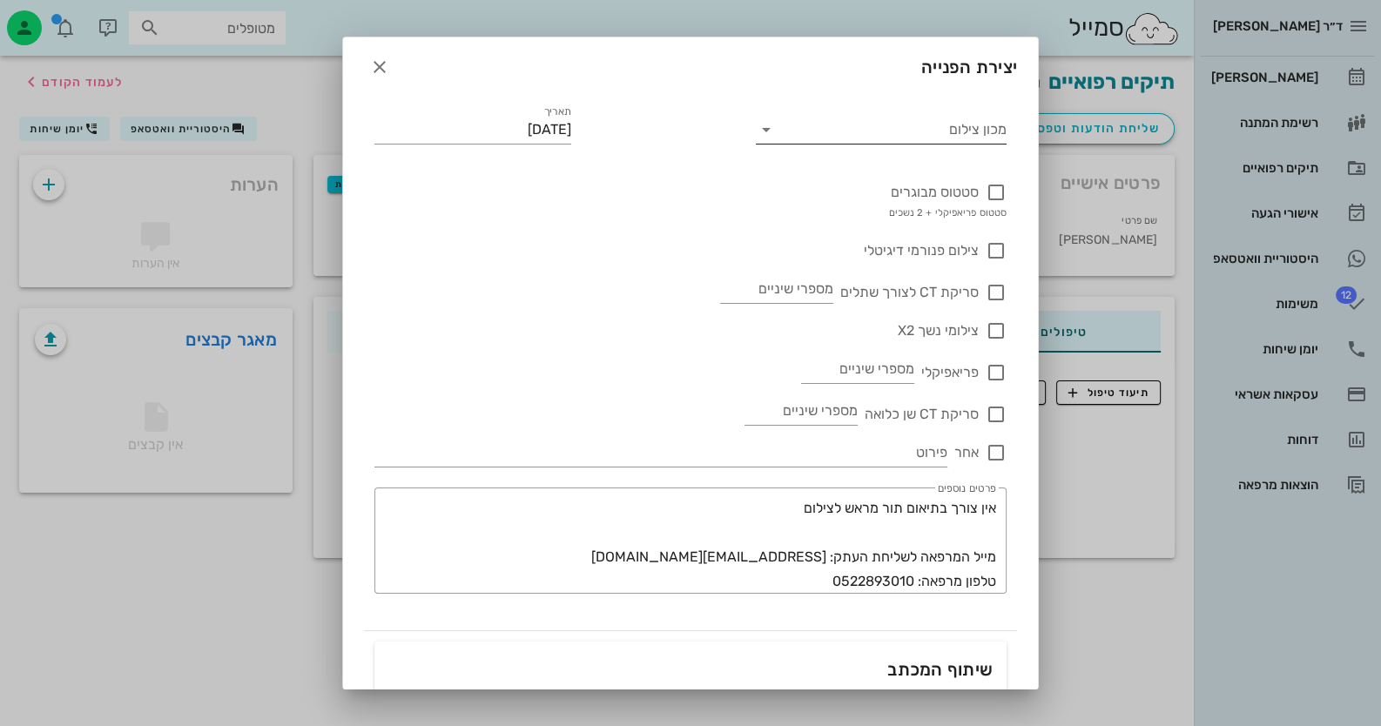
click at [984, 133] on input "מכון צילום" at bounding box center [896, 130] width 224 height 28
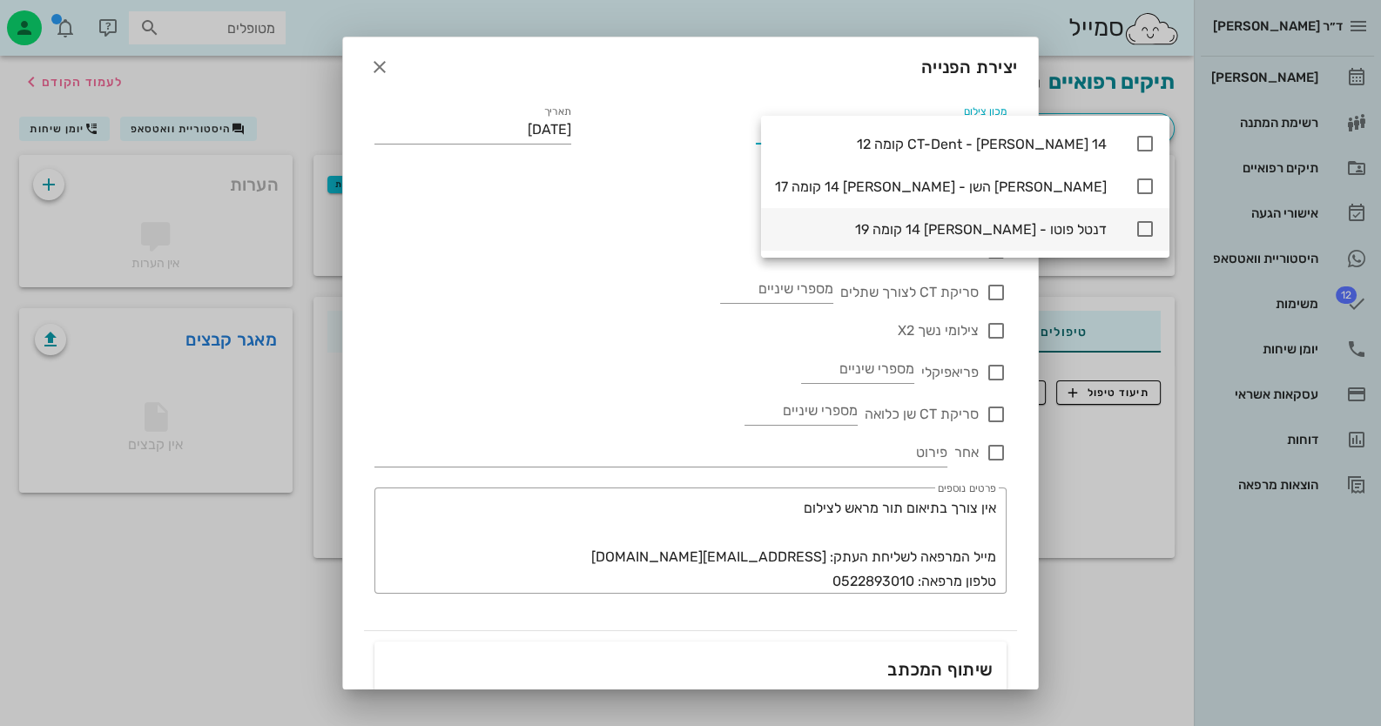
click at [1135, 222] on icon at bounding box center [1145, 229] width 21 height 21
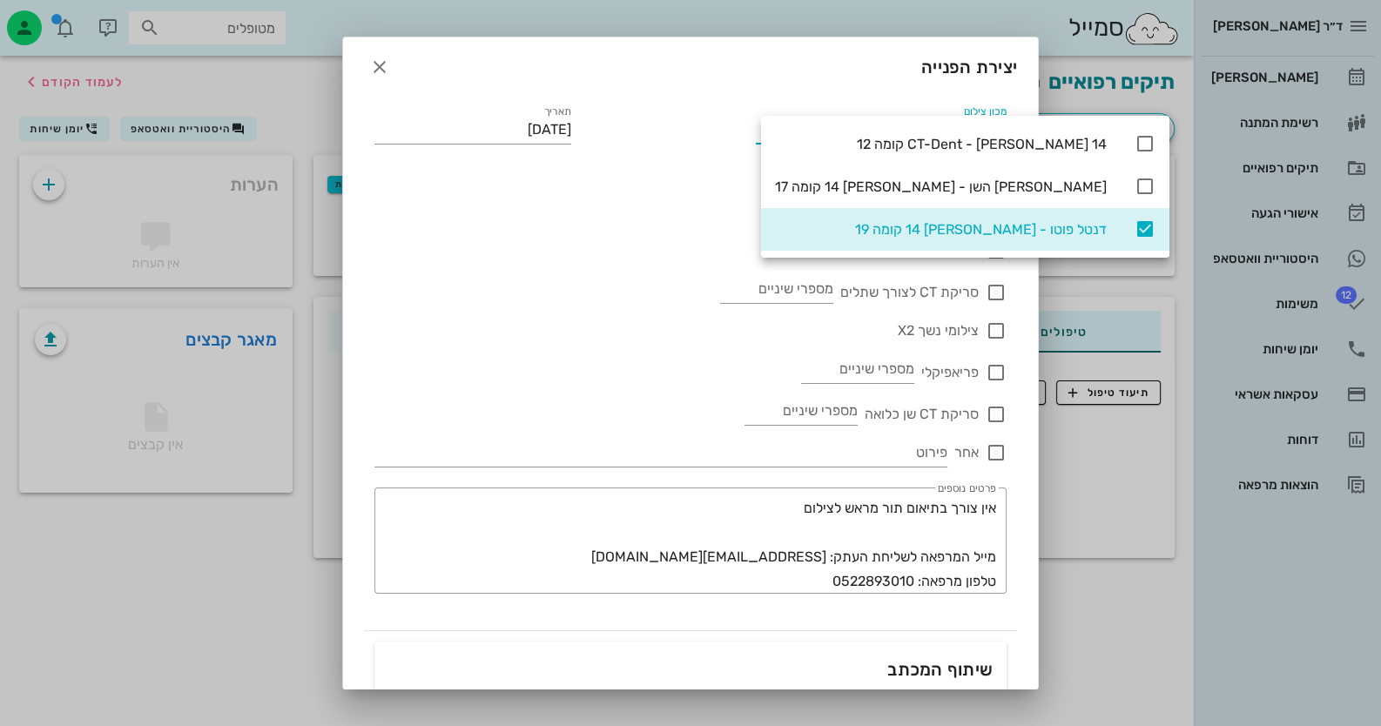
click at [564, 251] on div "צילום פנורמי דיגיטלי" at bounding box center [690, 242] width 632 height 38
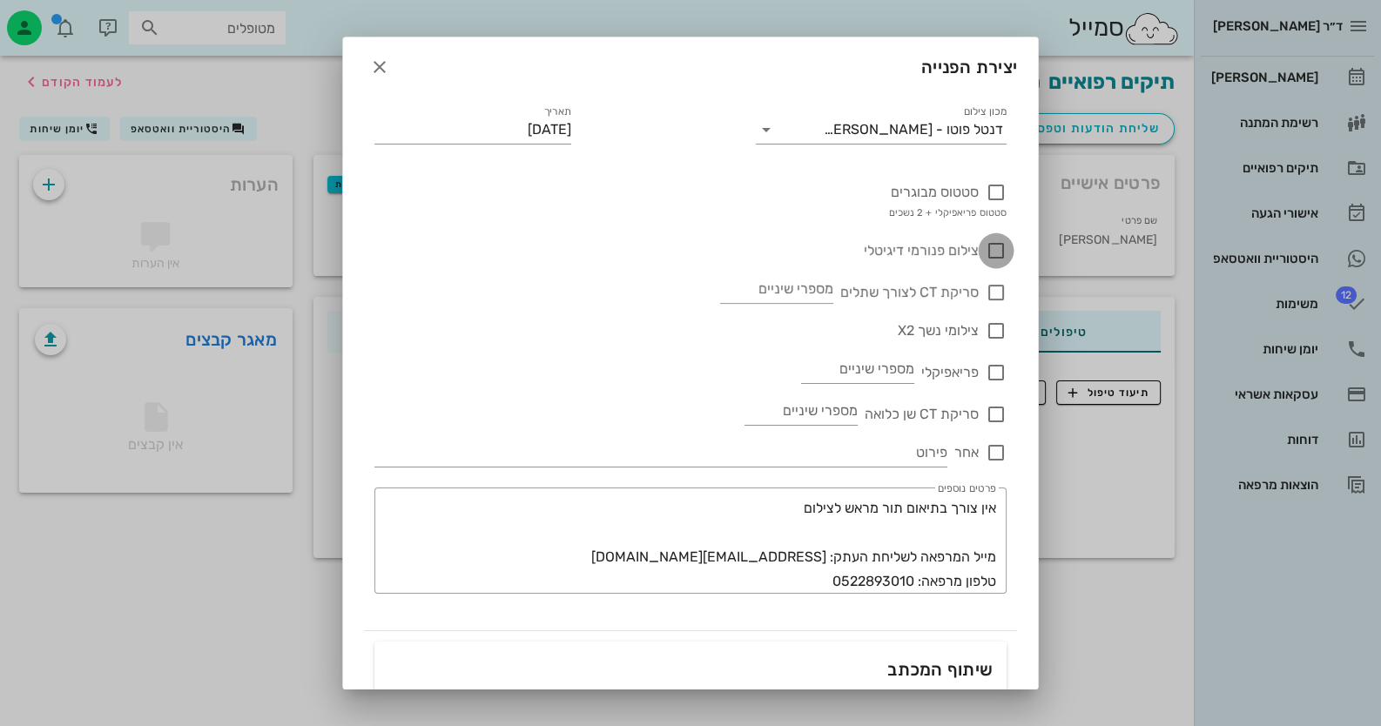
click at [999, 246] on div at bounding box center [996, 251] width 30 height 30
checkbox input "true"
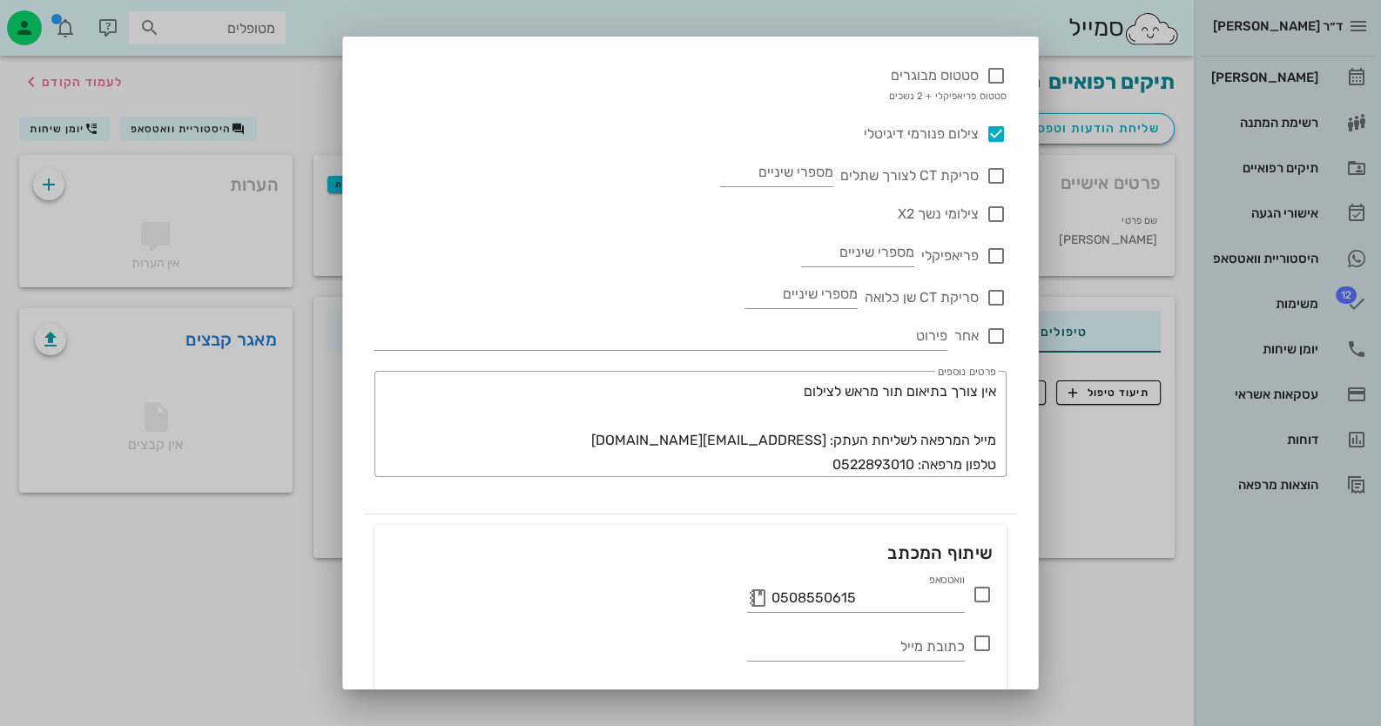
scroll to position [231, 0]
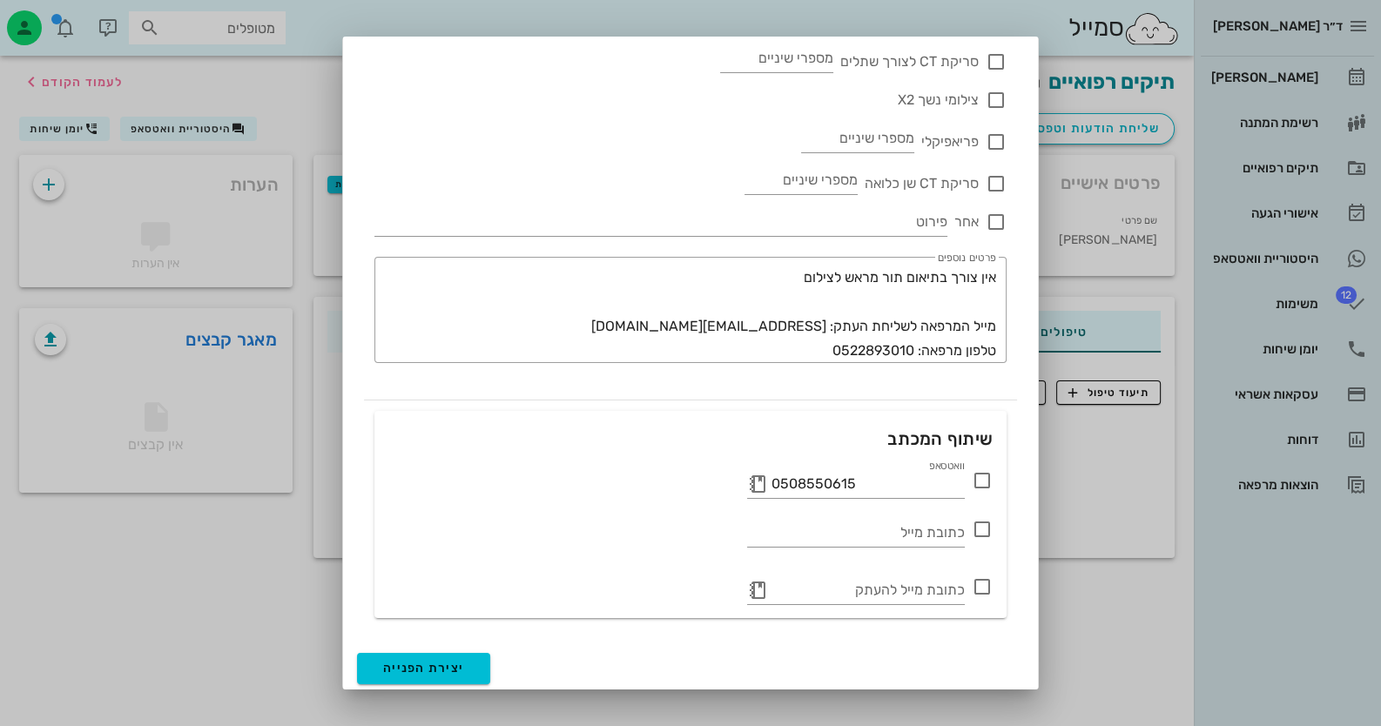
click at [974, 479] on icon at bounding box center [982, 480] width 21 height 21
click at [396, 657] on button "יצירת הפנייה" at bounding box center [423, 668] width 133 height 31
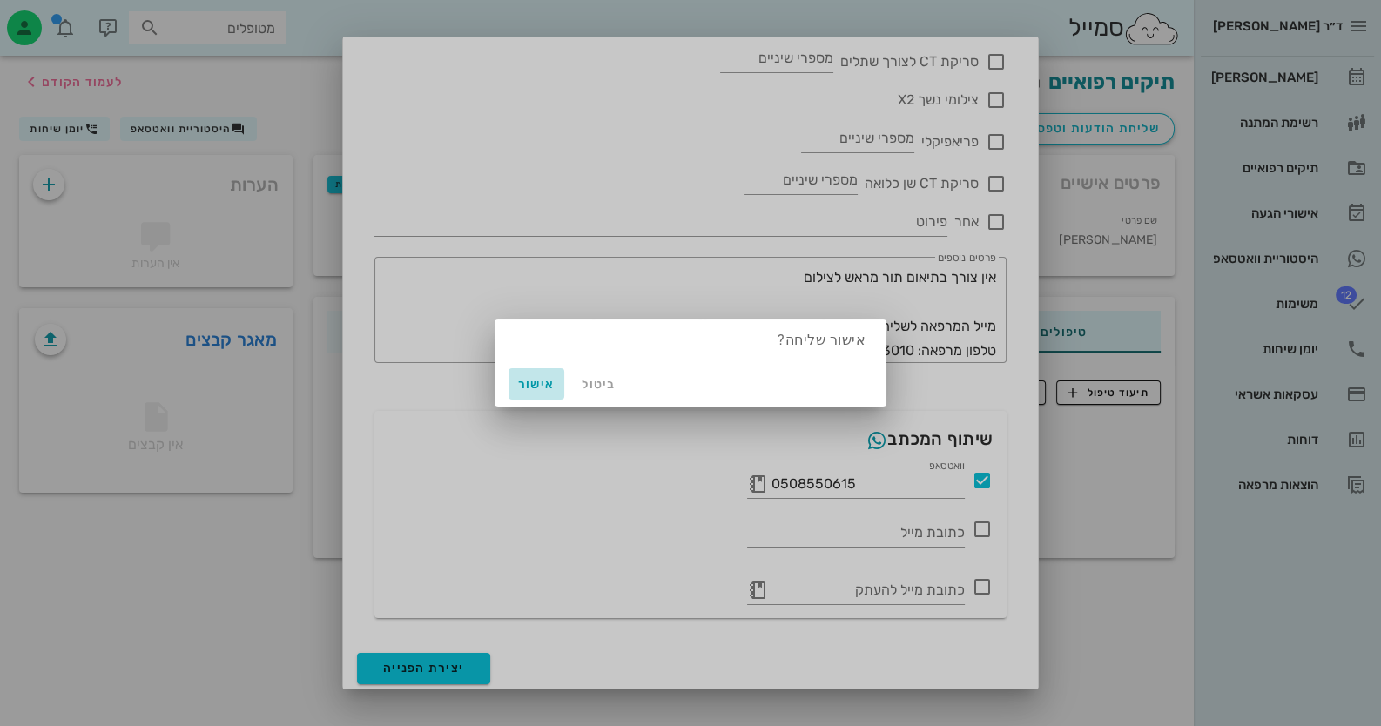
click at [544, 386] on span "אישור" at bounding box center [537, 384] width 42 height 15
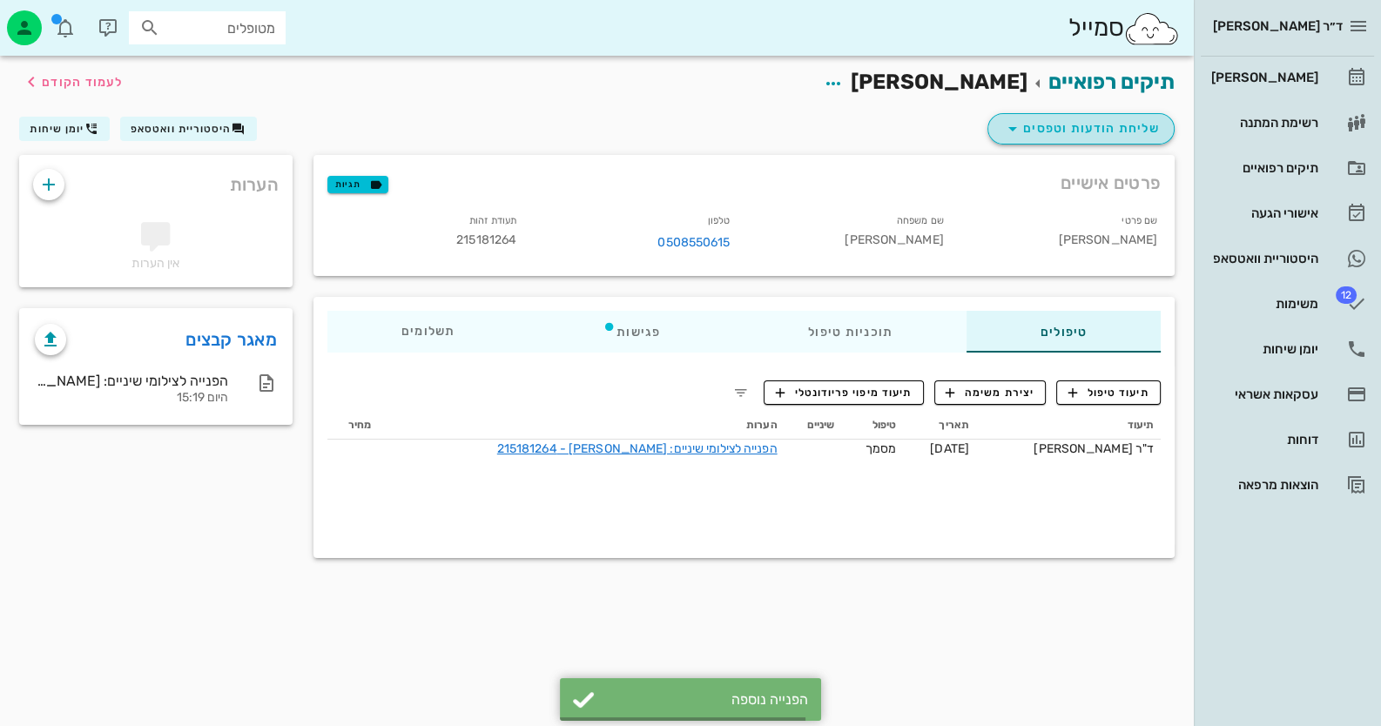
click at [1150, 120] on span "שליחת הודעות וטפסים" at bounding box center [1081, 128] width 158 height 21
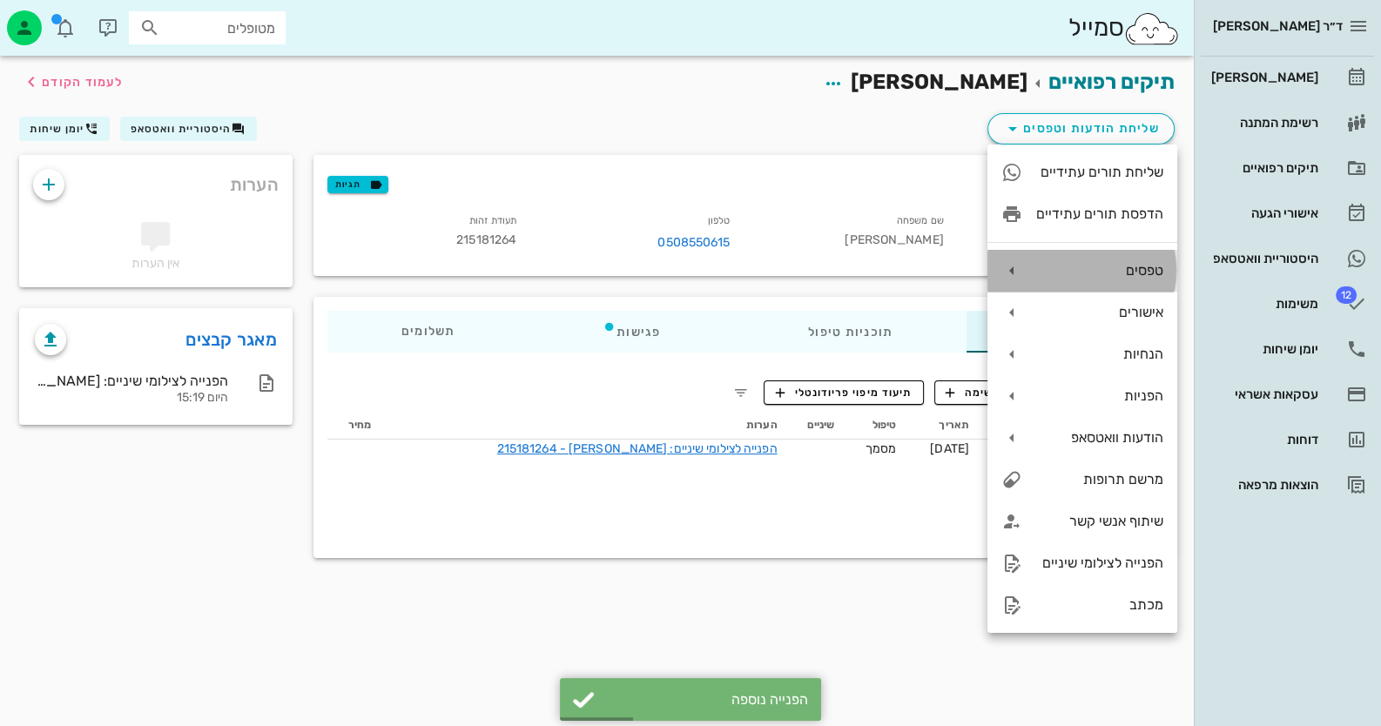
click at [1142, 269] on div "טפסים" at bounding box center [1099, 270] width 127 height 17
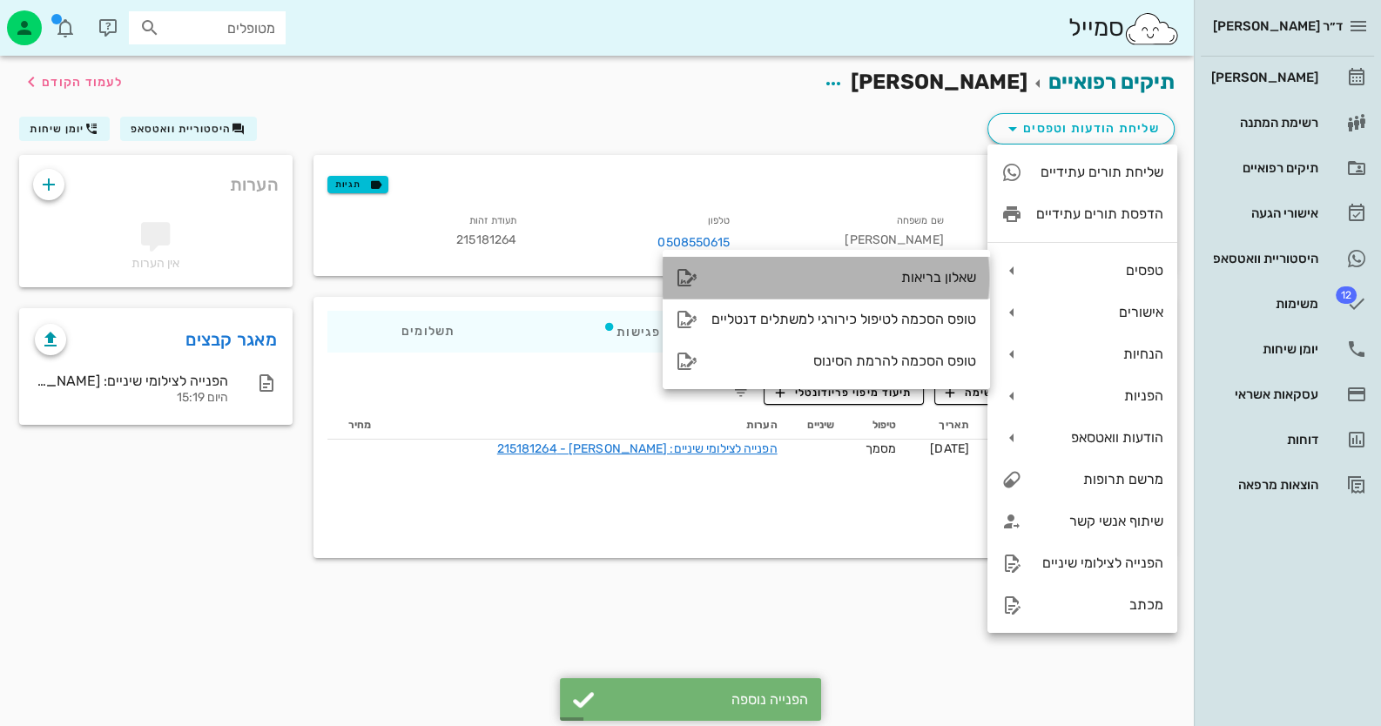
click at [945, 269] on div "שאלון בריאות" at bounding box center [843, 277] width 265 height 17
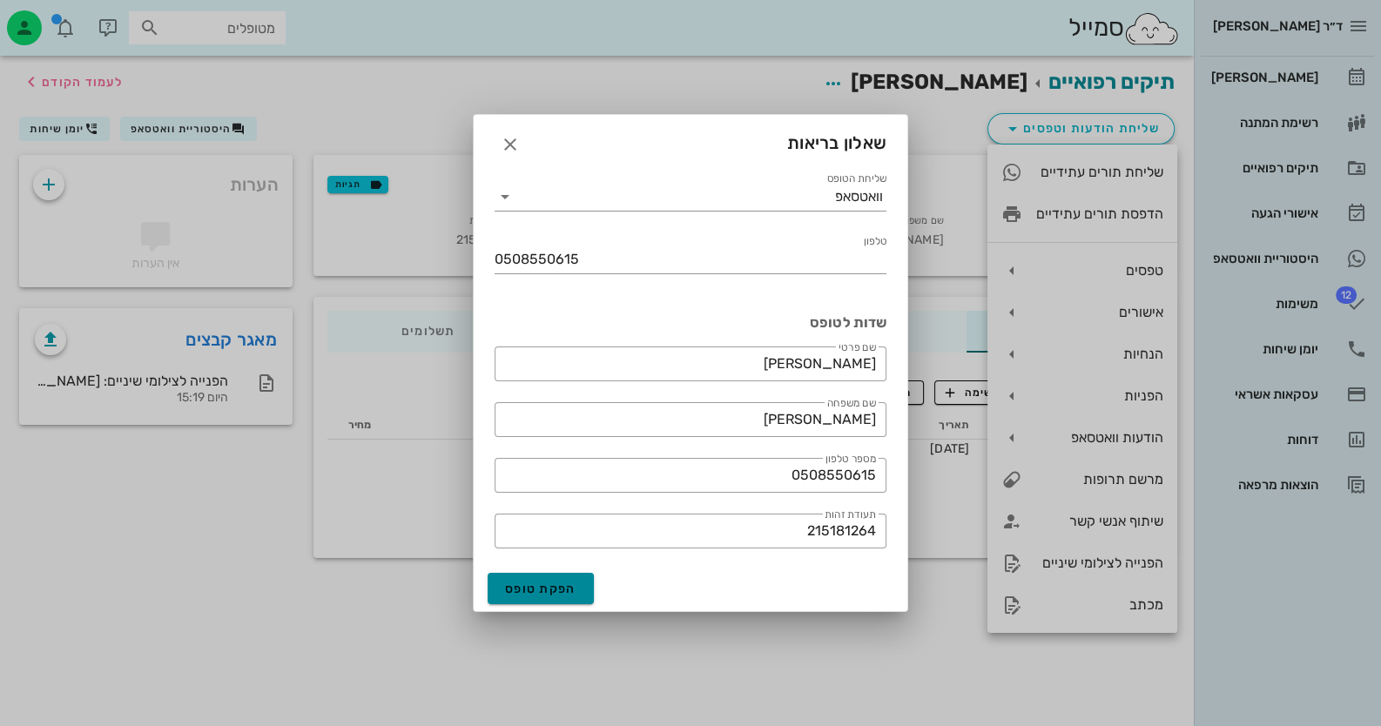
click at [550, 589] on span "הפקת טופס" at bounding box center [540, 589] width 71 height 15
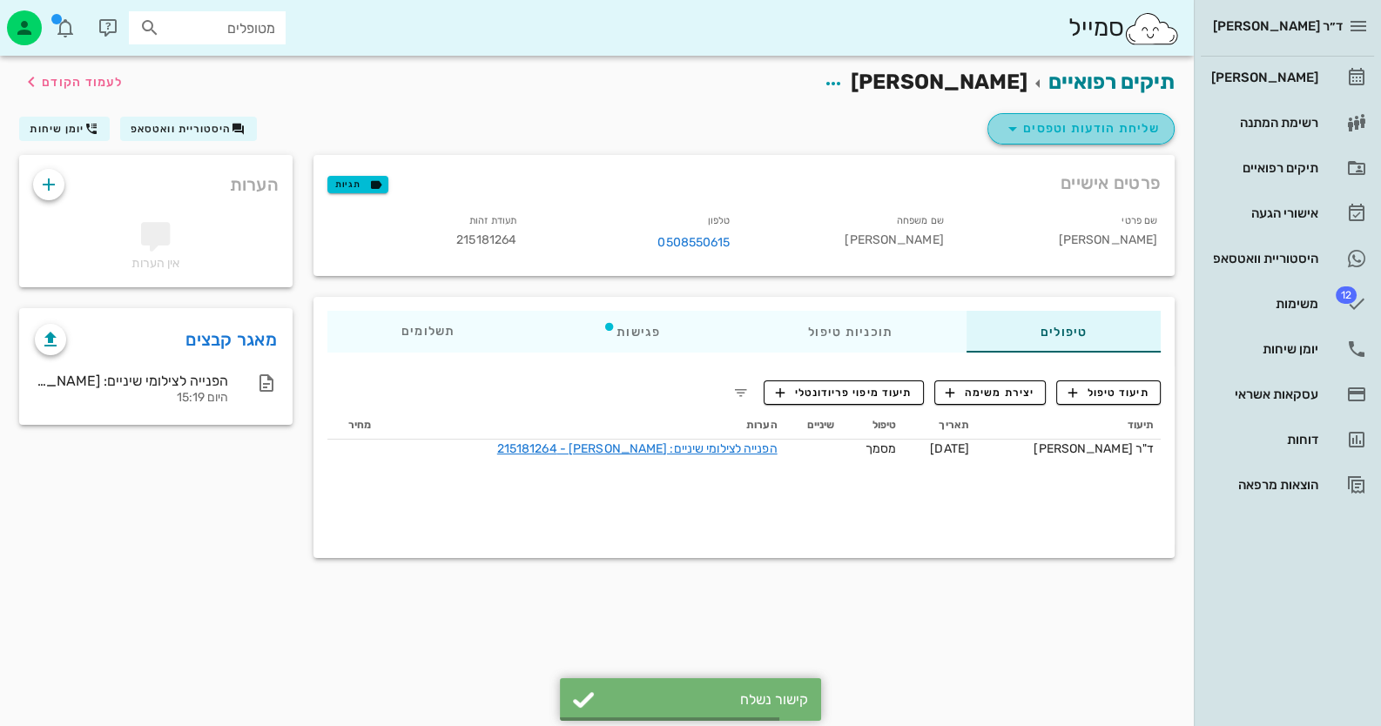
click at [1112, 121] on span "שליחת הודעות וטפסים" at bounding box center [1081, 128] width 158 height 21
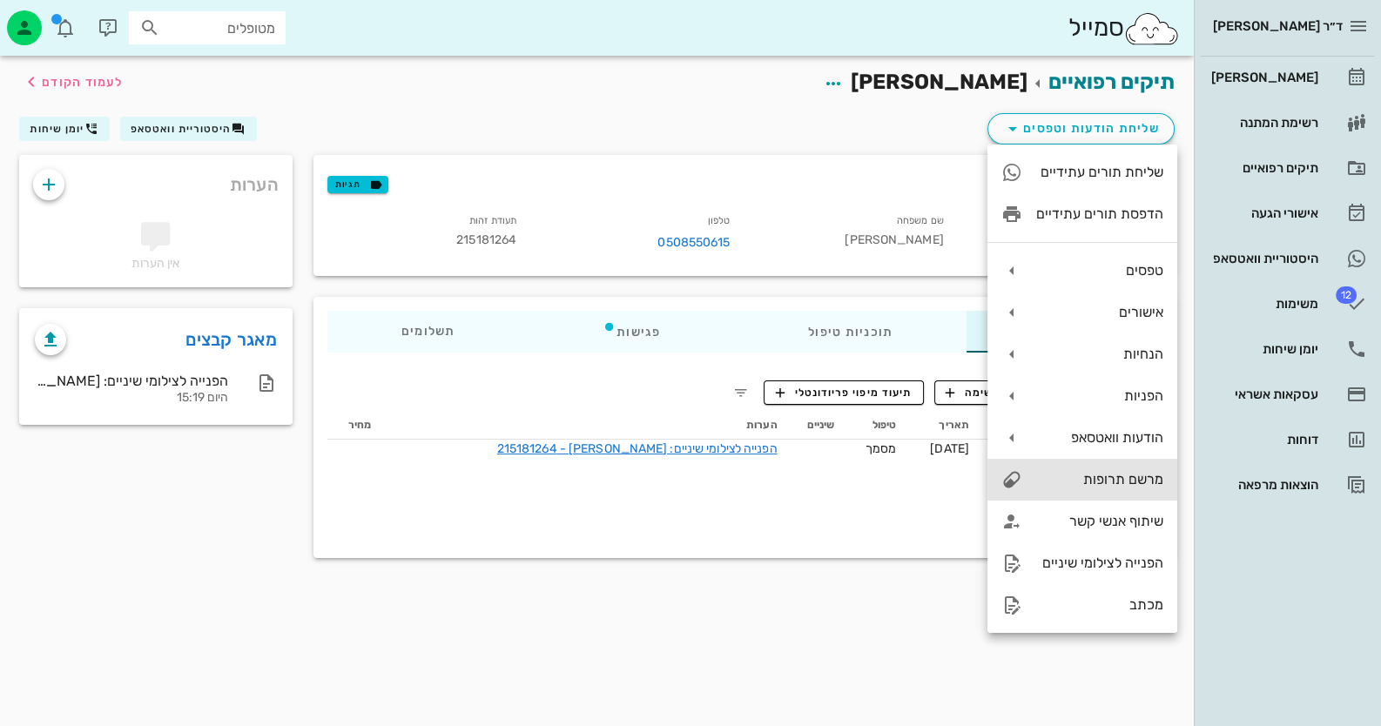
click at [1128, 482] on div "מרשם תרופות" at bounding box center [1099, 479] width 127 height 17
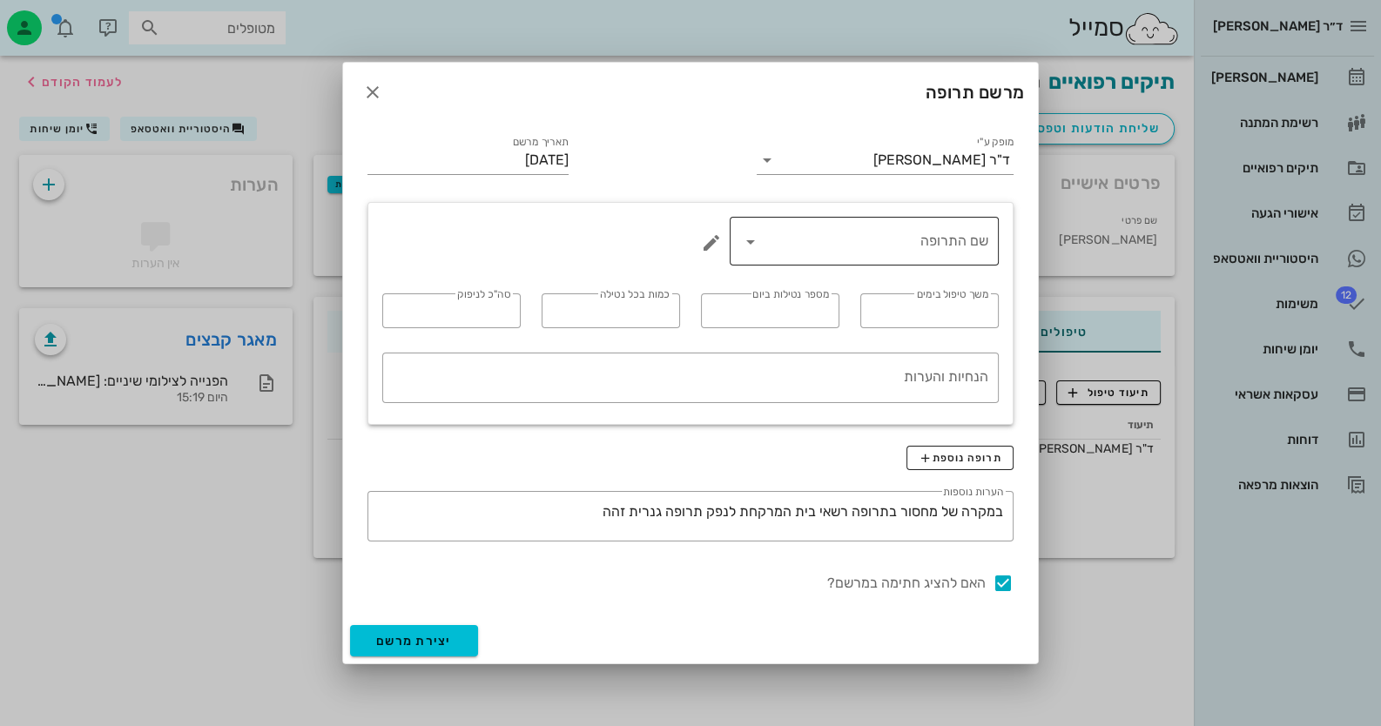
click at [750, 248] on icon at bounding box center [750, 242] width 21 height 21
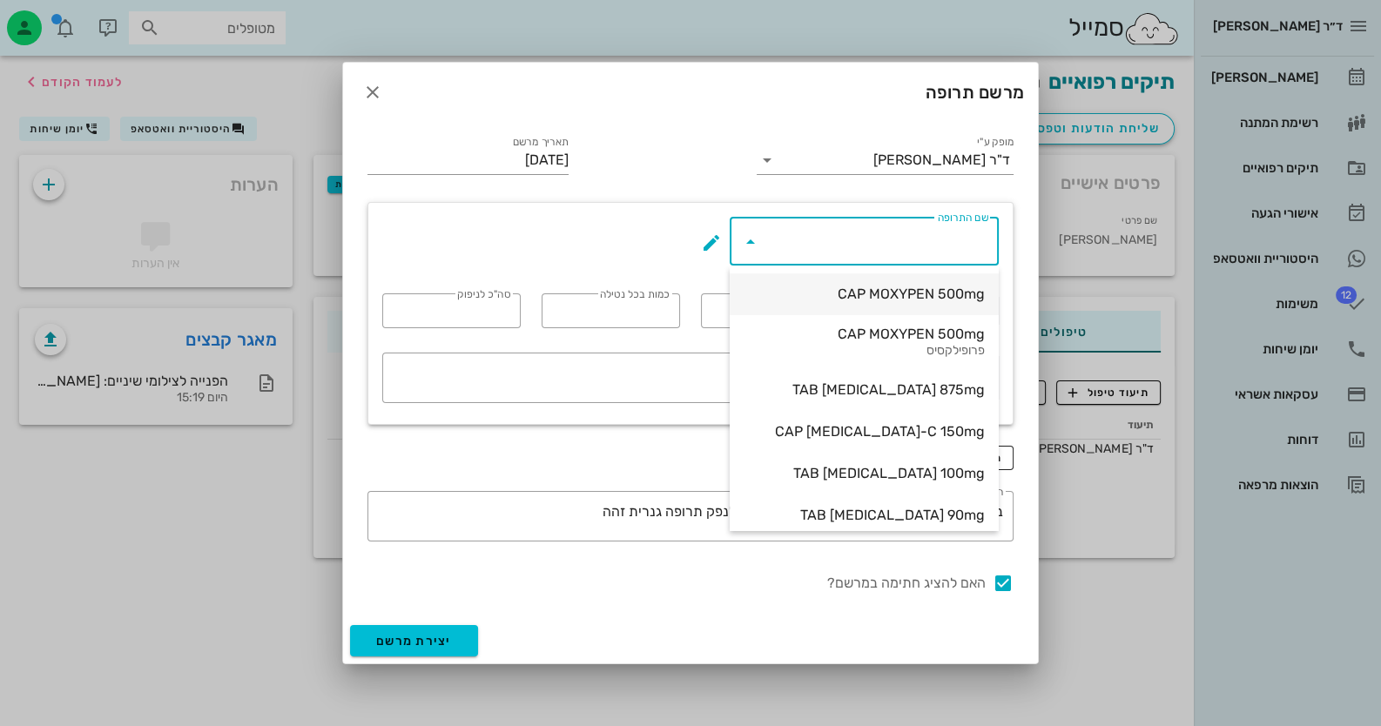
click at [926, 298] on div "CAP MOXYPEN 500mg" at bounding box center [864, 294] width 241 height 17
type input "CAP MOXYPEN 500mg"
type input "5"
type input "3"
type input "1"
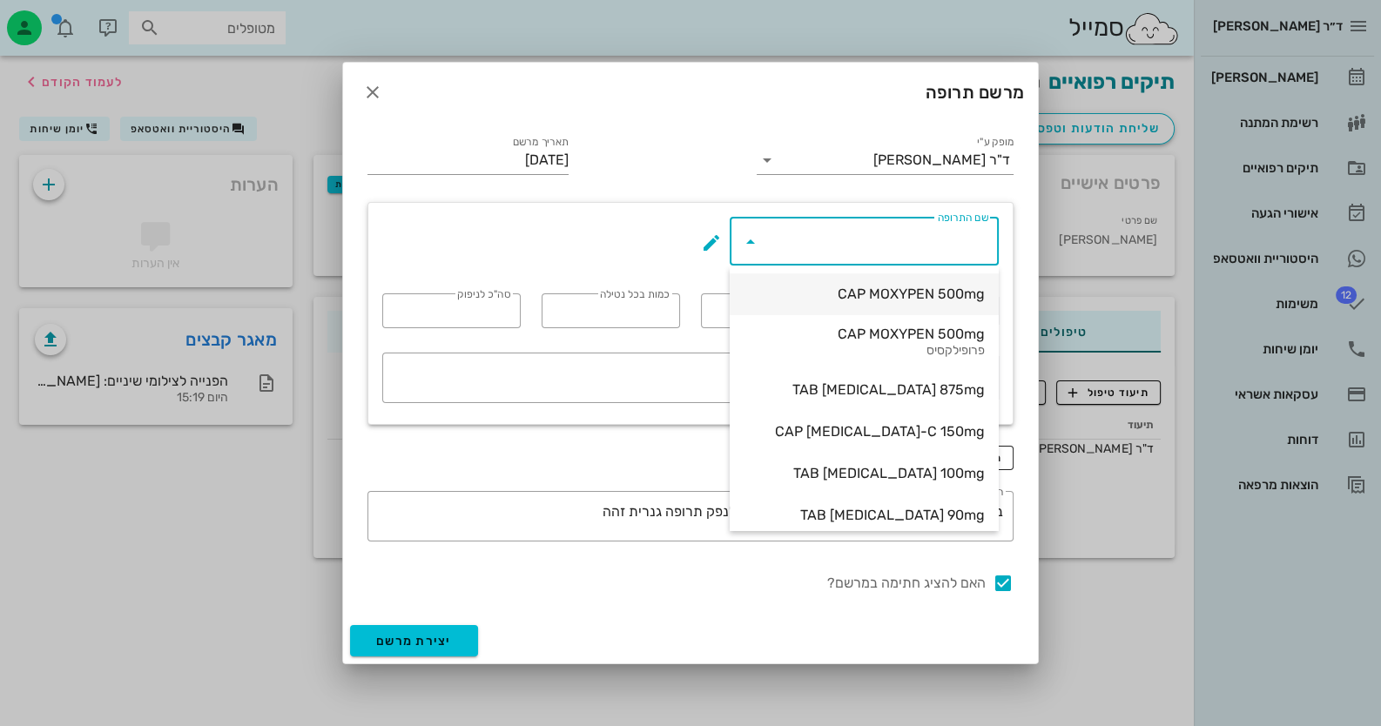
type input "15"
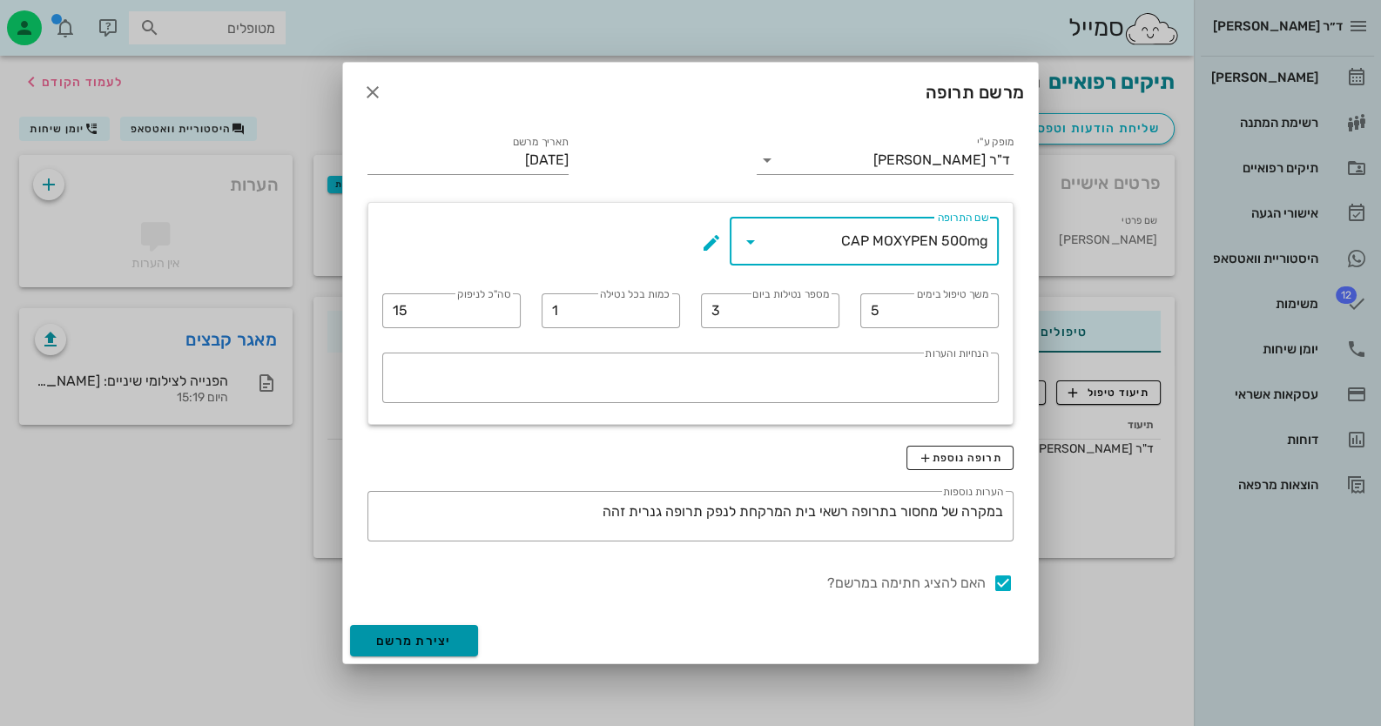
click at [457, 637] on button "יצירת מרשם" at bounding box center [414, 640] width 128 height 31
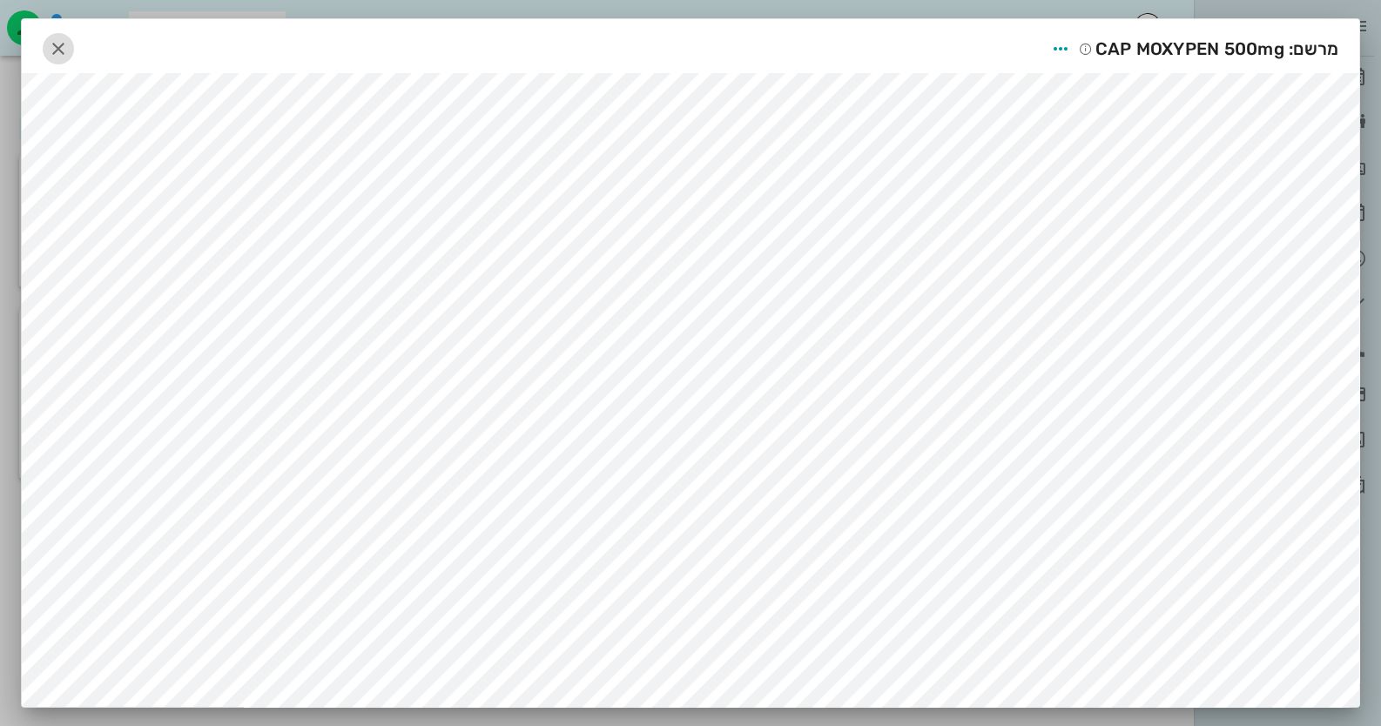
click at [69, 44] on icon "button" at bounding box center [58, 48] width 21 height 21
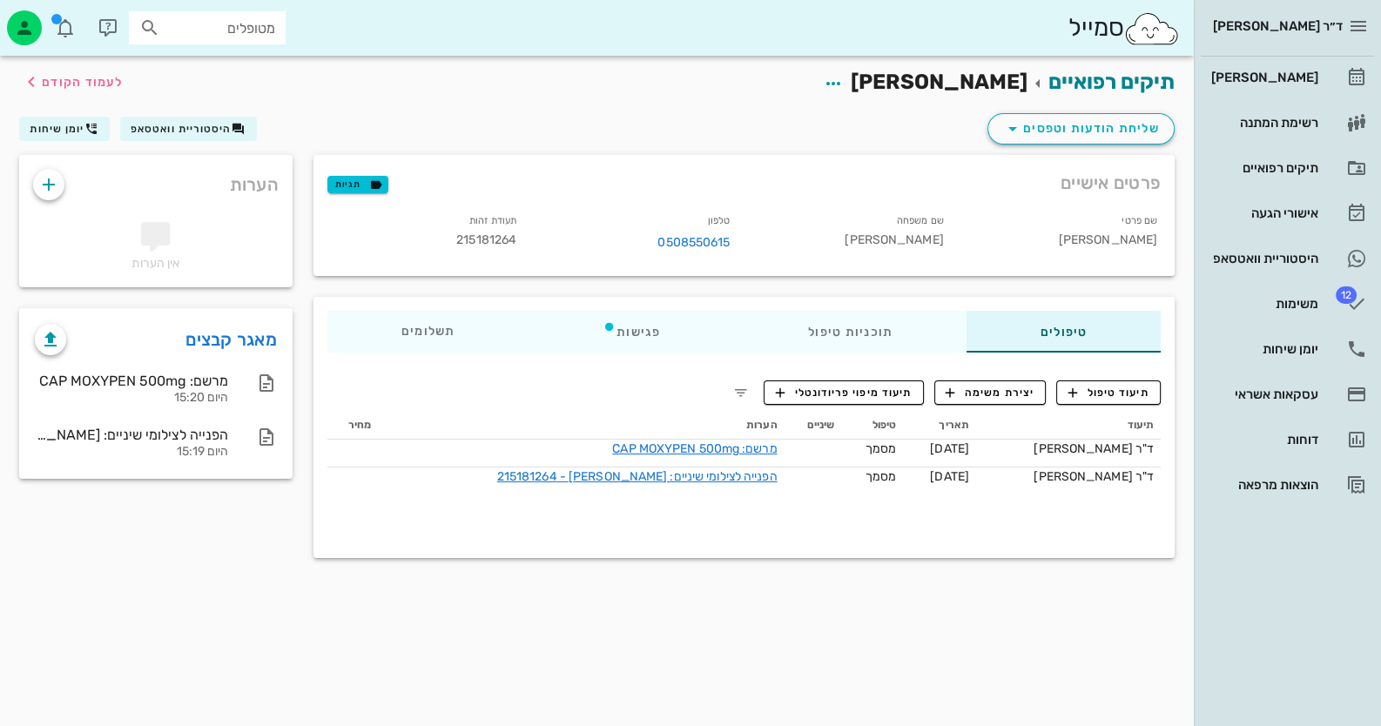
click at [429, 673] on div "תיקים רפואיים נעה כהן לעמוד הקודם שליחת הודעות וטפסים היסטוריית וואטסאפ יומן שי…" at bounding box center [597, 391] width 1194 height 671
click at [1299, 437] on div "דוחות" at bounding box center [1263, 440] width 111 height 14
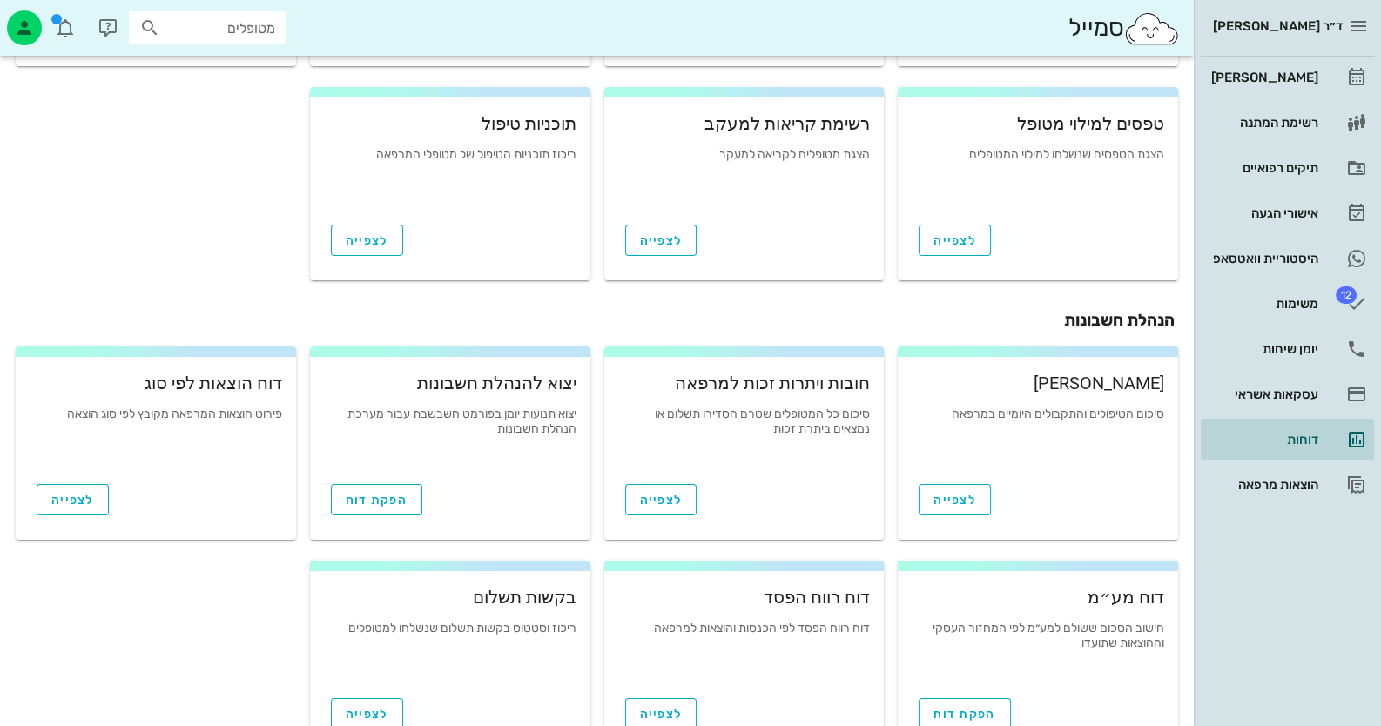
scroll to position [261, 0]
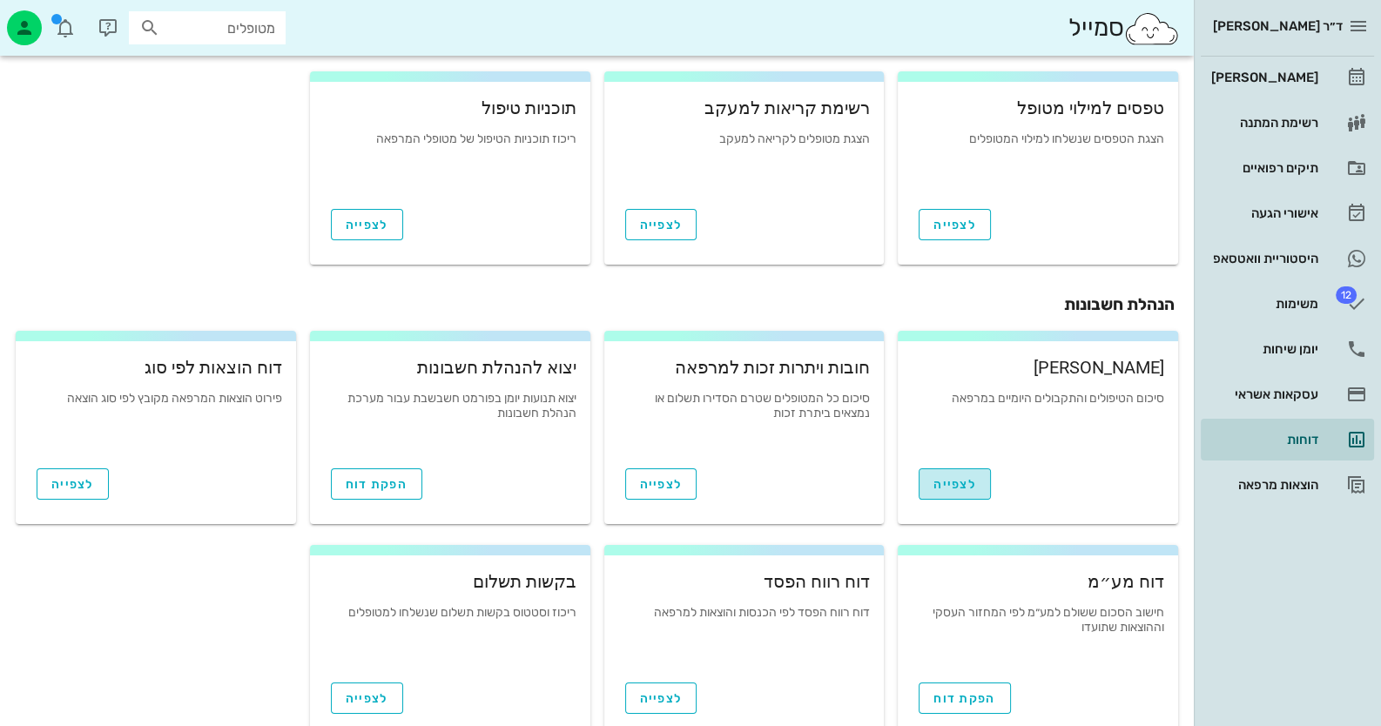
click at [936, 481] on span "לצפייה" at bounding box center [955, 484] width 43 height 15
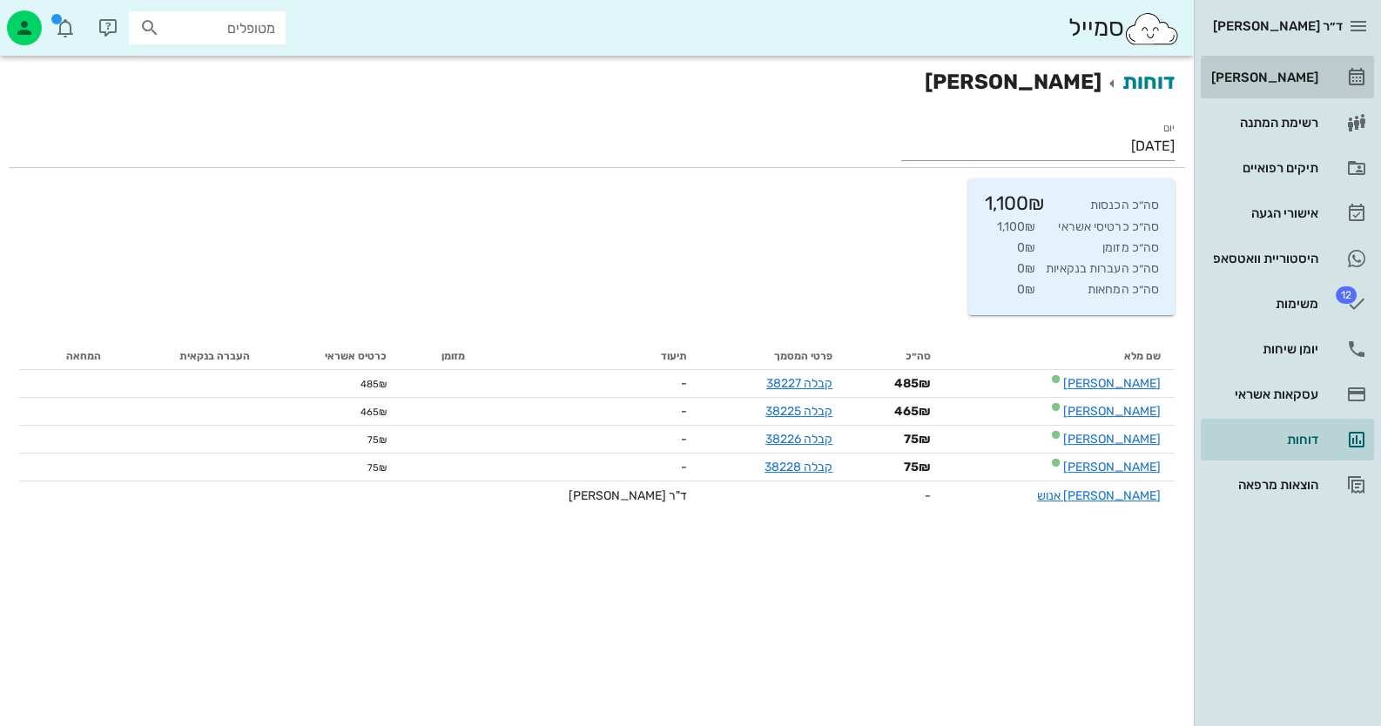
click at [1303, 78] on div "[PERSON_NAME]" at bounding box center [1263, 78] width 111 height 14
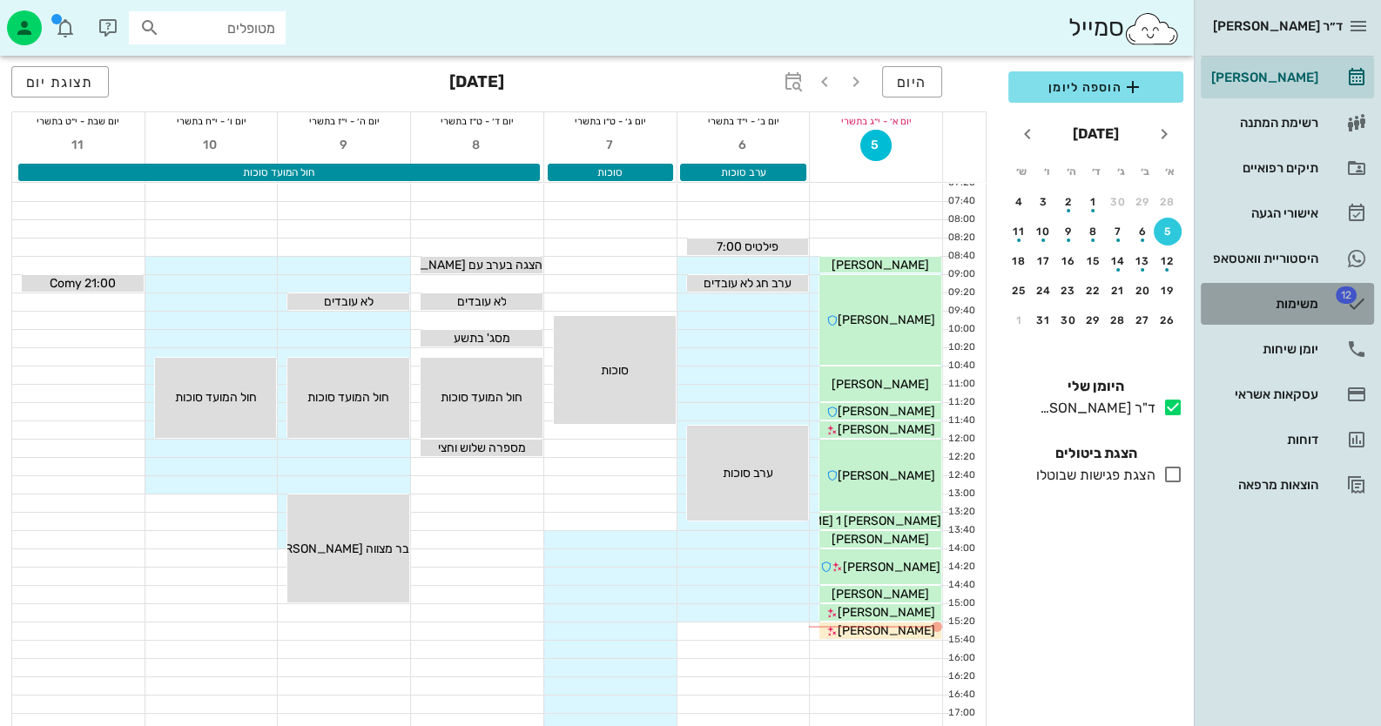
click at [1297, 317] on link "12 משימות" at bounding box center [1287, 304] width 173 height 42
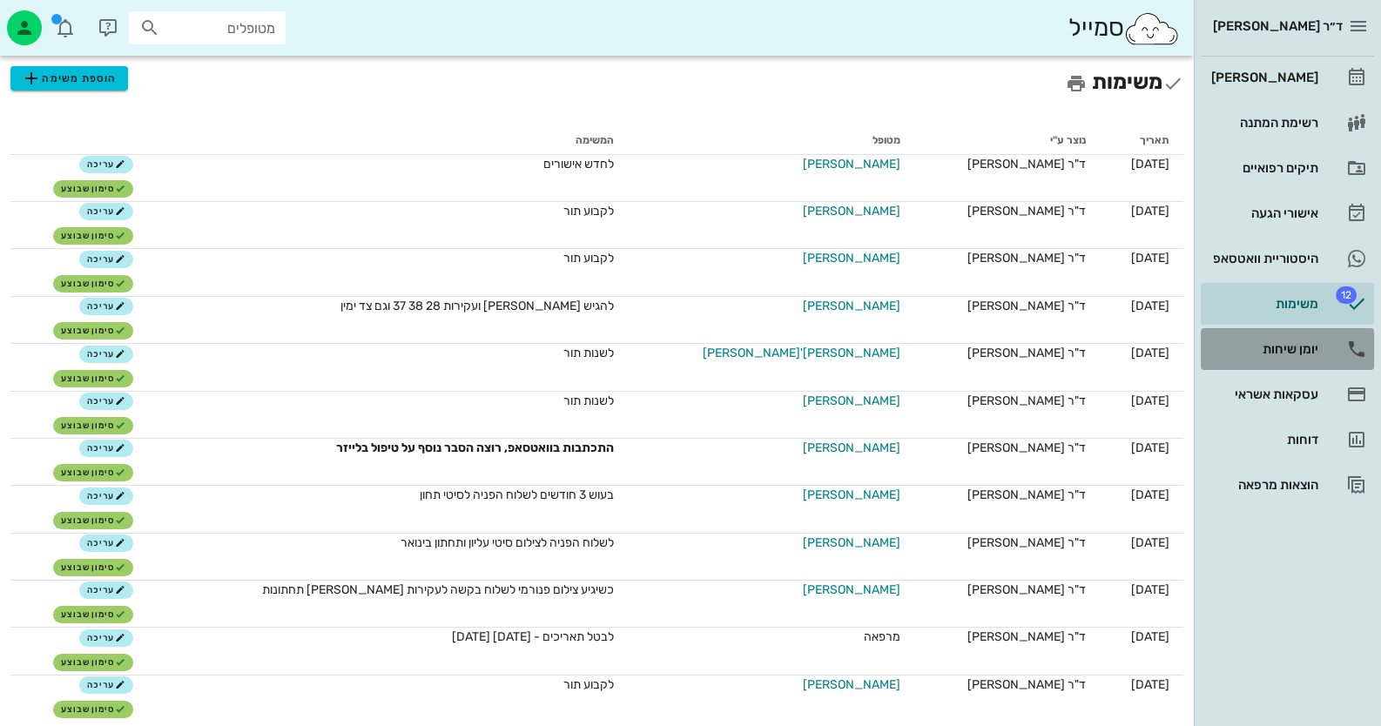
click at [1295, 338] on div "יומן שיחות" at bounding box center [1263, 349] width 111 height 28
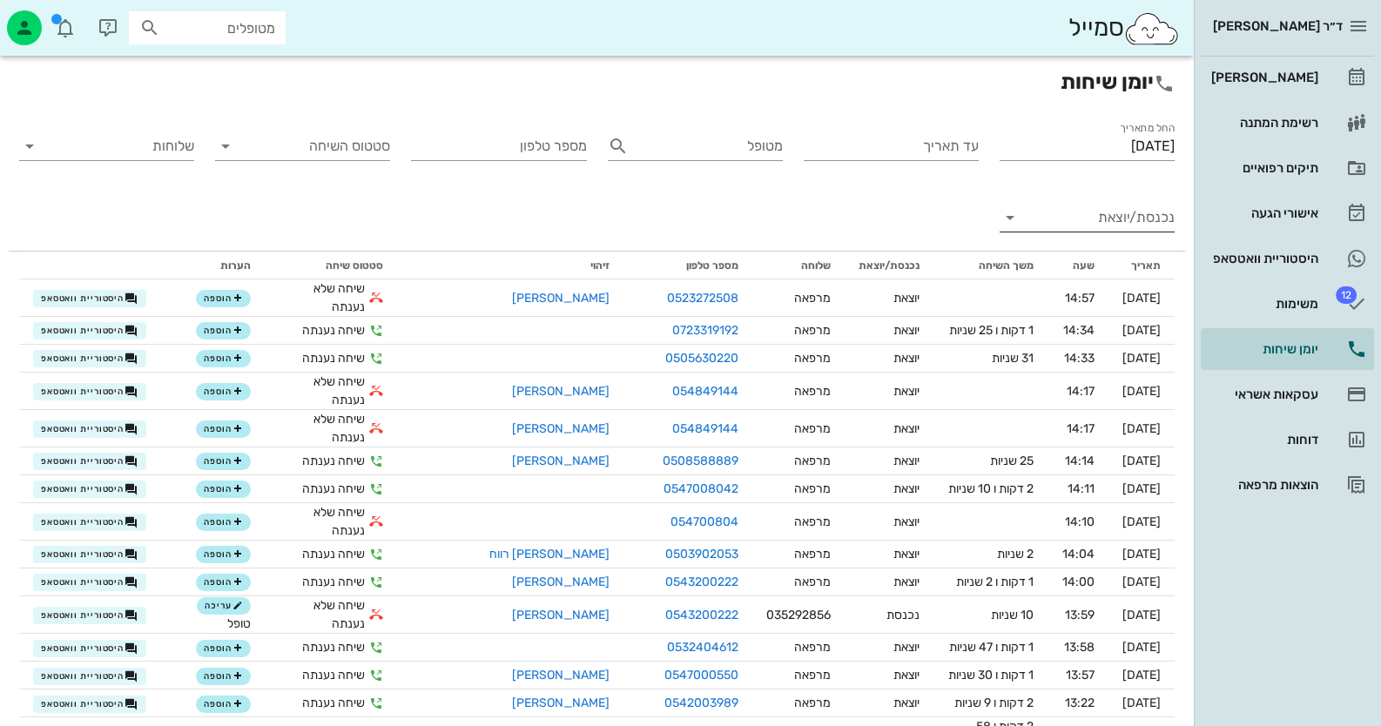
click at [1119, 225] on input "נכנסת/יוצאת" at bounding box center [1101, 218] width 147 height 28
click at [1119, 225] on div "נכנסת" at bounding box center [1119, 232] width 38 height 42
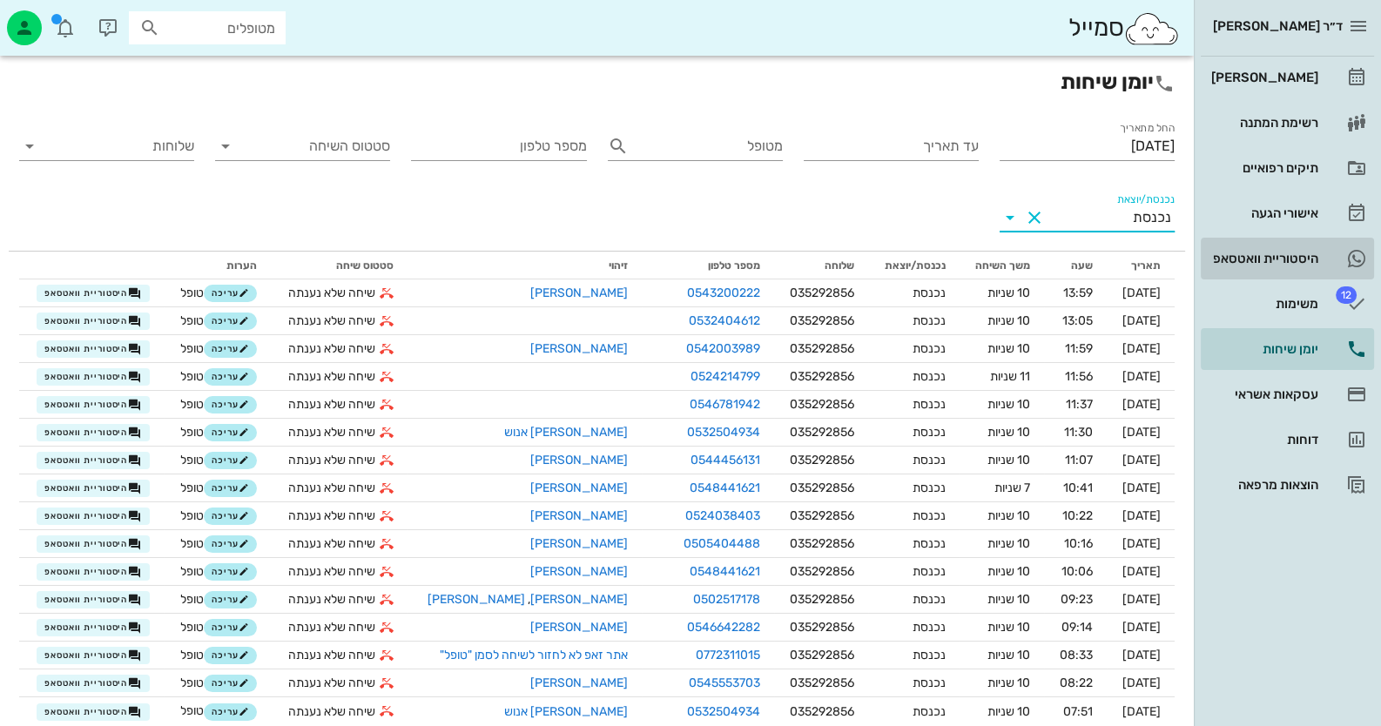
click at [1308, 247] on div "היסטוריית וואטסאפ" at bounding box center [1263, 259] width 111 height 28
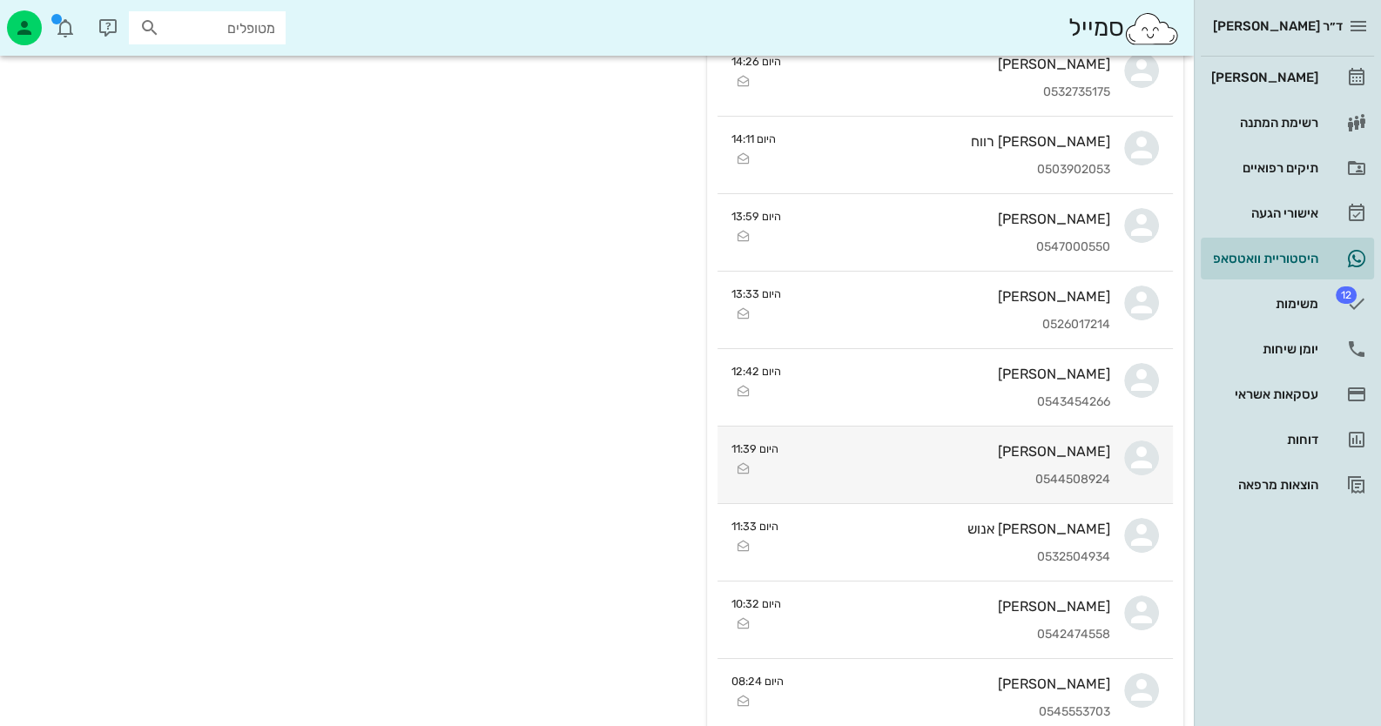
scroll to position [347, 0]
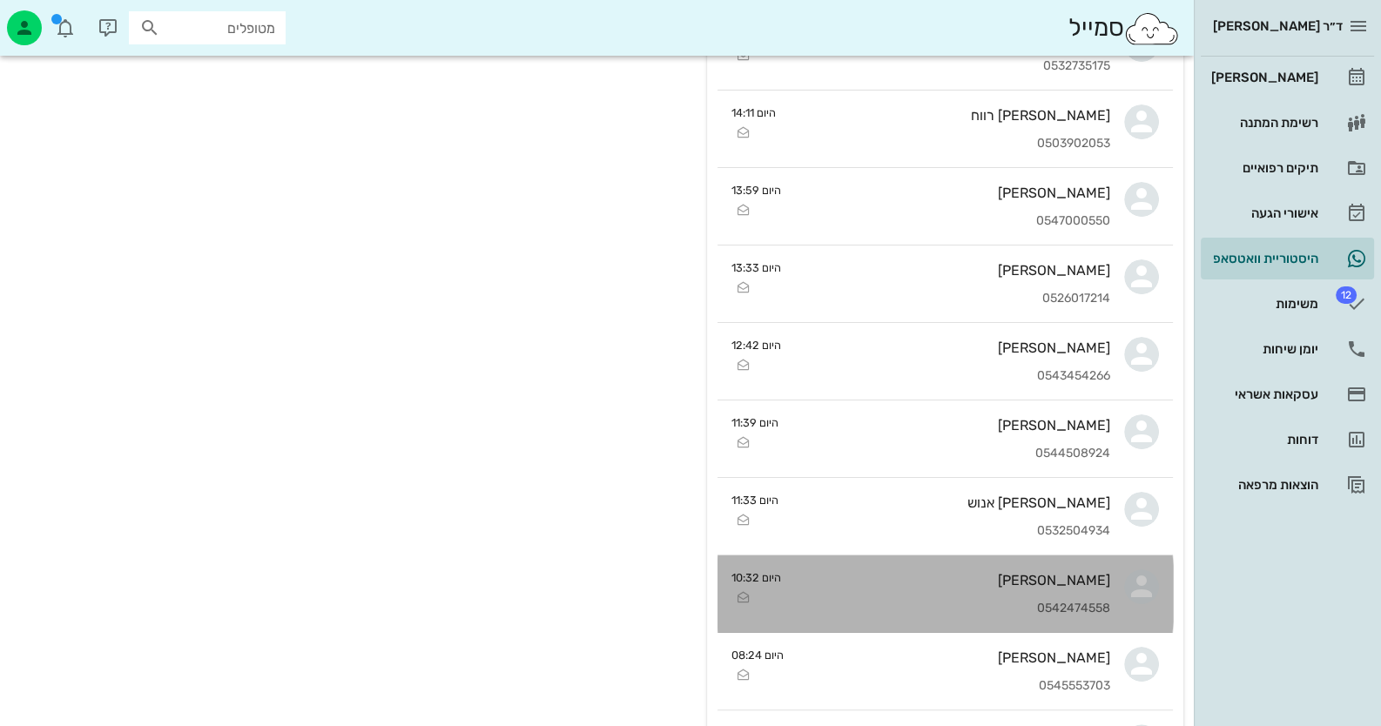
click at [1085, 581] on div "[PERSON_NAME]" at bounding box center [952, 580] width 315 height 17
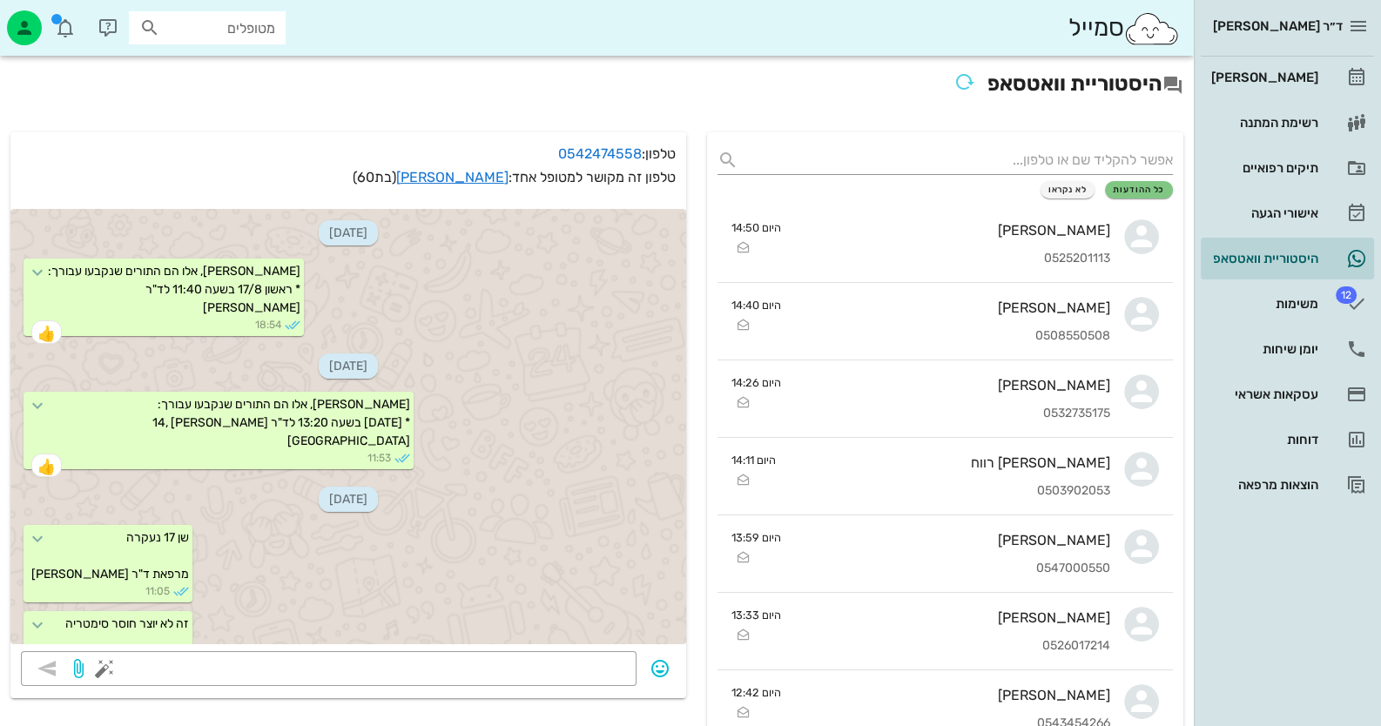
scroll to position [3557, 0]
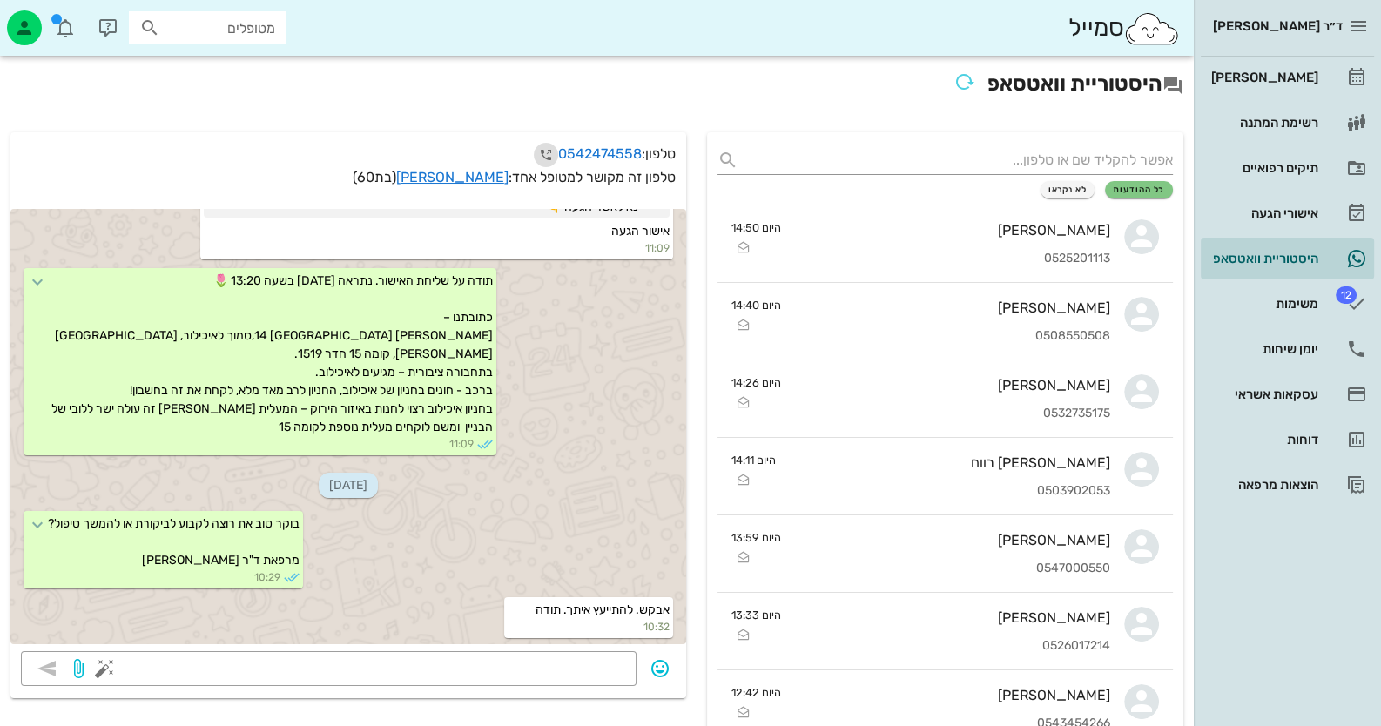
click at [546, 148] on icon "button" at bounding box center [546, 155] width 21 height 21
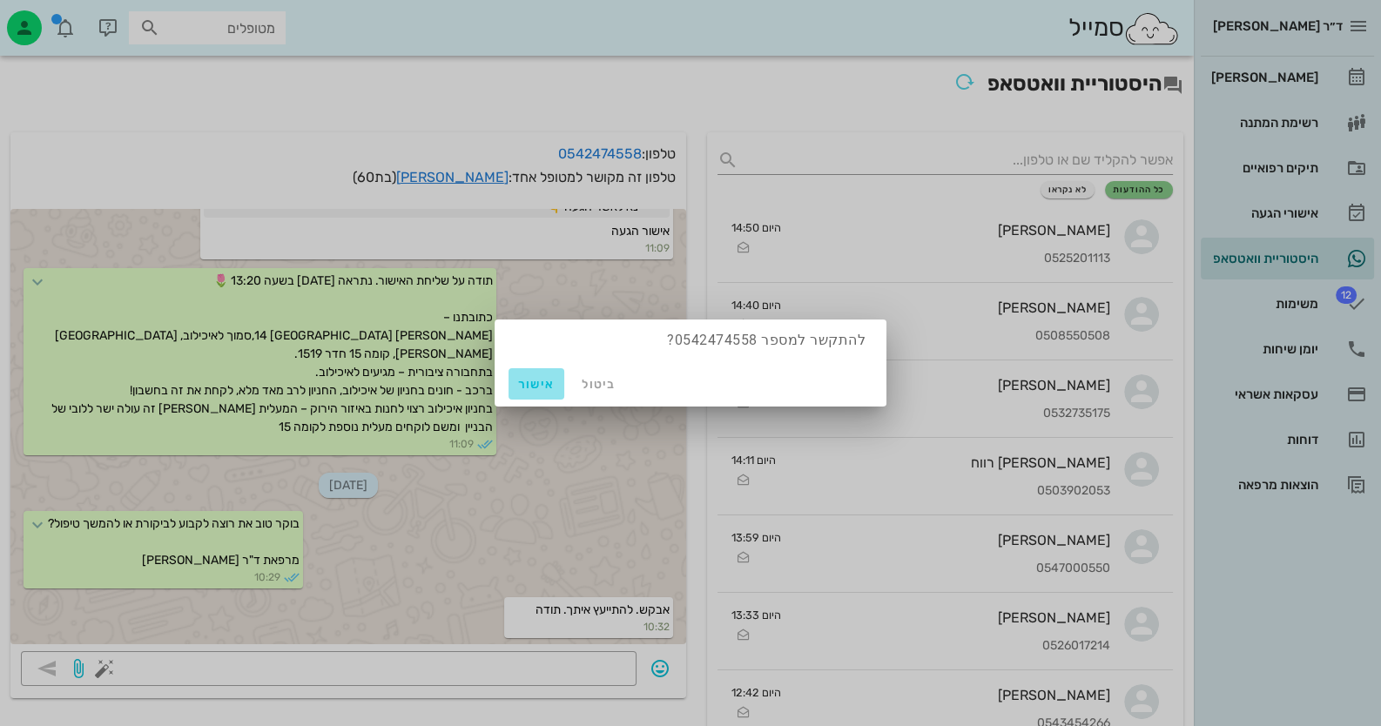
click at [534, 396] on button "אישור" at bounding box center [537, 383] width 56 height 31
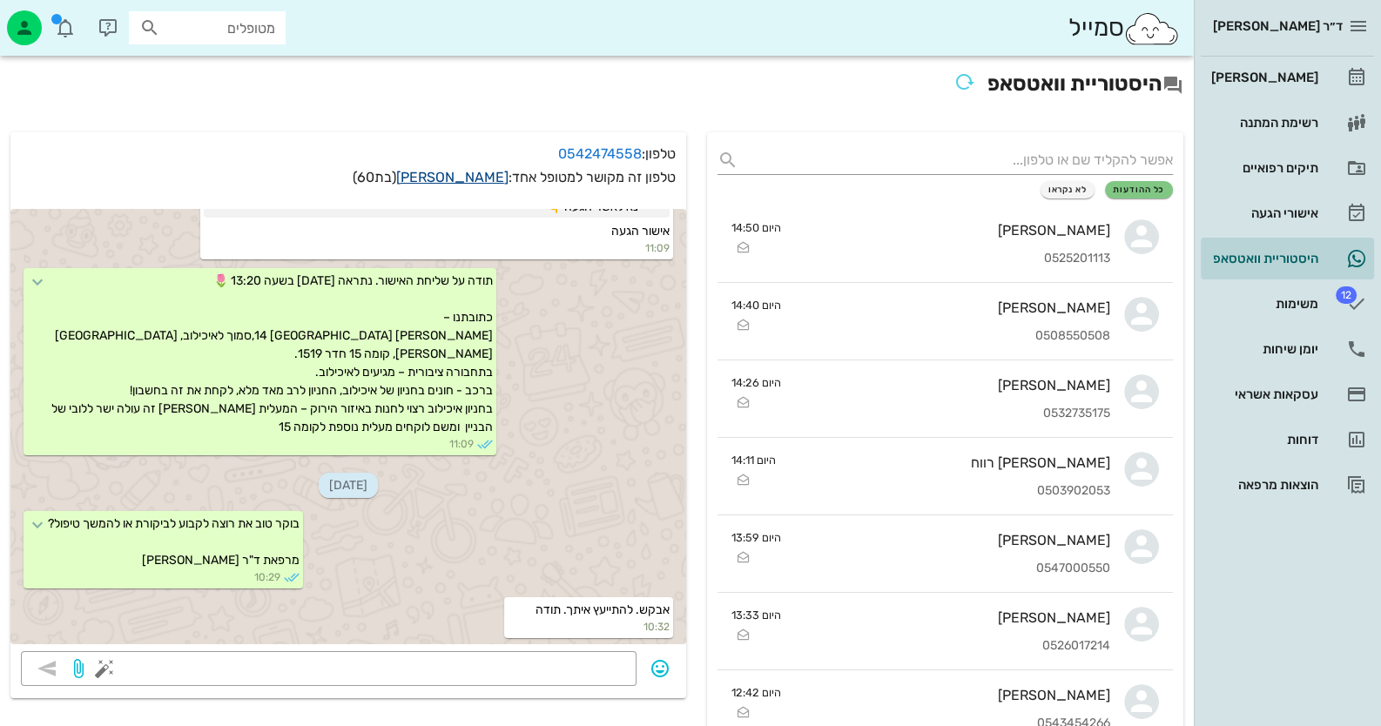
click at [474, 172] on link "פרידה בר אבי" at bounding box center [452, 177] width 112 height 17
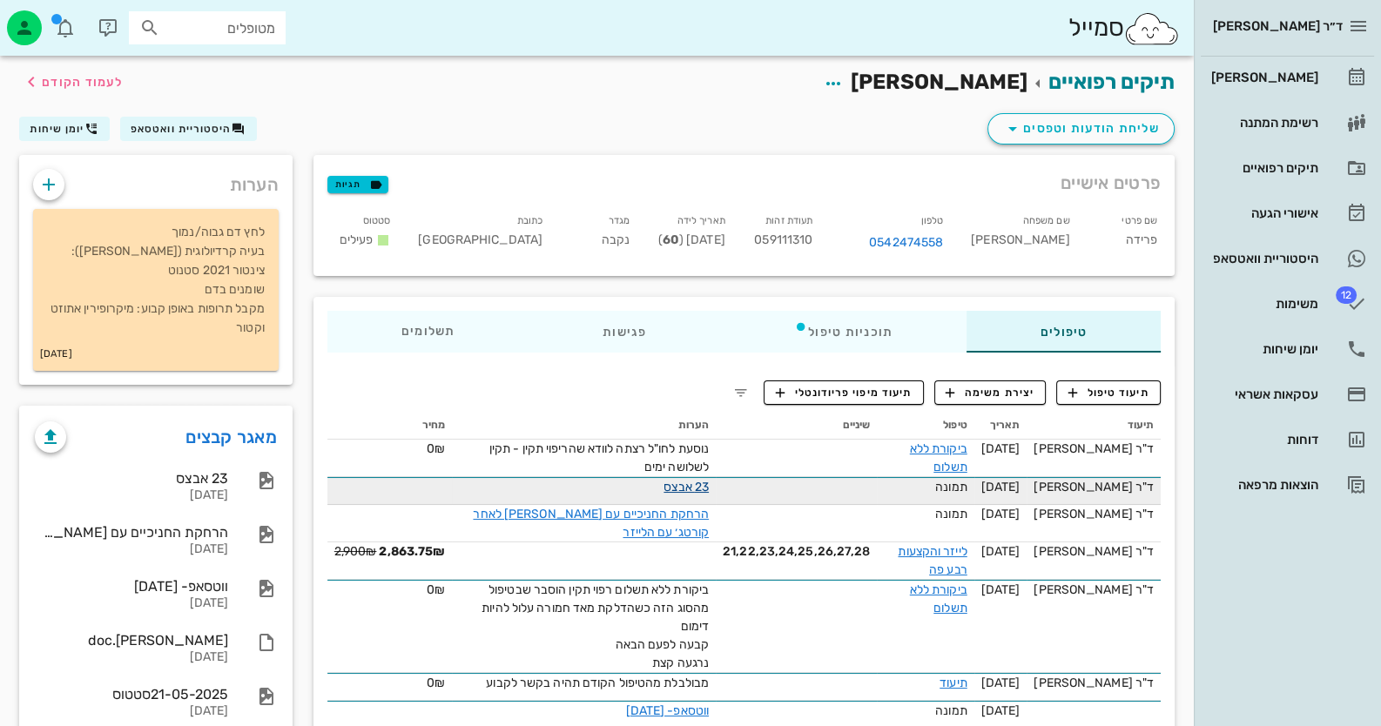
click at [709, 482] on link "23 אבצס" at bounding box center [686, 487] width 45 height 15
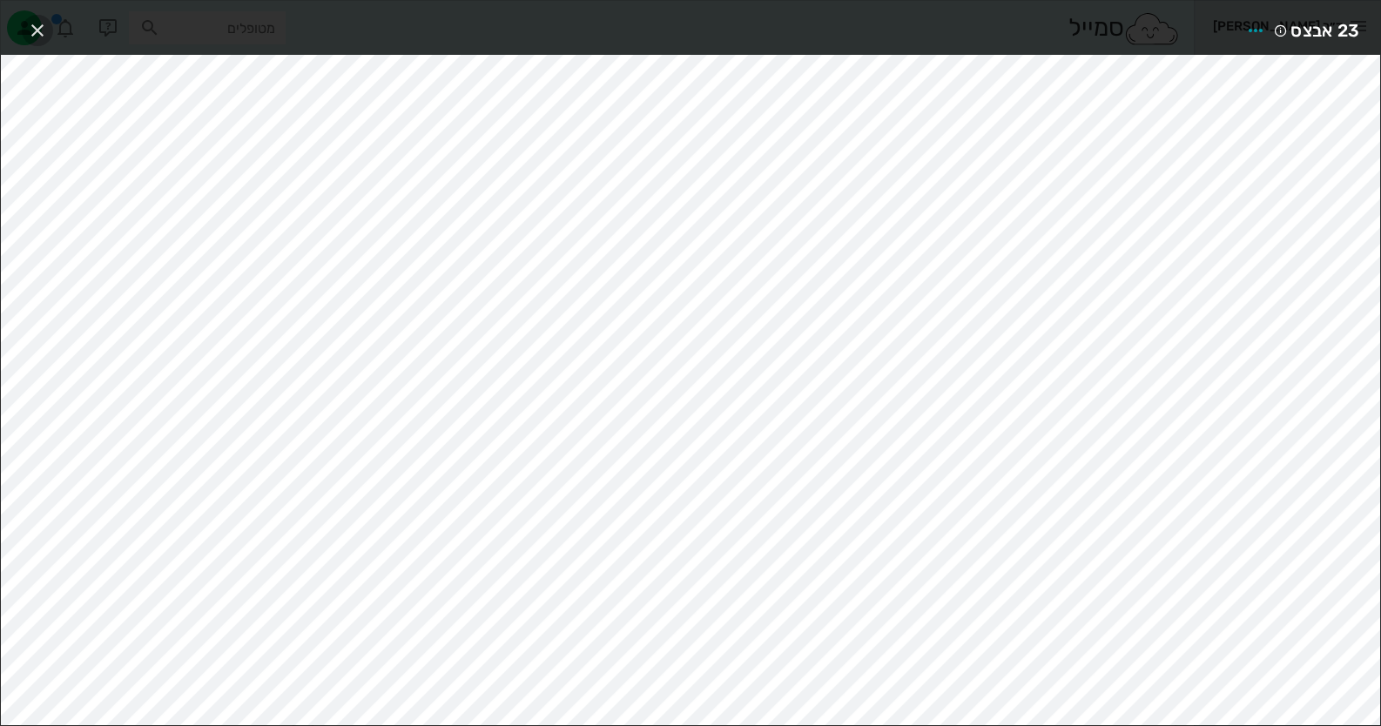
click at [32, 22] on icon "button" at bounding box center [37, 30] width 21 height 21
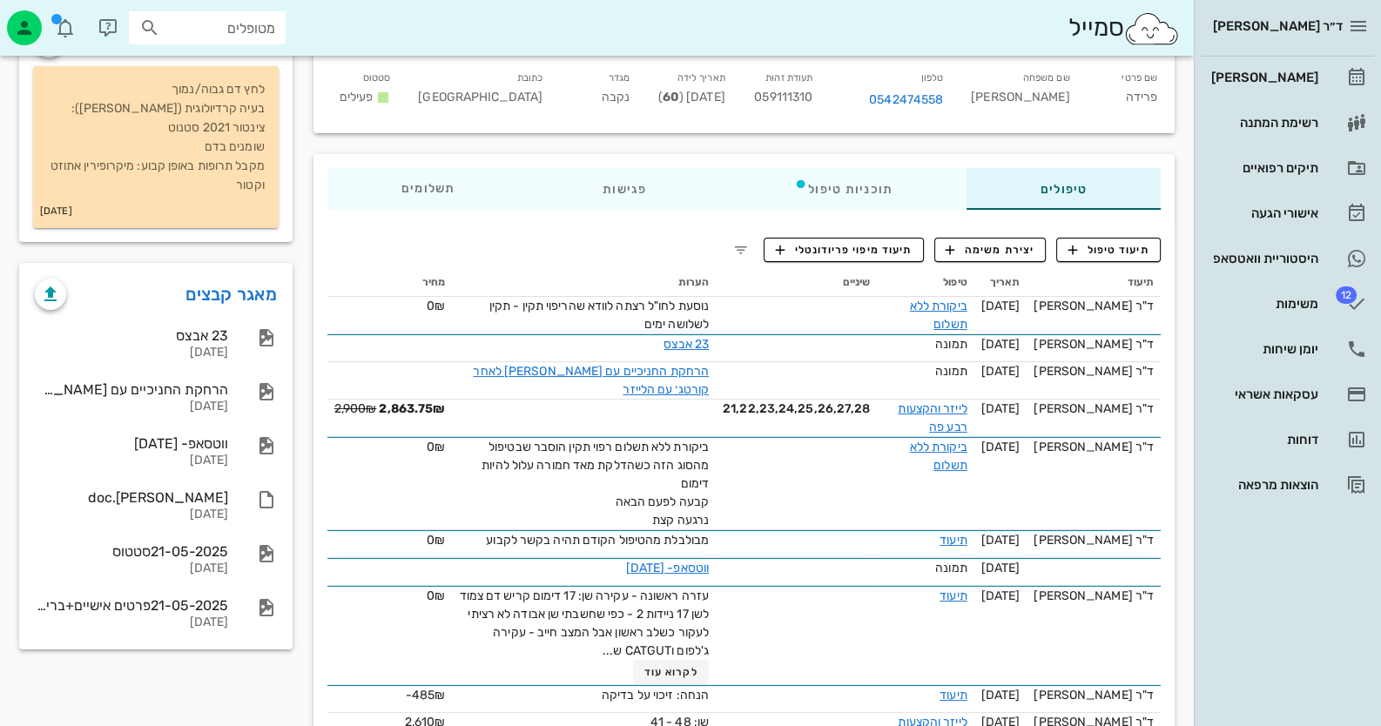
scroll to position [173, 0]
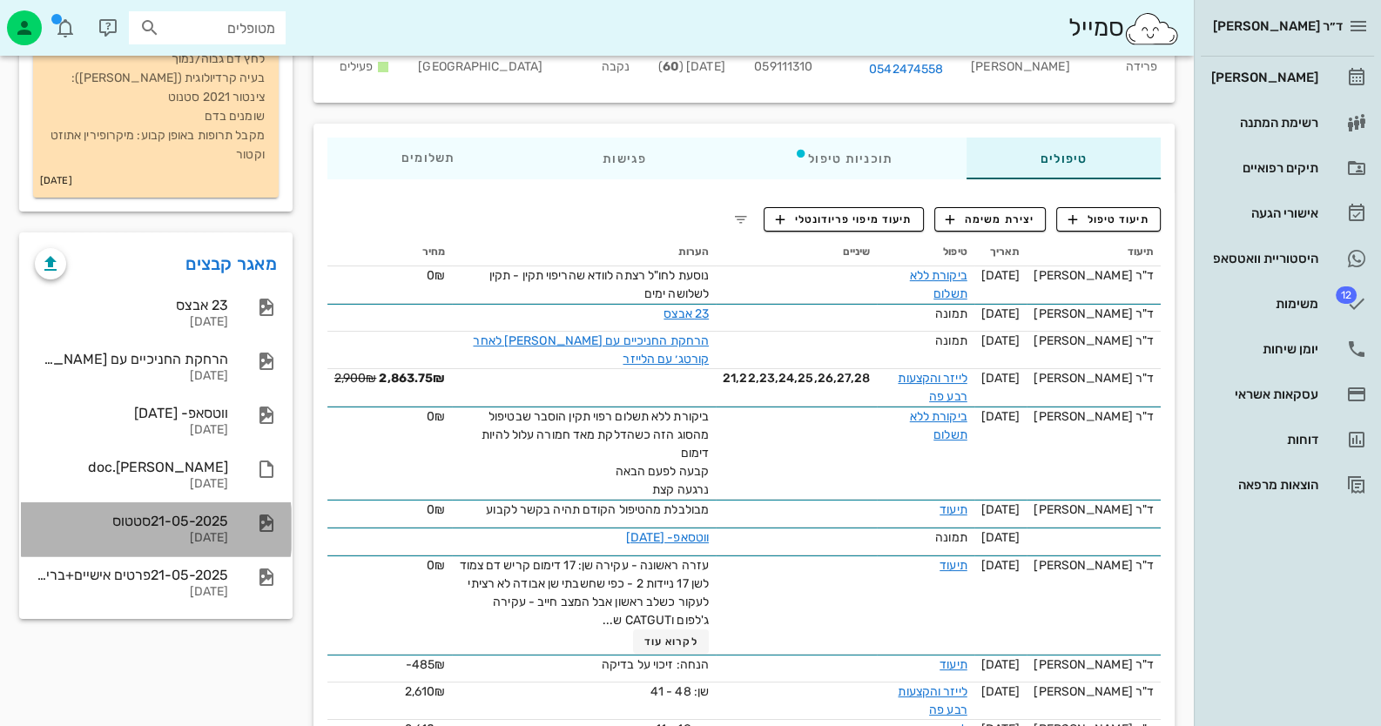
click at [231, 505] on div "21-05-2025סטטוס 21-05-2025" at bounding box center [156, 529] width 270 height 54
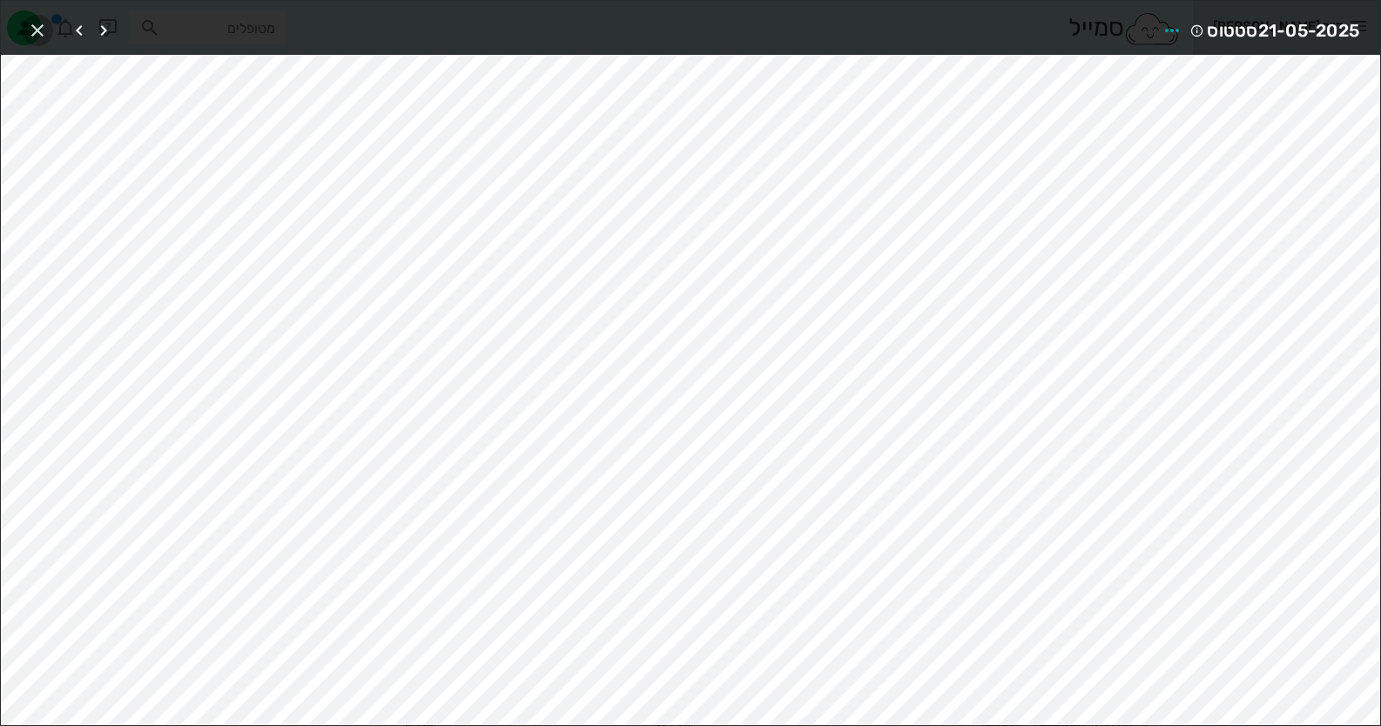
click at [35, 26] on icon "button" at bounding box center [37, 30] width 21 height 21
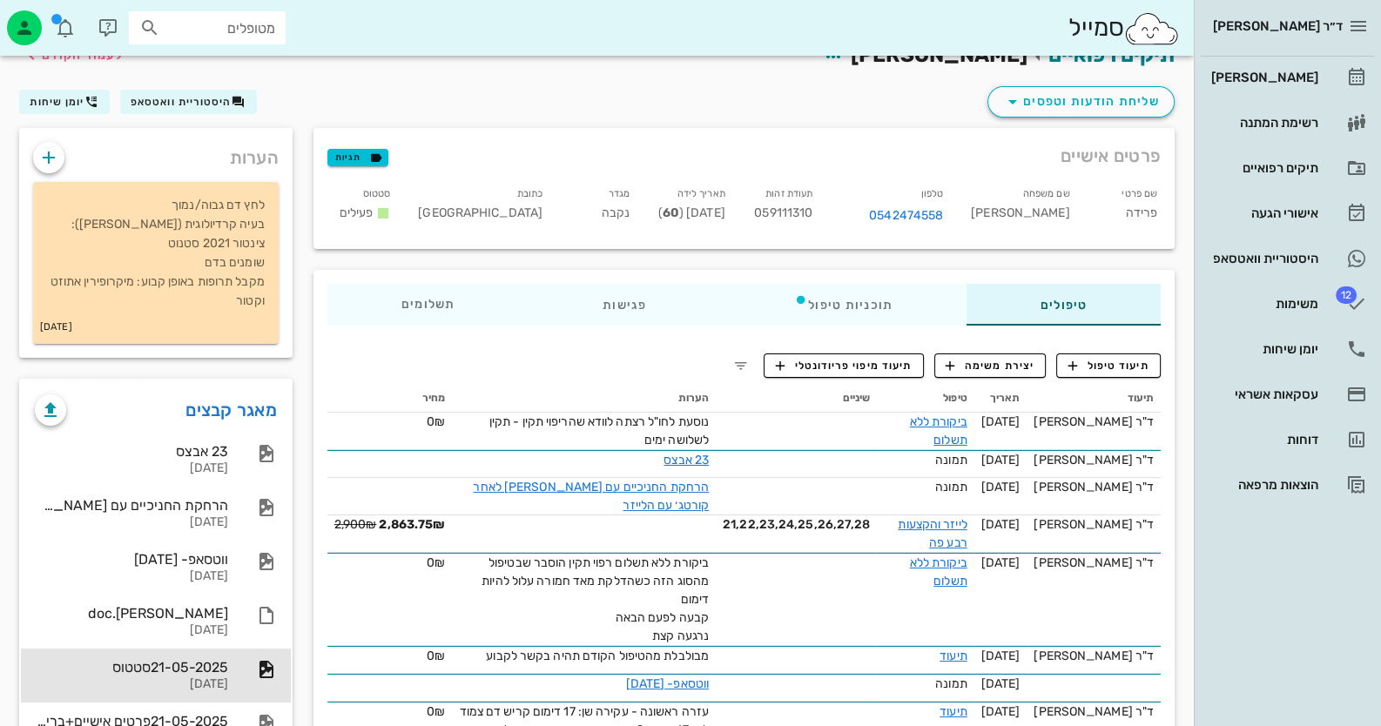
scroll to position [0, 0]
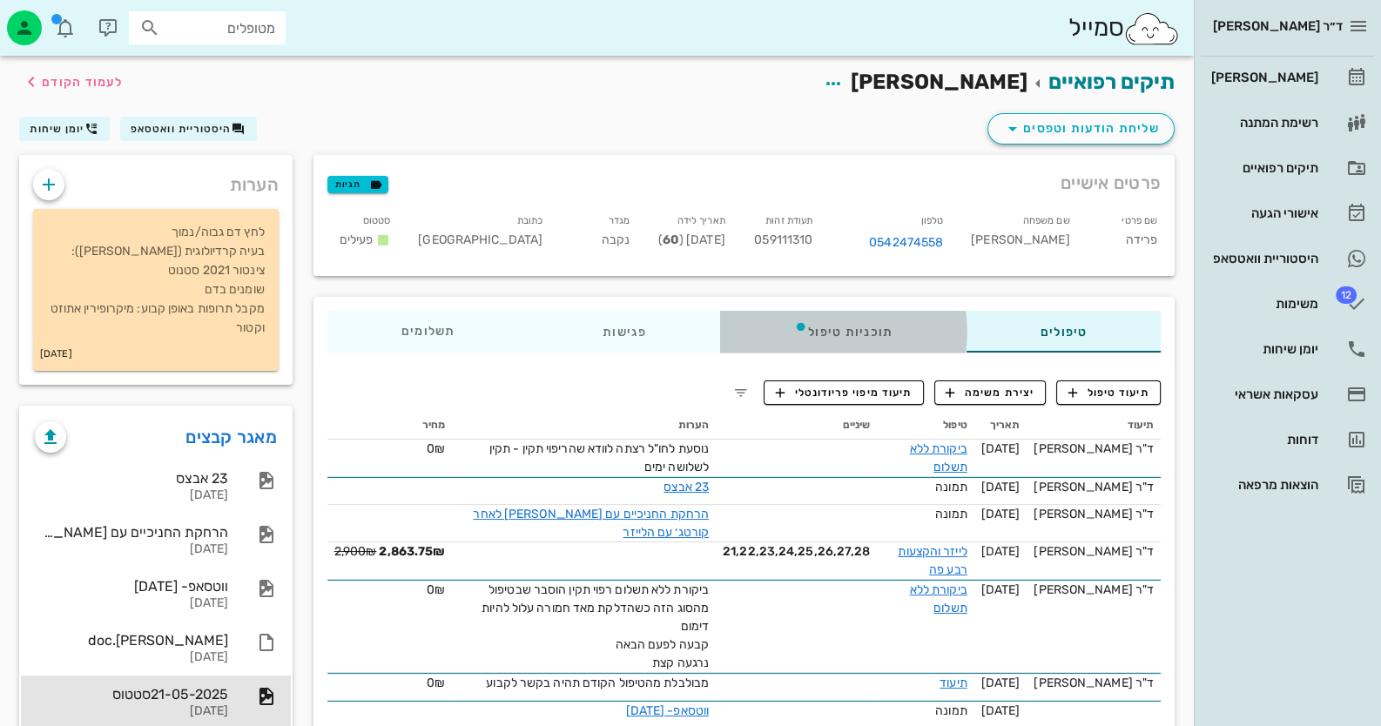
click at [830, 330] on div "תוכניות טיפול" at bounding box center [843, 332] width 246 height 42
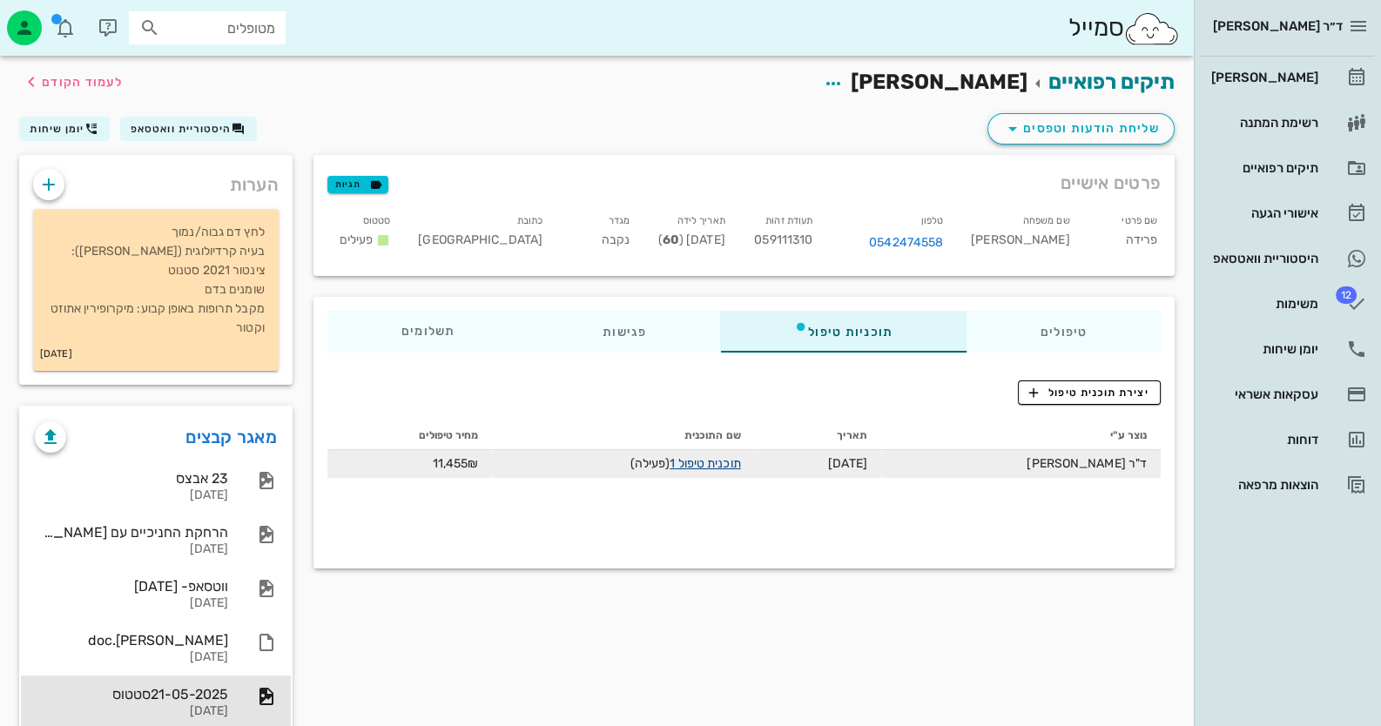
click at [732, 457] on link "תוכנית טיפול 1" at bounding box center [705, 463] width 71 height 15
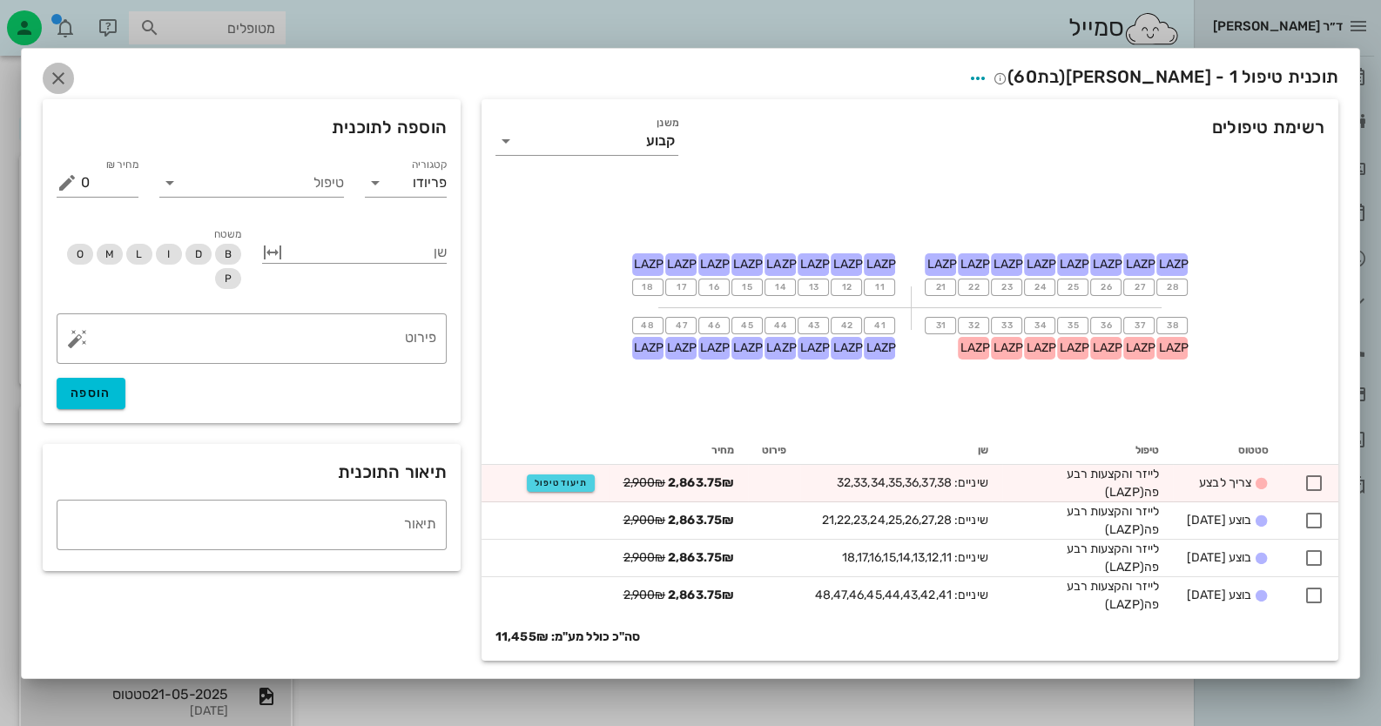
click at [50, 73] on icon "button" at bounding box center [58, 78] width 21 height 21
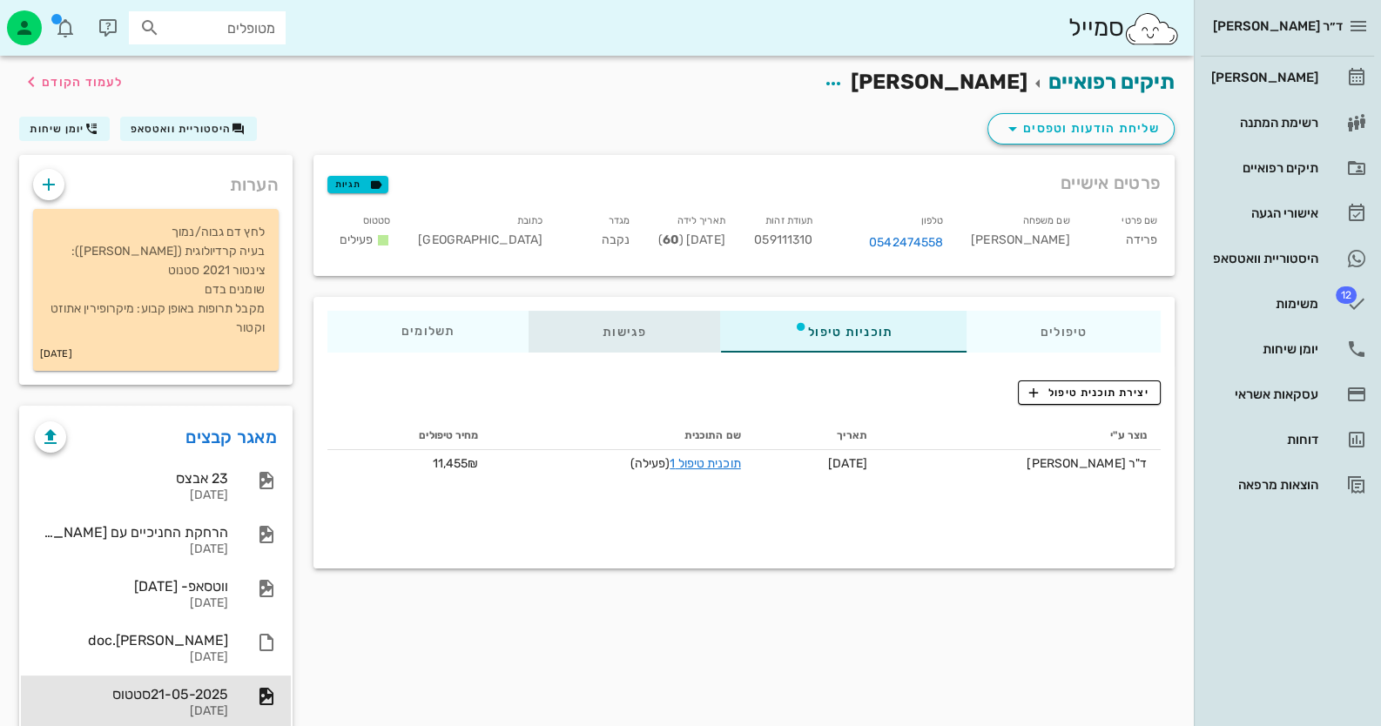
click at [630, 325] on div "פגישות" at bounding box center [625, 332] width 192 height 42
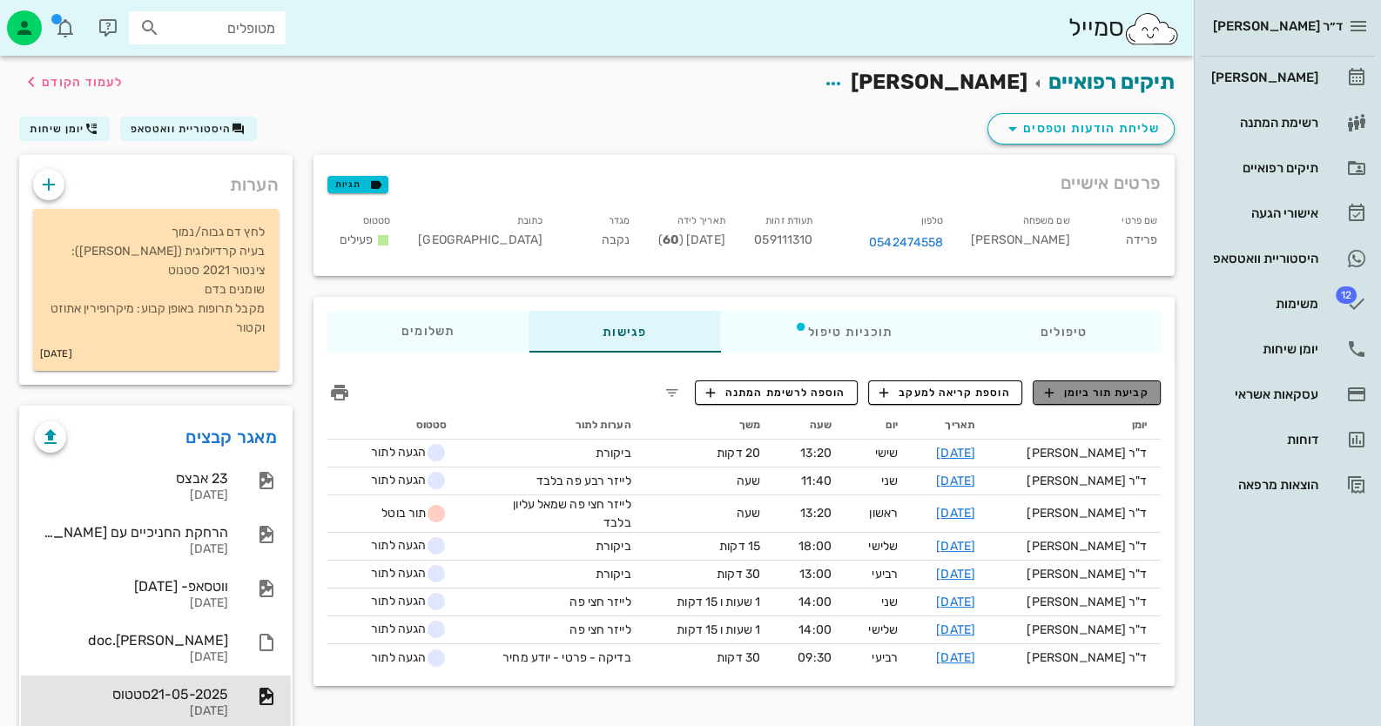
click at [1146, 392] on span "קביעת תור ביומן" at bounding box center [1096, 393] width 105 height 16
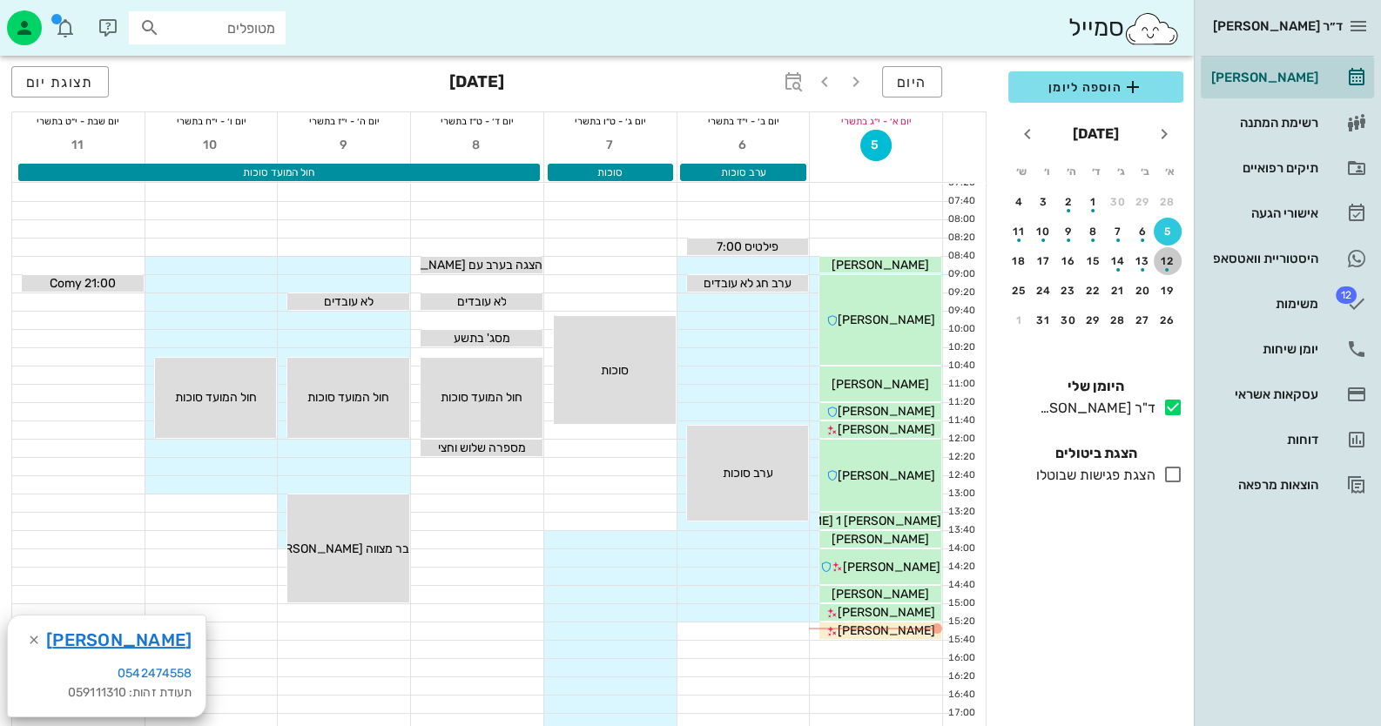
click at [1164, 253] on button "12" at bounding box center [1168, 261] width 28 height 28
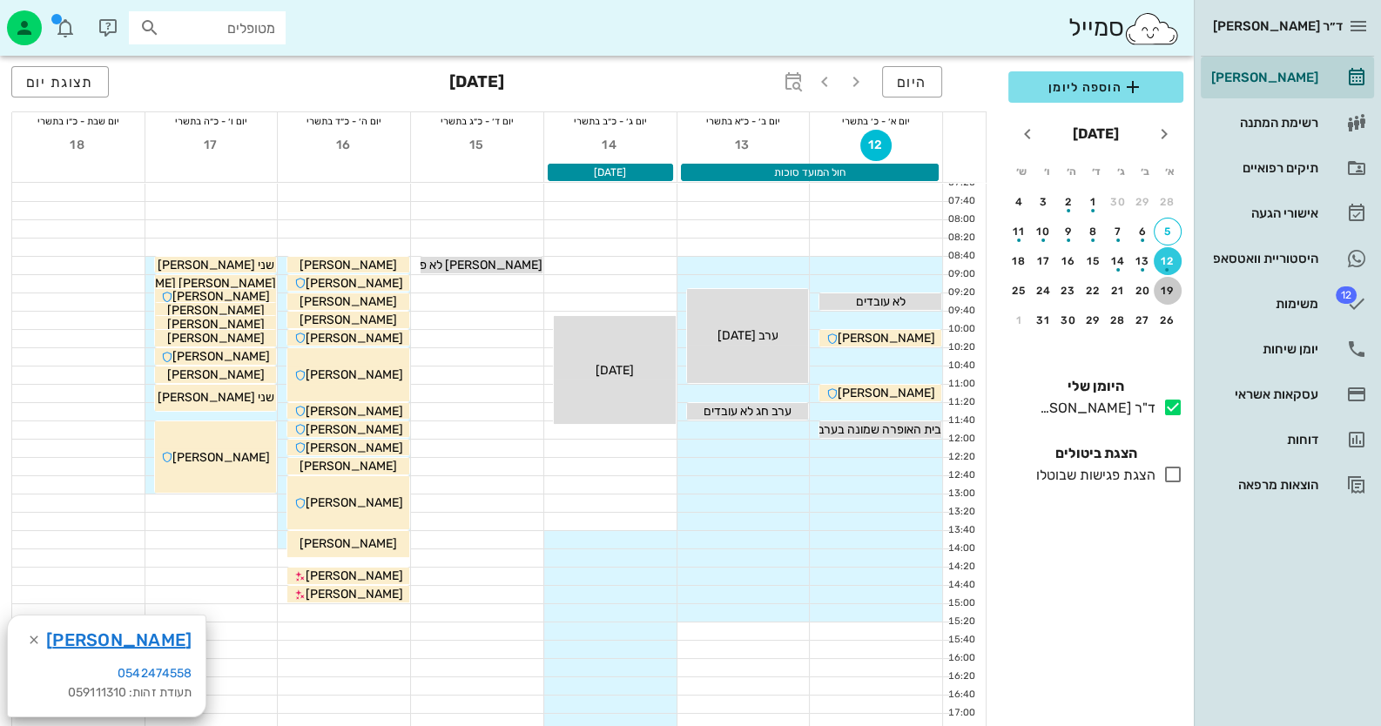
click at [1166, 286] on div "19" at bounding box center [1168, 291] width 28 height 12
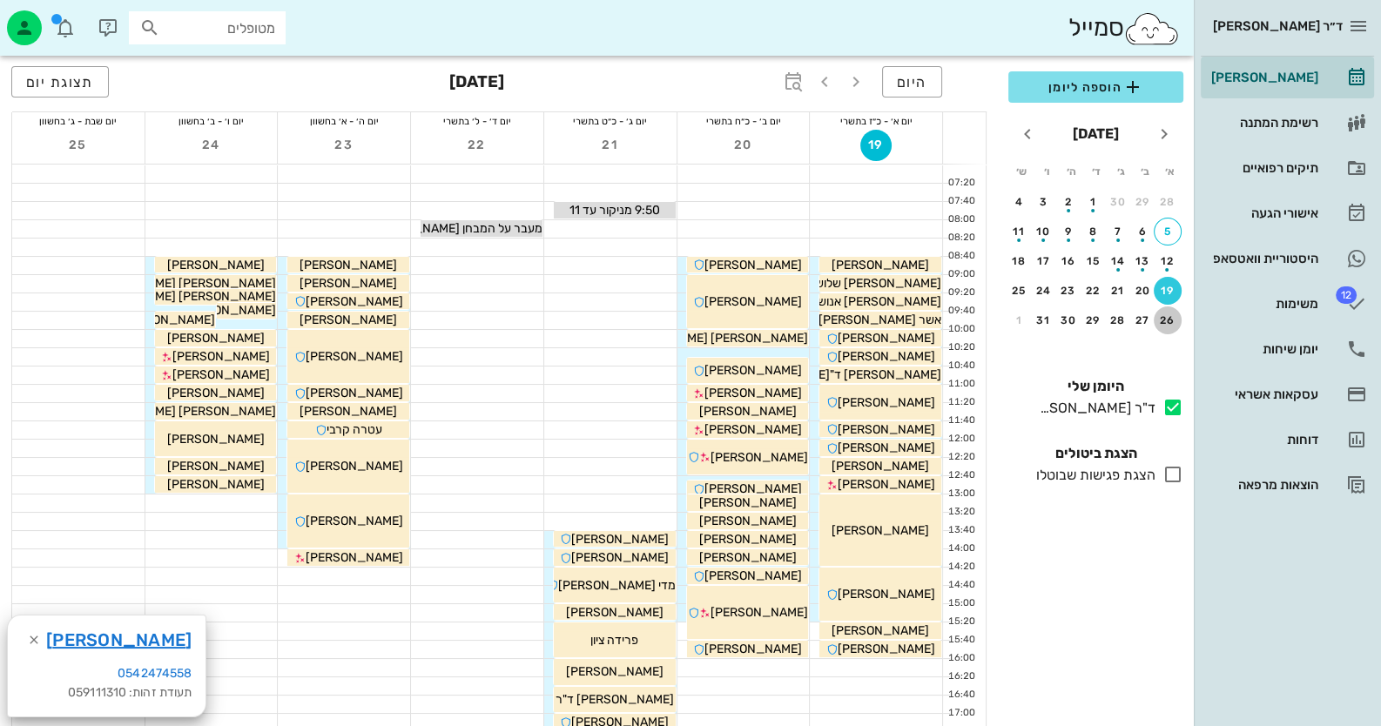
click at [1167, 316] on div "26" at bounding box center [1168, 320] width 28 height 12
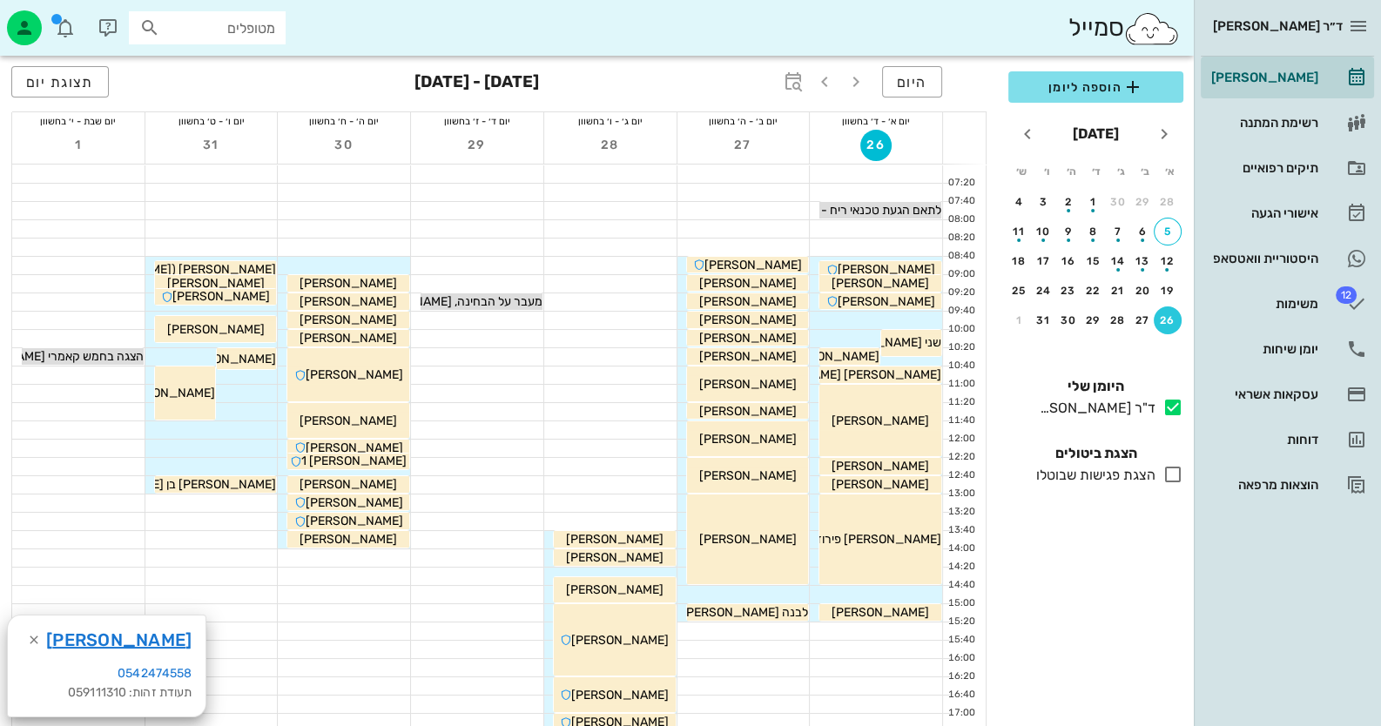
scroll to position [173, 0]
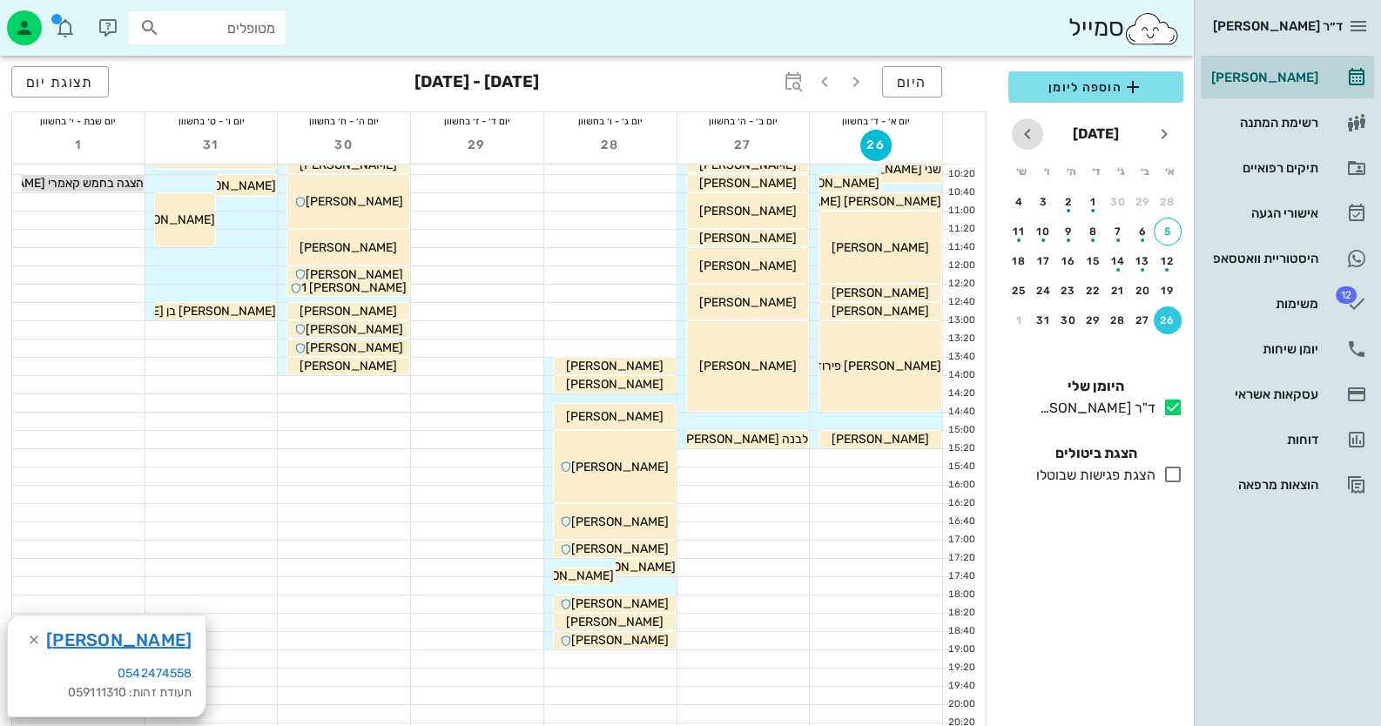
click at [1026, 130] on icon "חודש הבא" at bounding box center [1027, 134] width 21 height 21
click at [1171, 230] on div "2" at bounding box center [1168, 232] width 28 height 12
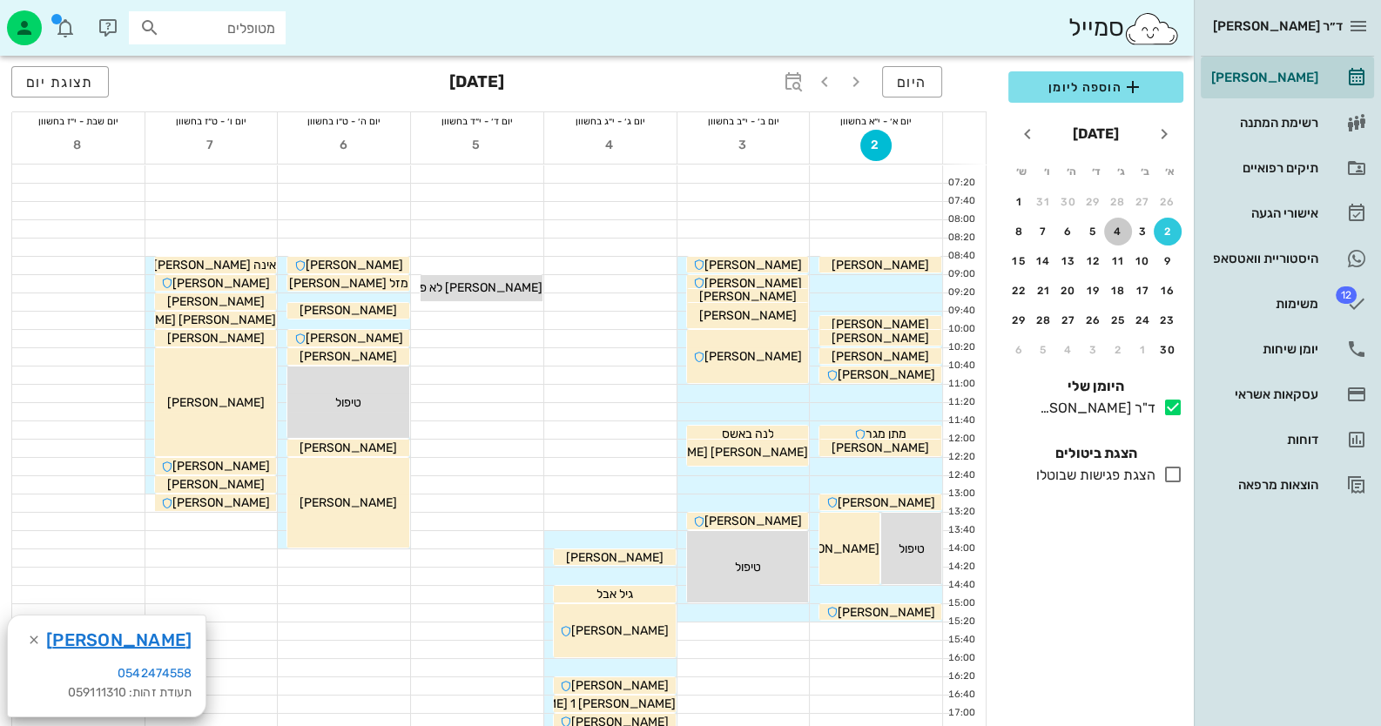
click at [1113, 226] on div "4" at bounding box center [1118, 232] width 28 height 12
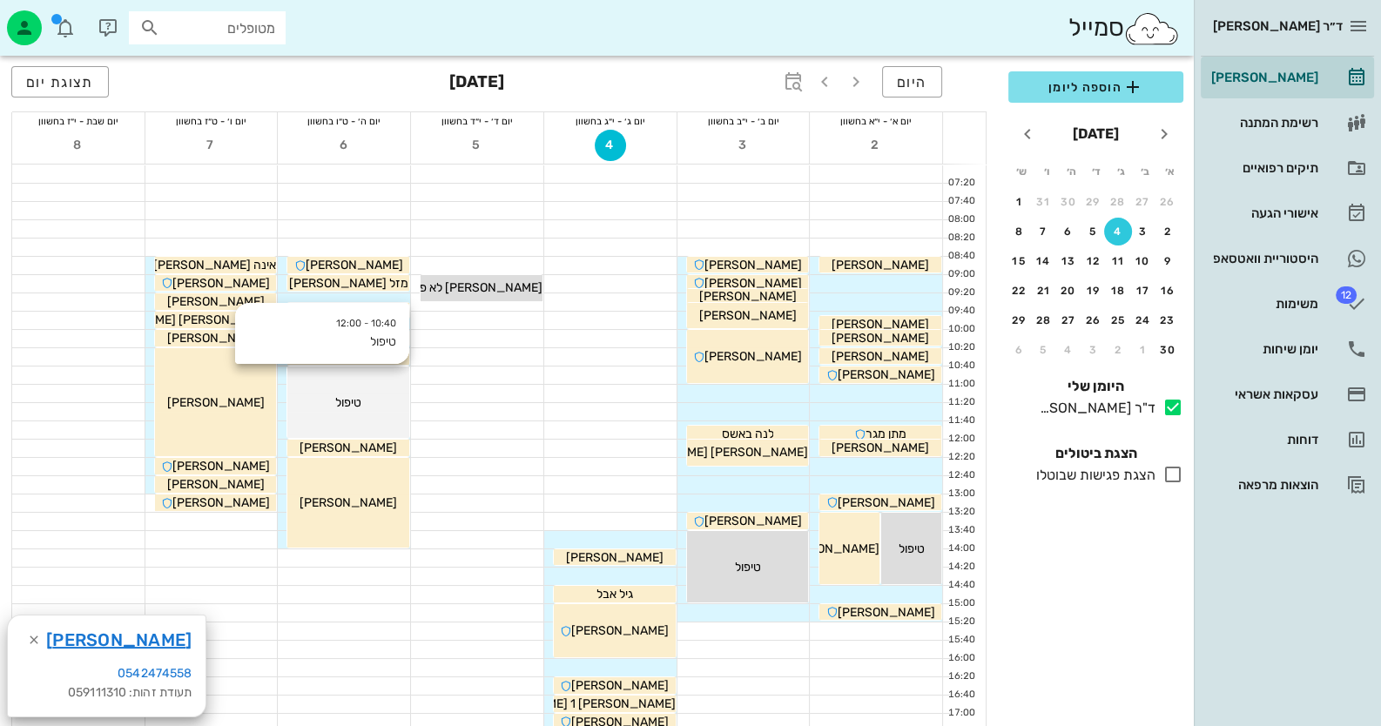
click at [336, 395] on span "טיפול" at bounding box center [348, 402] width 26 height 15
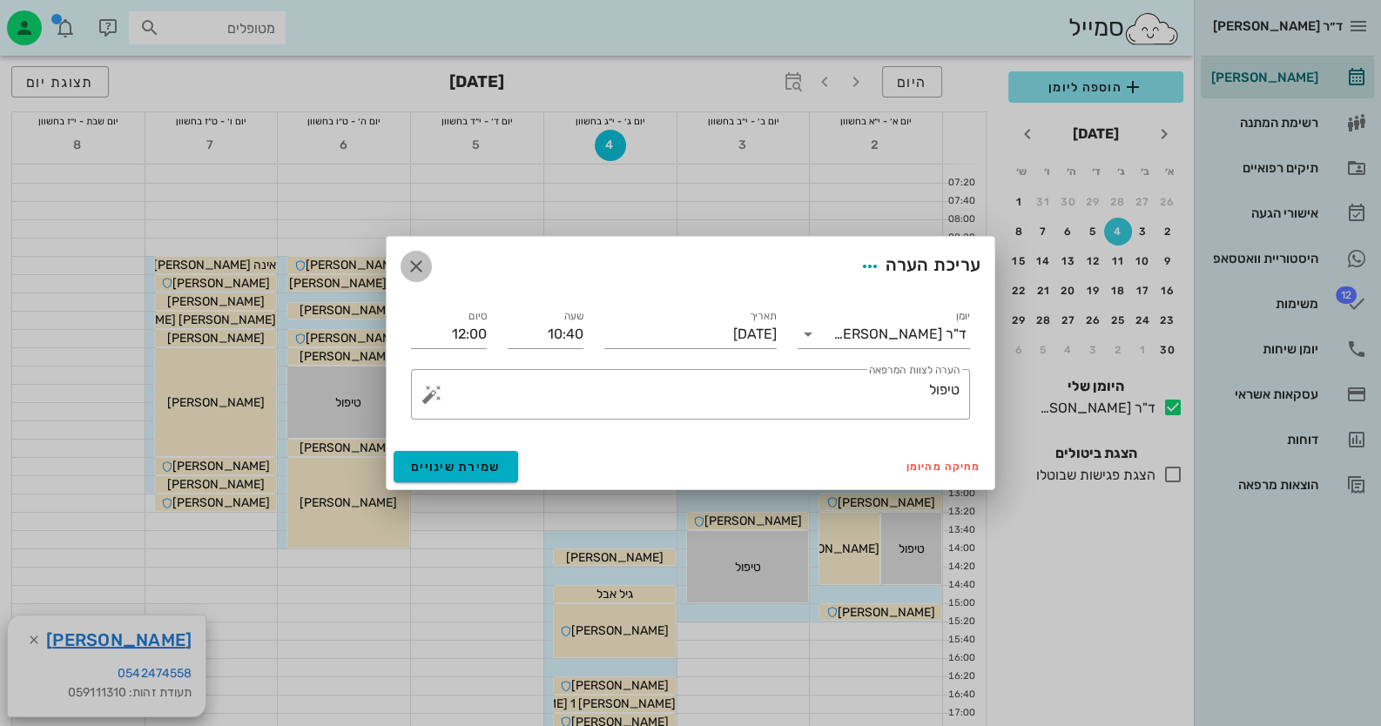
click at [426, 265] on icon "button" at bounding box center [416, 266] width 21 height 21
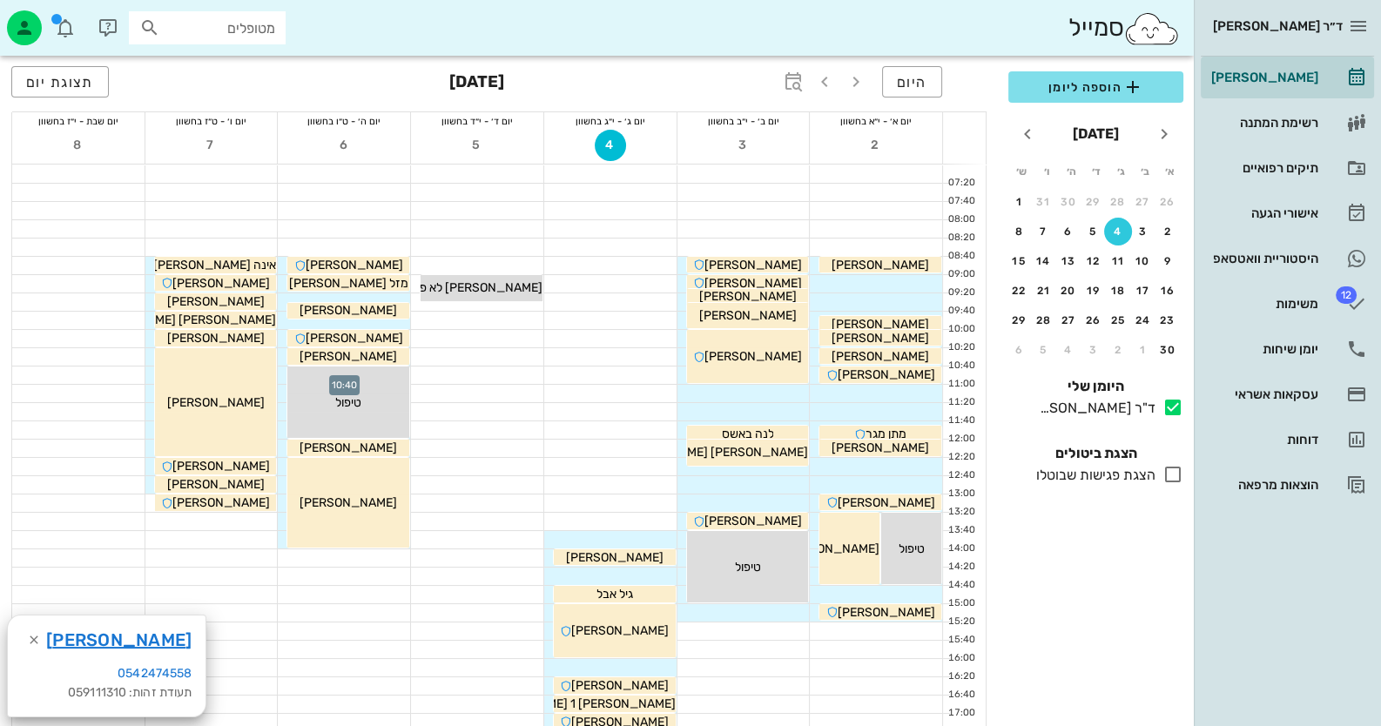
click at [283, 375] on div at bounding box center [344, 375] width 132 height 17
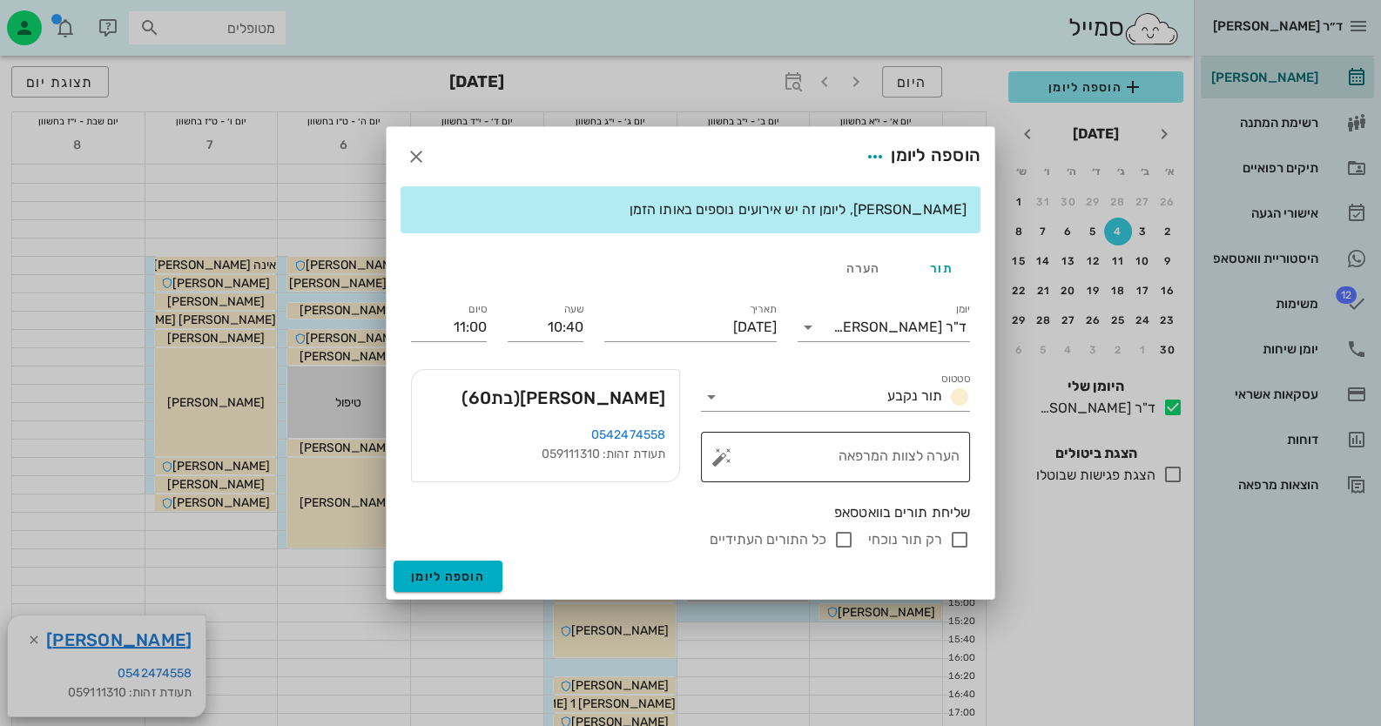
click at [938, 466] on textarea "הערה לצוות המרפאה" at bounding box center [842, 462] width 234 height 42
click at [728, 456] on button "button" at bounding box center [721, 457] width 21 height 21
type textarea "לייזר רבע שמאל תחתון"
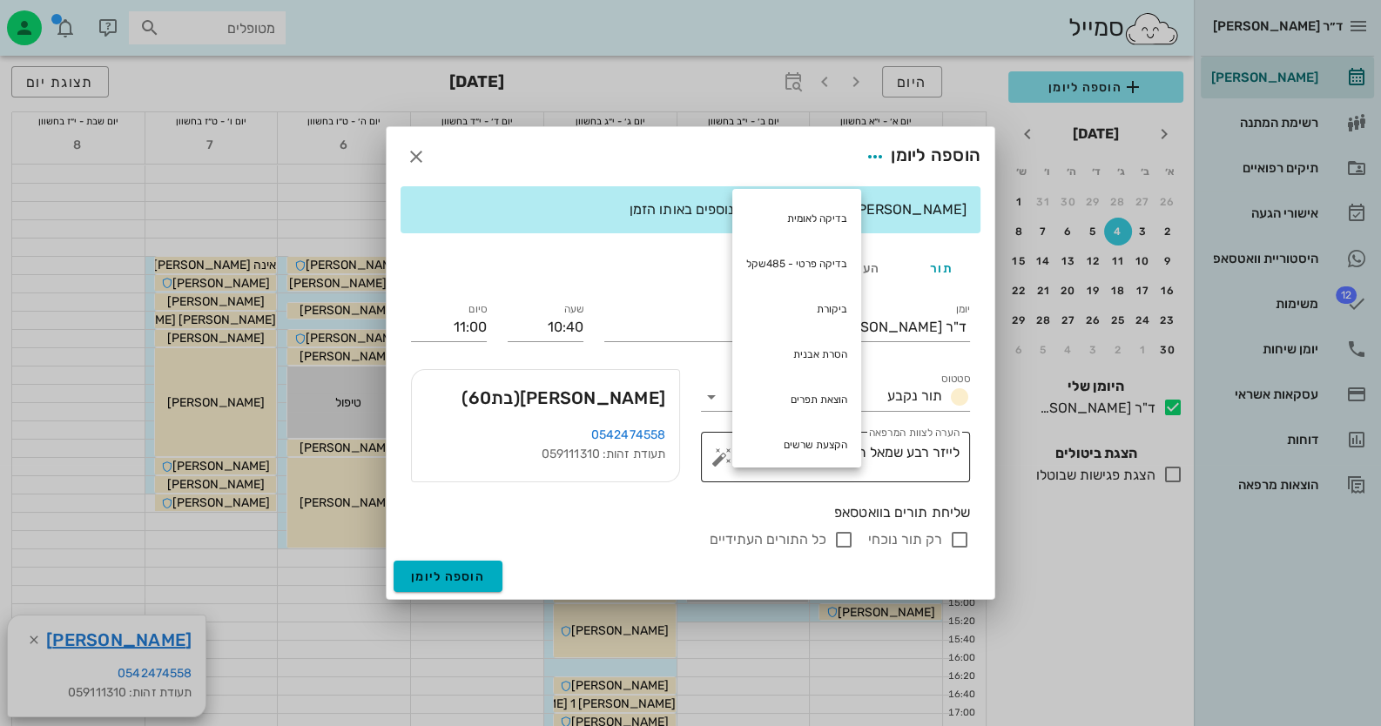
click at [728, 456] on button "button" at bounding box center [721, 457] width 21 height 21
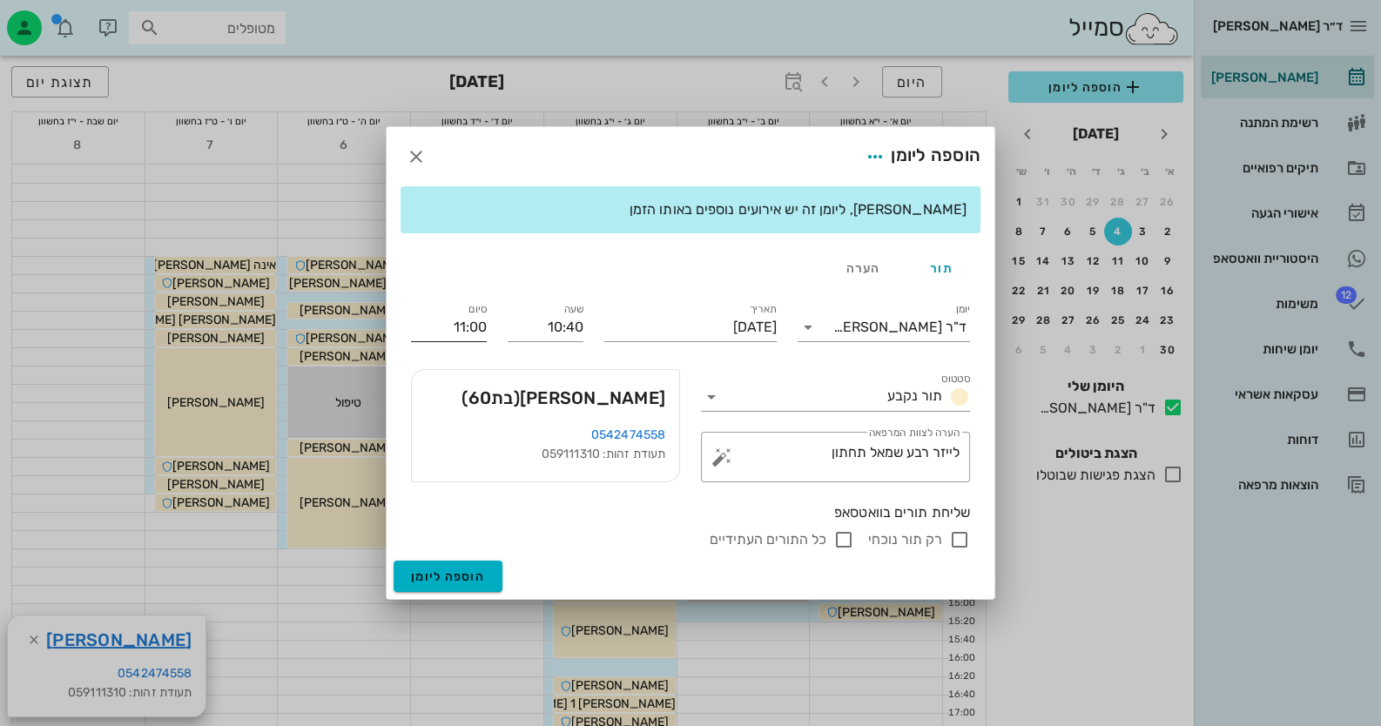
click at [435, 328] on input "11:00" at bounding box center [449, 328] width 76 height 28
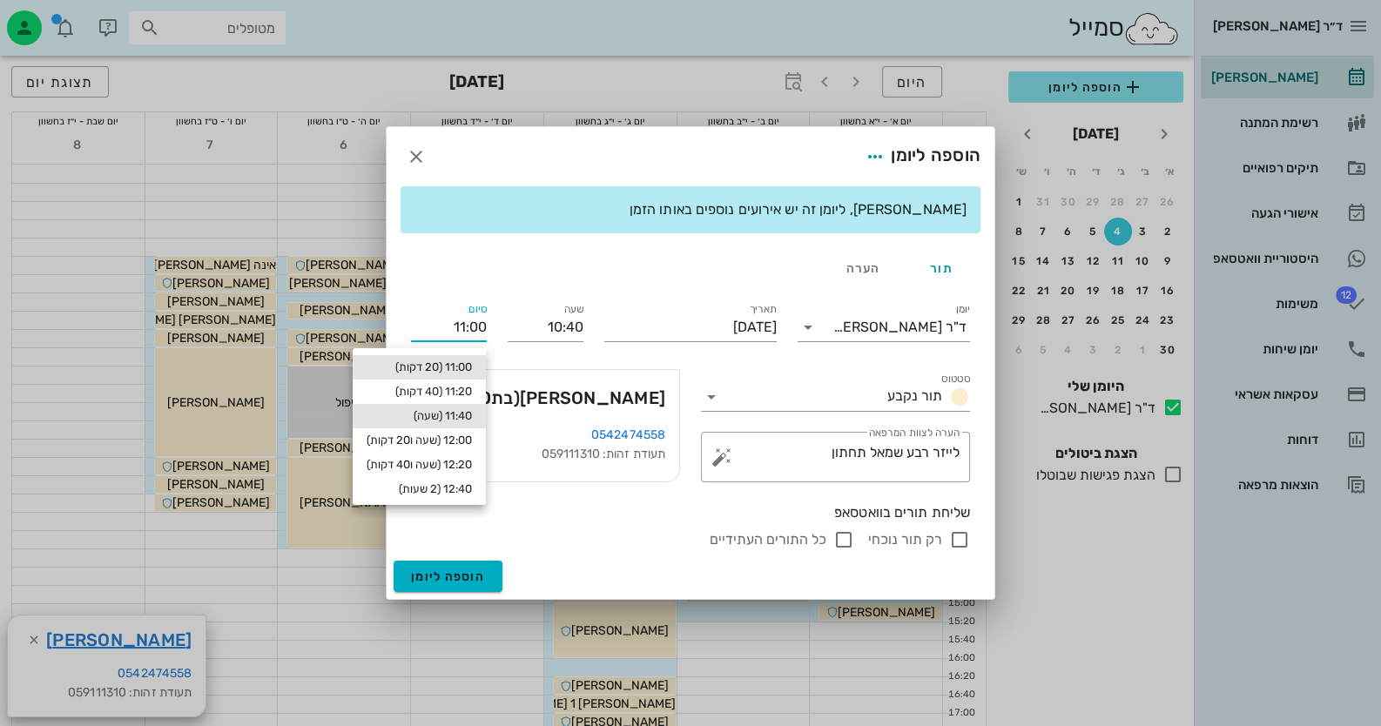
click at [451, 414] on div "11:40 (שעה)" at bounding box center [419, 416] width 105 height 14
type input "11:40"
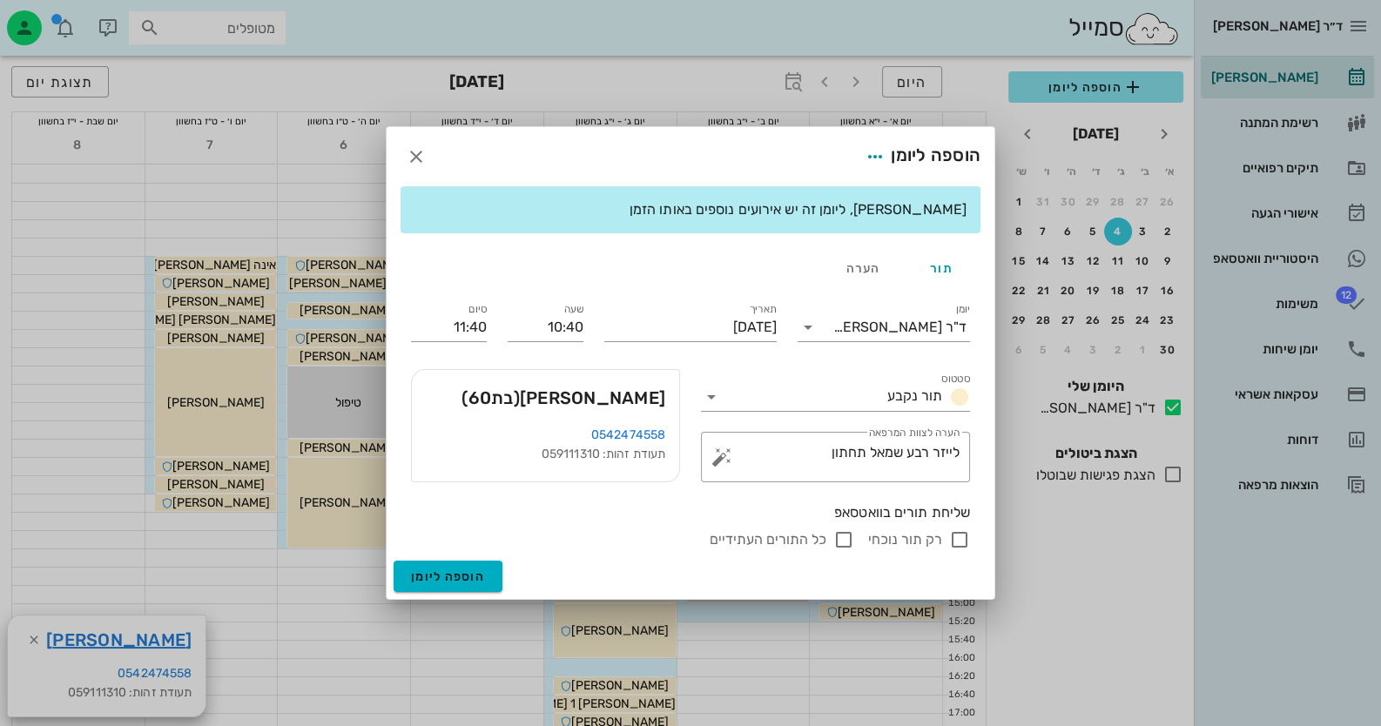
click at [960, 543] on input "רק תור נוכחי" at bounding box center [959, 539] width 21 height 21
checkbox input "false"
click at [430, 564] on button "הוספה ליומן" at bounding box center [448, 576] width 109 height 31
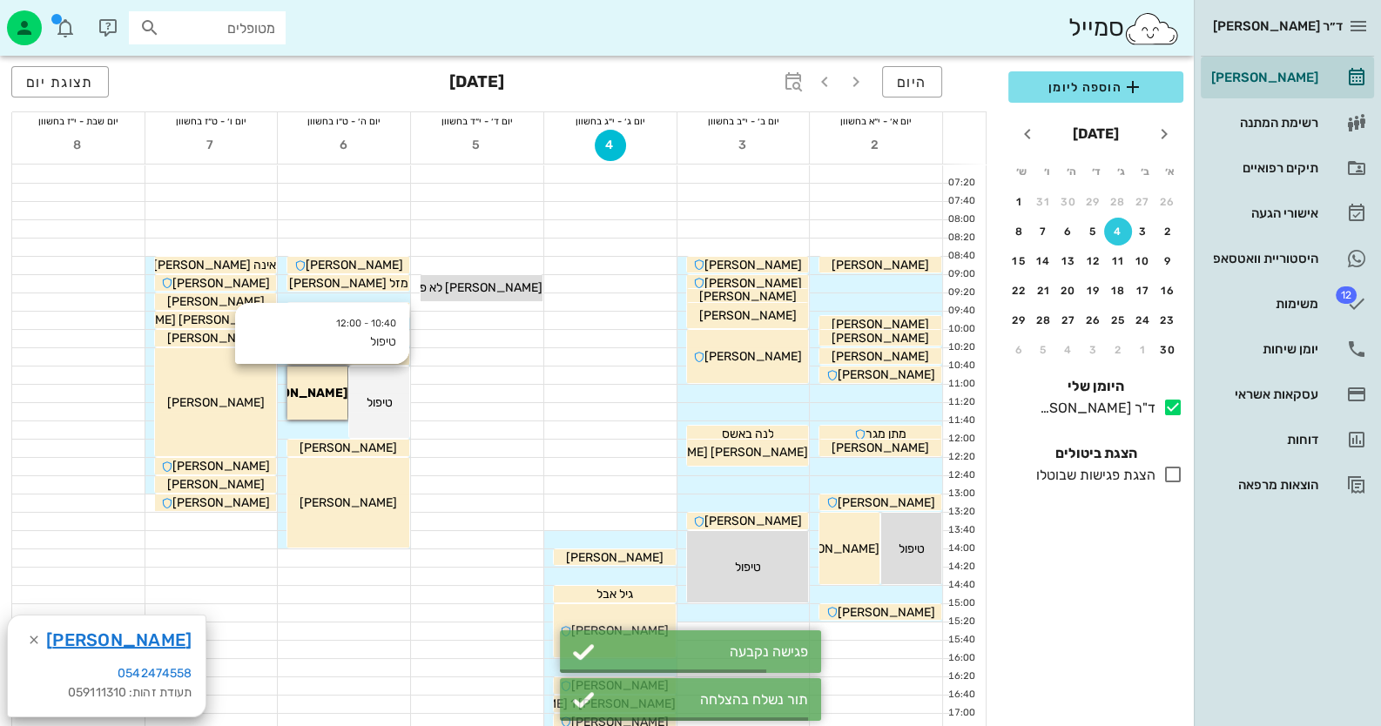
click at [379, 409] on div "טיפול" at bounding box center [379, 403] width 60 height 18
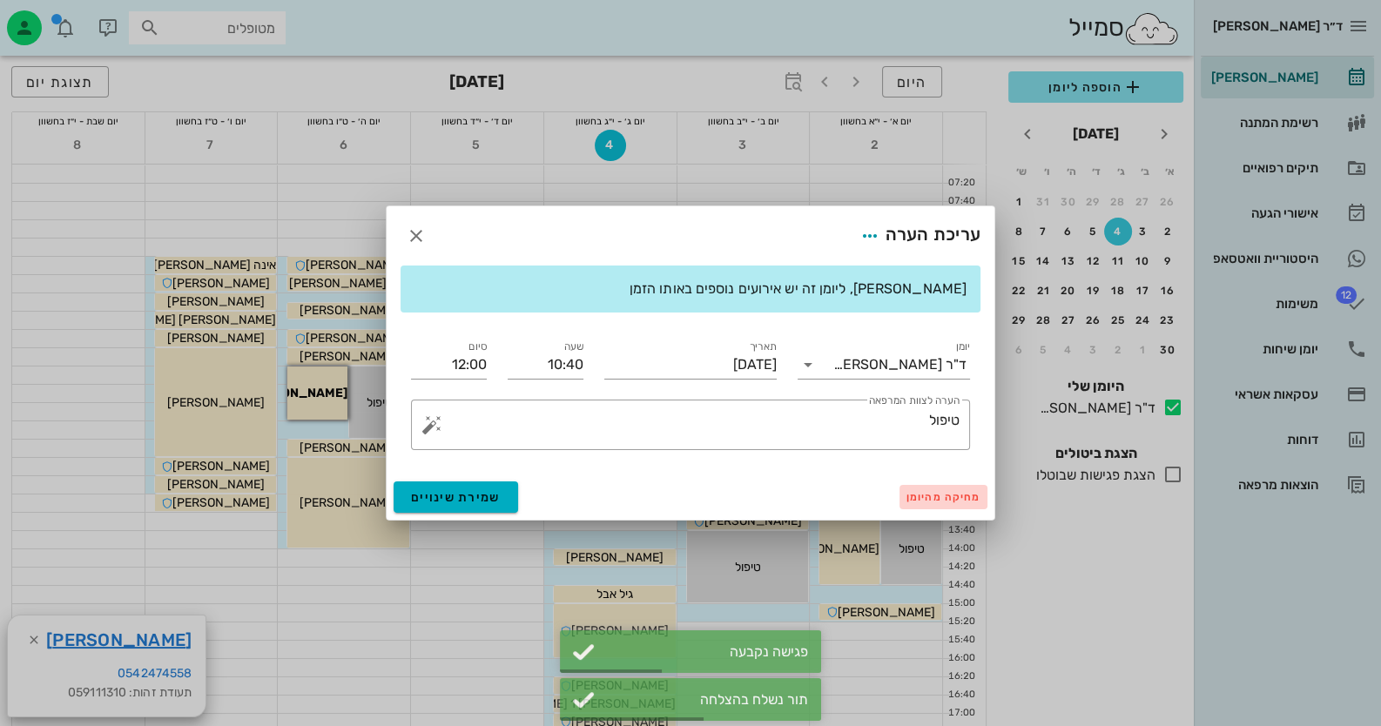
click at [971, 499] on span "מחיקה מהיומן" at bounding box center [944, 497] width 74 height 12
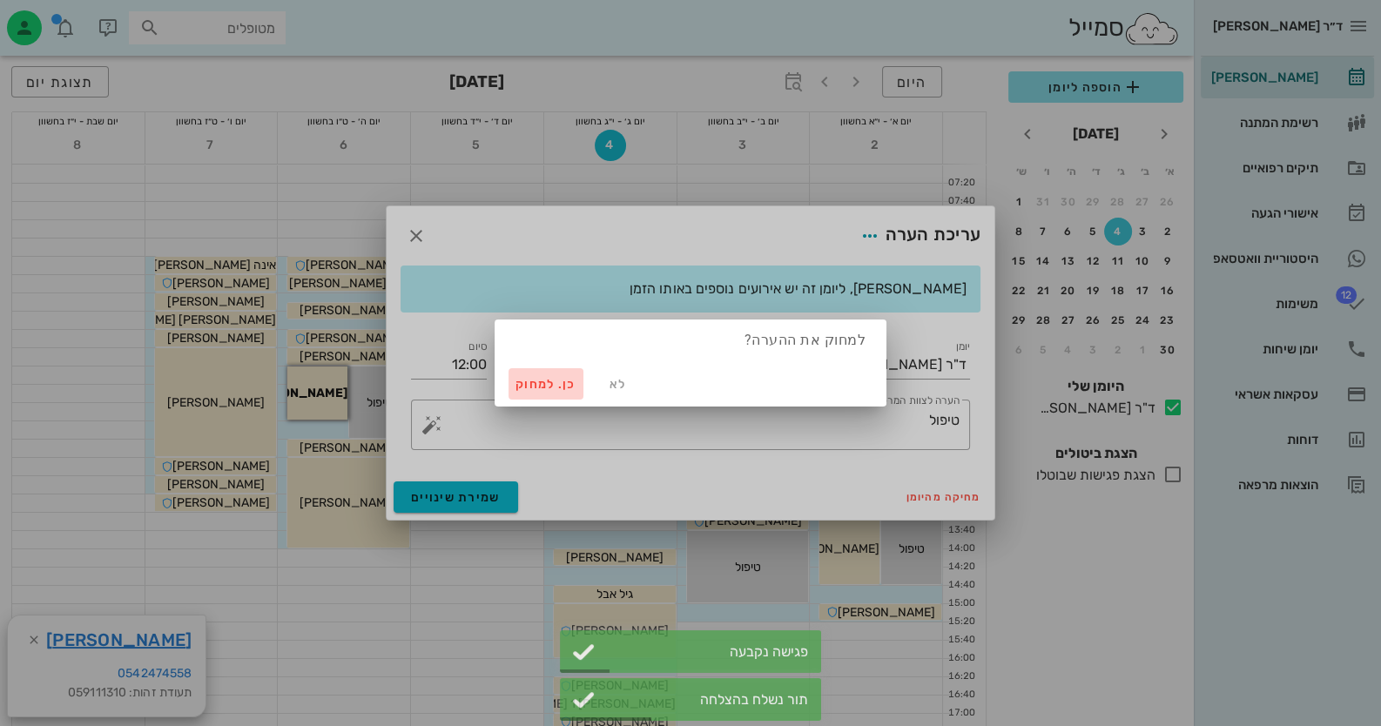
click at [568, 391] on button "כן. למחוק" at bounding box center [546, 383] width 75 height 31
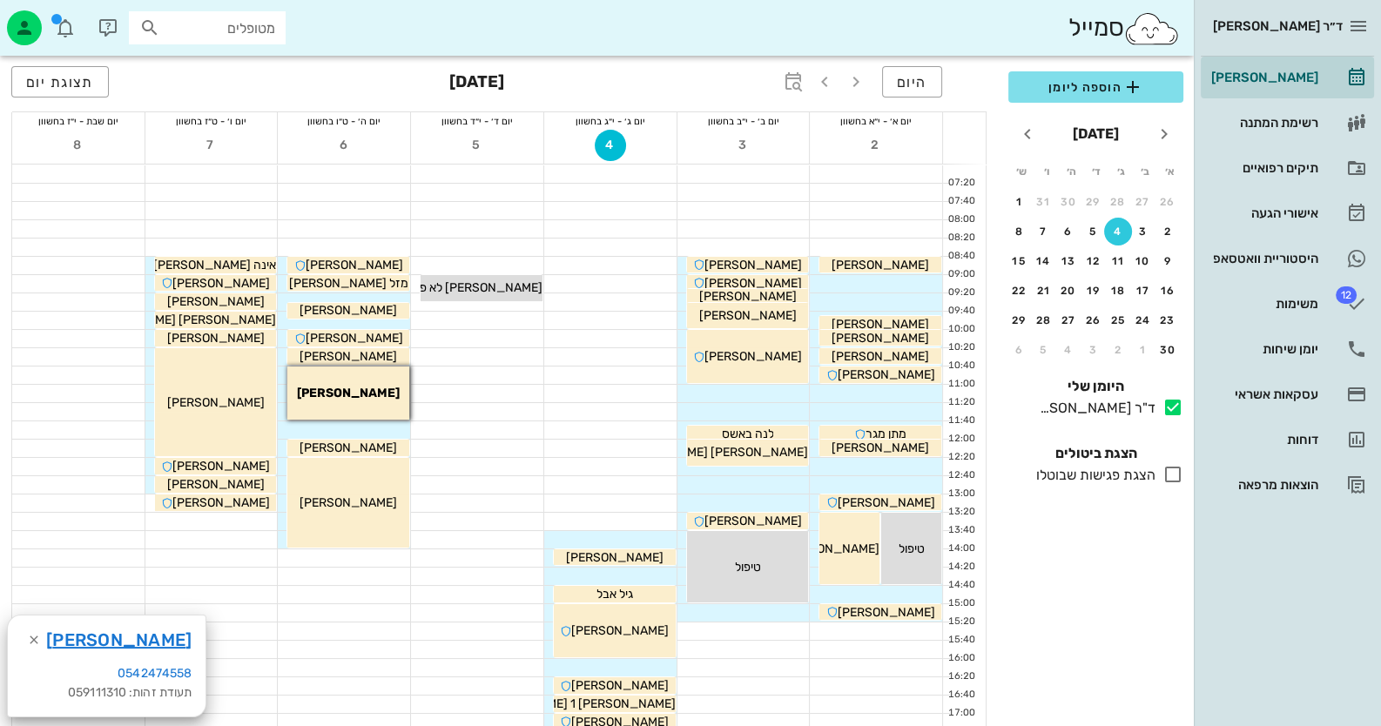
click at [389, 670] on div at bounding box center [344, 667] width 132 height 17
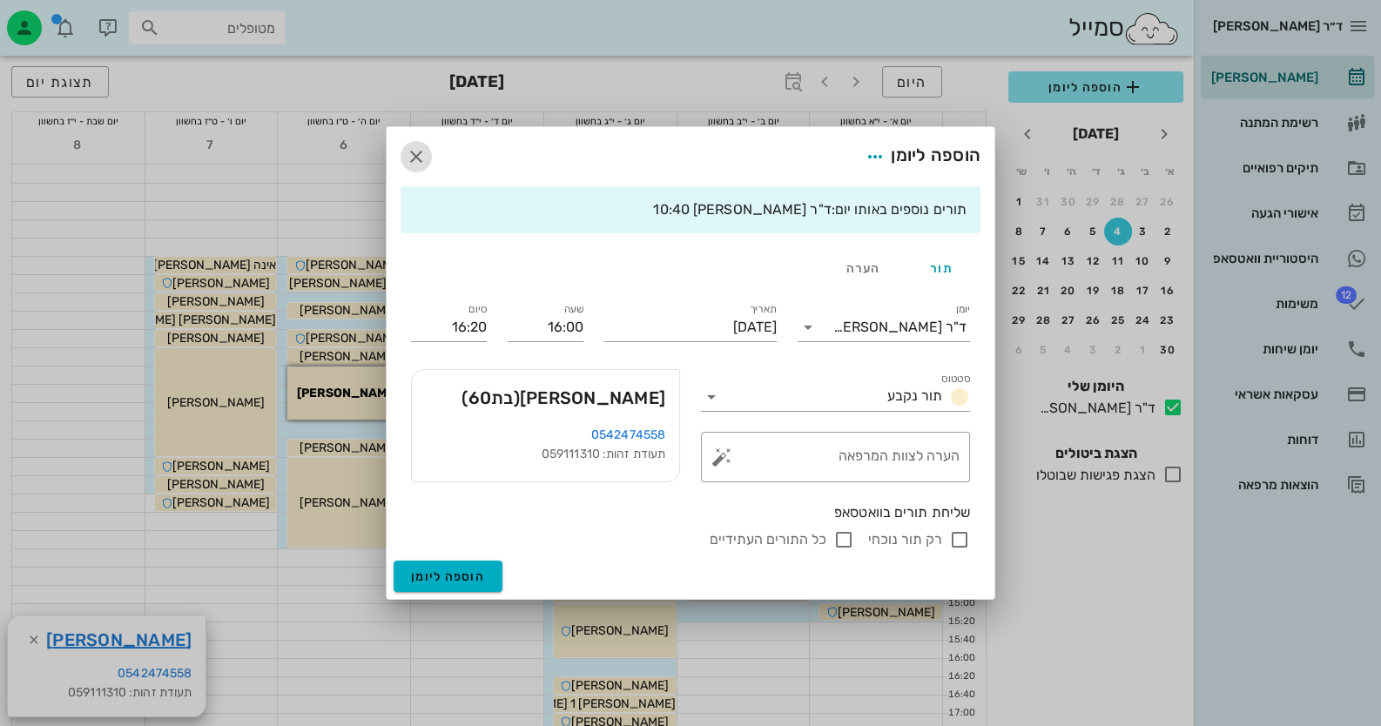
click at [420, 158] on icon "button" at bounding box center [416, 156] width 21 height 21
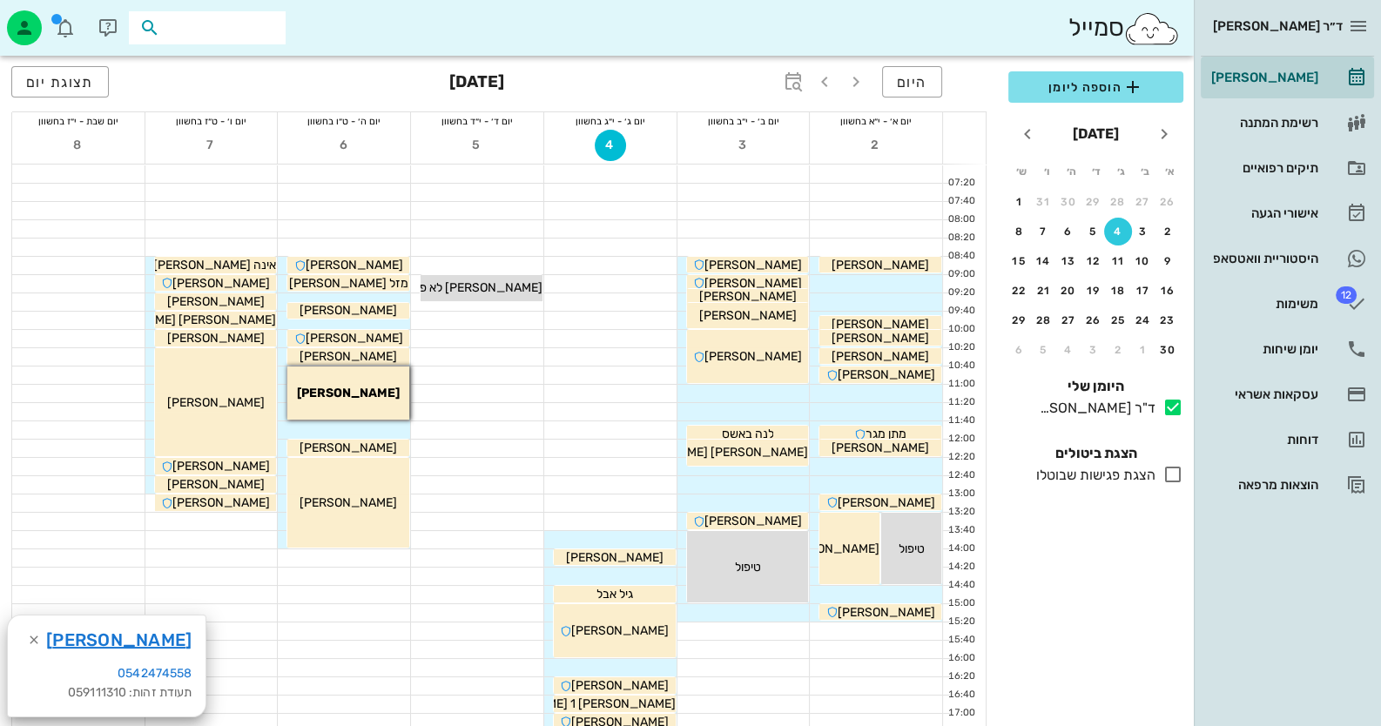
click at [268, 29] on input "text" at bounding box center [219, 28] width 111 height 23
type input "0522710836"
click at [918, 82] on span "היום" at bounding box center [912, 82] width 30 height 17
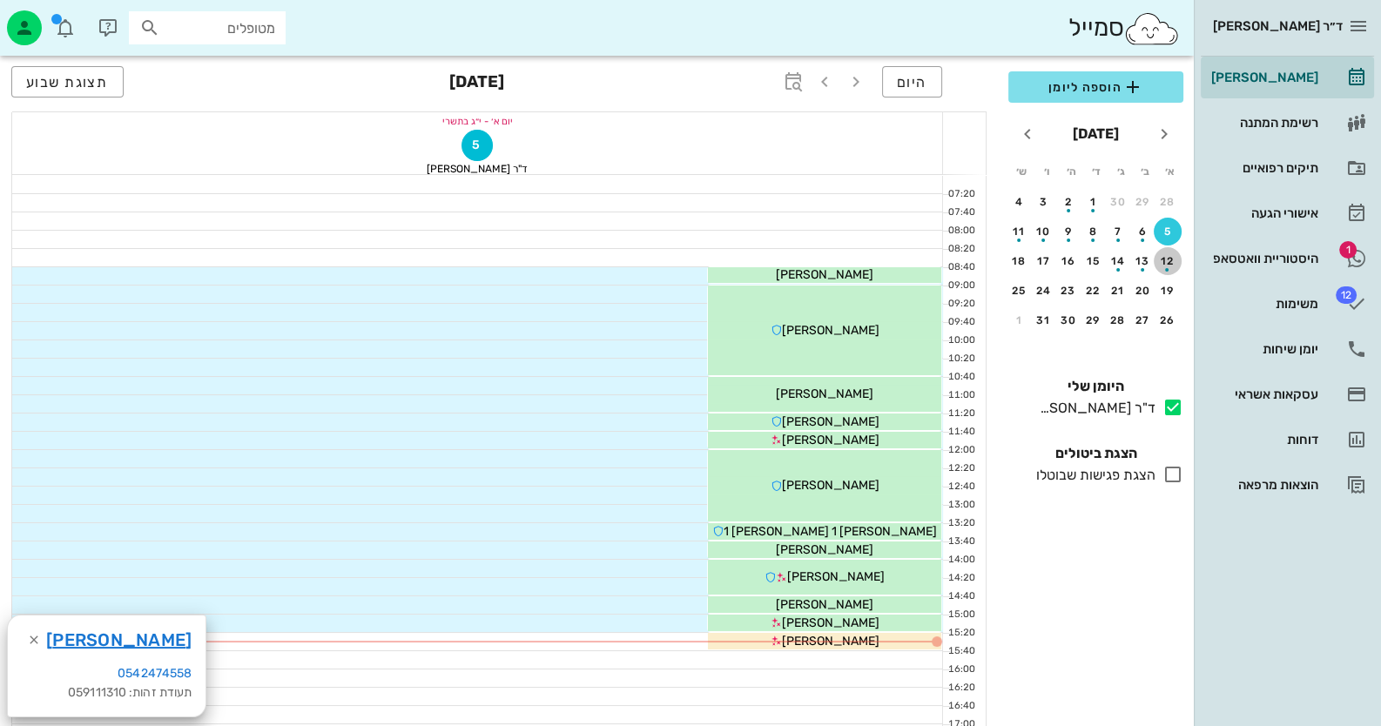
click at [1160, 255] on div "12" at bounding box center [1168, 261] width 28 height 12
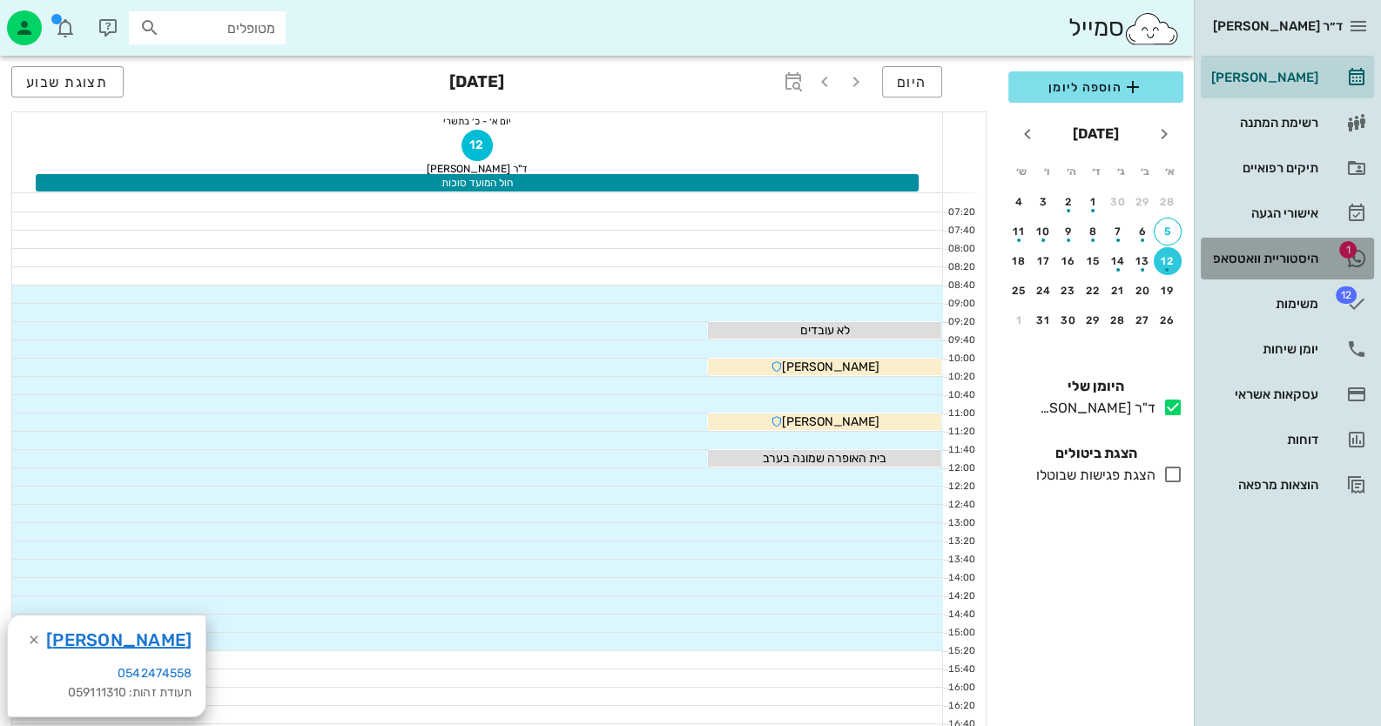
click at [1255, 264] on div "היסטוריית וואטסאפ" at bounding box center [1263, 259] width 111 height 14
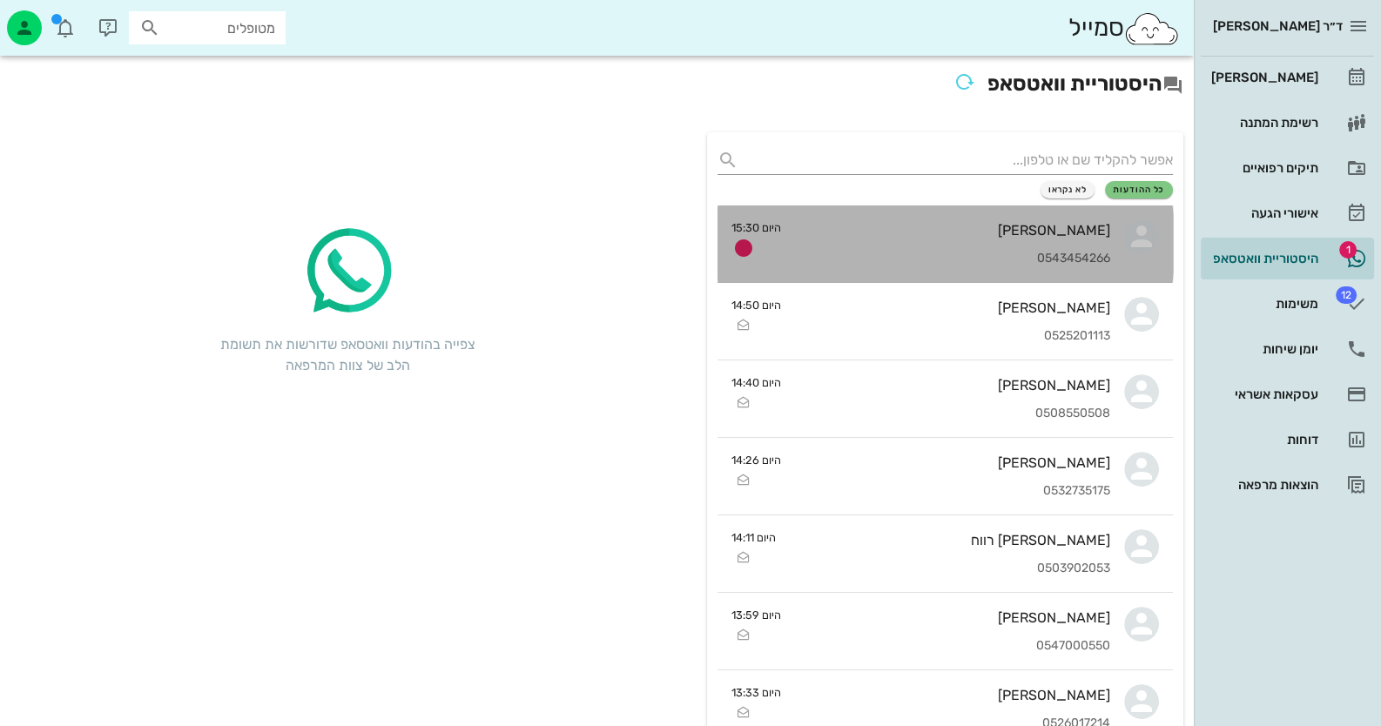
click at [937, 242] on div "[PERSON_NAME] 0543454266" at bounding box center [952, 244] width 315 height 77
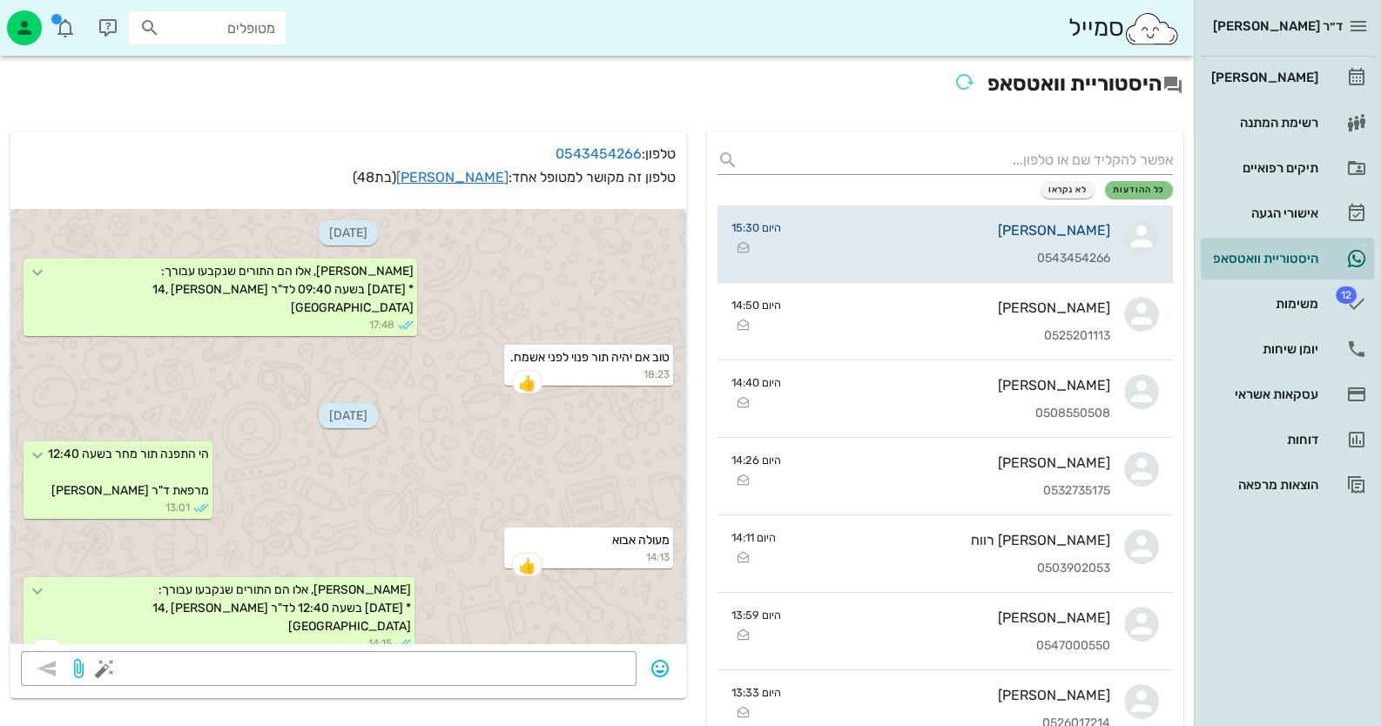
scroll to position [1905, 0]
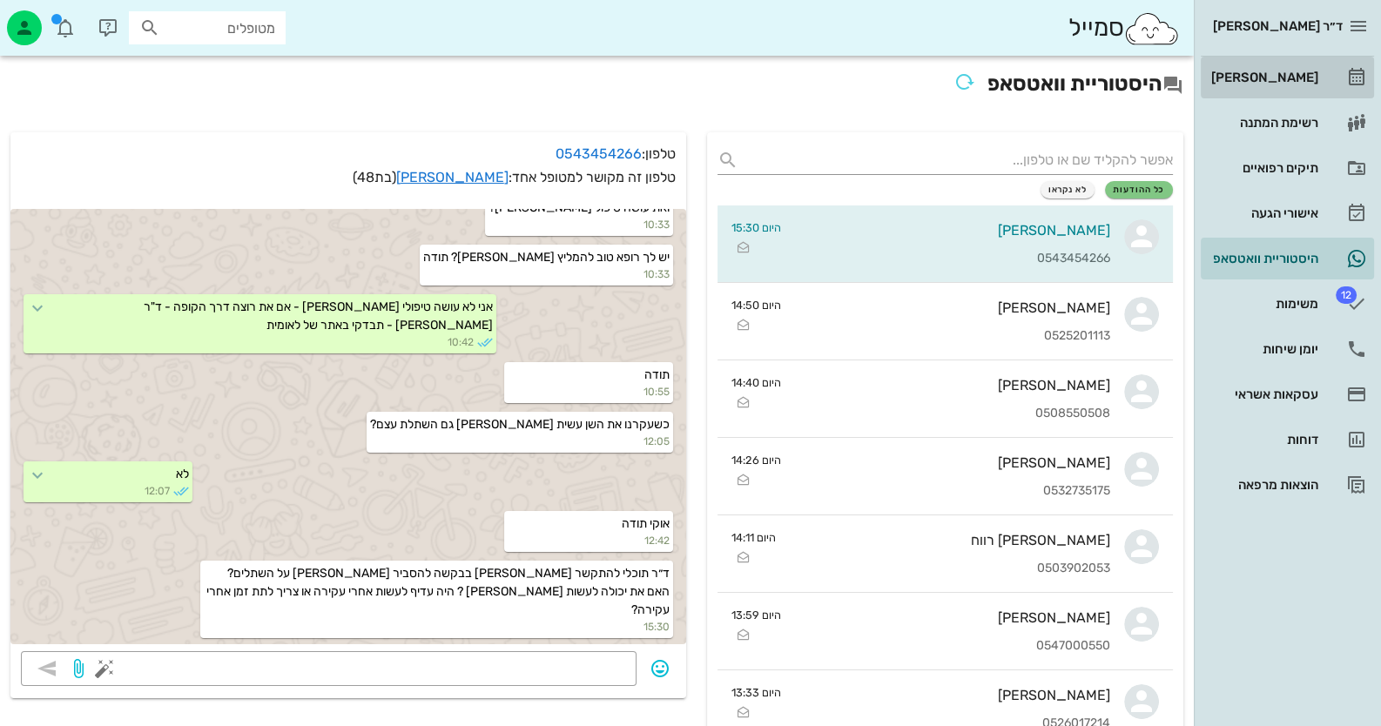
click at [1278, 85] on div "[PERSON_NAME]" at bounding box center [1263, 78] width 111 height 28
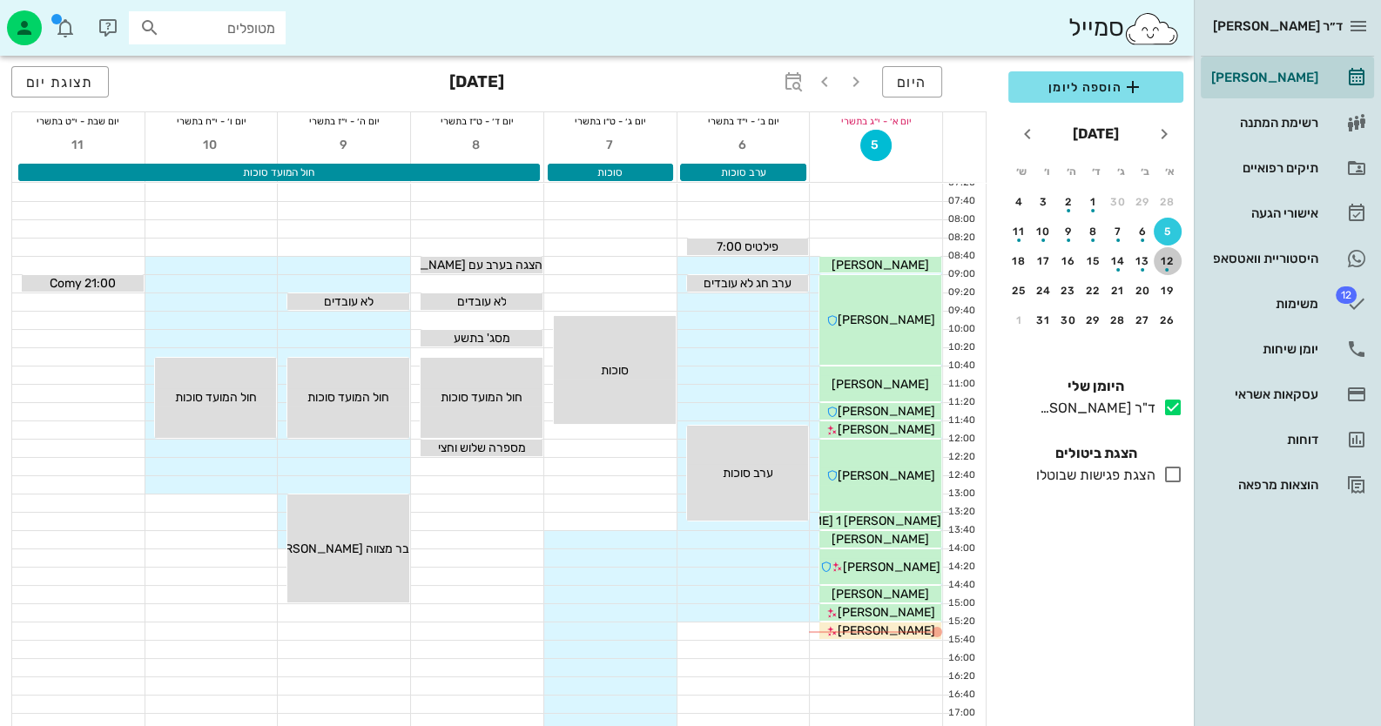
click at [1162, 264] on div "button" at bounding box center [1168, 265] width 28 height 10
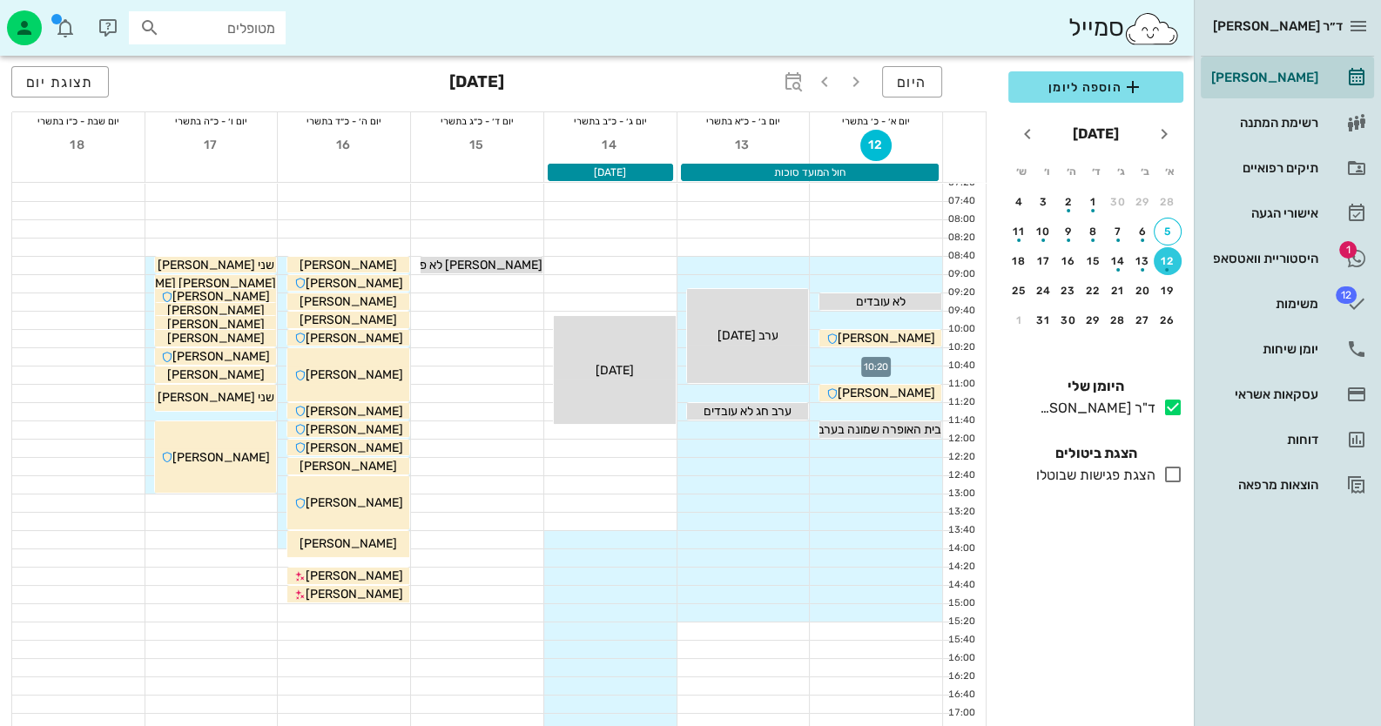
click at [922, 361] on div at bounding box center [876, 356] width 132 height 17
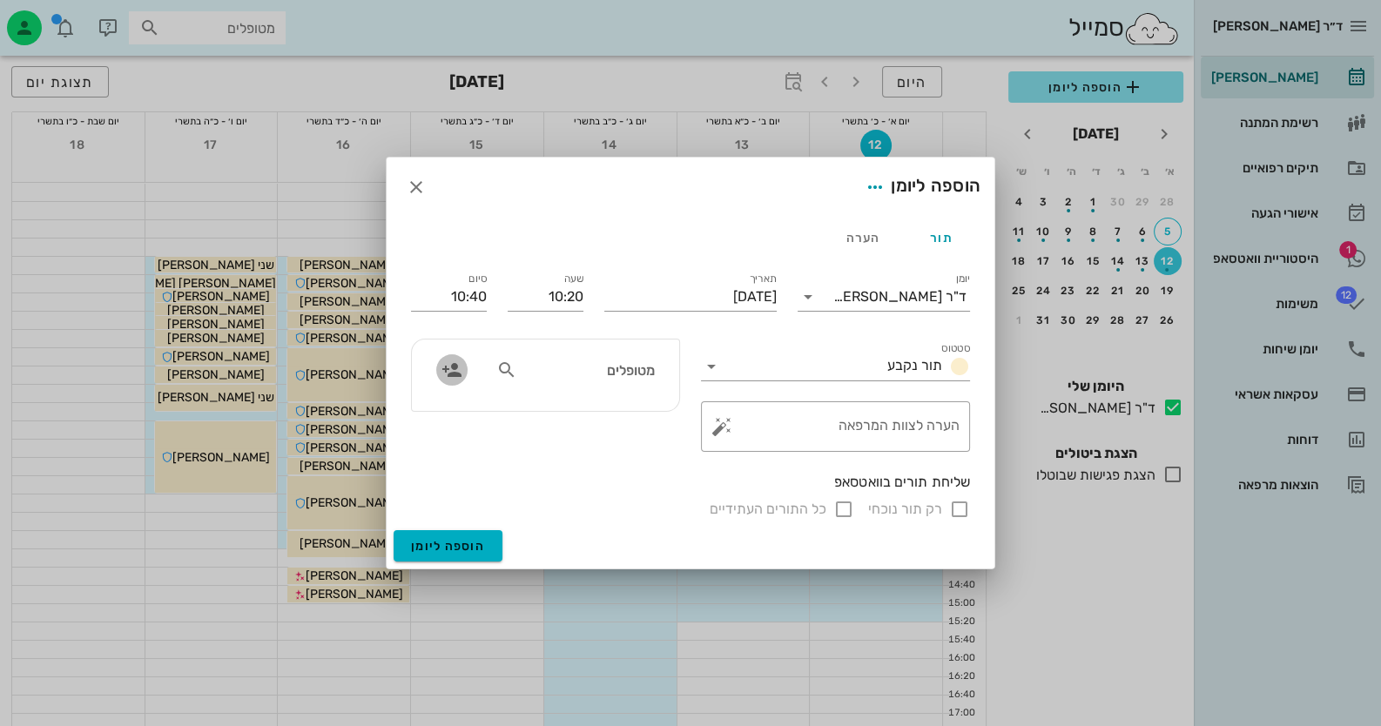
click at [464, 374] on span "button" at bounding box center [451, 370] width 31 height 21
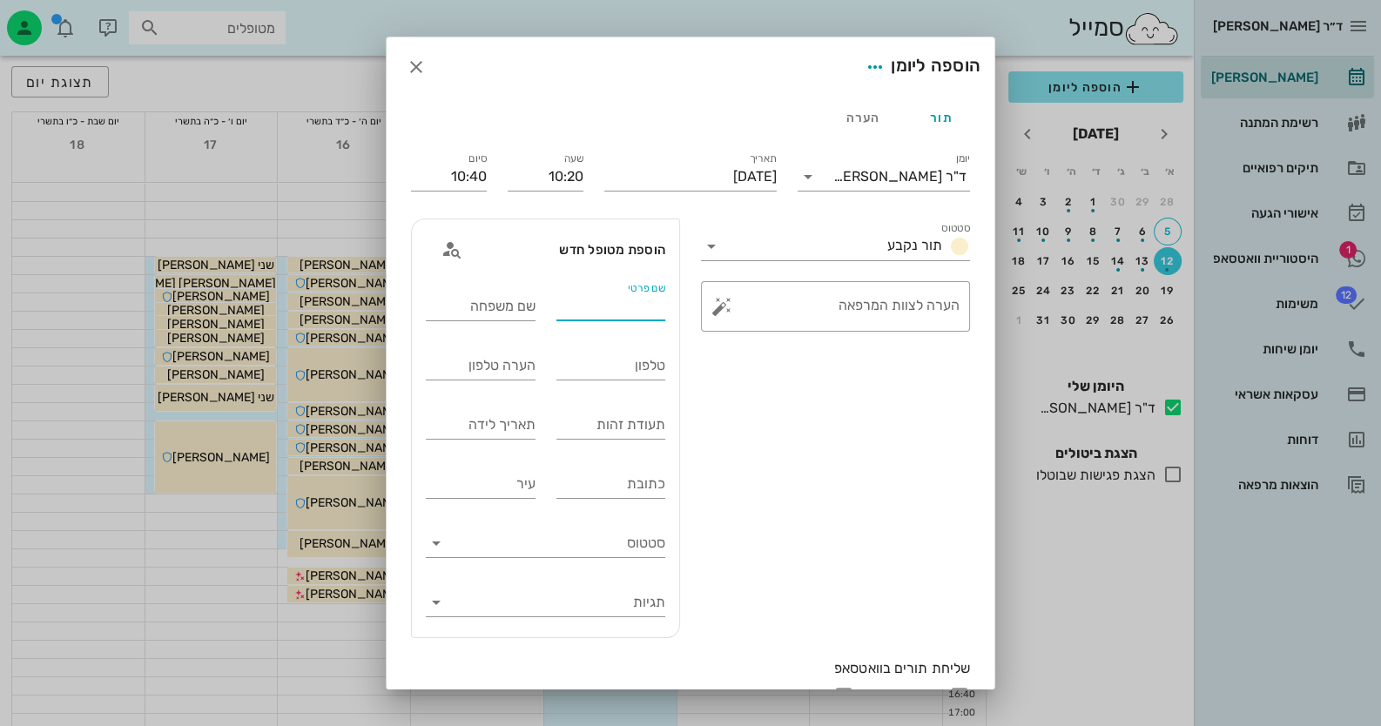
click at [645, 310] on input "שם פרטי" at bounding box center [611, 307] width 110 height 28
type input "אורלי"
click at [521, 297] on div "שם משפחה" at bounding box center [481, 307] width 110 height 28
type input "קמפף שרף"
click at [609, 384] on div "טלפון" at bounding box center [611, 369] width 110 height 35
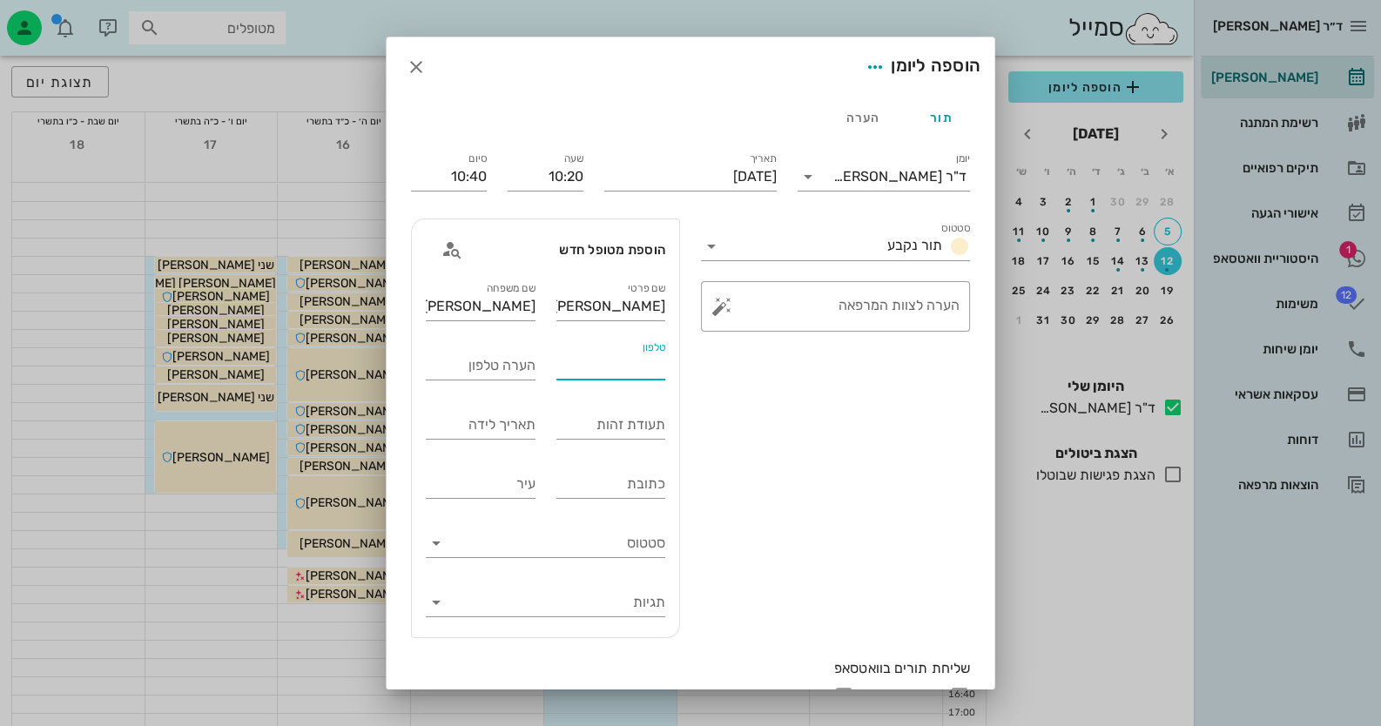
click at [623, 374] on input "טלפון" at bounding box center [611, 366] width 110 height 28
type input "0522710836"
click at [625, 435] on input "תעודת זהות" at bounding box center [611, 425] width 110 height 28
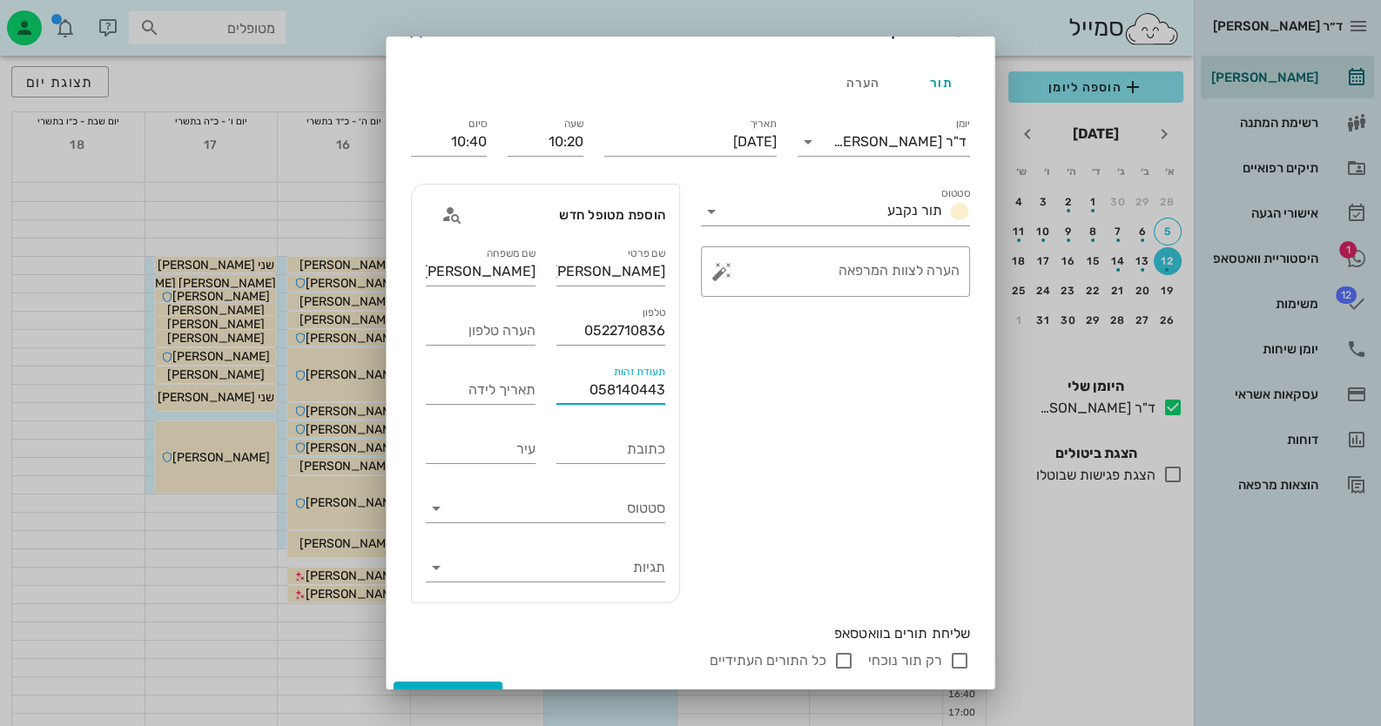
scroll to position [64, 0]
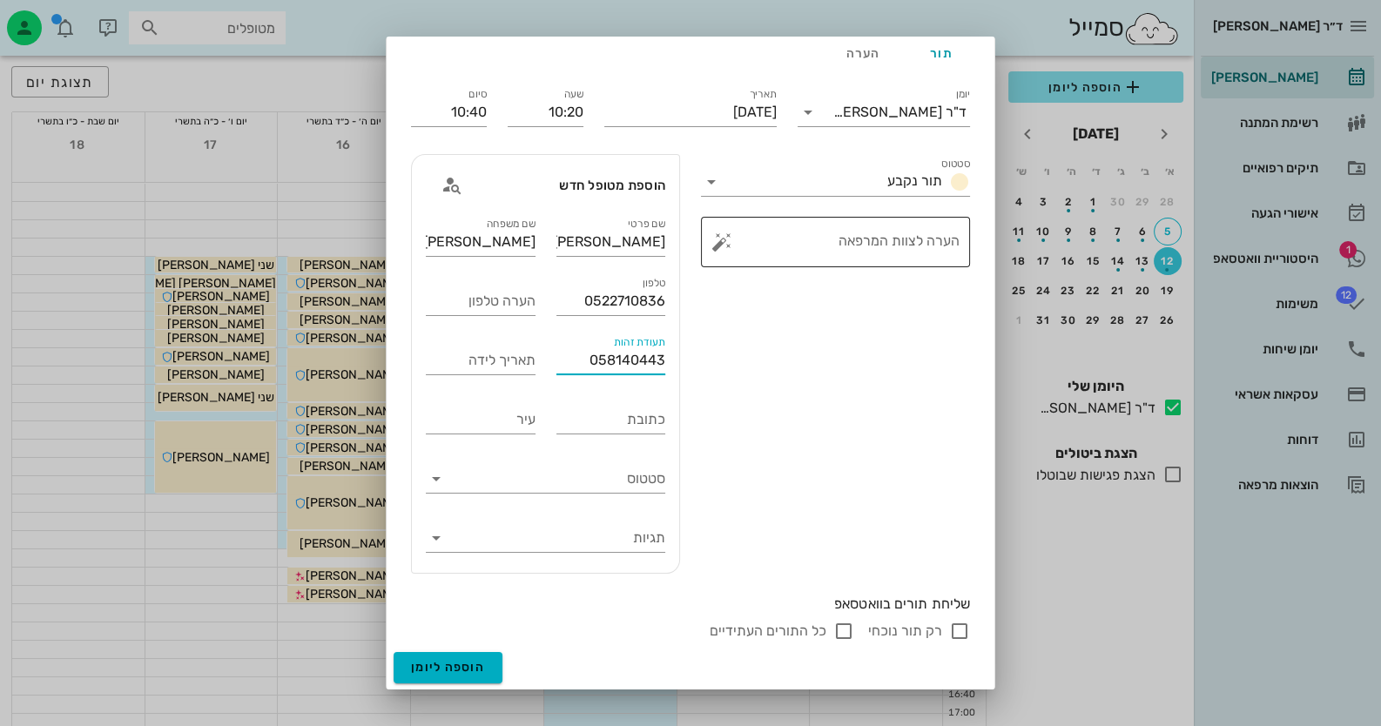
type input "058140443"
click at [859, 239] on textarea "הערה לצוות המרפאה" at bounding box center [842, 247] width 234 height 42
click at [731, 244] on button "button" at bounding box center [721, 242] width 21 height 21
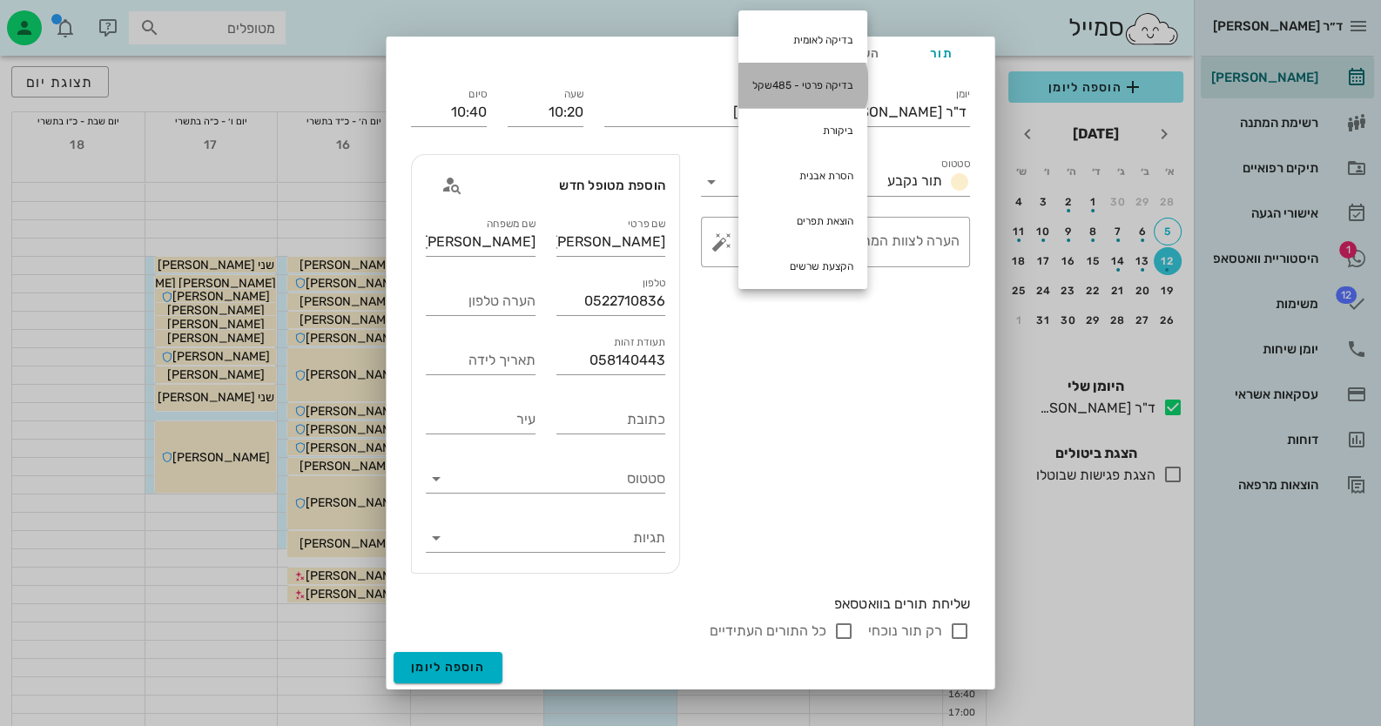
click at [839, 76] on div "בדיקה פרטי - 485שקל" at bounding box center [802, 85] width 129 height 45
type textarea "בדיקה פרטי - 485שקל"
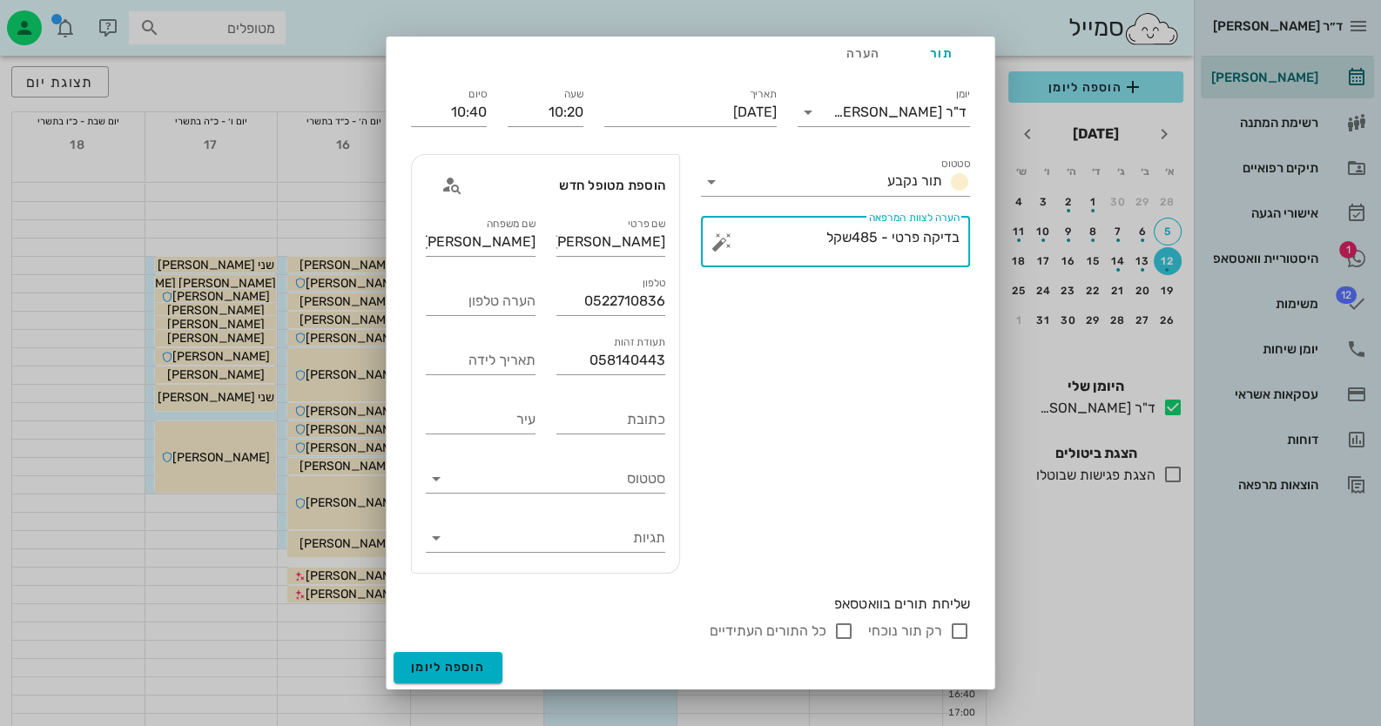
click at [964, 629] on input "רק תור נוכחי" at bounding box center [959, 631] width 21 height 21
checkbox input "false"
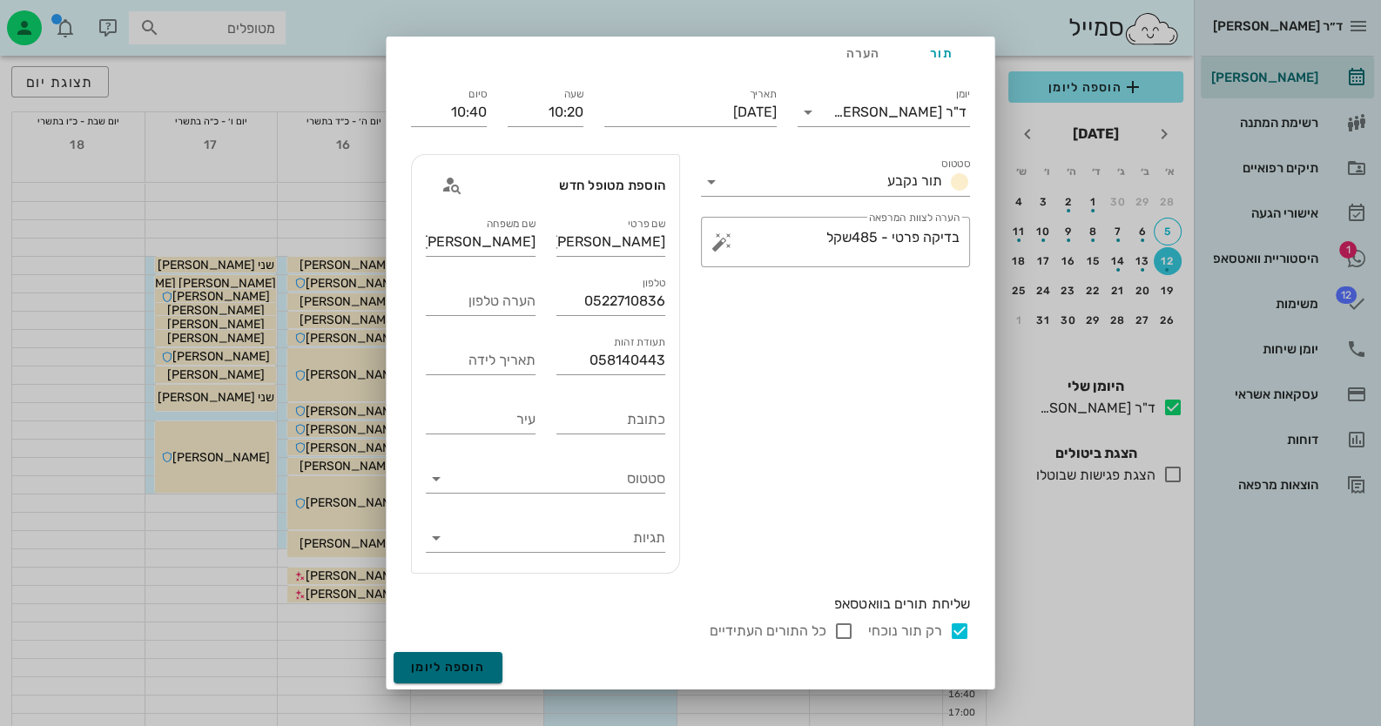
click at [476, 665] on span "הוספה ליומן" at bounding box center [448, 667] width 74 height 15
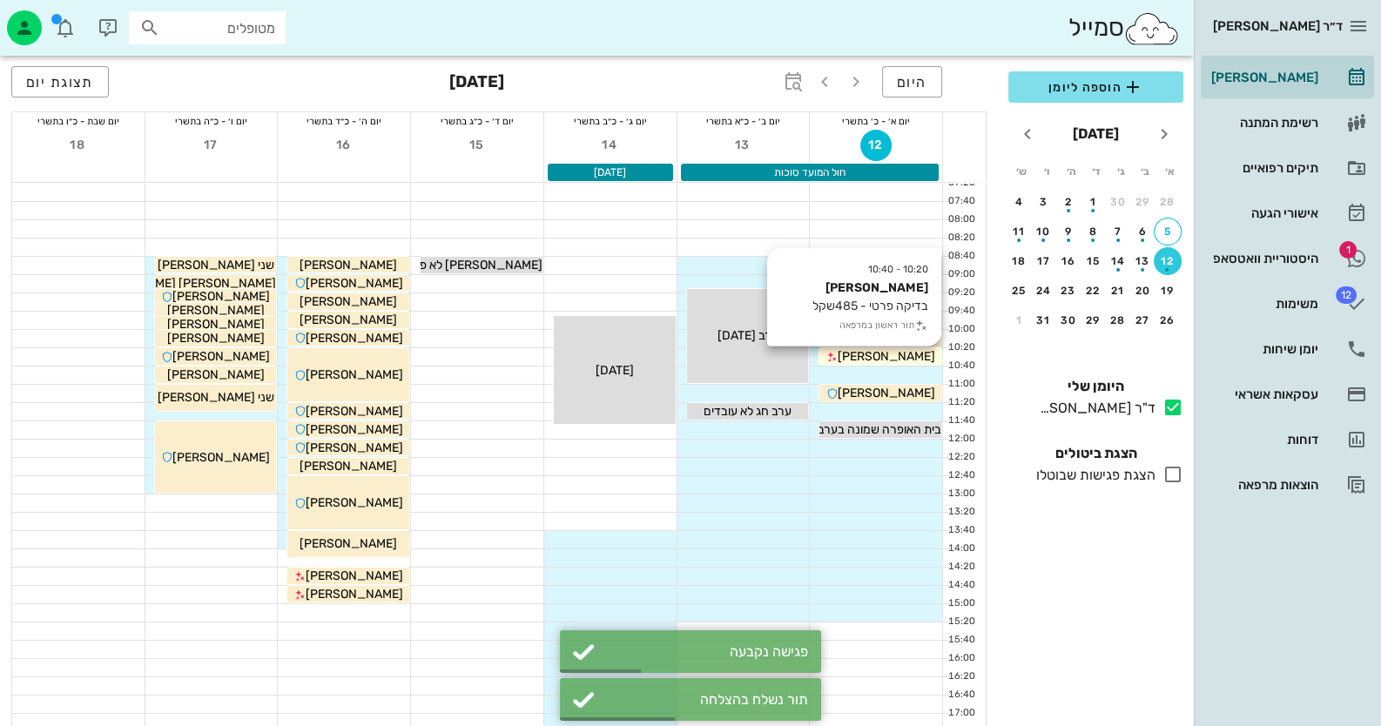
click at [924, 354] on span "אורלי קמפף שרף" at bounding box center [887, 356] width 98 height 15
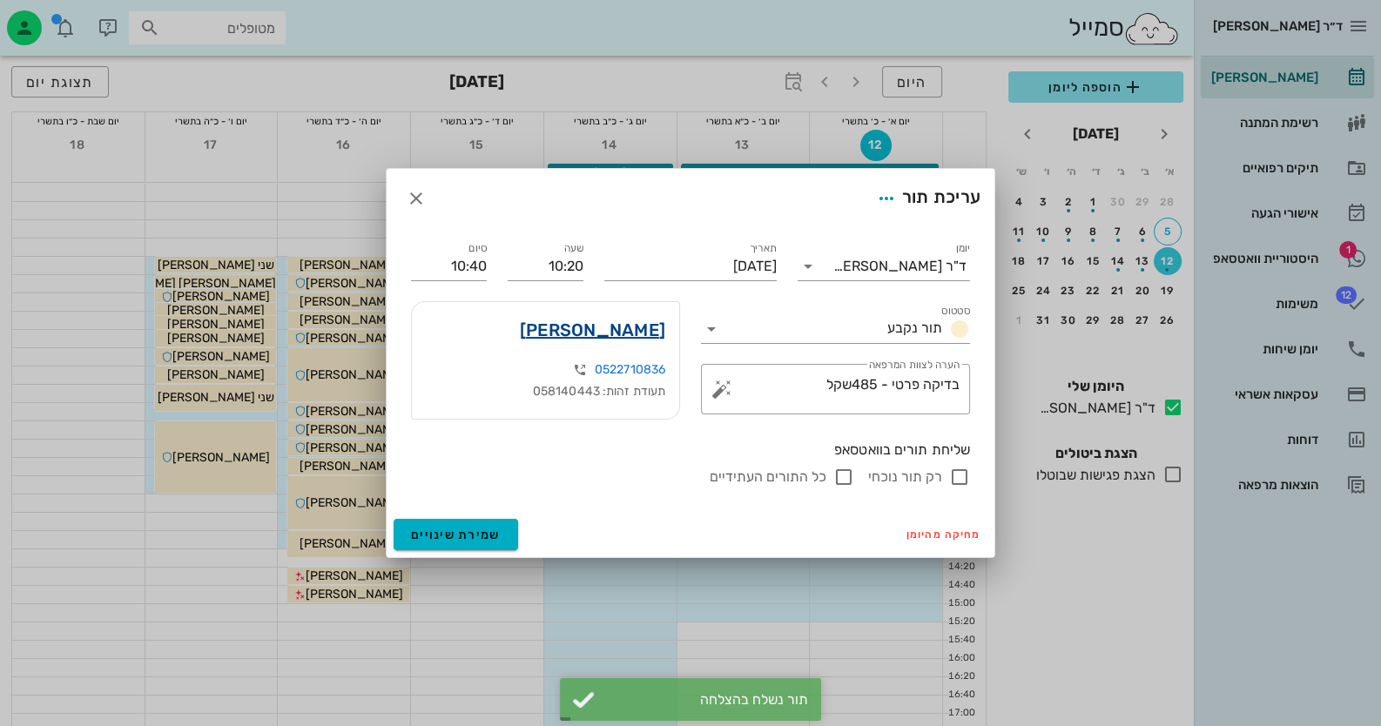
click at [580, 327] on link "אורלי קמפף שרף" at bounding box center [592, 330] width 145 height 28
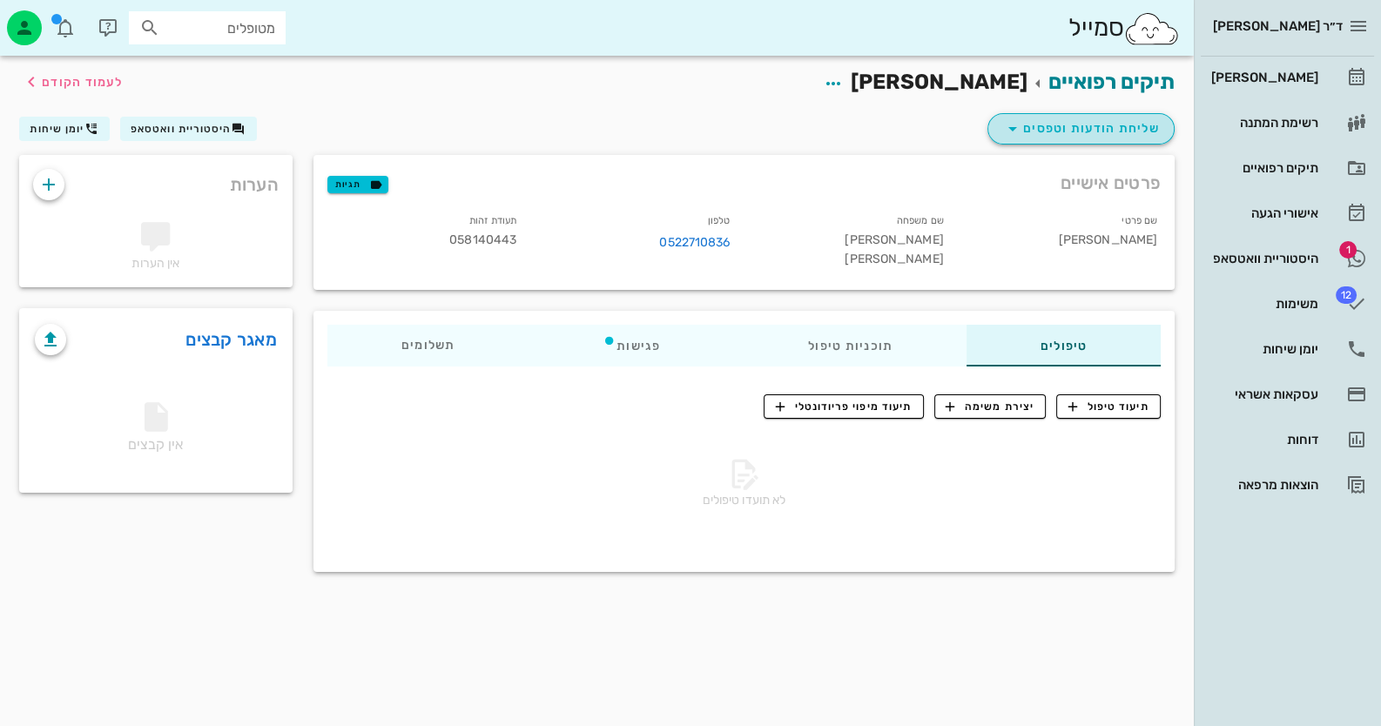
click at [1141, 125] on span "שליחת הודעות וטפסים" at bounding box center [1081, 128] width 158 height 21
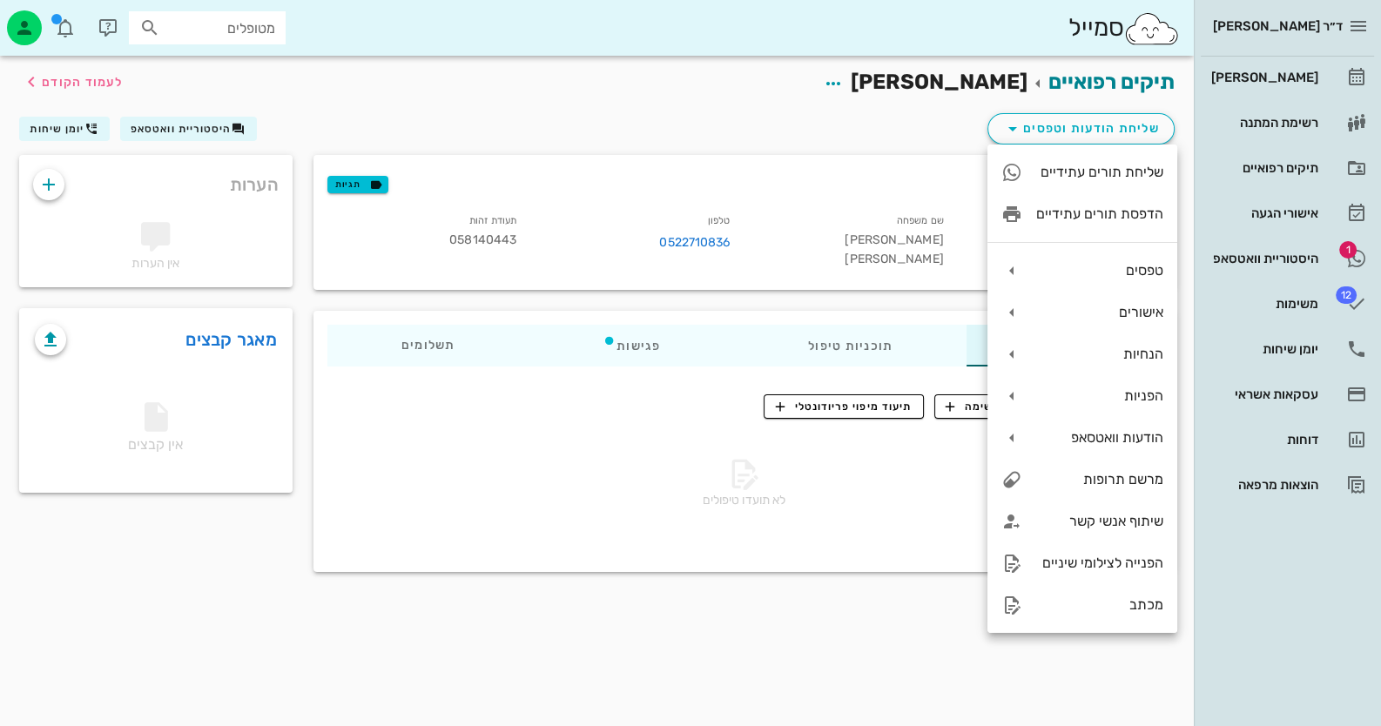
click at [486, 105] on div "תיקים רפואיים אורלי קמפף שרף לעמוד הקודם" at bounding box center [597, 83] width 1177 height 54
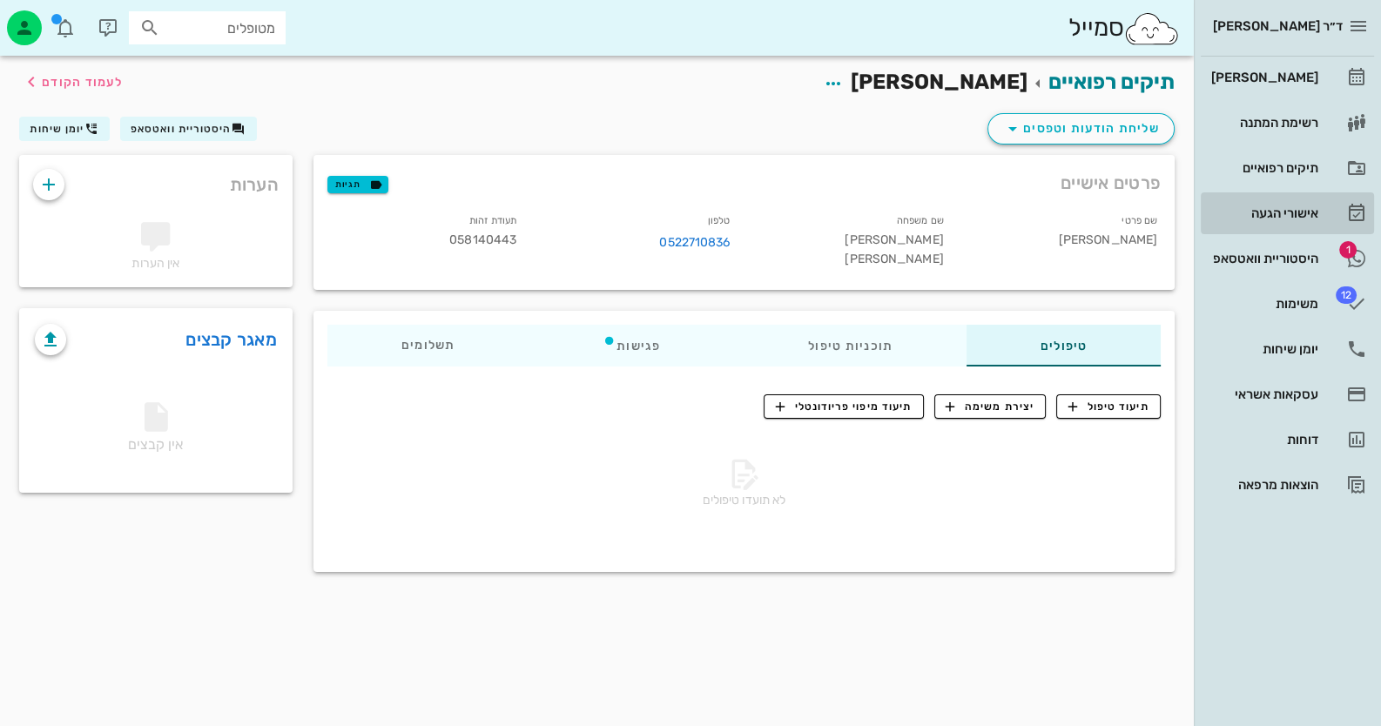
click at [1290, 217] on div "אישורי הגעה" at bounding box center [1263, 213] width 111 height 14
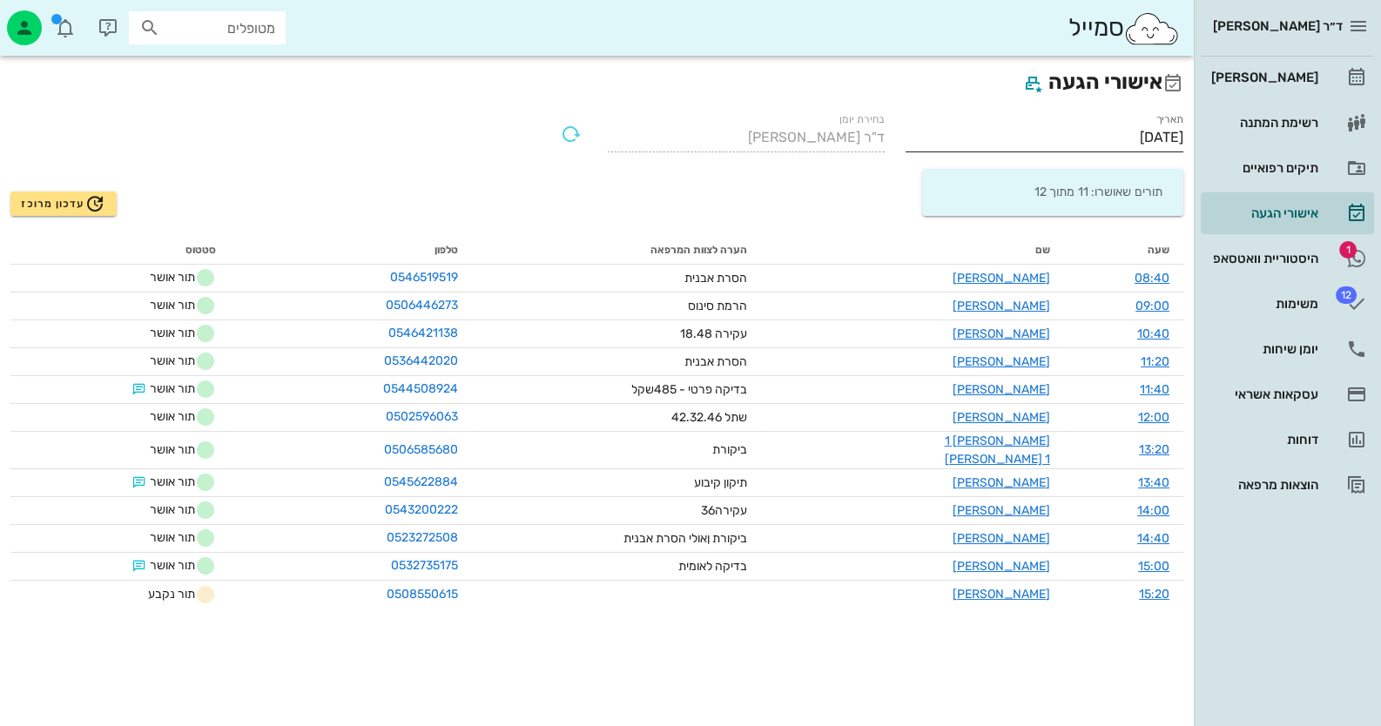
click at [1125, 142] on input "[DATE]" at bounding box center [1045, 138] width 278 height 28
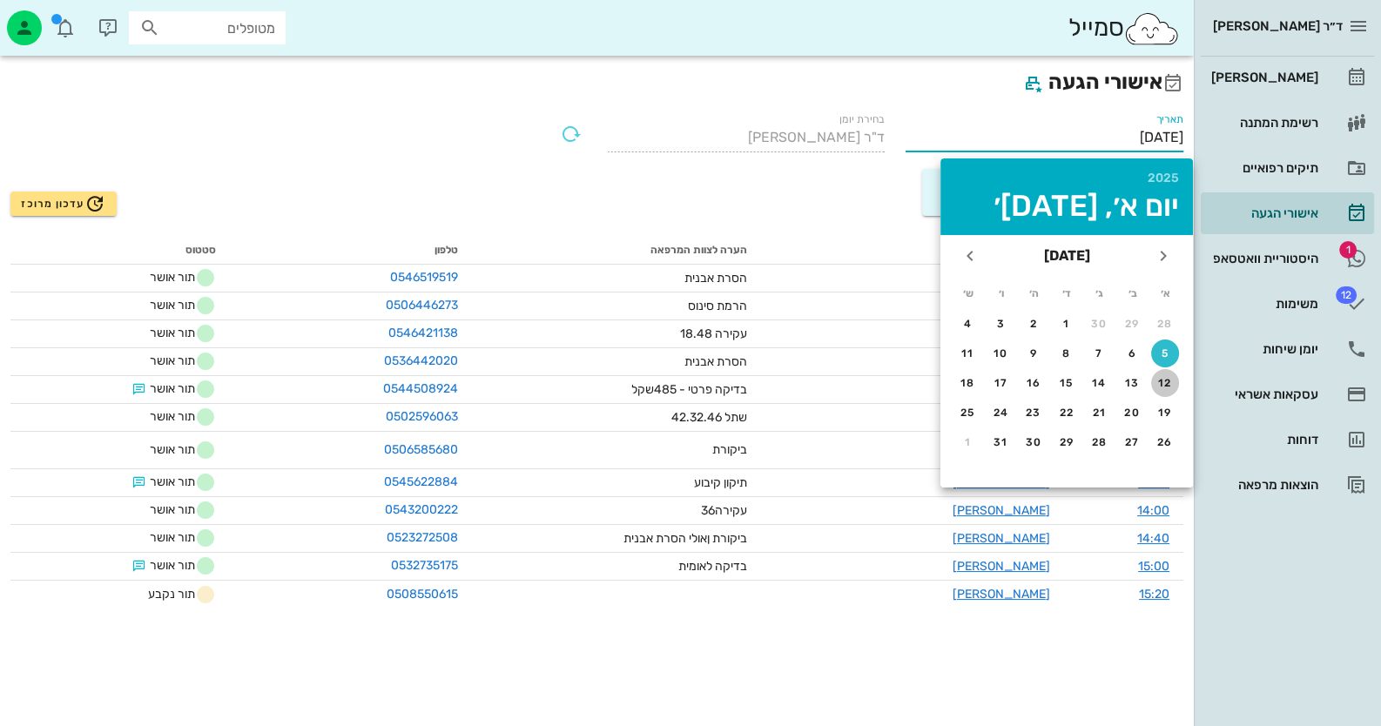
click at [1161, 379] on div "12" at bounding box center [1165, 383] width 28 height 12
type input "12/10/2025"
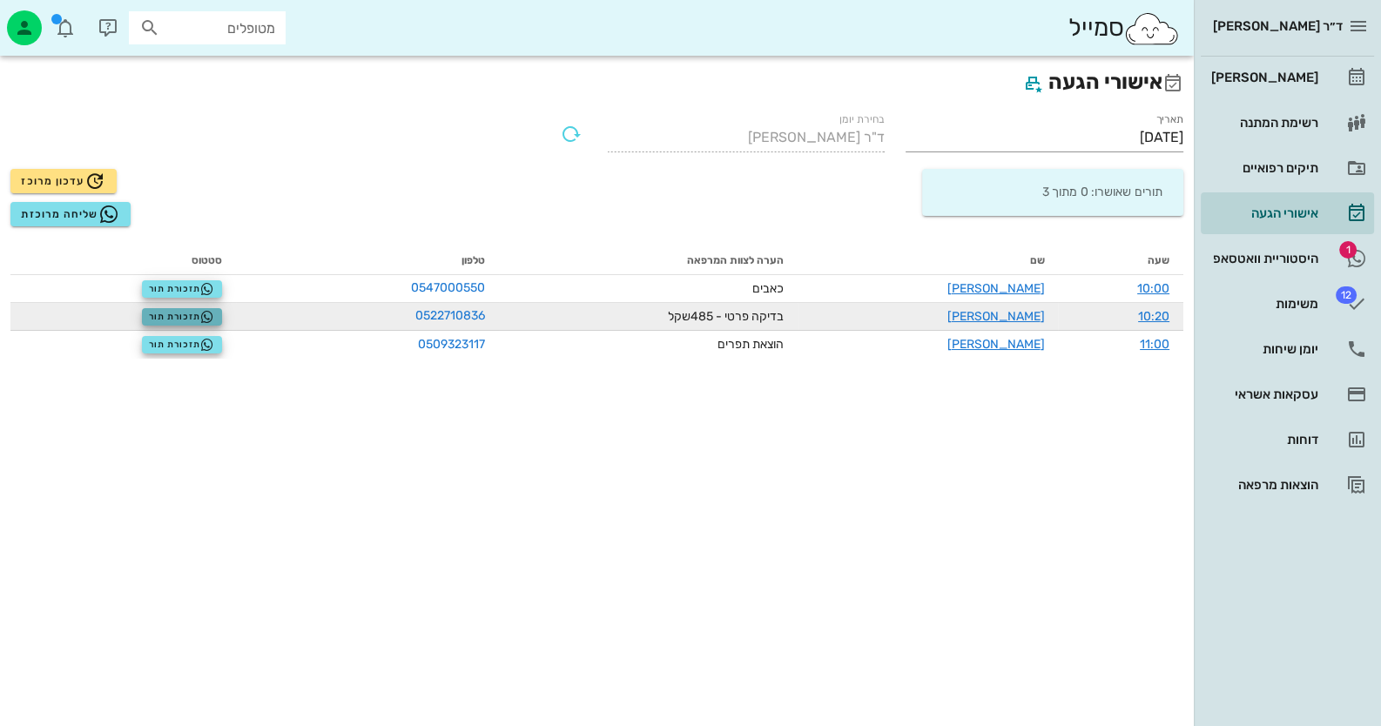
click at [162, 320] on span "תזכורת תור" at bounding box center [181, 317] width 65 height 14
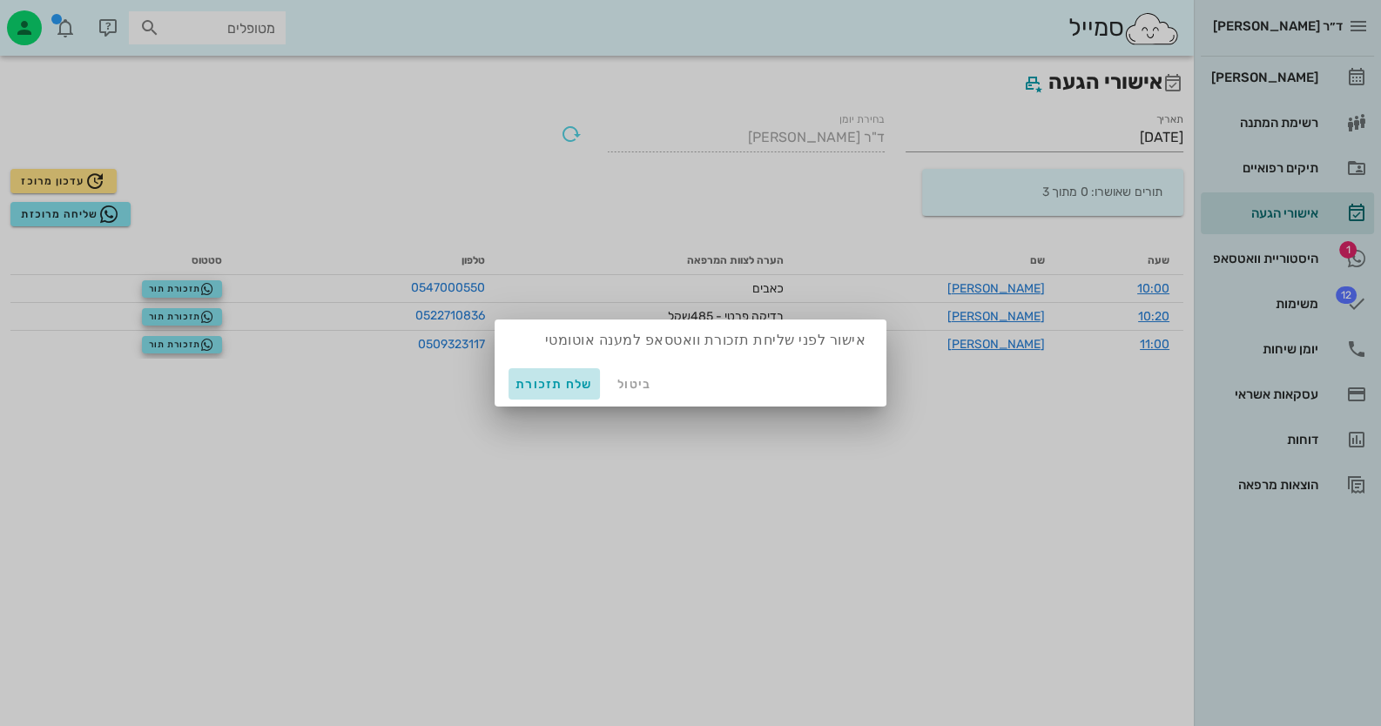
click at [573, 375] on button "שלח תזכורת" at bounding box center [554, 383] width 91 height 31
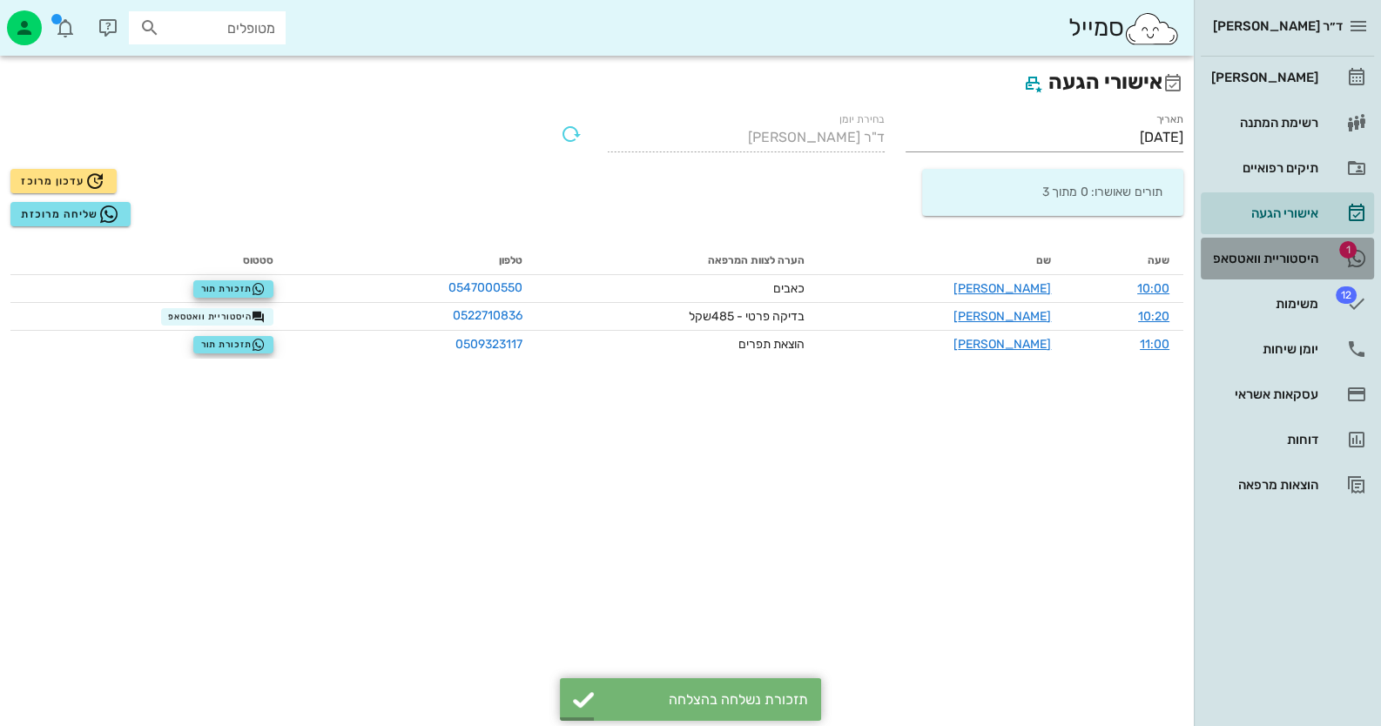
click at [1297, 266] on div "היסטוריית וואטסאפ" at bounding box center [1263, 259] width 111 height 28
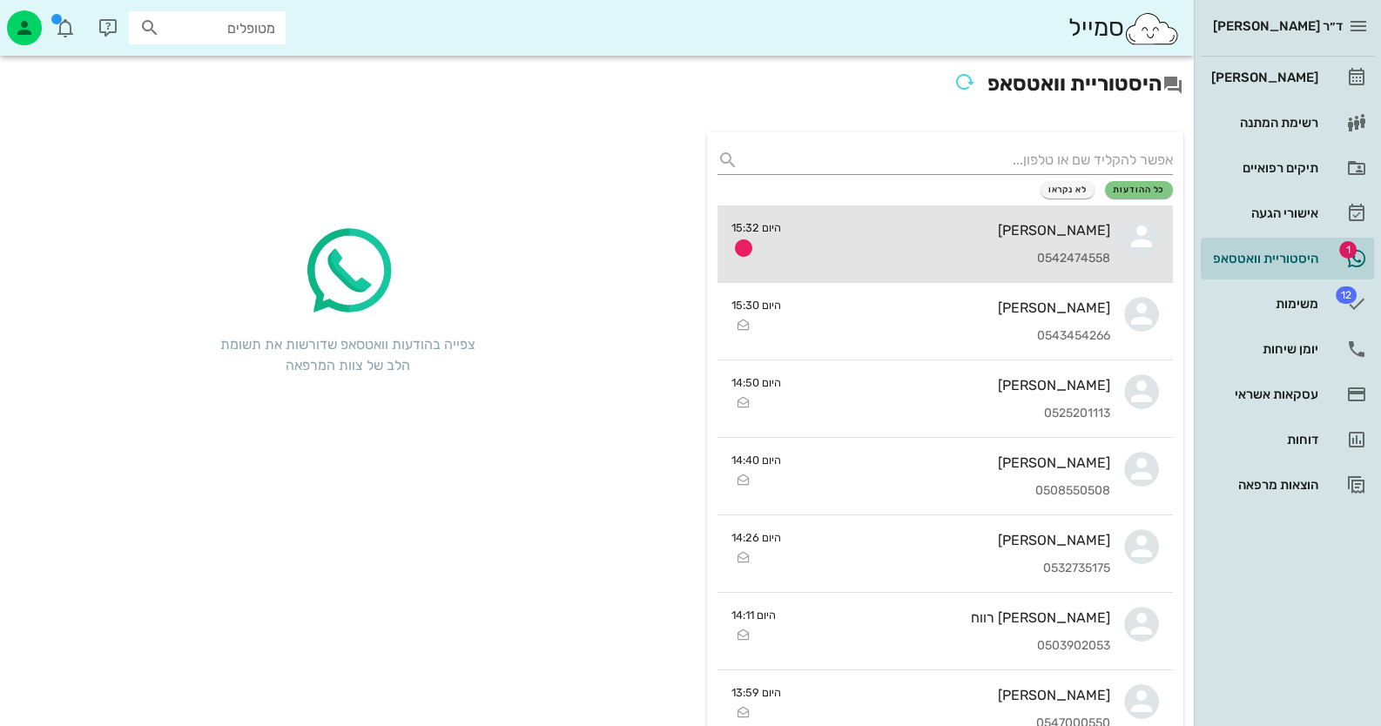
click at [863, 226] on div "[PERSON_NAME]" at bounding box center [952, 230] width 315 height 17
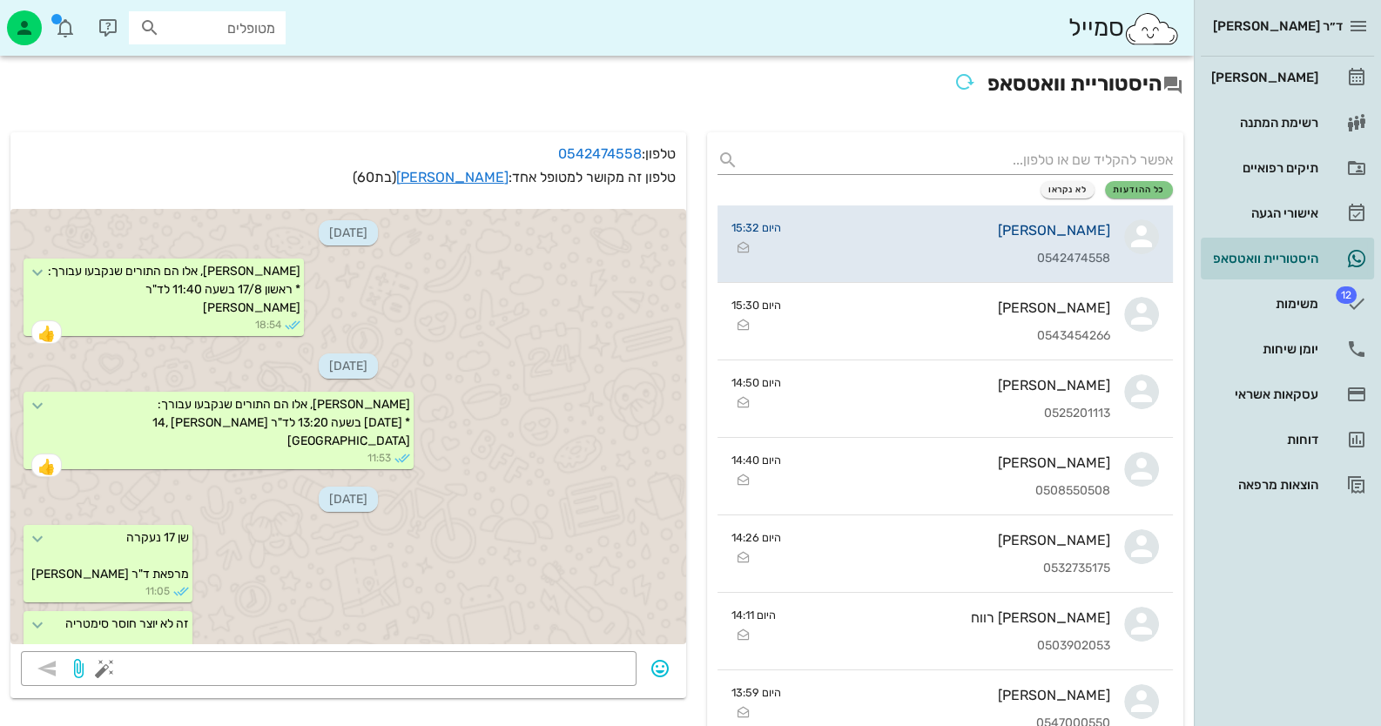
scroll to position [3729, 0]
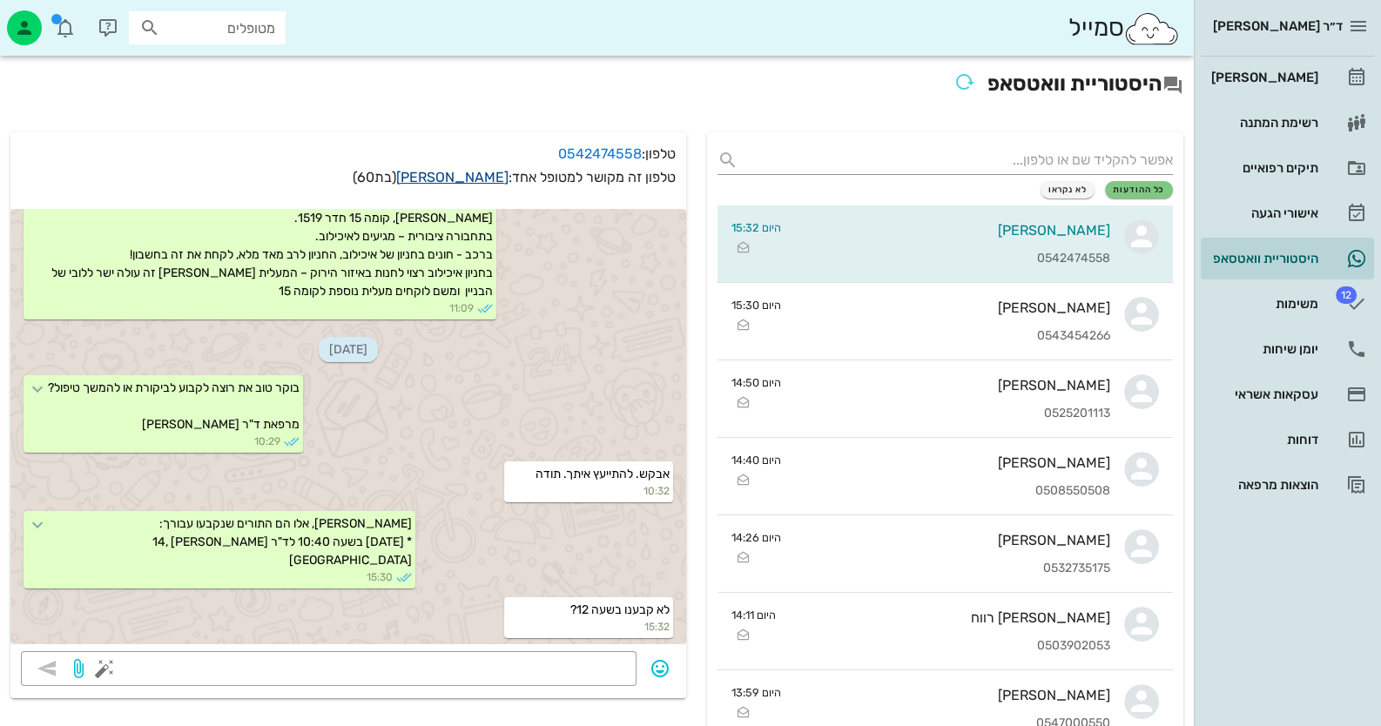
click at [487, 170] on link "פרידה בר אבי" at bounding box center [452, 177] width 112 height 17
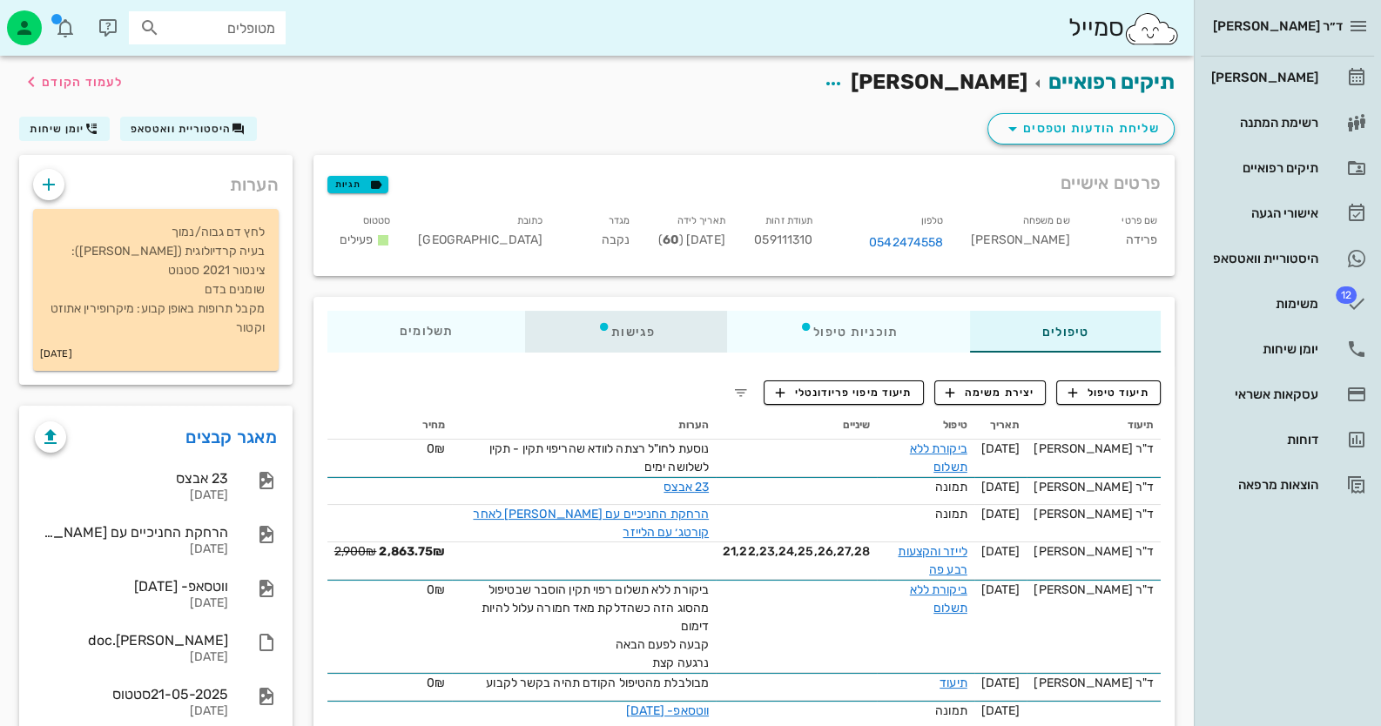
click at [666, 335] on div "פגישות" at bounding box center [626, 332] width 202 height 42
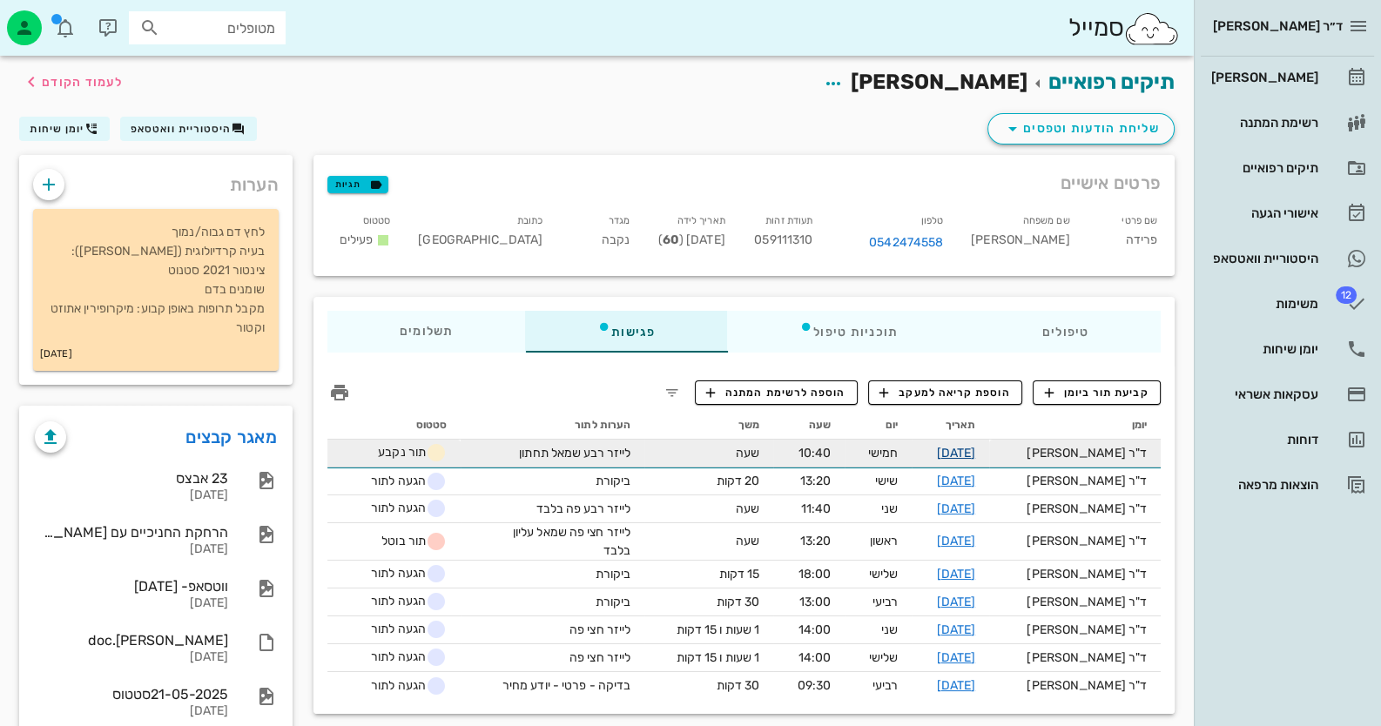
click at [975, 450] on link "06-11-2025" at bounding box center [955, 453] width 39 height 15
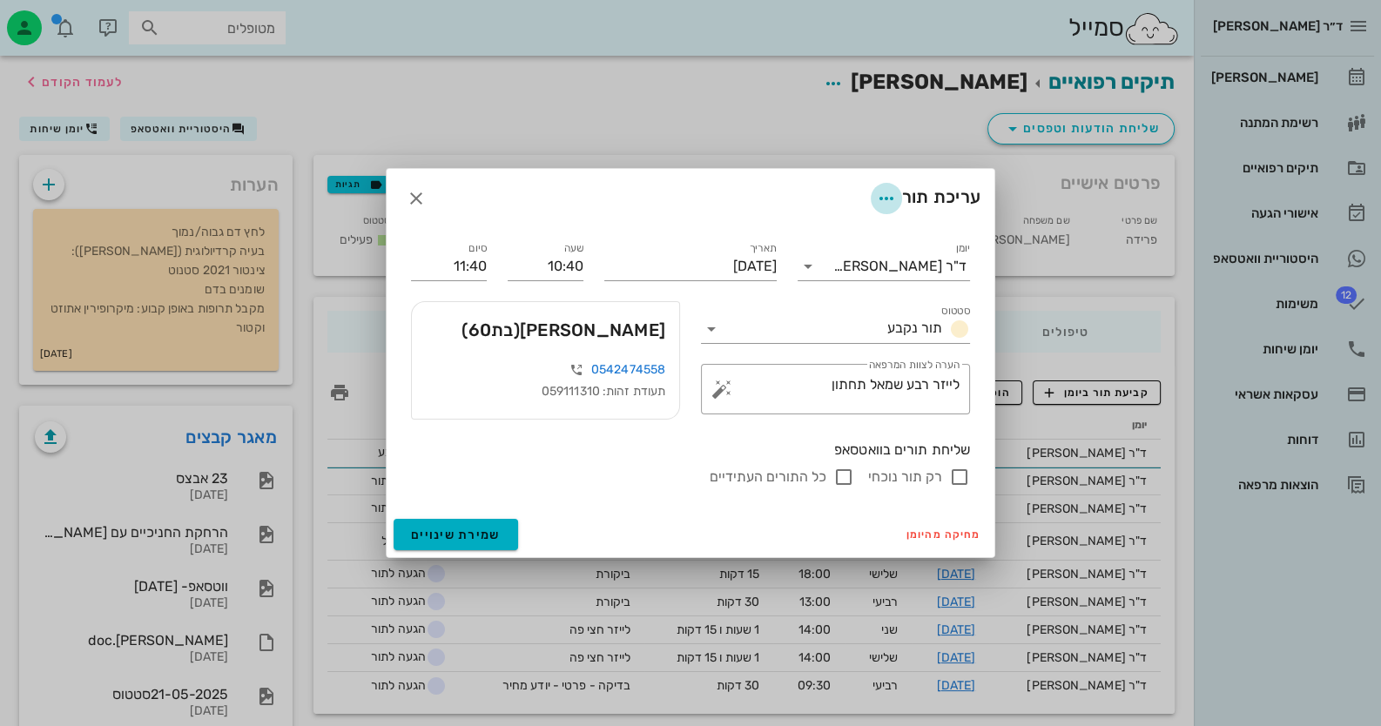
click at [878, 199] on icon "button" at bounding box center [886, 198] width 21 height 21
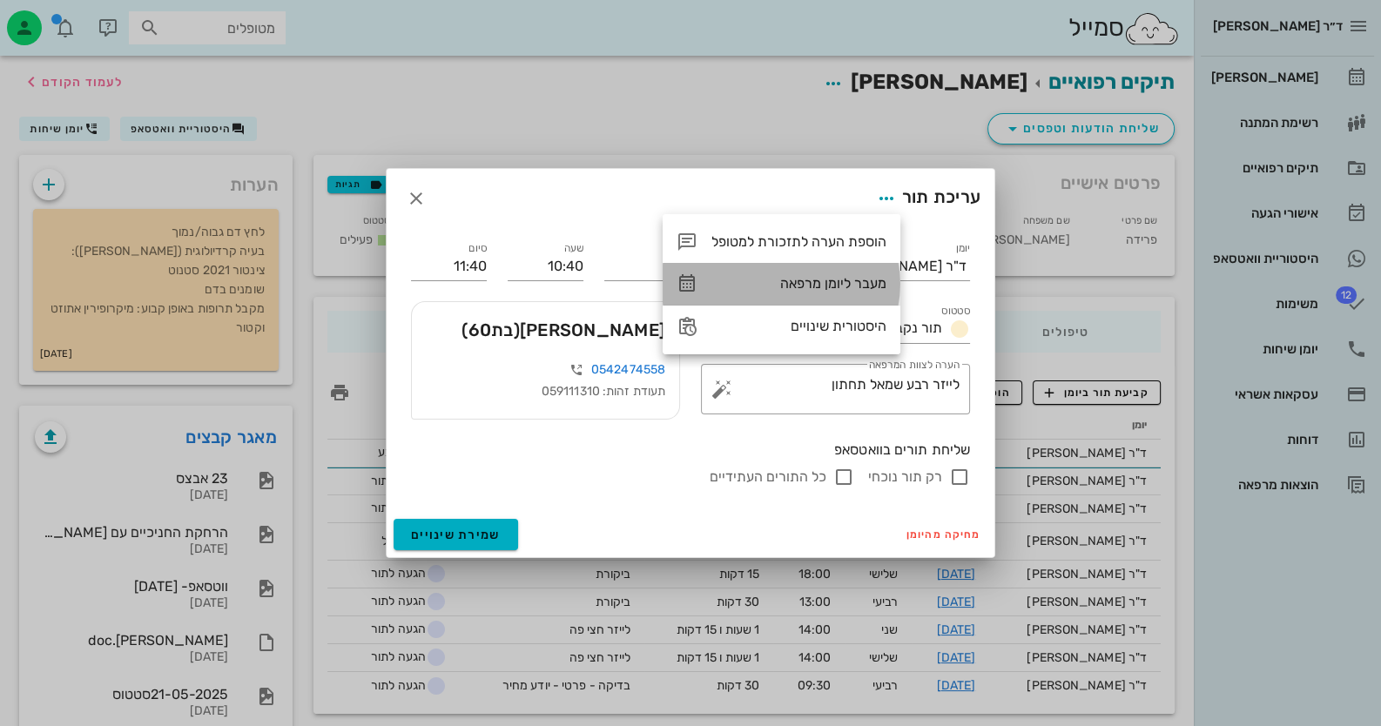
click at [871, 285] on div "מעבר ליומן מרפאה" at bounding box center [798, 283] width 175 height 17
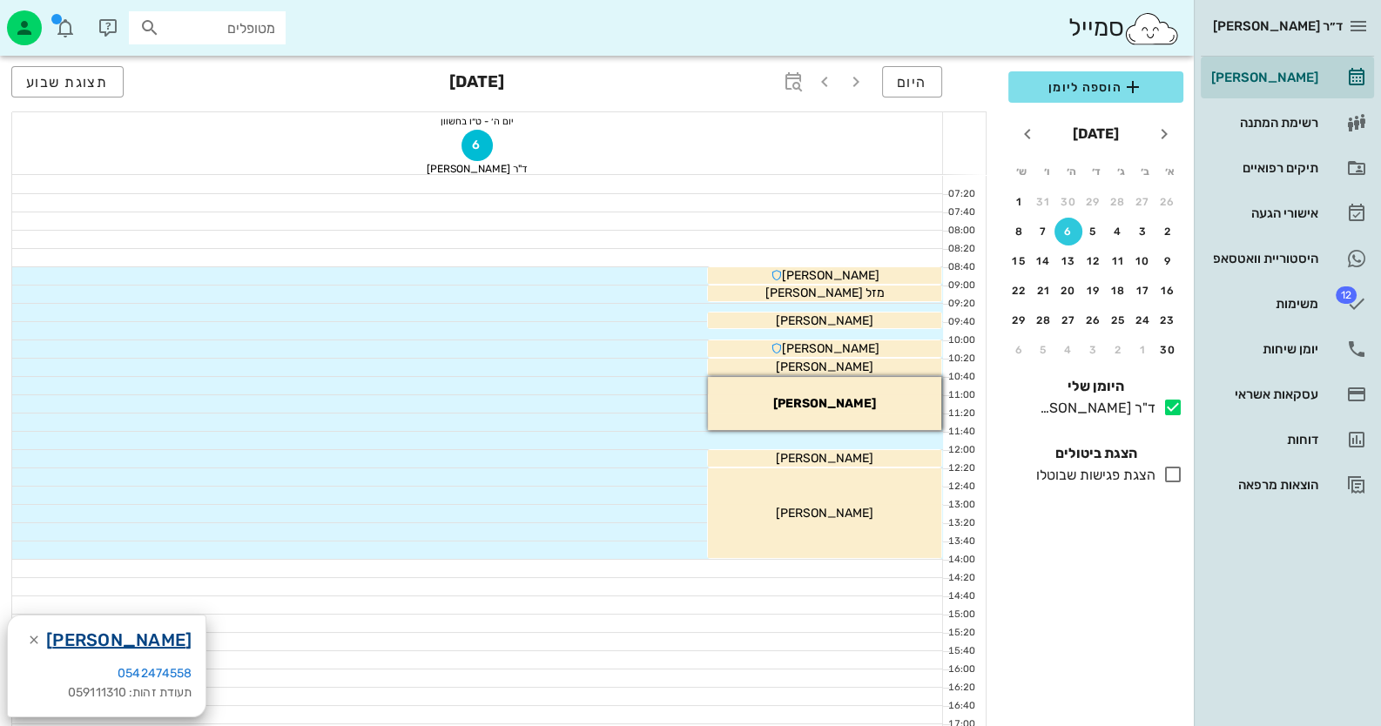
click at [136, 631] on link "פרידה בר אבי" at bounding box center [118, 640] width 145 height 28
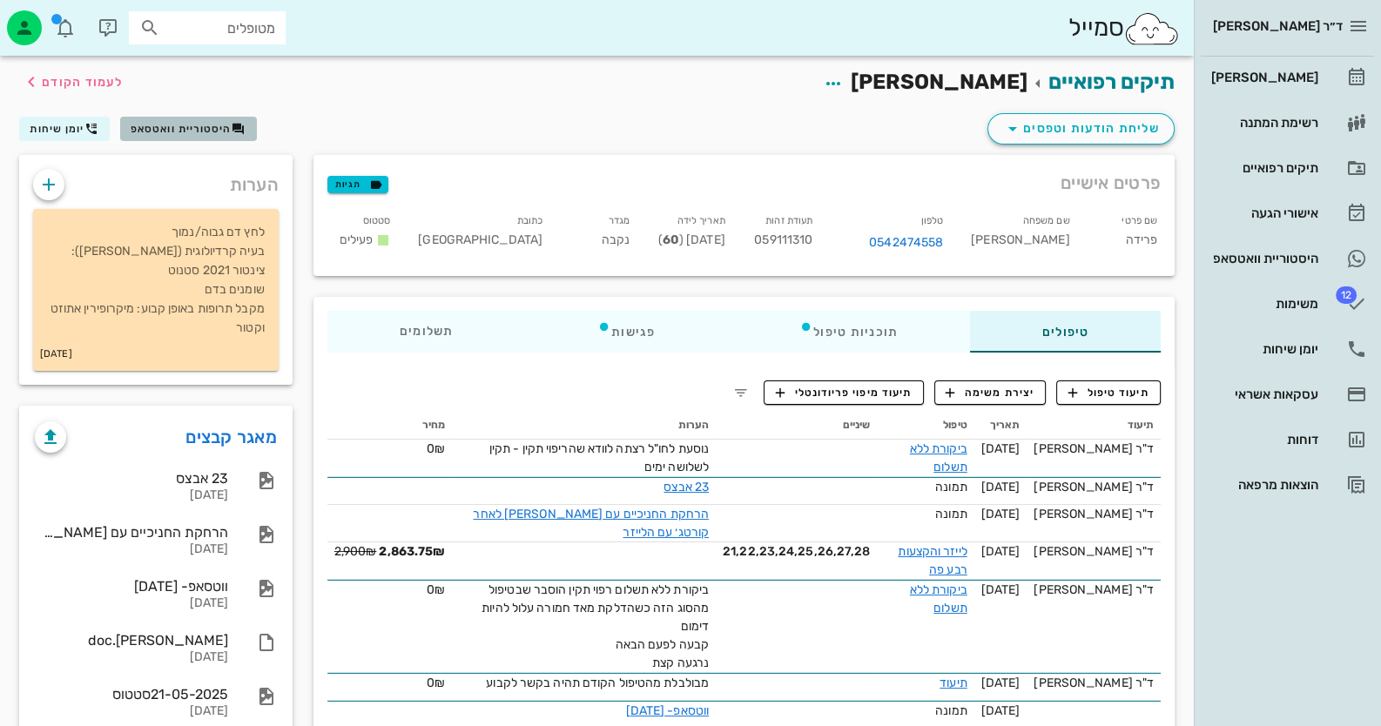
click at [214, 139] on button "היסטוריית וואטסאפ" at bounding box center [188, 129] width 137 height 24
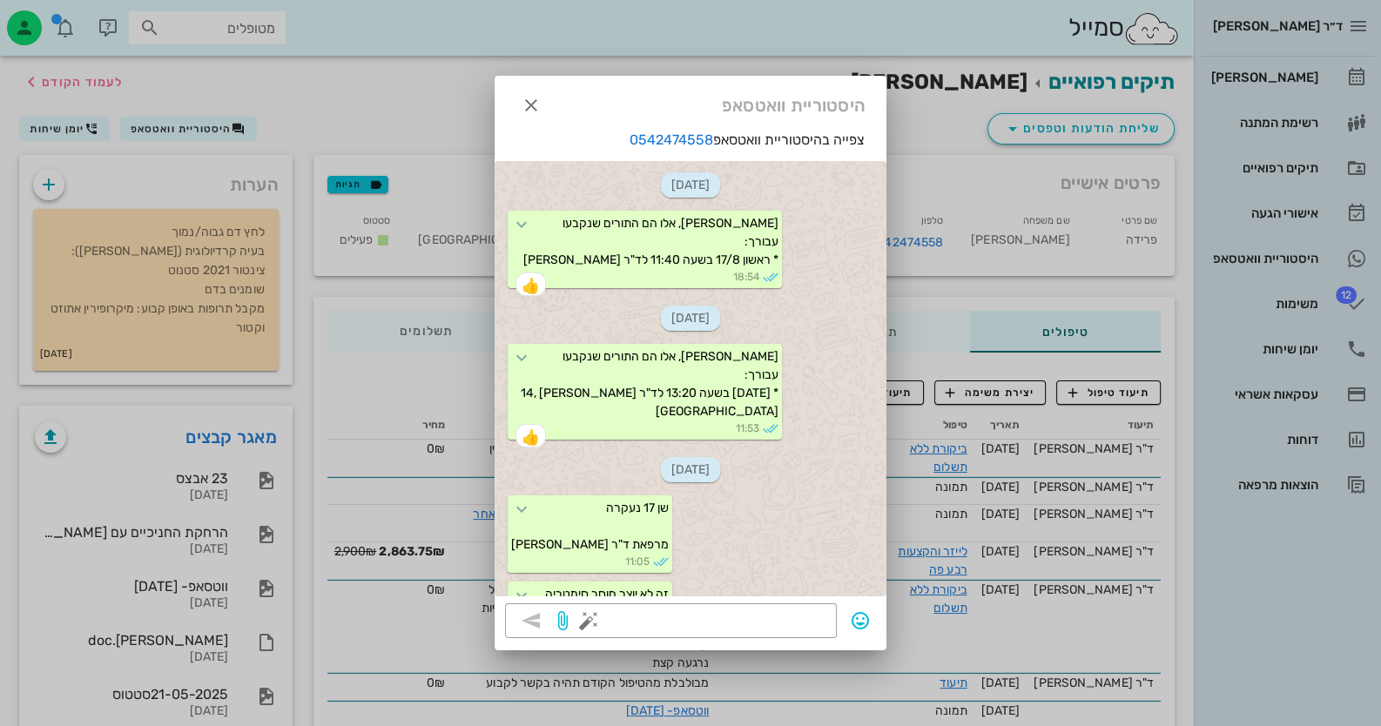
scroll to position [4241, 0]
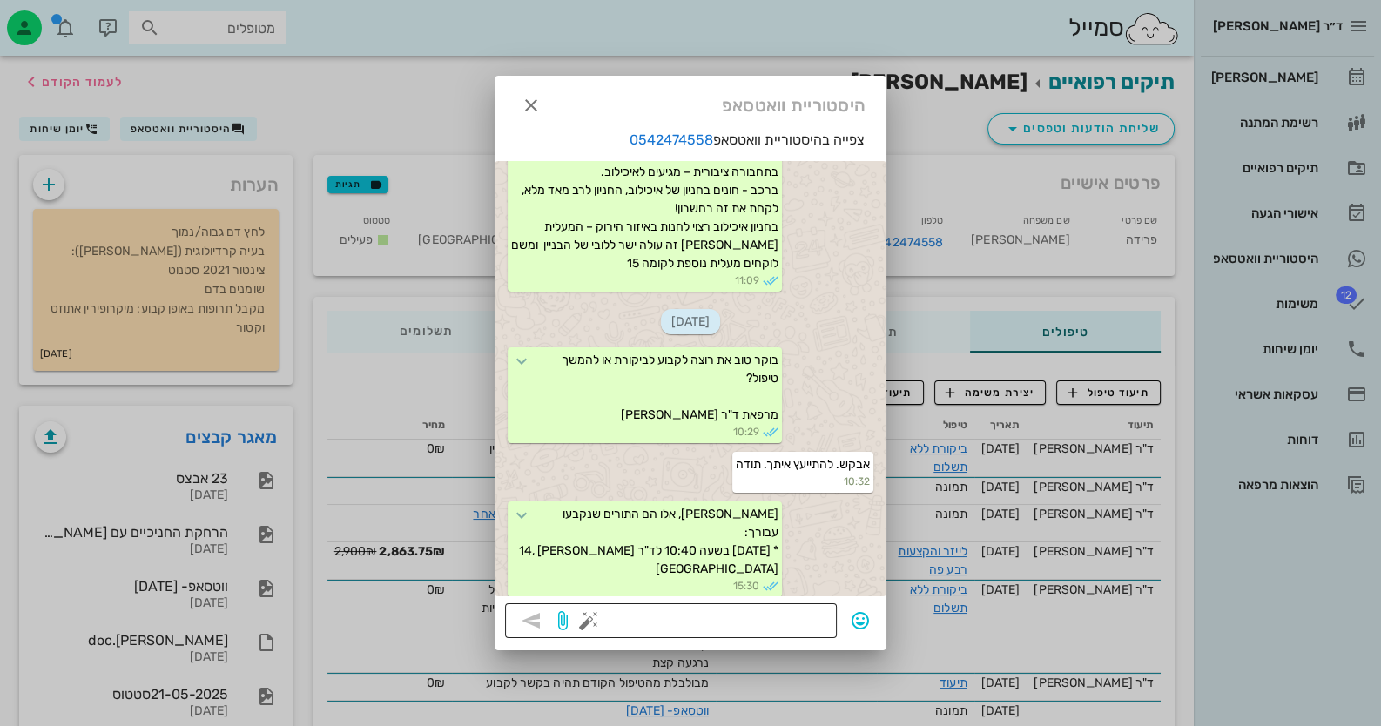
click at [738, 613] on textarea at bounding box center [709, 623] width 234 height 28
type textarea "לא - 10:40"
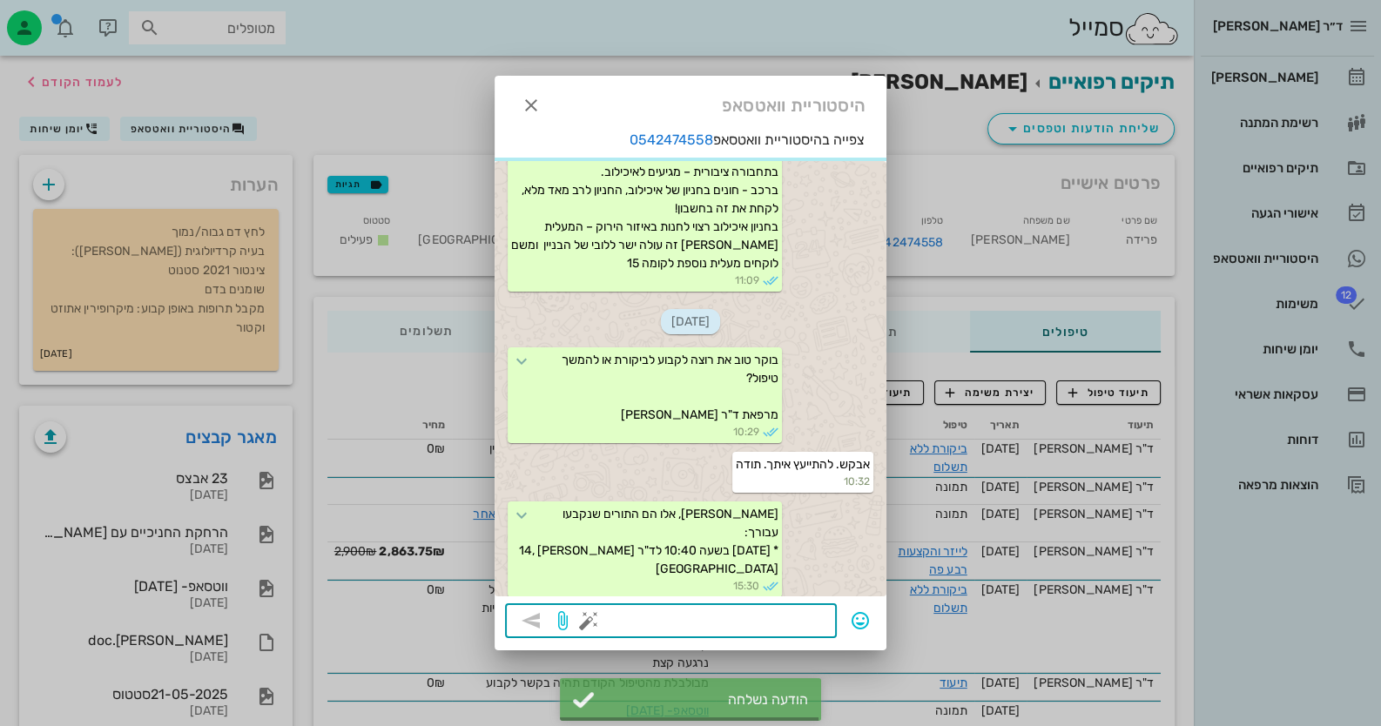
scroll to position [4291, 0]
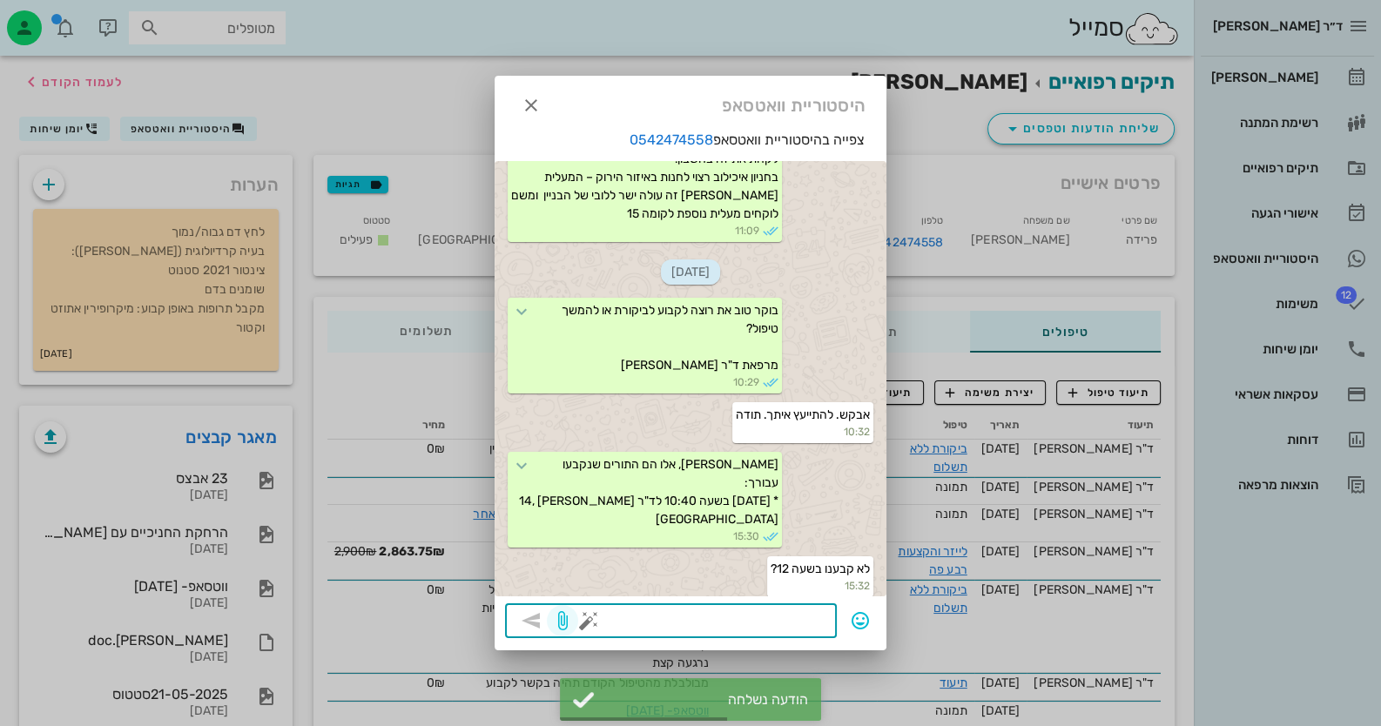
click at [577, 624] on span "button" at bounding box center [562, 620] width 31 height 21
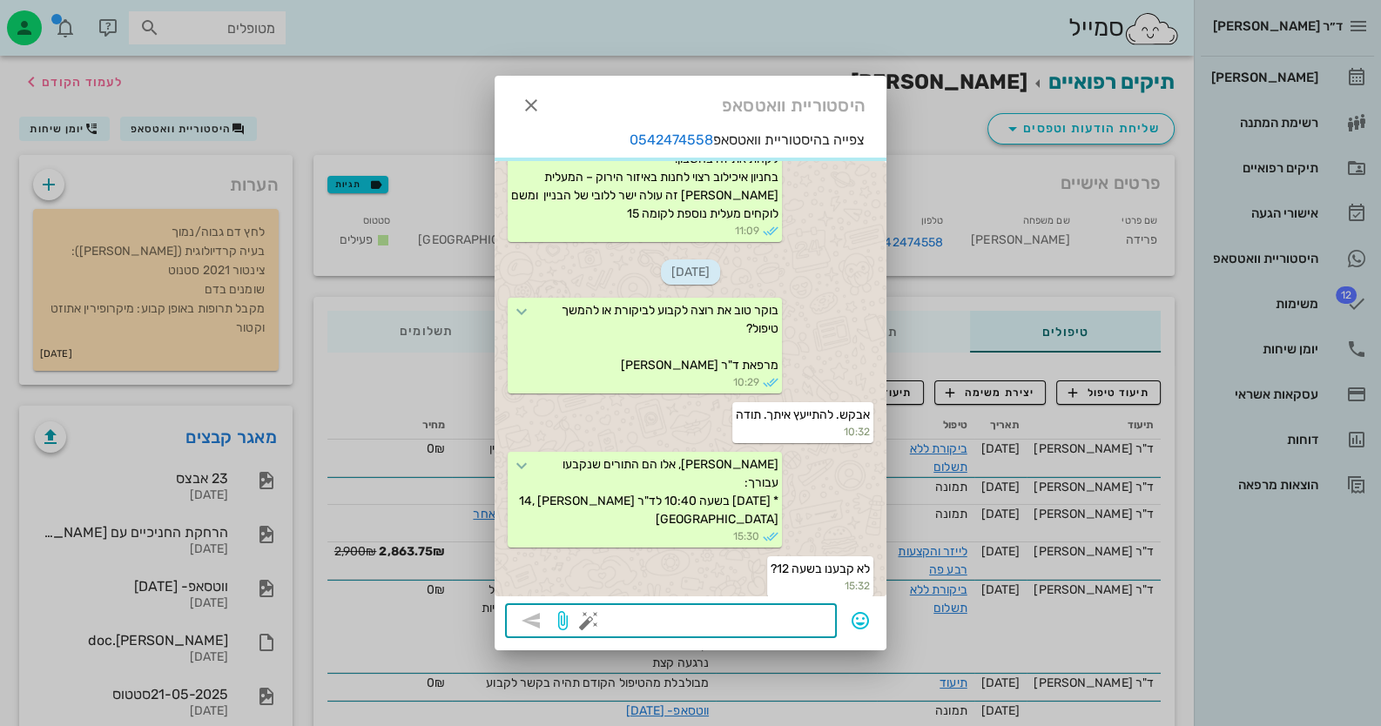
click at [590, 624] on button "button" at bounding box center [588, 620] width 21 height 21
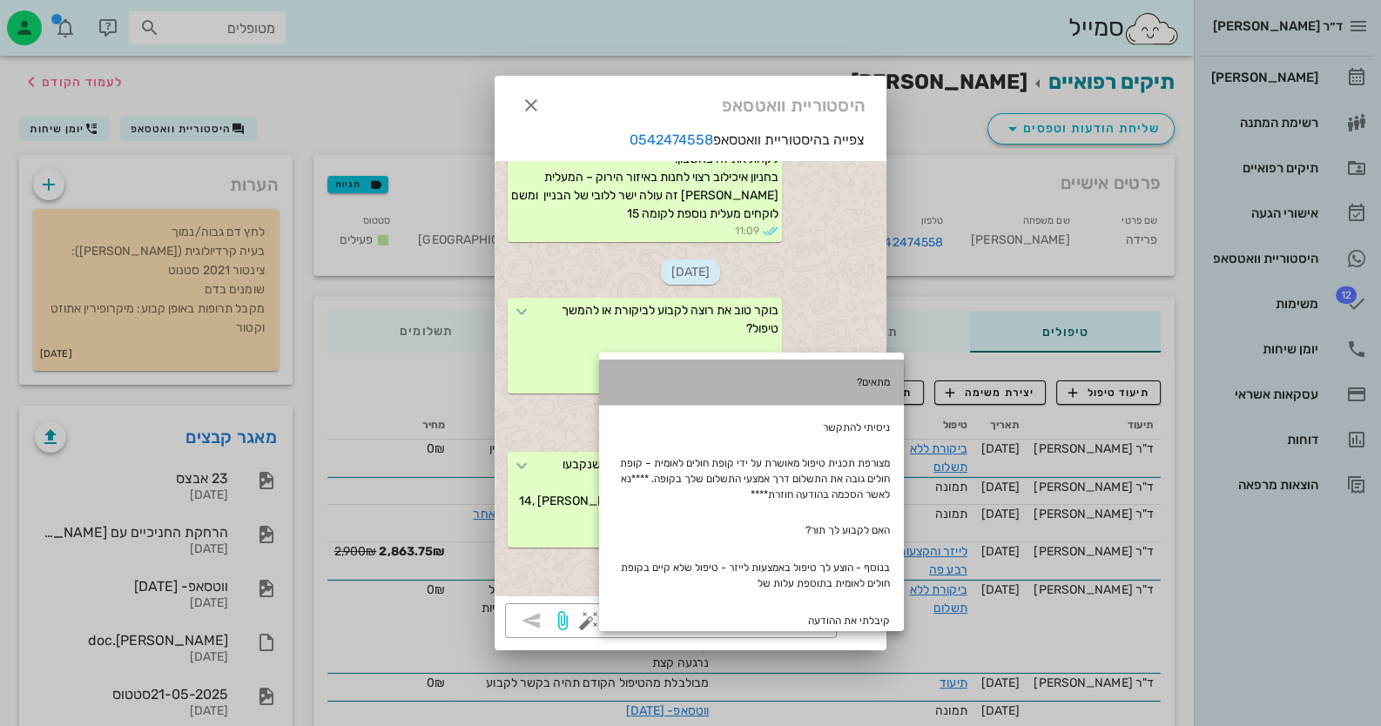
click at [841, 367] on div "מתאים?" at bounding box center [751, 382] width 305 height 45
type textarea "מתאים?"
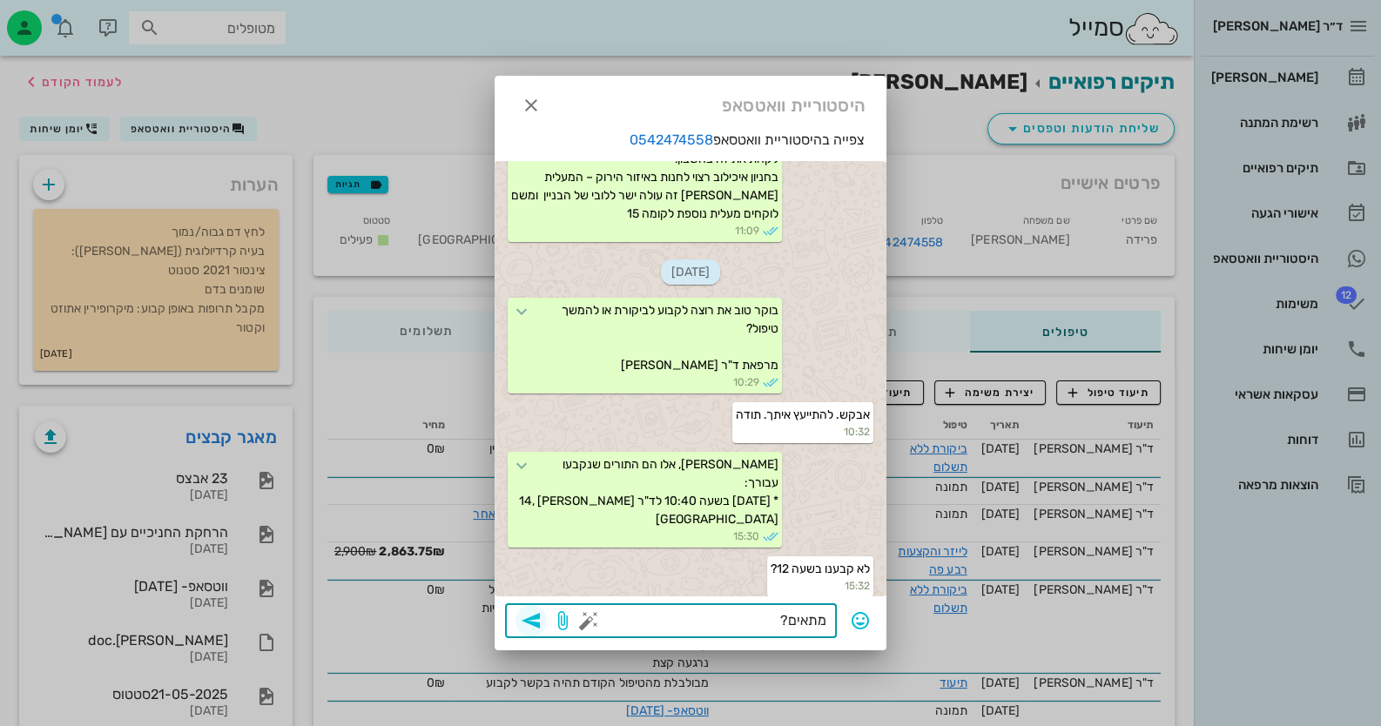
click at [518, 620] on span "button" at bounding box center [531, 620] width 31 height 21
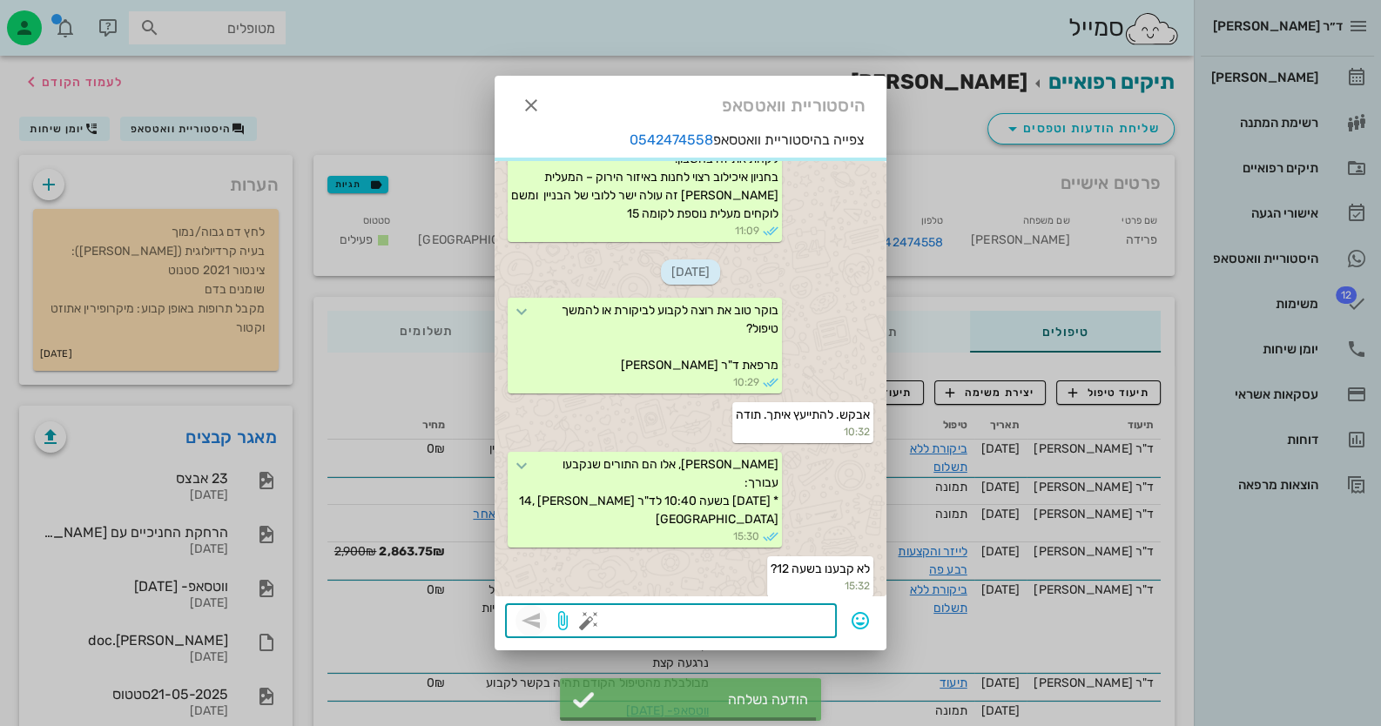
scroll to position [4340, 0]
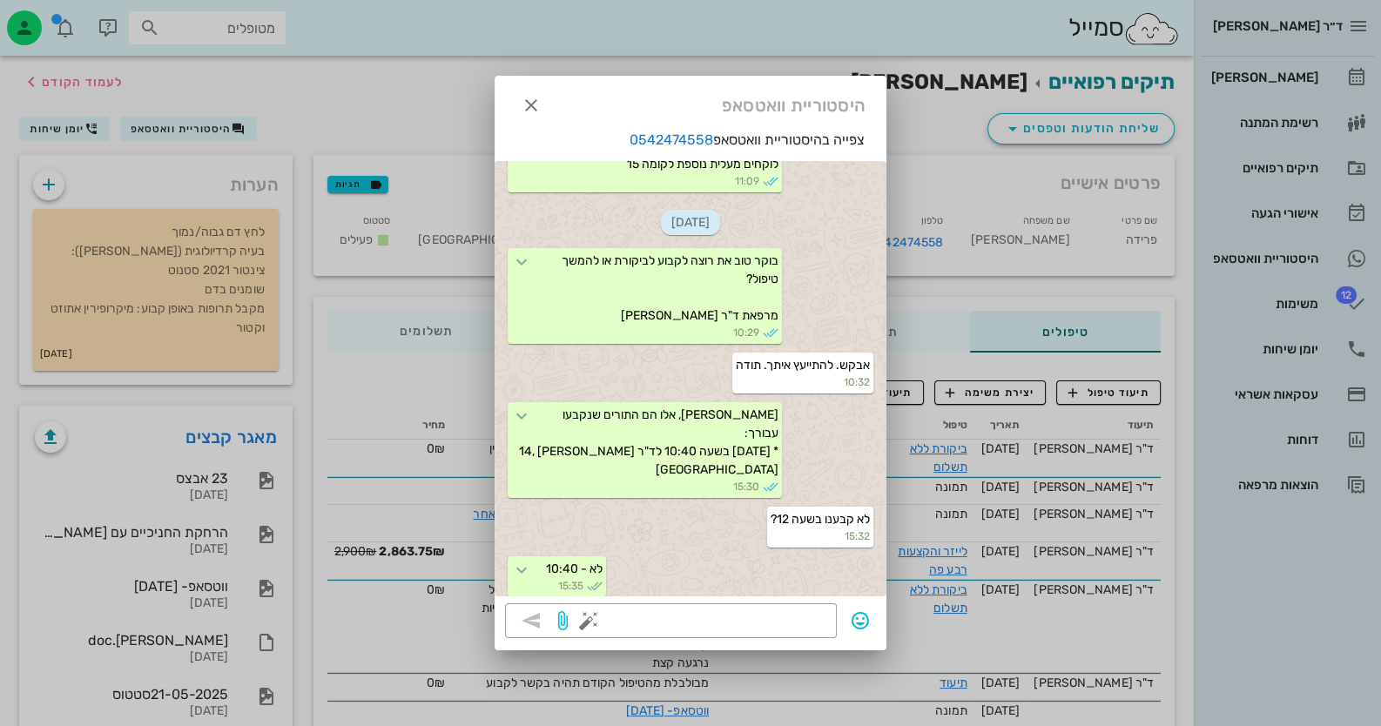
click at [1305, 636] on div at bounding box center [690, 363] width 1381 height 726
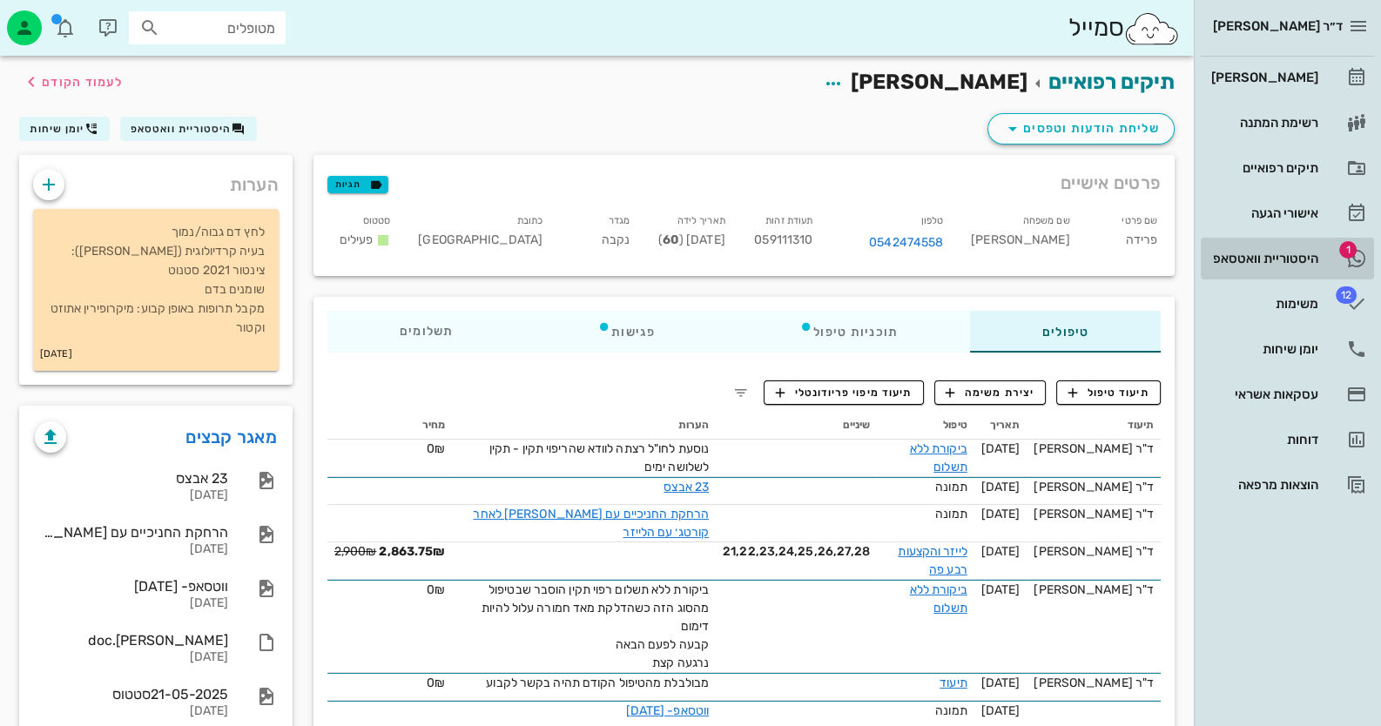
click at [1300, 246] on div "היסטוריית וואטסאפ" at bounding box center [1263, 259] width 111 height 28
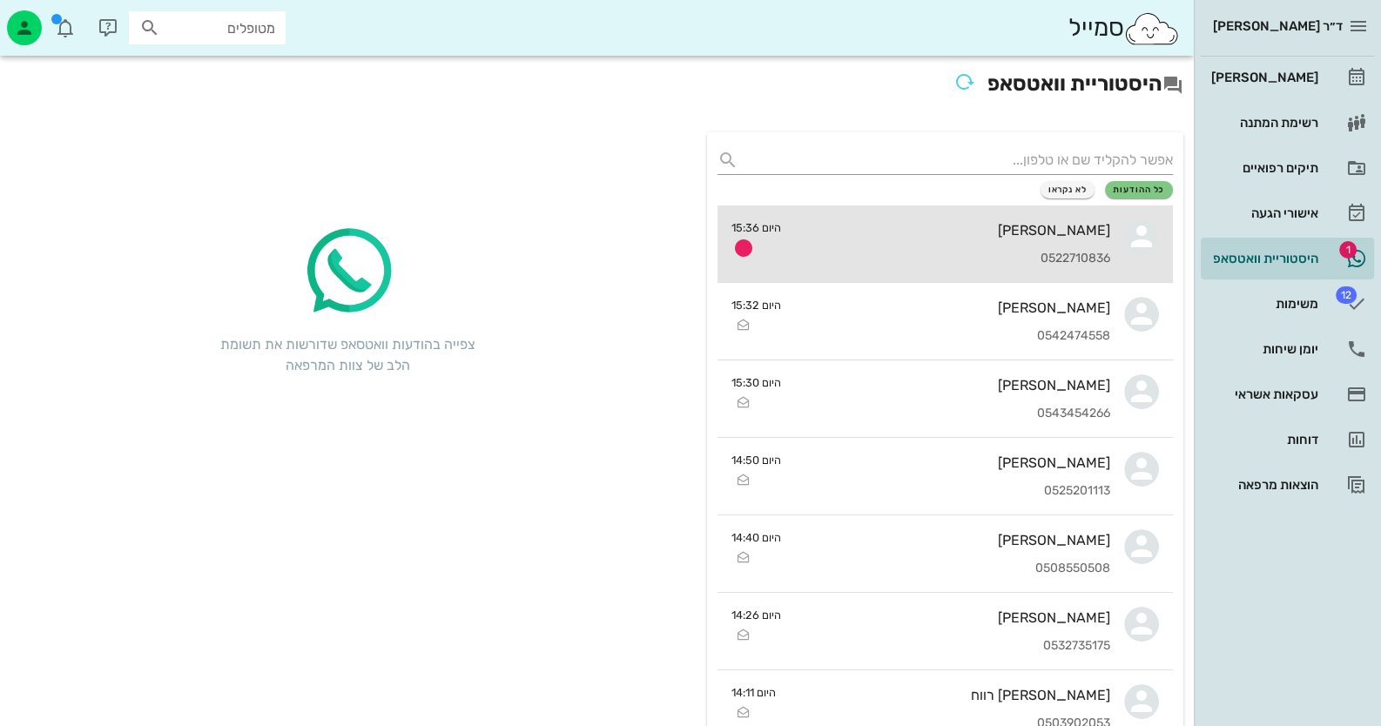
click at [917, 249] on div "אורלי קמפף שרף 0522710836" at bounding box center [952, 244] width 315 height 77
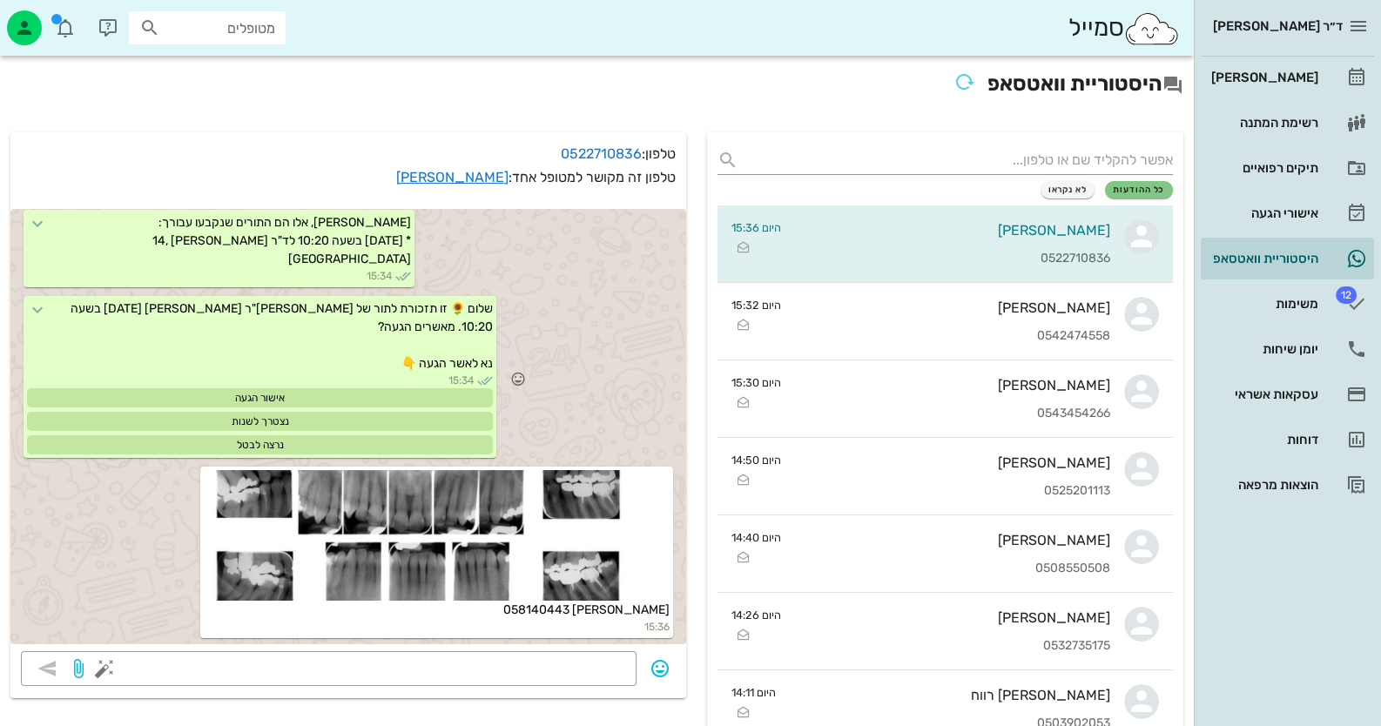
scroll to position [84, 0]
click at [102, 676] on button "button" at bounding box center [104, 668] width 21 height 21
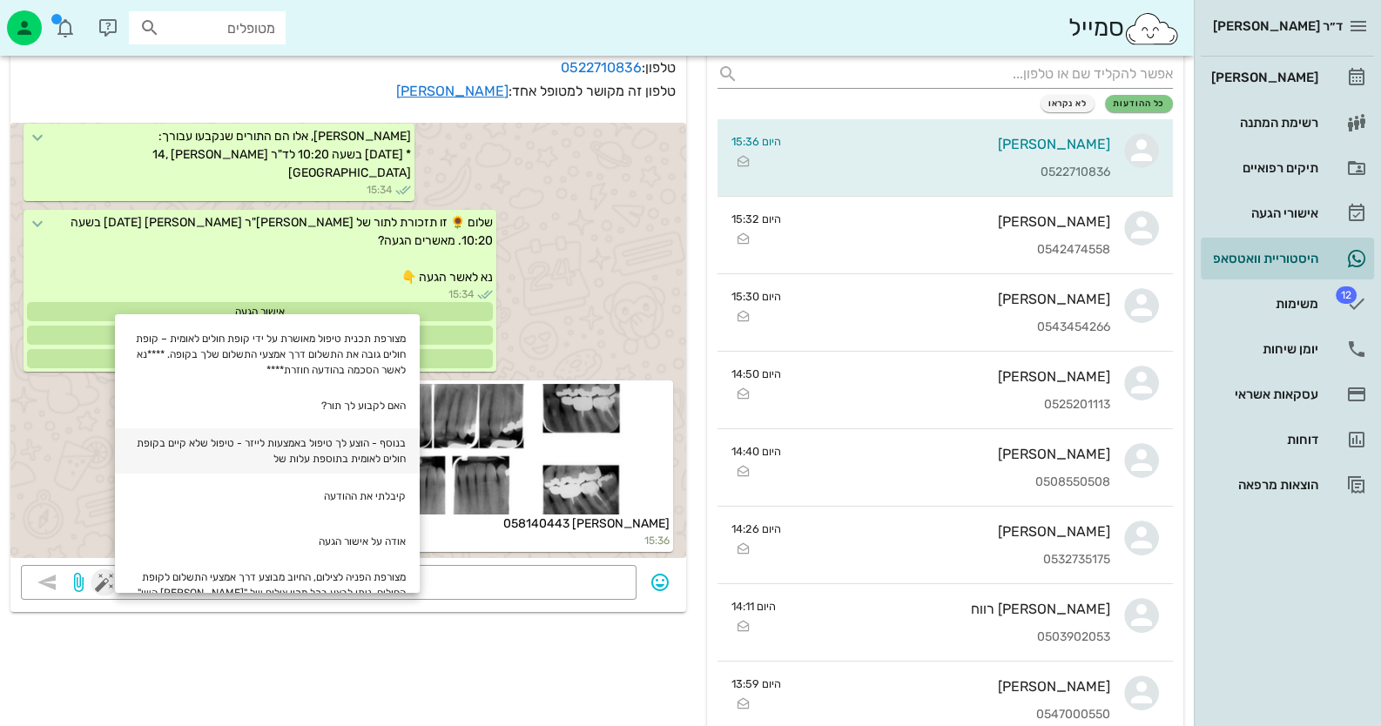
scroll to position [173, 0]
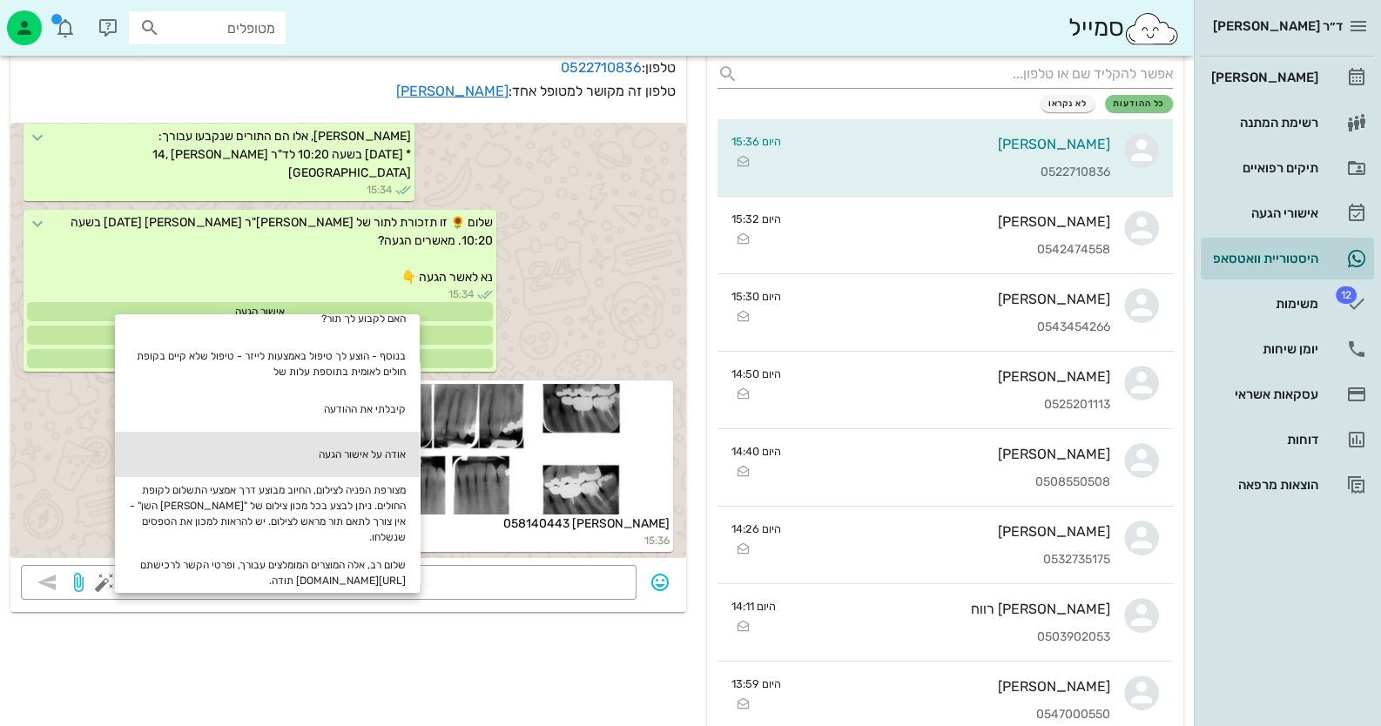
click at [362, 442] on div "אודה על אישור הגעה" at bounding box center [267, 454] width 305 height 45
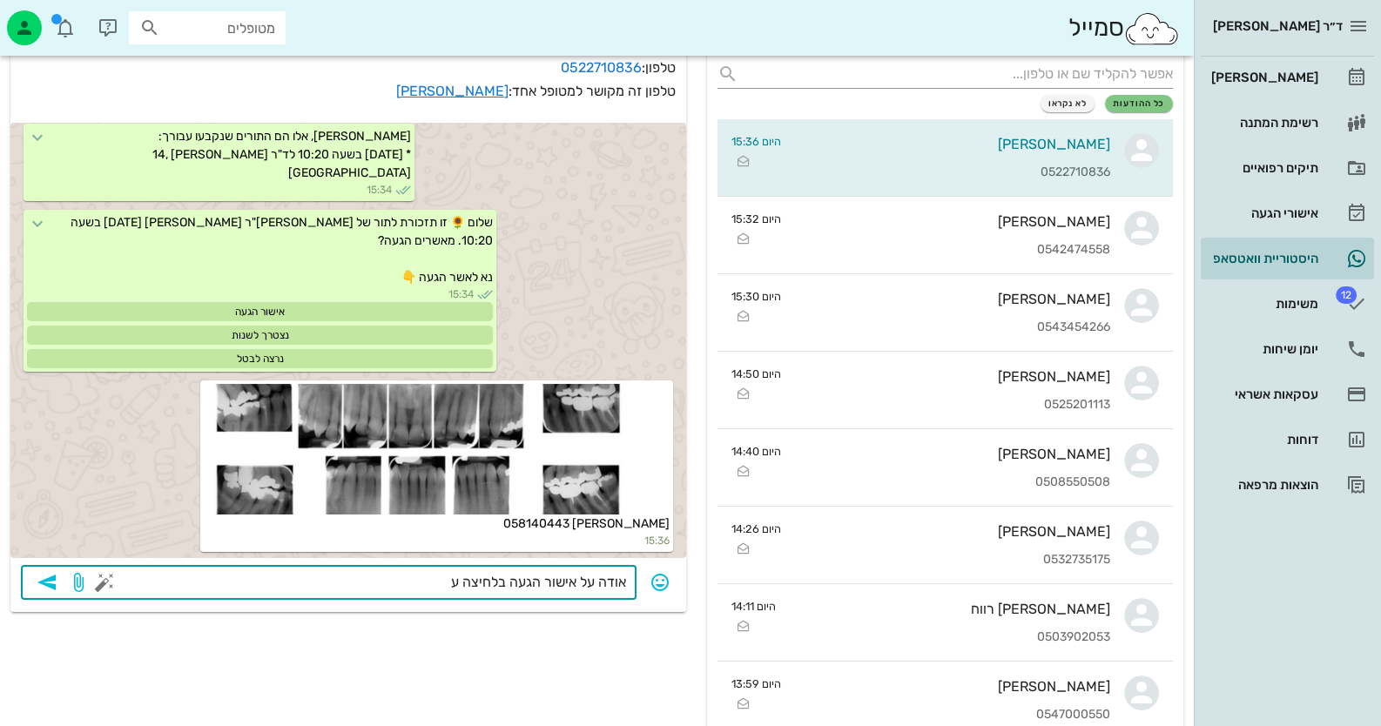
type textarea "אודה על אישור הגעה בלחיצה"
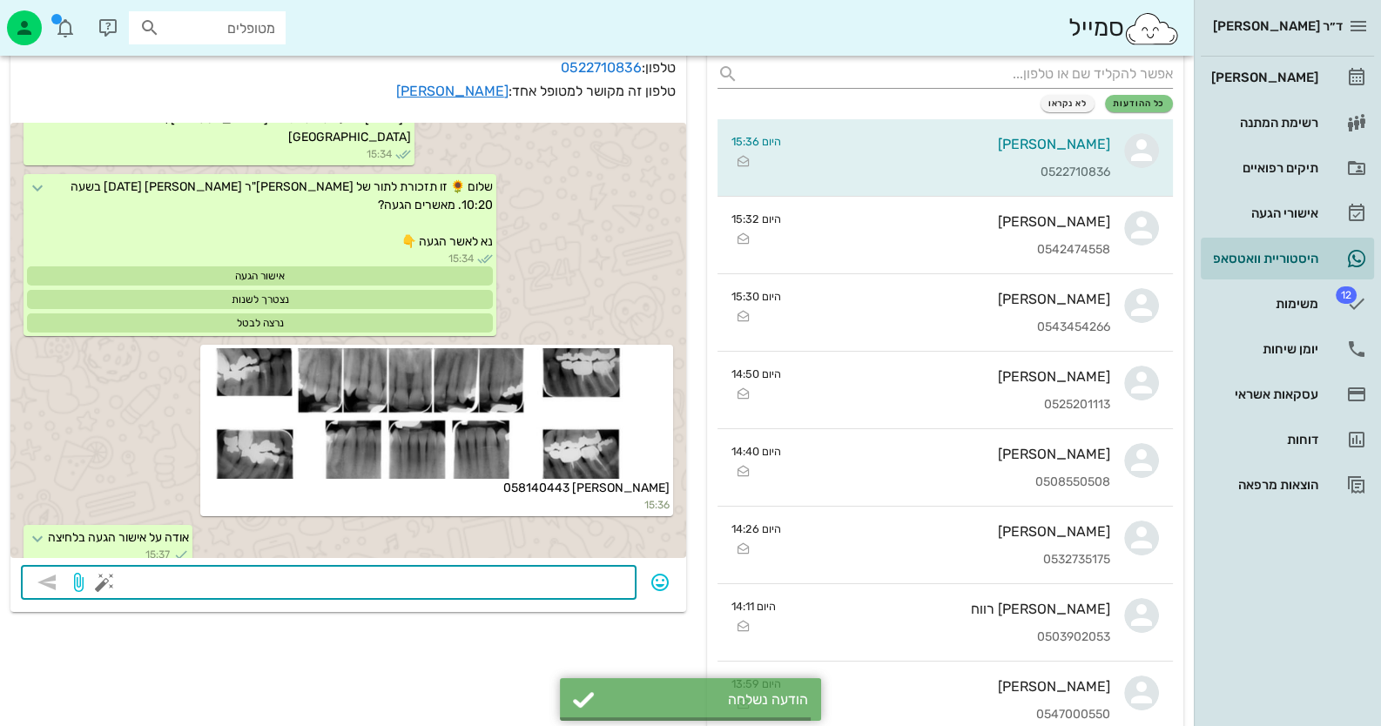
scroll to position [135, 0]
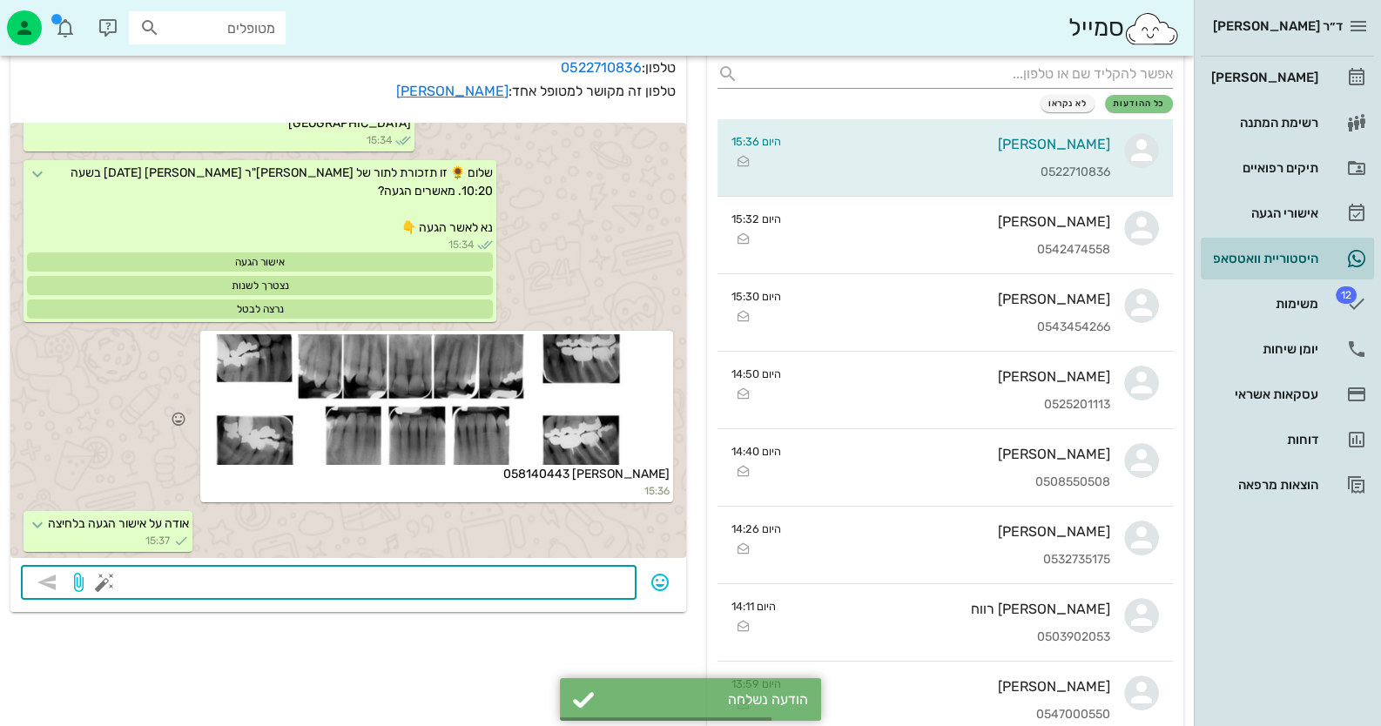
click at [491, 461] on div at bounding box center [437, 399] width 466 height 131
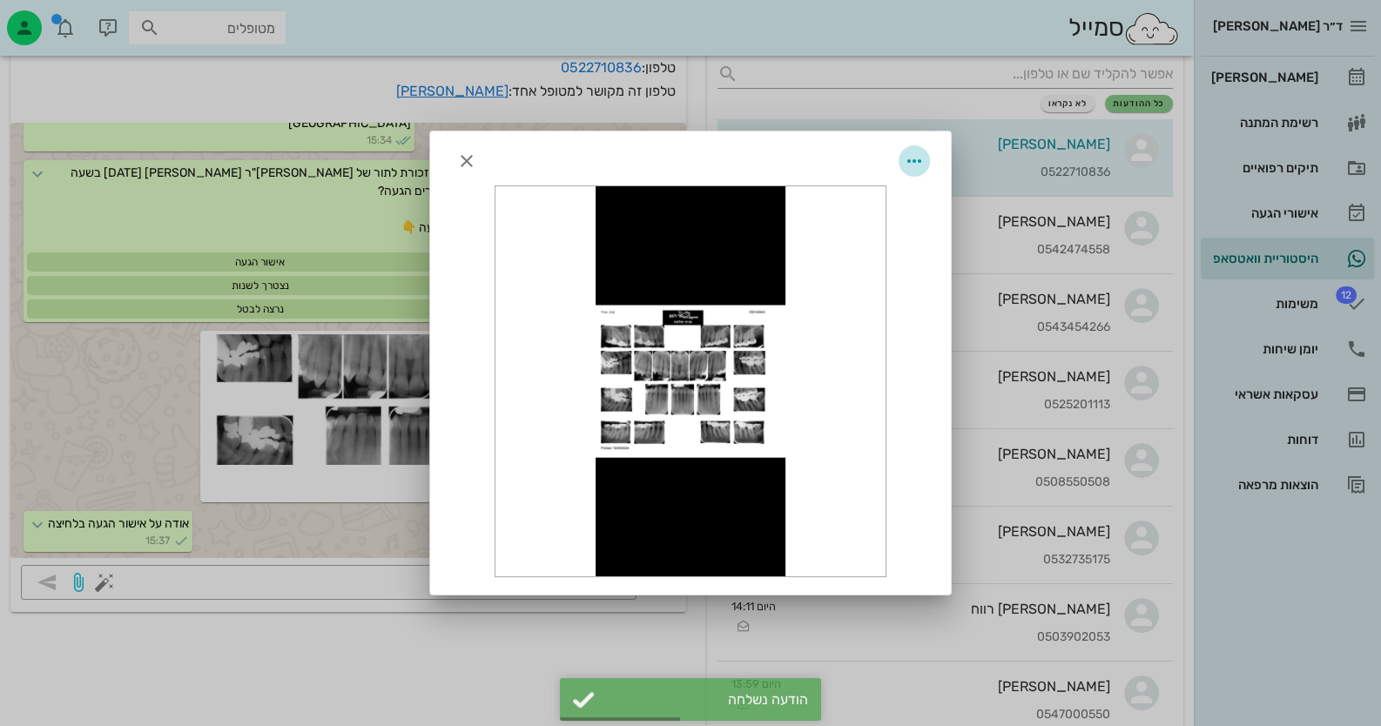
click at [923, 162] on icon "button" at bounding box center [914, 161] width 21 height 21
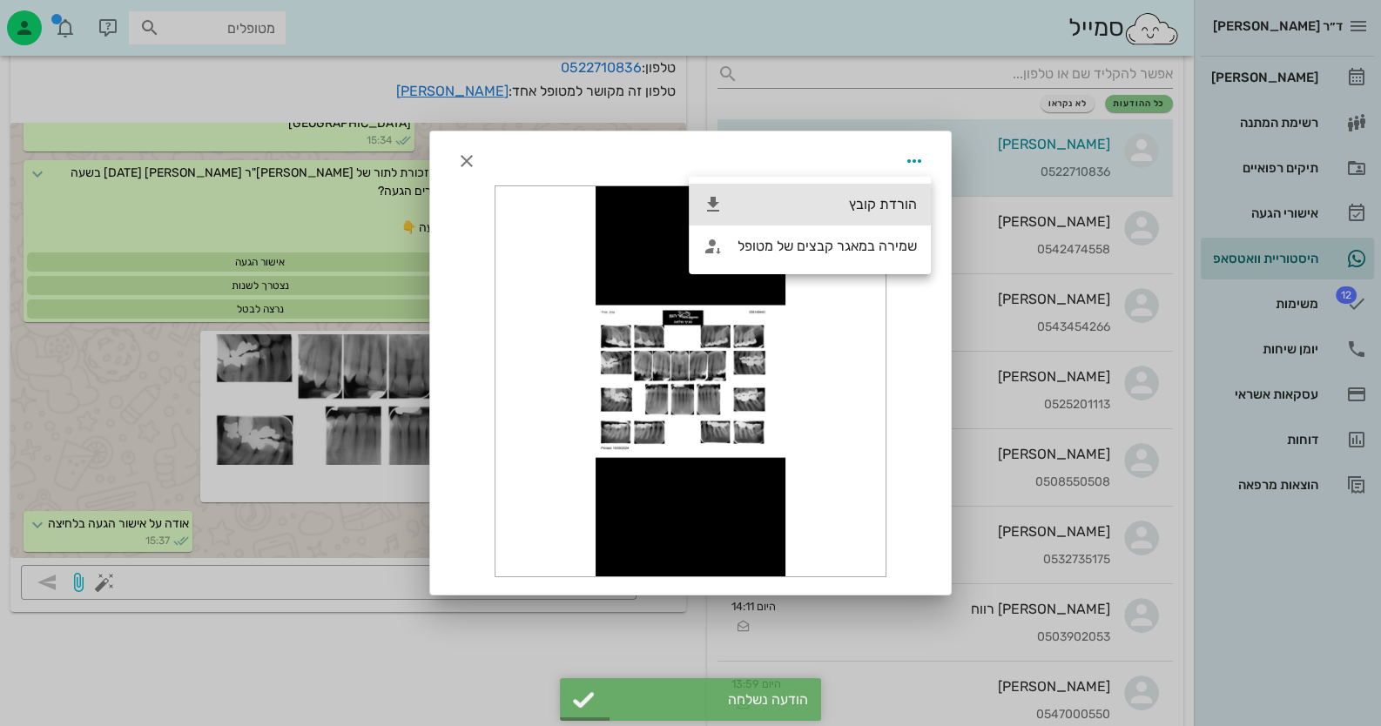
click at [858, 199] on div "הורדת קובץ" at bounding box center [827, 204] width 179 height 17
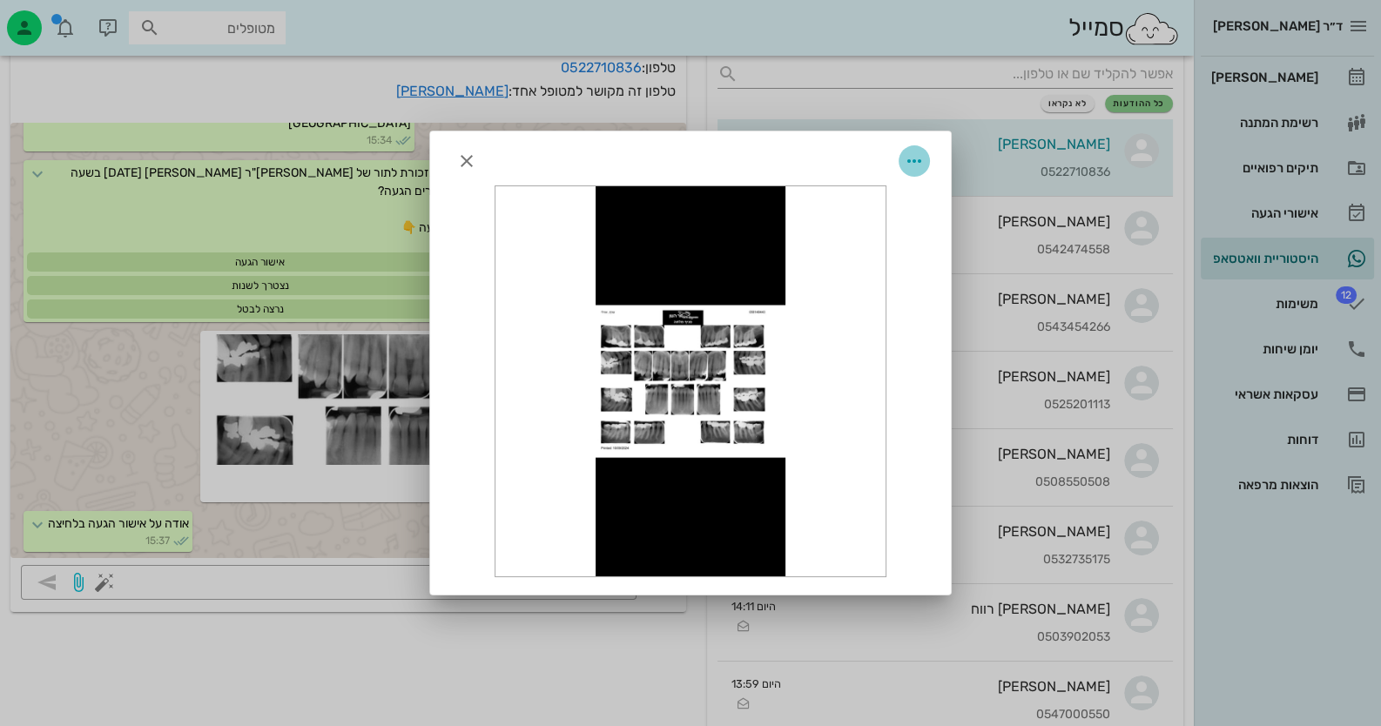
click at [913, 160] on icon "button" at bounding box center [914, 161] width 21 height 21
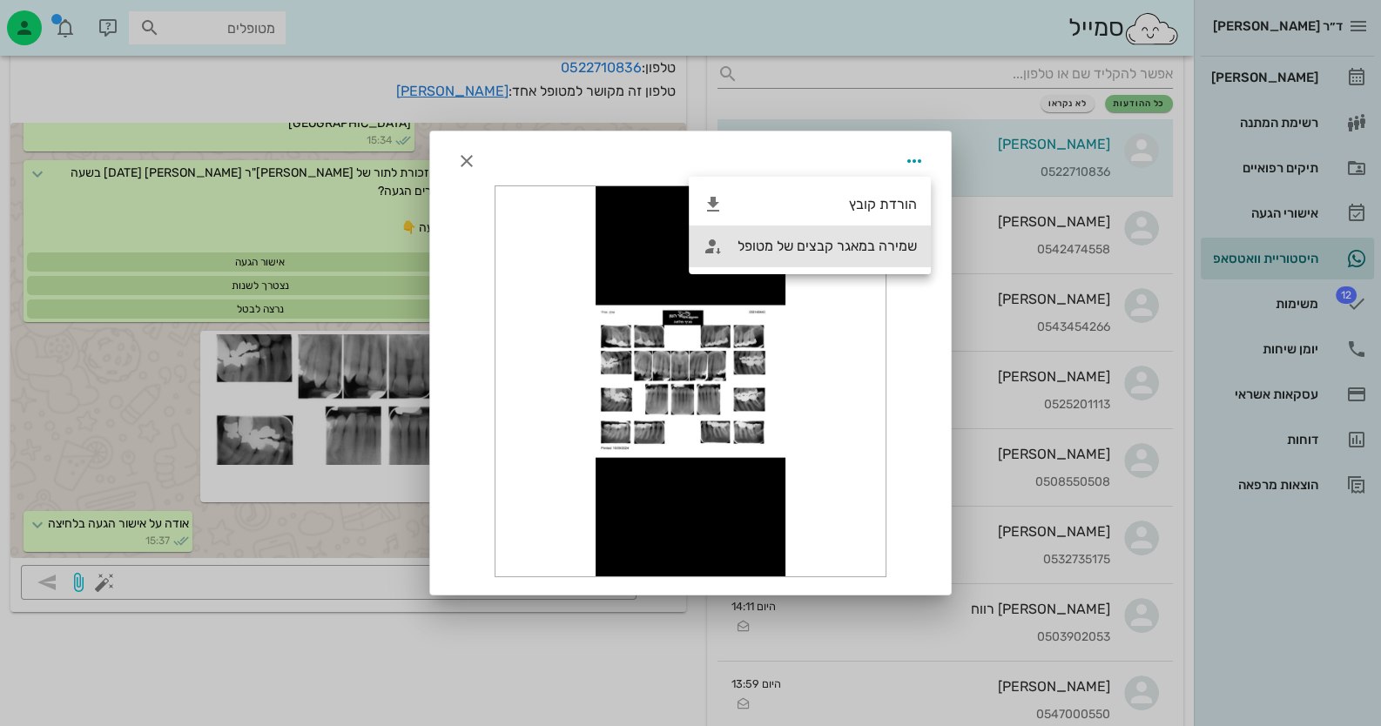
click at [862, 246] on div "שמירה במאגר קבצים של מטופל" at bounding box center [827, 246] width 179 height 17
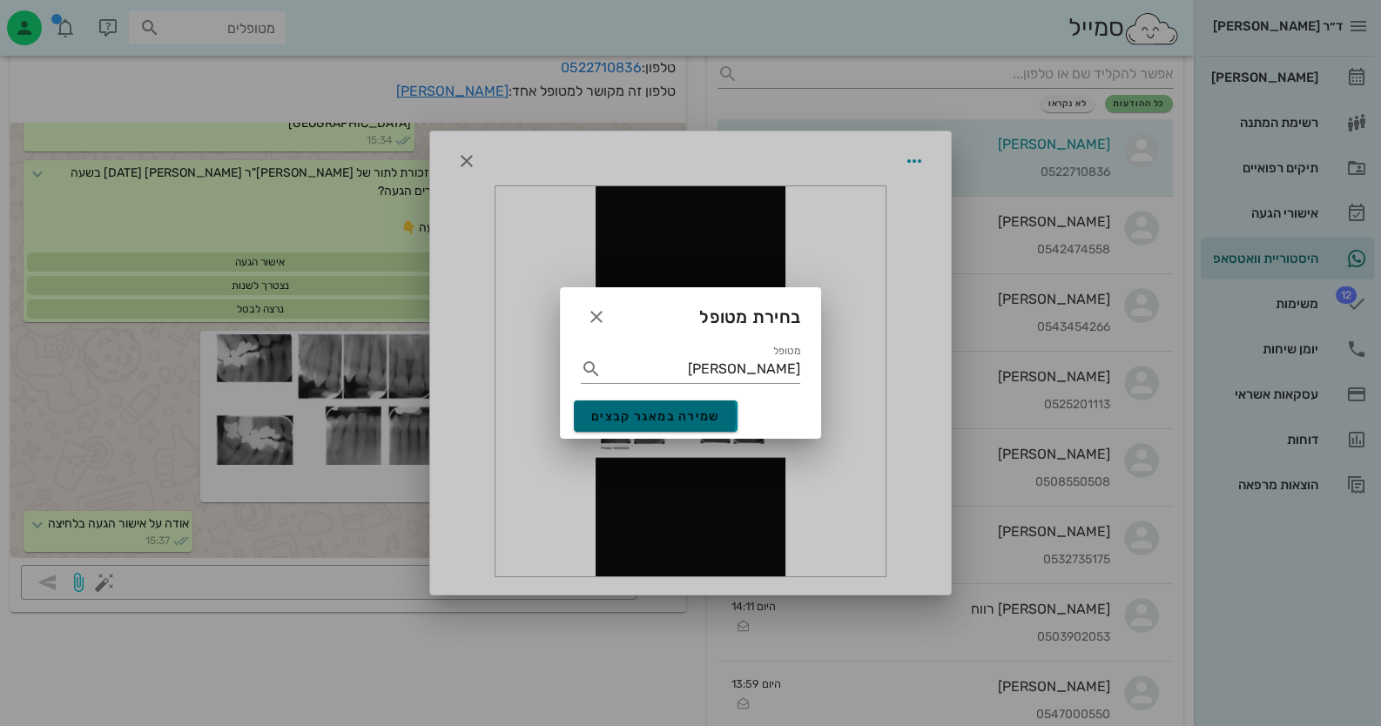
click at [718, 404] on button "שמירה במאגר קבצים" at bounding box center [656, 416] width 164 height 31
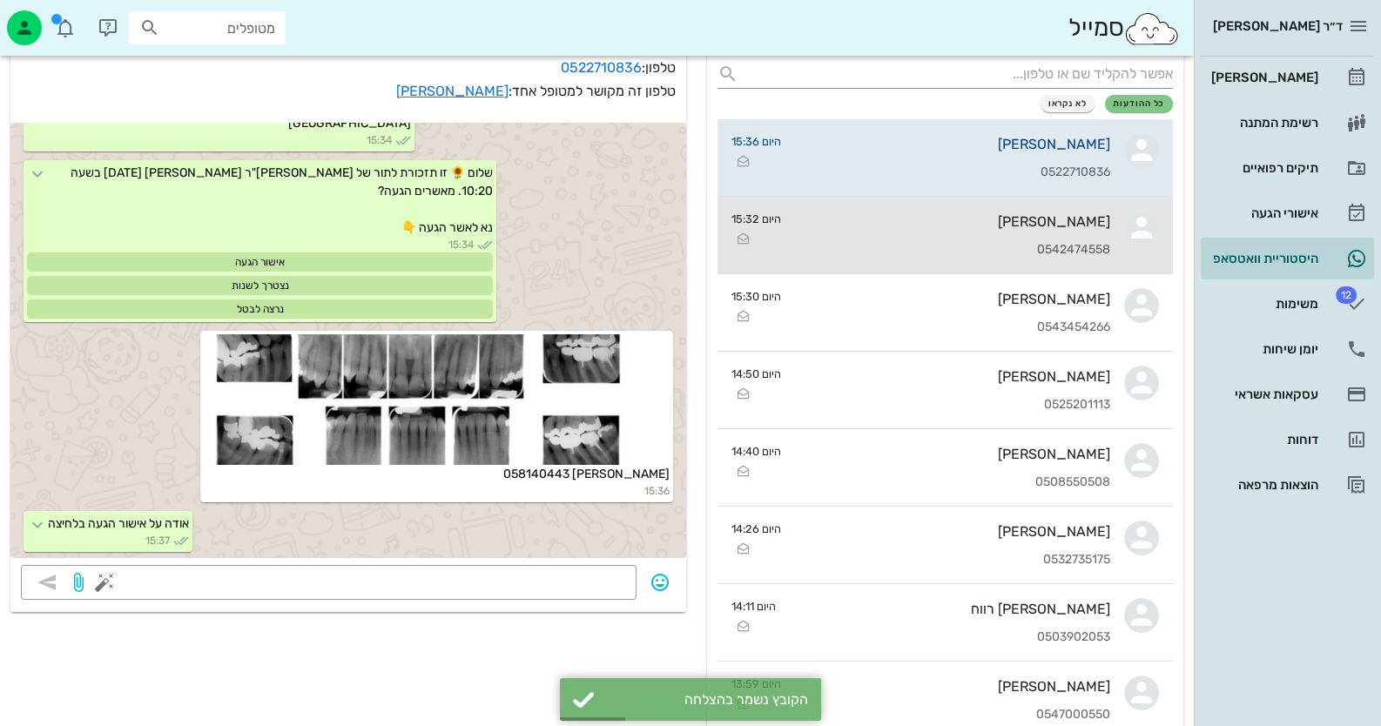
click at [1069, 267] on div "פרידה בר אבי 0542474558" at bounding box center [952, 235] width 315 height 77
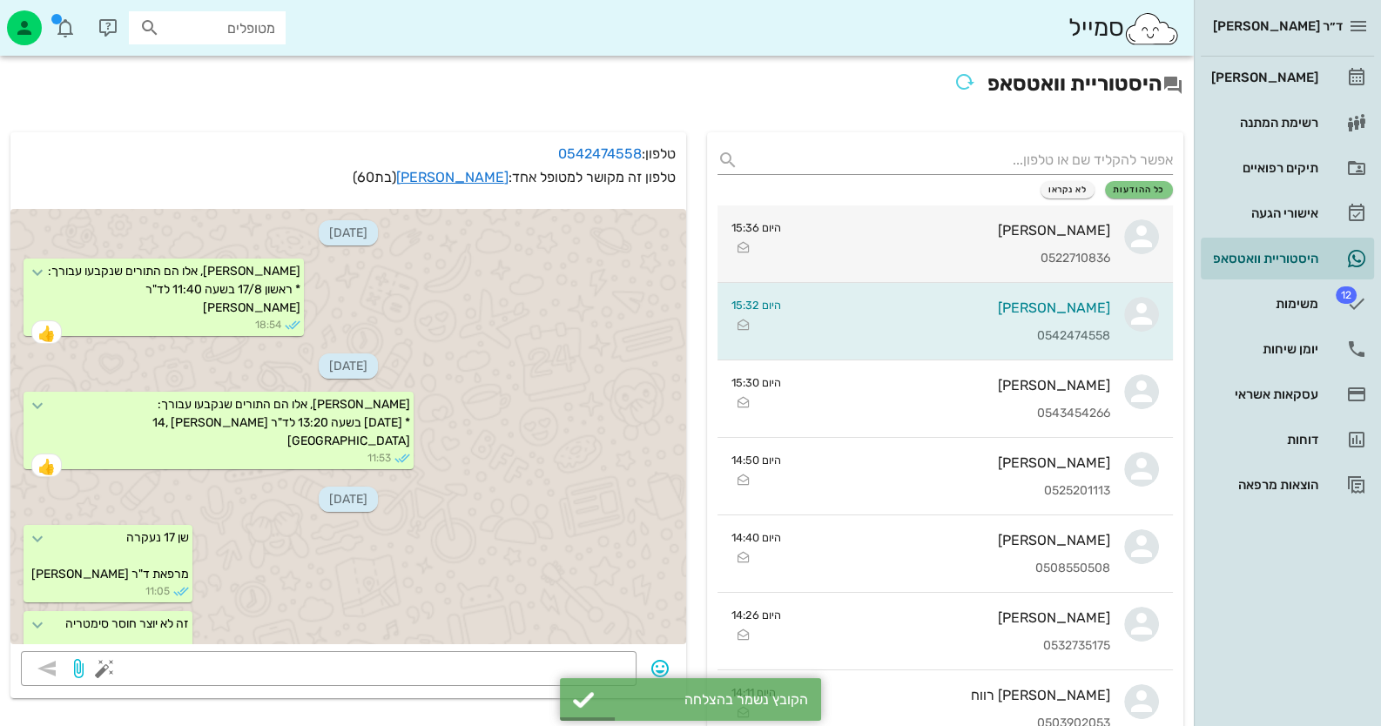
scroll to position [3828, 0]
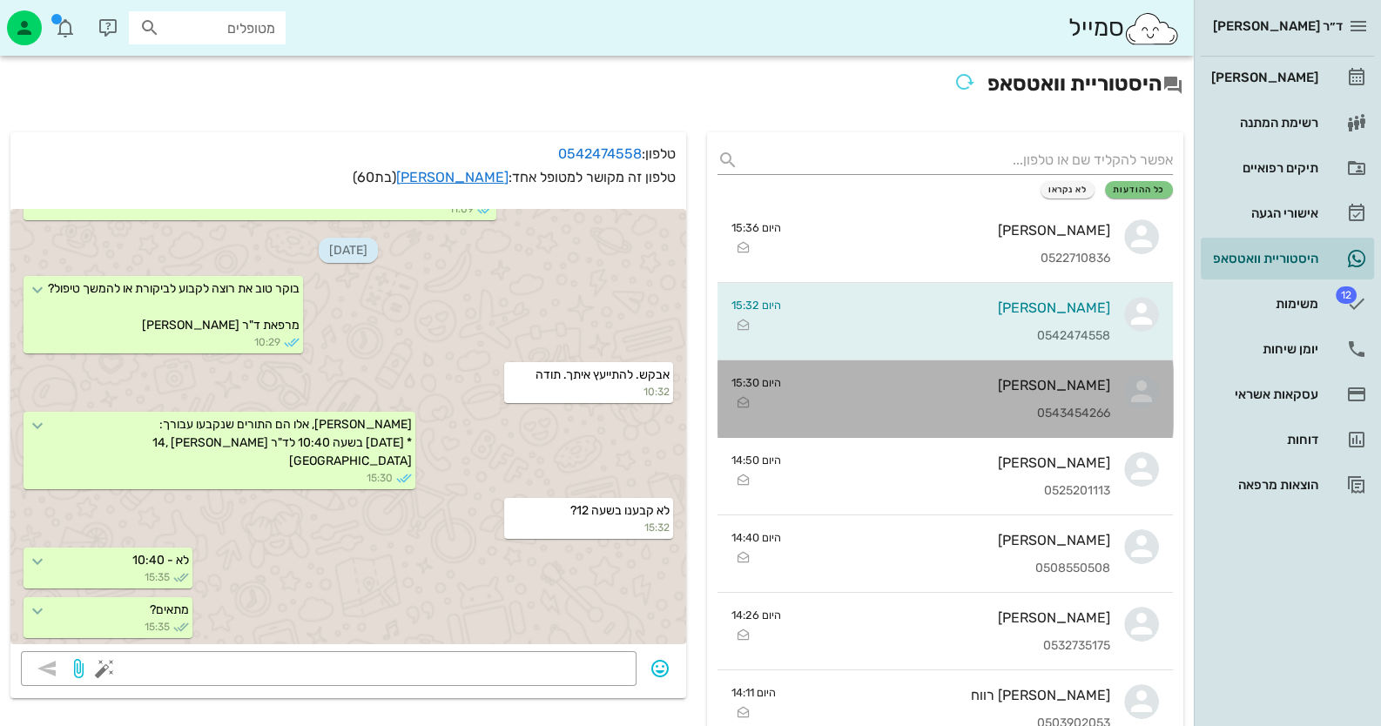
click at [1071, 407] on div "0543454266" at bounding box center [952, 414] width 315 height 15
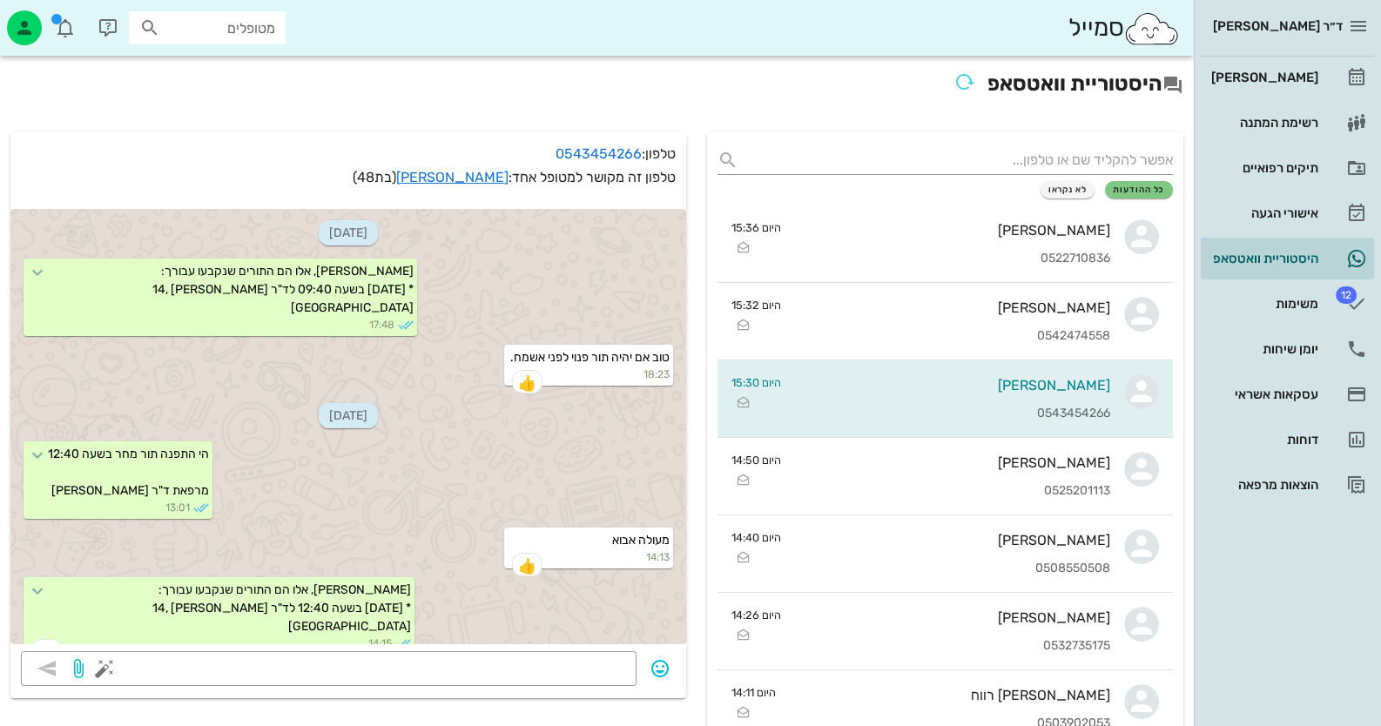
scroll to position [1905, 0]
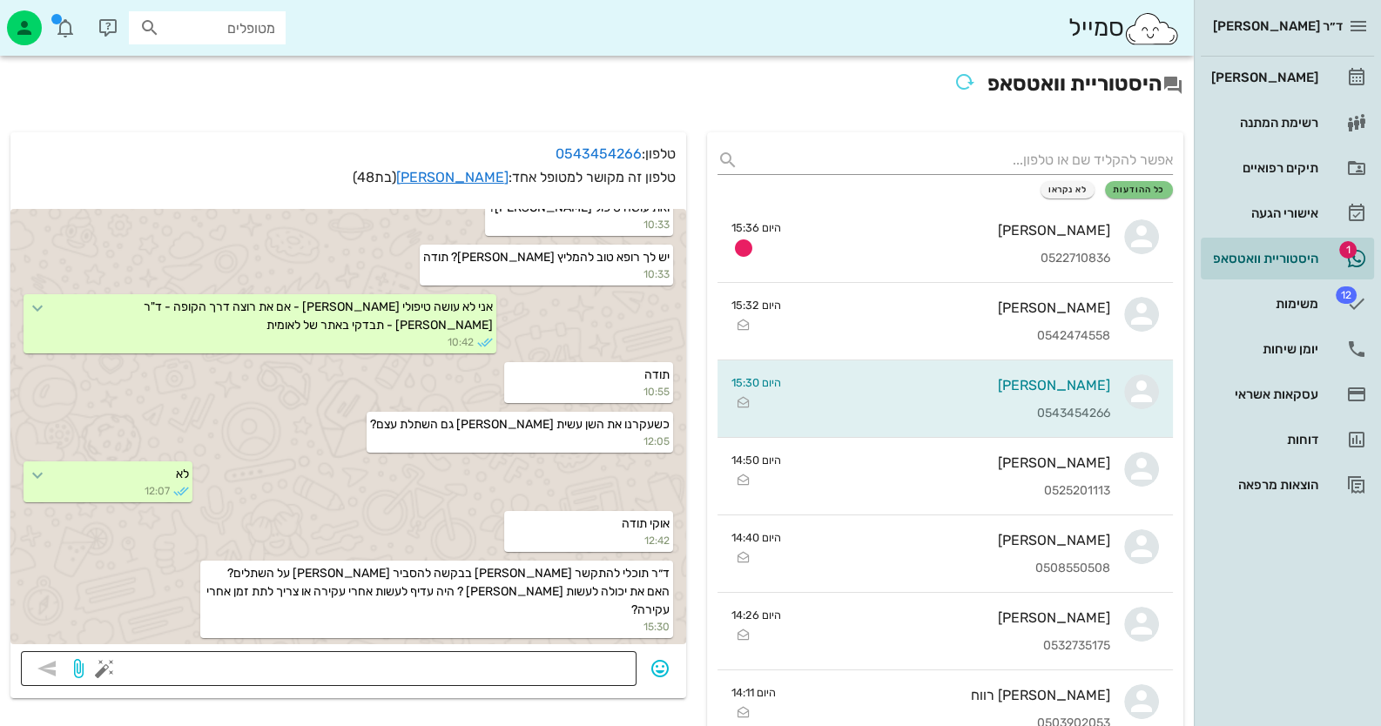
click at [562, 672] on textarea at bounding box center [367, 671] width 518 height 28
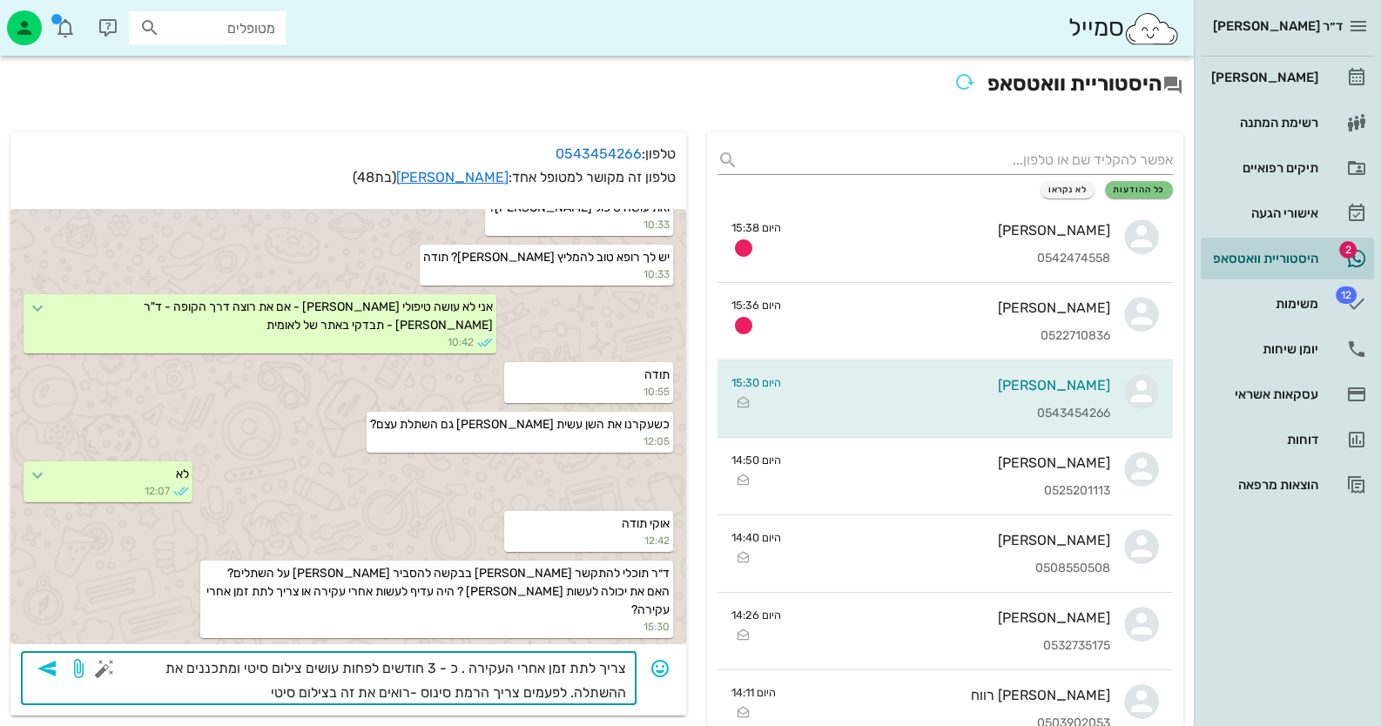
click at [461, 667] on textarea "צריך לתת זמן אחרי העקירה . כ - 3 חודשים לפחות עושים צילום סיטי ומתכננים את ההשת…" at bounding box center [367, 681] width 518 height 49
type textarea "צריך לתת זמן אחרי העקירה . כעבור כ - 3 חודשים לפחות עושים צילום סיטי ומתכננים א…"
click at [57, 666] on icon "button" at bounding box center [47, 668] width 21 height 21
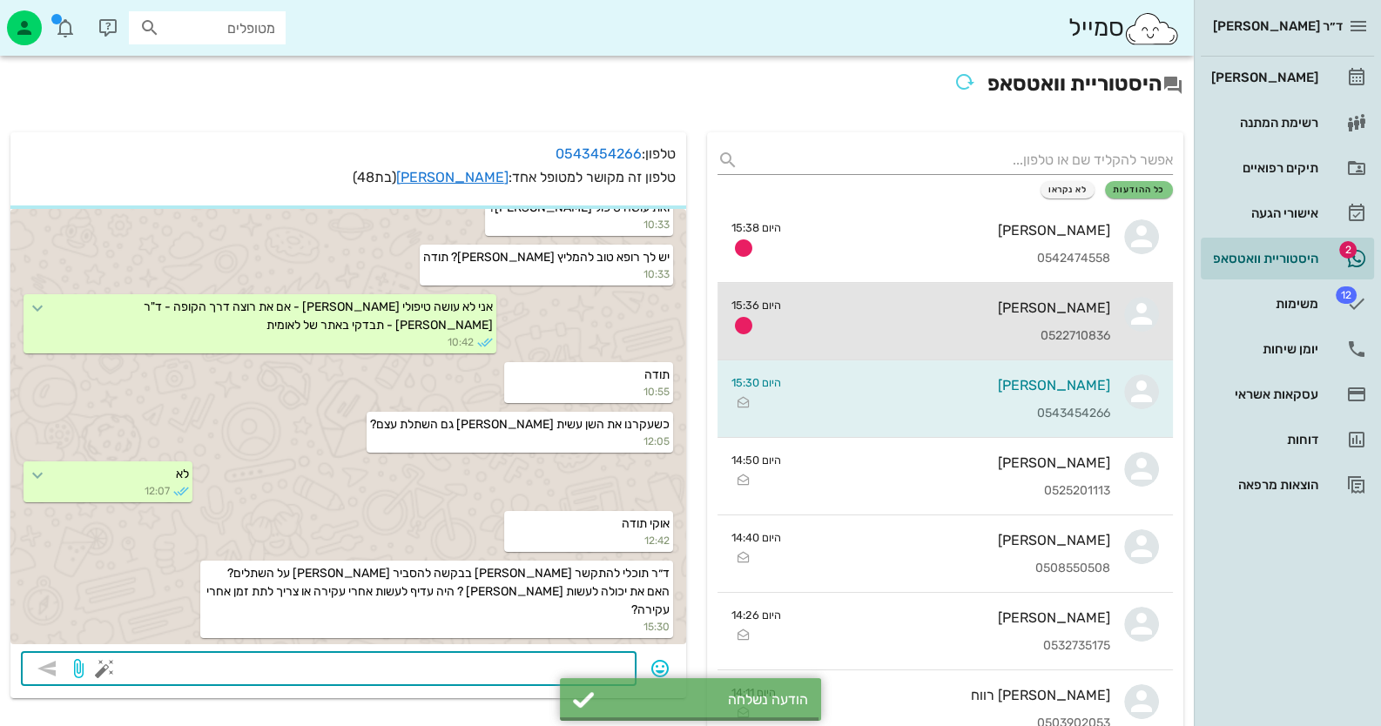
click at [941, 333] on div "0522710836" at bounding box center [952, 336] width 315 height 15
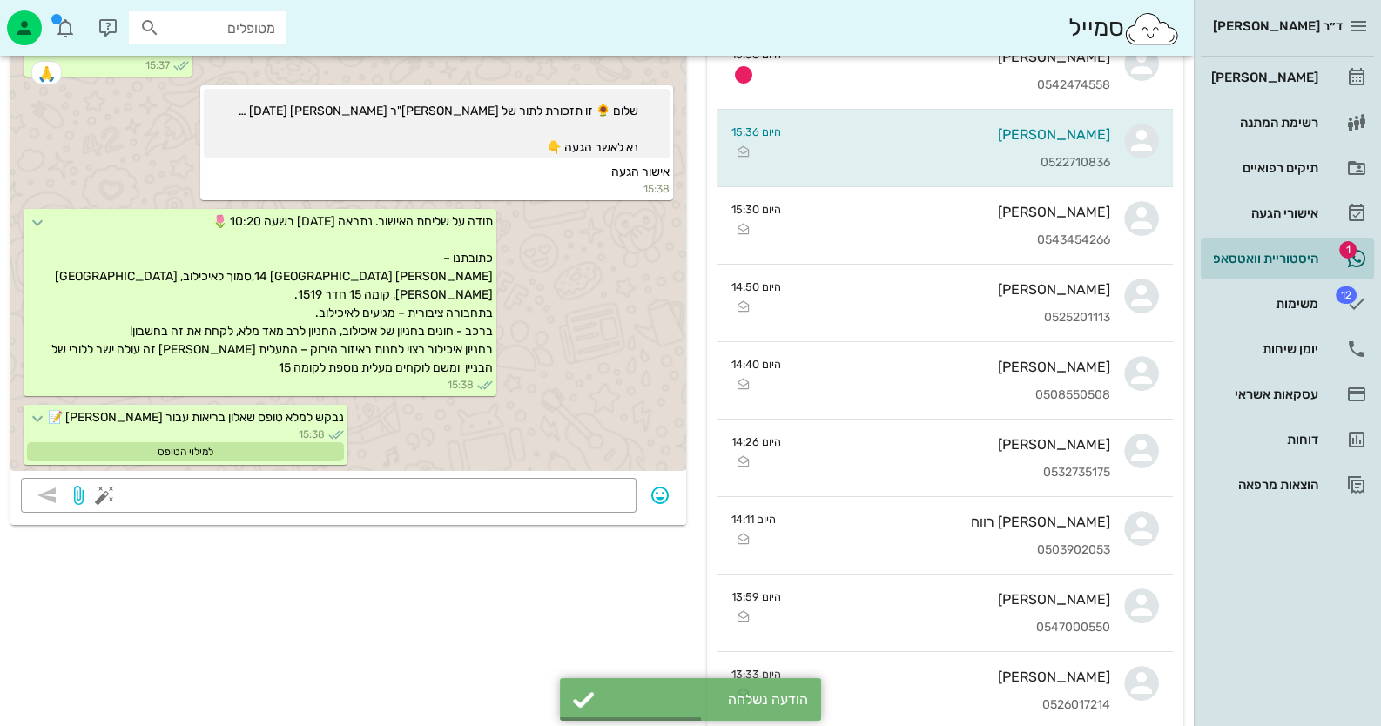
scroll to position [86, 0]
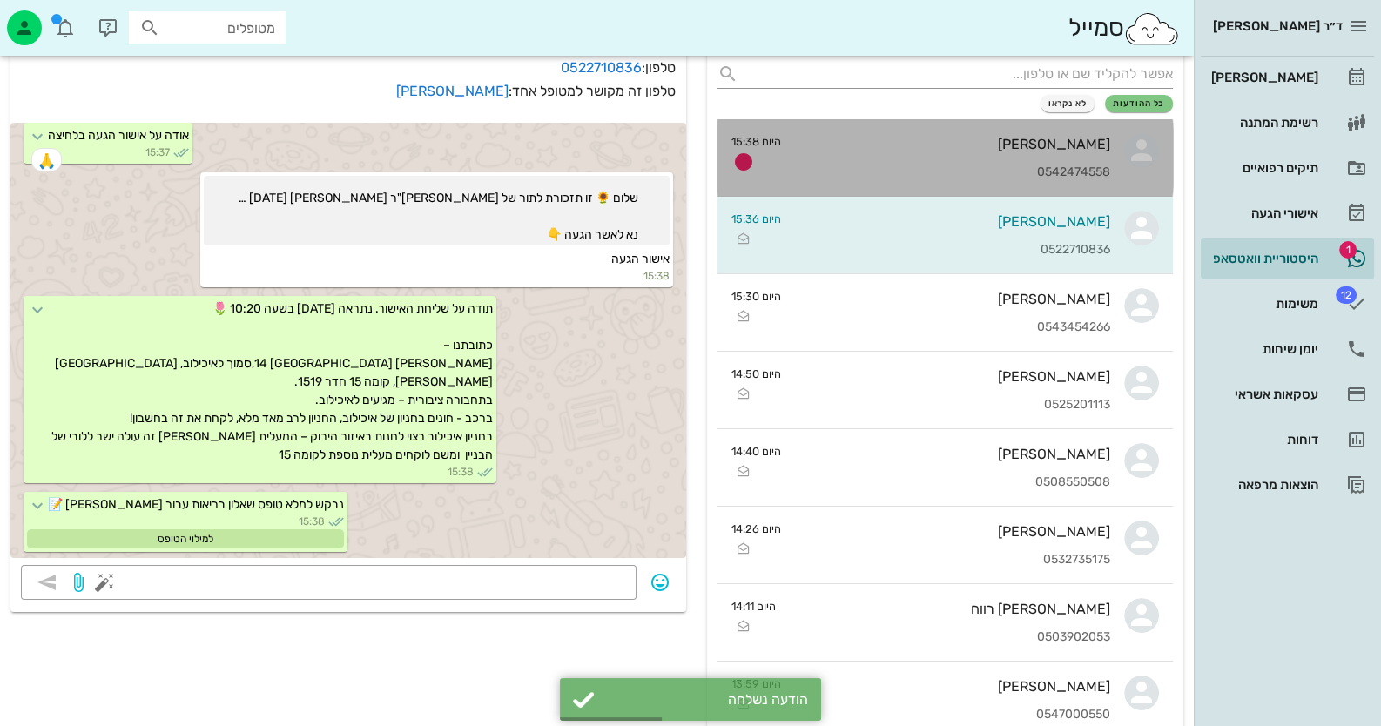
click at [1082, 149] on div "[PERSON_NAME]" at bounding box center [952, 144] width 315 height 17
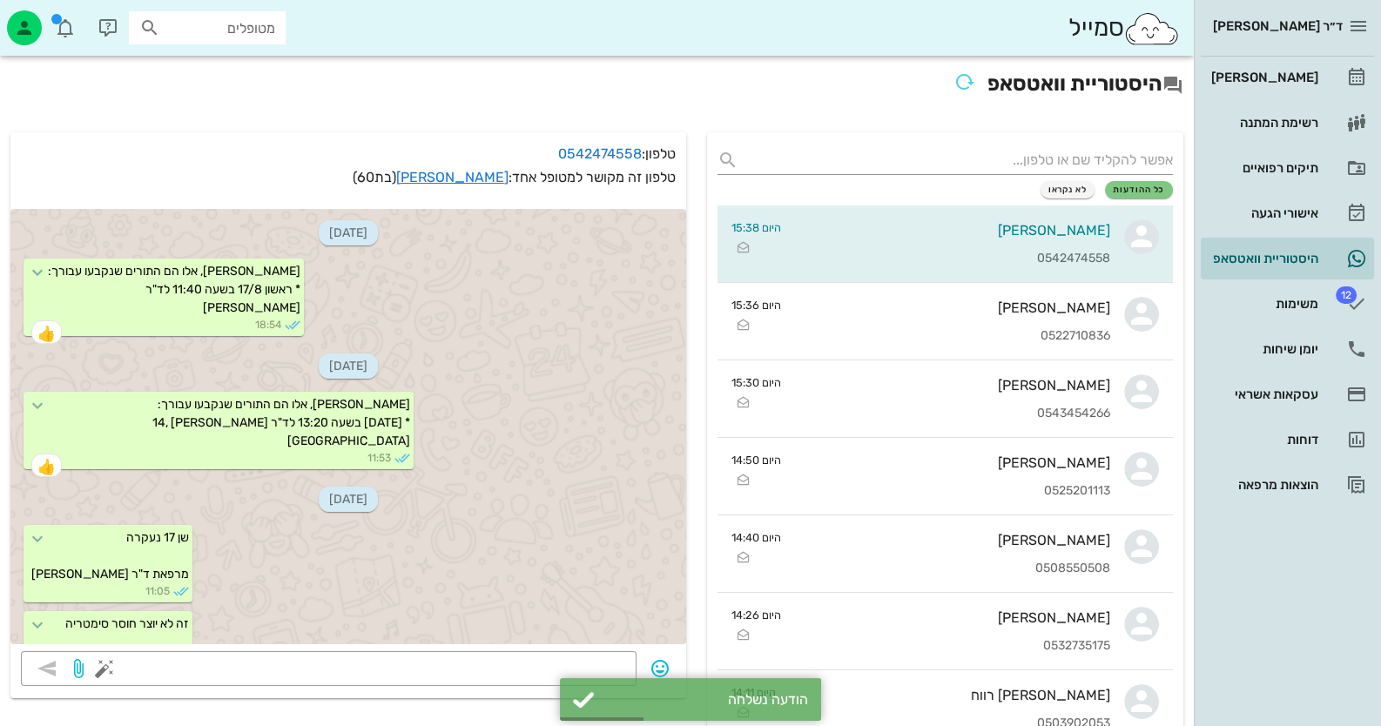
scroll to position [3878, 0]
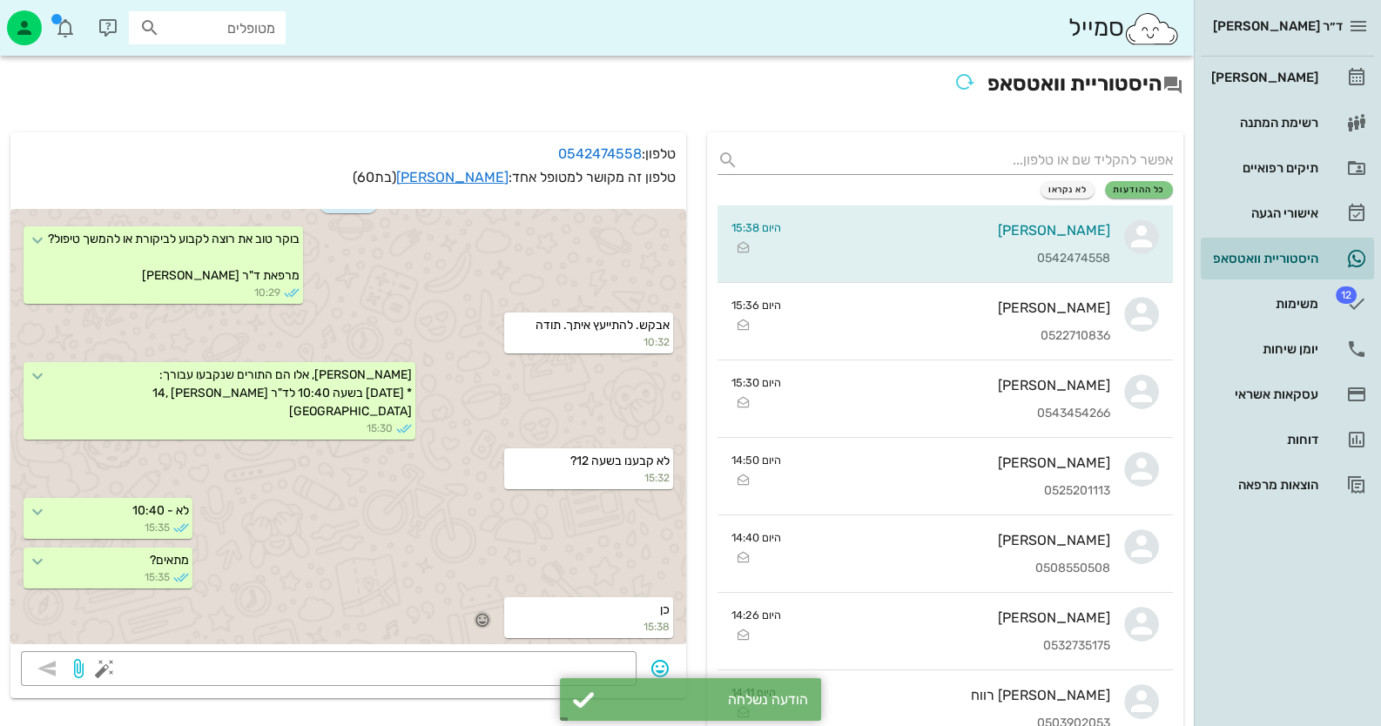
click at [482, 612] on icon "button" at bounding box center [483, 620] width 16 height 16
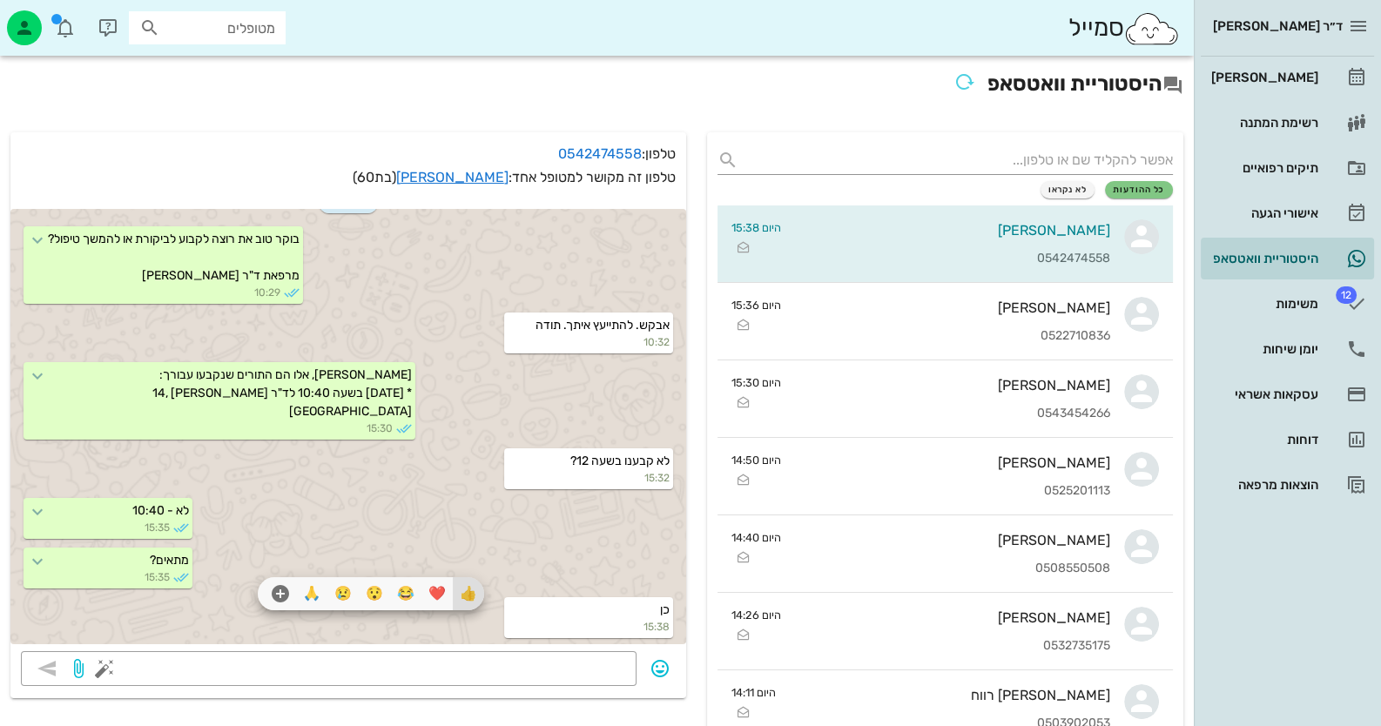
click at [484, 582] on div "👍" at bounding box center [468, 593] width 31 height 33
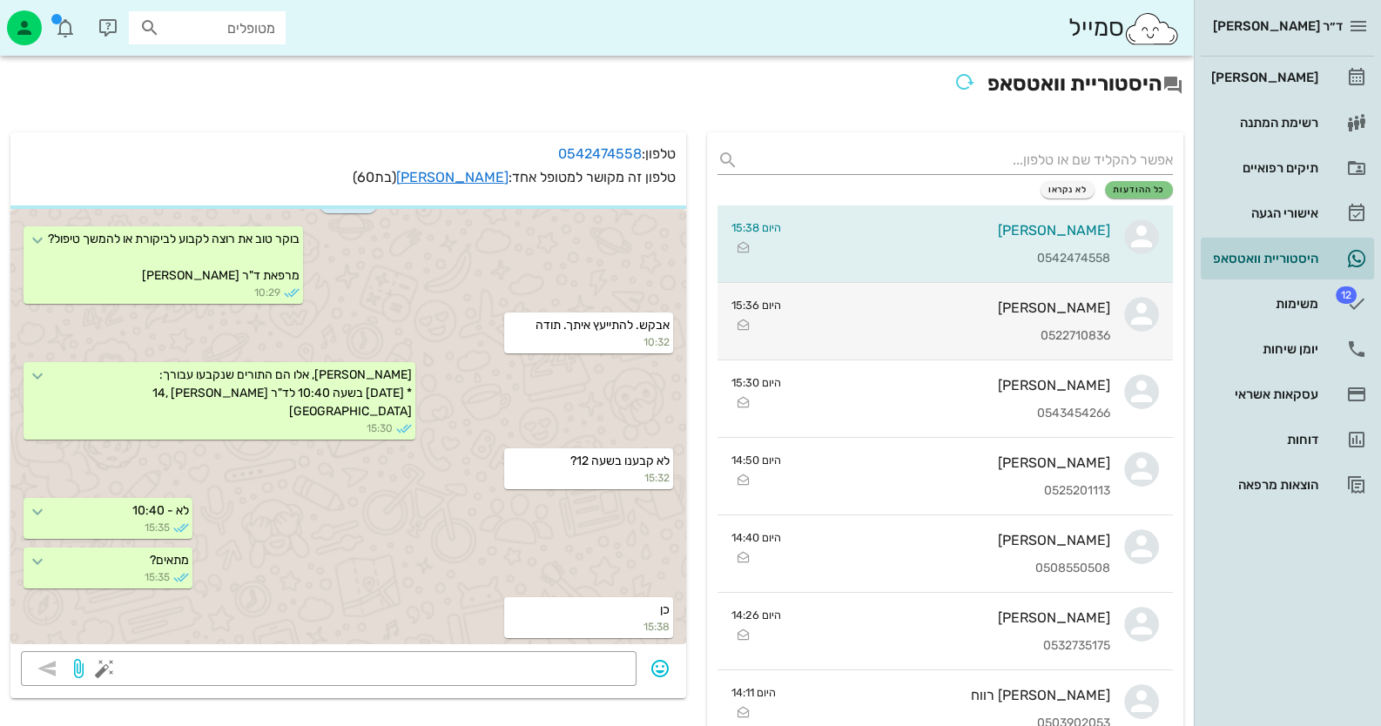
scroll to position [3880, 0]
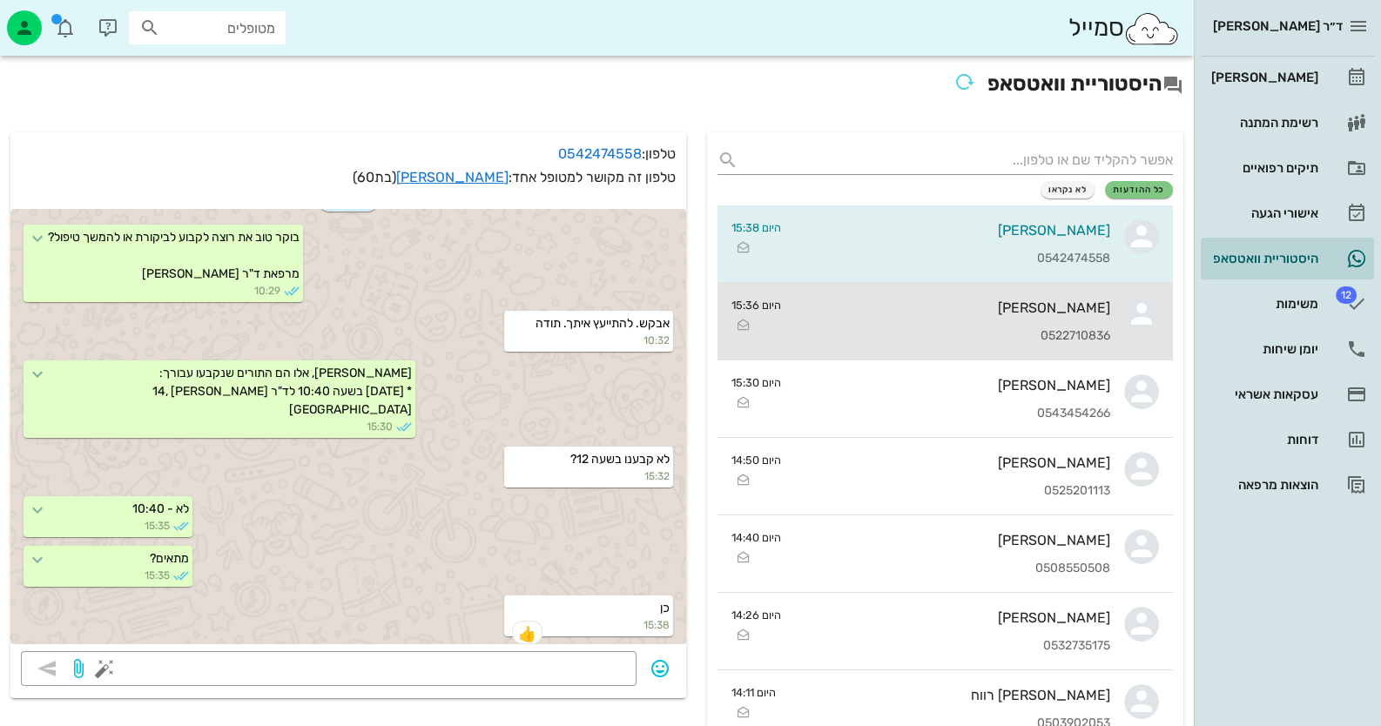
click at [1088, 300] on div "אורלי קמפף שרף" at bounding box center [952, 308] width 315 height 17
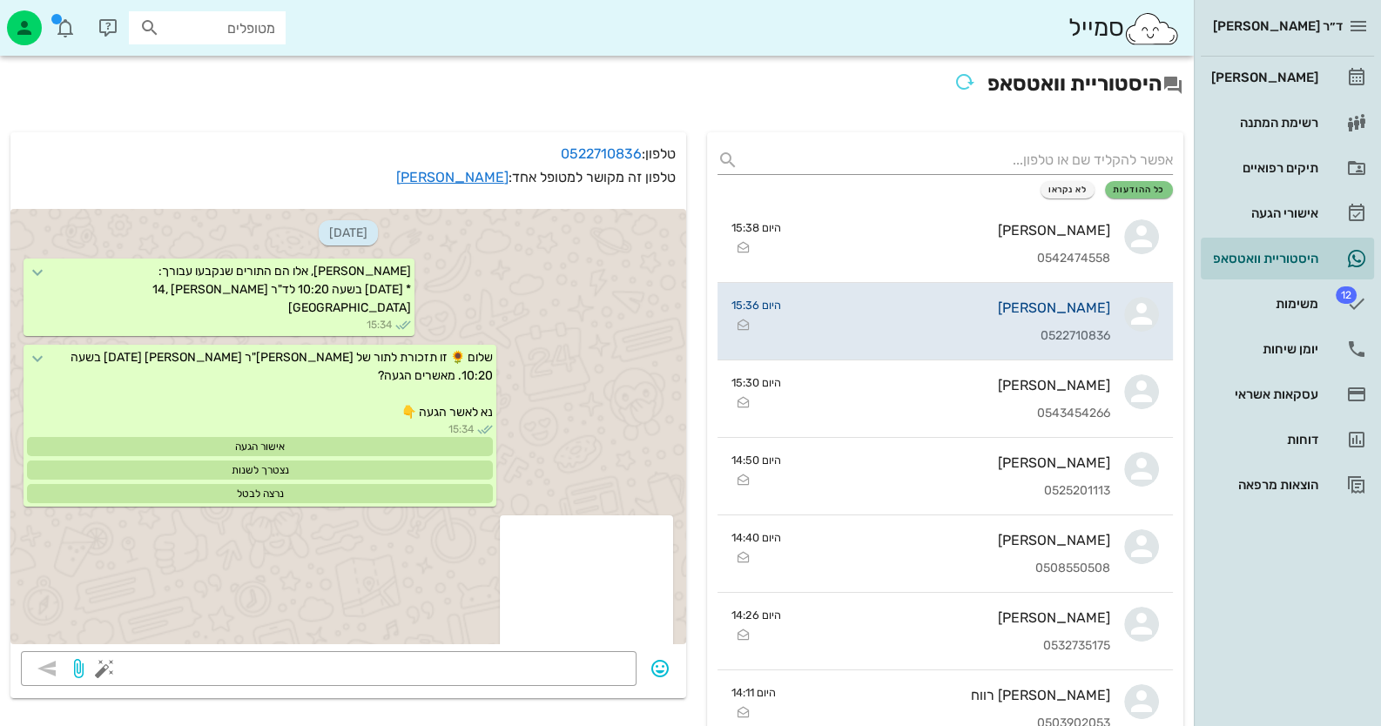
scroll to position [505, 0]
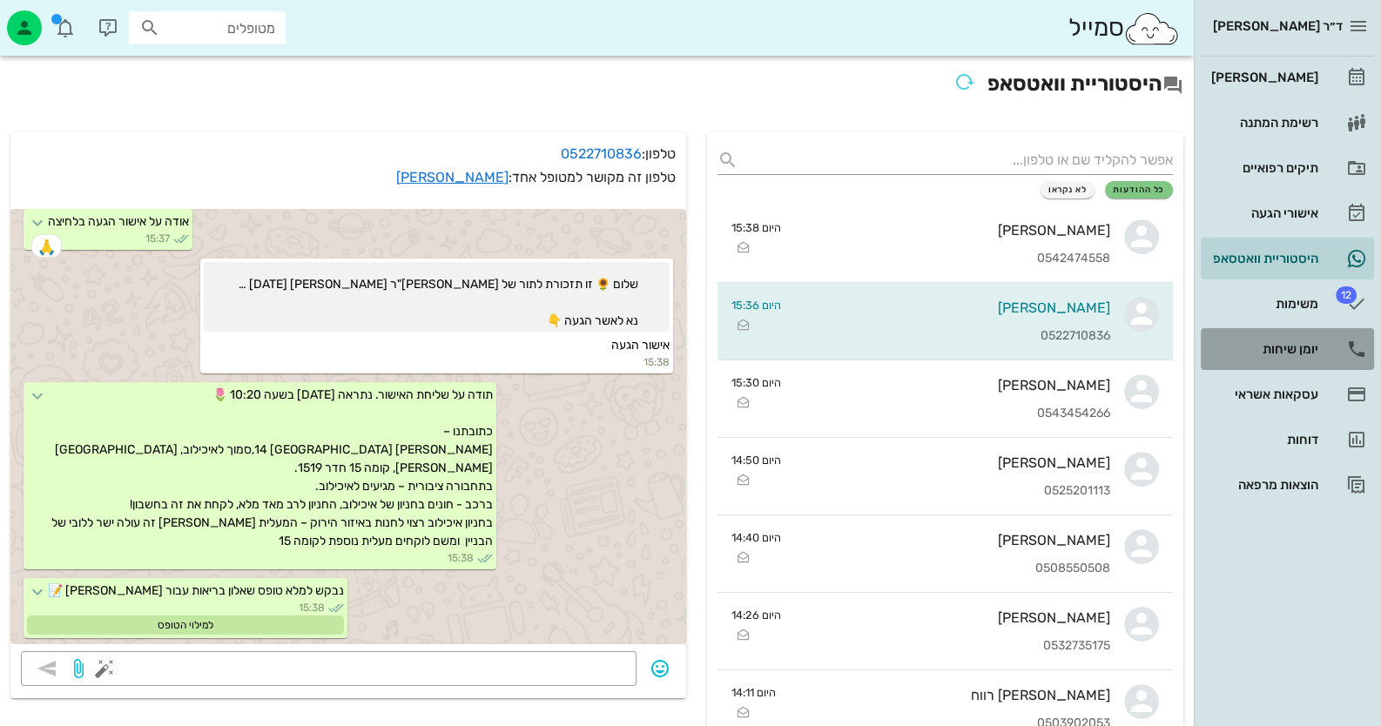
click at [1325, 361] on link "יומן שיחות" at bounding box center [1287, 349] width 173 height 42
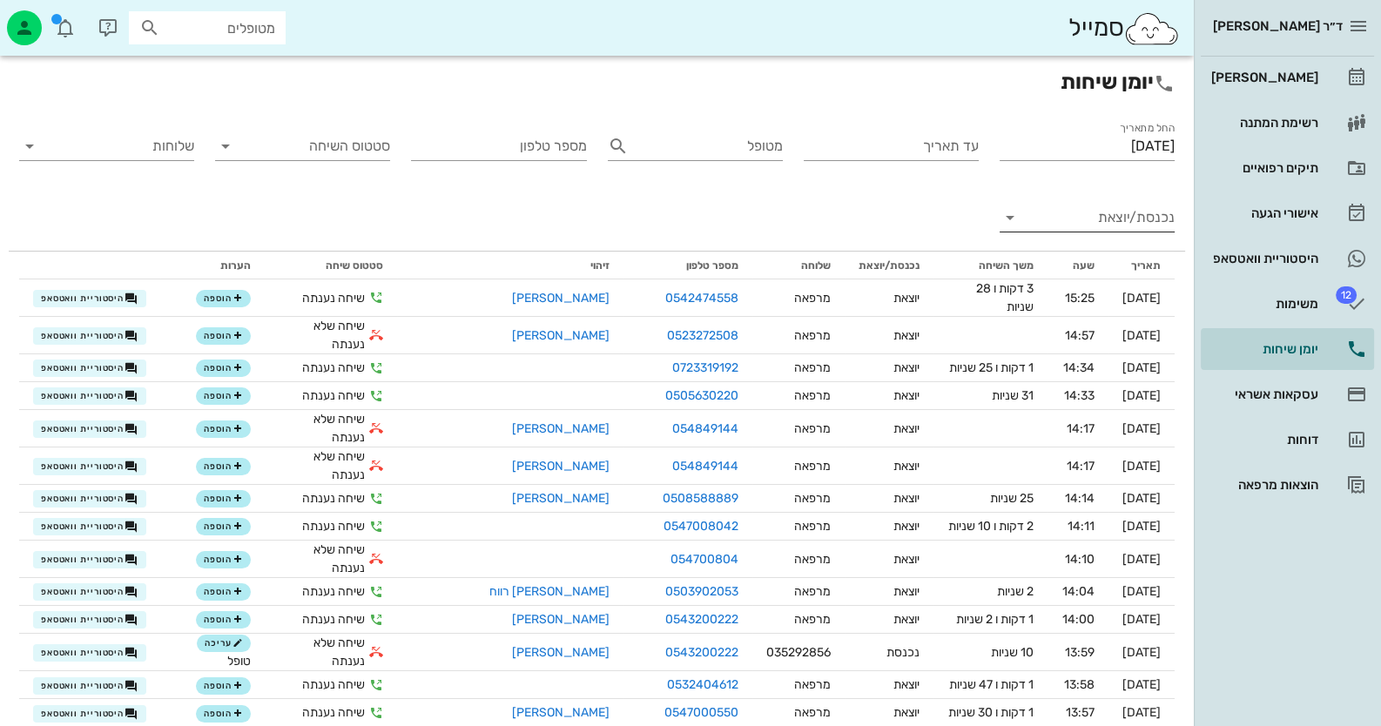
click at [1167, 221] on input "נכנסת/יוצאת" at bounding box center [1101, 218] width 147 height 28
click at [0, 0] on div "נכנסת" at bounding box center [0, 0] width 0 height 0
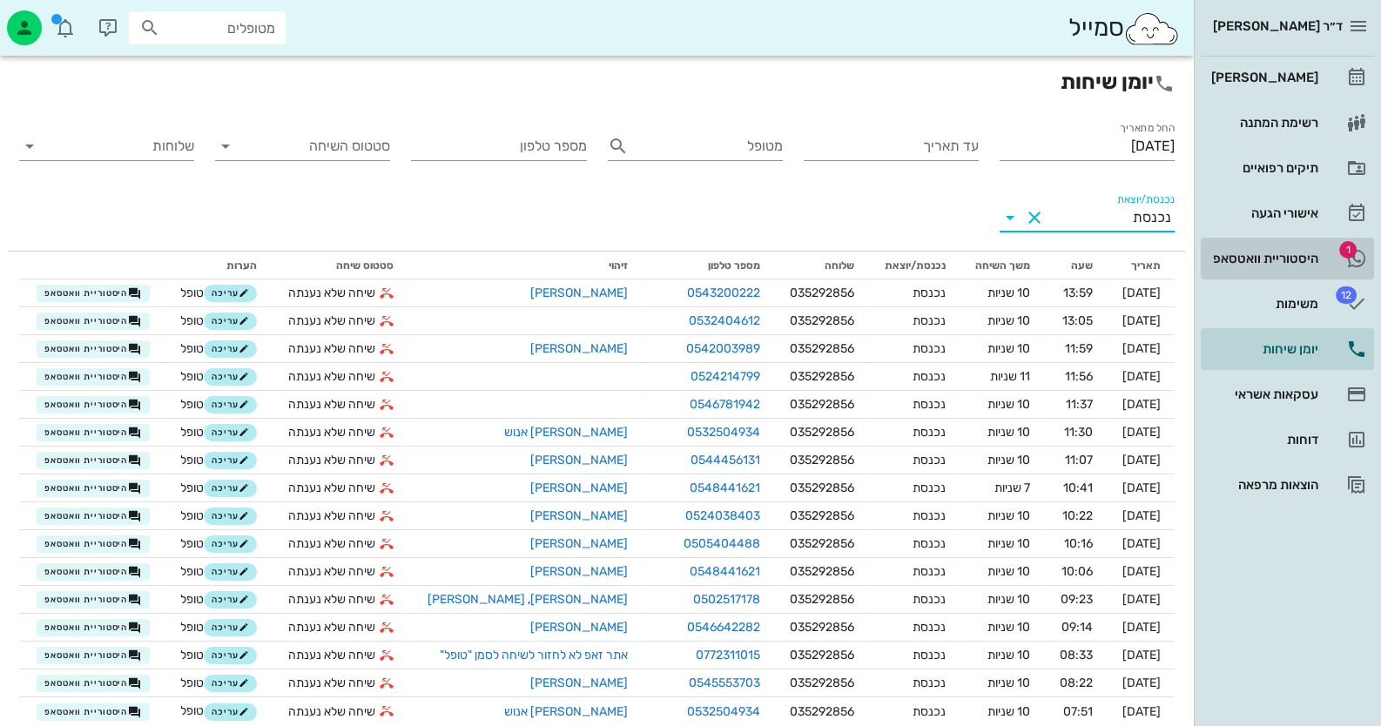
click at [1286, 259] on div "היסטוריית וואטסאפ" at bounding box center [1263, 259] width 111 height 14
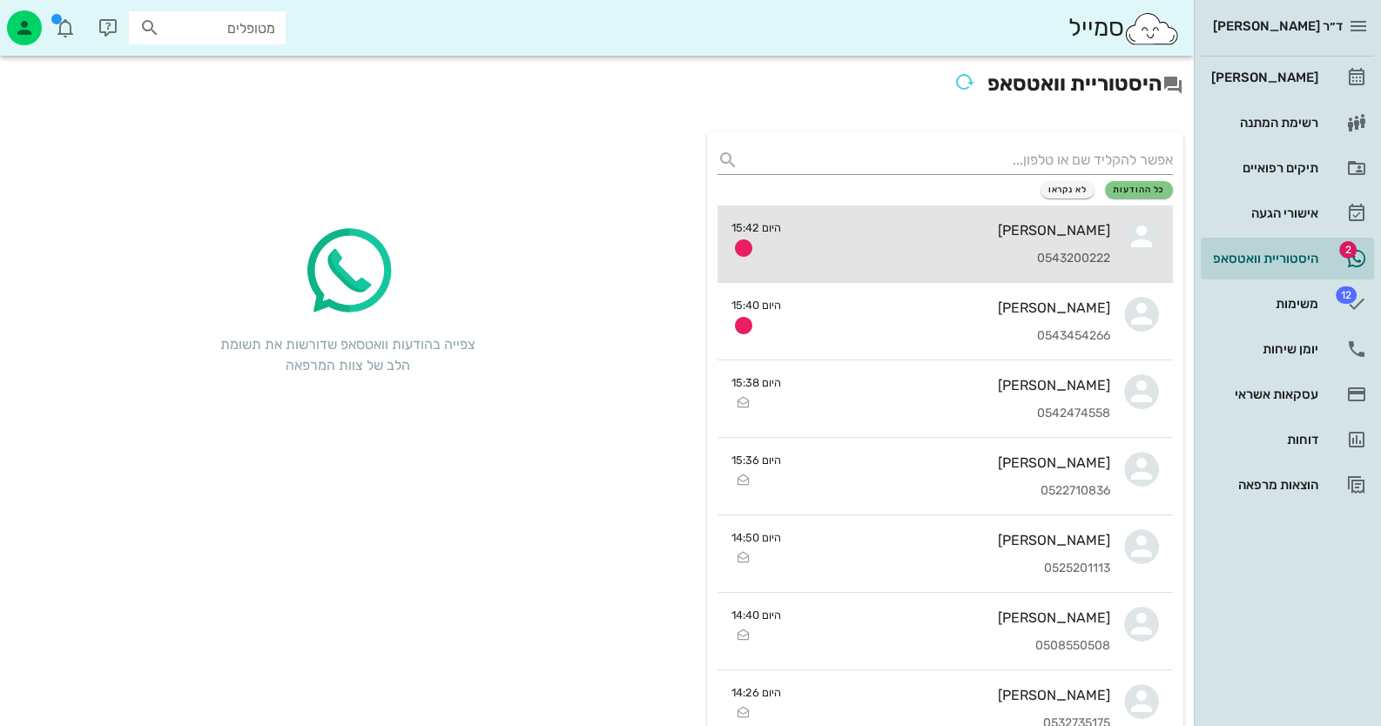
click at [1001, 255] on div "0543200222" at bounding box center [952, 259] width 315 height 15
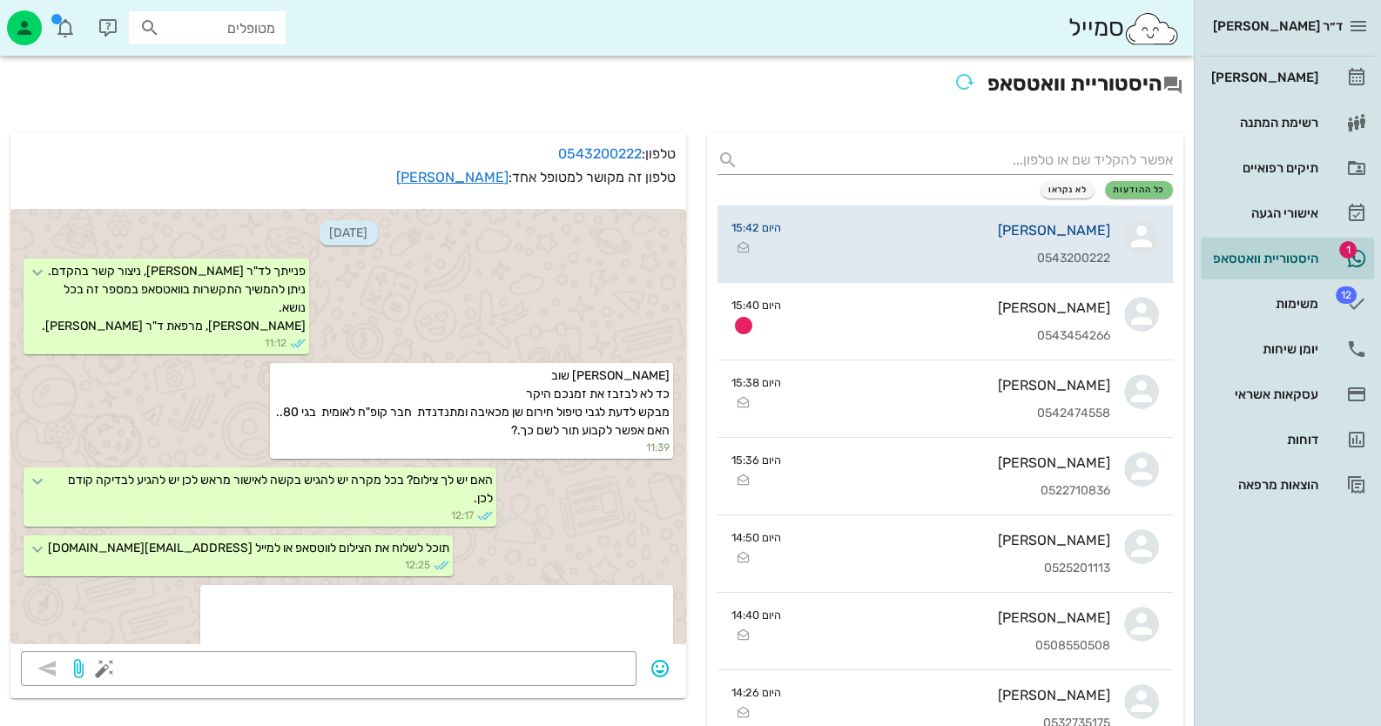
scroll to position [1730, 0]
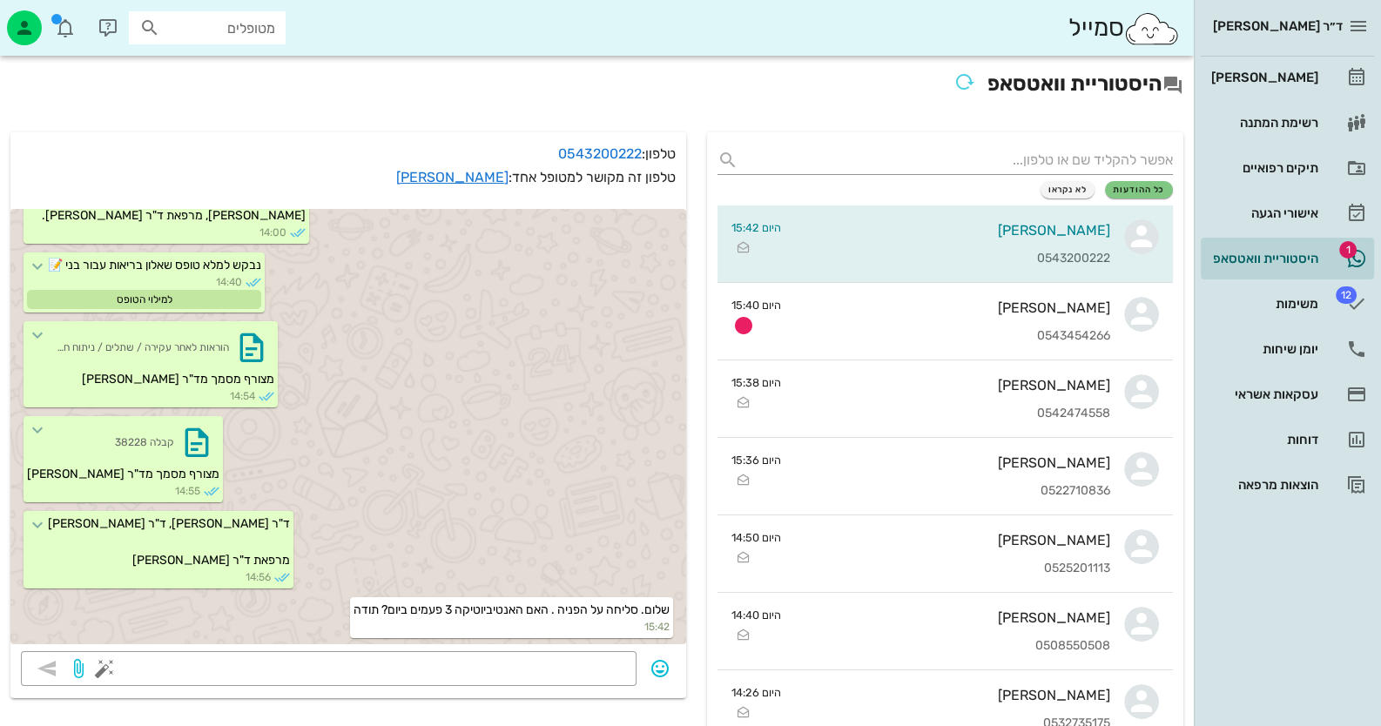
click at [479, 648] on div "18-09-2025 פנייתך לד"ר חיה מאיר נקלטה, ניצור קשר בהקדם. ניתן להמשיך התקשרות בוו…" at bounding box center [348, 425] width 676 height 453
click at [496, 664] on textarea at bounding box center [367, 671] width 518 height 28
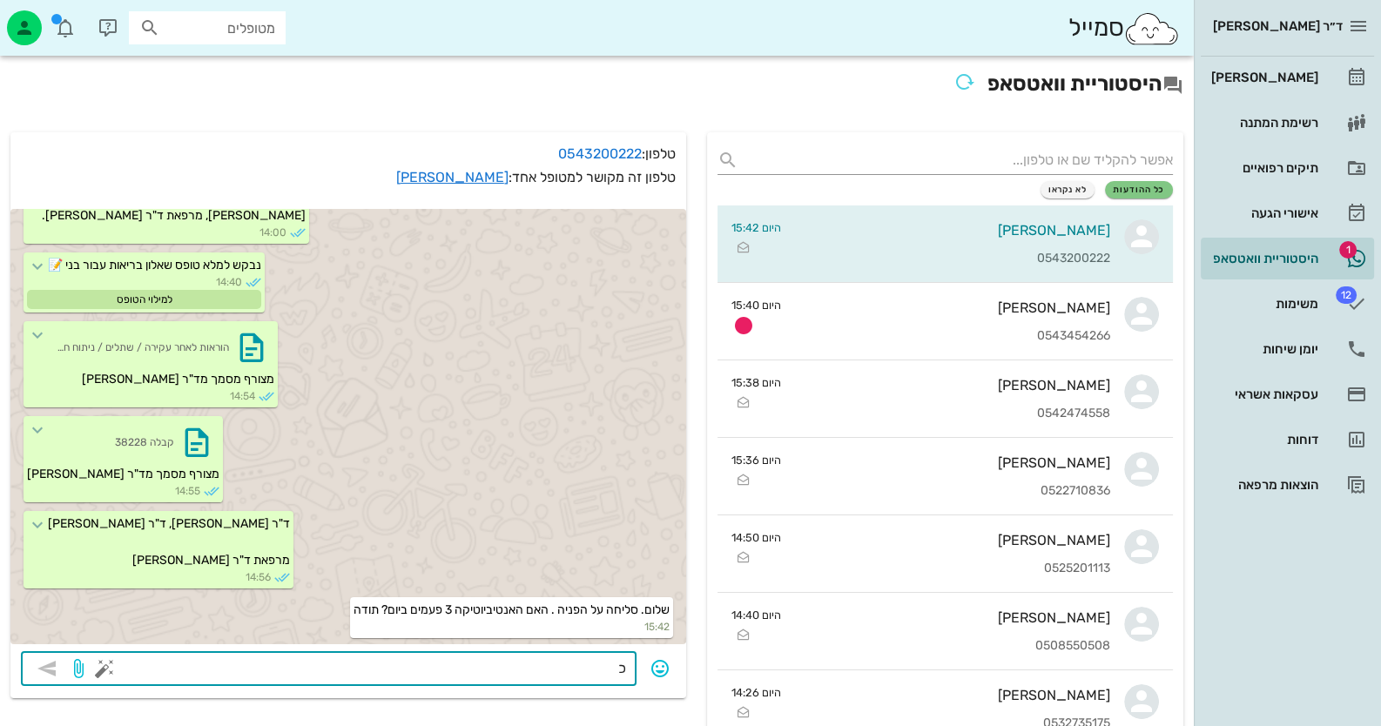
type textarea "כן"
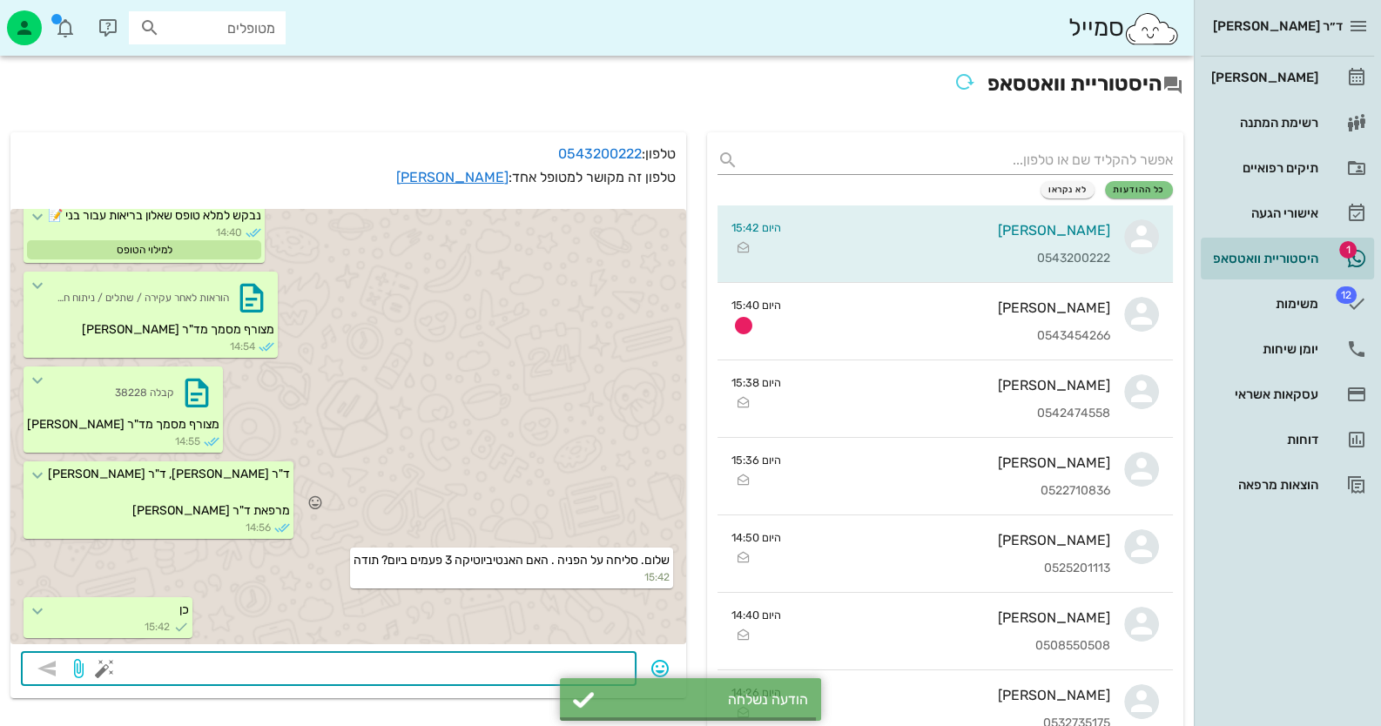
scroll to position [1779, 0]
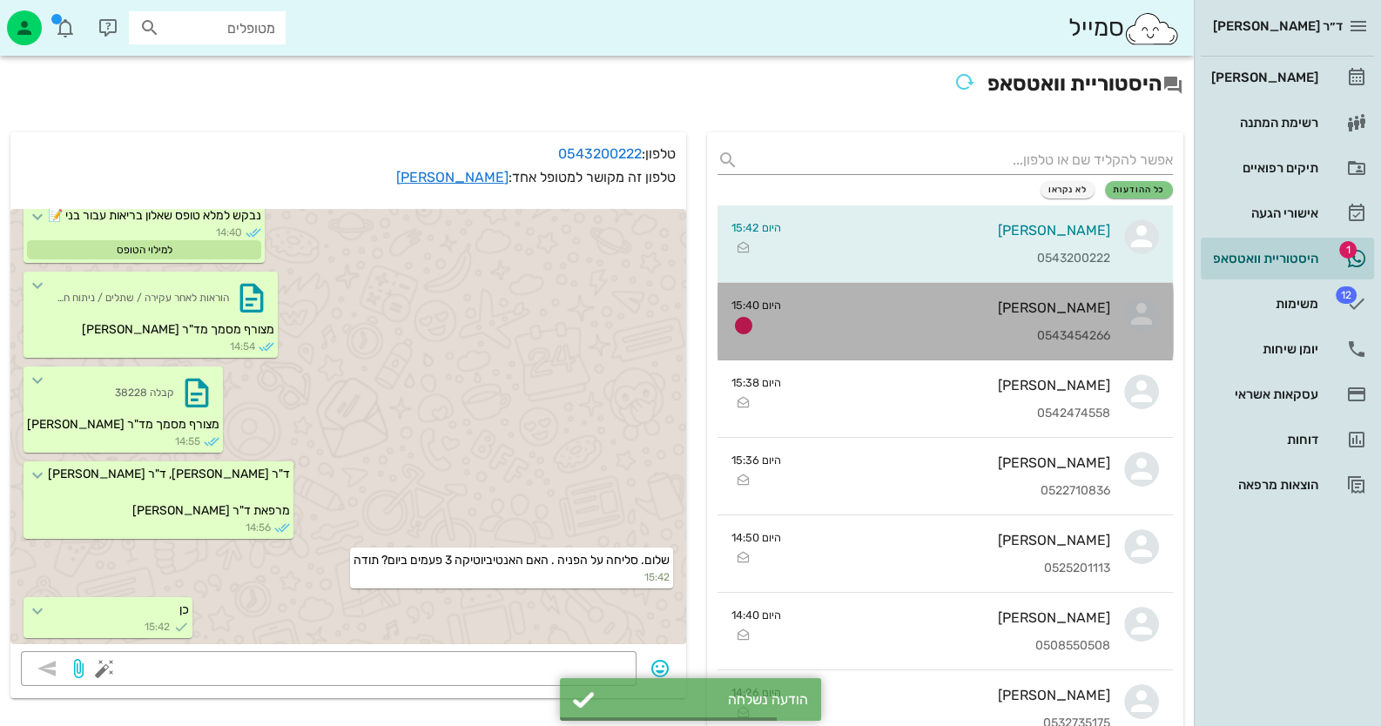
click at [895, 336] on div "0543454266" at bounding box center [952, 336] width 315 height 15
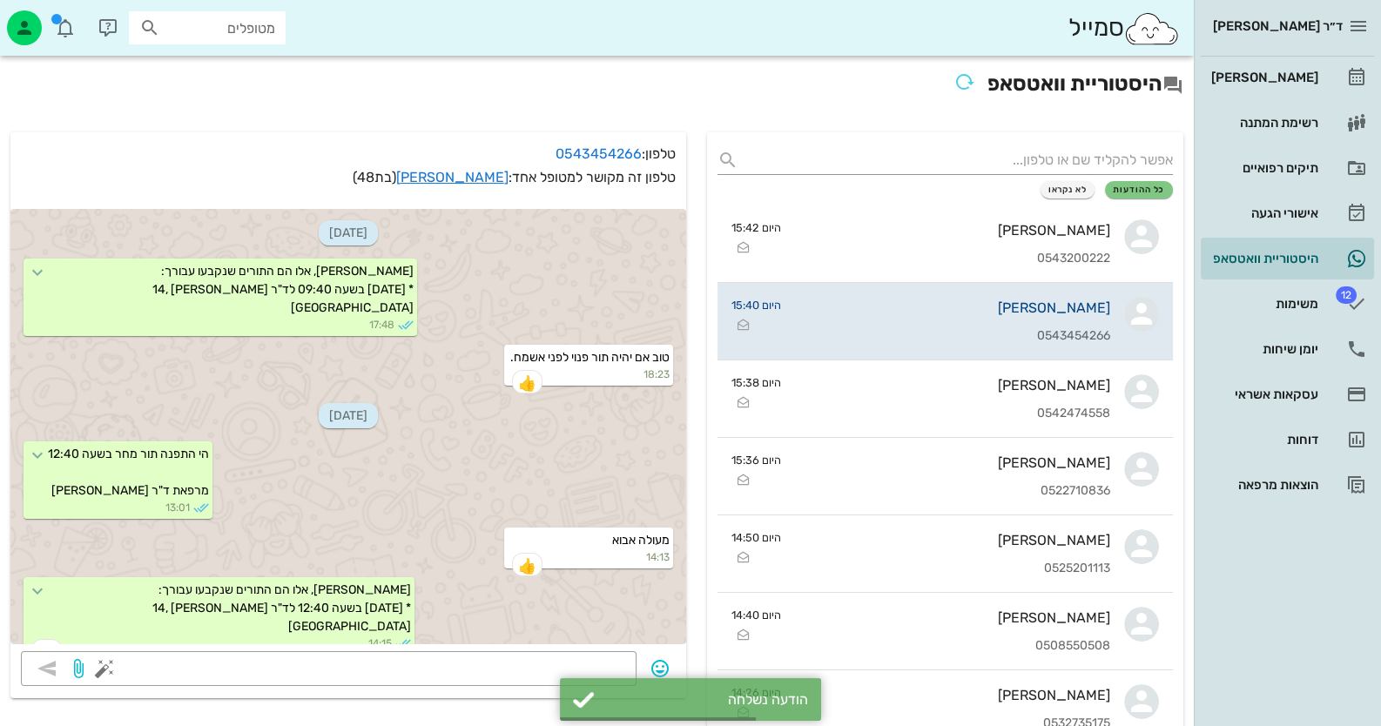
scroll to position [2072, 0]
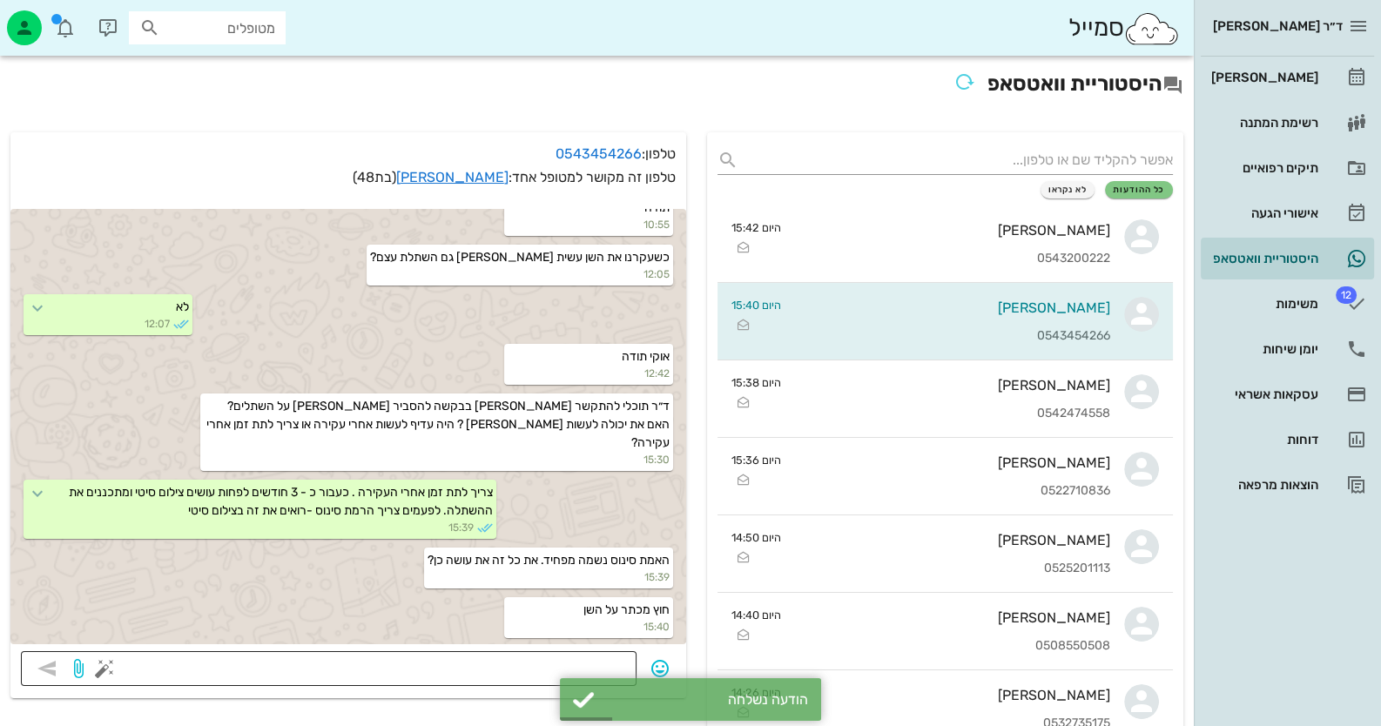
click at [550, 654] on div at bounding box center [367, 668] width 518 height 35
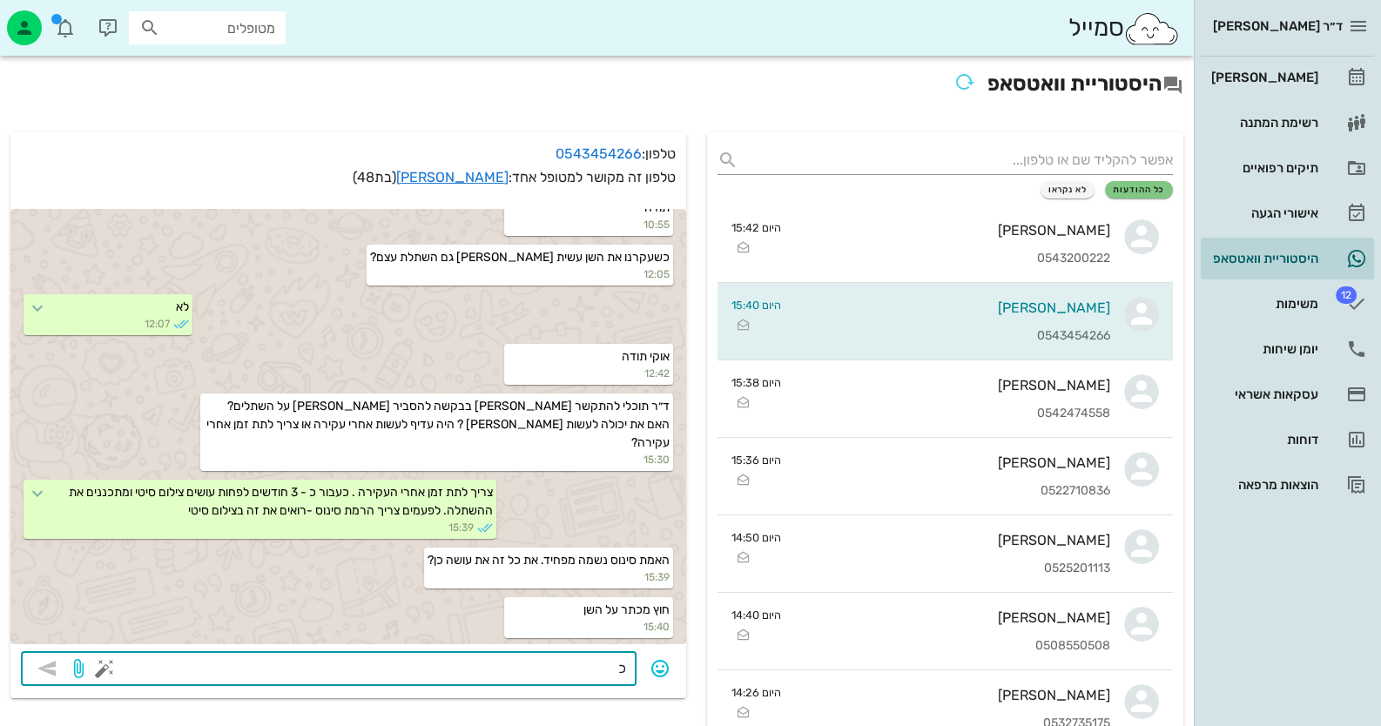
type textarea "כן"
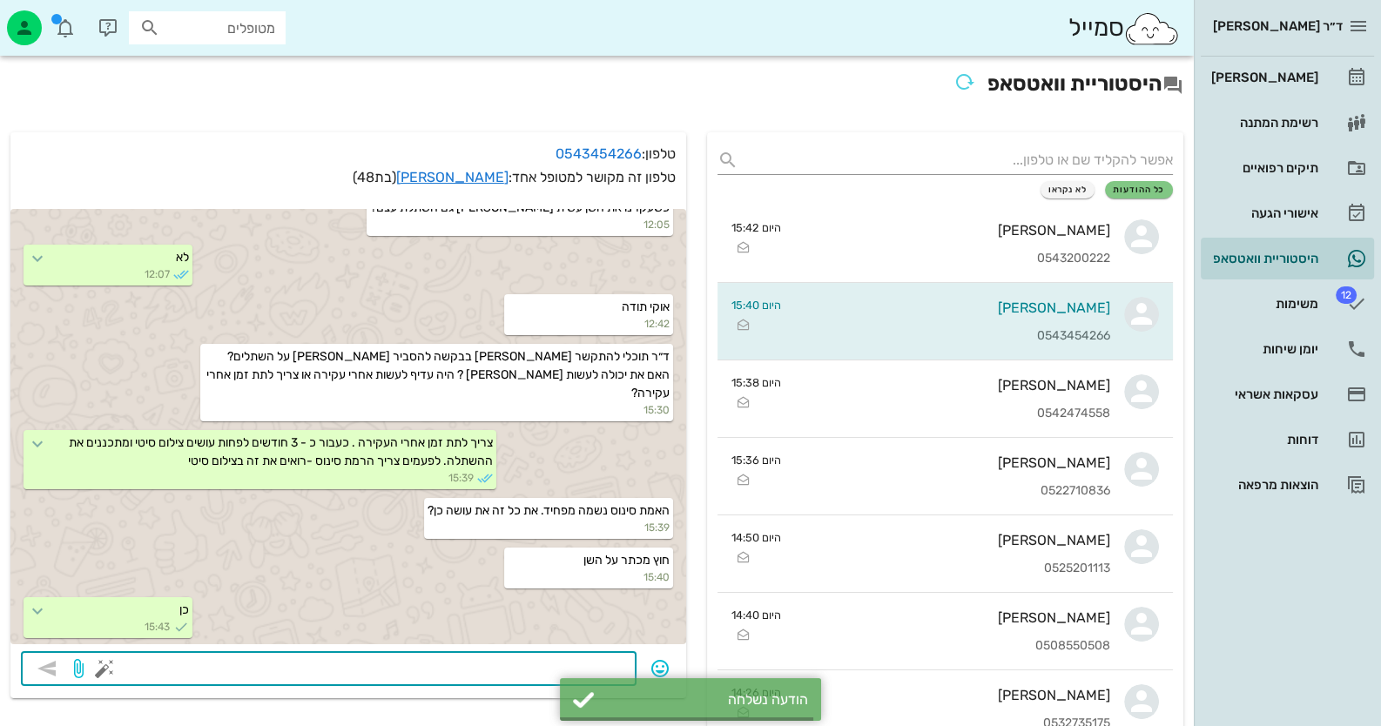
scroll to position [2121, 0]
click at [1285, 102] on link "רשימת המתנה" at bounding box center [1287, 123] width 173 height 42
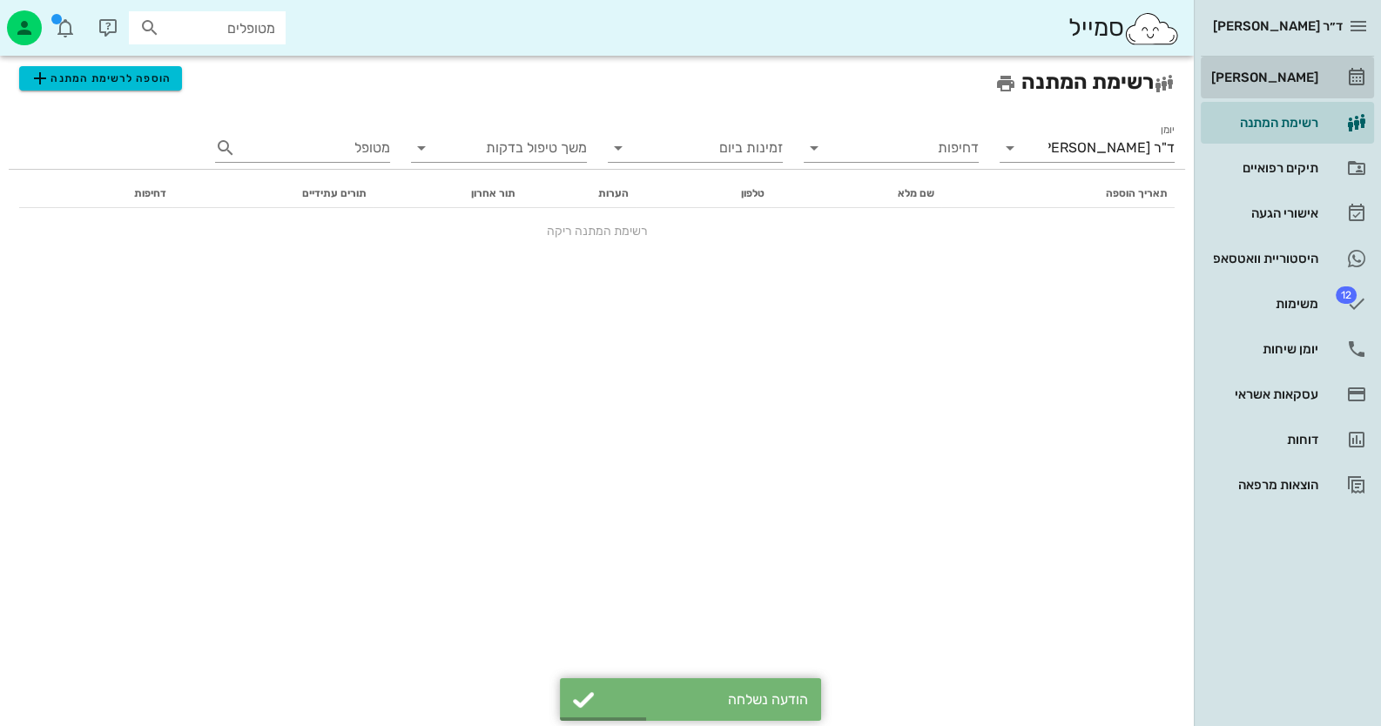
click at [1285, 86] on div "[PERSON_NAME]" at bounding box center [1263, 78] width 111 height 28
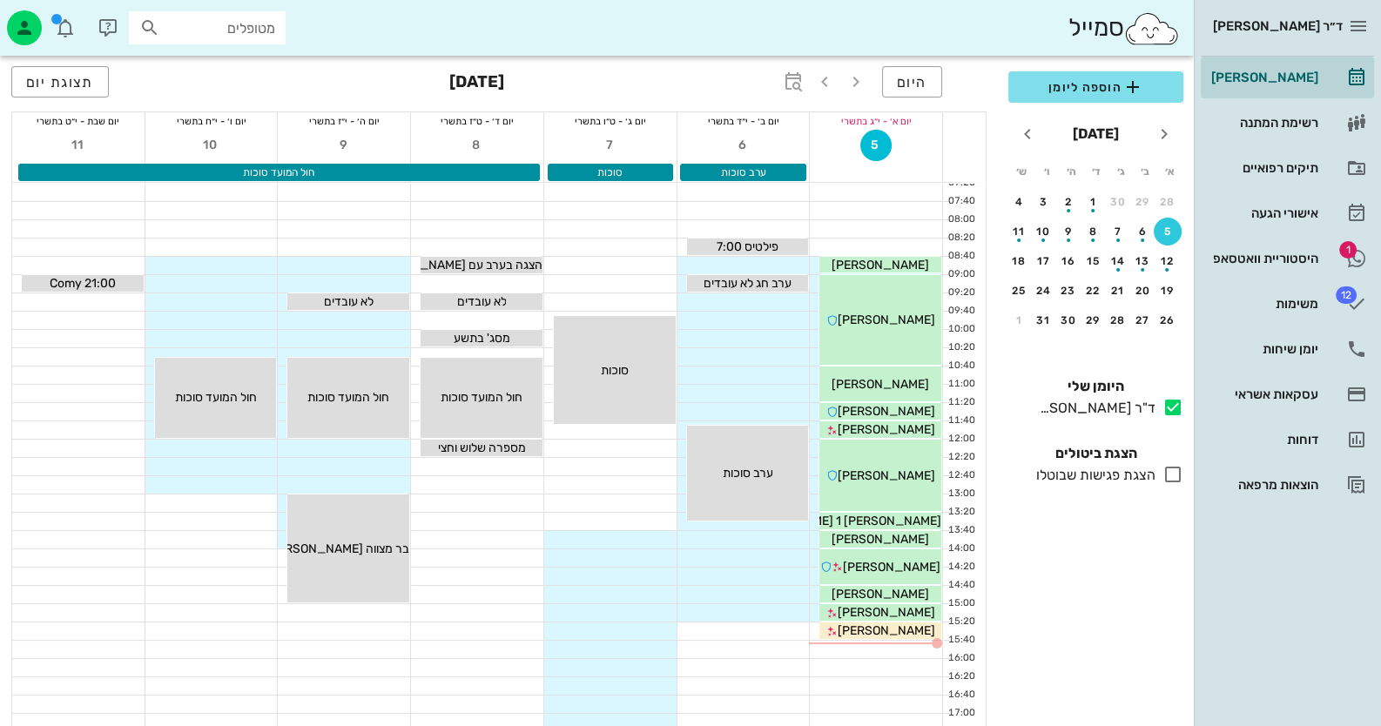
click at [1311, 234] on div "יומן מרפאה רשימת המתנה תיקים רפואיים אישורי הגעה 1 היסטוריית וואטסאפ 12 משימות …" at bounding box center [1287, 281] width 173 height 449
click at [1308, 250] on div "היסטוריית וואטסאפ" at bounding box center [1263, 259] width 111 height 28
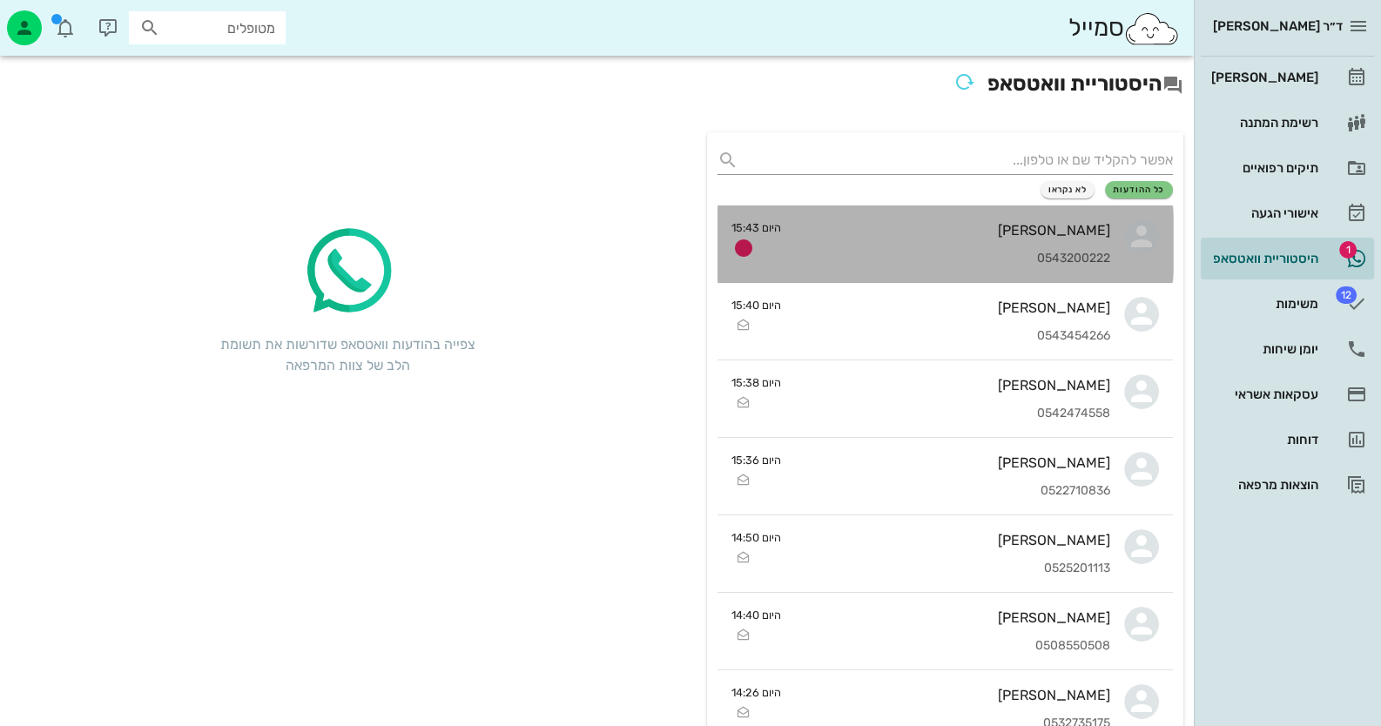
click at [954, 244] on div "בני רום 0543200222" at bounding box center [952, 244] width 315 height 77
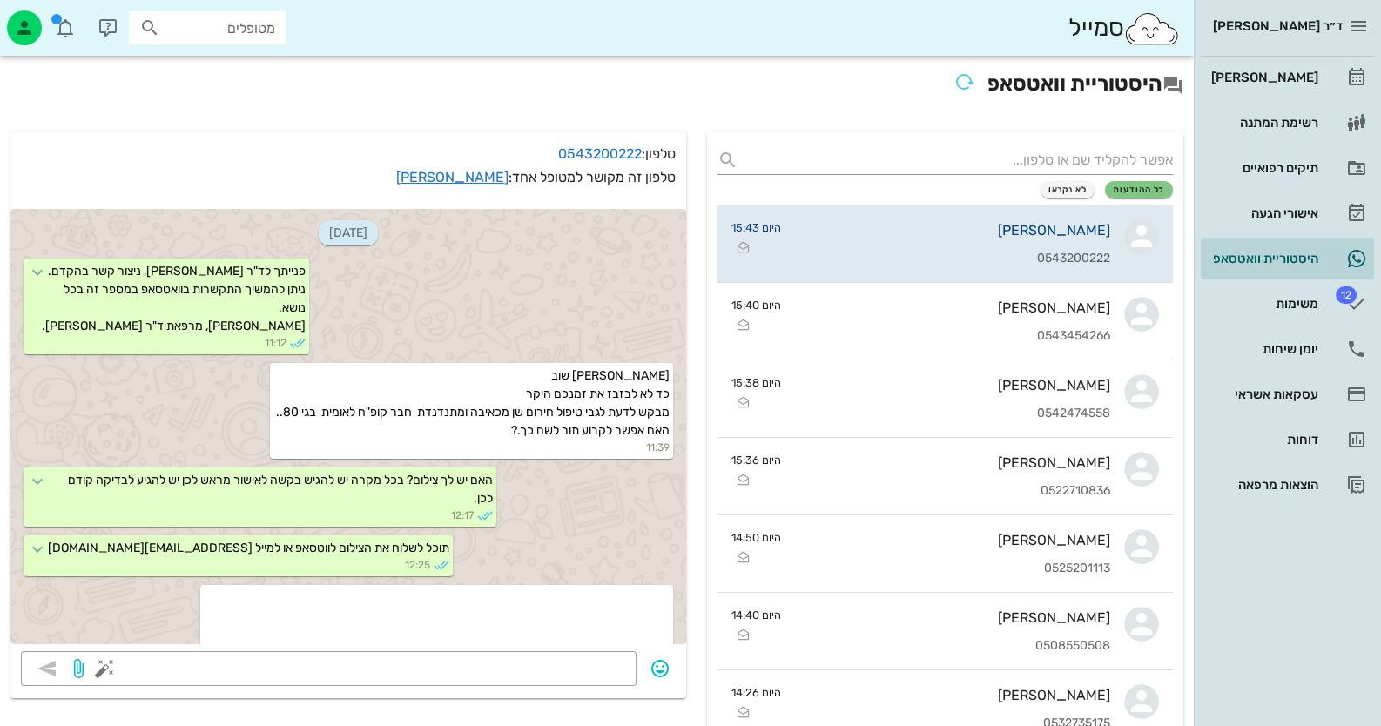
scroll to position [1829, 0]
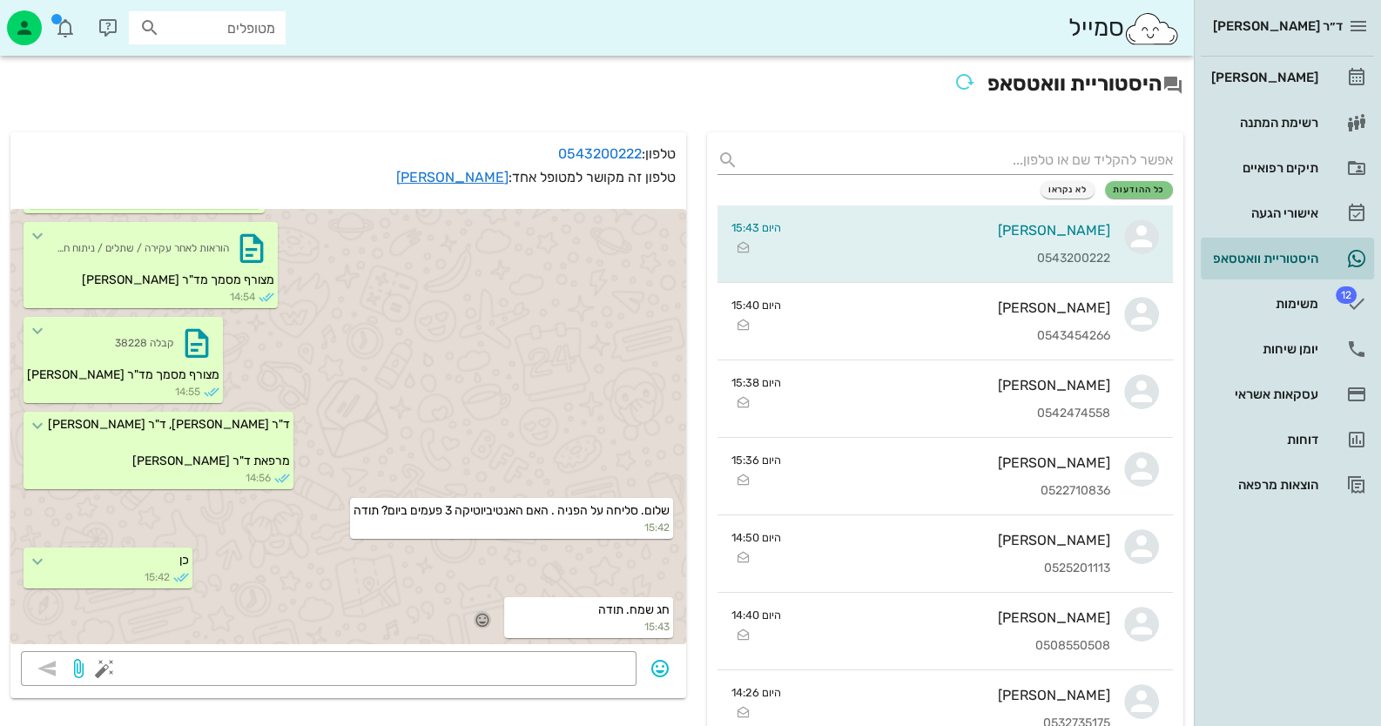
click at [482, 616] on icon "button" at bounding box center [483, 620] width 16 height 16
click at [320, 589] on div "🙏" at bounding box center [311, 594] width 31 height 33
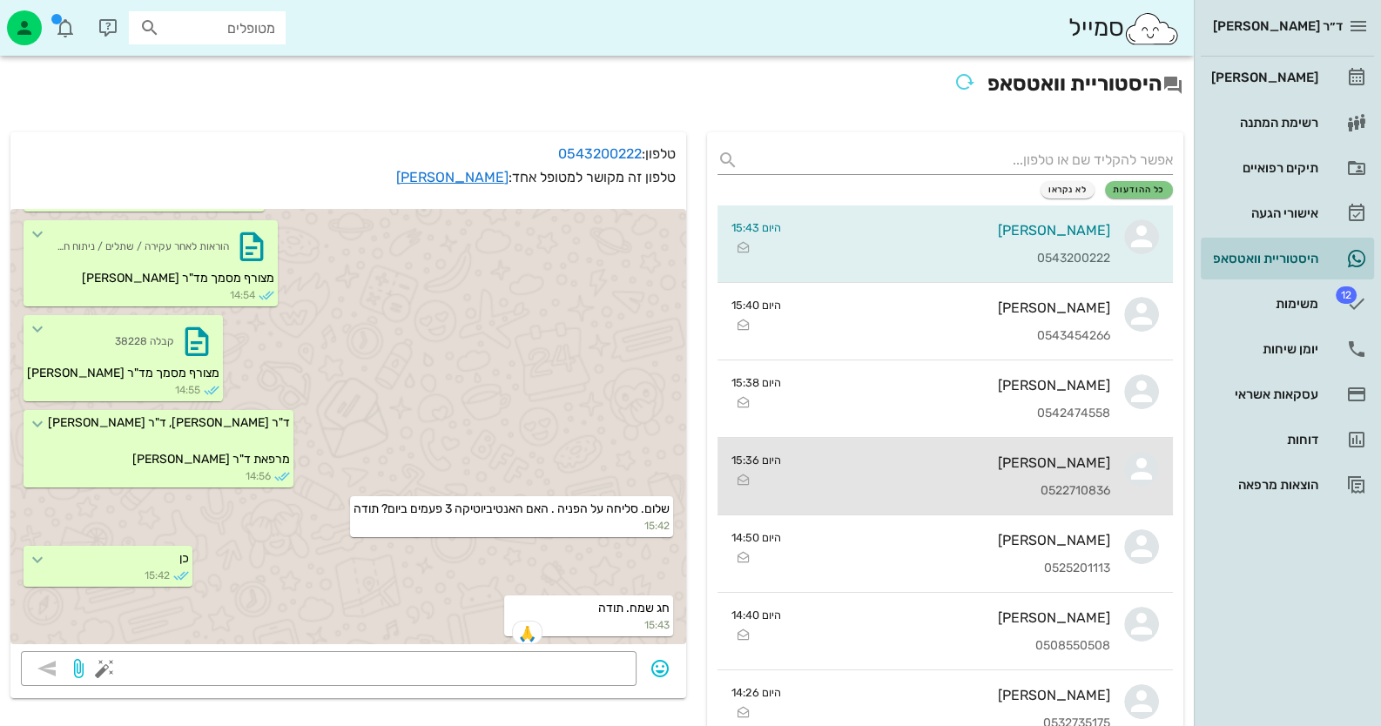
click at [1102, 484] on div "0522710836" at bounding box center [952, 491] width 315 height 15
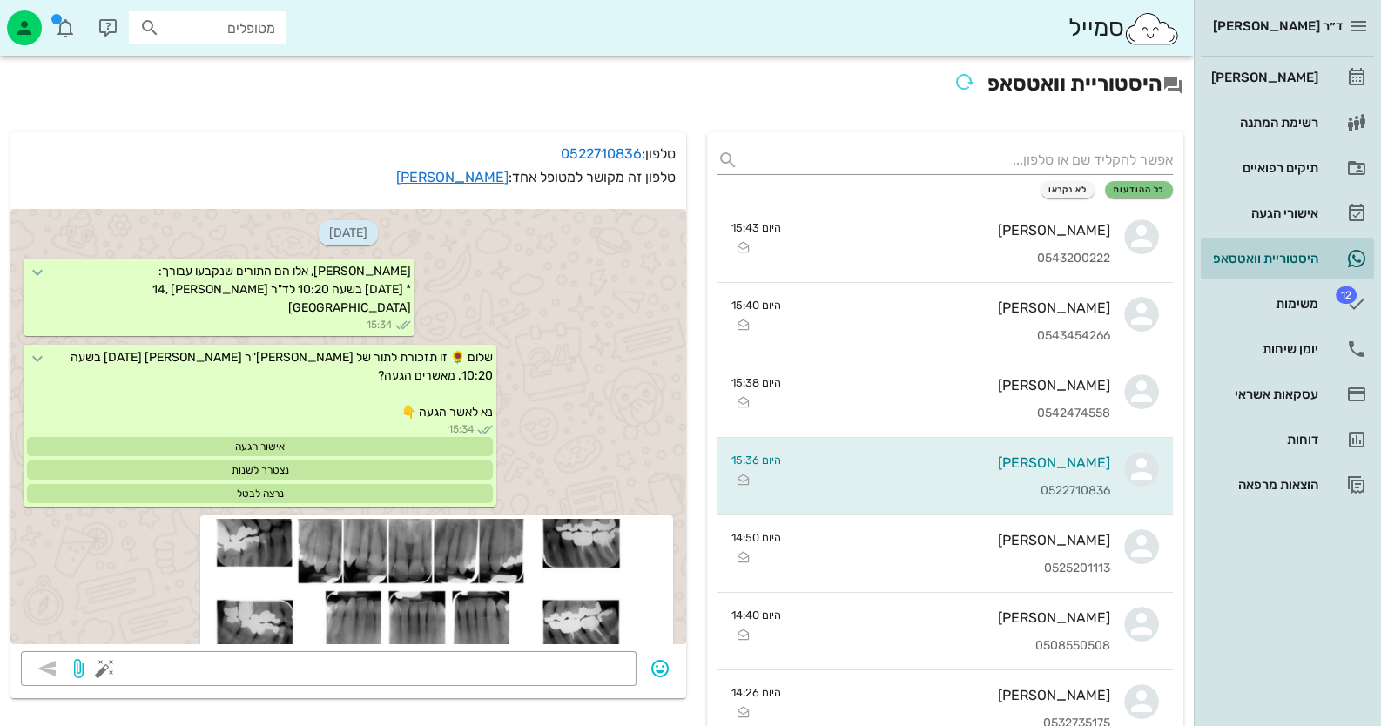
scroll to position [505, 0]
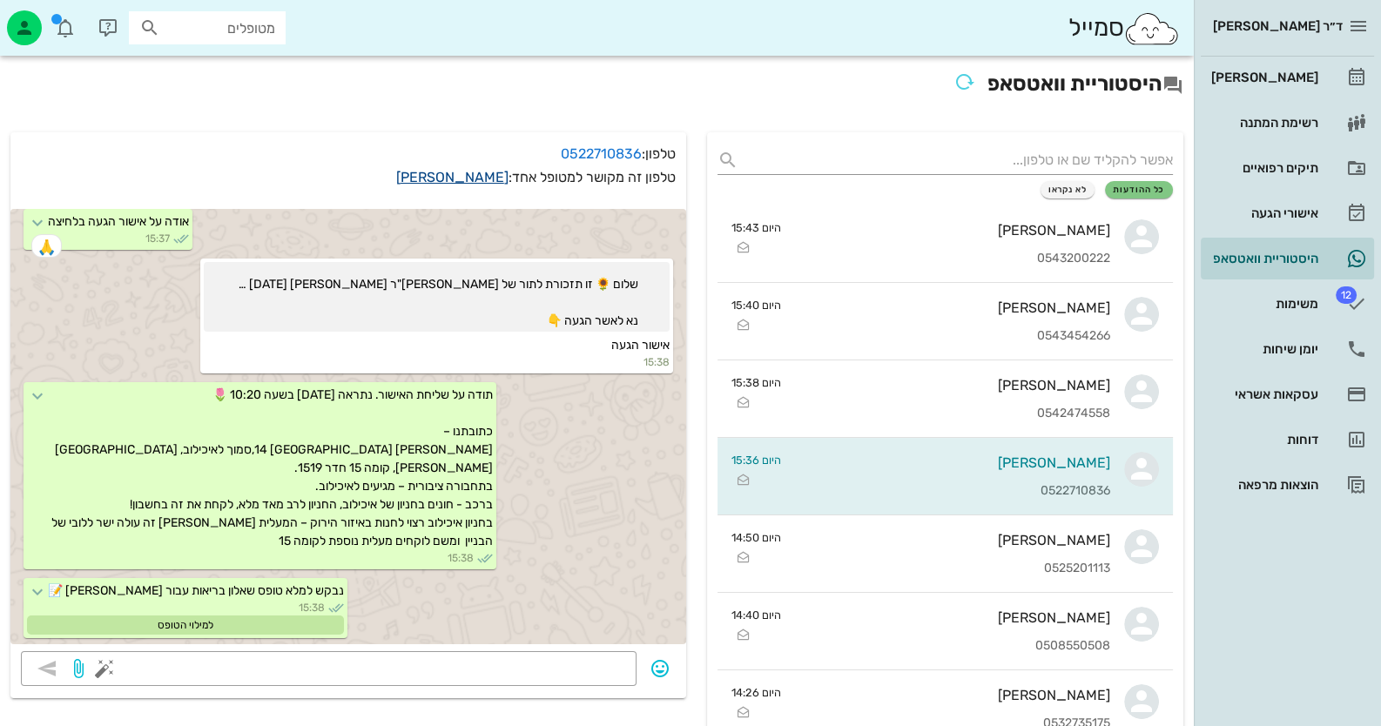
click at [484, 172] on link "אורלי קמפף שרף" at bounding box center [452, 177] width 112 height 17
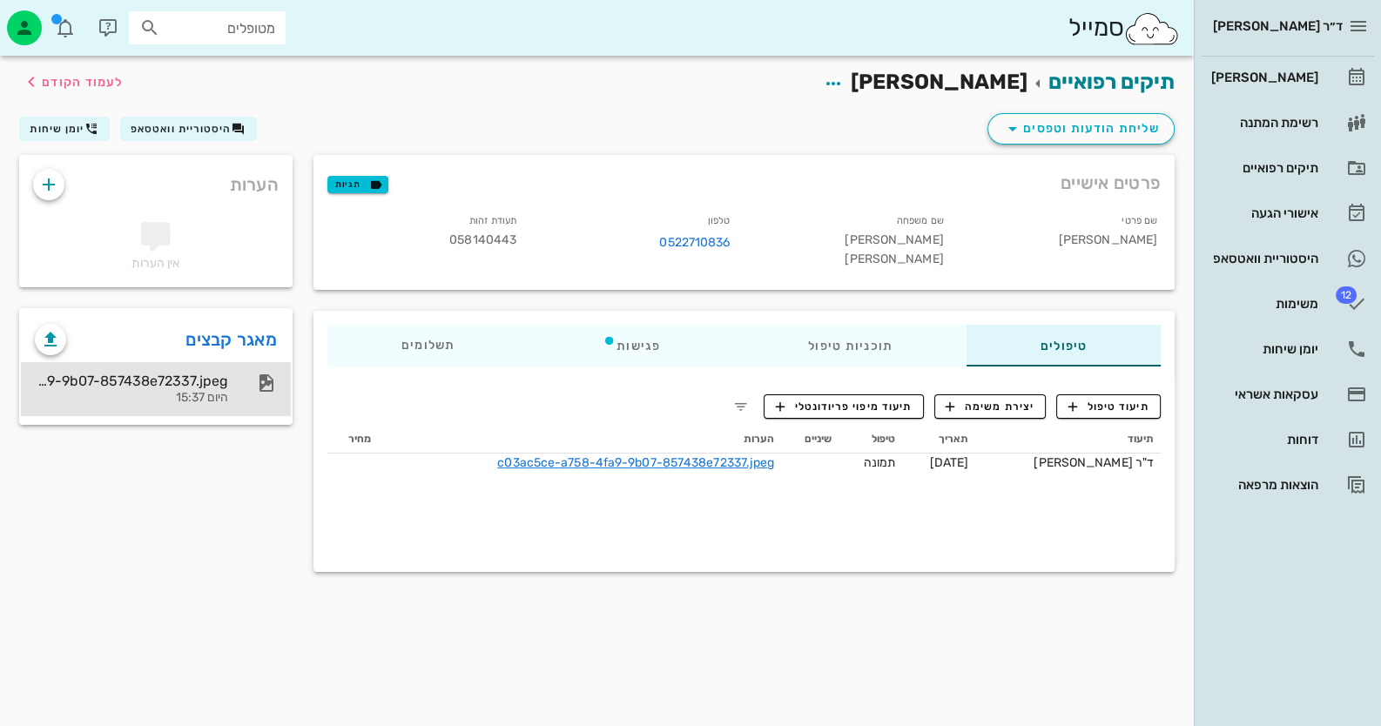
click at [239, 388] on div at bounding box center [258, 383] width 38 height 21
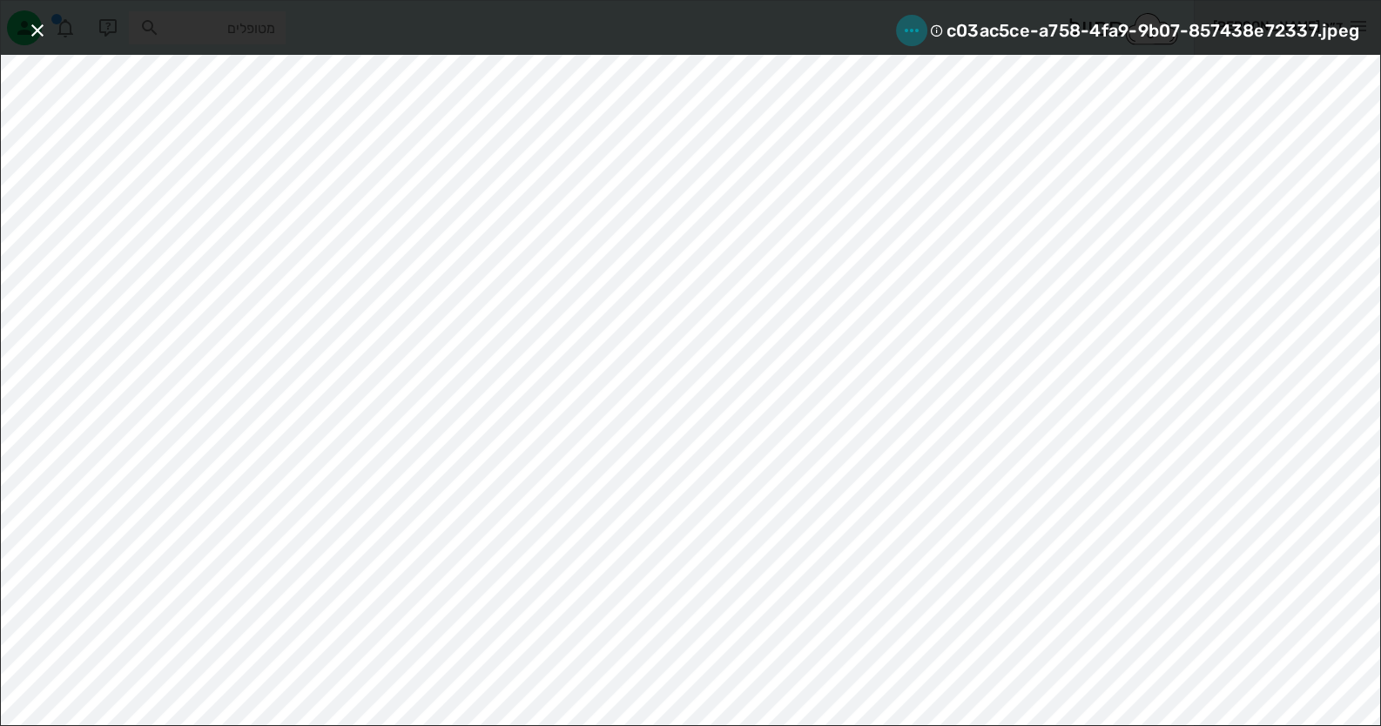
click at [907, 27] on icon "button" at bounding box center [911, 30] width 21 height 21
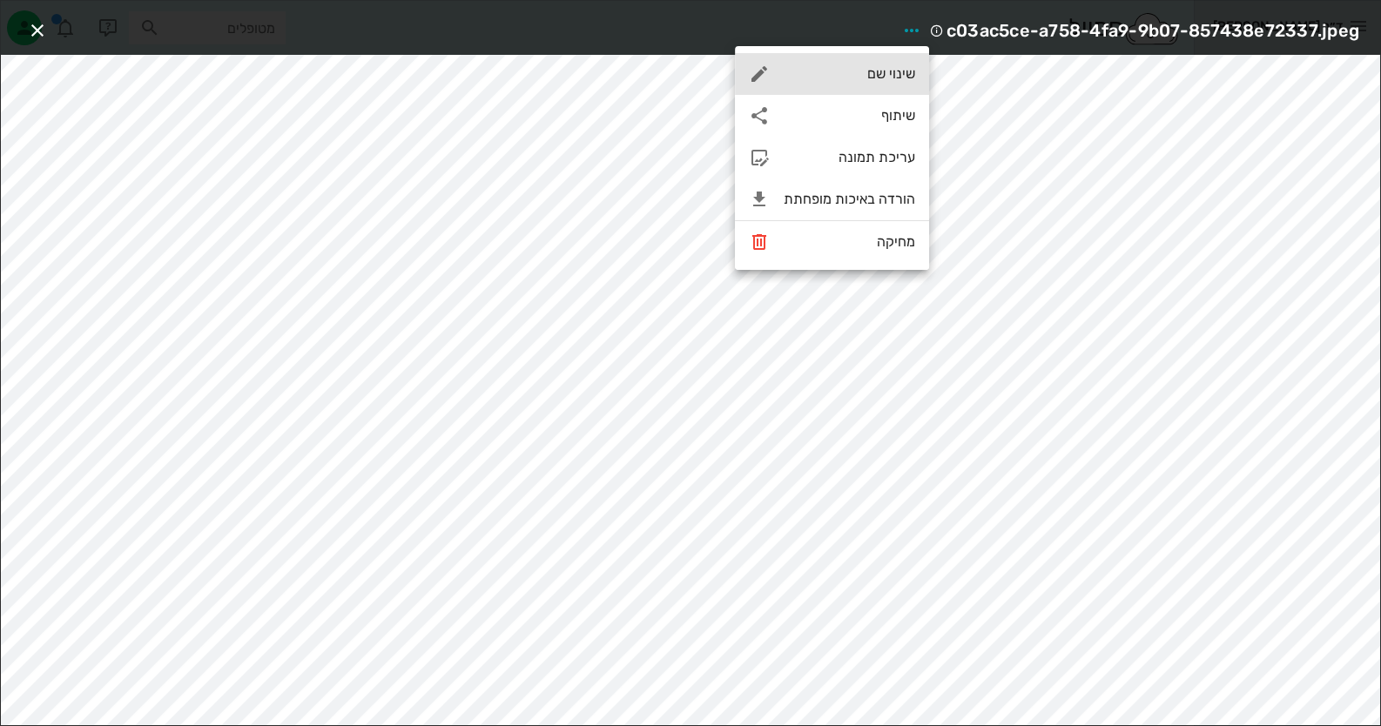
click at [880, 76] on div "שינוי שם" at bounding box center [849, 73] width 131 height 17
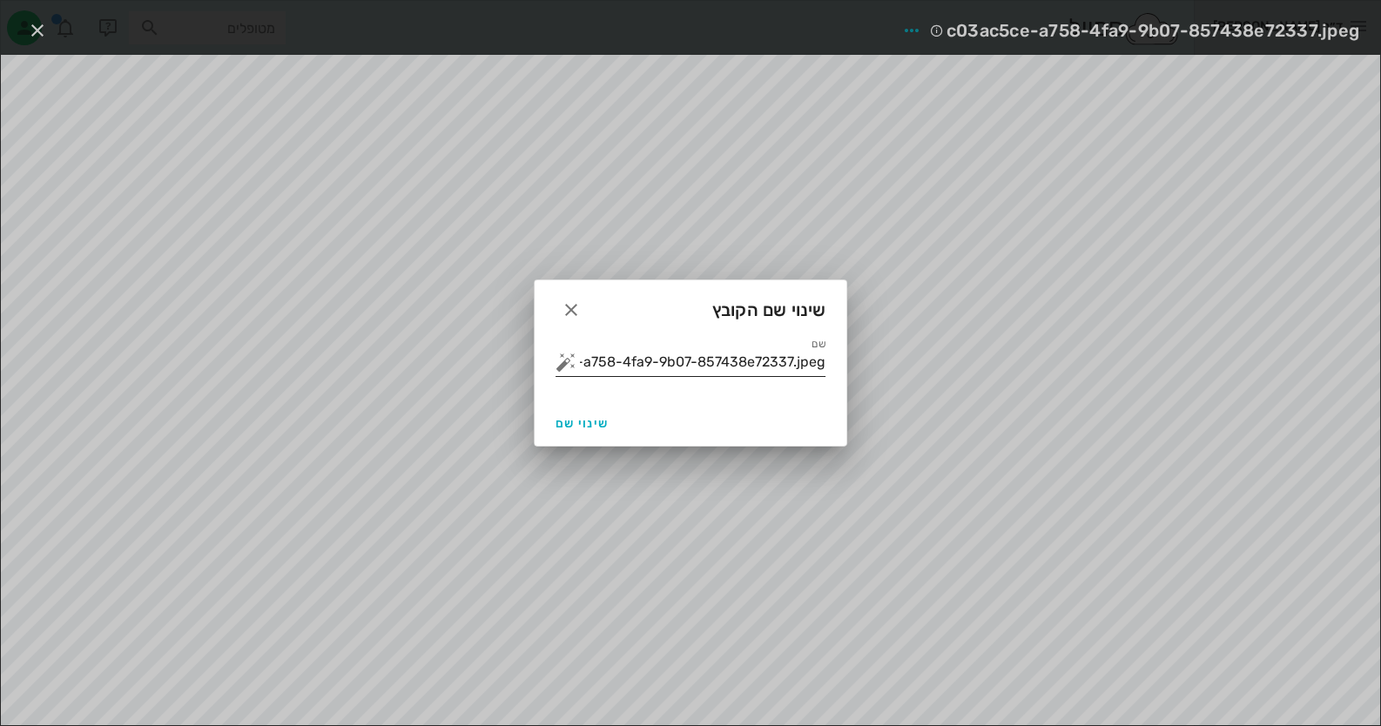
click at [560, 361] on button "button" at bounding box center [566, 362] width 21 height 21
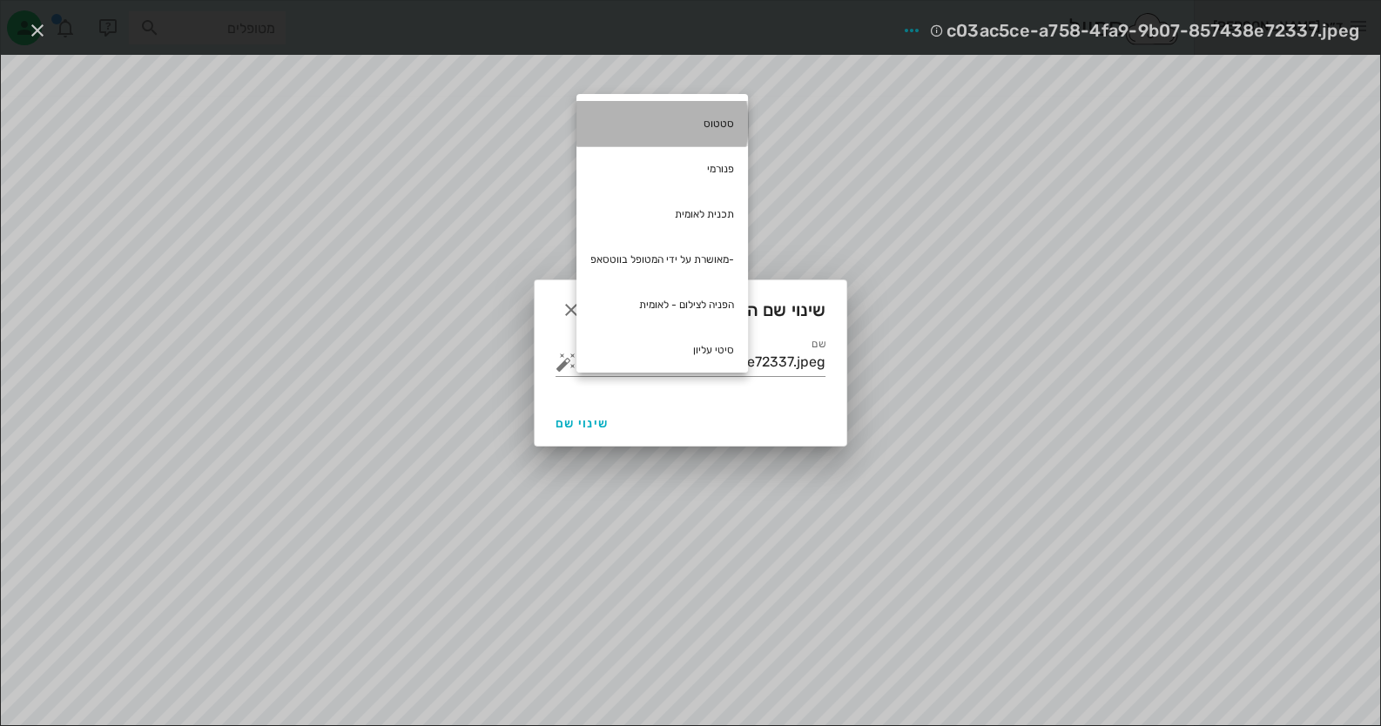
click at [732, 124] on div "סטטוס" at bounding box center [663, 123] width 172 height 45
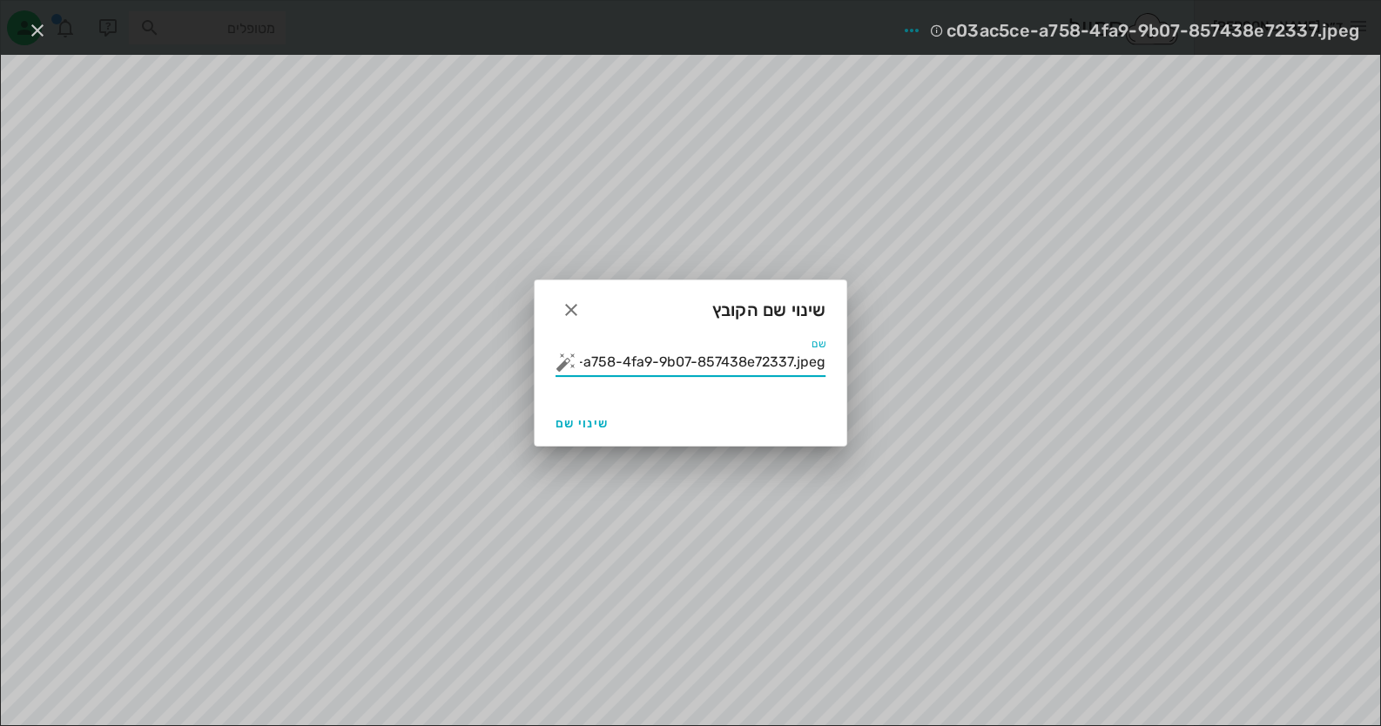
drag, startPoint x: 618, startPoint y: 361, endPoint x: 1082, endPoint y: 384, distance: 464.8
click at [1082, 384] on div "ד״ר חיה מאיר יומן מרפאה רשימת המתנה תיקים רפואיים אישורי הגעה היסטוריית וואטסאפ…" at bounding box center [690, 363] width 1381 height 726
type input "סטטוס"
click at [560, 428] on span "שינוי שם" at bounding box center [582, 423] width 53 height 15
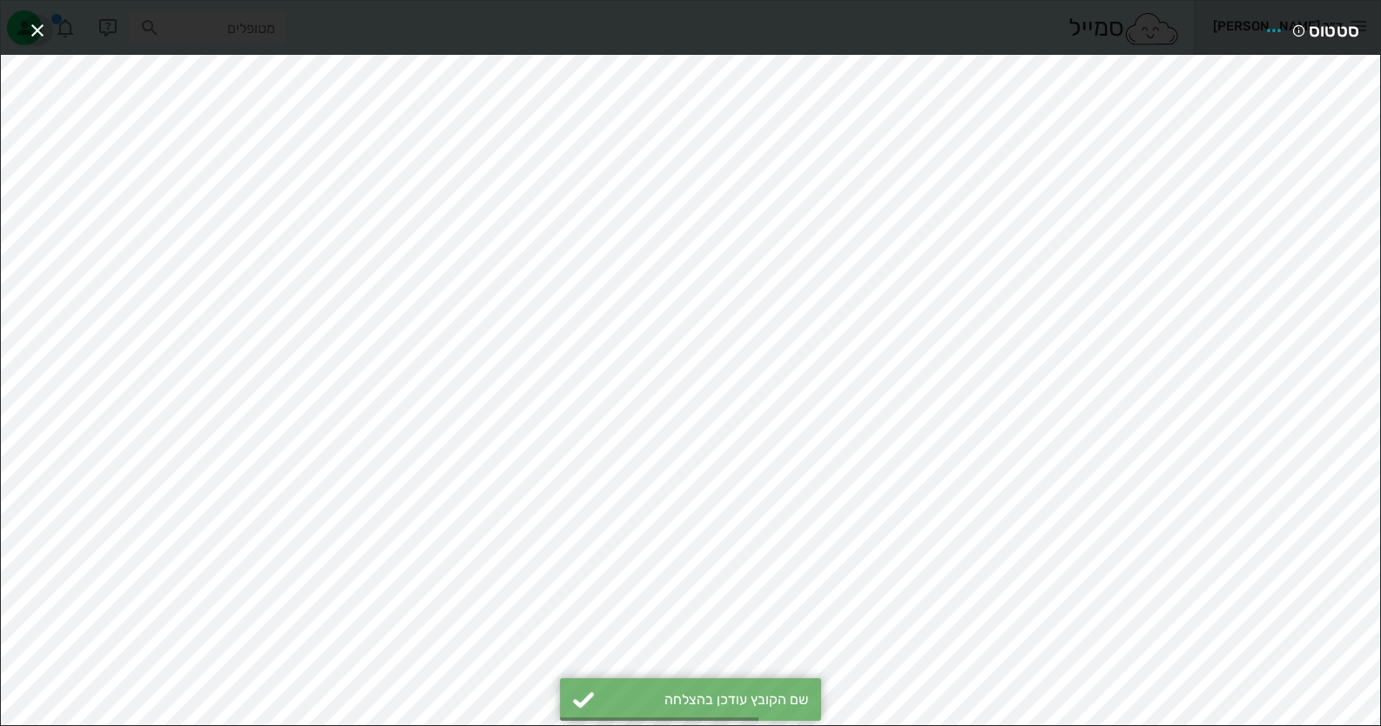
click at [41, 34] on icon "button" at bounding box center [37, 30] width 21 height 21
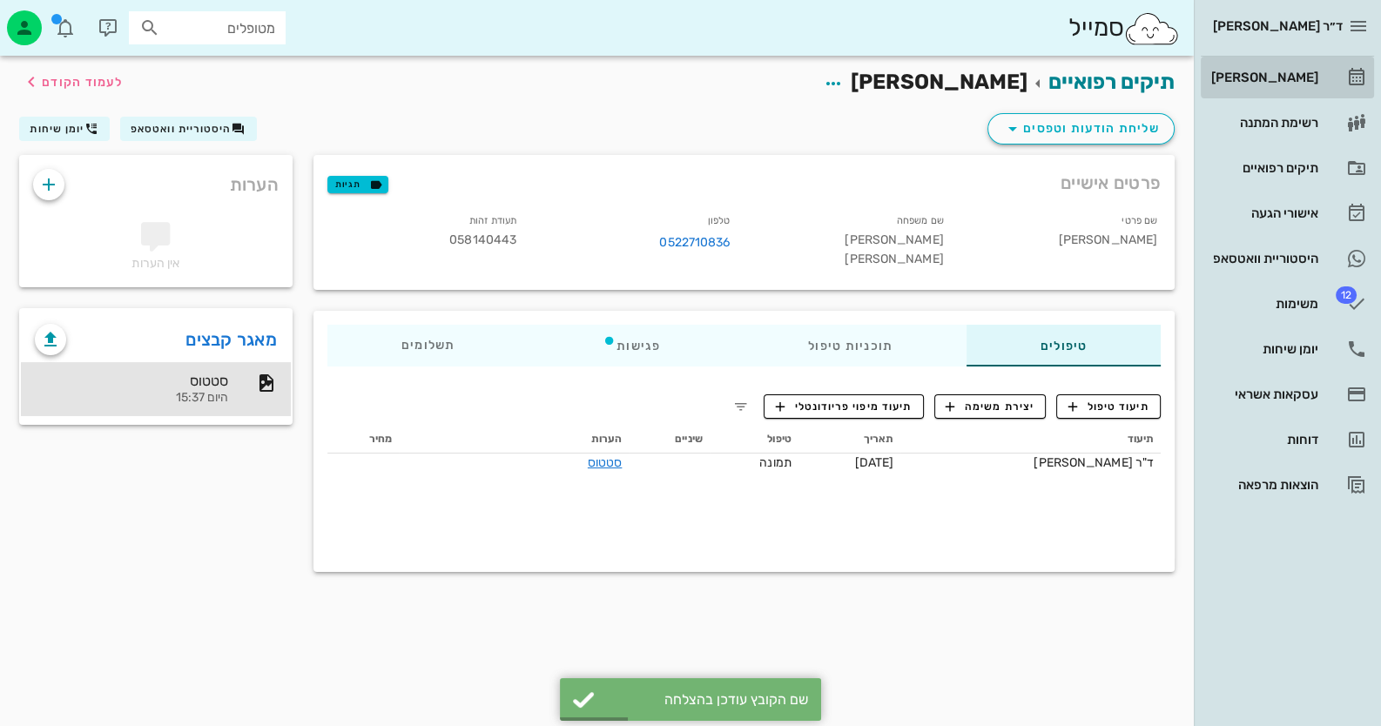
click at [1315, 76] on div "[PERSON_NAME]" at bounding box center [1263, 78] width 111 height 14
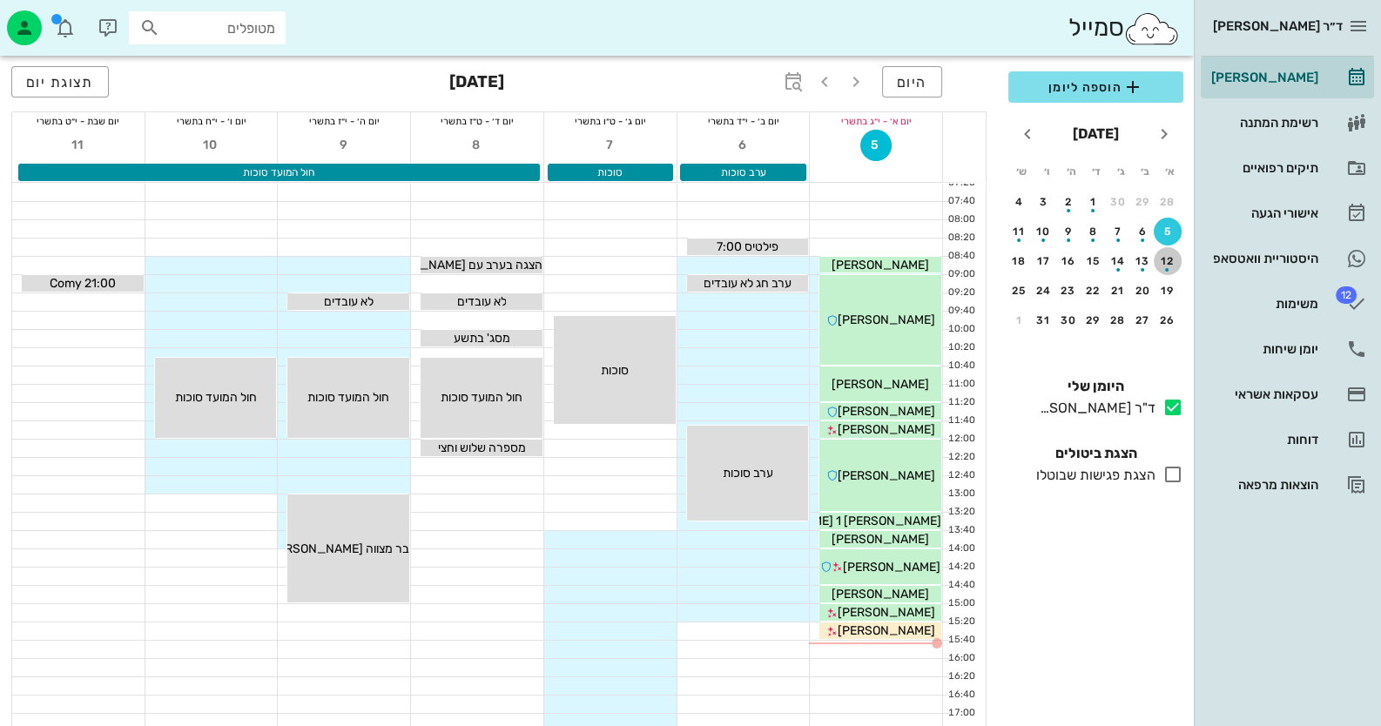
click at [1168, 260] on div "button" at bounding box center [1168, 265] width 28 height 10
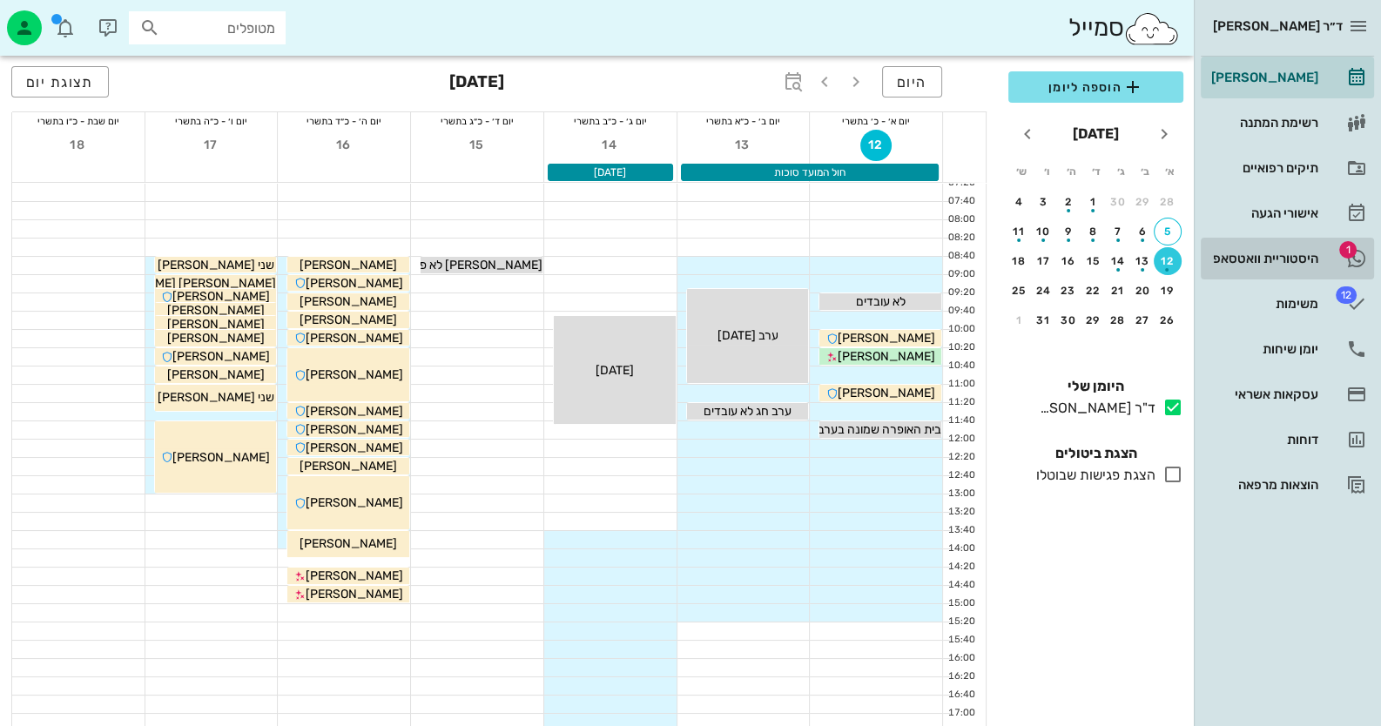
click at [1294, 256] on div "היסטוריית וואטסאפ" at bounding box center [1263, 259] width 111 height 14
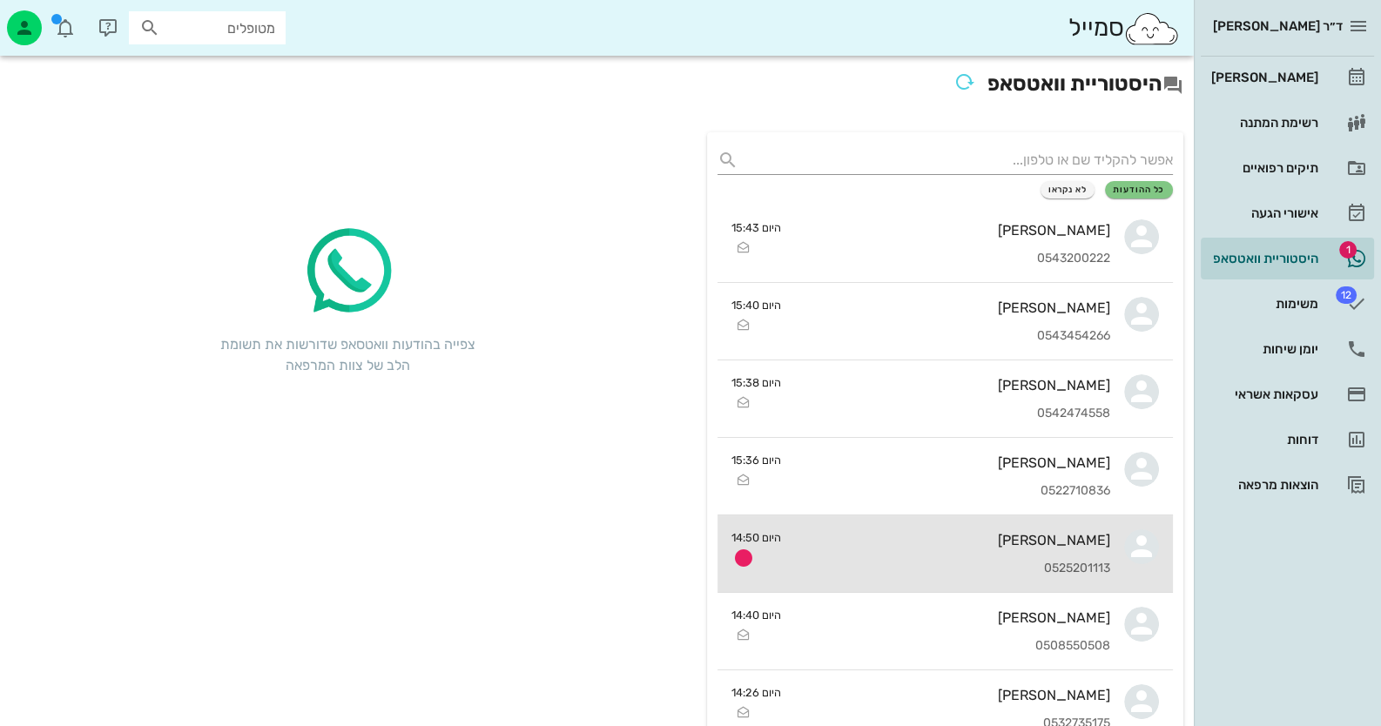
click at [1036, 540] on div "[PERSON_NAME]" at bounding box center [952, 540] width 315 height 17
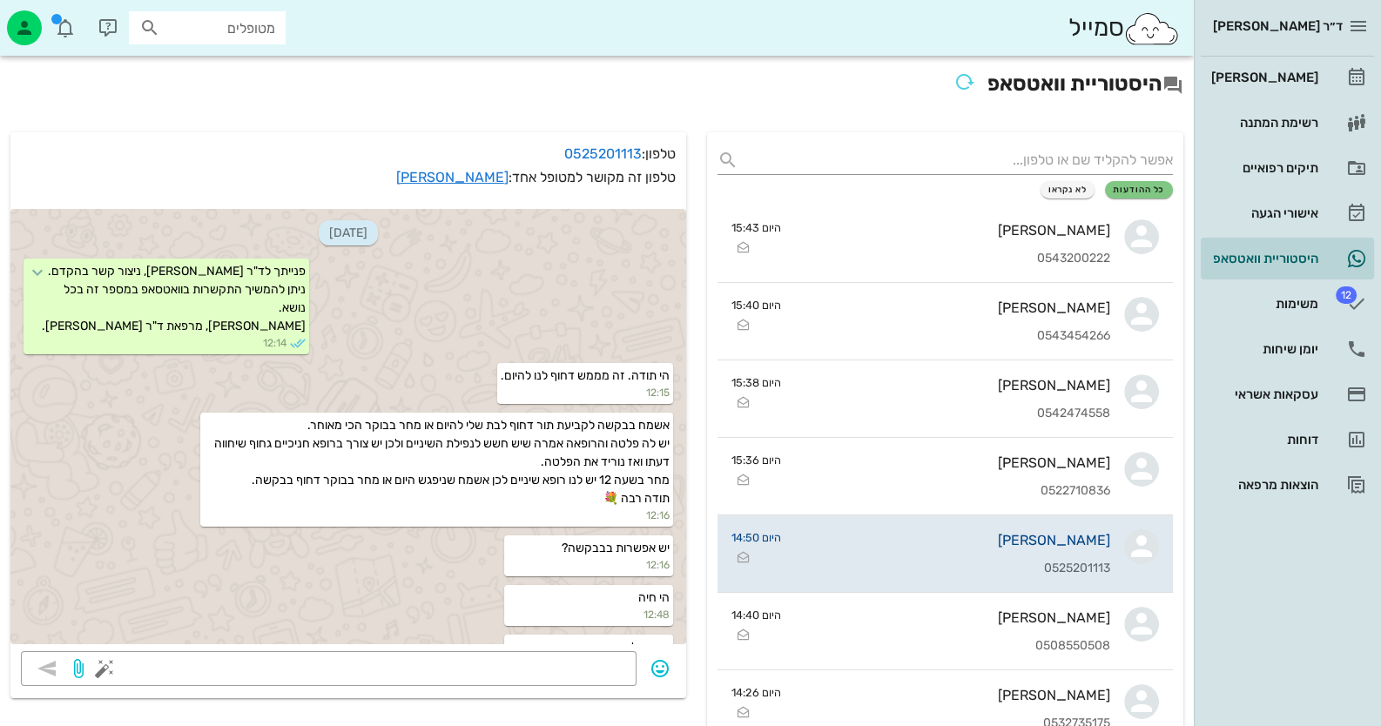
scroll to position [1027, 0]
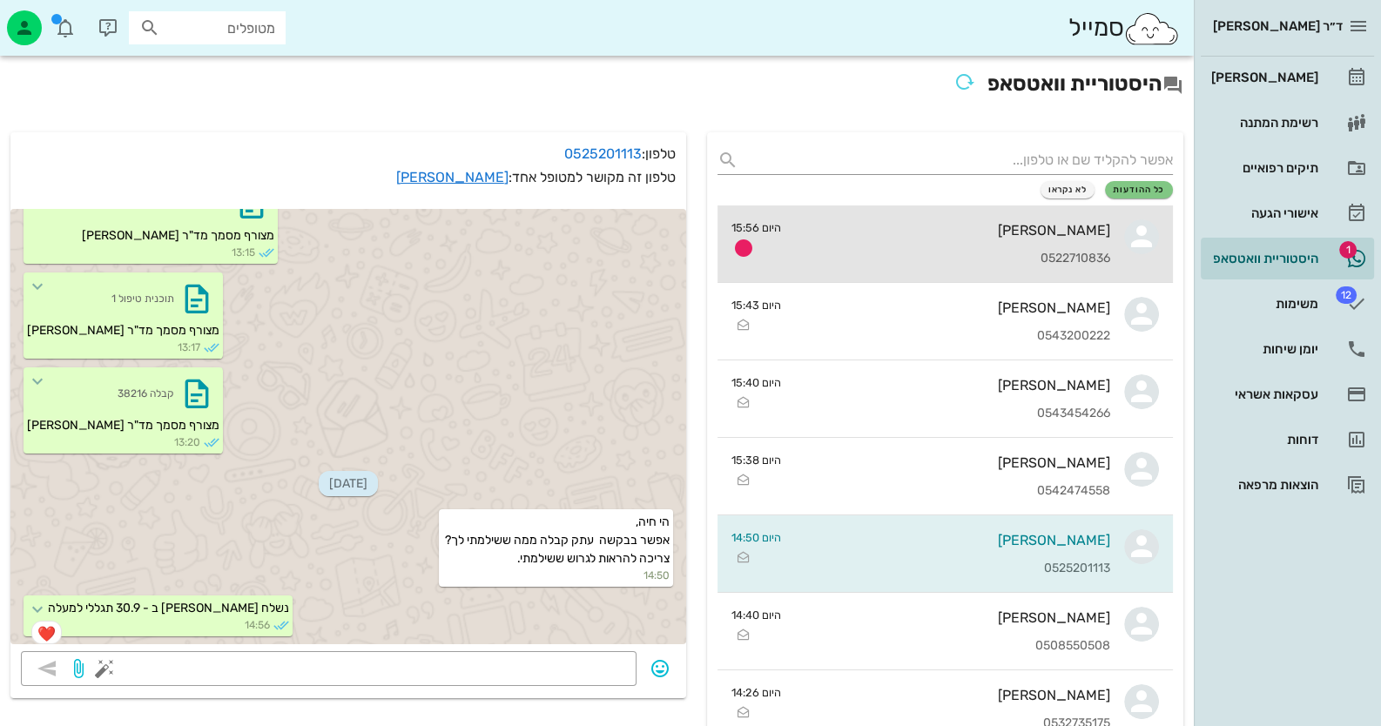
click at [892, 223] on div "אורלי קמפף שרף" at bounding box center [952, 230] width 315 height 17
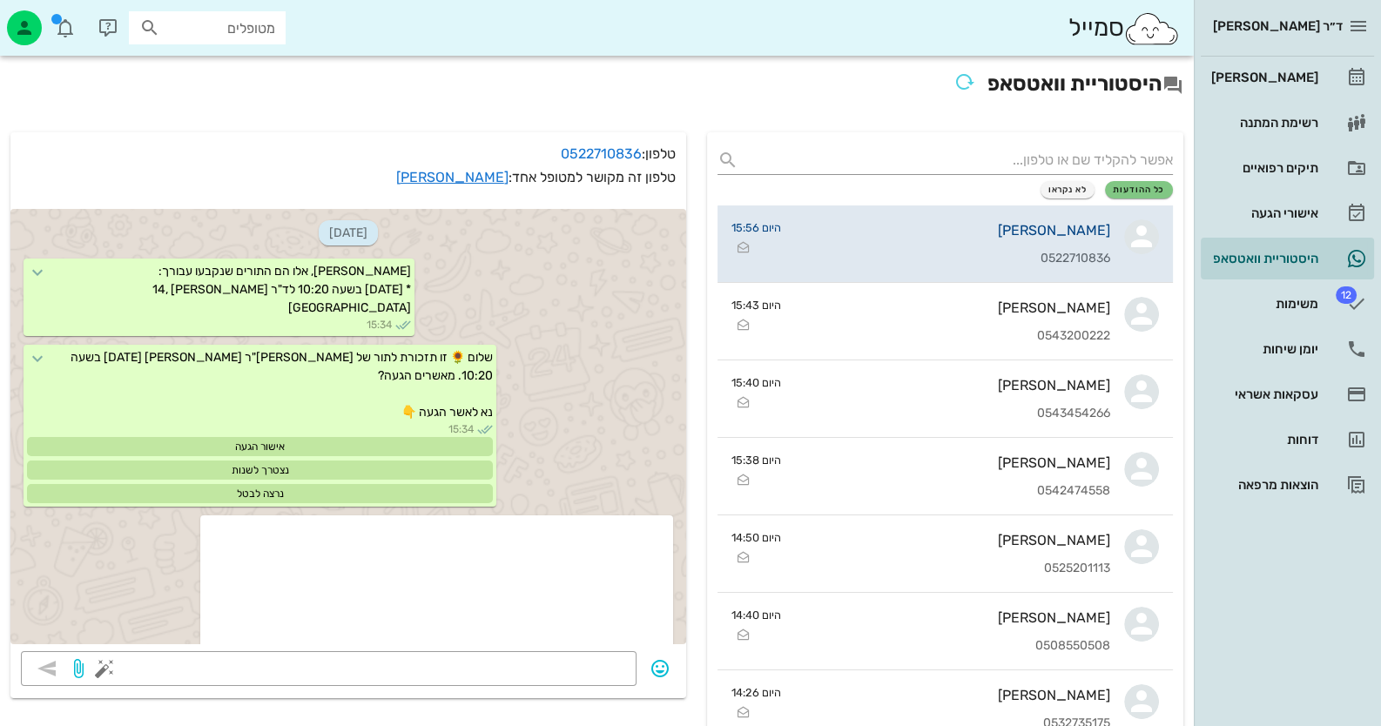
scroll to position [590, 0]
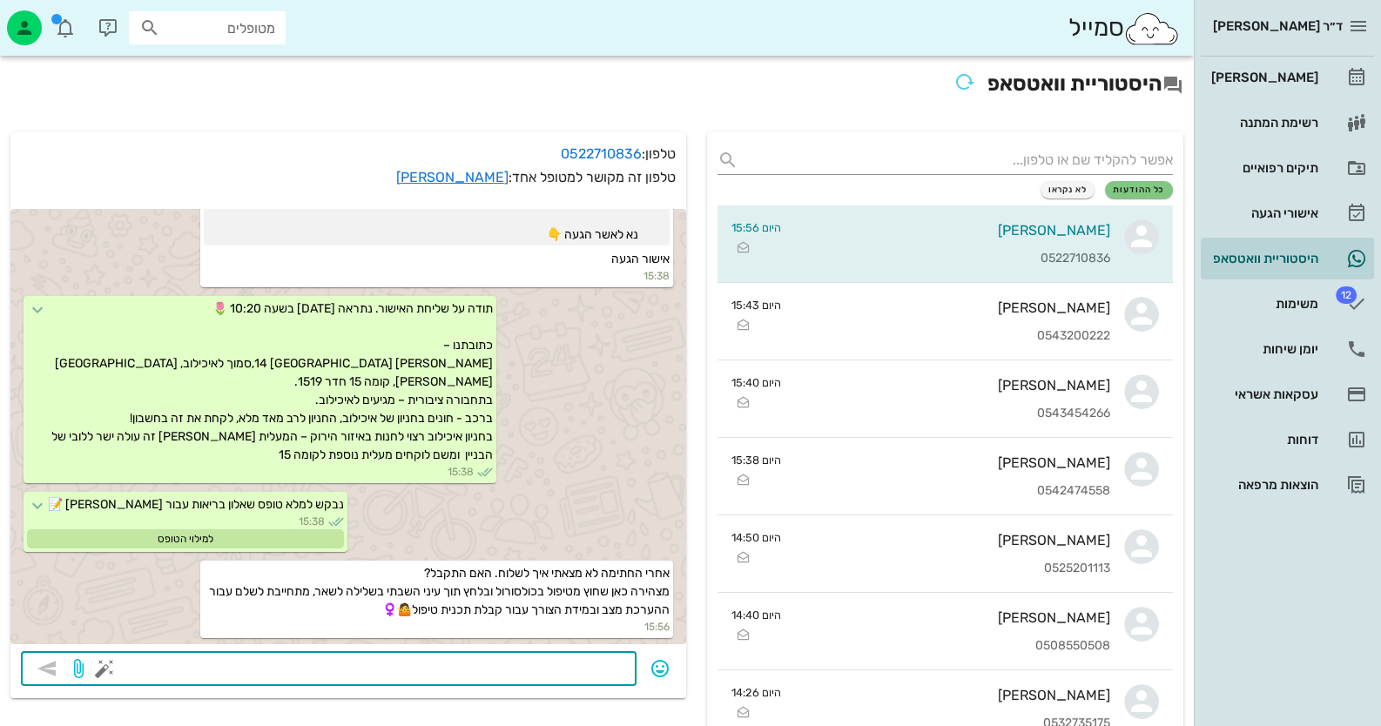
click at [556, 672] on textarea at bounding box center [367, 671] width 518 height 28
click at [489, 185] on link "אורלי קמפף שרף" at bounding box center [452, 177] width 112 height 17
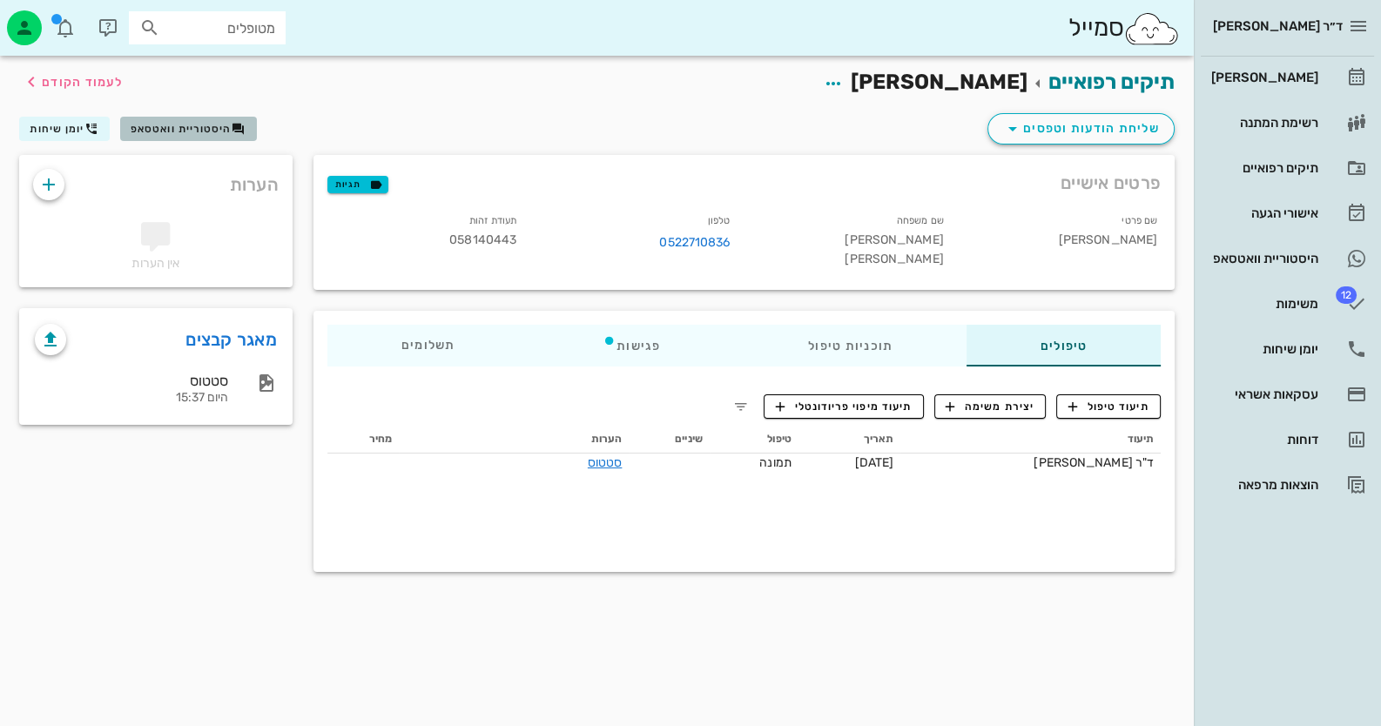
click at [161, 128] on span "היסטוריית וואטסאפ" at bounding box center [181, 129] width 101 height 12
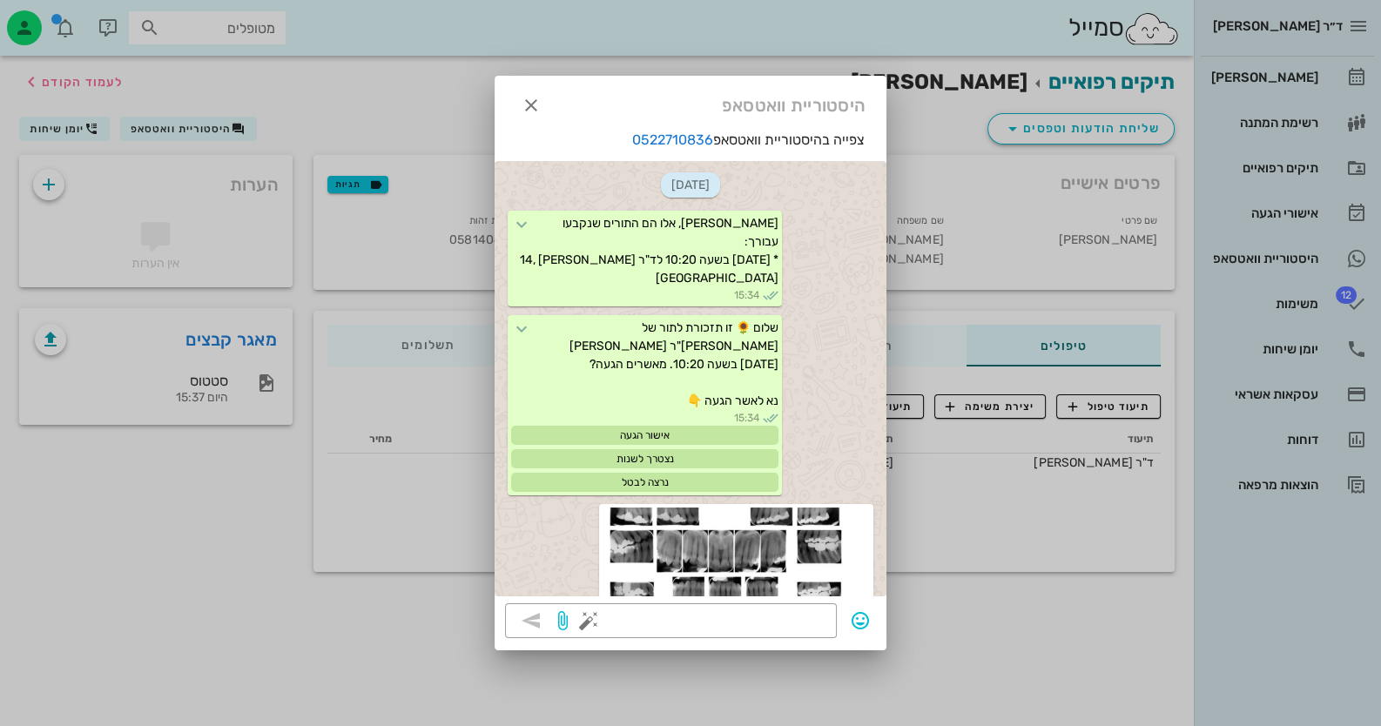
scroll to position [718, 0]
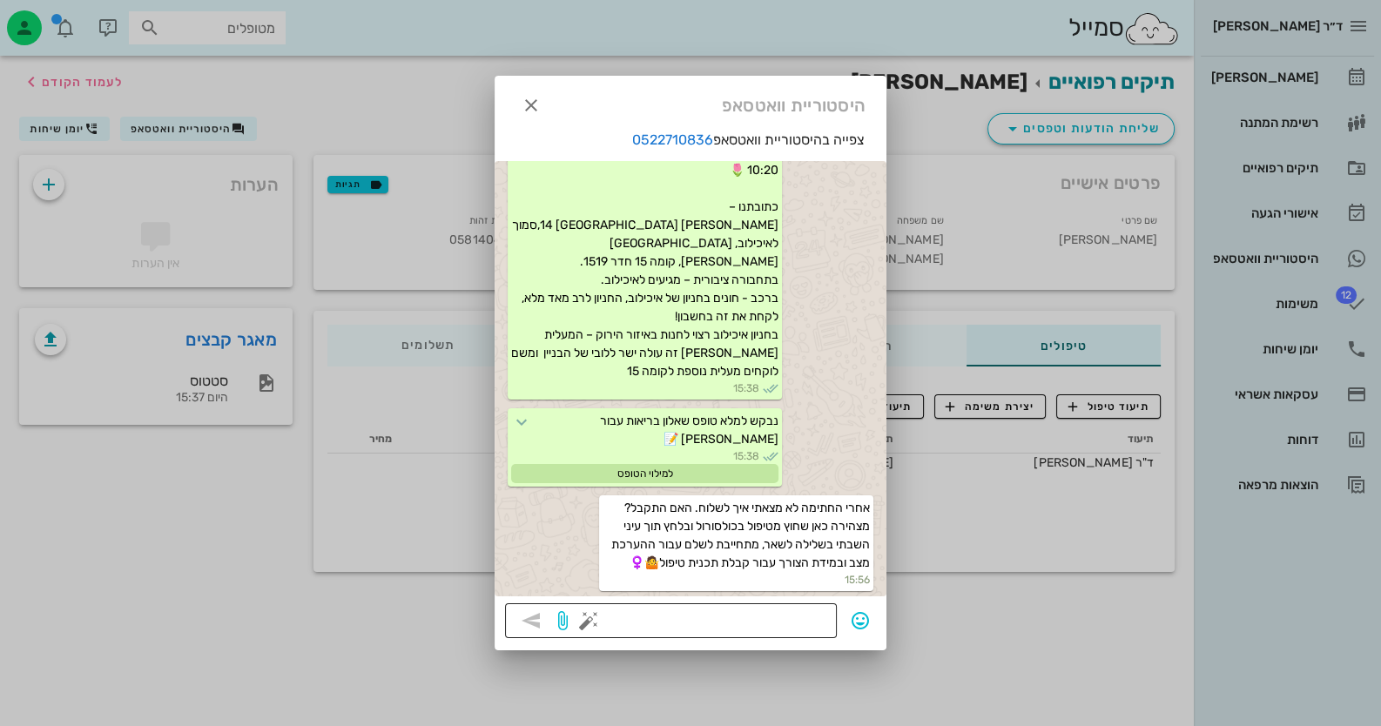
click at [788, 625] on textarea at bounding box center [709, 623] width 234 height 28
type textarea "את צריכה לגלול למטה וללחוץ על שלח"
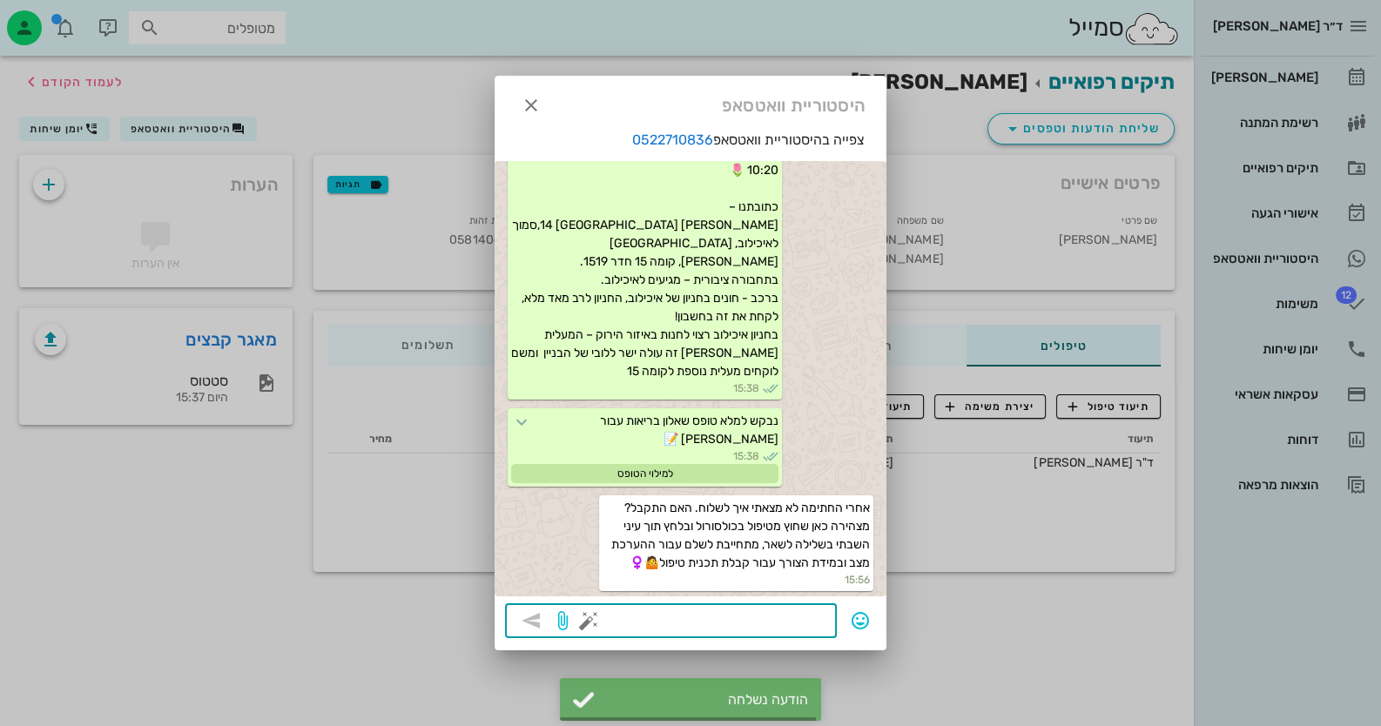
scroll to position [768, 0]
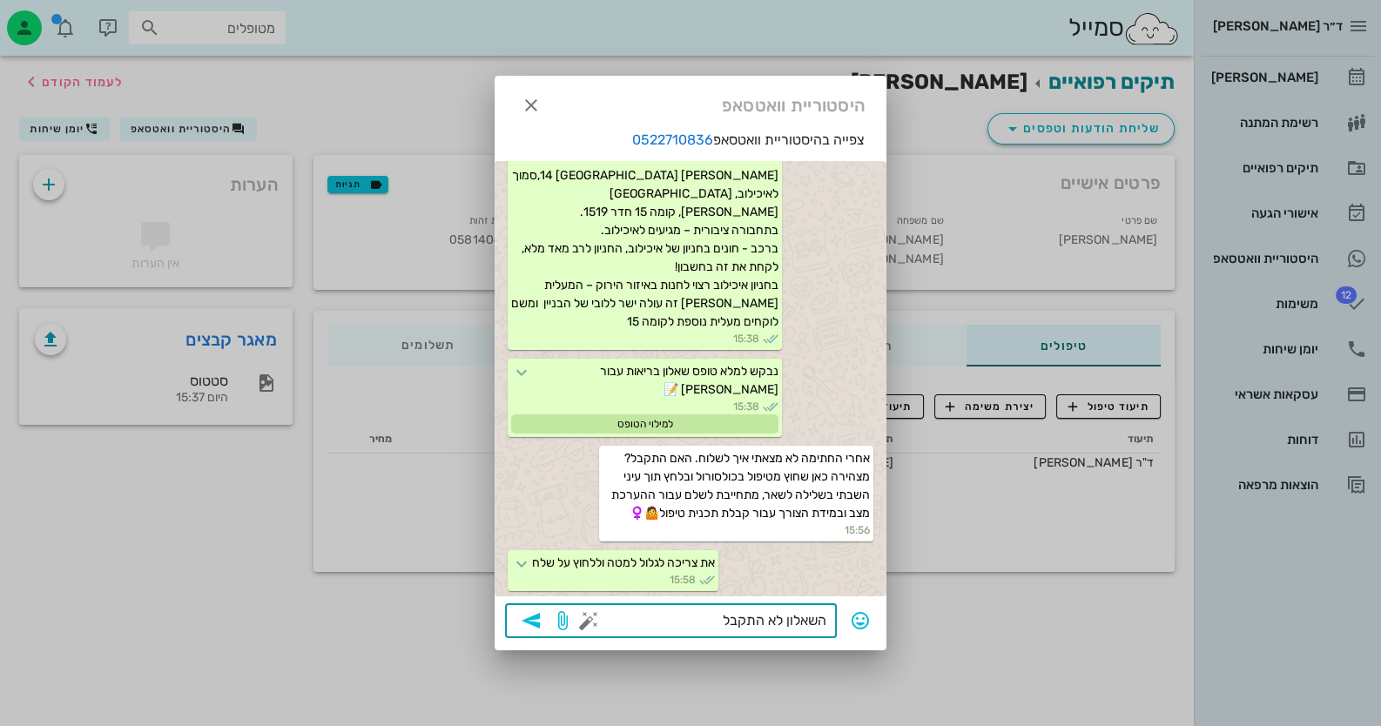
type textarea "השאלון לא התקבל"
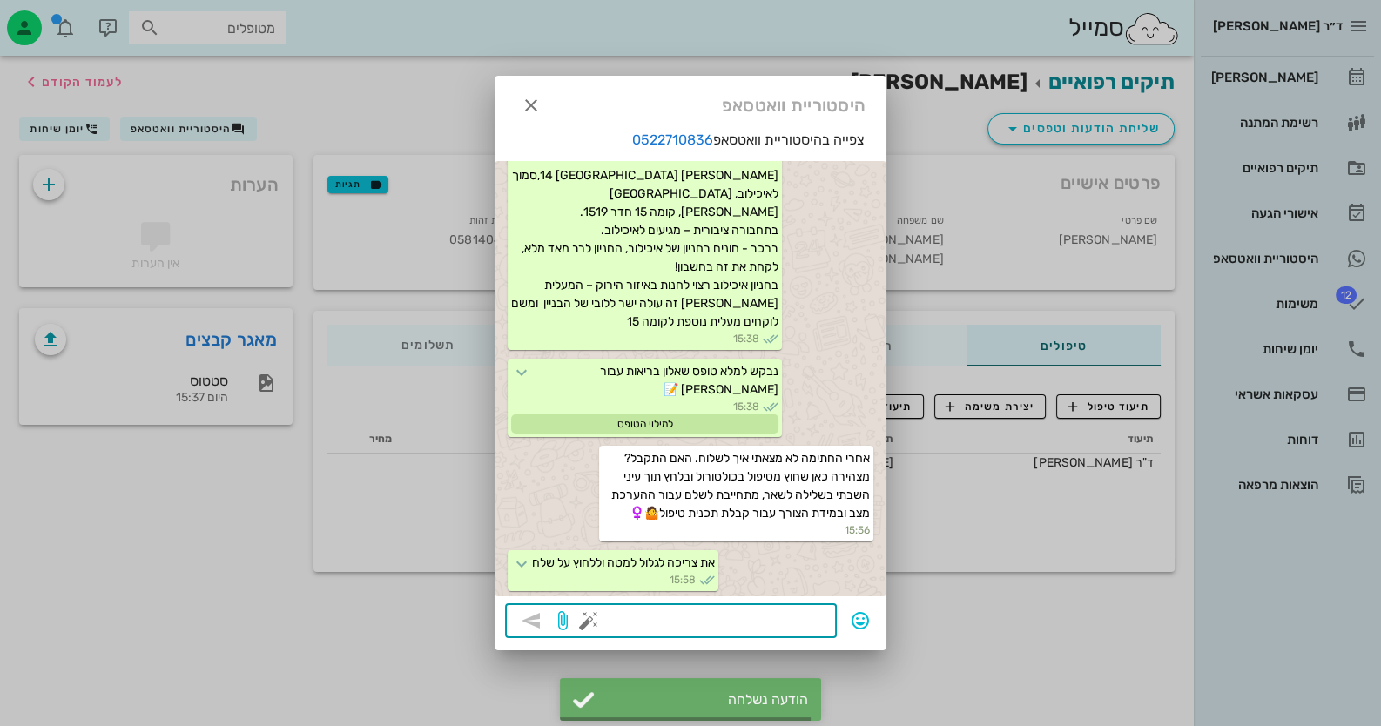
scroll to position [818, 0]
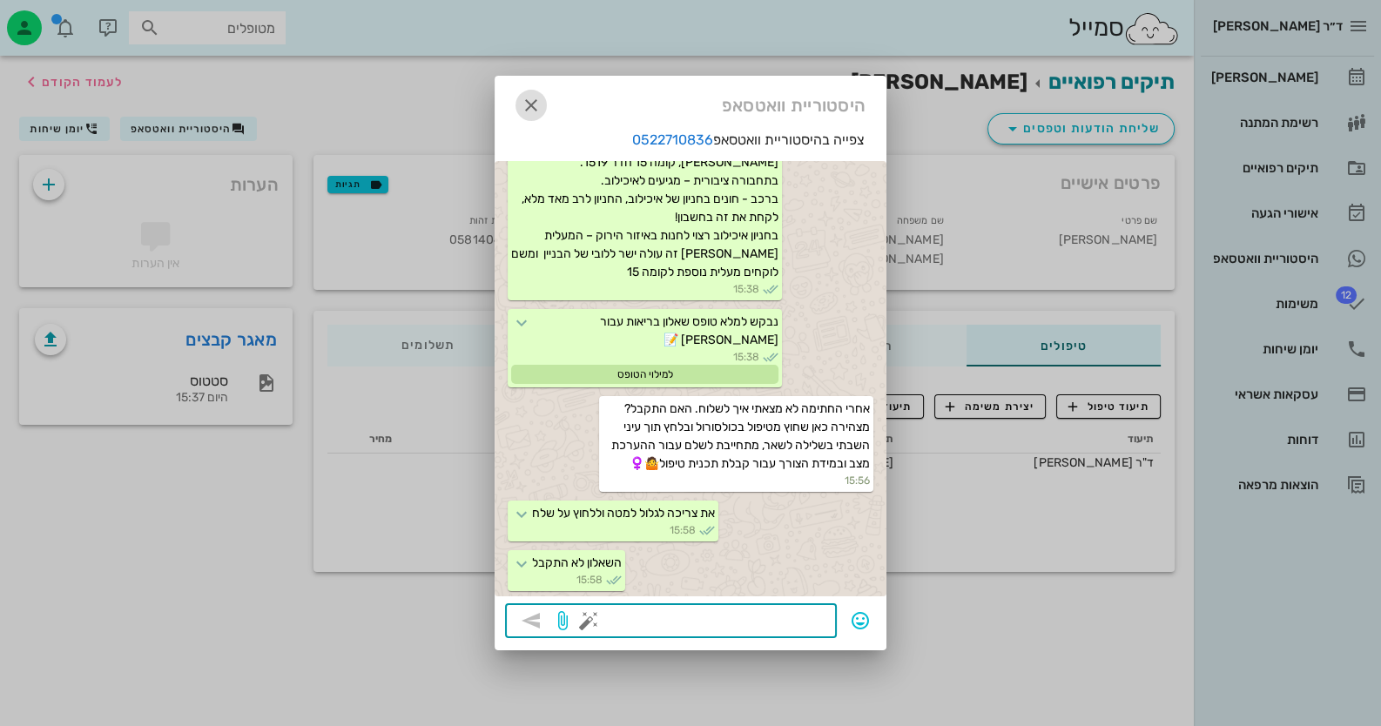
click at [523, 107] on icon "button" at bounding box center [531, 105] width 21 height 21
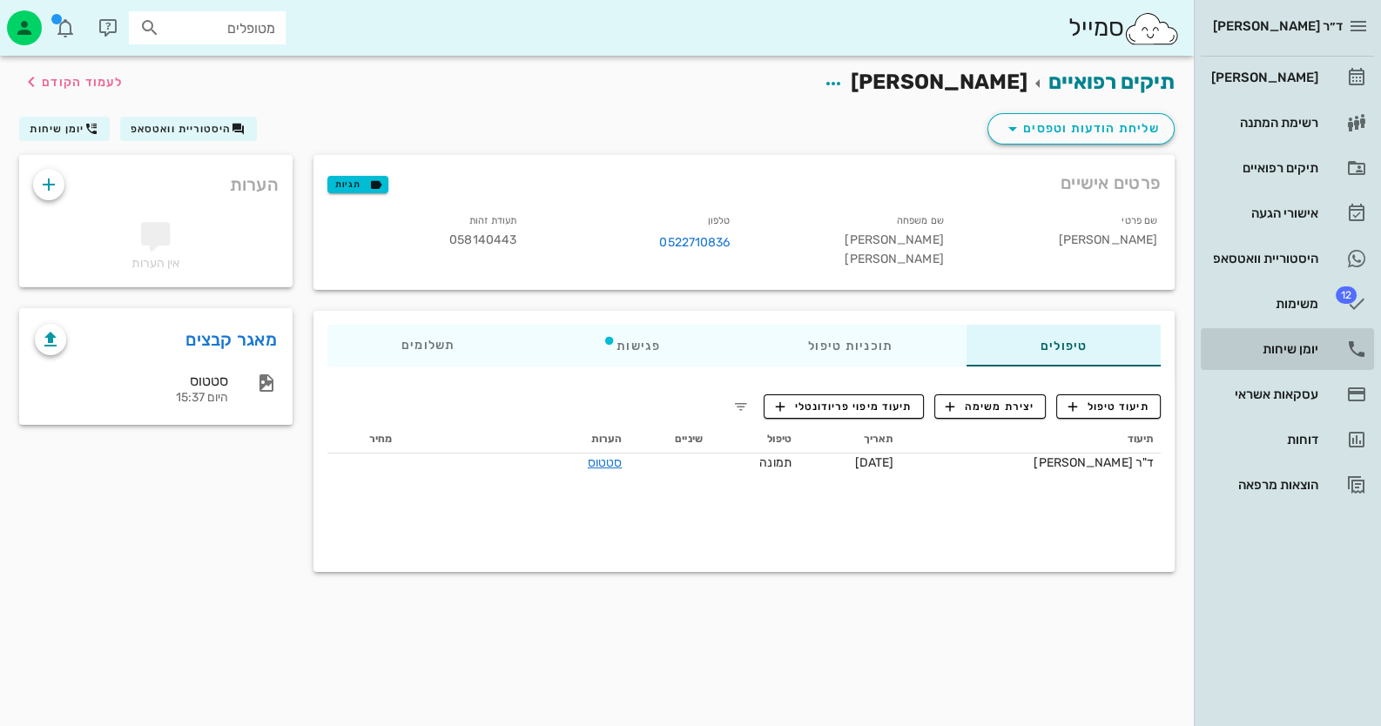
click at [1318, 358] on link "יומן שיחות" at bounding box center [1287, 349] width 173 height 42
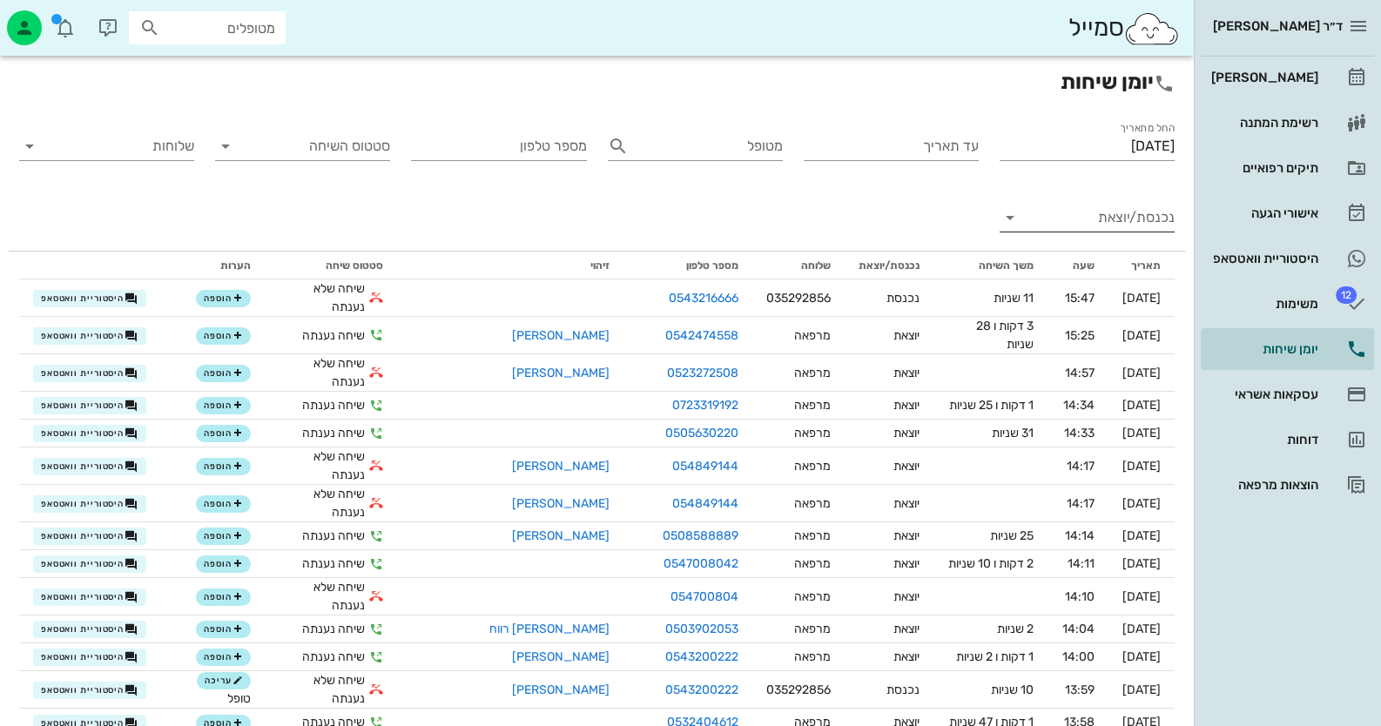
click at [1133, 223] on input "נכנסת/יוצאת" at bounding box center [1101, 218] width 147 height 28
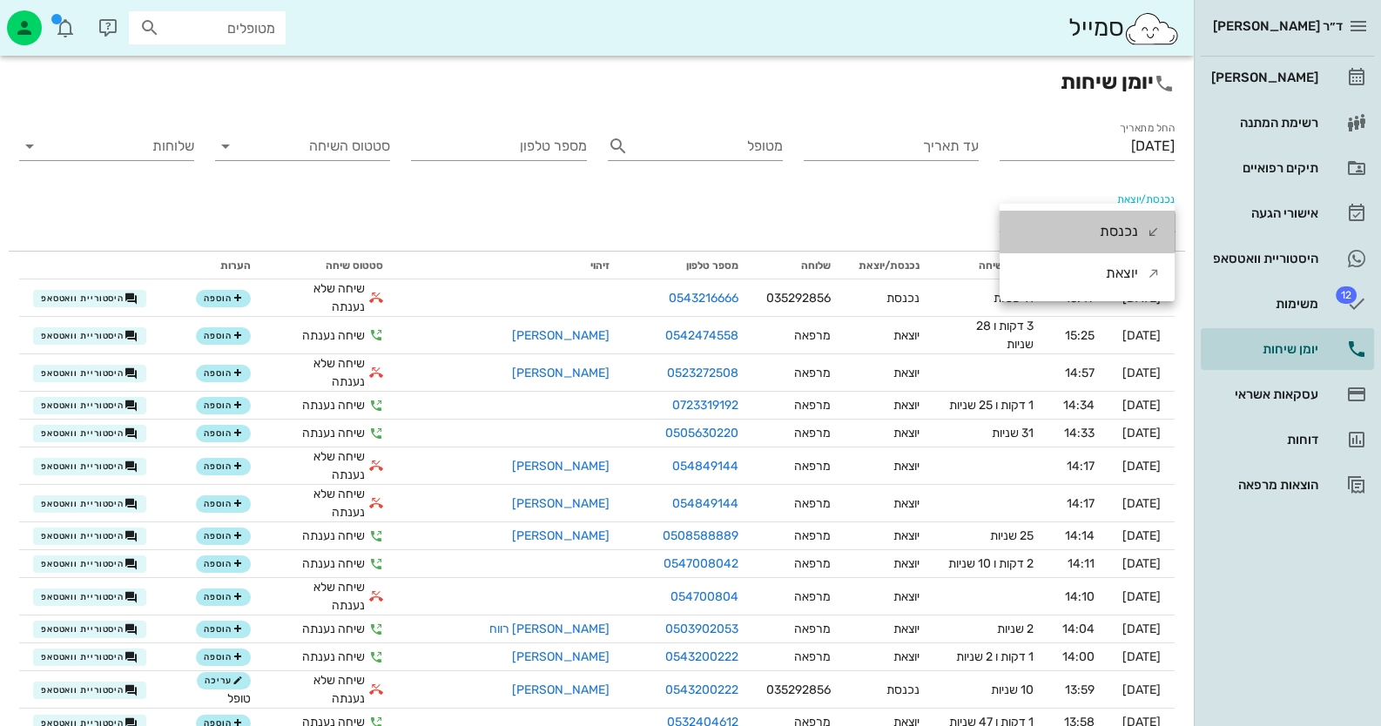
click at [1133, 223] on div "נכנסת" at bounding box center [1119, 232] width 38 height 42
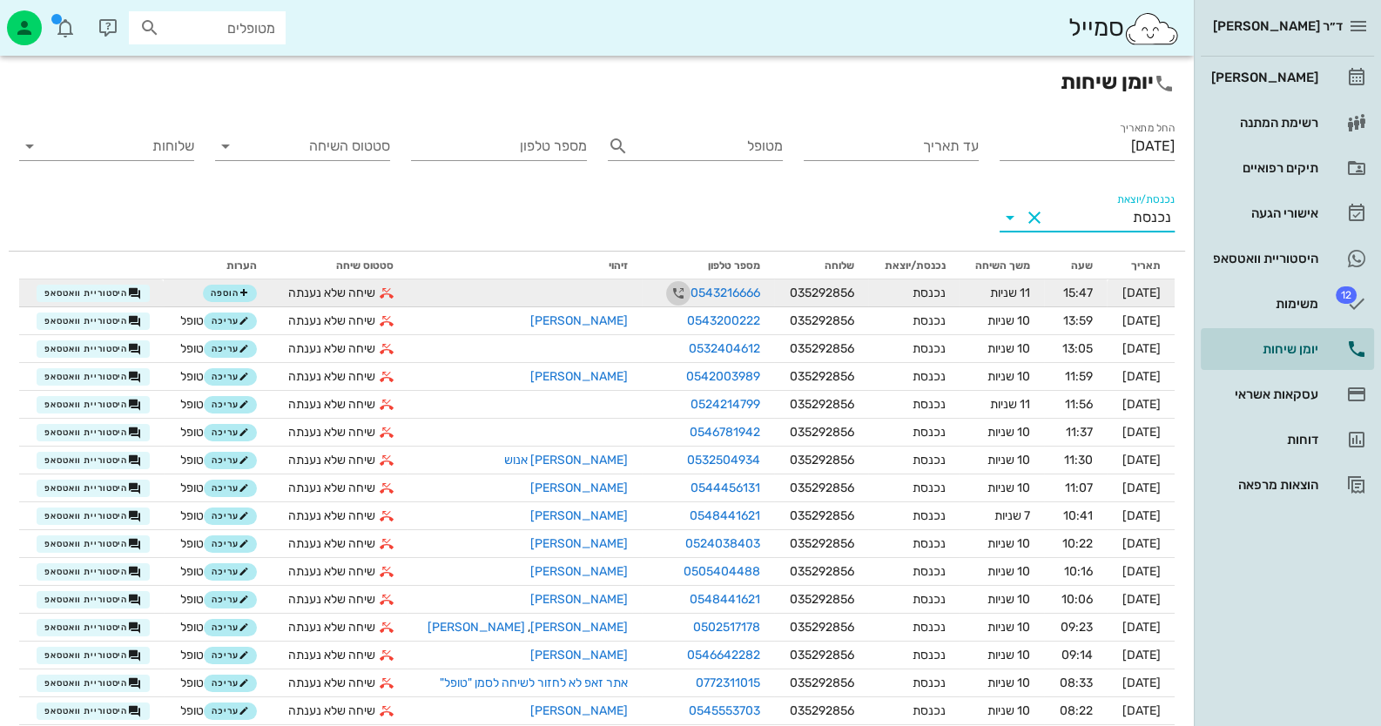
click at [668, 291] on icon "button" at bounding box center [678, 293] width 21 height 21
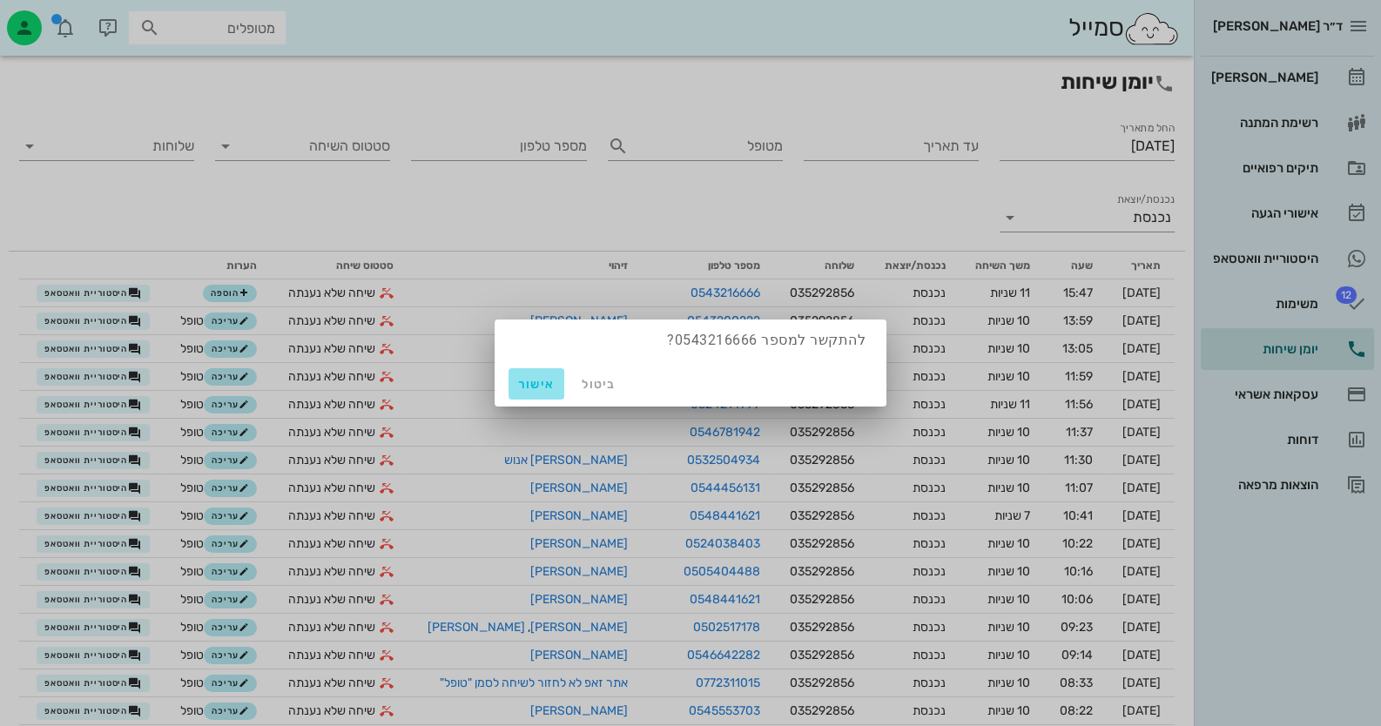
click at [554, 380] on span "אישור" at bounding box center [537, 384] width 42 height 15
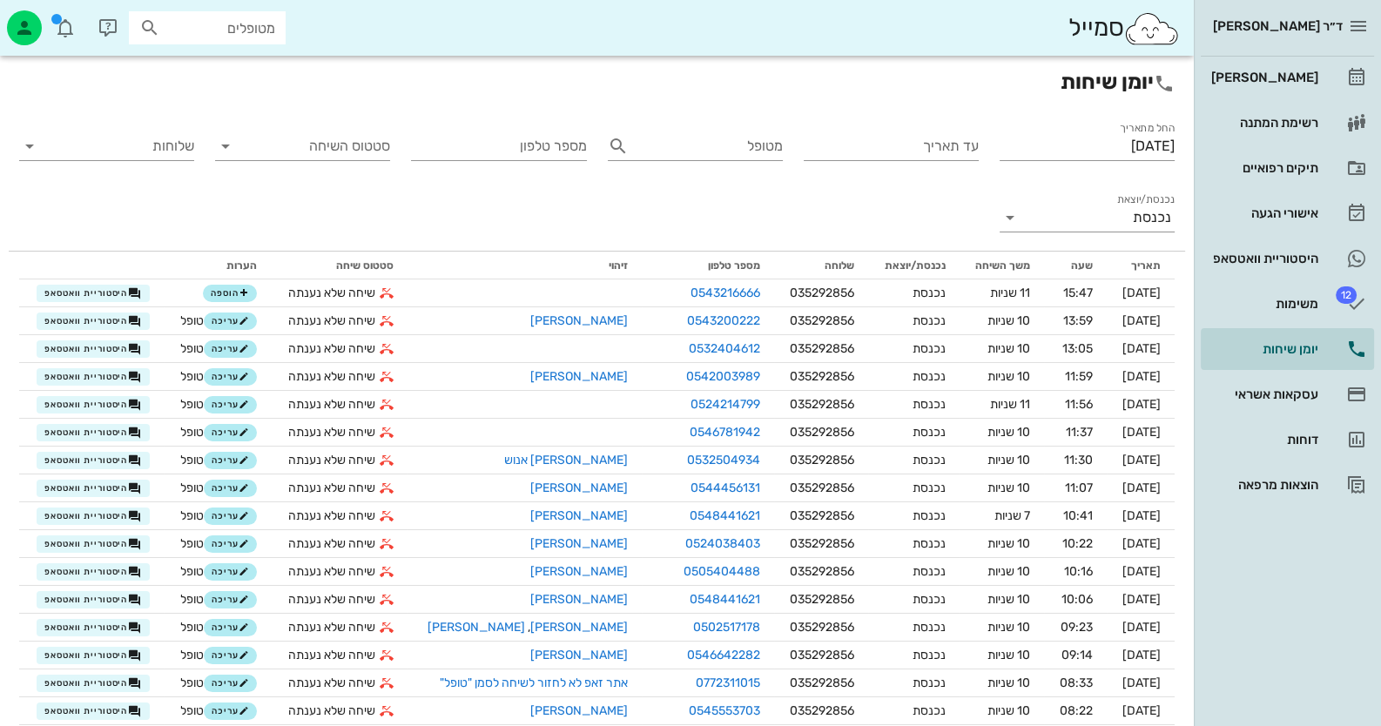
click at [244, 31] on input "מטופלים" at bounding box center [219, 28] width 111 height 23
click at [231, 25] on input "text" at bounding box center [219, 28] width 111 height 23
paste input "053557054"
drag, startPoint x: 200, startPoint y: 30, endPoint x: 300, endPoint y: 33, distance: 100.2
click at [300, 33] on div "סמייל 053557054" at bounding box center [597, 28] width 1194 height 56
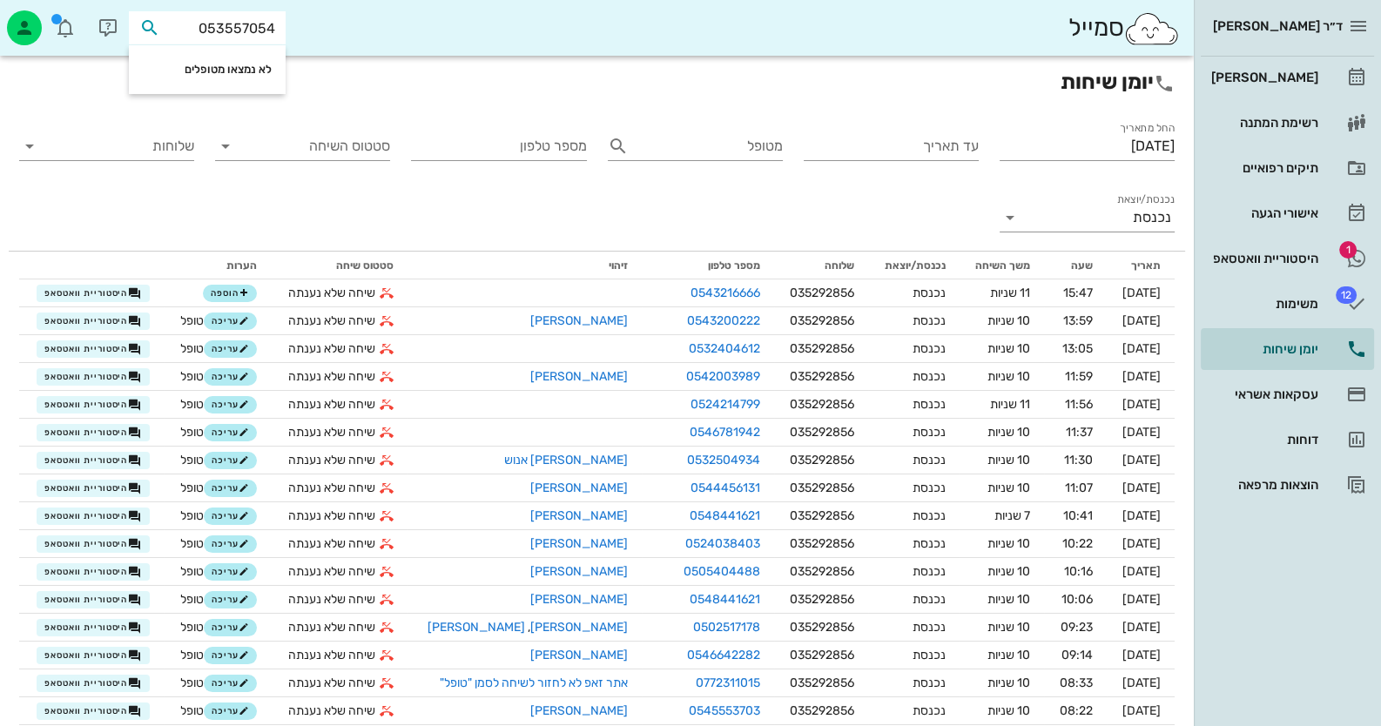
click at [199, 30] on input "053557054" at bounding box center [219, 28] width 111 height 23
drag, startPoint x: 208, startPoint y: 31, endPoint x: 309, endPoint y: 30, distance: 101.0
click at [309, 30] on div "סמייל 053557054" at bounding box center [597, 28] width 1194 height 56
paste input "0"
drag, startPoint x: 209, startPoint y: 35, endPoint x: 179, endPoint y: 25, distance: 31.9
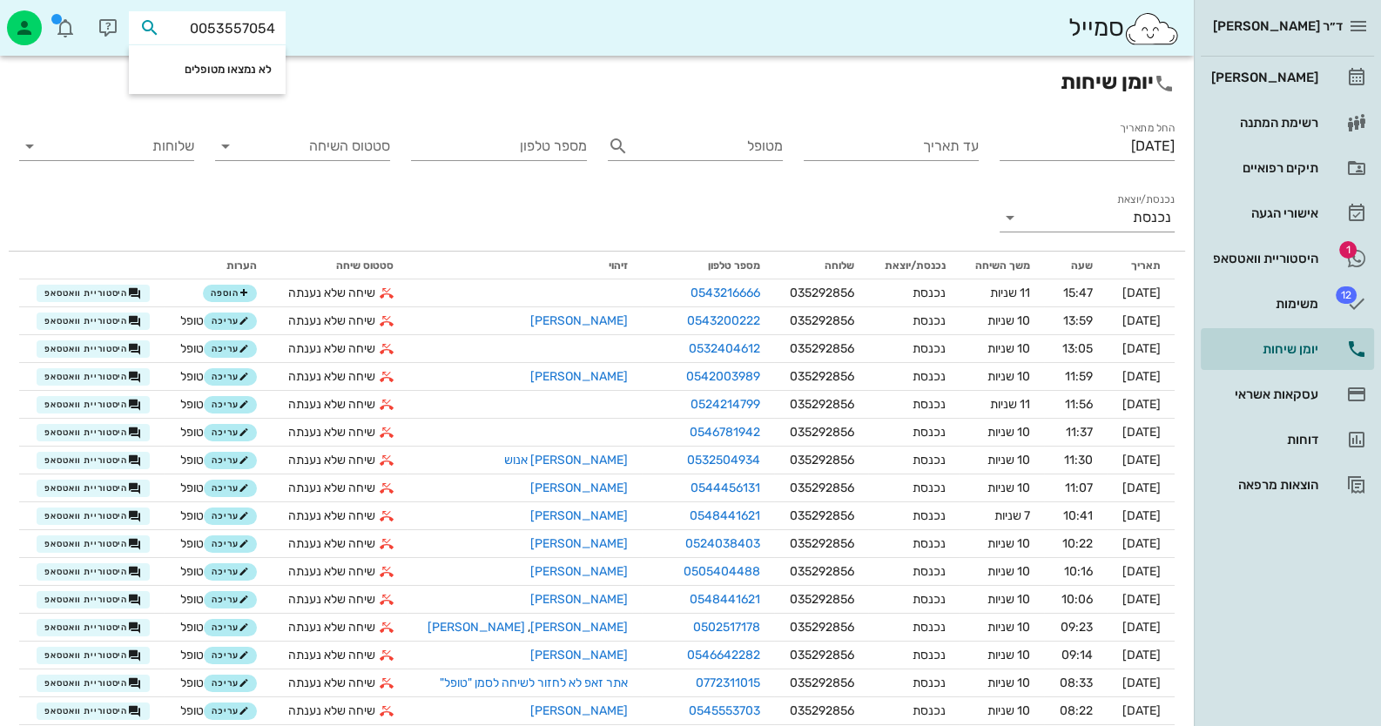
click at [179, 25] on input "0053557054" at bounding box center [219, 28] width 111 height 23
type input "53557054"
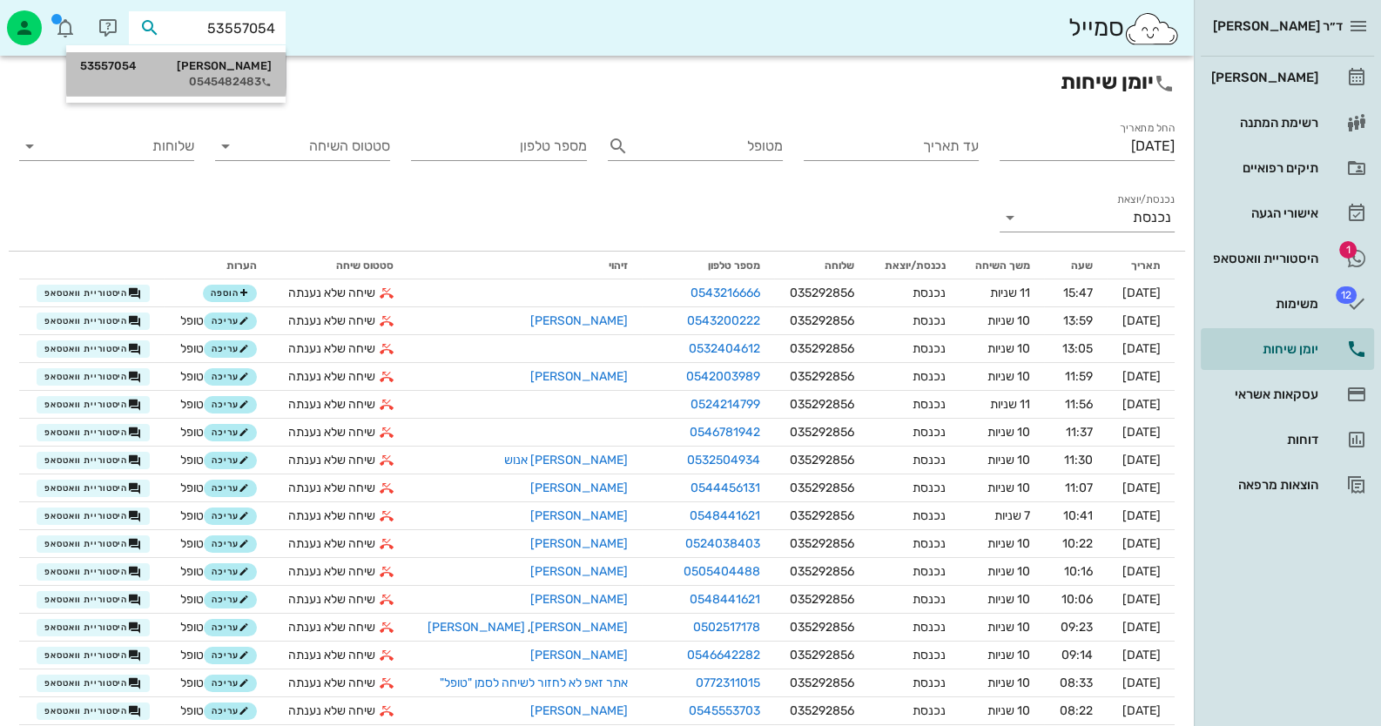
click at [235, 67] on div "נתן אשכנזי 53557054" at bounding box center [176, 66] width 192 height 14
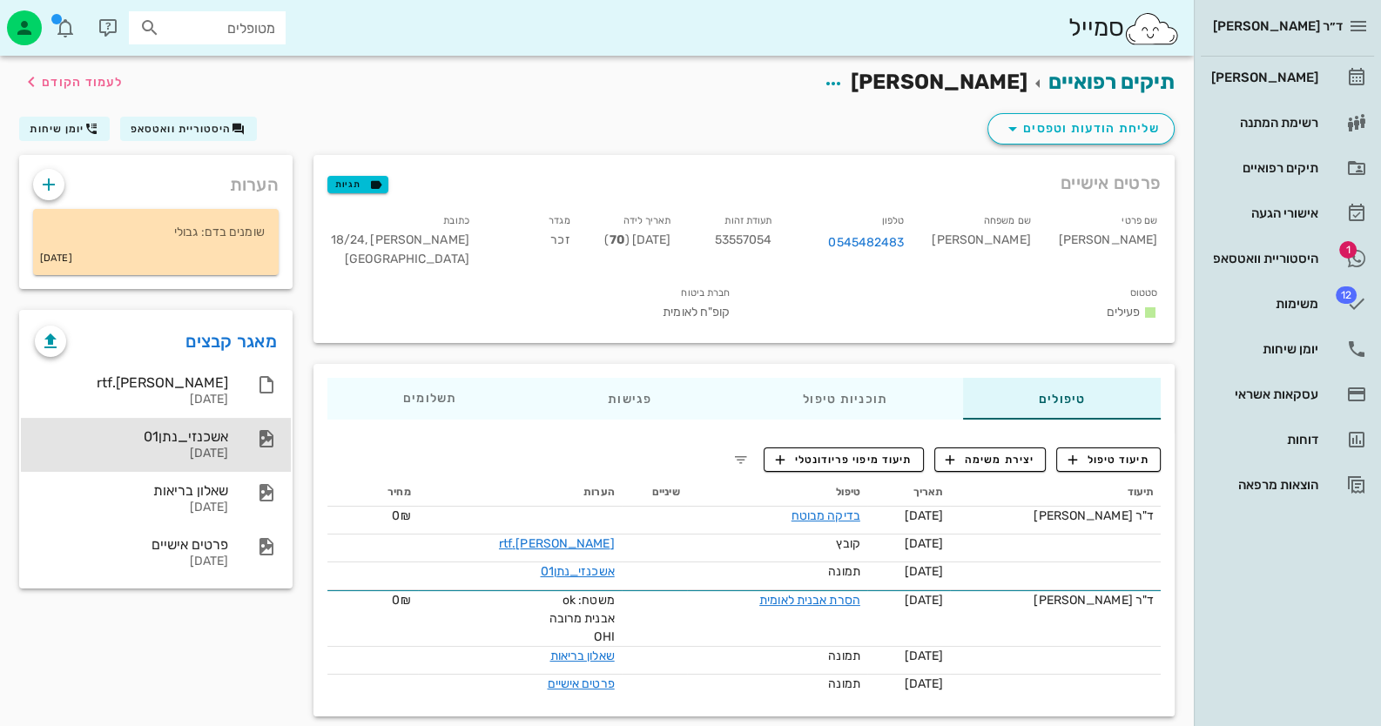
click at [221, 441] on div "אשכנזי_נתן01" at bounding box center [131, 436] width 193 height 17
click at [1280, 258] on div "היסטוריית וואטסאפ" at bounding box center [1263, 259] width 111 height 14
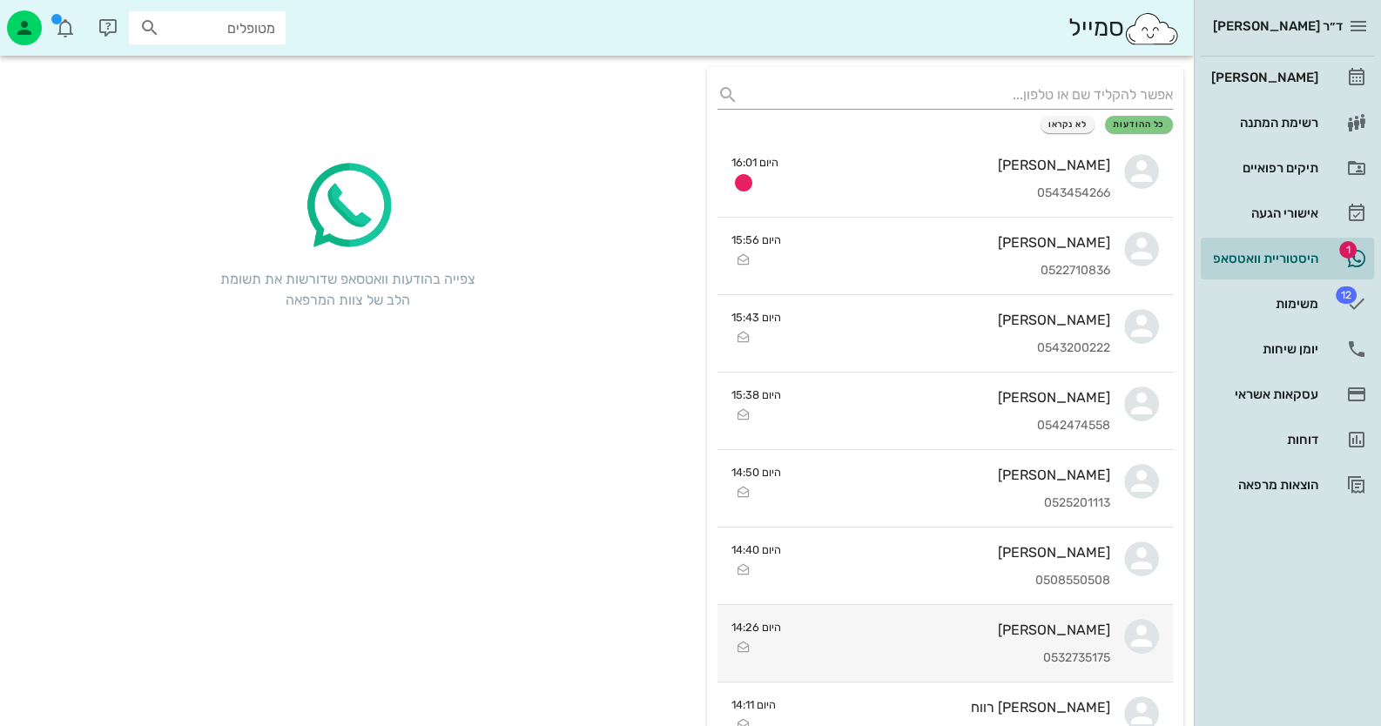
scroll to position [173, 0]
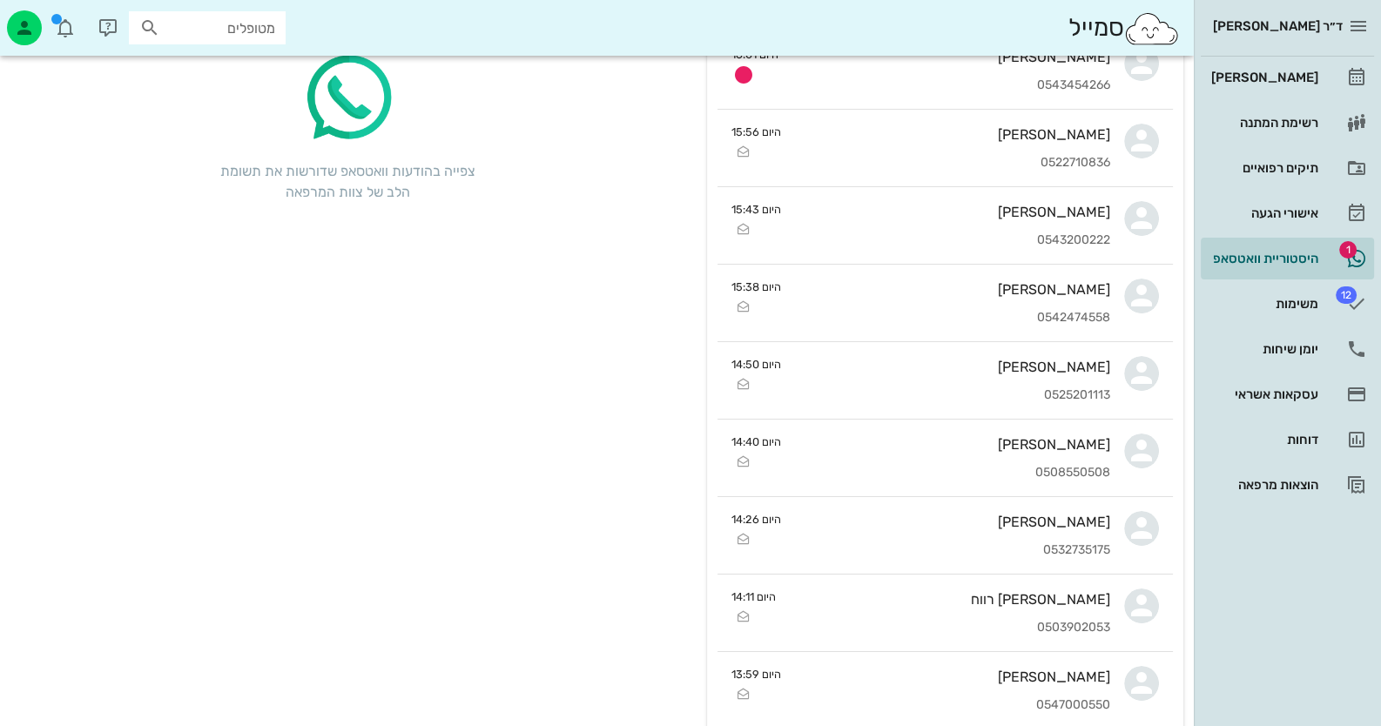
click at [227, 12] on div "מטופלים" at bounding box center [207, 27] width 157 height 33
type input "א"
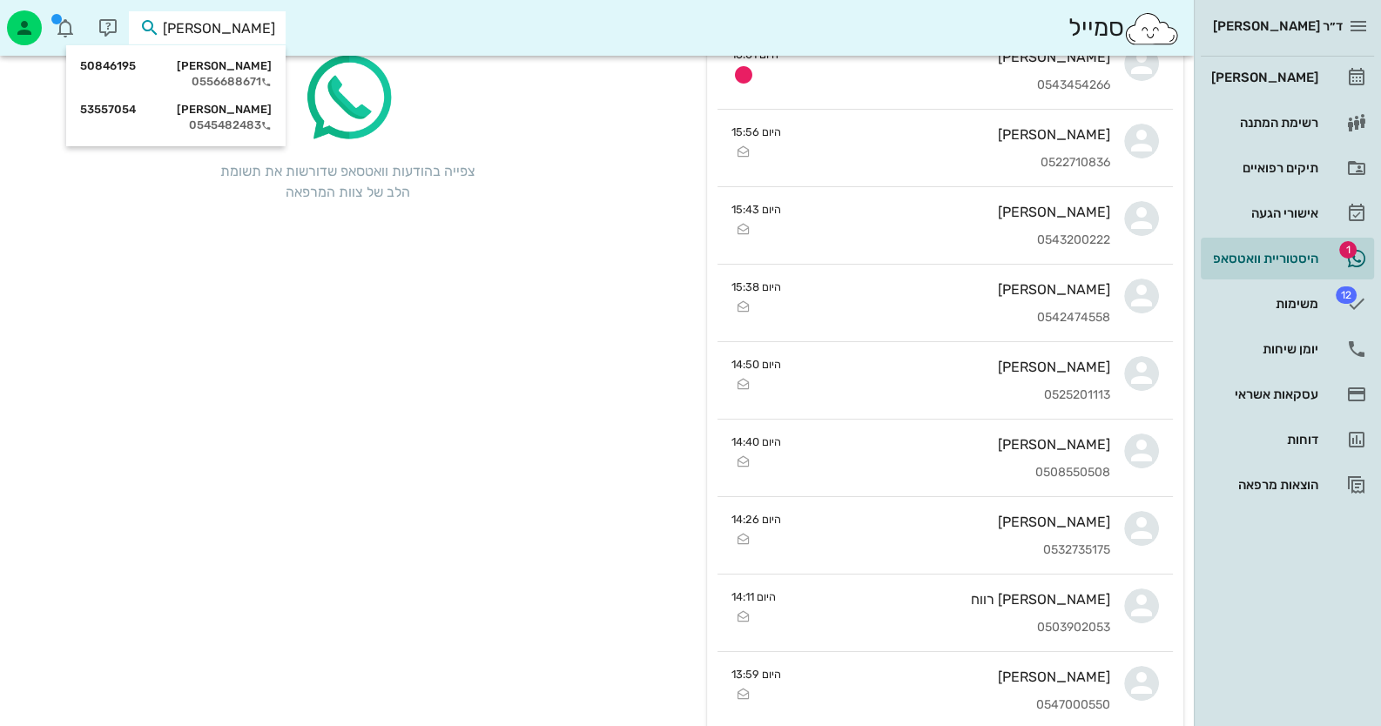
type input "אשכנזי נת"
click at [235, 73] on div "נתן אשכנזי 53557054 0545482483" at bounding box center [176, 74] width 192 height 44
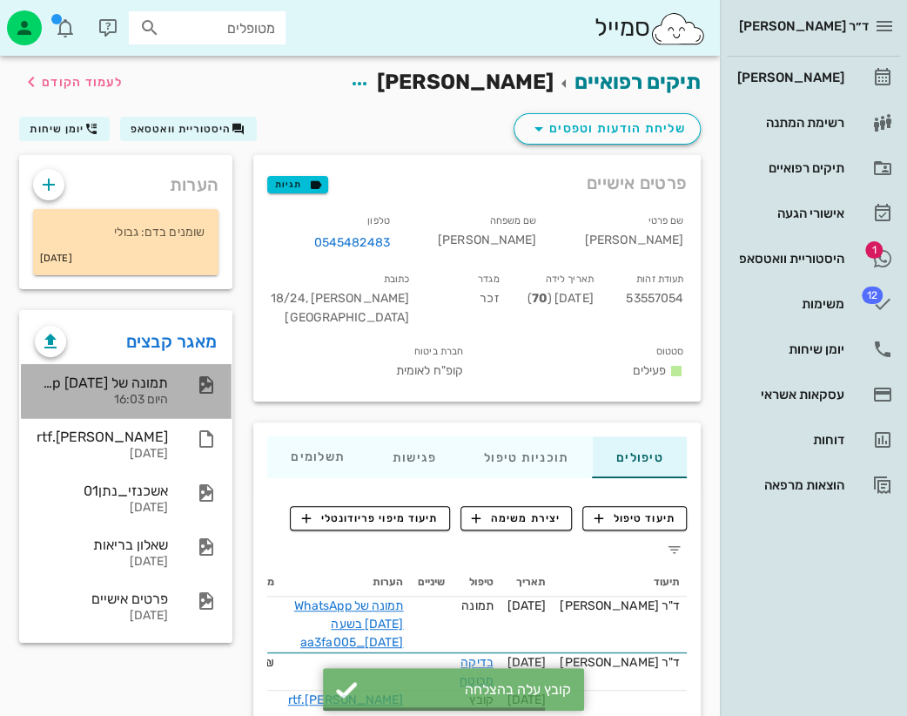
click at [152, 378] on div "תמונה של WhatsApp 2025-10-05 בשעה 16.03.01_aa3fa005" at bounding box center [101, 382] width 133 height 17
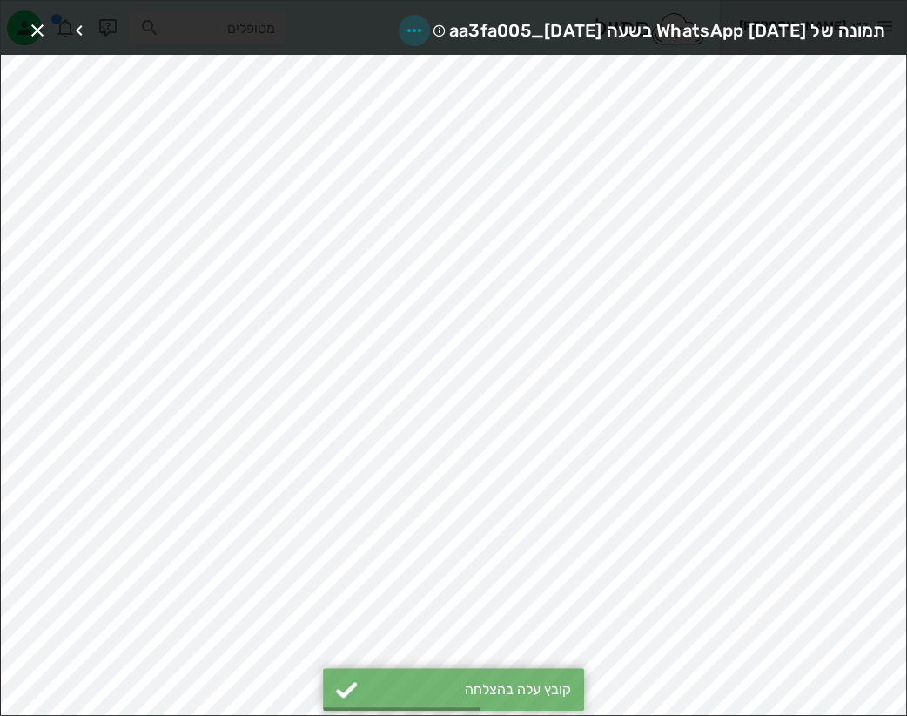
click at [404, 20] on icon "button" at bounding box center [414, 30] width 21 height 21
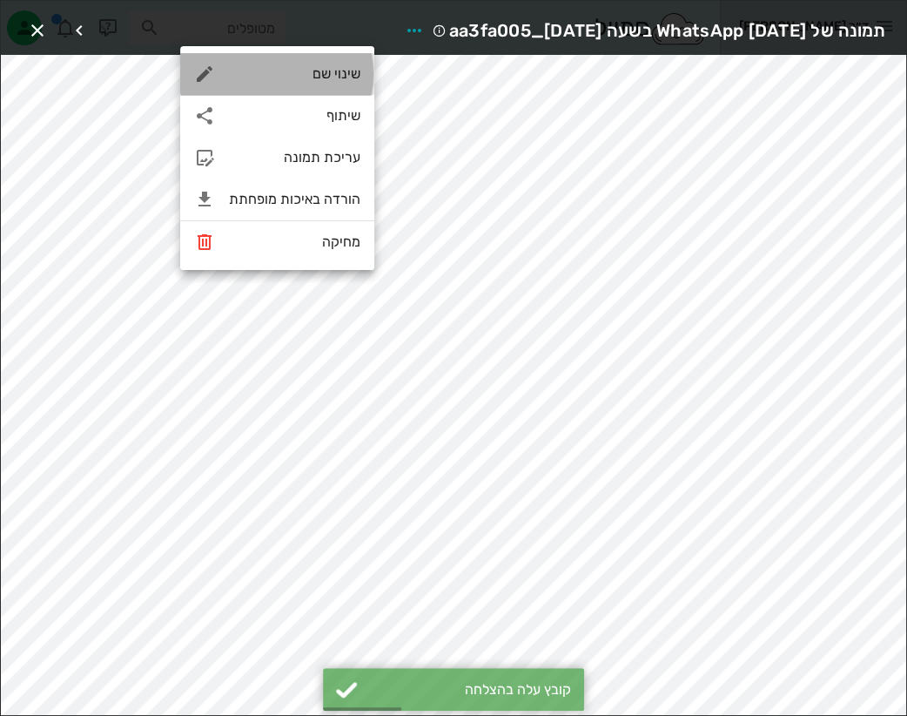
click at [338, 75] on div "שינוי שם" at bounding box center [294, 73] width 131 height 17
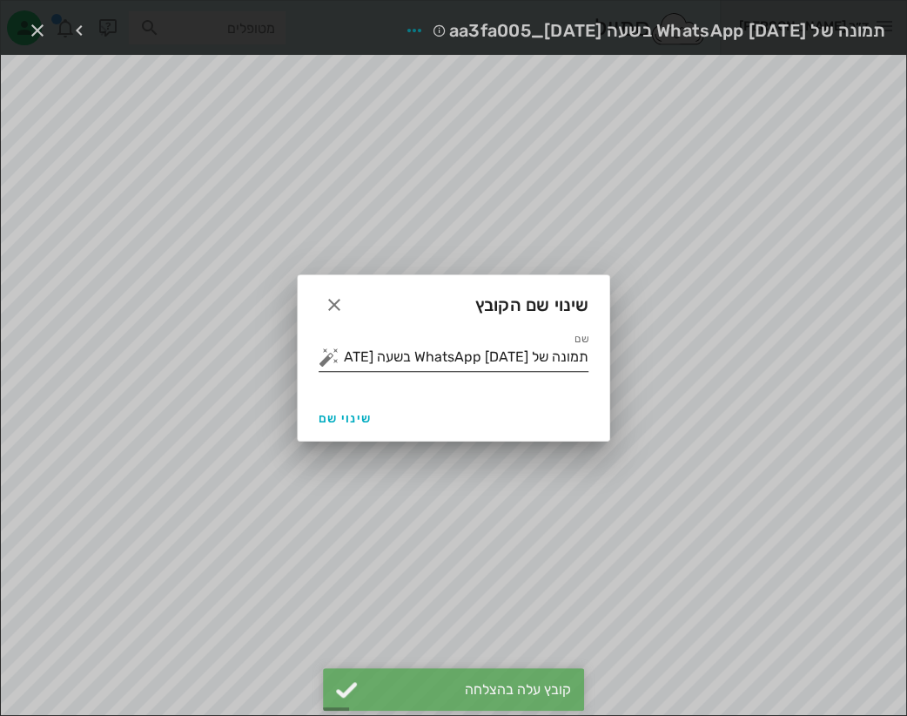
click at [329, 351] on button "button" at bounding box center [329, 357] width 21 height 21
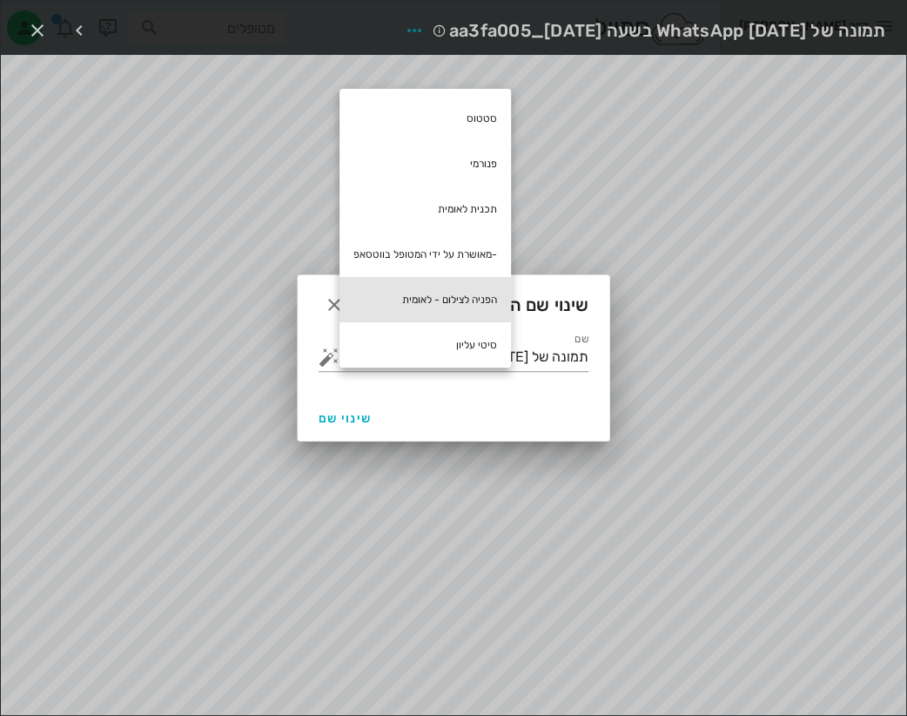
click at [414, 309] on div "הפניה לצילום - לאומית" at bounding box center [426, 299] width 172 height 45
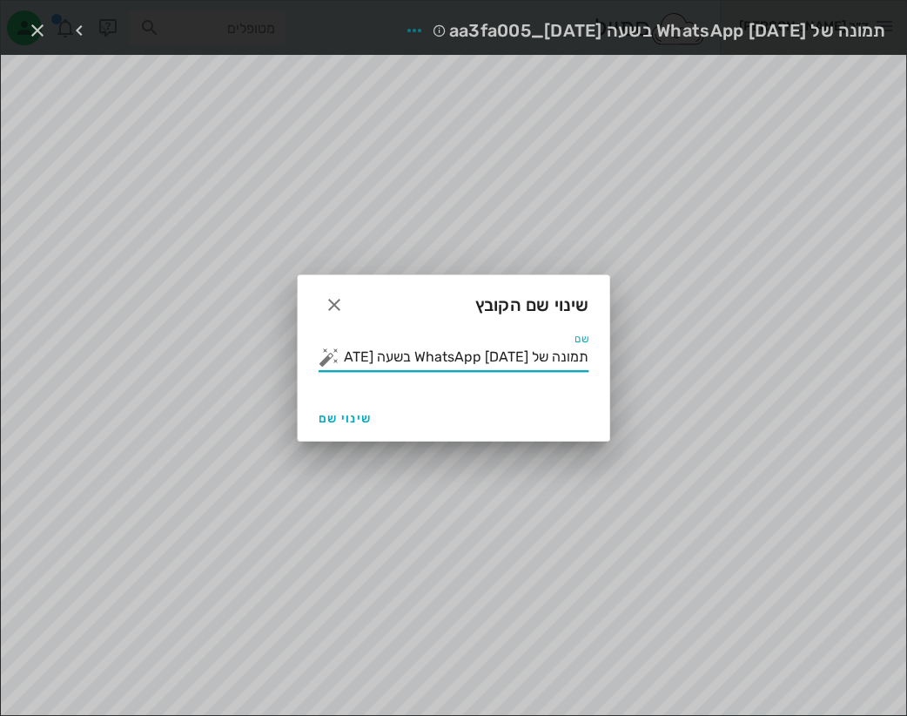
drag, startPoint x: 475, startPoint y: 356, endPoint x: 602, endPoint y: 342, distance: 127.0
click at [602, 342] on div "שם תמונה של WhatsApp 2025-10-05 בשעה 16.03.01_aa3fa005 הפניה לצילום - לאומית" at bounding box center [454, 364] width 312 height 63
type input "הפניה לצילום - לאומית"
click at [358, 411] on span "שינוי שם" at bounding box center [345, 418] width 53 height 15
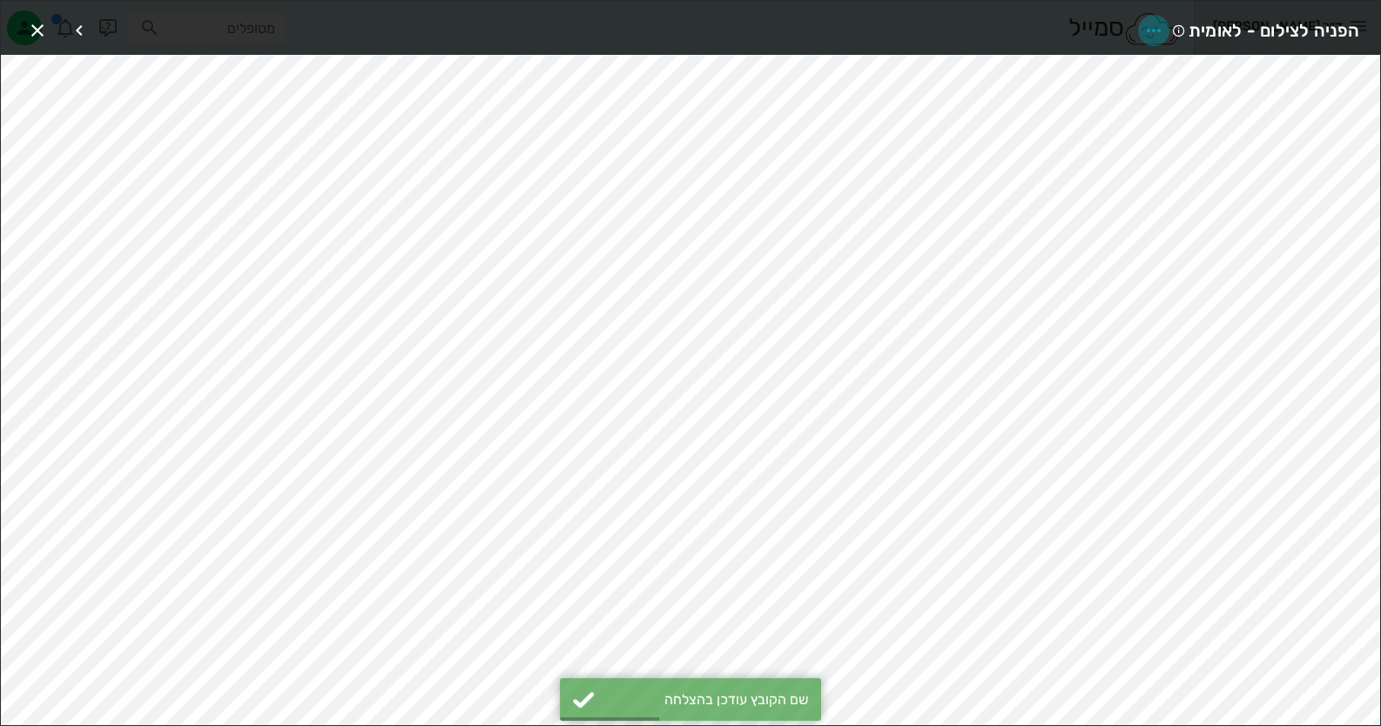
click at [1162, 25] on icon "button" at bounding box center [1153, 30] width 21 height 21
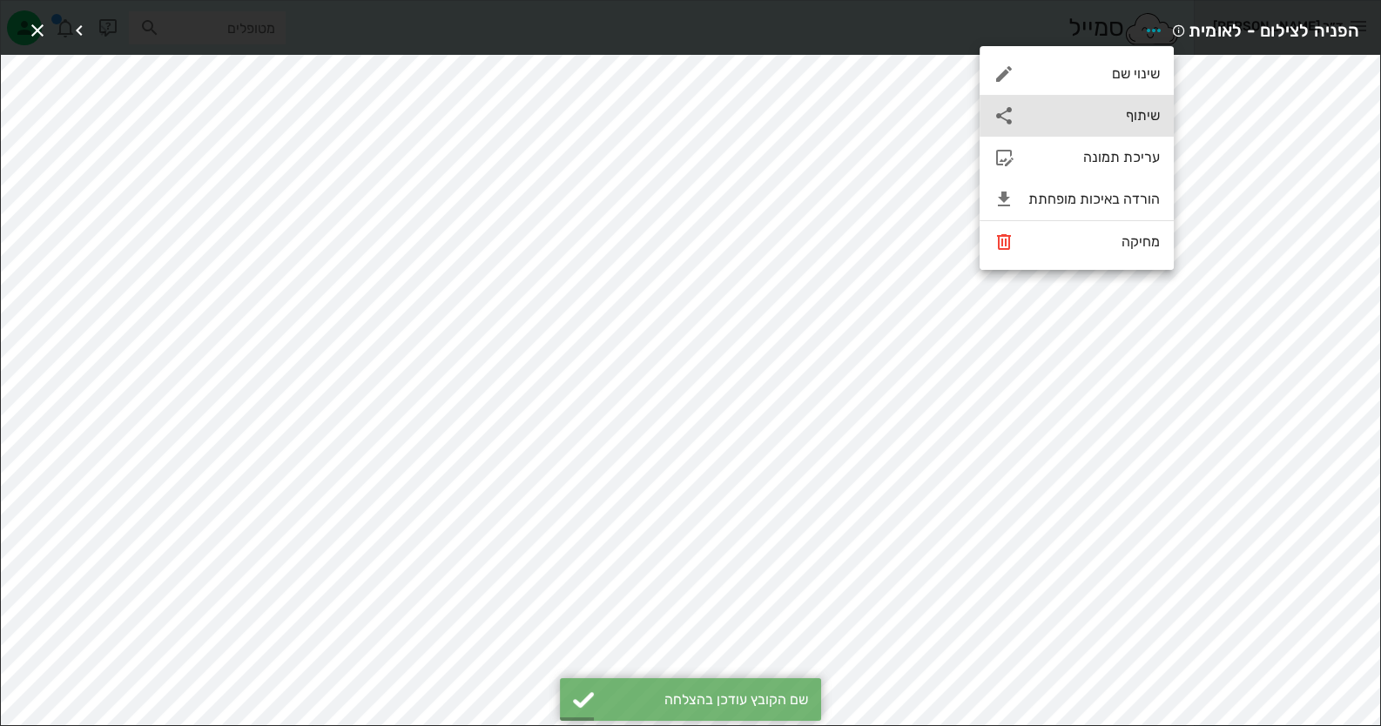
click at [1134, 126] on div "שיתוף" at bounding box center [1077, 116] width 194 height 42
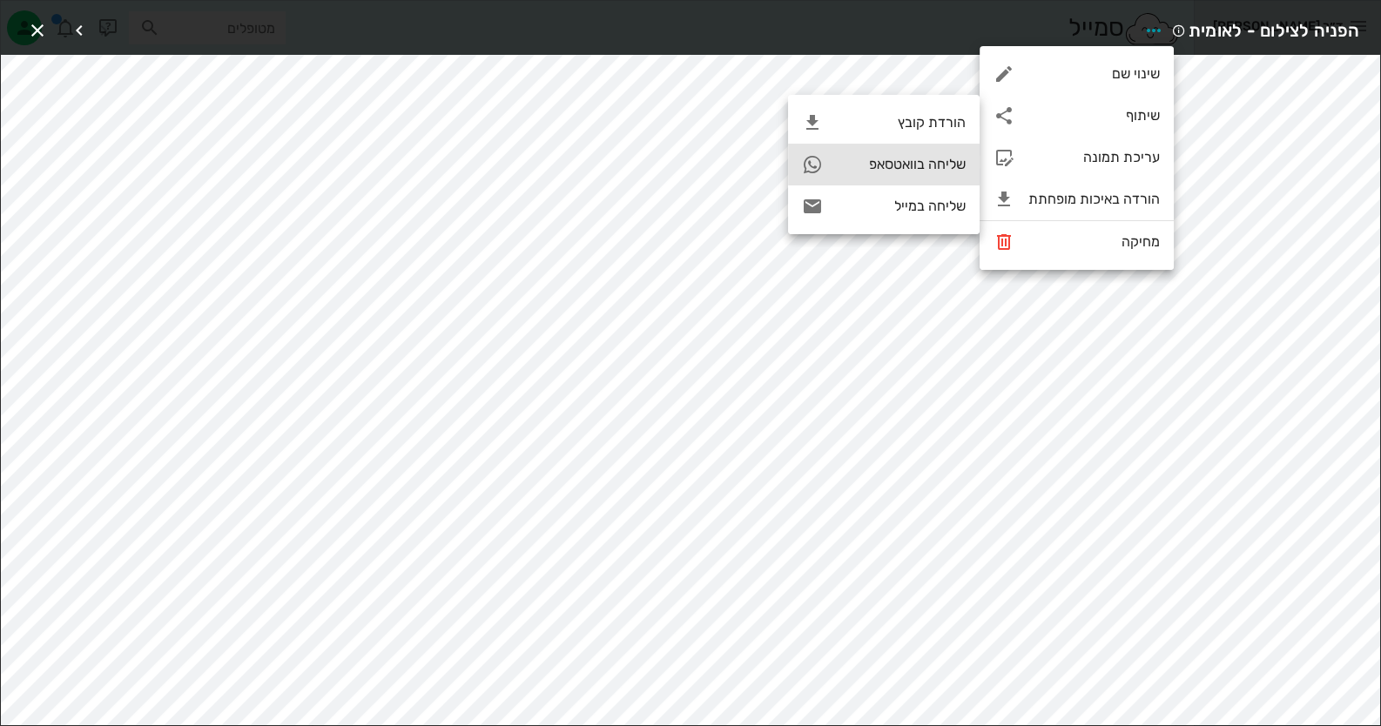
click at [914, 179] on div "שליחה בוואטסאפ" at bounding box center [884, 165] width 192 height 42
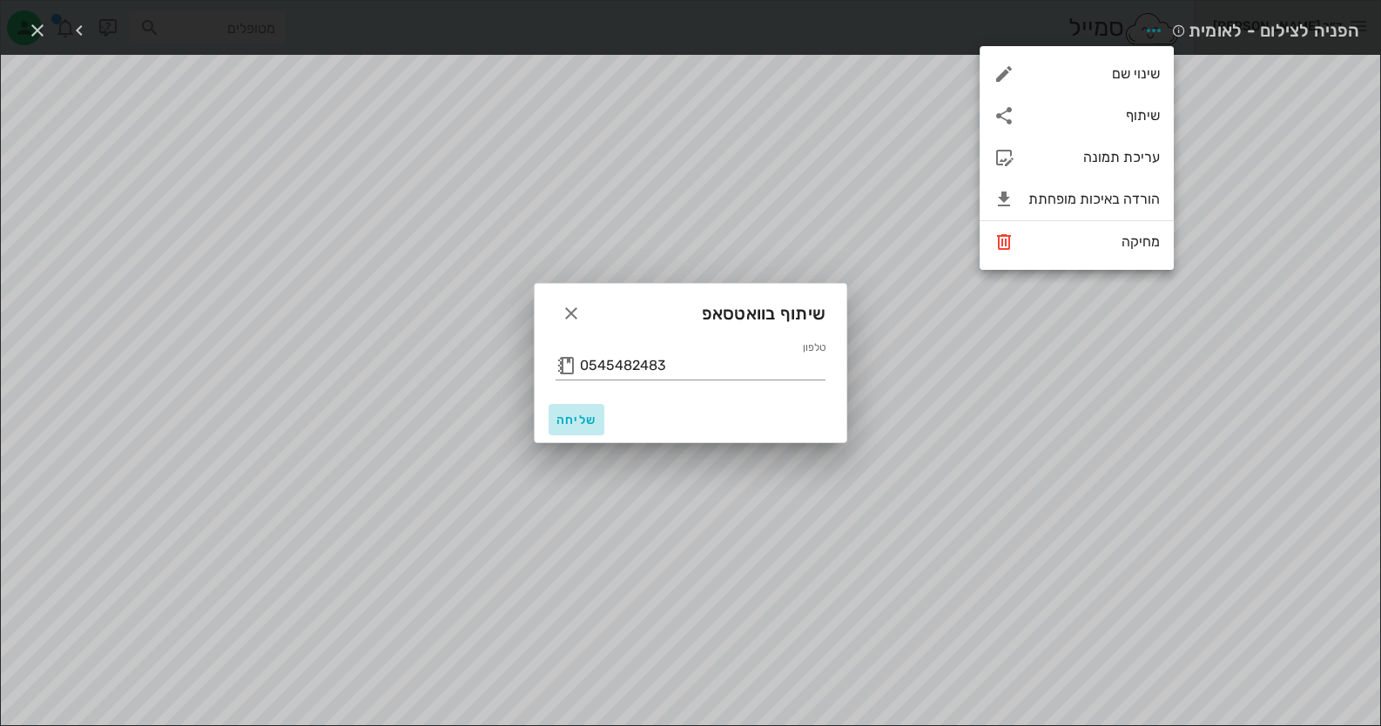
click at [597, 421] on button "שליחה" at bounding box center [577, 419] width 56 height 31
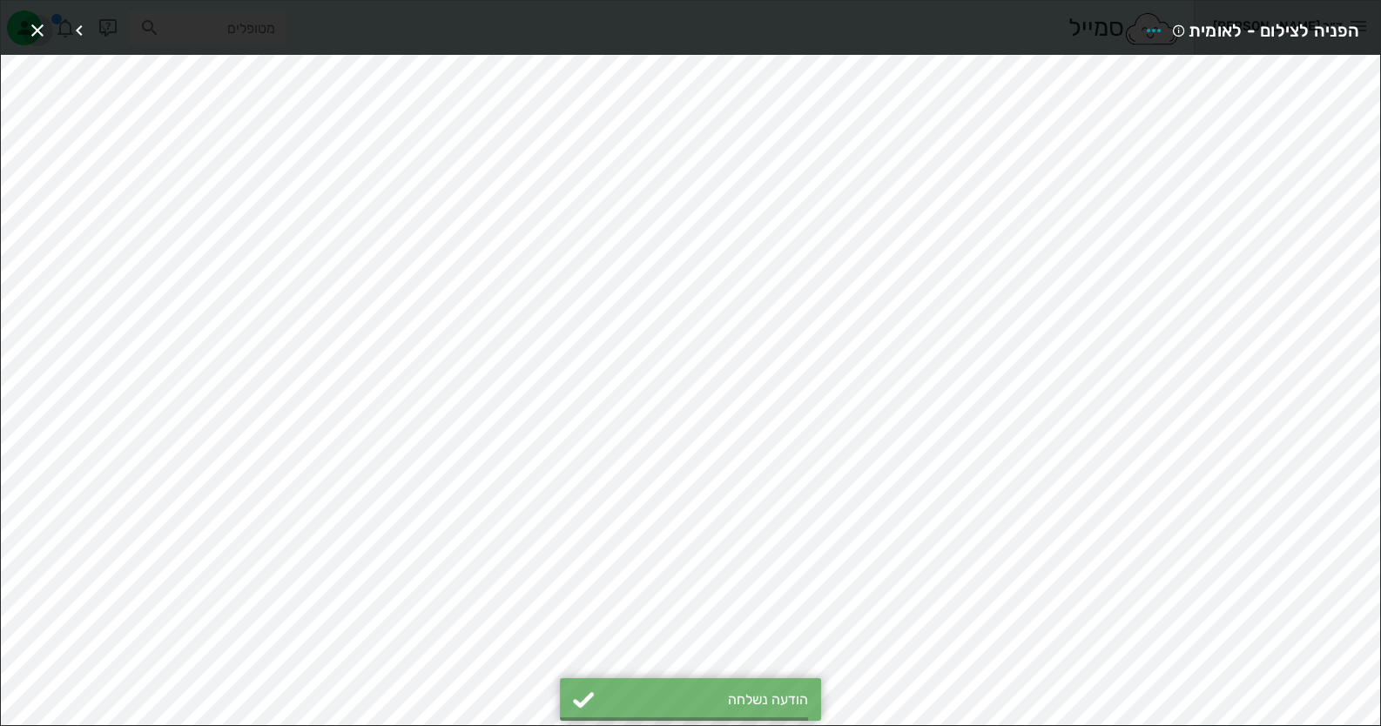
click at [29, 34] on icon "button" at bounding box center [37, 30] width 21 height 21
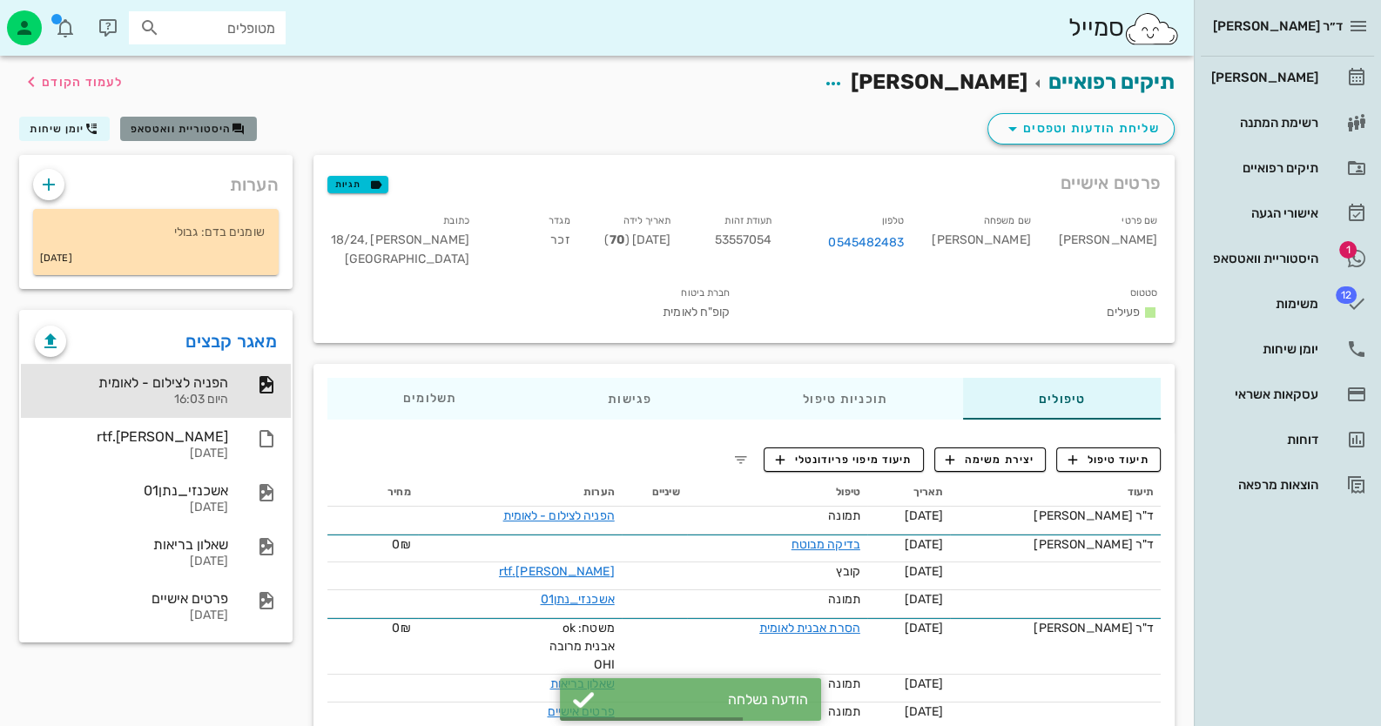
click at [172, 127] on span "היסטוריית וואטסאפ" at bounding box center [181, 129] width 101 height 12
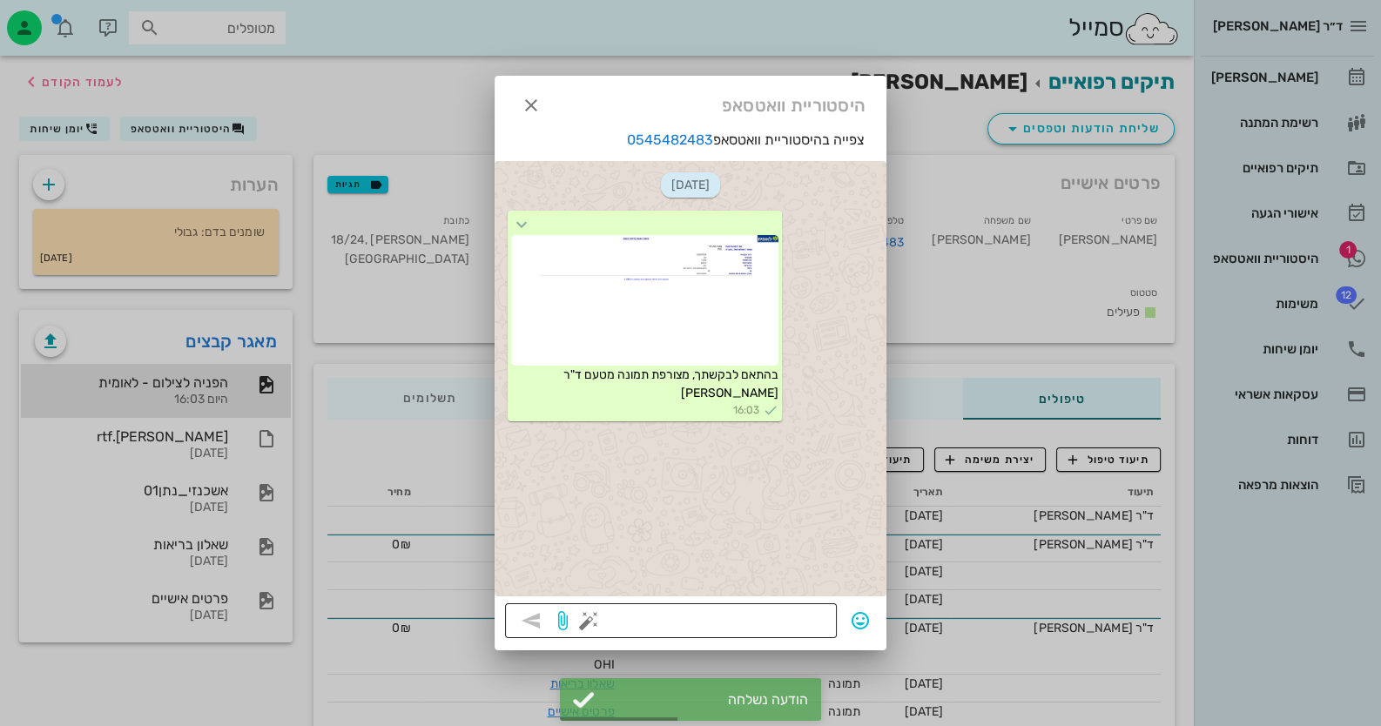
click at [589, 619] on button "button" at bounding box center [588, 620] width 21 height 21
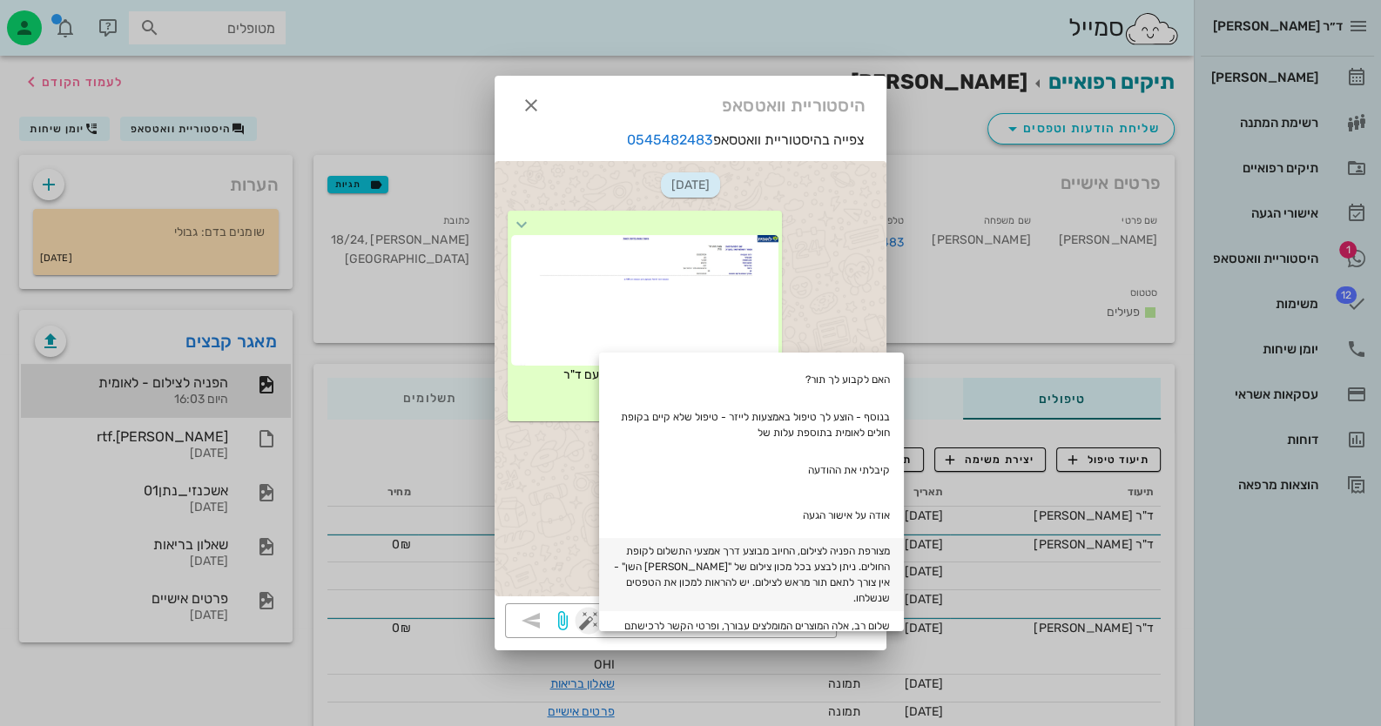
scroll to position [173, 0]
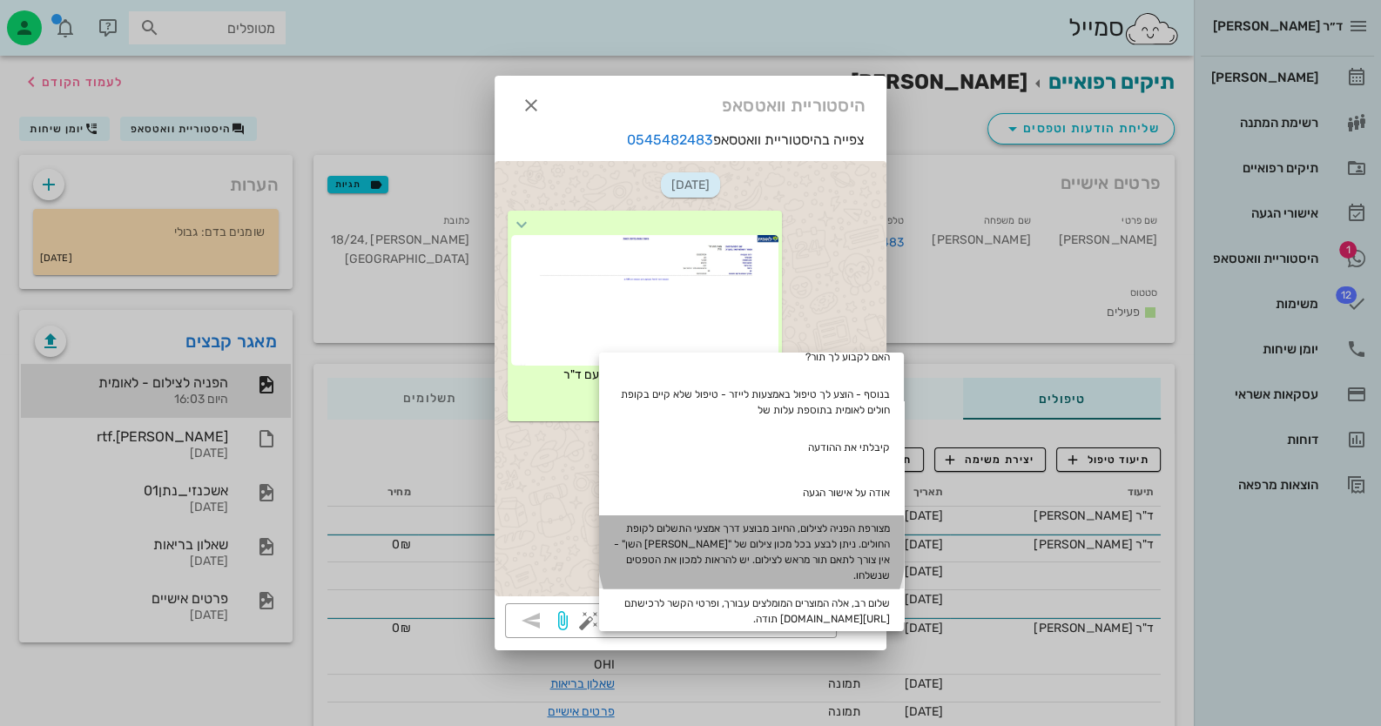
click at [858, 561] on div "מצורפת הפניה לצילום, החיוב מבוצע דרך אמצעי התשלום לקופת החולים. ניתן לבצע בכל מ…" at bounding box center [751, 552] width 305 height 73
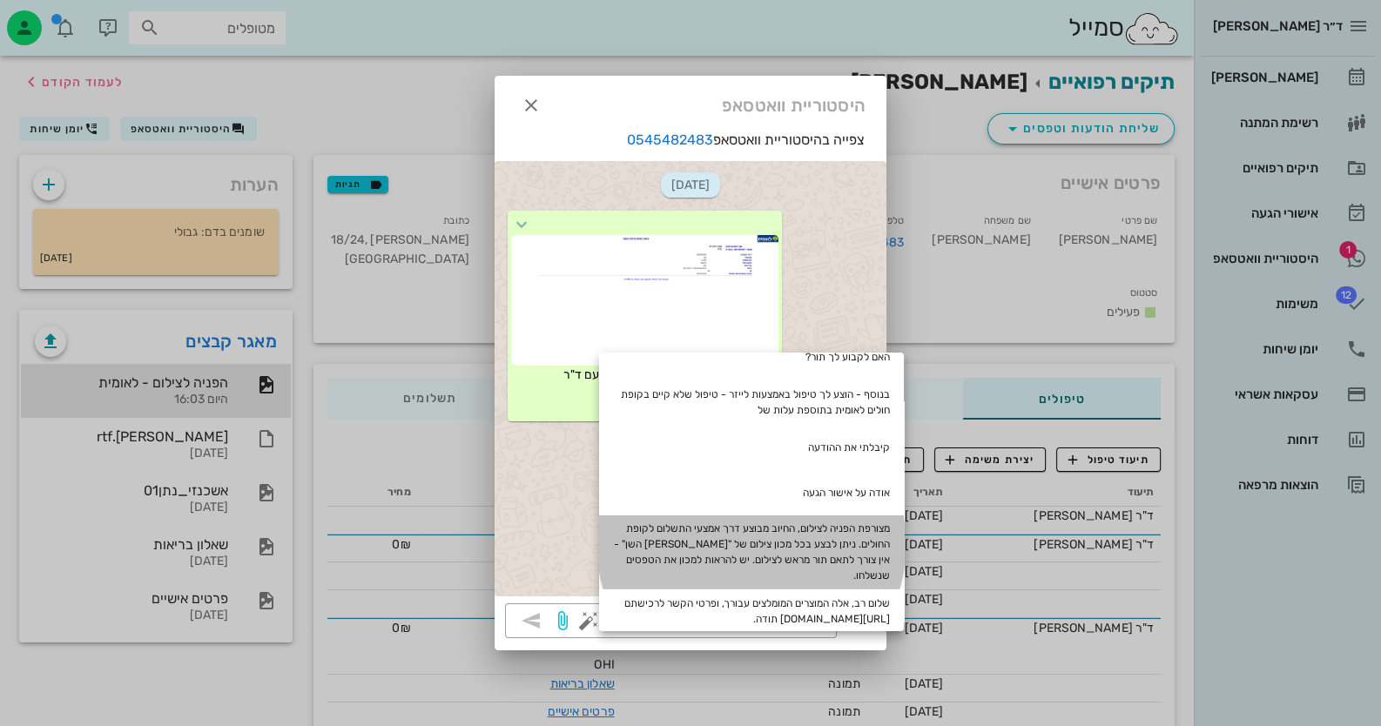
type textarea "מצורפת הפניה לצילום, החיוב מבוצע דרך אמצעי התשלום לקופת החולים. ניתן לבצע בכל מ…"
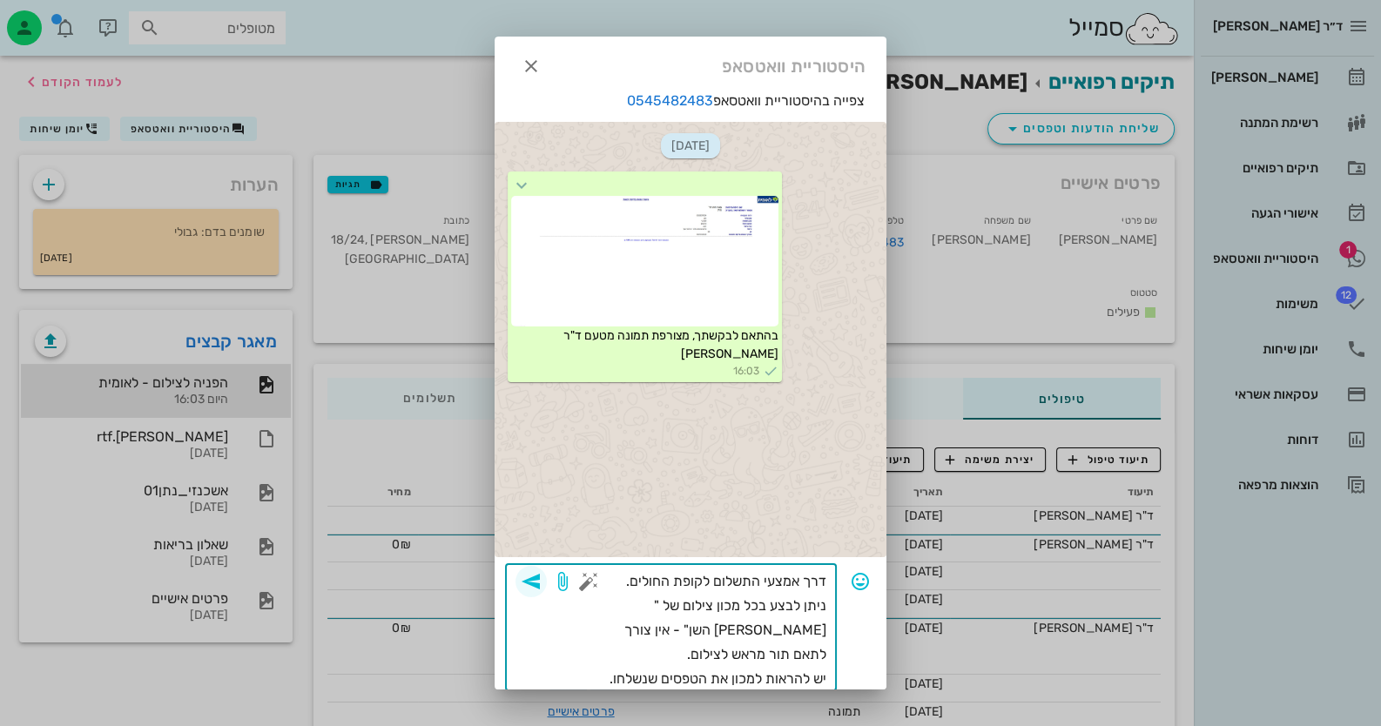
click at [542, 586] on icon "button" at bounding box center [531, 581] width 21 height 21
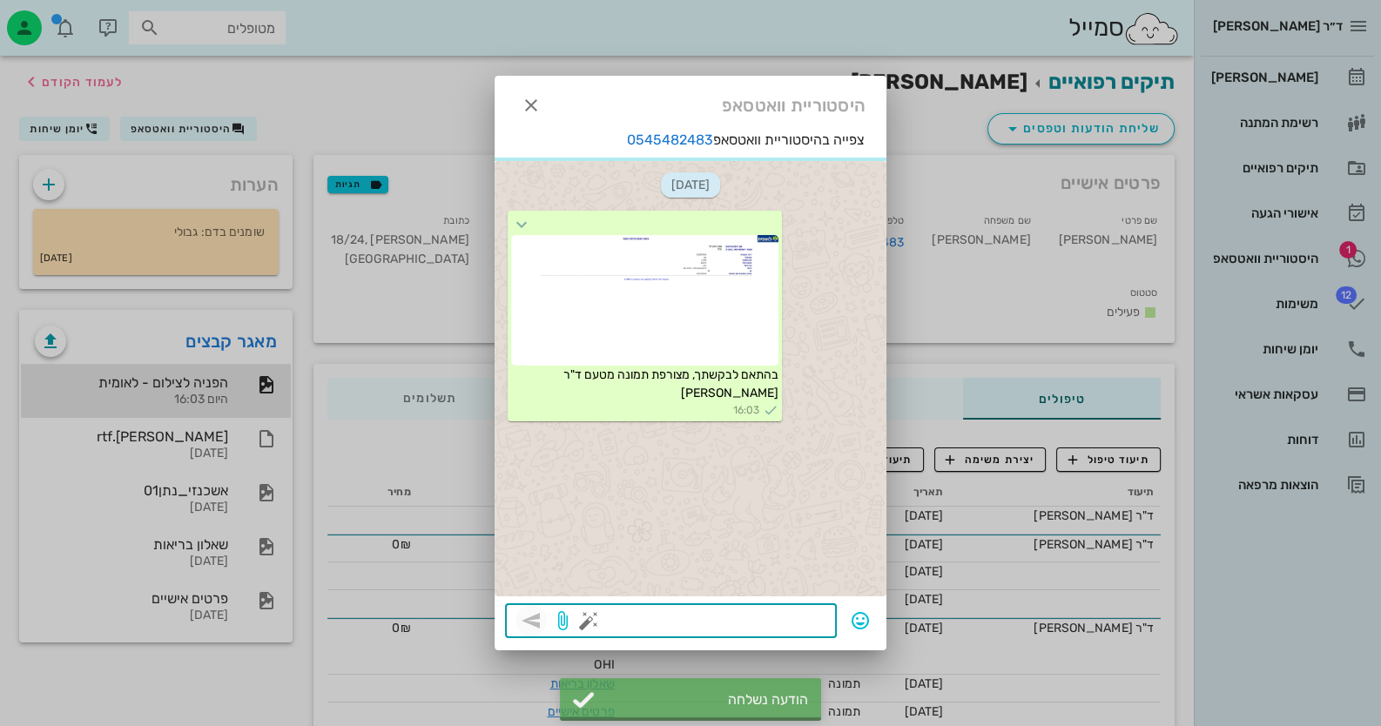
scroll to position [0, 0]
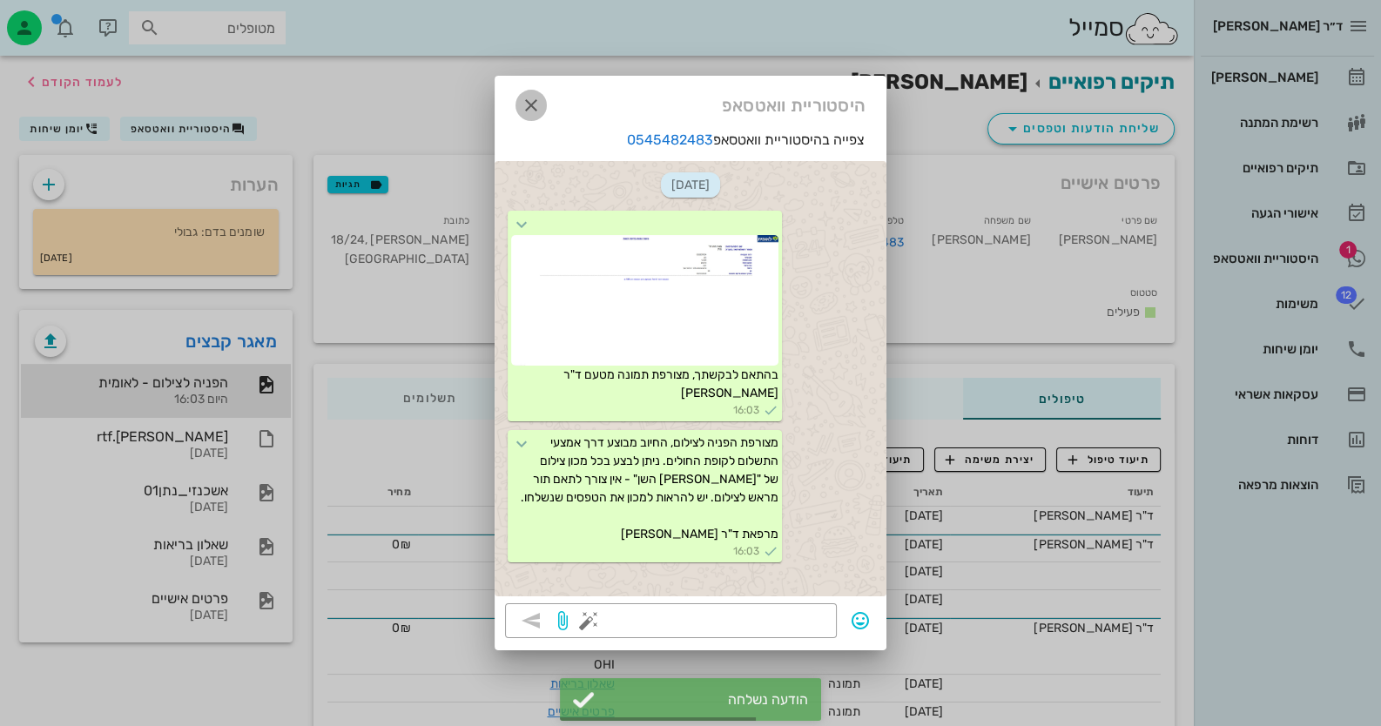
click at [540, 97] on icon "button" at bounding box center [531, 105] width 21 height 21
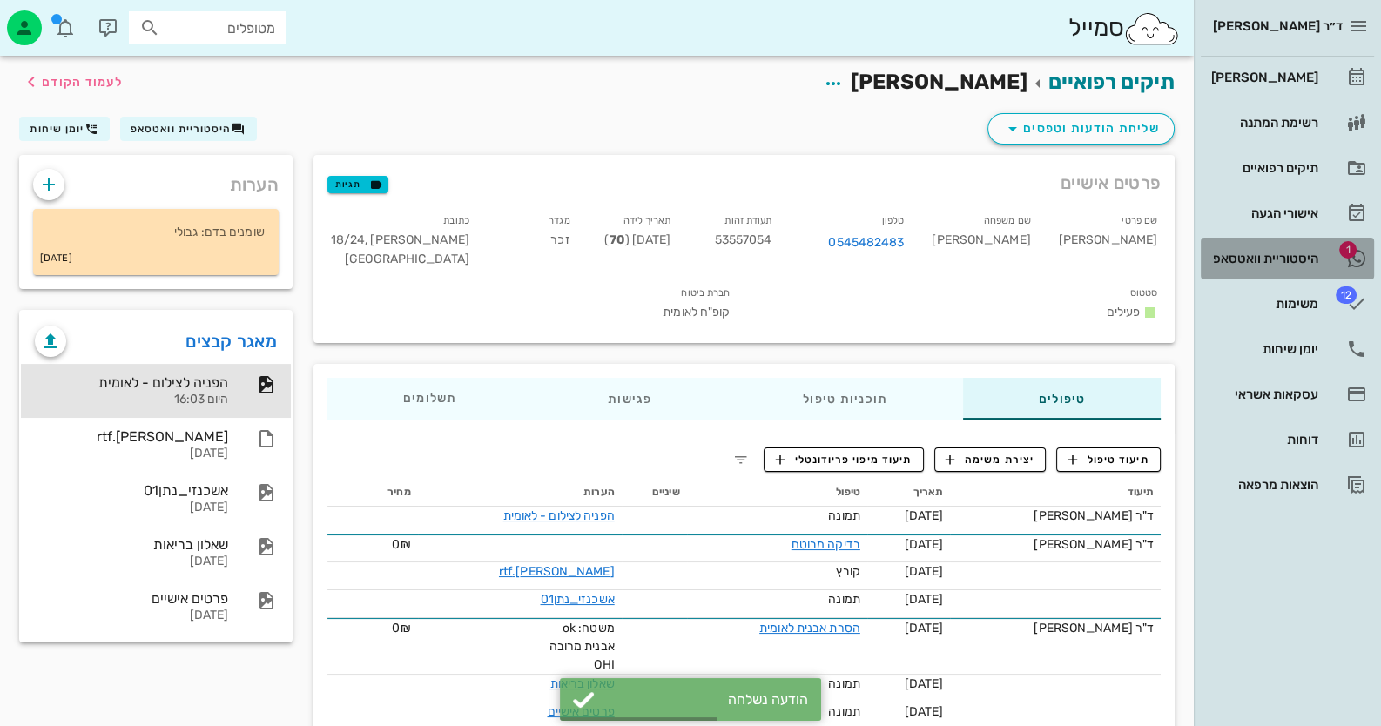
click at [1257, 256] on div "היסטוריית וואטסאפ" at bounding box center [1263, 259] width 111 height 14
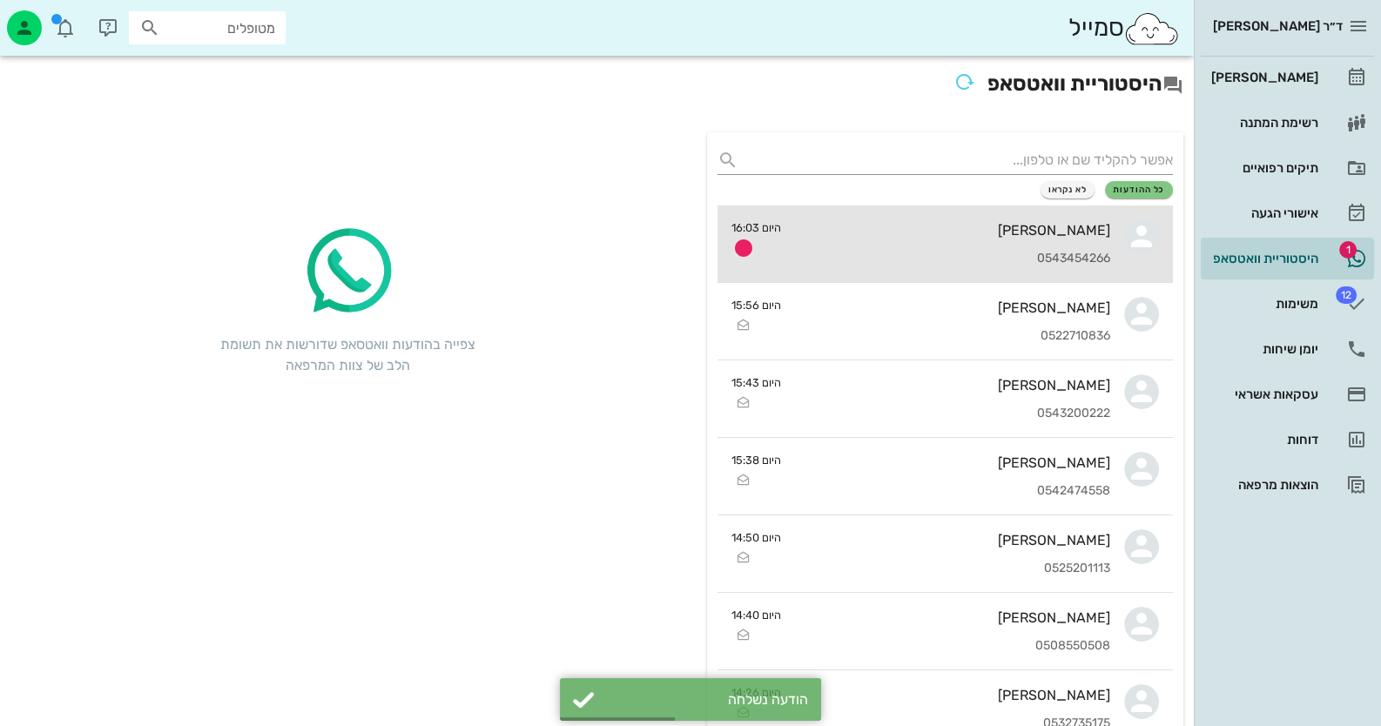
click at [1073, 254] on div "0543454266" at bounding box center [952, 259] width 315 height 15
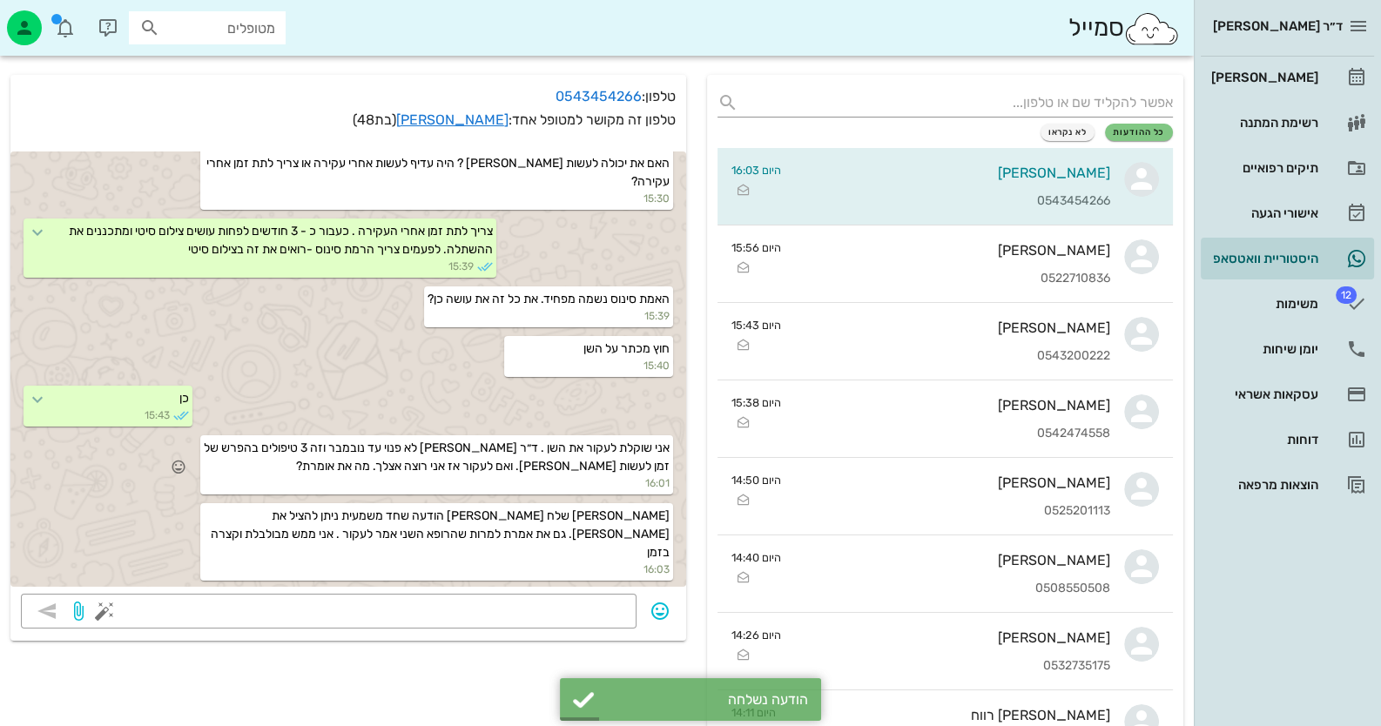
scroll to position [173, 0]
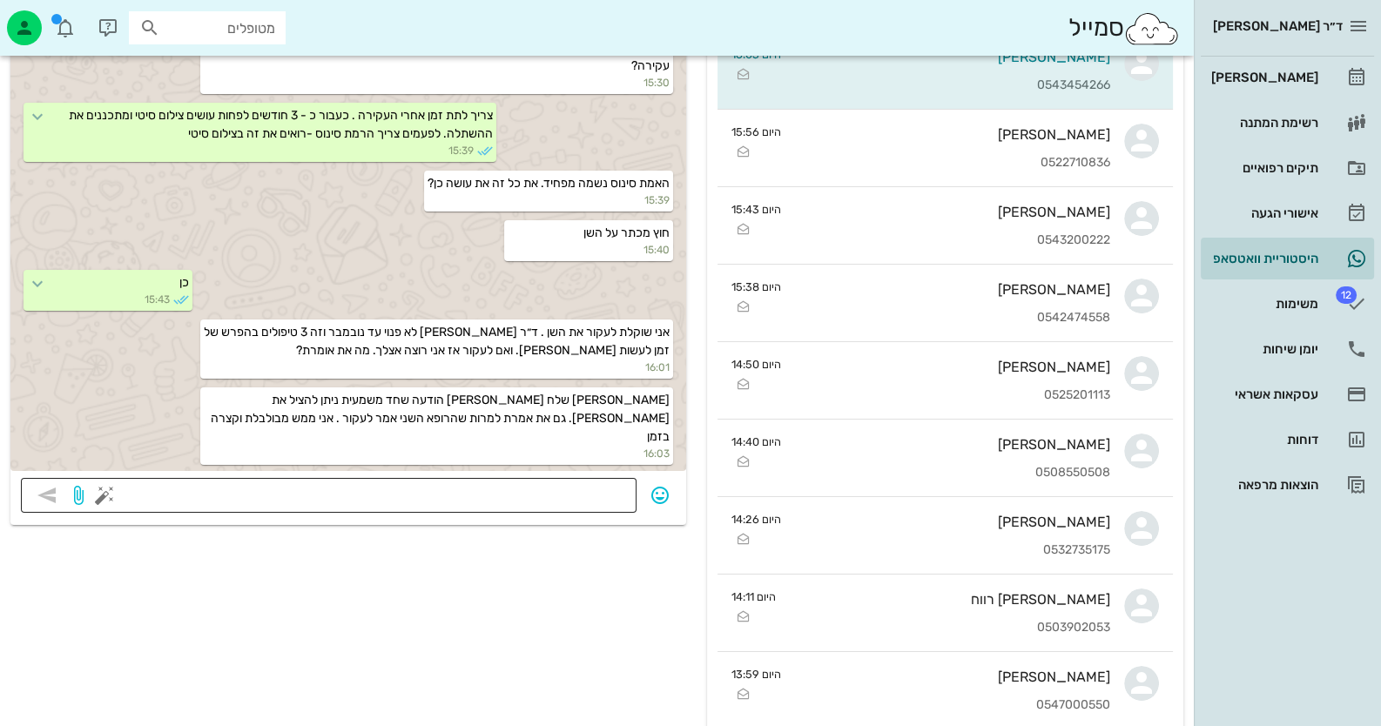
click at [578, 502] on textarea at bounding box center [367, 497] width 518 height 28
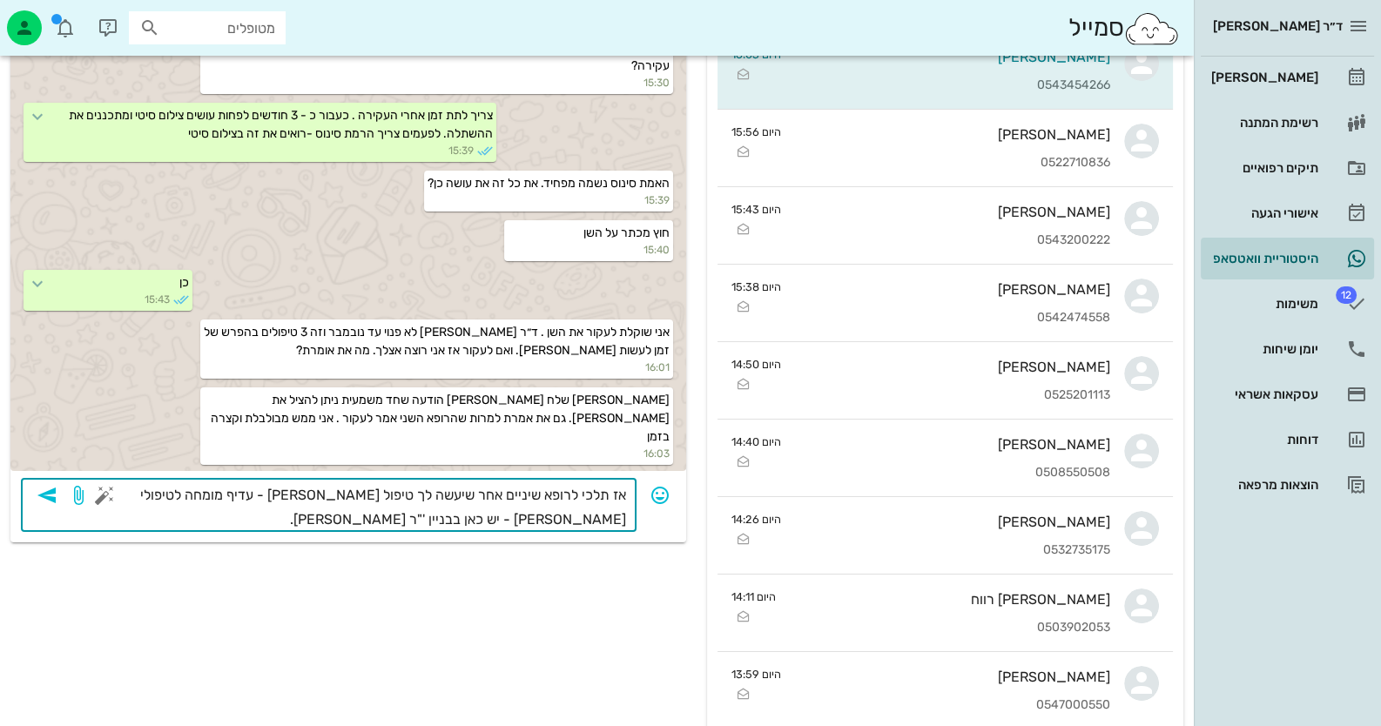
click at [592, 513] on textarea "אז תלכי לרופא שיניים אחר שיעשה לך טיפול שרש - עדיף מומחה לטיפולי שרש - יש כאן ב…" at bounding box center [367, 507] width 518 height 49
type textarea "אז תלכי לרופא שיניים אחר שיעשה לך טיפול שרש - עדיף מומחה לטיפולי שרש - יש כאן ב…"
click at [53, 494] on icon "button" at bounding box center [47, 495] width 21 height 21
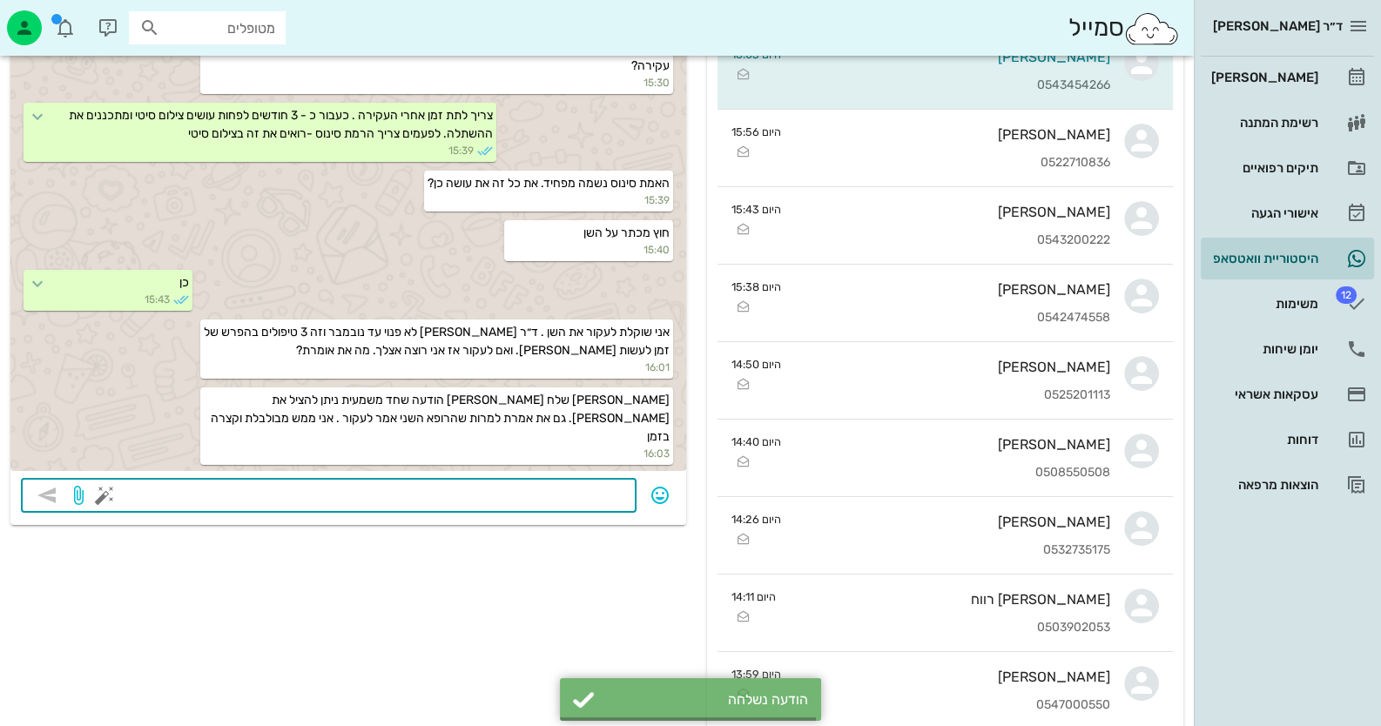
scroll to position [2325, 0]
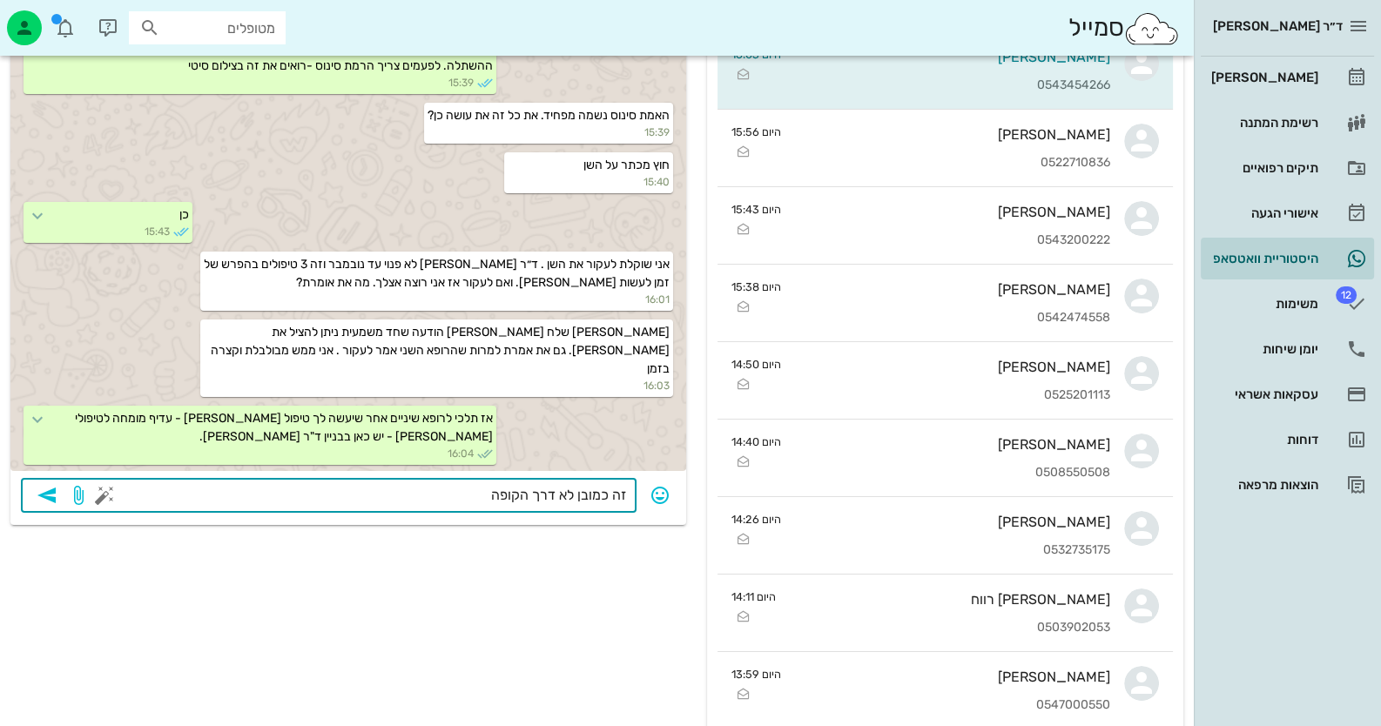
type textarea "זה כמובן לא דרך הקופה."
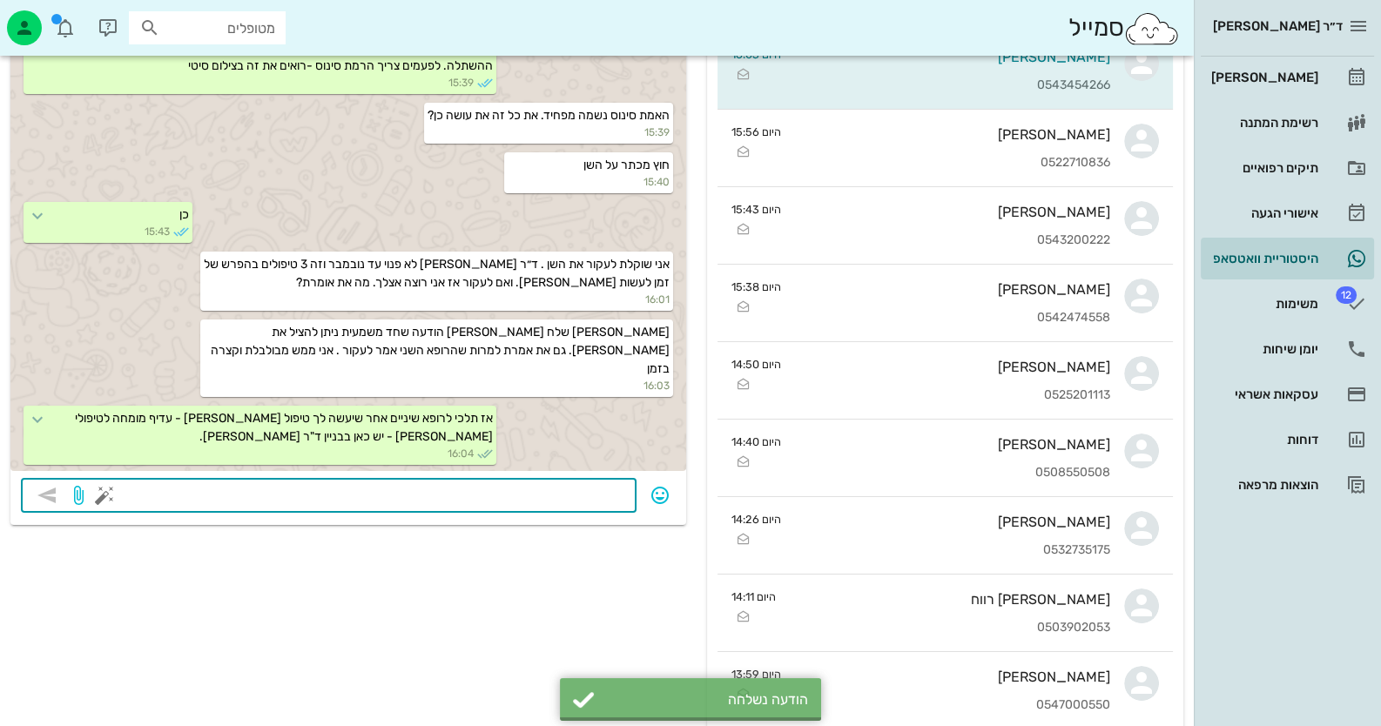
scroll to position [2374, 0]
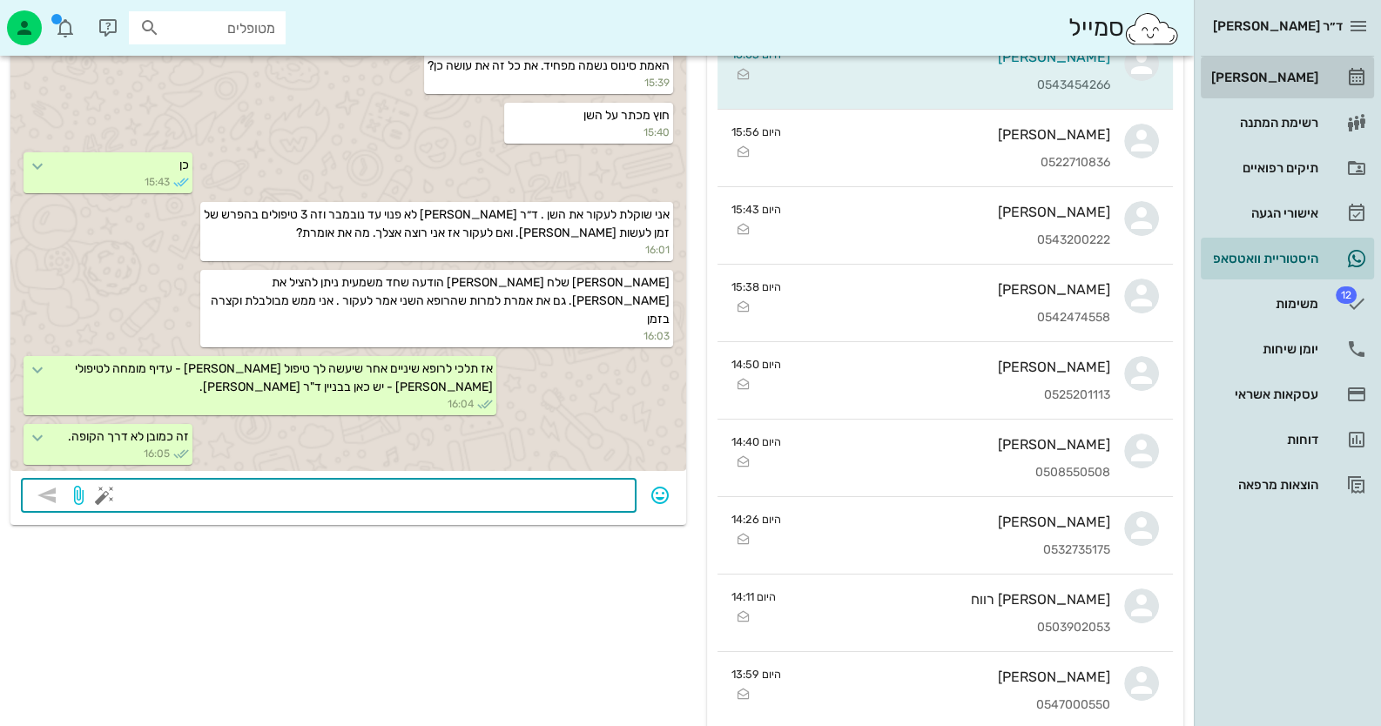
click at [1332, 62] on link "[PERSON_NAME]" at bounding box center [1287, 78] width 173 height 42
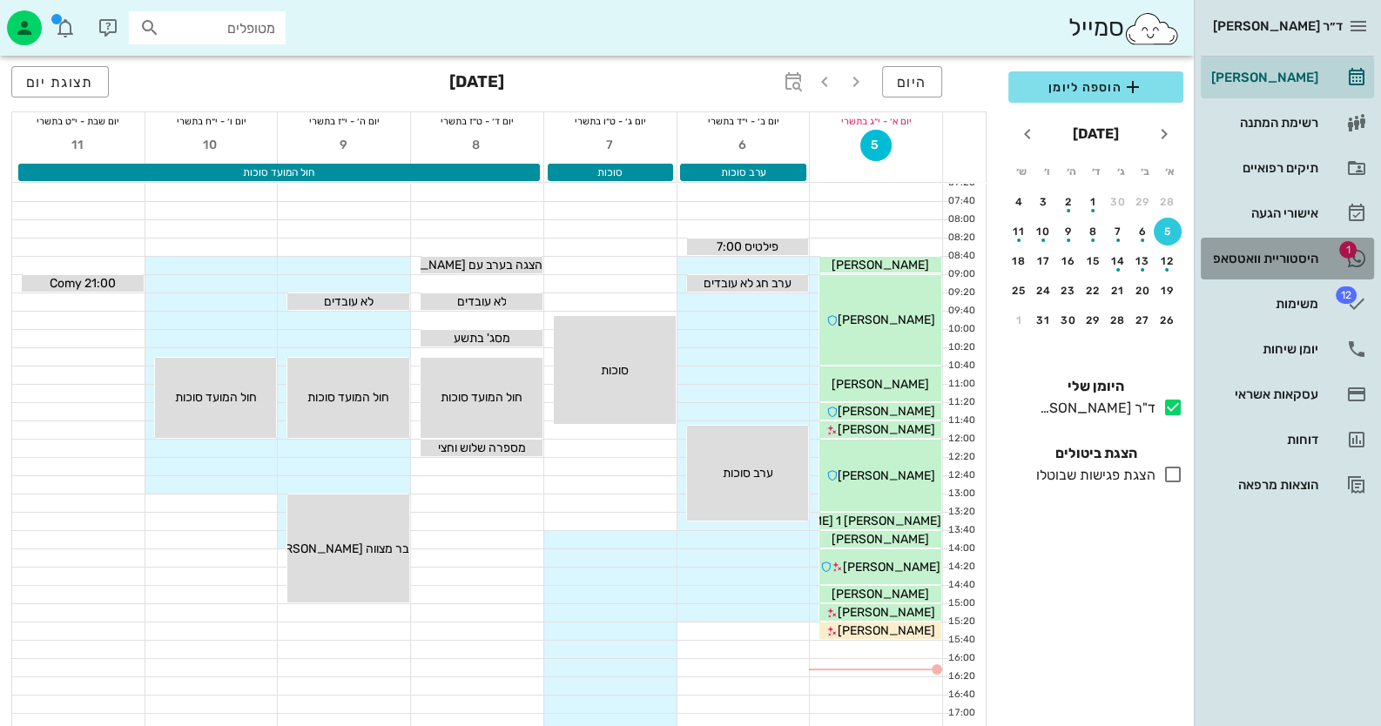
click at [1211, 266] on div "היסטוריית וואטסאפ" at bounding box center [1263, 259] width 111 height 28
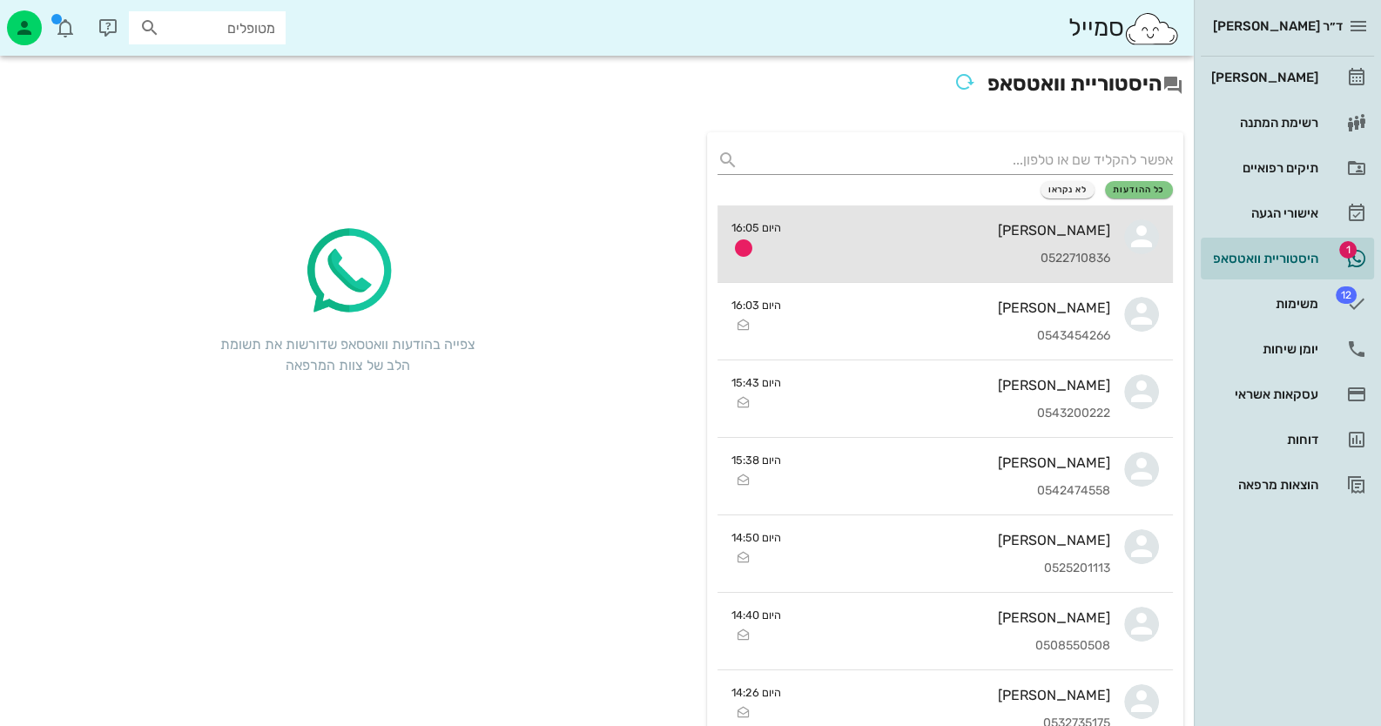
click at [1057, 225] on div "אורלי קמפף שרף" at bounding box center [952, 230] width 315 height 17
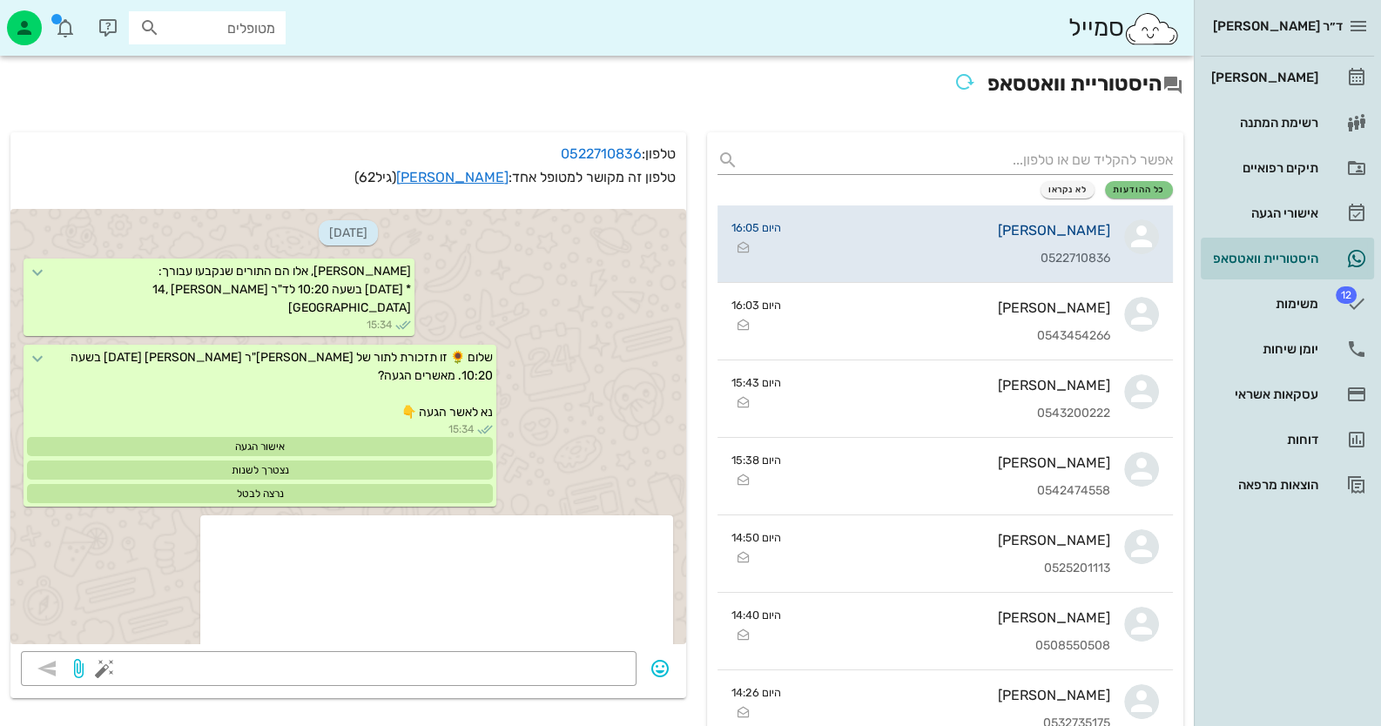
scroll to position [739, 0]
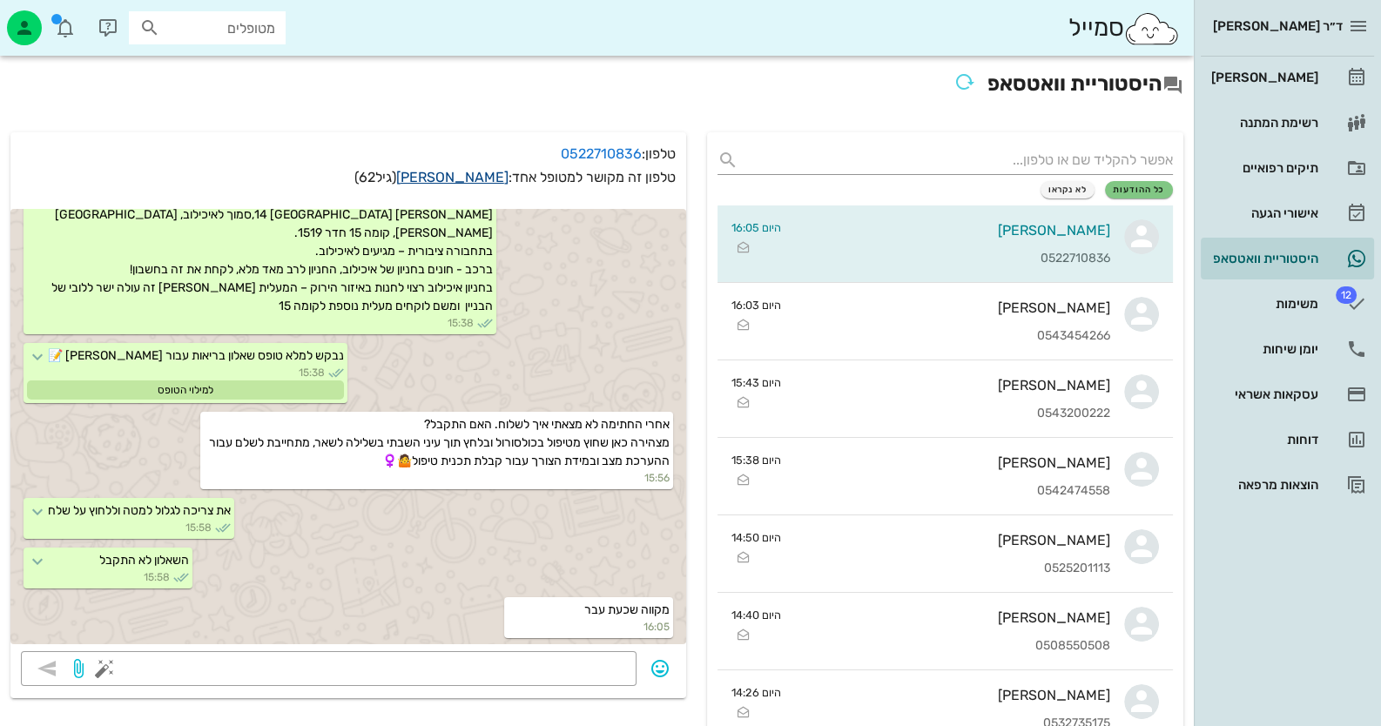
click at [457, 175] on link "אורלי קמפף שרף" at bounding box center [452, 177] width 112 height 17
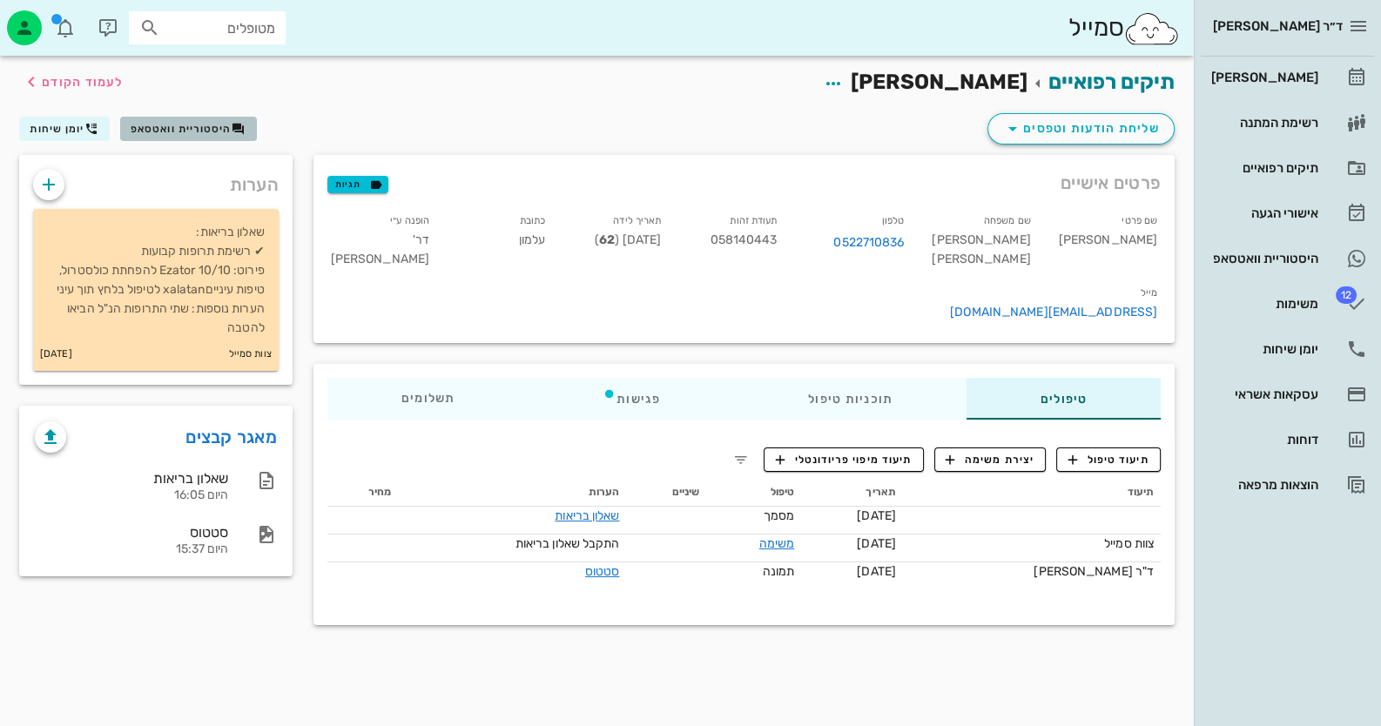
click at [221, 132] on span "היסטוריית וואטסאפ" at bounding box center [181, 129] width 101 height 12
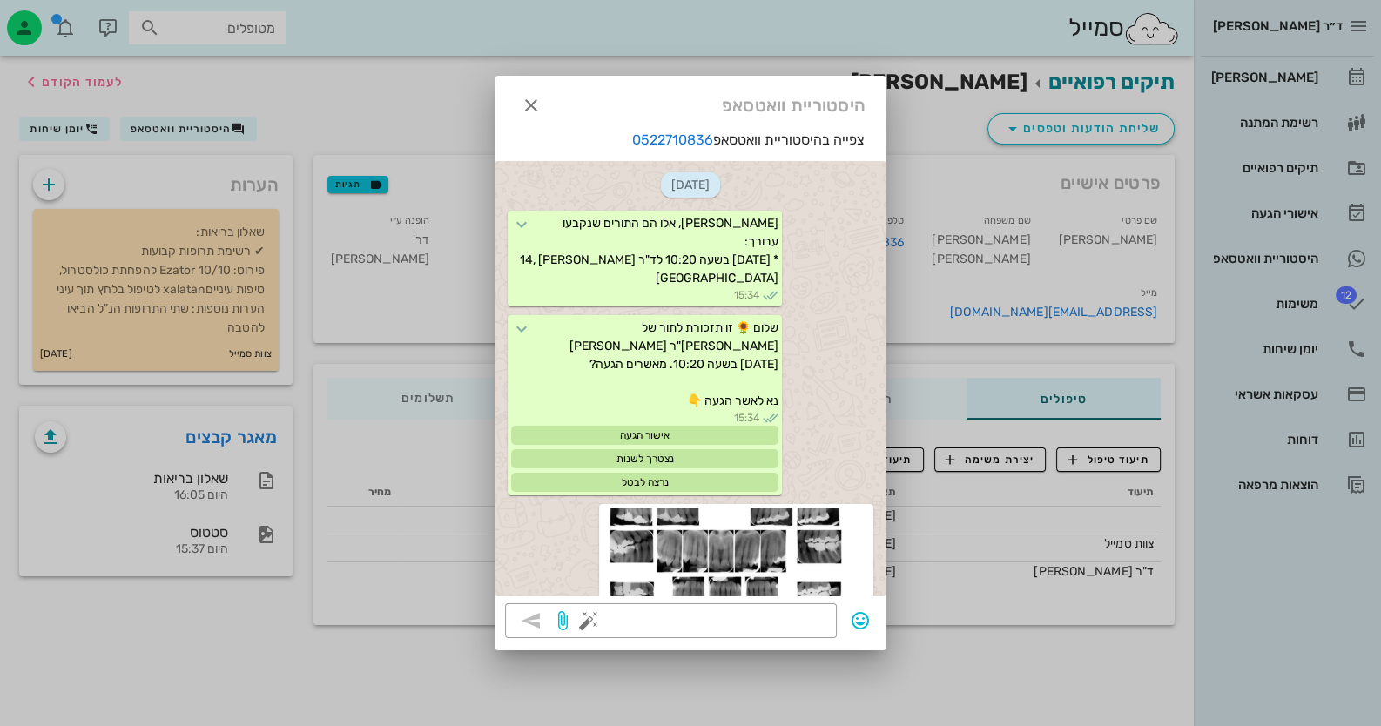
scroll to position [867, 0]
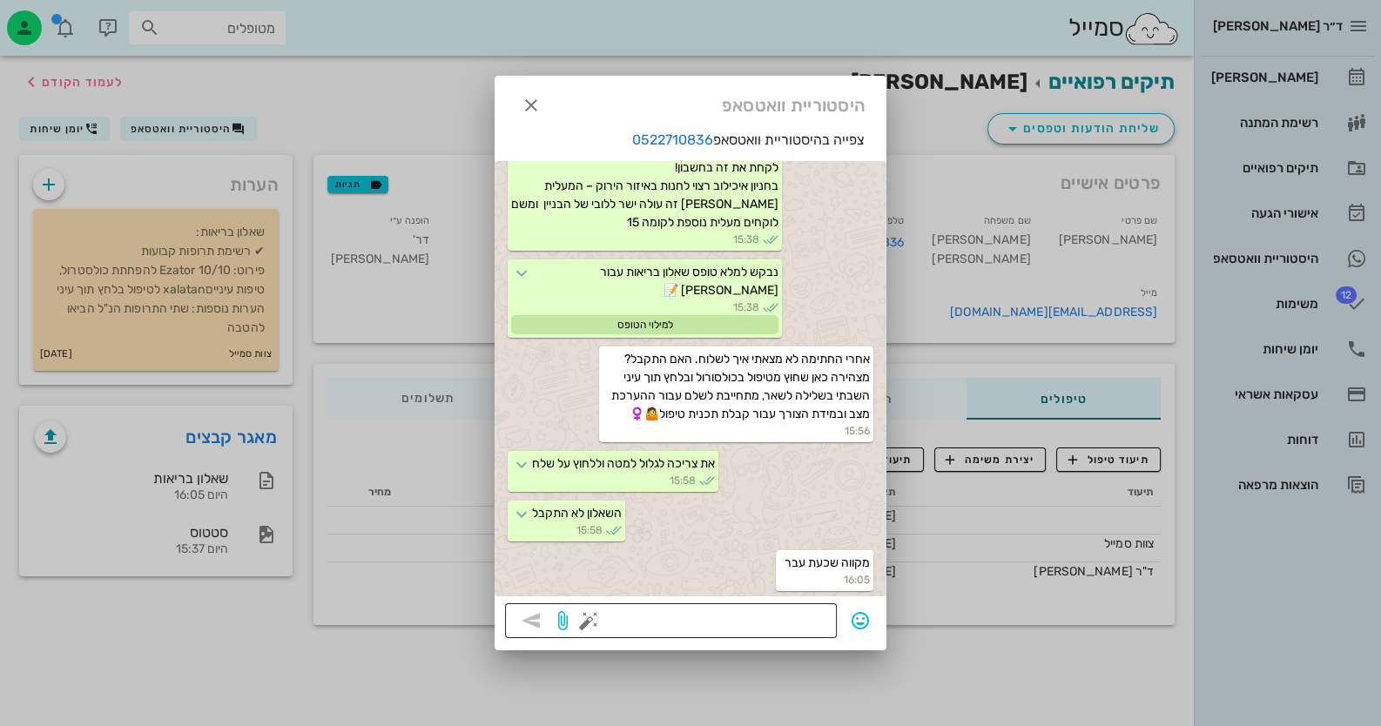
click at [738, 622] on textarea at bounding box center [709, 623] width 234 height 28
type textarea "עבר"
click at [523, 624] on icon "button" at bounding box center [531, 620] width 21 height 21
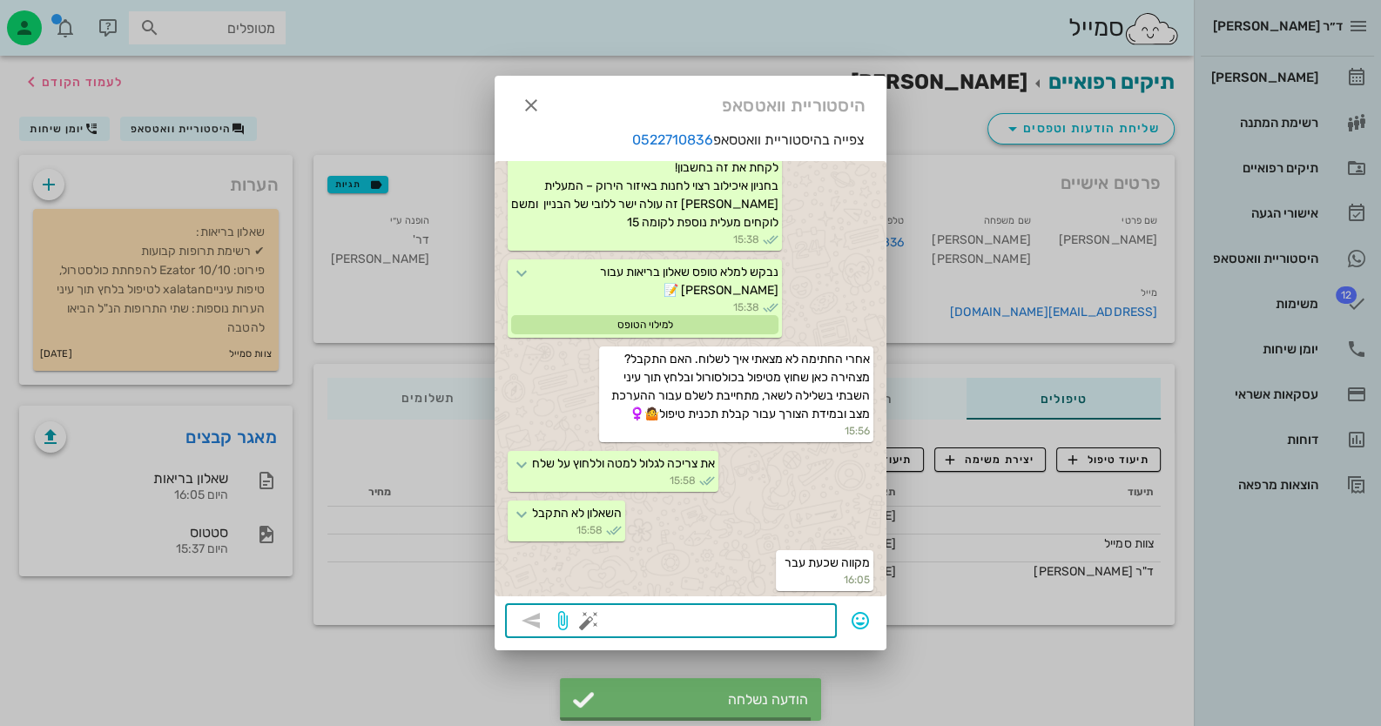
scroll to position [917, 0]
